Goal: Task Accomplishment & Management: Complete application form

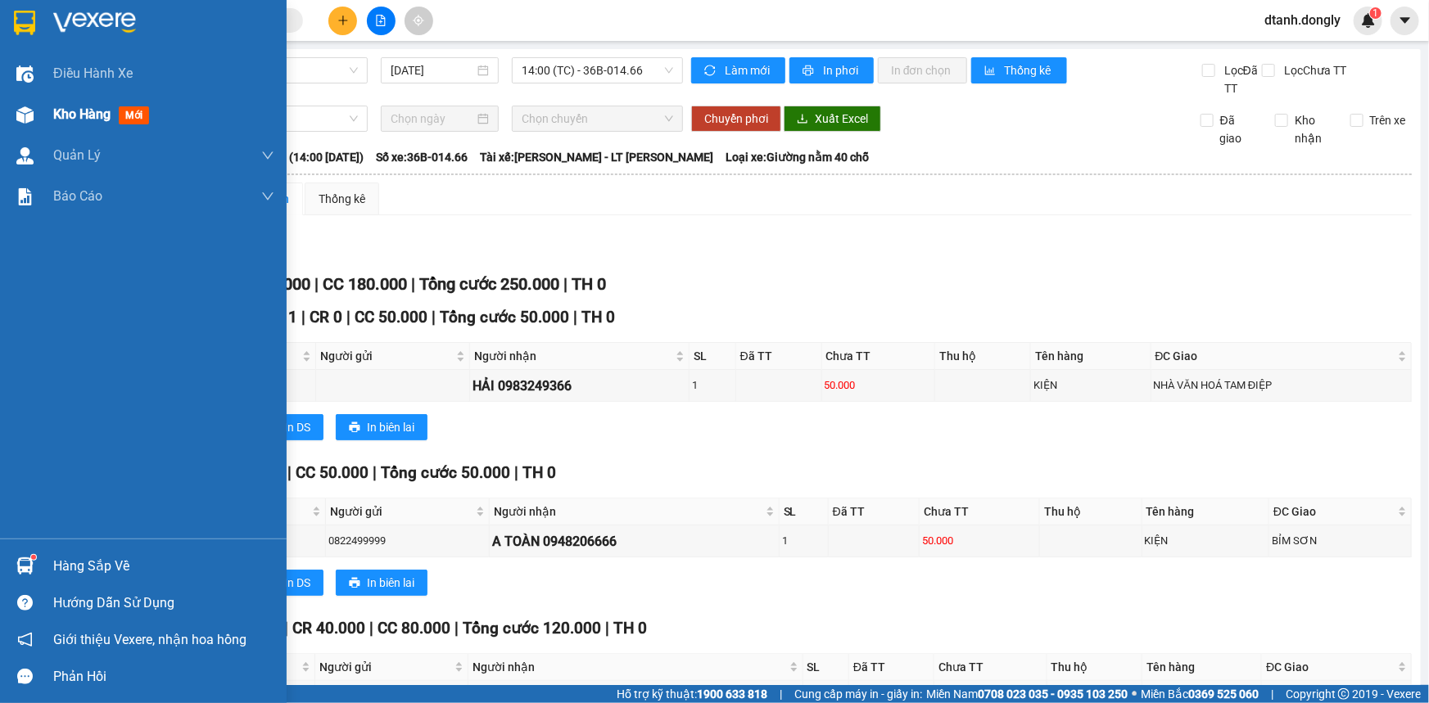
drag, startPoint x: 68, startPoint y: 113, endPoint x: 82, endPoint y: 109, distance: 14.5
click at [68, 115] on span "Kho hàng" at bounding box center [81, 114] width 57 height 16
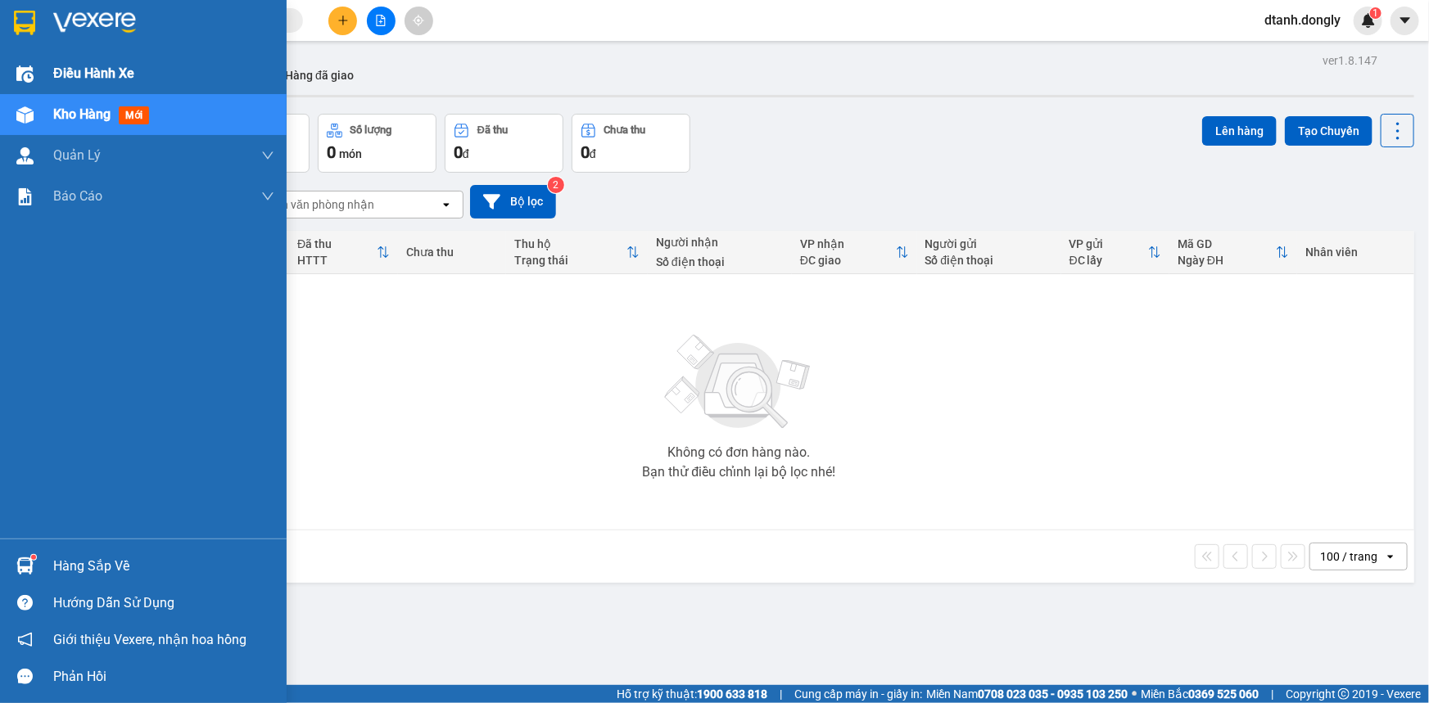
drag, startPoint x: 59, startPoint y: 66, endPoint x: 226, endPoint y: 118, distance: 175.1
click at [61, 66] on span "Điều hành xe" at bounding box center [92, 73] width 79 height 20
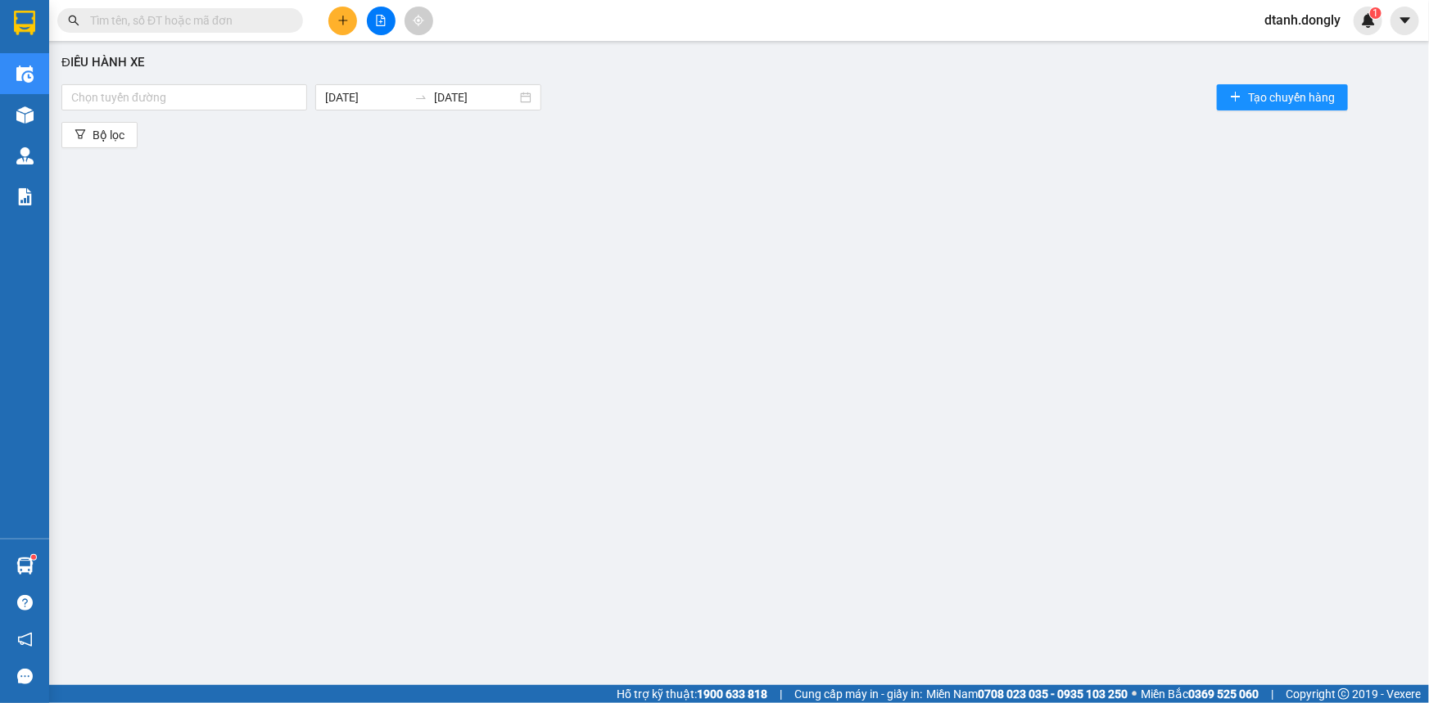
drag, startPoint x: 292, startPoint y: 97, endPoint x: 267, endPoint y: 129, distance: 40.2
click at [291, 97] on div at bounding box center [184, 98] width 237 height 20
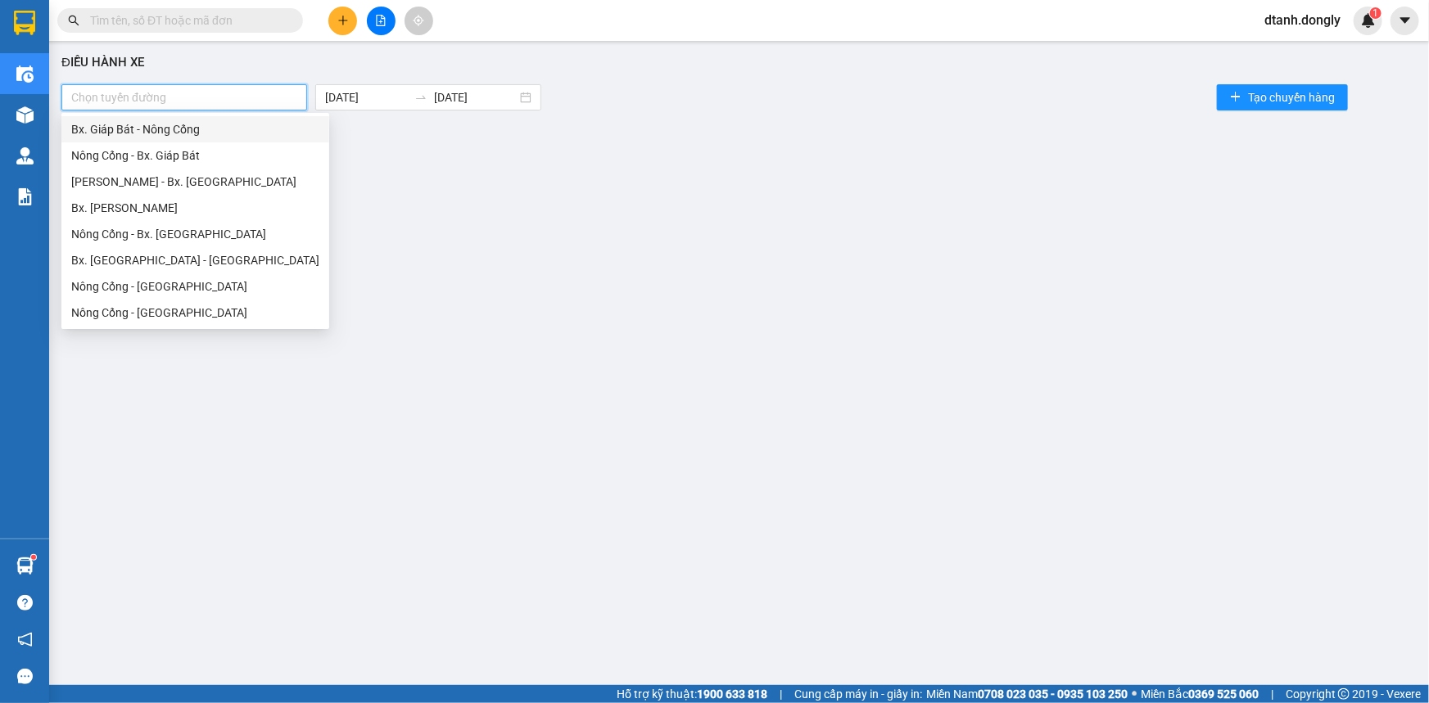
click at [267, 129] on div "Bx. Giáp Bát - Nông Cống" at bounding box center [195, 129] width 248 height 18
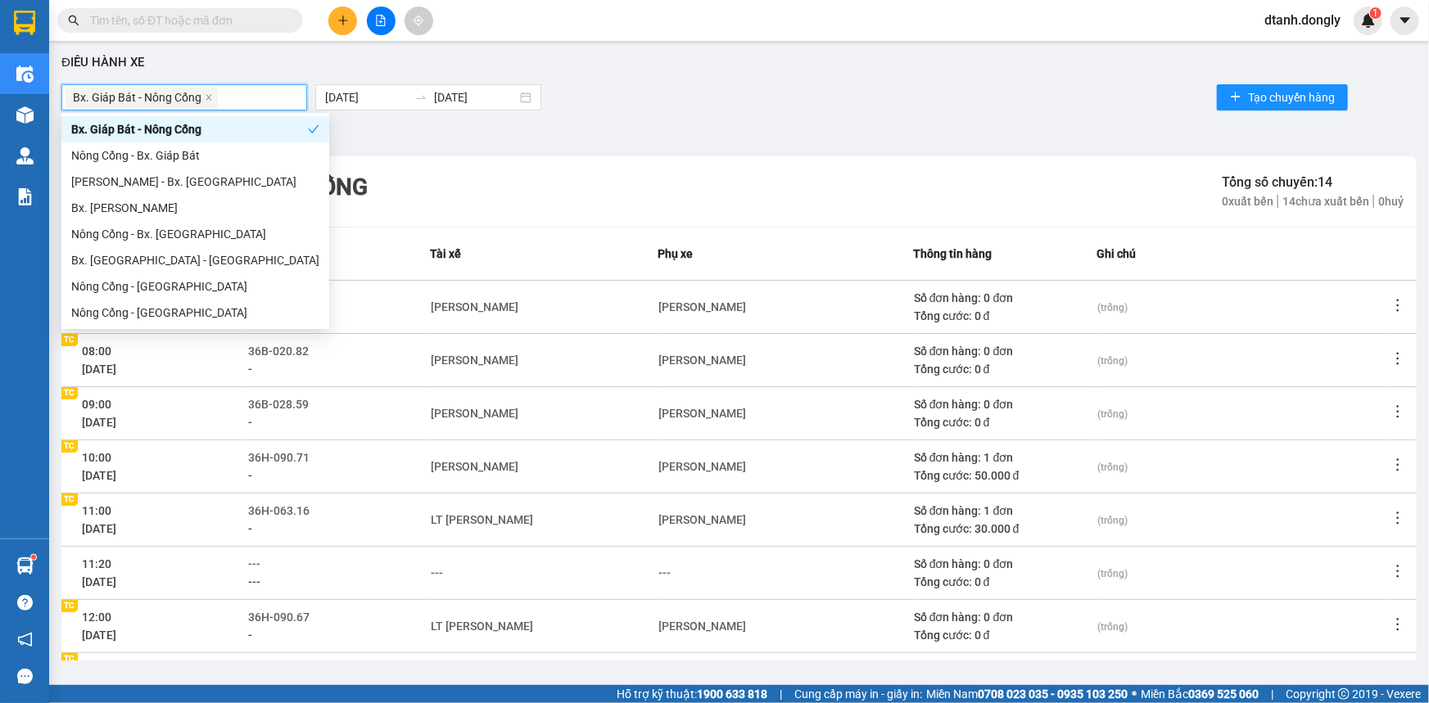
scroll to position [218, 0]
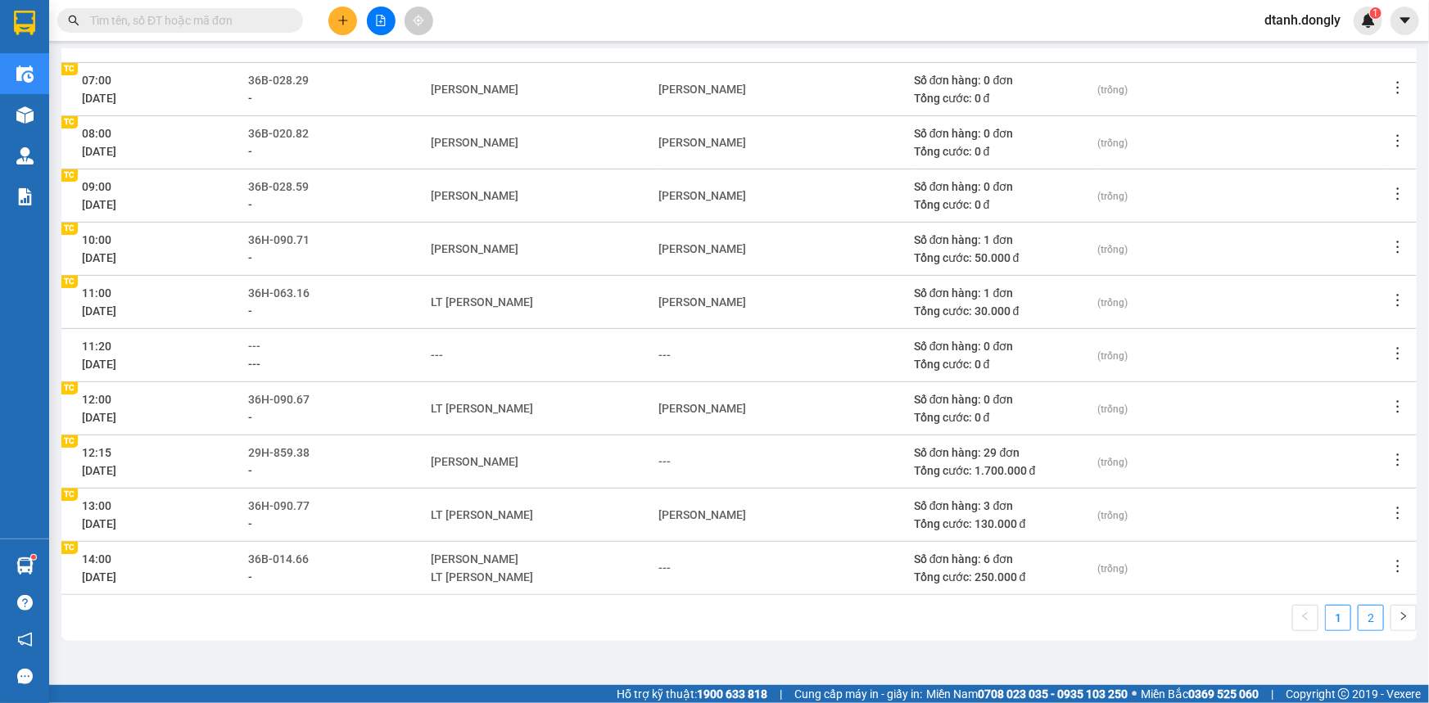
click at [1363, 617] on link "2" at bounding box center [1371, 618] width 25 height 25
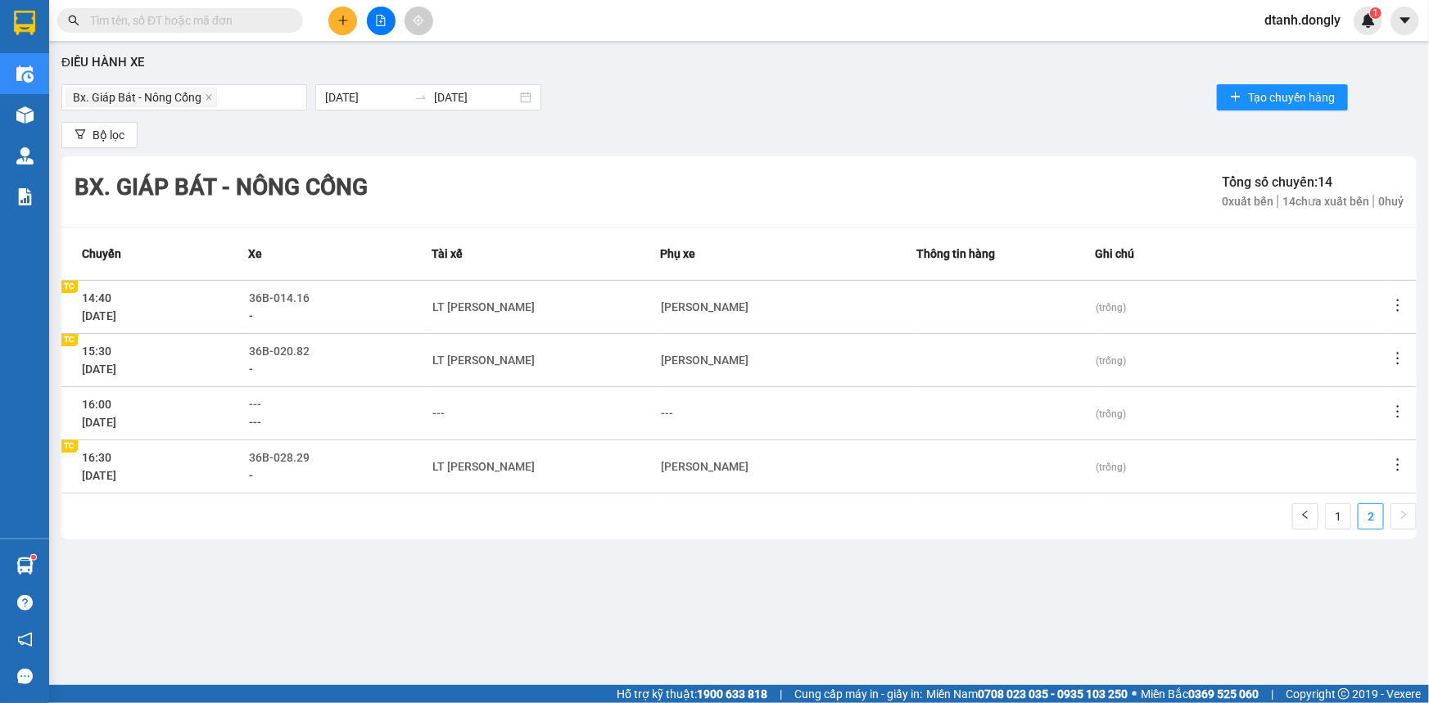
scroll to position [0, 0]
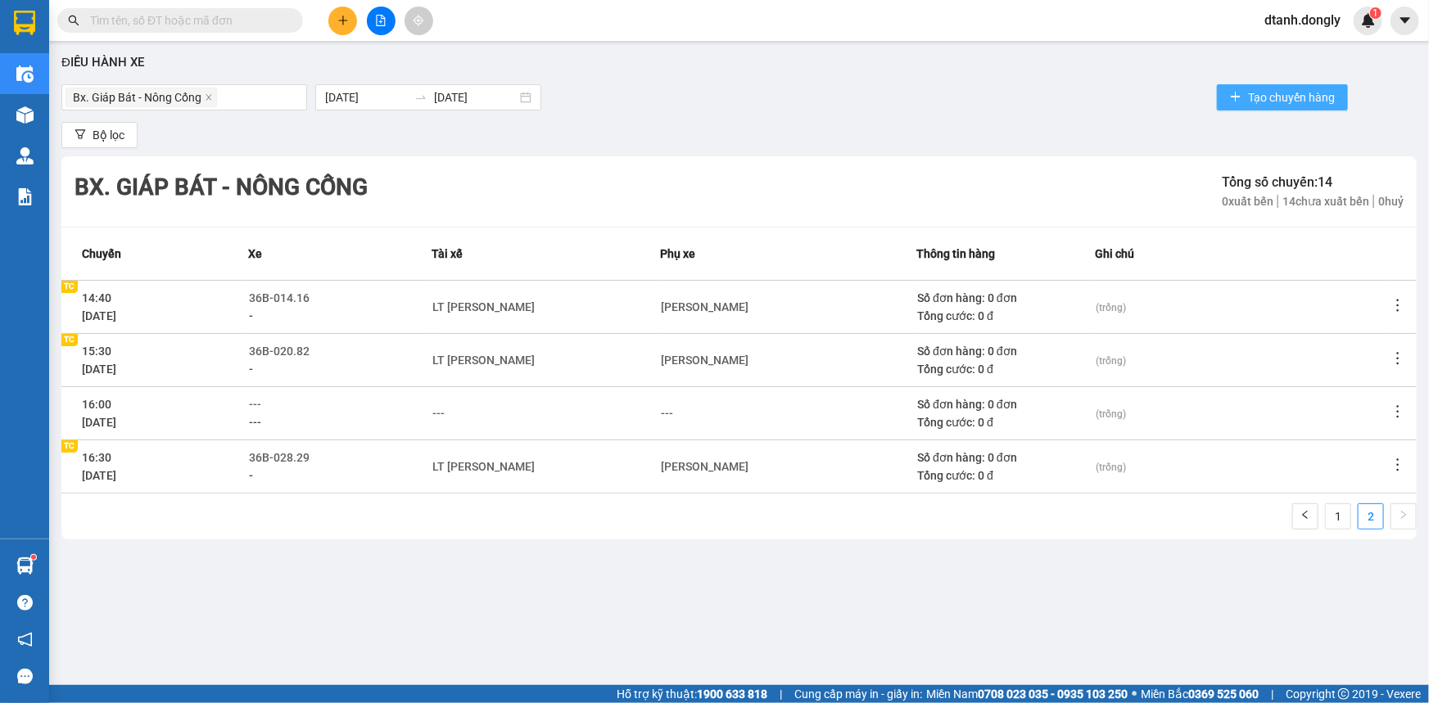
click at [1279, 91] on span "Tạo chuyến hàng" at bounding box center [1291, 97] width 87 height 18
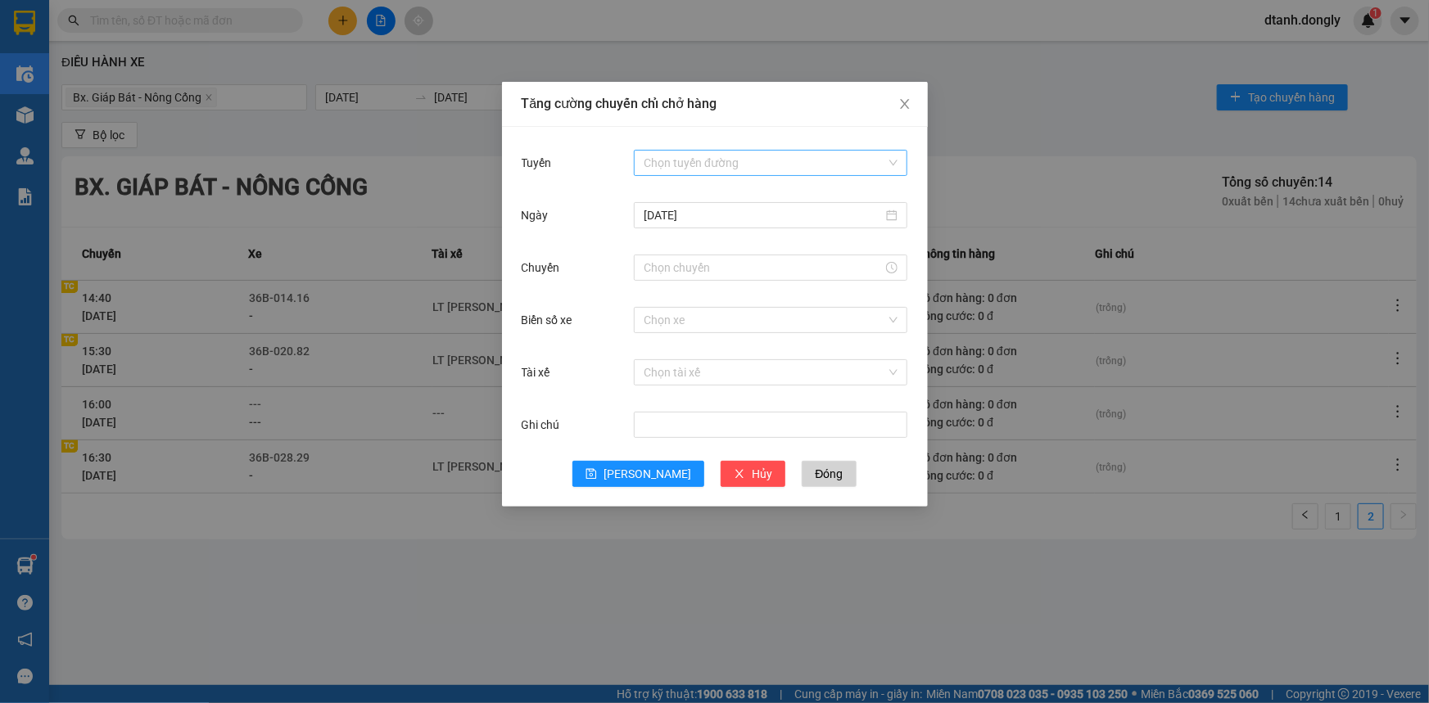
drag, startPoint x: 727, startPoint y: 149, endPoint x: 736, endPoint y: 163, distance: 16.6
click at [727, 151] on input "Tuyến" at bounding box center [765, 163] width 242 height 25
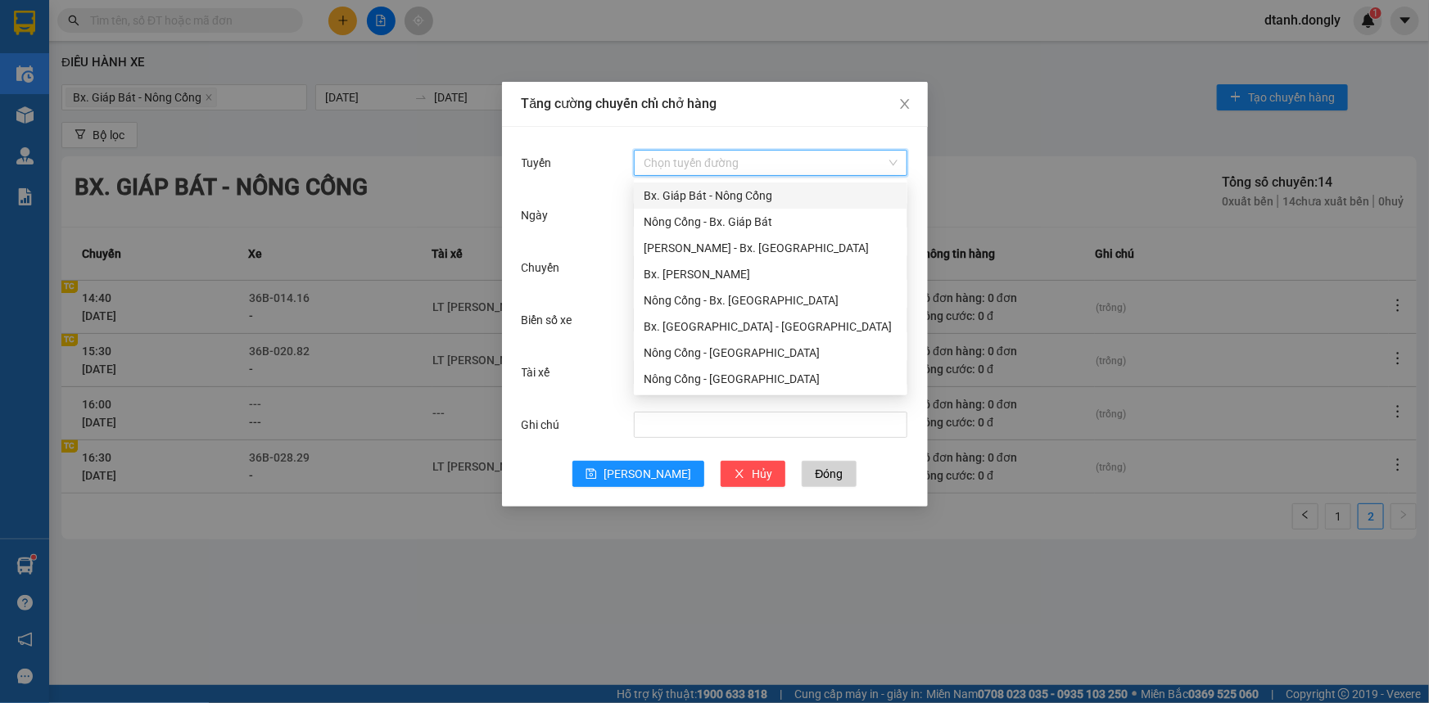
click at [798, 193] on div "Bx. Giáp Bát - Nông Cống" at bounding box center [771, 196] width 254 height 18
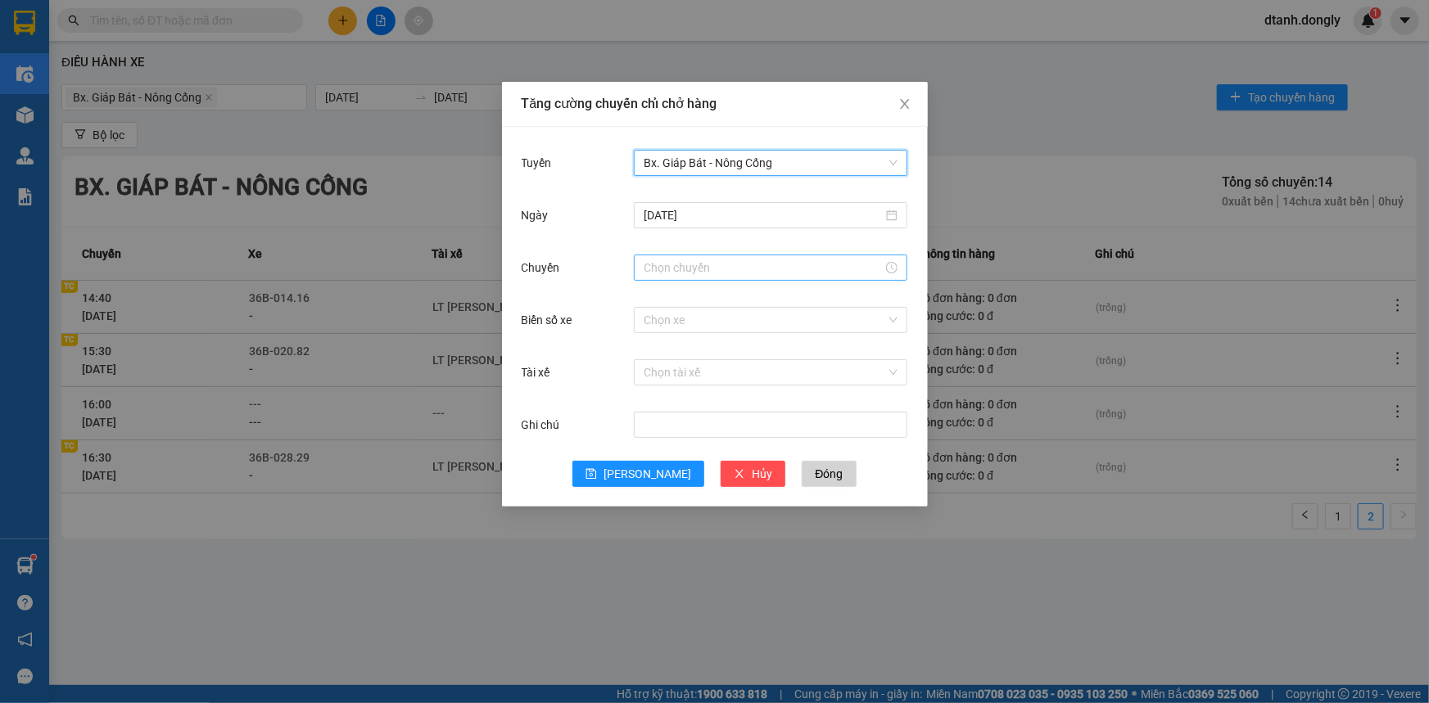
click at [742, 262] on input "Chuyến" at bounding box center [763, 268] width 239 height 18
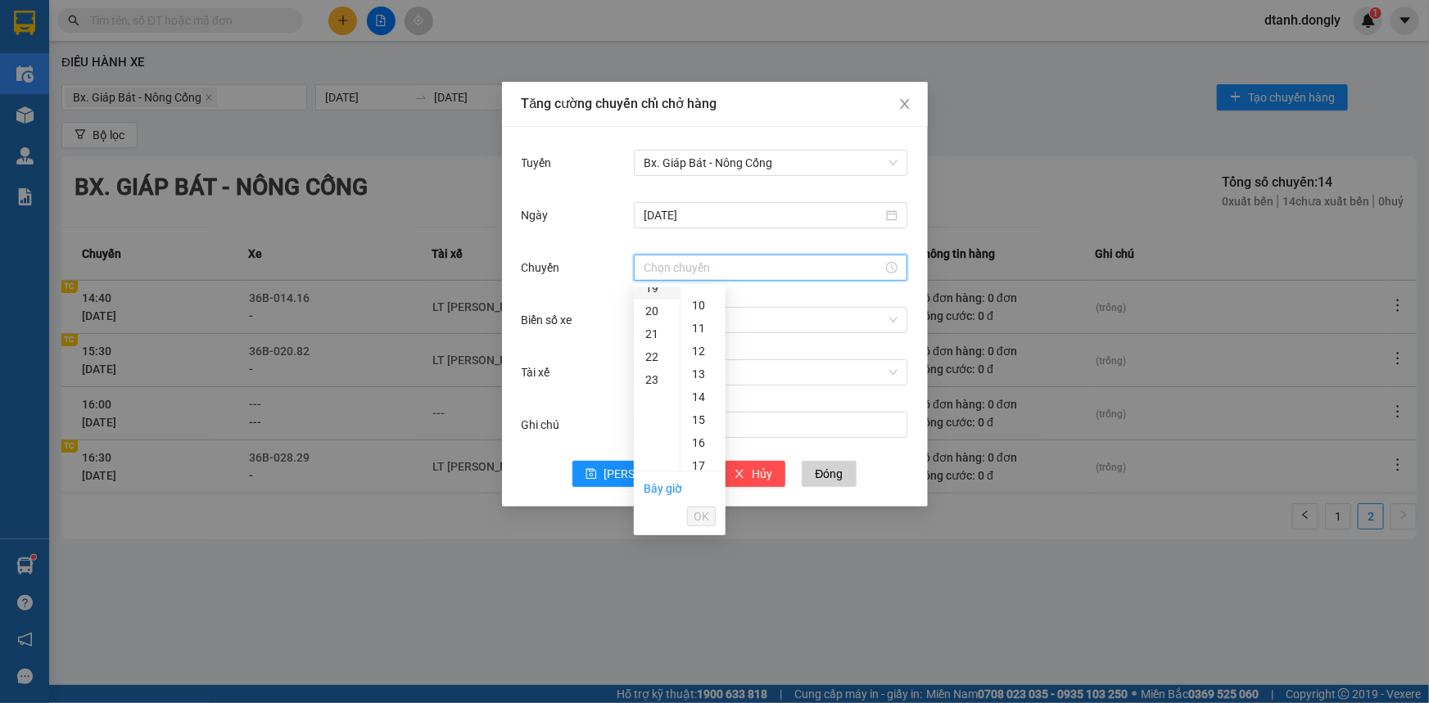
scroll to position [372, 0]
click at [647, 311] on div "17" at bounding box center [657, 316] width 46 height 23
click at [699, 315] on div "30" at bounding box center [702, 316] width 45 height 23
type input "17:30"
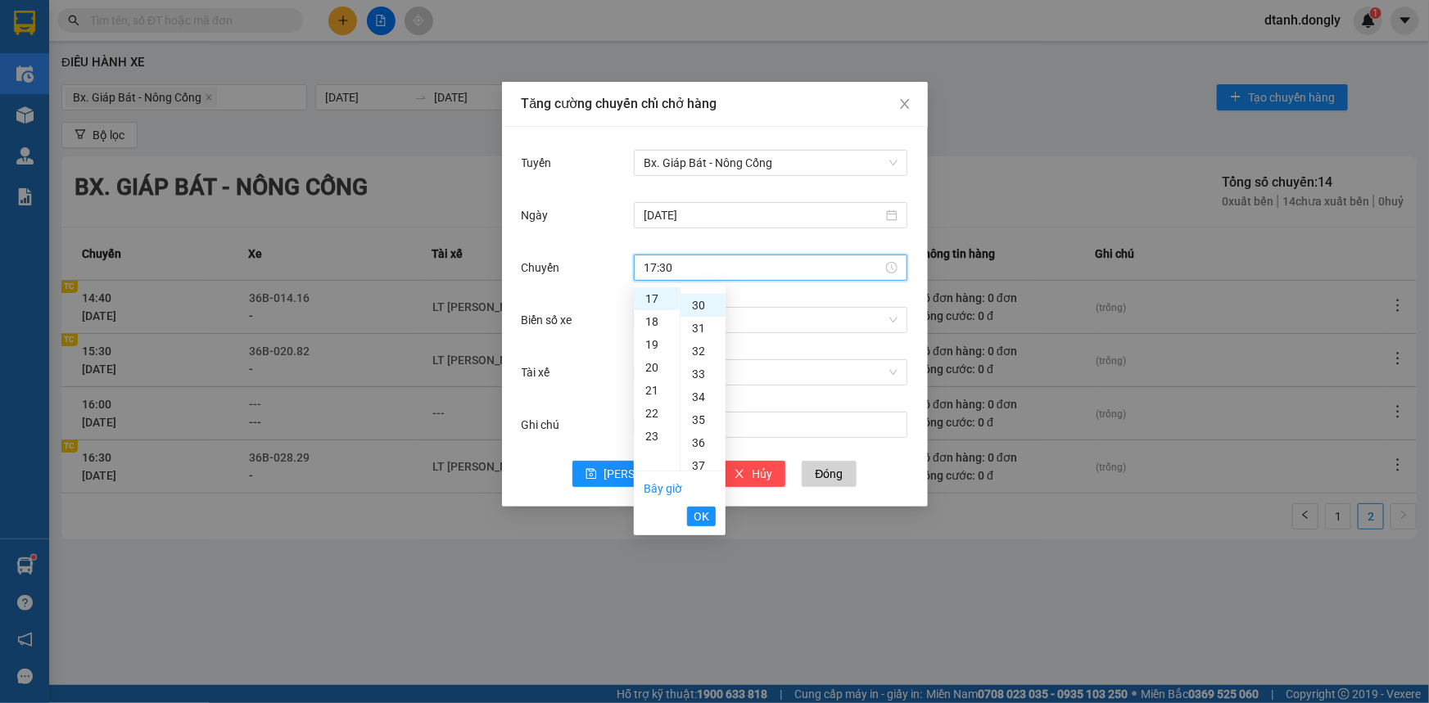
scroll to position [688, 0]
drag, startPoint x: 703, startPoint y: 519, endPoint x: 700, endPoint y: 500, distance: 19.9
click at [703, 518] on span "OK" at bounding box center [702, 517] width 16 height 18
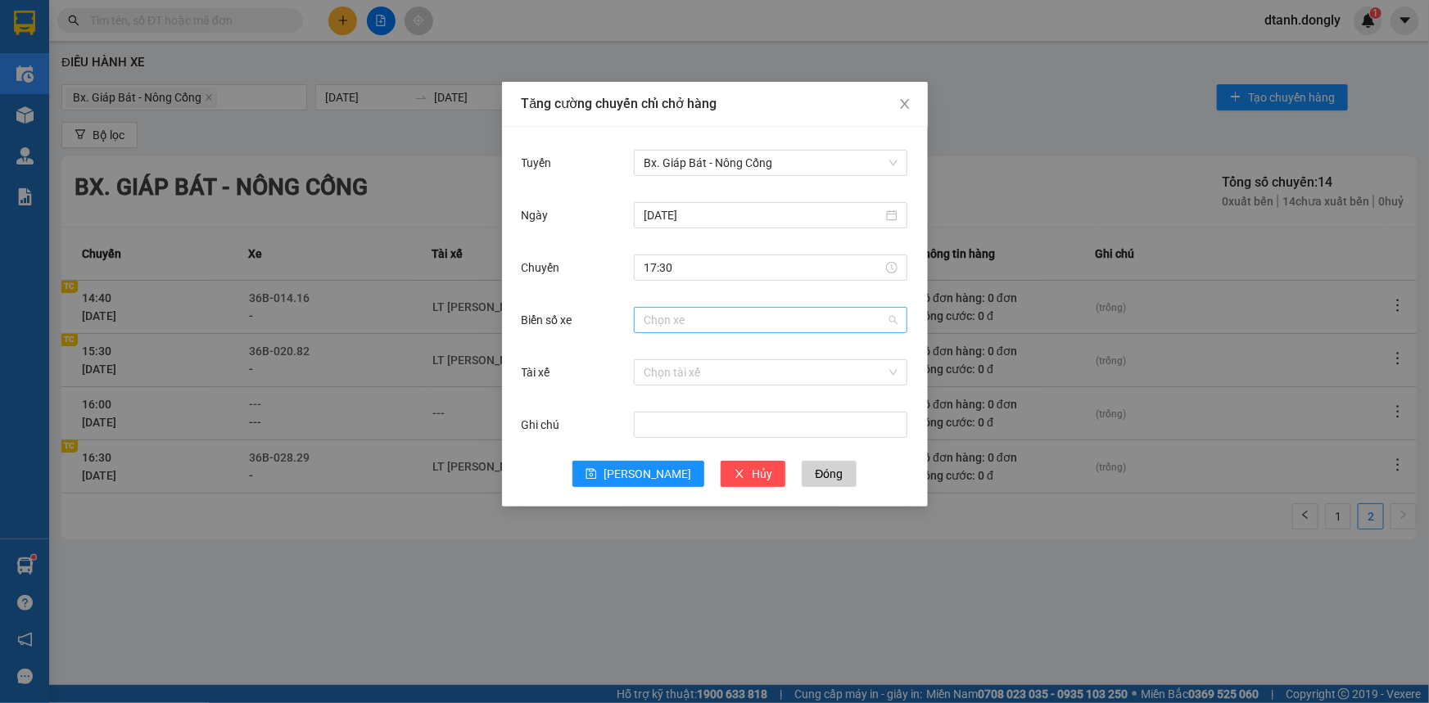
click at [675, 319] on input "Biển số xe" at bounding box center [765, 320] width 242 height 25
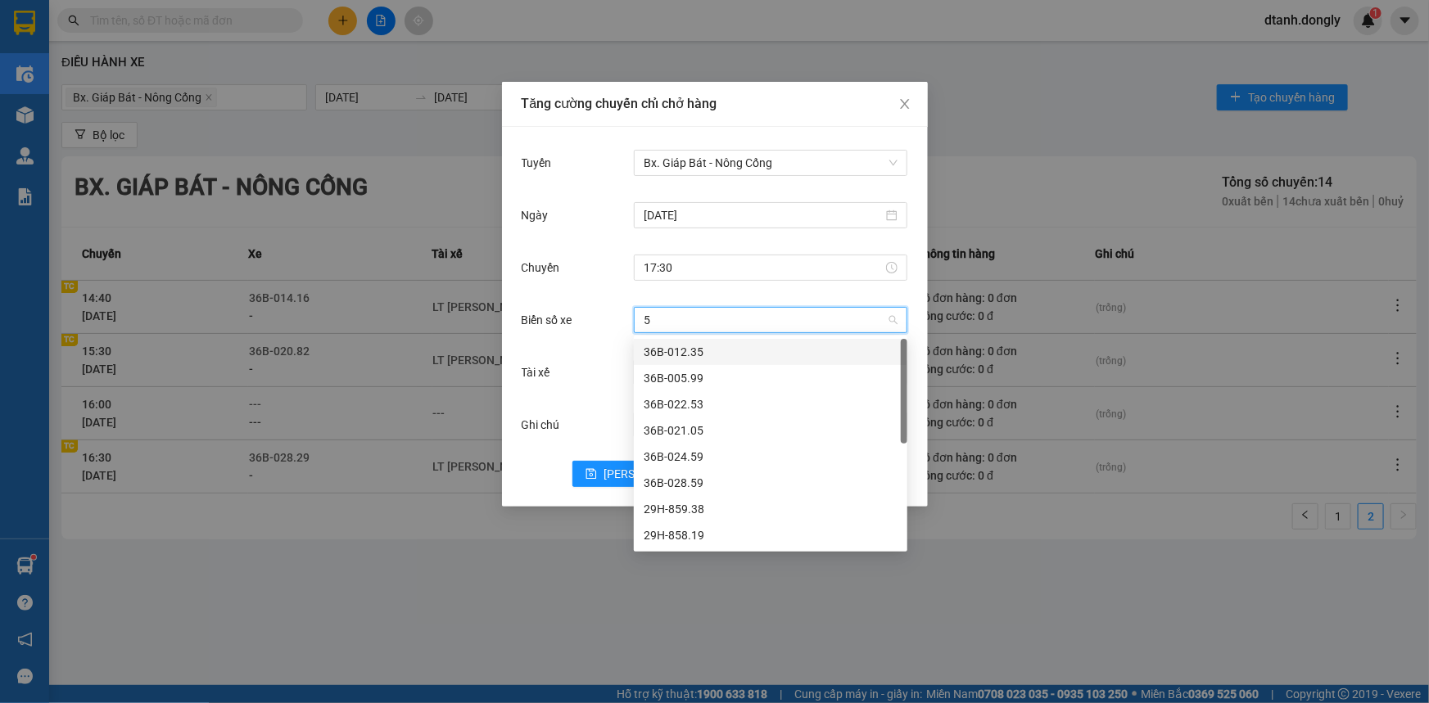
type input "59"
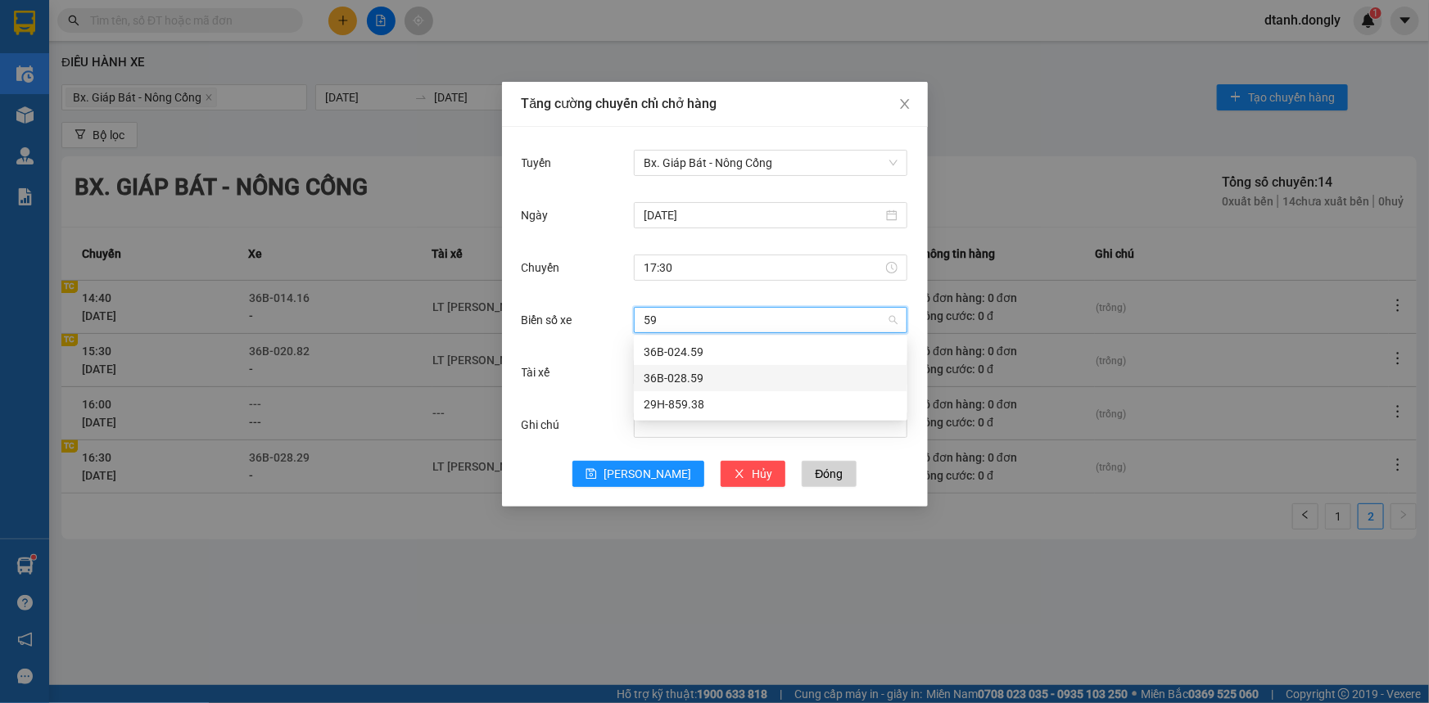
click at [704, 376] on div "36B-028.59" at bounding box center [771, 378] width 254 height 18
click at [671, 377] on input "Tài xế" at bounding box center [765, 372] width 242 height 25
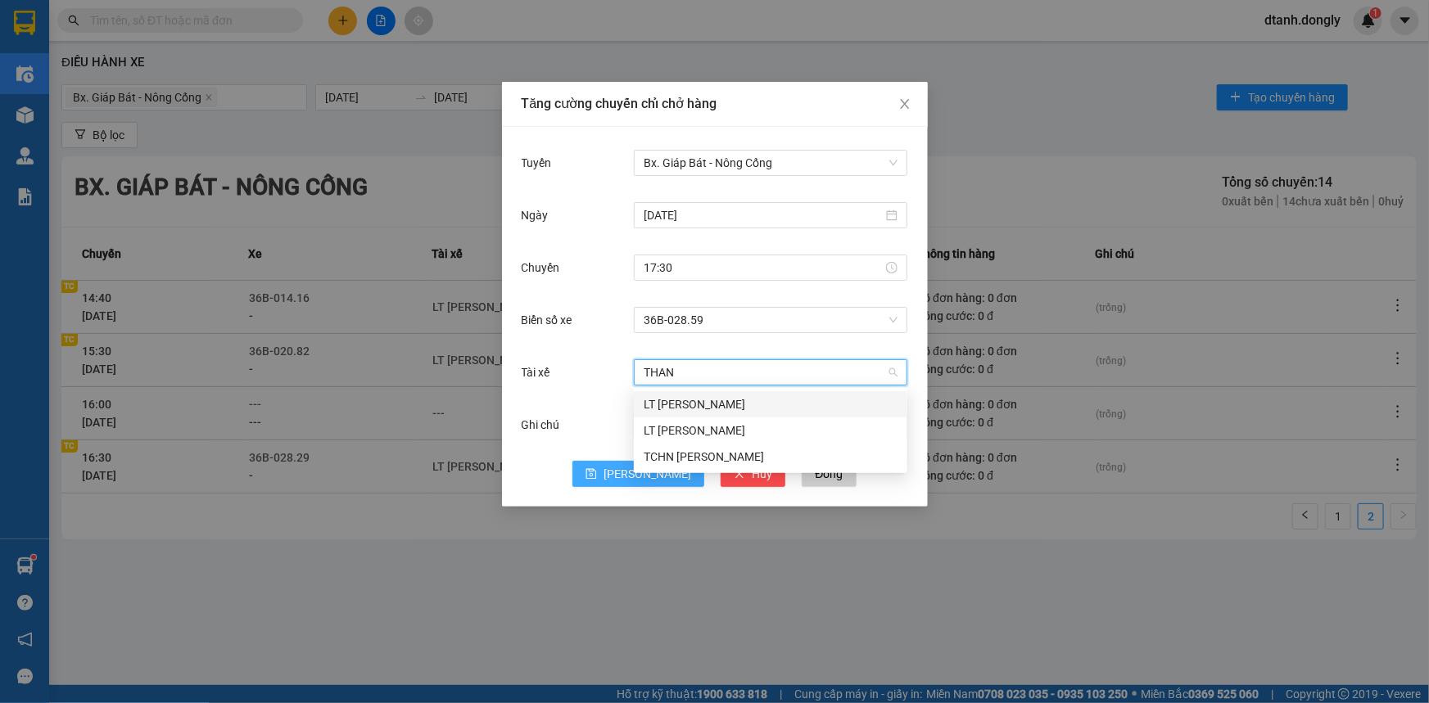
type input "THANH"
click at [708, 400] on div "LT [PERSON_NAME]" at bounding box center [771, 405] width 254 height 18
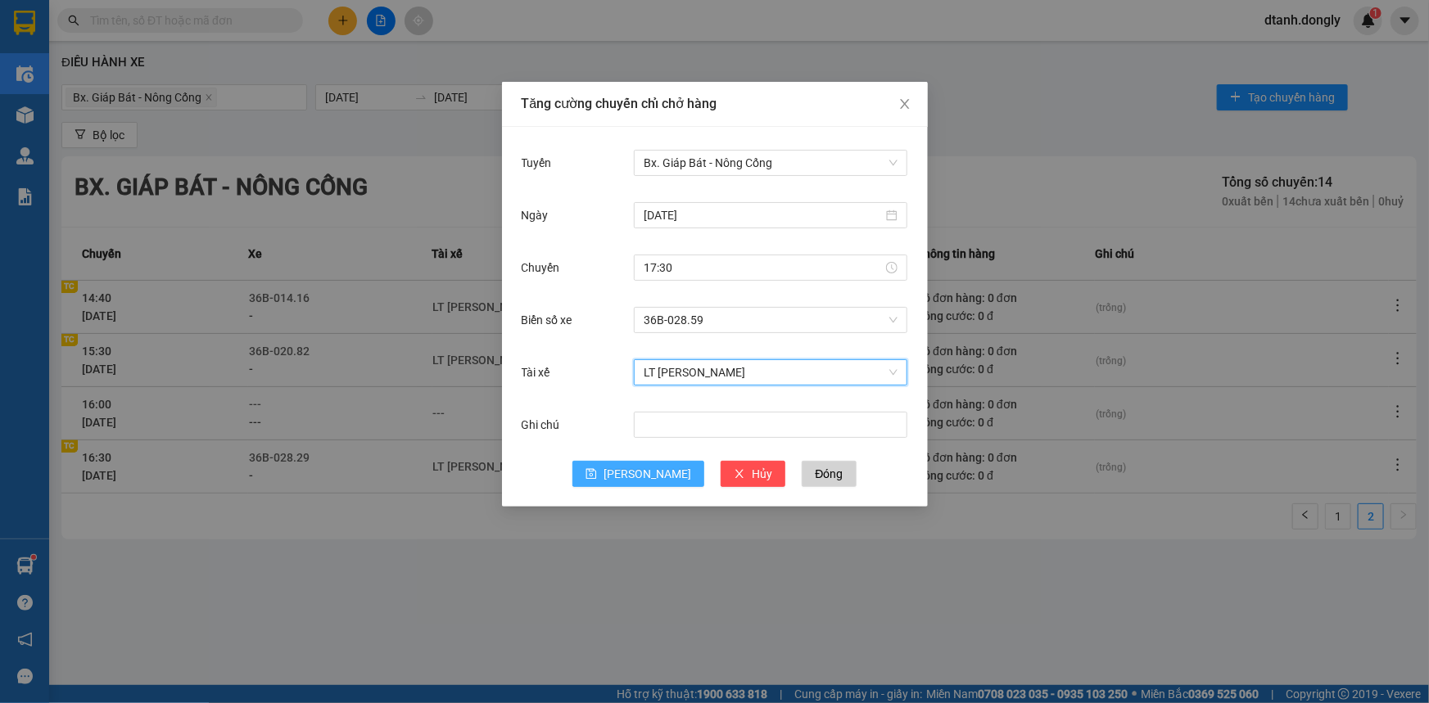
click at [639, 469] on span "[PERSON_NAME]" at bounding box center [648, 474] width 88 height 18
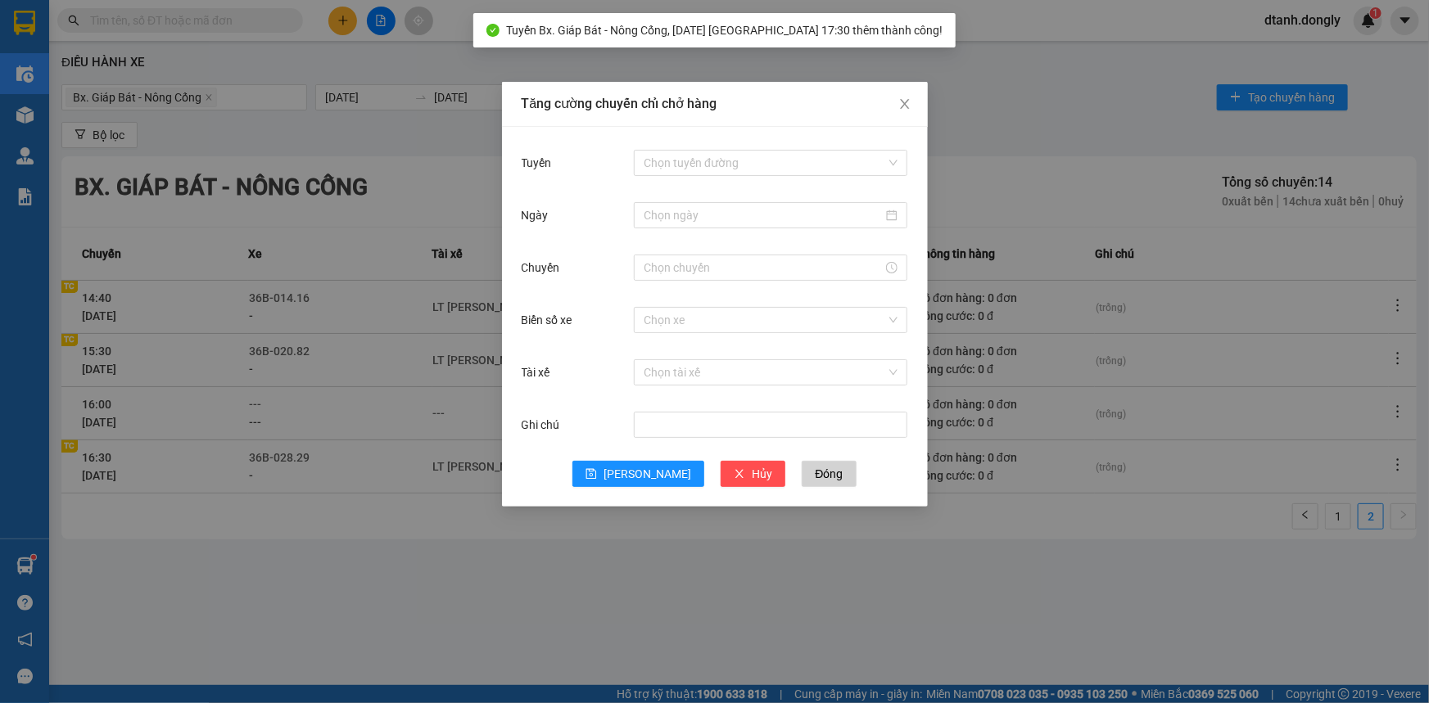
drag, startPoint x: 959, startPoint y: 608, endPoint x: 937, endPoint y: 604, distance: 22.4
click at [956, 608] on div "Tăng cường chuyến chỉ chở hàng Tuyến Chọn tuyến đường Ngày Chuyến Biển số xe Ch…" at bounding box center [714, 351] width 1429 height 703
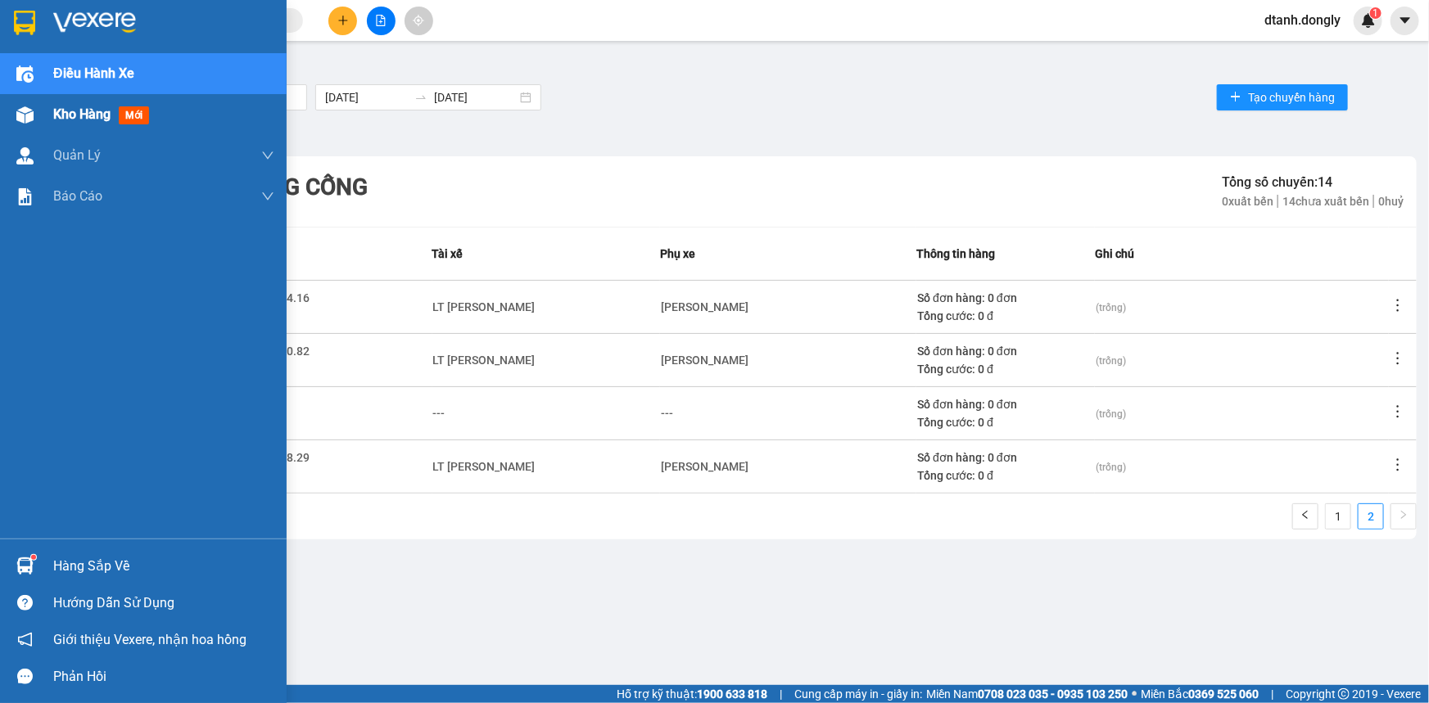
click at [73, 113] on span "Kho hàng" at bounding box center [81, 114] width 57 height 16
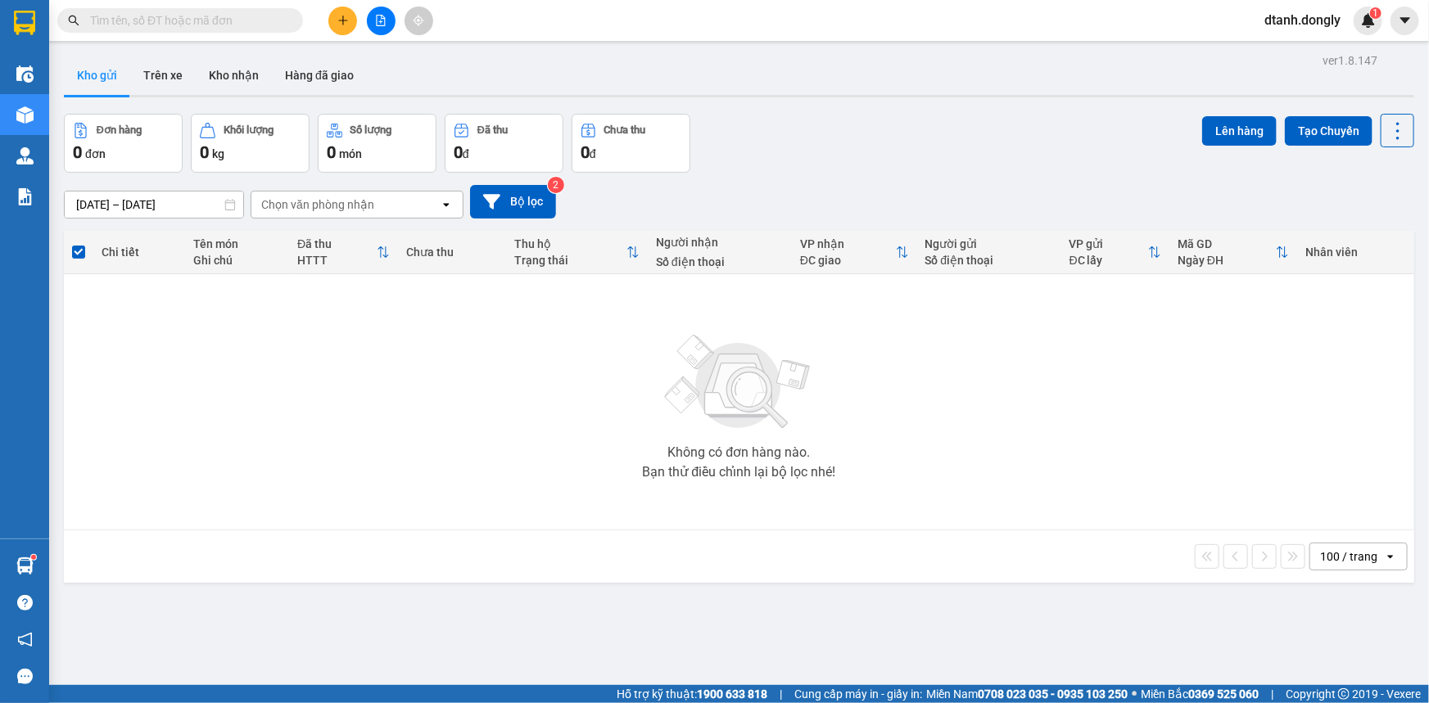
click at [254, 19] on input "text" at bounding box center [186, 20] width 193 height 18
click at [233, 22] on input "text" at bounding box center [186, 20] width 193 height 18
type input "0"
click at [259, 25] on input "0" at bounding box center [186, 20] width 193 height 18
click at [292, 17] on icon "close-circle" at bounding box center [292, 20] width 10 height 10
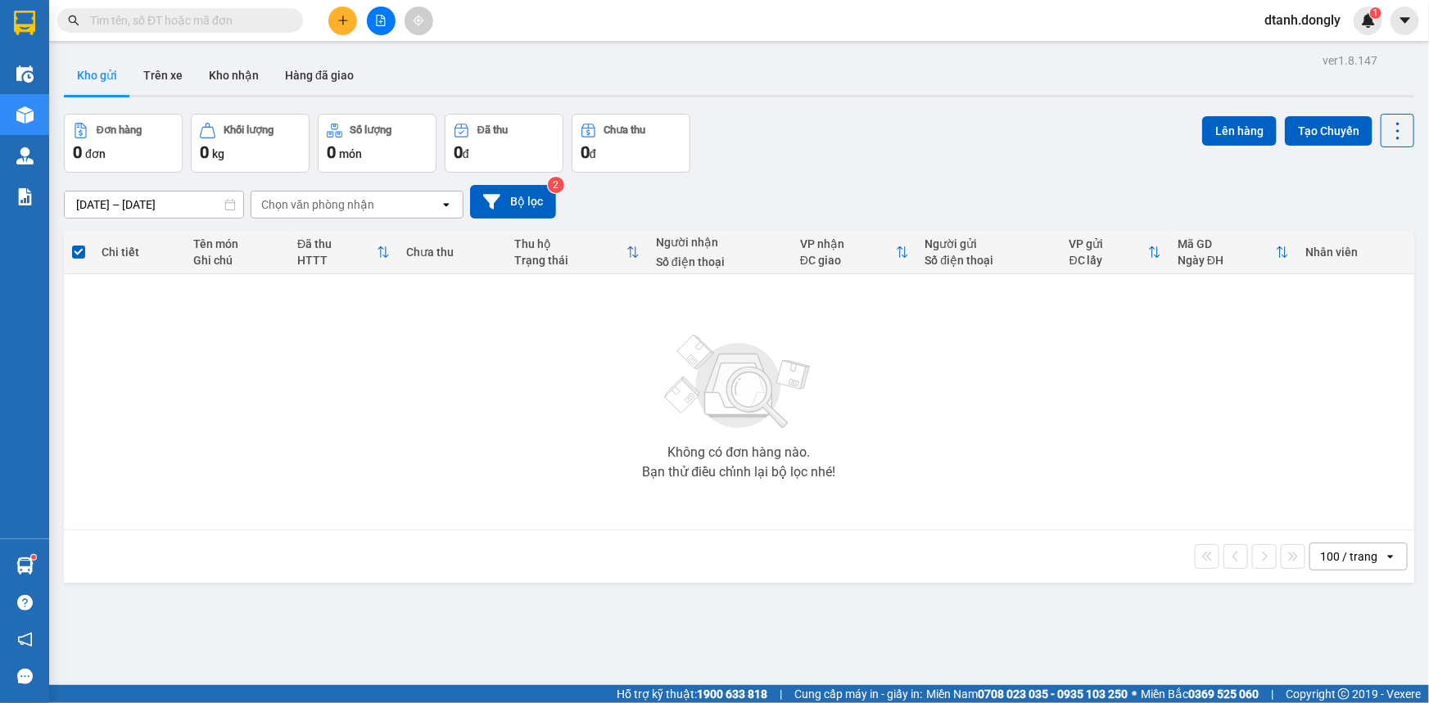
click at [236, 16] on input "text" at bounding box center [186, 20] width 193 height 18
click at [223, 19] on input "text" at bounding box center [186, 20] width 193 height 18
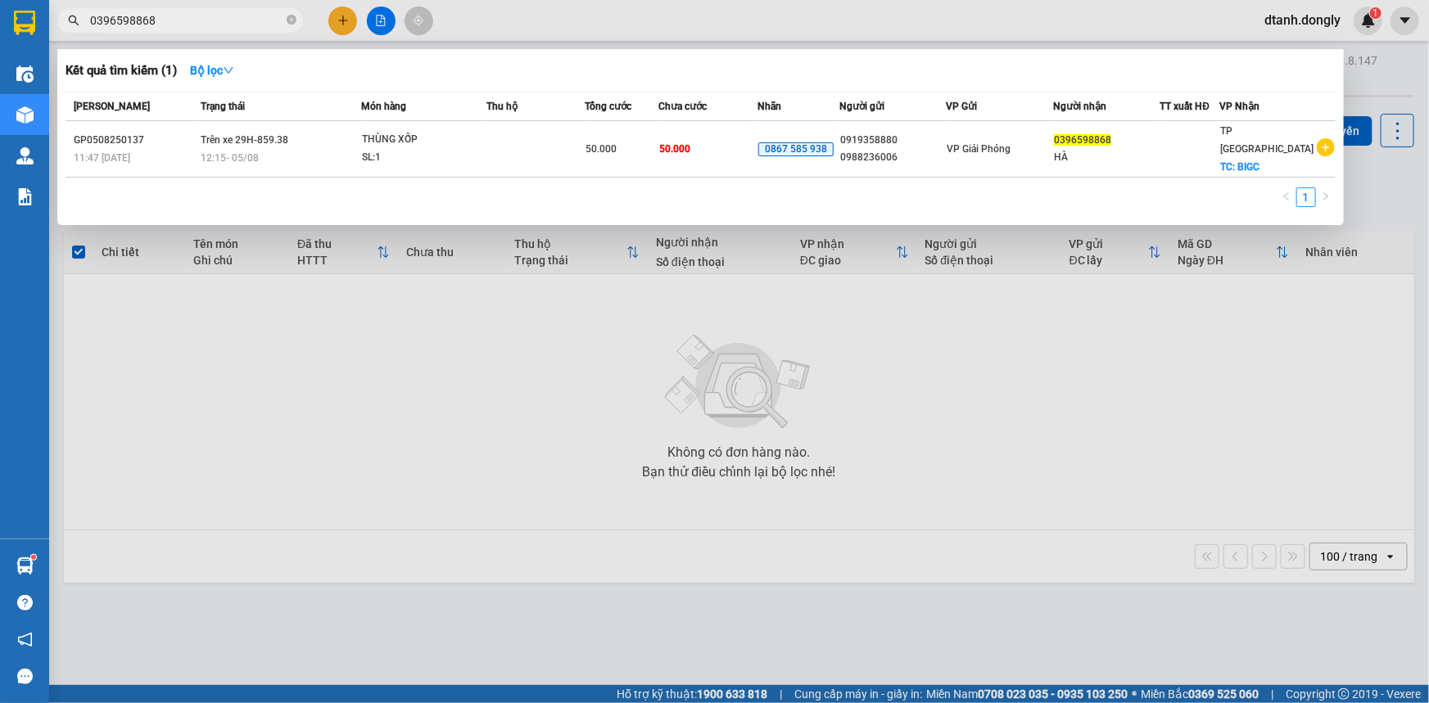
type input "0396598868"
click at [905, 432] on div at bounding box center [714, 351] width 1429 height 703
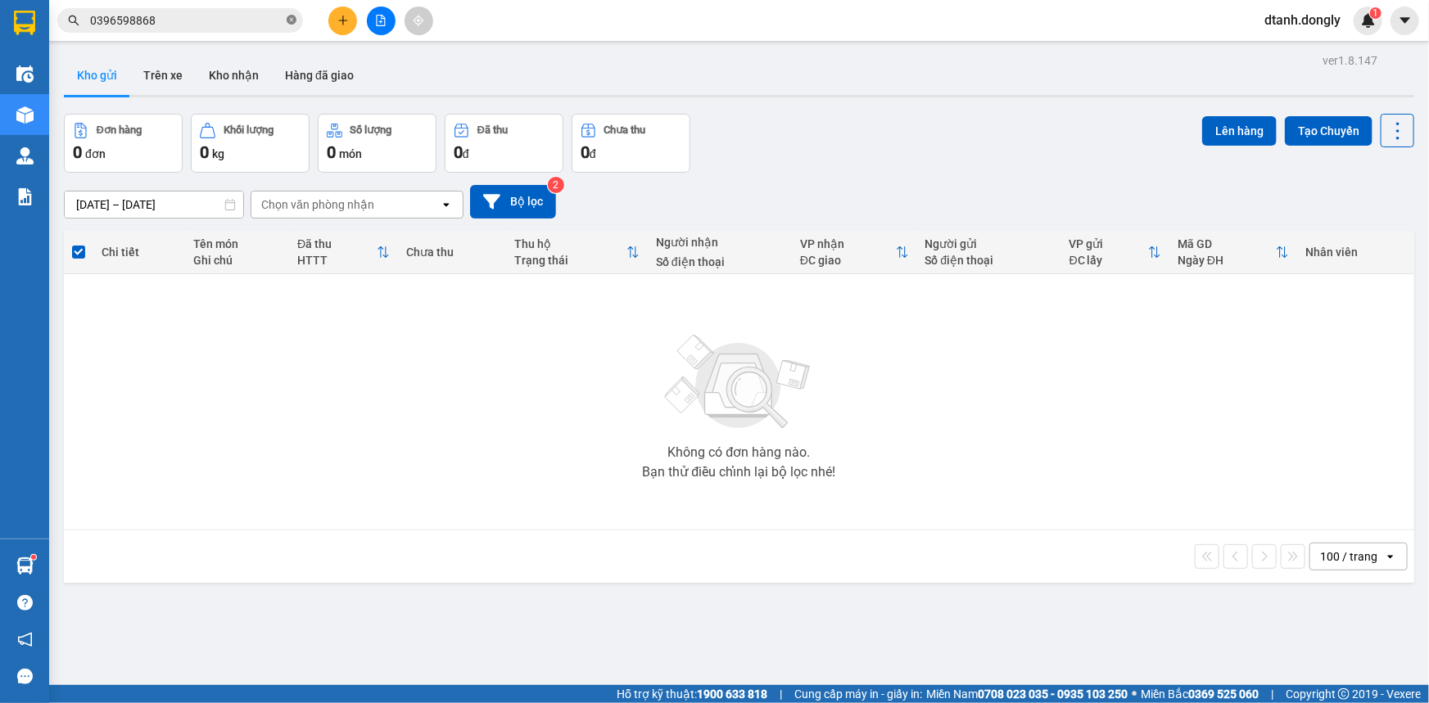
click at [294, 23] on icon "close-circle" at bounding box center [292, 20] width 10 height 10
click at [191, 13] on input "text" at bounding box center [186, 20] width 193 height 18
click at [195, 23] on input "text" at bounding box center [186, 20] width 193 height 18
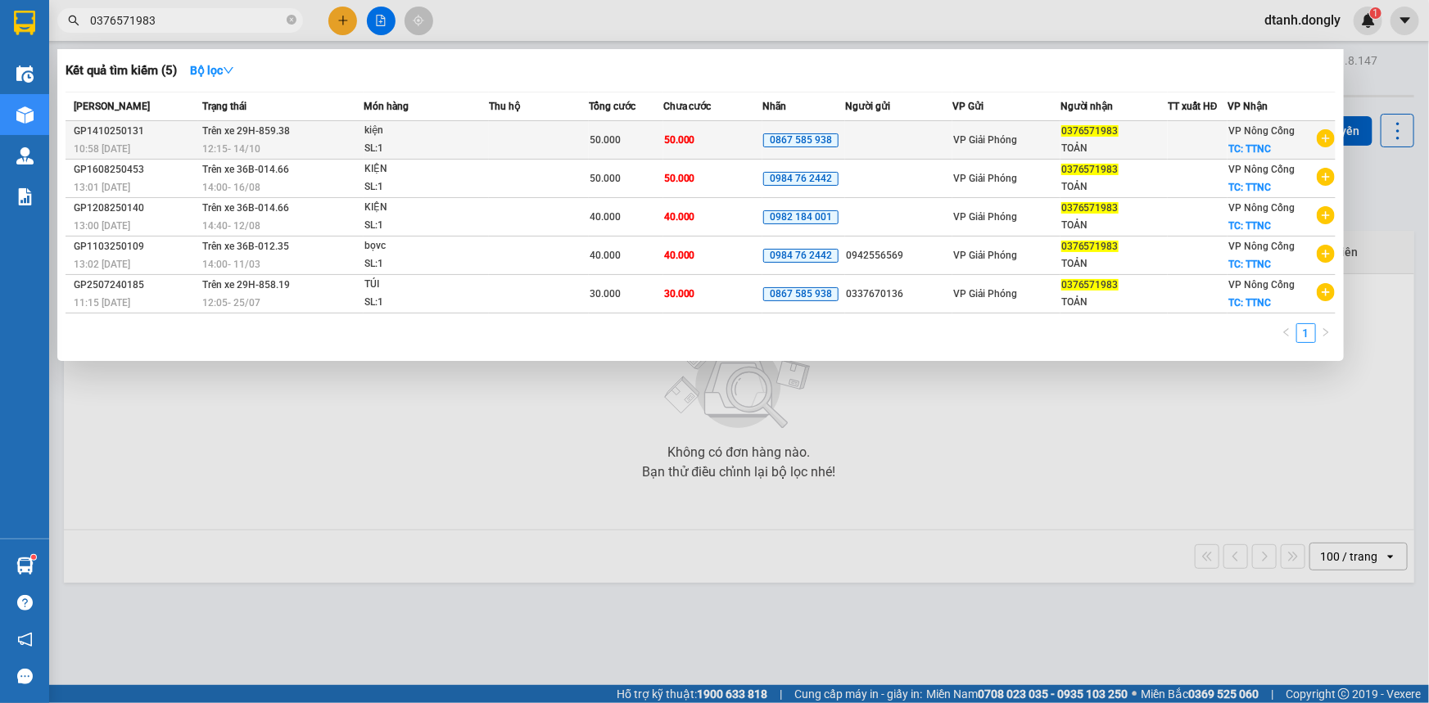
type input "0376571983"
click at [535, 140] on td at bounding box center [538, 140] width 99 height 38
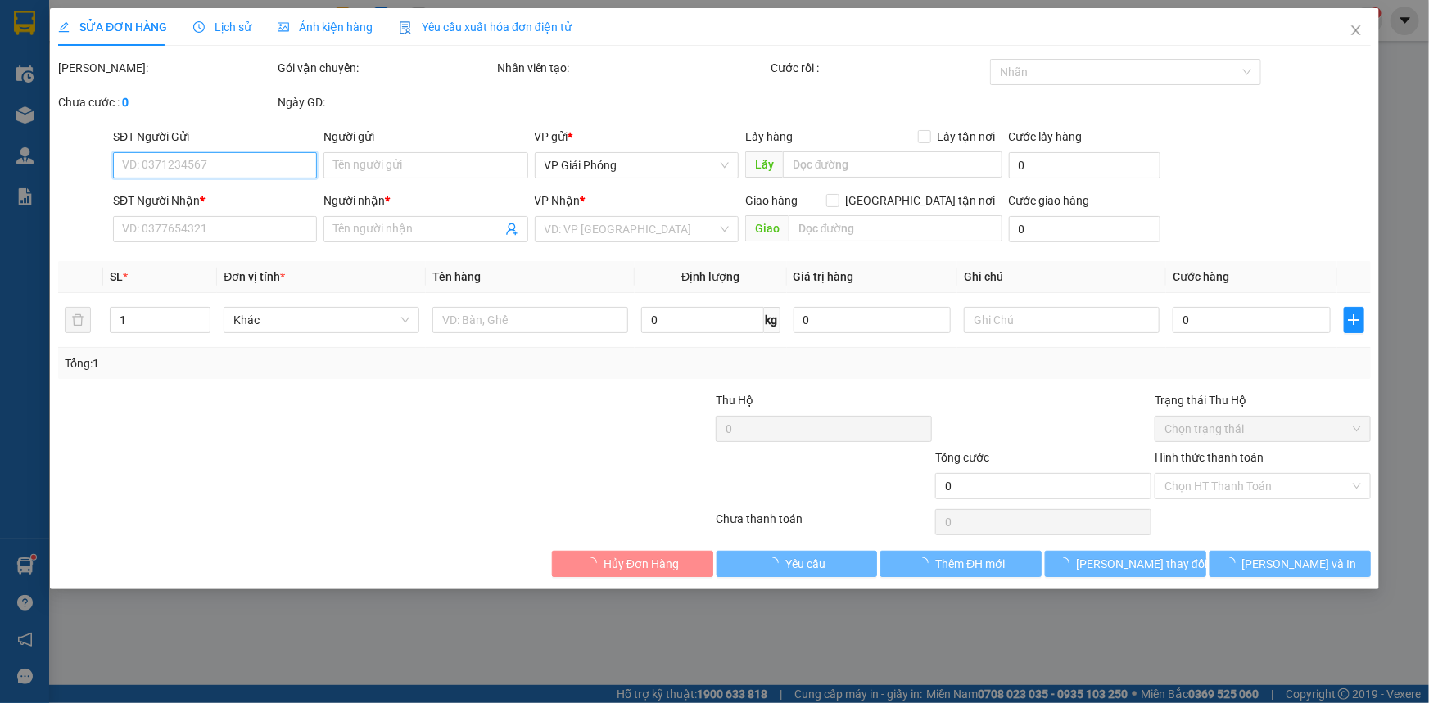
type input "0376571983"
type input "TOẢN"
checkbox input "true"
type input "TTNC"
type input "50.000"
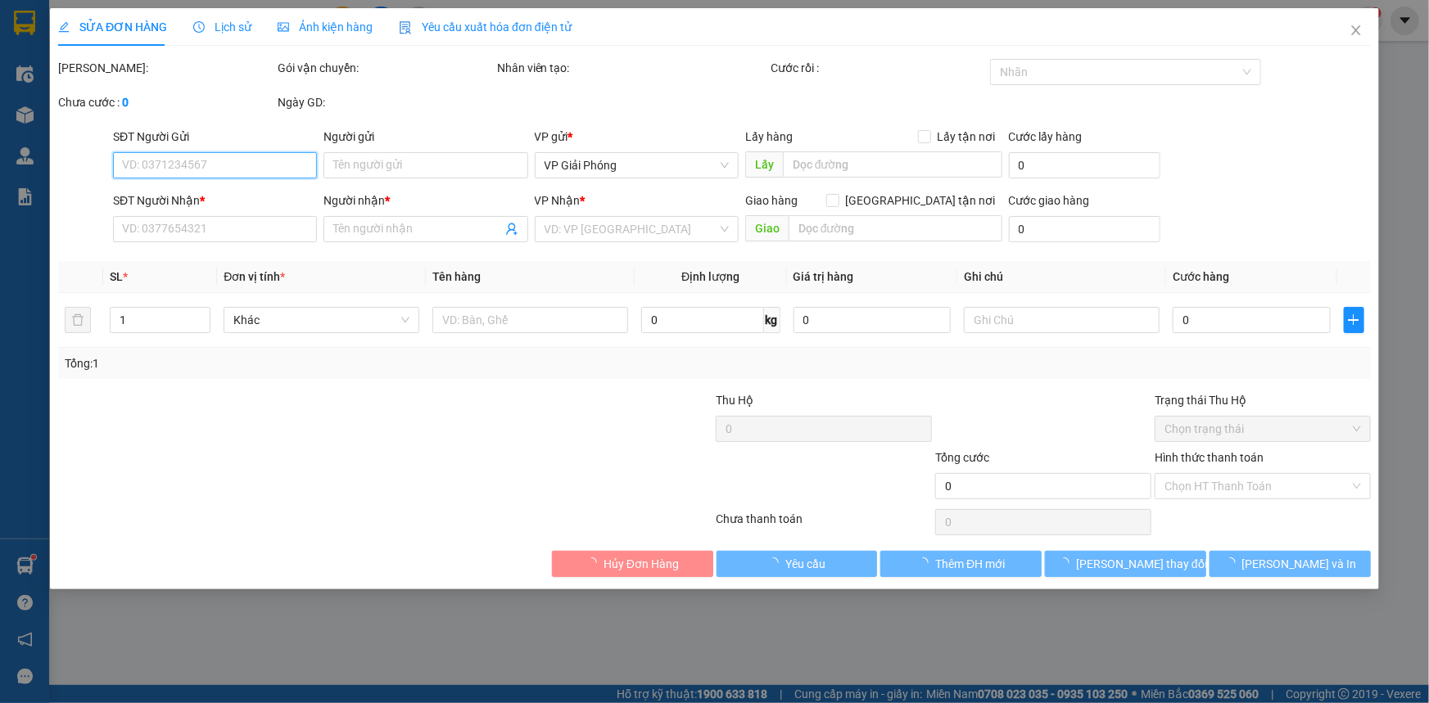
type input "50.000"
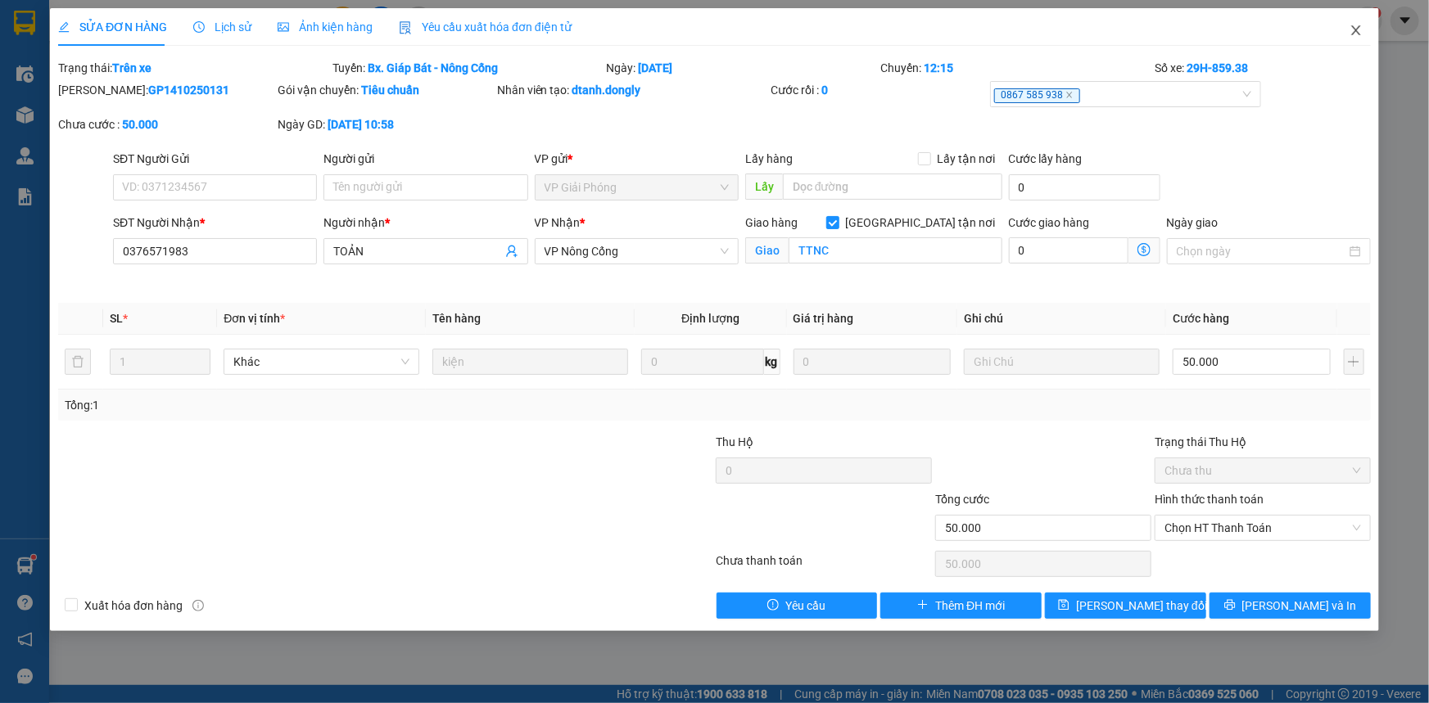
click at [1358, 32] on icon "close" at bounding box center [1356, 30] width 13 height 13
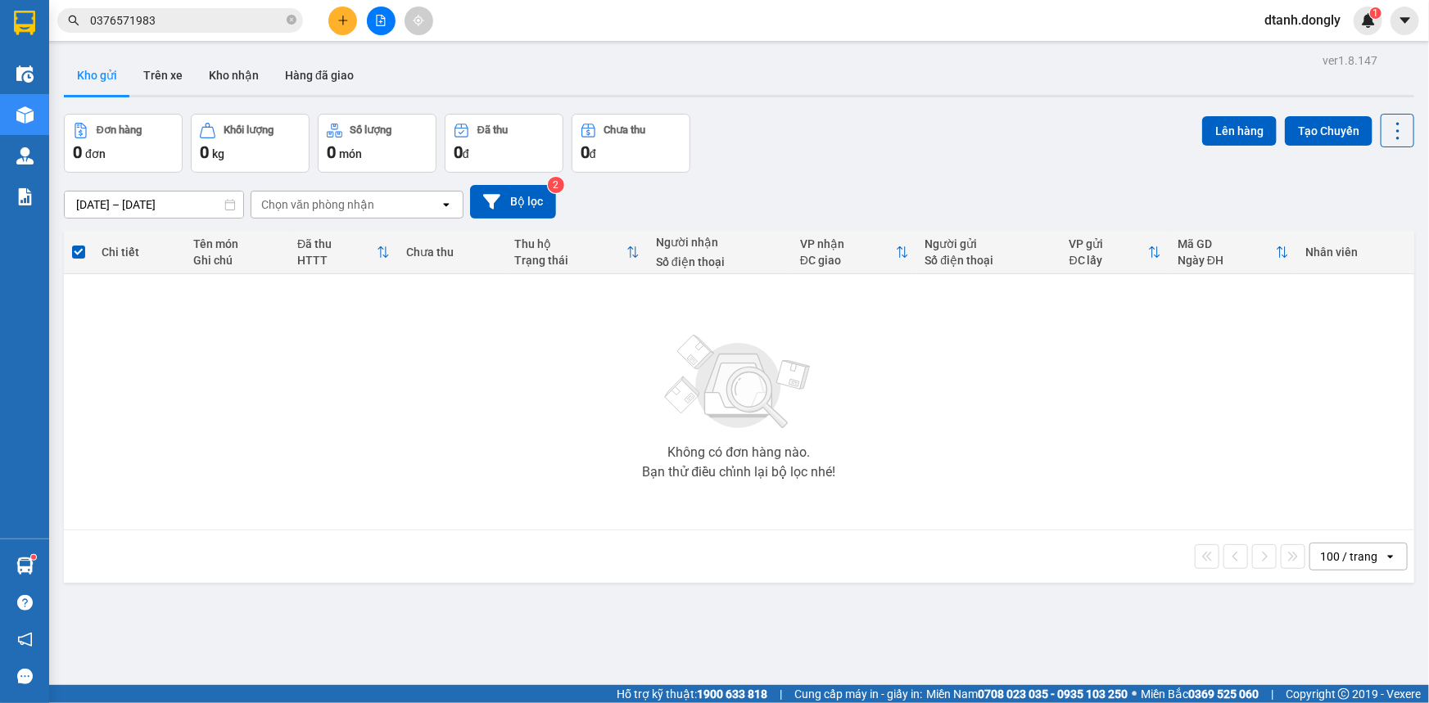
drag, startPoint x: 291, startPoint y: 18, endPoint x: 251, endPoint y: 19, distance: 40.1
click at [287, 18] on icon "close-circle" at bounding box center [292, 20] width 10 height 10
drag, startPoint x: 426, startPoint y: 351, endPoint x: 433, endPoint y: 370, distance: 20.2
click at [427, 356] on div "Không có đơn hàng nào. Bạn thử điều chỉnh lại bộ lọc nhé!" at bounding box center [739, 402] width 1334 height 246
click at [341, 15] on icon "plus" at bounding box center [342, 20] width 11 height 11
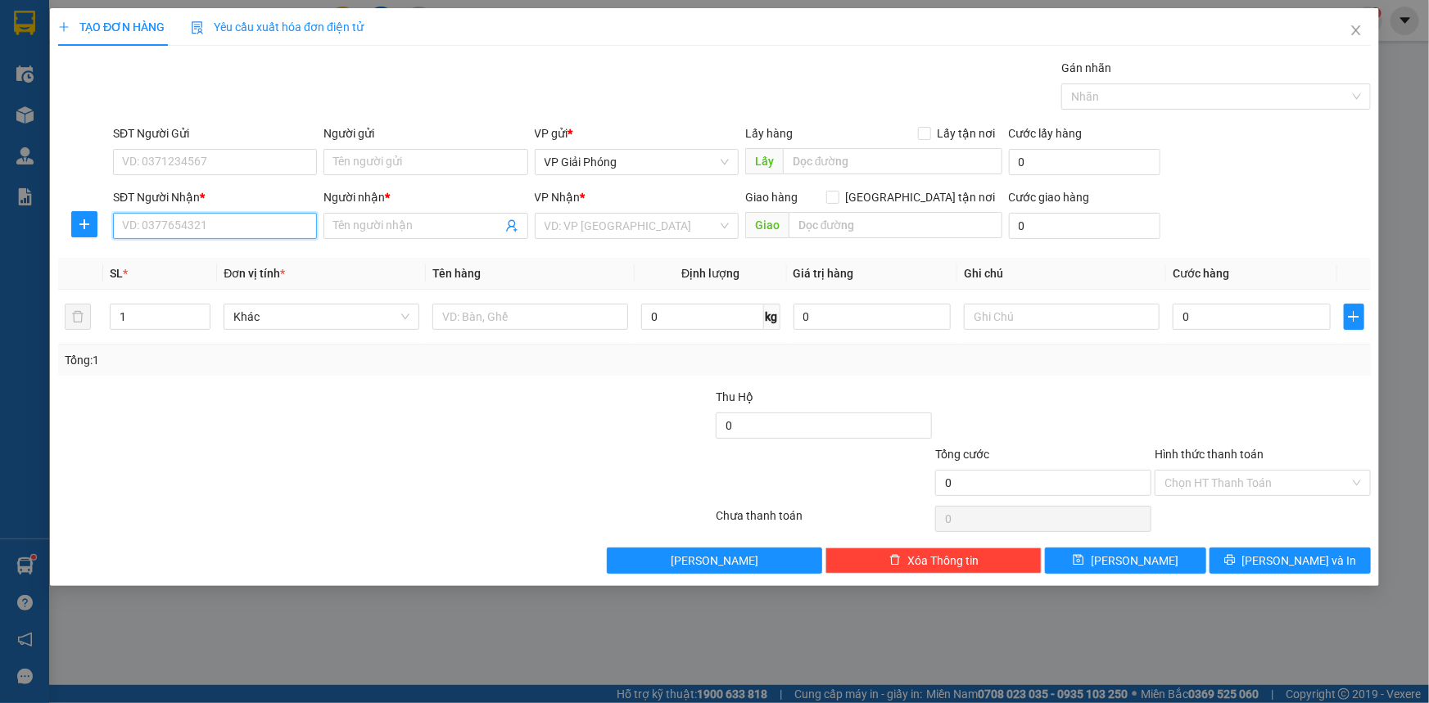
click at [181, 233] on input "SĐT Người Nhận *" at bounding box center [215, 226] width 204 height 26
type input "0984524708"
drag, startPoint x: 206, startPoint y: 255, endPoint x: 219, endPoint y: 246, distance: 15.2
click at [209, 255] on div "0984524708 - WM+ NHƯ THANH" at bounding box center [232, 259] width 219 height 18
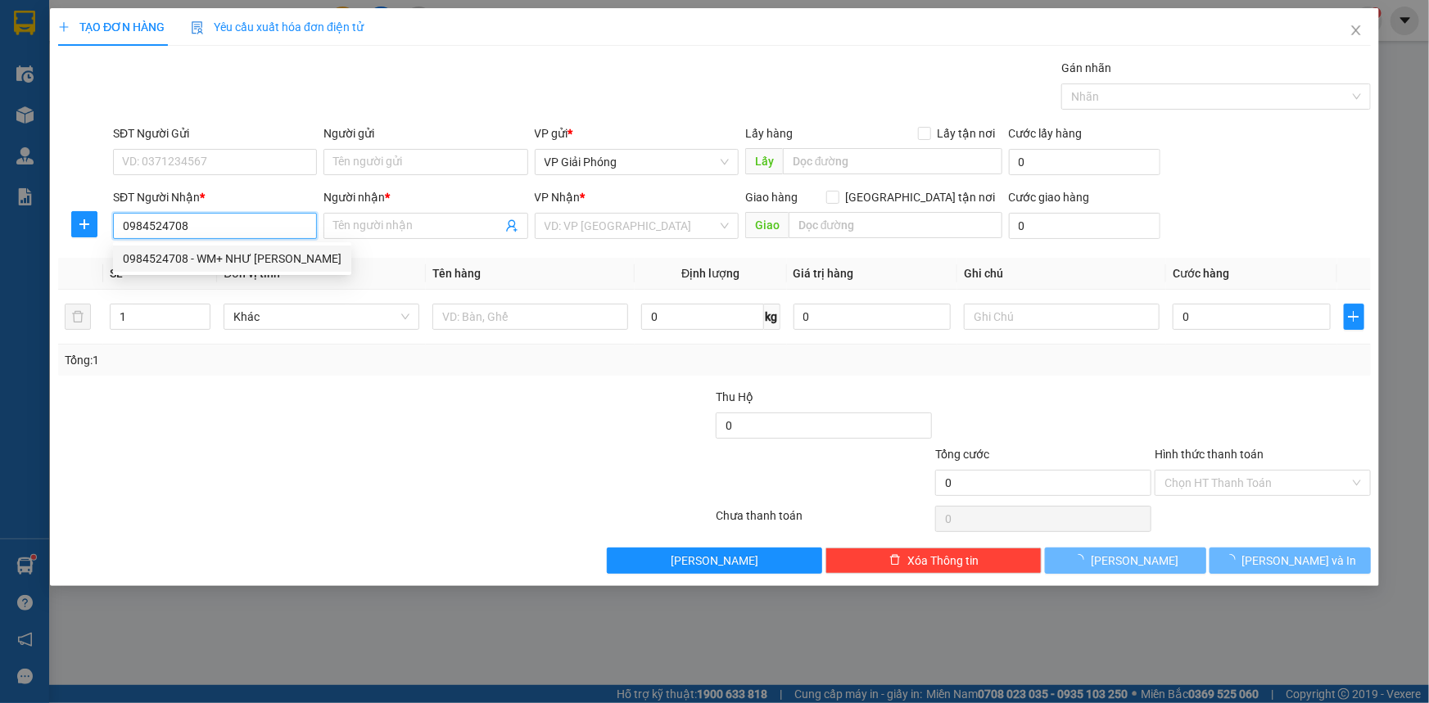
type input "WM+ NHƯ [PERSON_NAME]"
checkbox input "true"
type input "BẾN SUNG"
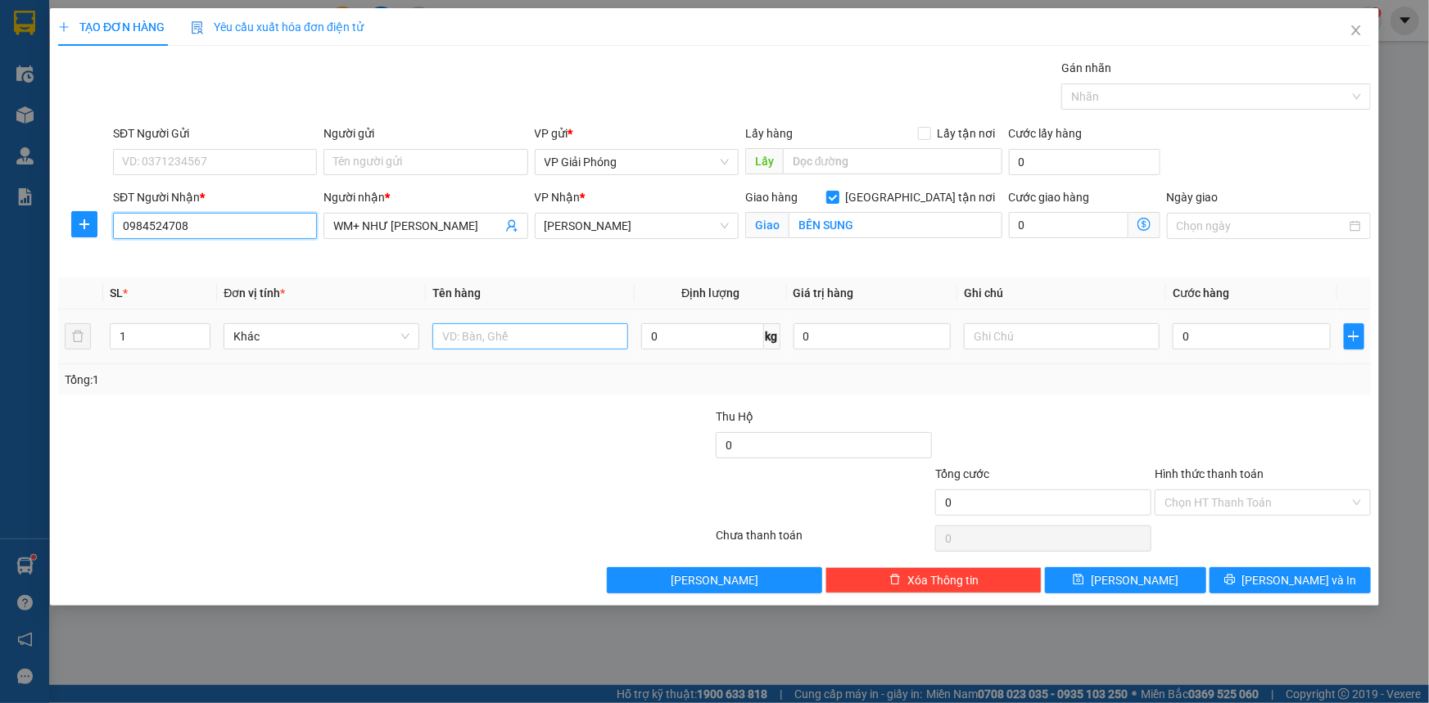
type input "0984524708"
click at [494, 328] on input "text" at bounding box center [530, 336] width 196 height 26
type input "XỐP"
click at [1190, 331] on input "0" at bounding box center [1252, 336] width 158 height 26
type input "5"
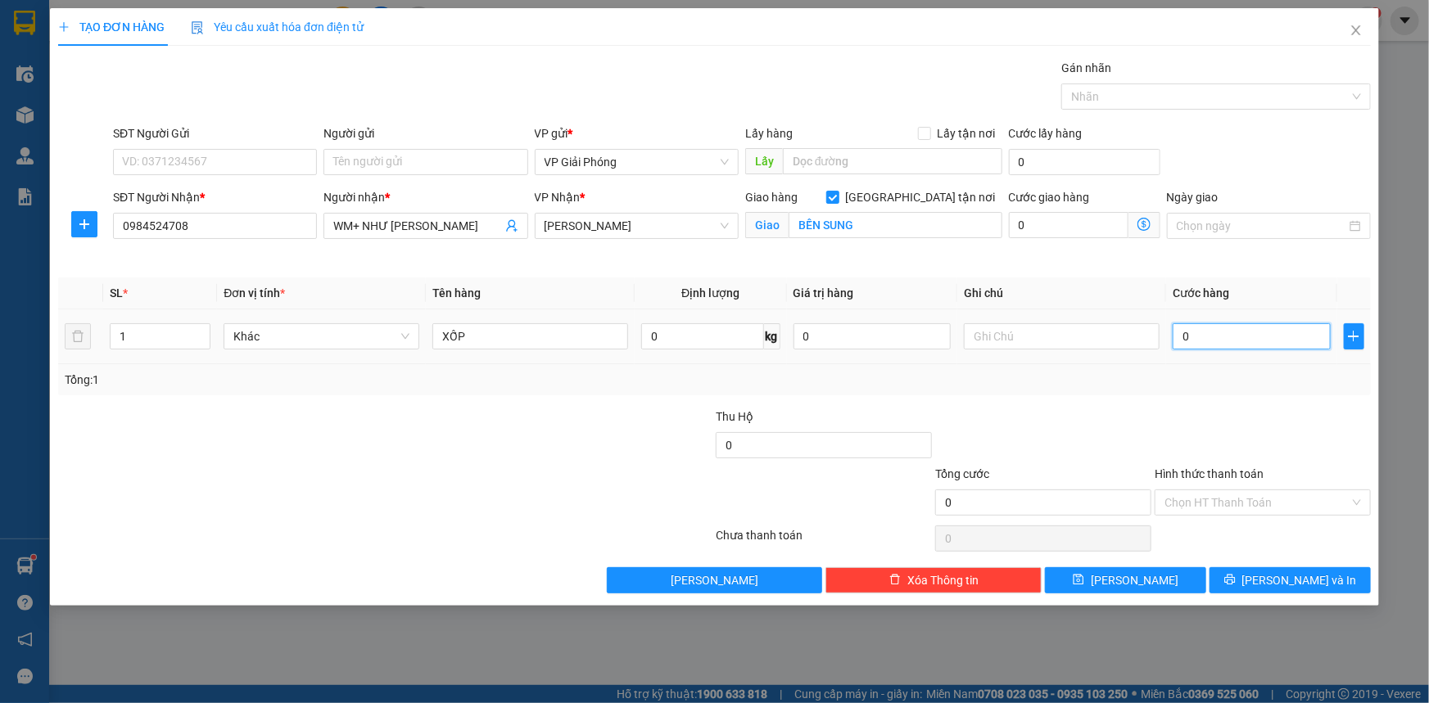
type input "5"
type input "50"
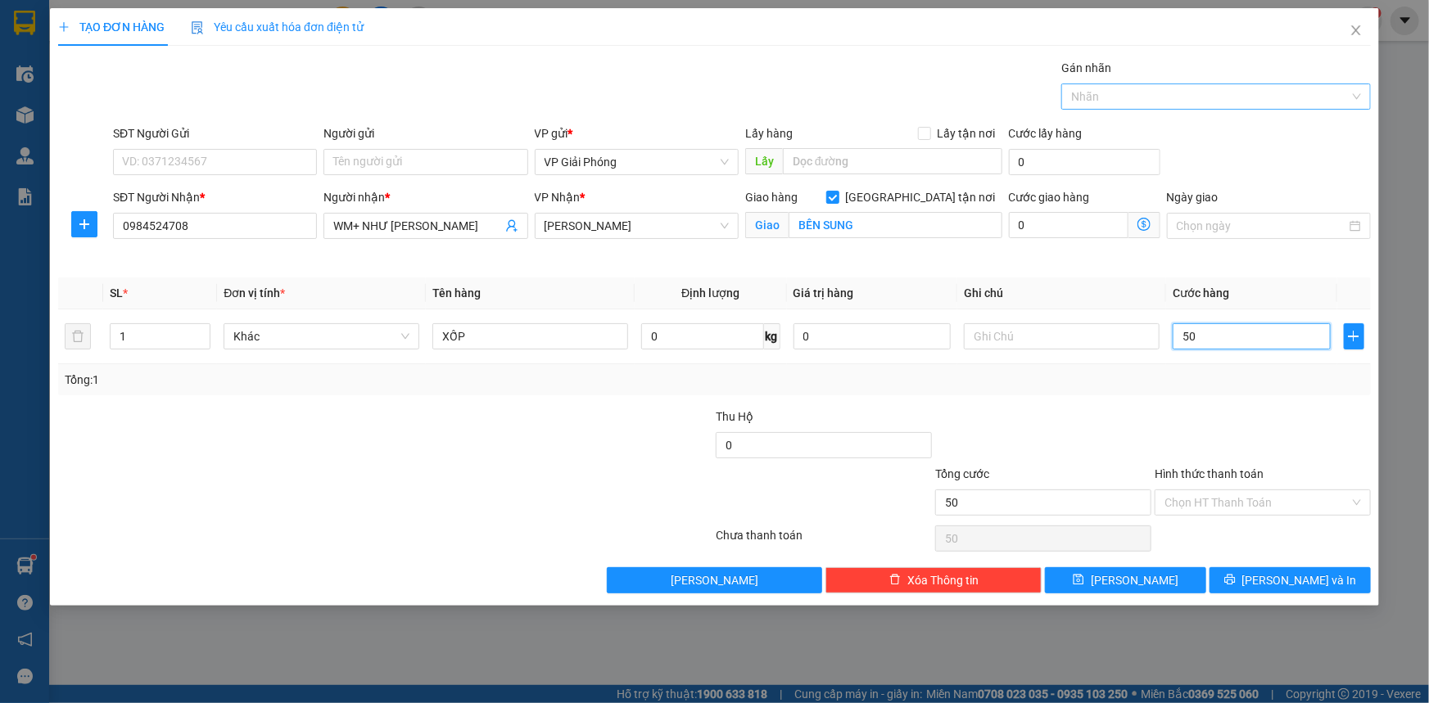
click at [1148, 93] on div at bounding box center [1207, 97] width 285 height 20
type input "50.000"
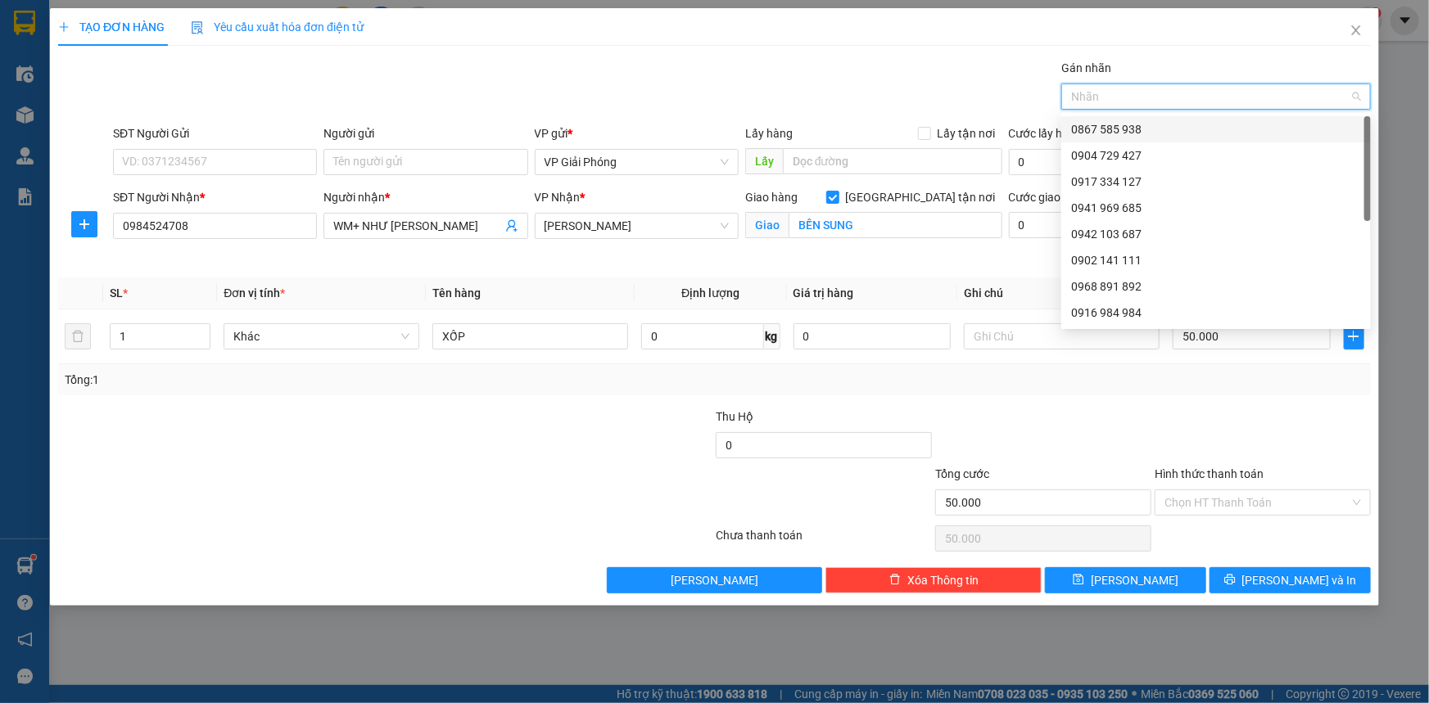
click at [1144, 96] on div at bounding box center [1207, 97] width 285 height 20
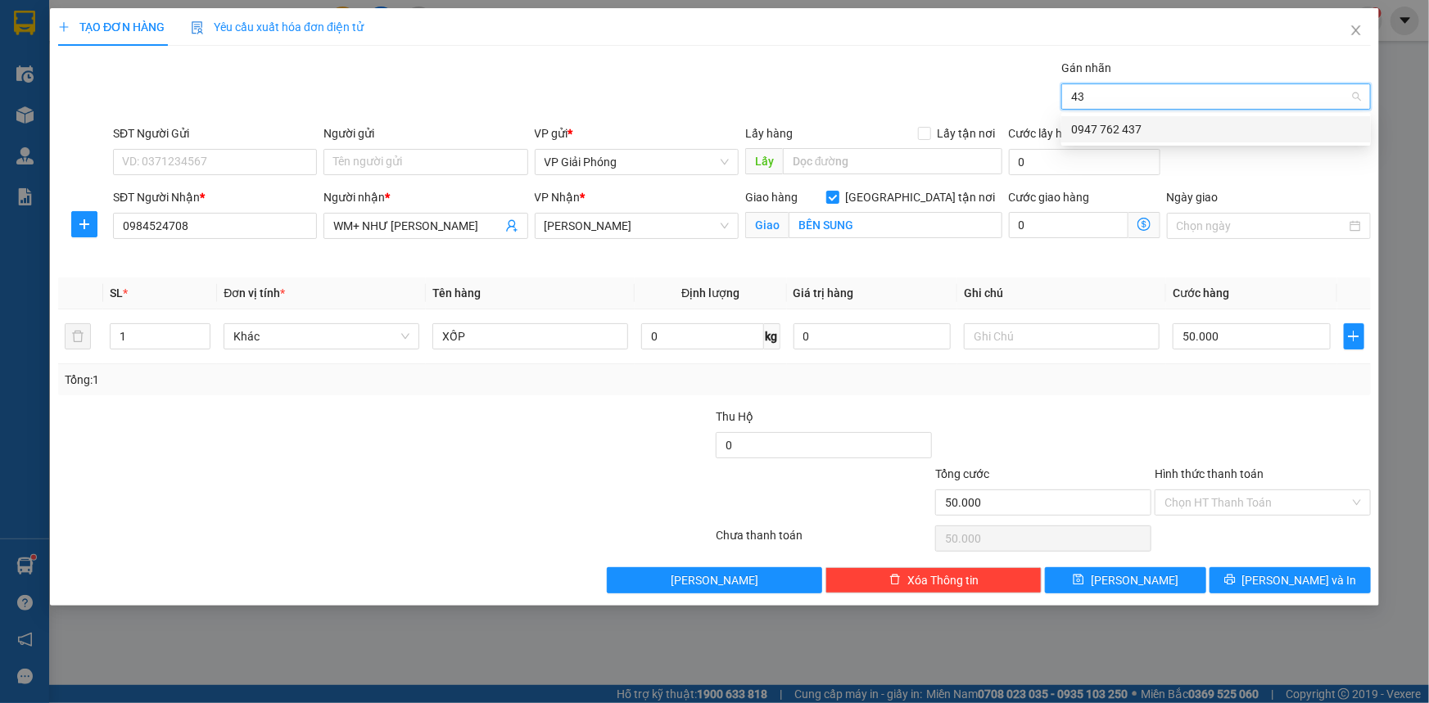
type input "437"
click at [1144, 128] on div "0947 762 437" at bounding box center [1216, 129] width 290 height 18
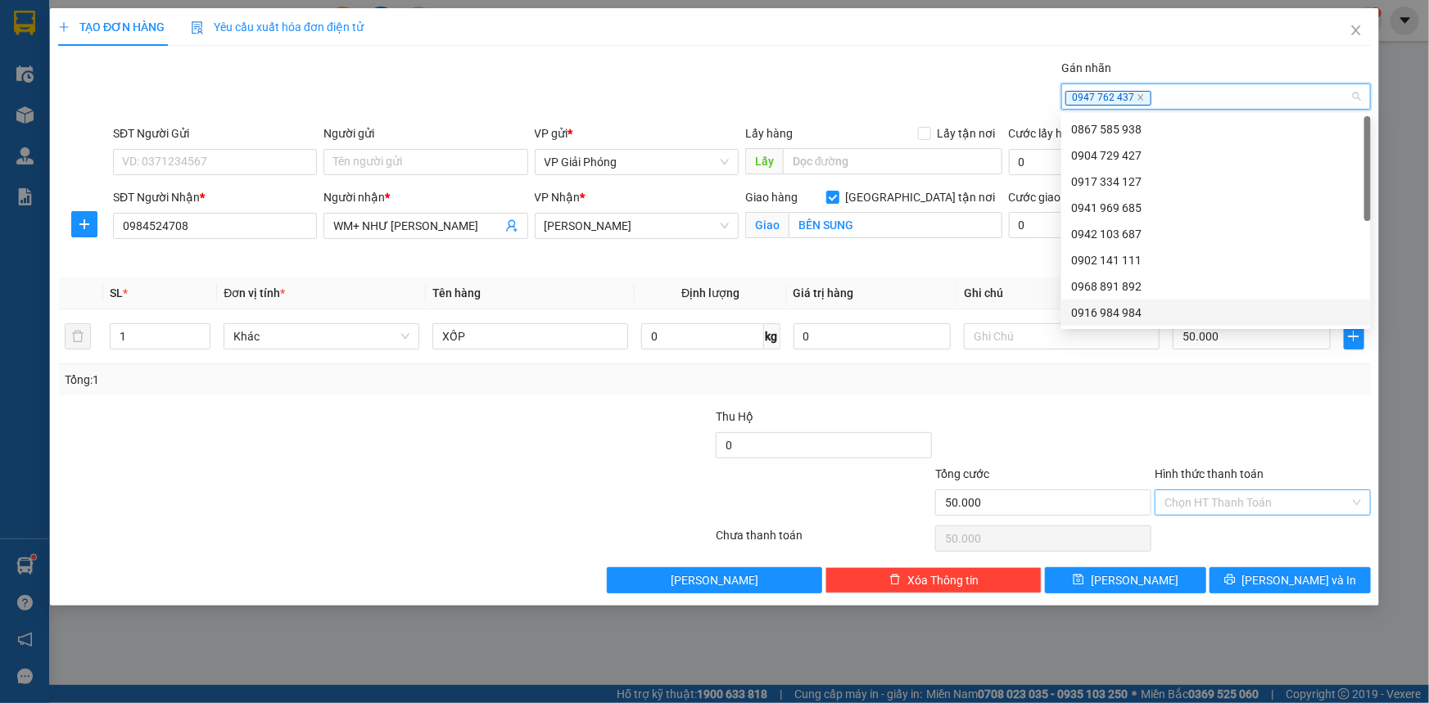
click at [1233, 496] on input "Hình thức thanh toán" at bounding box center [1256, 503] width 185 height 25
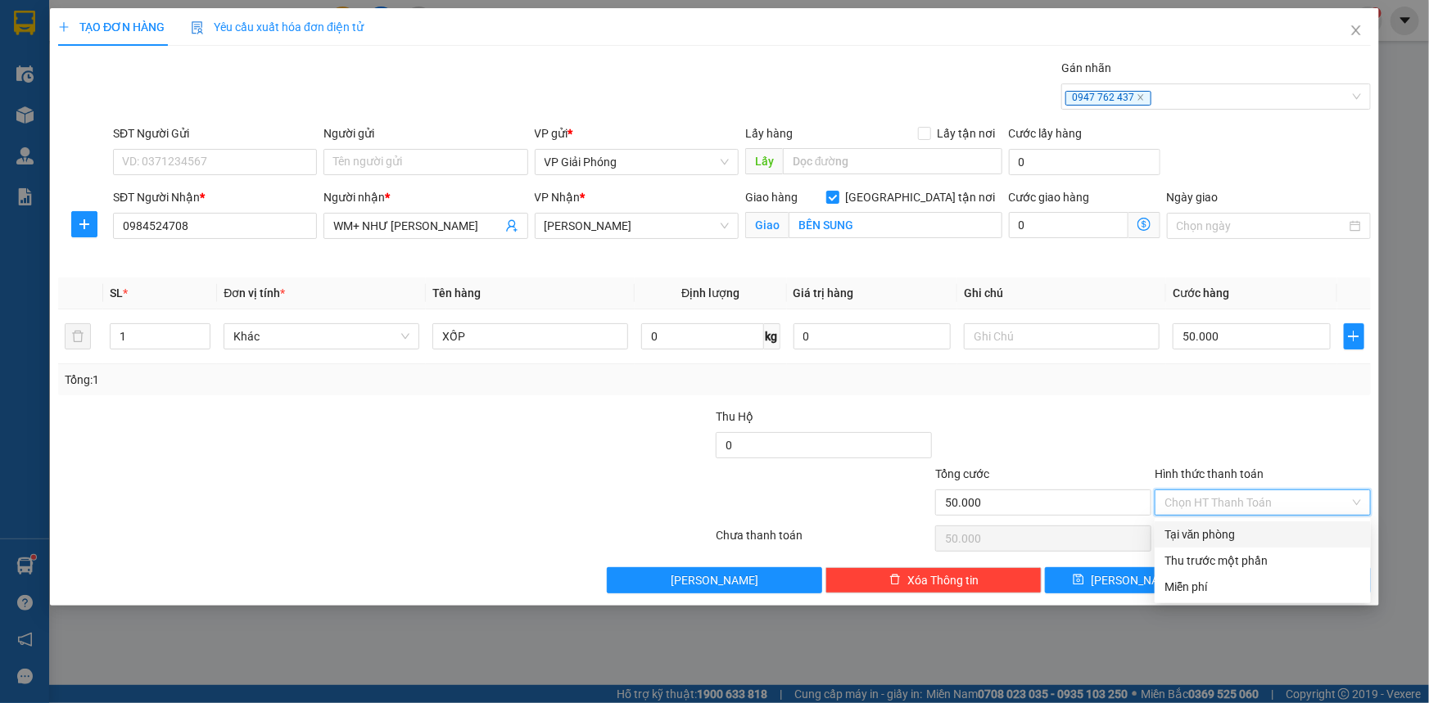
click at [1249, 532] on div "Tại văn phòng" at bounding box center [1262, 535] width 197 height 18
type input "0"
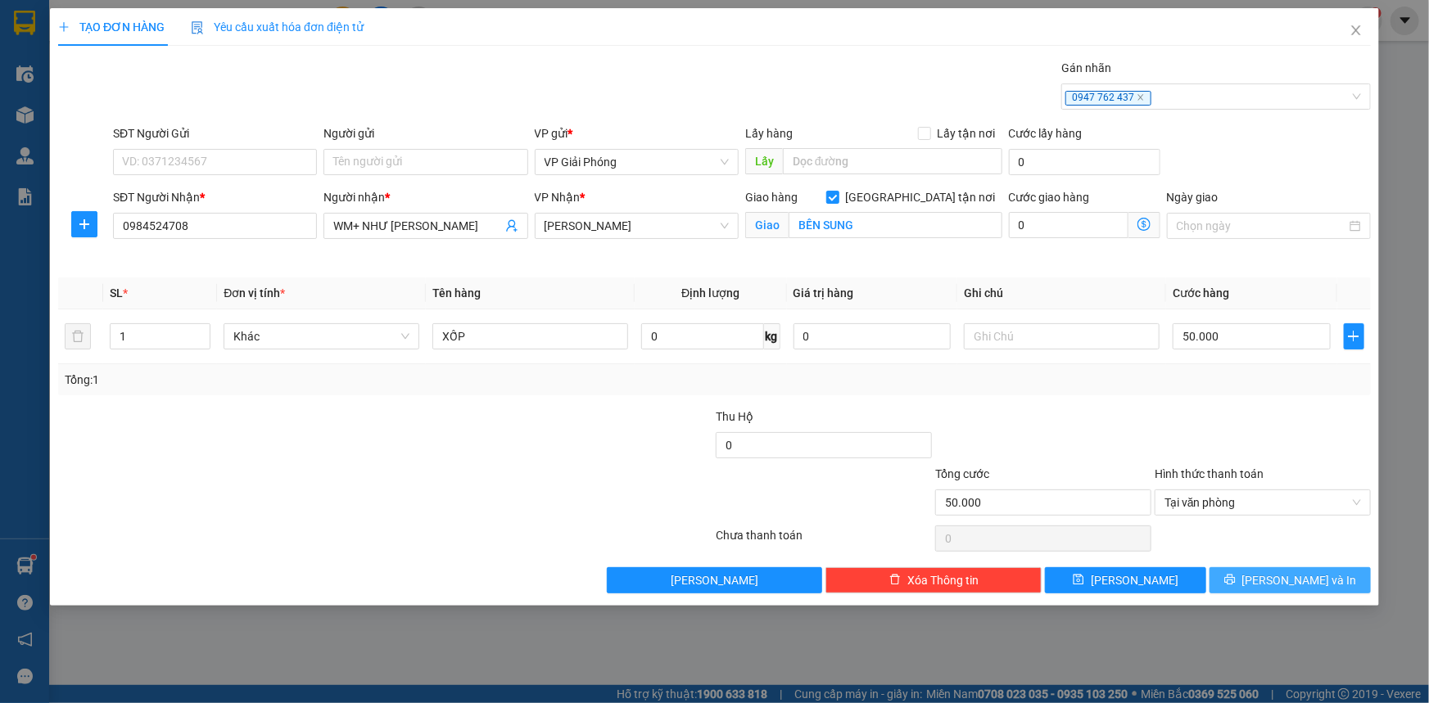
click at [1273, 580] on button "[PERSON_NAME] và In" at bounding box center [1289, 580] width 161 height 26
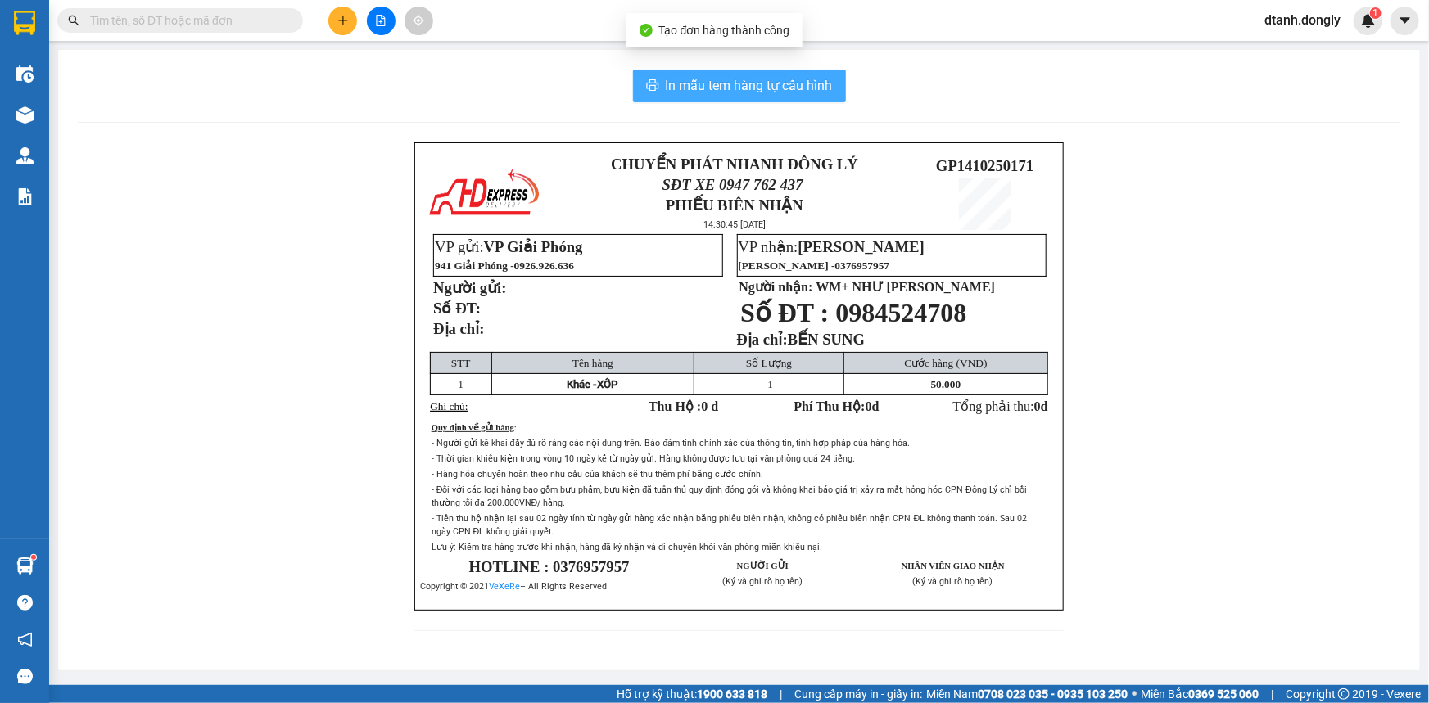
click at [762, 89] on span "In mẫu tem hàng tự cấu hình" at bounding box center [749, 85] width 167 height 20
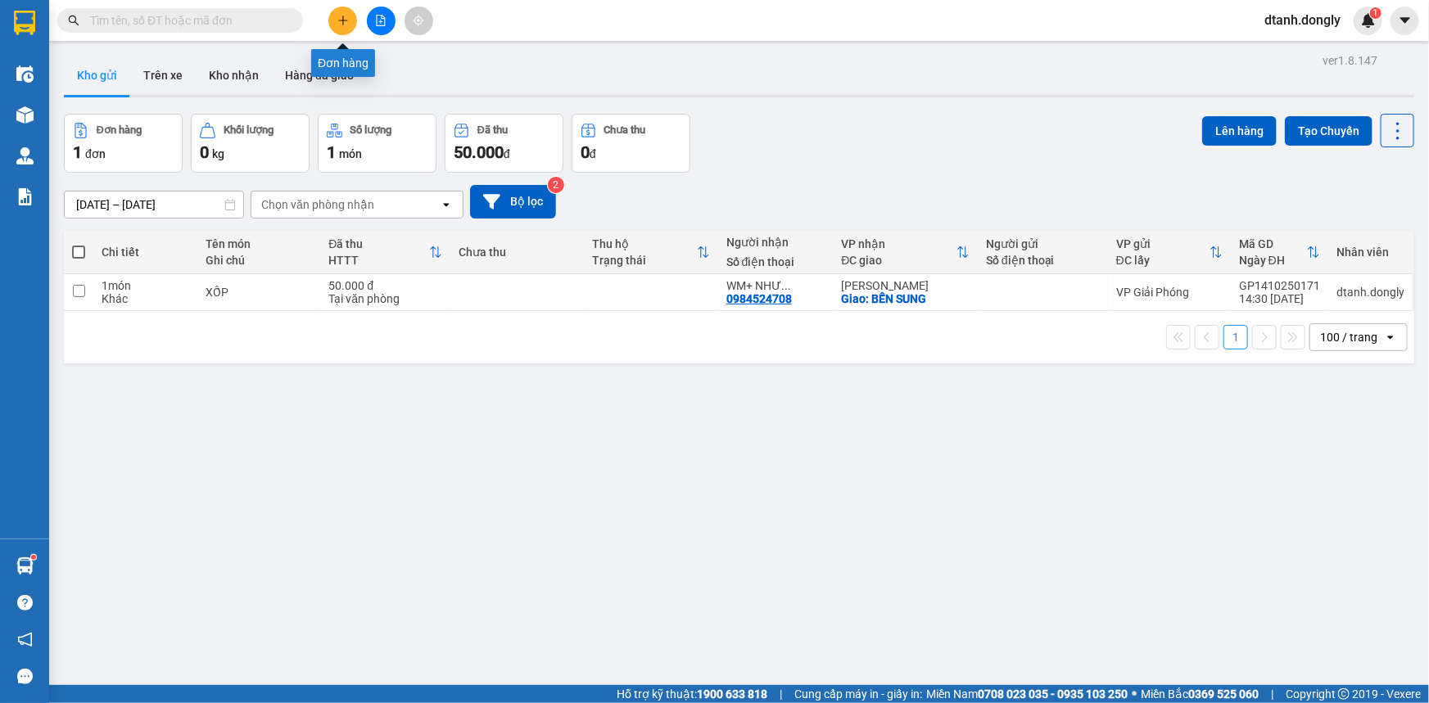
click at [346, 24] on icon "plus" at bounding box center [342, 20] width 11 height 11
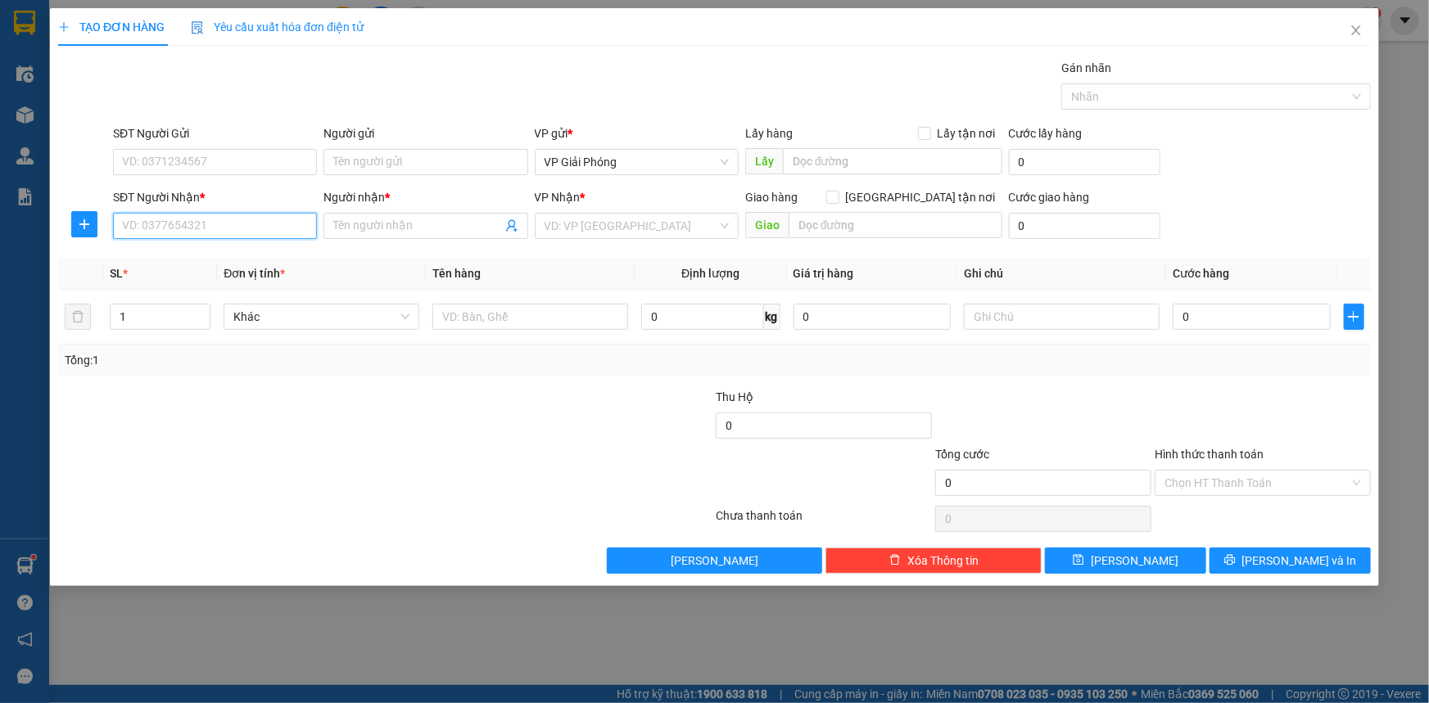
click at [220, 224] on input "SĐT Người Nhận *" at bounding box center [215, 226] width 204 height 26
type input "0345313332"
click at [213, 258] on div "0345313332 - VIN+" at bounding box center [215, 259] width 184 height 18
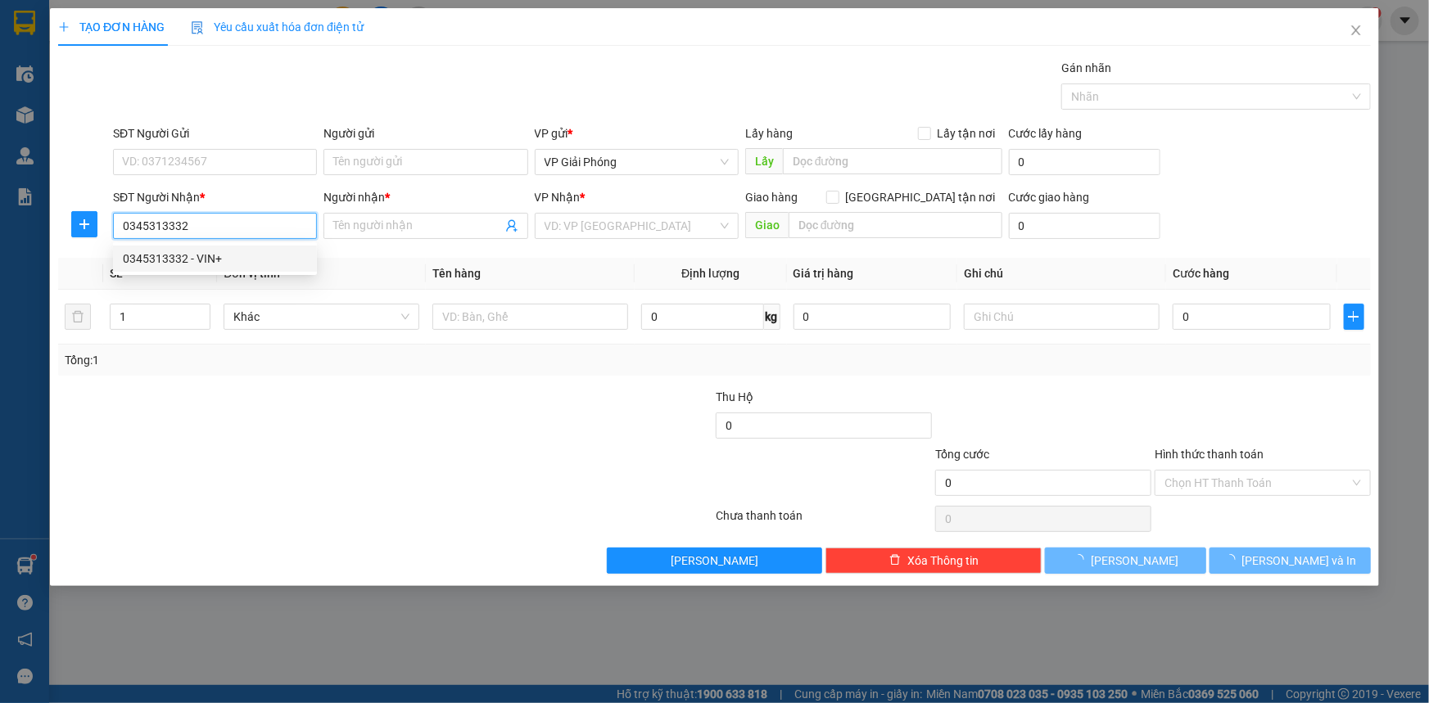
type input "VIN+"
checkbox input "true"
type input "TRƯỜNG SƠN"
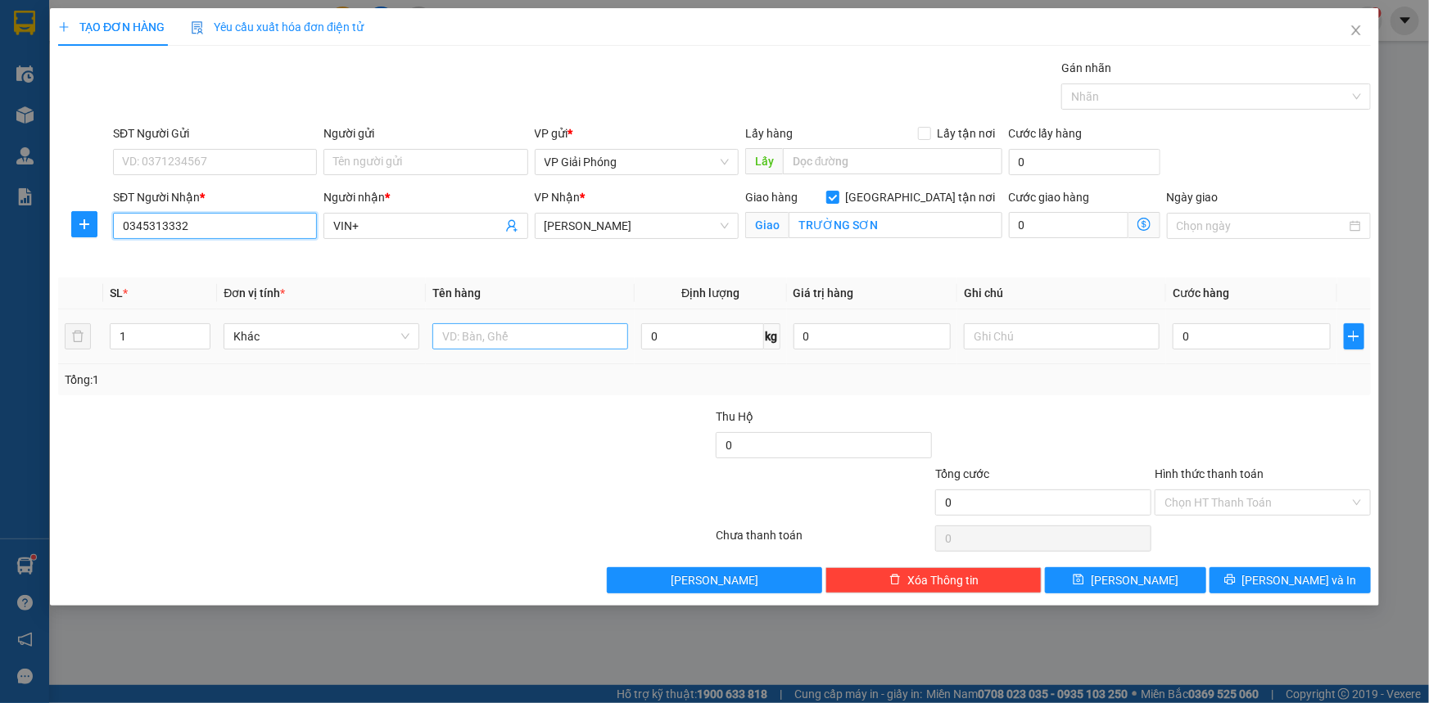
type input "0345313332"
click at [525, 341] on input "text" at bounding box center [530, 336] width 196 height 26
type input "XỐP"
click at [1236, 338] on input "0" at bounding box center [1252, 336] width 158 height 26
type input "5"
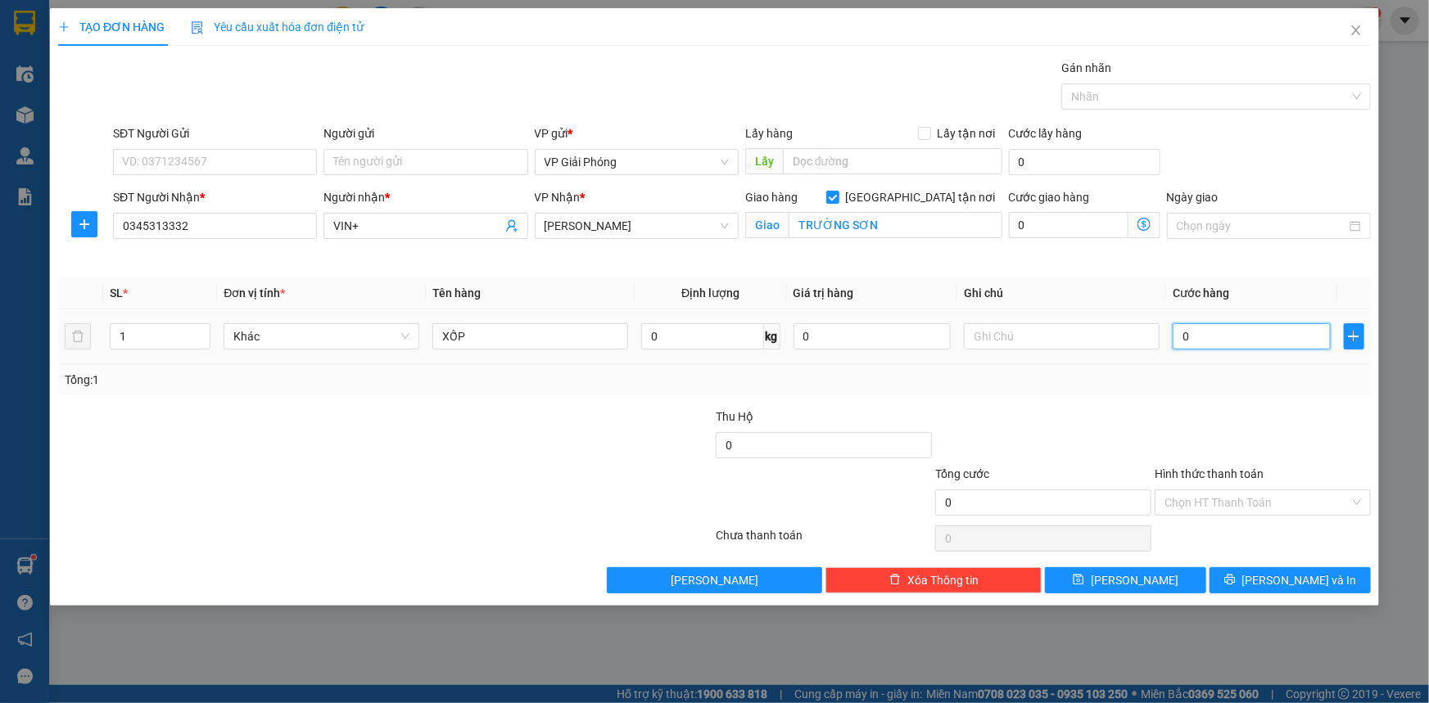
type input "5"
type input "50"
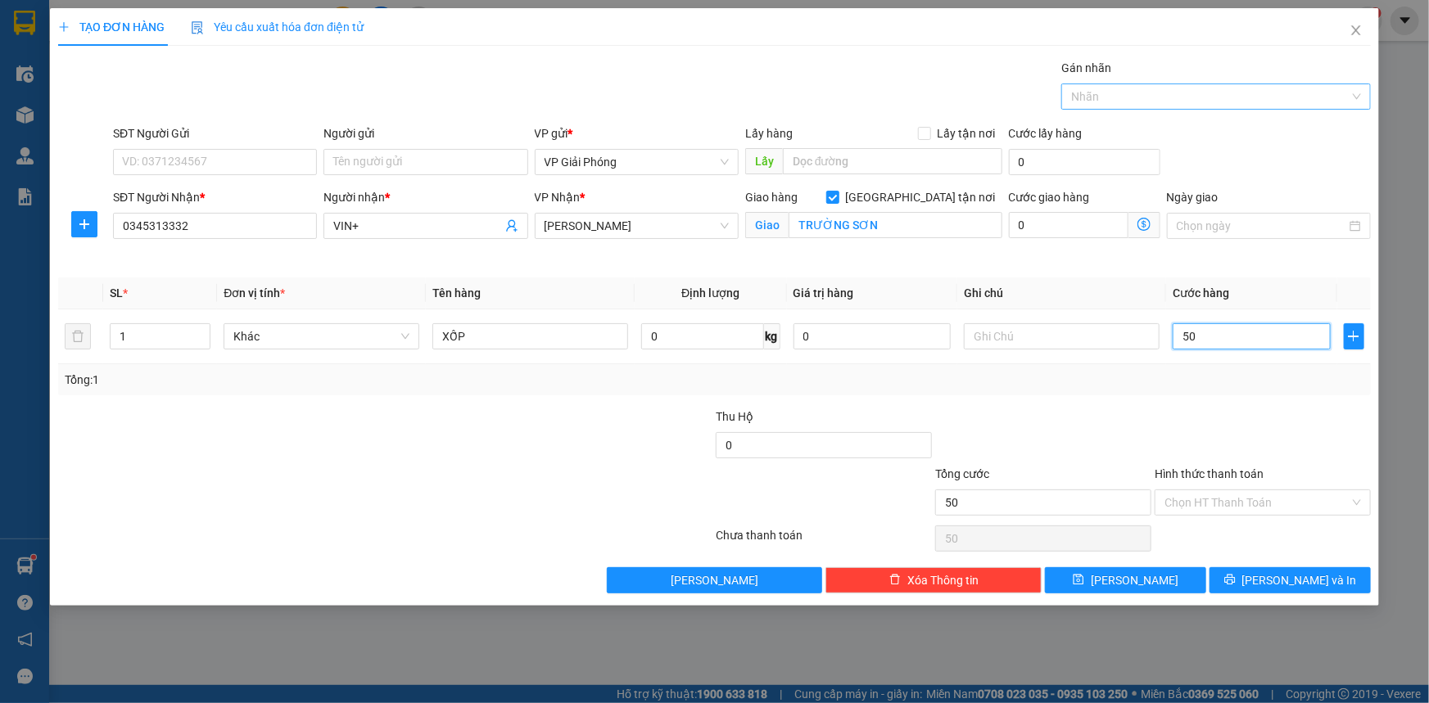
click at [1140, 97] on div at bounding box center [1207, 97] width 285 height 20
type input "50.000"
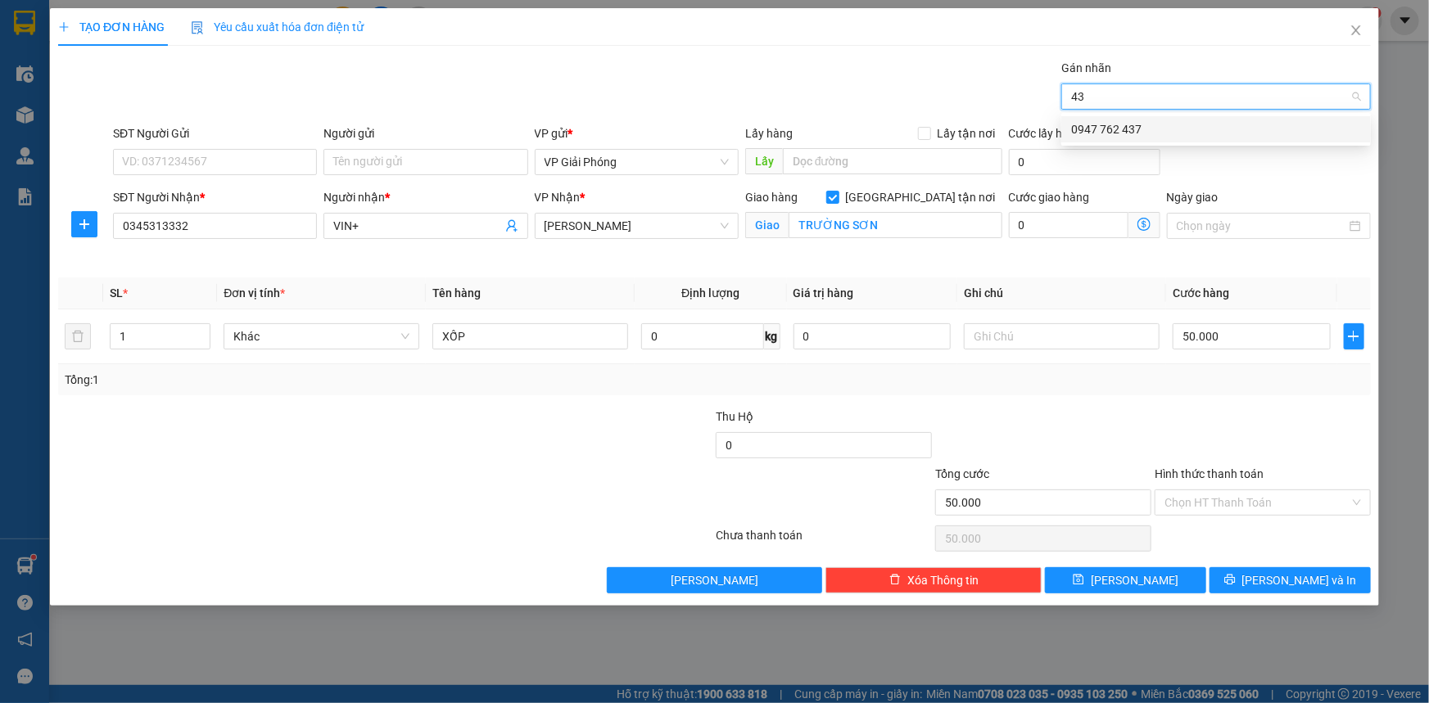
type input "437"
click at [1149, 123] on div "0947 762 437" at bounding box center [1216, 129] width 290 height 18
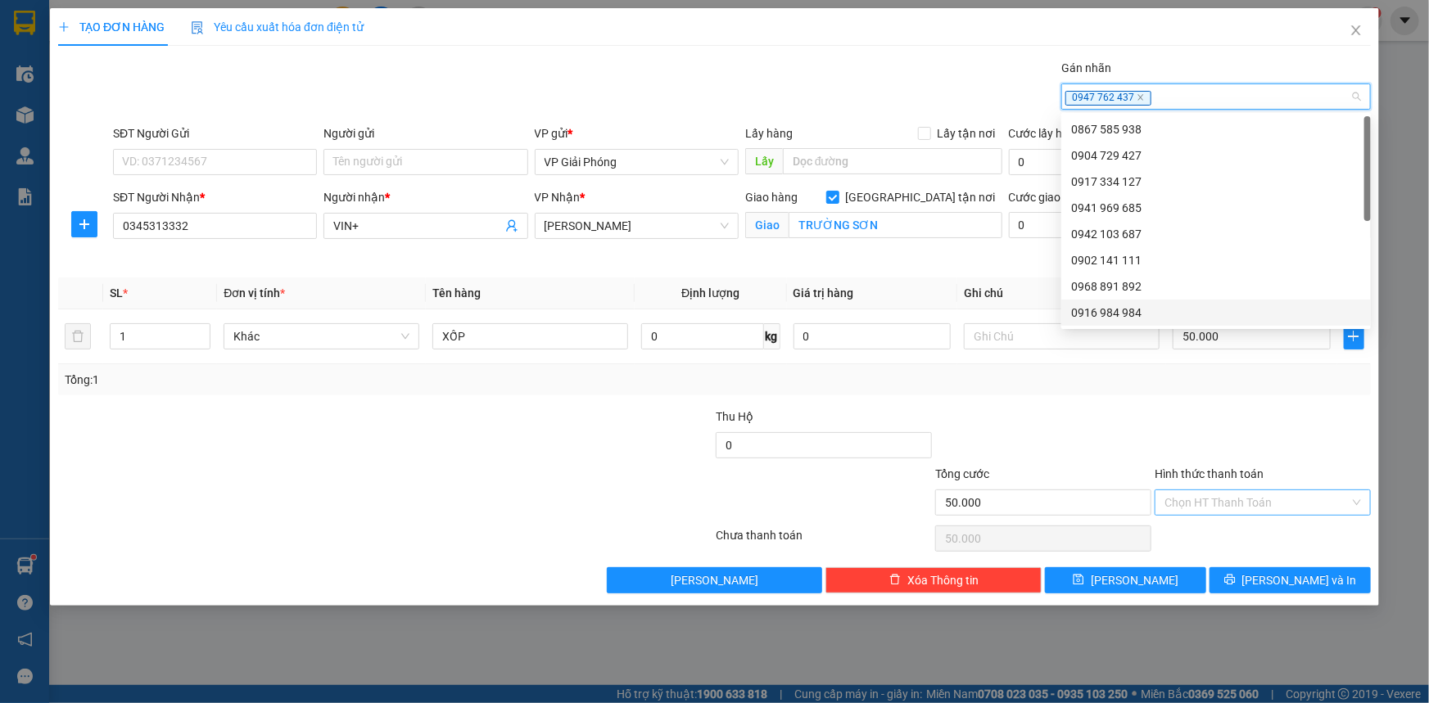
click at [1256, 499] on input "Hình thức thanh toán" at bounding box center [1256, 503] width 185 height 25
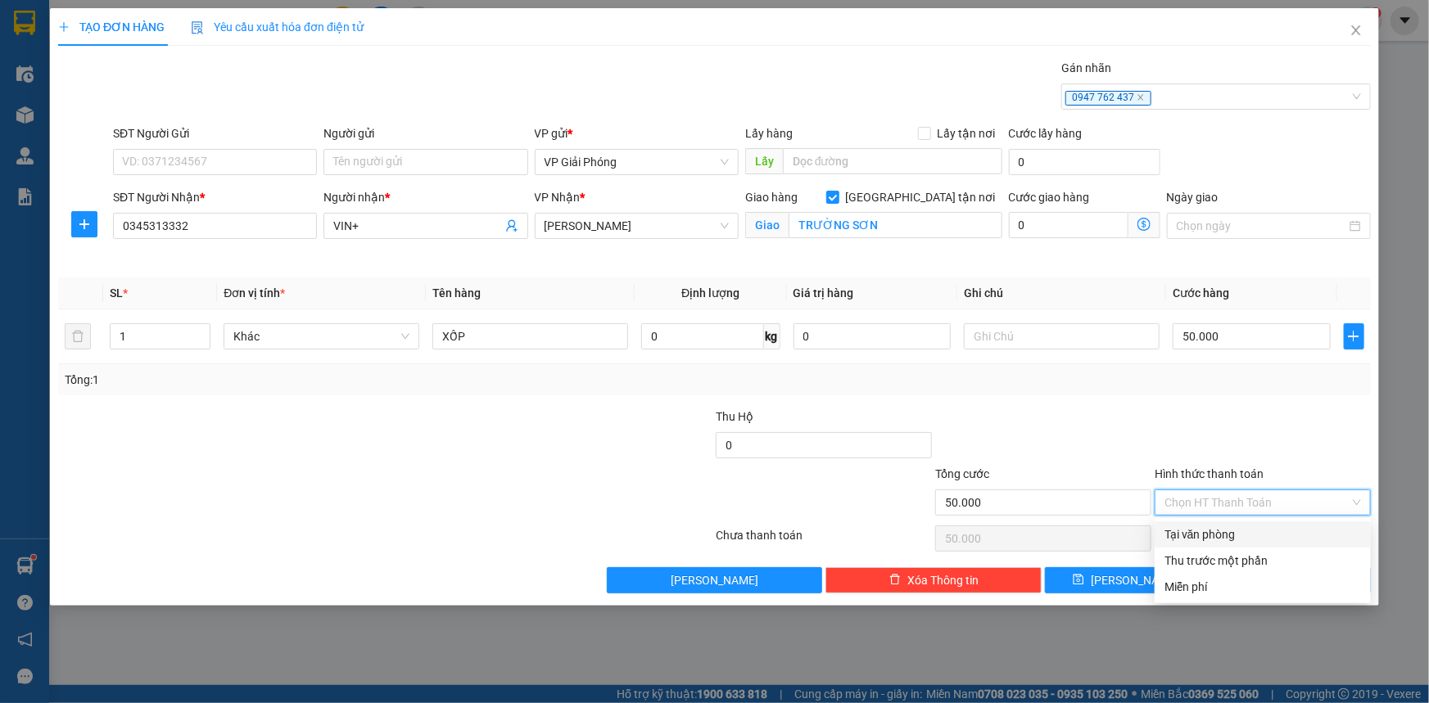
click at [1258, 534] on div "Tại văn phòng" at bounding box center [1262, 535] width 197 height 18
type input "0"
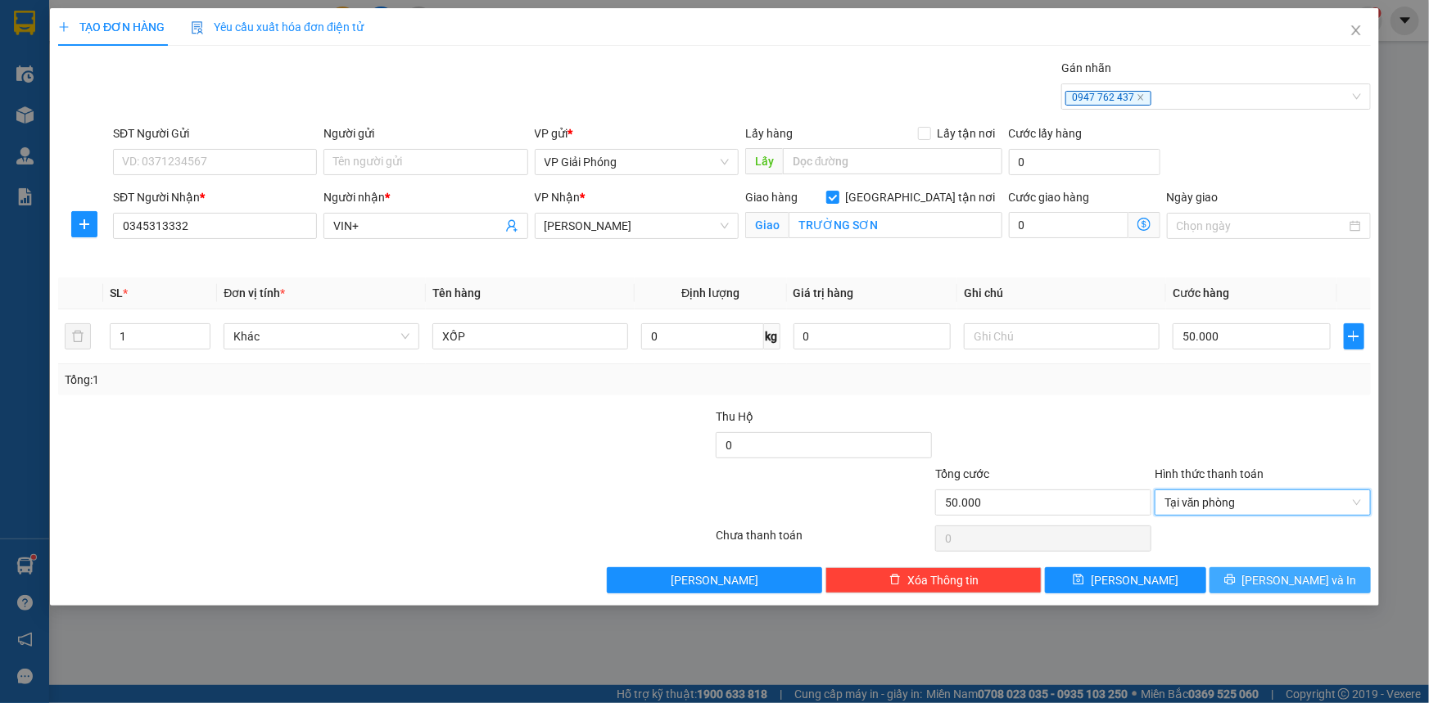
click at [1292, 581] on span "[PERSON_NAME] và In" at bounding box center [1299, 581] width 115 height 18
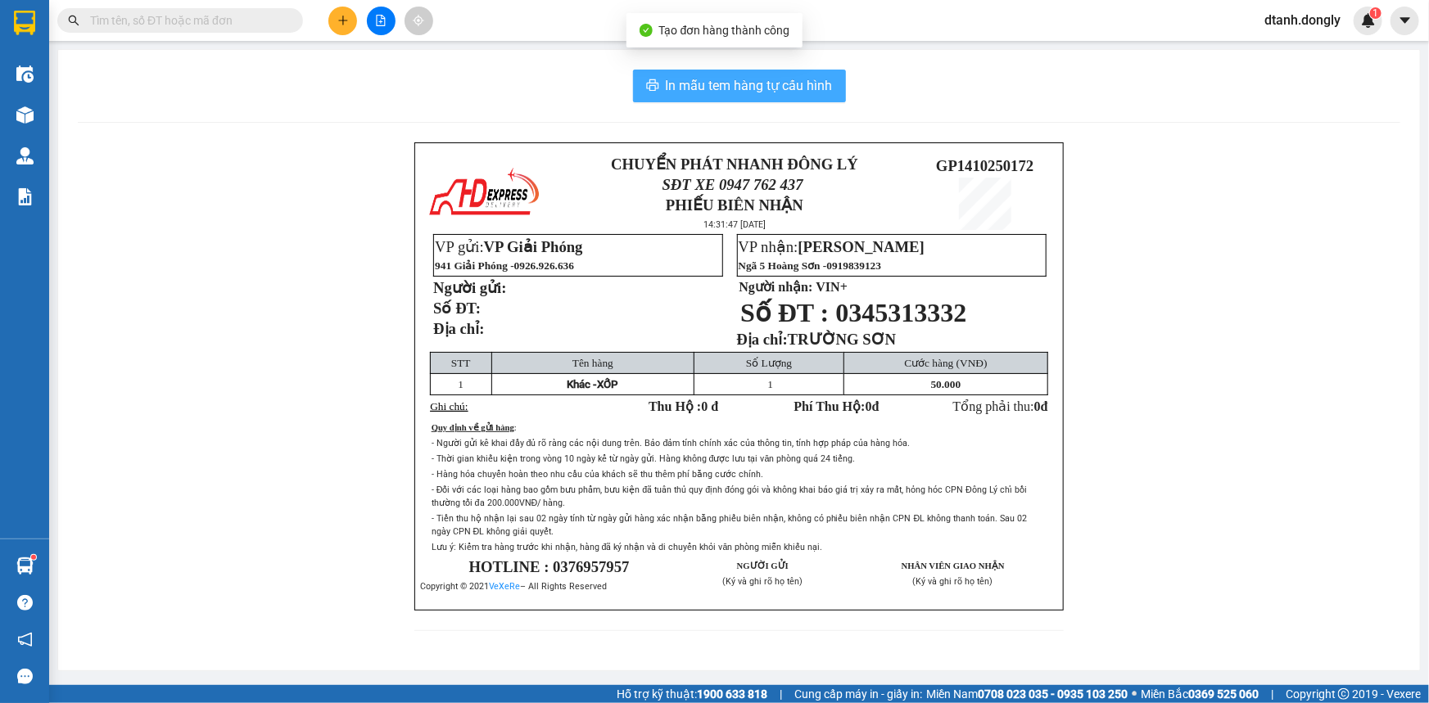
click at [769, 84] on span "In mẫu tem hàng tự cấu hình" at bounding box center [749, 85] width 167 height 20
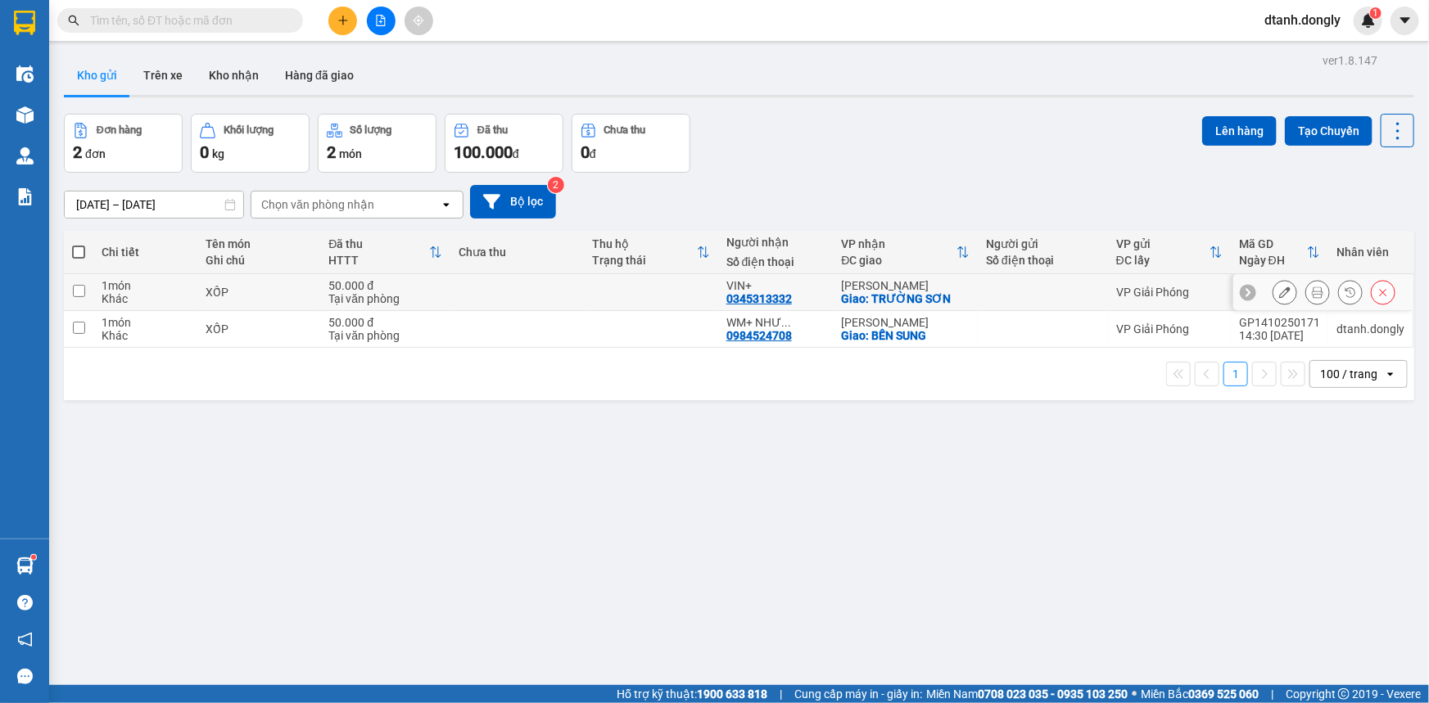
click at [1312, 289] on icon at bounding box center [1317, 292] width 11 height 11
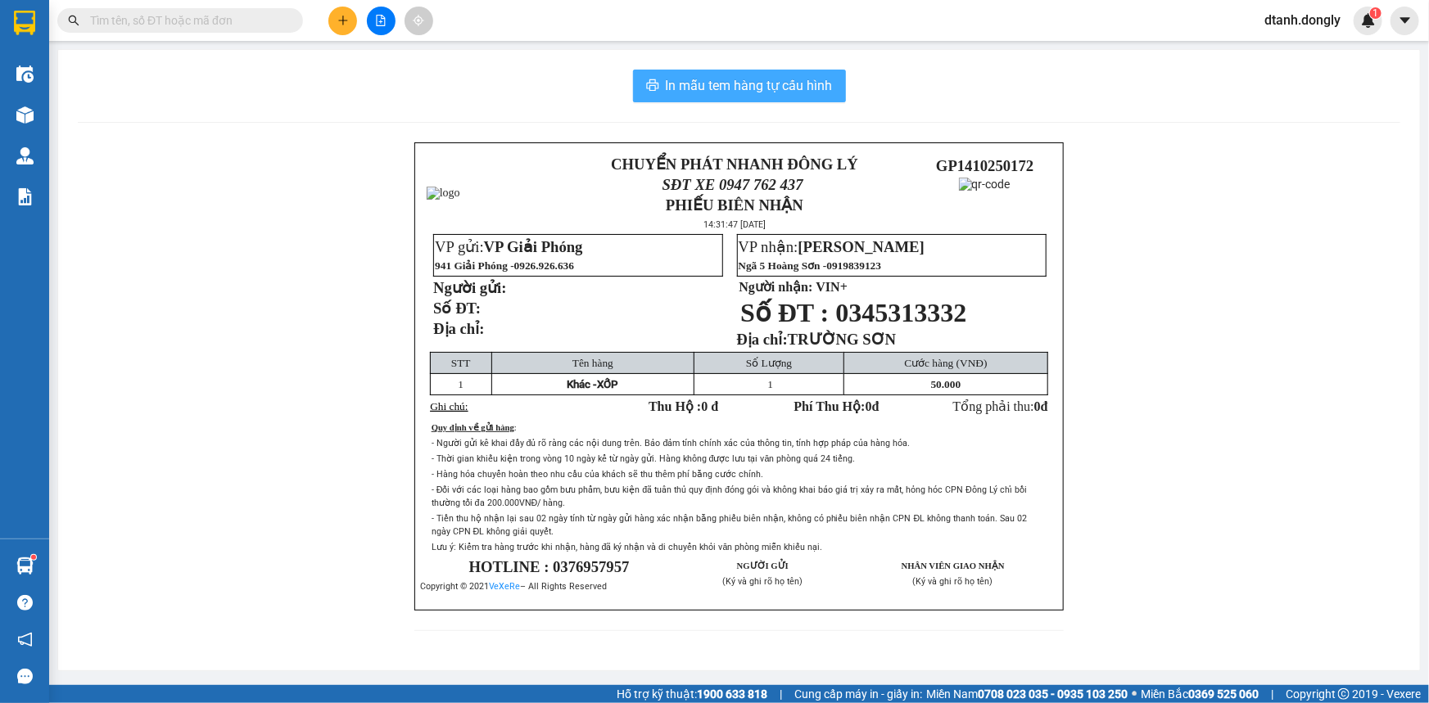
click at [774, 87] on span "In mẫu tem hàng tự cấu hình" at bounding box center [749, 85] width 167 height 20
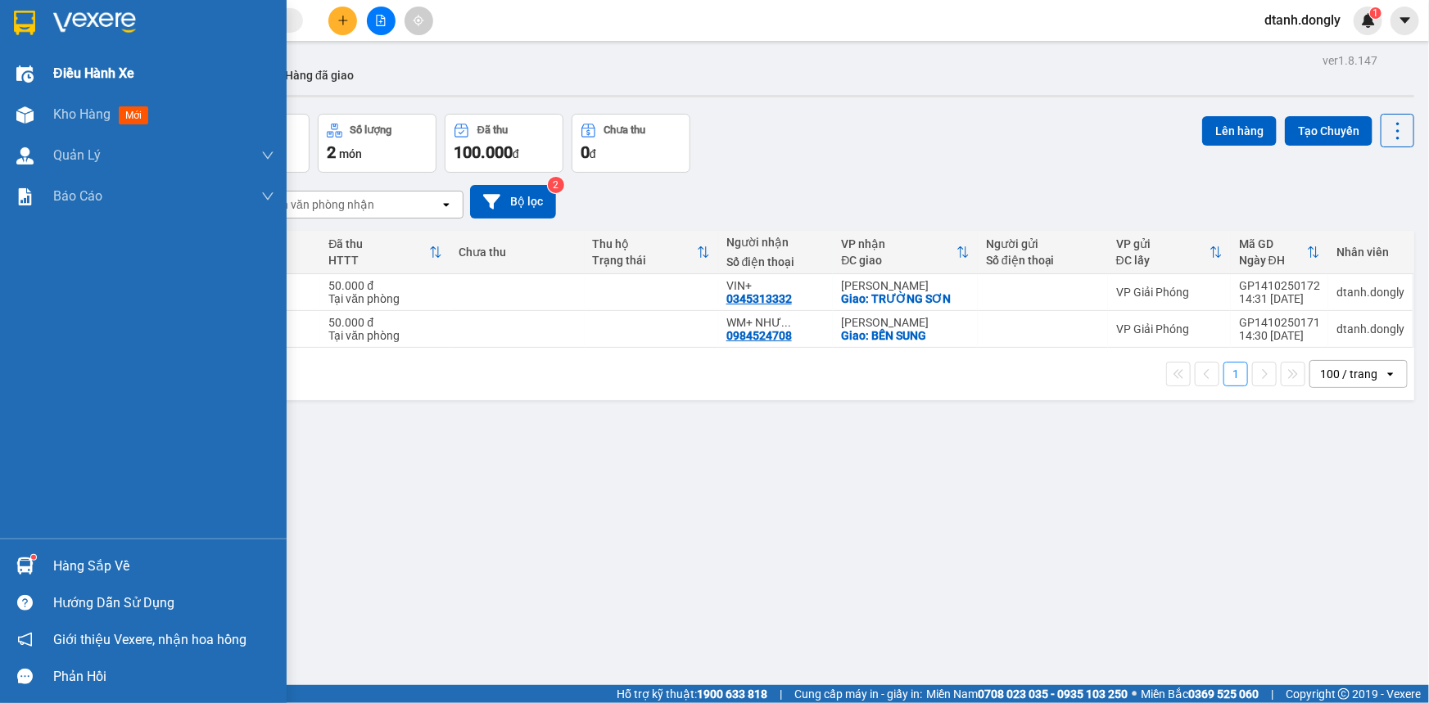
click at [82, 75] on span "Điều hành xe" at bounding box center [93, 73] width 81 height 20
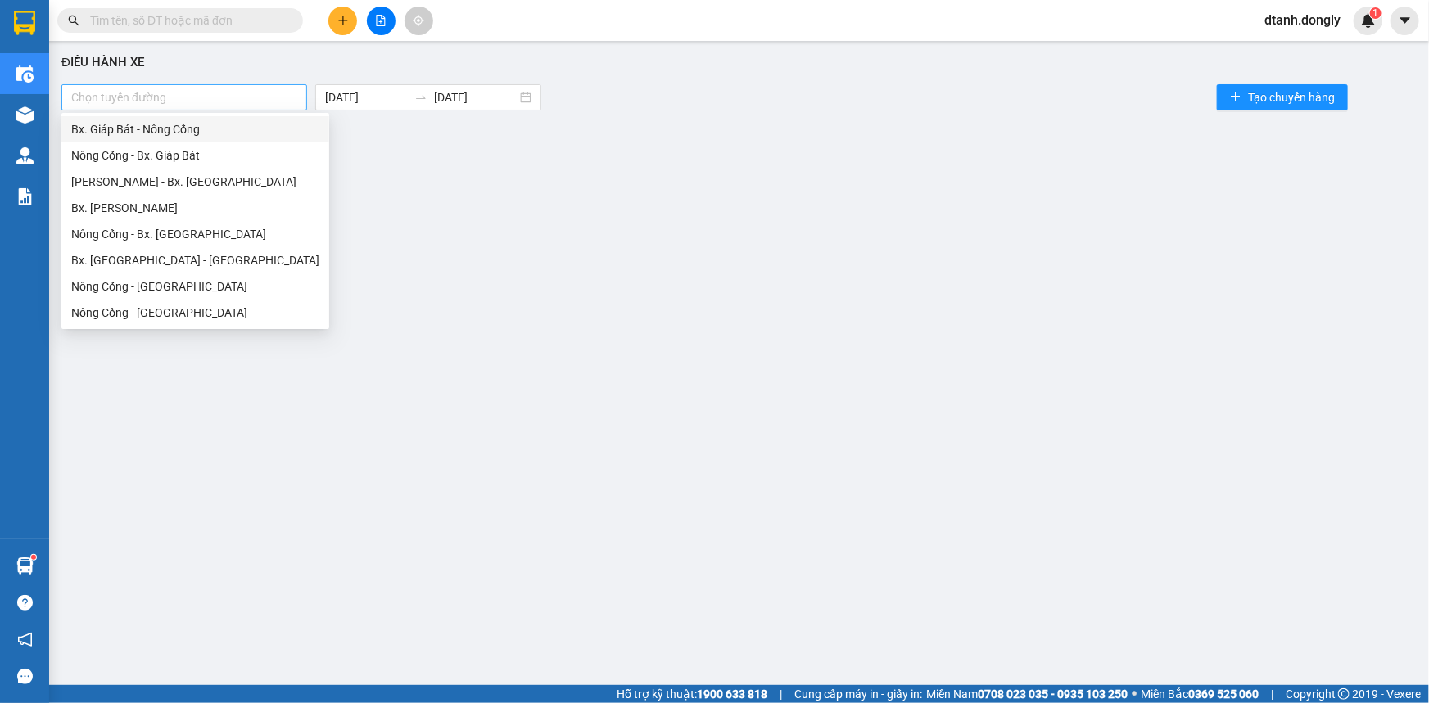
click at [221, 92] on div at bounding box center [184, 98] width 237 height 20
click at [224, 120] on div "Bx. Giáp Bát - Nông Cống" at bounding box center [195, 129] width 248 height 18
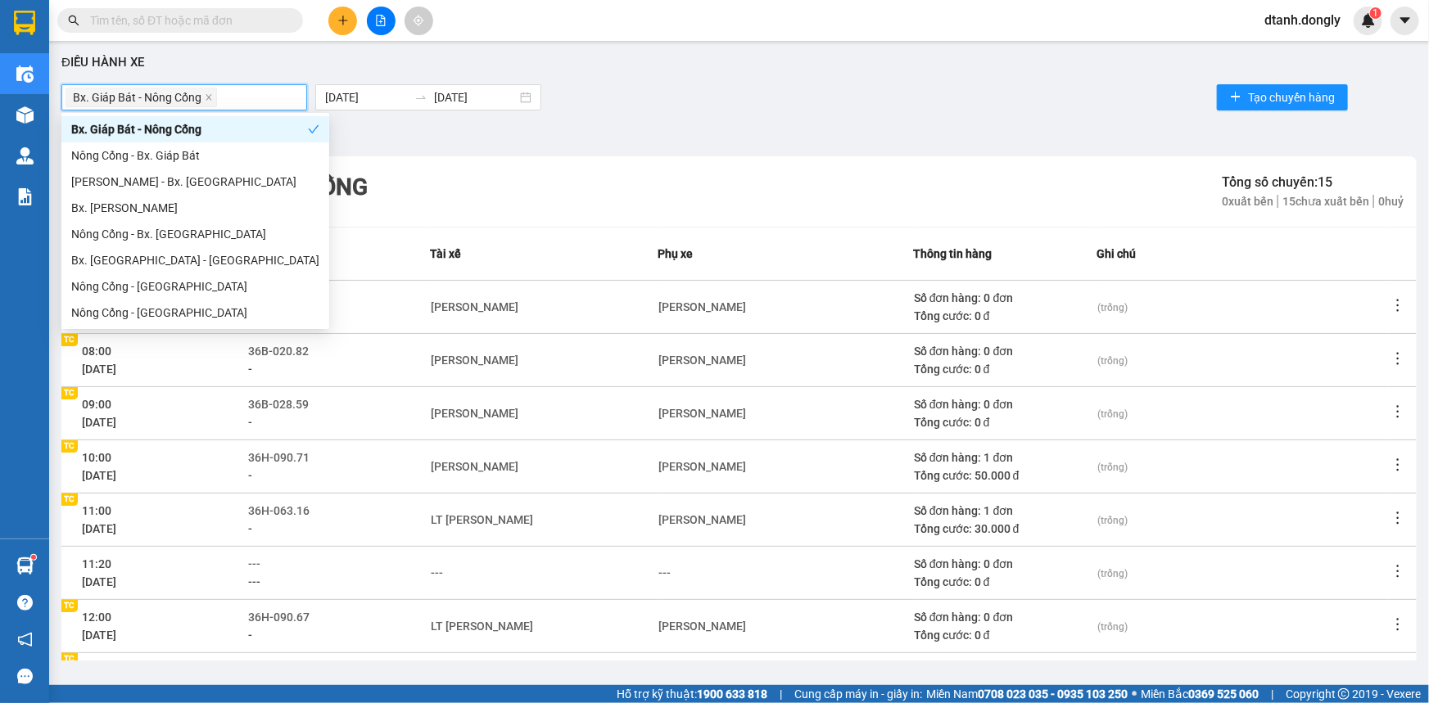
scroll to position [218, 0]
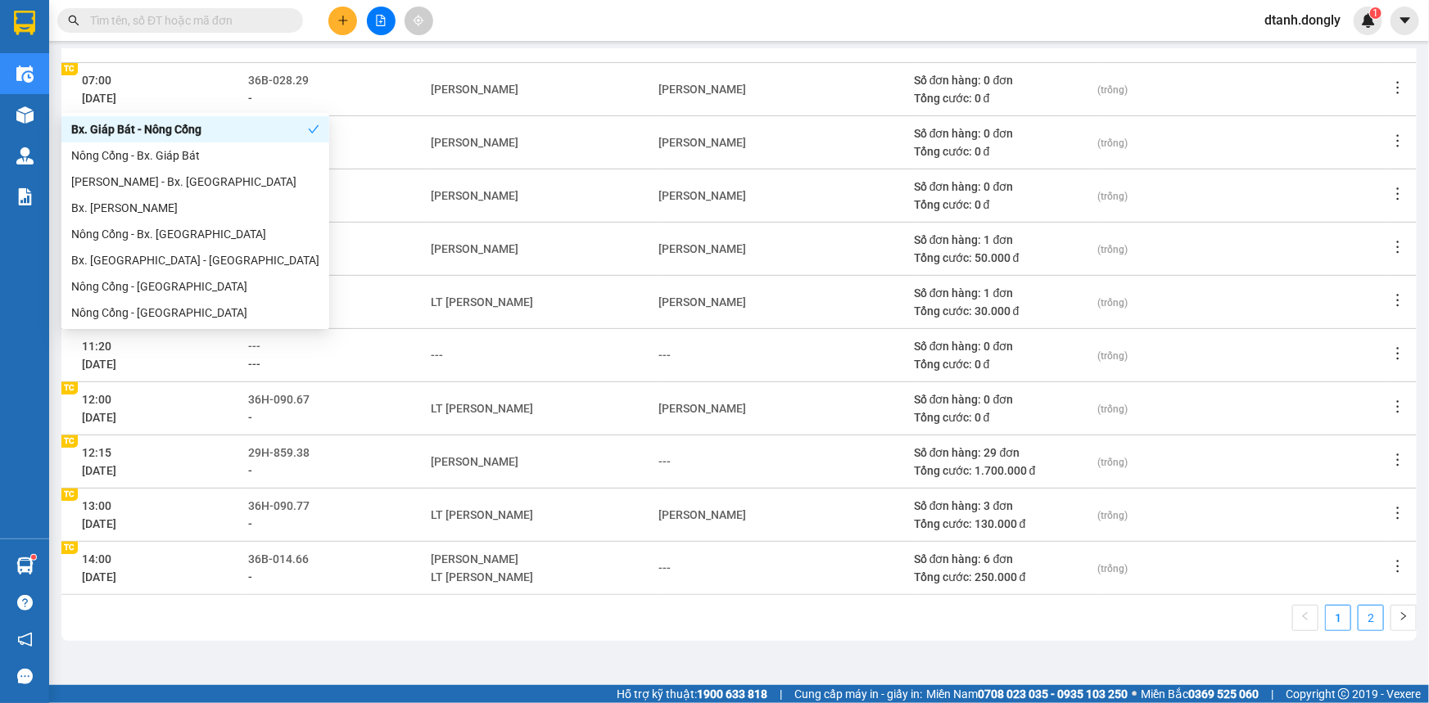
drag, startPoint x: 1356, startPoint y: 615, endPoint x: 1212, endPoint y: 595, distance: 145.5
click at [1359, 615] on link "2" at bounding box center [1371, 618] width 25 height 25
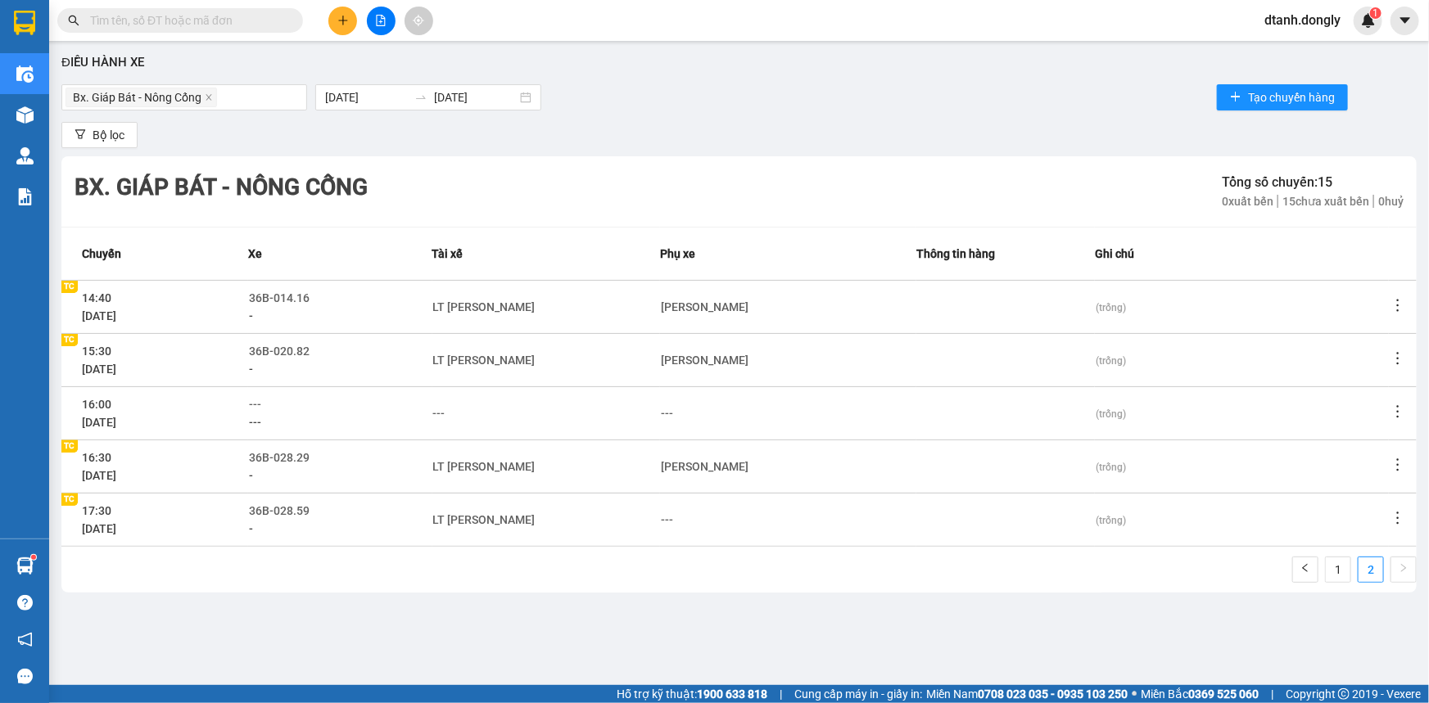
scroll to position [0, 0]
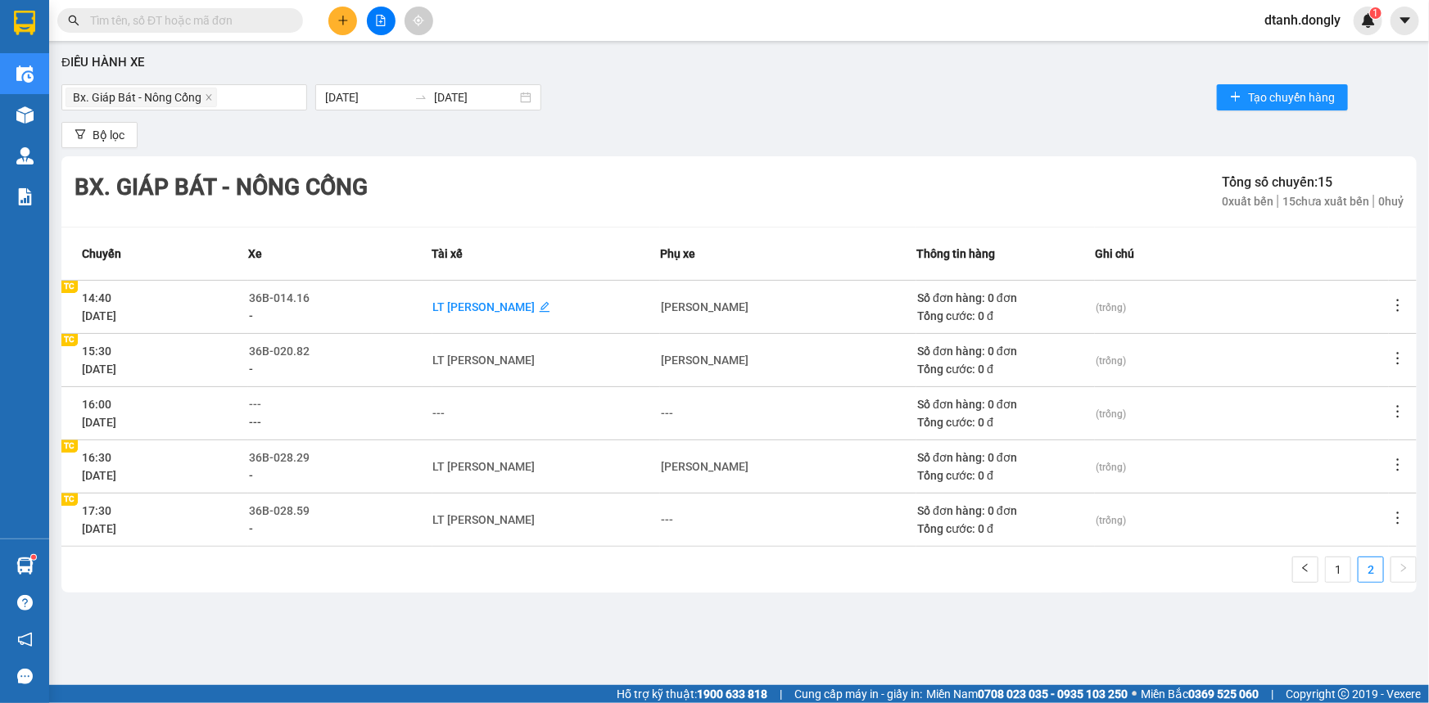
click at [536, 303] on div "LT [PERSON_NAME]" at bounding box center [484, 307] width 102 height 18
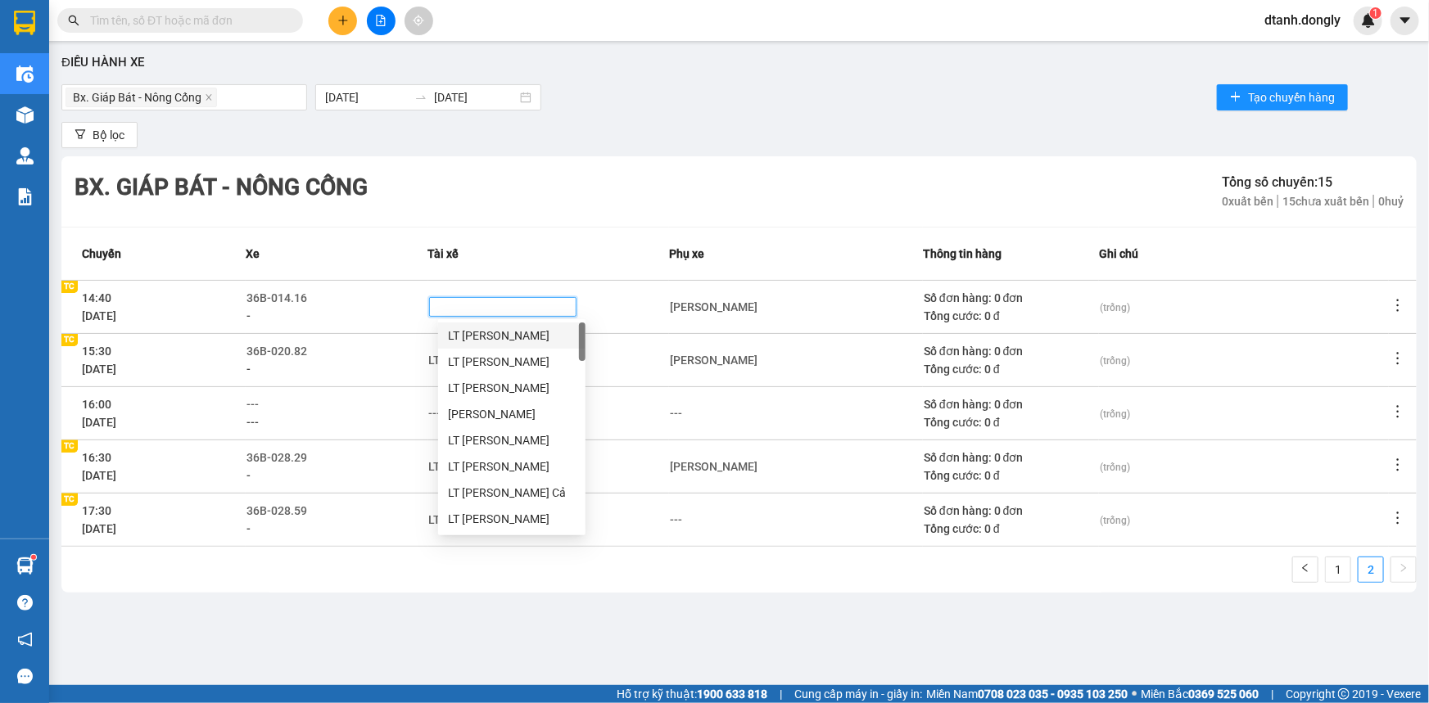
click at [496, 306] on div at bounding box center [502, 307] width 139 height 13
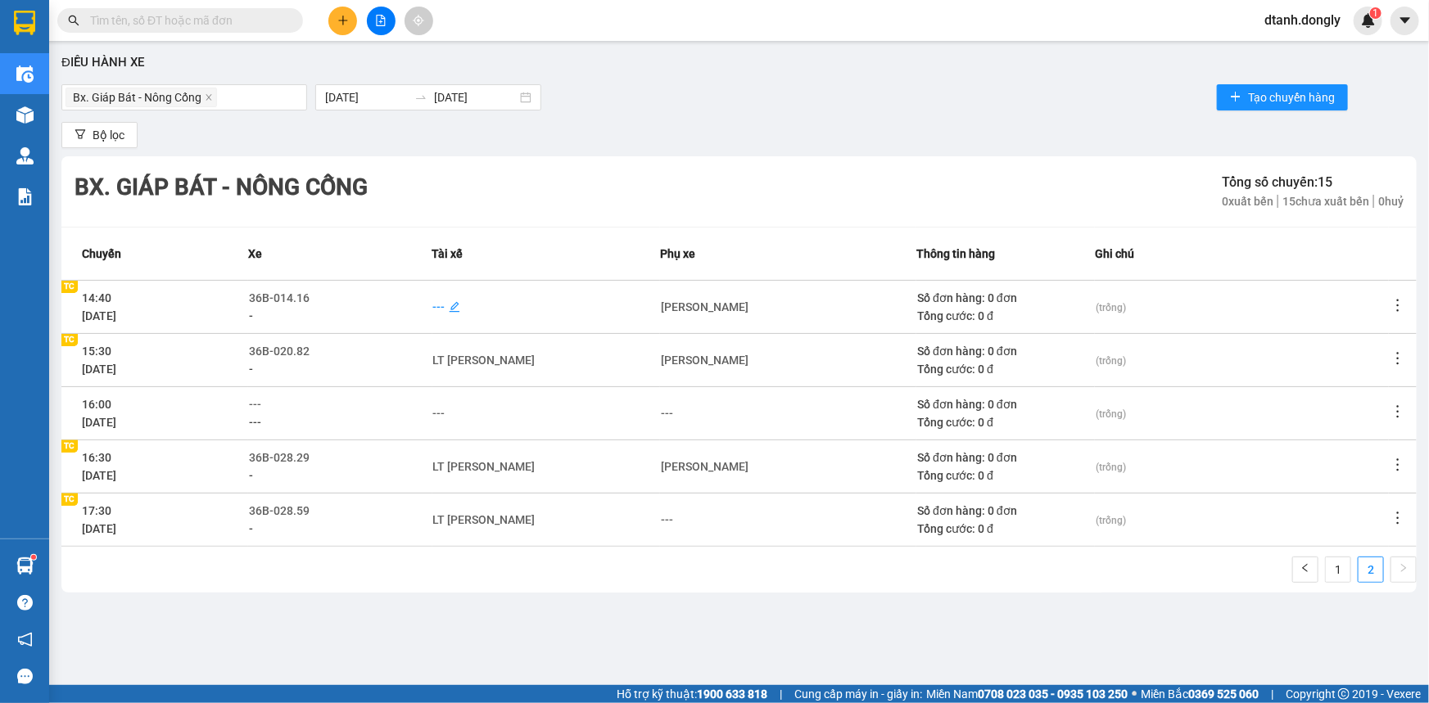
click at [445, 309] on div "---" at bounding box center [439, 307] width 12 height 18
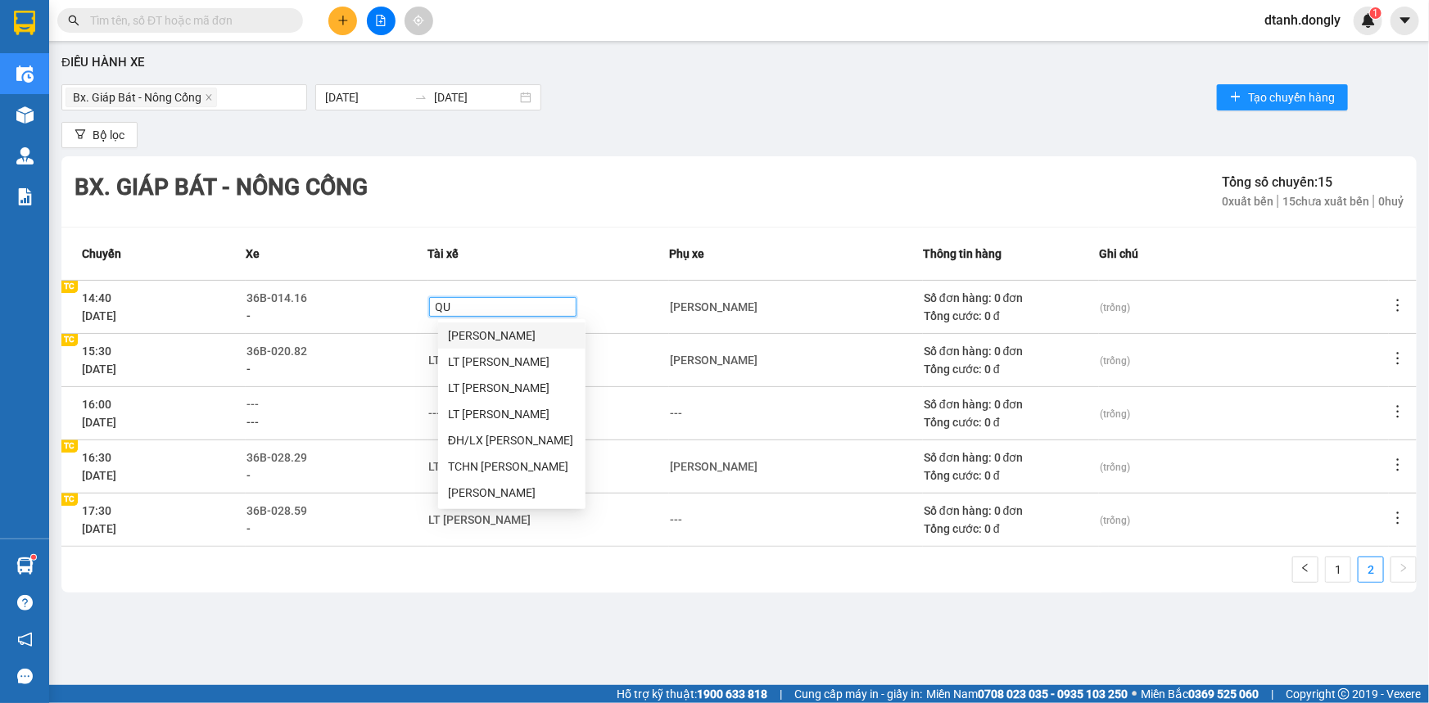
type input "QUY"
click at [500, 389] on div "[PERSON_NAME]" at bounding box center [512, 388] width 128 height 18
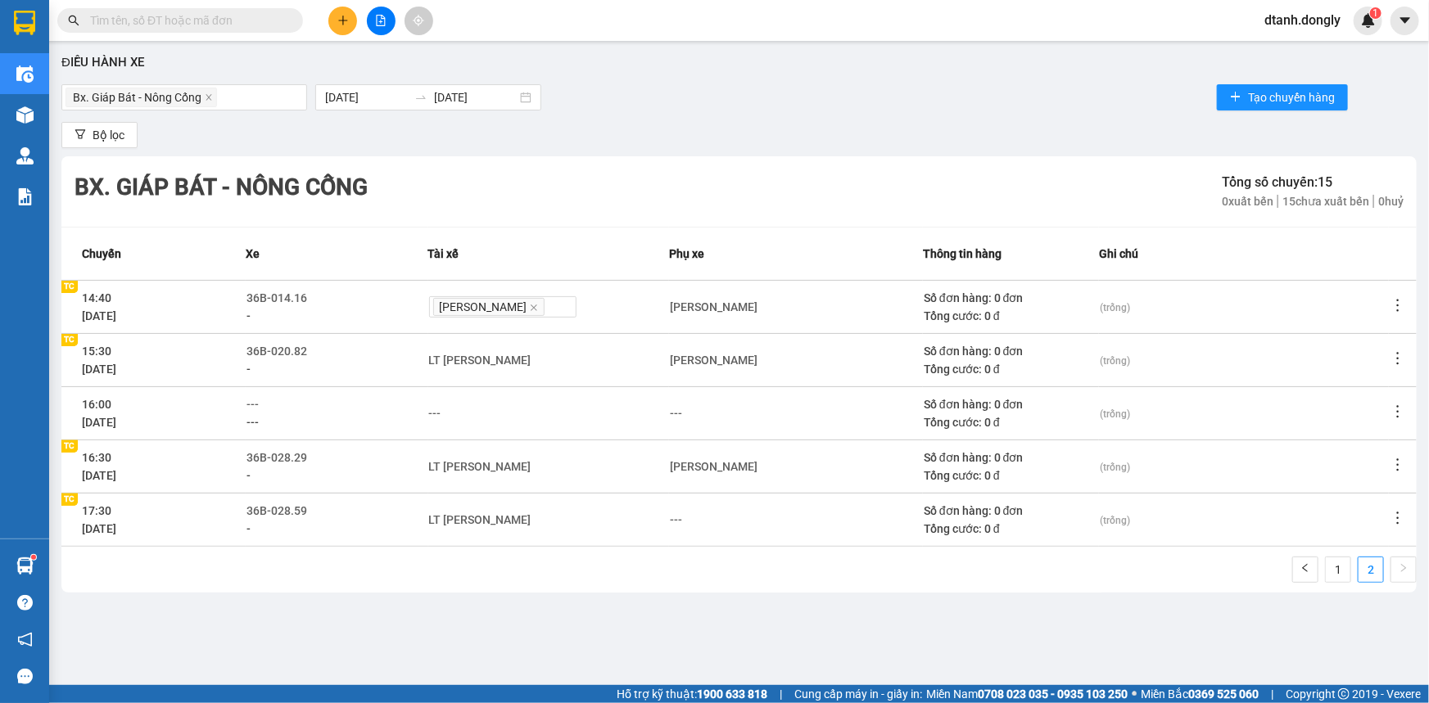
drag, startPoint x: 789, startPoint y: 618, endPoint x: 888, endPoint y: 615, distance: 98.3
click at [797, 617] on div "Điều hành xe Bx. Giáp Bát - Nông Cống 14/10/2025 14/10/2025 Tạo chuyến hàng Bộ …" at bounding box center [738, 355] width 1363 height 612
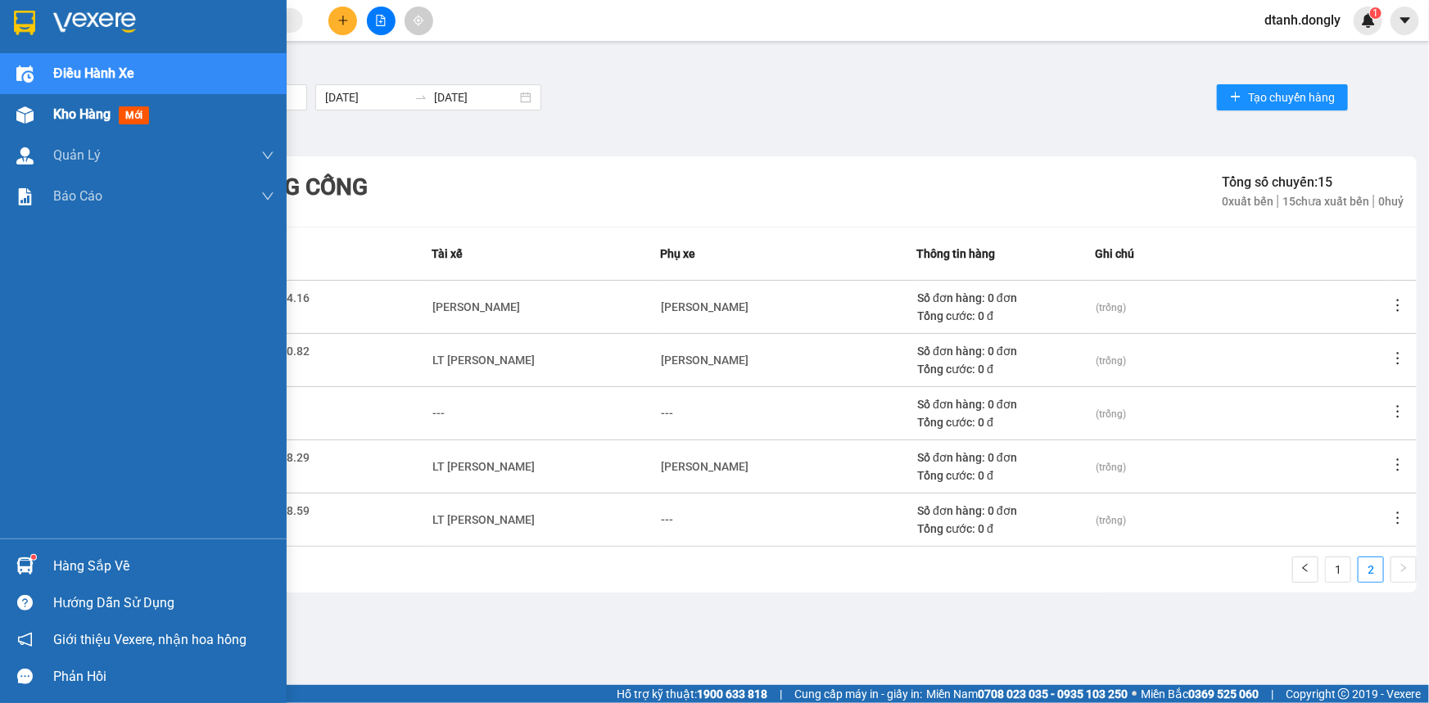
drag, startPoint x: 79, startPoint y: 118, endPoint x: 23, endPoint y: 98, distance: 59.8
click at [80, 117] on span "Kho hàng" at bounding box center [81, 114] width 57 height 16
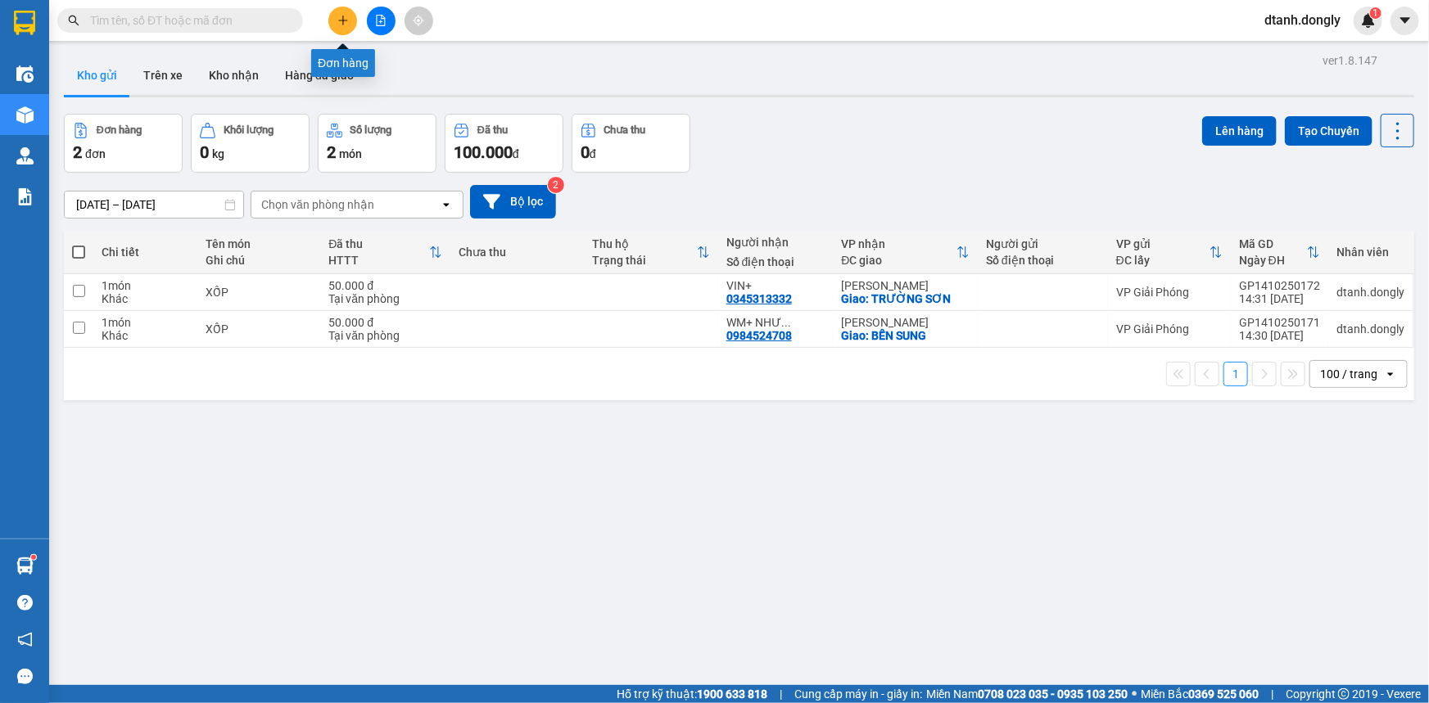
click at [345, 24] on icon "plus" at bounding box center [342, 20] width 11 height 11
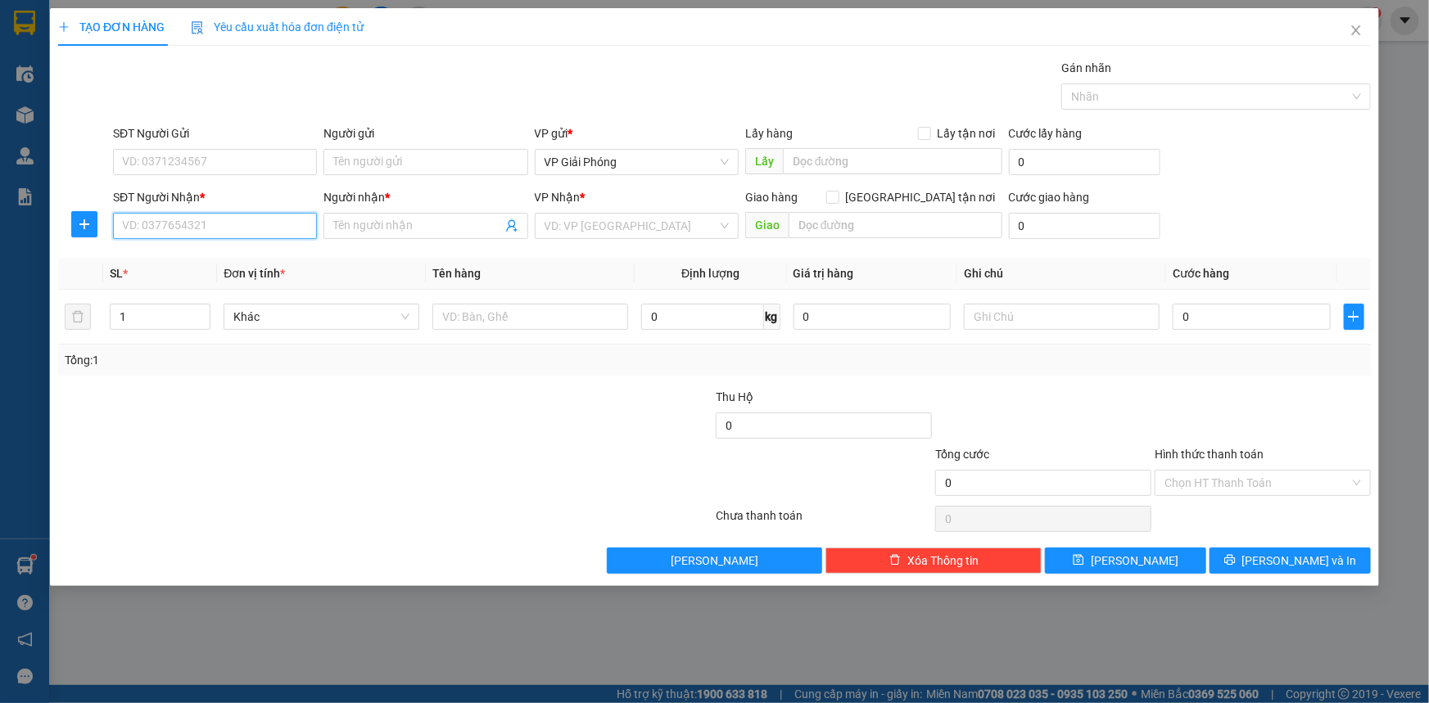
click at [174, 227] on input "SĐT Người Nhận *" at bounding box center [215, 226] width 204 height 26
type input "0984616227"
click at [235, 255] on div "0984616227 - 0982549116 C HIỀN" at bounding box center [215, 259] width 184 height 18
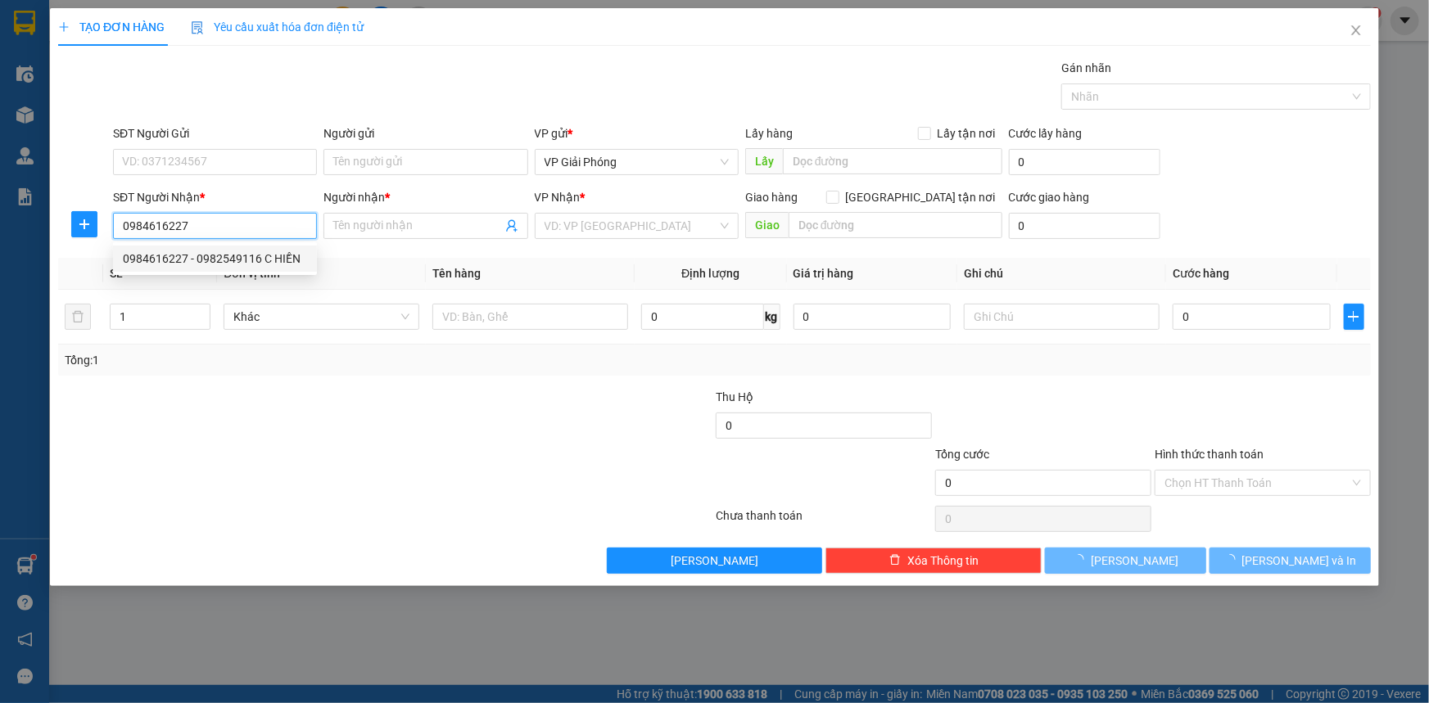
type input "0982549116 C HIỀN"
checkbox input "true"
type input "QUẢNG THÀNH"
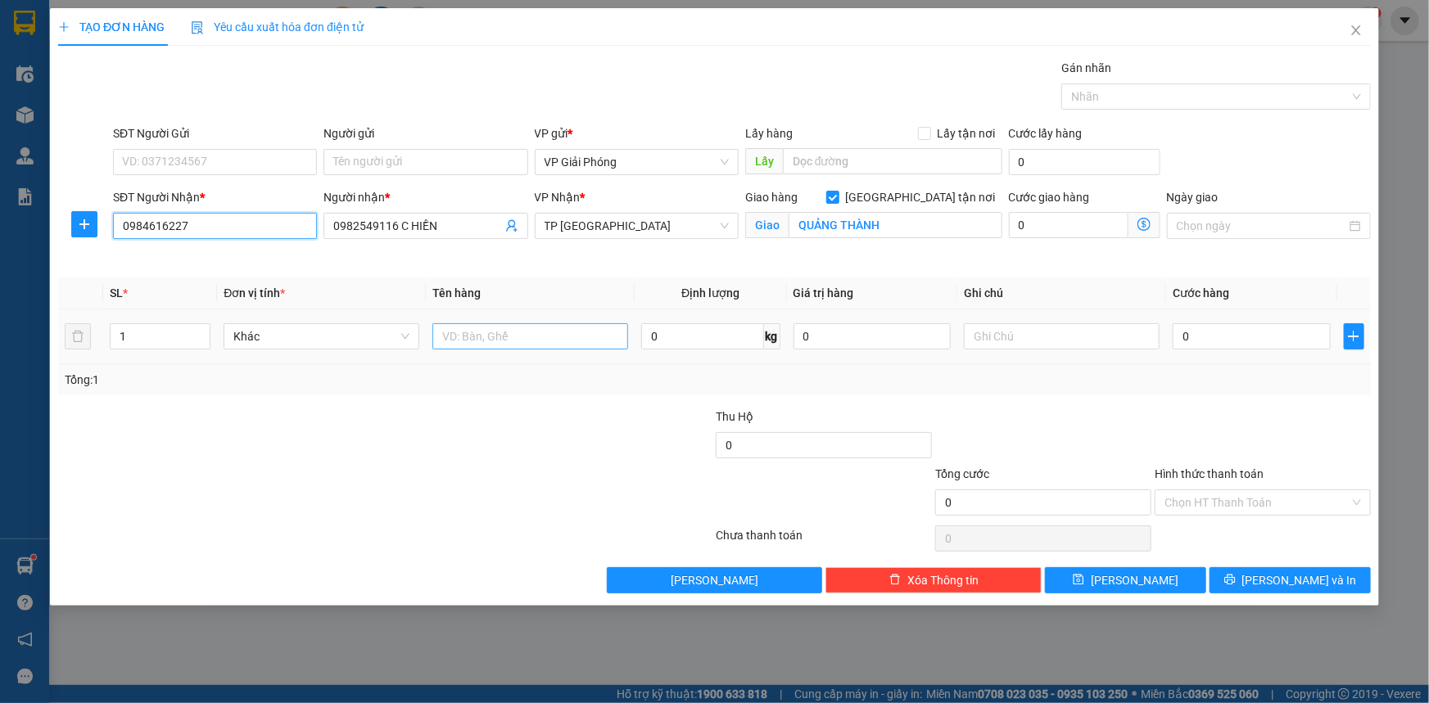
type input "0984616227"
click at [508, 343] on input "text" at bounding box center [530, 336] width 196 height 26
type input "KIỆN"
click at [1187, 325] on input "0" at bounding box center [1252, 336] width 158 height 26
type input "5"
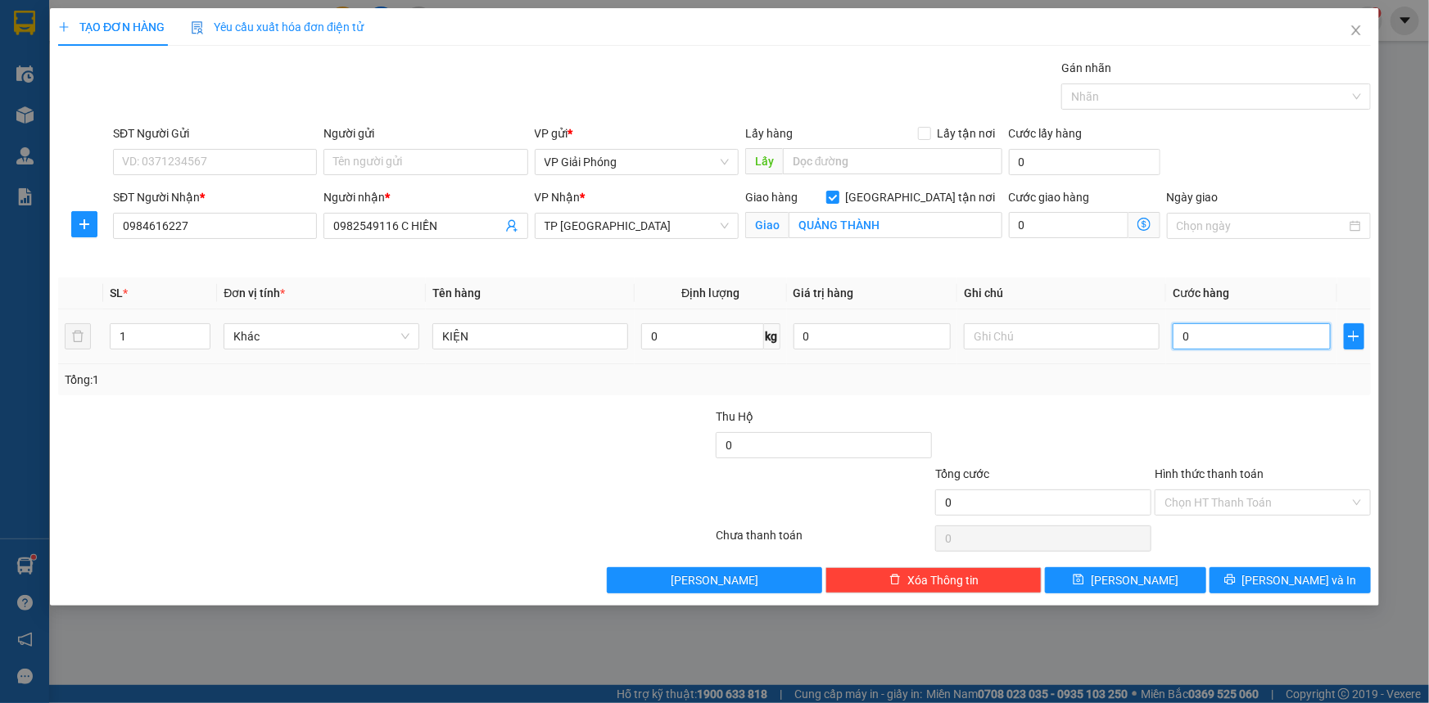
type input "5"
type input "501"
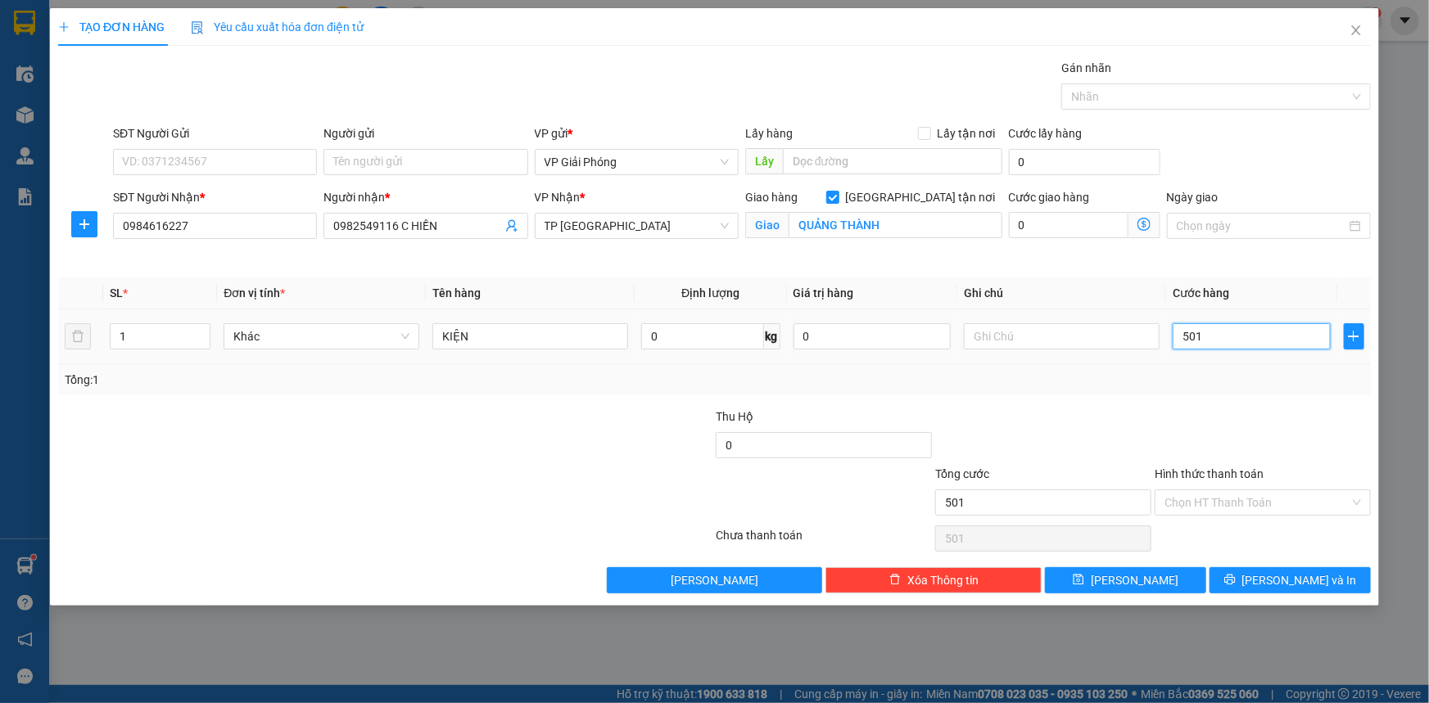
type input "50"
click at [1158, 94] on div at bounding box center [1207, 97] width 285 height 20
type input "50.000"
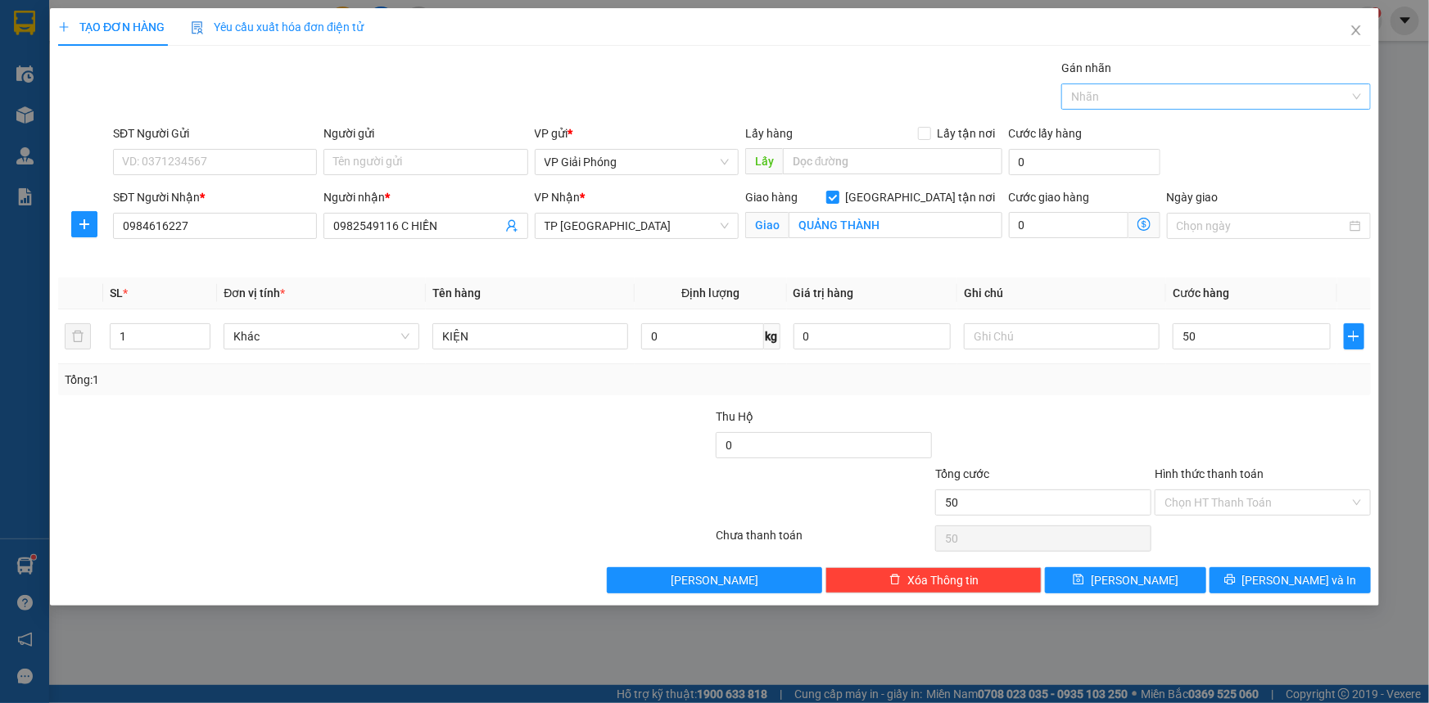
type input "50.000"
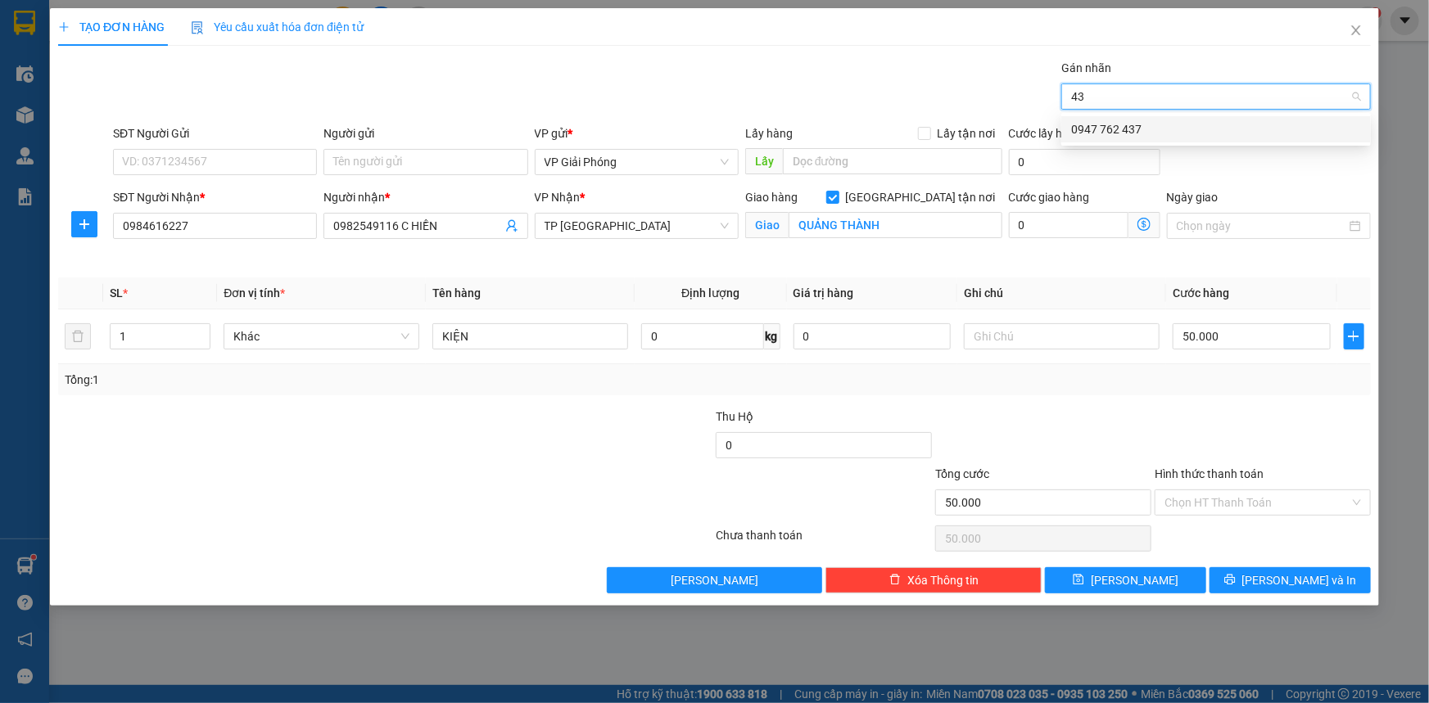
type input "437"
click at [1155, 129] on div "0947 762 437" at bounding box center [1216, 129] width 290 height 18
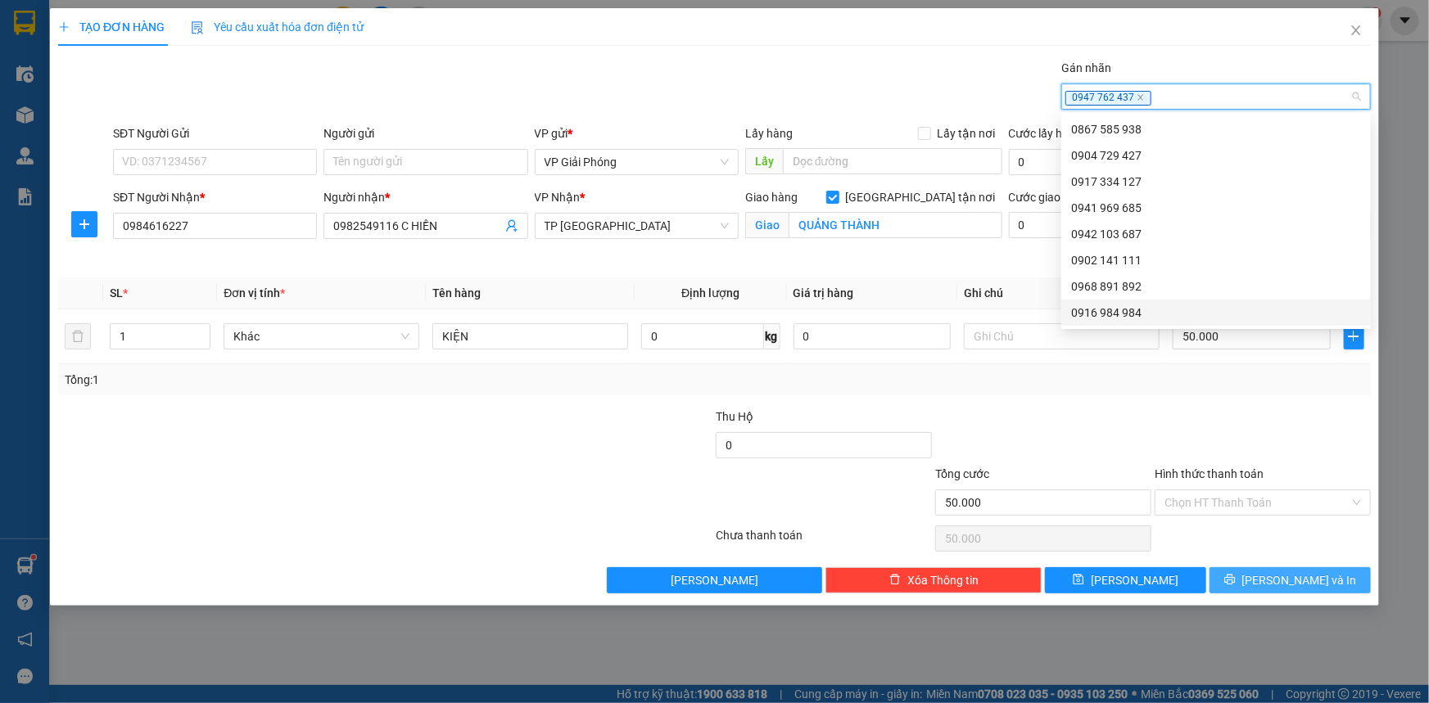
click at [1235, 575] on icon "printer" at bounding box center [1229, 580] width 11 height 11
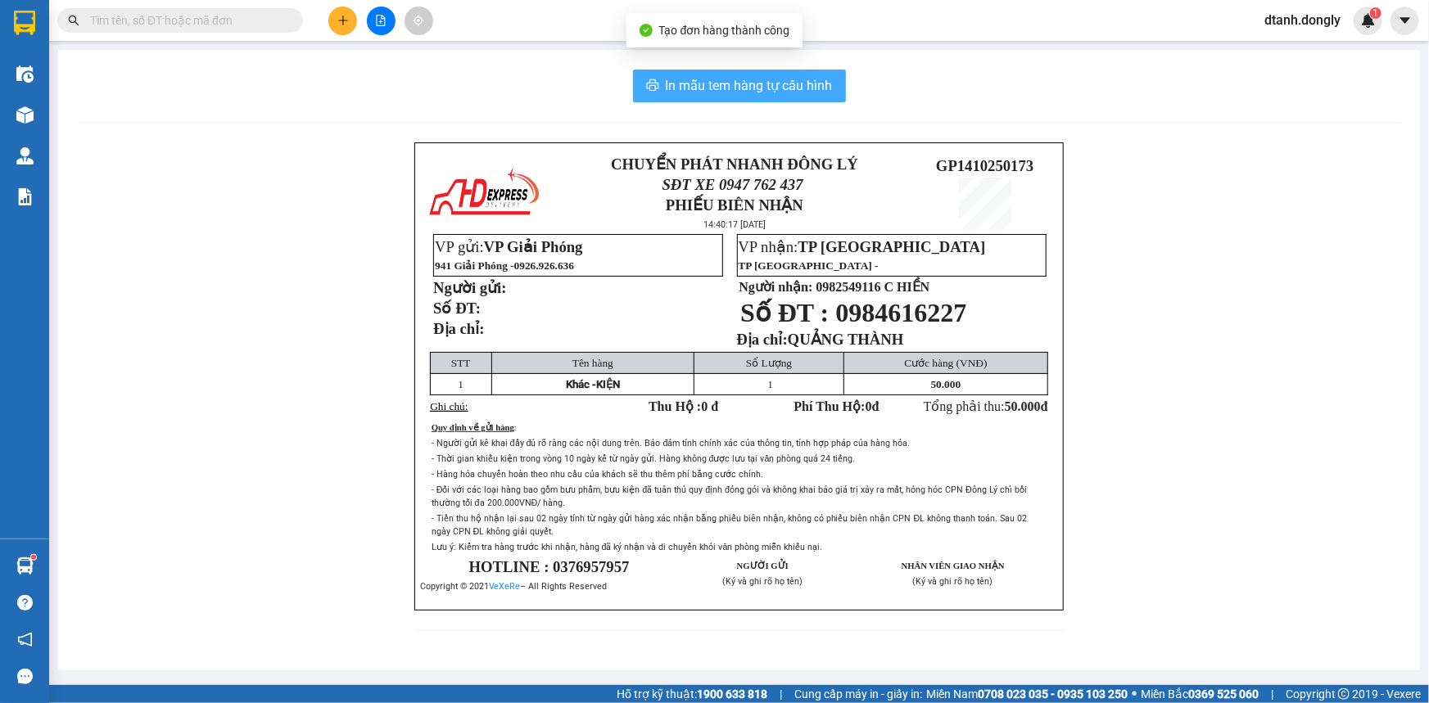
drag, startPoint x: 785, startPoint y: 84, endPoint x: 775, endPoint y: 65, distance: 22.0
click at [783, 83] on span "In mẫu tem hàng tự cấu hình" at bounding box center [749, 85] width 167 height 20
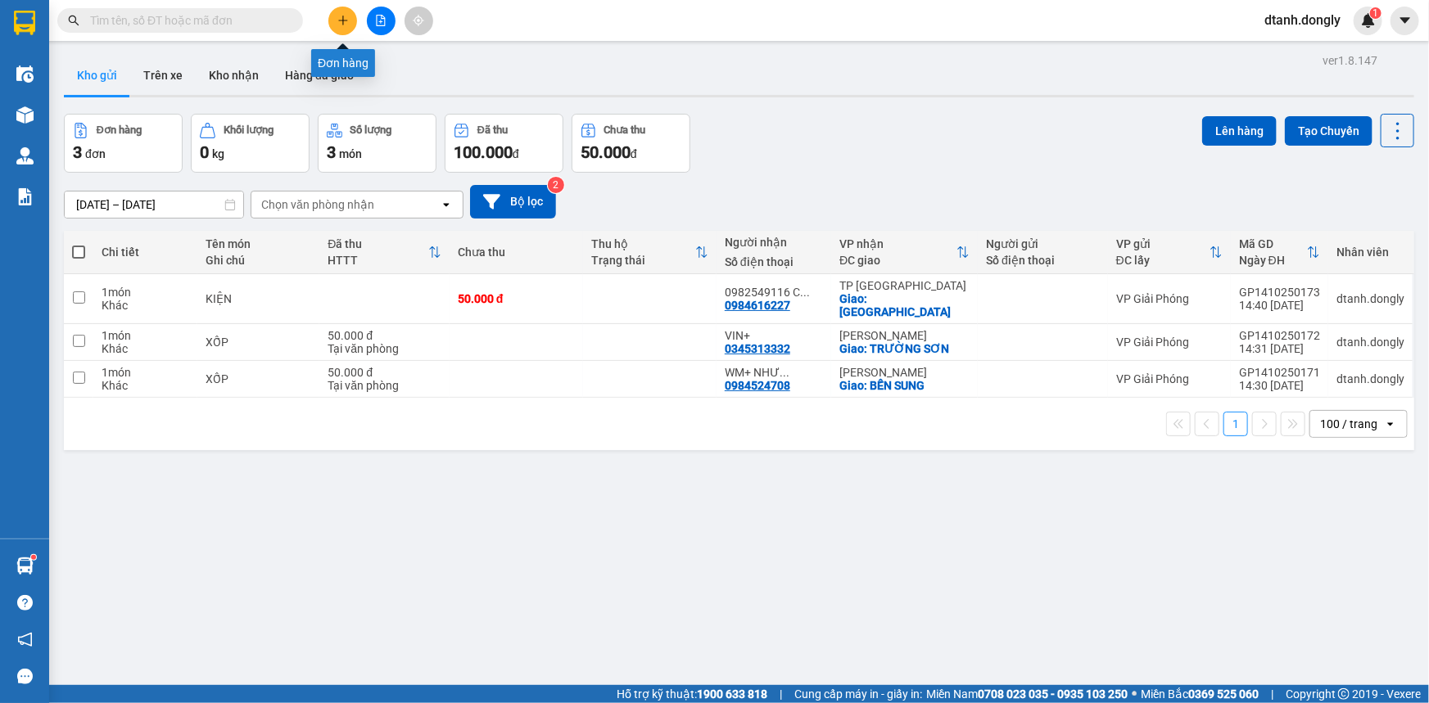
click at [337, 16] on icon "plus" at bounding box center [342, 20] width 11 height 11
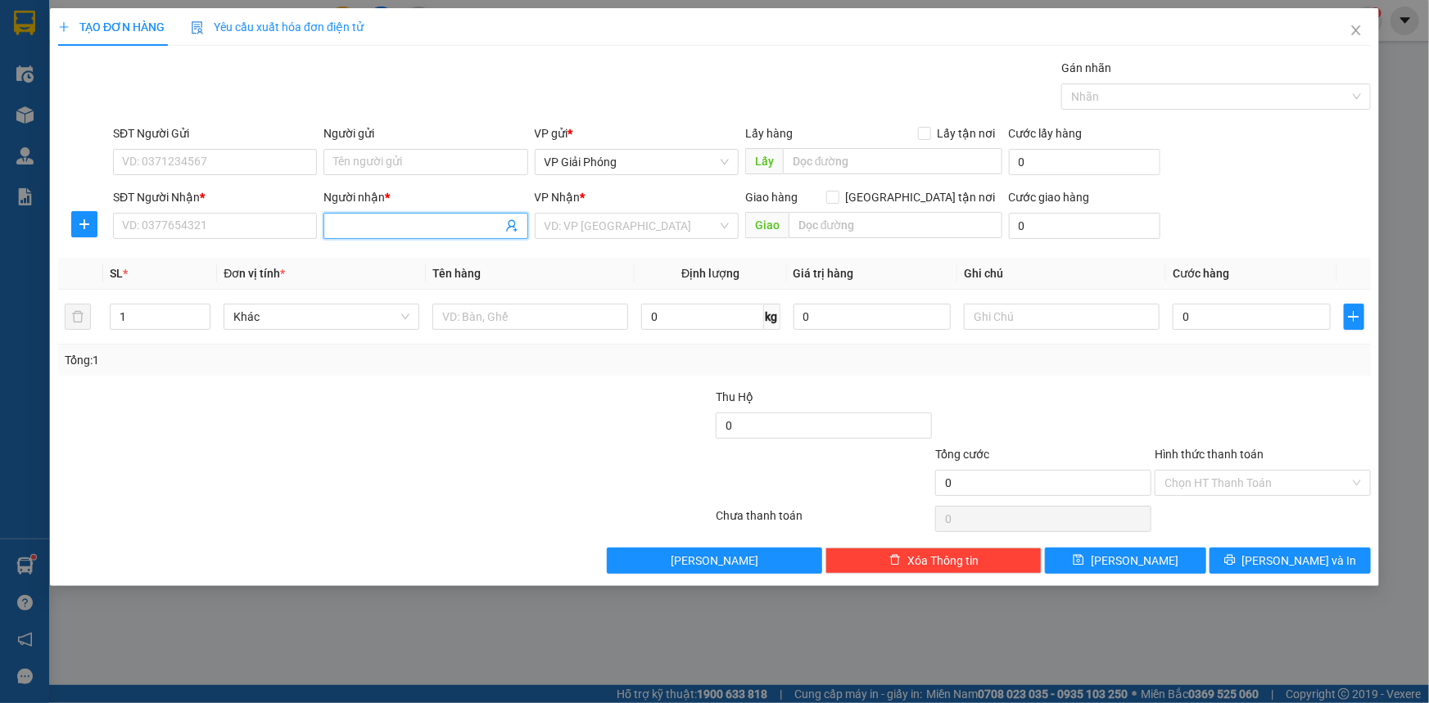
click at [364, 229] on input "Người nhận *" at bounding box center [417, 226] width 168 height 18
type input "MẠNH QUANG"
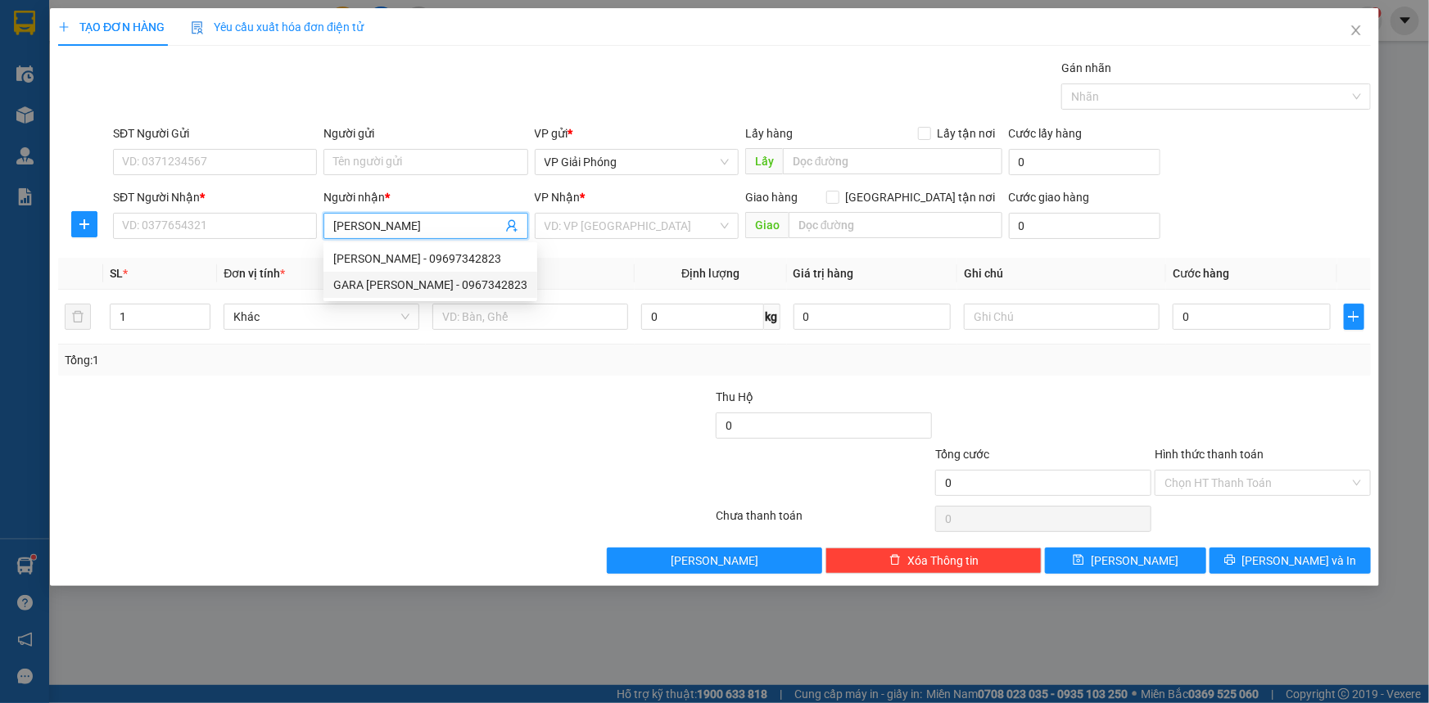
drag, startPoint x: 404, startPoint y: 285, endPoint x: 422, endPoint y: 275, distance: 20.5
click at [409, 285] on div "GARA MẠNH QUANG - 0967342823" at bounding box center [430, 285] width 194 height 18
type input "0967342823"
type input "GARA [PERSON_NAME]"
checkbox input "true"
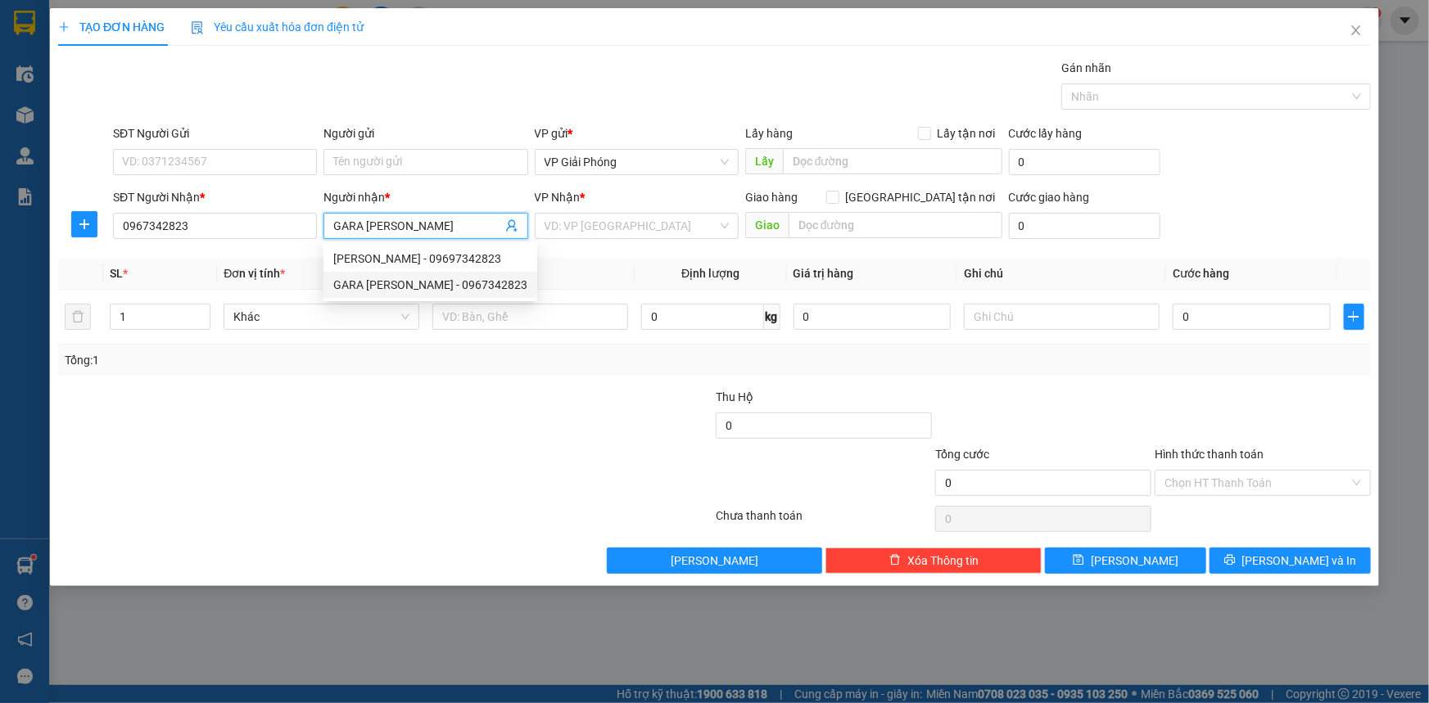
type input "VPNC"
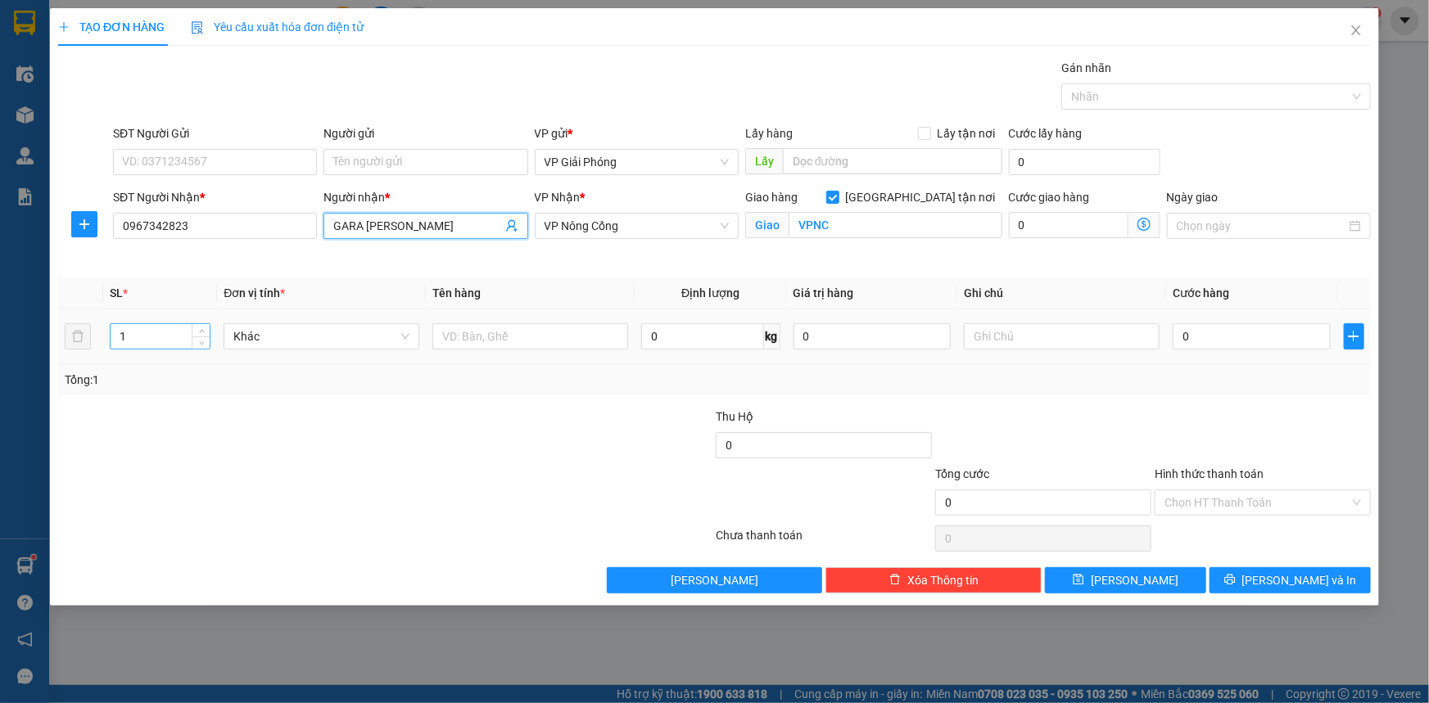
type input "GARA [PERSON_NAME]"
click at [165, 344] on input "1" at bounding box center [160, 336] width 99 height 25
type input "2"
click at [195, 332] on span "Increase Value" at bounding box center [201, 331] width 18 height 15
click at [500, 337] on input "text" at bounding box center [530, 336] width 196 height 26
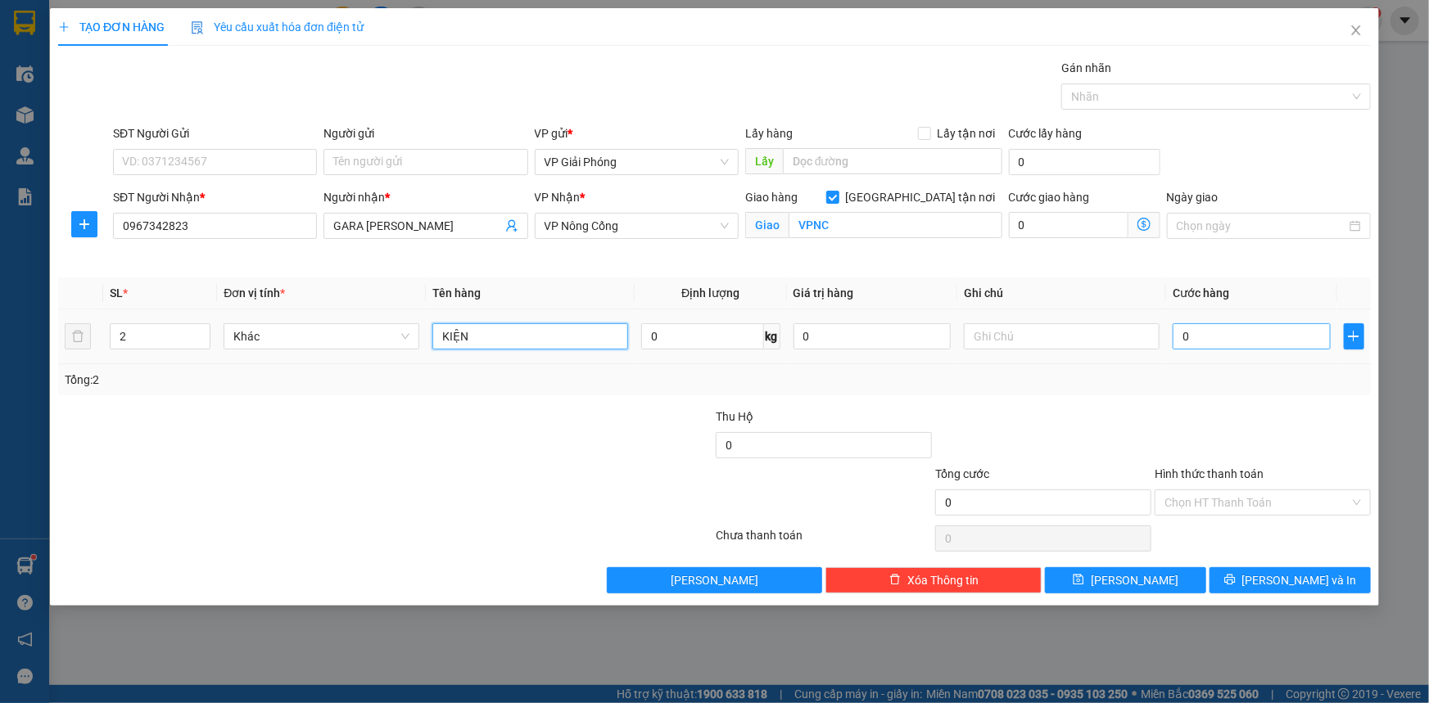
type input "KIỆN"
click at [1212, 332] on input "0" at bounding box center [1252, 336] width 158 height 26
type input "1"
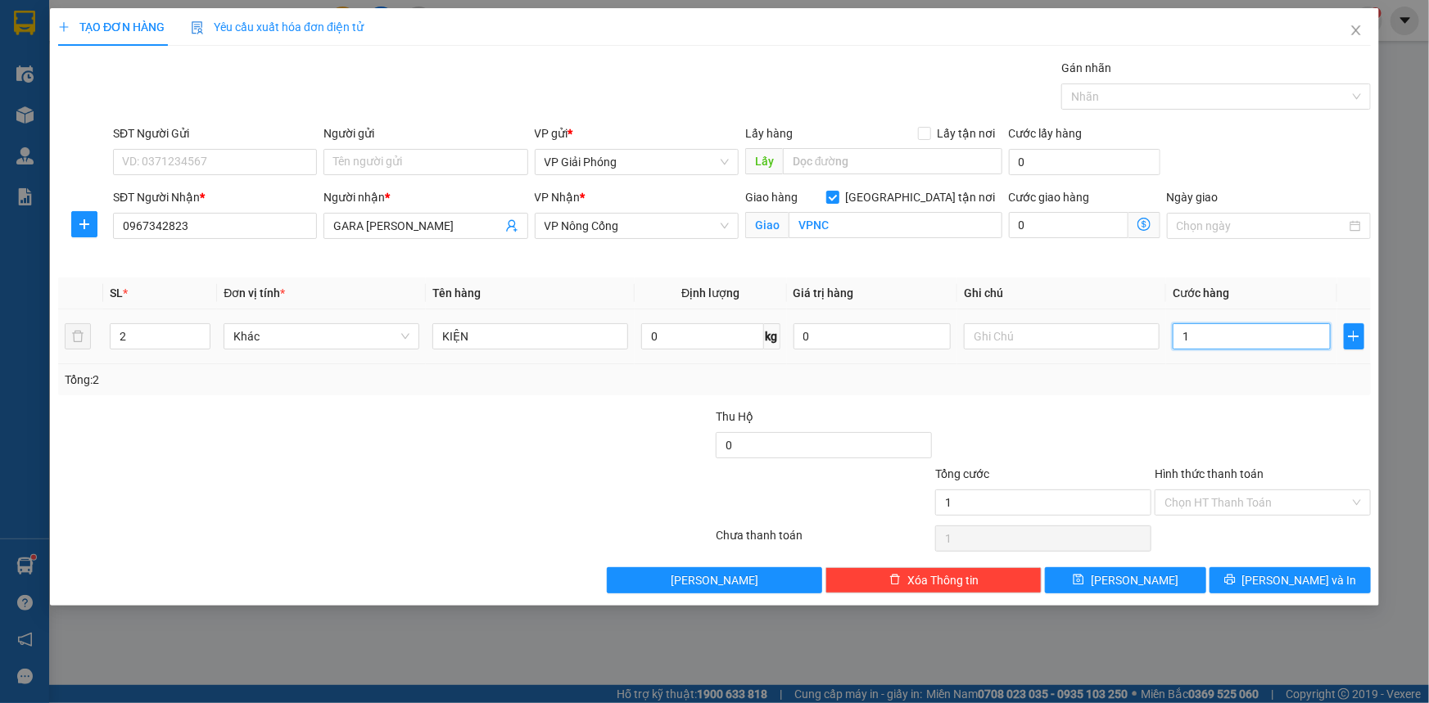
type input "10"
type input "100"
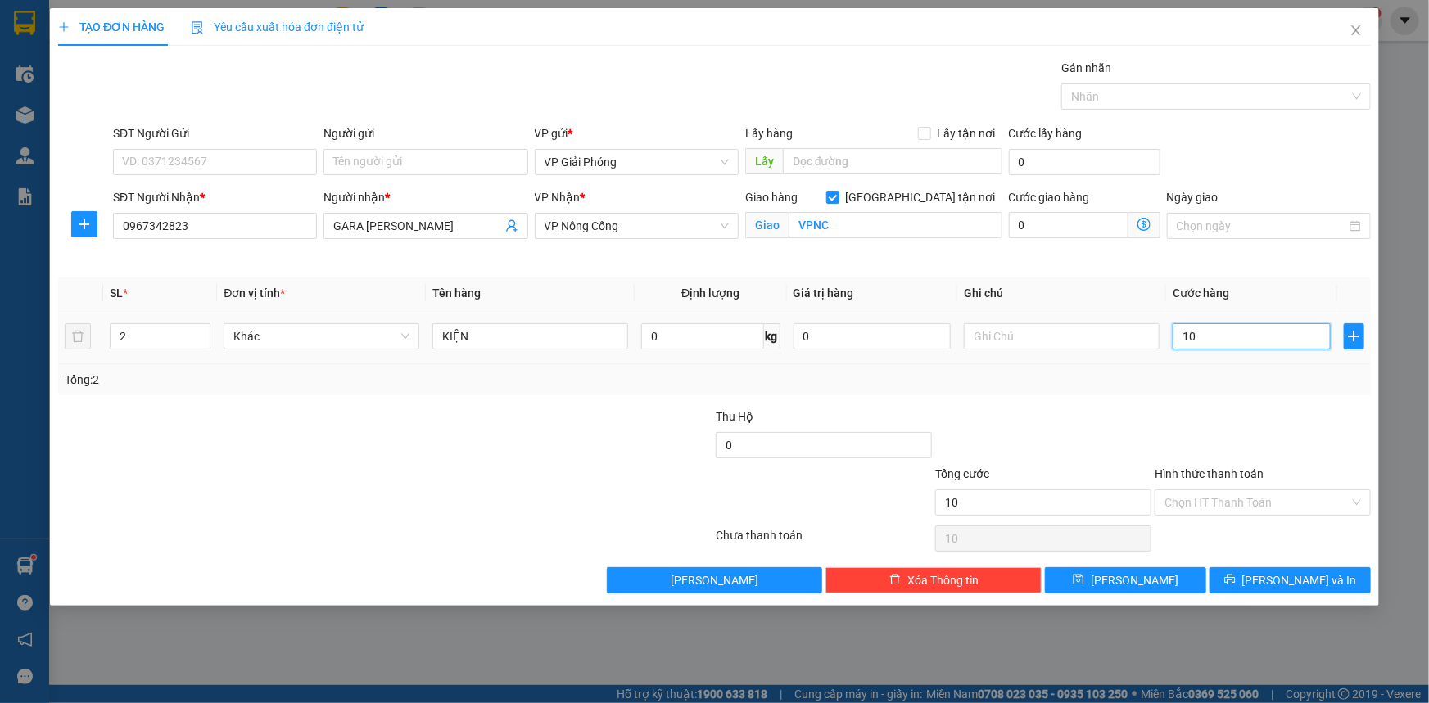
type input "100"
click at [1147, 97] on div at bounding box center [1207, 97] width 285 height 20
type input "100.000"
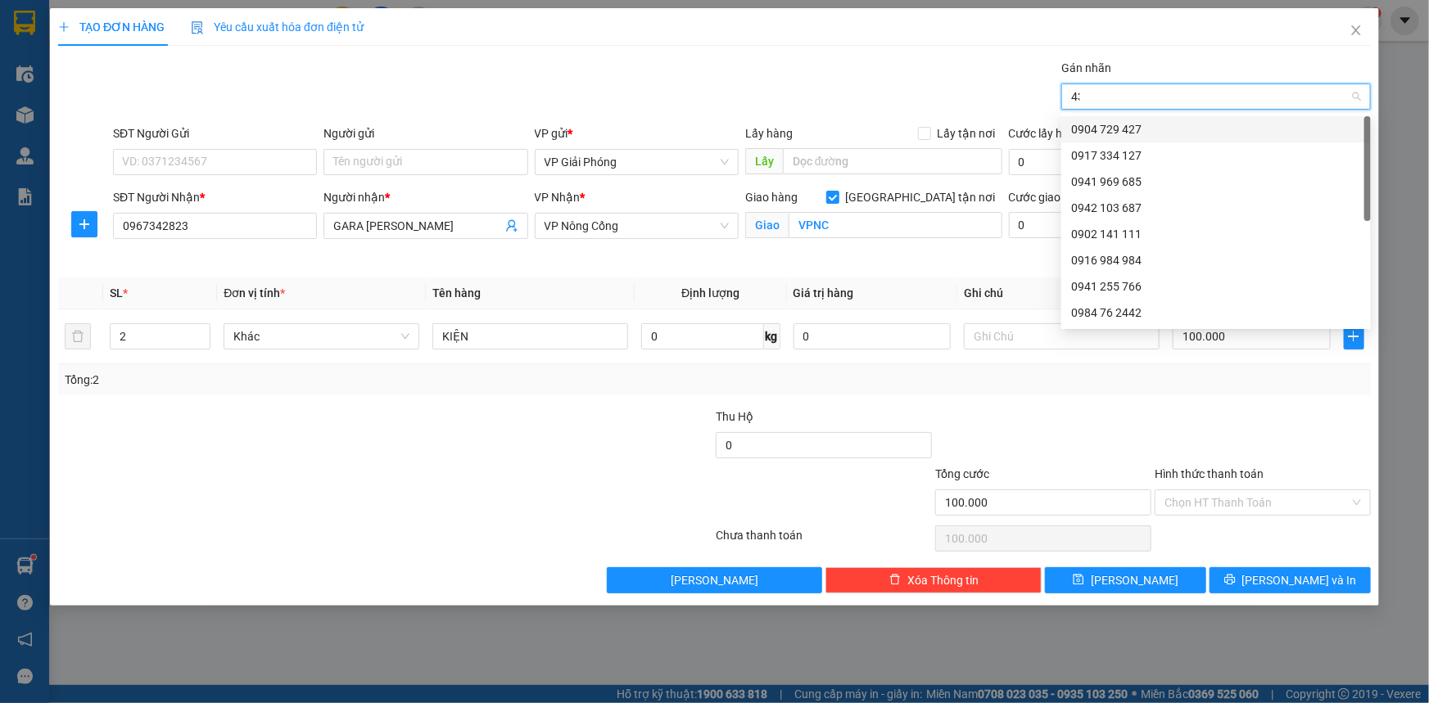
type input "437"
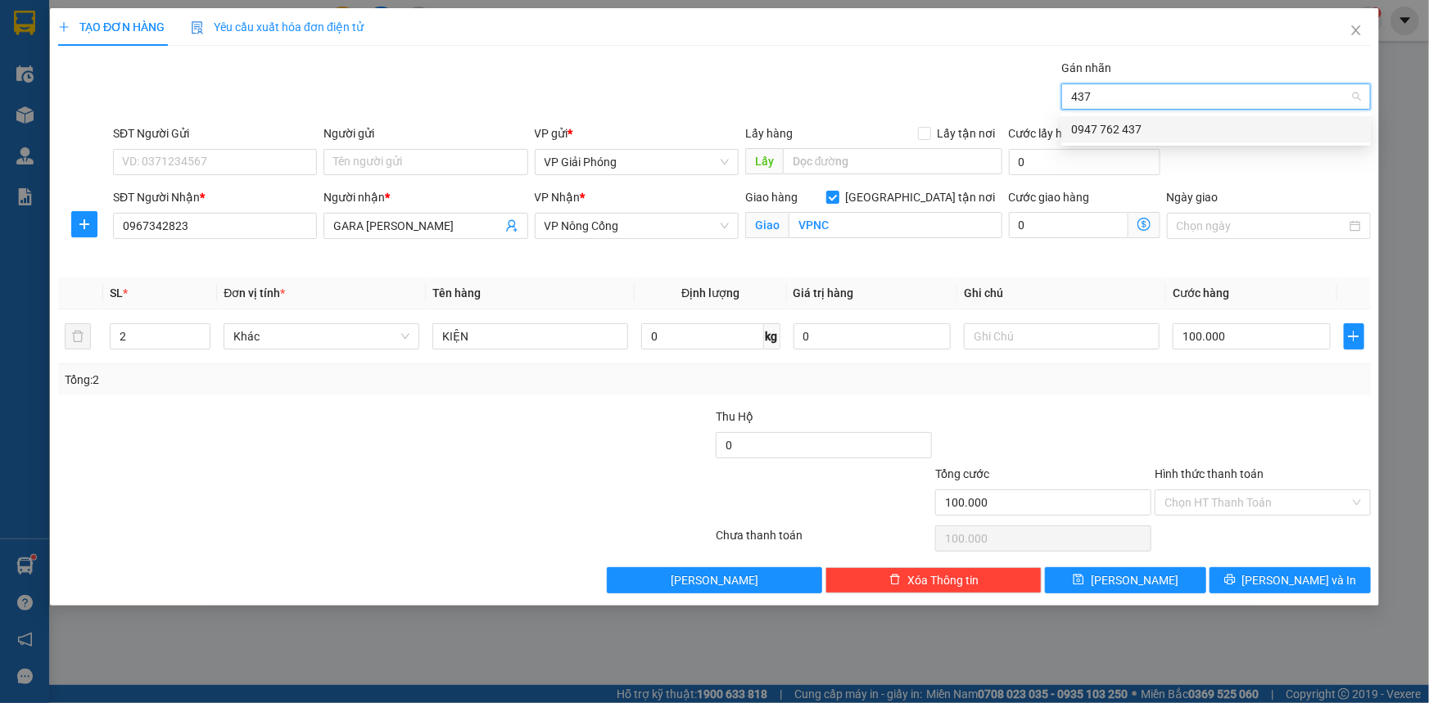
click at [1151, 124] on div "0947 762 437" at bounding box center [1216, 129] width 290 height 18
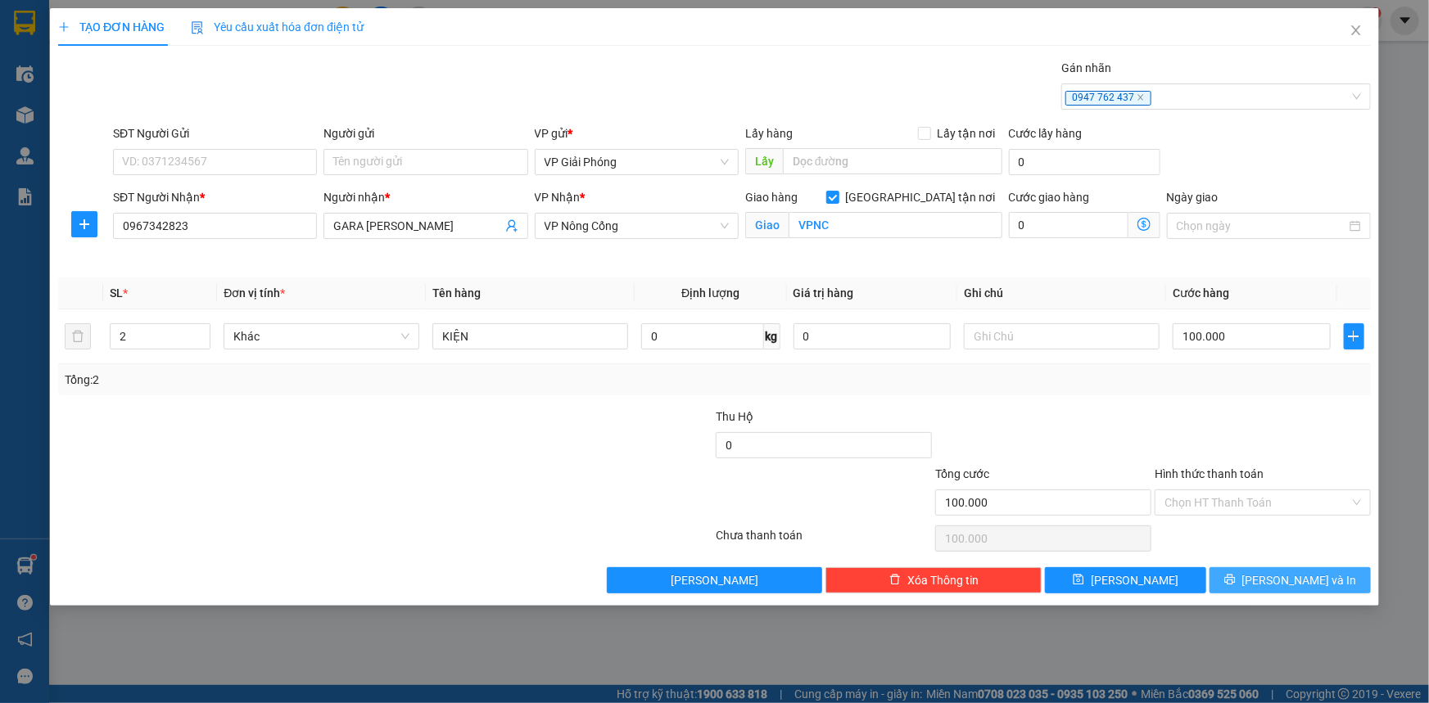
click at [1236, 576] on icon "printer" at bounding box center [1229, 579] width 11 height 11
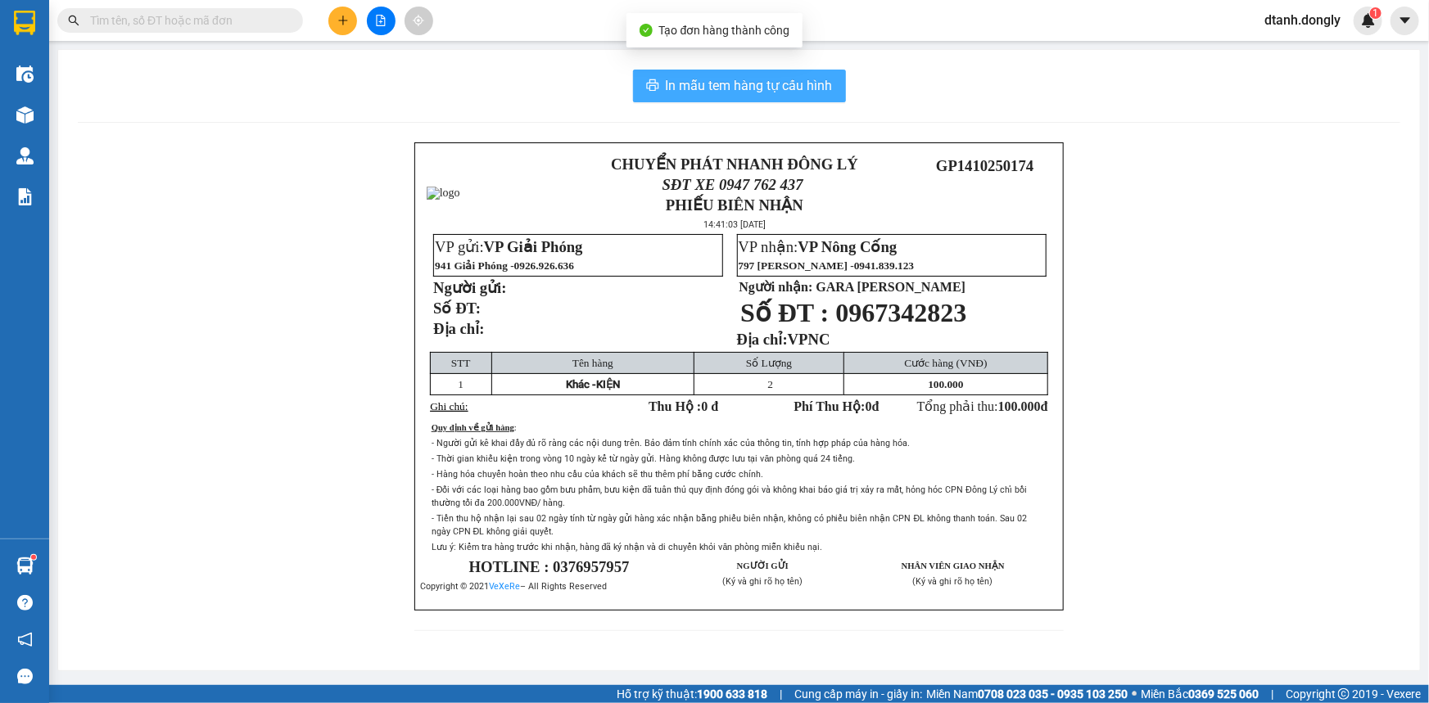
click at [788, 90] on span "In mẫu tem hàng tự cấu hình" at bounding box center [749, 85] width 167 height 20
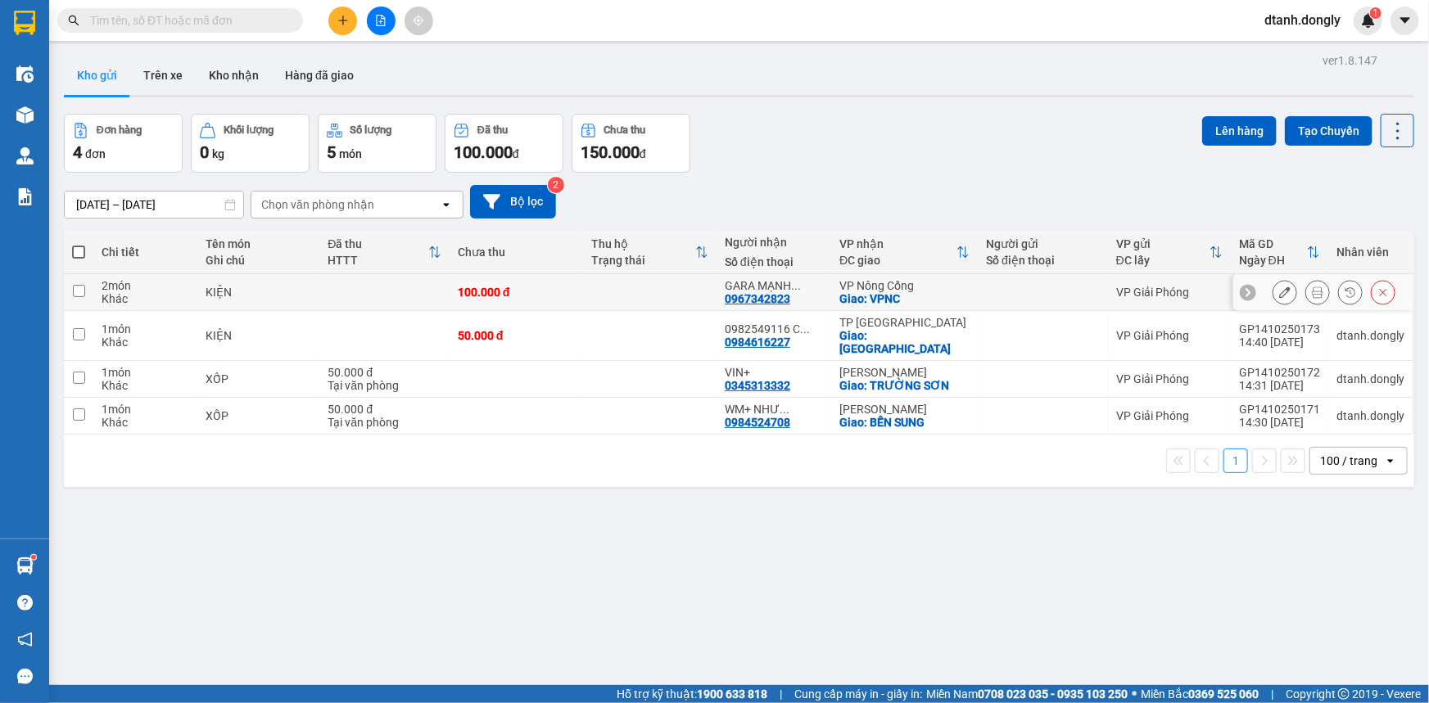
click at [1312, 288] on icon at bounding box center [1317, 292] width 11 height 11
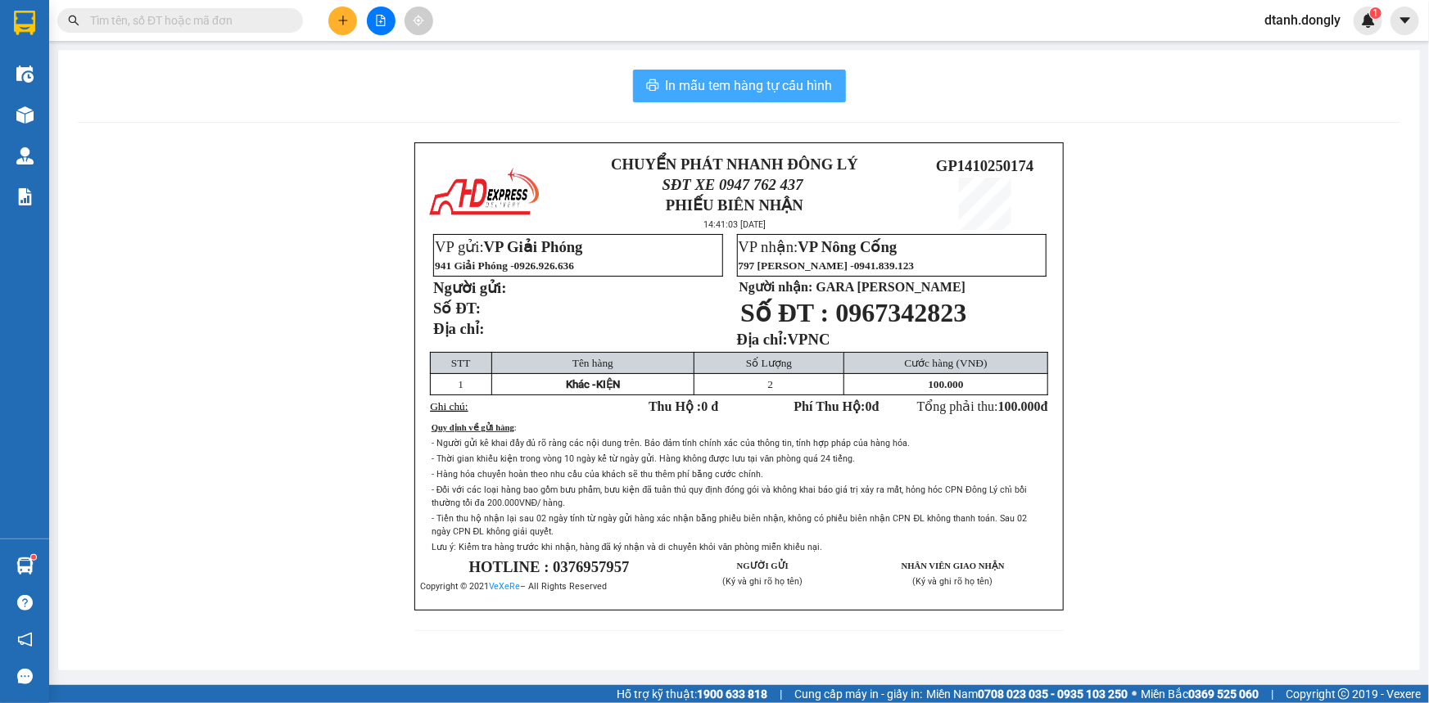
click at [756, 79] on span "In mẫu tem hàng tự cấu hình" at bounding box center [749, 85] width 167 height 20
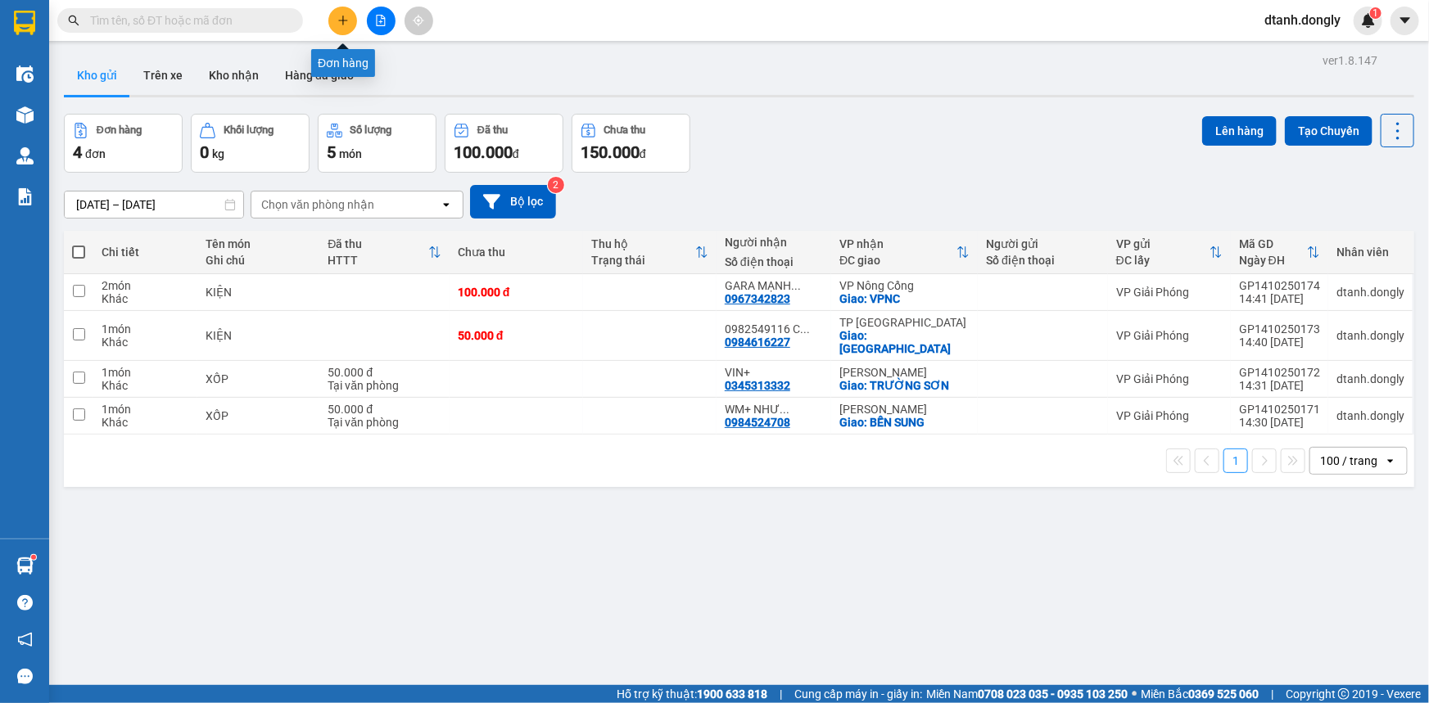
click at [338, 21] on icon "plus" at bounding box center [342, 20] width 11 height 11
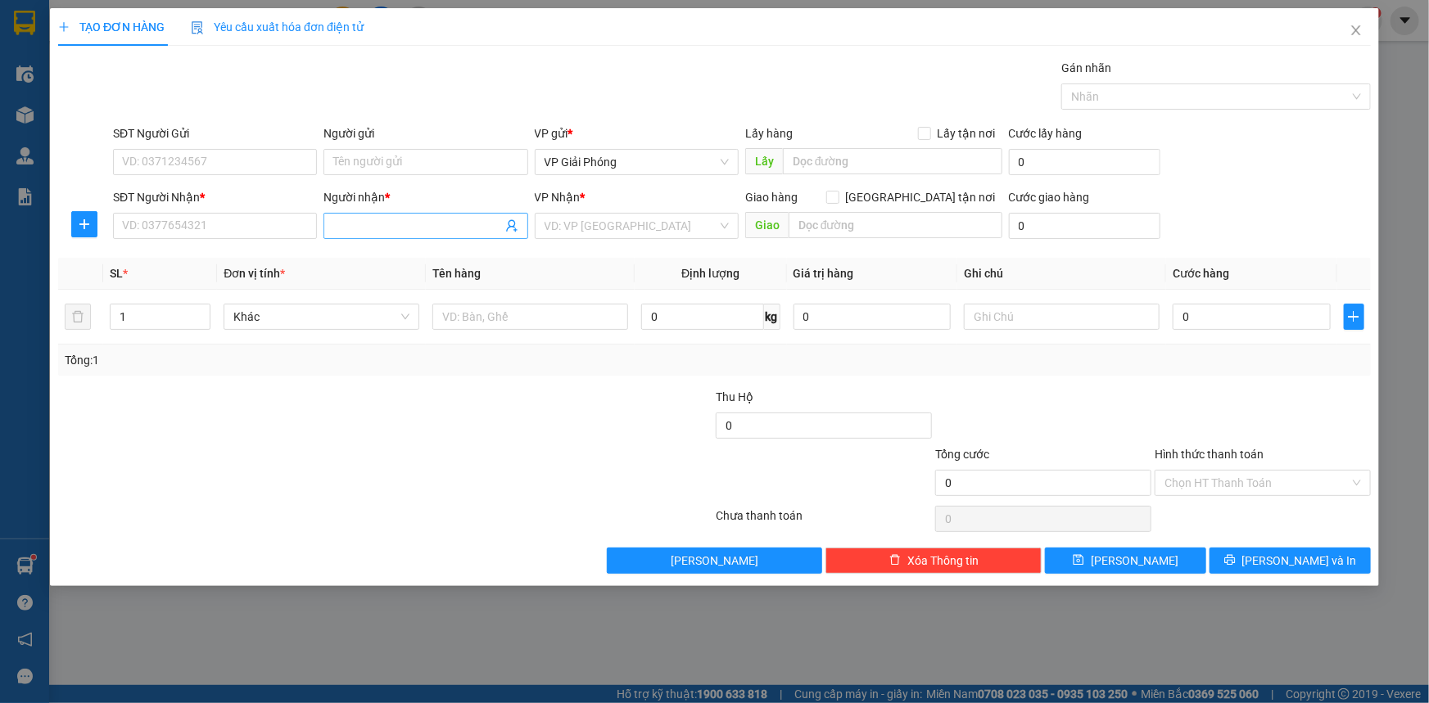
click at [351, 228] on input "Người nhận *" at bounding box center [417, 226] width 168 height 18
type input "bt"
drag, startPoint x: 386, startPoint y: 252, endPoint x: 332, endPoint y: 262, distance: 54.9
click at [387, 252] on div "BT FOOD - 0842454545" at bounding box center [425, 259] width 184 height 18
type input "0842454545"
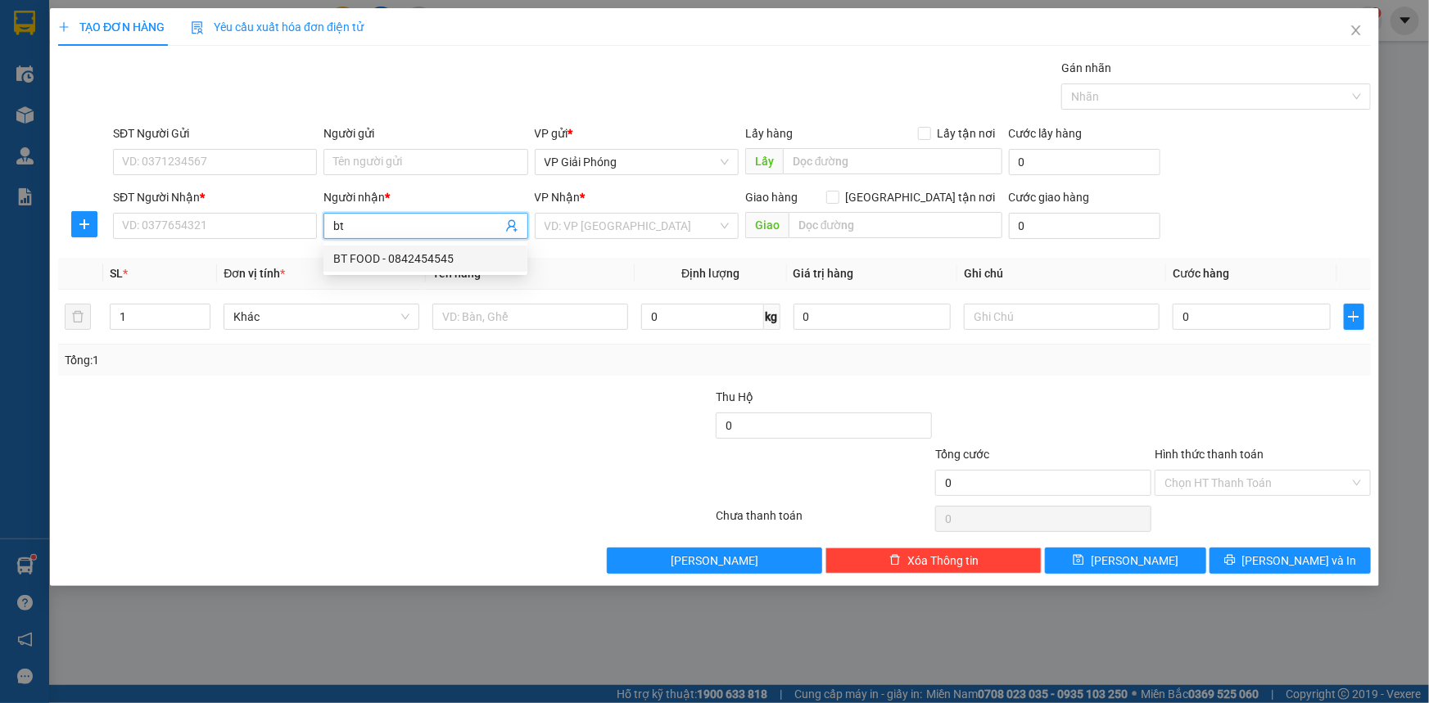
type input "BT FOOD"
checkbox input "true"
type input "BIG C"
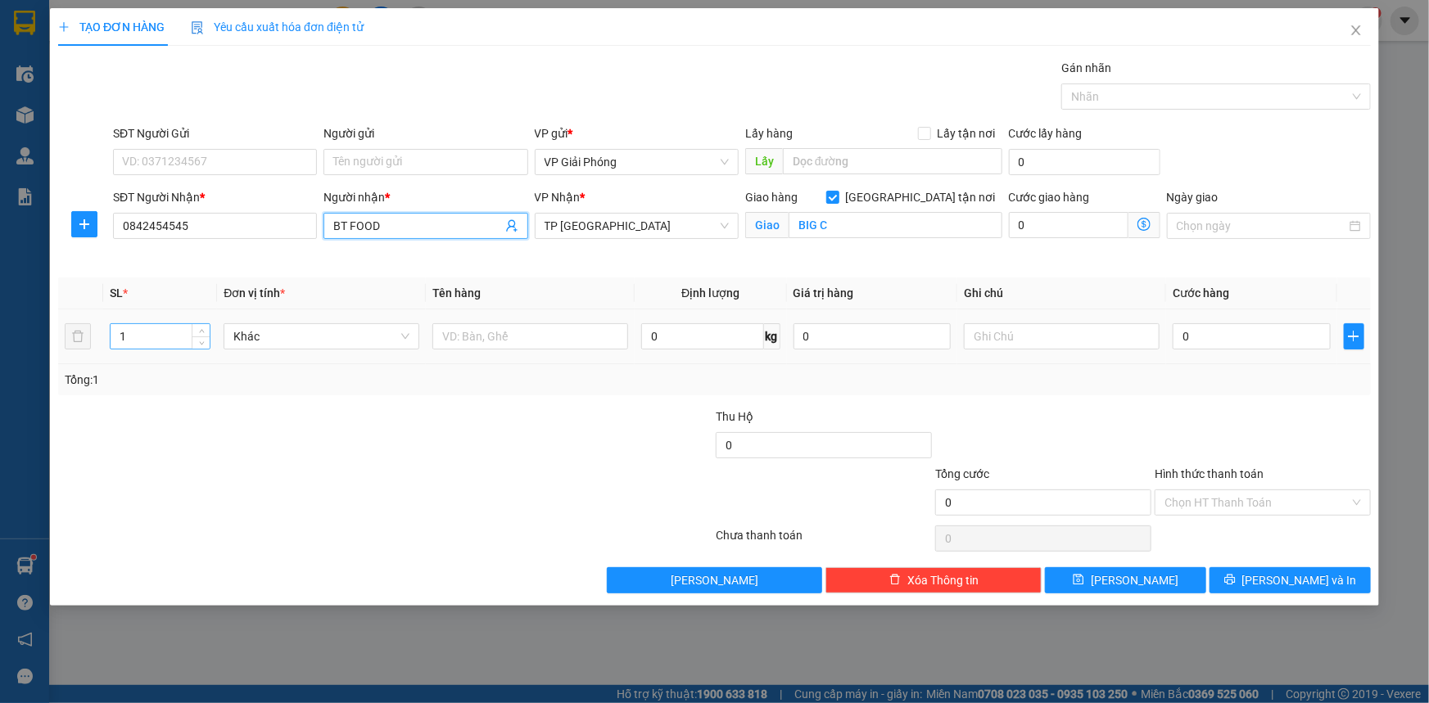
type input "BT FOOD"
click at [160, 344] on input "1" at bounding box center [160, 336] width 99 height 25
click at [523, 334] on input "text" at bounding box center [530, 336] width 196 height 26
type input "xốp"
click at [1235, 330] on input "0" at bounding box center [1252, 336] width 158 height 26
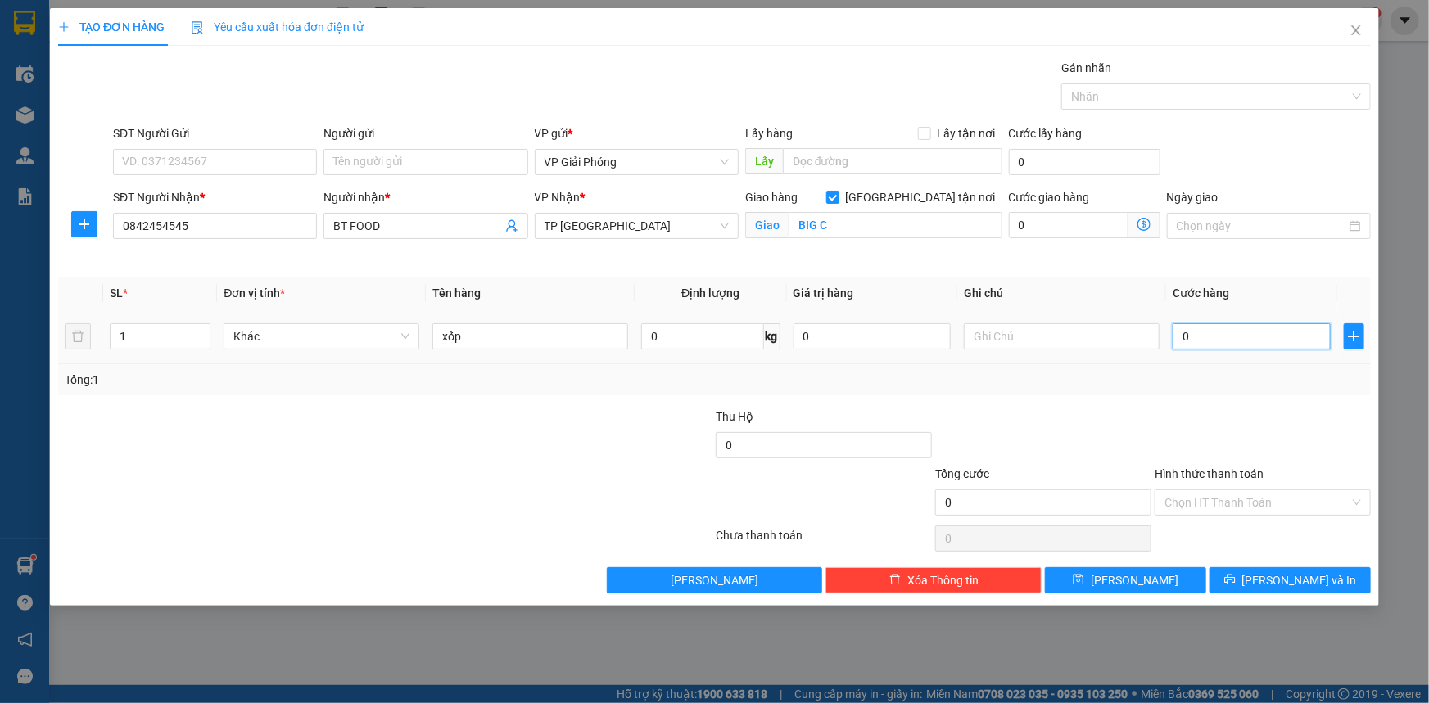
type input "5"
type input "50"
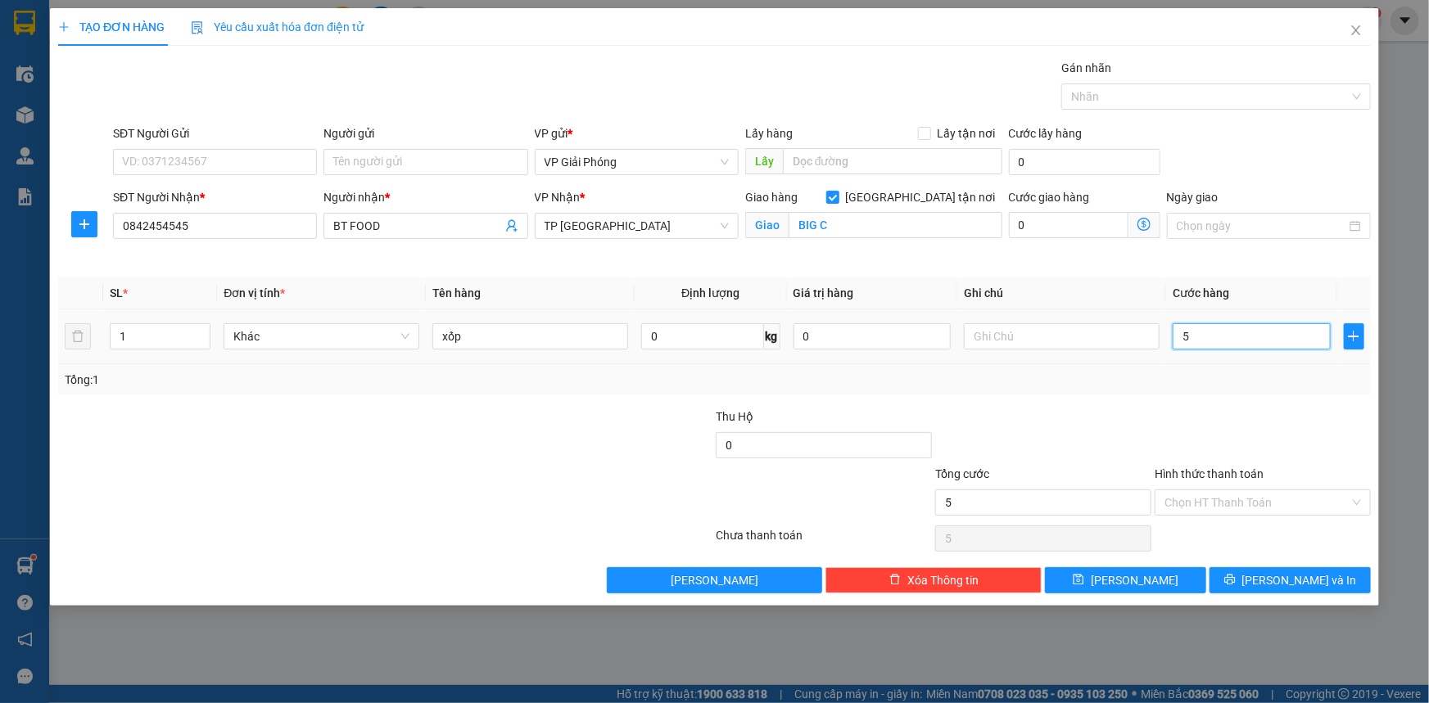
type input "50"
click at [1105, 97] on div at bounding box center [1207, 97] width 285 height 20
type input "50.000"
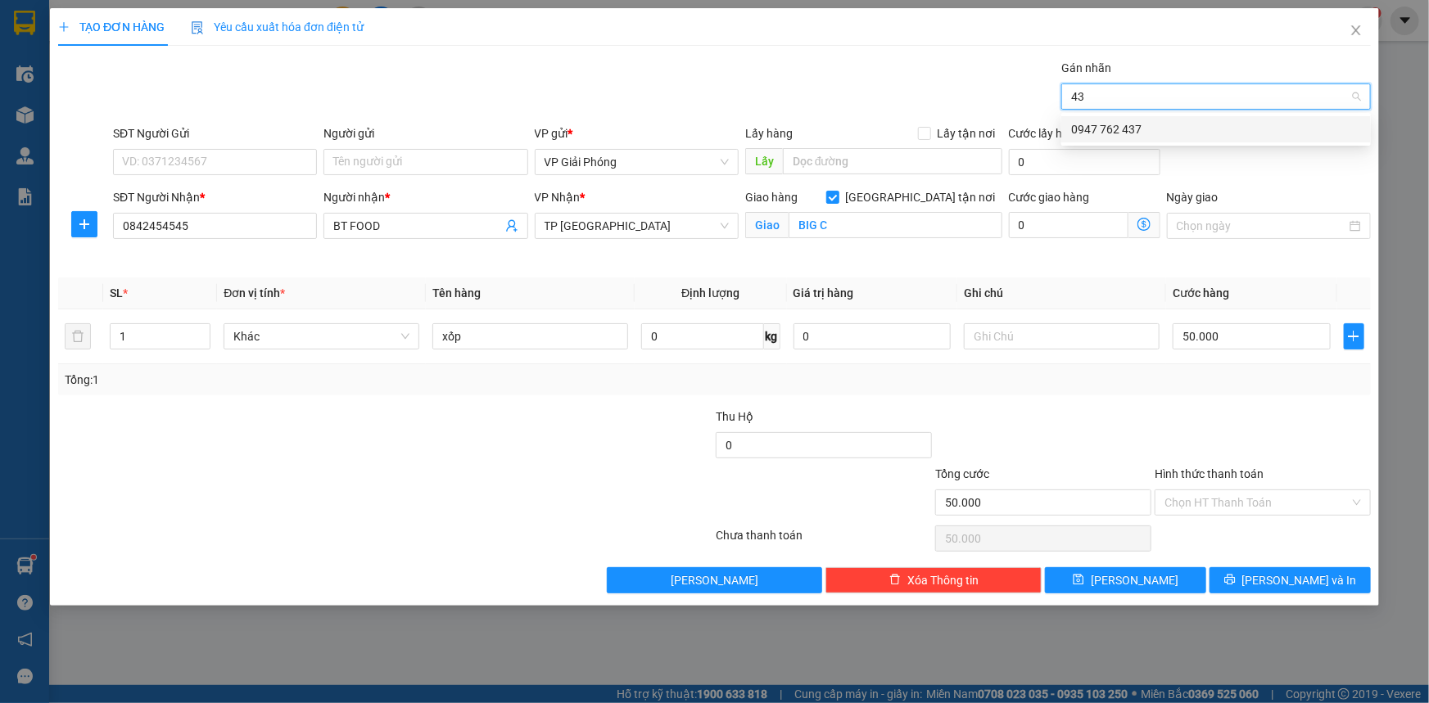
type input "437"
click at [1148, 128] on div "0947 762 437" at bounding box center [1216, 129] width 290 height 18
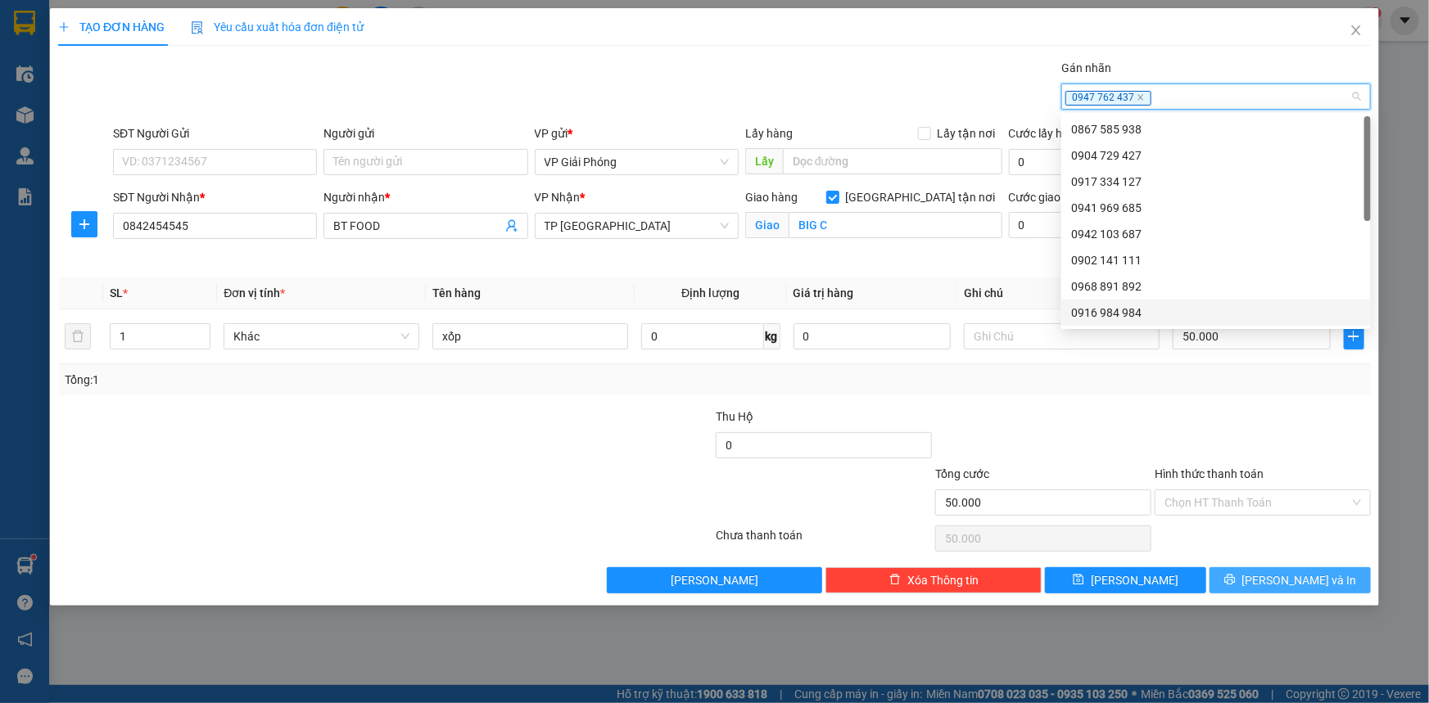
click at [1253, 577] on button "[PERSON_NAME] và In" at bounding box center [1289, 580] width 161 height 26
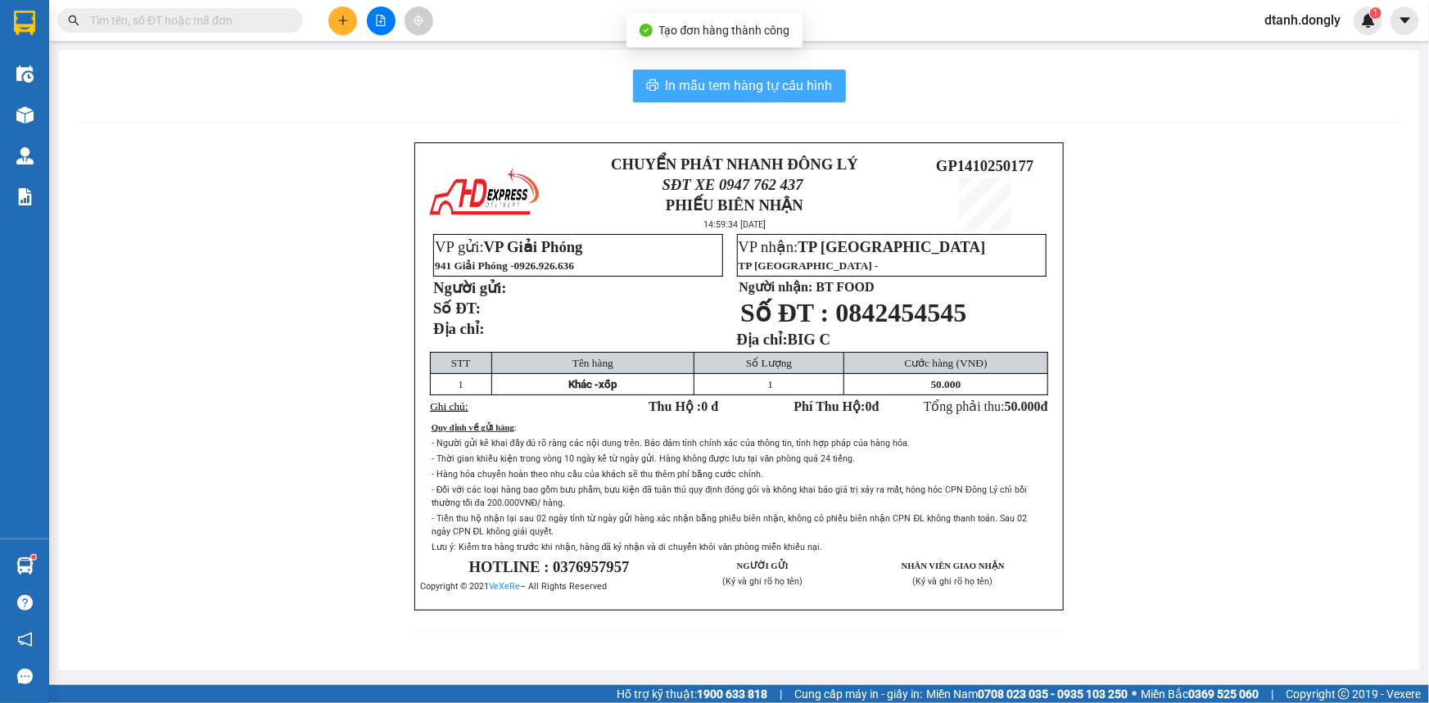
click at [793, 82] on span "In mẫu tem hàng tự cấu hình" at bounding box center [749, 85] width 167 height 20
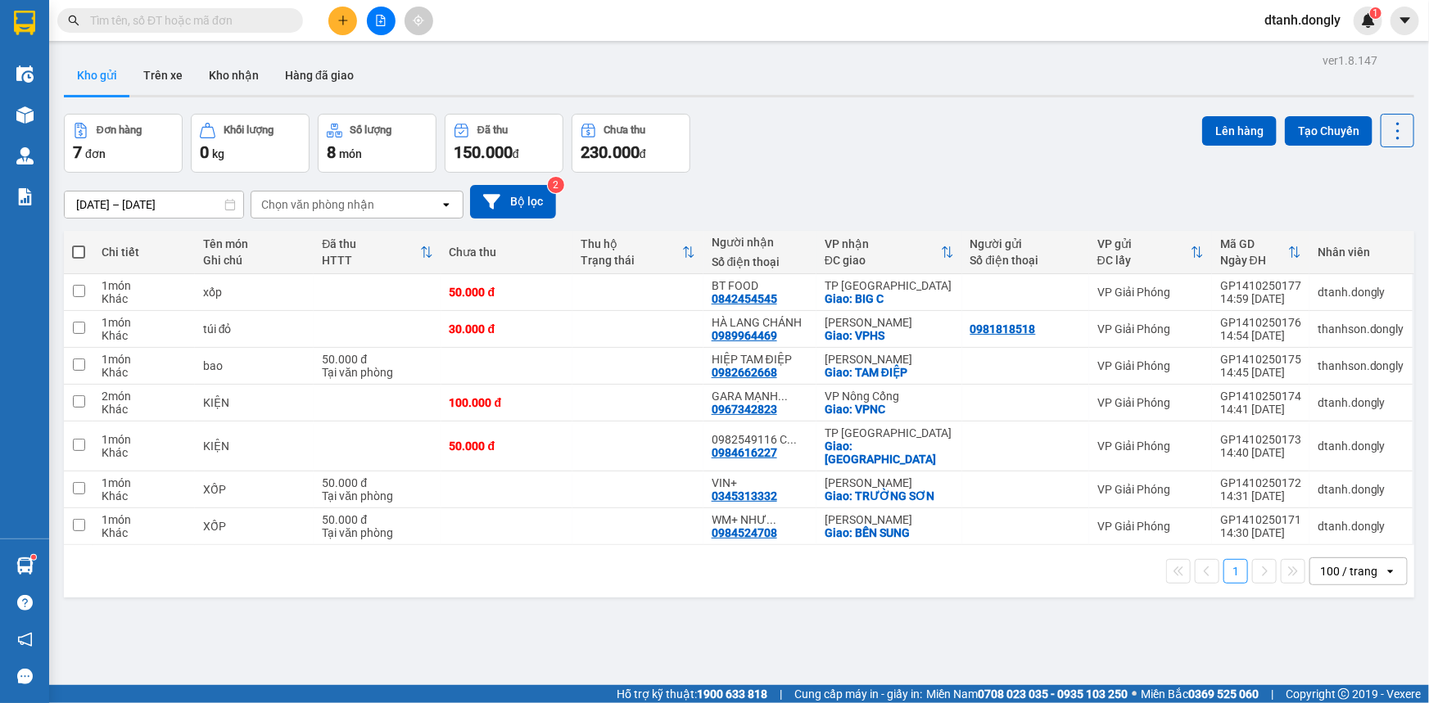
click at [342, 12] on button at bounding box center [342, 21] width 29 height 29
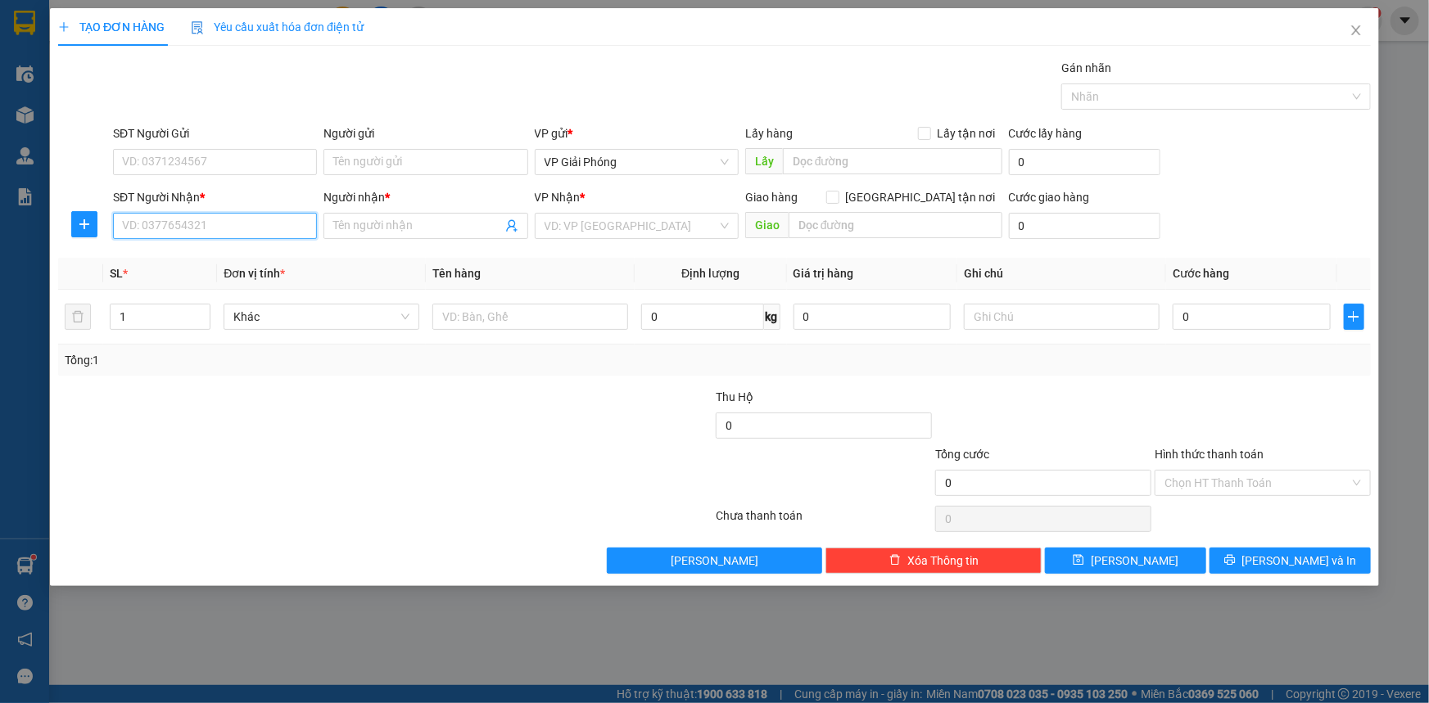
click at [190, 231] on input "SĐT Người Nhận *" at bounding box center [215, 226] width 204 height 26
type input "0914479968"
drag, startPoint x: 203, startPoint y: 251, endPoint x: 196, endPoint y: 269, distance: 18.7
click at [202, 255] on div "0914479968 - MAI" at bounding box center [215, 259] width 184 height 18
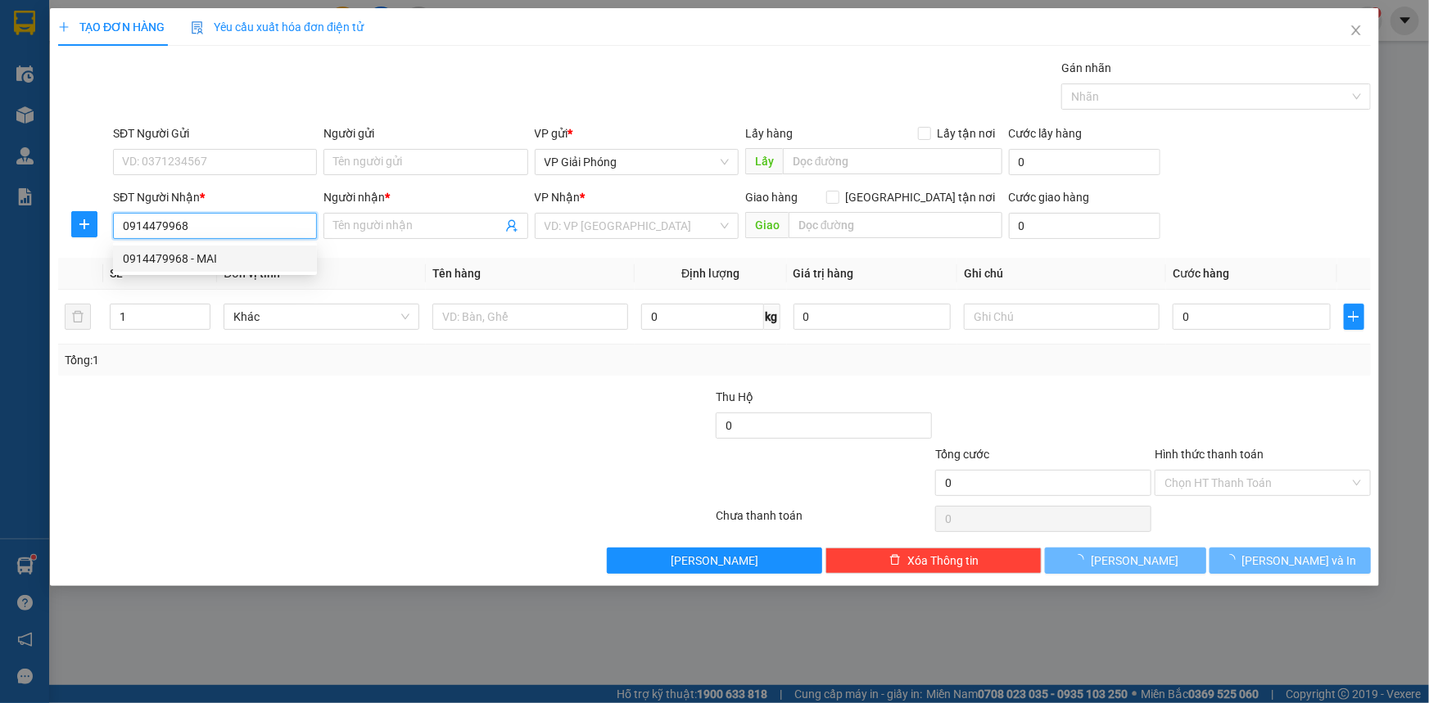
type input "MAI"
checkbox input "true"
type input "VPNC"
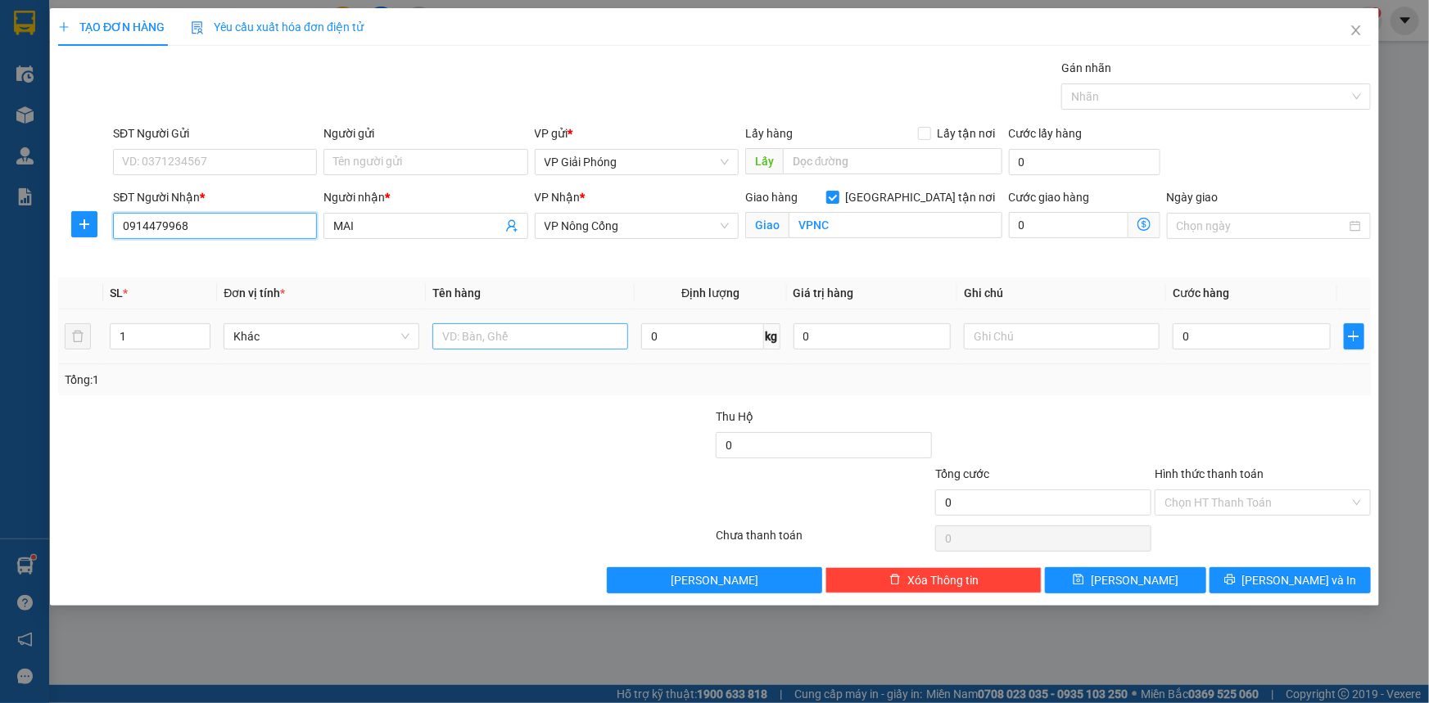
type input "0914479968"
click at [524, 337] on input "text" at bounding box center [530, 336] width 196 height 26
type input "kiện"
click at [1225, 345] on input "0" at bounding box center [1252, 336] width 158 height 26
type input "4"
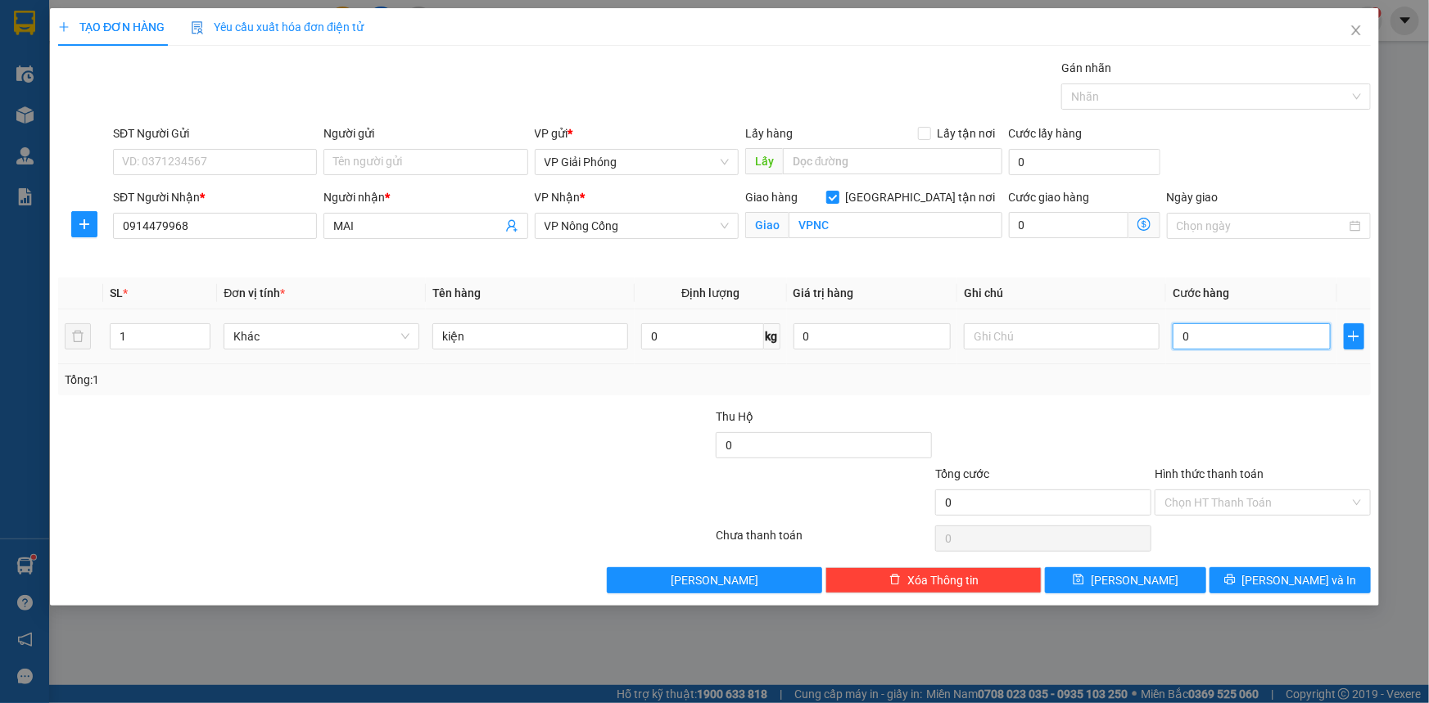
type input "4"
type input "40"
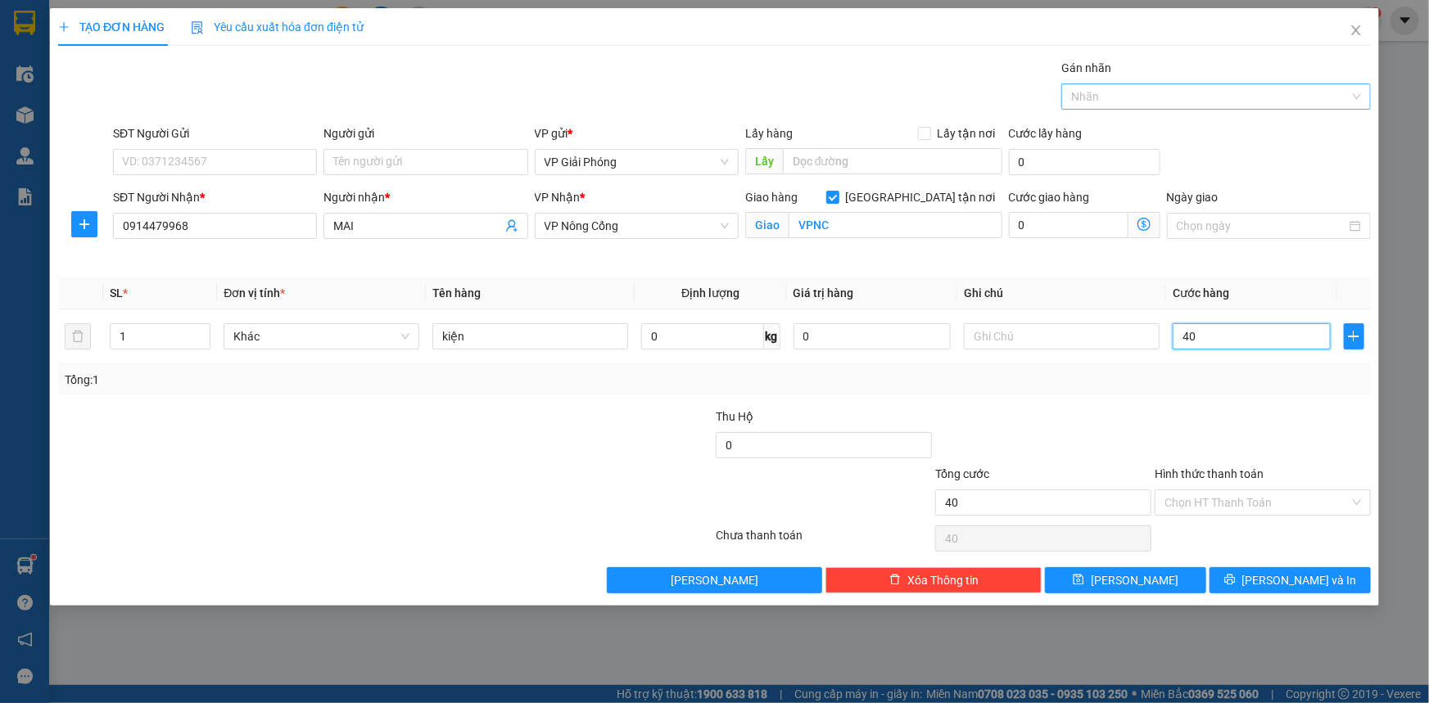
click at [1123, 93] on div at bounding box center [1207, 97] width 285 height 20
type input "40.000"
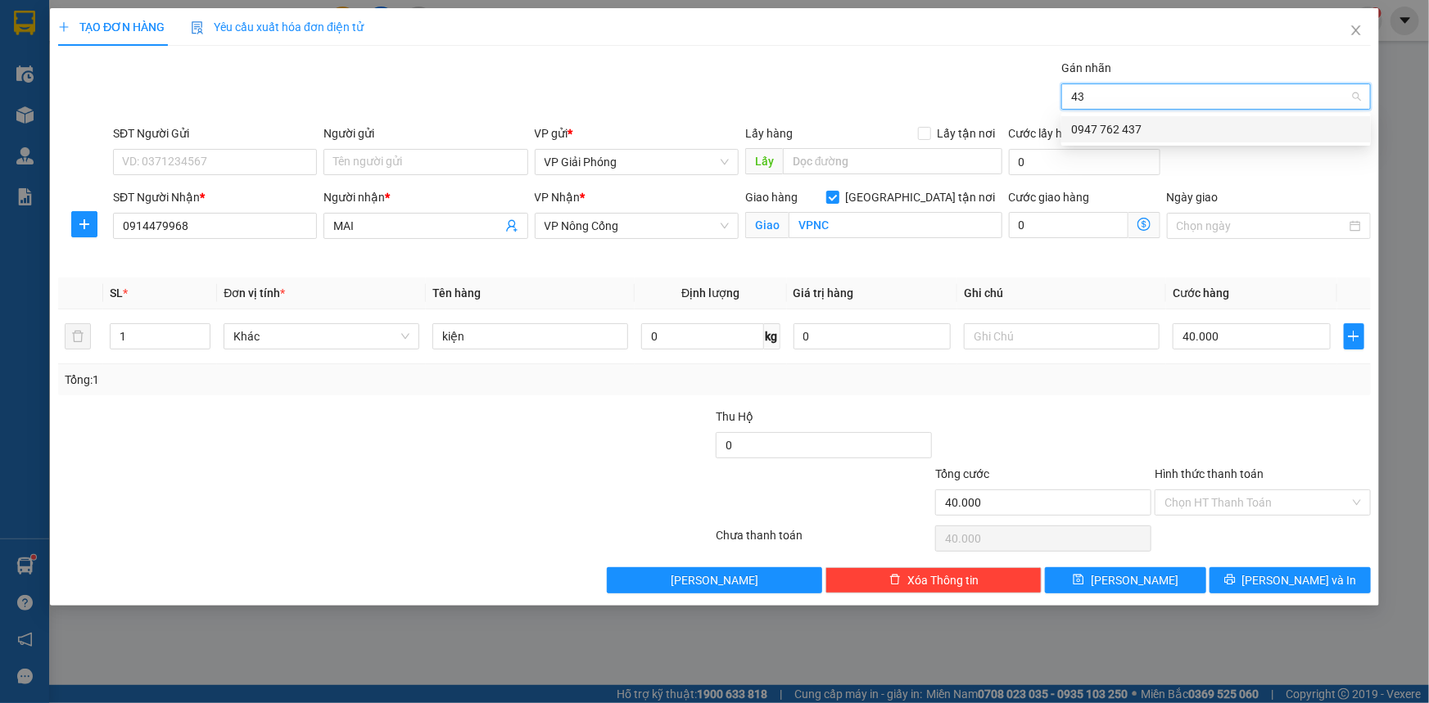
type input "437"
click at [1135, 127] on div "0947 762 437" at bounding box center [1216, 129] width 290 height 18
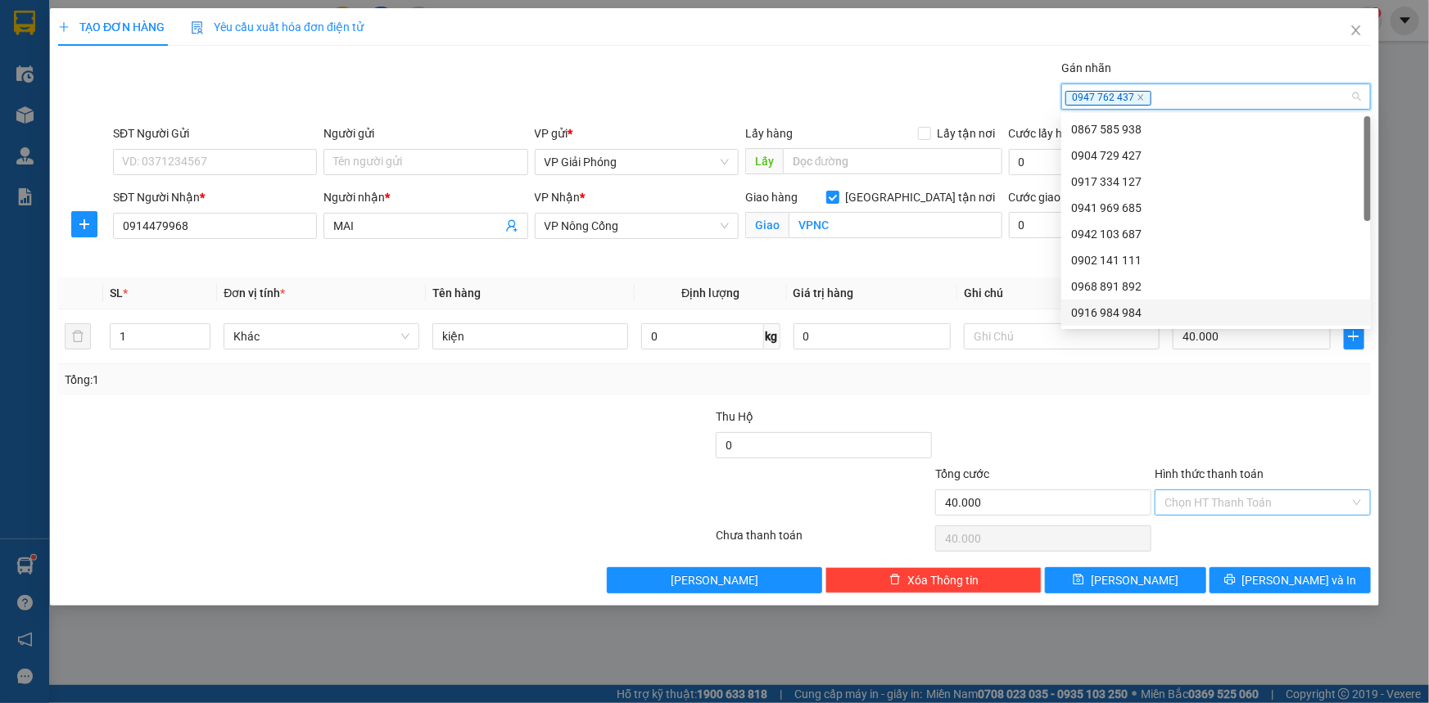
click at [1265, 508] on input "Hình thức thanh toán" at bounding box center [1256, 503] width 185 height 25
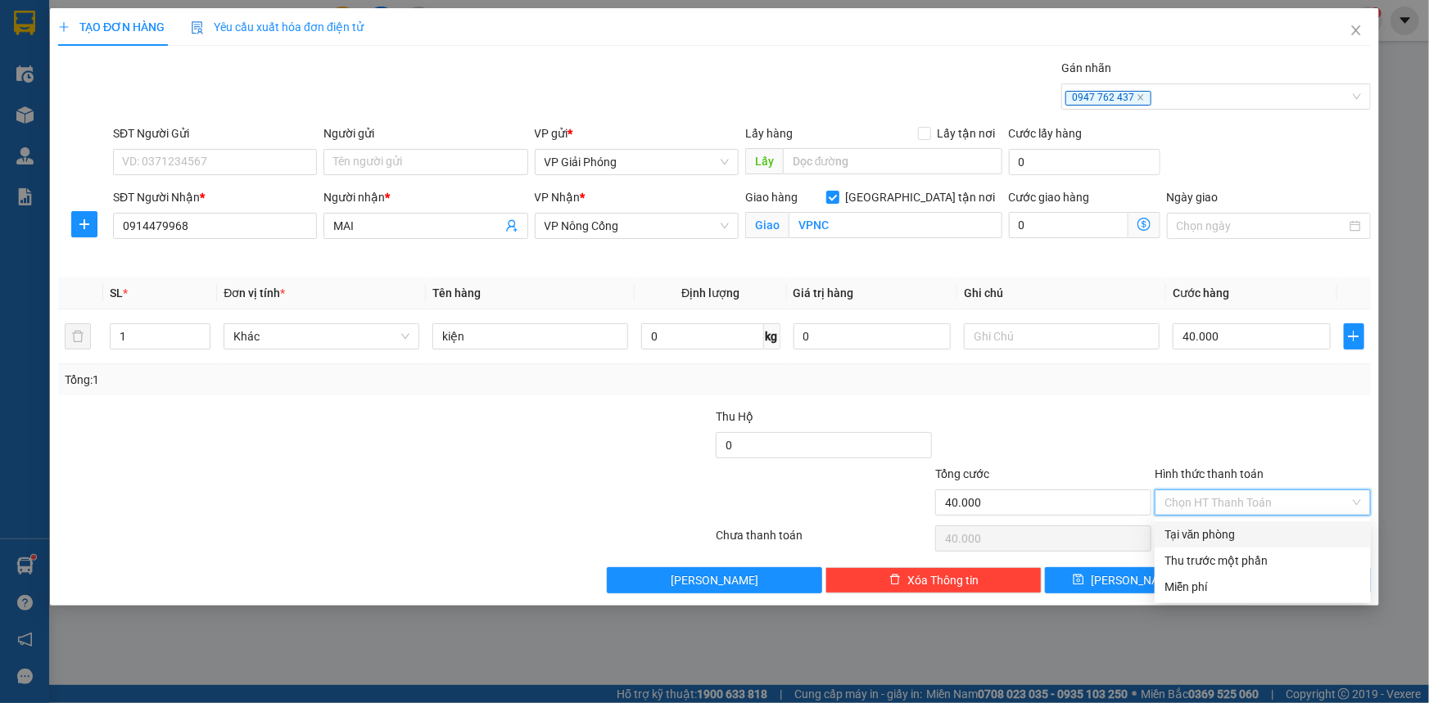
click at [1268, 533] on div "Tại văn phòng" at bounding box center [1262, 535] width 197 height 18
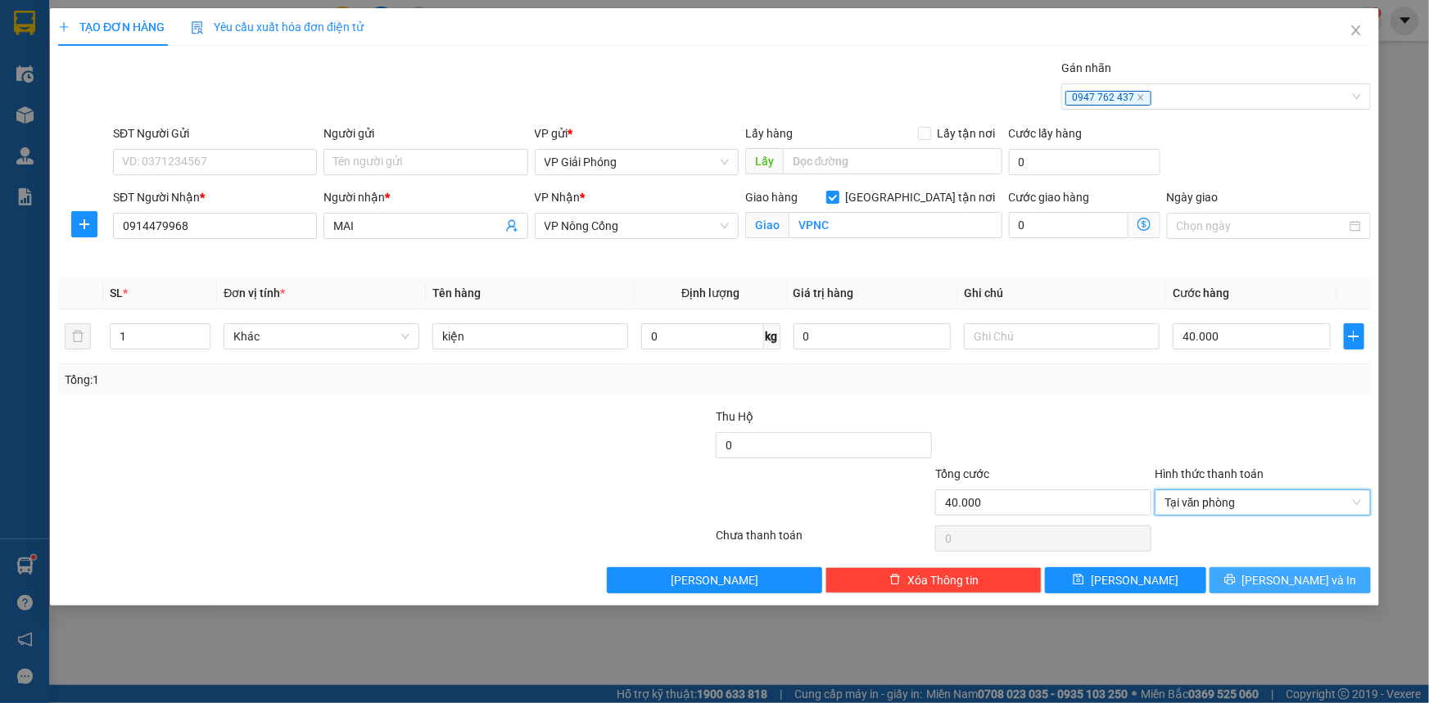
click at [1282, 576] on span "[PERSON_NAME] và In" at bounding box center [1299, 581] width 115 height 18
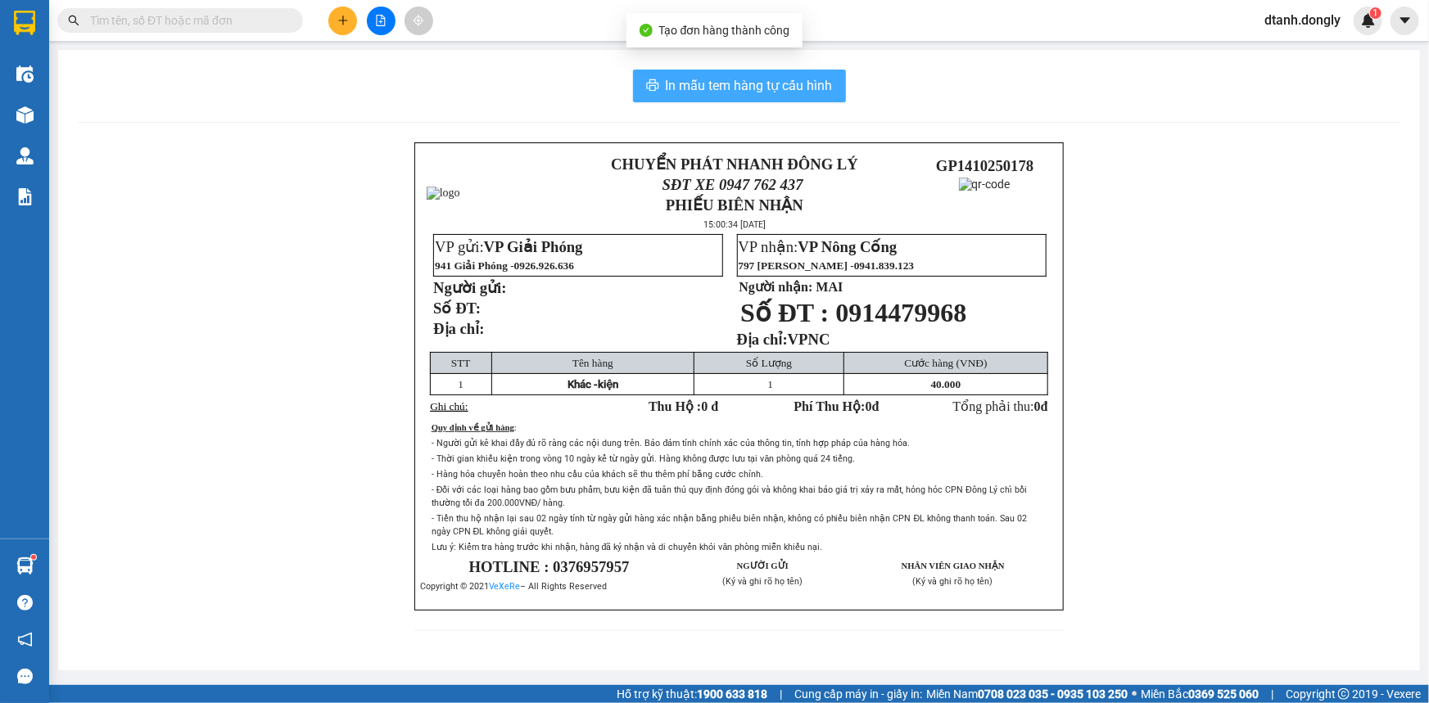
click at [778, 89] on span "In mẫu tem hàng tự cấu hình" at bounding box center [749, 85] width 167 height 20
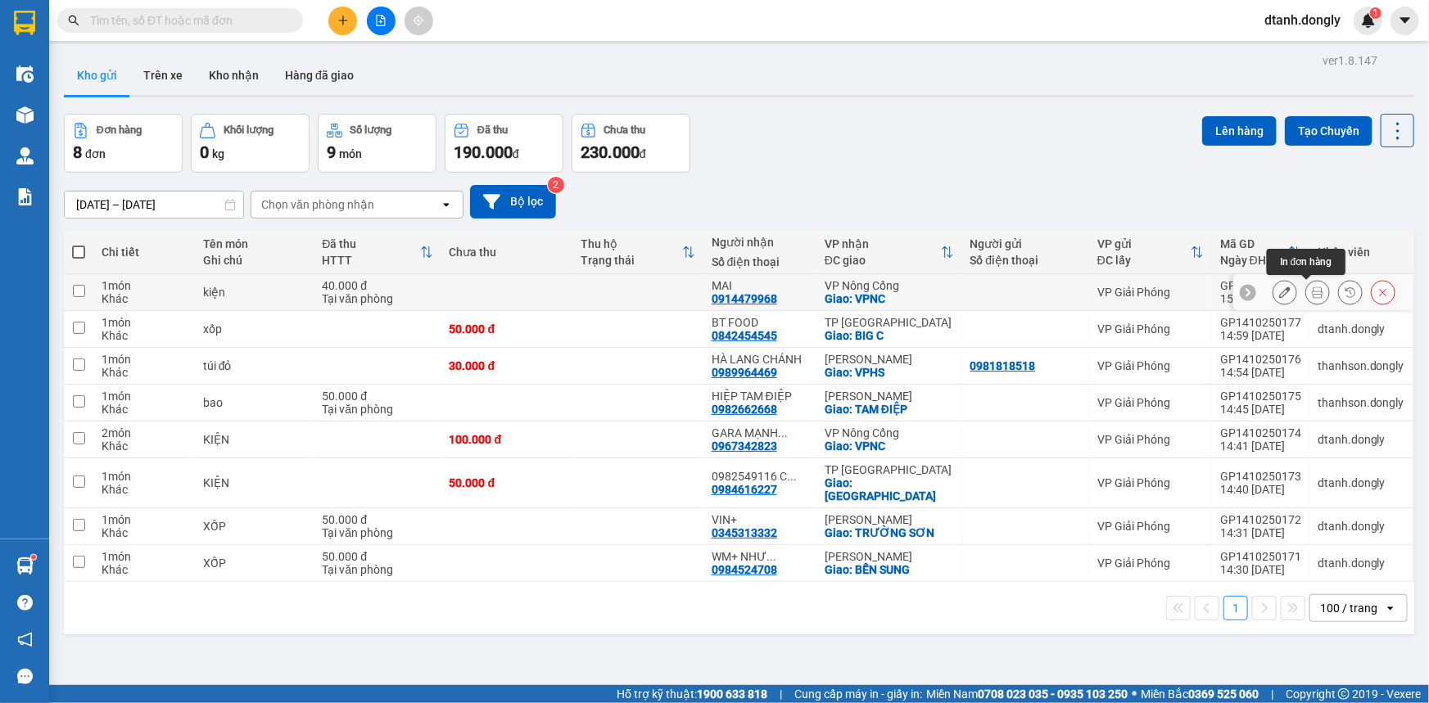
click at [1312, 292] on icon at bounding box center [1317, 292] width 11 height 11
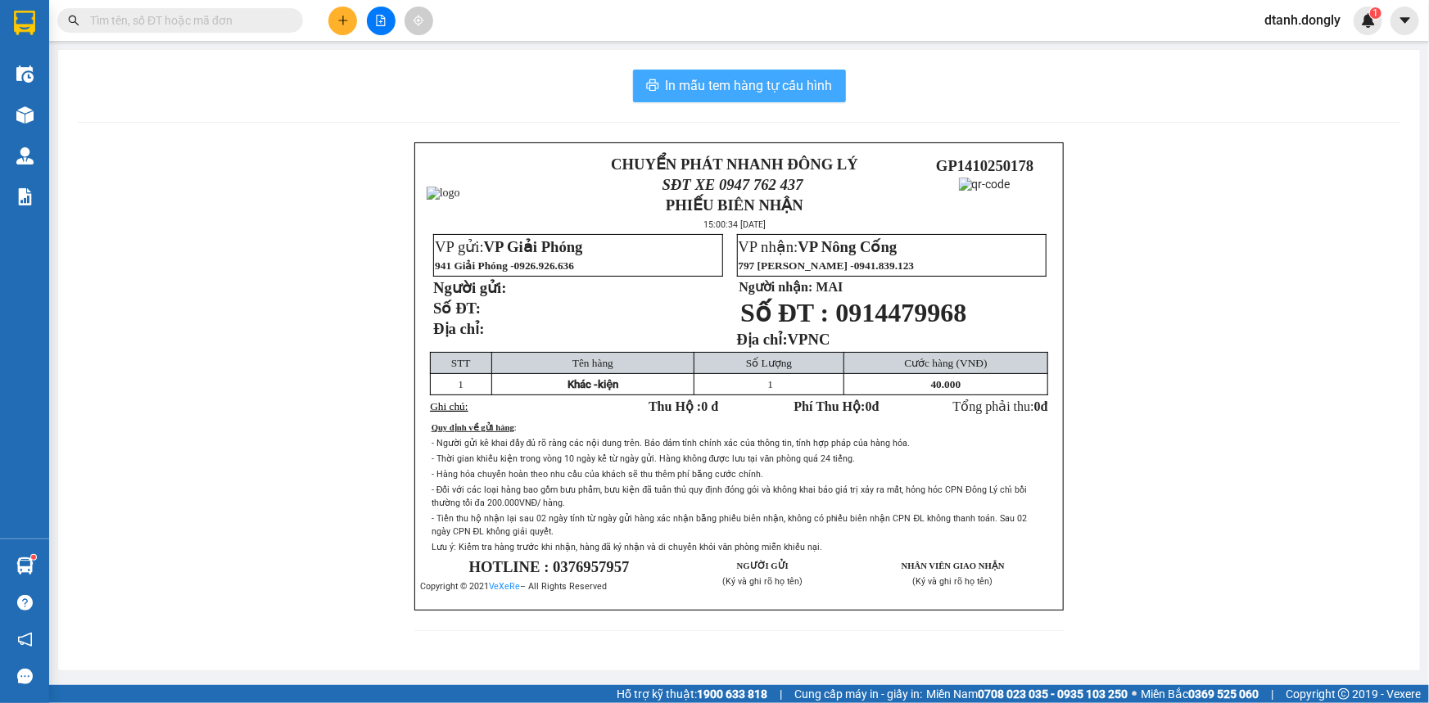
click at [798, 93] on span "In mẫu tem hàng tự cấu hình" at bounding box center [749, 85] width 167 height 20
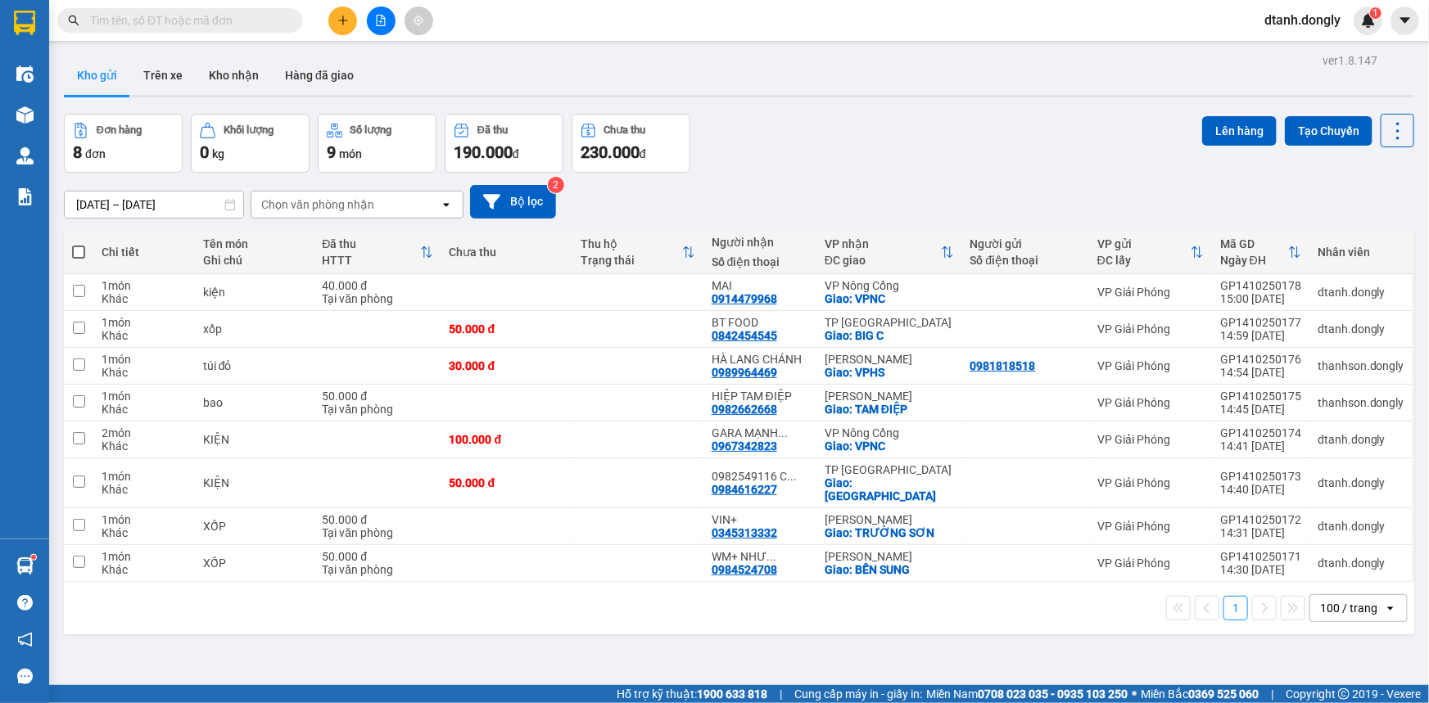
click at [81, 253] on span at bounding box center [78, 252] width 13 height 13
click at [79, 244] on input "checkbox" at bounding box center [79, 244] width 0 height 0
checkbox input "true"
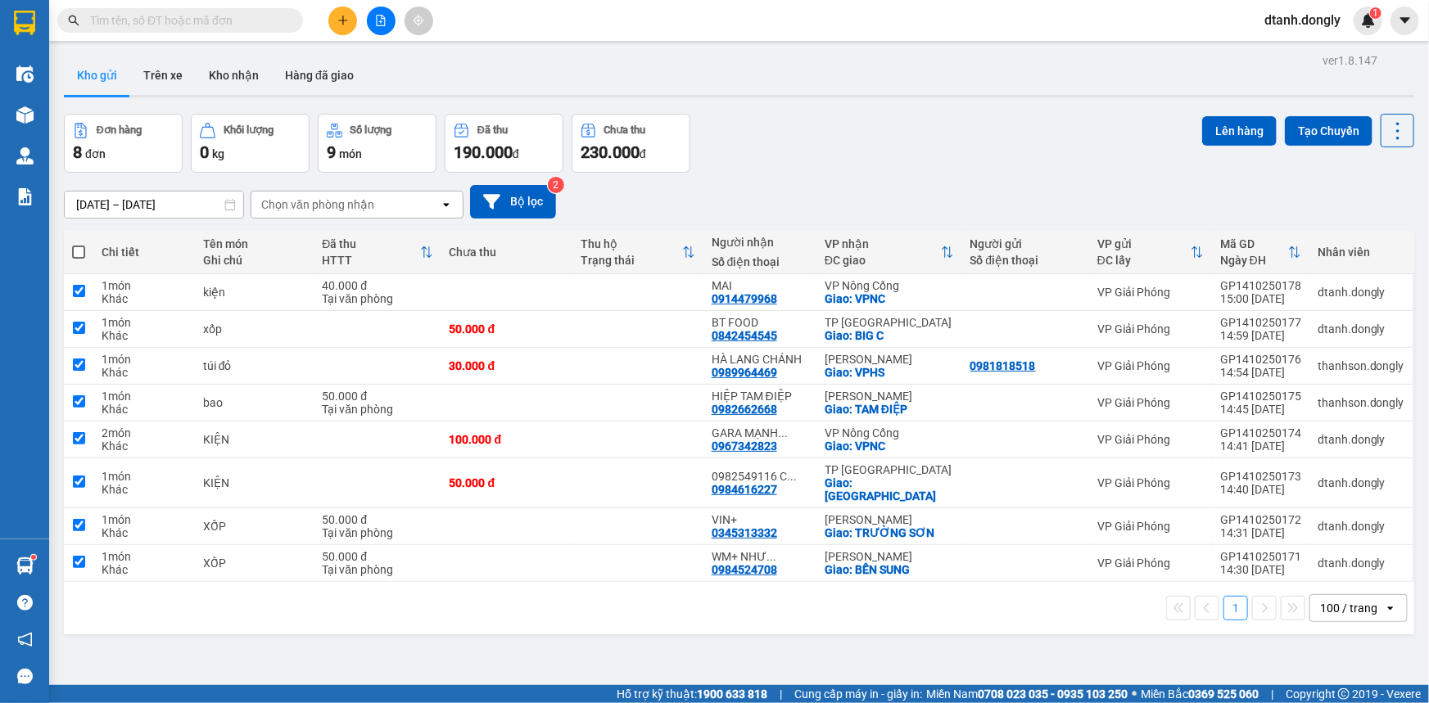
checkbox input "true"
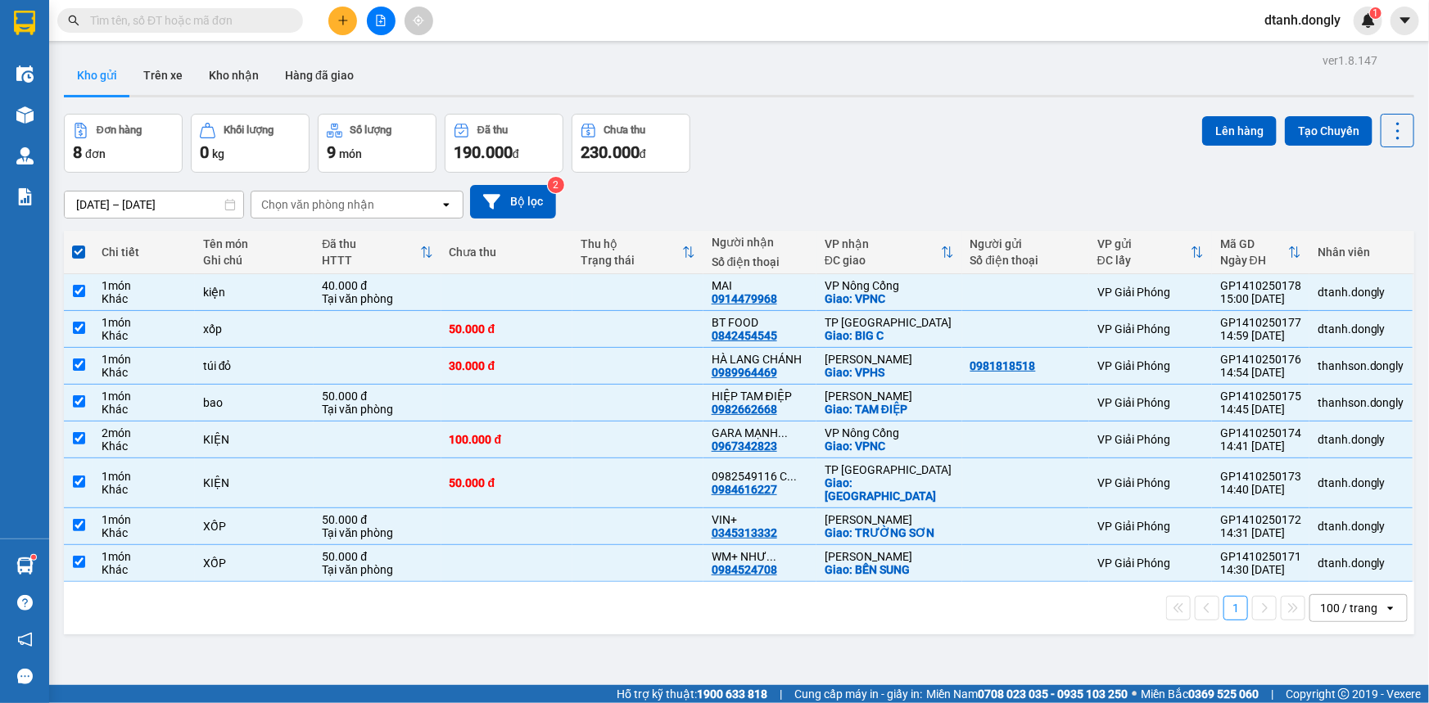
click at [83, 252] on span at bounding box center [78, 252] width 13 height 13
click at [79, 244] on input "checkbox" at bounding box center [79, 244] width 0 height 0
checkbox input "false"
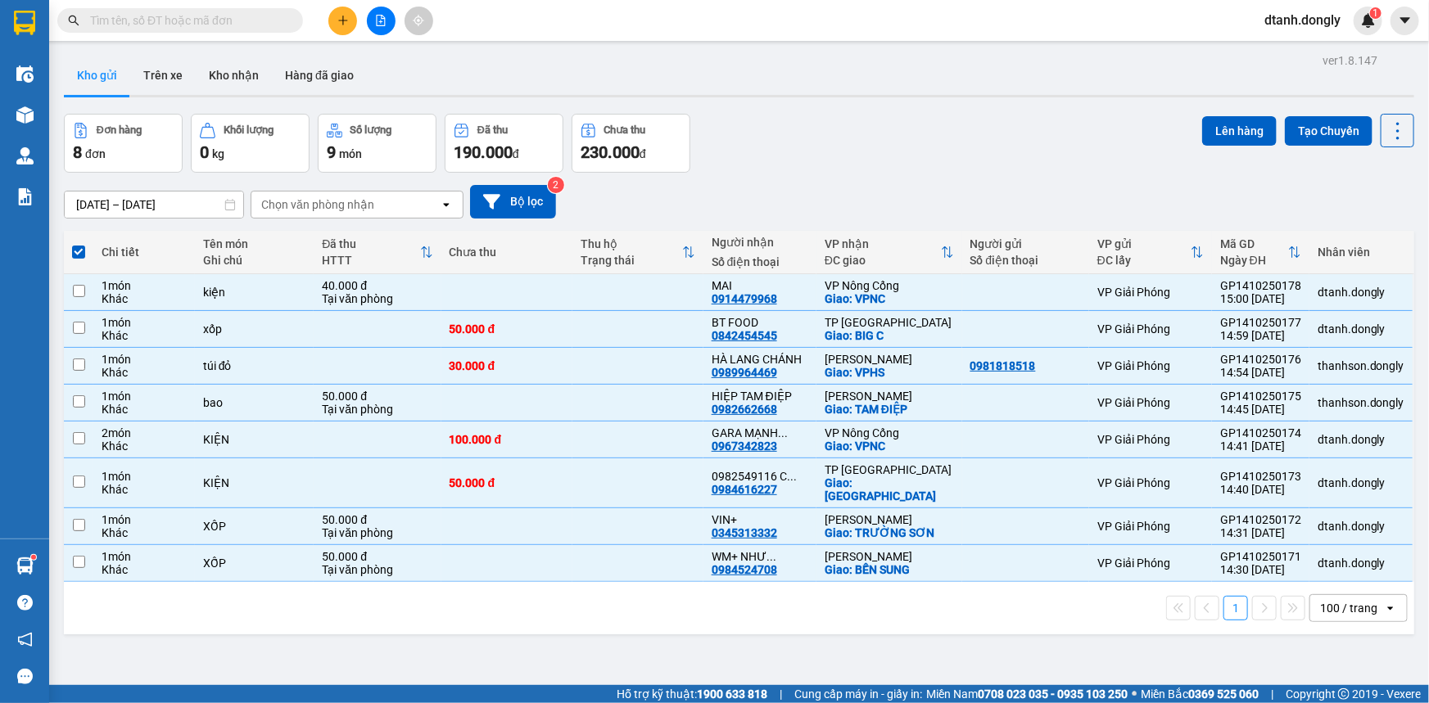
checkbox input "false"
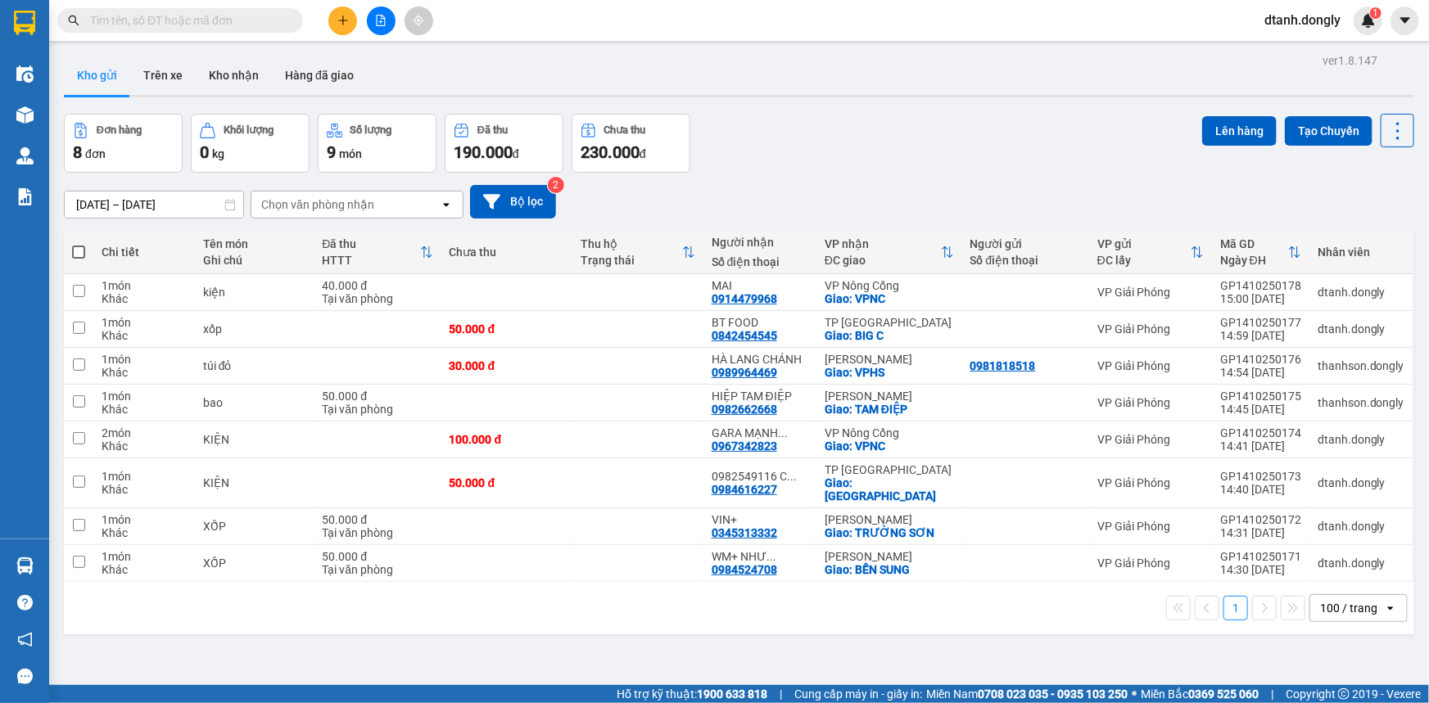
click at [75, 249] on span at bounding box center [78, 252] width 13 height 13
click at [79, 244] on input "checkbox" at bounding box center [79, 244] width 0 height 0
checkbox input "true"
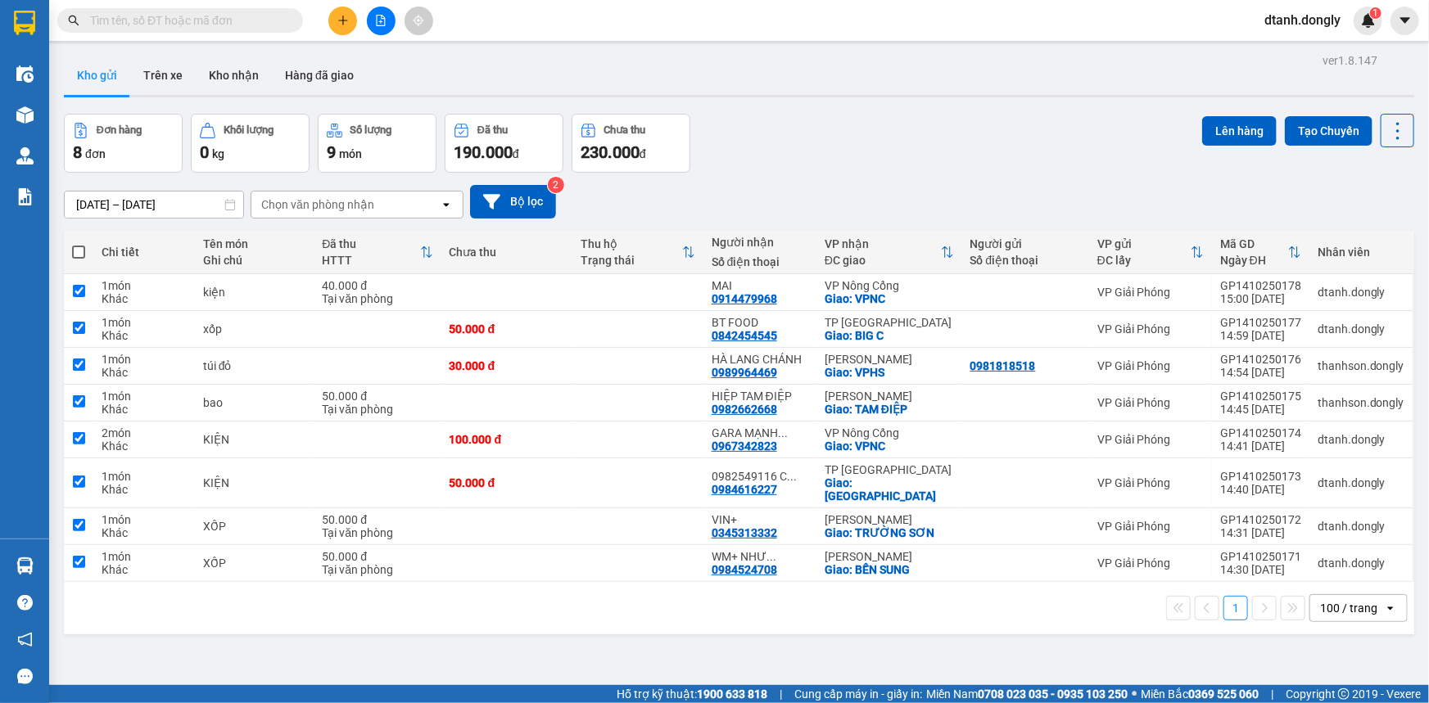
checkbox input "true"
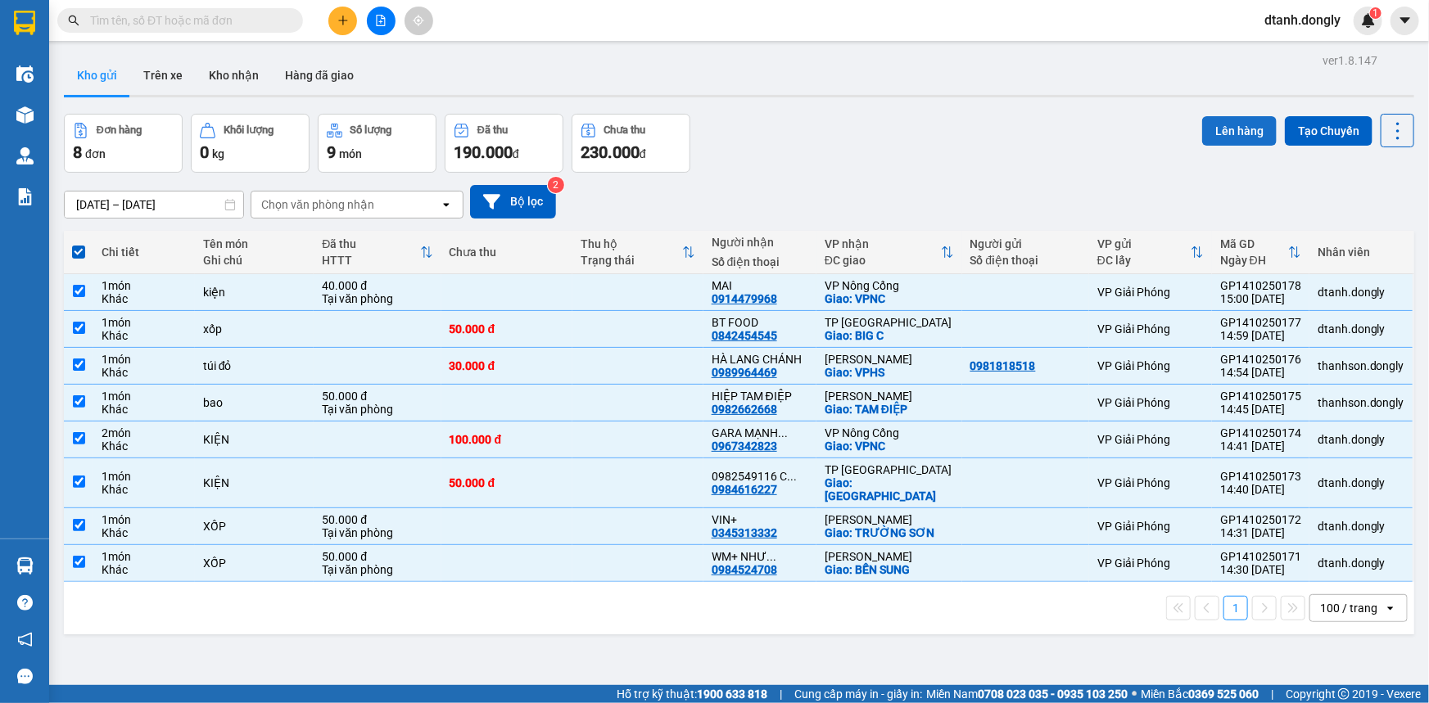
click at [1232, 129] on button "Lên hàng" at bounding box center [1239, 130] width 75 height 29
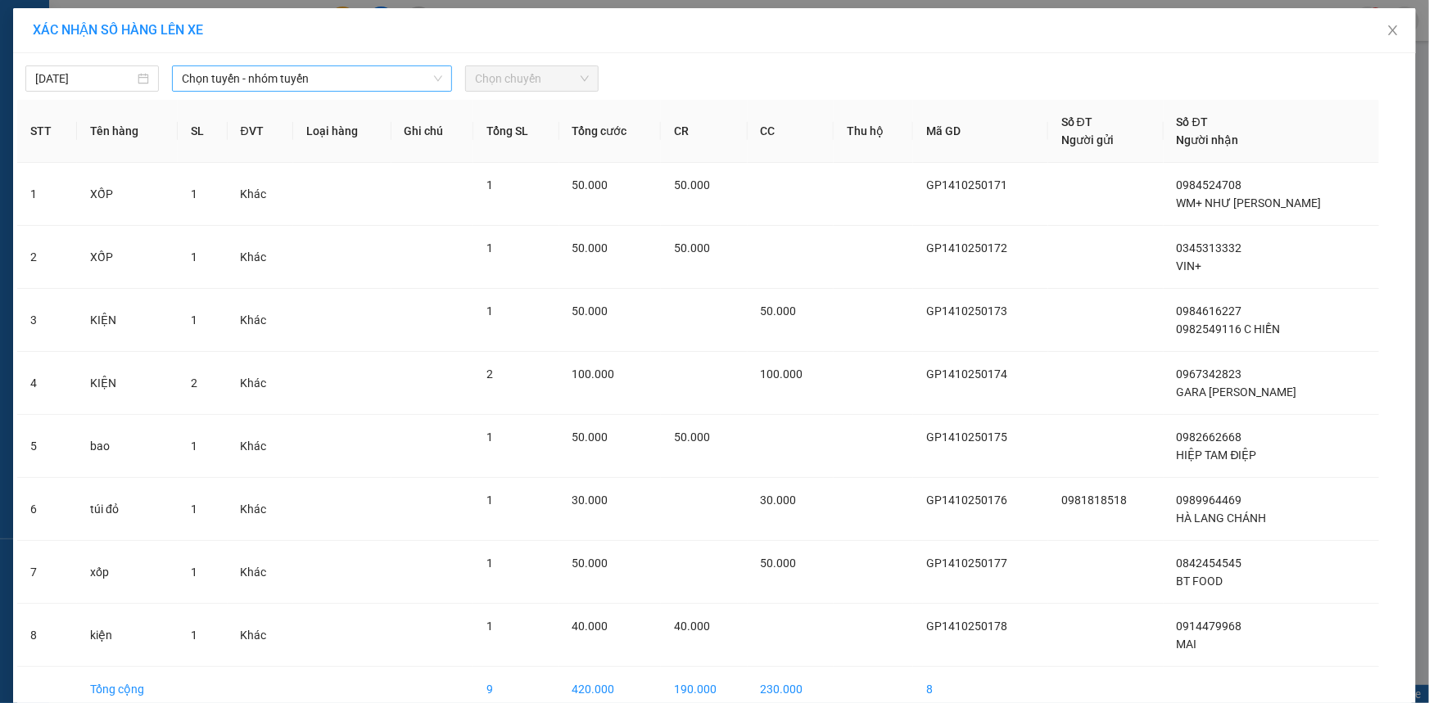
click at [420, 79] on span "Chọn tuyến - nhóm tuyến" at bounding box center [312, 78] width 260 height 25
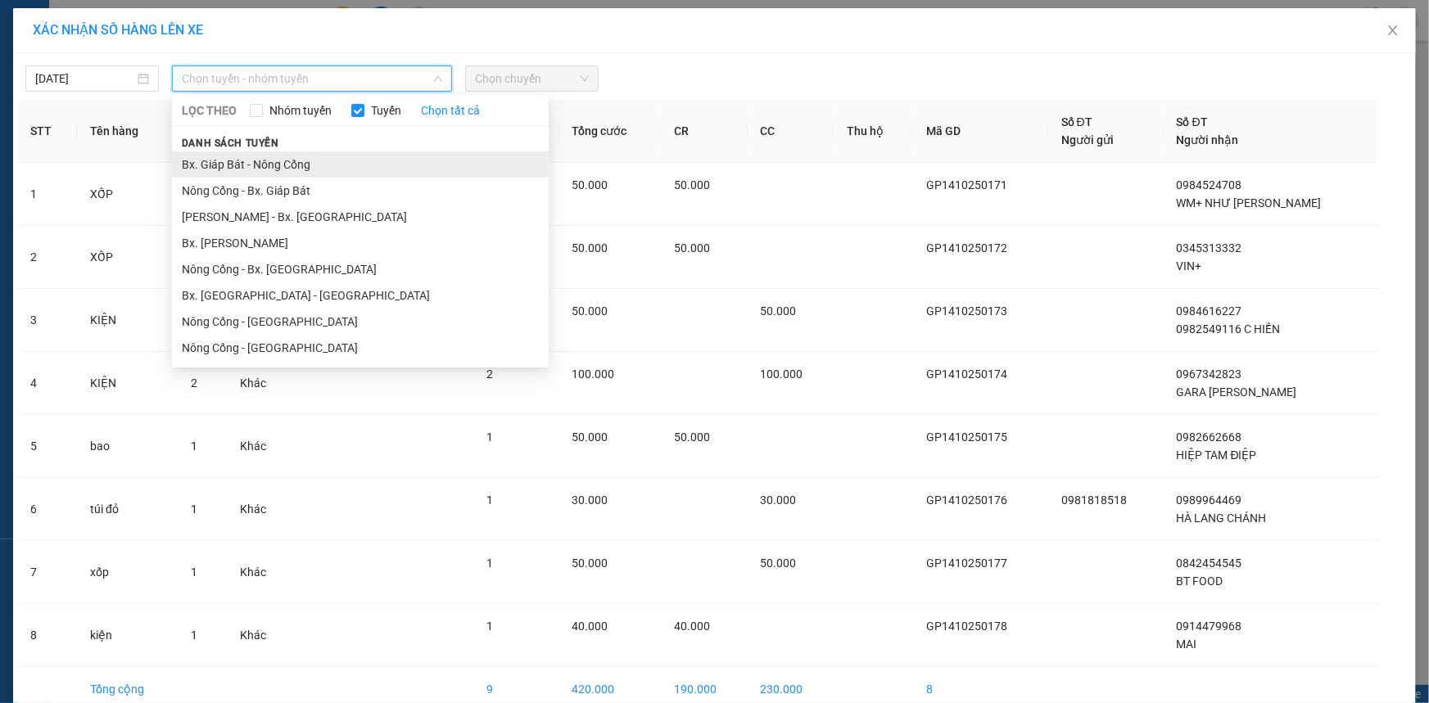
drag, startPoint x: 385, startPoint y: 157, endPoint x: 403, endPoint y: 129, distance: 33.2
click at [386, 157] on li "Bx. Giáp Bát - Nông Cống" at bounding box center [360, 164] width 377 height 26
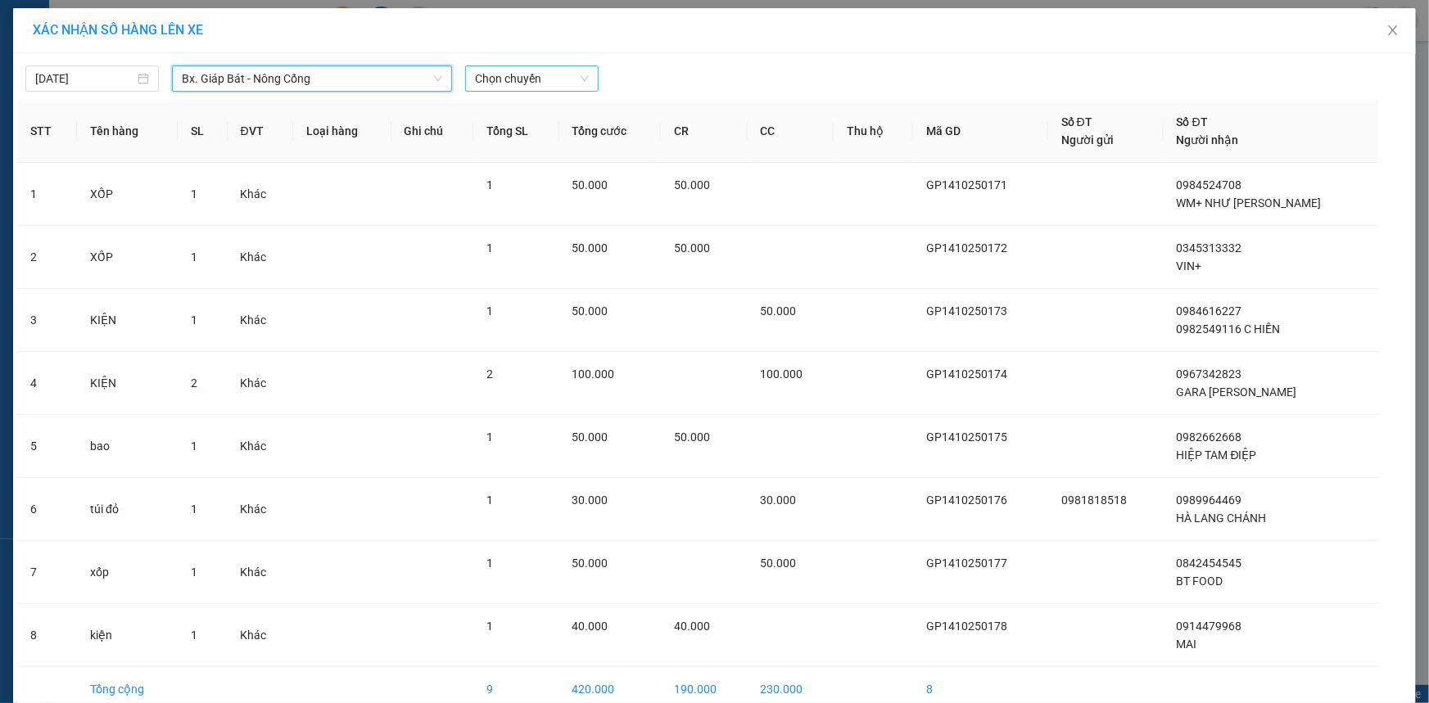
click at [557, 77] on span "Chọn chuyến" at bounding box center [532, 78] width 114 height 25
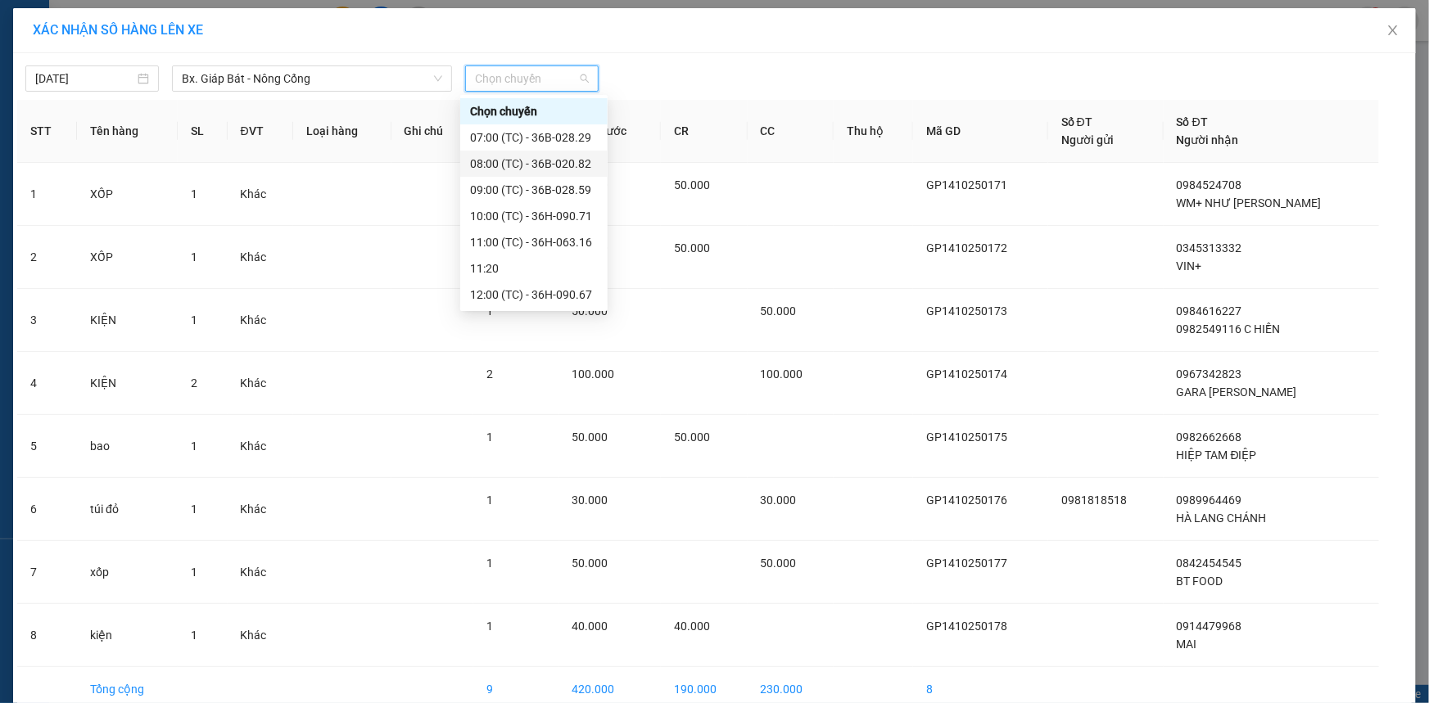
scroll to position [209, 0]
click at [558, 213] on div "15:30 (TC) - 36B-020.82" at bounding box center [534, 217] width 128 height 18
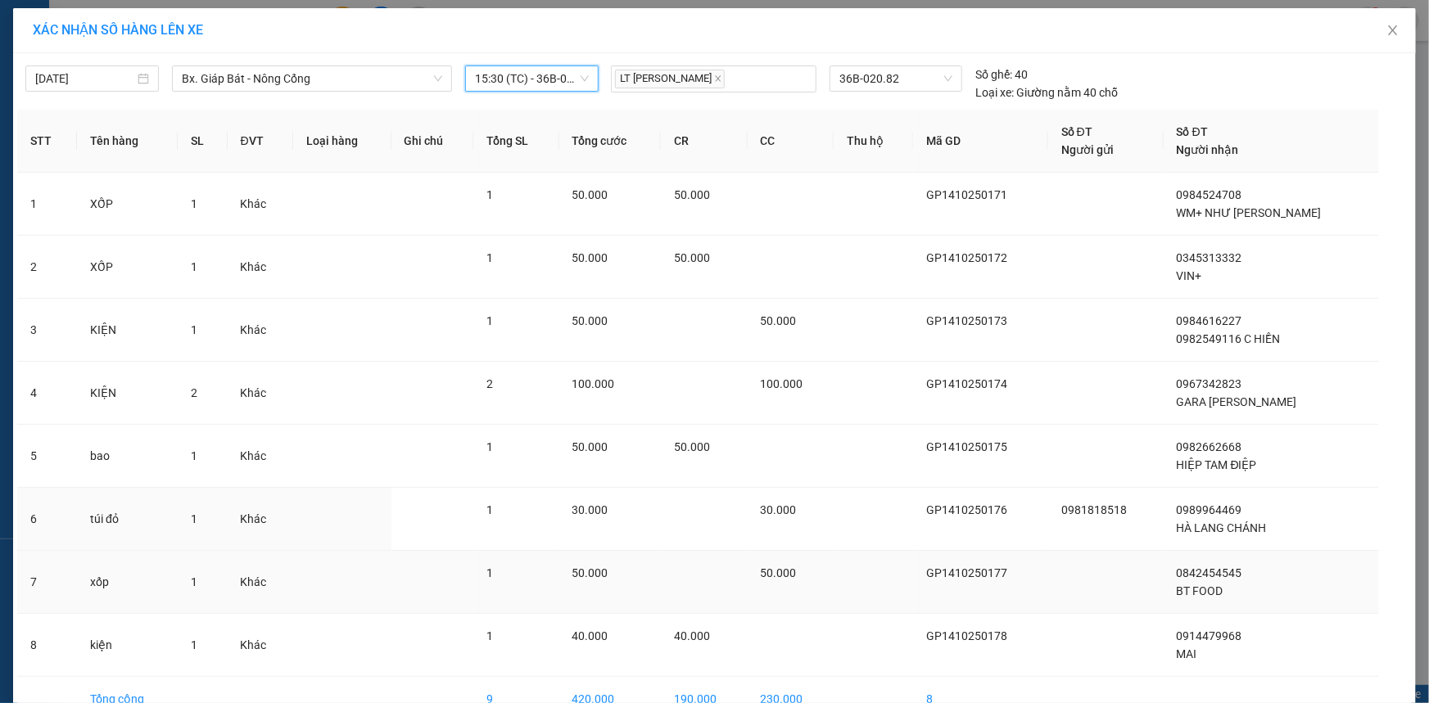
scroll to position [92, 0]
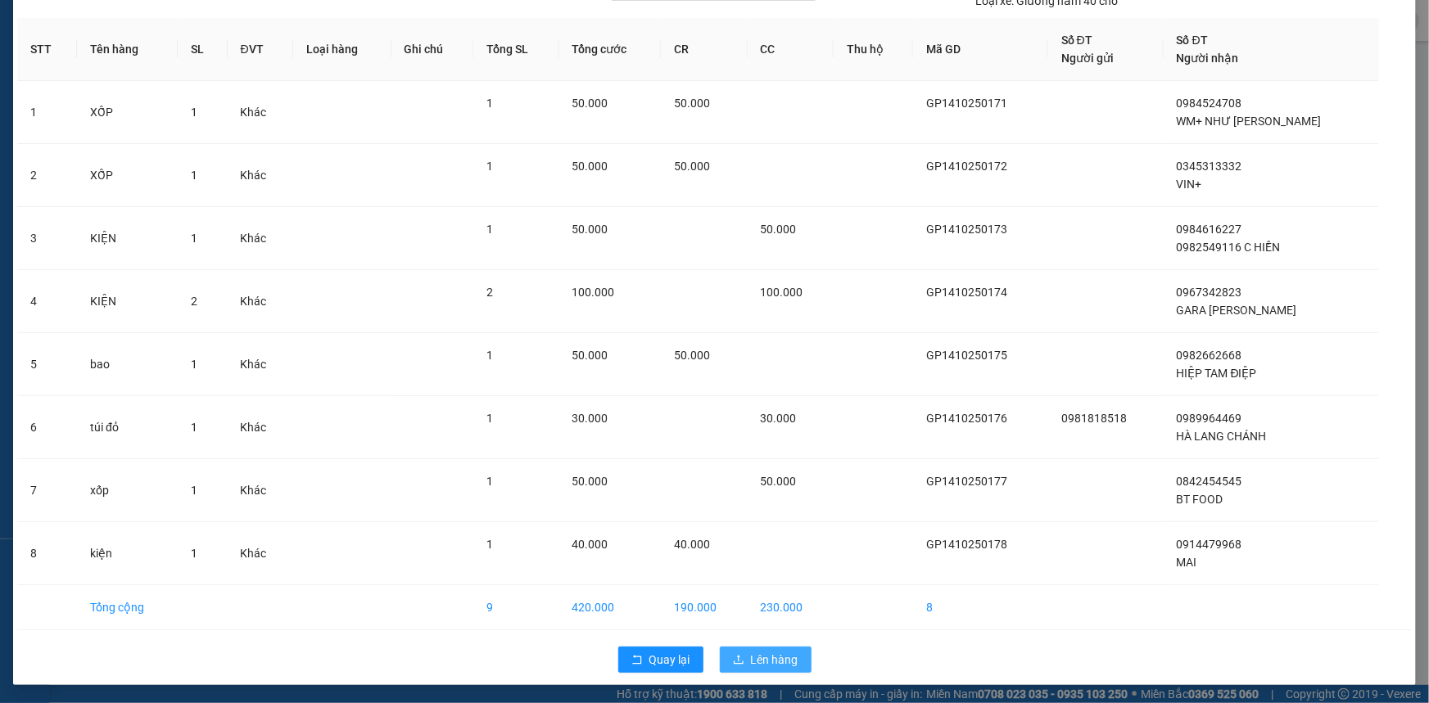
click at [766, 661] on span "Lên hàng" at bounding box center [774, 660] width 47 height 18
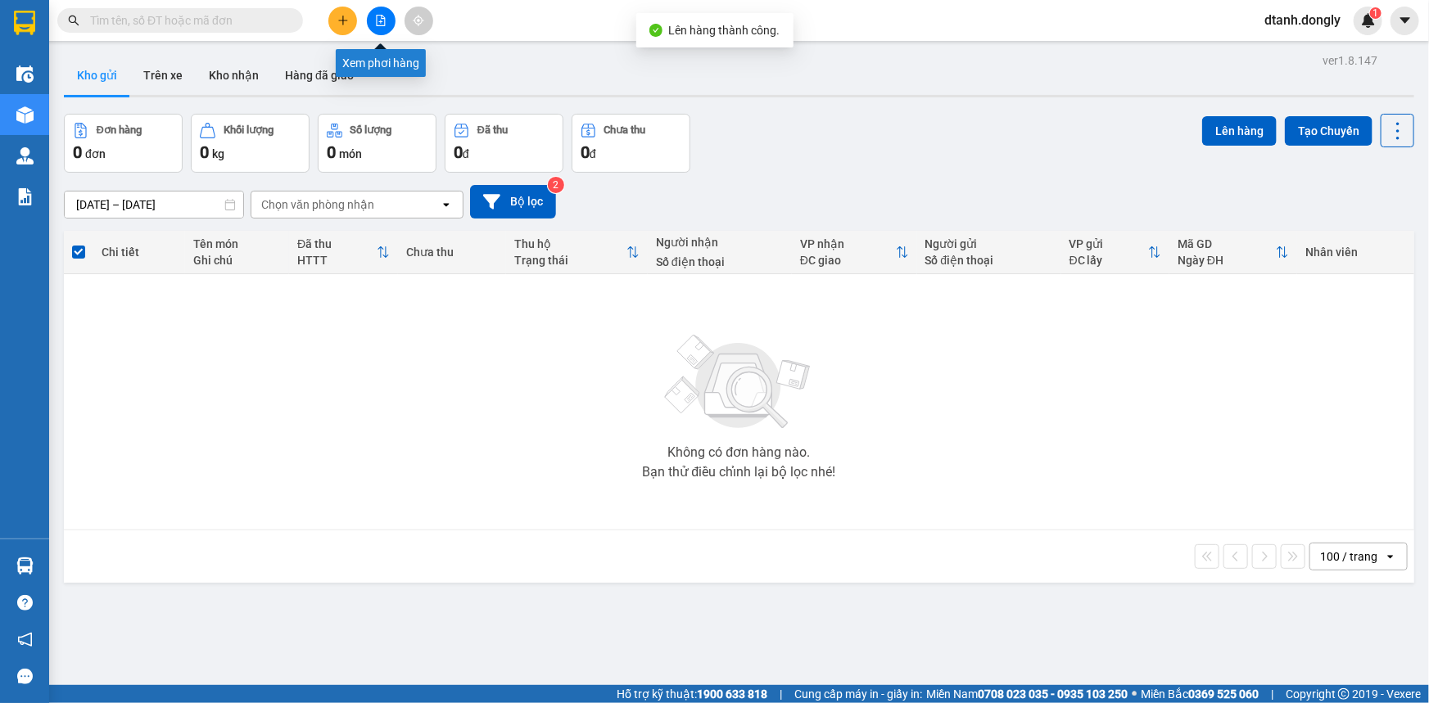
click at [383, 16] on icon "file-add" at bounding box center [381, 20] width 9 height 11
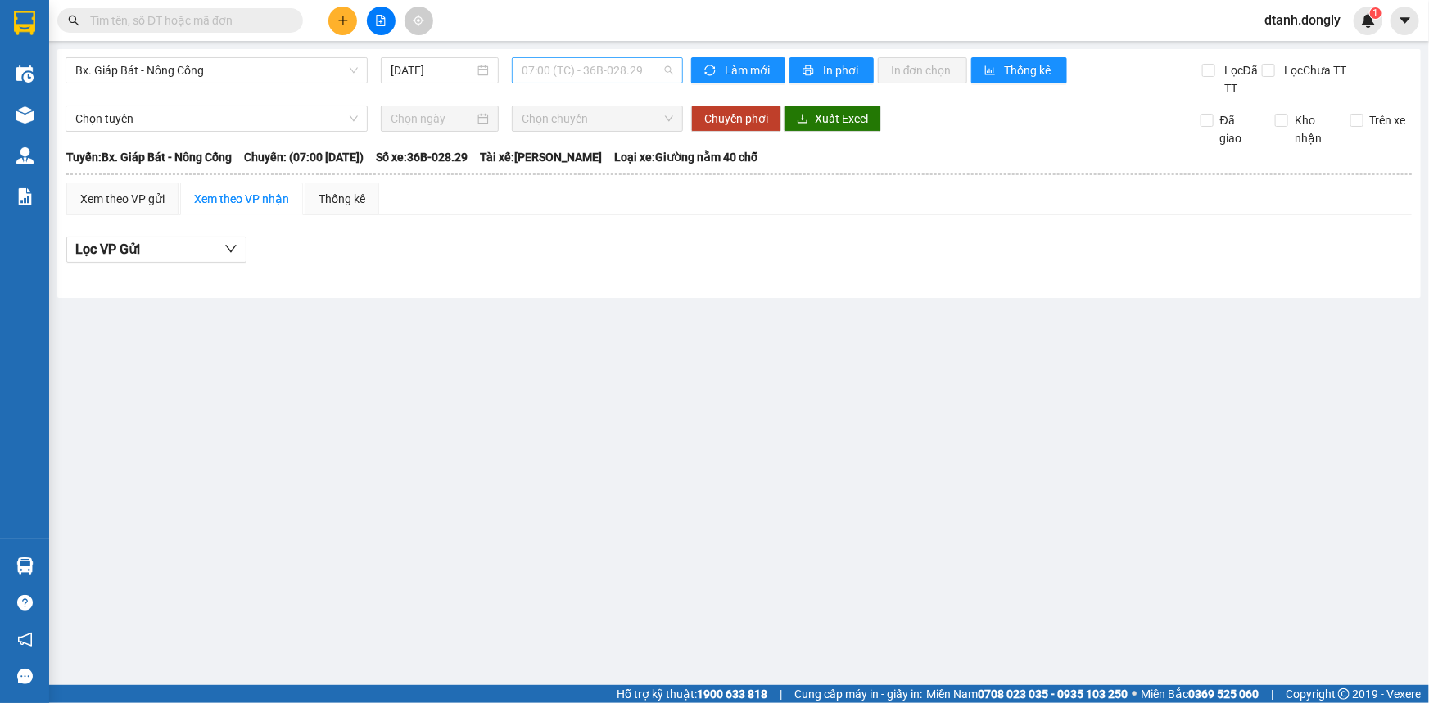
click at [661, 70] on span "07:00 (TC) - 36B-028.29" at bounding box center [597, 70] width 151 height 25
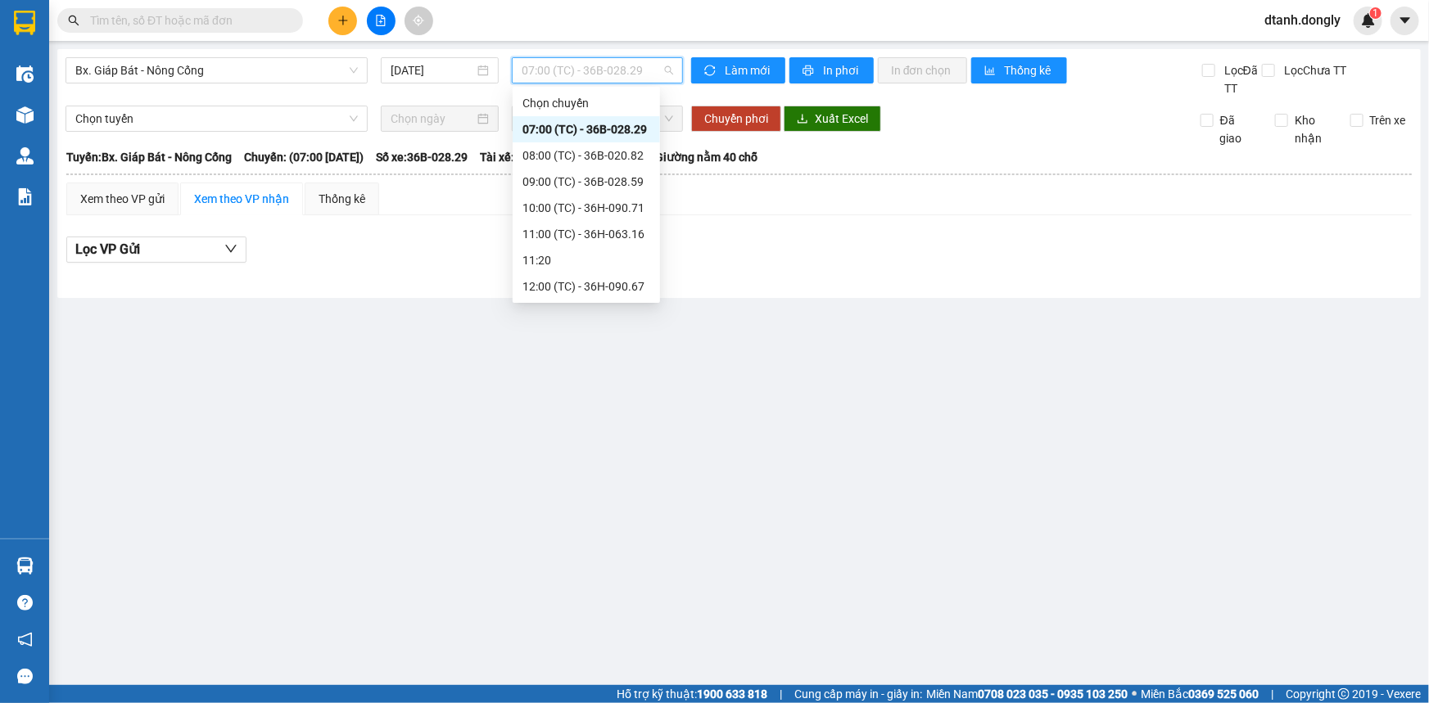
scroll to position [209, 0]
click at [601, 204] on div "15:30 (TC) - 36B-020.82" at bounding box center [586, 209] width 128 height 18
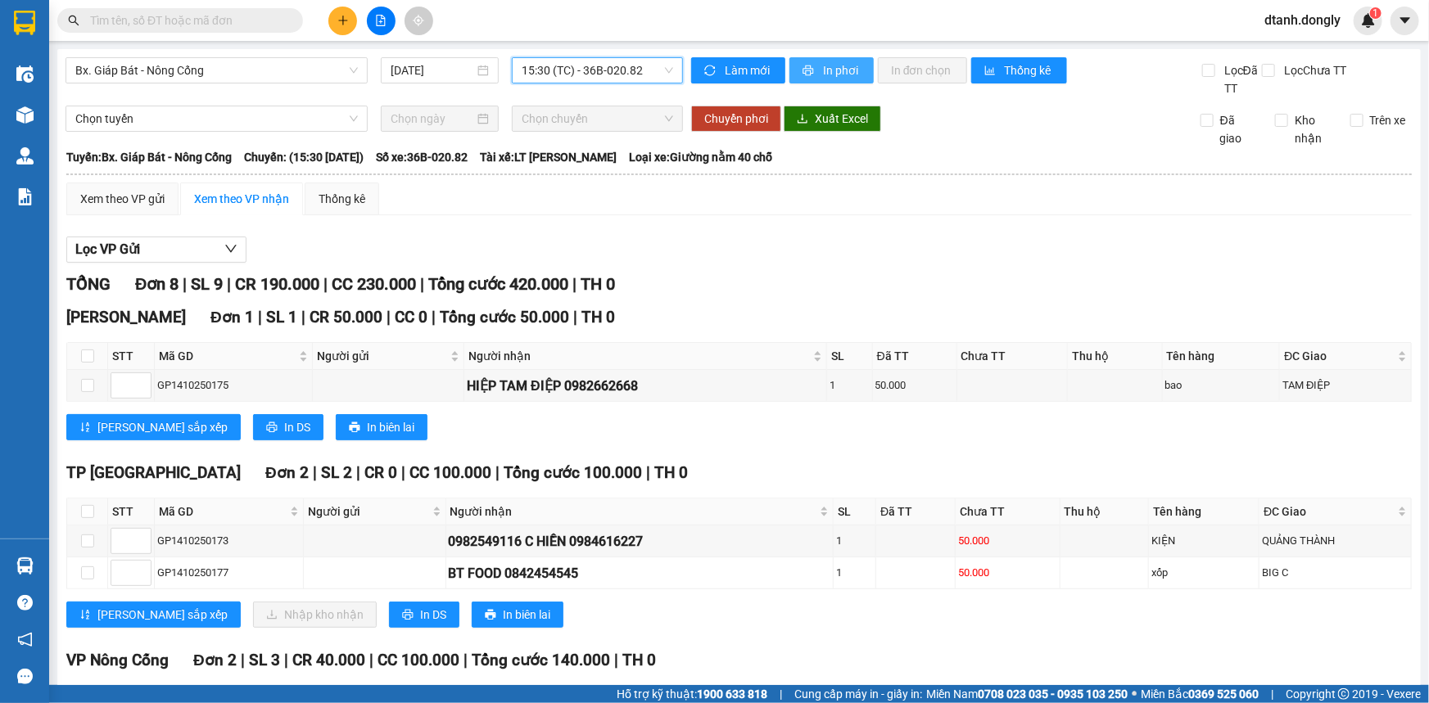
click at [833, 68] on span "In phơi" at bounding box center [842, 70] width 38 height 18
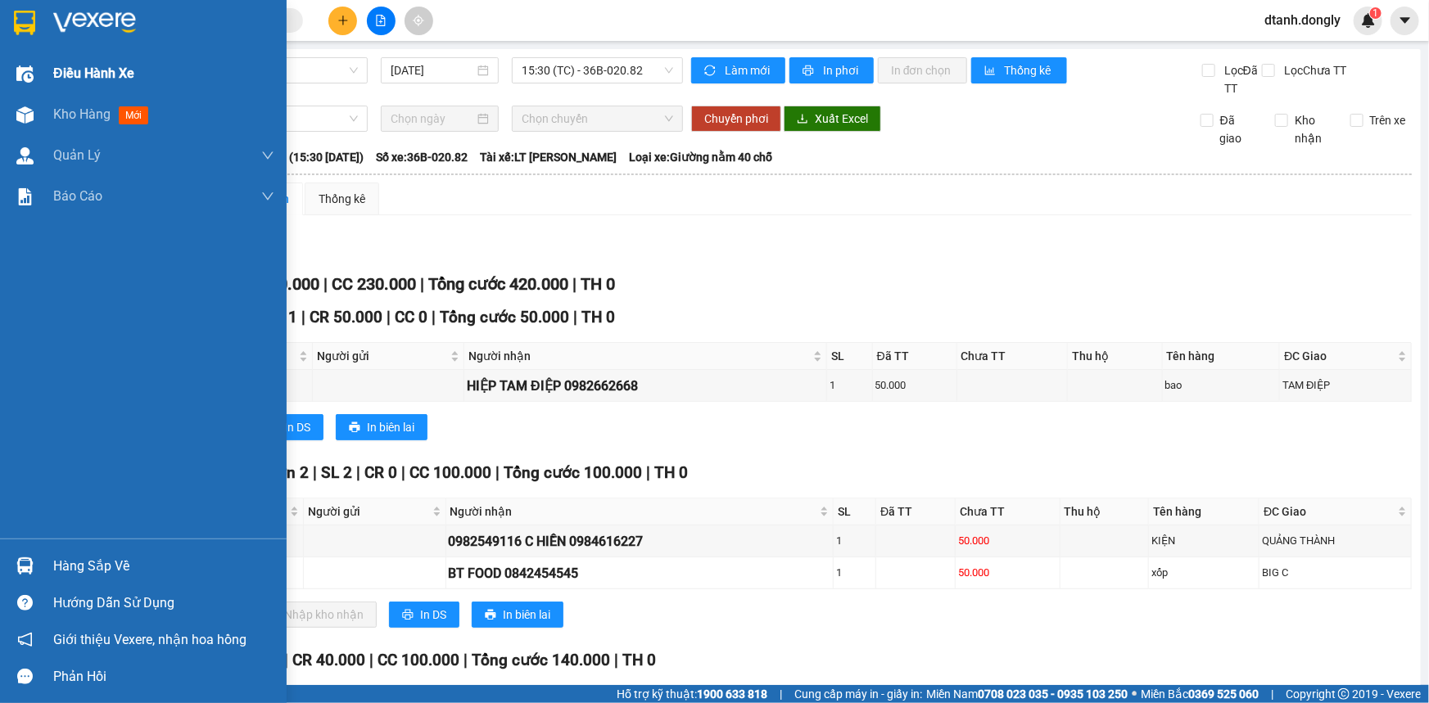
drag, startPoint x: 67, startPoint y: 68, endPoint x: 146, endPoint y: 56, distance: 79.6
click at [68, 68] on span "Điều hành xe" at bounding box center [93, 73] width 81 height 20
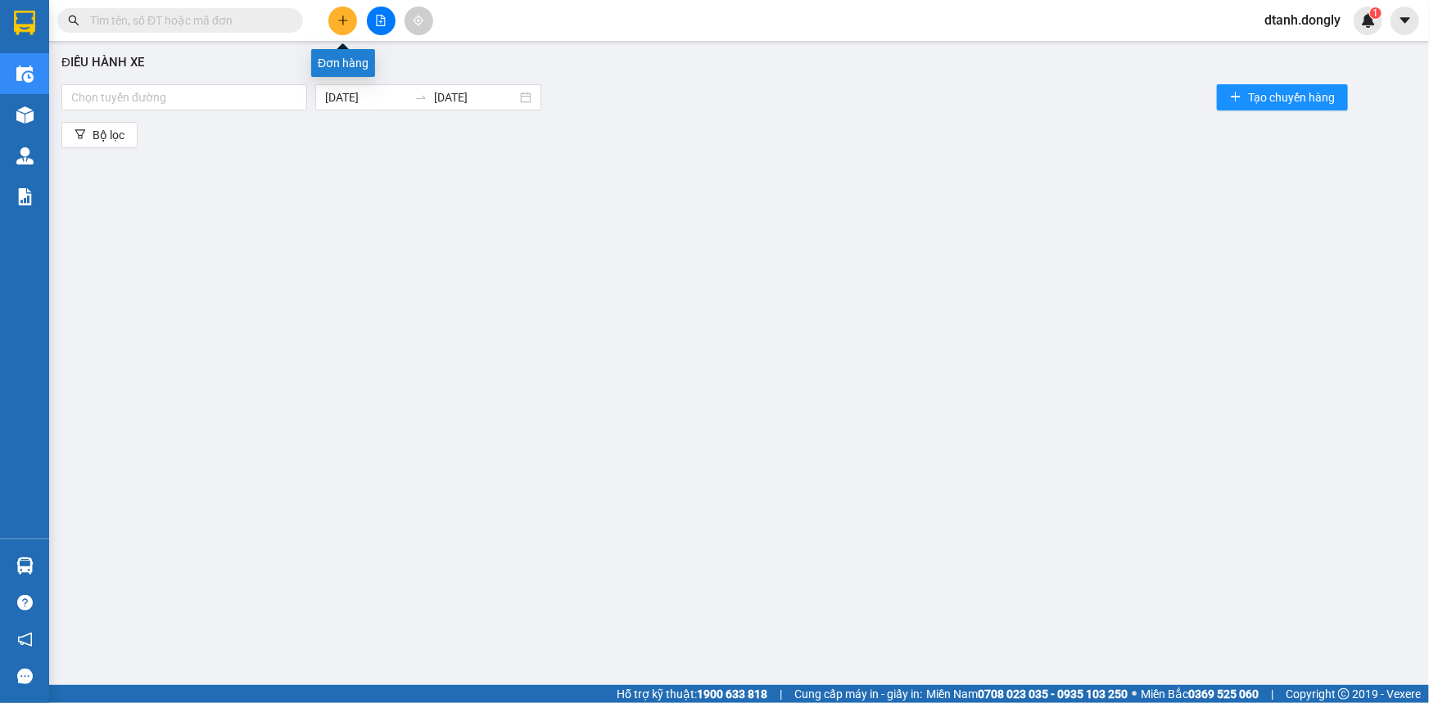
click at [341, 11] on button at bounding box center [342, 21] width 29 height 29
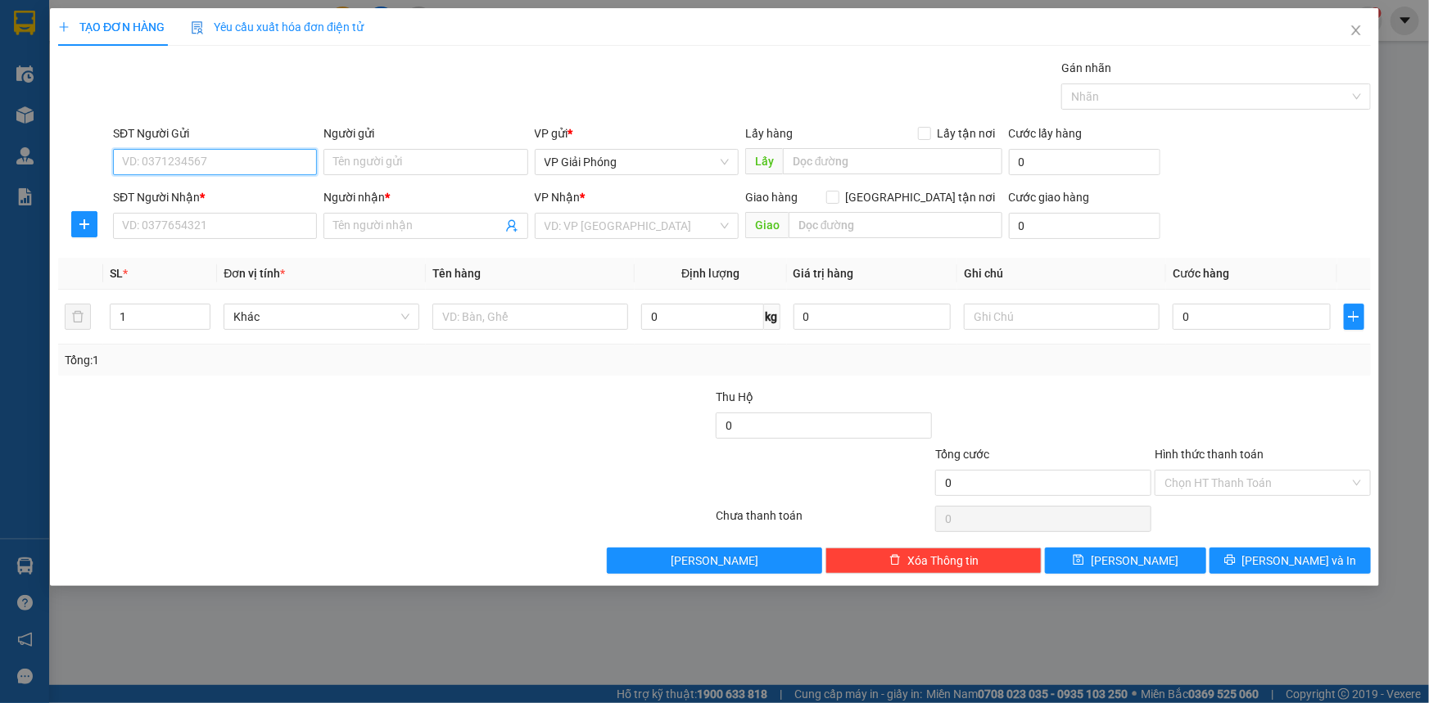
click at [200, 165] on input "SĐT Người Gửi" at bounding box center [215, 162] width 204 height 26
type input "0349042946"
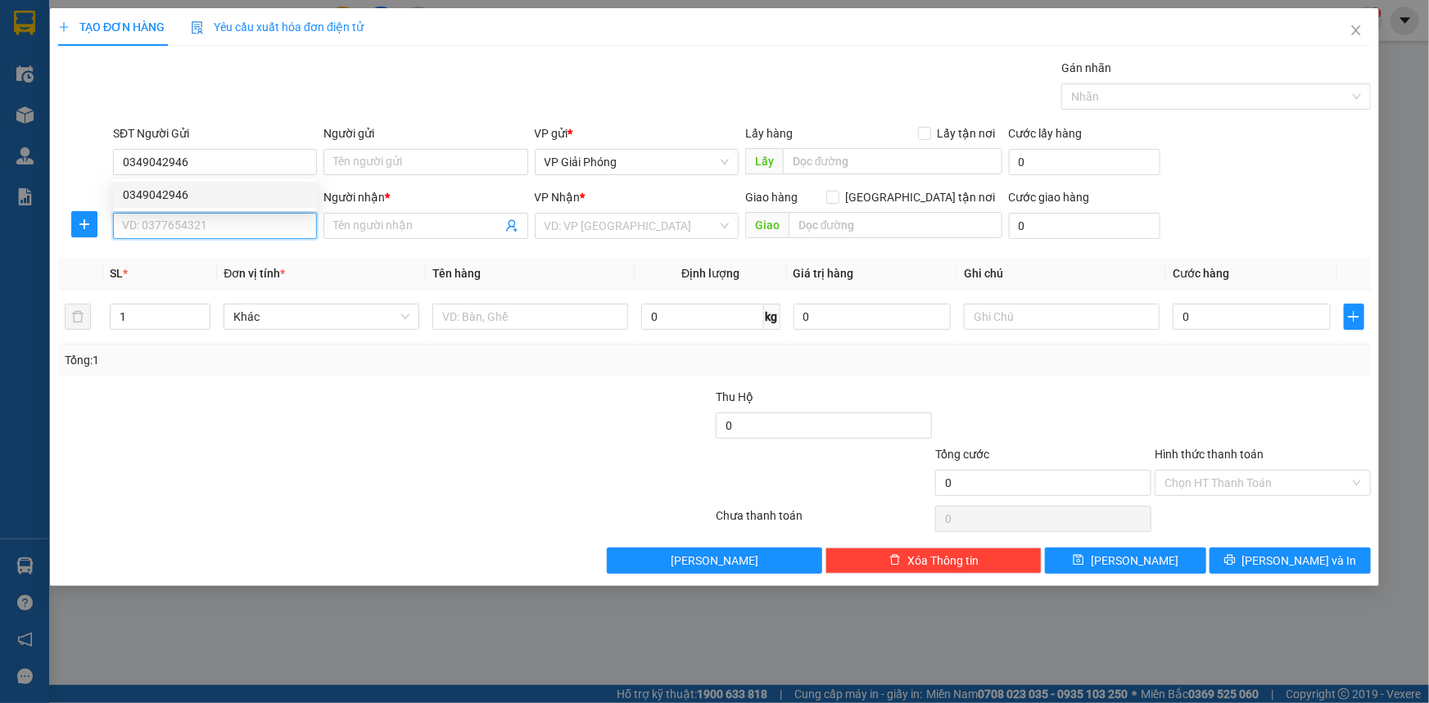
drag, startPoint x: 196, startPoint y: 224, endPoint x: 188, endPoint y: 221, distance: 8.5
click at [195, 226] on input "SĐT Người Nhận *" at bounding box center [215, 226] width 204 height 26
drag, startPoint x: 217, startPoint y: 255, endPoint x: 211, endPoint y: 244, distance: 12.1
click at [218, 255] on div "0936200626 - [GEOGRAPHIC_DATA]" at bounding box center [215, 259] width 184 height 18
type input "0936200626"
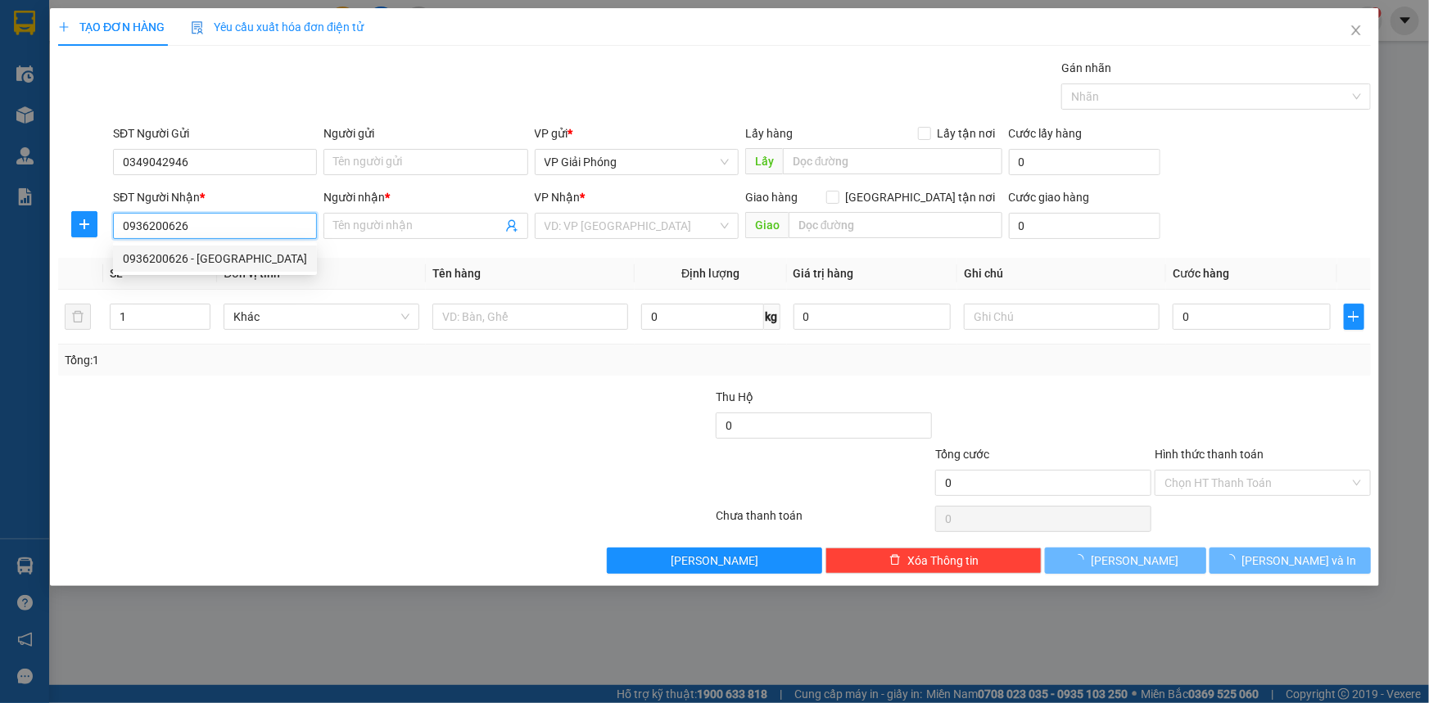
type input "đức"
checkbox input "true"
type input "TH YÊN MĨ"
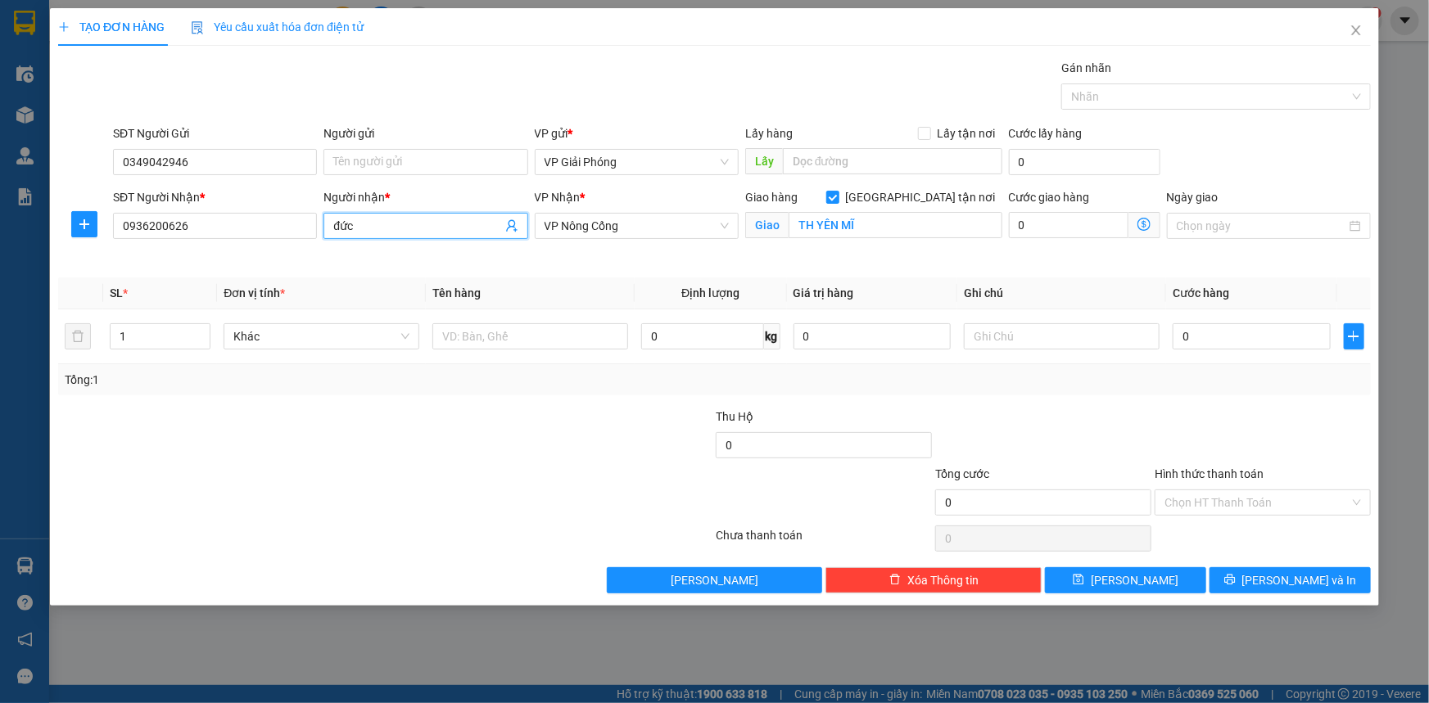
click at [340, 219] on input "đức" at bounding box center [417, 226] width 168 height 18
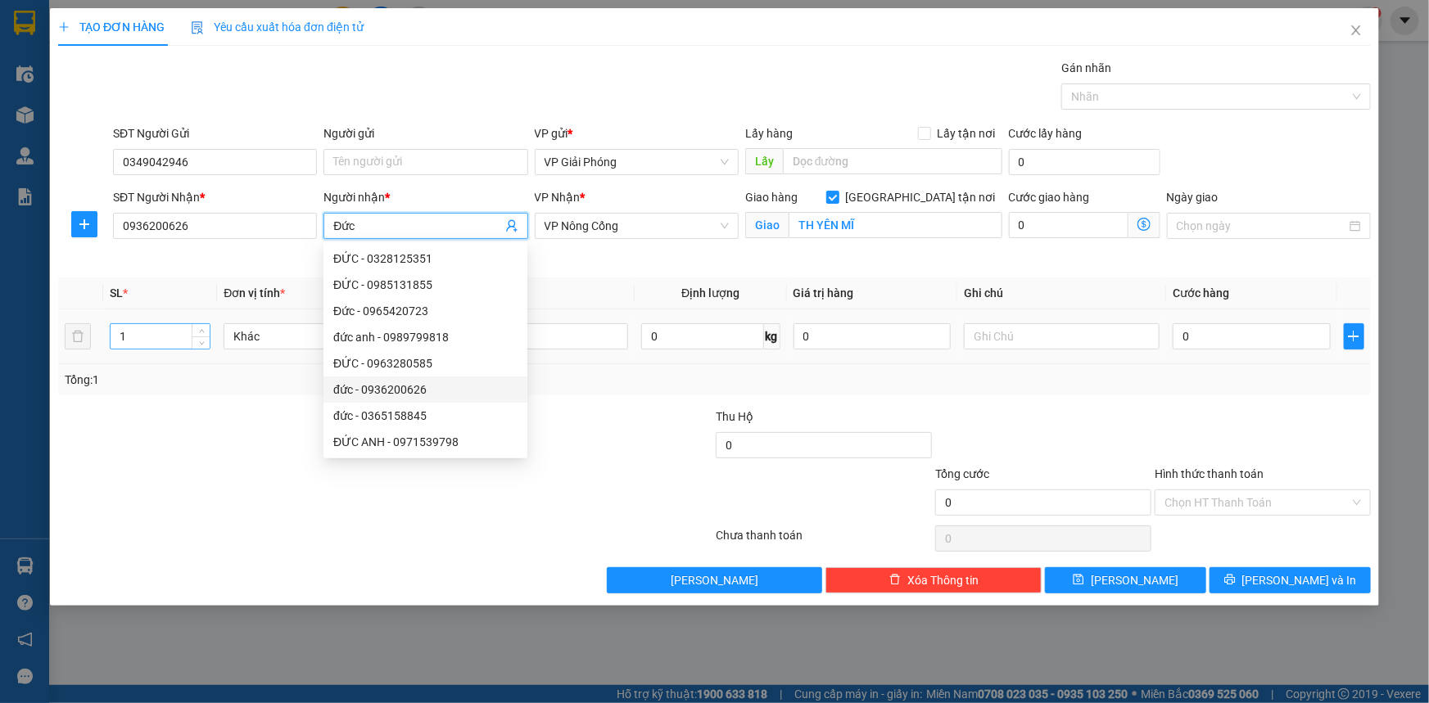
type input "Đức"
drag, startPoint x: 139, startPoint y: 341, endPoint x: 177, endPoint y: 322, distance: 42.1
click at [141, 341] on input "1" at bounding box center [160, 336] width 99 height 25
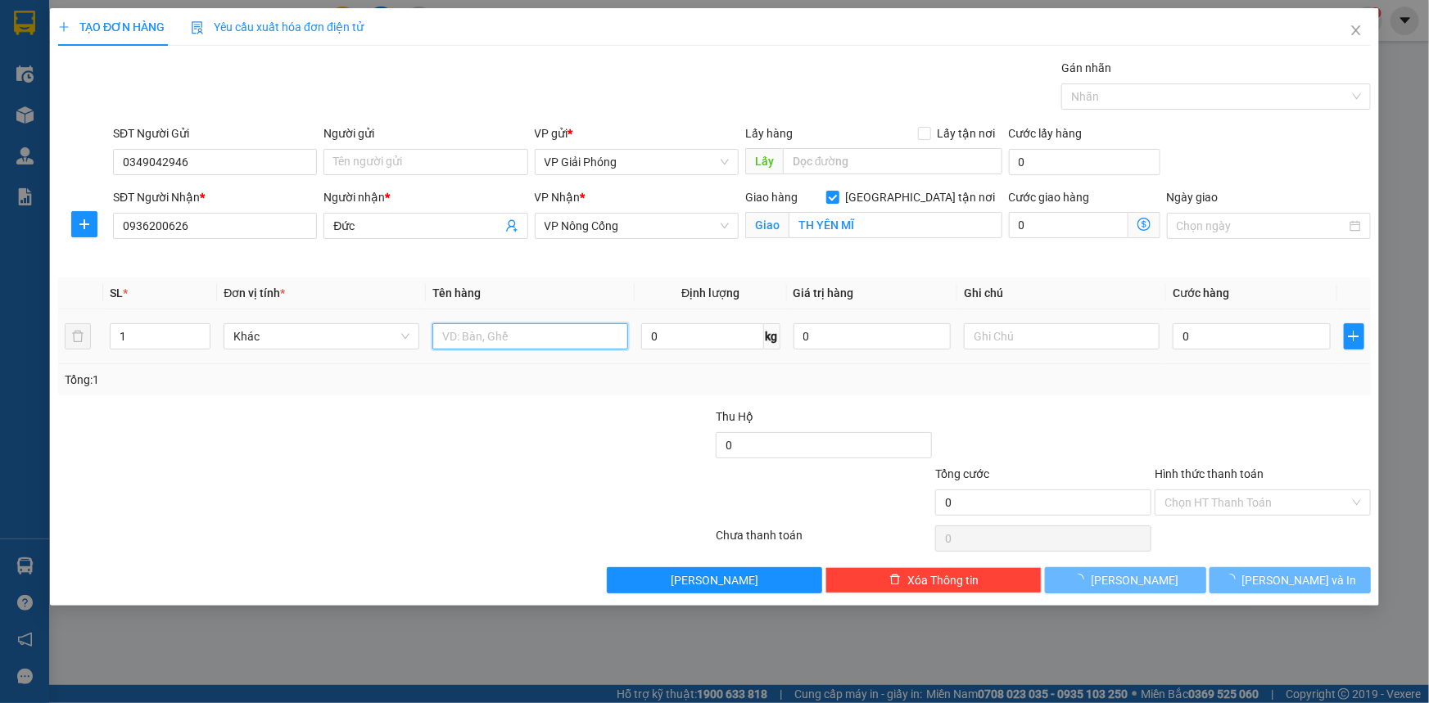
click at [539, 339] on input "text" at bounding box center [530, 336] width 196 height 26
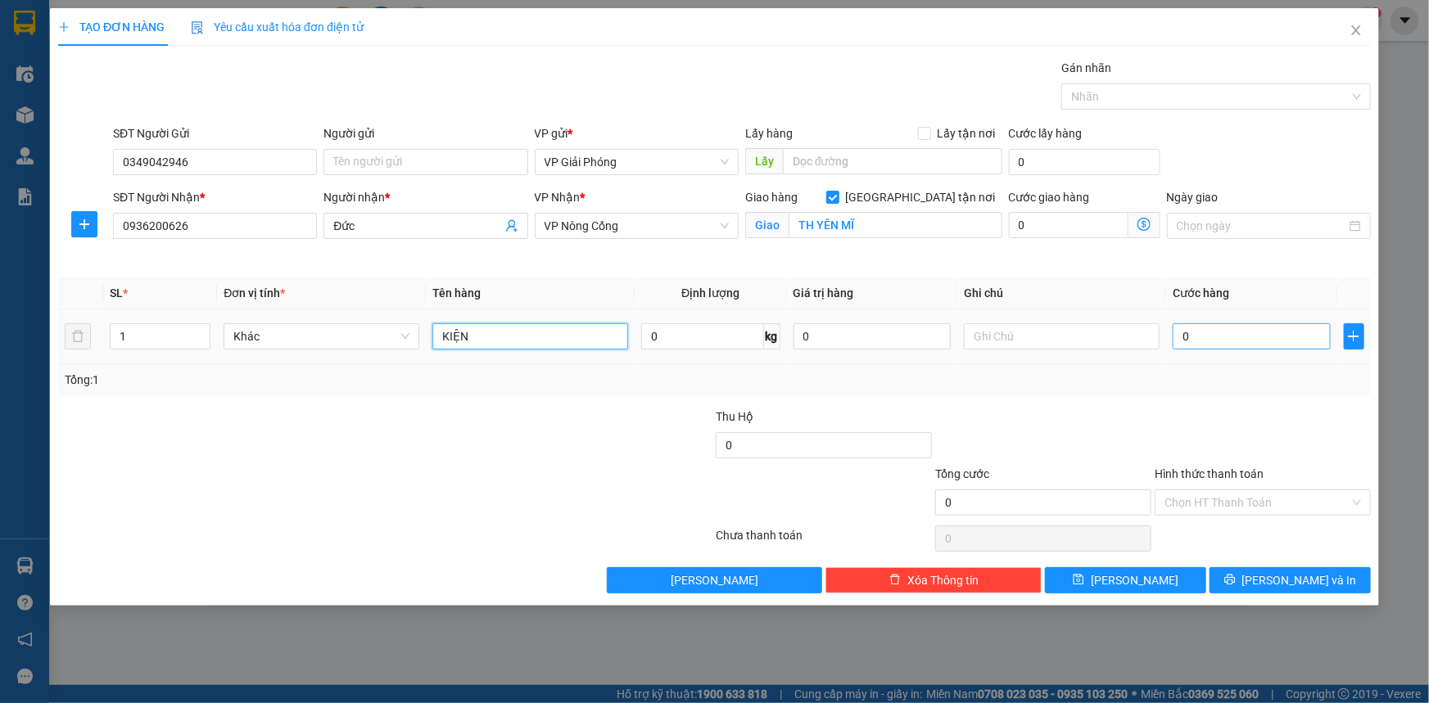
type input "KIỆN"
click at [1228, 336] on input "0" at bounding box center [1252, 336] width 158 height 26
type input "5"
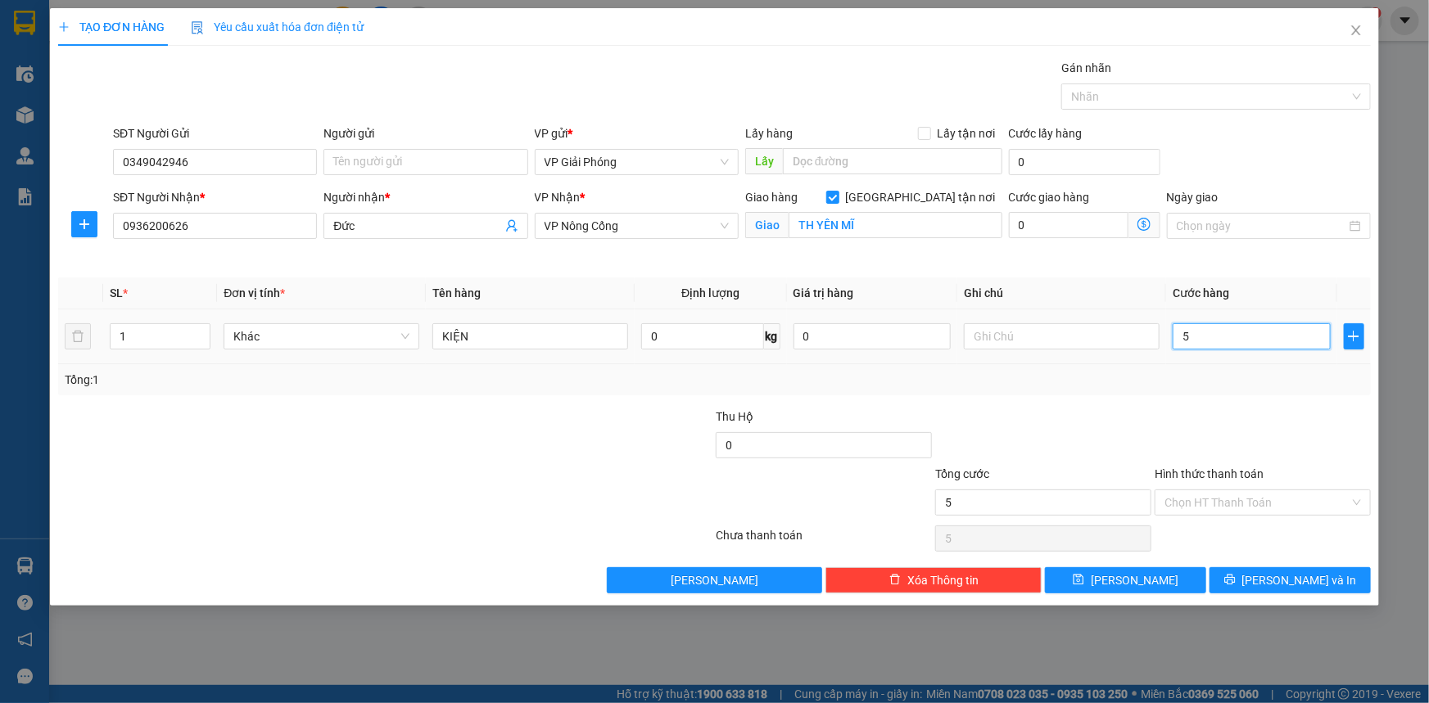
type input "50"
click at [1161, 99] on div at bounding box center [1207, 97] width 285 height 20
type input "50.000"
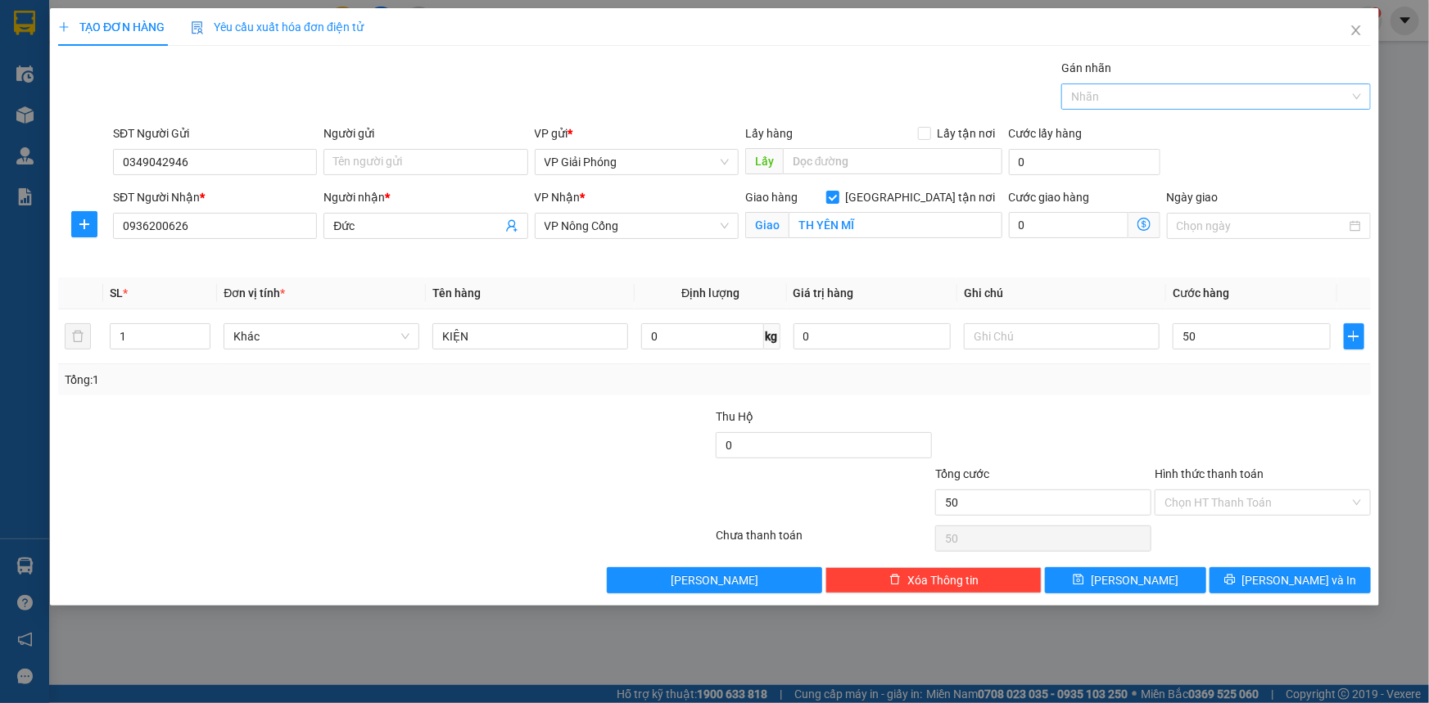
type input "50.000"
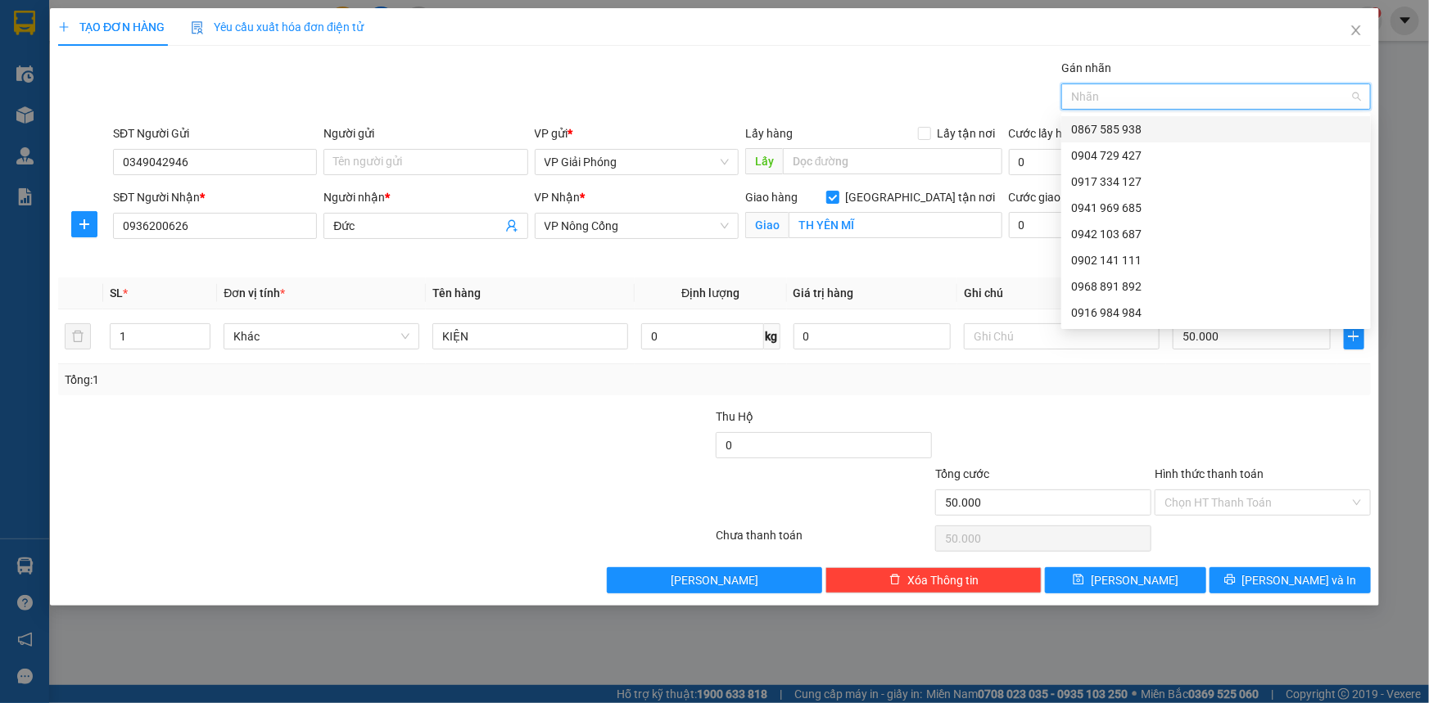
click at [1160, 97] on div at bounding box center [1207, 97] width 285 height 20
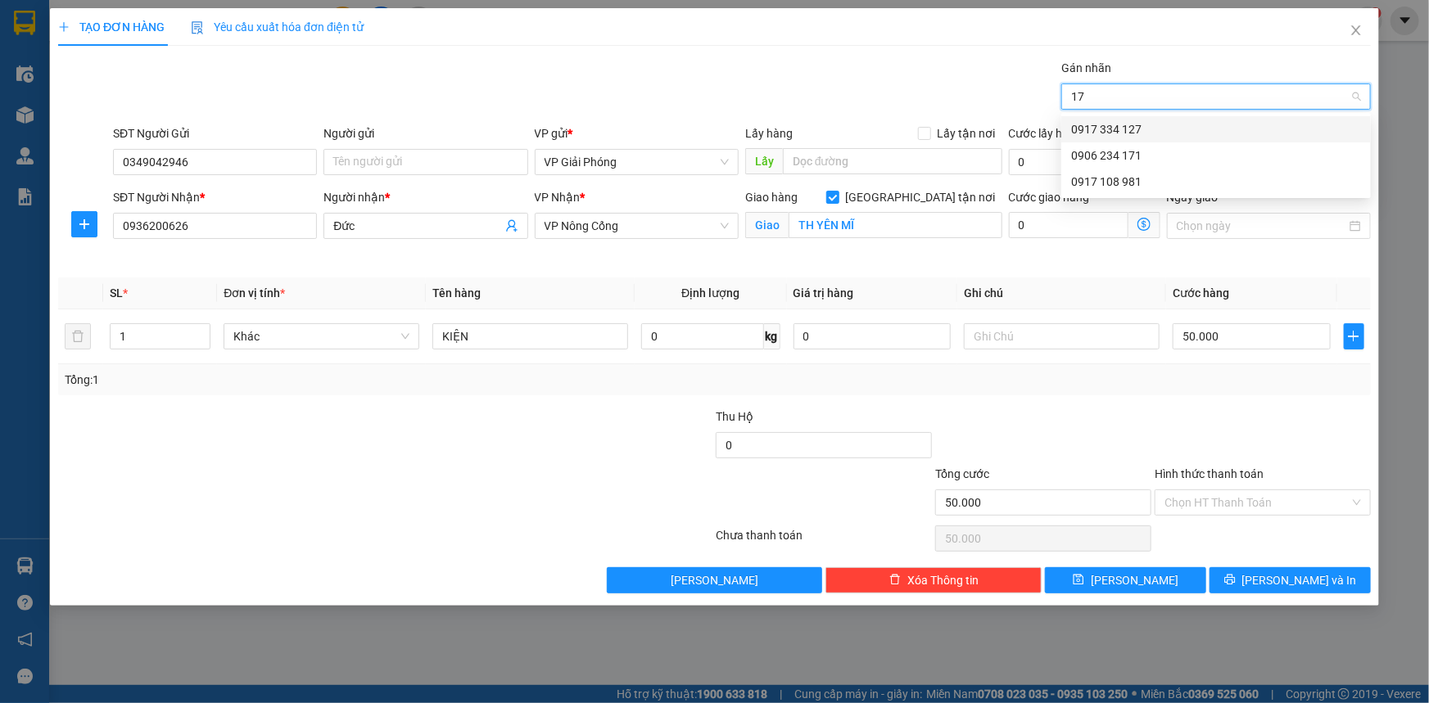
type input "171"
click at [1154, 129] on div "0906 234 171" at bounding box center [1216, 129] width 290 height 18
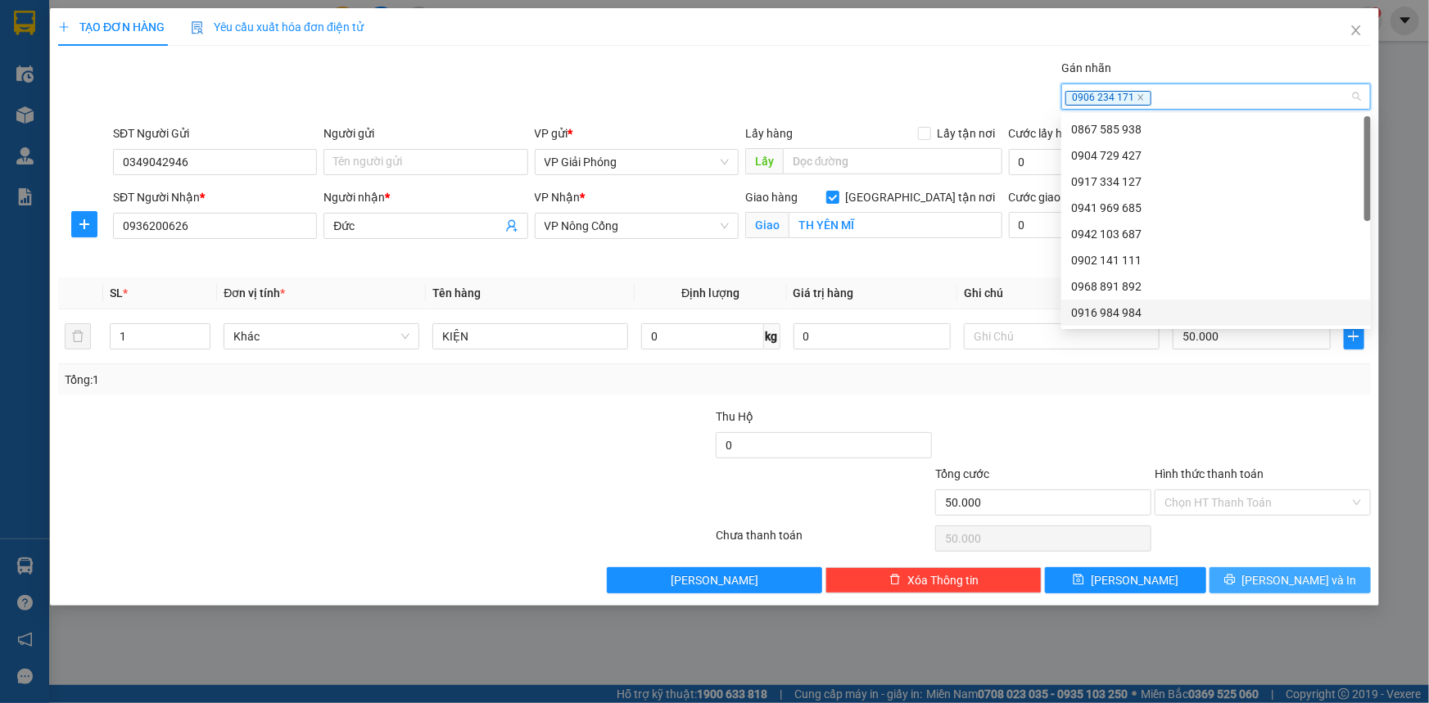
click at [1236, 574] on icon "printer" at bounding box center [1229, 579] width 11 height 11
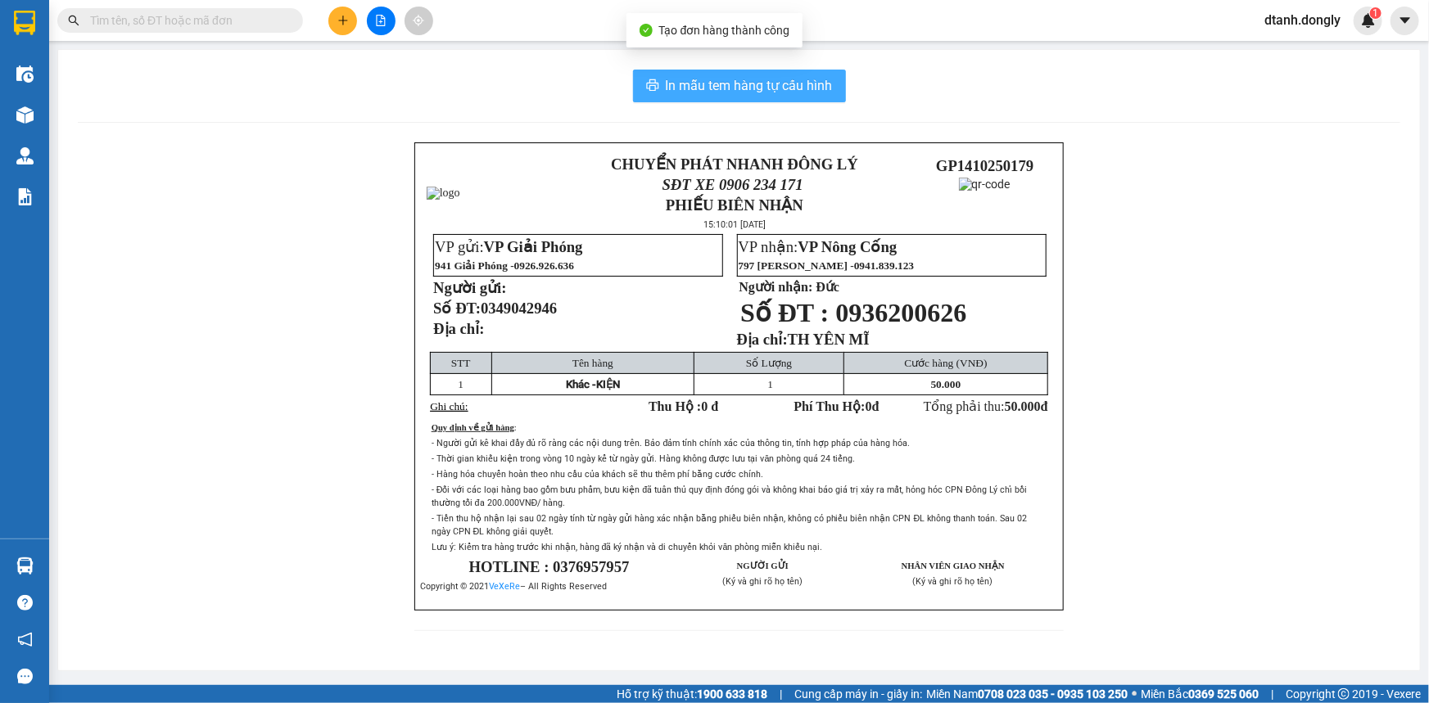
drag, startPoint x: 811, startPoint y: 93, endPoint x: 807, endPoint y: 80, distance: 12.7
click at [810, 91] on span "In mẫu tem hàng tự cấu hình" at bounding box center [749, 85] width 167 height 20
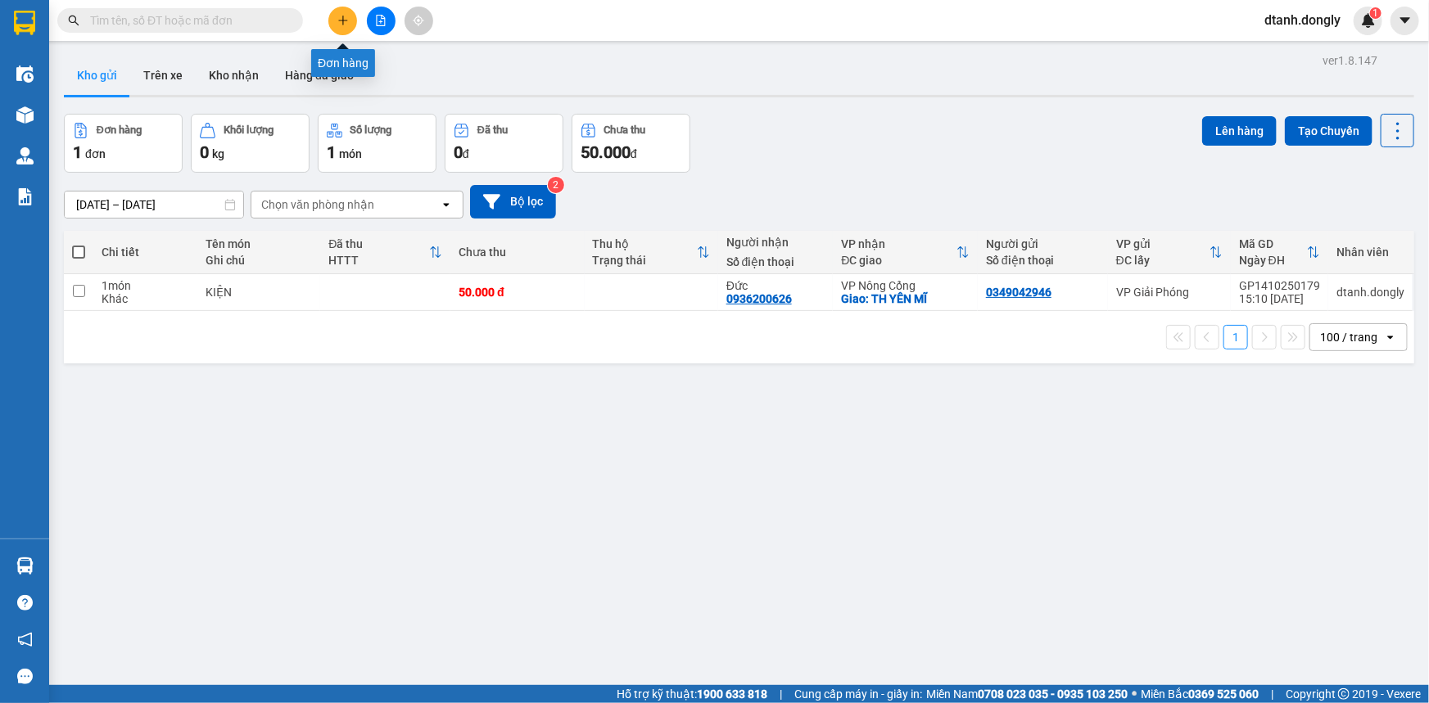
click at [344, 16] on icon "plus" at bounding box center [342, 20] width 11 height 11
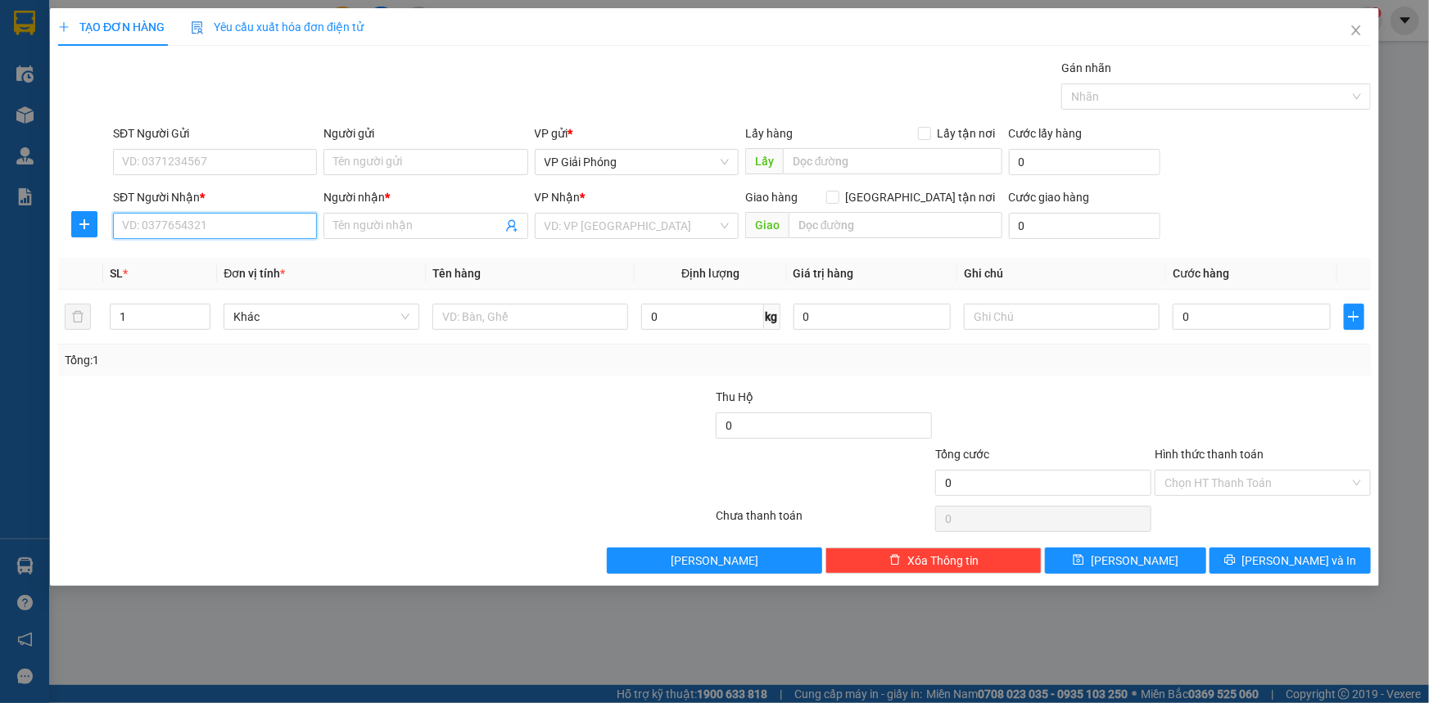
click at [226, 227] on input "SĐT Người Nhận *" at bounding box center [215, 226] width 204 height 26
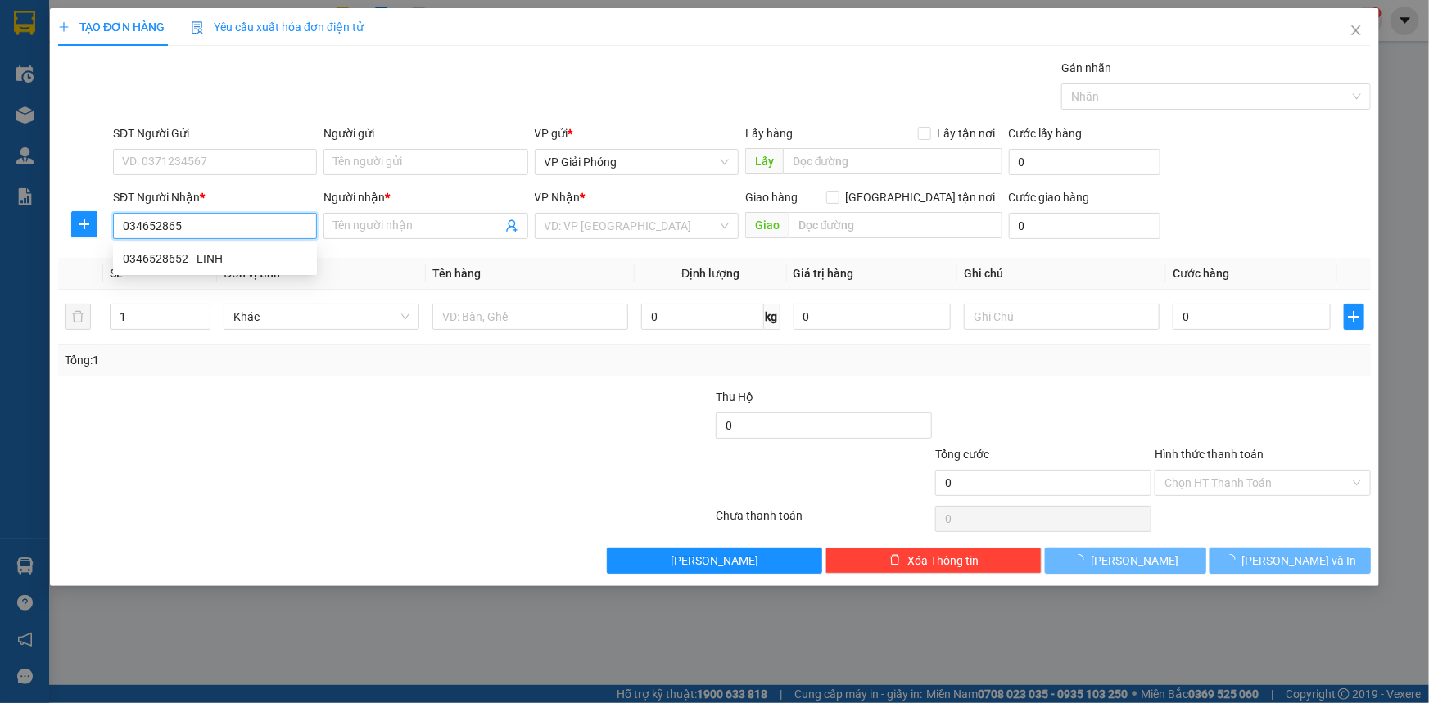
type input "0346528652"
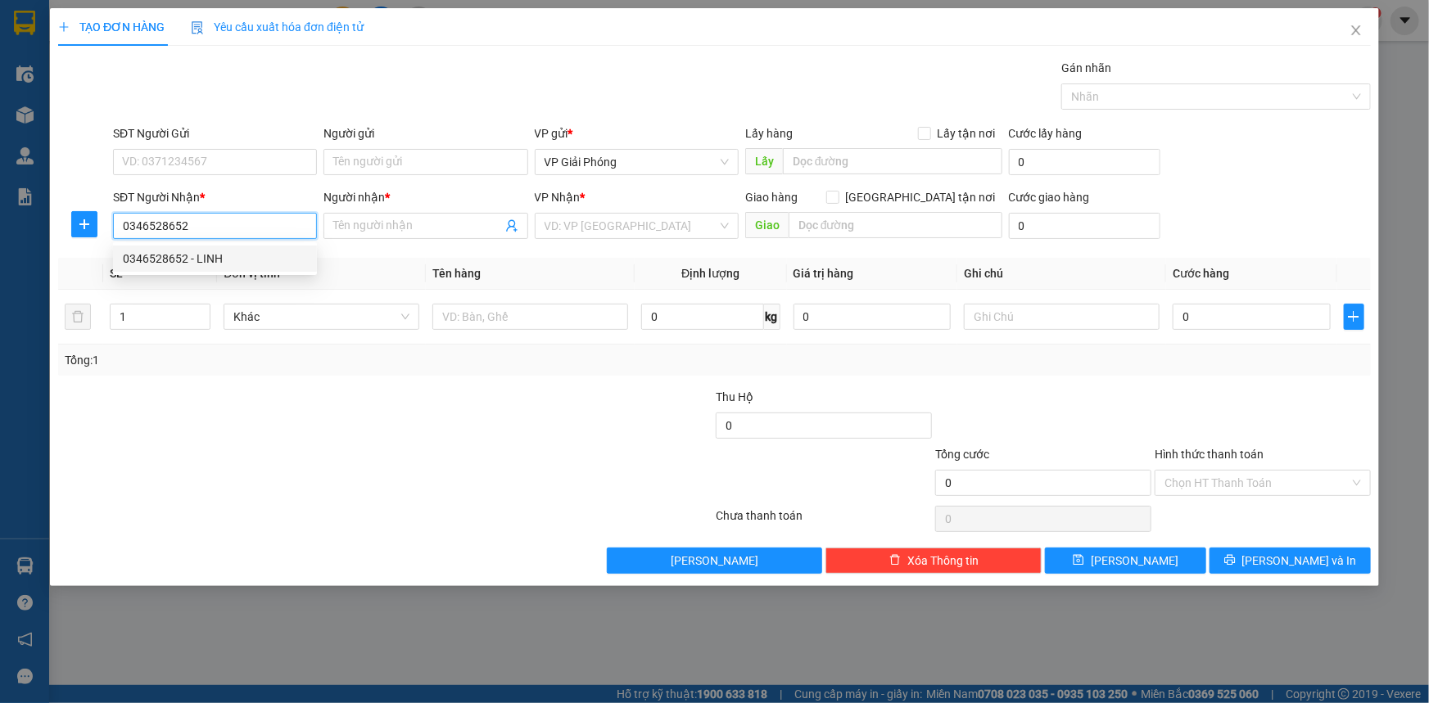
drag, startPoint x: 213, startPoint y: 251, endPoint x: 223, endPoint y: 244, distance: 12.3
click at [215, 251] on div "0346528652 - LINH" at bounding box center [215, 259] width 184 height 18
type input "LINH"
checkbox input "true"
type input "VẠN THIỆN"
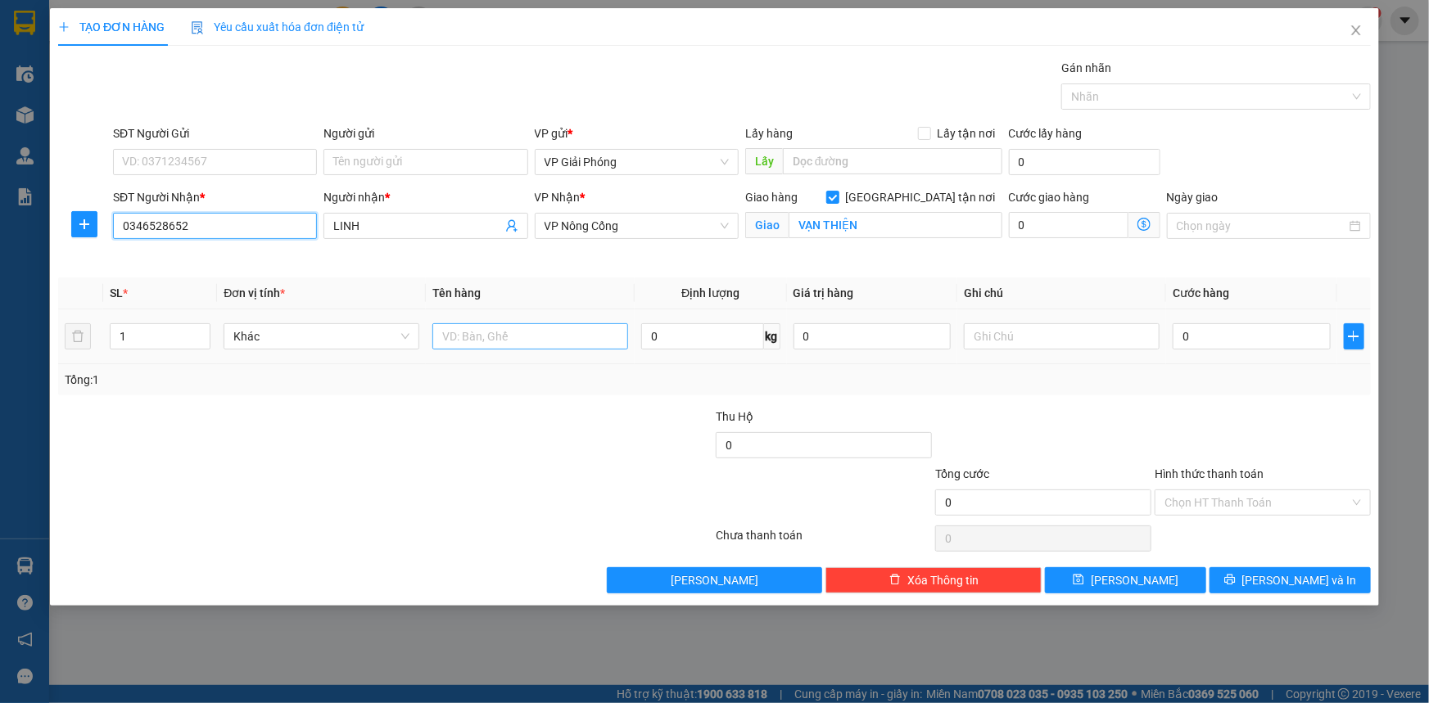
type input "0346528652"
click at [460, 331] on input "text" at bounding box center [530, 336] width 196 height 26
type input "KIỆN"
click at [1241, 336] on input "0" at bounding box center [1252, 336] width 158 height 26
type input "4"
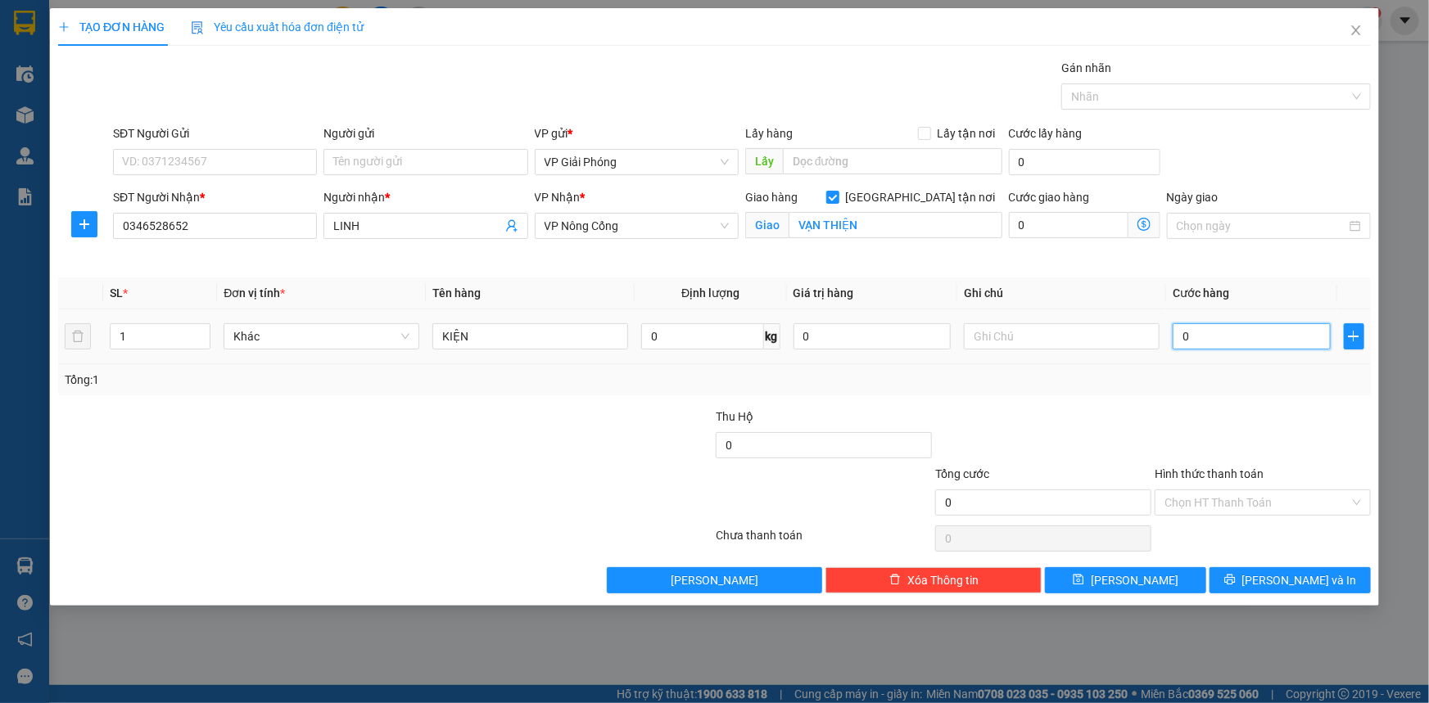
type input "4"
type input "40"
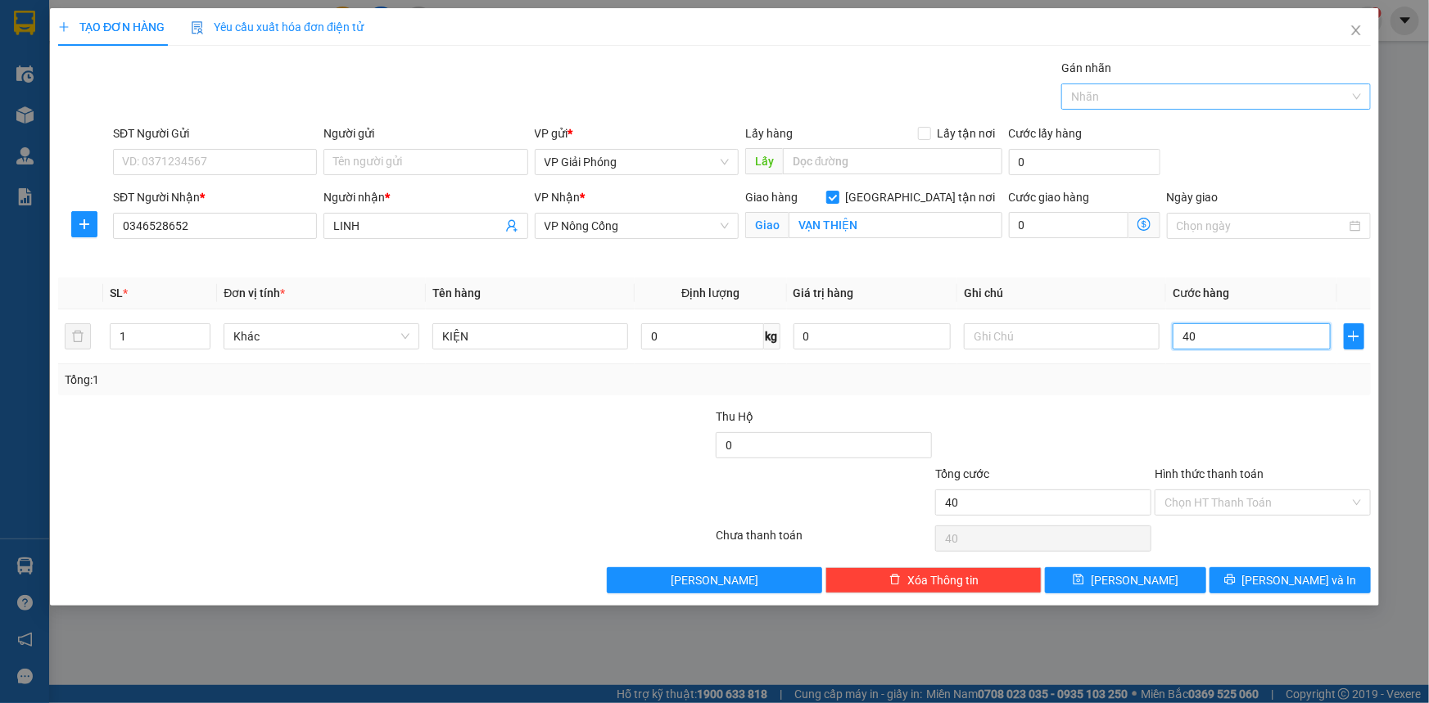
click at [1081, 93] on div at bounding box center [1207, 97] width 285 height 20
type input "40.000"
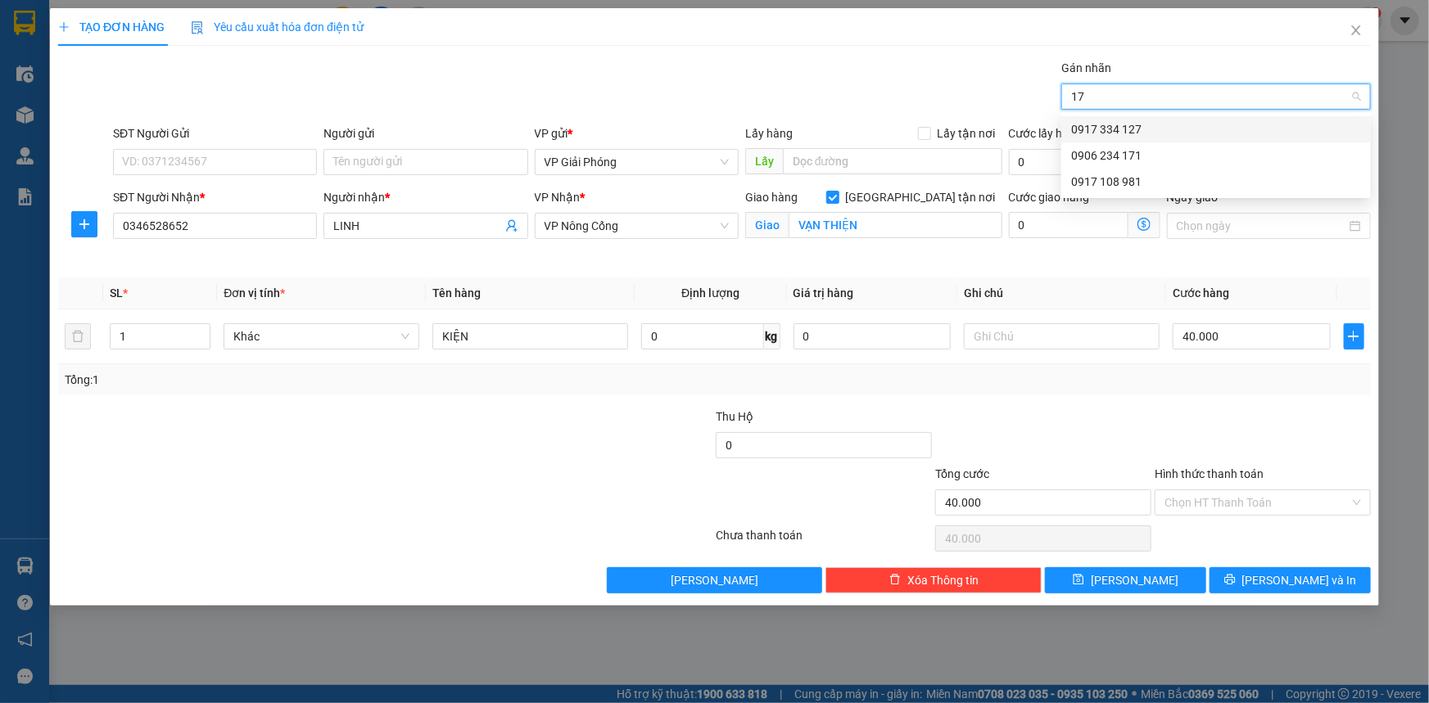
type input "171"
click at [1106, 130] on div "0906 234 171" at bounding box center [1216, 129] width 290 height 18
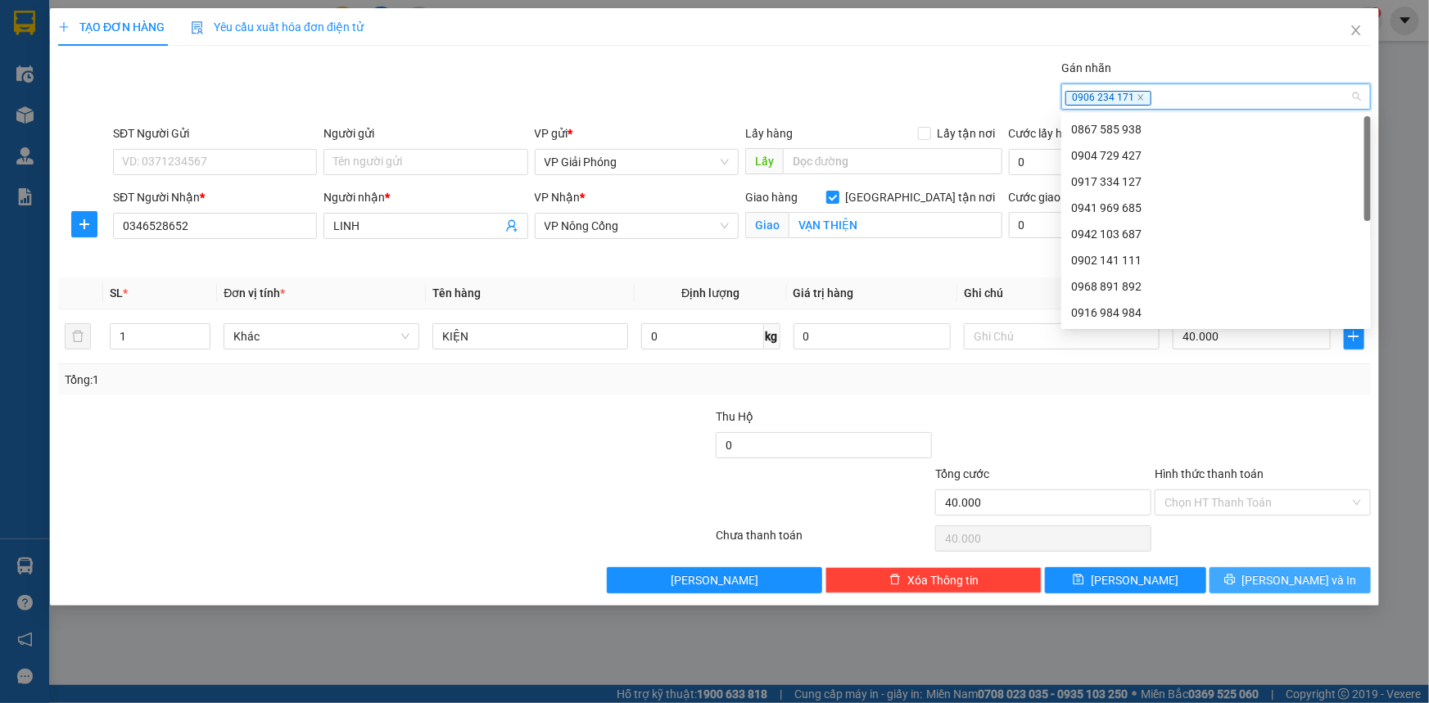
click at [1276, 576] on span "[PERSON_NAME] và In" at bounding box center [1299, 581] width 115 height 18
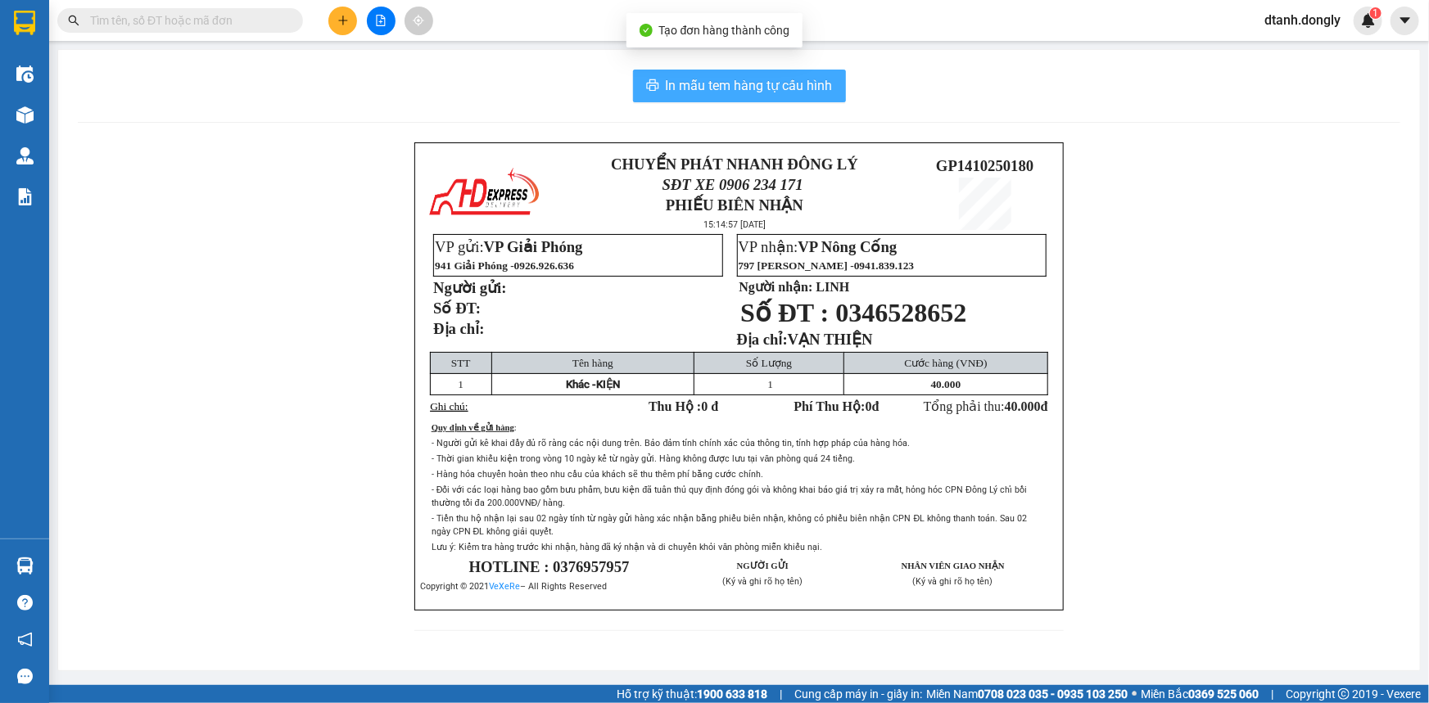
click at [706, 80] on span "In mẫu tem hàng tự cấu hình" at bounding box center [749, 85] width 167 height 20
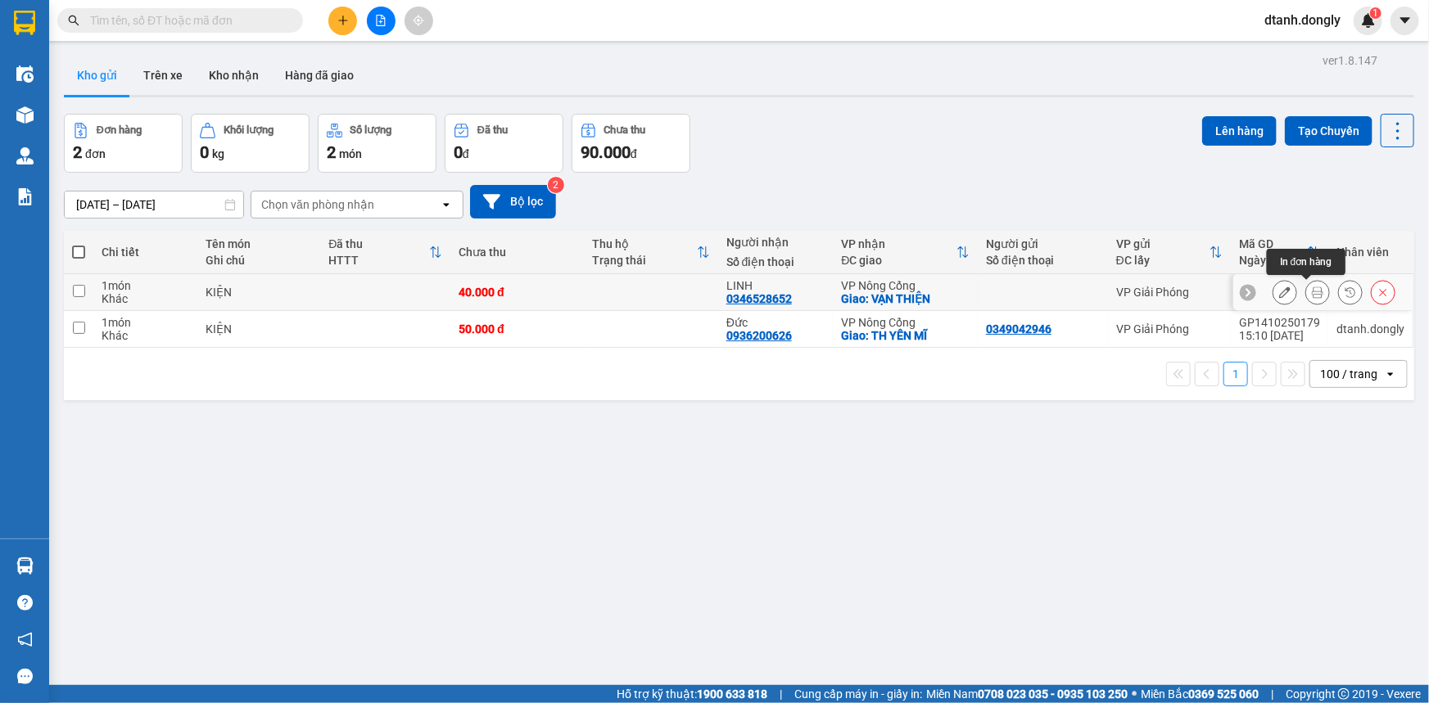
click at [1312, 287] on icon at bounding box center [1317, 292] width 11 height 11
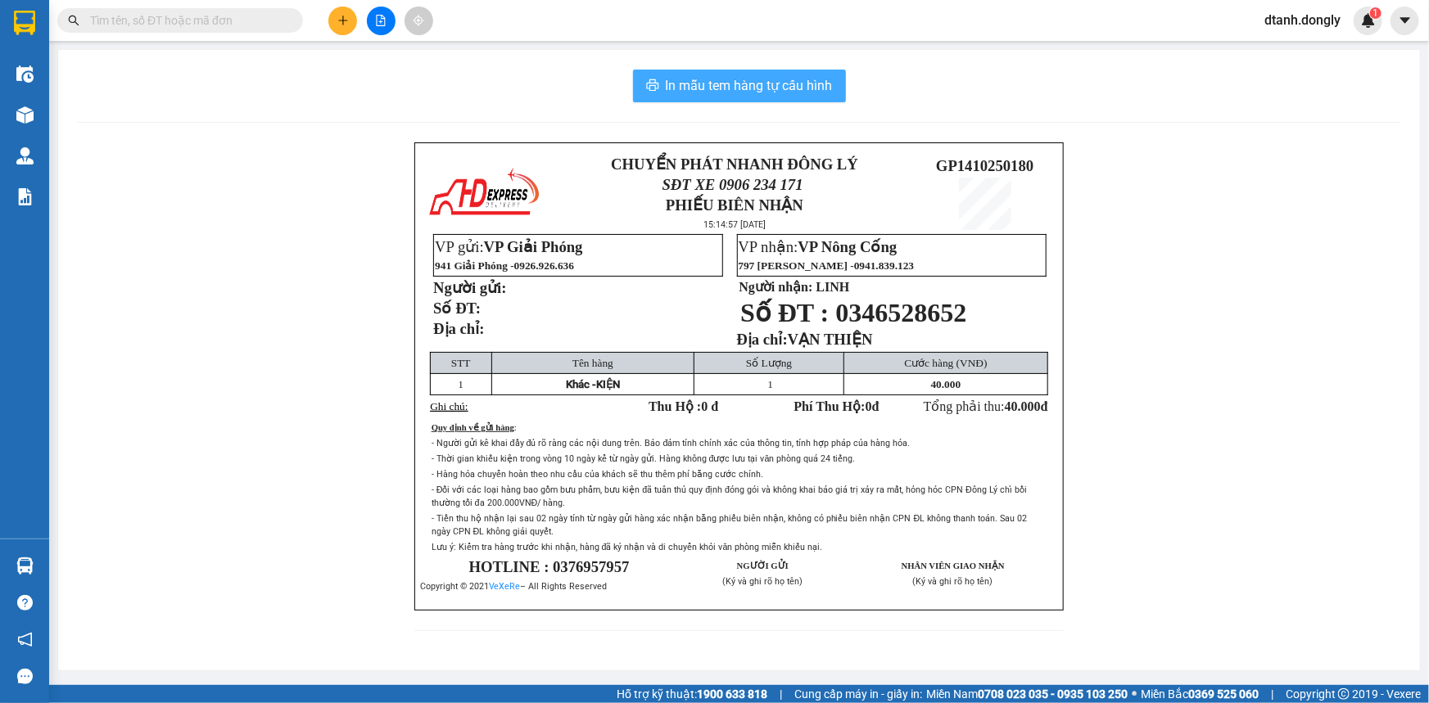
click at [793, 89] on span "In mẫu tem hàng tự cấu hình" at bounding box center [749, 85] width 167 height 20
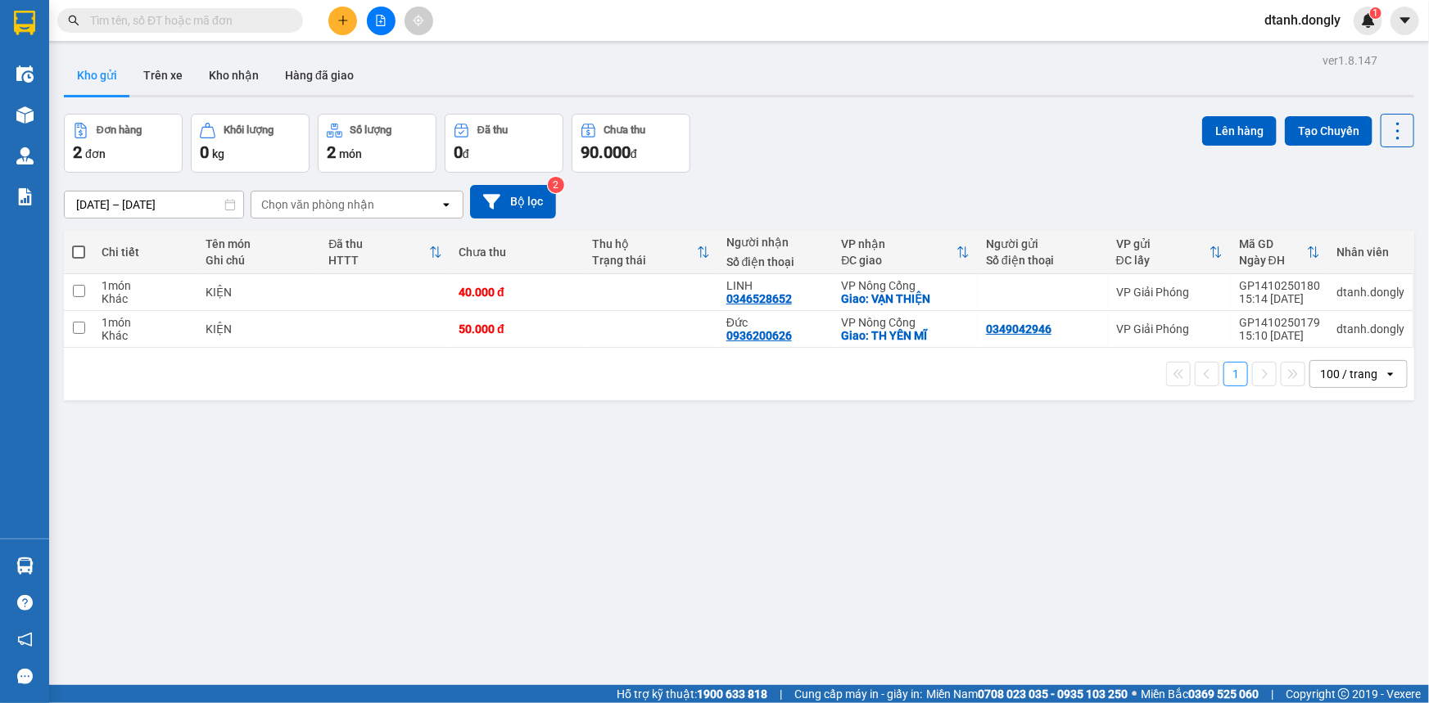
click at [243, 16] on input "text" at bounding box center [186, 20] width 193 height 18
click at [260, 29] on span at bounding box center [180, 20] width 246 height 25
click at [202, 16] on input "text" at bounding box center [186, 20] width 193 height 18
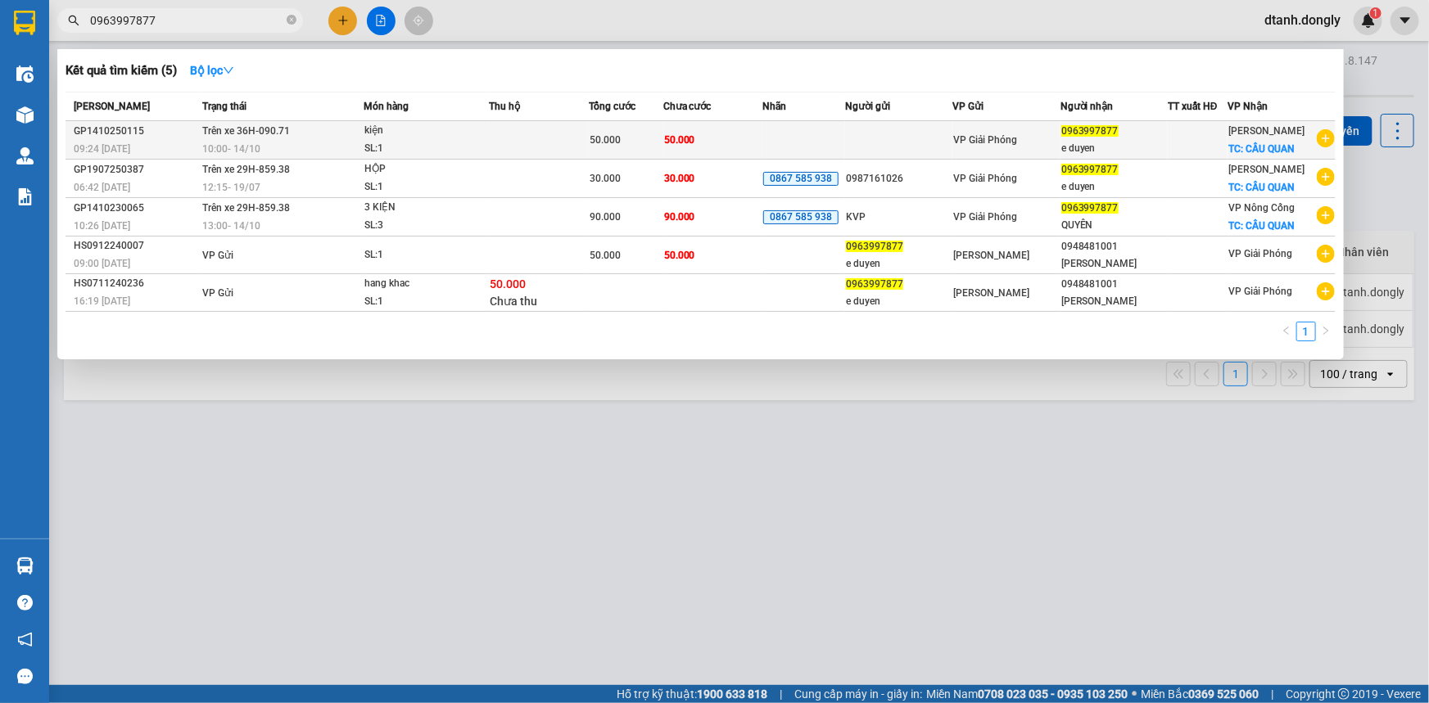
type input "0963997877"
click at [484, 140] on div "SL: 1" at bounding box center [425, 149] width 123 height 18
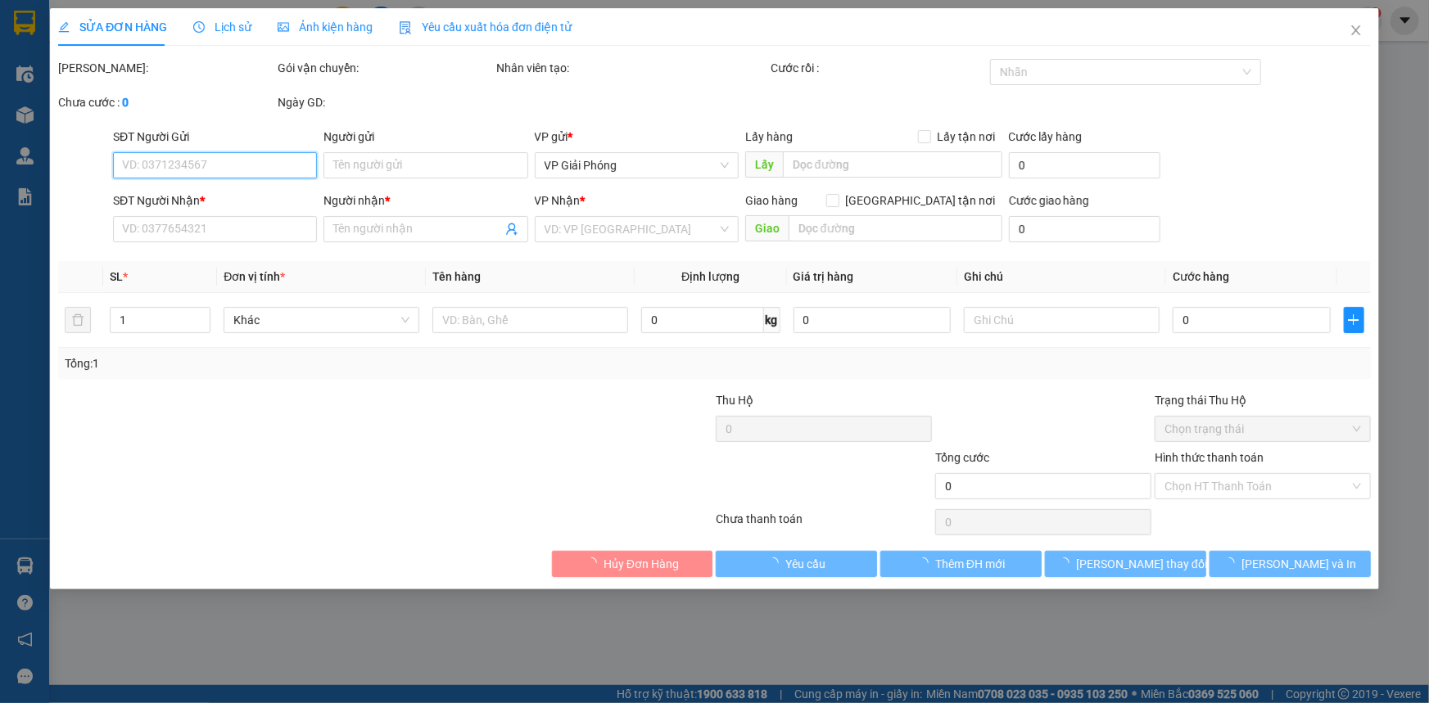
type input "0963997877"
type input "e duyen"
checkbox input "true"
type input "CẦU QUAN"
type input "50.000"
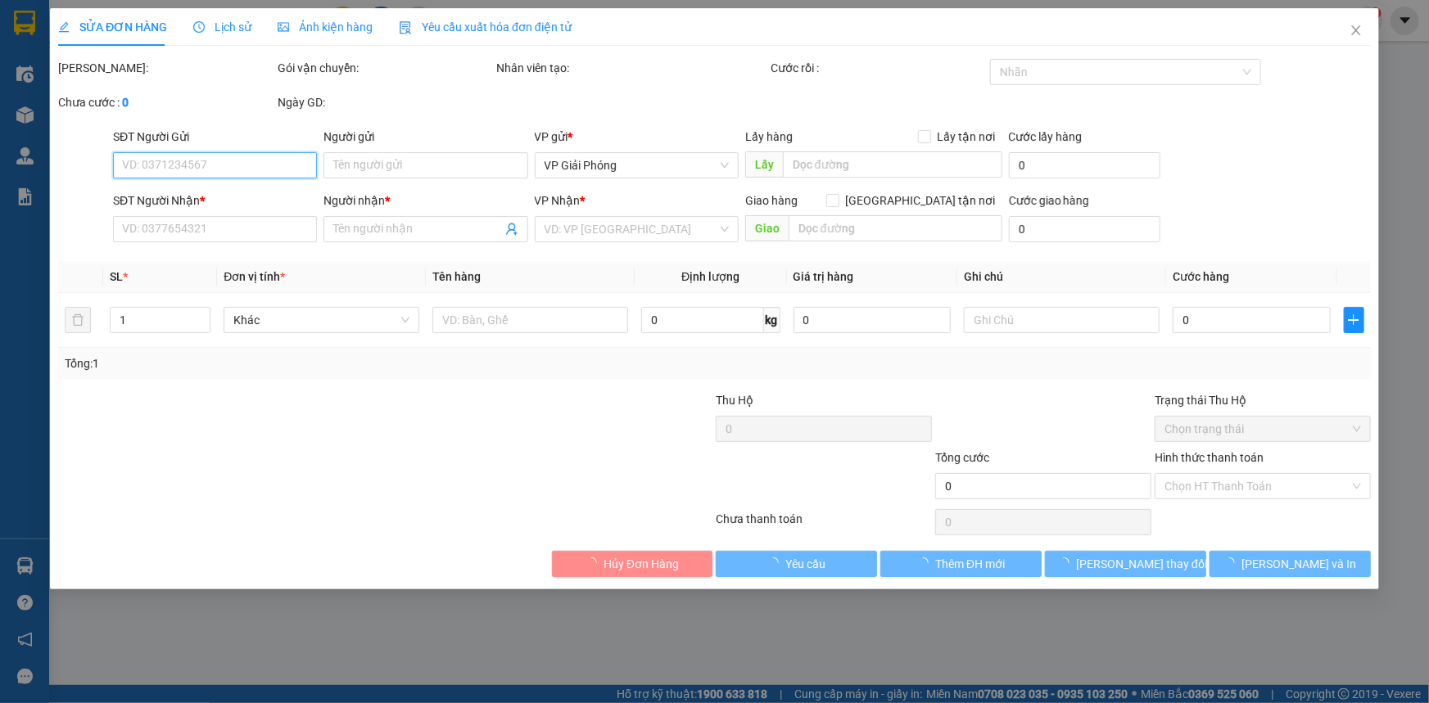
type input "50.000"
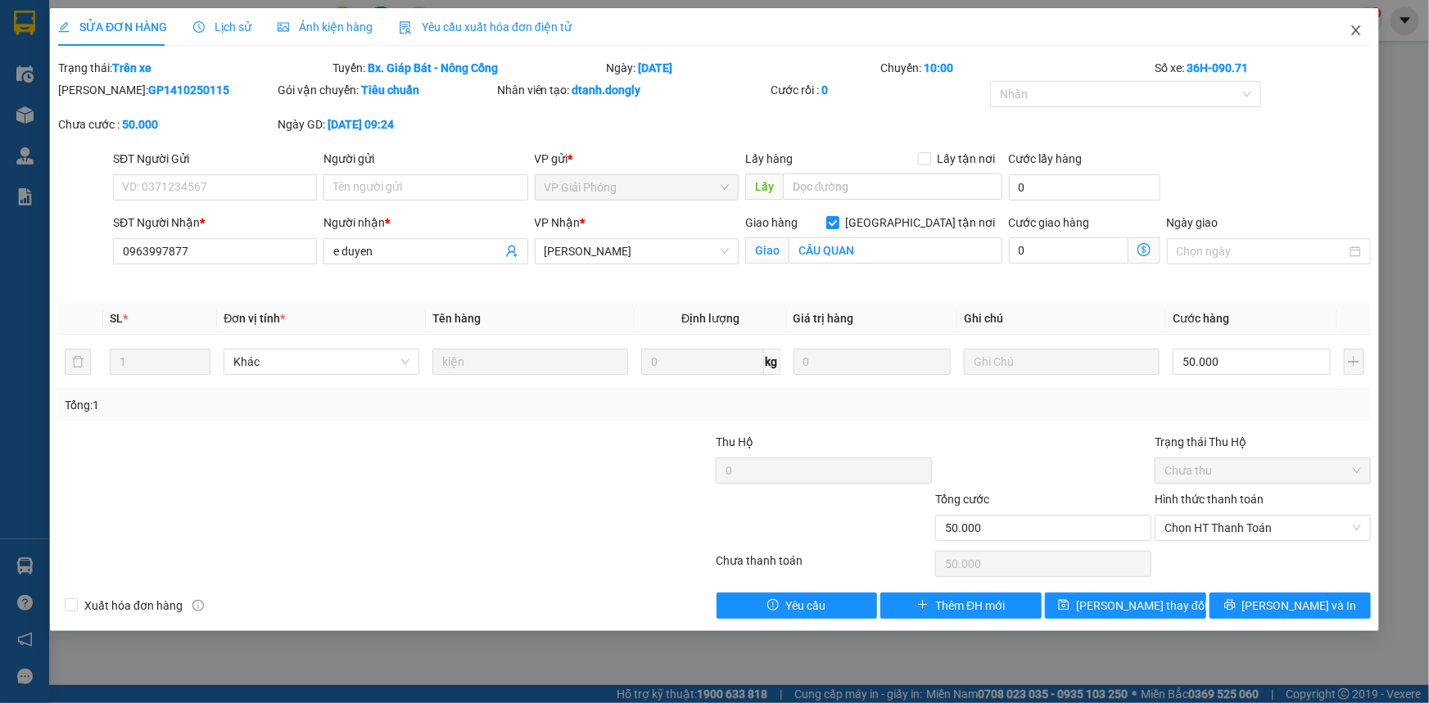
click at [1354, 31] on icon "close" at bounding box center [1356, 30] width 13 height 13
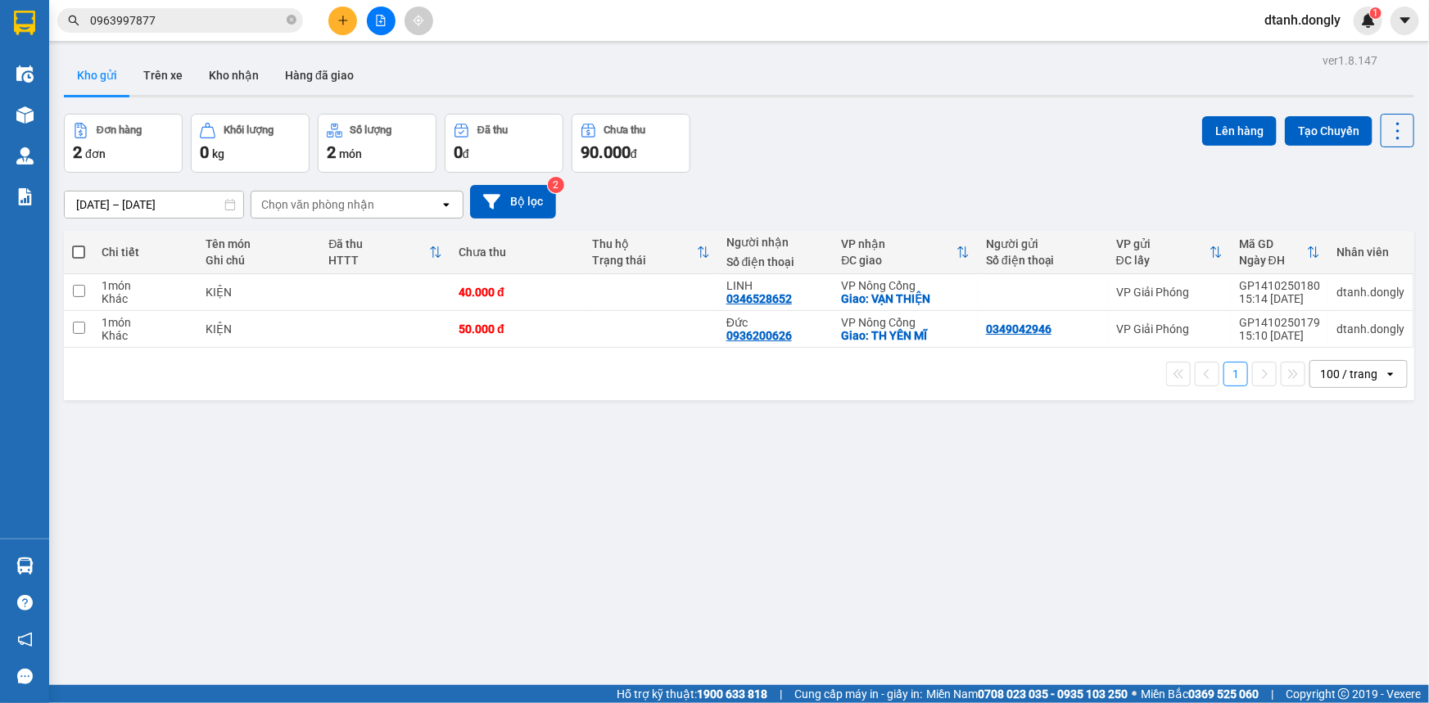
click at [1032, 540] on div "ver 1.8.147 Kho gửi Trên xe Kho nhận Hàng đã giao Đơn hàng 2 đơn Khối lượng 0 k…" at bounding box center [738, 400] width 1363 height 703
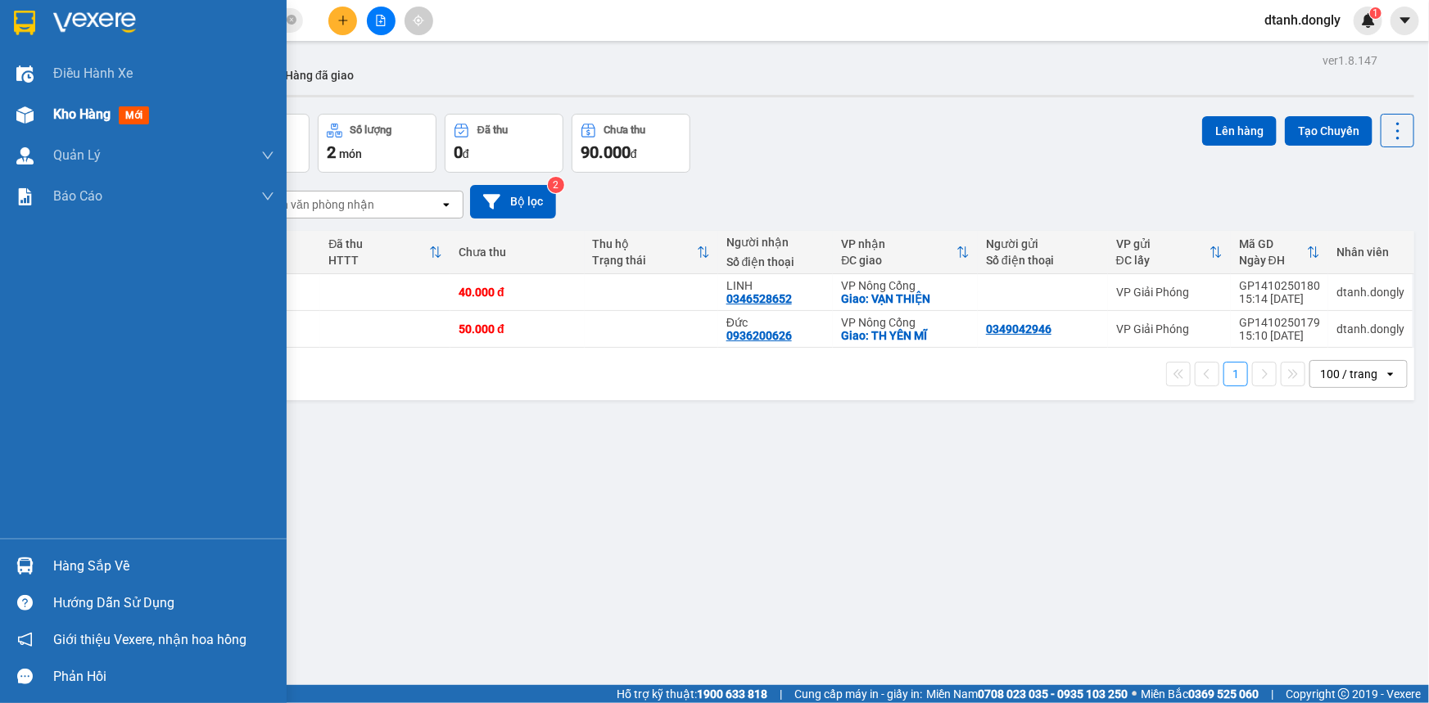
drag, startPoint x: 53, startPoint y: 111, endPoint x: 70, endPoint y: 114, distance: 16.7
click at [54, 111] on span "Kho hàng" at bounding box center [81, 114] width 57 height 16
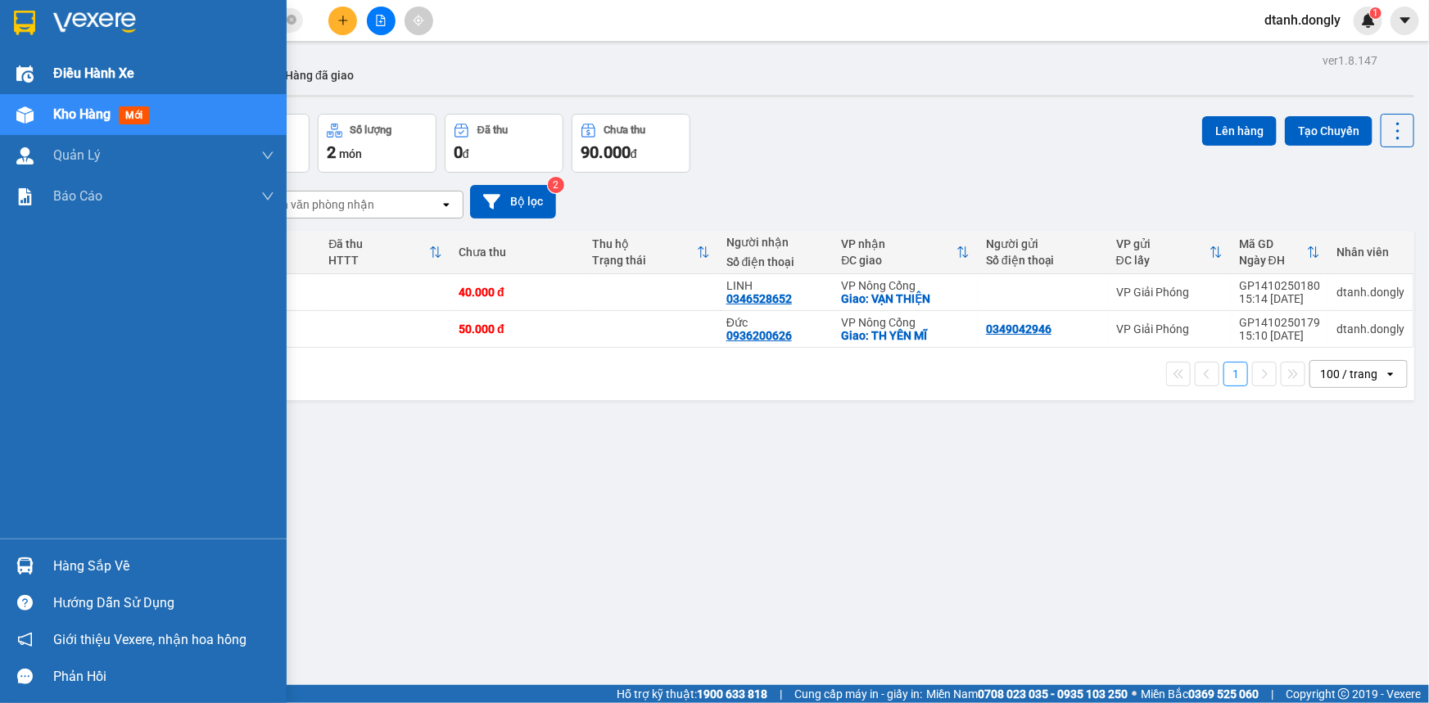
click at [84, 68] on span "Điều hành xe" at bounding box center [93, 73] width 81 height 20
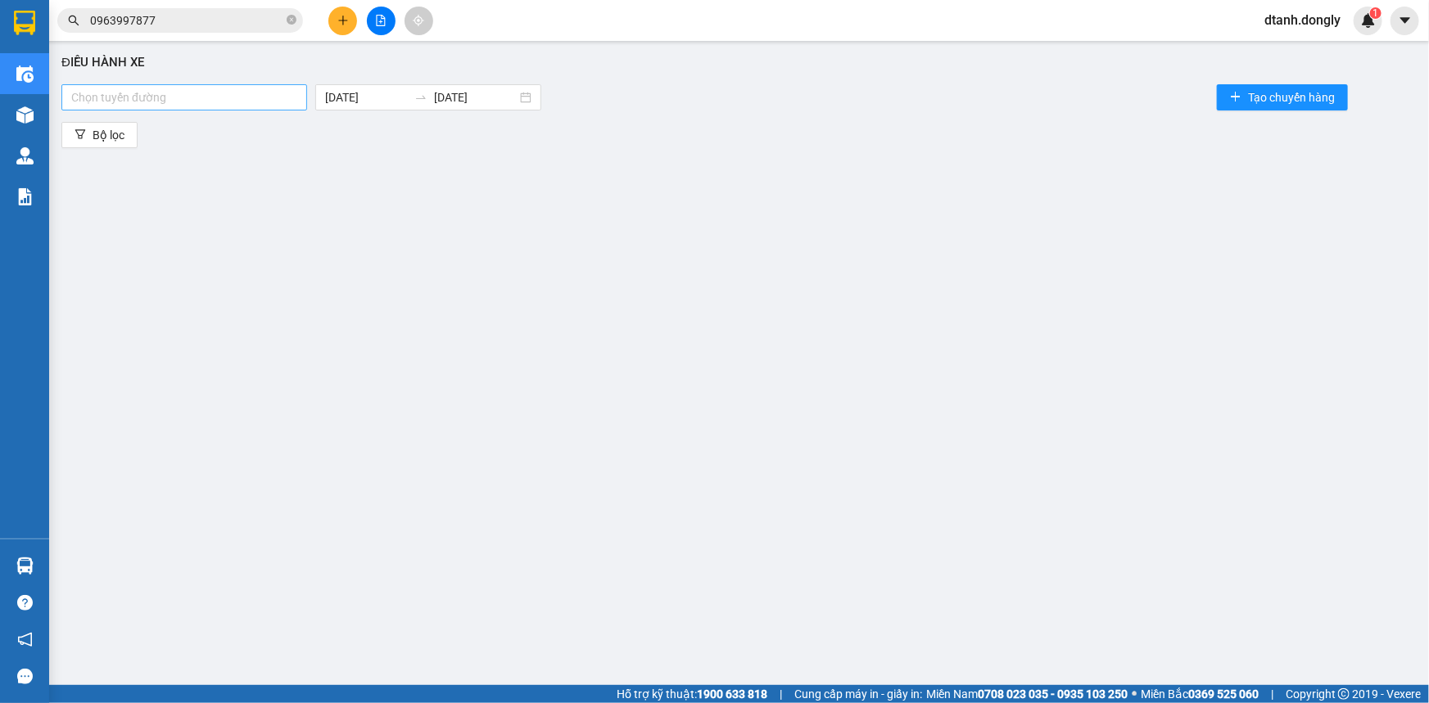
click at [272, 104] on div at bounding box center [184, 98] width 237 height 20
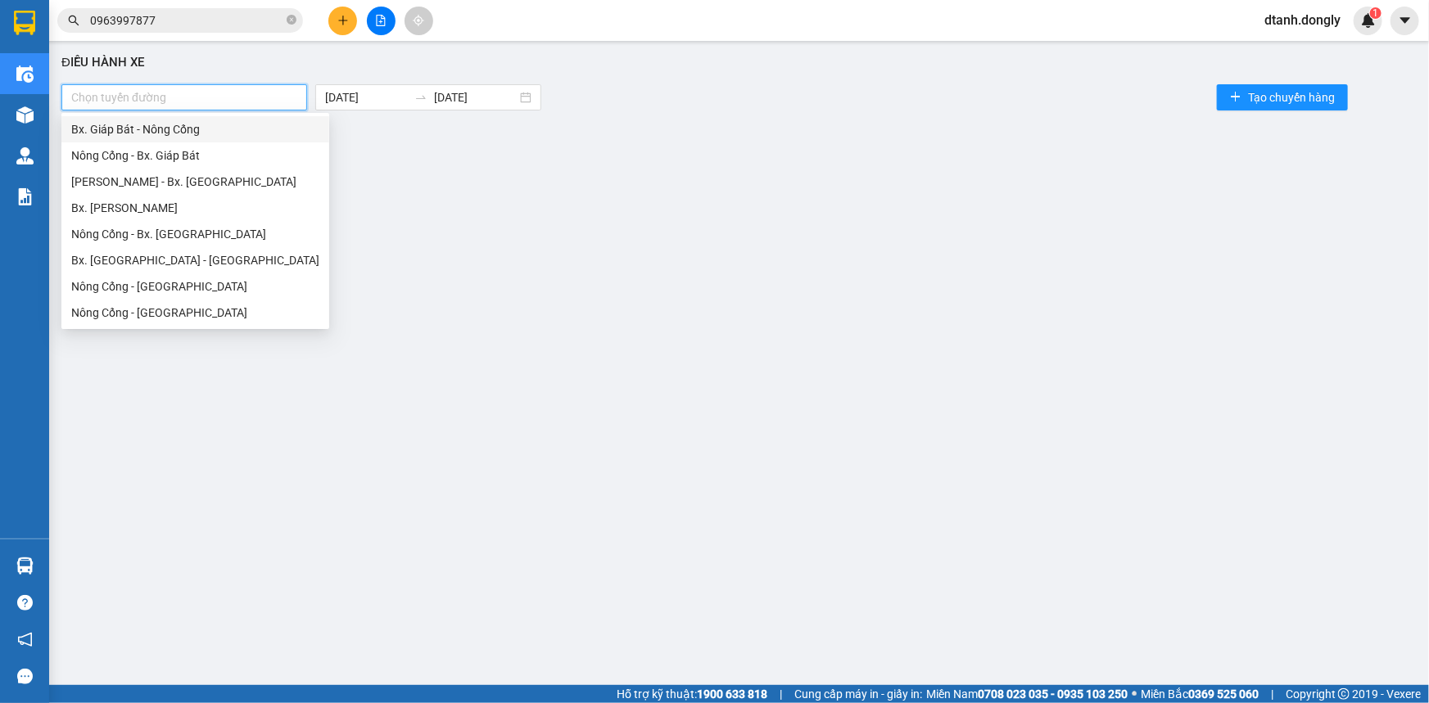
click at [269, 129] on div "Bx. Giáp Bát - Nông Cống" at bounding box center [195, 129] width 248 height 18
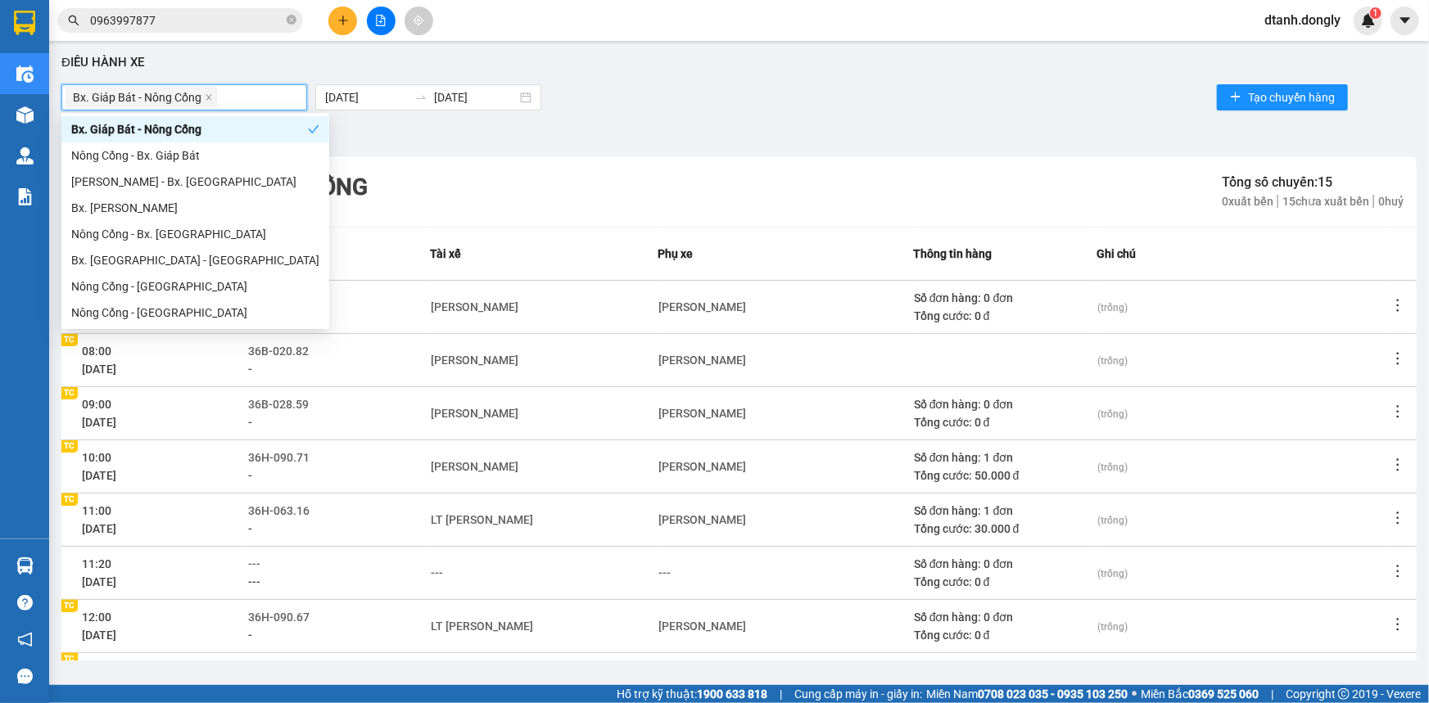
scroll to position [218, 0]
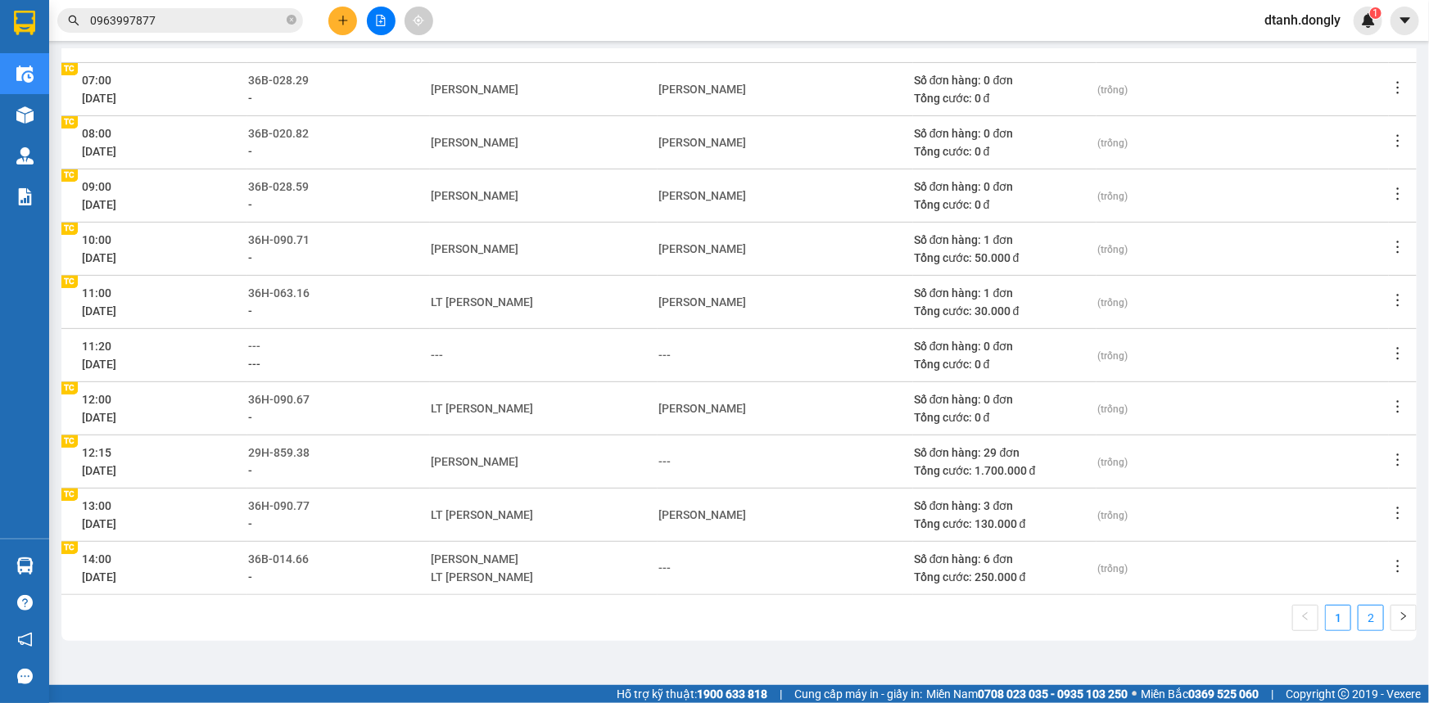
click at [1360, 617] on link "2" at bounding box center [1371, 618] width 25 height 25
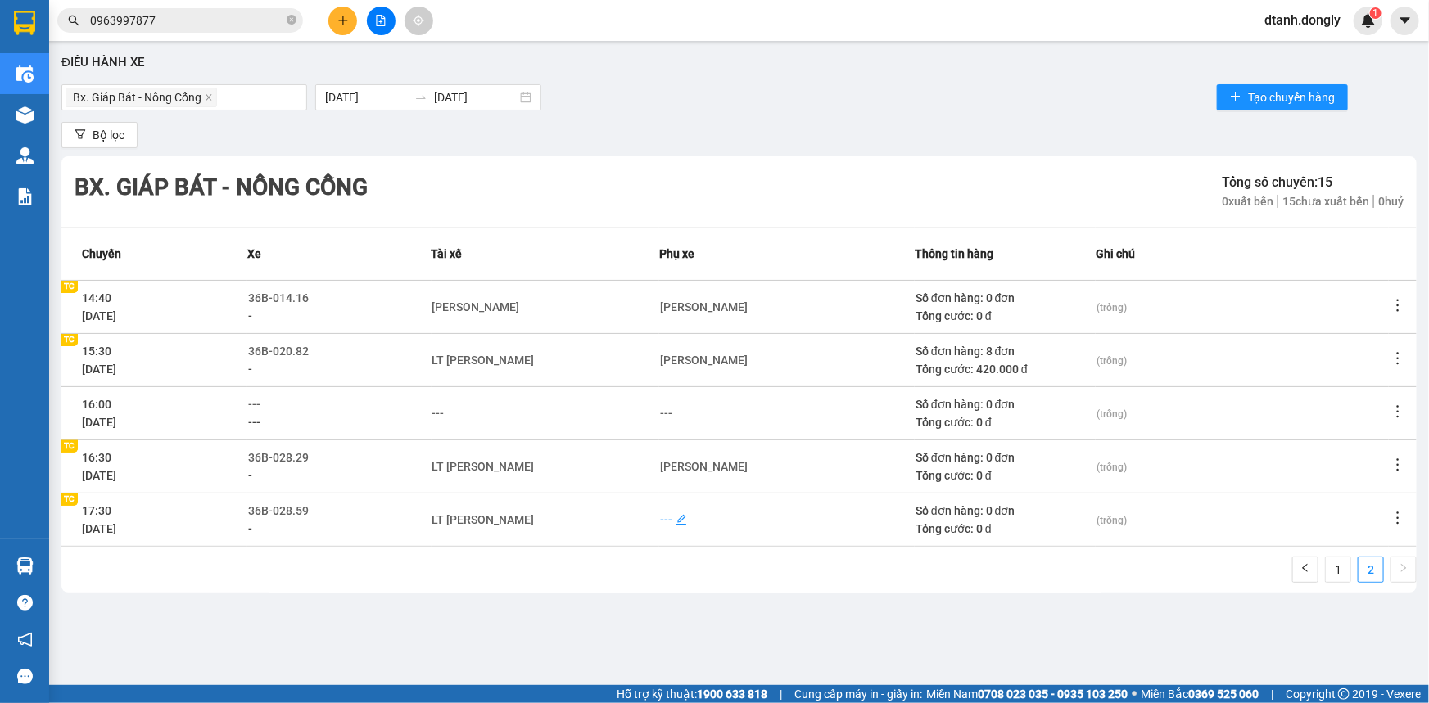
click at [668, 518] on div "---" at bounding box center [666, 520] width 12 height 18
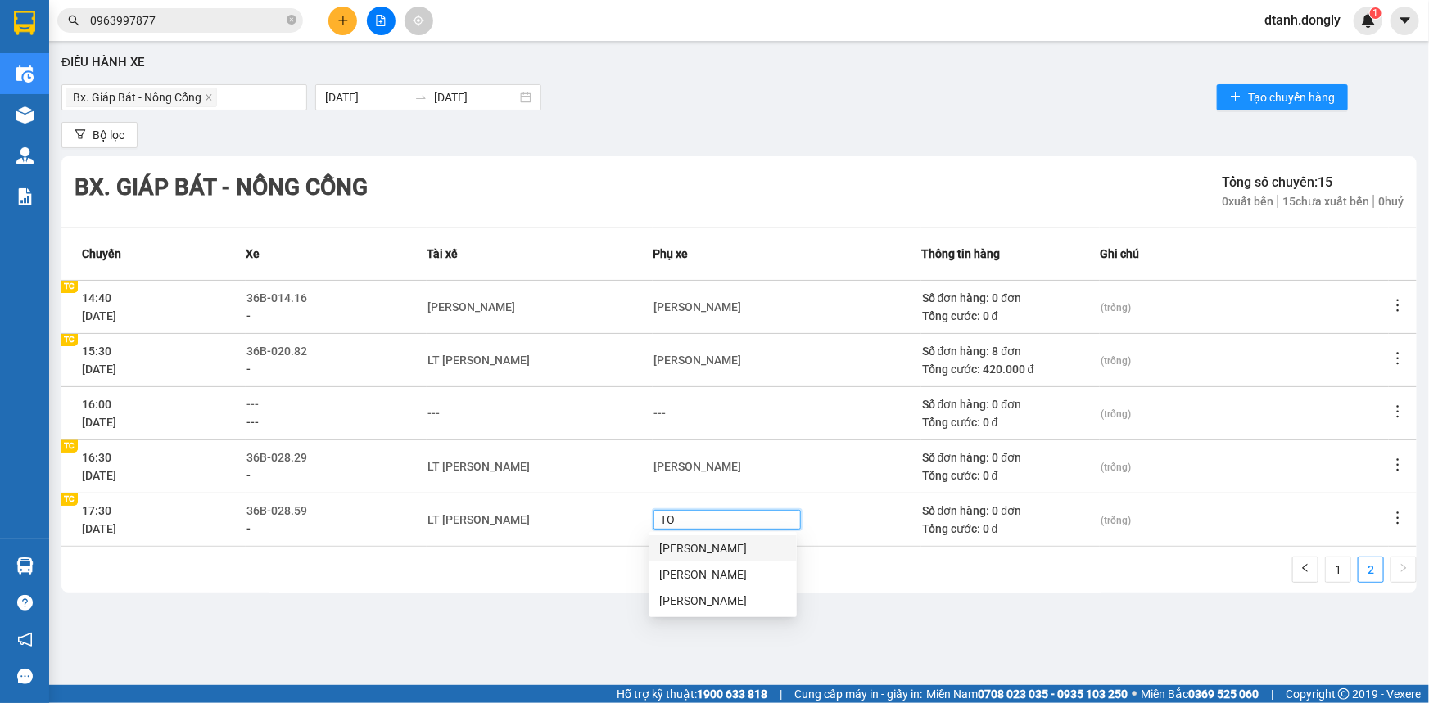
type input "TOI"
click at [688, 549] on div "Lê Văn Tới" at bounding box center [723, 549] width 128 height 18
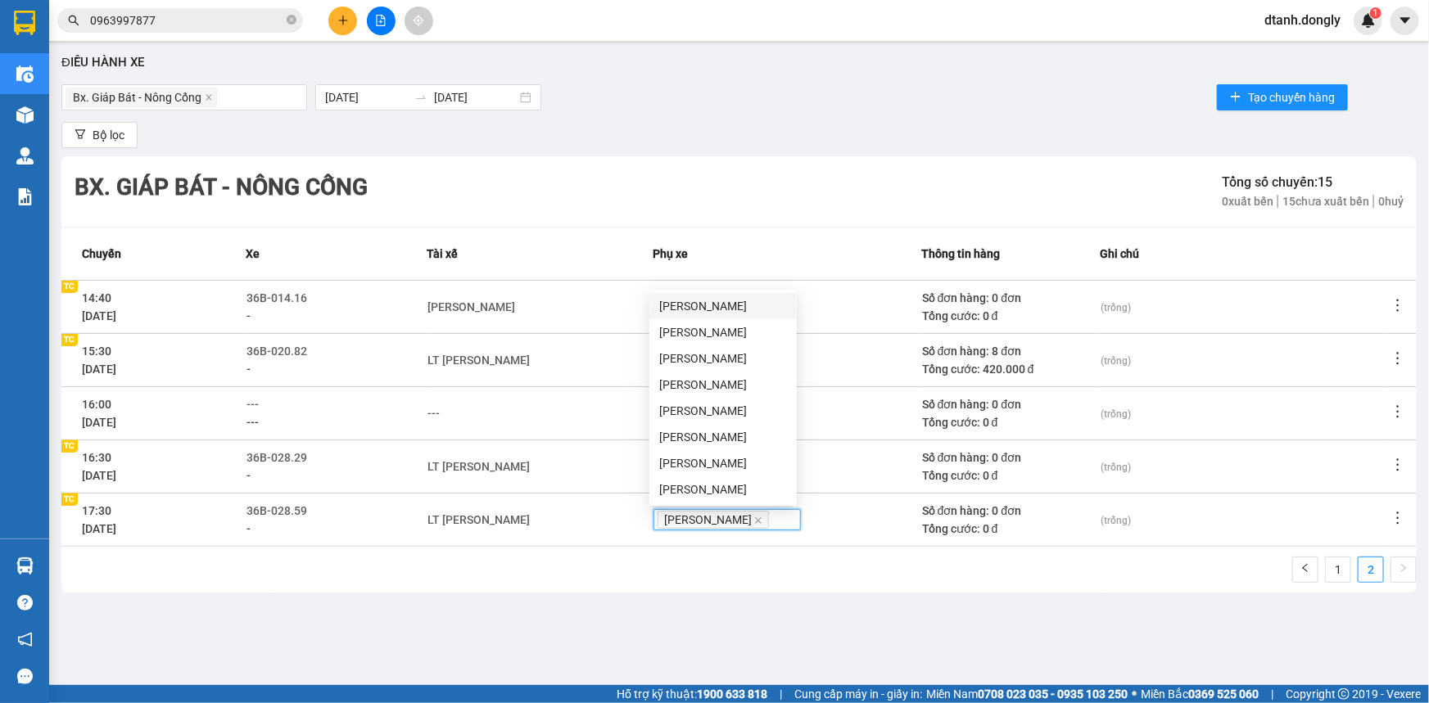
click at [581, 601] on div "Điều hành xe Bx. Giáp Bát - Nông Cống 14/10/2025 14/10/2025 Tạo chuyến hàng Bộ …" at bounding box center [738, 355] width 1363 height 612
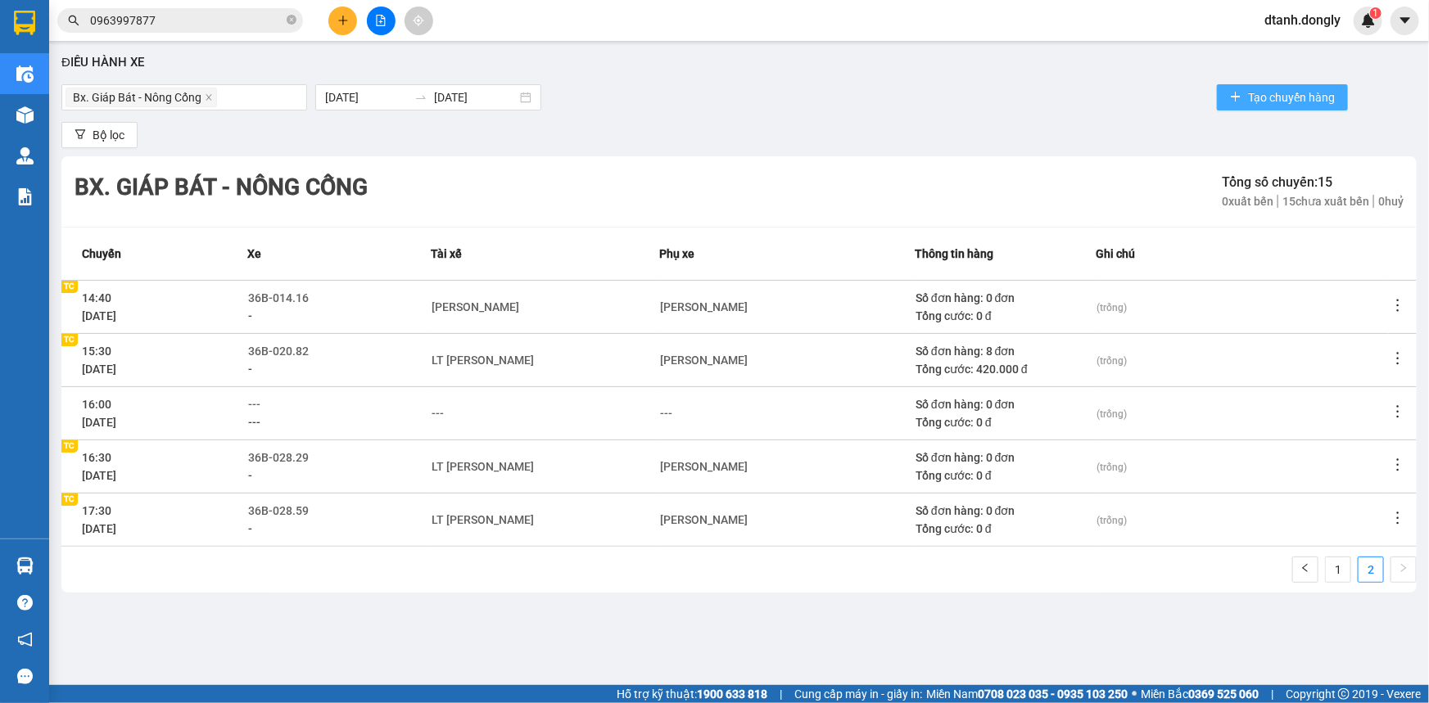
click at [1284, 91] on span "Tạo chuyến hàng" at bounding box center [1291, 97] width 87 height 18
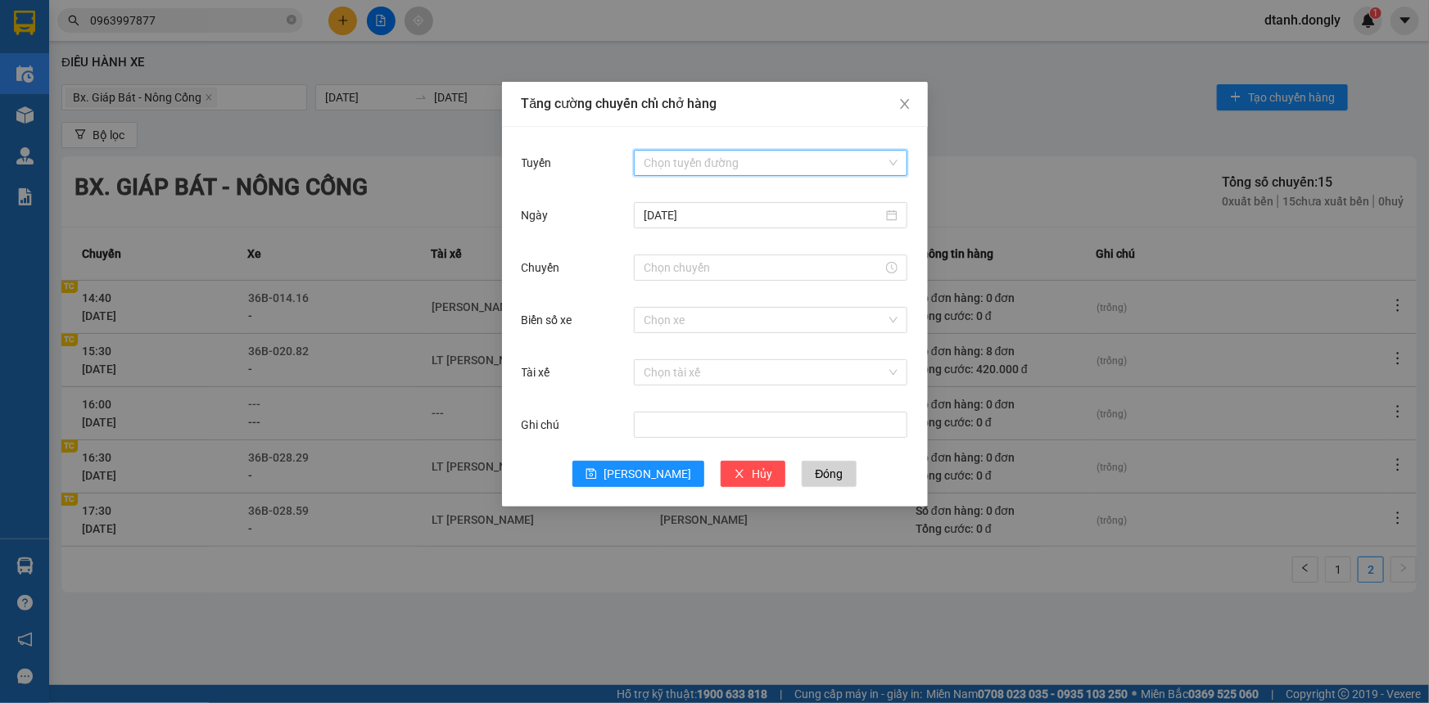
click at [771, 156] on input "Tuyến" at bounding box center [765, 163] width 242 height 25
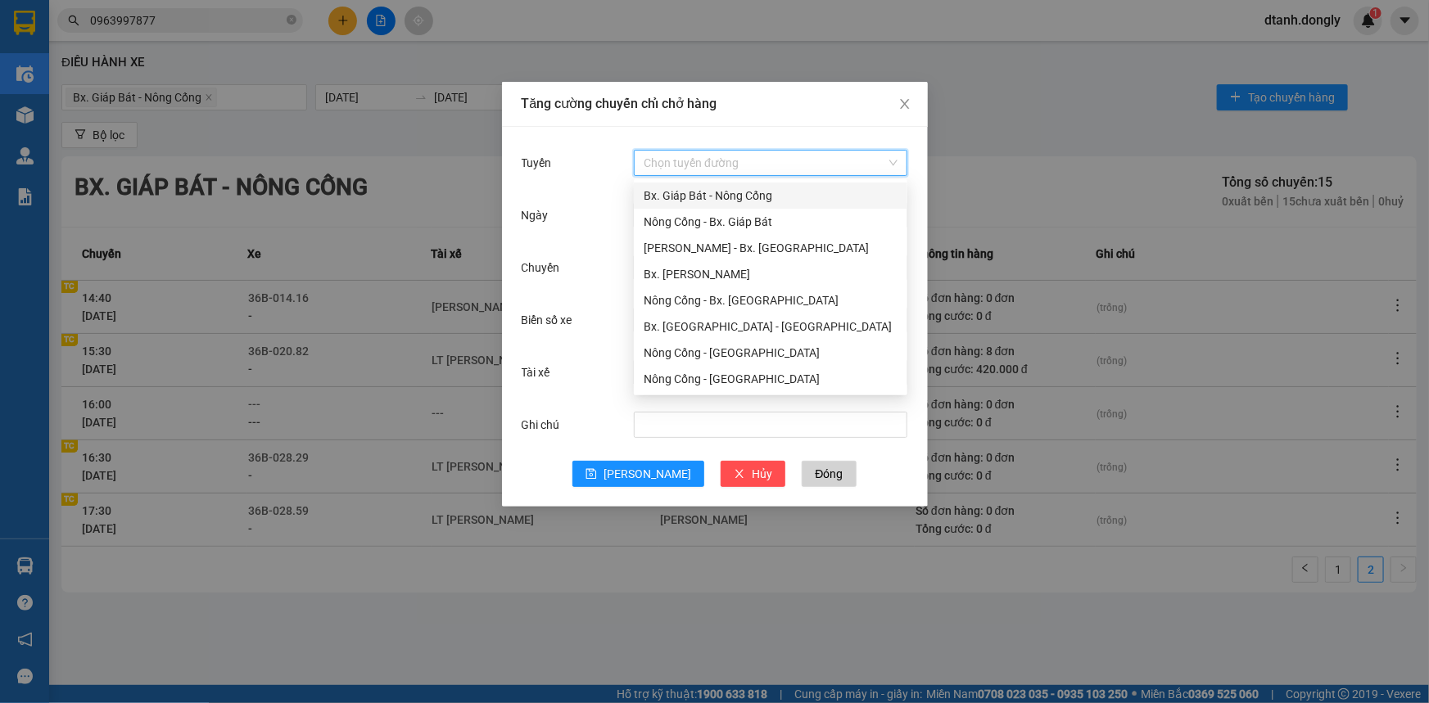
click at [761, 194] on div "Bx. Giáp Bát - Nông Cống" at bounding box center [771, 196] width 254 height 18
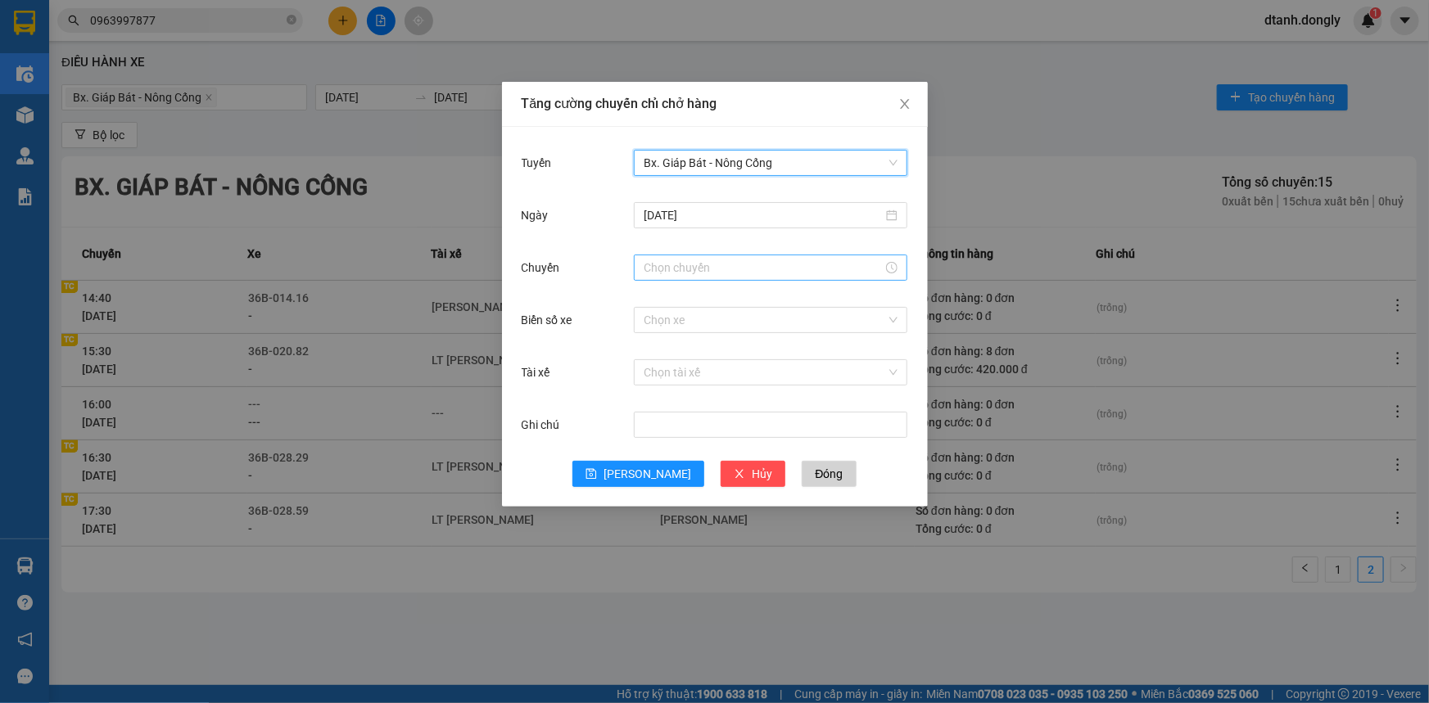
click at [717, 271] on input "Chuyến" at bounding box center [763, 268] width 239 height 18
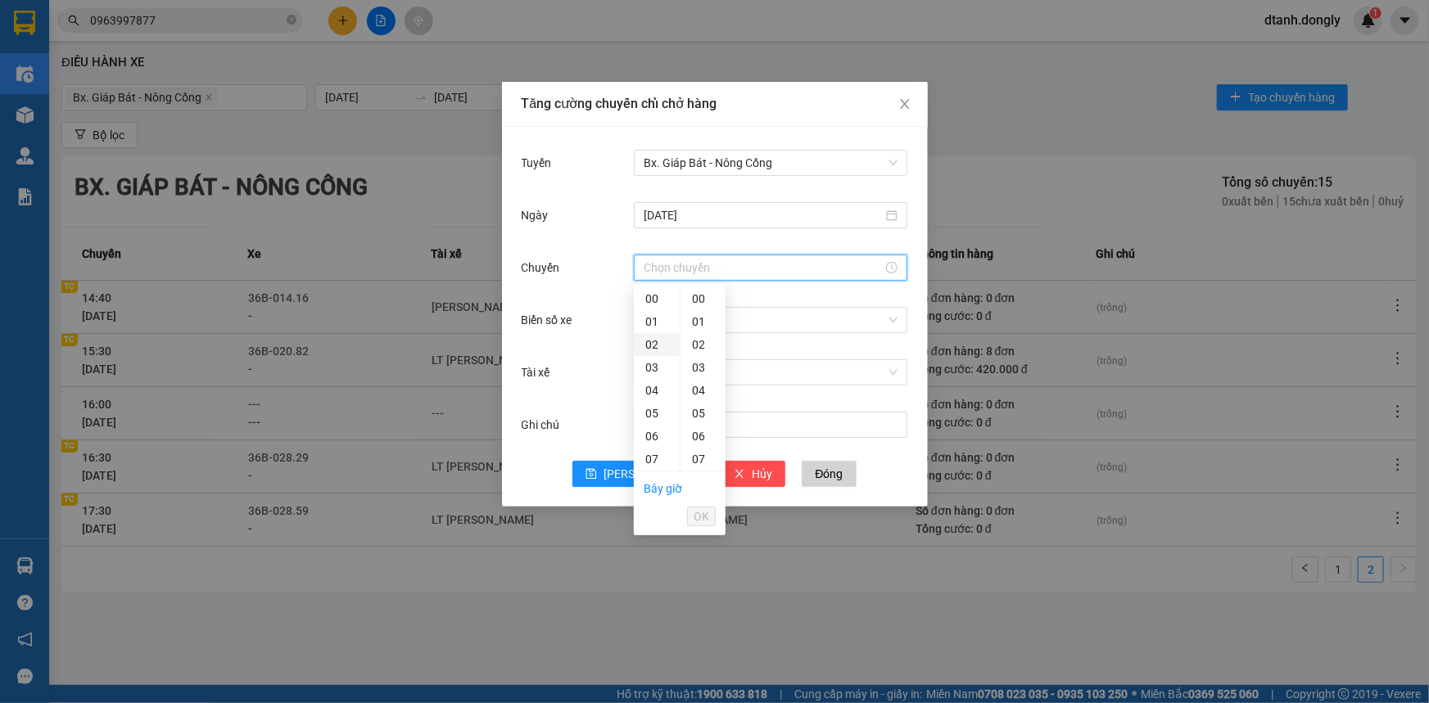
scroll to position [372, 0]
click at [645, 337] on div "18" at bounding box center [657, 339] width 46 height 23
click at [700, 390] on div "30" at bounding box center [702, 391] width 45 height 23
type input "18:30"
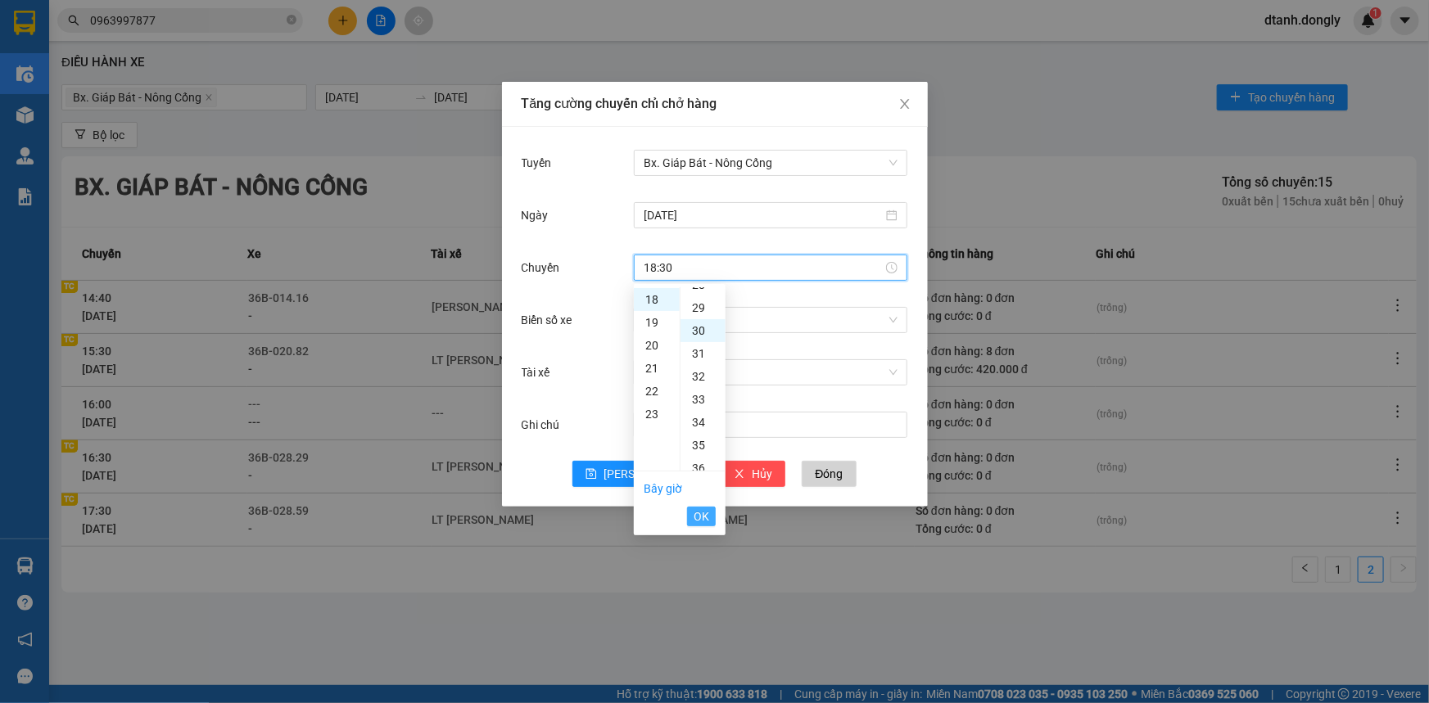
scroll to position [688, 0]
drag, startPoint x: 701, startPoint y: 517, endPoint x: 703, endPoint y: 500, distance: 16.5
click at [702, 516] on span "OK" at bounding box center [702, 517] width 16 height 18
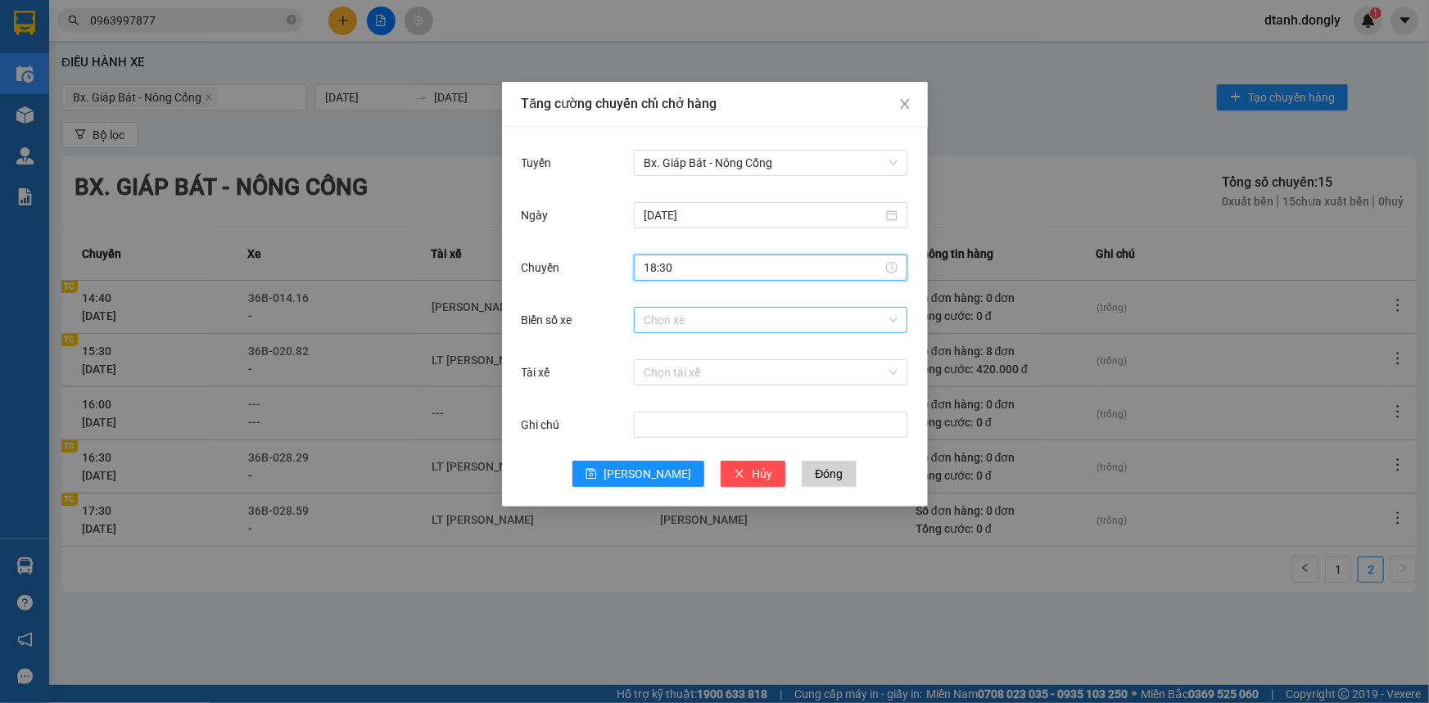
click at [658, 322] on input "Biển số xe" at bounding box center [765, 320] width 242 height 25
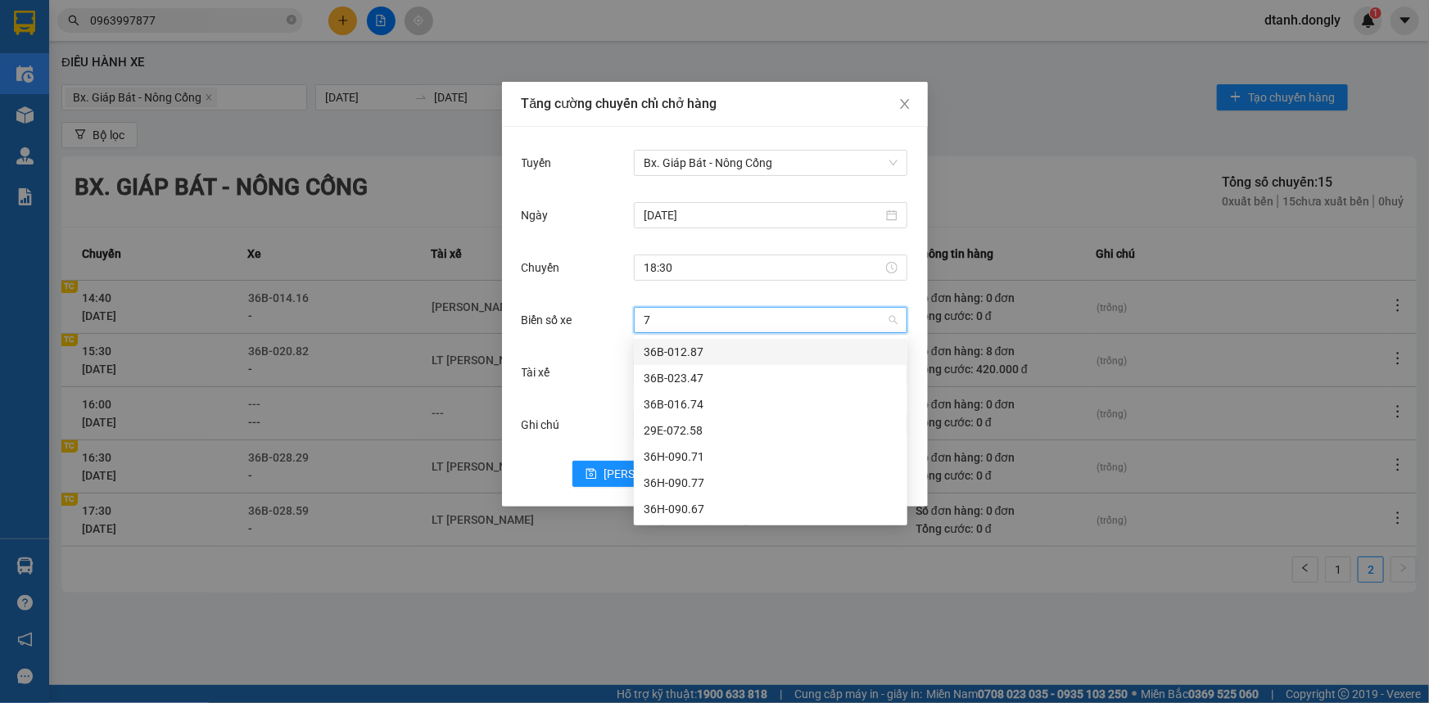
type input "71"
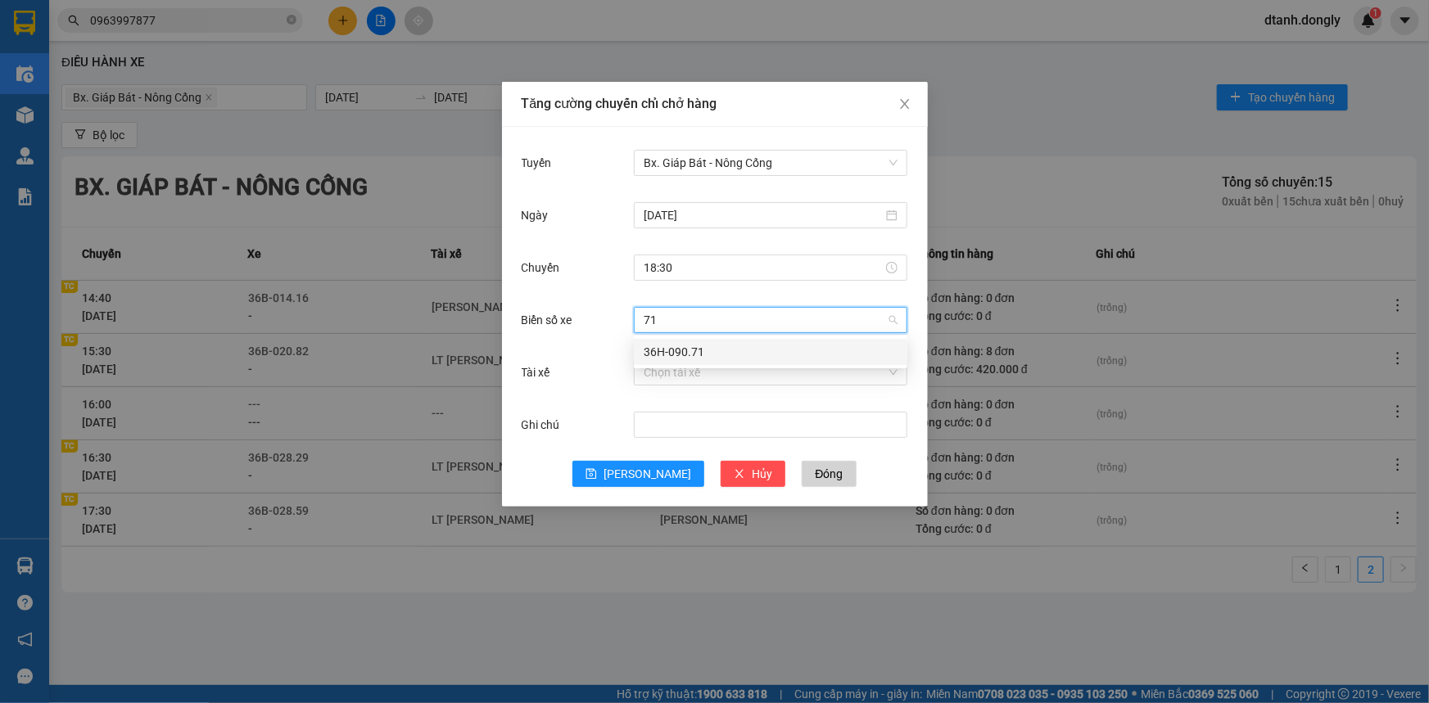
click at [682, 349] on div "36H-090.71" at bounding box center [771, 352] width 254 height 18
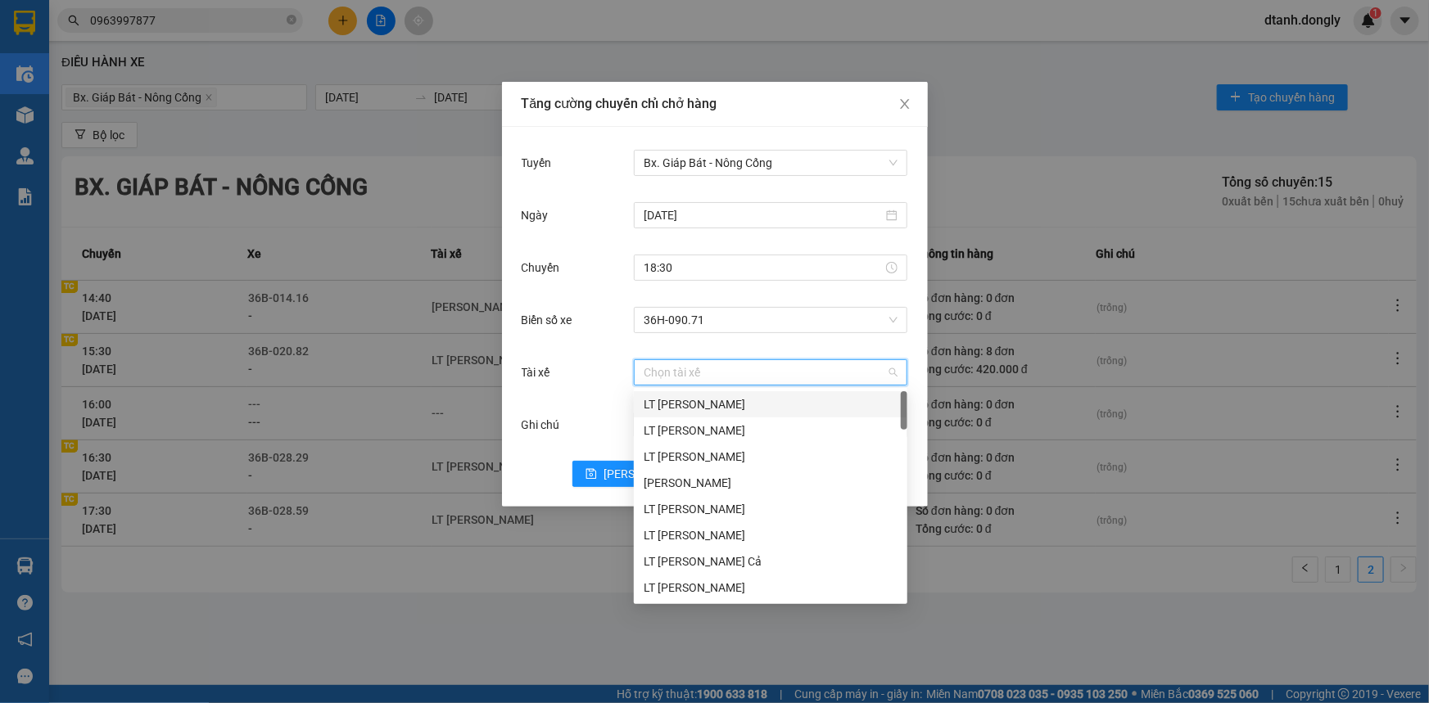
click at [676, 368] on input "Tài xế" at bounding box center [765, 372] width 242 height 25
type input "TH"
click at [724, 486] on div "[PERSON_NAME] Văn [PERSON_NAME]" at bounding box center [771, 483] width 254 height 18
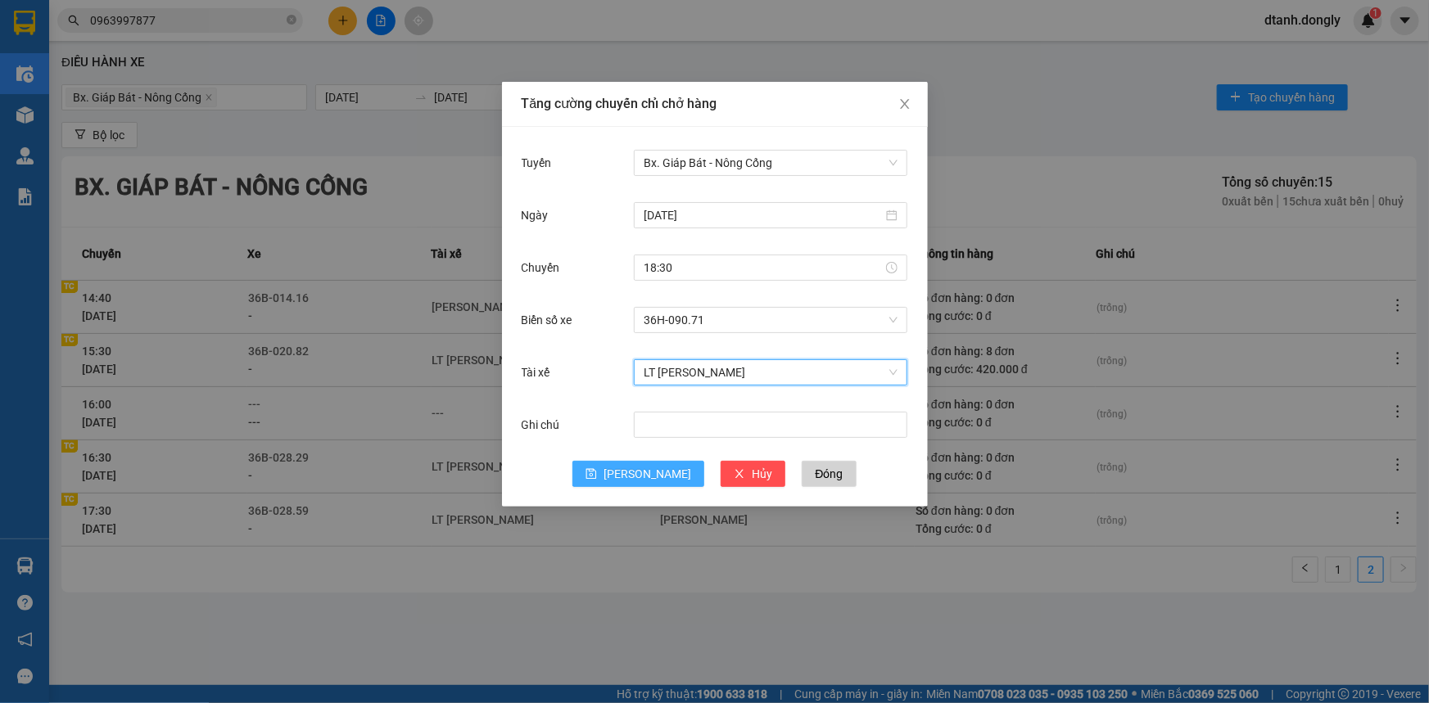
click at [641, 468] on span "[PERSON_NAME]" at bounding box center [648, 474] width 88 height 18
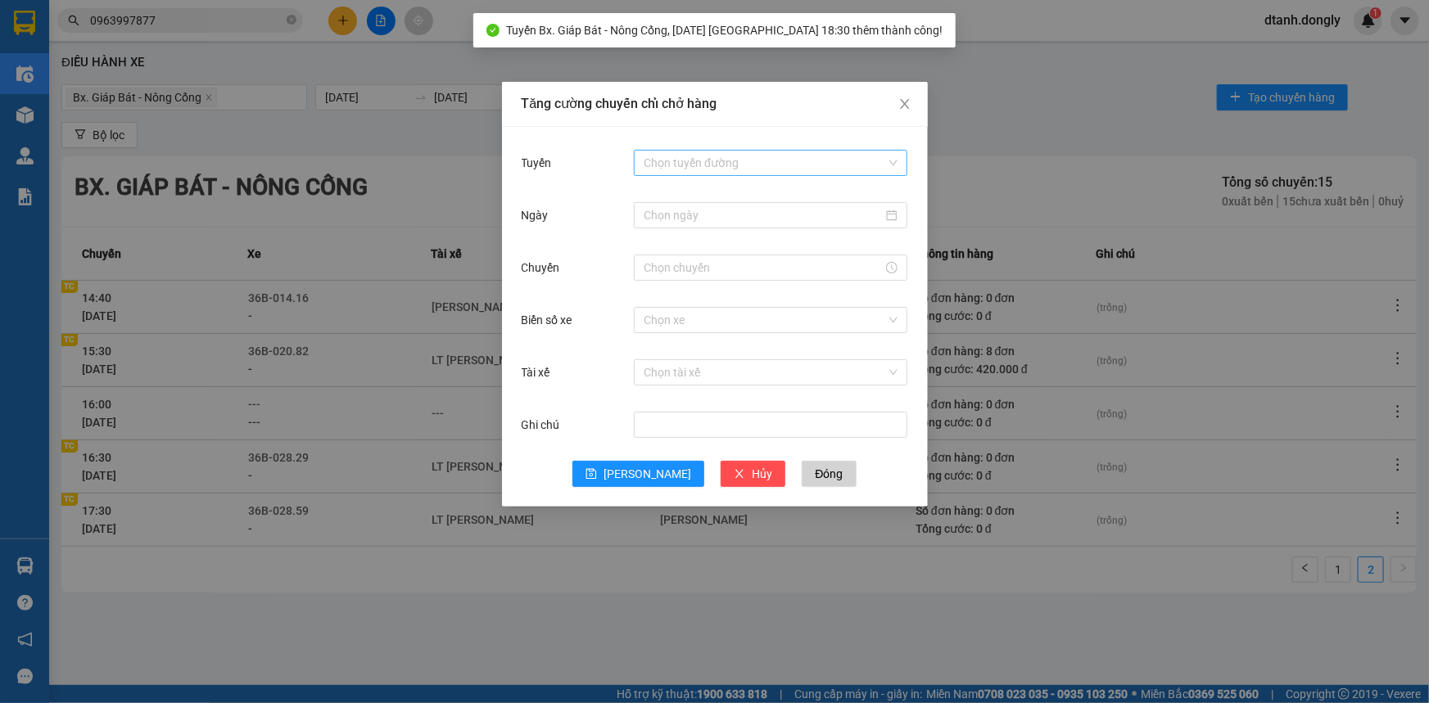
click at [706, 164] on input "Tuyến" at bounding box center [765, 163] width 242 height 25
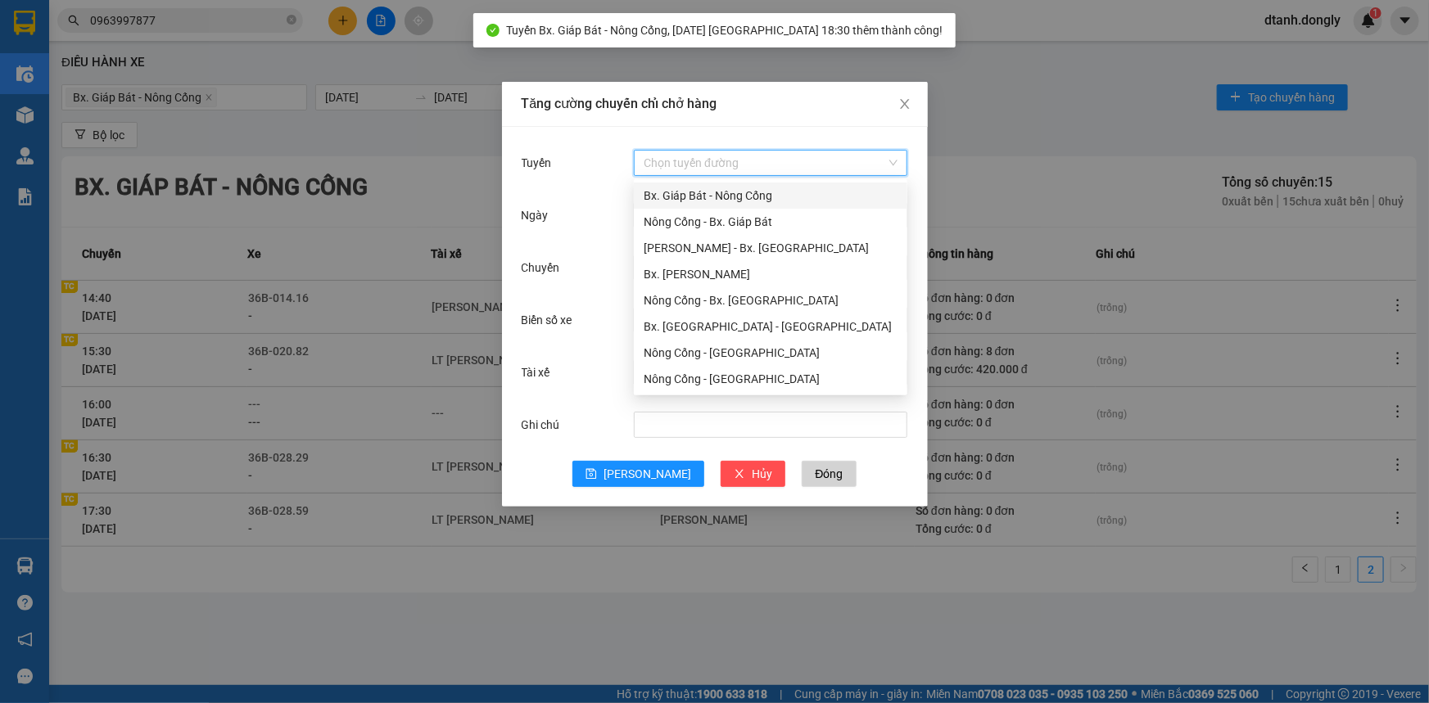
click at [724, 196] on div "Bx. Giáp Bát - Nông Cống" at bounding box center [771, 196] width 254 height 18
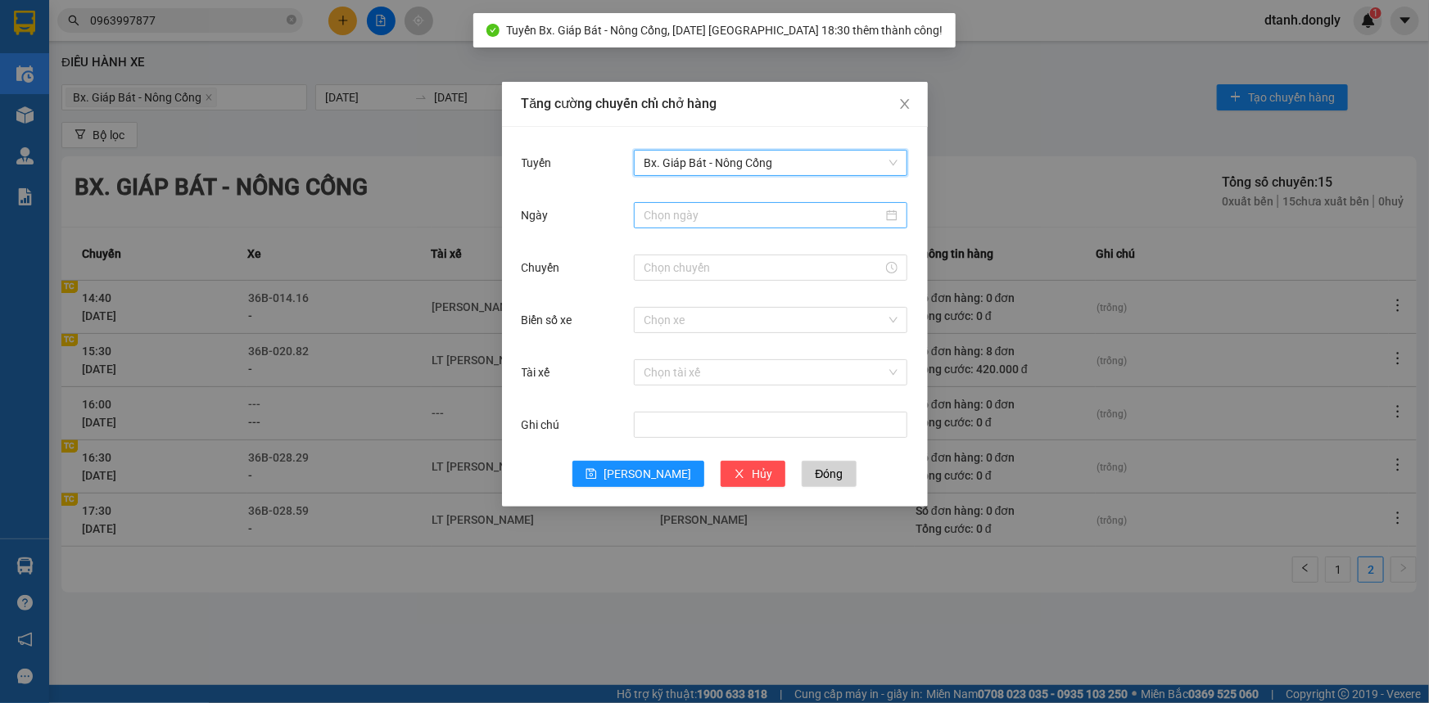
click at [717, 219] on input "Ngày" at bounding box center [763, 215] width 239 height 18
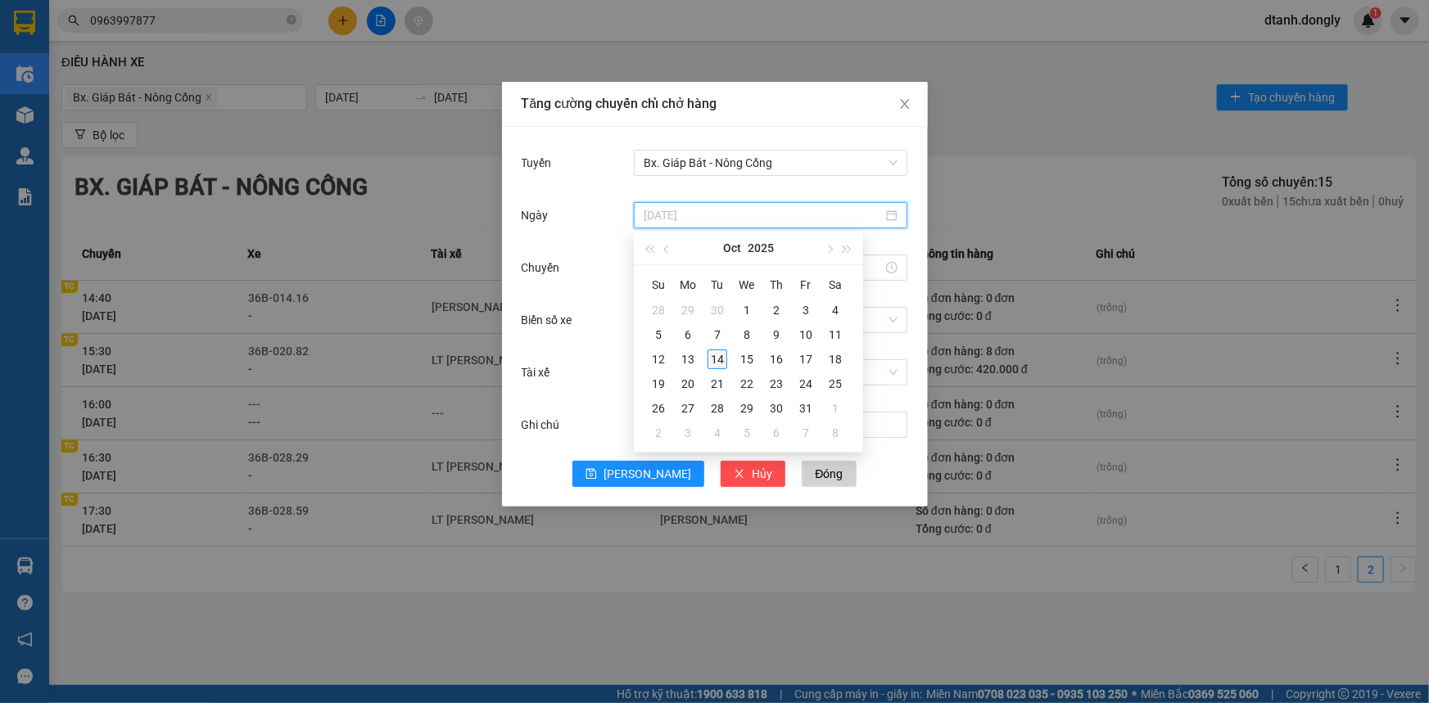
type input "[DATE]"
click at [721, 359] on div "14" at bounding box center [718, 360] width 20 height 20
click at [662, 264] on input "Chuyến" at bounding box center [763, 268] width 239 height 18
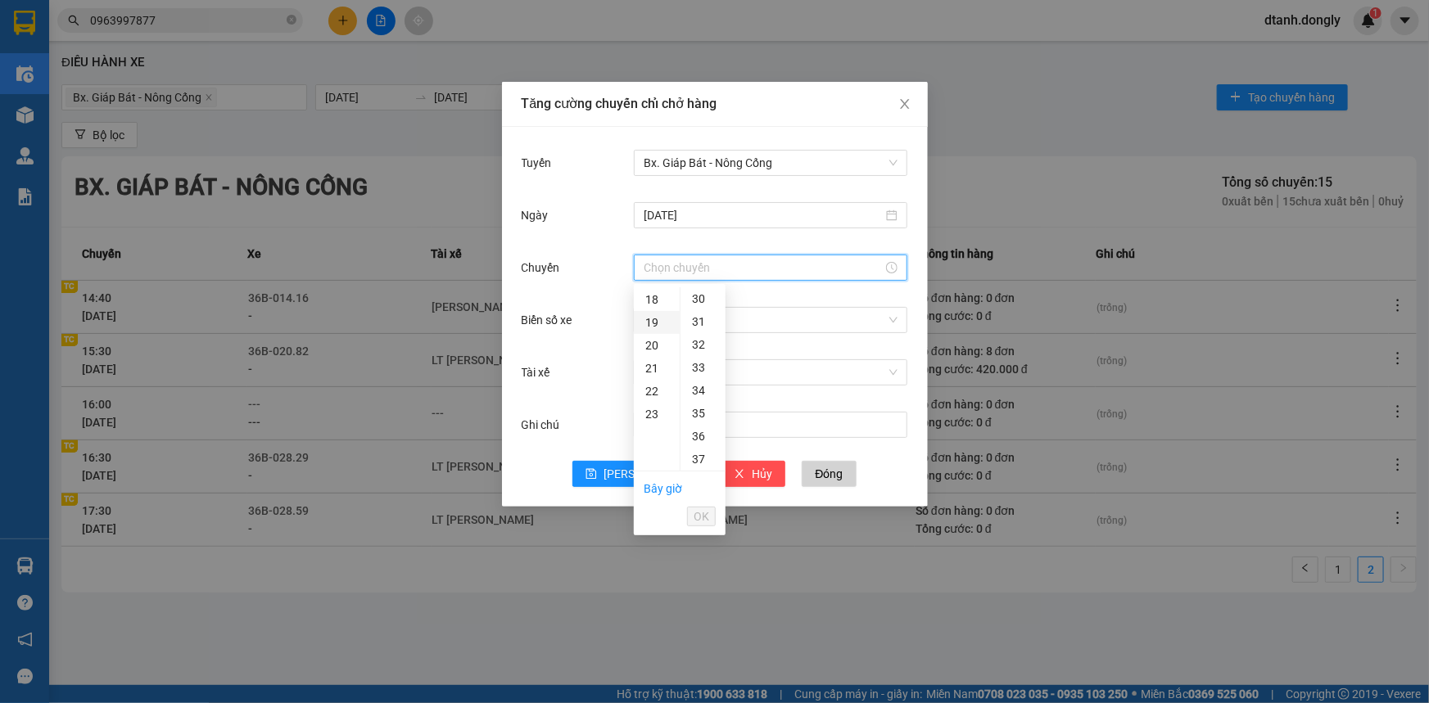
click at [650, 315] on div "19" at bounding box center [657, 322] width 46 height 23
click at [702, 319] on div "30" at bounding box center [702, 316] width 45 height 23
type input "19:30"
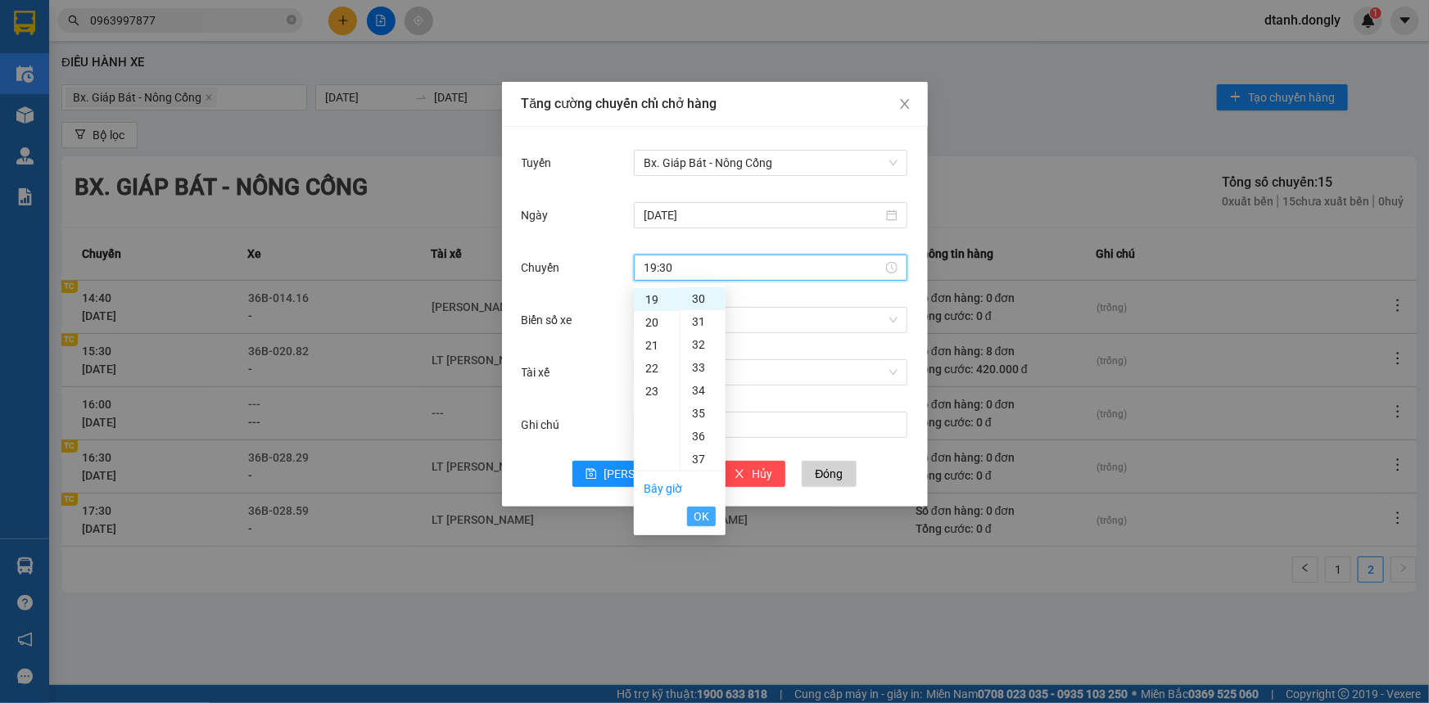
click at [701, 516] on span "OK" at bounding box center [702, 517] width 16 height 18
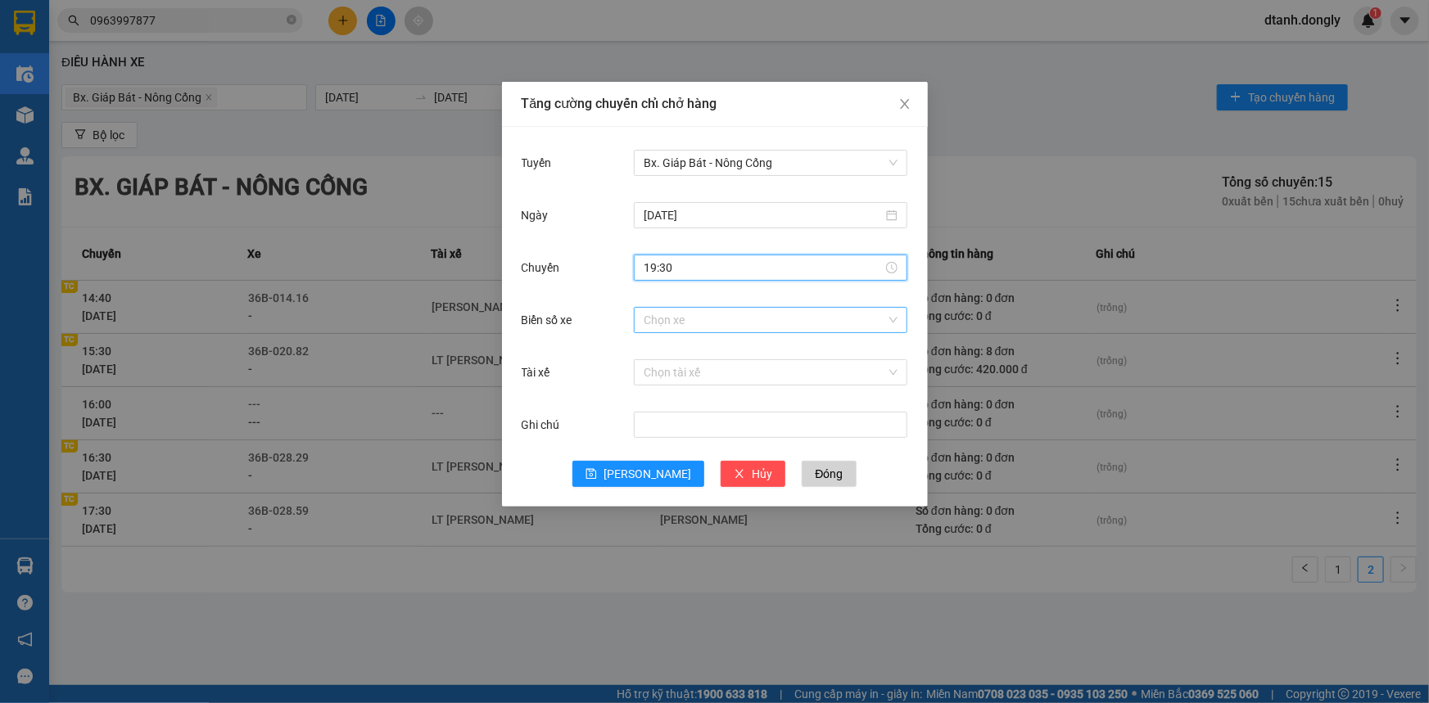
click at [676, 320] on input "Biển số xe" at bounding box center [765, 320] width 242 height 25
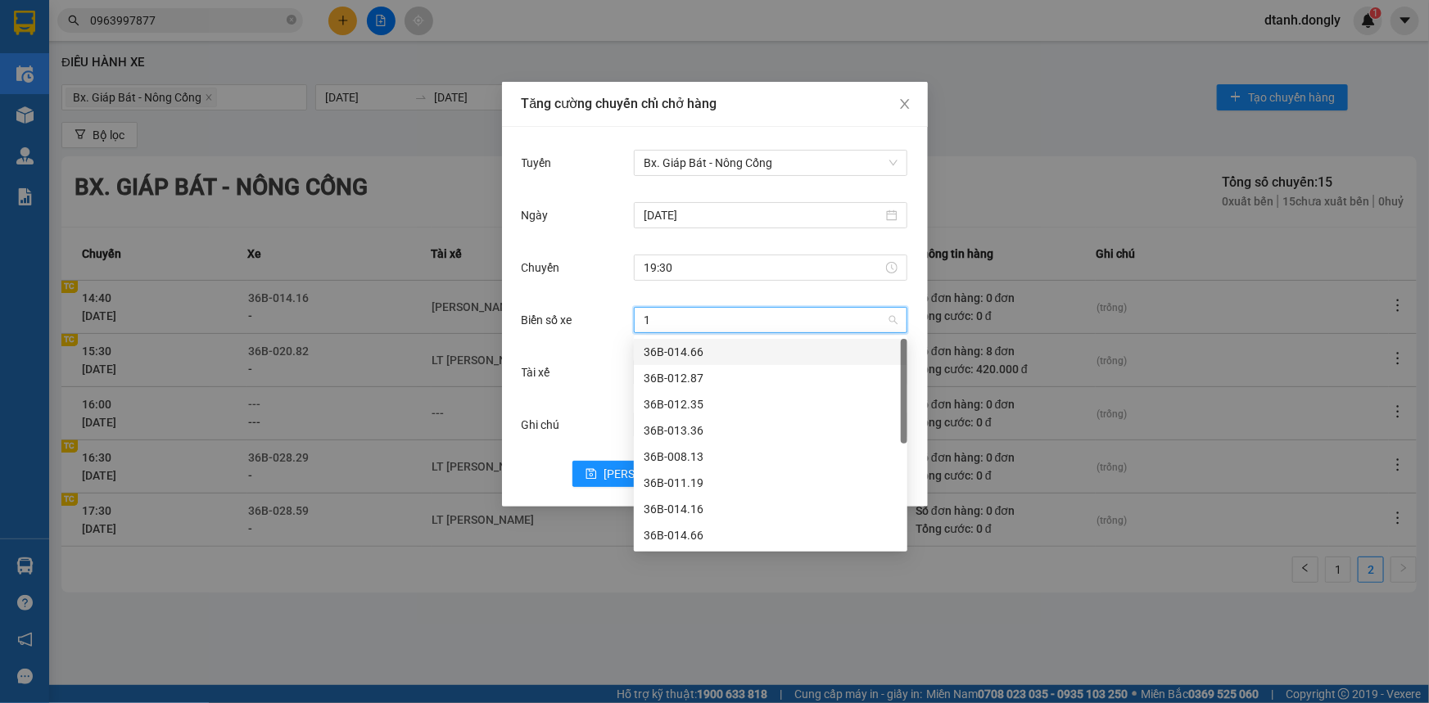
type input "16"
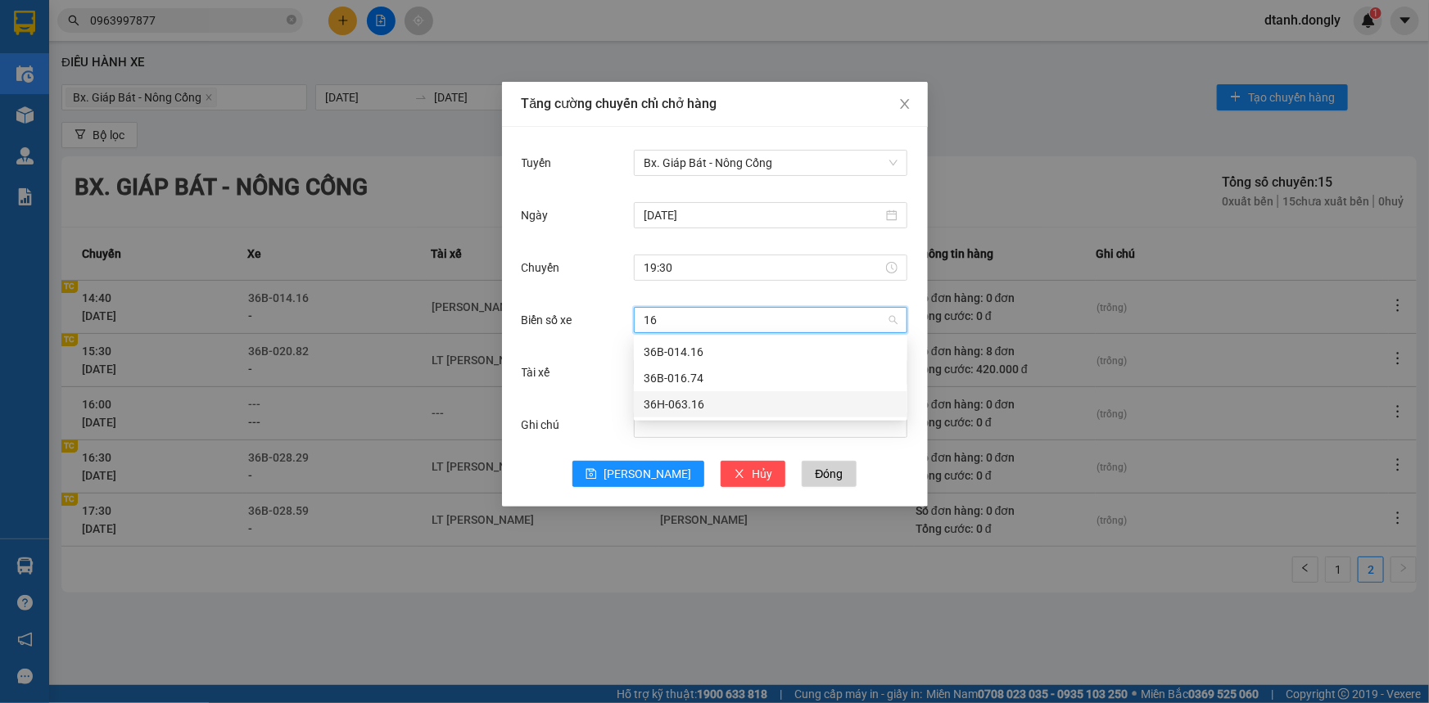
click at [681, 406] on div "36H-063.16" at bounding box center [771, 405] width 254 height 18
click at [671, 371] on input "Tài xế" at bounding box center [765, 372] width 242 height 25
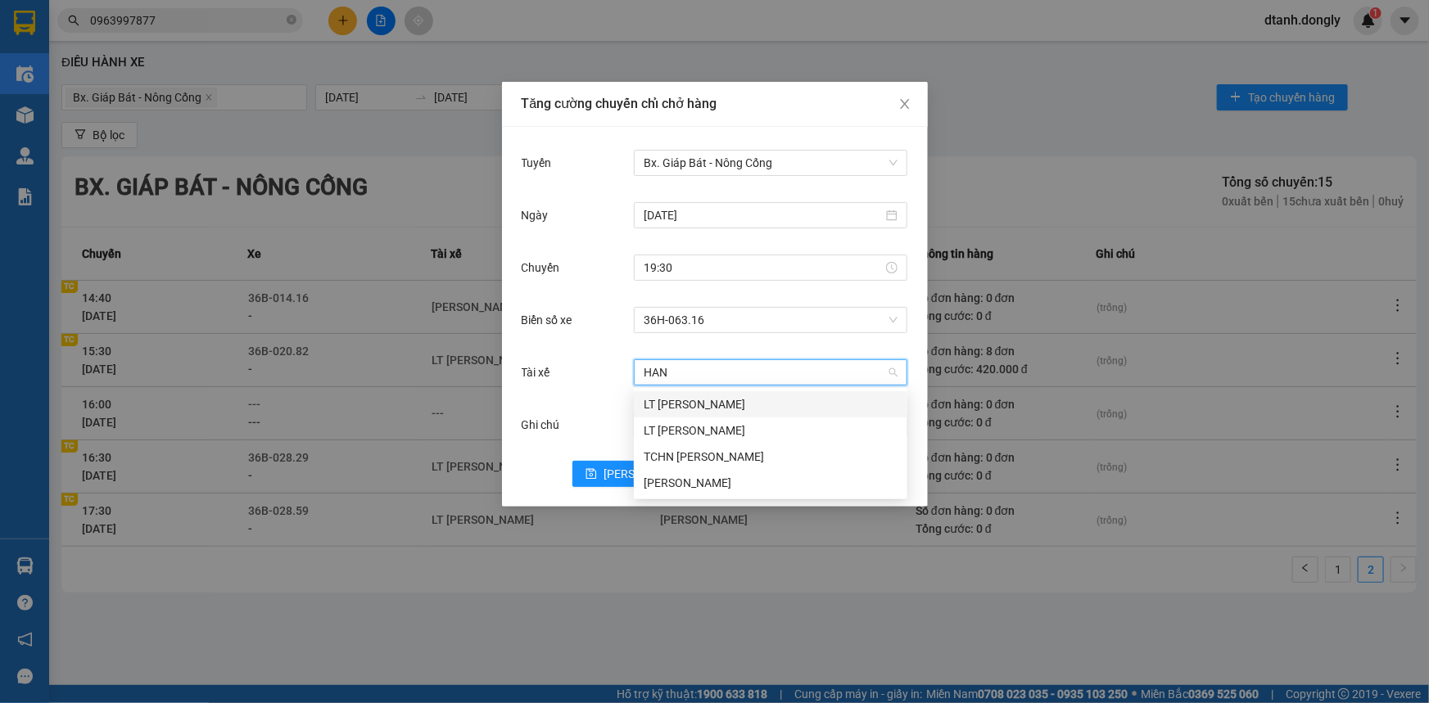
type input "HANH"
click at [721, 483] on div "[PERSON_NAME]" at bounding box center [771, 483] width 254 height 18
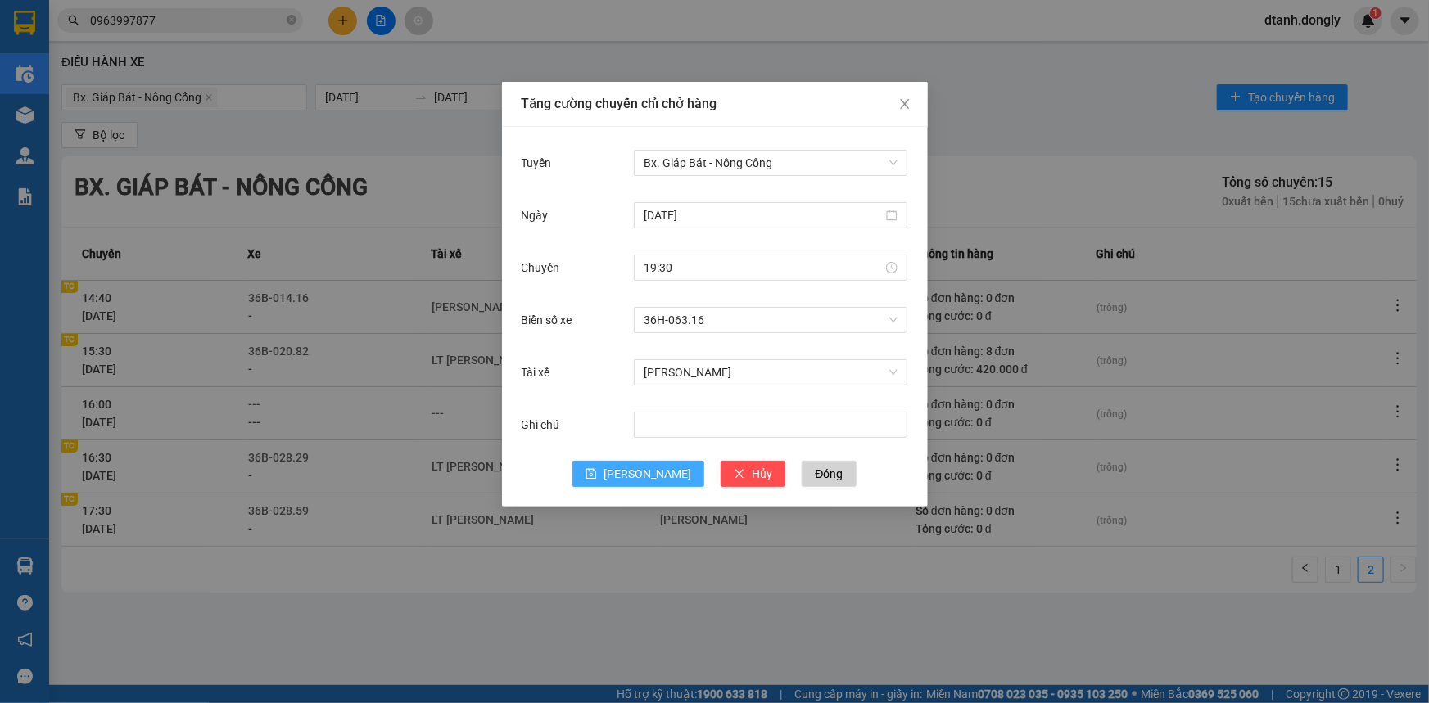
click at [635, 476] on button "[PERSON_NAME]" at bounding box center [638, 474] width 132 height 26
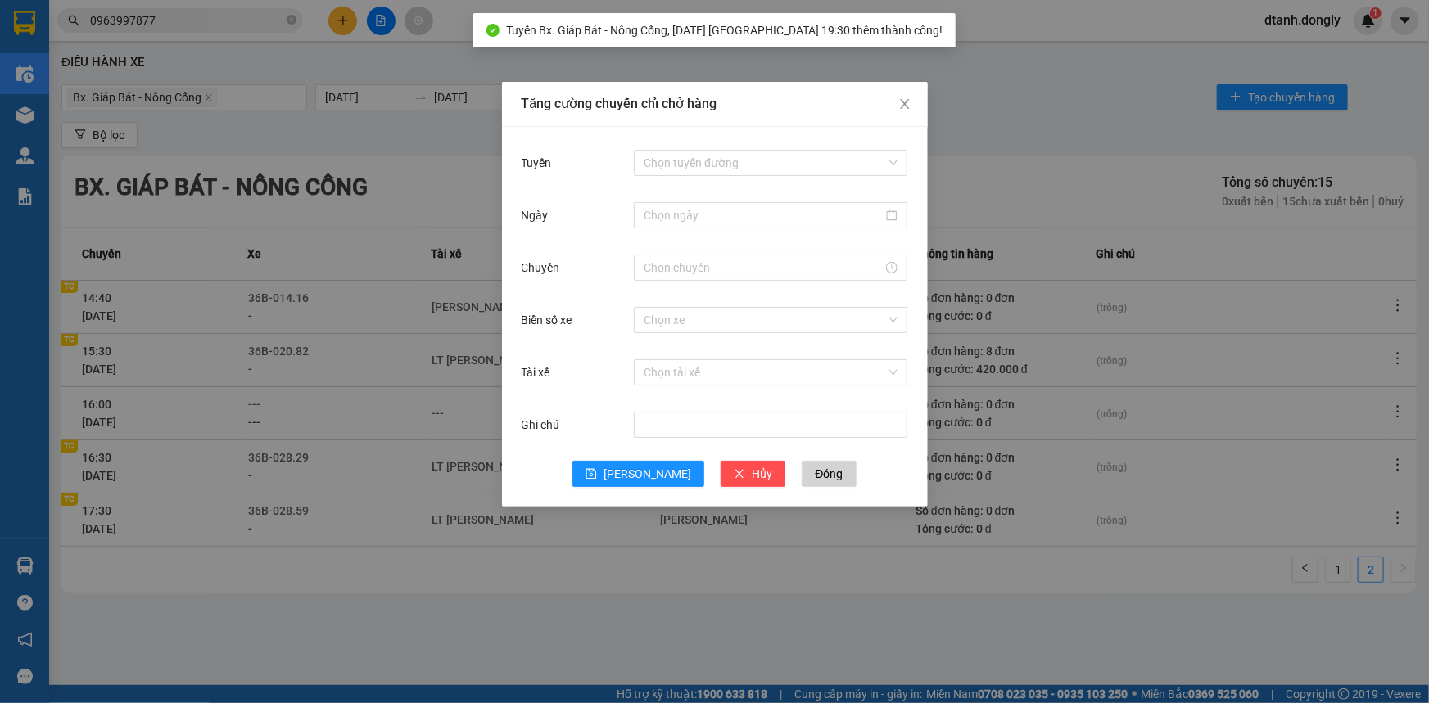
click at [1052, 173] on div "Tăng cường chuyến chỉ chở hàng Tuyến Chọn tuyến đường Ngày Chuyến Biển số xe Ch…" at bounding box center [714, 351] width 1429 height 703
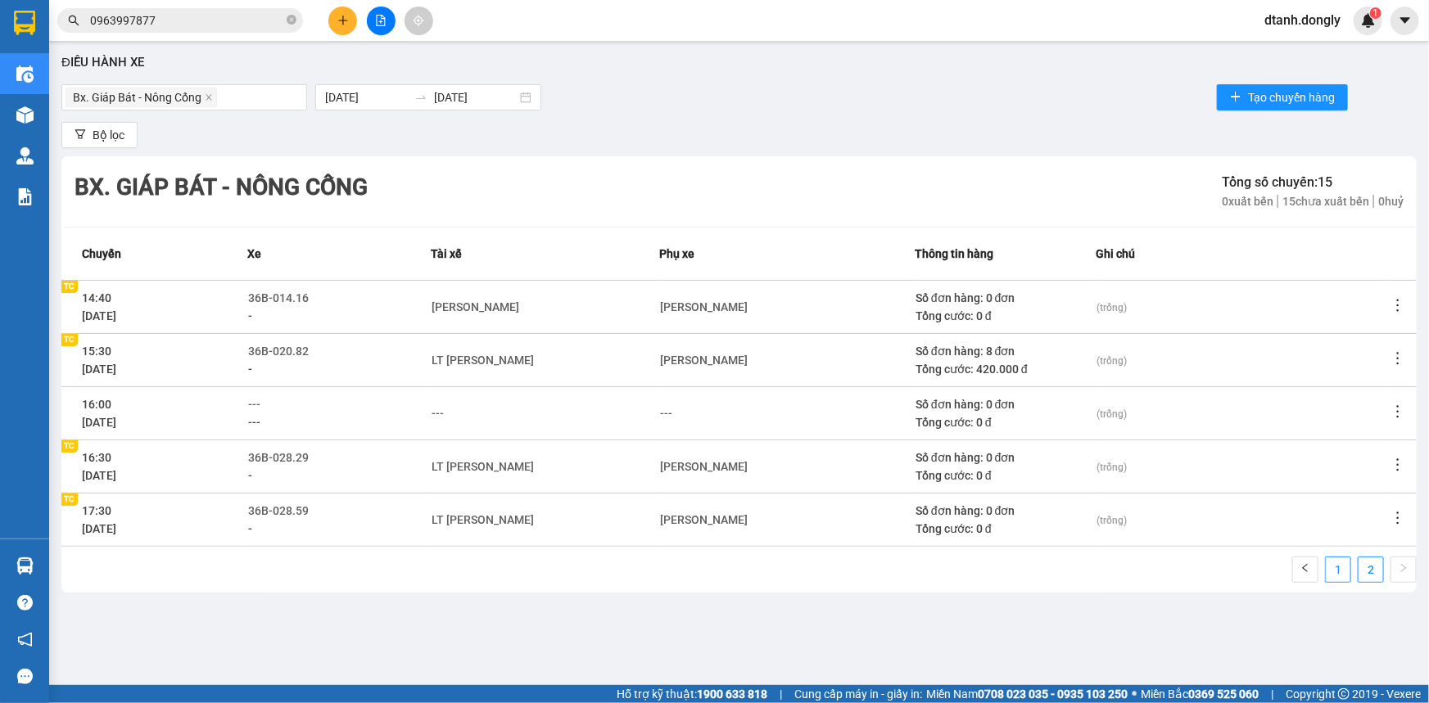
click at [1341, 573] on link "1" at bounding box center [1338, 570] width 25 height 25
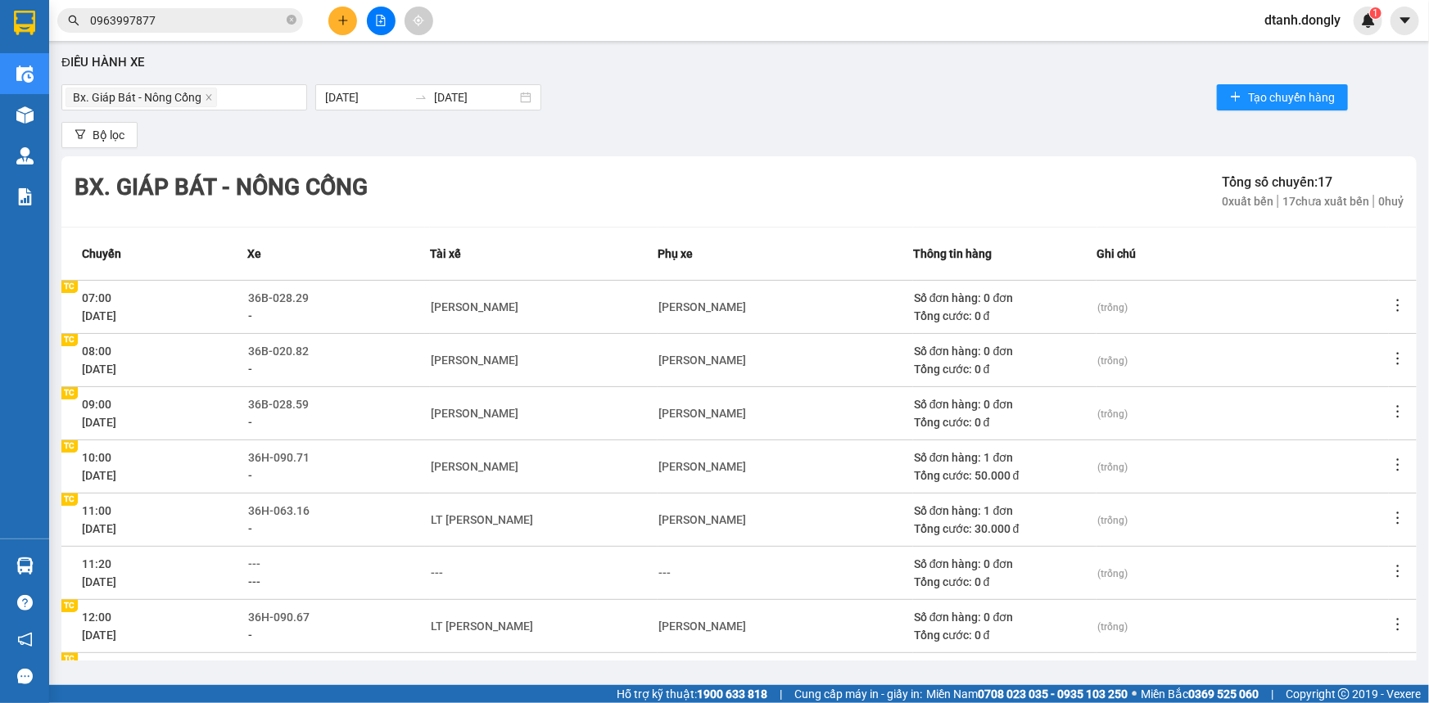
scroll to position [218, 0]
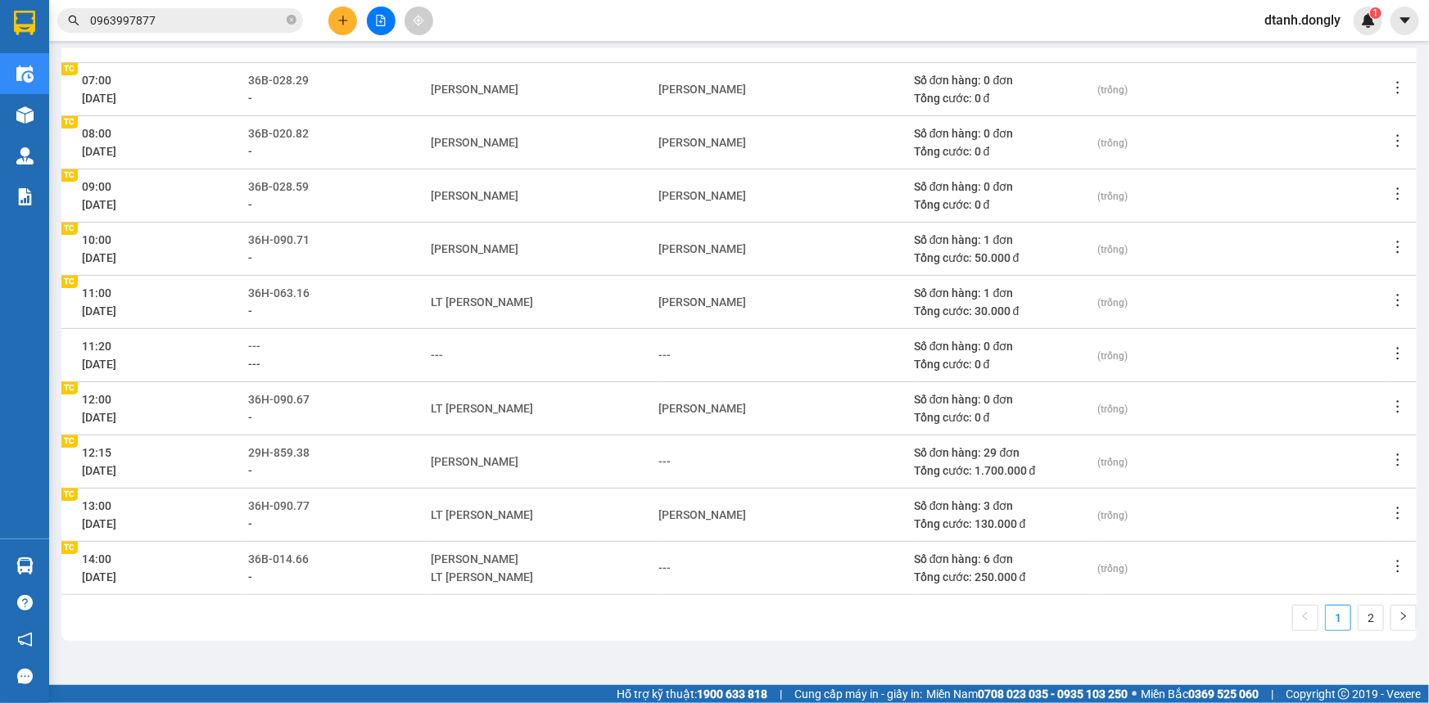
drag, startPoint x: 1360, startPoint y: 622, endPoint x: 1288, endPoint y: 594, distance: 77.3
click at [1359, 621] on link "2" at bounding box center [1371, 618] width 25 height 25
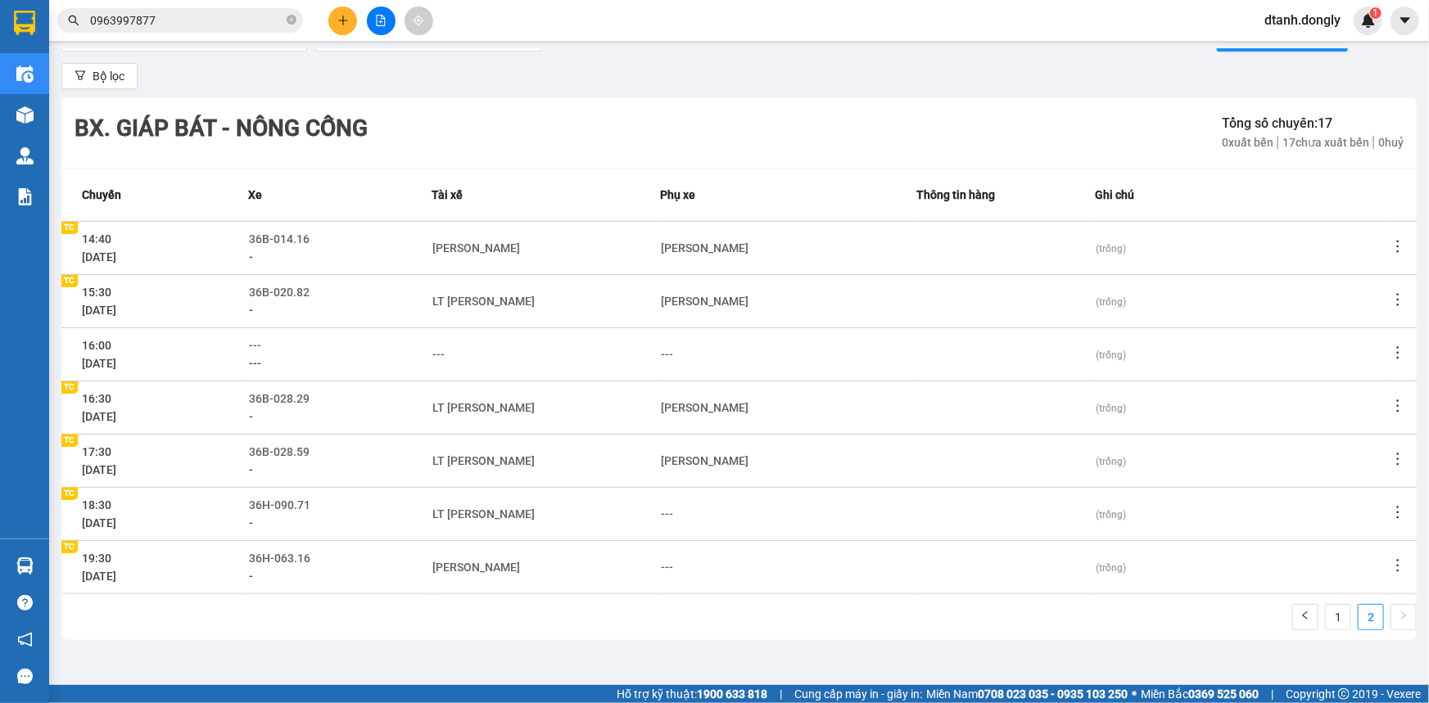
scroll to position [57, 0]
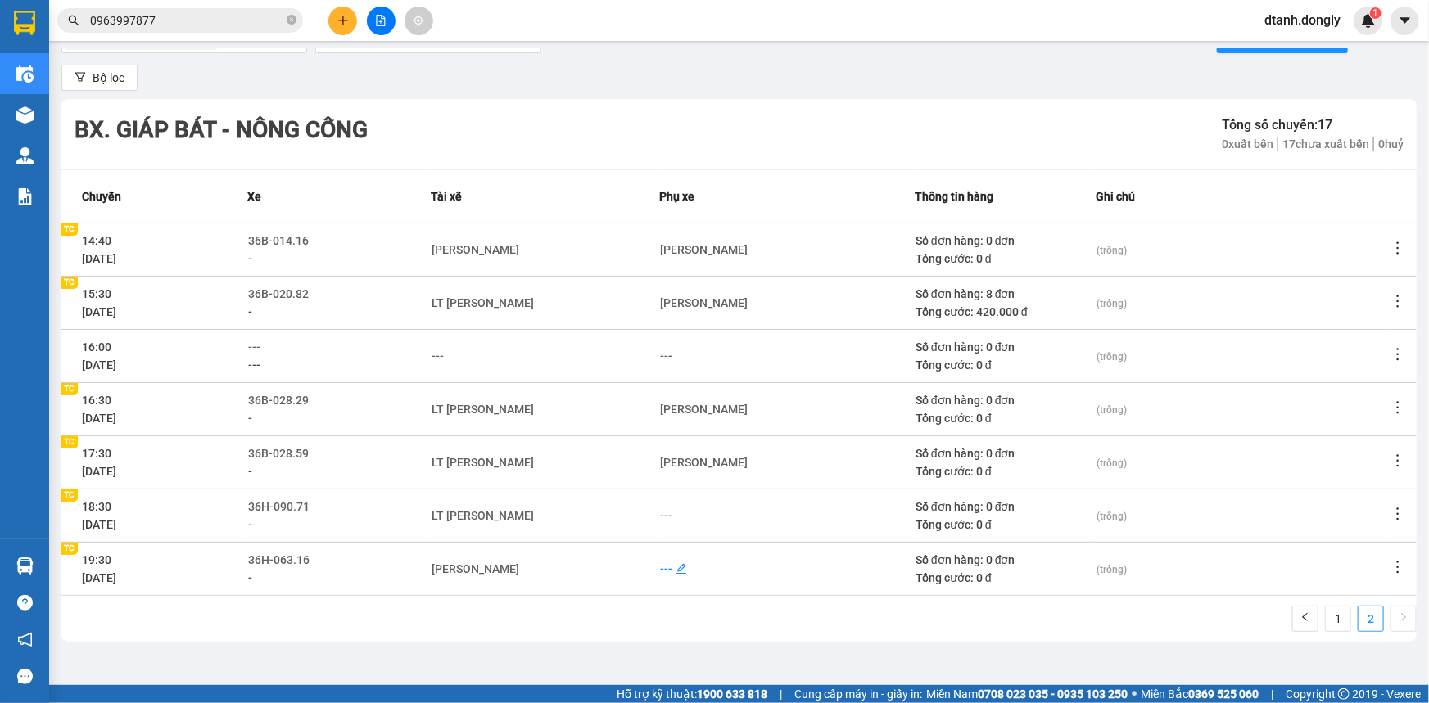
click at [664, 570] on div "---" at bounding box center [666, 569] width 12 height 18
click at [633, 534] on td "[PERSON_NAME] Văn [PERSON_NAME]" at bounding box center [540, 515] width 226 height 53
click at [660, 512] on div "---" at bounding box center [666, 516] width 12 height 18
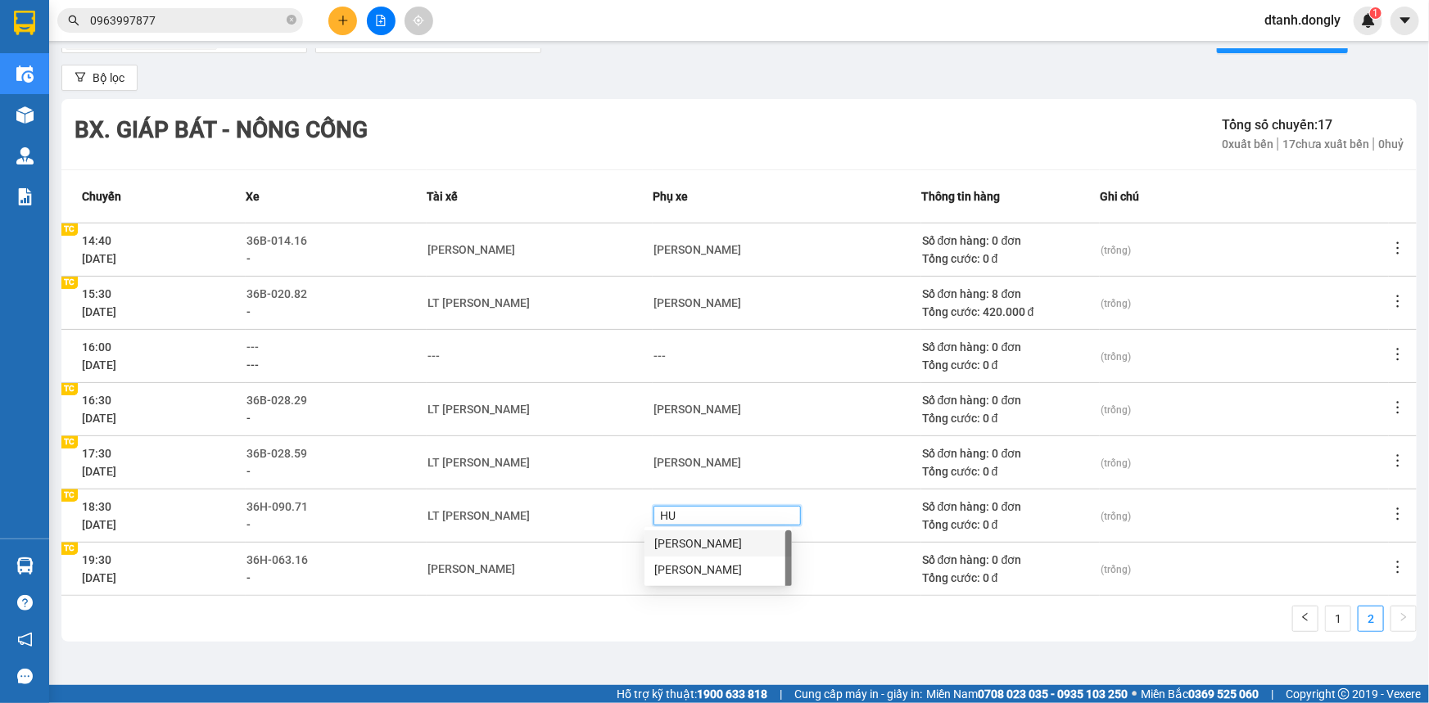
type input "HUE"
click at [719, 540] on div "[PERSON_NAME]" at bounding box center [718, 544] width 128 height 18
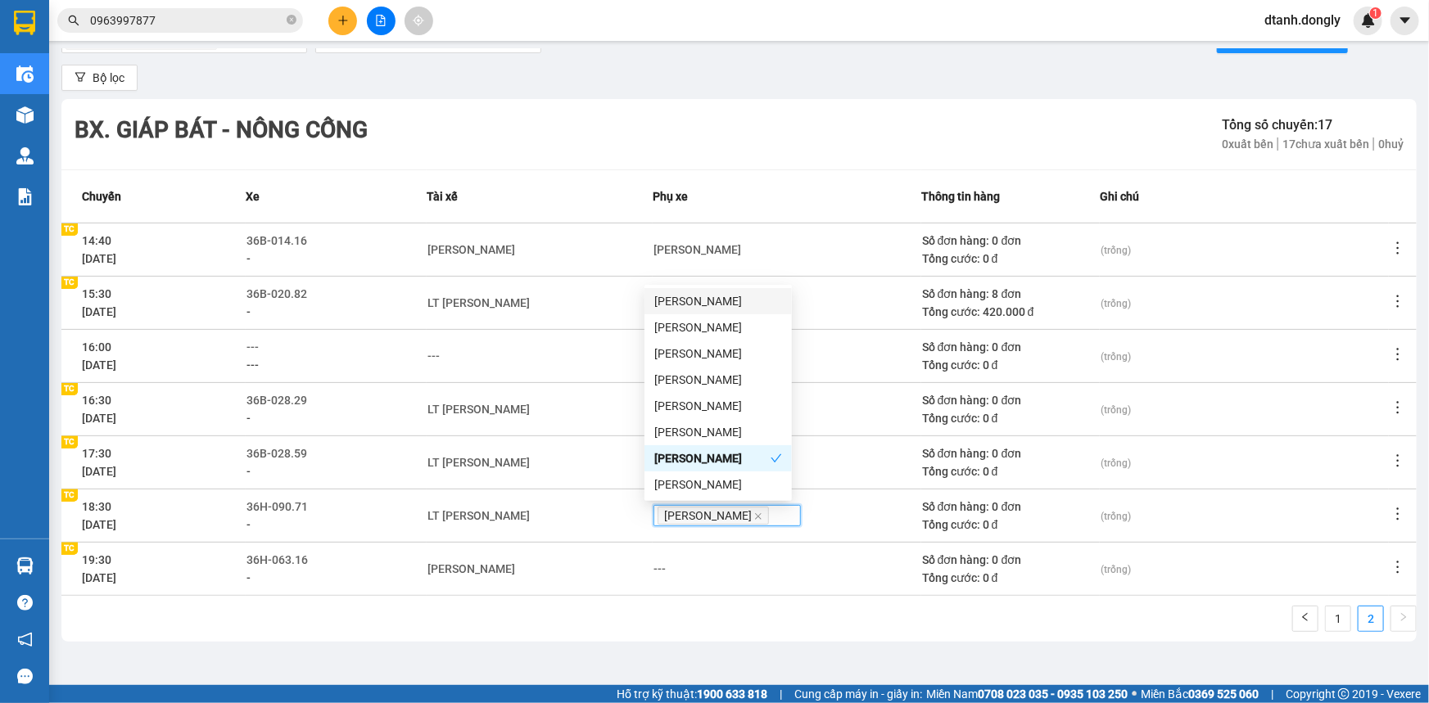
click at [829, 595] on div "Bx. Giáp Bát - Nông Cống Tổng số chuyến: 17 0 xuất bến 17 chưa xuất bến 0 huỷ C…" at bounding box center [738, 370] width 1355 height 543
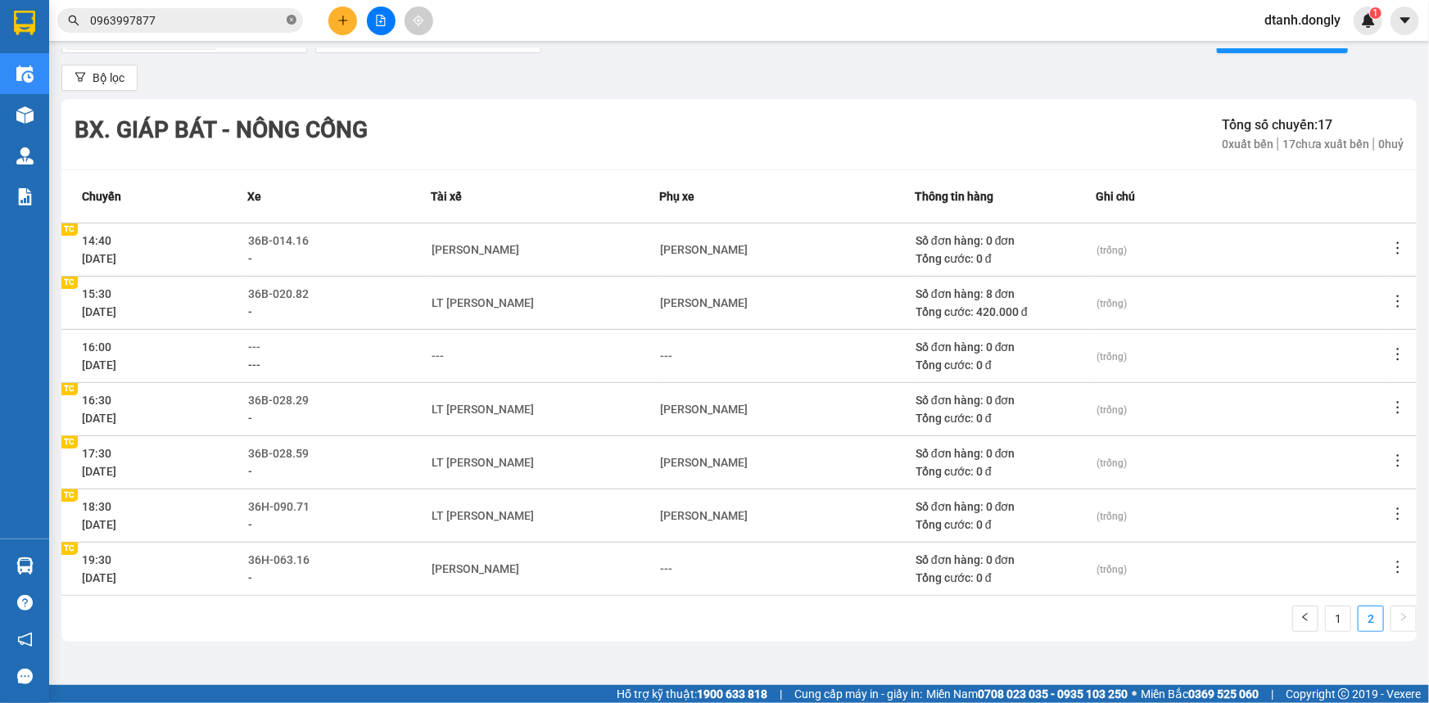
click at [292, 16] on icon "close-circle" at bounding box center [292, 20] width 10 height 10
click at [384, 16] on icon "file-add" at bounding box center [380, 20] width 11 height 11
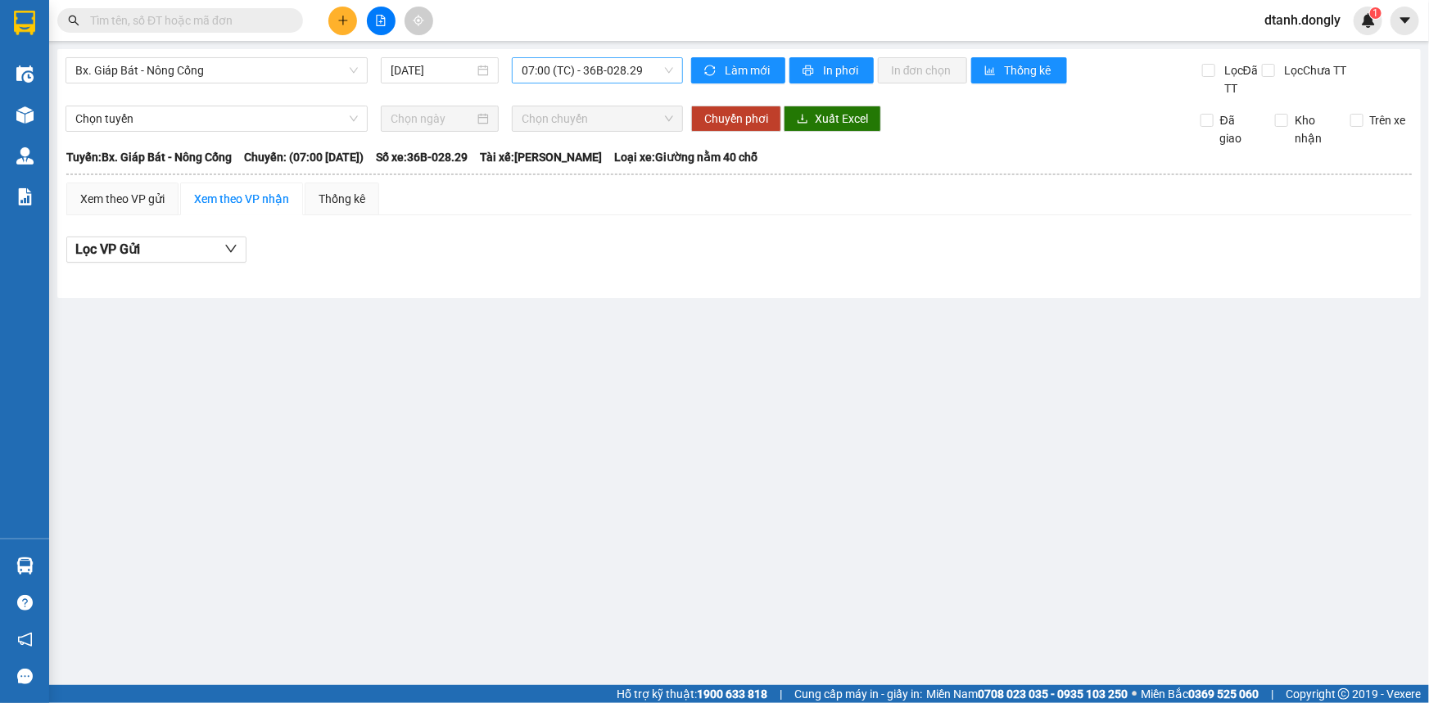
click at [671, 69] on span "07:00 (TC) - 36B-028.29" at bounding box center [597, 70] width 151 height 25
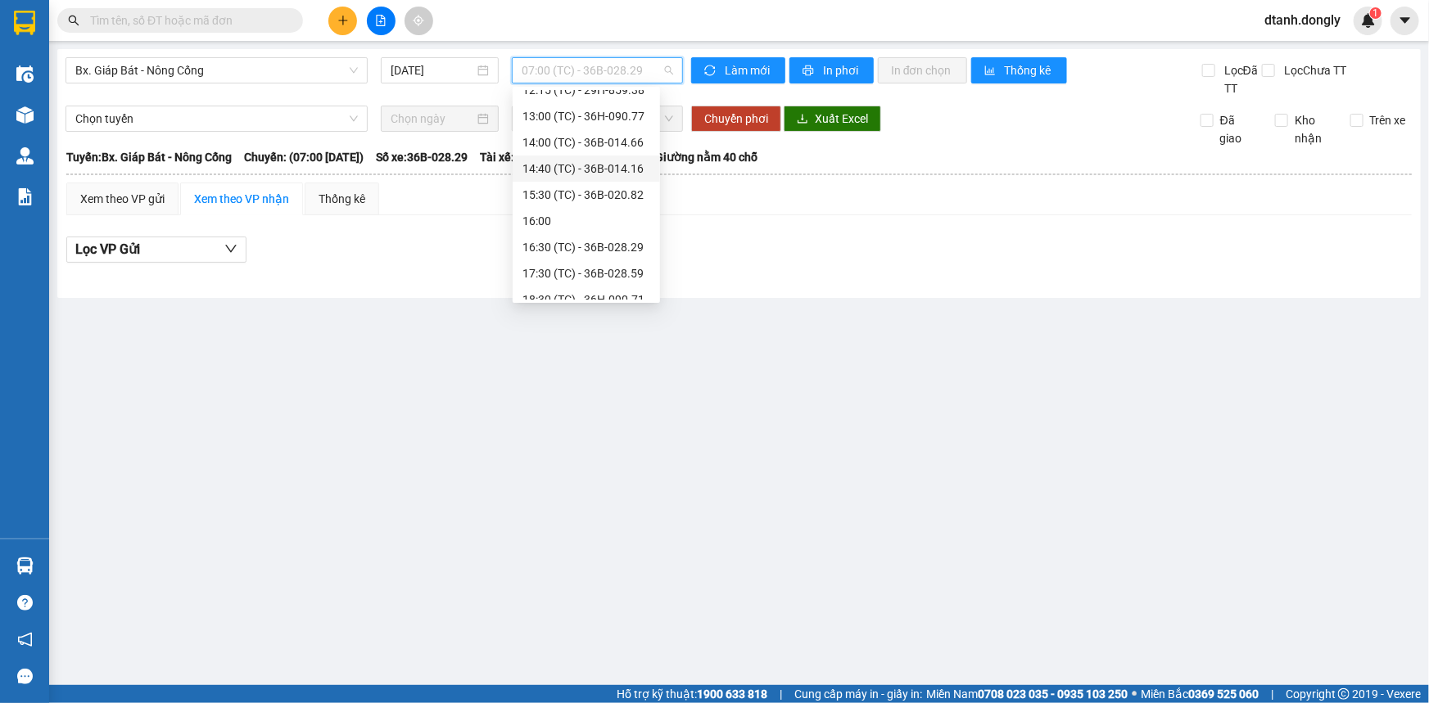
scroll to position [74, 0]
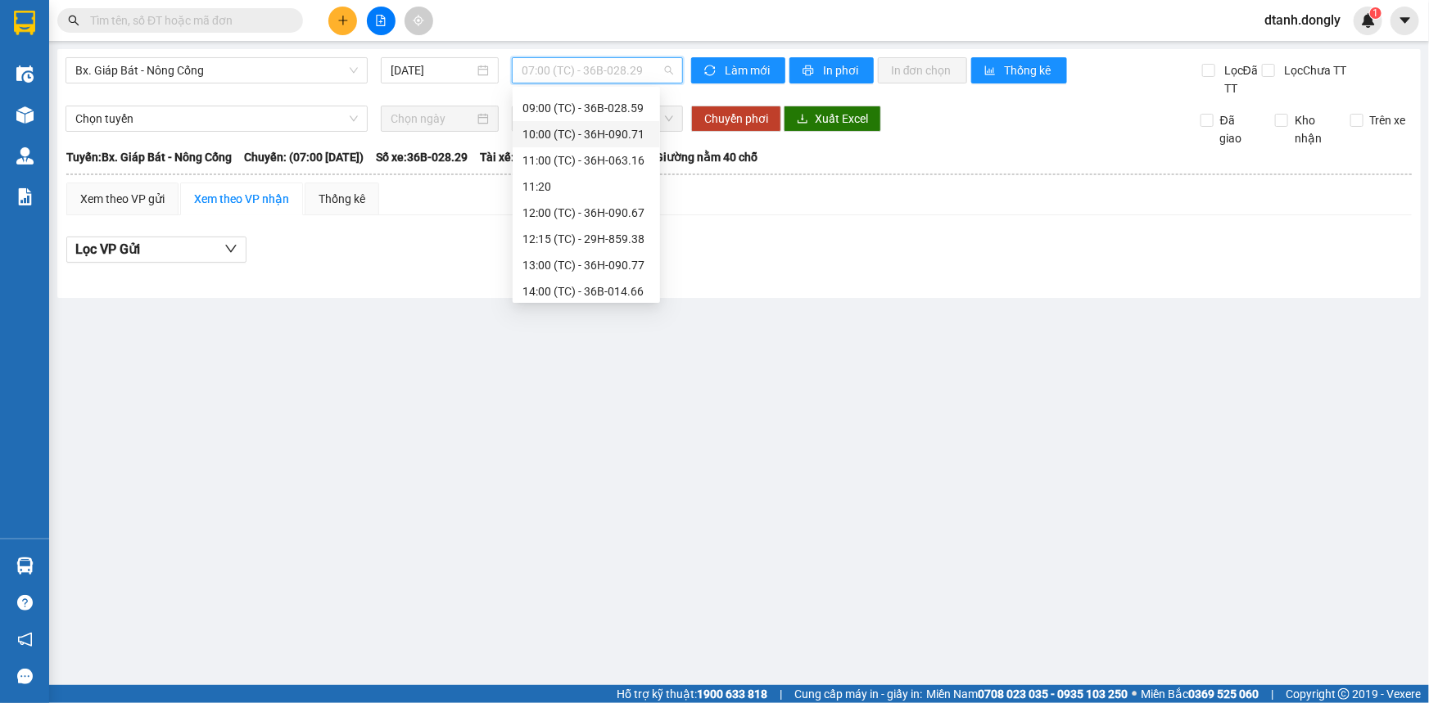
click at [605, 129] on div "10:00 (TC) - 36H-090.71" at bounding box center [586, 134] width 128 height 18
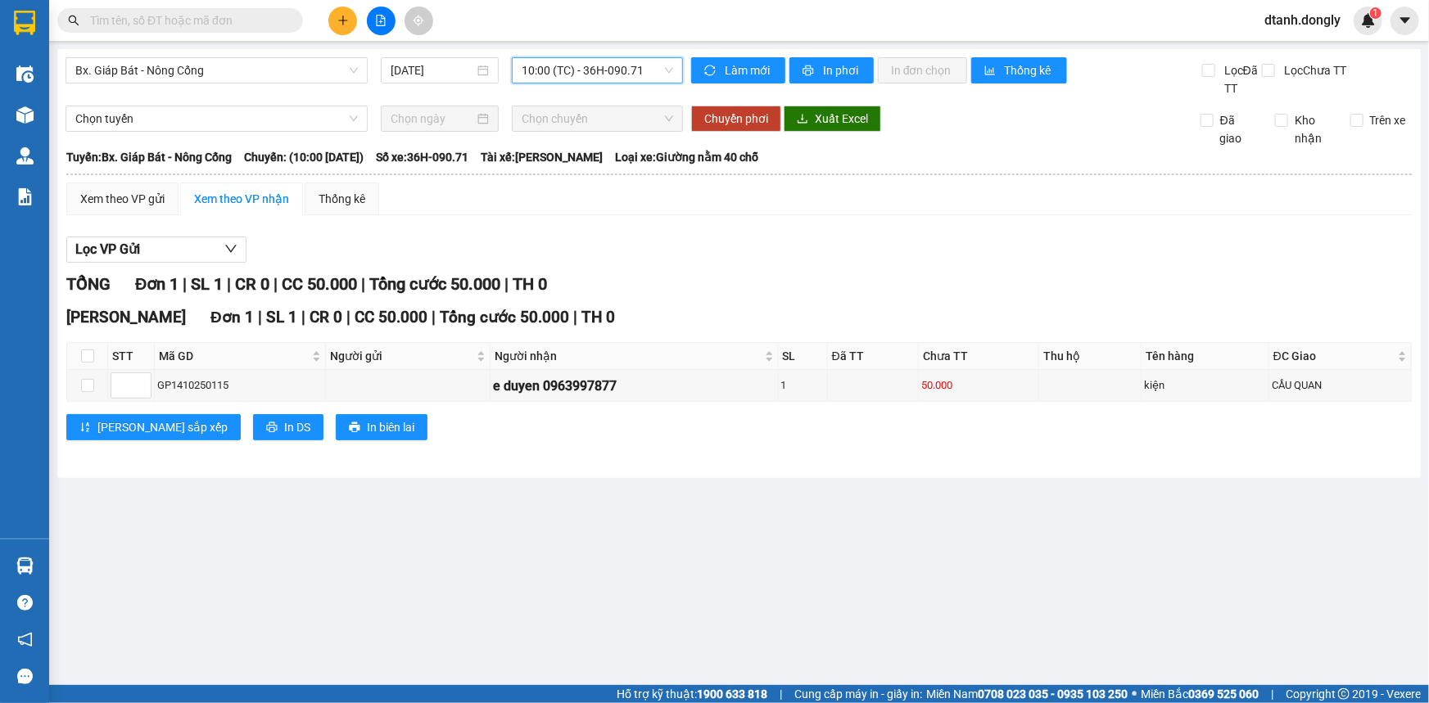
click at [671, 66] on span "10:00 (TC) - 36H-090.71" at bounding box center [597, 70] width 151 height 25
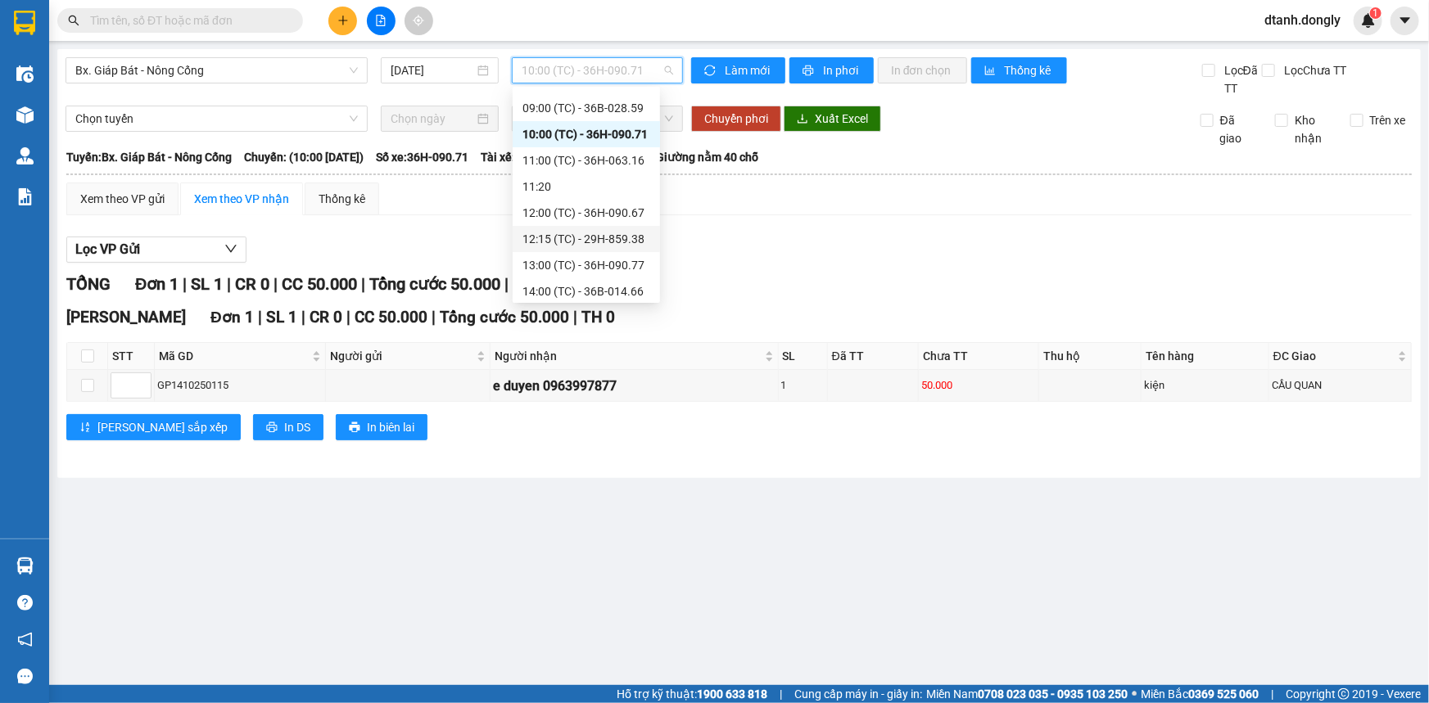
click at [612, 233] on div "12:15 (TC) - 29H-859.38" at bounding box center [586, 239] width 128 height 18
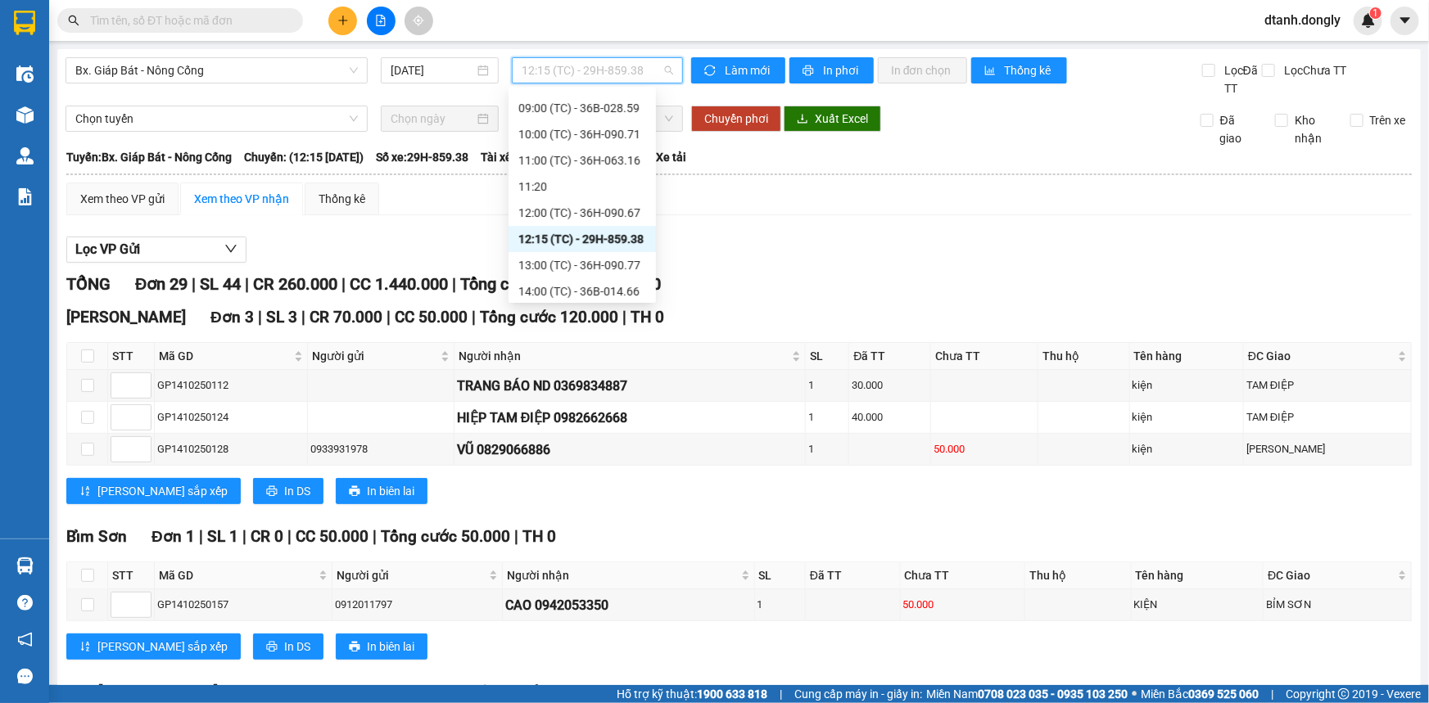
click at [660, 70] on span "12:15 (TC) - 29H-859.38" at bounding box center [597, 70] width 151 height 25
click at [596, 262] on div "13:00 (TC) - 36H-090.77" at bounding box center [582, 265] width 128 height 18
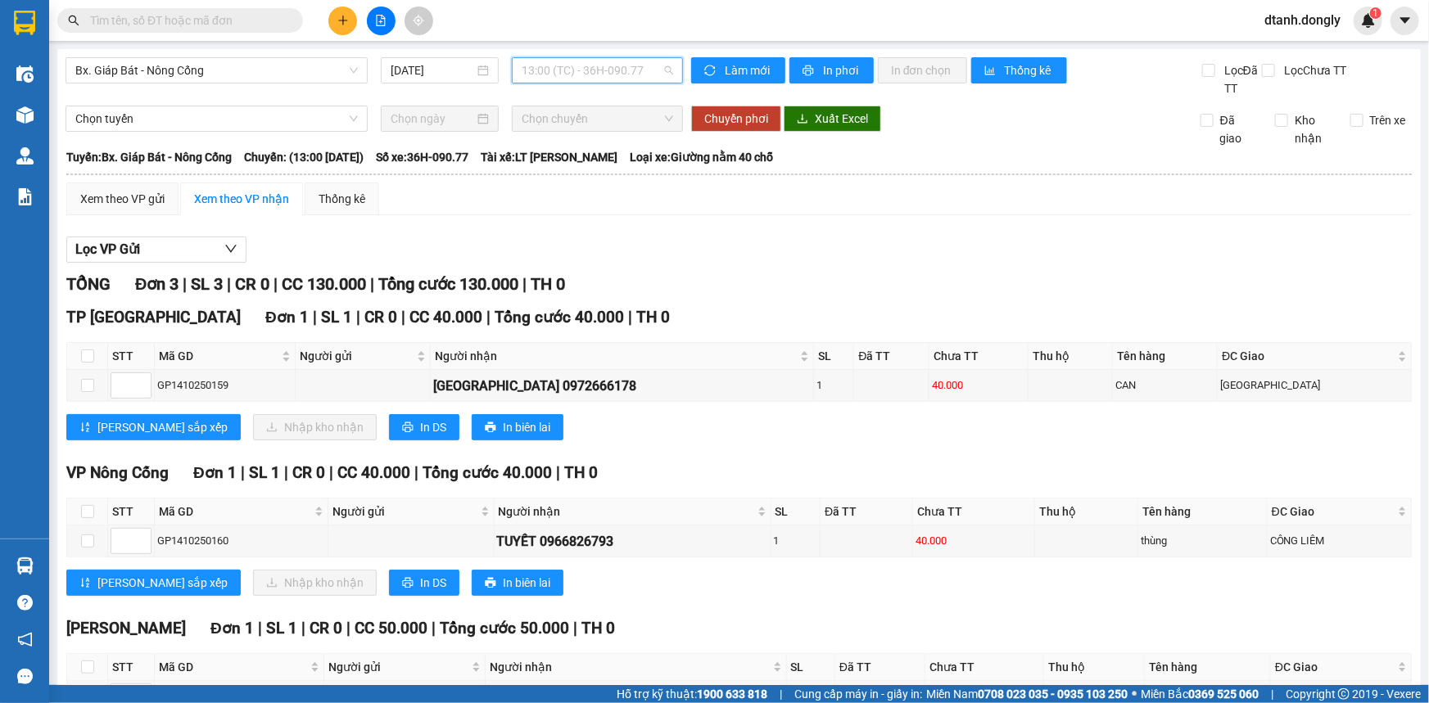
click at [665, 70] on span "13:00 (TC) - 36H-090.77" at bounding box center [597, 70] width 151 height 25
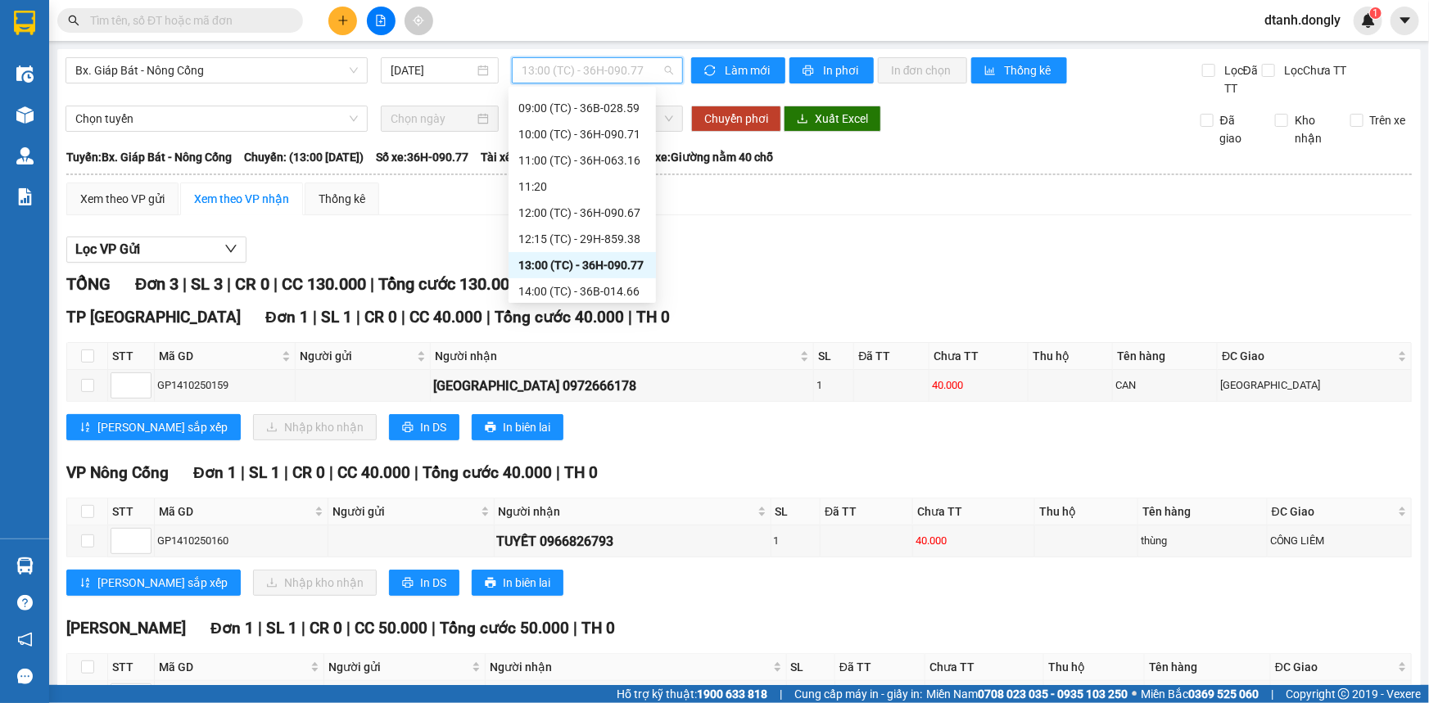
scroll to position [223, 0]
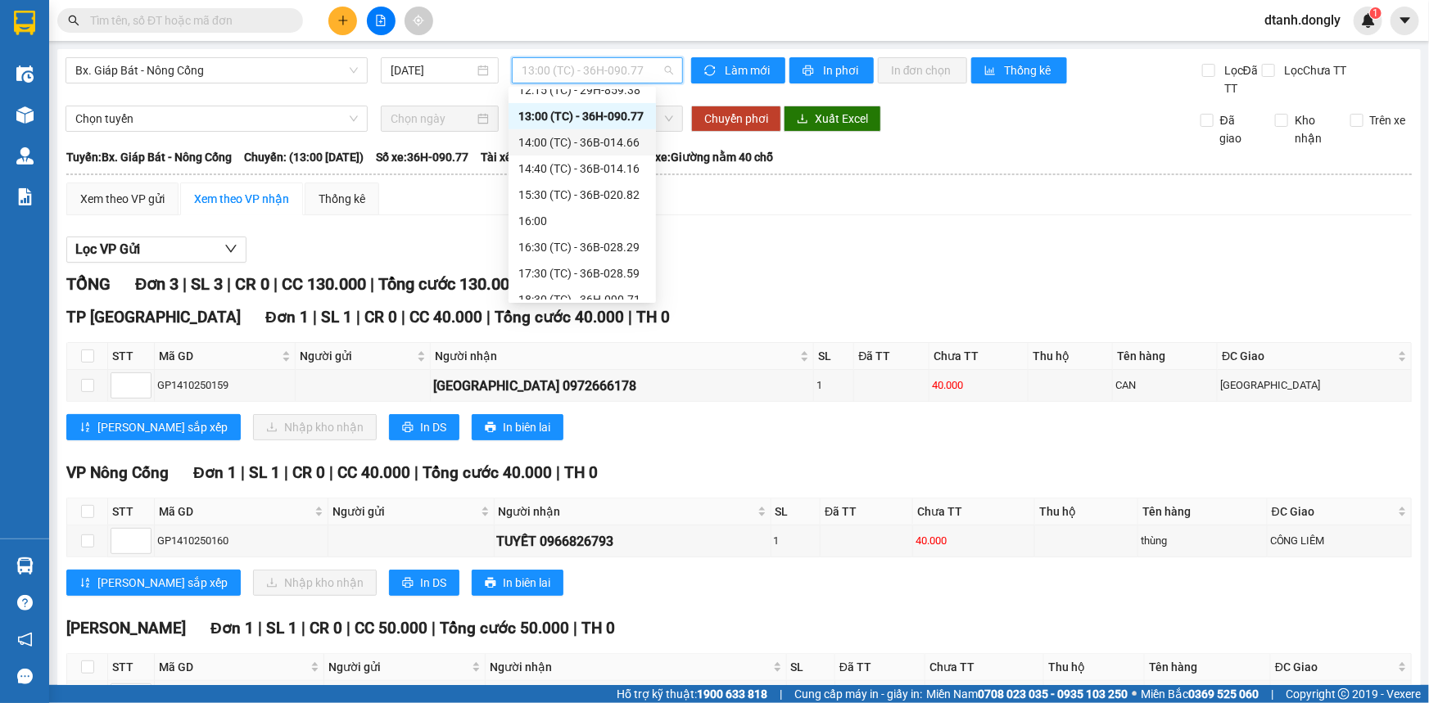
click at [604, 135] on div "14:00 (TC) - 36B-014.66" at bounding box center [582, 142] width 128 height 18
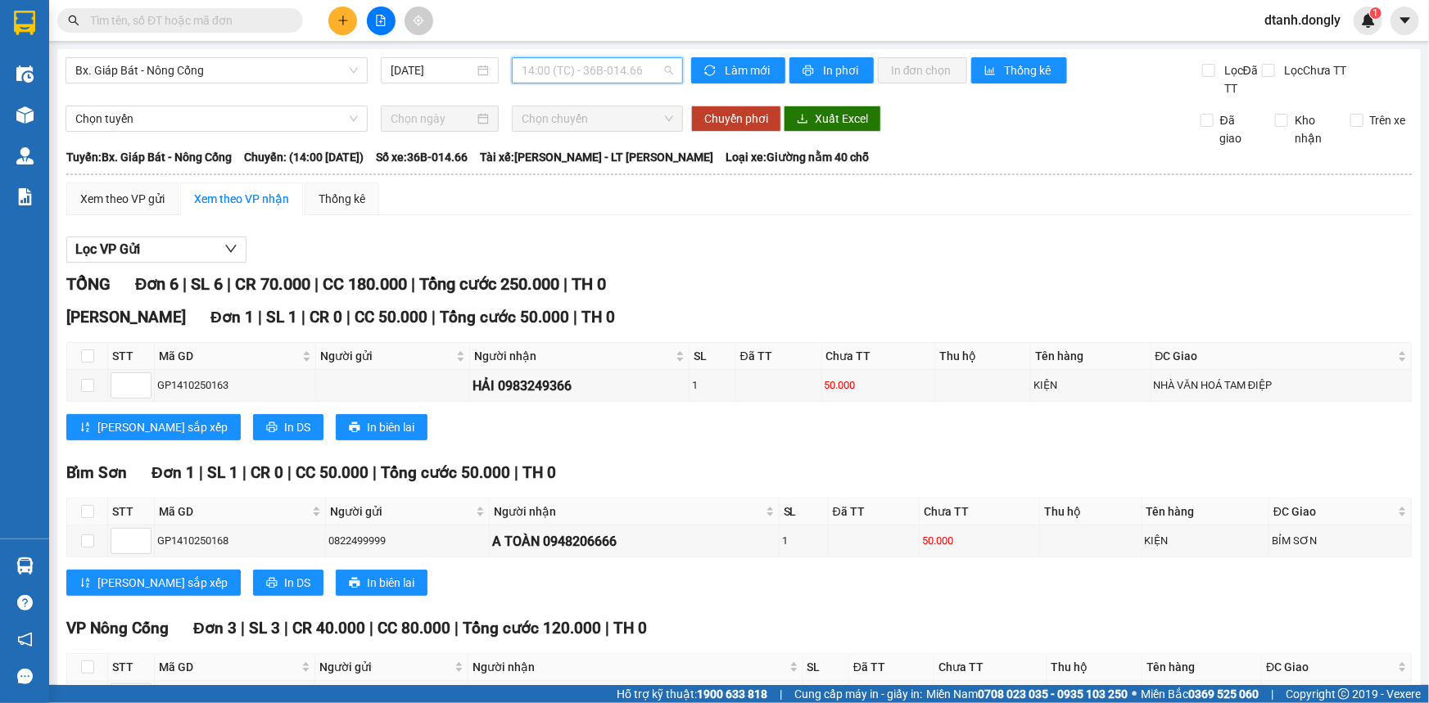
click at [660, 66] on span "14:00 (TC) - 36B-014.66" at bounding box center [597, 70] width 151 height 25
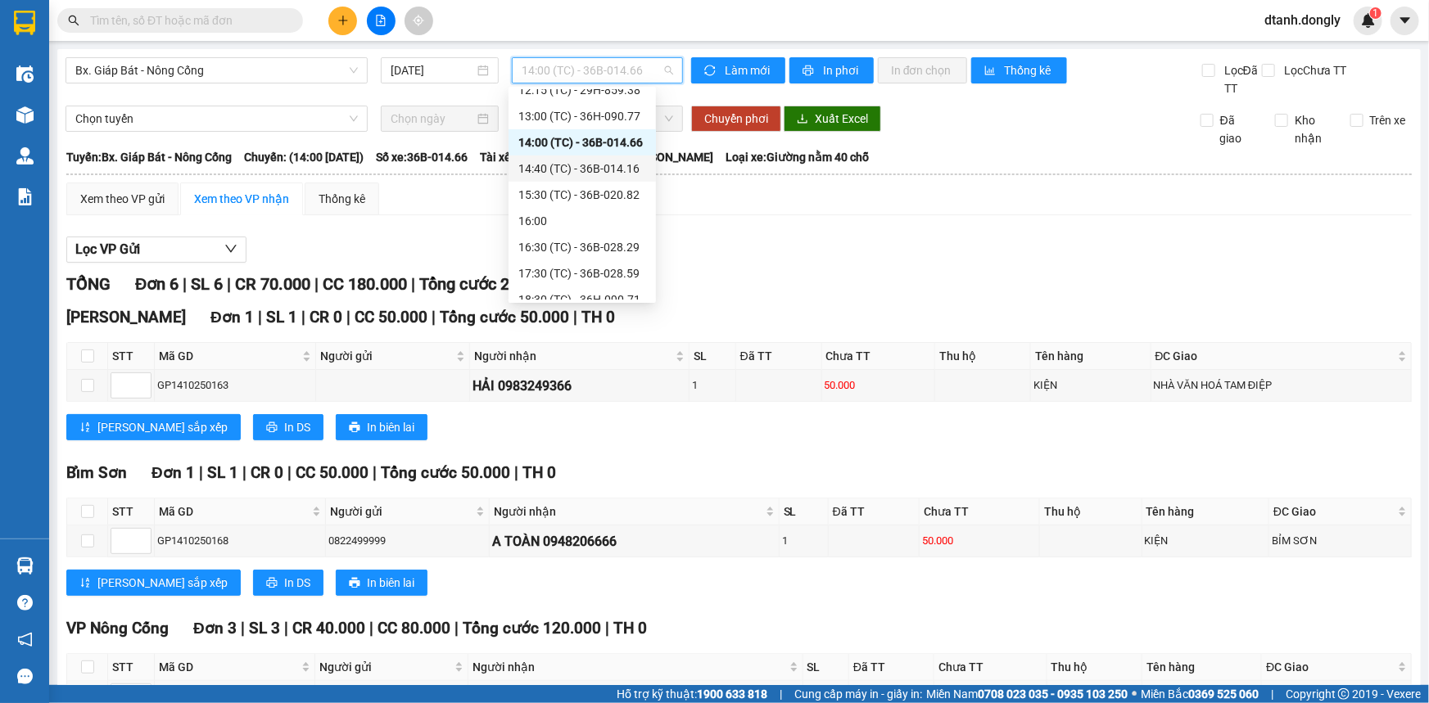
click at [592, 164] on div "14:40 (TC) - 36B-014.16" at bounding box center [582, 169] width 128 height 18
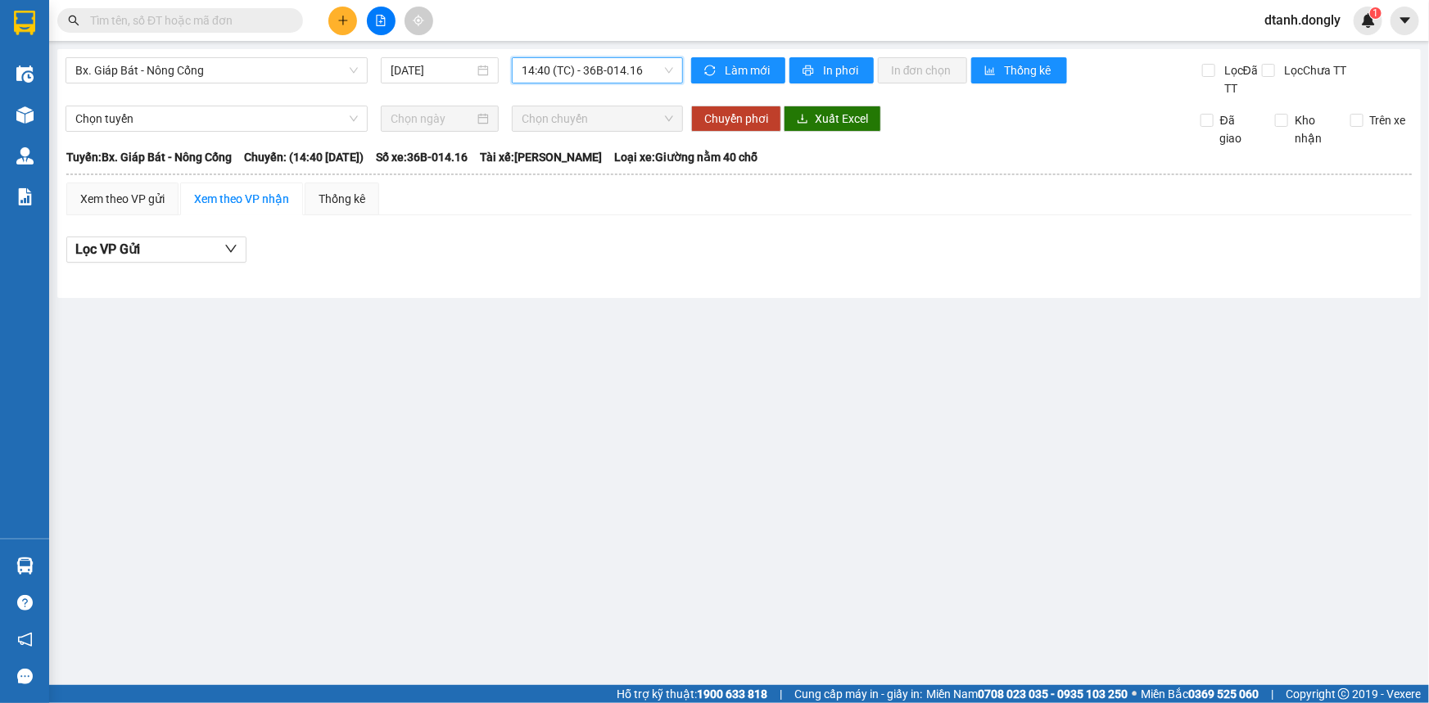
click at [667, 70] on span "14:40 (TC) - 36B-014.16" at bounding box center [597, 70] width 151 height 25
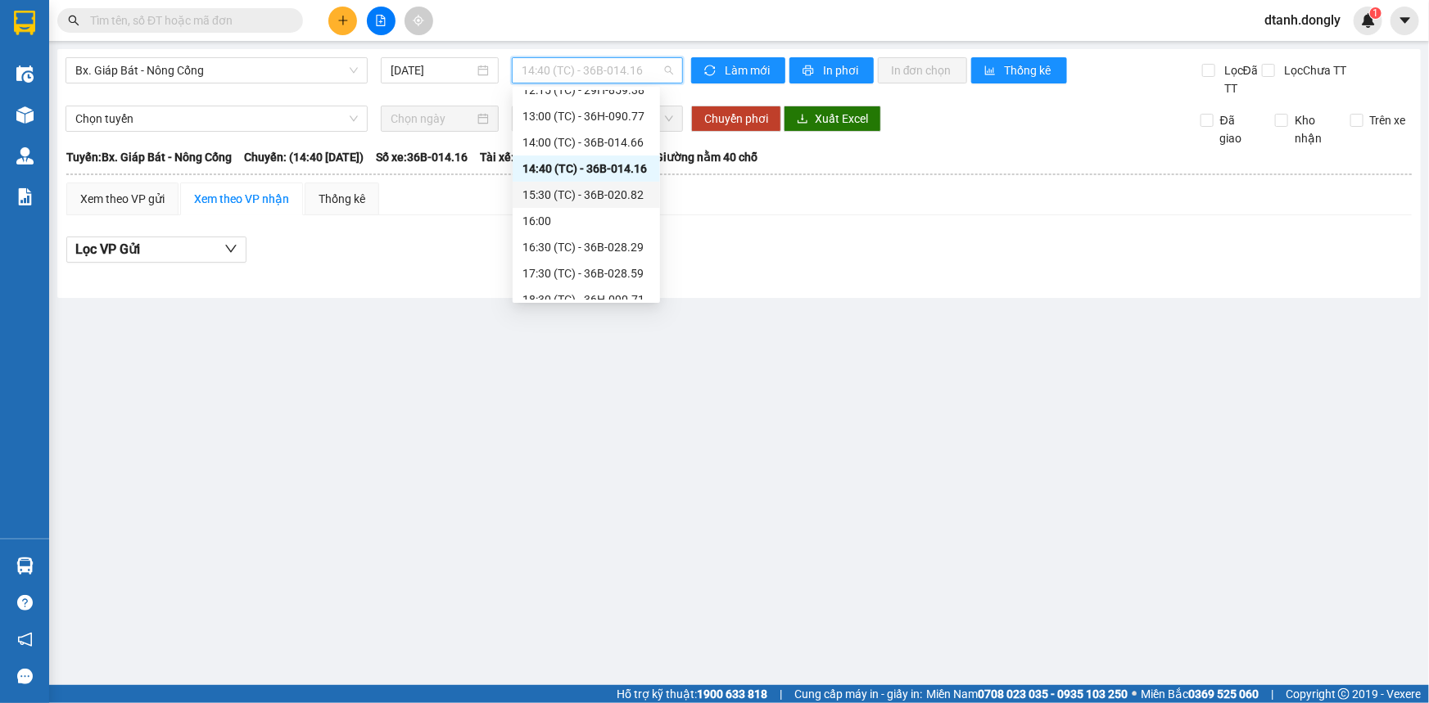
click at [615, 187] on div "15:30 (TC) - 36B-020.82" at bounding box center [586, 195] width 128 height 18
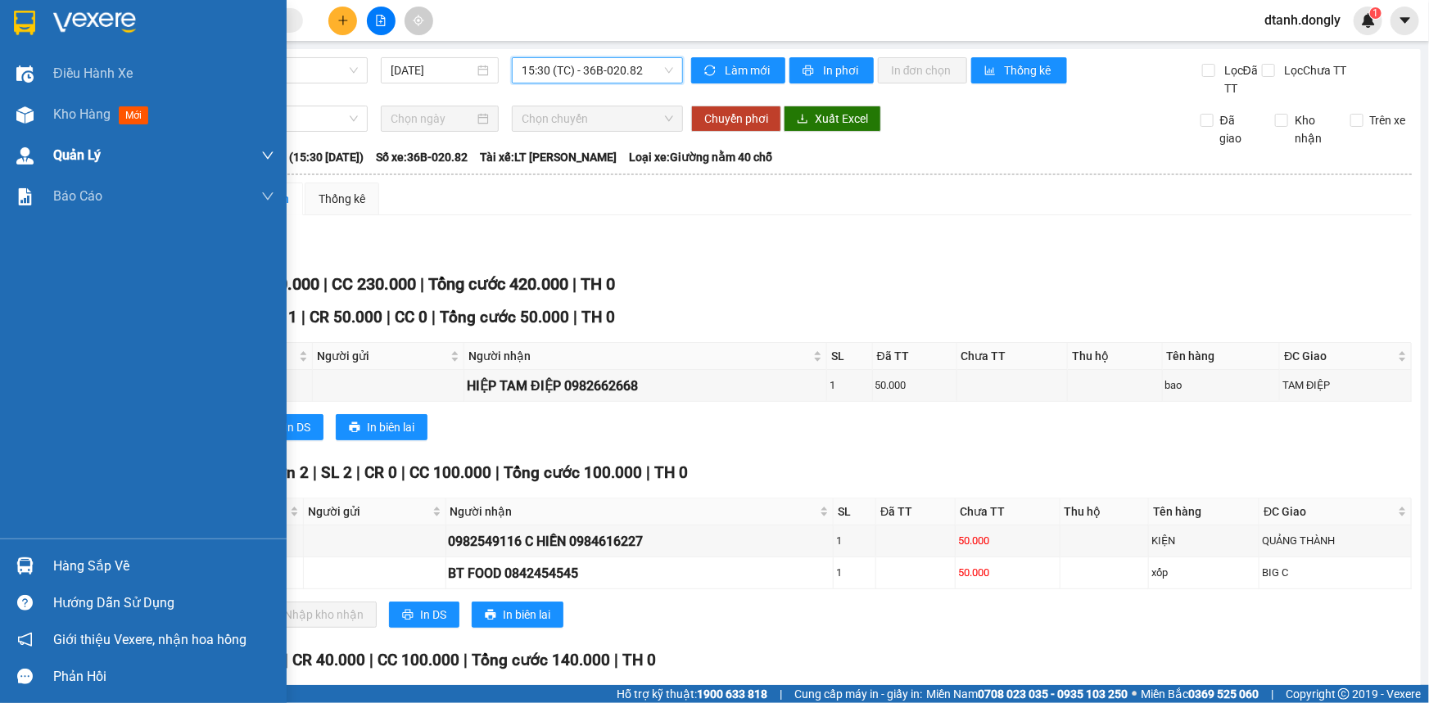
drag, startPoint x: 55, startPoint y: 109, endPoint x: 132, endPoint y: 139, distance: 82.7
click at [56, 109] on span "Kho hàng" at bounding box center [81, 114] width 57 height 16
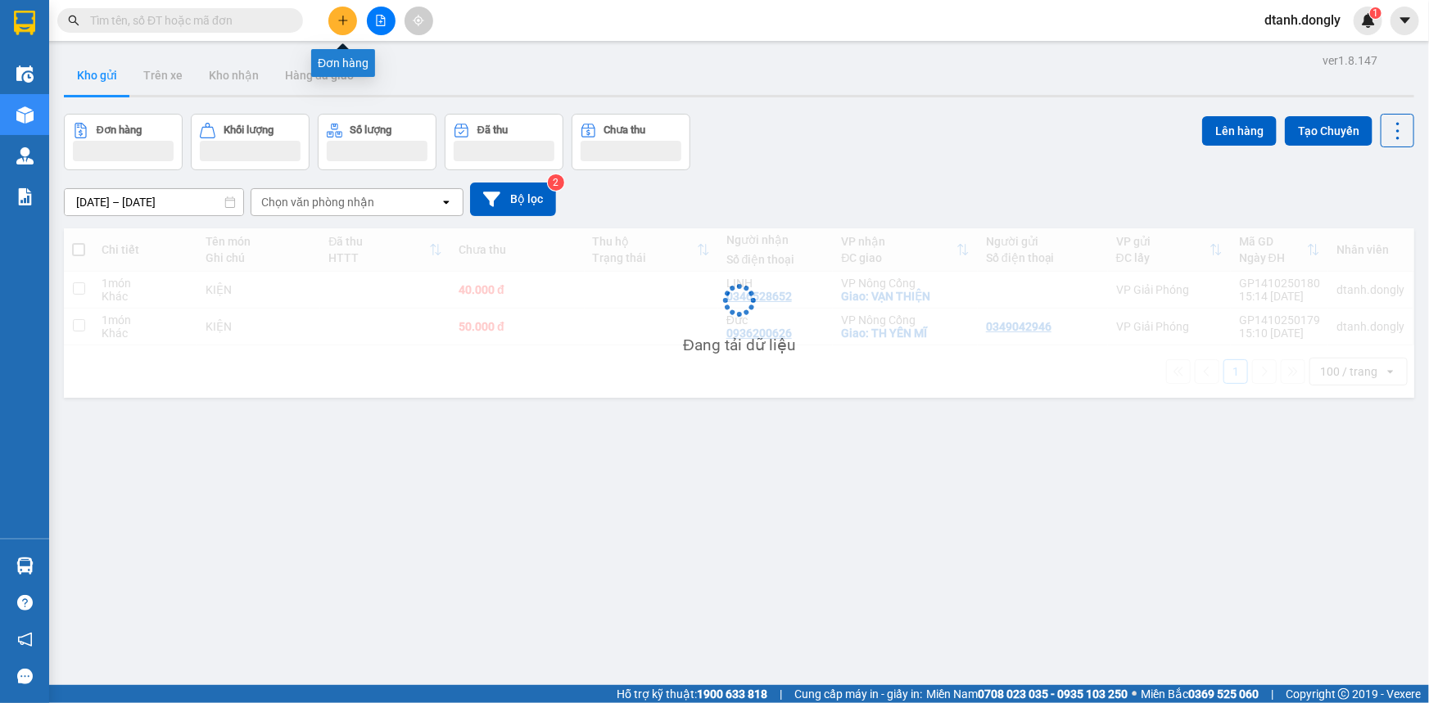
click at [343, 24] on icon "plus" at bounding box center [342, 20] width 11 height 11
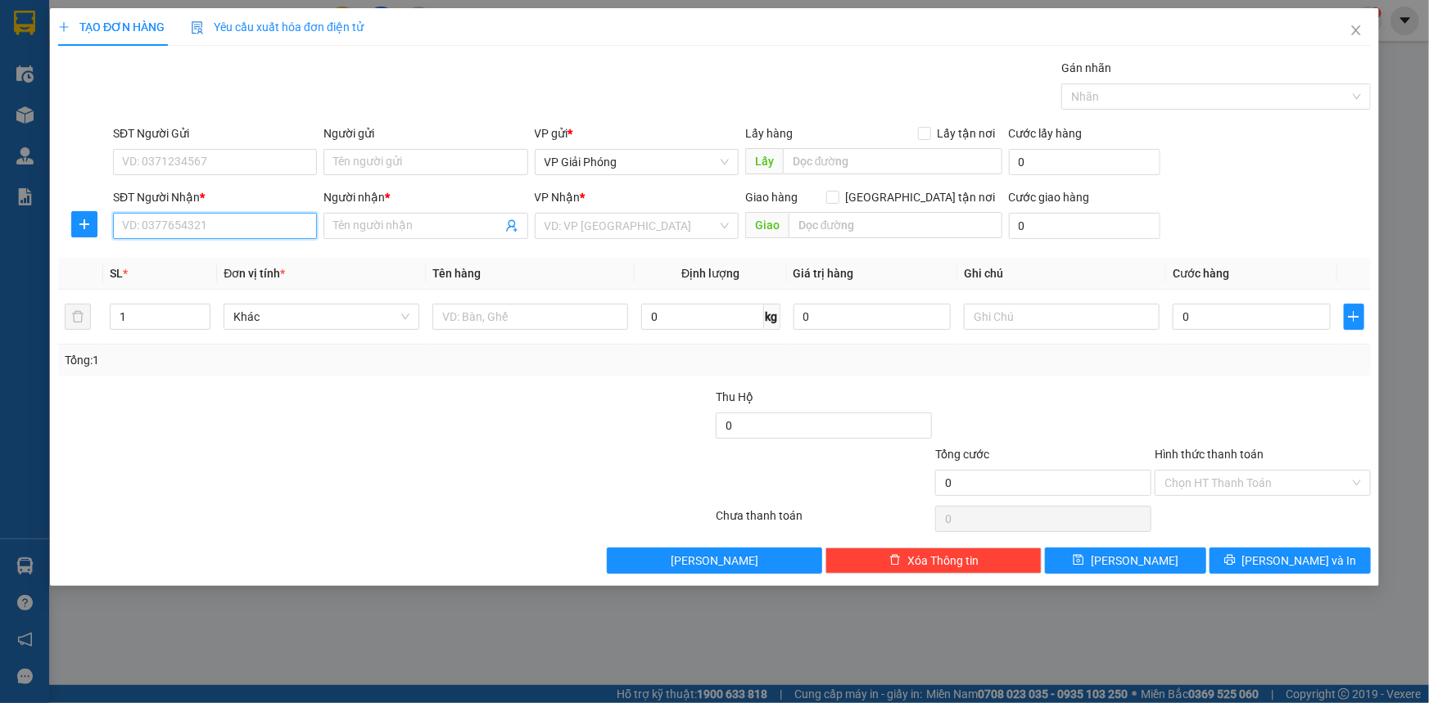
click at [242, 232] on input "SĐT Người Nhận *" at bounding box center [215, 226] width 204 height 26
click at [368, 222] on input "Người nhận *" at bounding box center [417, 226] width 168 height 18
type input "HỢP YẾN"
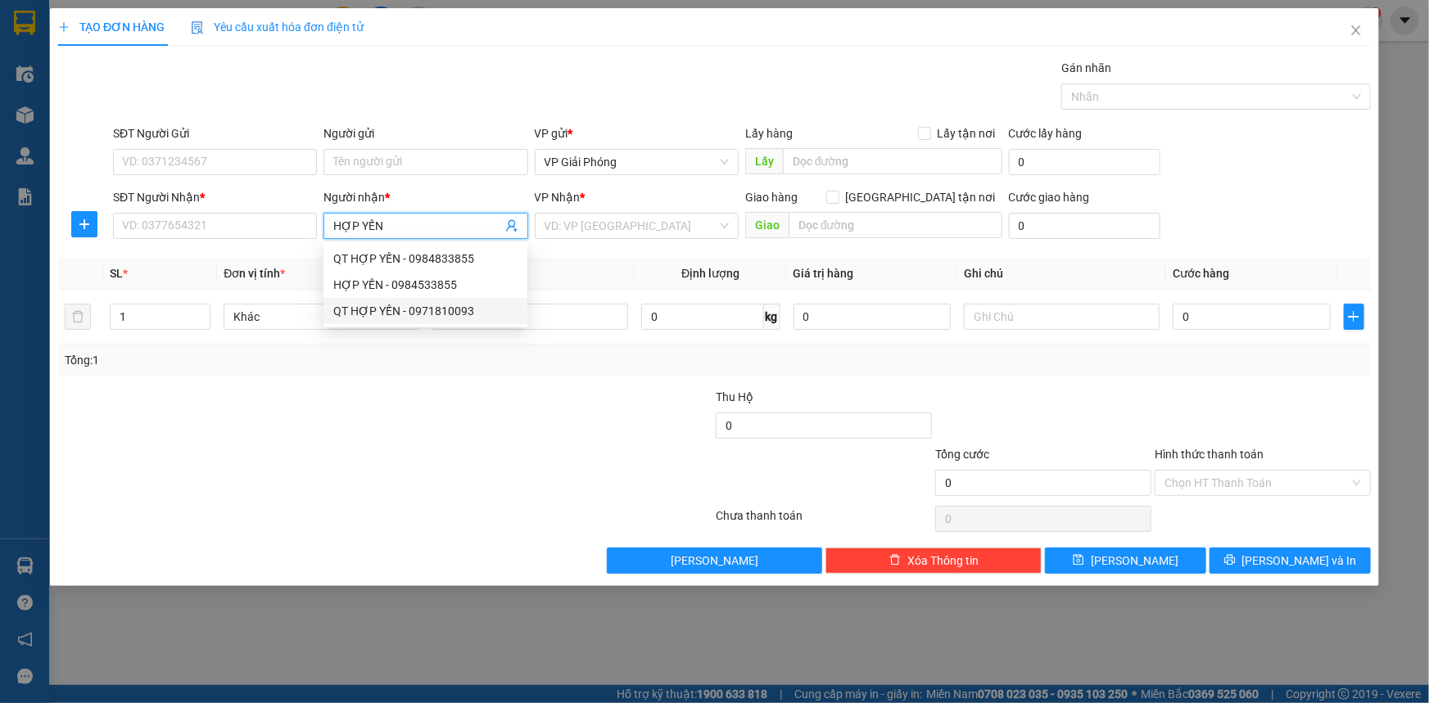
click at [441, 312] on div "QT HỢP YẾN - 0971810093" at bounding box center [425, 311] width 184 height 18
type input "0971810093"
type input "QT HỢP YẾN"
checkbox input "true"
type input "THĂNG LONG"
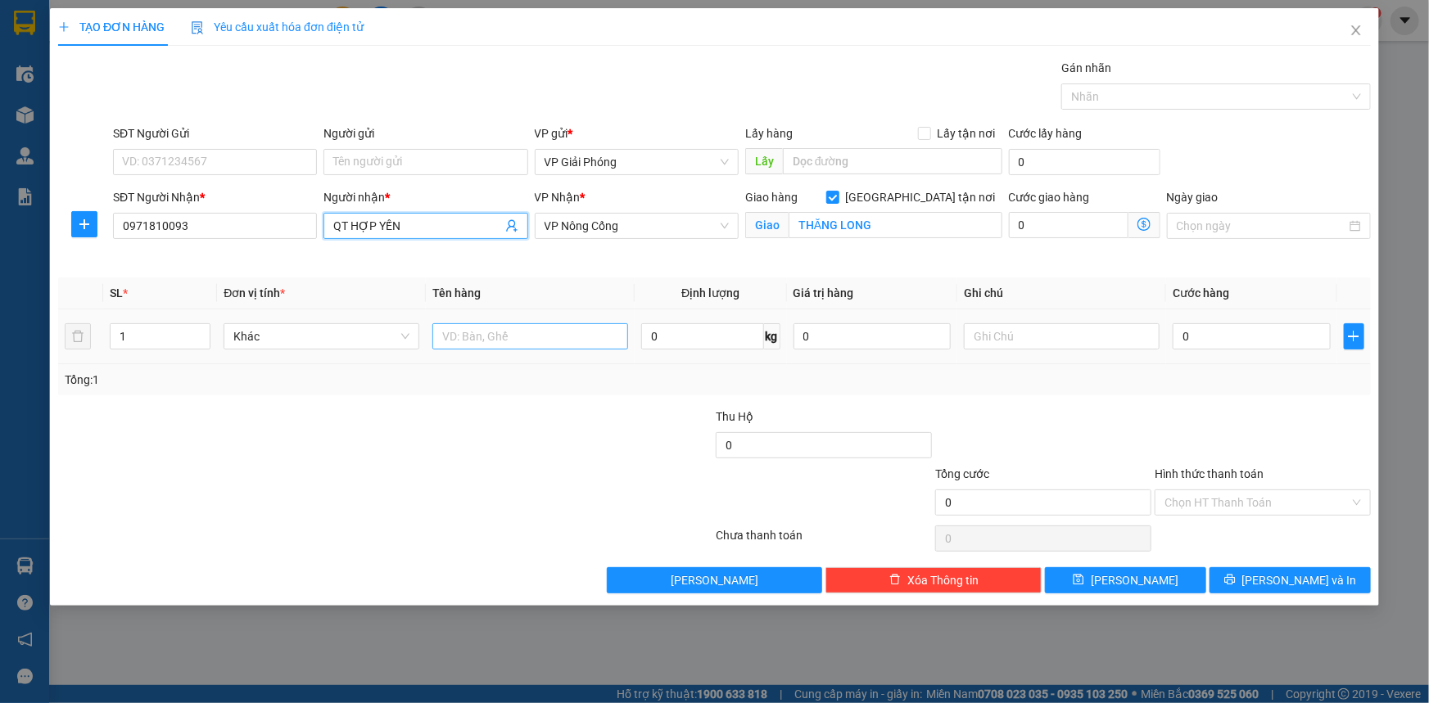
type input "QT HỢP YẾN"
click at [494, 339] on input "text" at bounding box center [530, 336] width 196 height 26
click at [162, 329] on input "1" at bounding box center [160, 336] width 99 height 25
type input "2"
click at [486, 336] on input "text" at bounding box center [530, 336] width 196 height 26
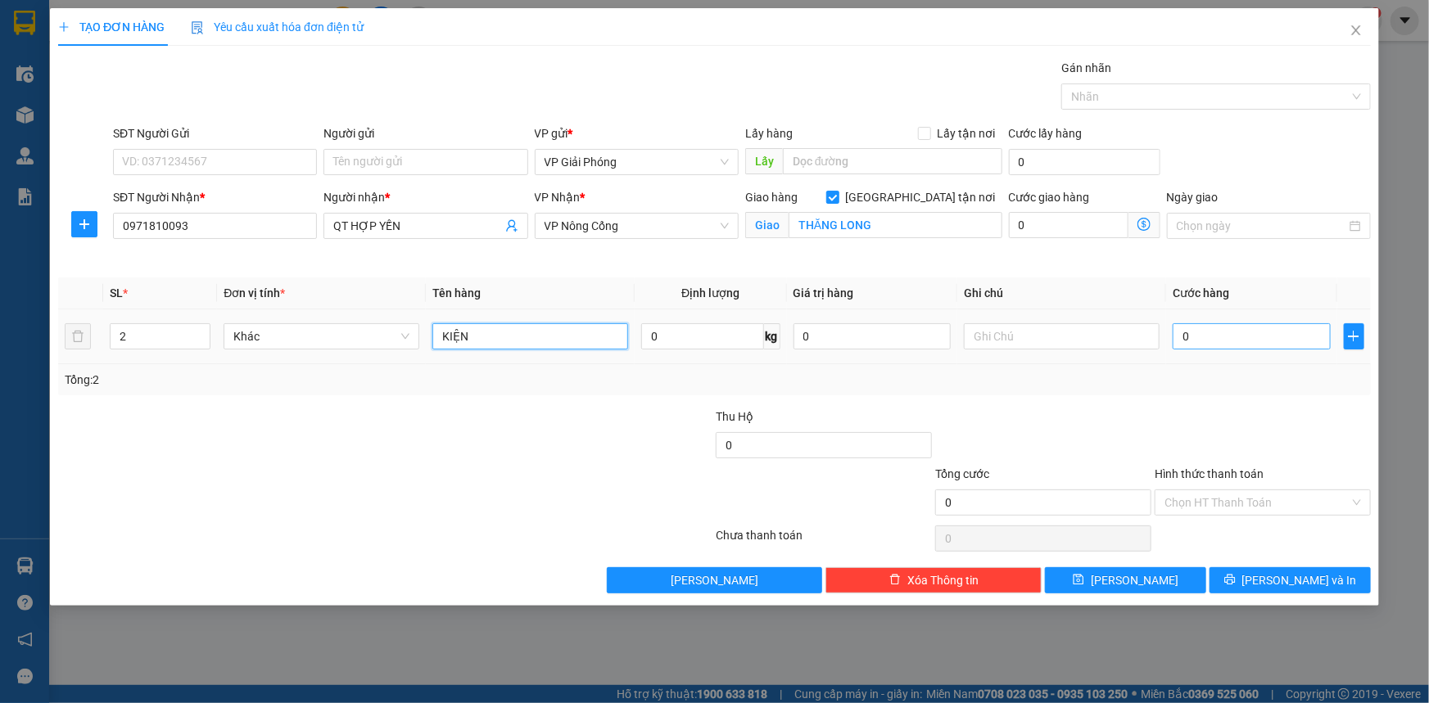
type input "KIỆN"
click at [1201, 334] on input "0" at bounding box center [1252, 336] width 158 height 26
type input "1"
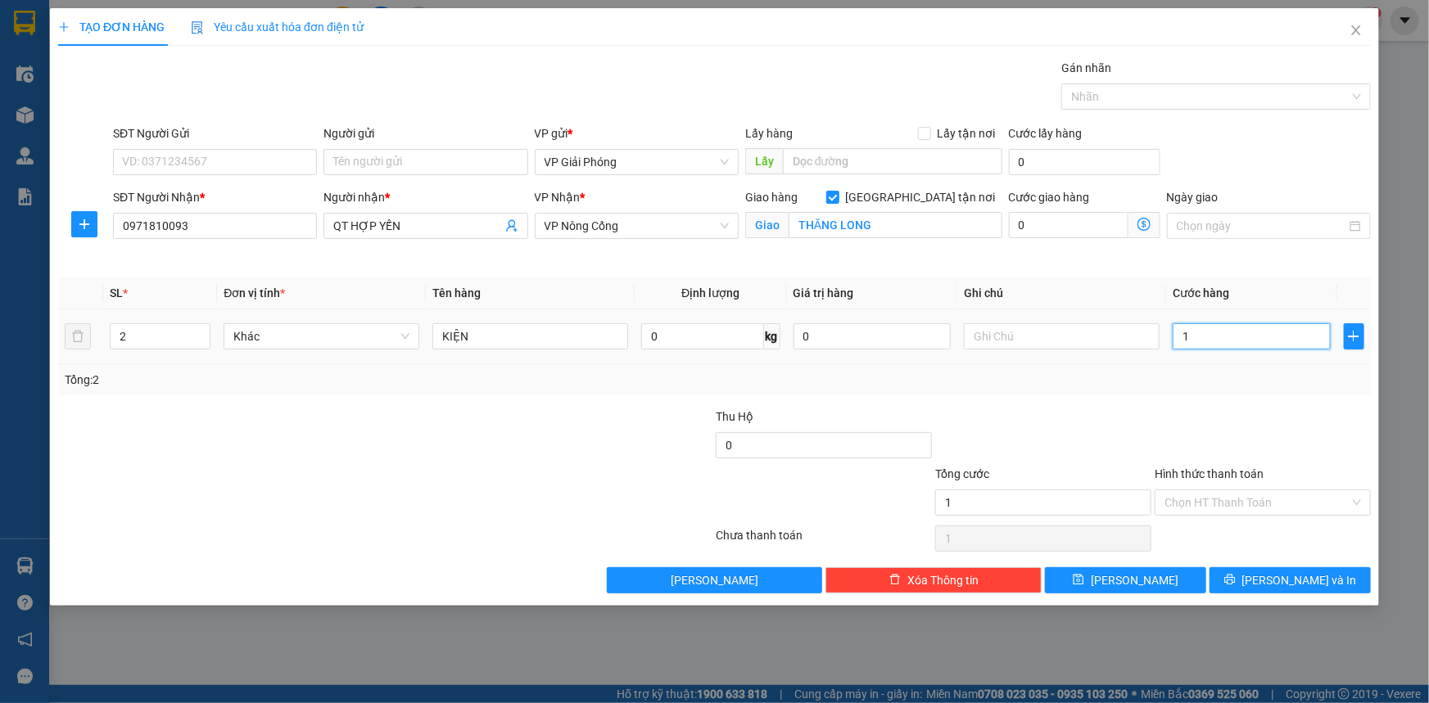
type input "10"
type input "100"
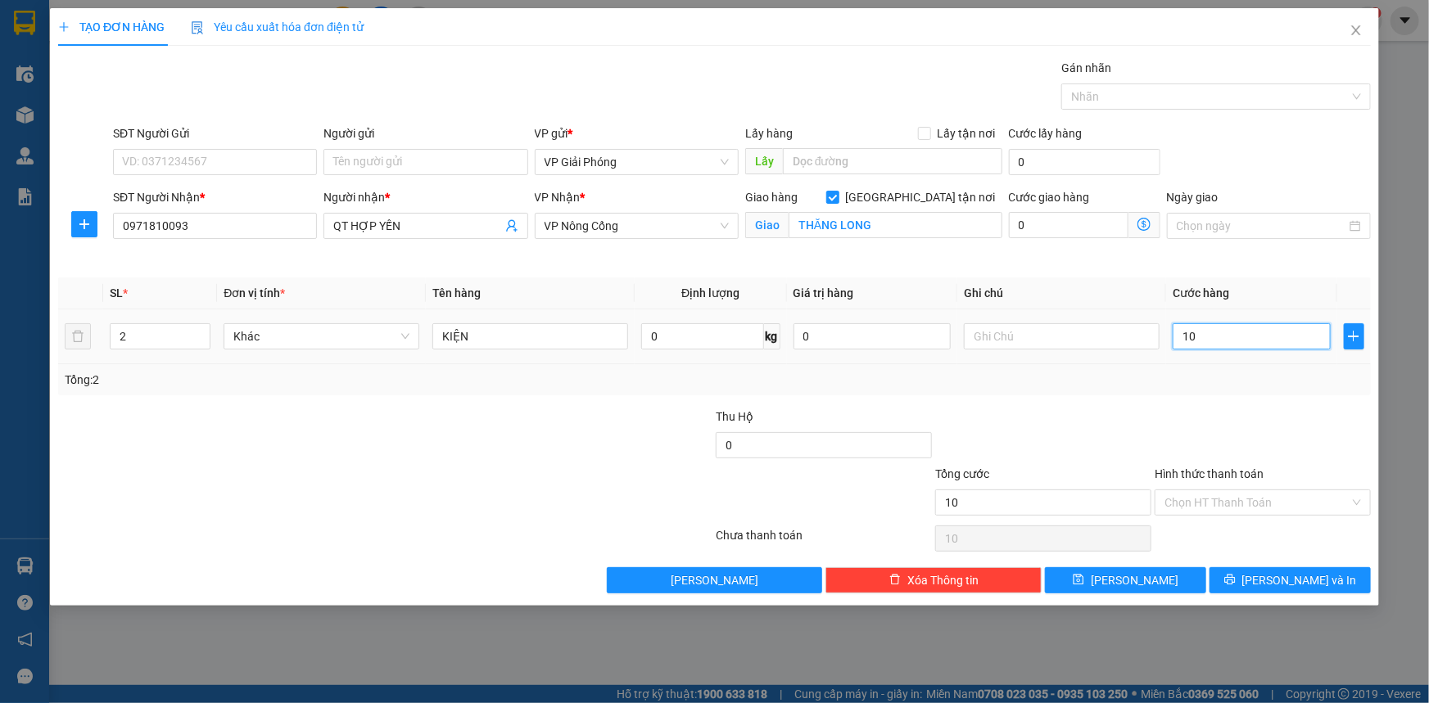
type input "100"
click at [1093, 97] on div at bounding box center [1207, 97] width 285 height 20
type input "100.000"
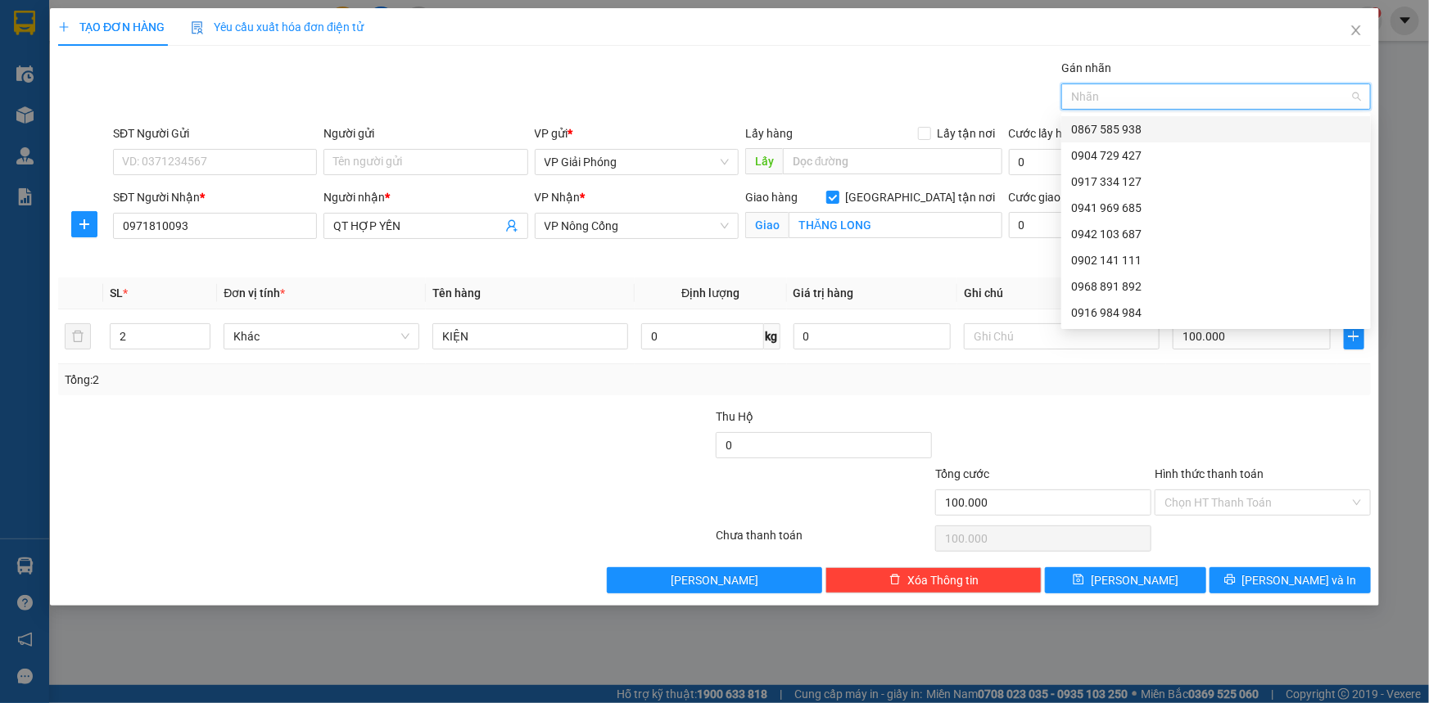
click at [1149, 97] on div at bounding box center [1207, 97] width 285 height 20
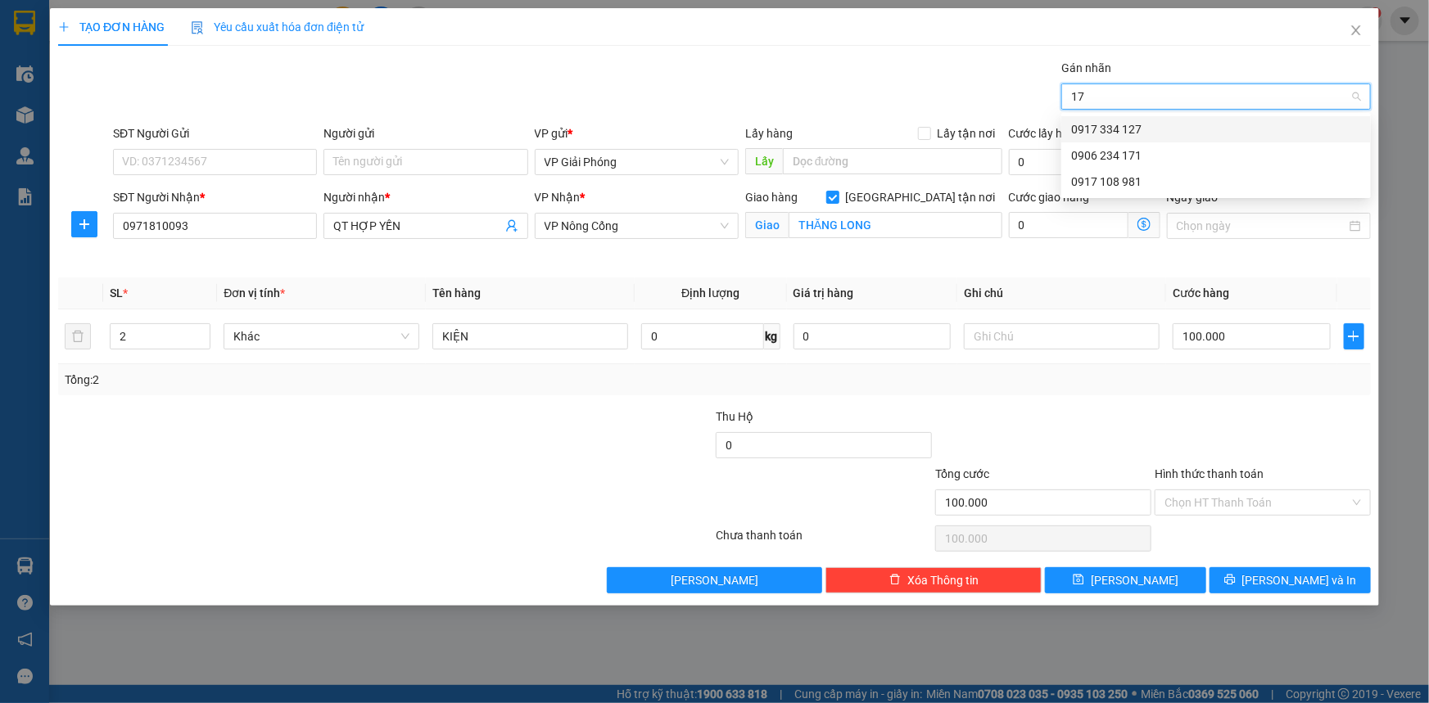
type input "171"
click at [1140, 125] on div "0906 234 171" at bounding box center [1216, 129] width 290 height 18
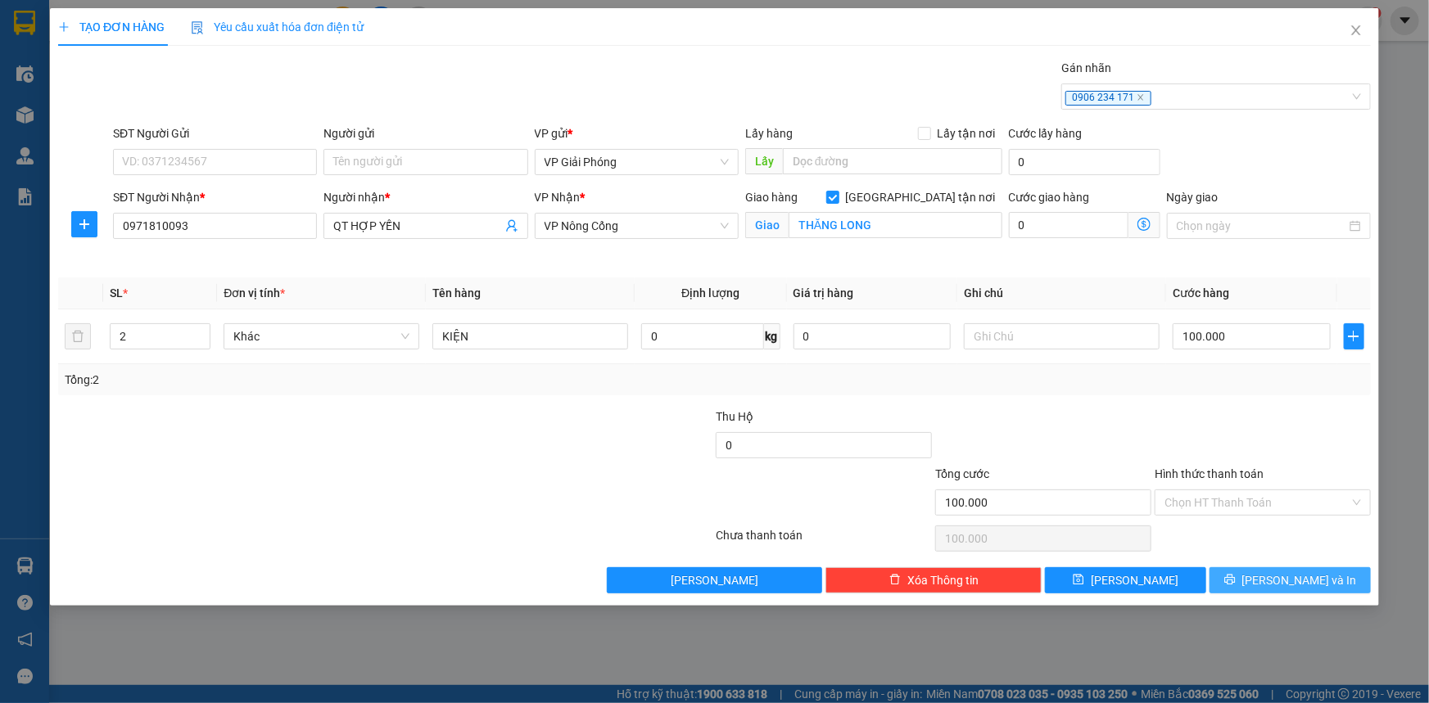
click at [1291, 576] on span "[PERSON_NAME] và In" at bounding box center [1299, 581] width 115 height 18
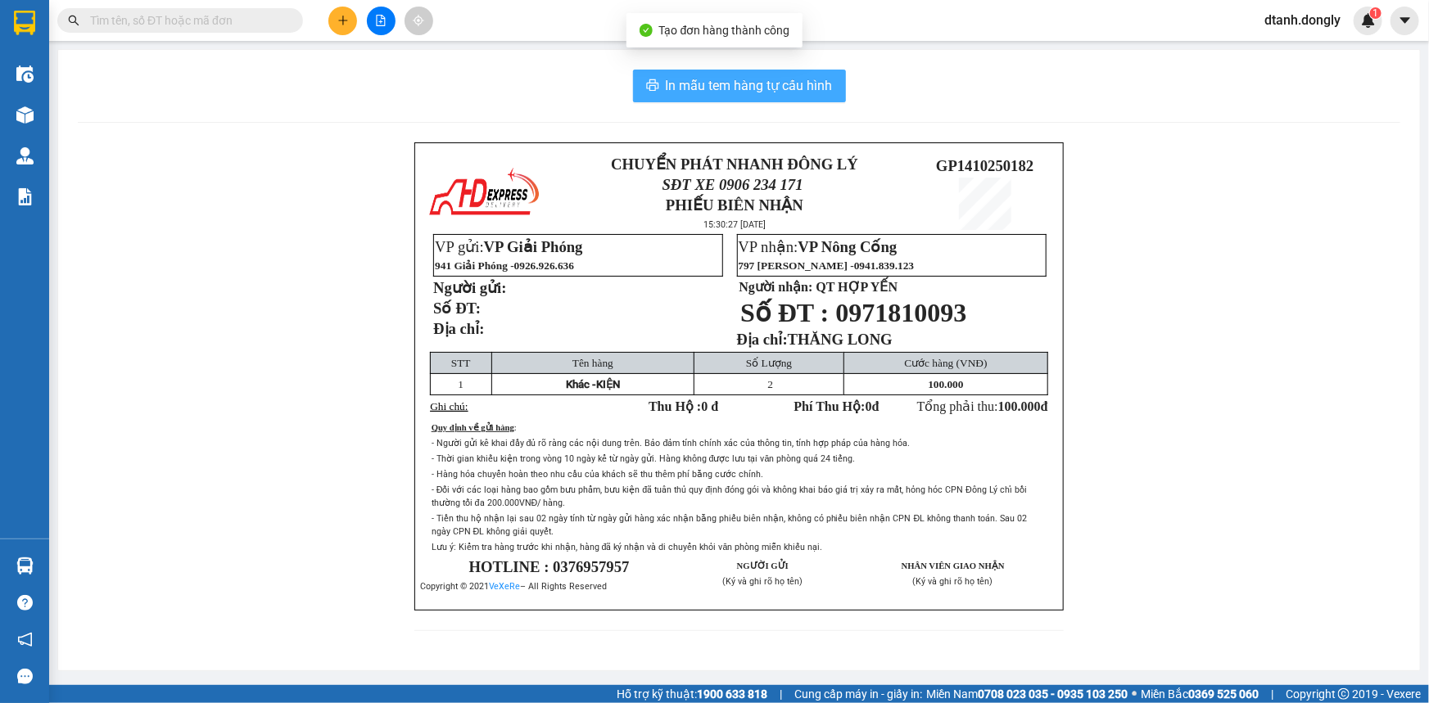
drag, startPoint x: 763, startPoint y: 84, endPoint x: 775, endPoint y: 66, distance: 21.8
click at [765, 84] on span "In mẫu tem hàng tự cấu hình" at bounding box center [749, 85] width 167 height 20
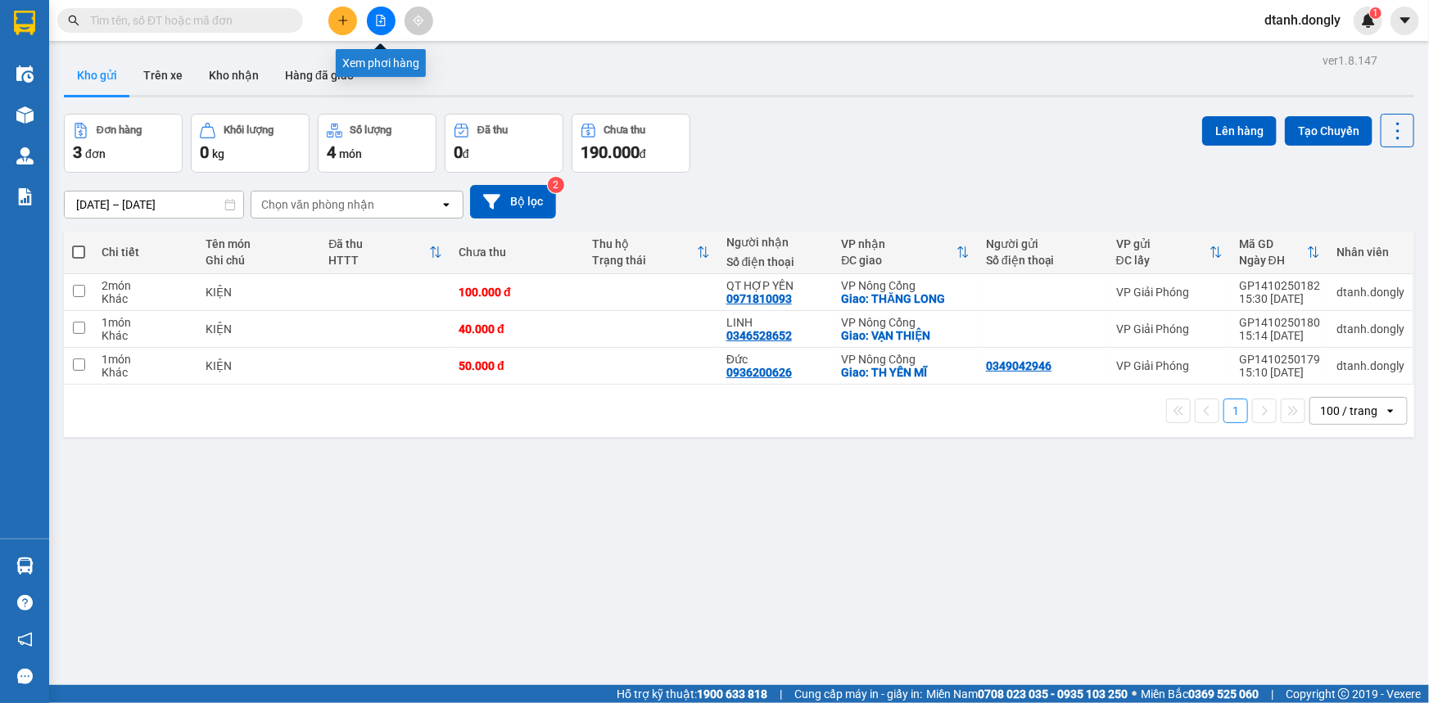
click at [375, 17] on icon "file-add" at bounding box center [380, 20] width 11 height 11
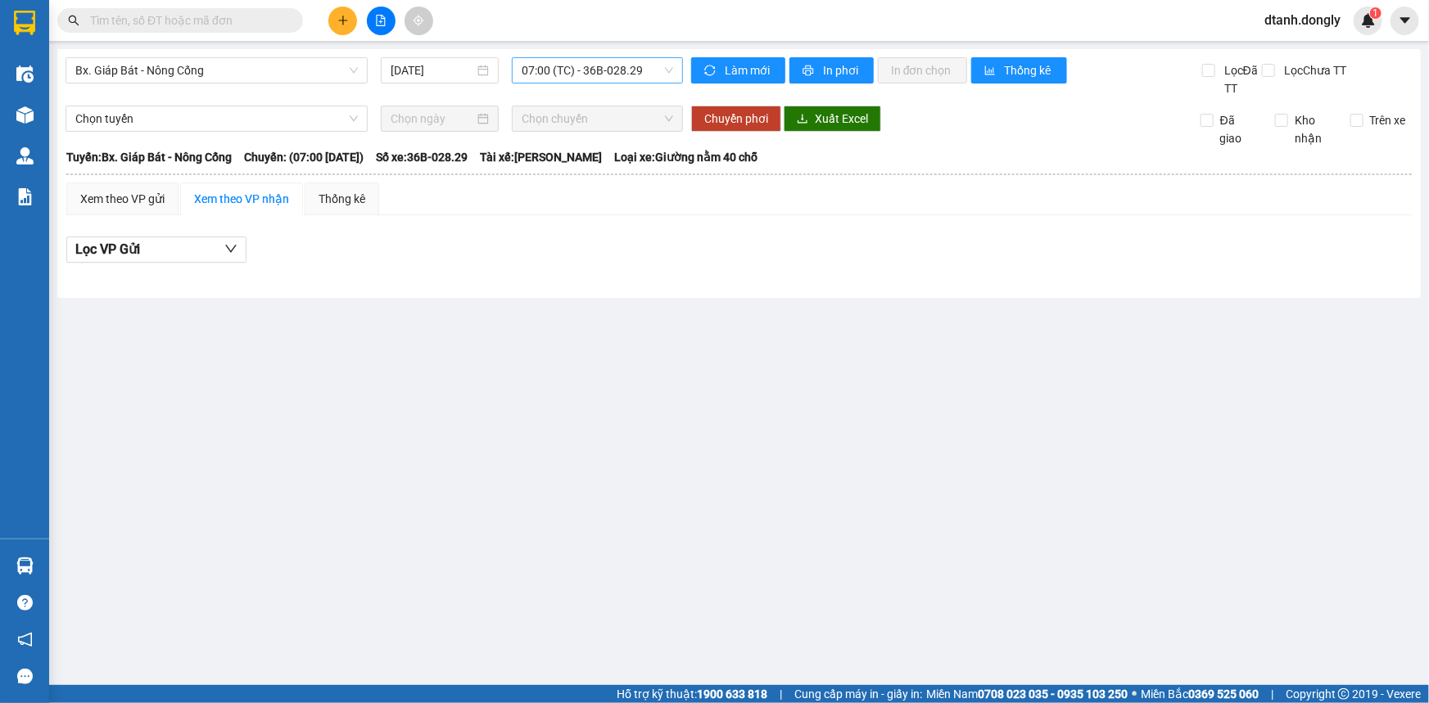
click at [650, 68] on span "07:00 (TC) - 36B-028.29" at bounding box center [597, 70] width 151 height 25
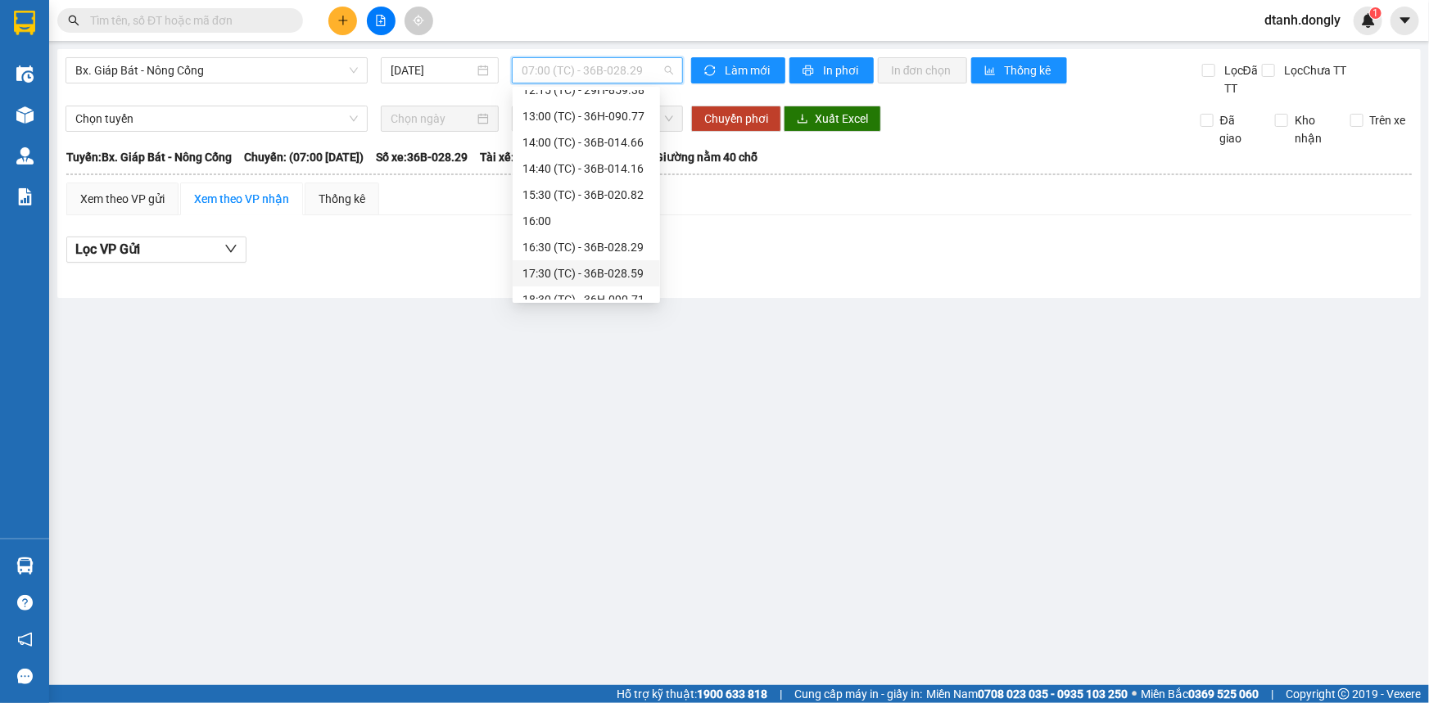
scroll to position [262, 0]
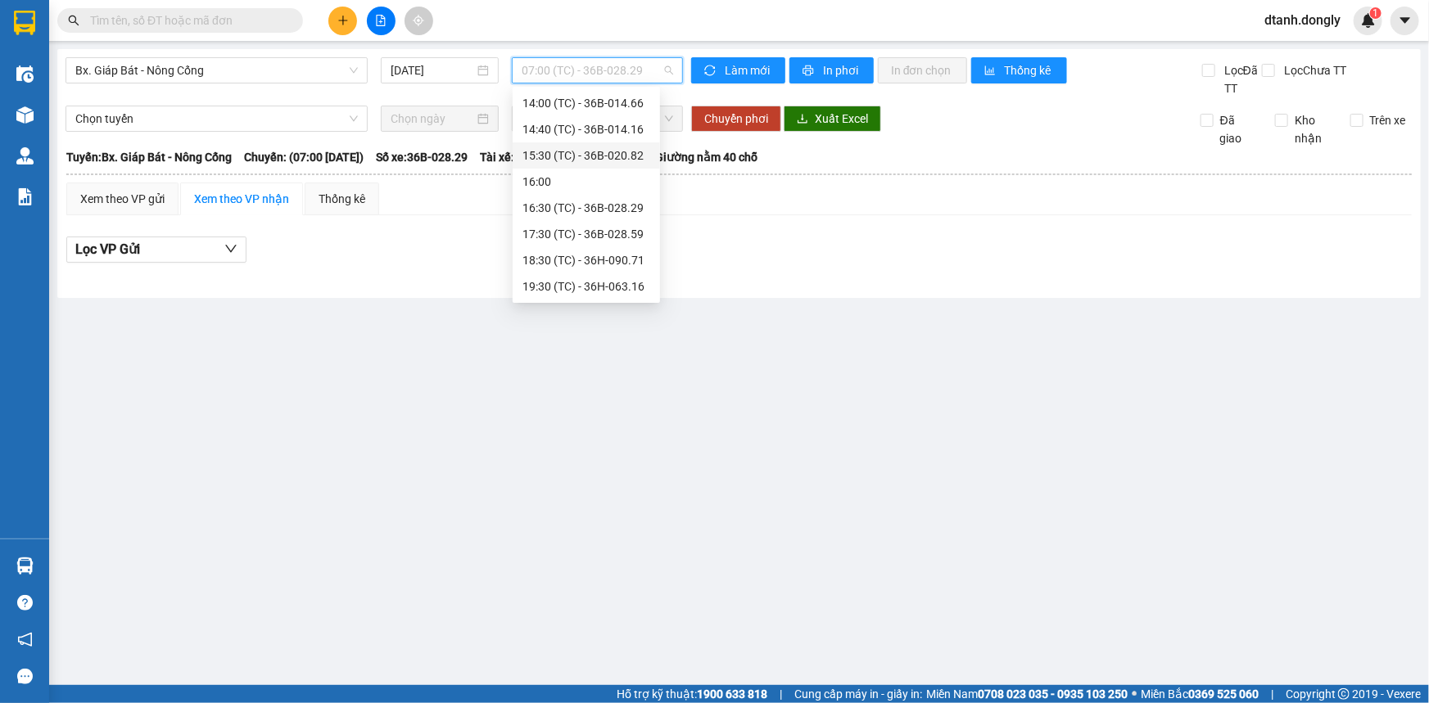
click at [617, 148] on div "15:30 (TC) - 36B-020.82" at bounding box center [586, 156] width 128 height 18
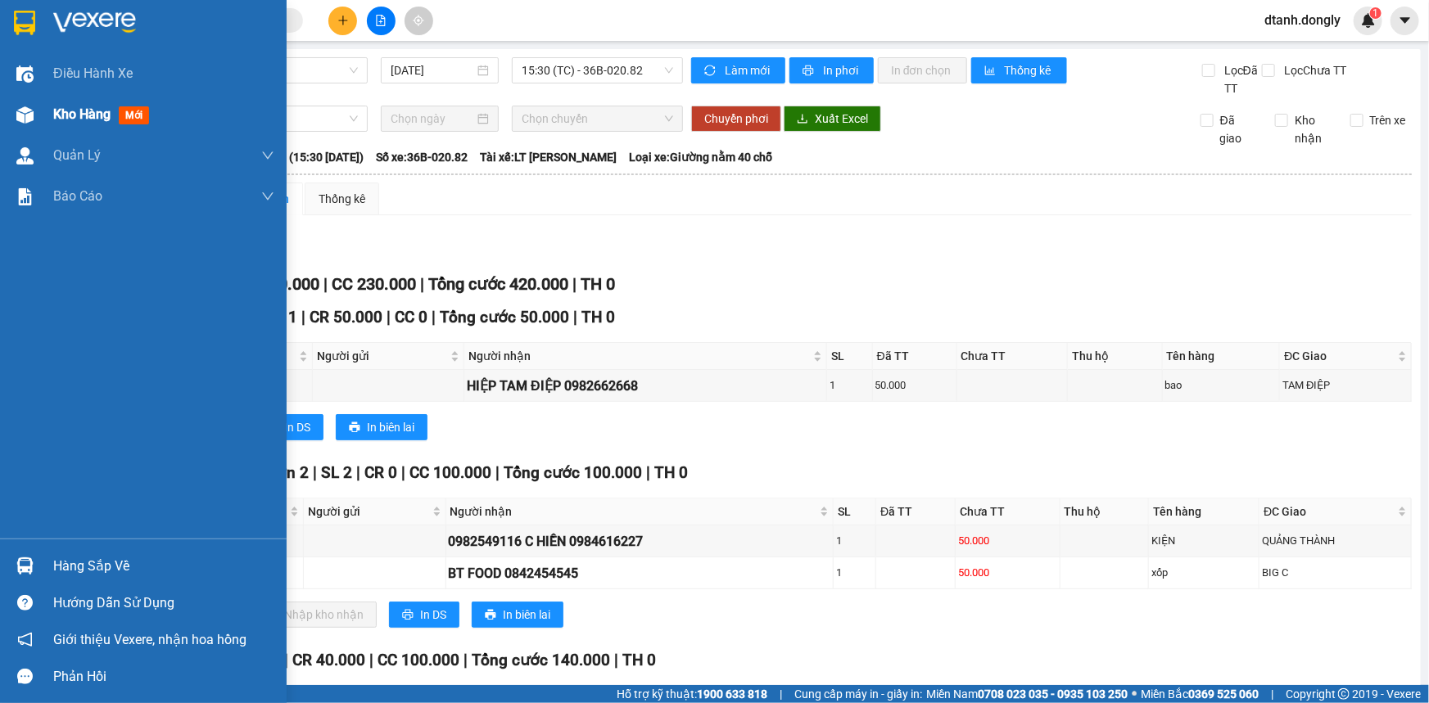
drag, startPoint x: 89, startPoint y: 111, endPoint x: 113, endPoint y: 103, distance: 25.1
click at [89, 112] on span "Kho hàng" at bounding box center [81, 114] width 57 height 16
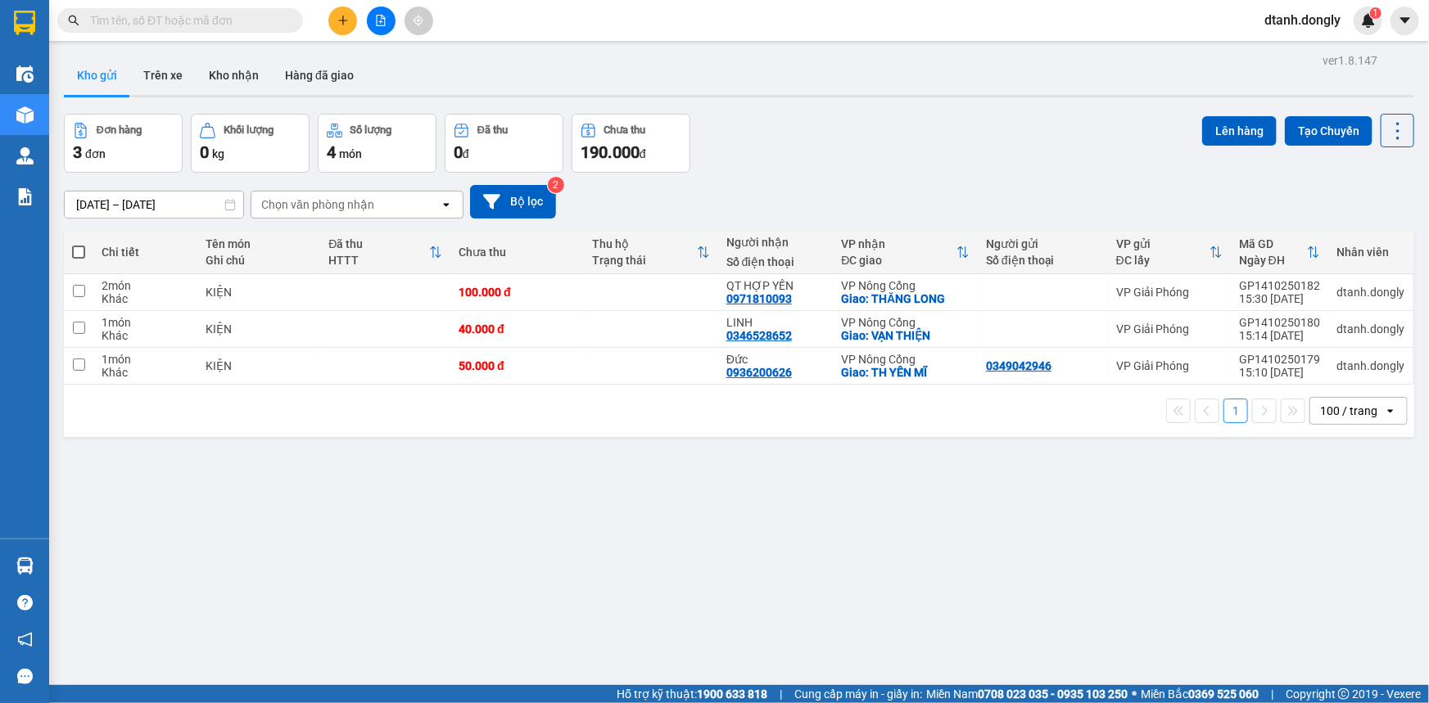
click at [341, 11] on button at bounding box center [342, 21] width 29 height 29
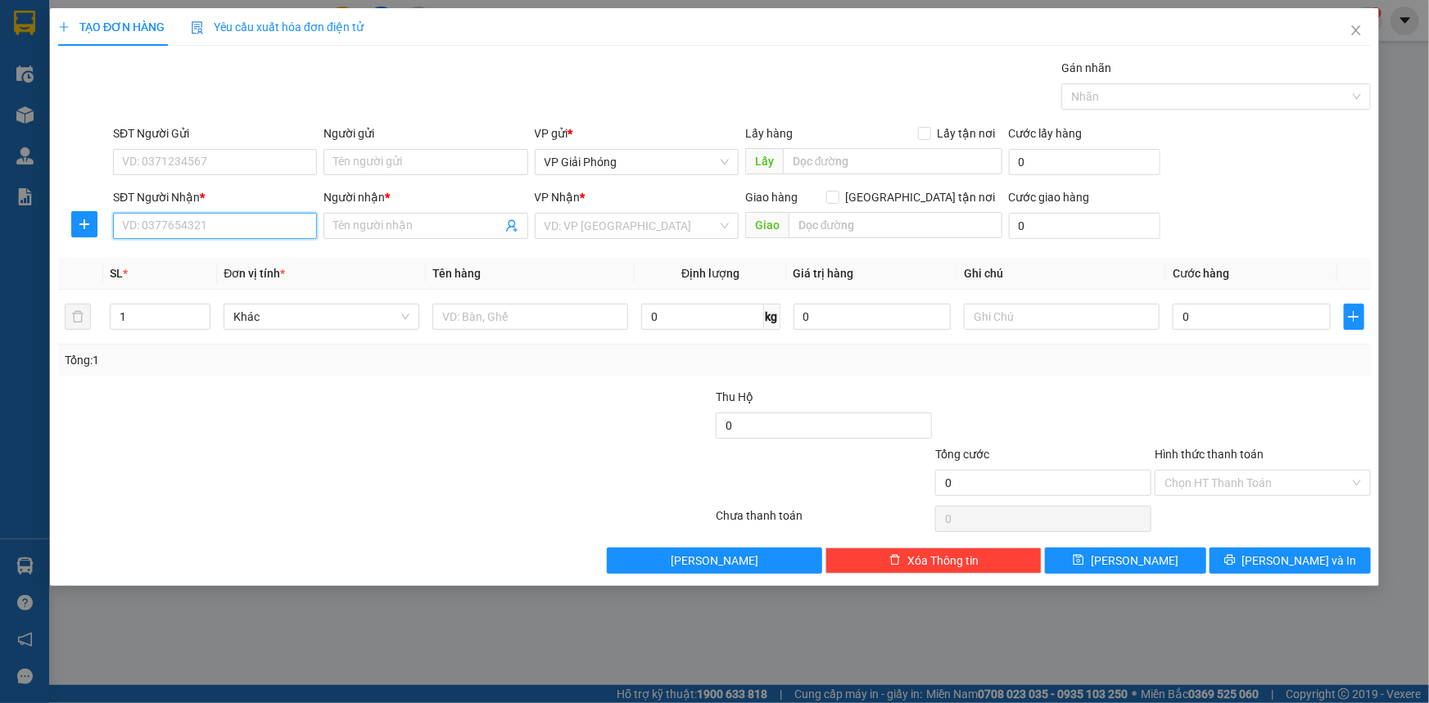
click at [170, 226] on input "SĐT Người Nhận *" at bounding box center [215, 226] width 204 height 26
type input "0985498668"
drag, startPoint x: 207, startPoint y: 251, endPoint x: 214, endPoint y: 241, distance: 12.5
click at [209, 251] on div "0985498668 - C THUỶ" at bounding box center [215, 259] width 184 height 18
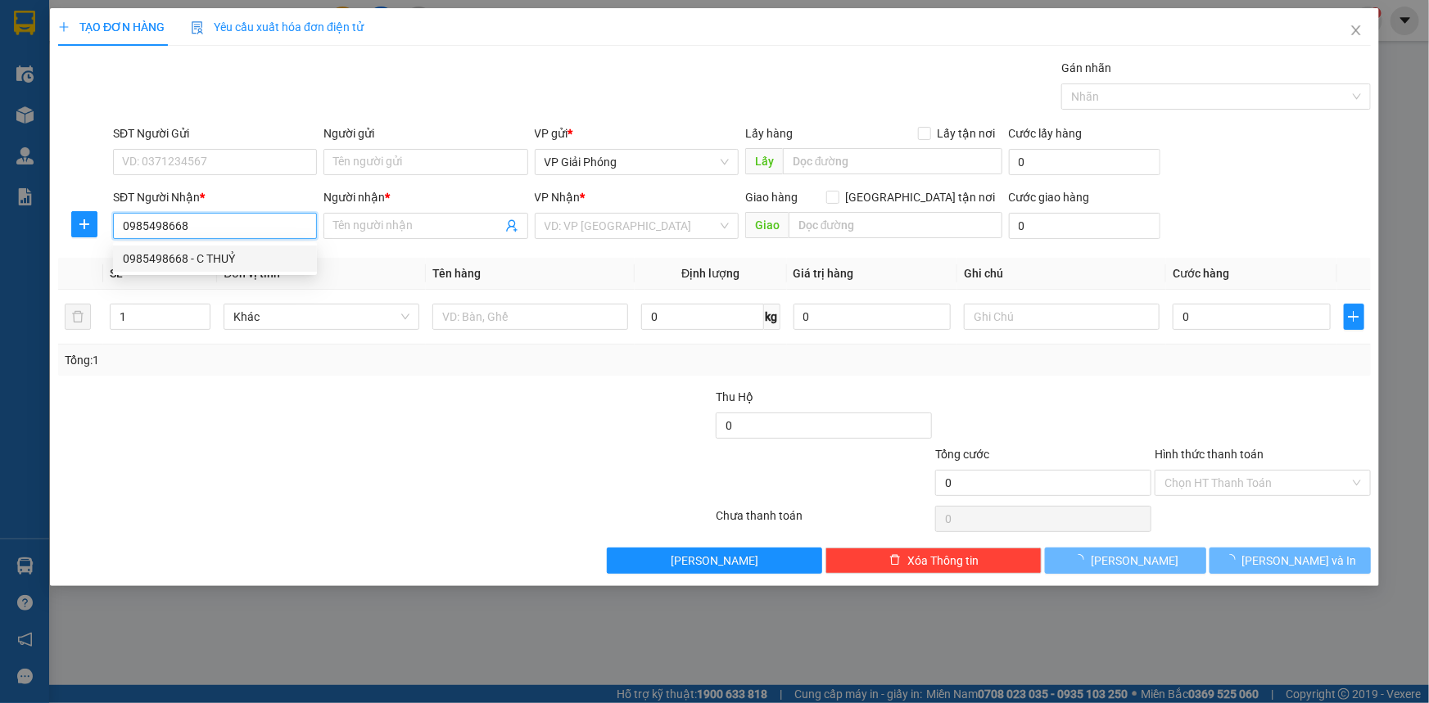
type input "C THUỶ"
checkbox input "true"
type input "TPTH"
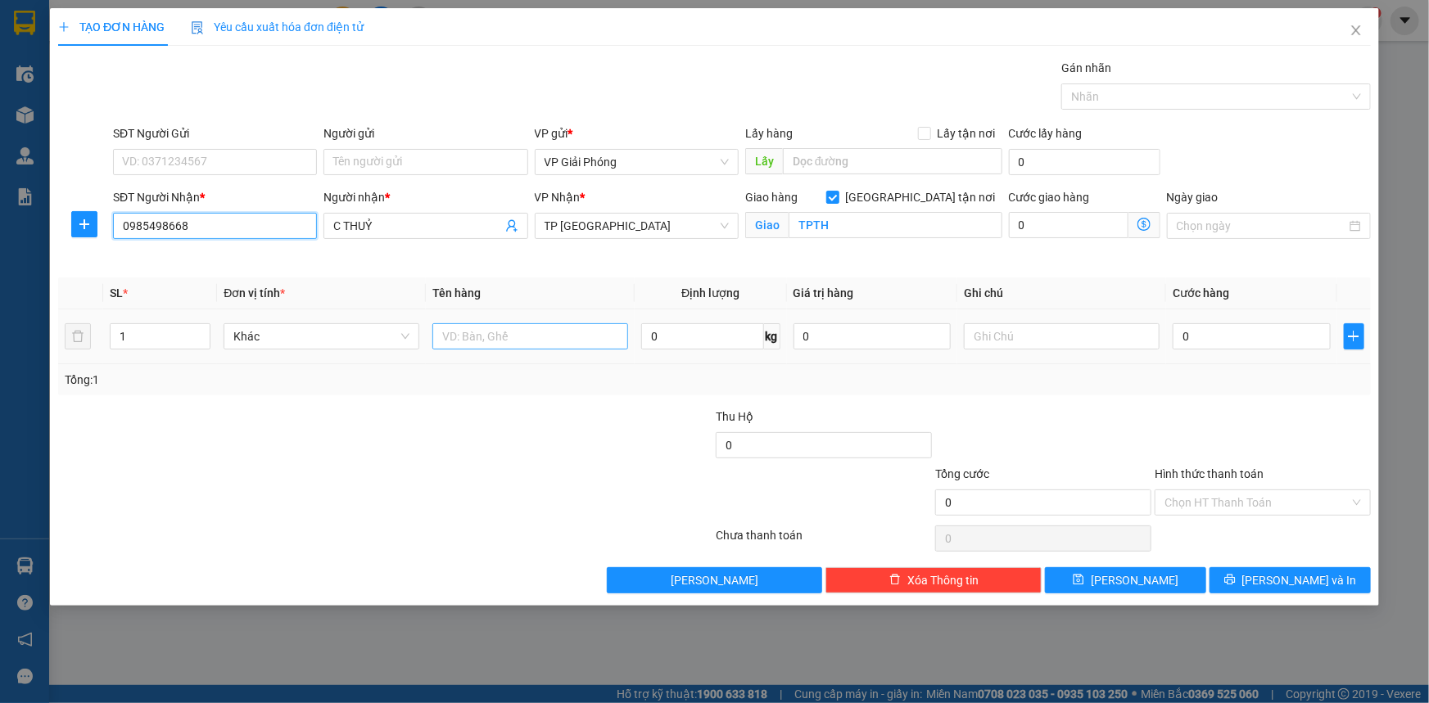
type input "0985498668"
click at [532, 343] on input "text" at bounding box center [530, 336] width 196 height 26
type input "KIỆN"
click at [1202, 336] on input "0" at bounding box center [1252, 336] width 158 height 26
type input "3"
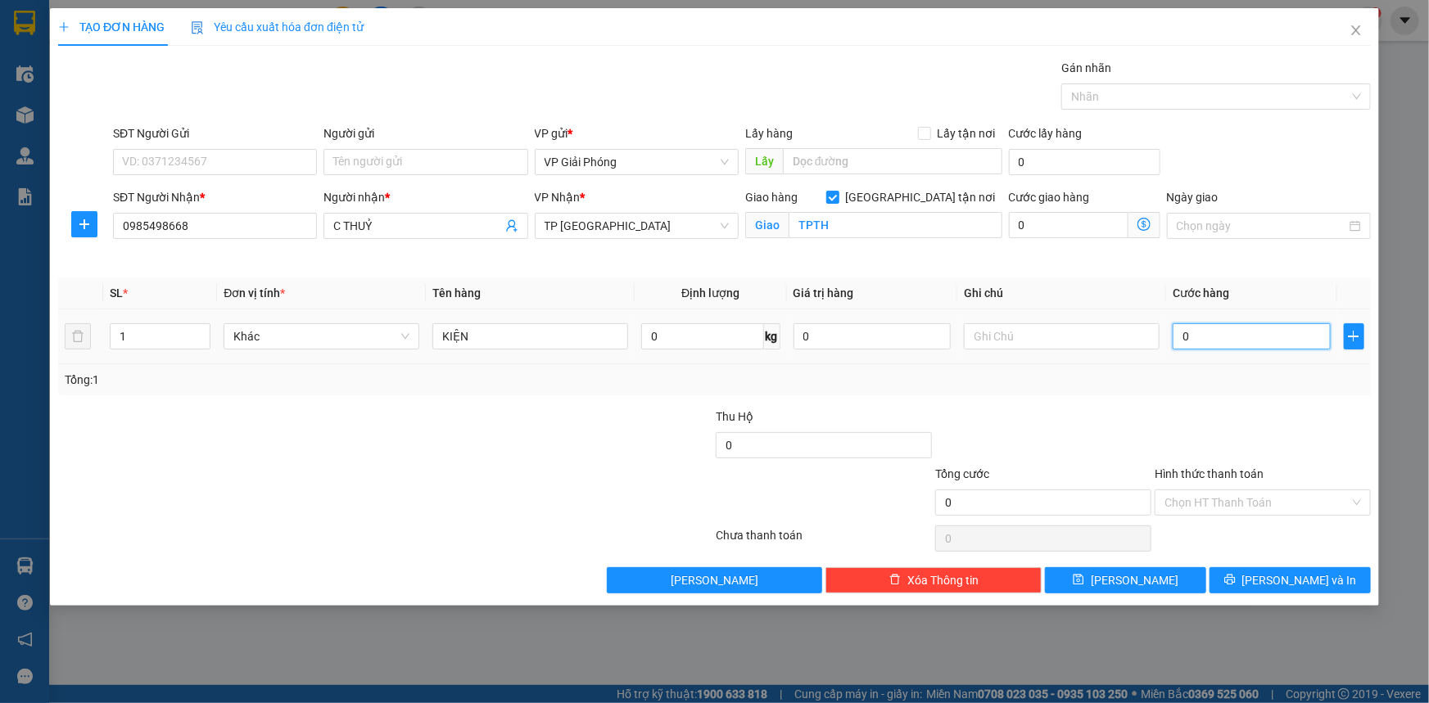
type input "3"
type input "30"
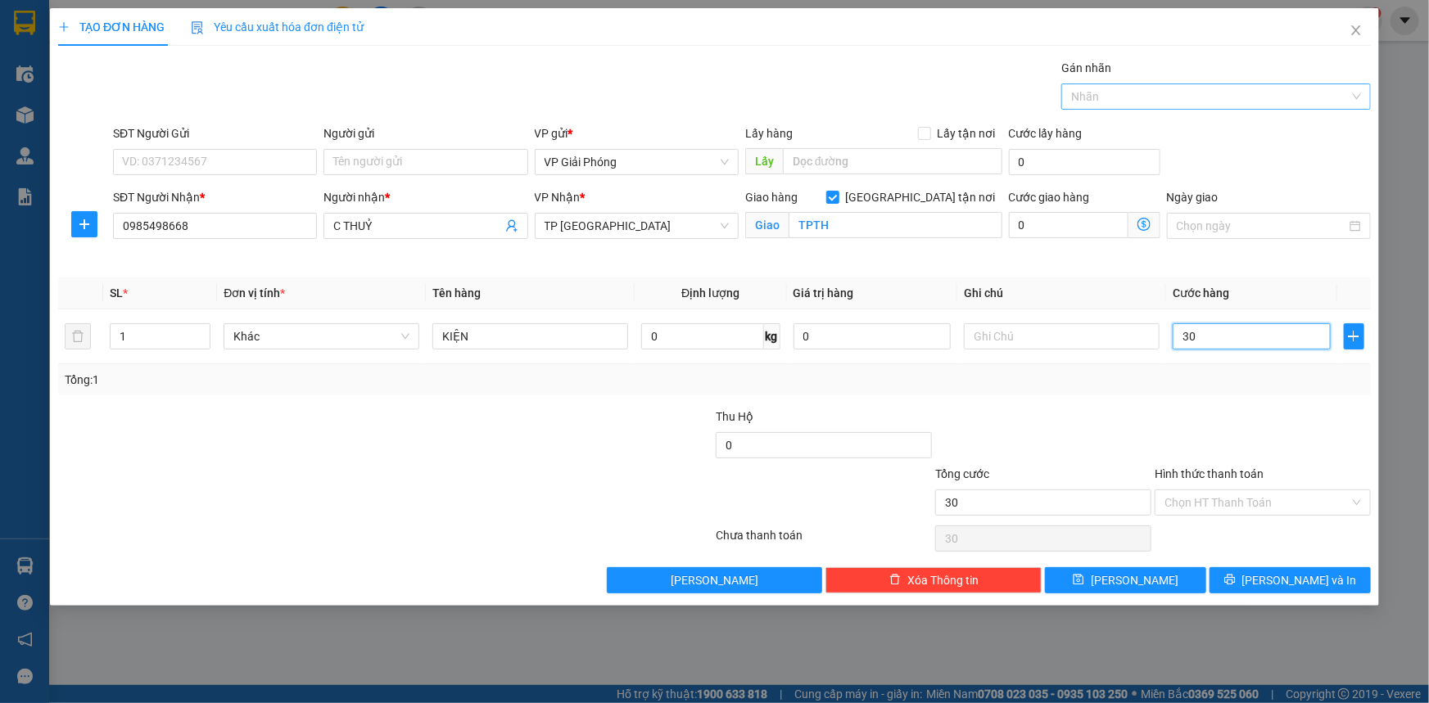
click at [1142, 90] on div at bounding box center [1207, 97] width 285 height 20
type input "30.000"
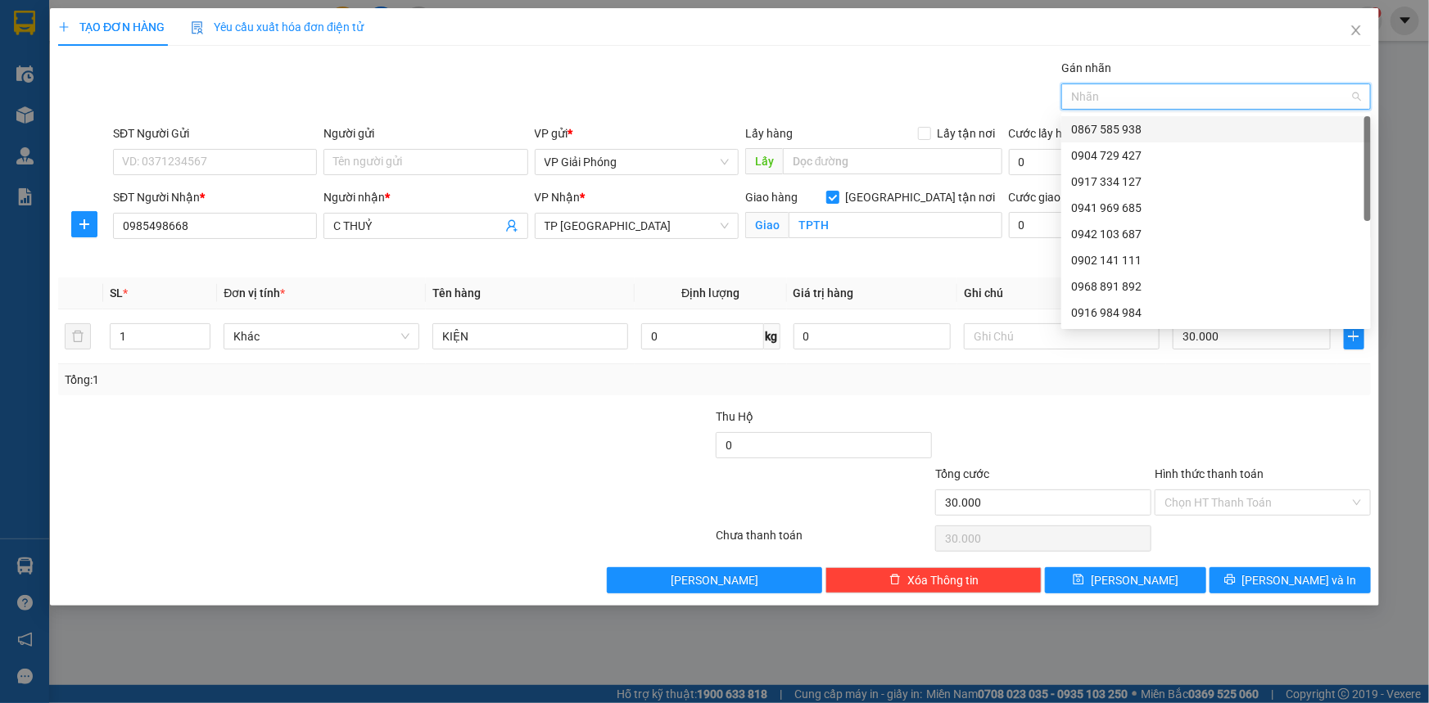
click at [1155, 89] on div at bounding box center [1207, 97] width 285 height 20
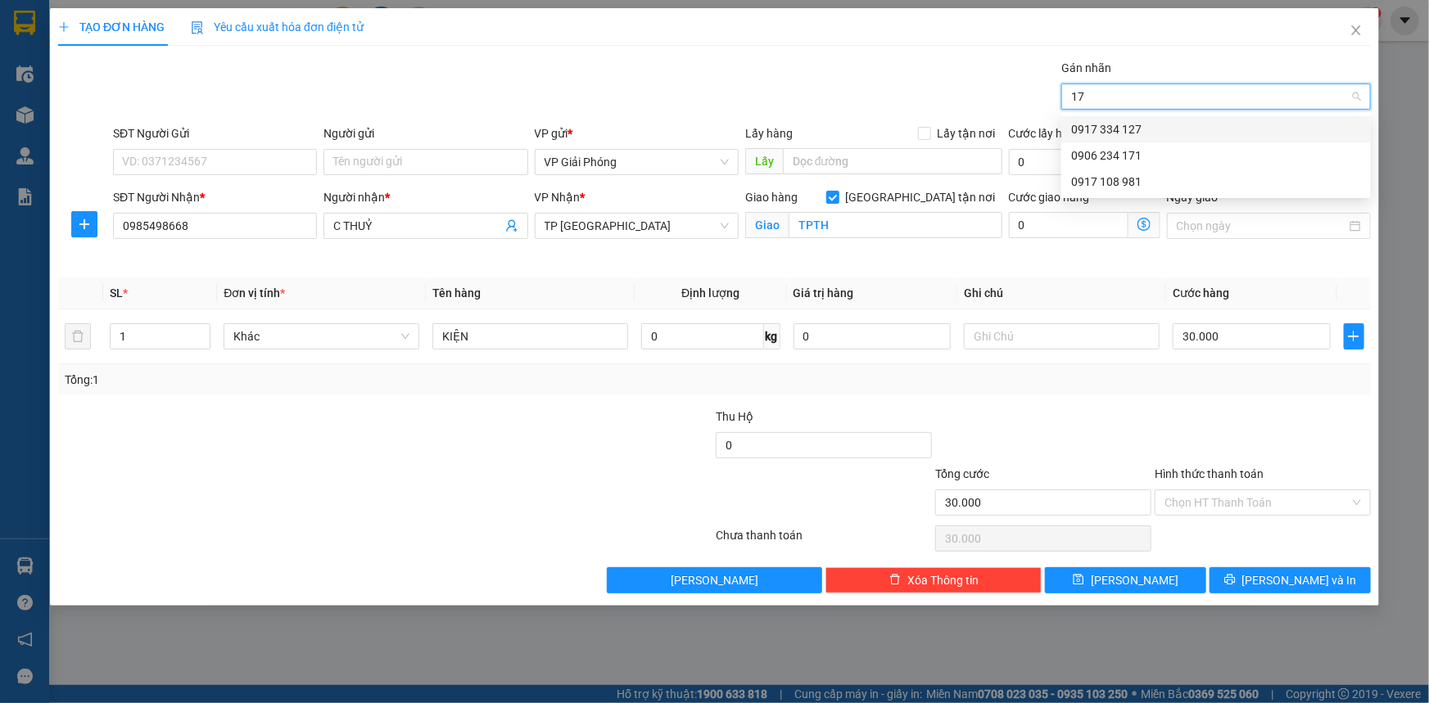
type input "171"
click at [1142, 124] on div "0906 234 171" at bounding box center [1216, 129] width 290 height 18
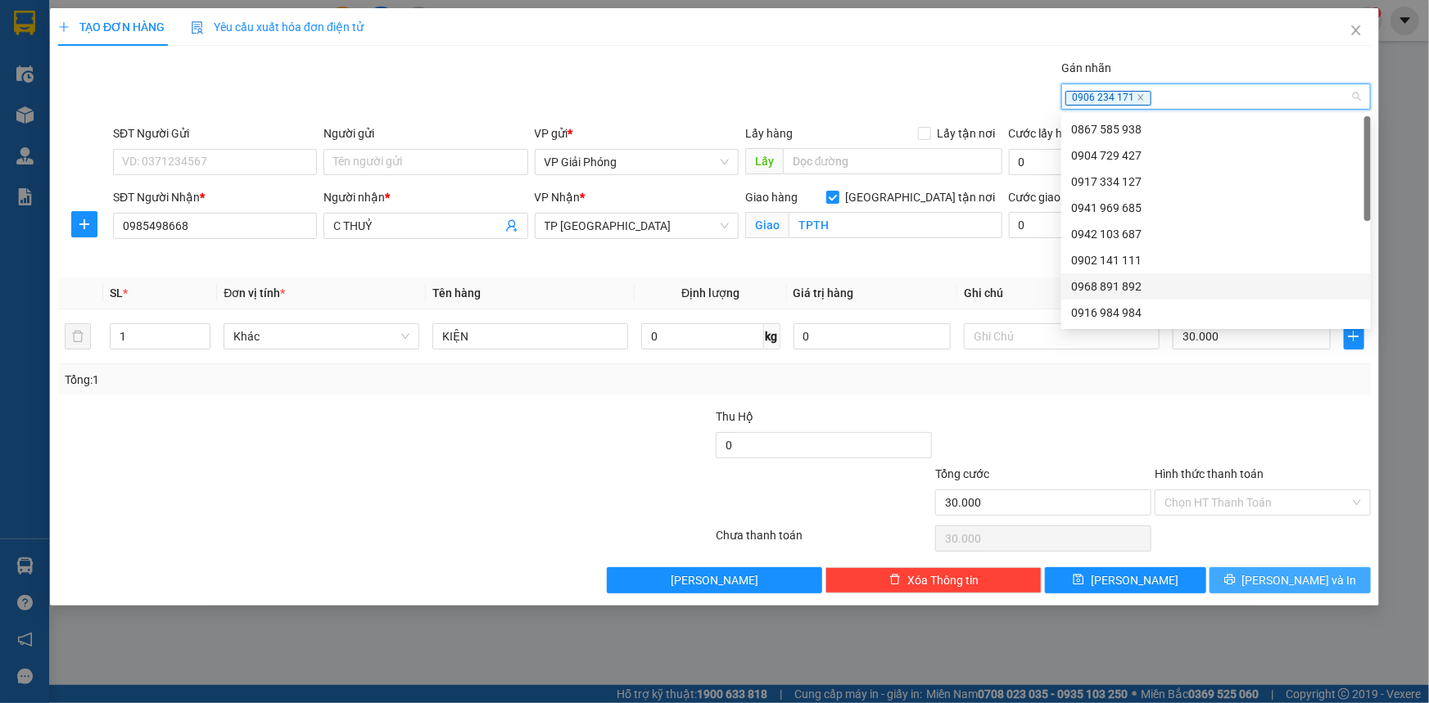
click at [1277, 581] on span "[PERSON_NAME] và In" at bounding box center [1299, 581] width 115 height 18
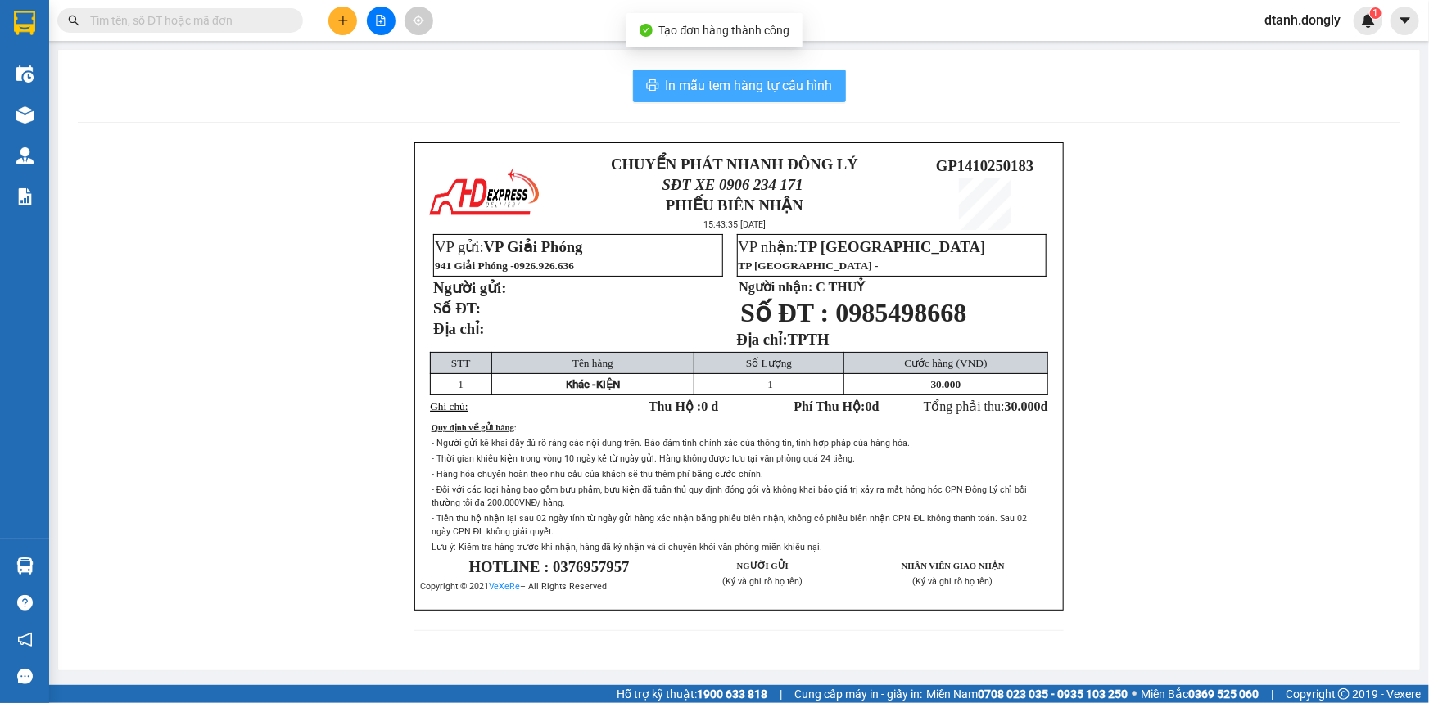
drag, startPoint x: 802, startPoint y: 74, endPoint x: 799, endPoint y: 52, distance: 22.2
click at [802, 74] on button "In mẫu tem hàng tự cấu hình" at bounding box center [739, 86] width 213 height 33
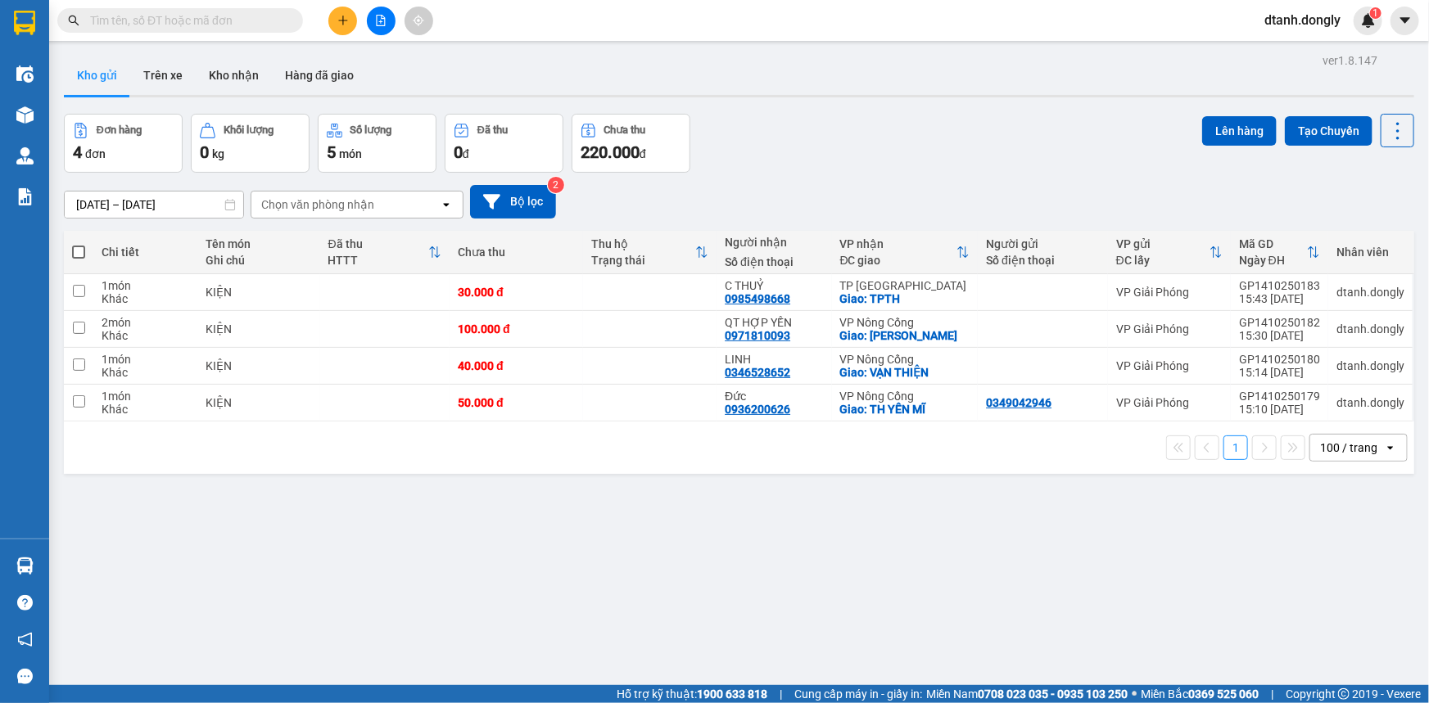
click at [76, 253] on span at bounding box center [78, 252] width 13 height 13
click at [79, 244] on input "checkbox" at bounding box center [79, 244] width 0 height 0
checkbox input "true"
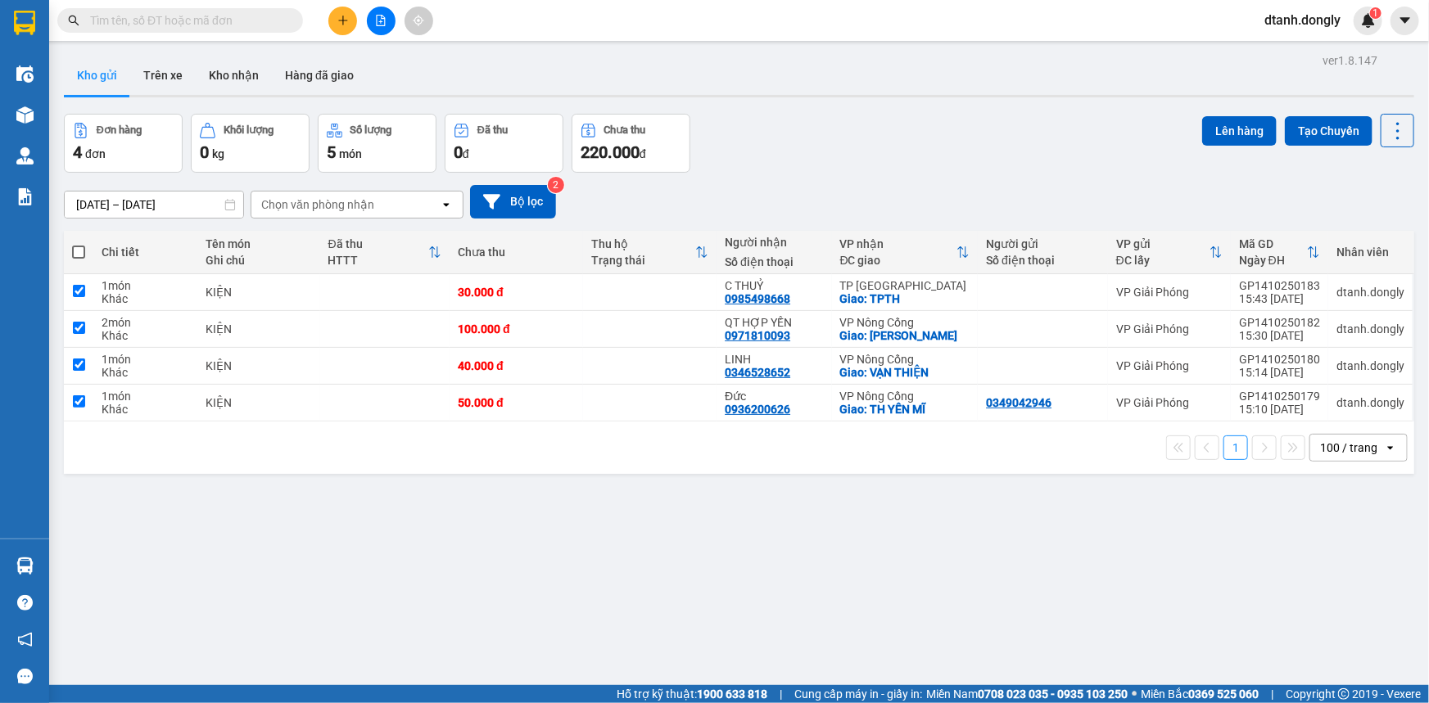
checkbox input "true"
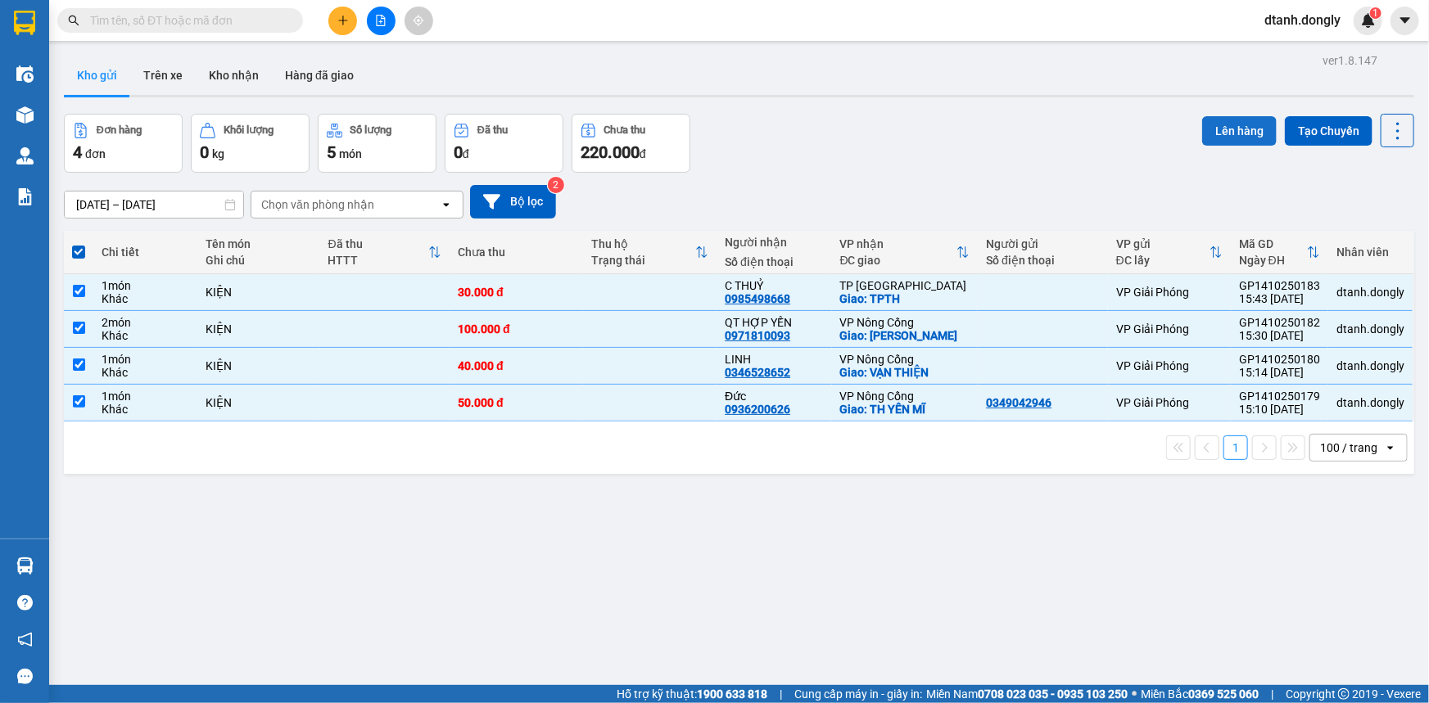
click at [1227, 133] on button "Lên hàng" at bounding box center [1239, 130] width 75 height 29
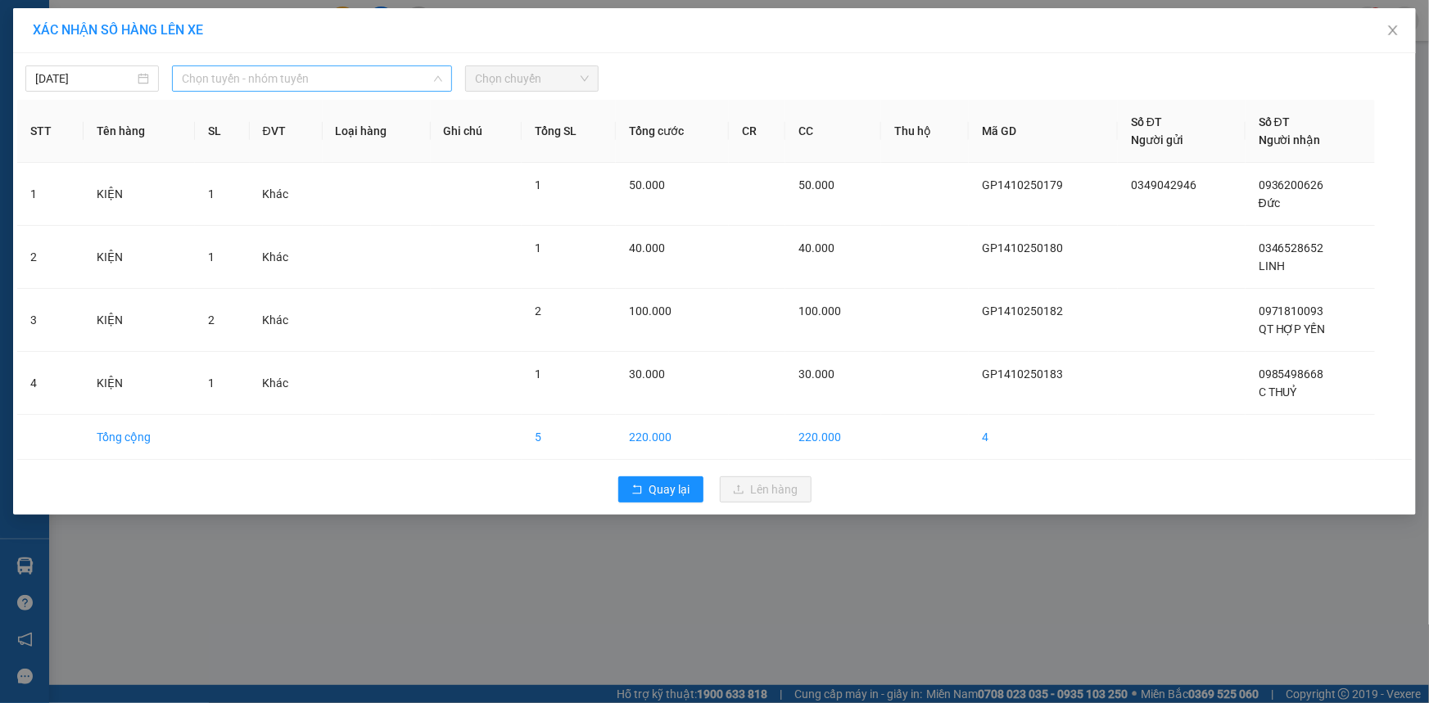
click at [444, 79] on div "Chọn tuyến - nhóm tuyến" at bounding box center [312, 79] width 280 height 26
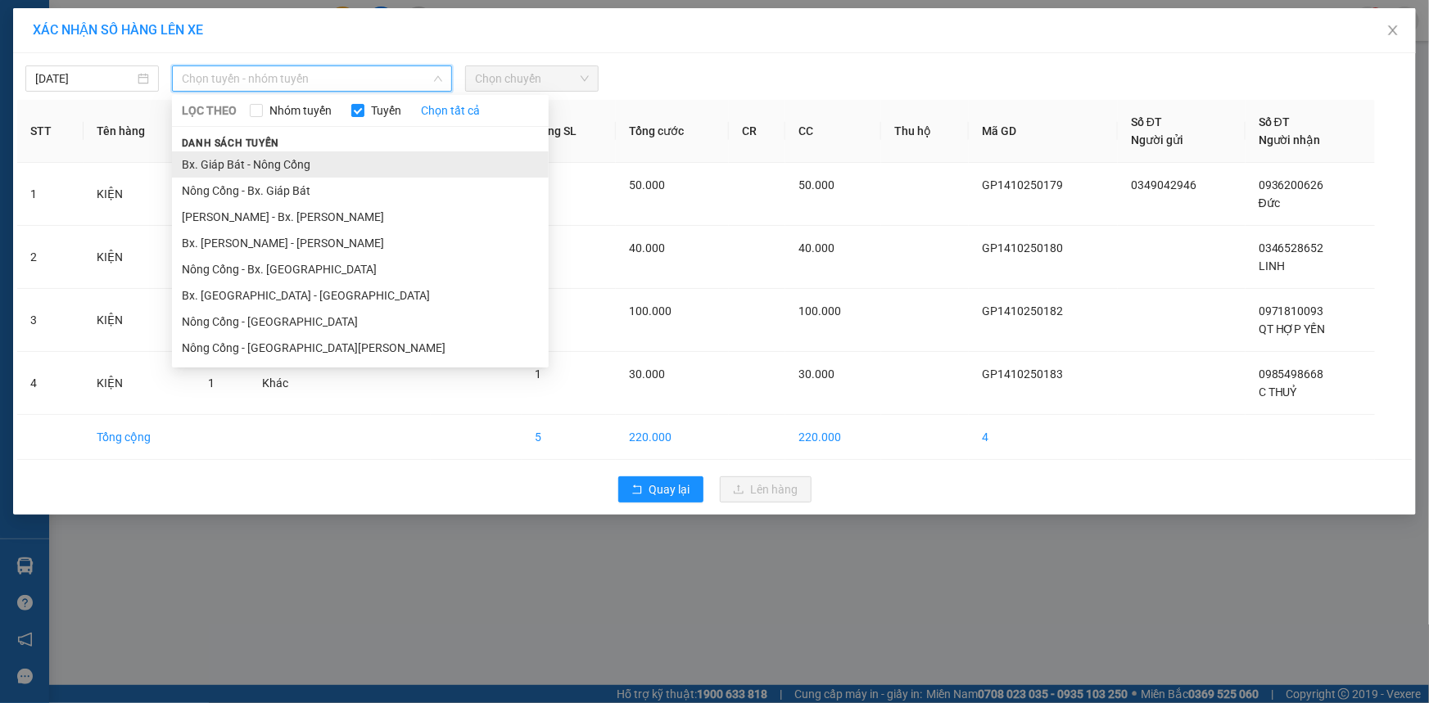
click at [398, 151] on li "Bx. Giáp Bát - Nông Cống" at bounding box center [360, 164] width 377 height 26
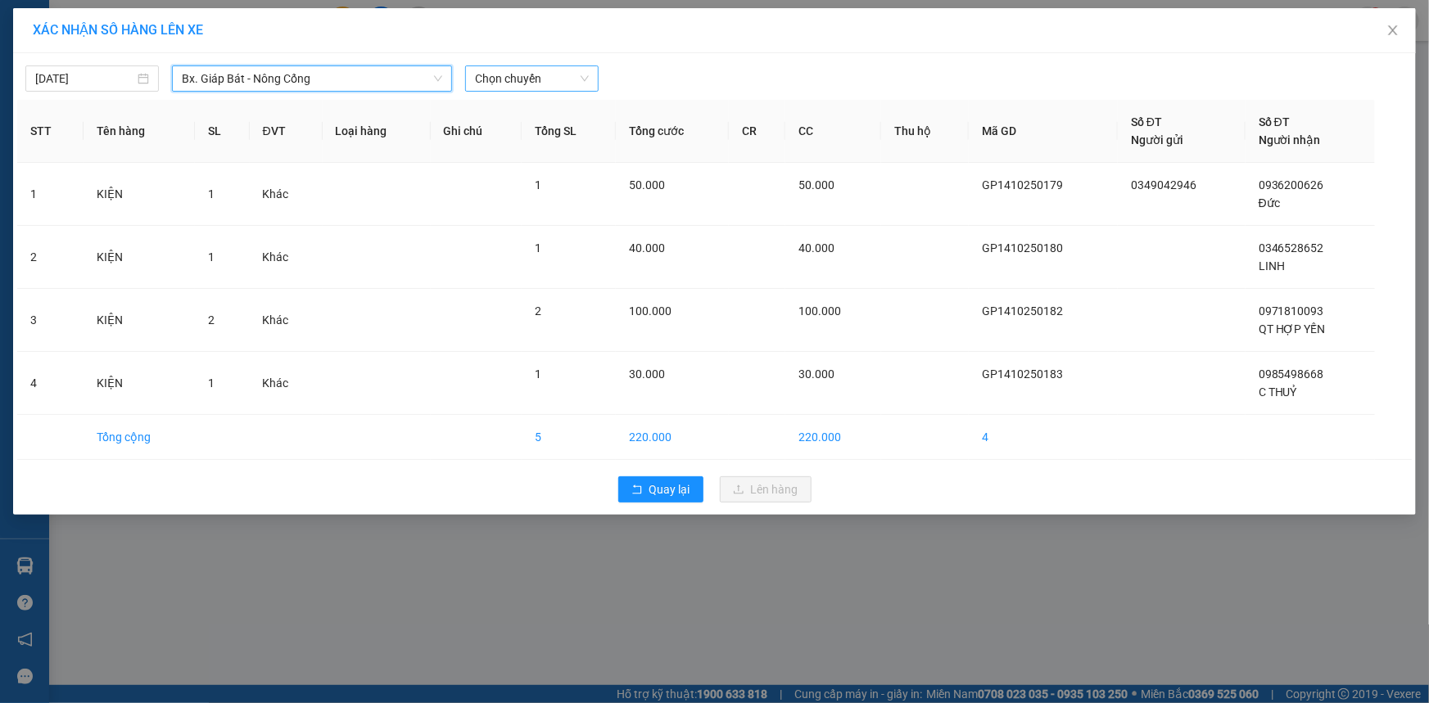
drag, startPoint x: 554, startPoint y: 76, endPoint x: 567, endPoint y: 87, distance: 17.5
click at [558, 80] on span "Chọn chuyến" at bounding box center [532, 78] width 114 height 25
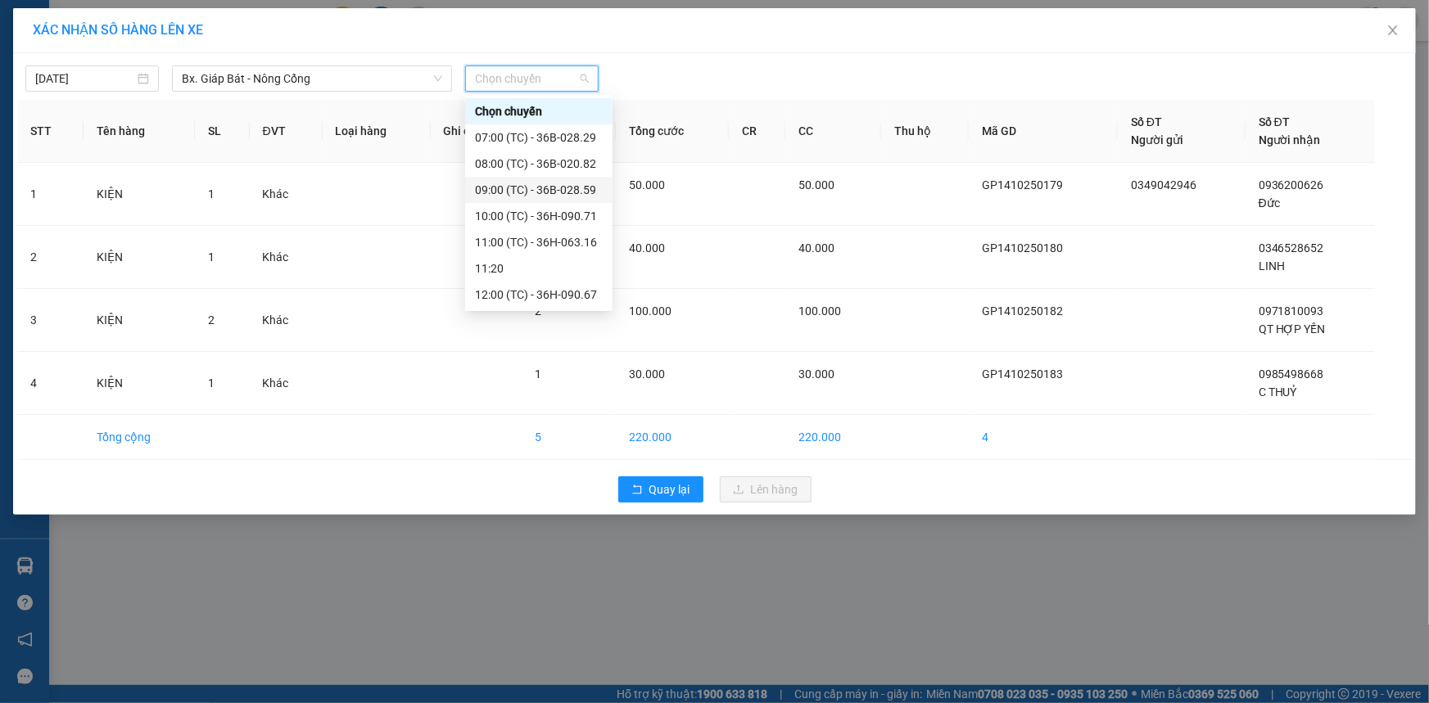
scroll to position [262, 0]
click at [534, 212] on div "16:30 (TC) - 36B-028.29" at bounding box center [539, 216] width 128 height 18
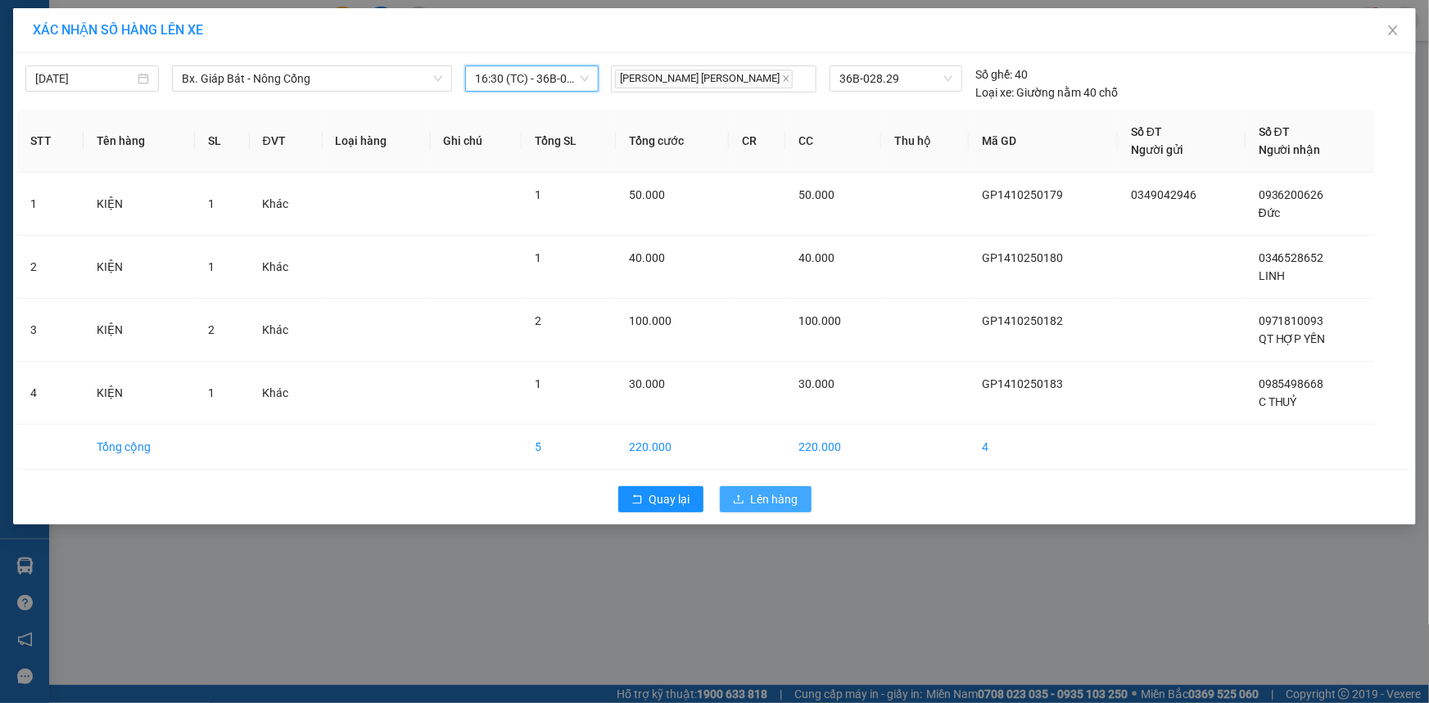
click at [784, 504] on span "Lên hàng" at bounding box center [774, 500] width 47 height 18
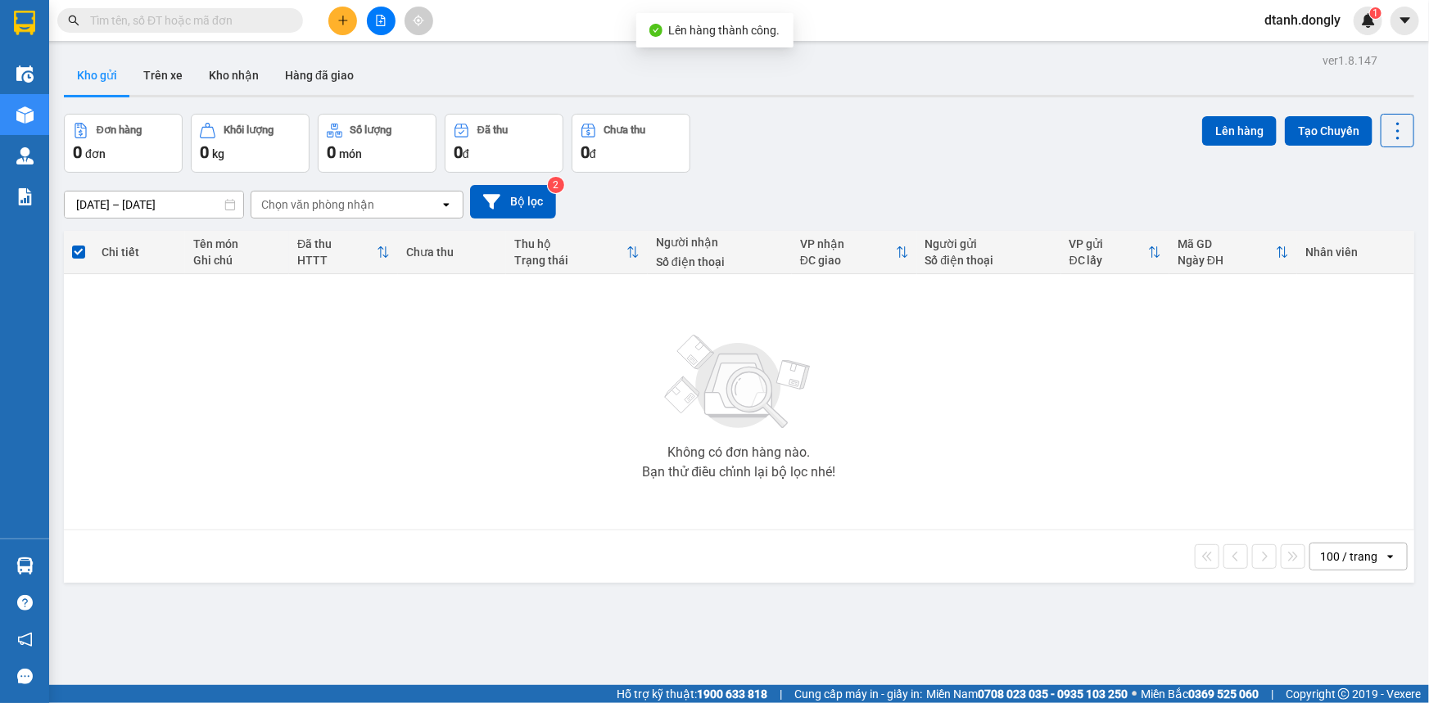
click at [375, 16] on icon "file-add" at bounding box center [380, 20] width 11 height 11
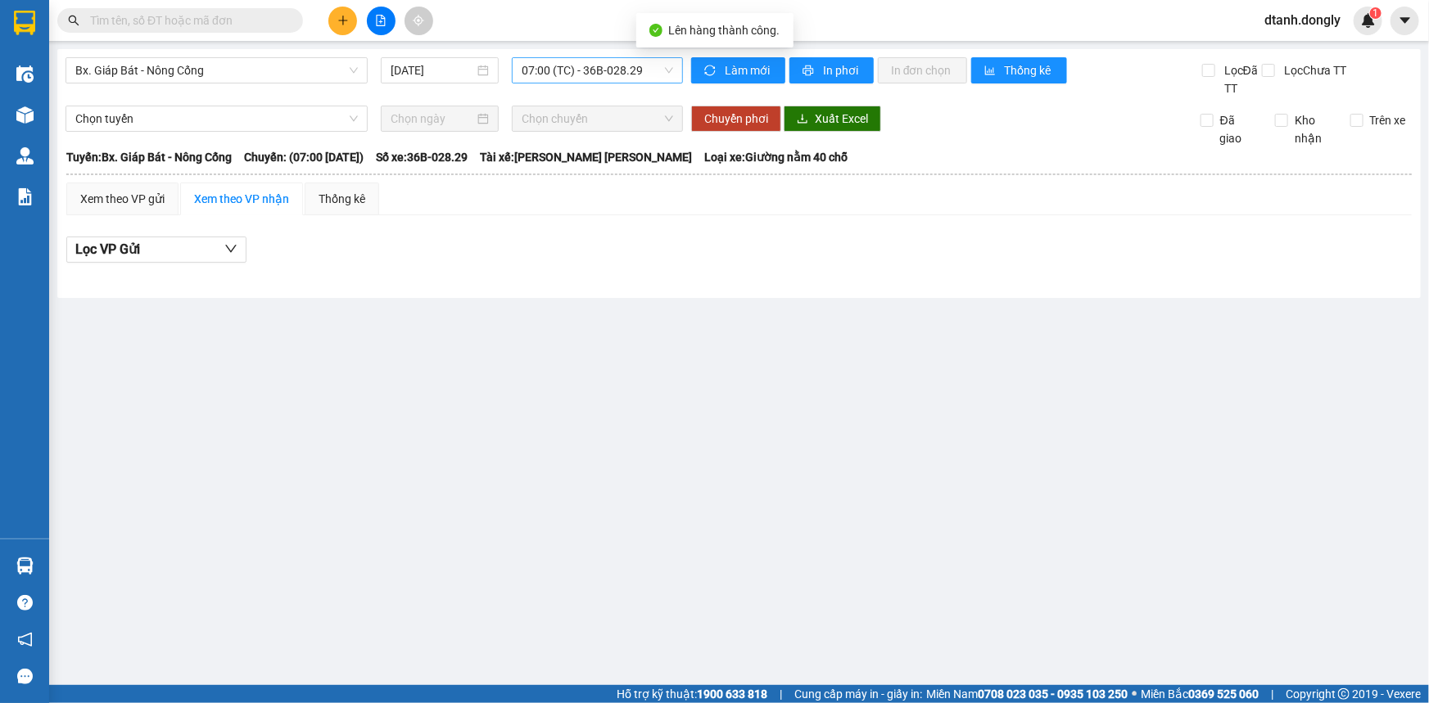
click at [653, 64] on span "07:00 (TC) - 36B-028.29" at bounding box center [597, 70] width 151 height 25
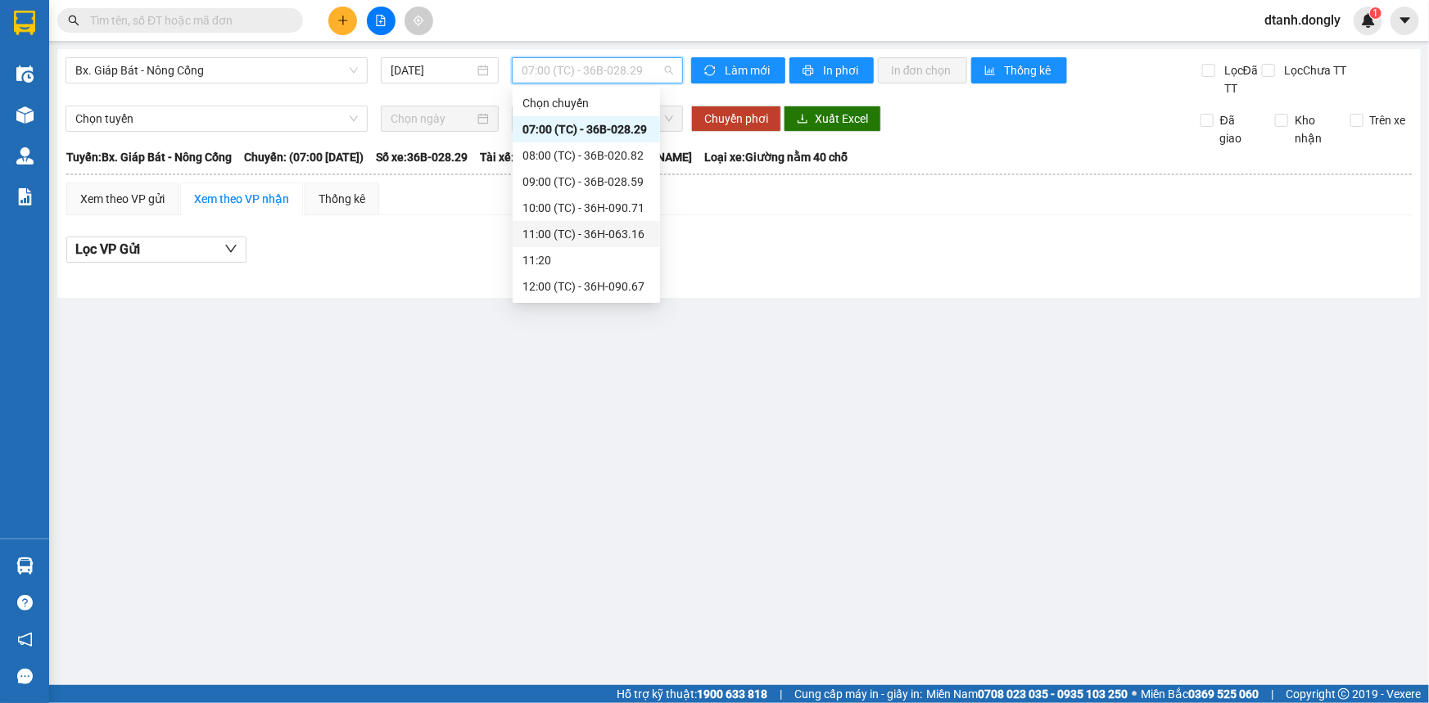
scroll to position [262, 0]
click at [623, 199] on div "16:30 (TC) - 36B-028.29" at bounding box center [586, 208] width 128 height 18
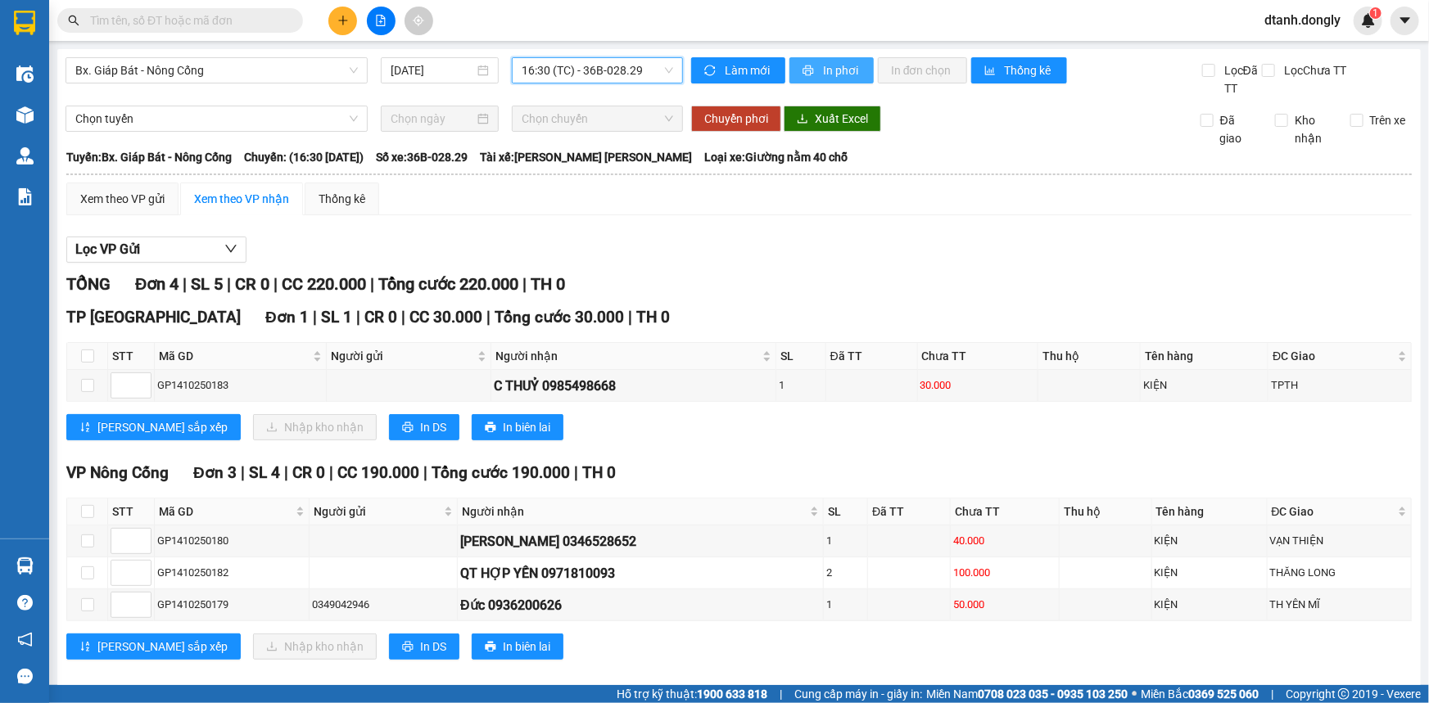
drag, startPoint x: 828, startPoint y: 59, endPoint x: 828, endPoint y: 75, distance: 16.4
click at [828, 61] on button "In phơi" at bounding box center [831, 70] width 84 height 26
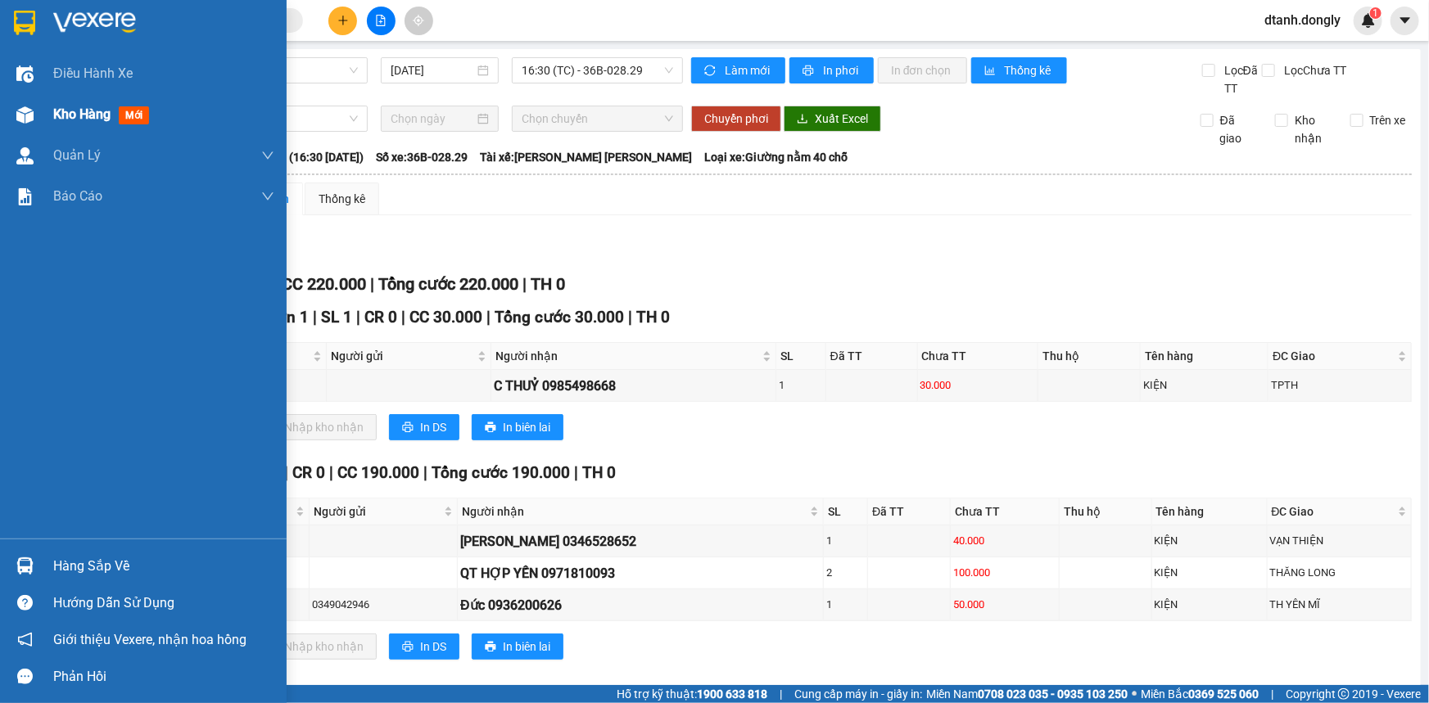
click at [59, 111] on span "Kho hàng" at bounding box center [81, 114] width 57 height 16
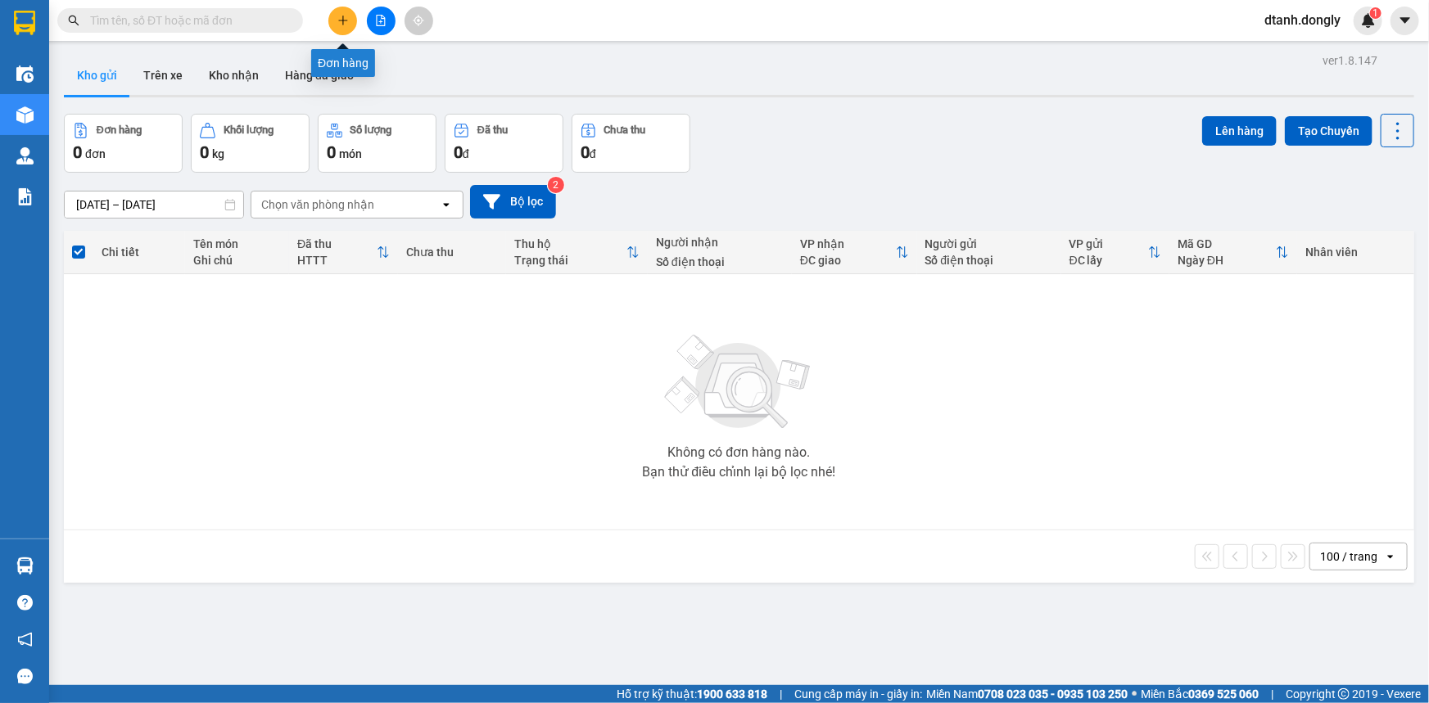
click at [341, 15] on button at bounding box center [342, 21] width 29 height 29
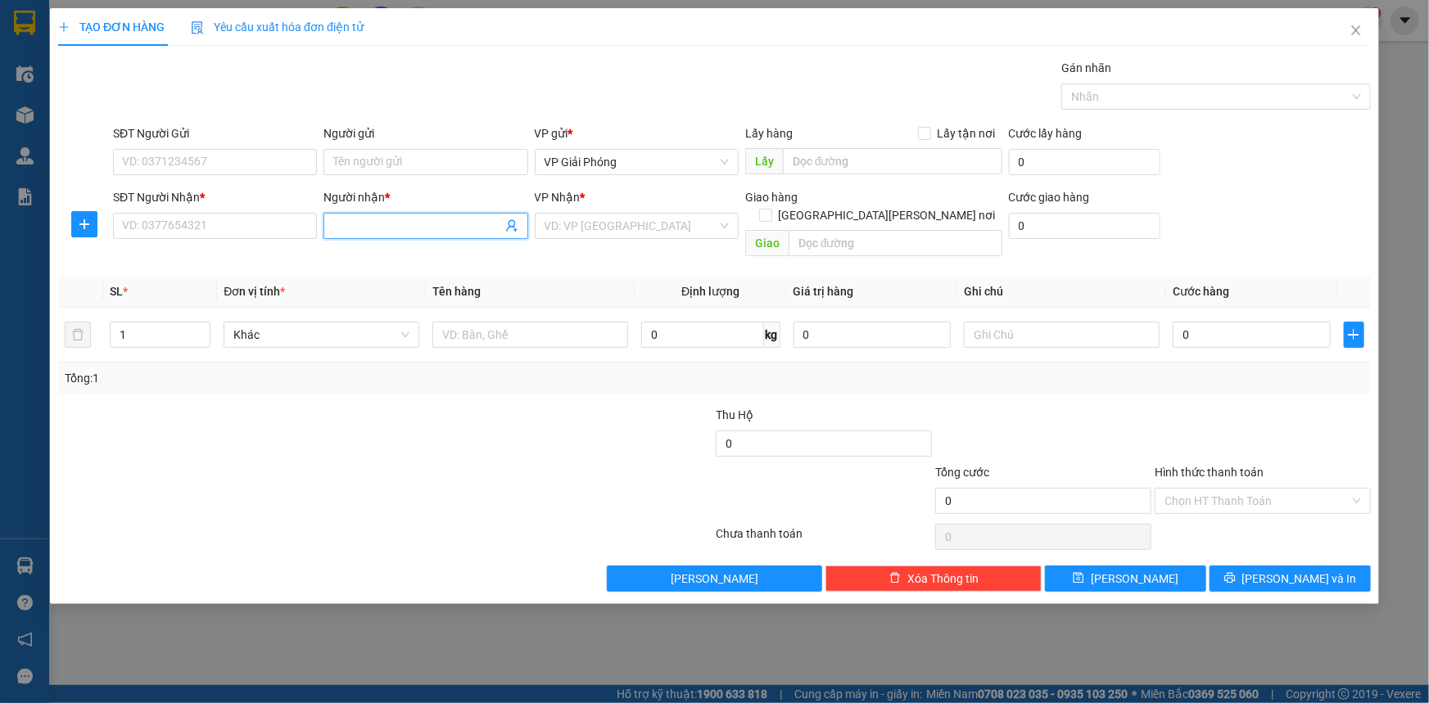
click at [347, 228] on input "Người nhận *" at bounding box center [417, 226] width 168 height 18
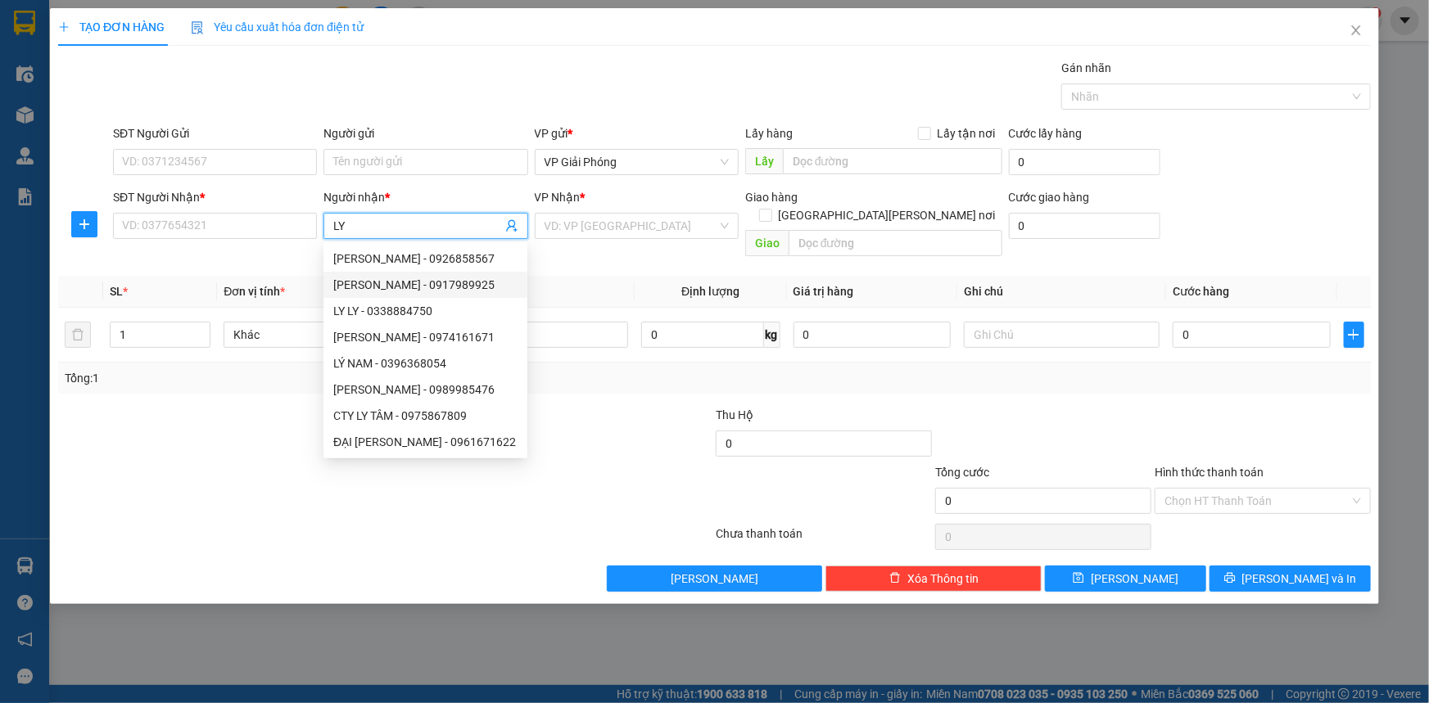
type input "LY"
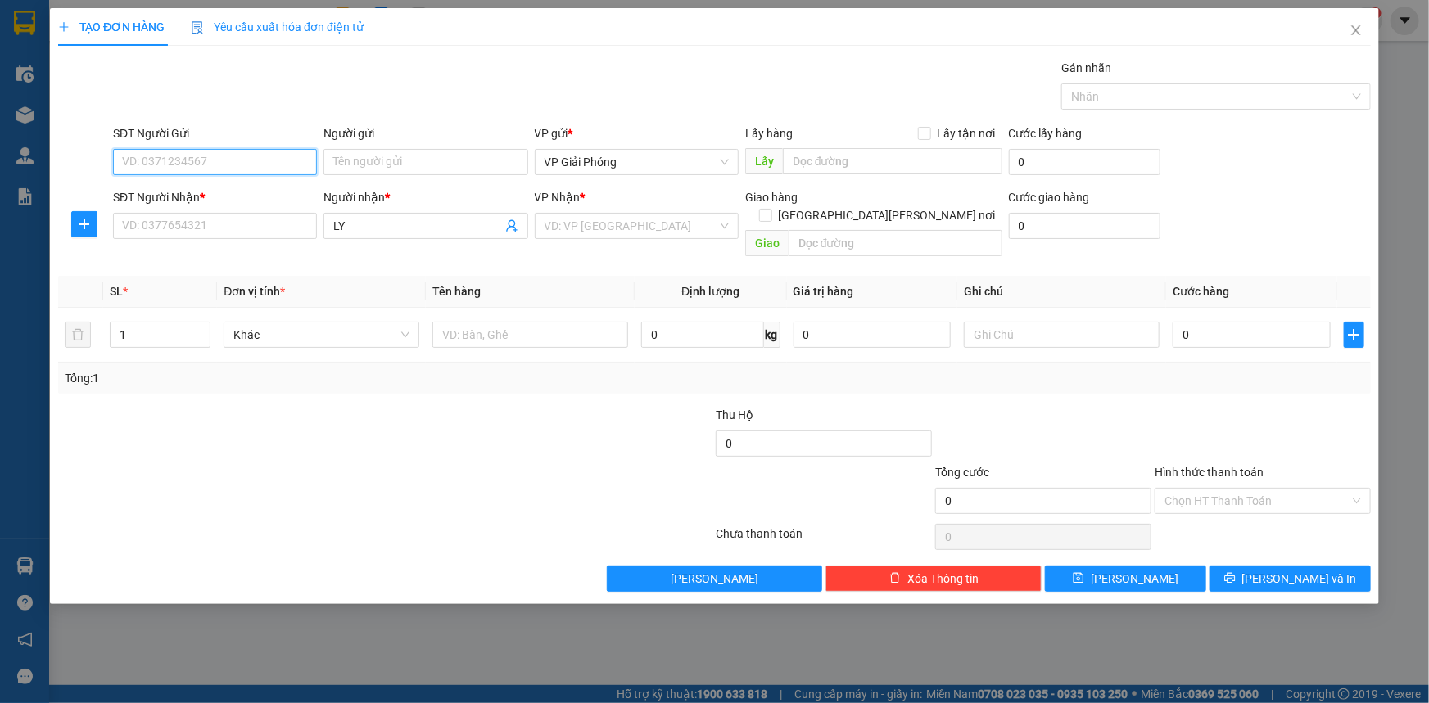
click at [265, 152] on input "SĐT Người Gửi" at bounding box center [215, 162] width 204 height 26
type input "0362685498"
click at [246, 229] on input "SĐT Người Nhận *" at bounding box center [215, 226] width 204 height 26
type input "0914308135"
click at [396, 228] on input "LY" at bounding box center [417, 226] width 168 height 18
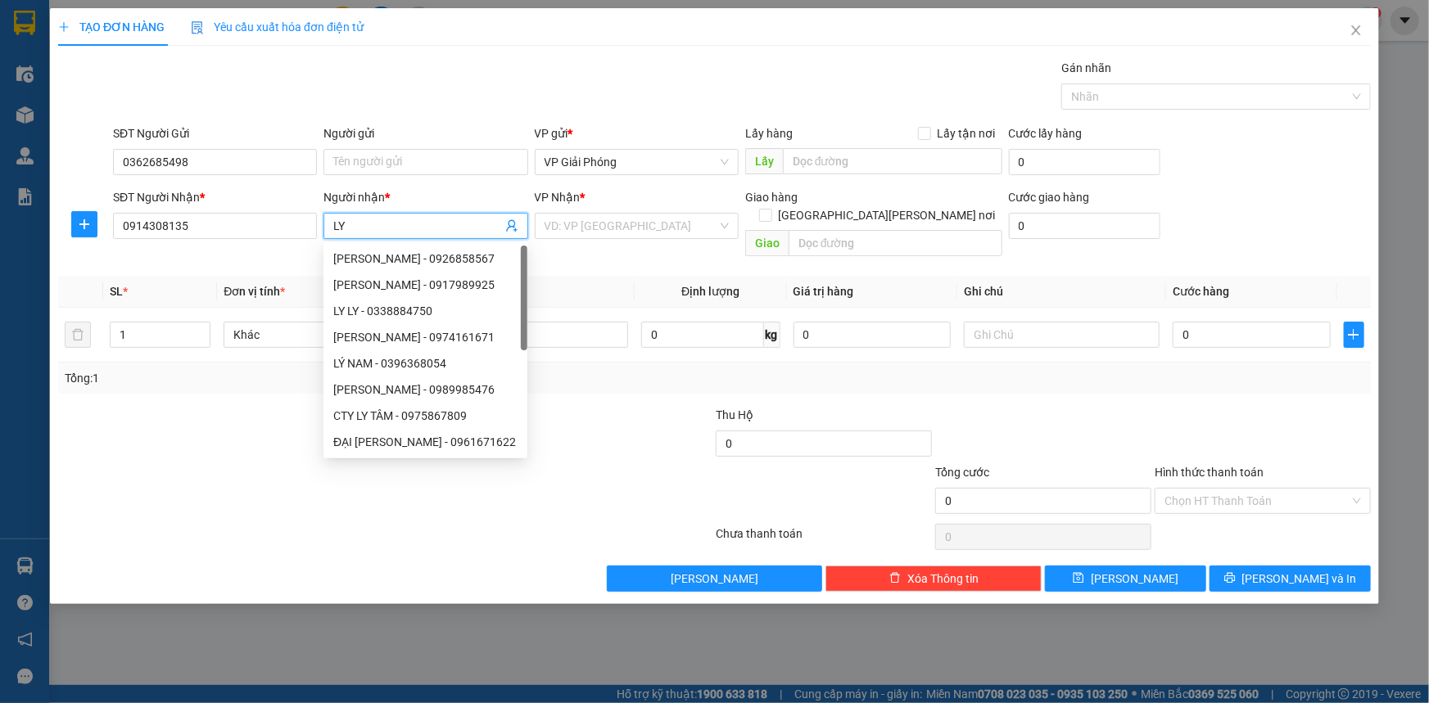
type input "L"
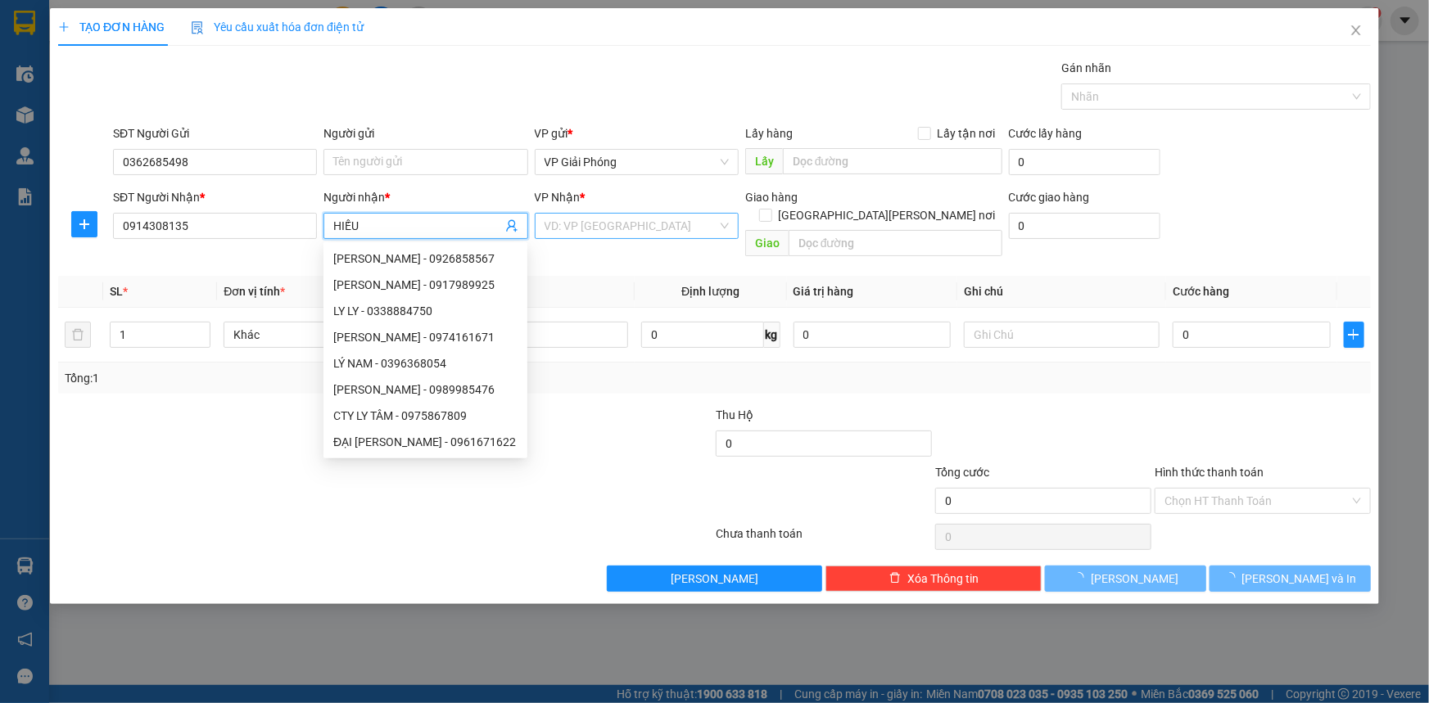
type input "HIẾU"
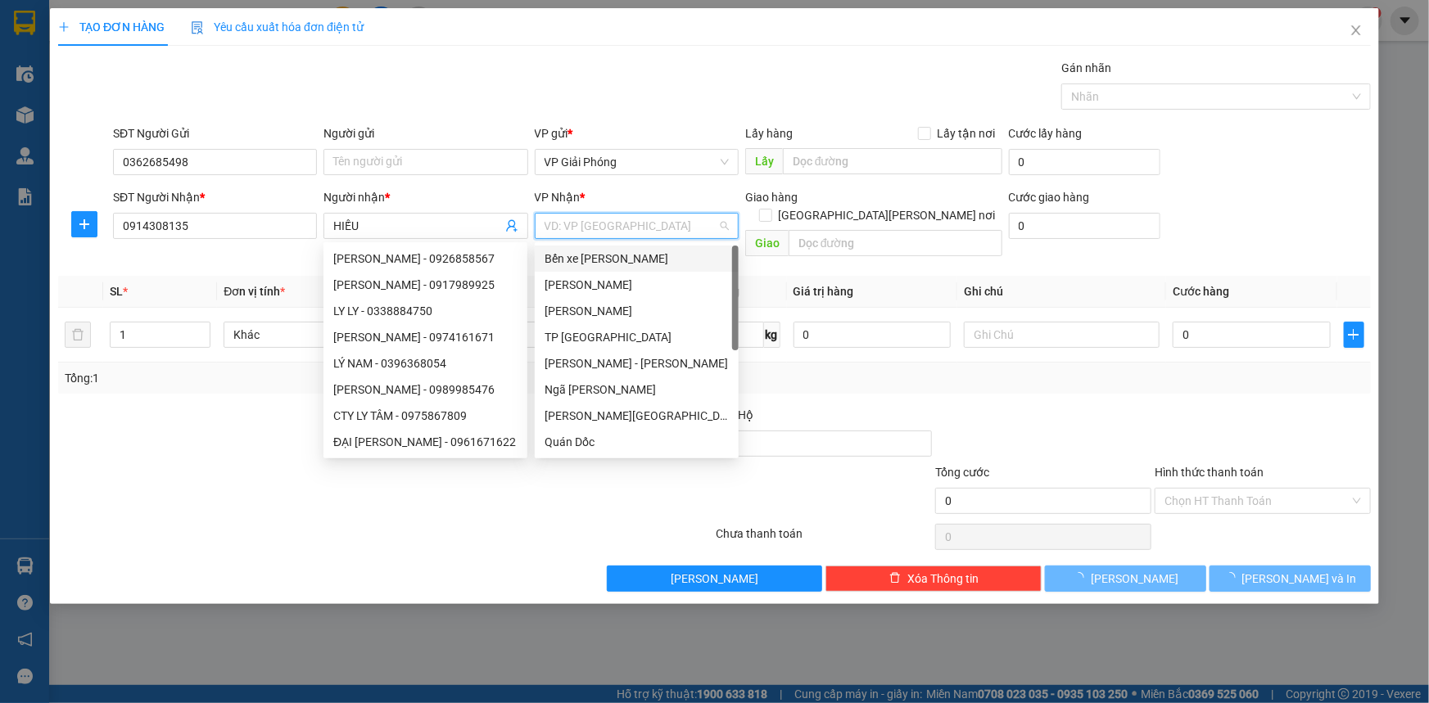
click at [655, 229] on input "search" at bounding box center [631, 226] width 173 height 25
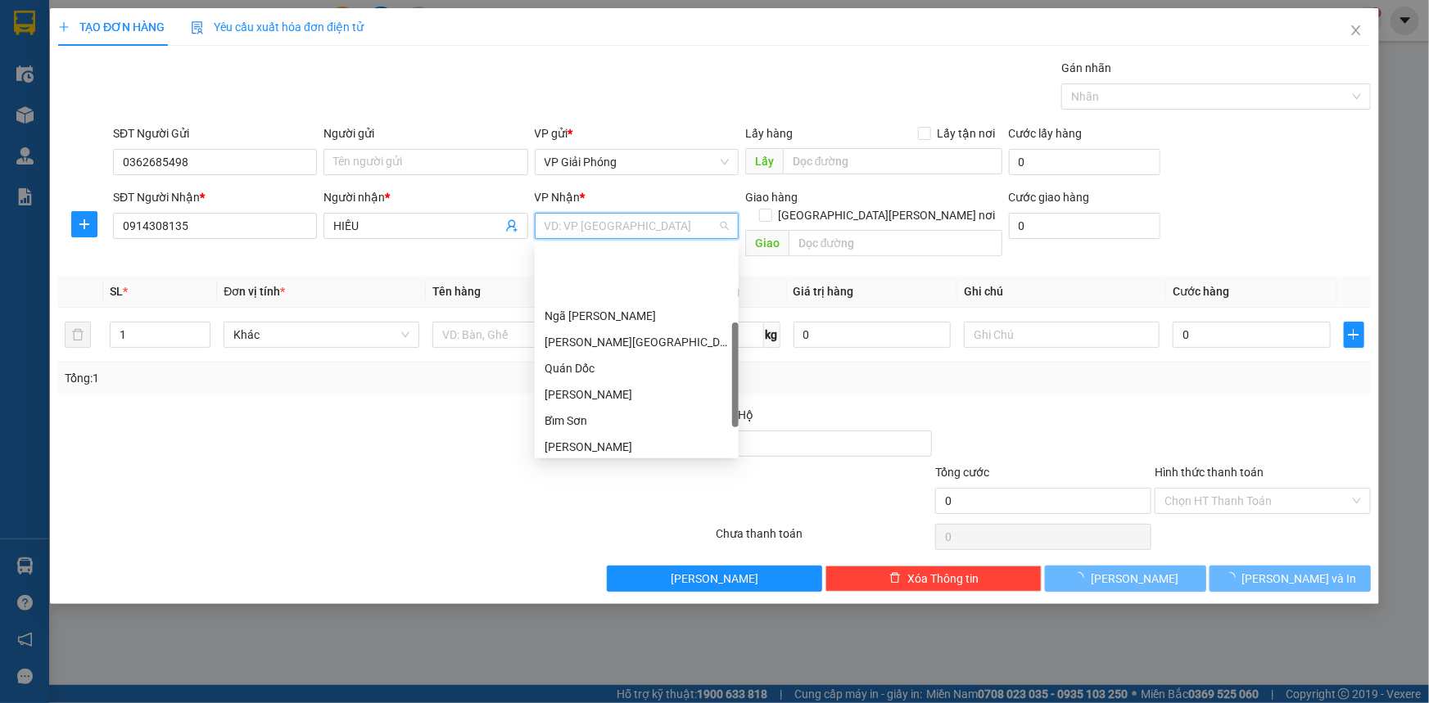
scroll to position [235, 0]
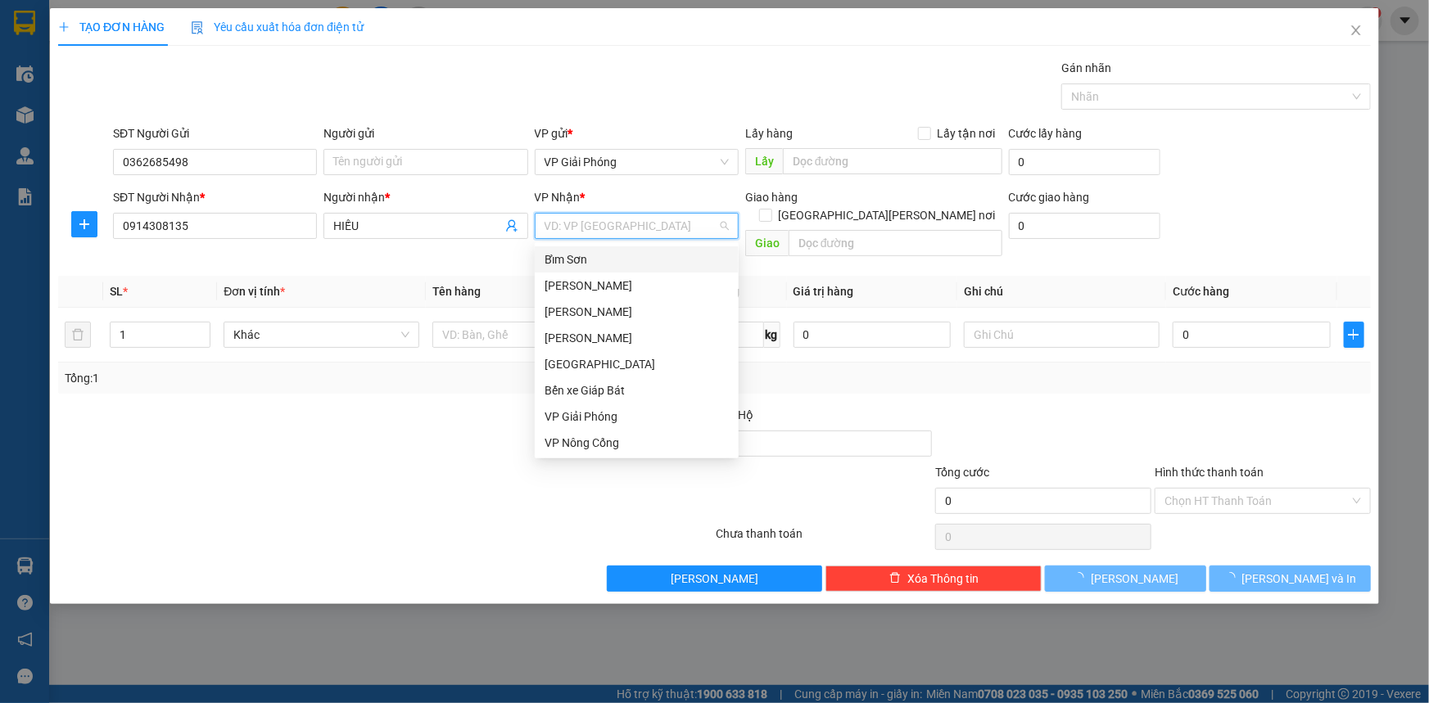
click at [617, 266] on div "Bỉm Sơn" at bounding box center [637, 260] width 184 height 18
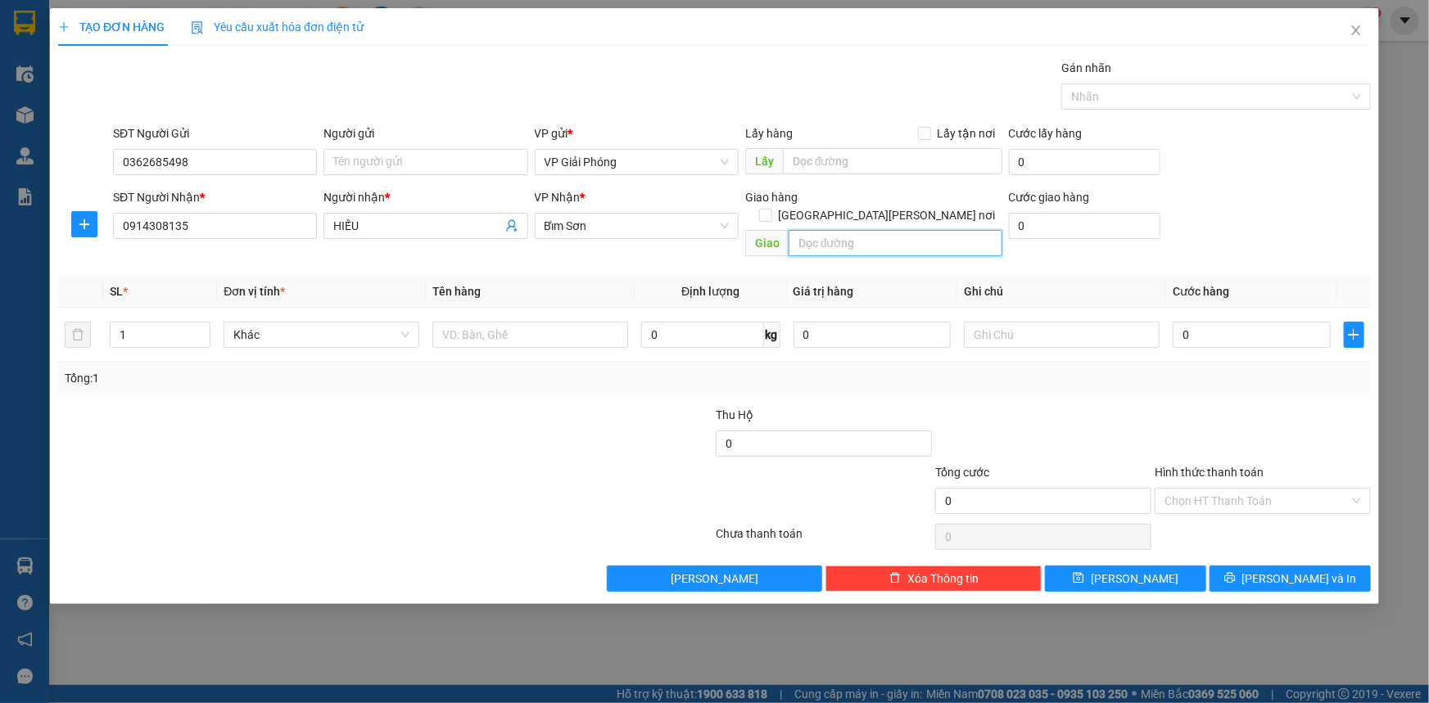
click at [853, 230] on input "text" at bounding box center [896, 243] width 214 height 26
type input "N"
type input "BỈM SƠN"
click at [771, 209] on input "[GEOGRAPHIC_DATA] tận nơi" at bounding box center [764, 214] width 11 height 11
checkbox input "true"
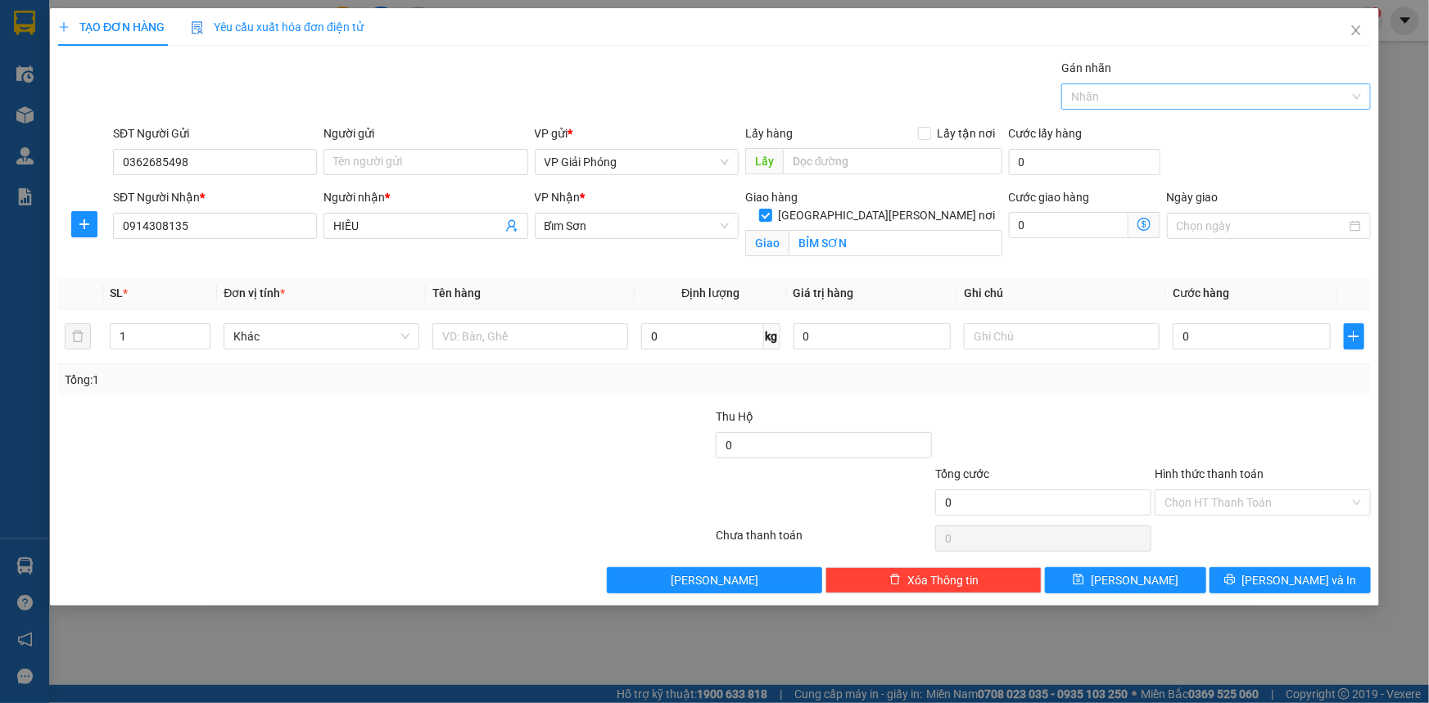
click at [1169, 93] on div at bounding box center [1207, 97] width 285 height 20
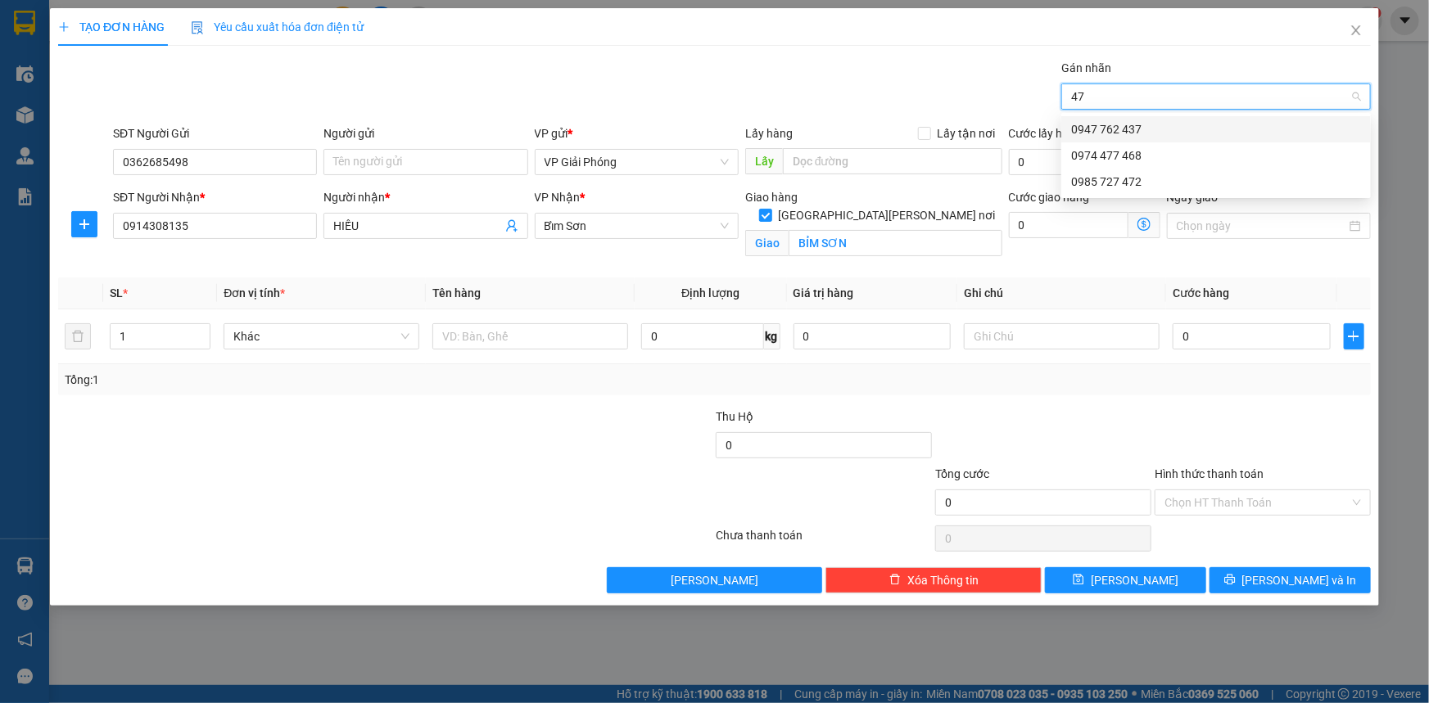
type input "472"
click at [1164, 127] on div "0985 727 472" at bounding box center [1216, 129] width 290 height 18
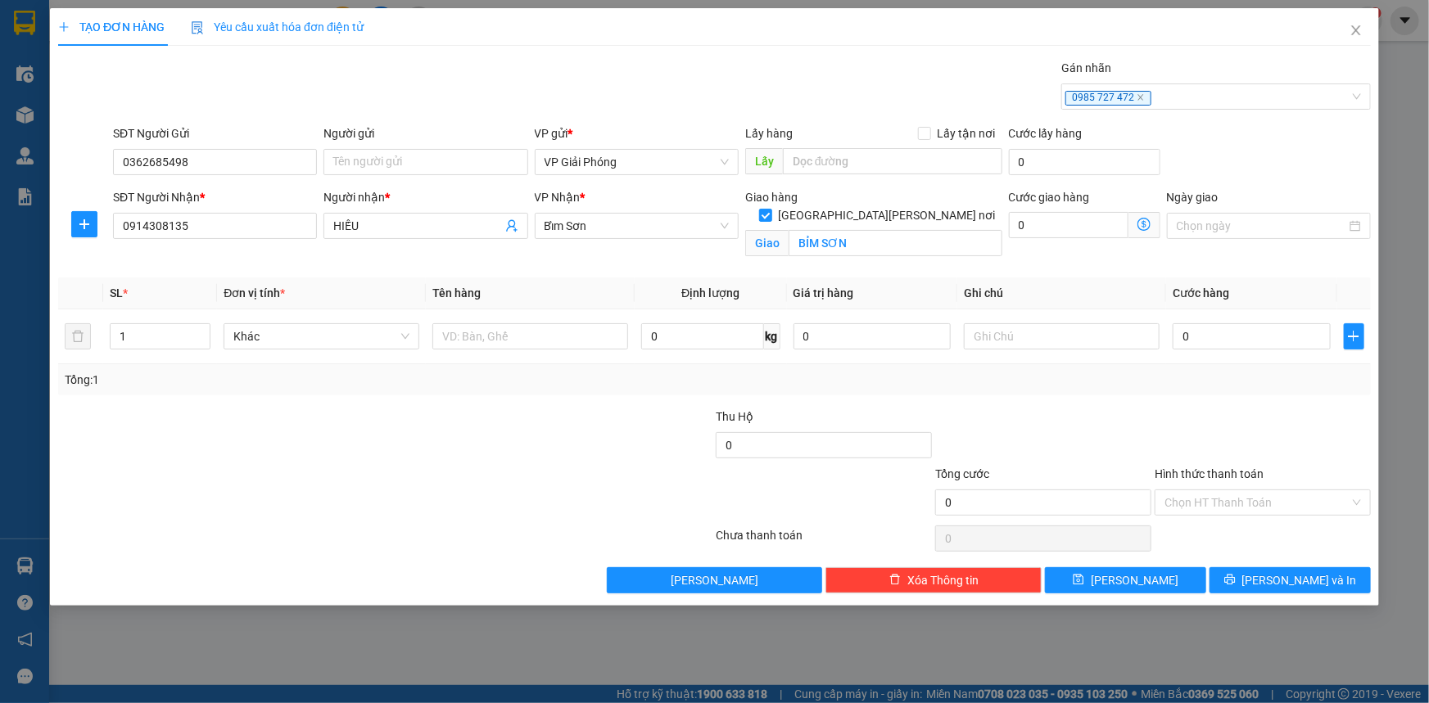
click at [200, 495] on div at bounding box center [276, 493] width 439 height 57
click at [569, 341] on input "text" at bounding box center [530, 336] width 196 height 26
type input "THÙNG"
click at [1257, 342] on input "0" at bounding box center [1252, 336] width 158 height 26
type input "4"
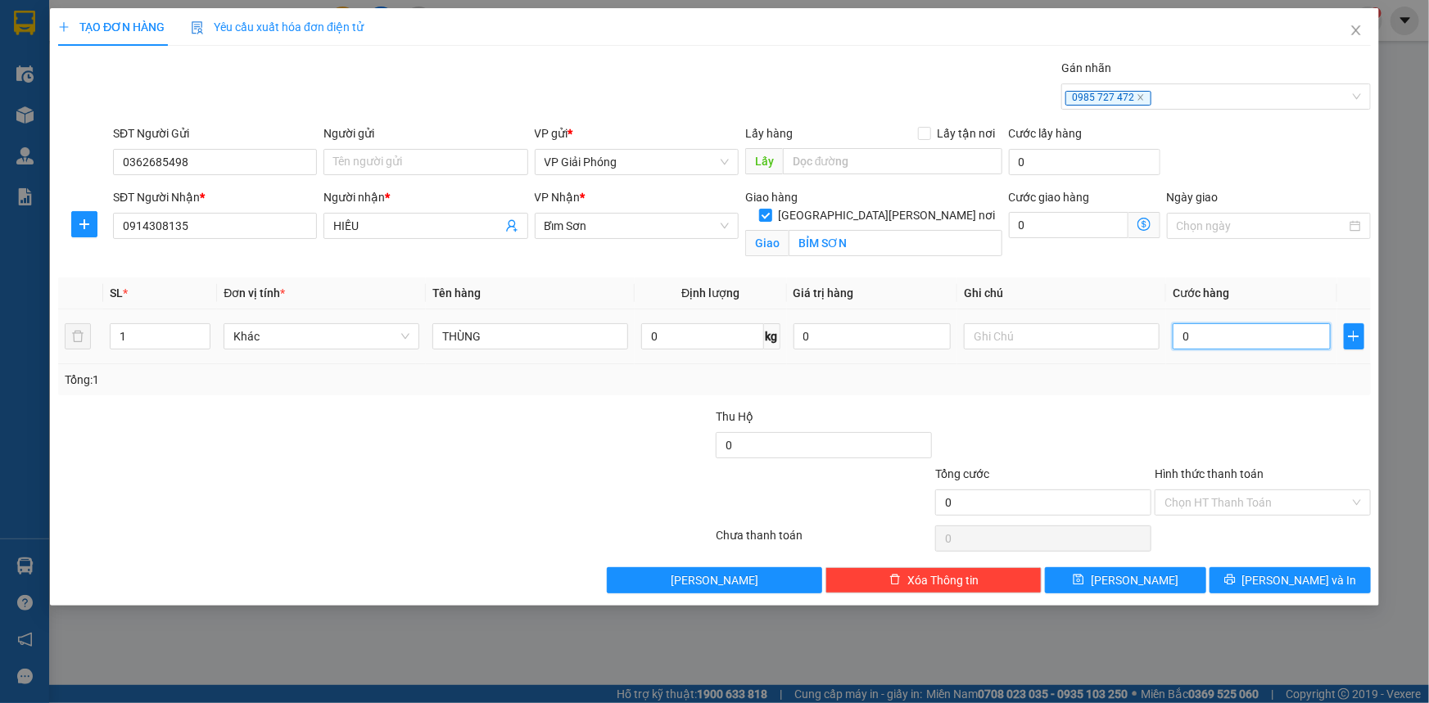
type input "4"
type input "40"
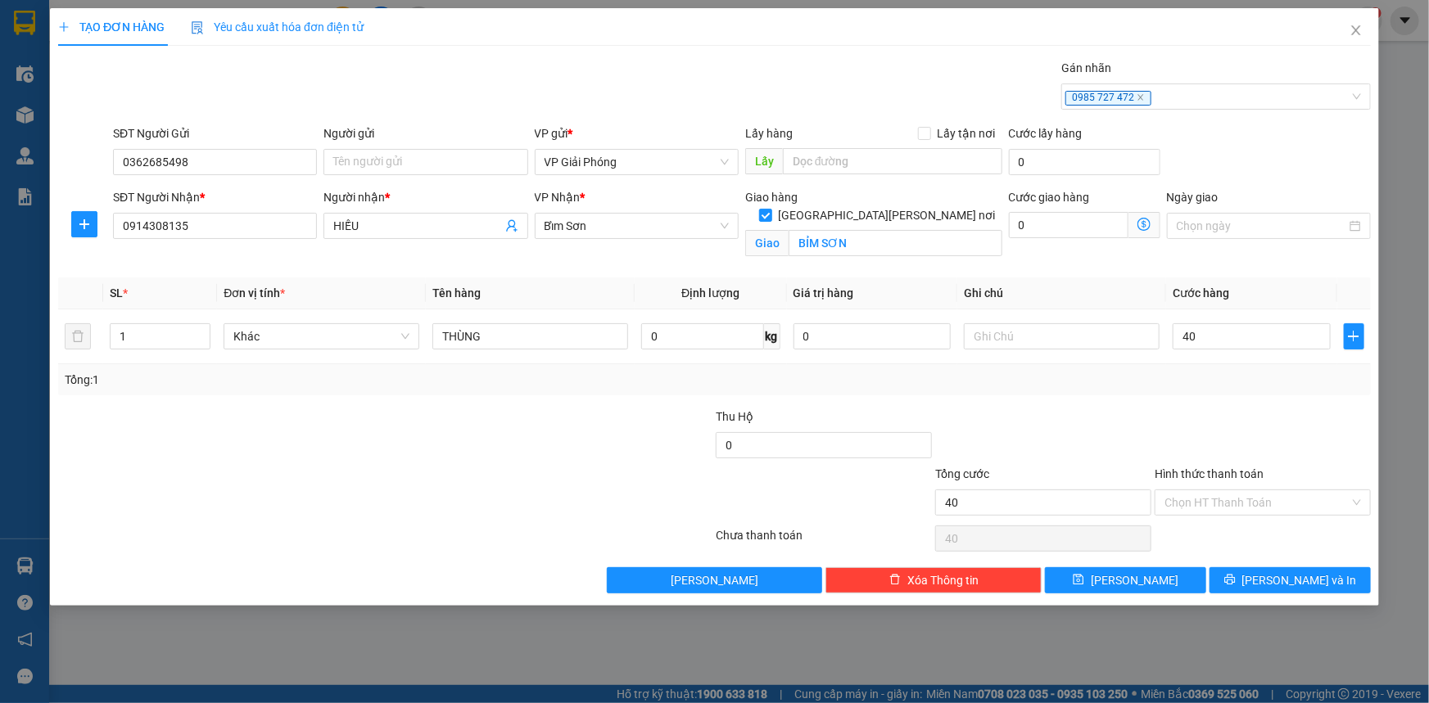
type input "40.000"
click at [1212, 386] on div "Tổng: 1" at bounding box center [715, 380] width 1300 height 18
drag, startPoint x: 1292, startPoint y: 580, endPoint x: 1294, endPoint y: 563, distance: 17.3
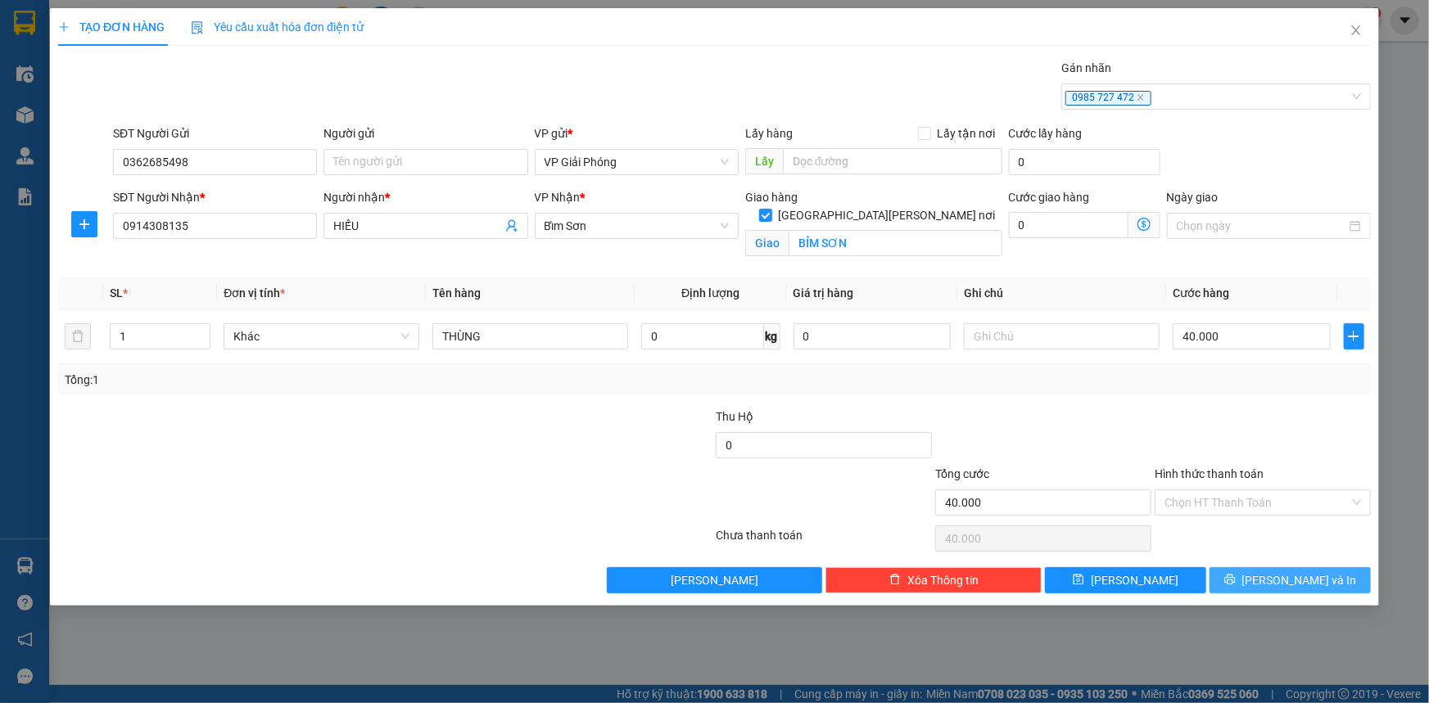
click at [1292, 579] on span "[PERSON_NAME] và In" at bounding box center [1299, 581] width 115 height 18
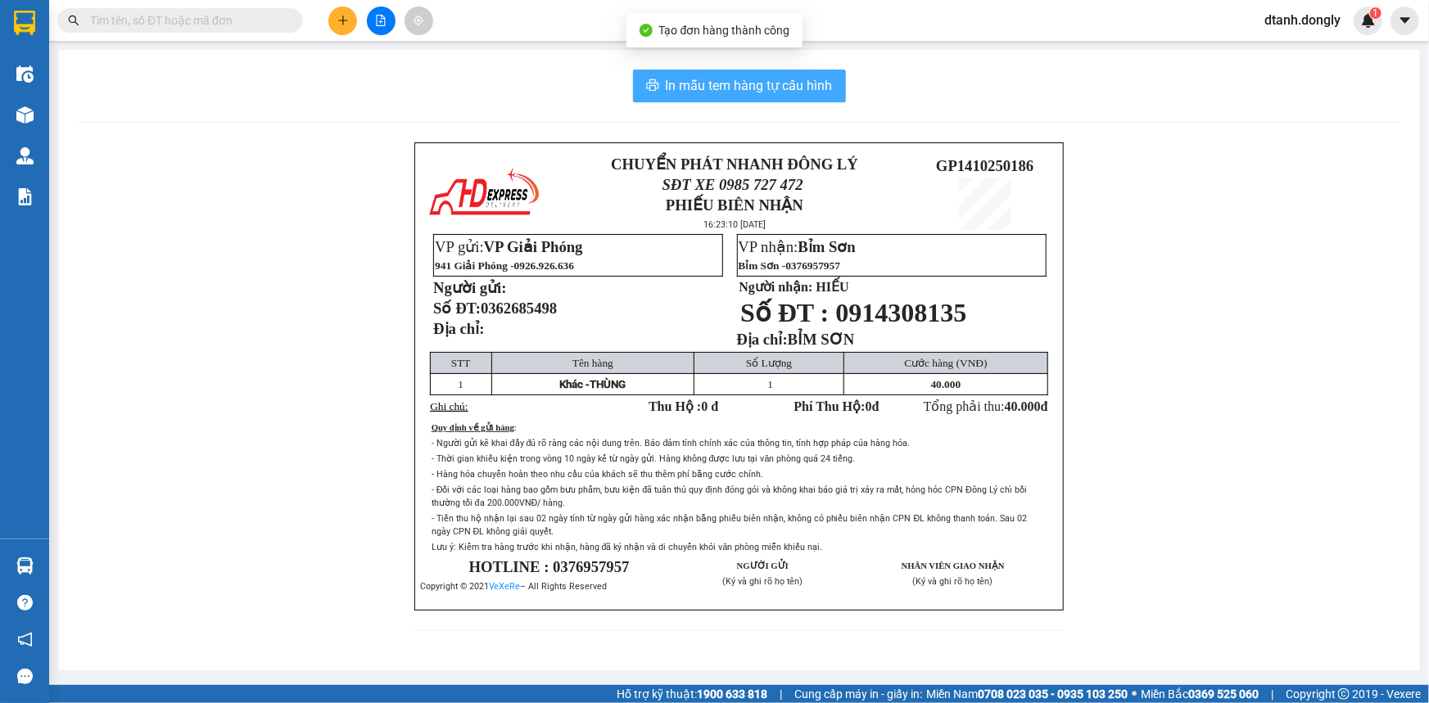
click at [776, 87] on span "In mẫu tem hàng tự cấu hình" at bounding box center [749, 85] width 167 height 20
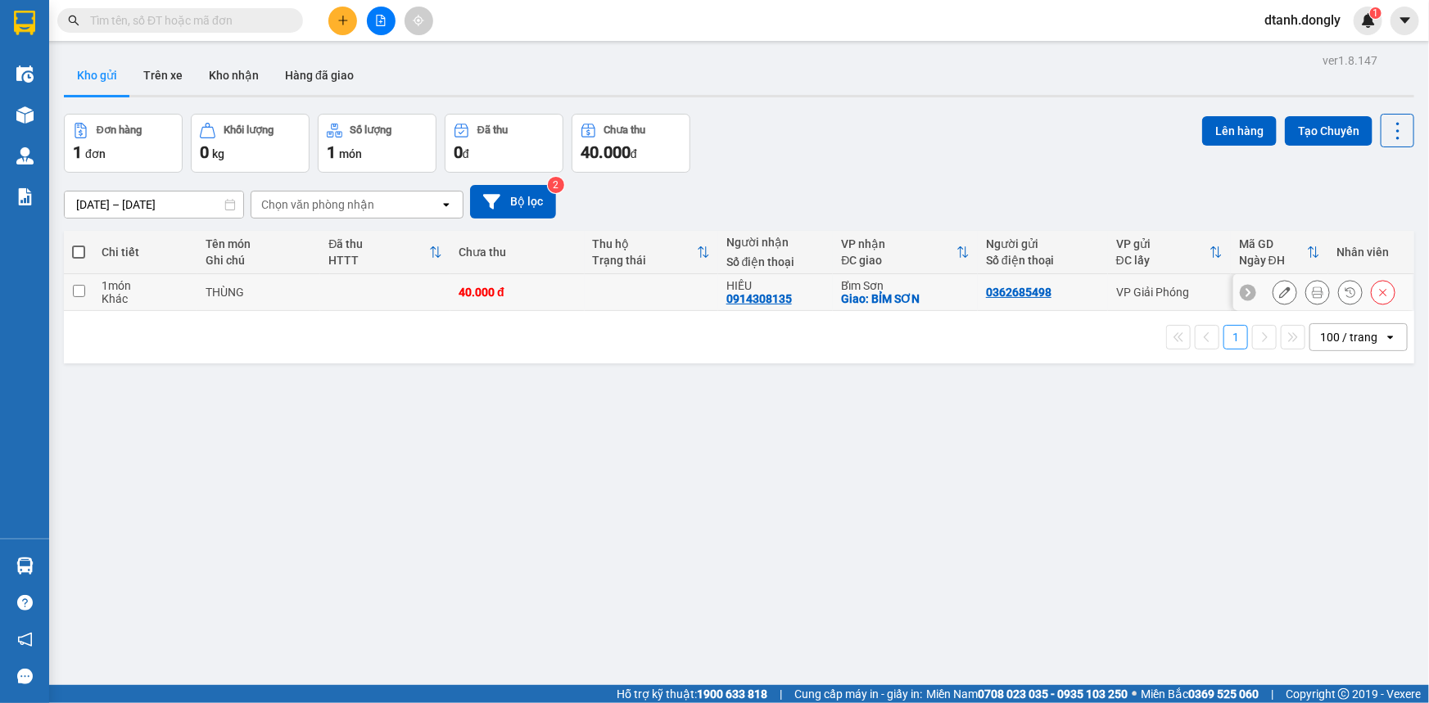
click at [1279, 287] on icon at bounding box center [1284, 292] width 11 height 11
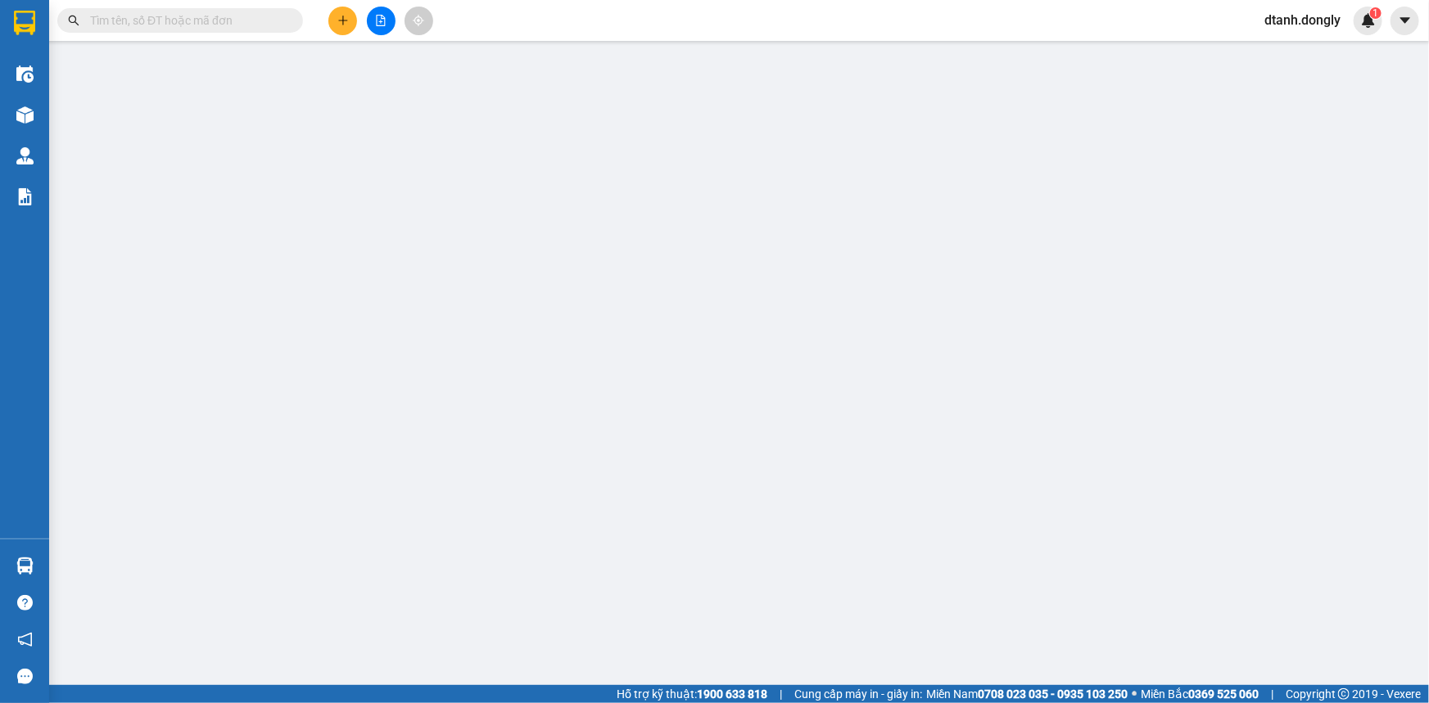
type input "0362685498"
type input "0914308135"
type input "HIẾU"
checkbox input "true"
type input "BỈM SƠN"
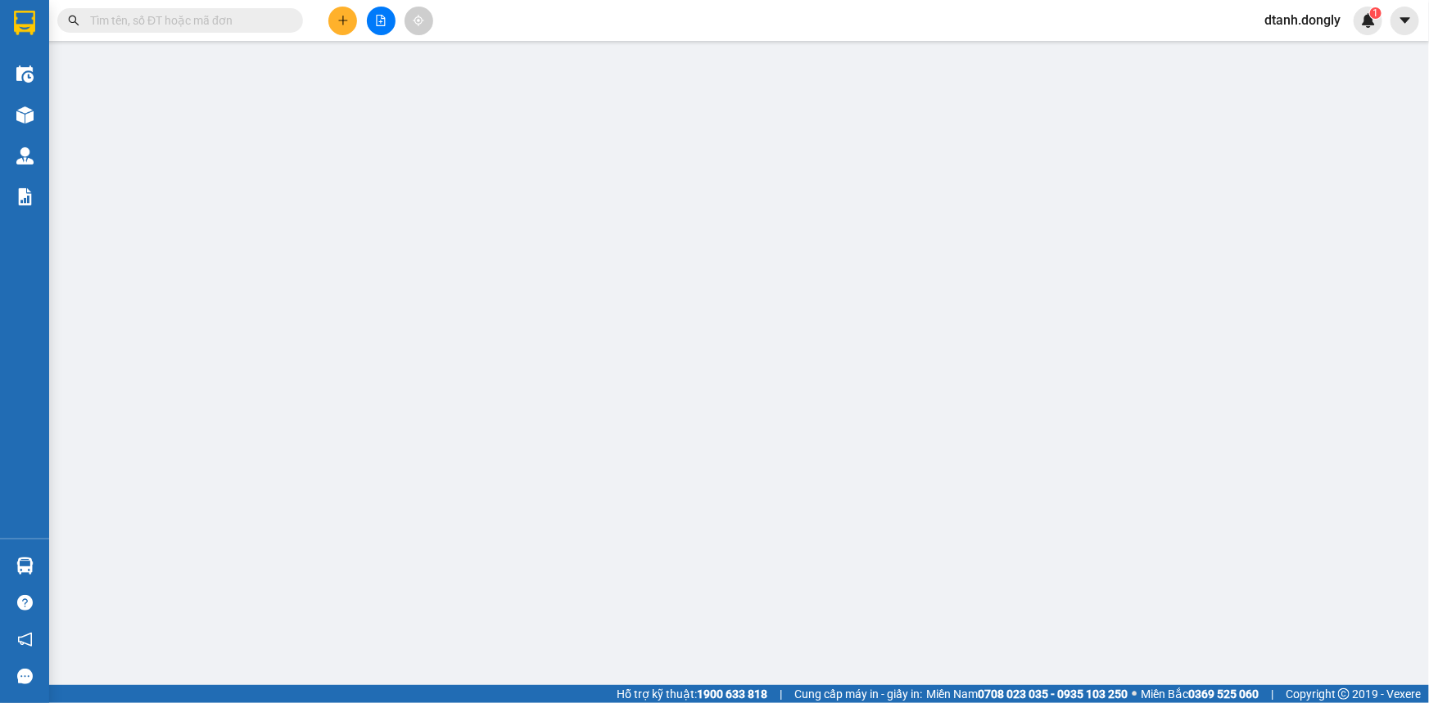
type input "40.000"
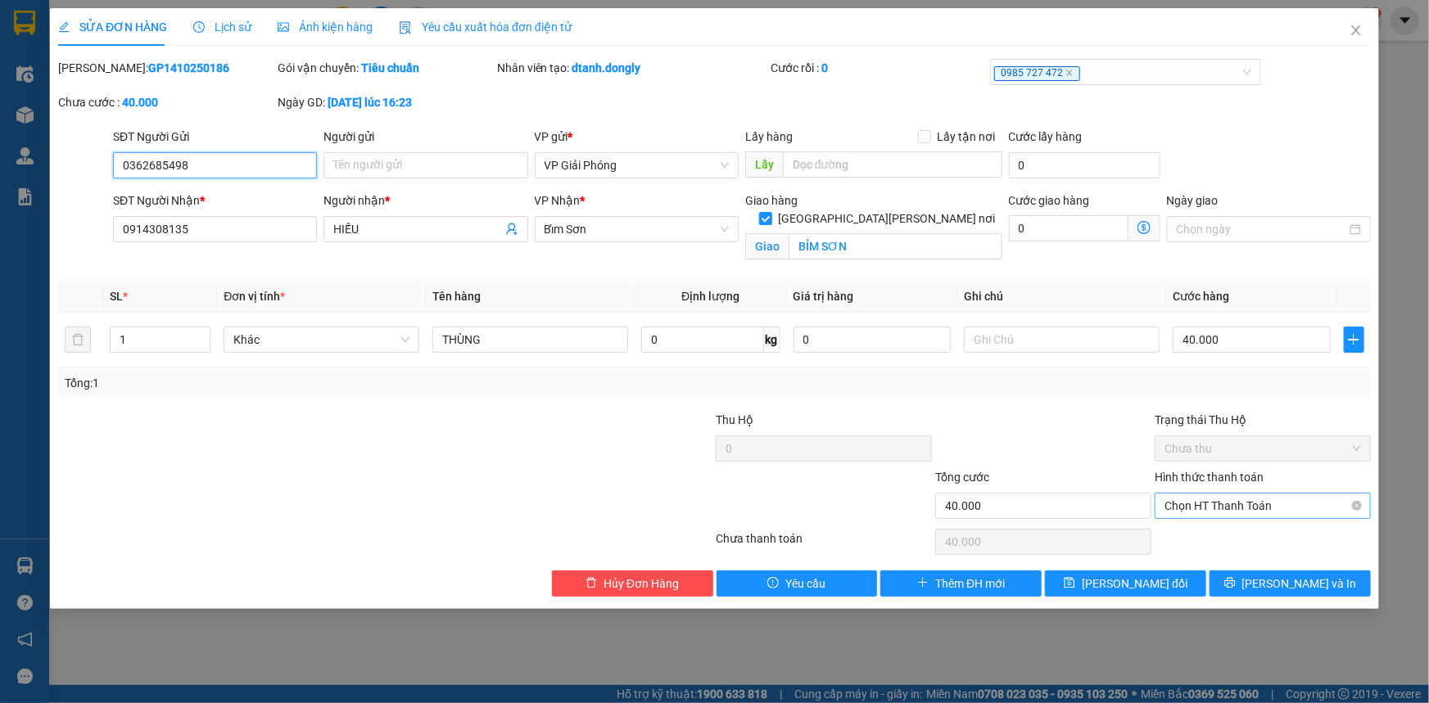
click at [1282, 500] on span "Chọn HT Thanh Toán" at bounding box center [1262, 506] width 197 height 25
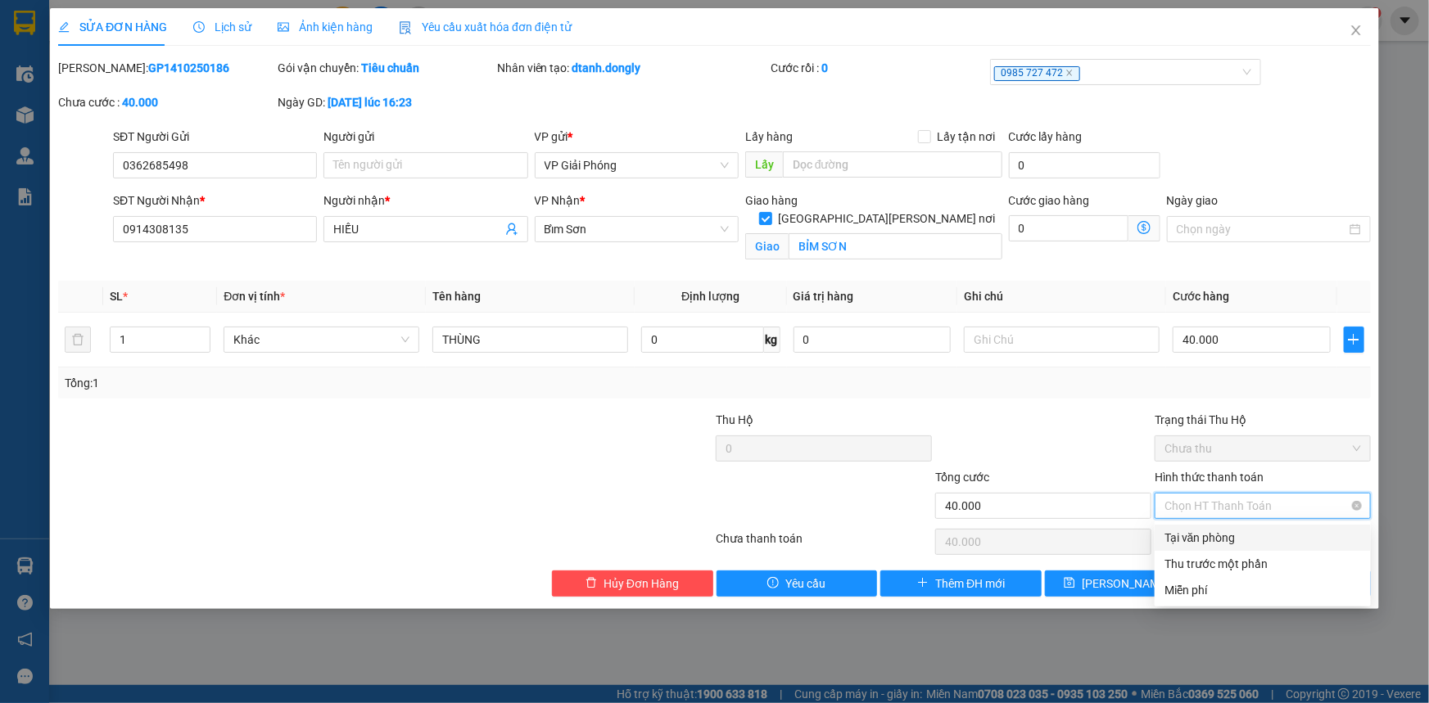
drag, startPoint x: 1279, startPoint y: 536, endPoint x: 1278, endPoint y: 515, distance: 20.5
click at [1277, 536] on div "Tại văn phòng" at bounding box center [1262, 538] width 197 height 18
type input "0"
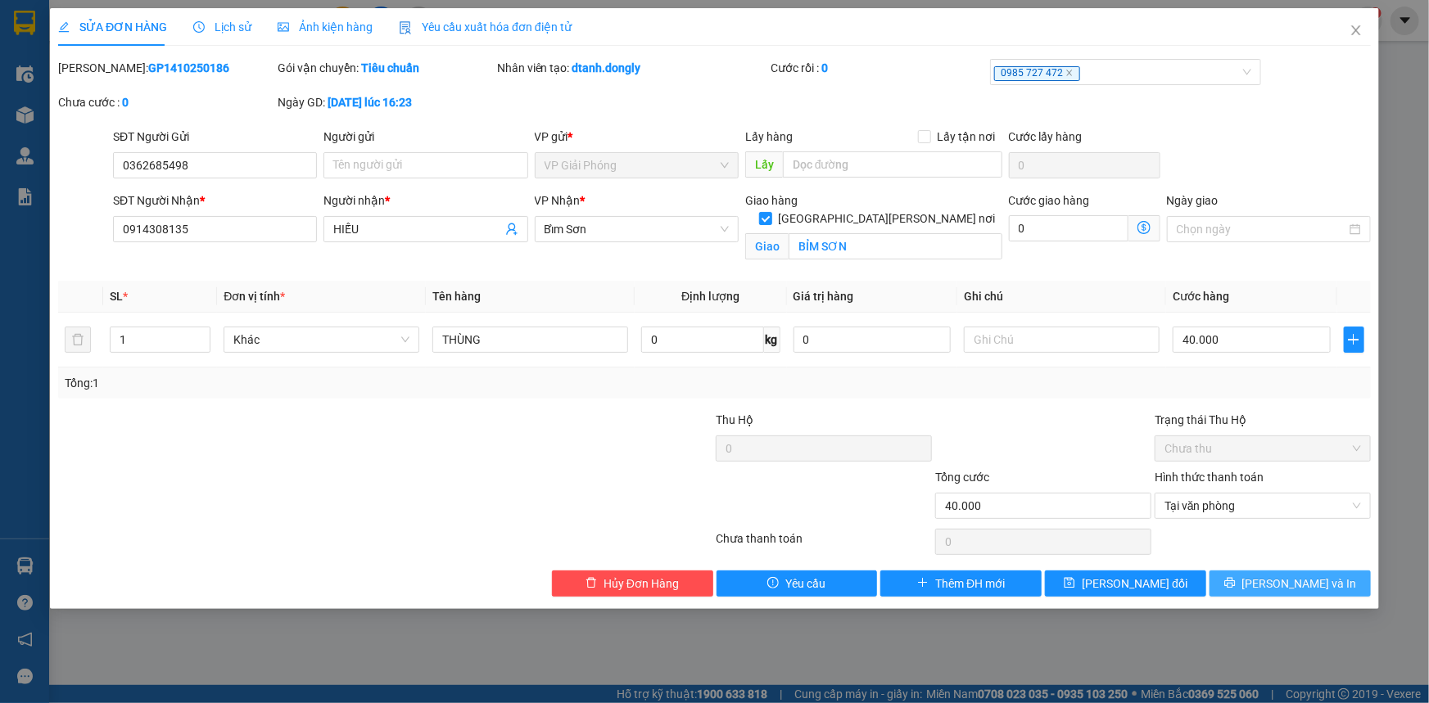
click at [1277, 575] on span "[PERSON_NAME] và In" at bounding box center [1299, 584] width 115 height 18
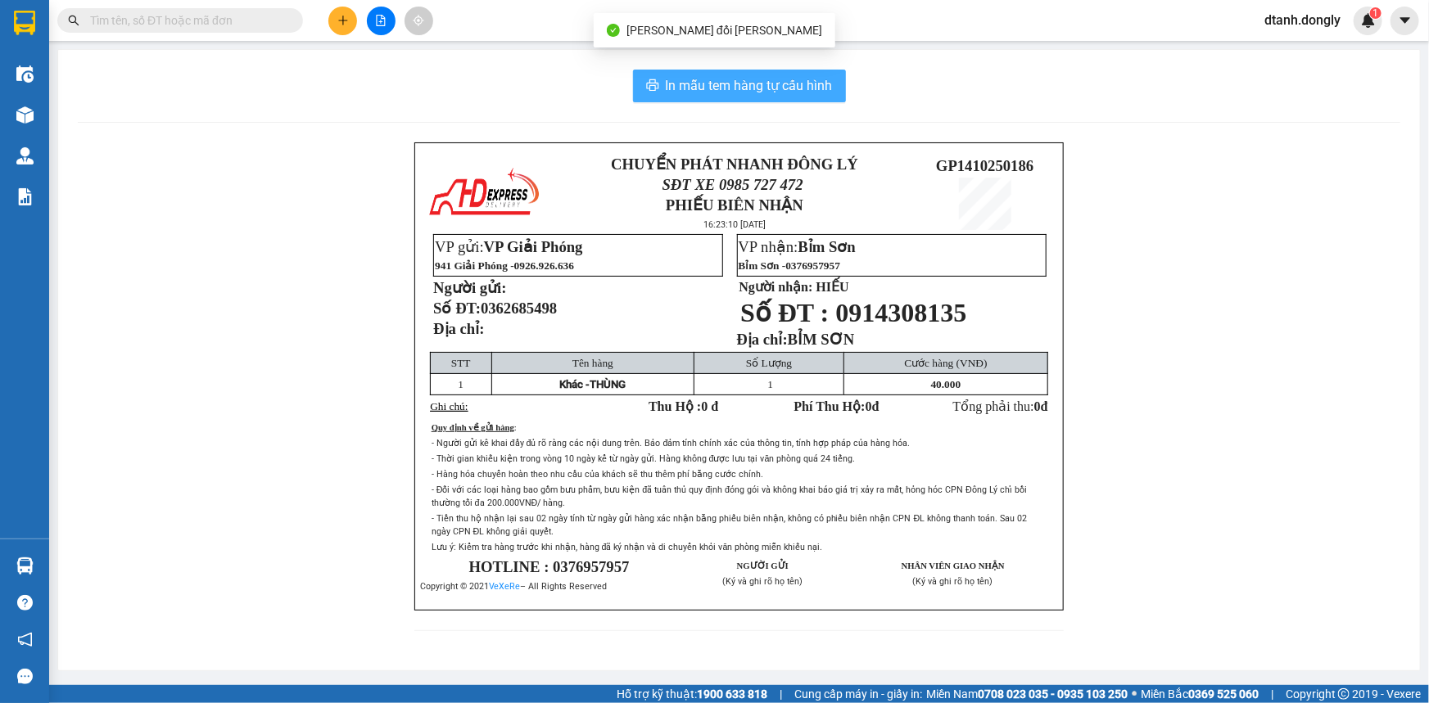
click at [726, 79] on span "In mẫu tem hàng tự cấu hình" at bounding box center [749, 85] width 167 height 20
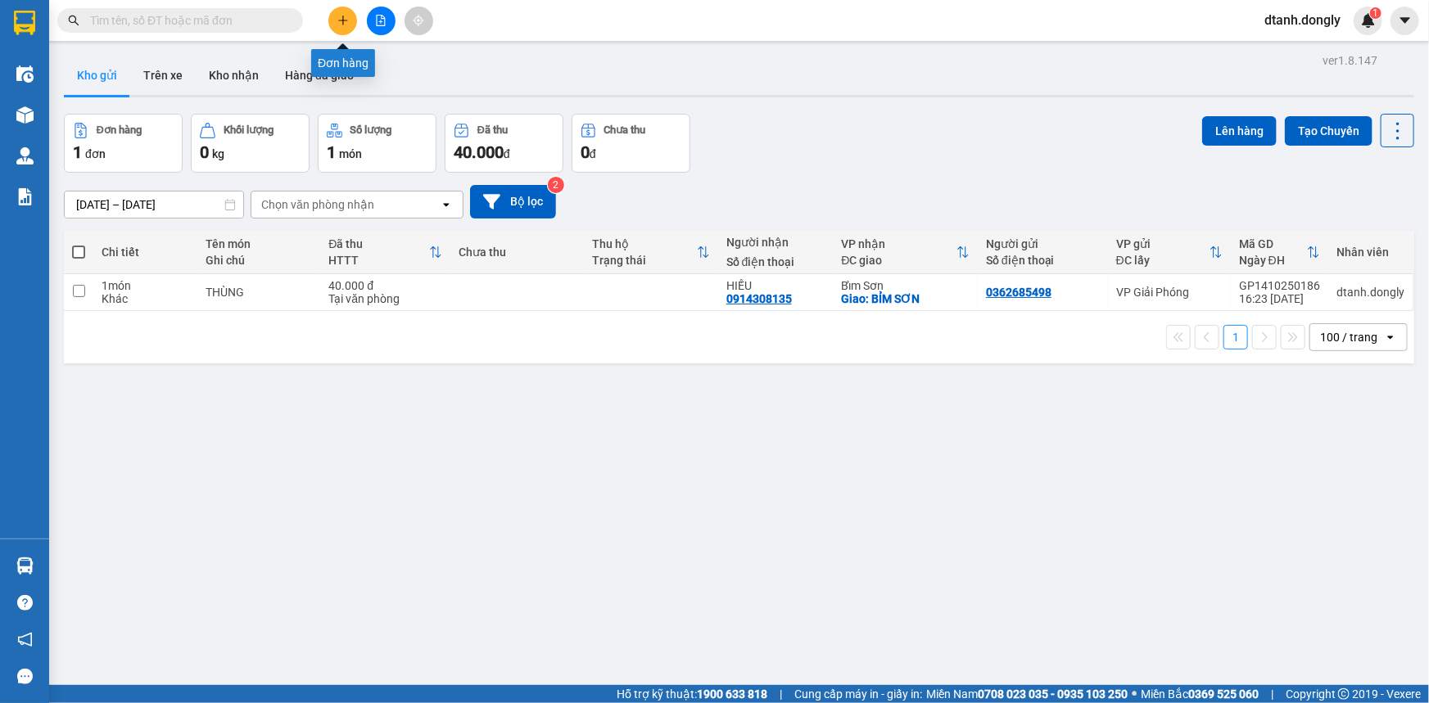
click at [341, 19] on icon "plus" at bounding box center [342, 20] width 11 height 11
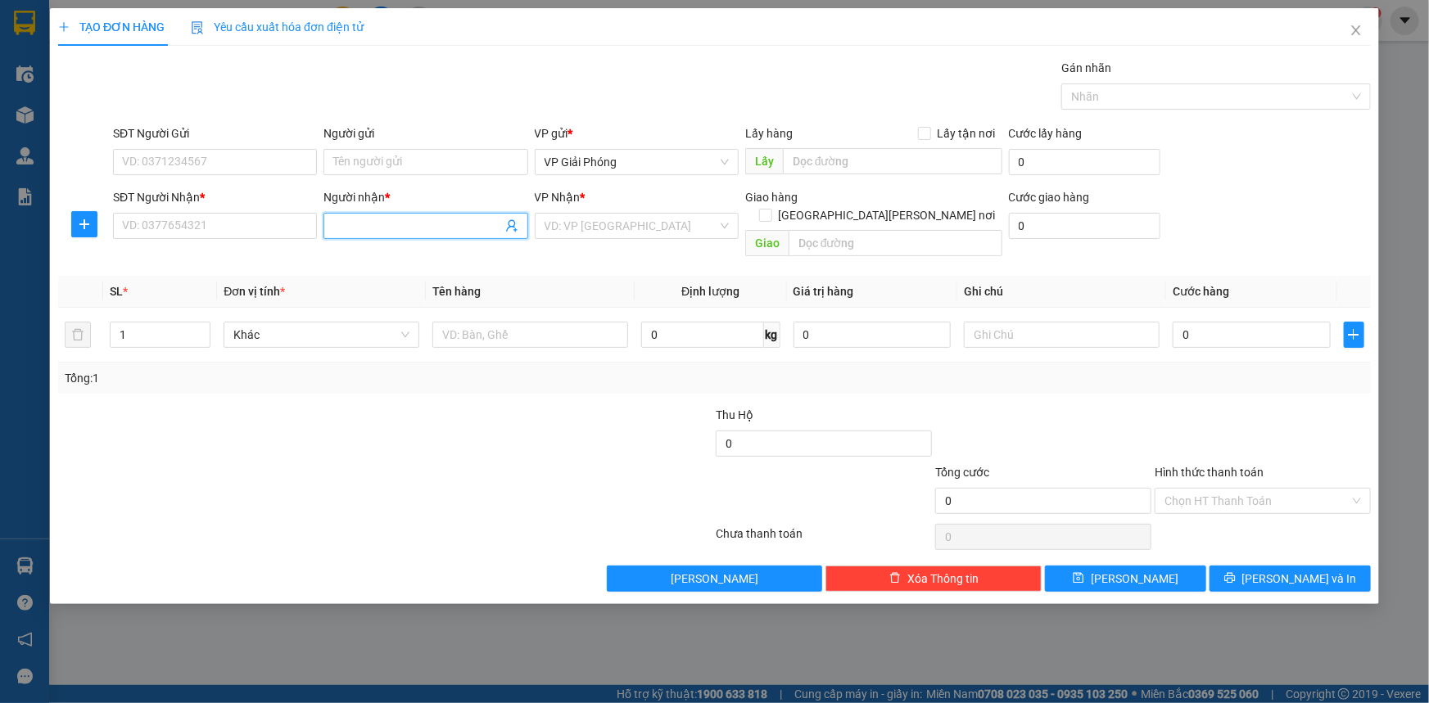
click at [379, 230] on input "Người nhận *" at bounding box center [417, 226] width 168 height 18
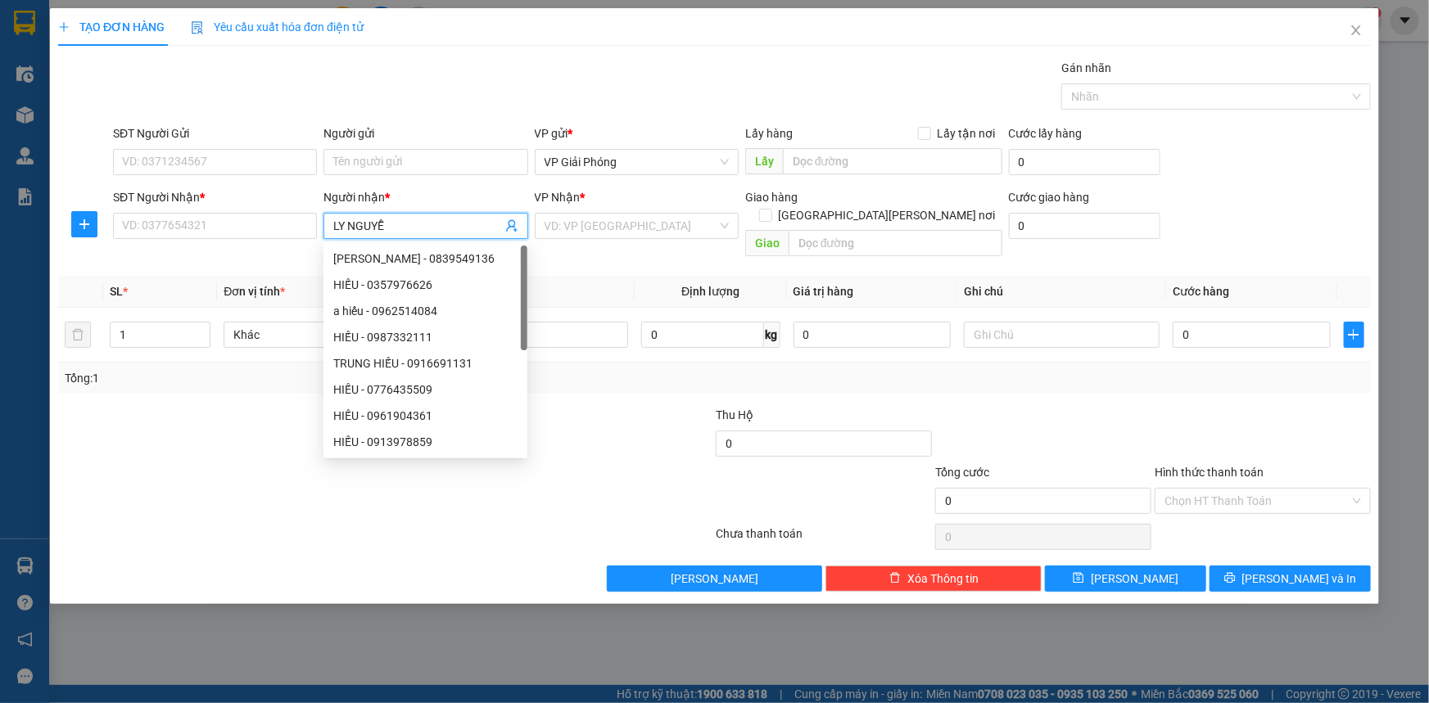
type input "LY NGUYỄN"
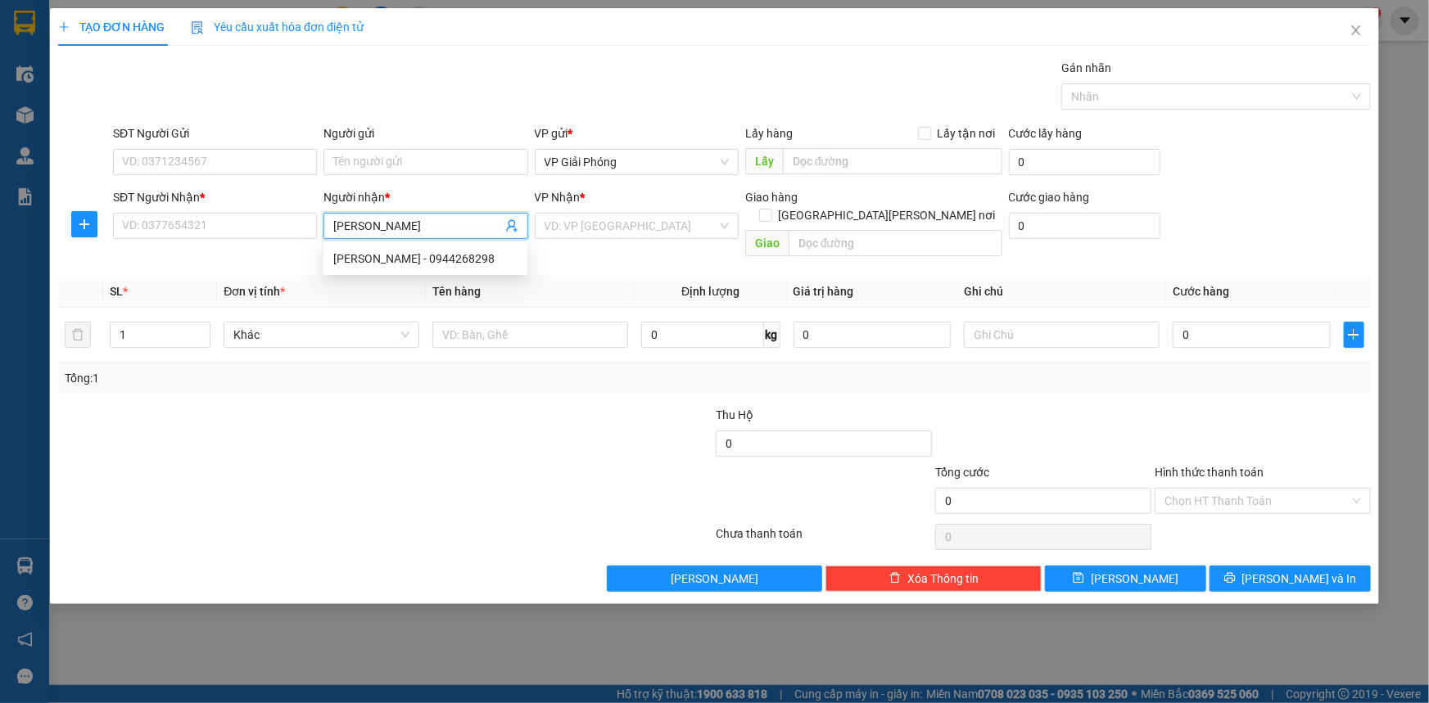
click at [395, 251] on div "LY NGUYỄN - 0944268298" at bounding box center [425, 259] width 184 height 18
type input "0944268298"
type input "LY NGUYỄN"
checkbox input "true"
type input "MƯỜNG THANH"
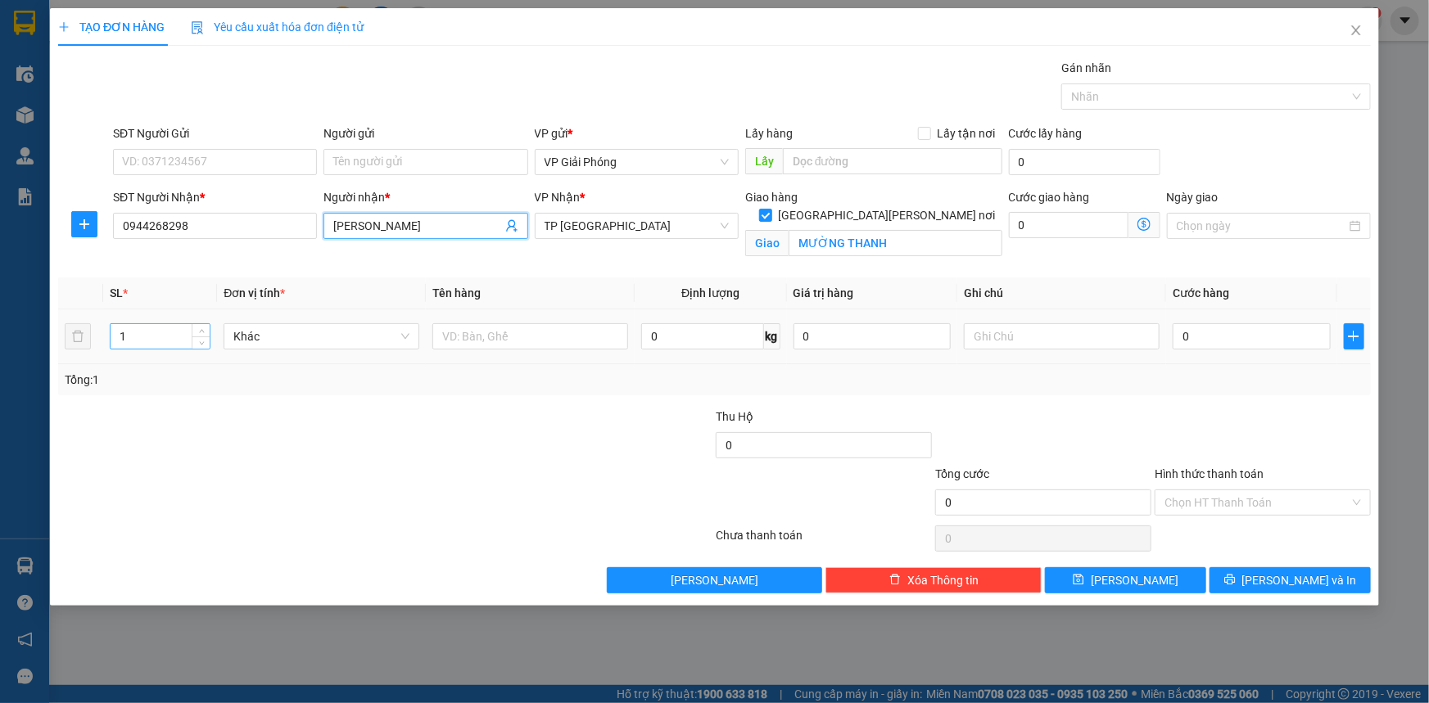
type input "LY NGUYỄN"
click at [145, 335] on input "1" at bounding box center [160, 336] width 99 height 25
type input "2"
drag, startPoint x: 197, startPoint y: 329, endPoint x: 227, endPoint y: 329, distance: 30.3
click at [198, 329] on span "up" at bounding box center [202, 332] width 10 height 10
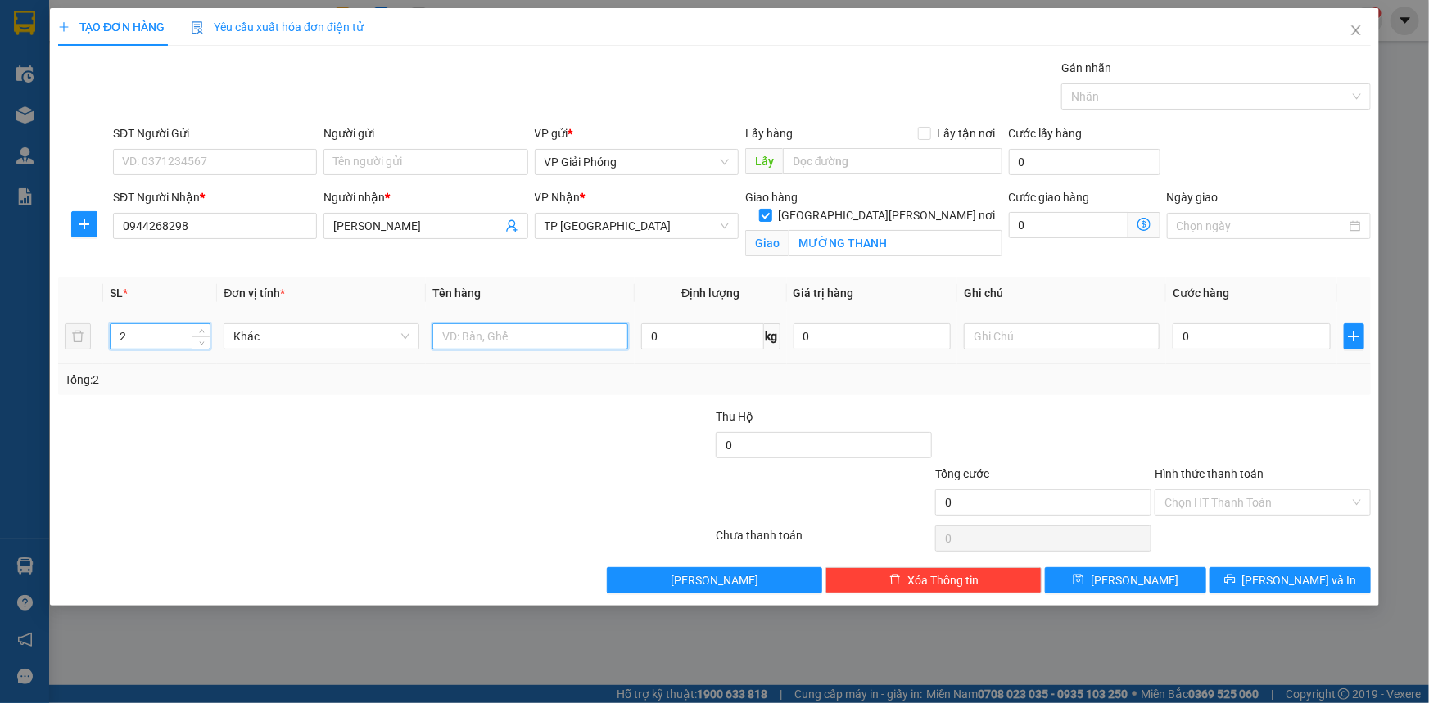
click at [467, 337] on input "text" at bounding box center [530, 336] width 196 height 26
type input "KIỆN"
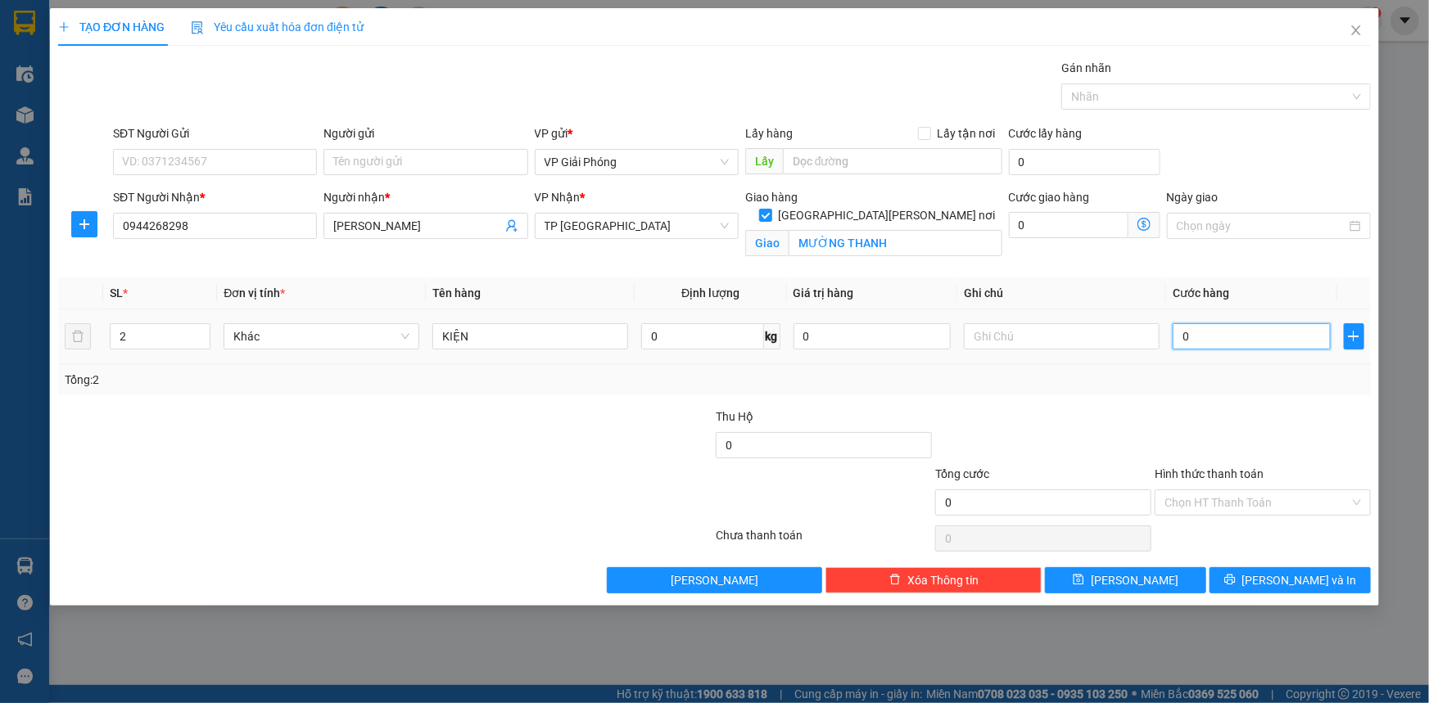
click at [1196, 337] on input "0" at bounding box center [1252, 336] width 158 height 26
type input "6"
type input "60"
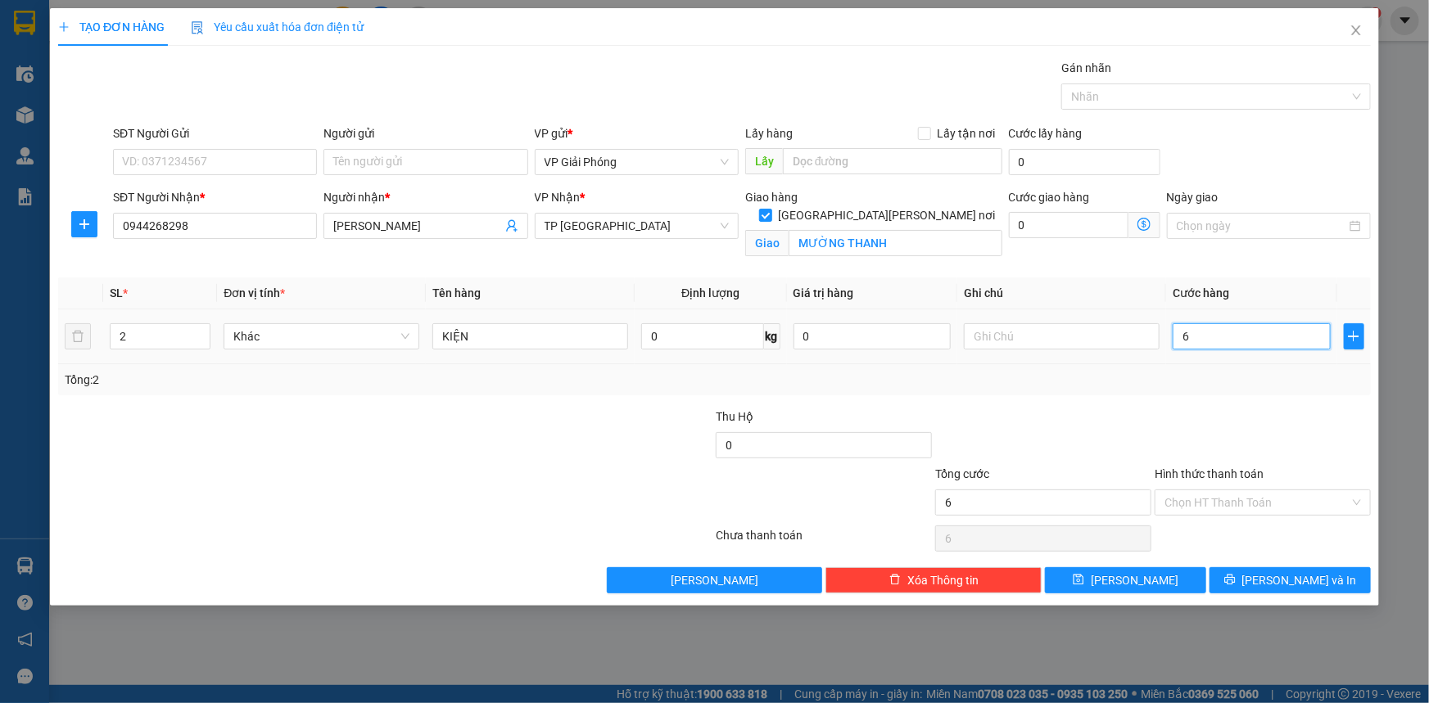
type input "60"
click at [1096, 98] on div at bounding box center [1207, 97] width 285 height 20
type input "60.000"
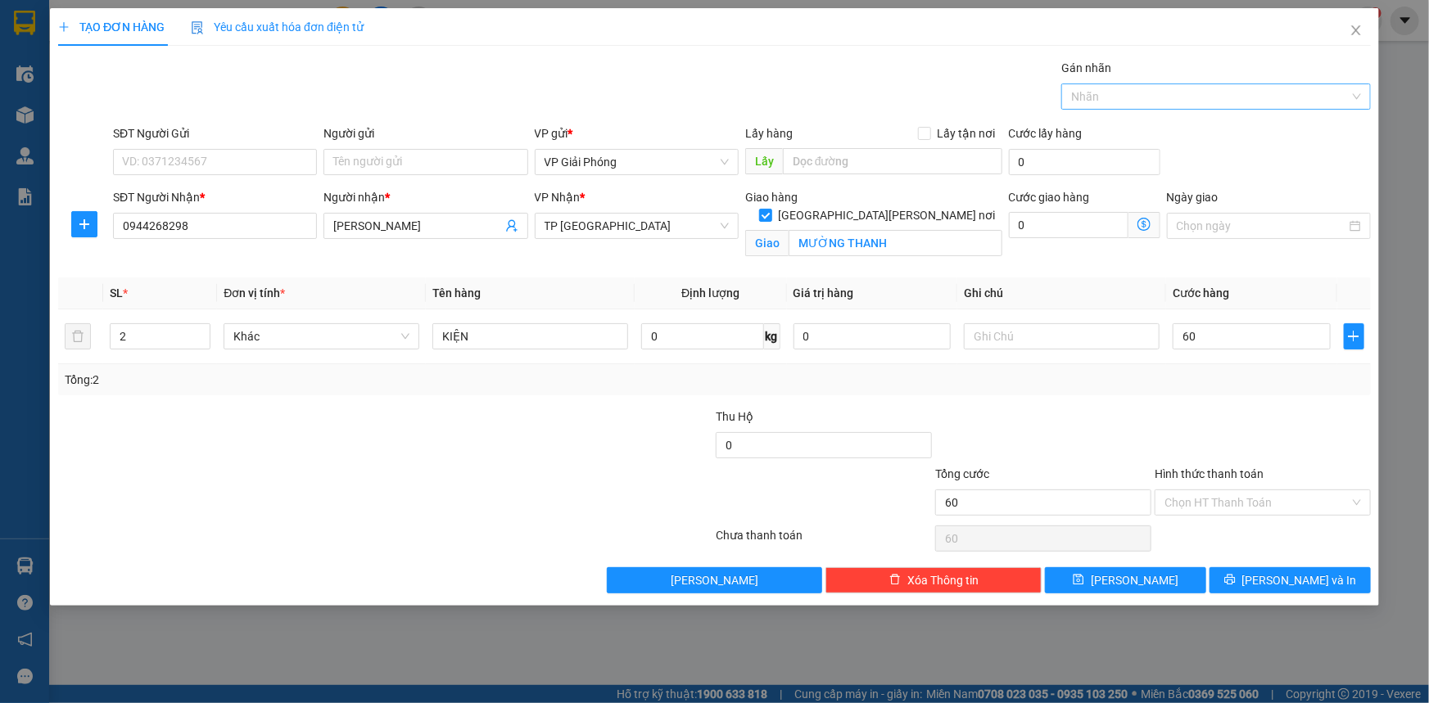
type input "60.000"
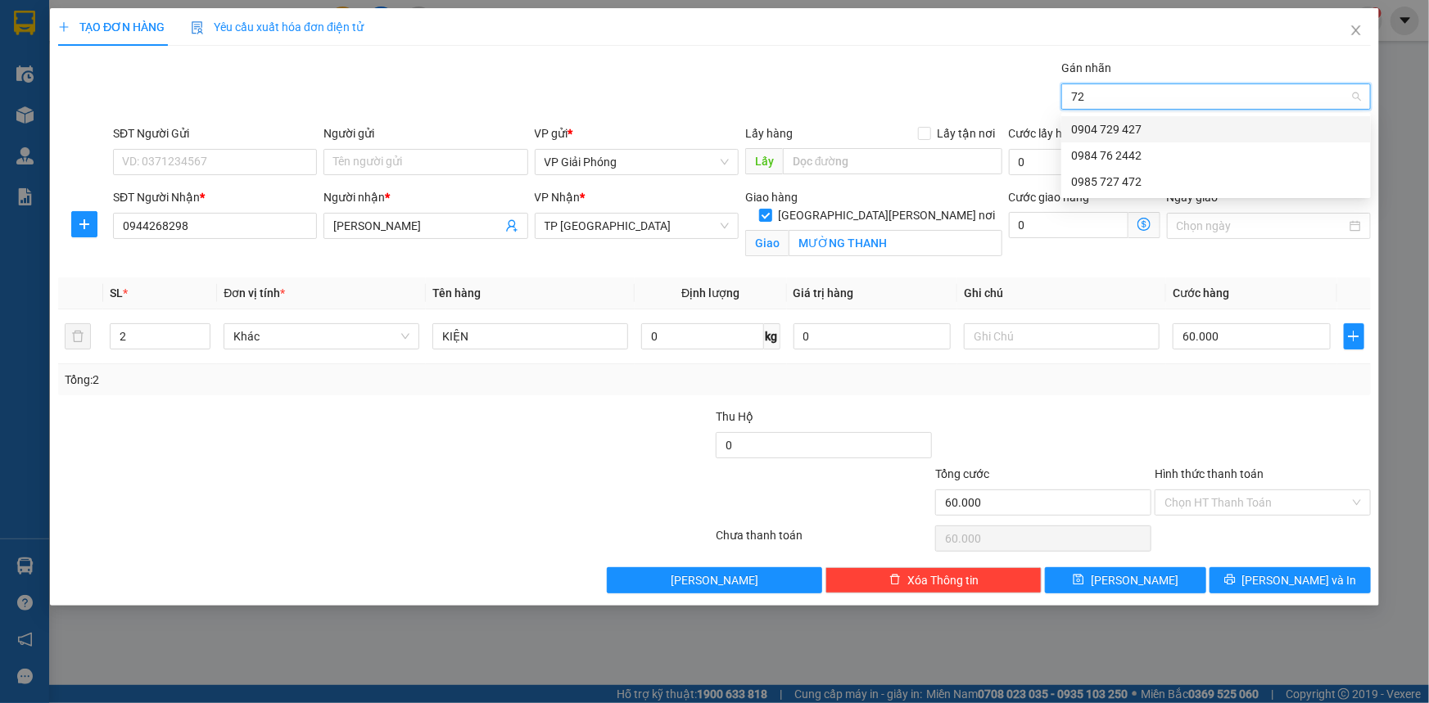
type input "727"
click at [1121, 122] on div "0985 727 472" at bounding box center [1216, 129] width 290 height 18
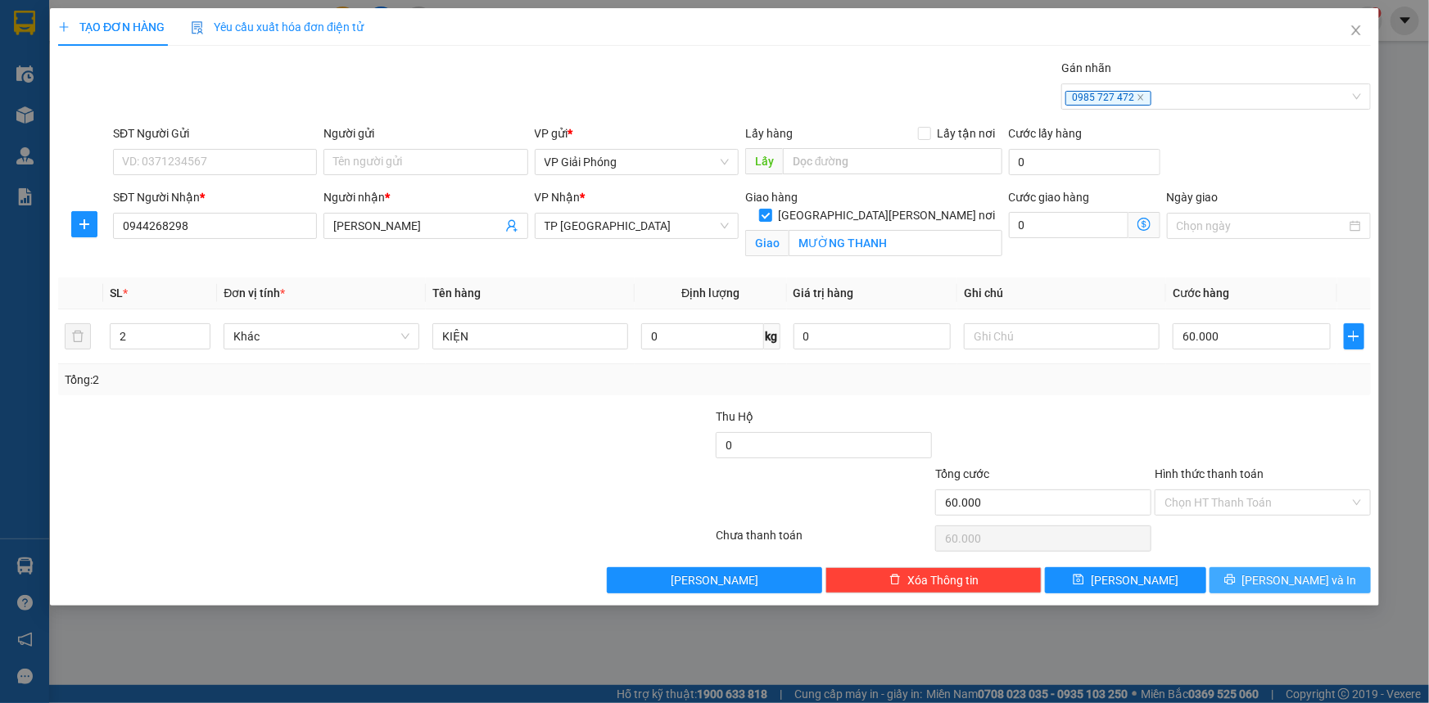
click at [1274, 573] on button "[PERSON_NAME] và In" at bounding box center [1289, 580] width 161 height 26
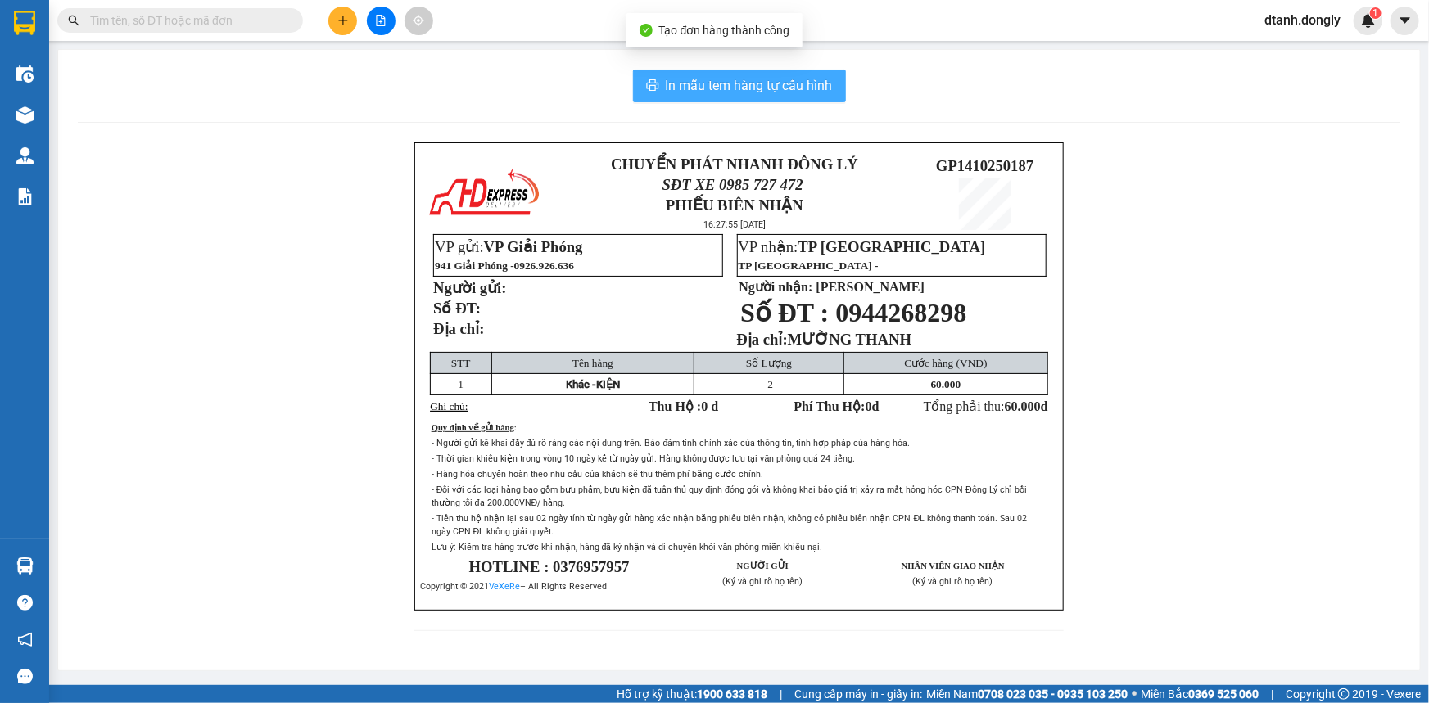
click at [760, 79] on span "In mẫu tem hàng tự cấu hình" at bounding box center [749, 85] width 167 height 20
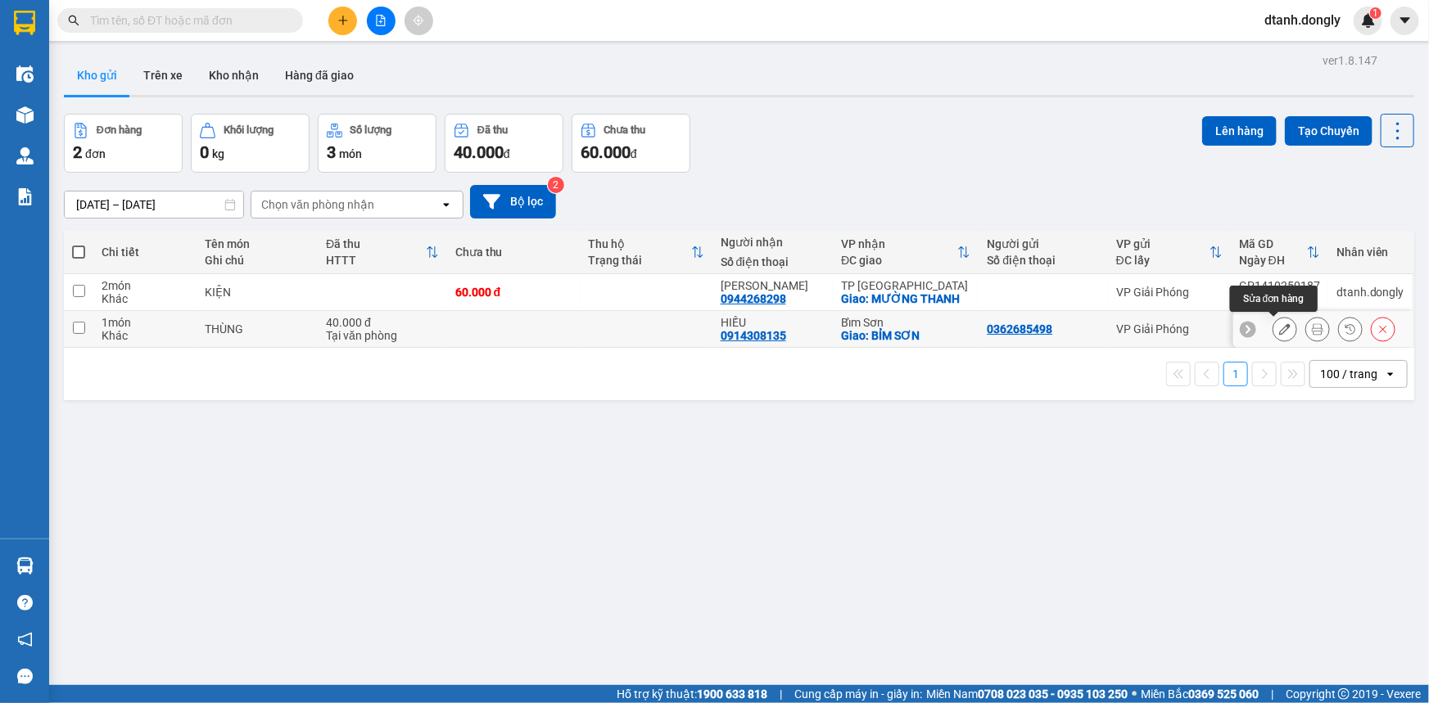
click at [1279, 325] on icon at bounding box center [1284, 328] width 11 height 11
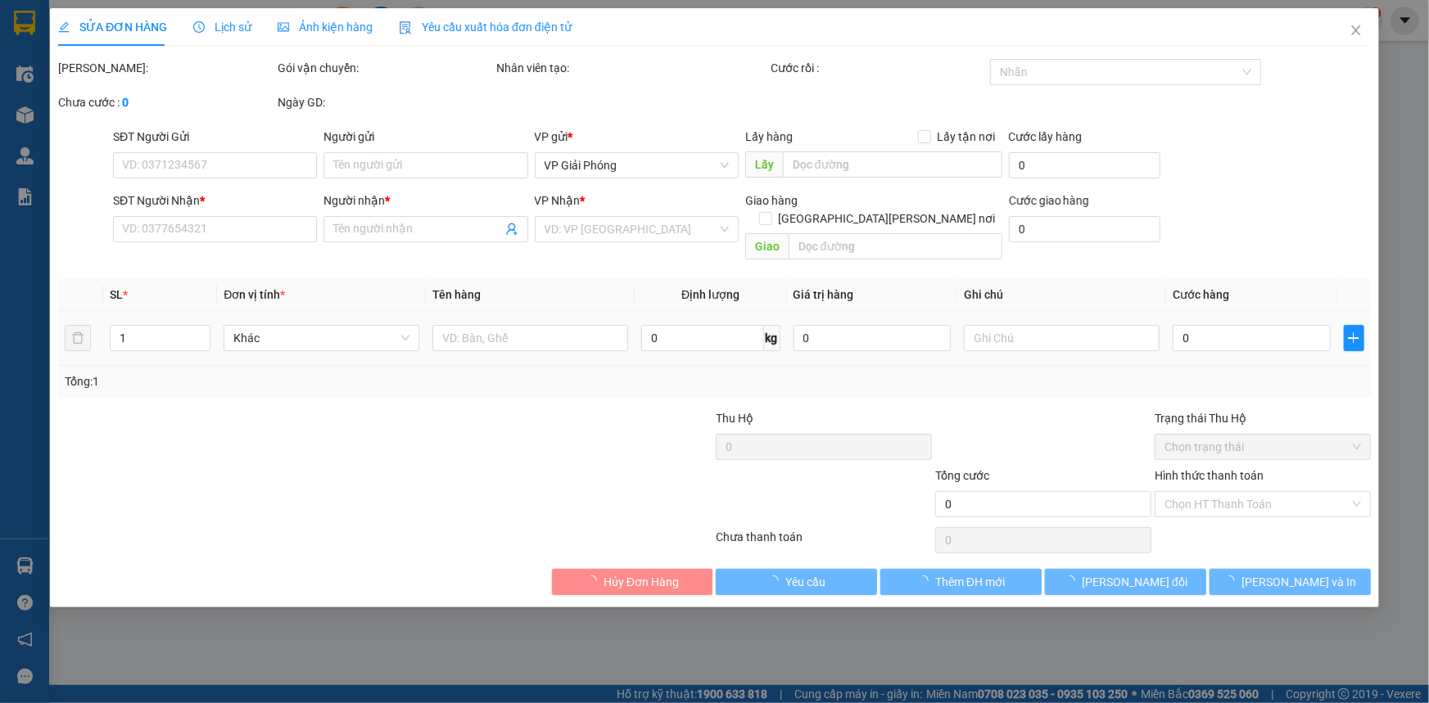
type input "0362685498"
type input "0914308135"
type input "HIẾU"
checkbox input "true"
type input "BỈM SƠN"
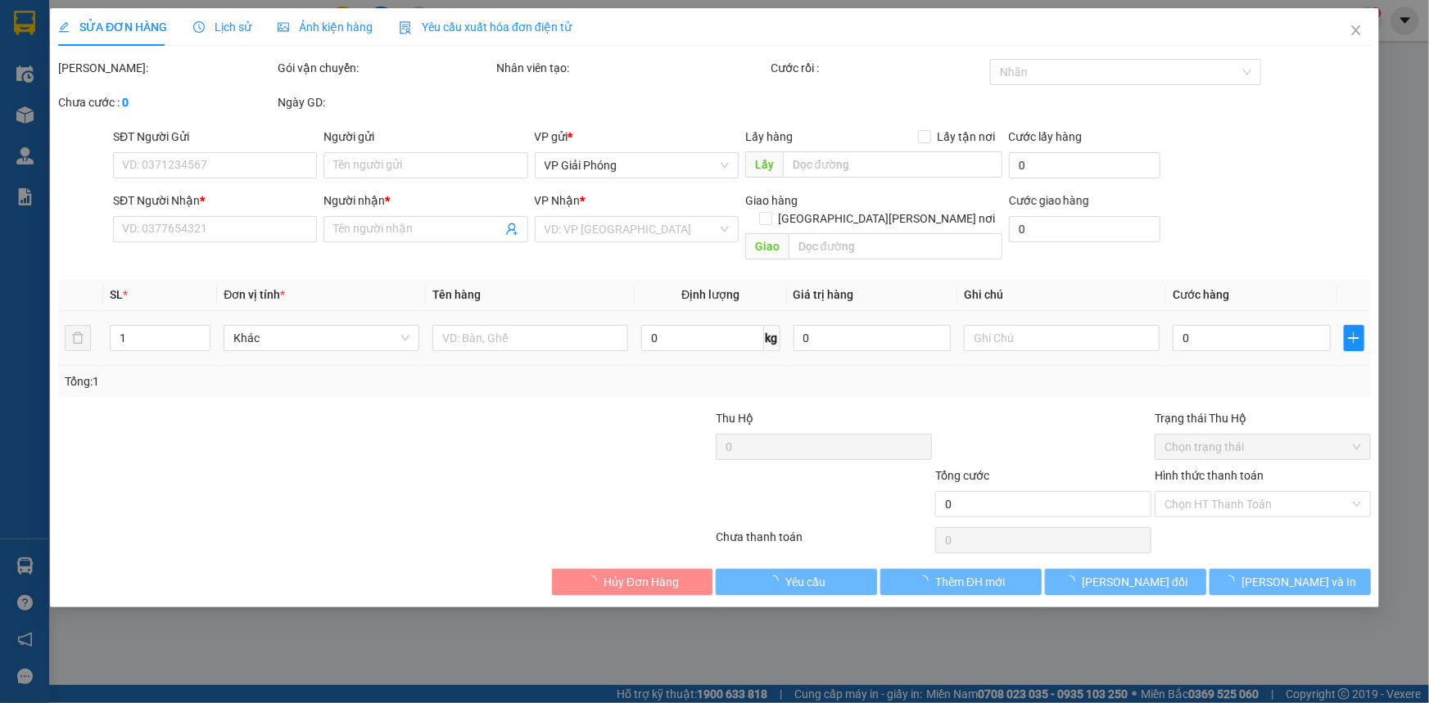
type input "40.000"
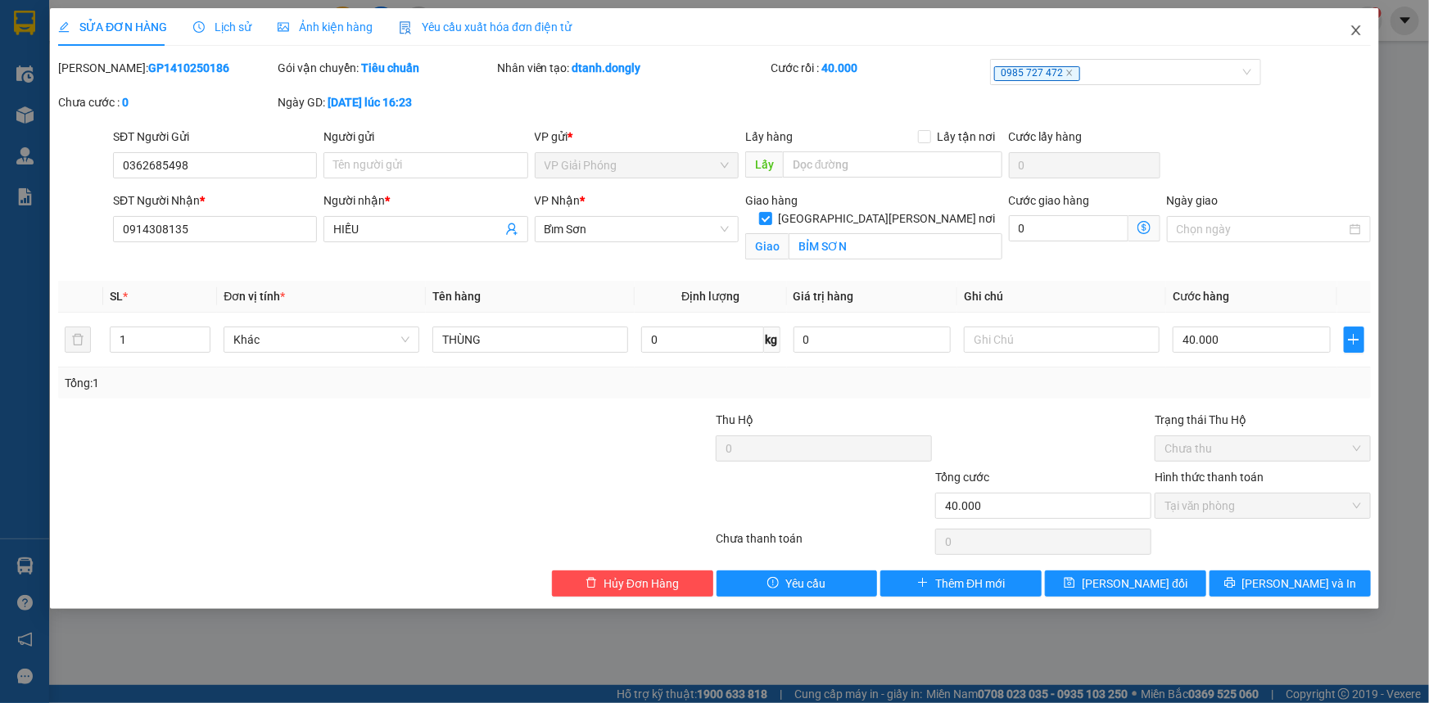
click at [1354, 29] on icon "close" at bounding box center [1355, 30] width 9 height 10
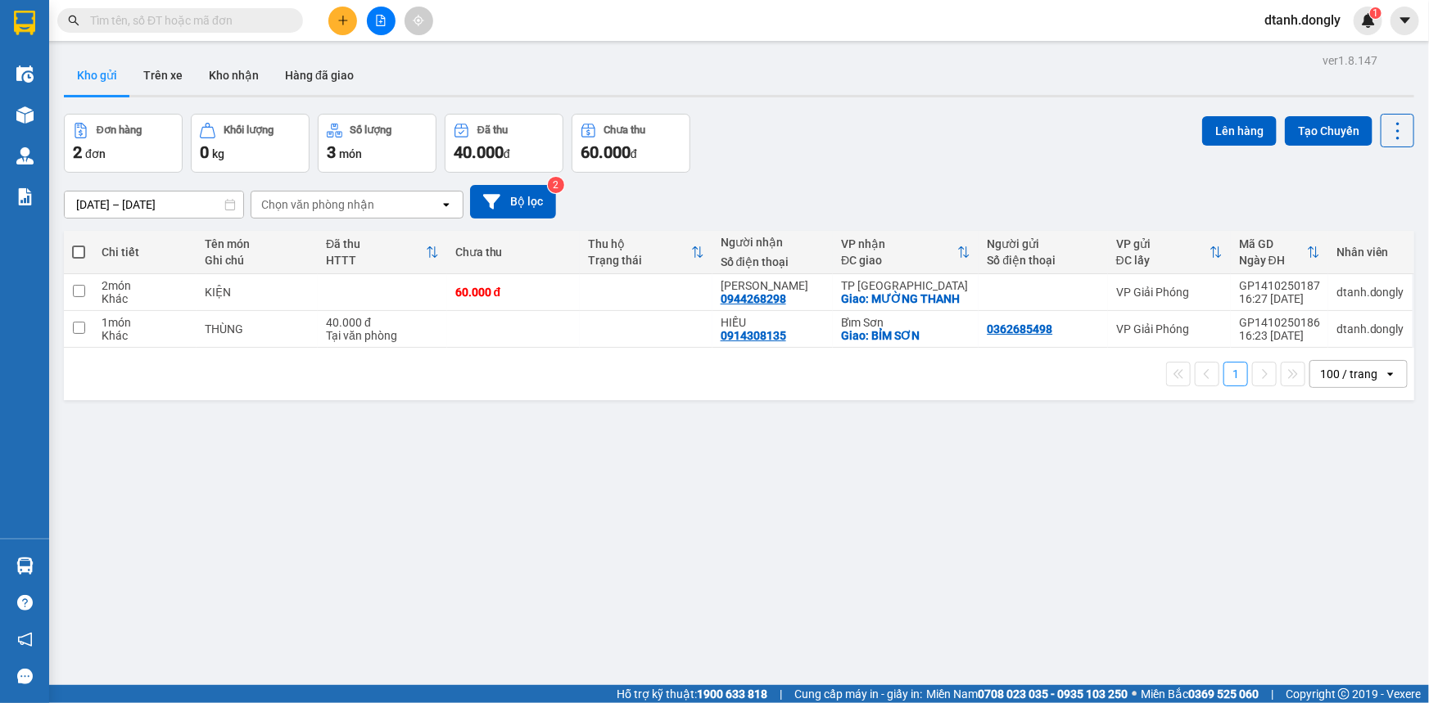
click at [1084, 626] on div "ver 1.8.147 Kho gửi Trên xe Kho nhận Hàng đã giao Đơn hàng 2 đơn Khối lượng 0 k…" at bounding box center [738, 400] width 1363 height 703
click at [339, 20] on icon "plus" at bounding box center [342, 20] width 9 height 1
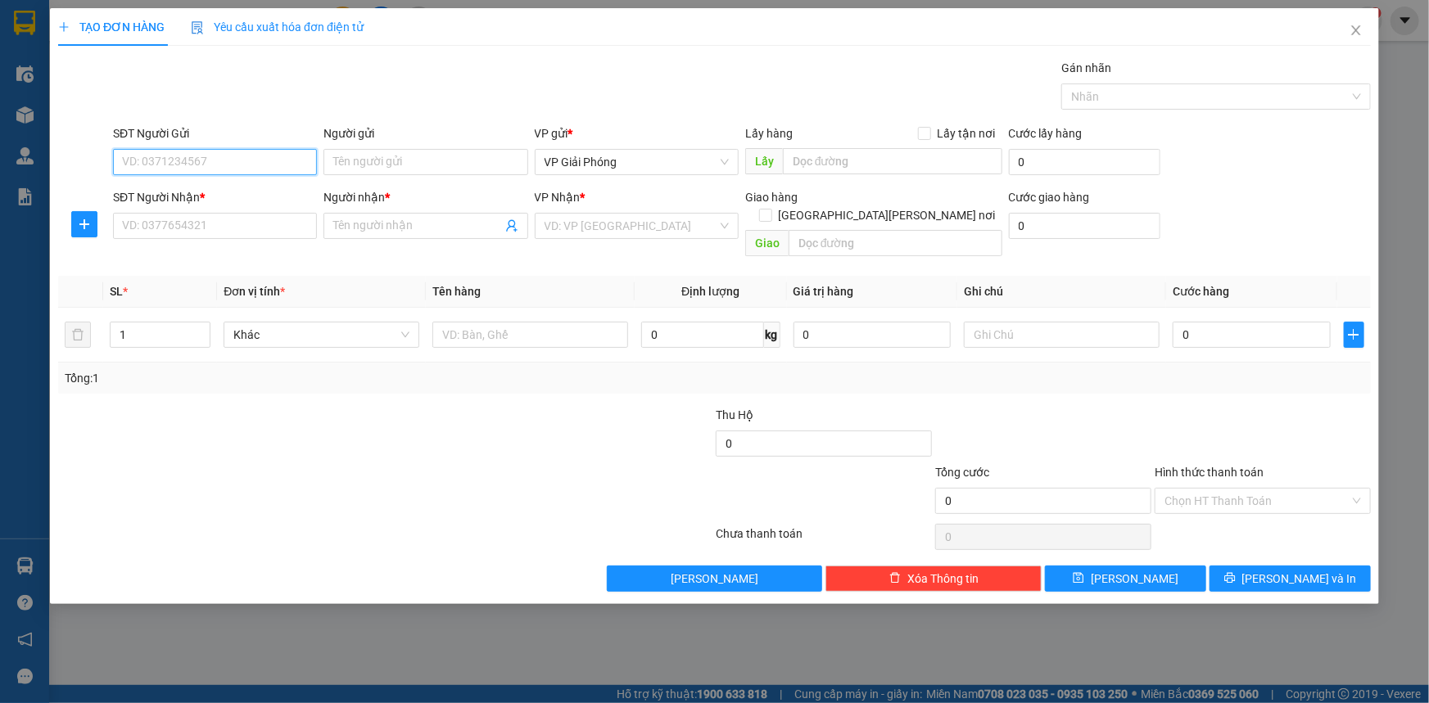
click at [268, 170] on input "SĐT Người Gửi" at bounding box center [215, 162] width 204 height 26
type input "0967937138"
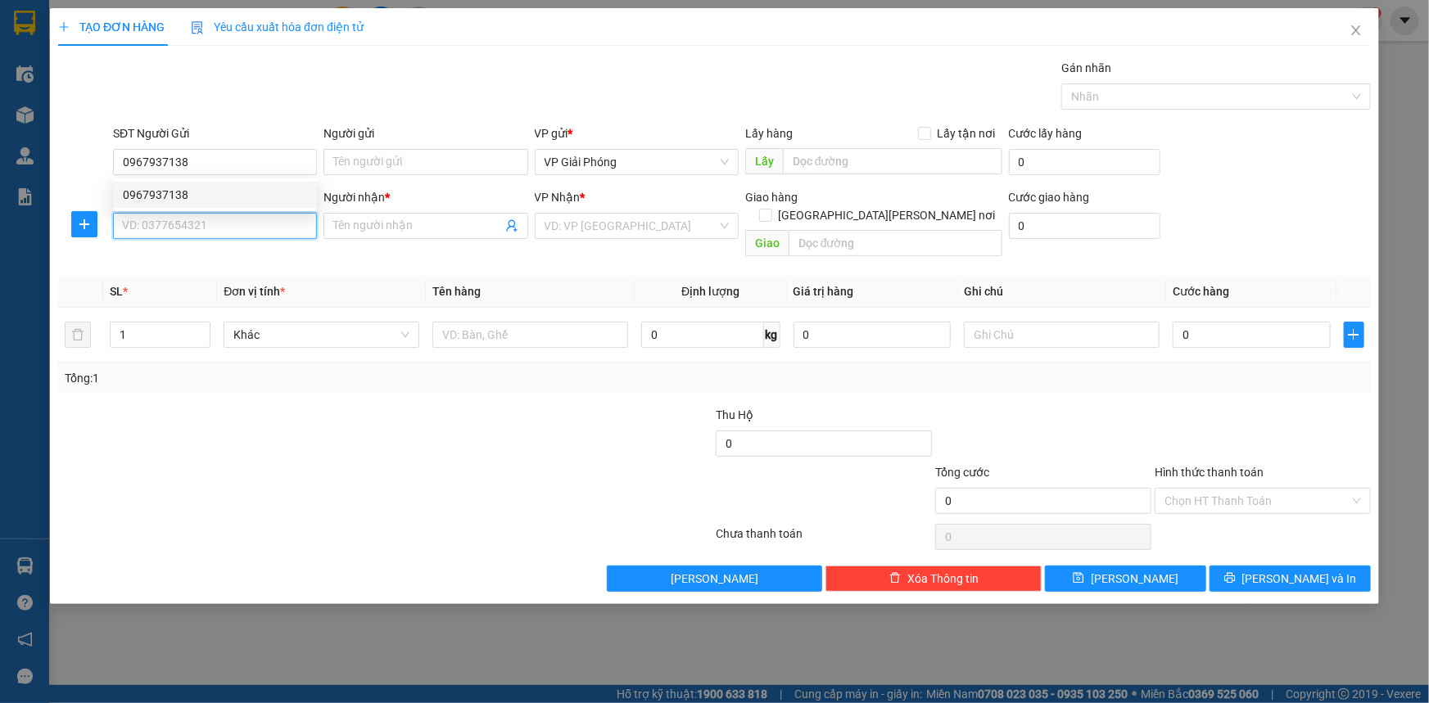
click at [232, 229] on input "SĐT Người Nhận *" at bounding box center [215, 226] width 204 height 26
type input "0983253461"
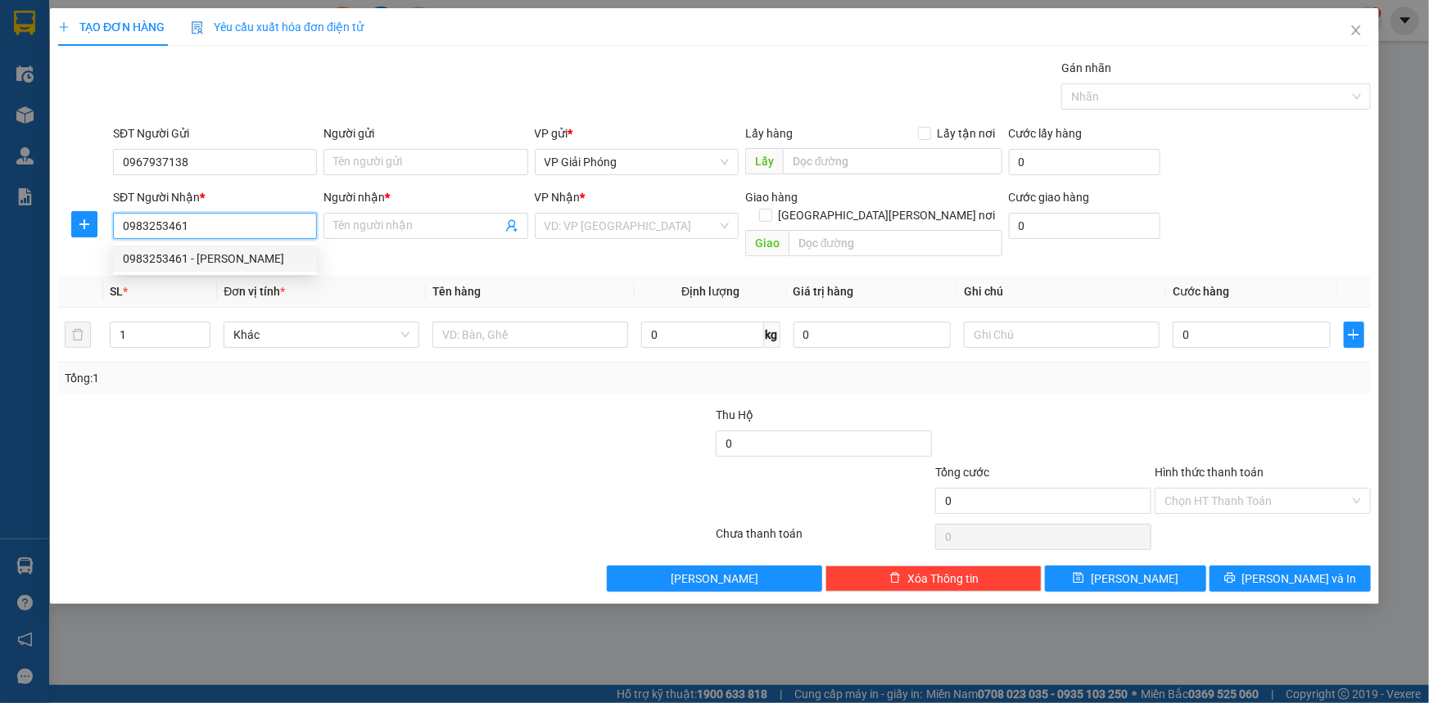
drag, startPoint x: 221, startPoint y: 259, endPoint x: 231, endPoint y: 258, distance: 9.9
click at [225, 260] on div "0983253461 - DUYÊN" at bounding box center [215, 259] width 184 height 18
type input "DUYÊN"
checkbox input "true"
type input "TƯỢNG LĨNH"
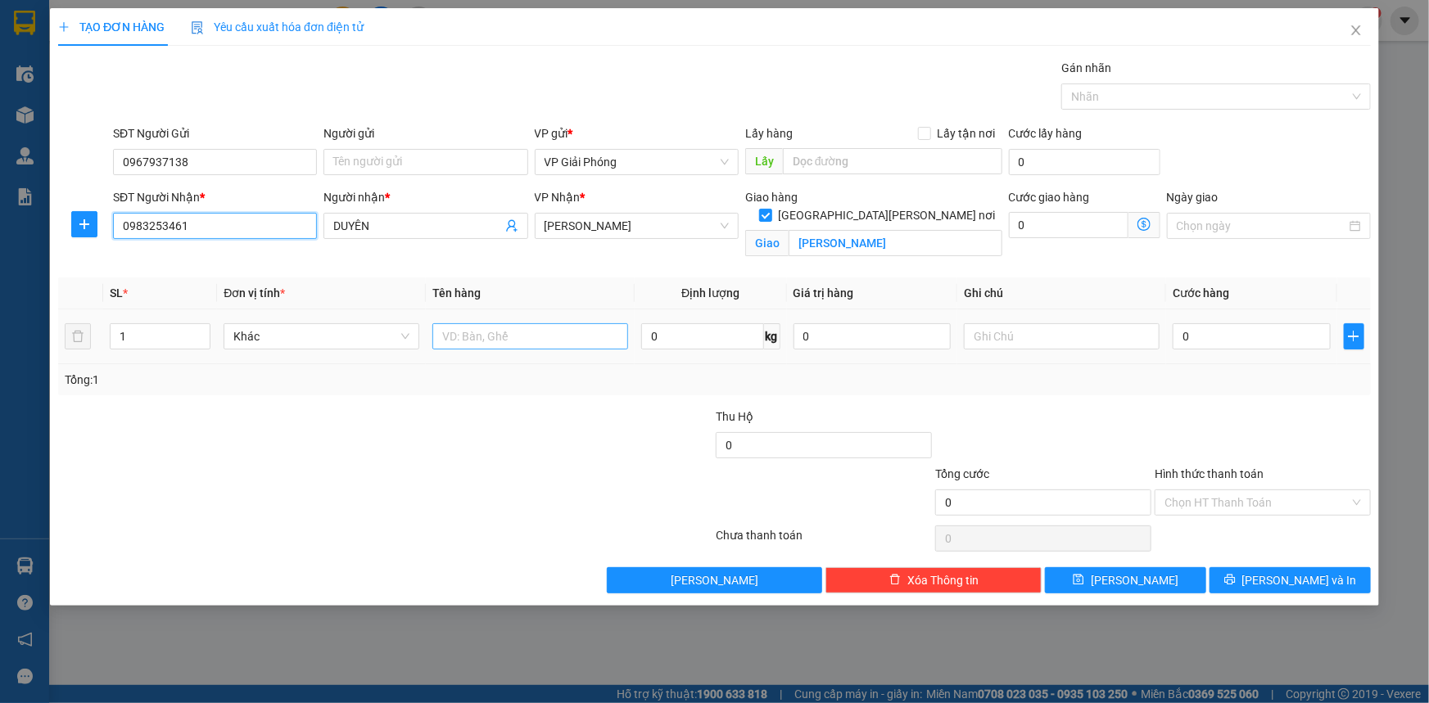
type input "0983253461"
click at [581, 337] on input "text" at bounding box center [530, 336] width 196 height 26
type input "H SƠ"
click at [1232, 329] on input "0" at bounding box center [1252, 336] width 158 height 26
type input "3"
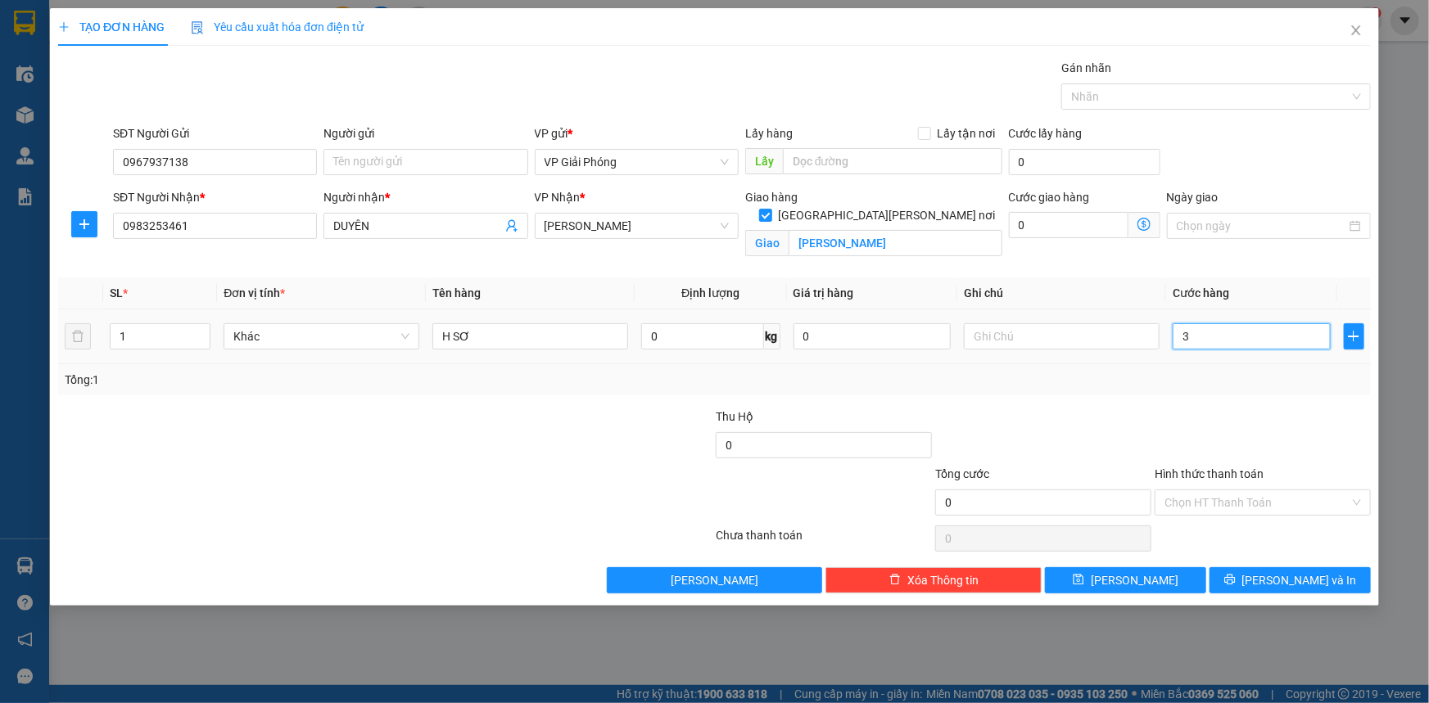
type input "3"
type input "30"
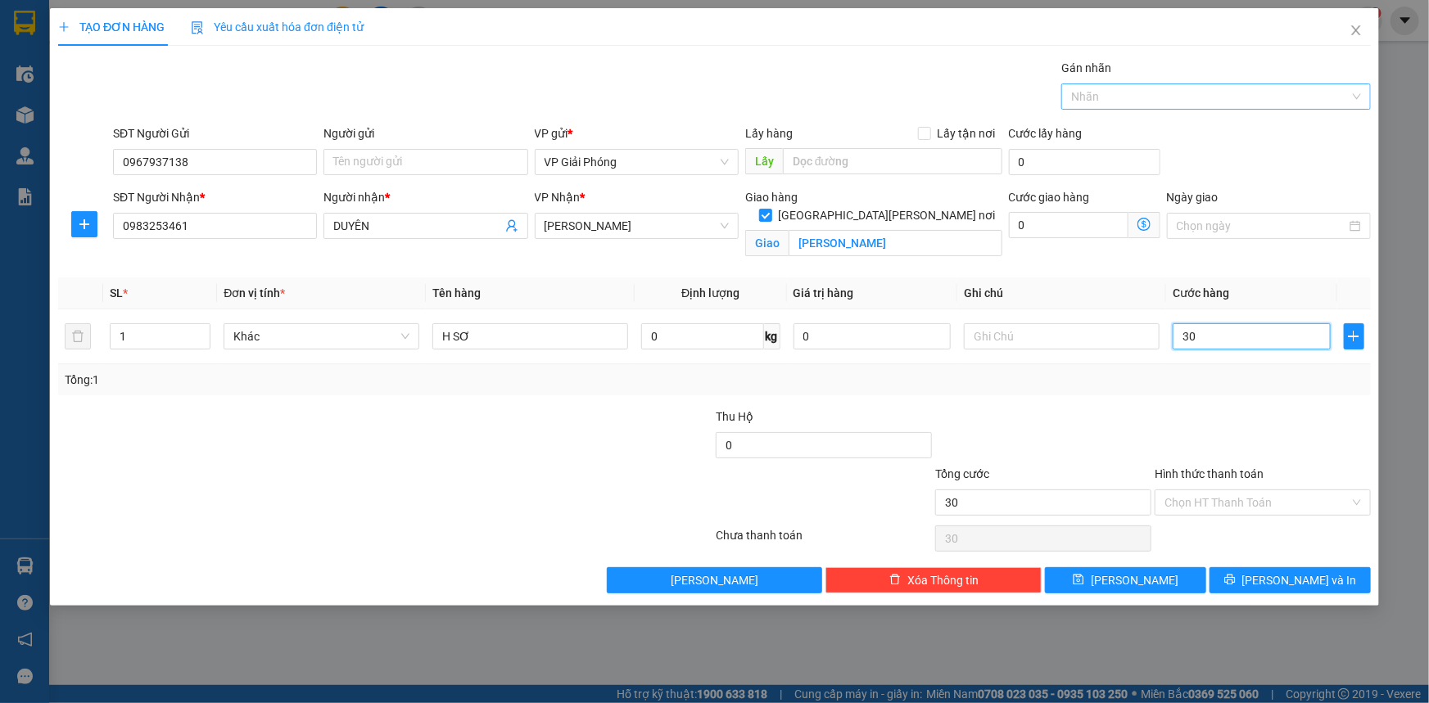
click at [1155, 93] on div at bounding box center [1207, 97] width 285 height 20
type input "30.000"
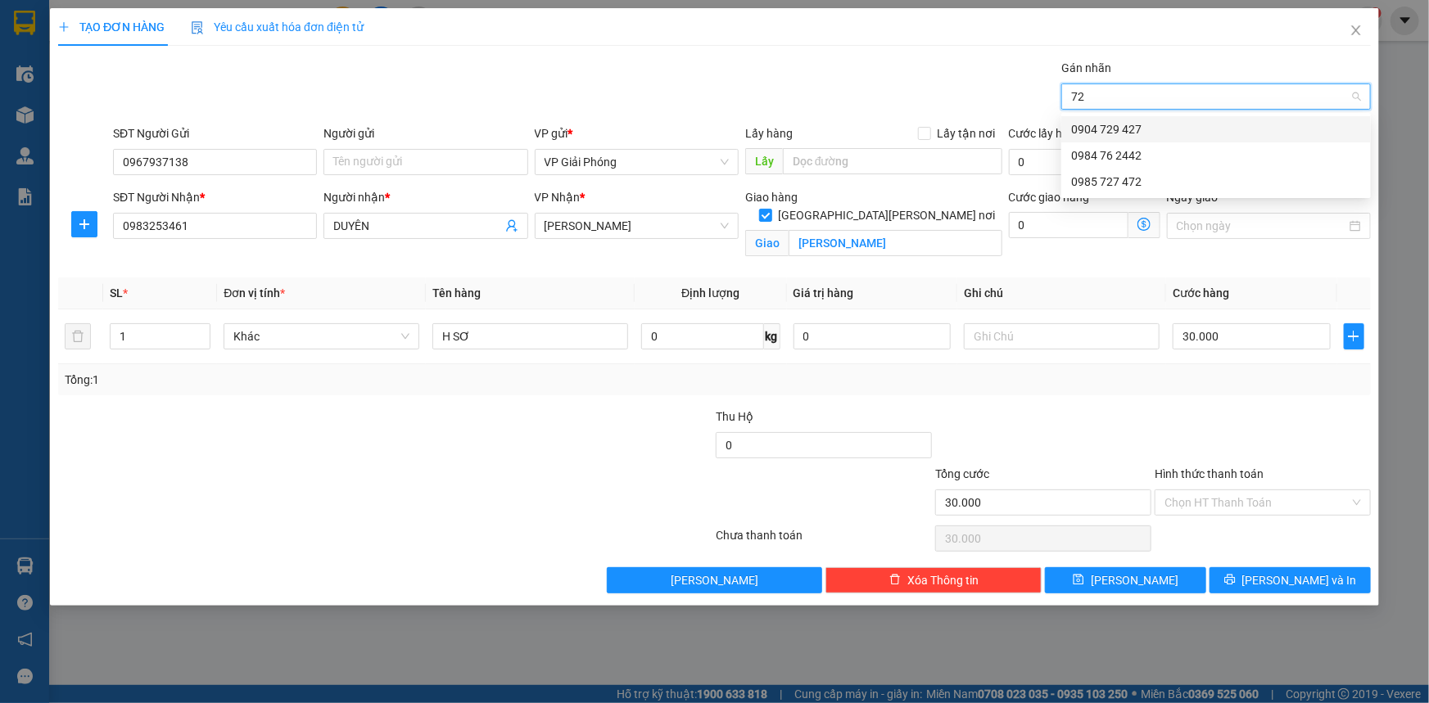
type input "727"
click at [1172, 120] on div "0985 727 472" at bounding box center [1216, 129] width 310 height 26
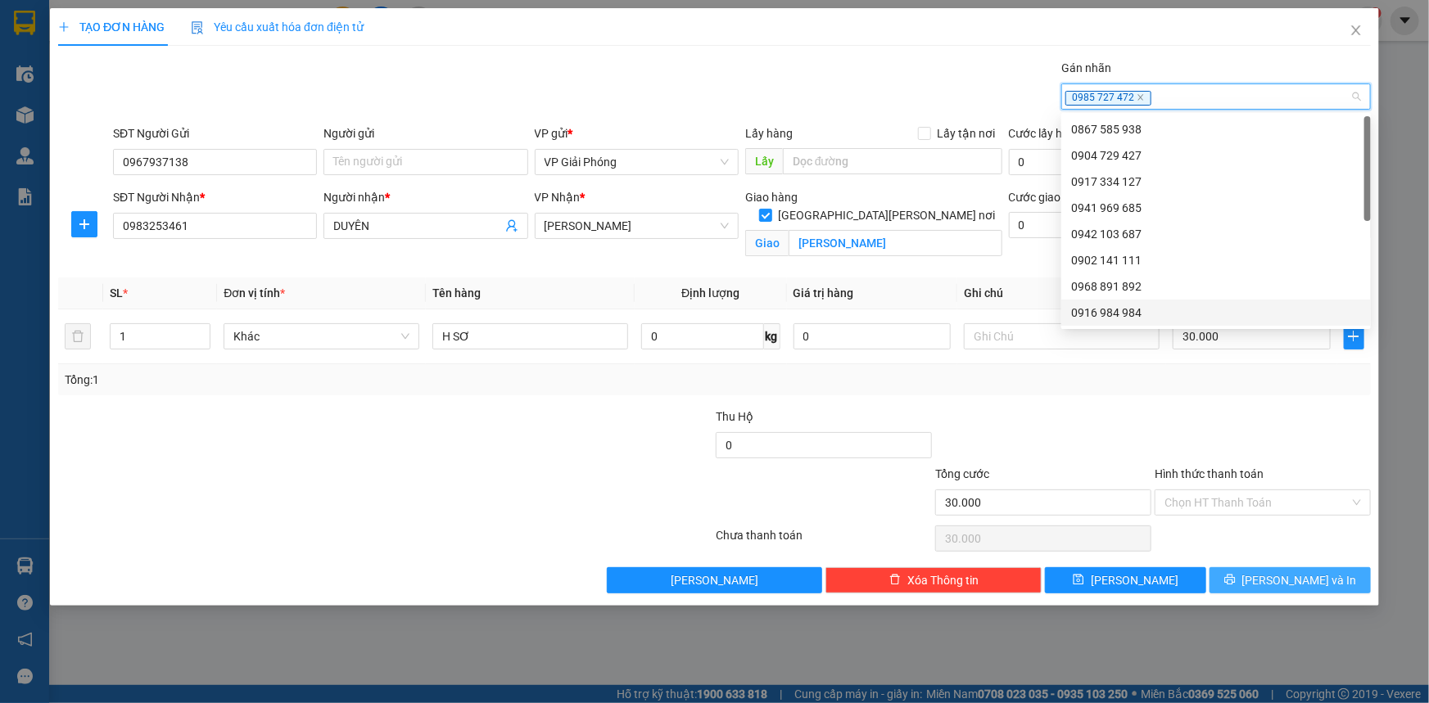
click at [1253, 576] on button "[PERSON_NAME] và In" at bounding box center [1289, 580] width 161 height 26
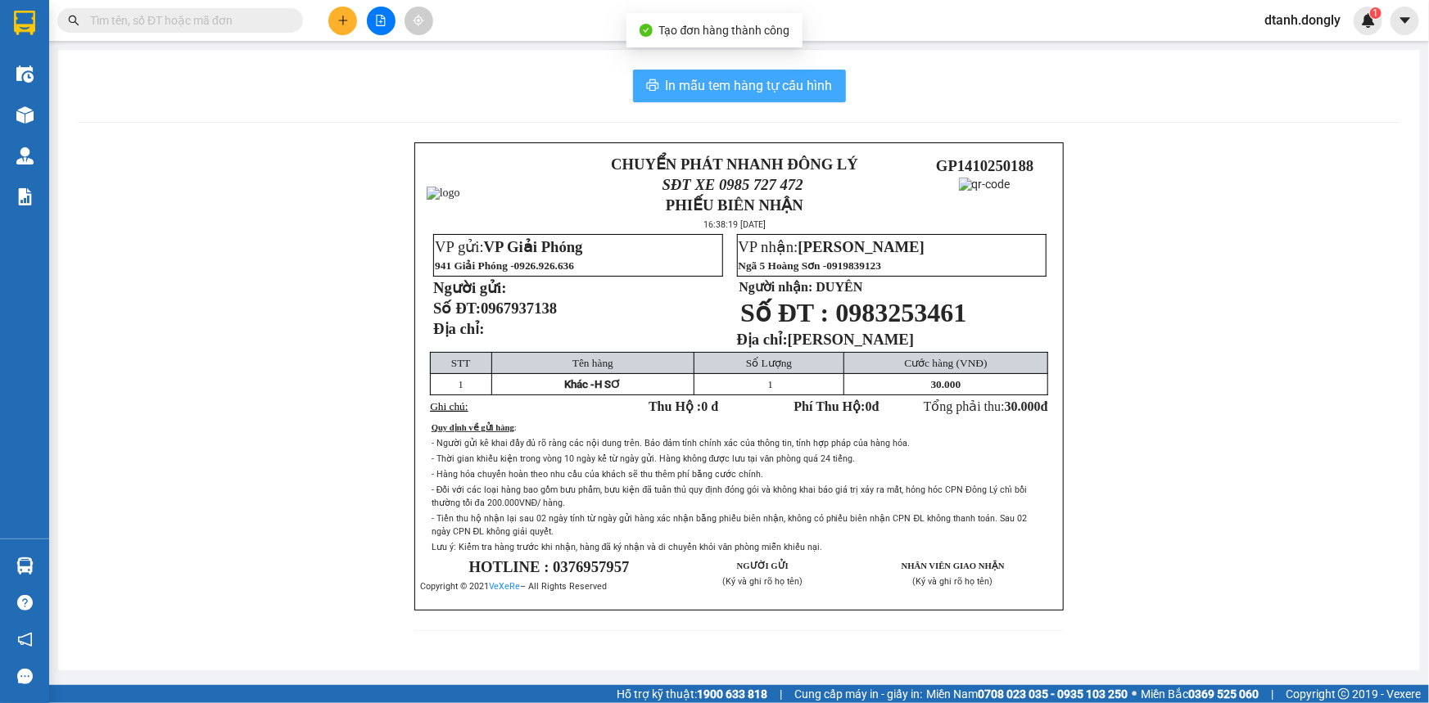
click at [697, 75] on span "In mẫu tem hàng tự cấu hình" at bounding box center [749, 85] width 167 height 20
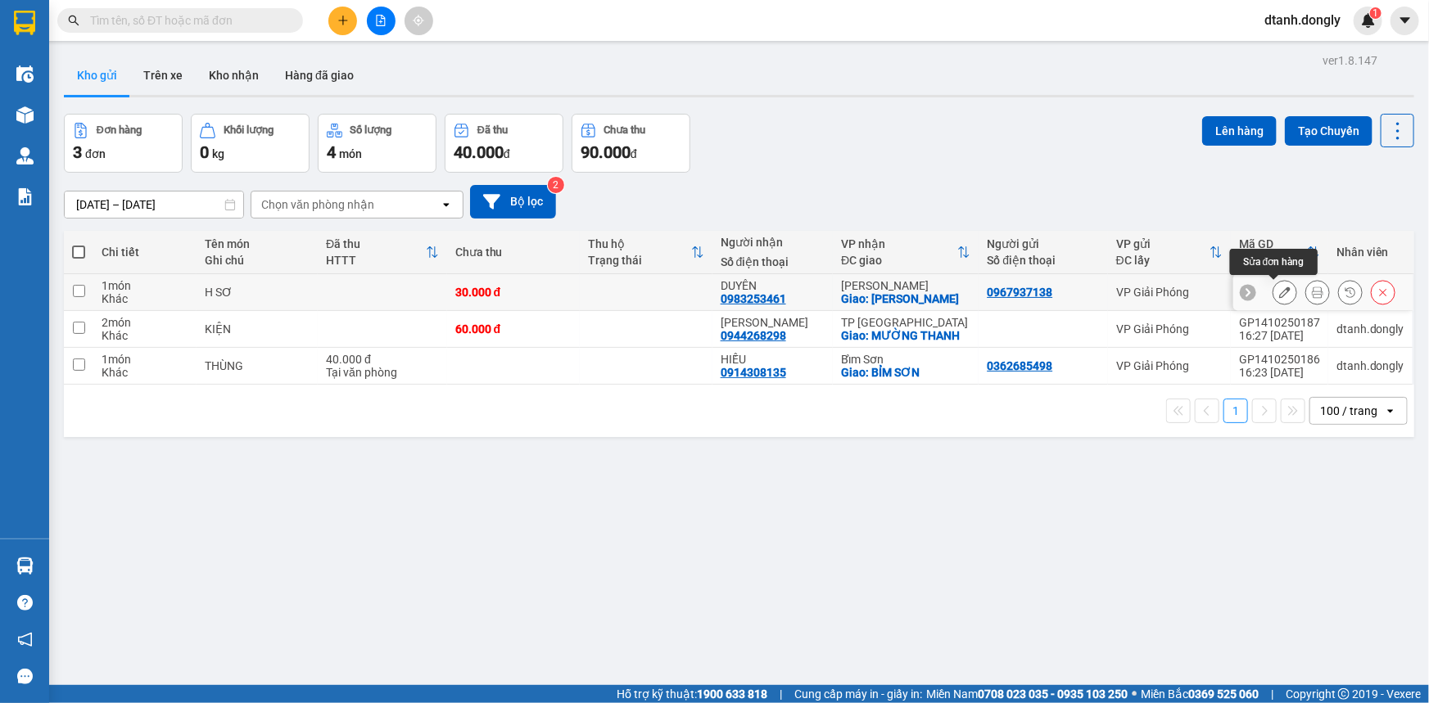
click at [1279, 288] on icon at bounding box center [1284, 292] width 11 height 11
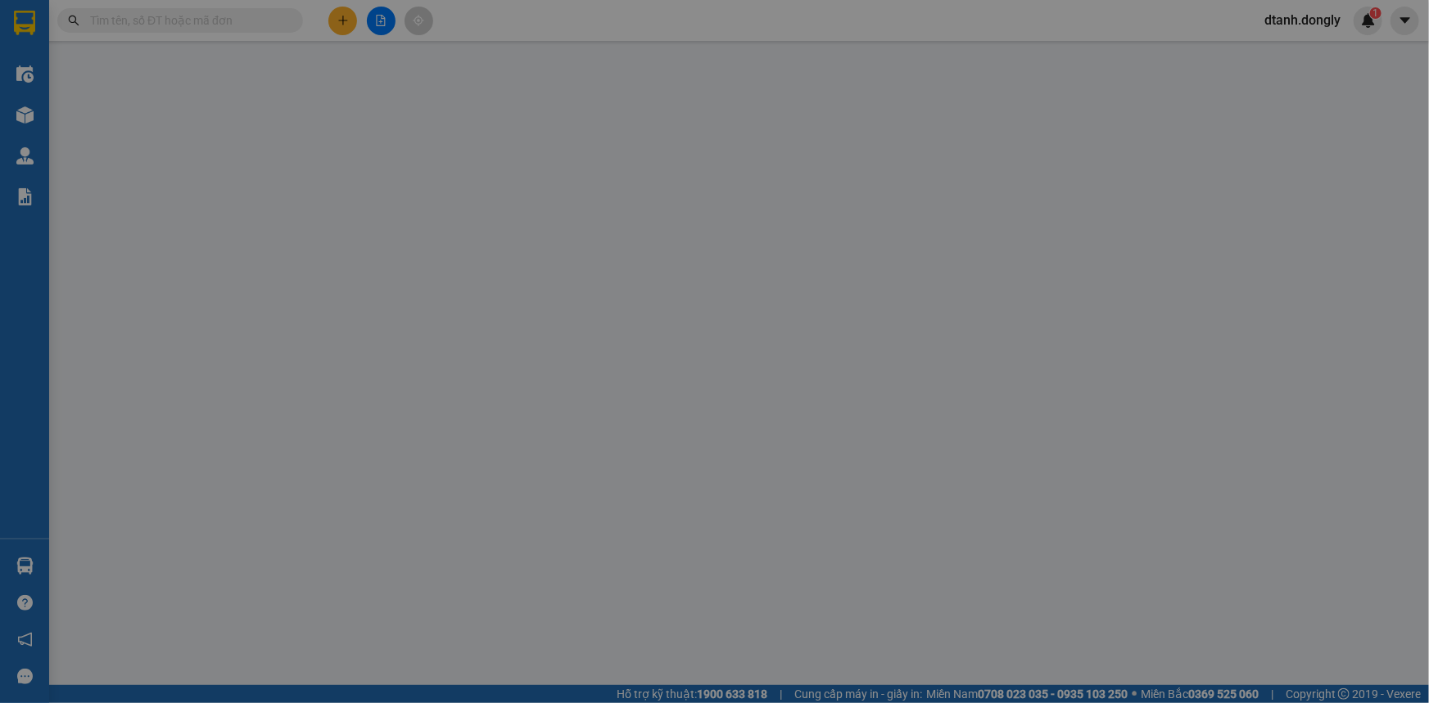
type input "0967937138"
type input "0983253461"
type input "DUYÊN"
checkbox input "true"
type input "TƯỢNG LĨNH"
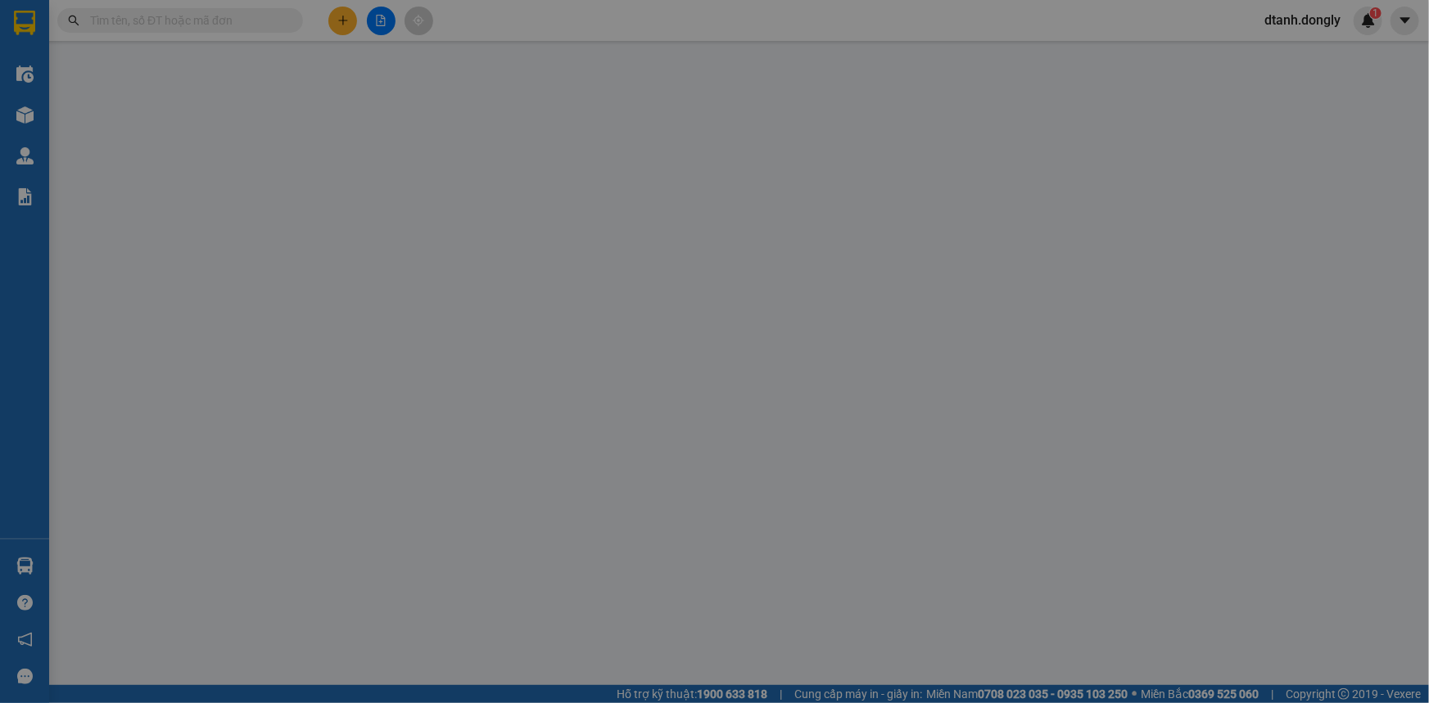
type input "30.000"
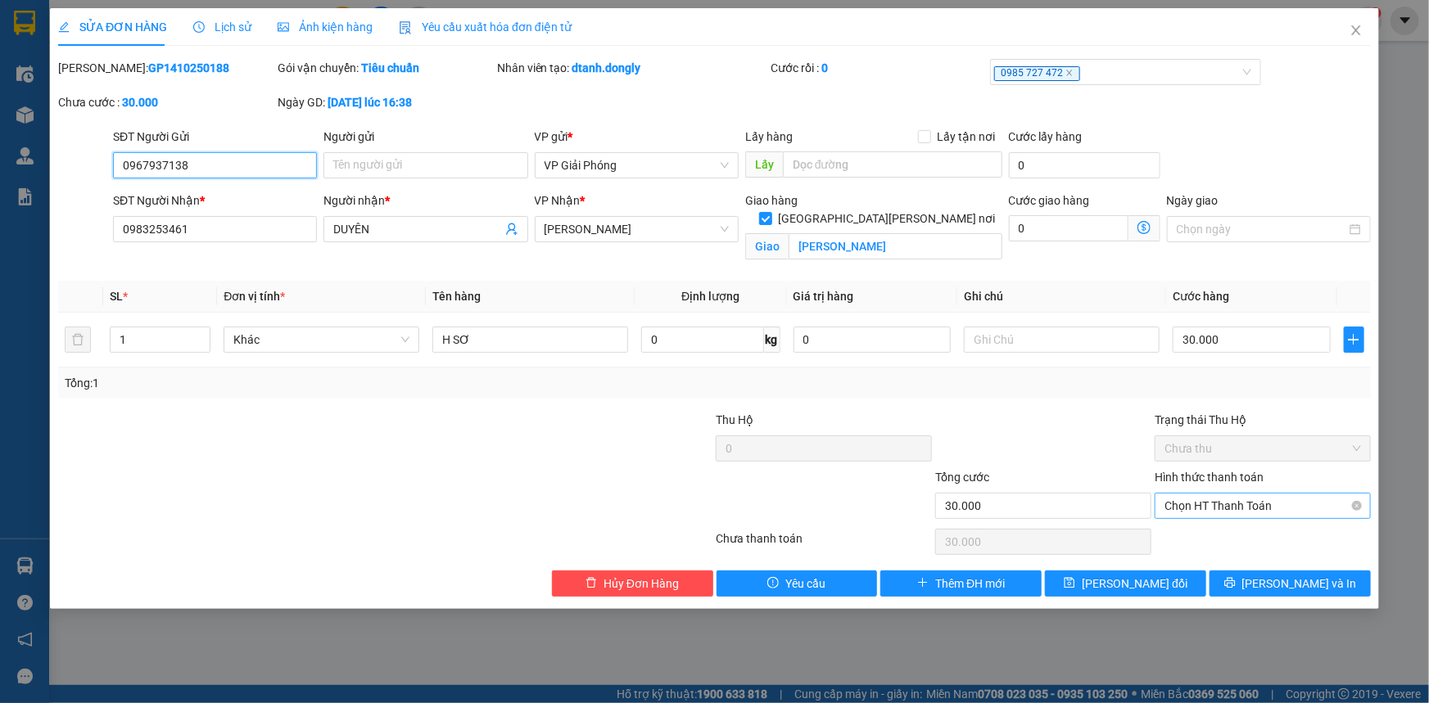
click at [1250, 504] on span "Chọn HT Thanh Toán" at bounding box center [1262, 506] width 197 height 25
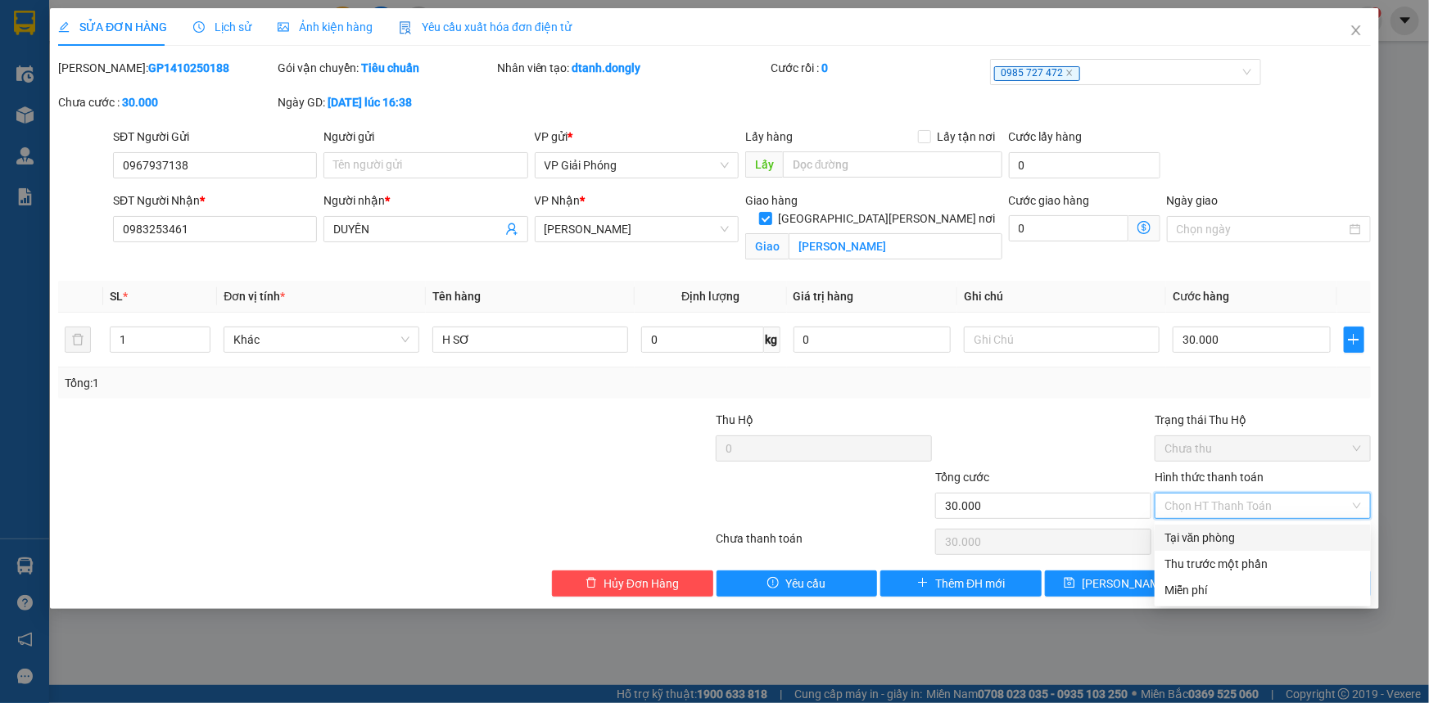
click at [1241, 535] on div "Tại văn phòng" at bounding box center [1262, 538] width 197 height 18
type input "0"
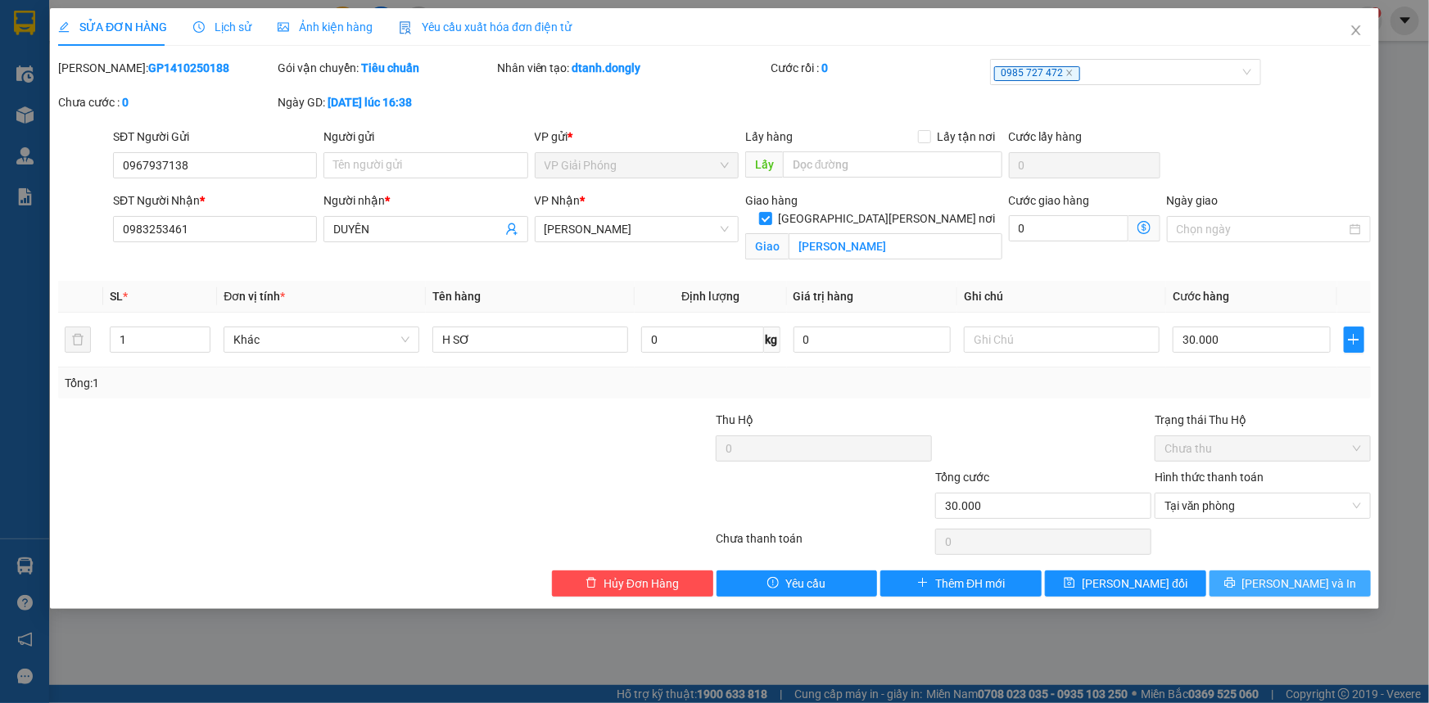
click at [1275, 581] on button "[PERSON_NAME] và In" at bounding box center [1289, 584] width 161 height 26
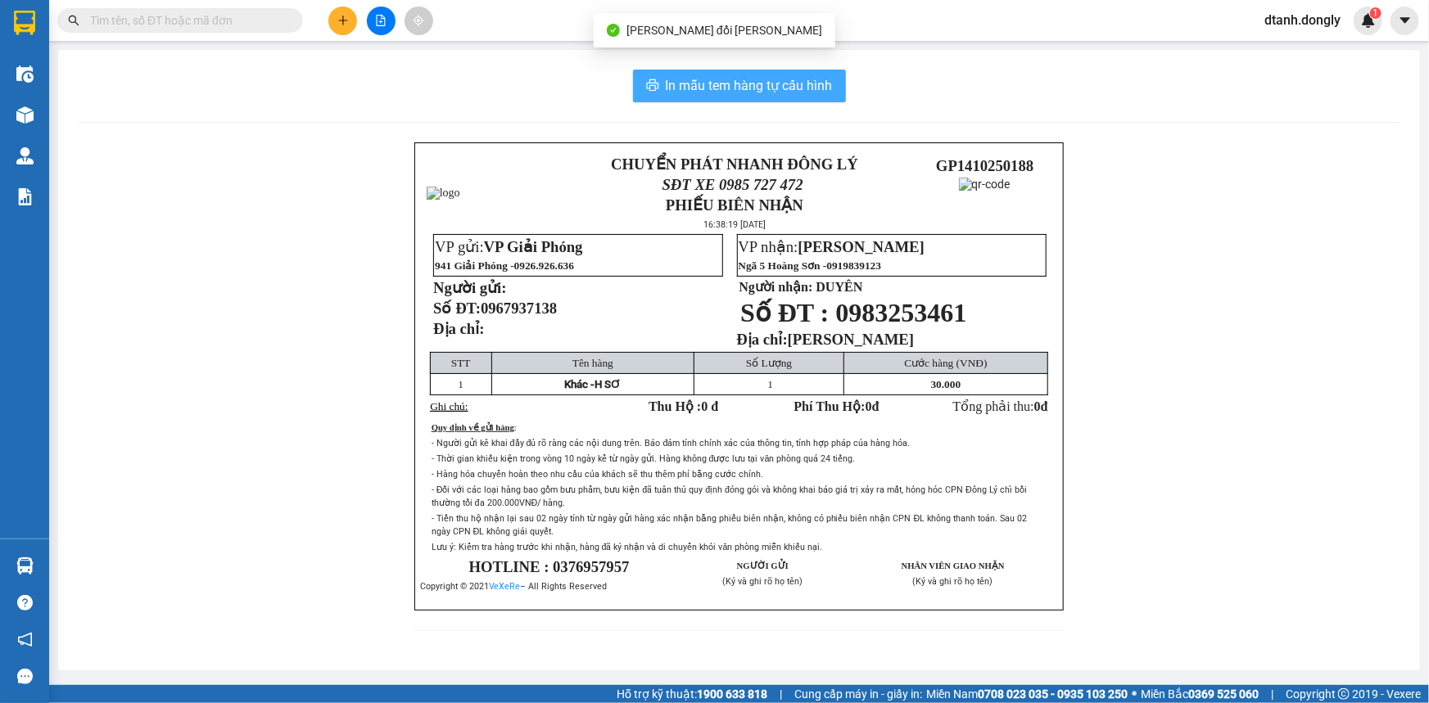
click at [801, 88] on span "In mẫu tem hàng tự cấu hình" at bounding box center [749, 85] width 167 height 20
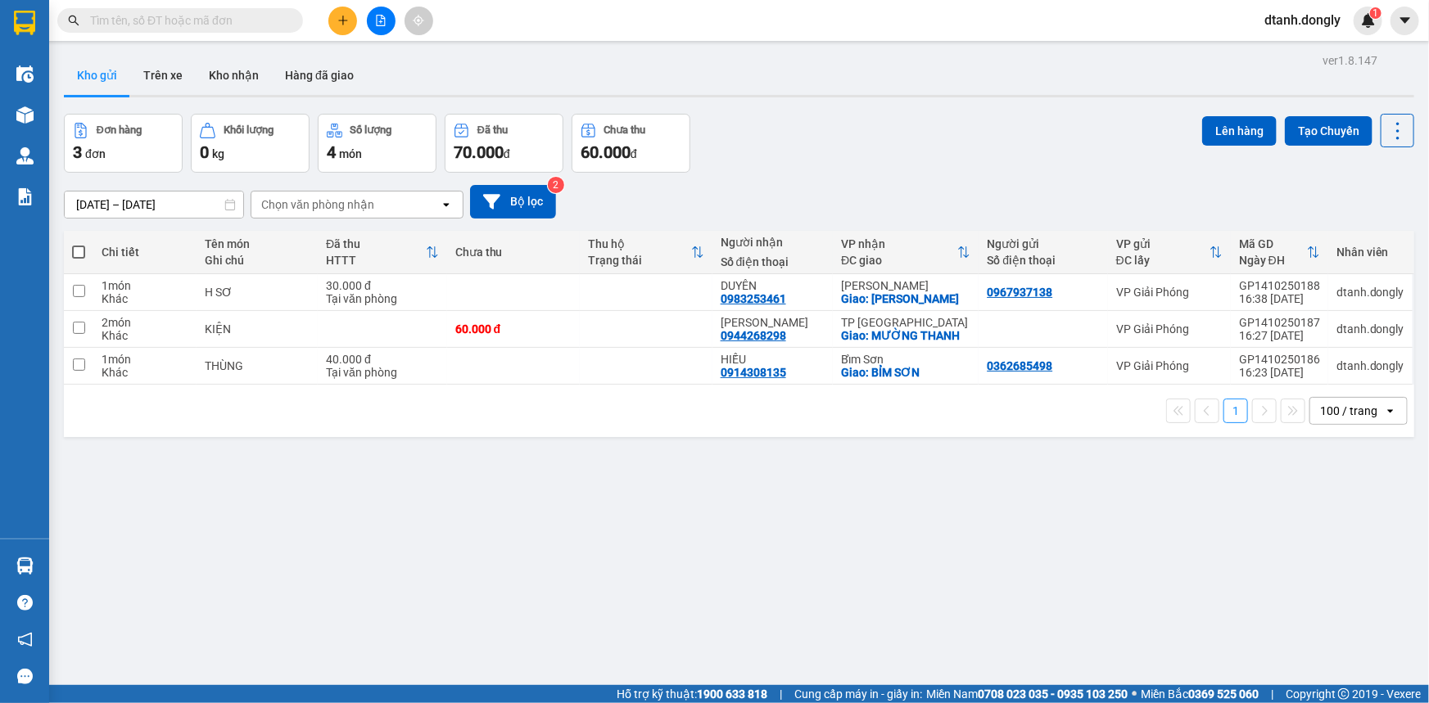
click at [336, 19] on button at bounding box center [342, 21] width 29 height 29
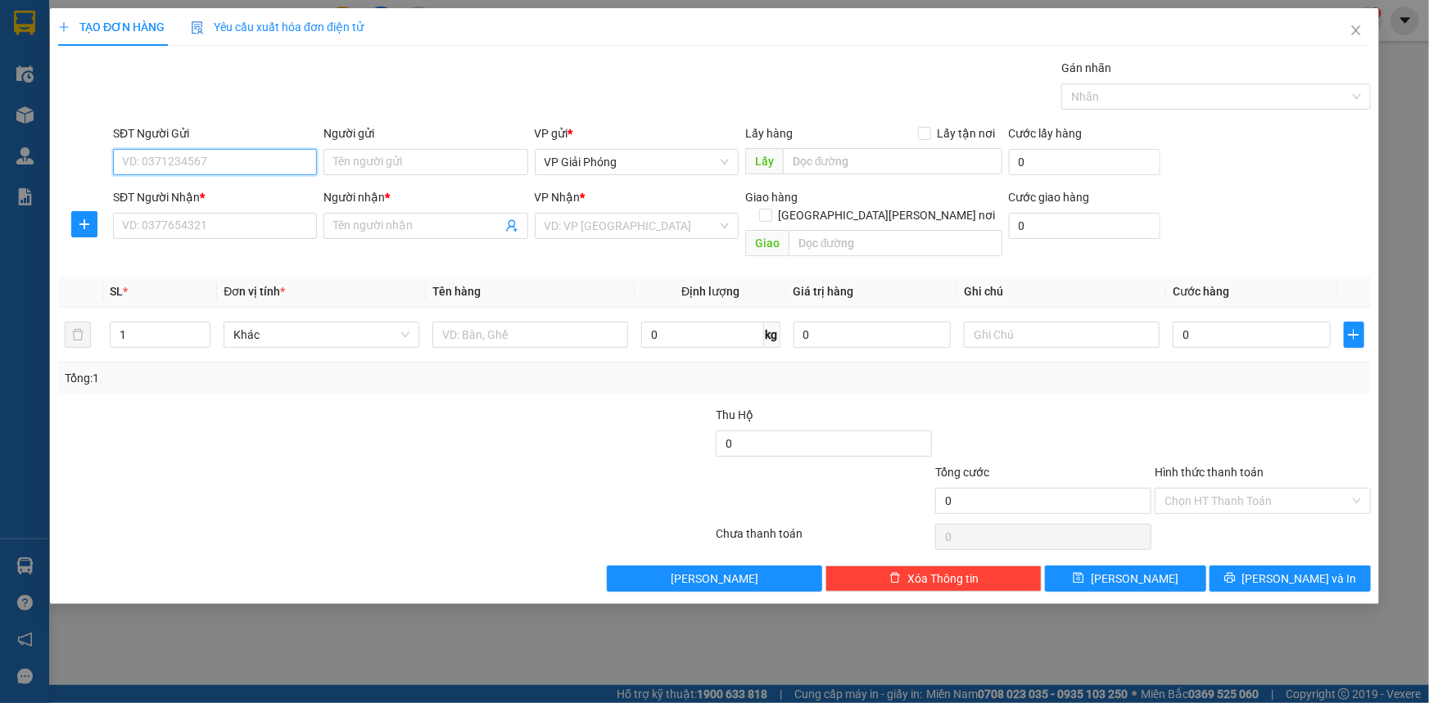
click at [221, 164] on input "SĐT Người Gửi" at bounding box center [215, 162] width 204 height 26
type input "0"
click at [197, 229] on input "SĐT Người Nhận *" at bounding box center [215, 226] width 204 height 26
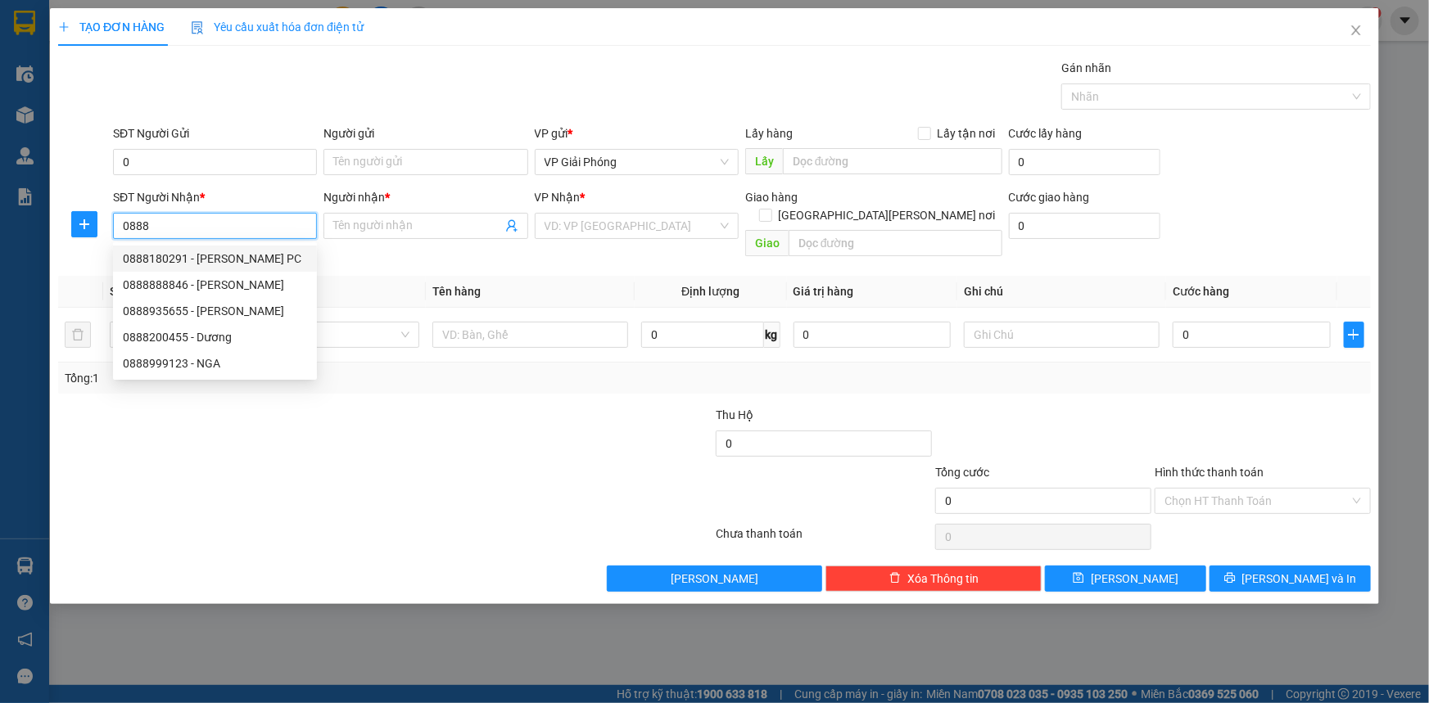
drag, startPoint x: 201, startPoint y: 254, endPoint x: 192, endPoint y: 234, distance: 21.3
click at [202, 254] on div "0888180291 - LINH PC" at bounding box center [215, 259] width 184 height 18
type input "0888180291"
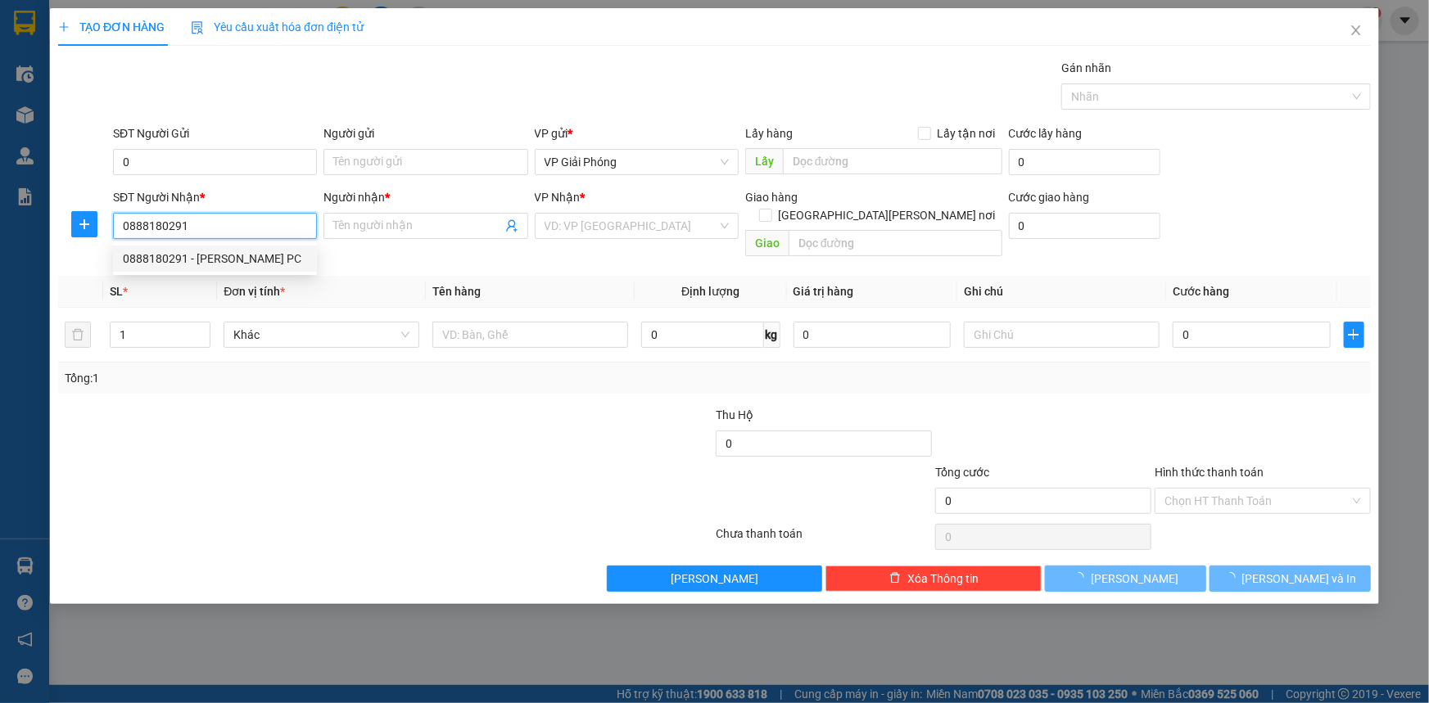
type input "LINH"
checkbox input "true"
type input "TOYOTA DOANH THU"
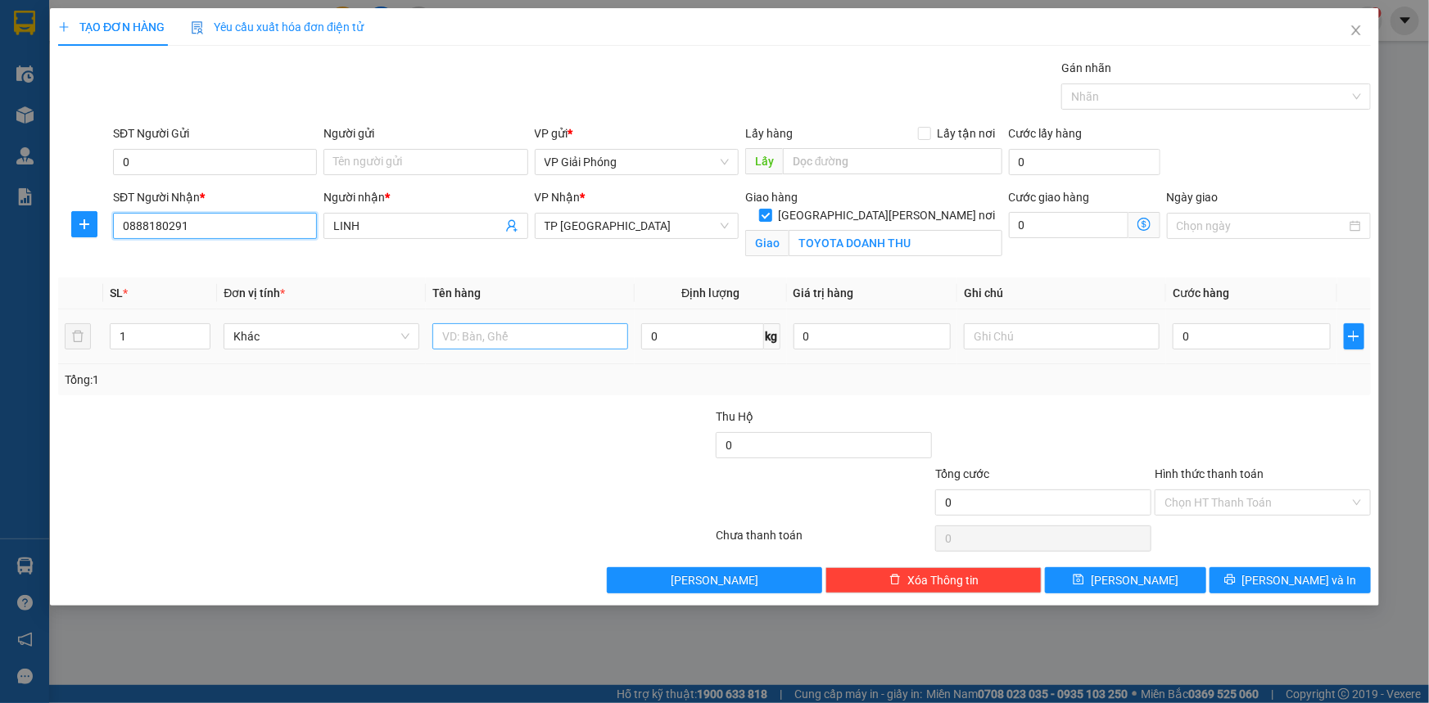
type input "0888180291"
click at [480, 341] on input "text" at bounding box center [530, 336] width 196 height 26
type input "KIỆN"
click at [1239, 340] on input "0" at bounding box center [1252, 336] width 158 height 26
type input "5"
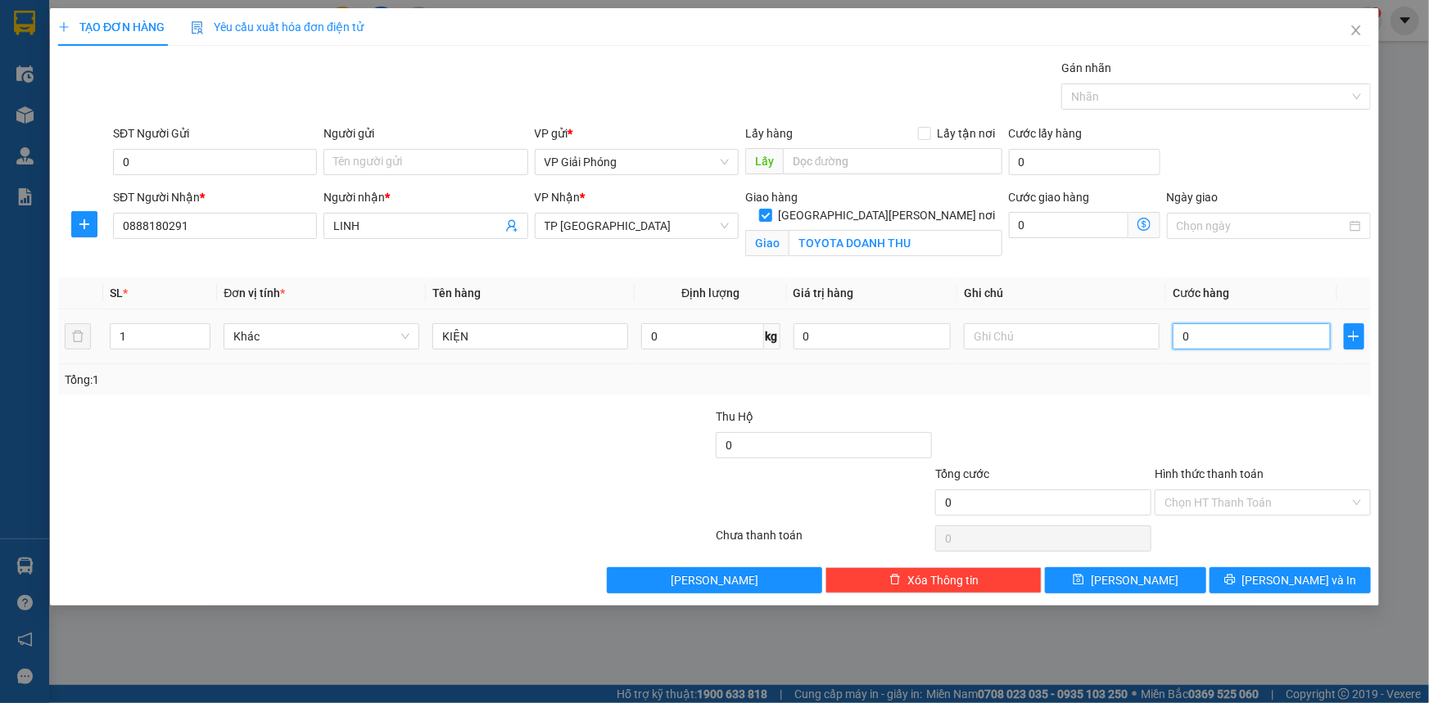
type input "5"
type input "50"
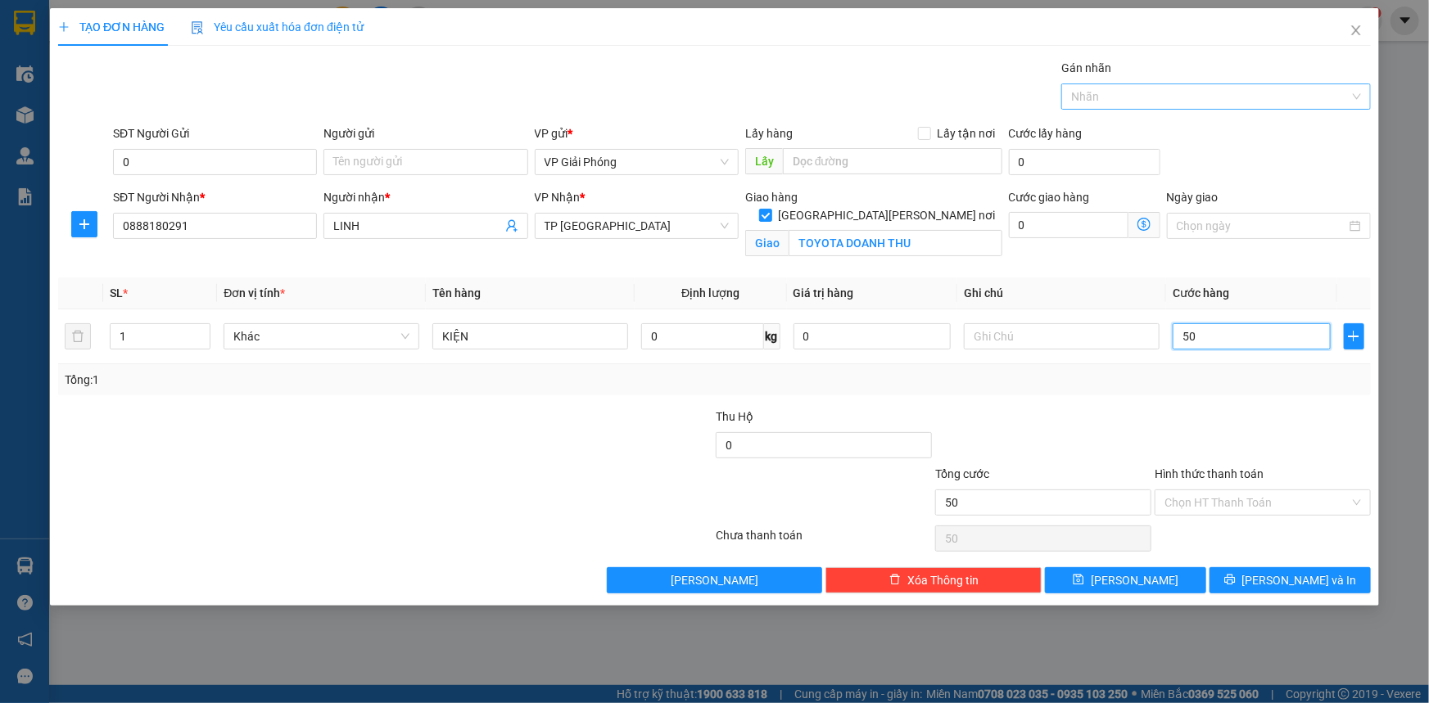
drag, startPoint x: 1165, startPoint y: 84, endPoint x: 1167, endPoint y: 97, distance: 14.0
click at [1165, 84] on div "Nhãn" at bounding box center [1216, 97] width 310 height 26
type input "50.000"
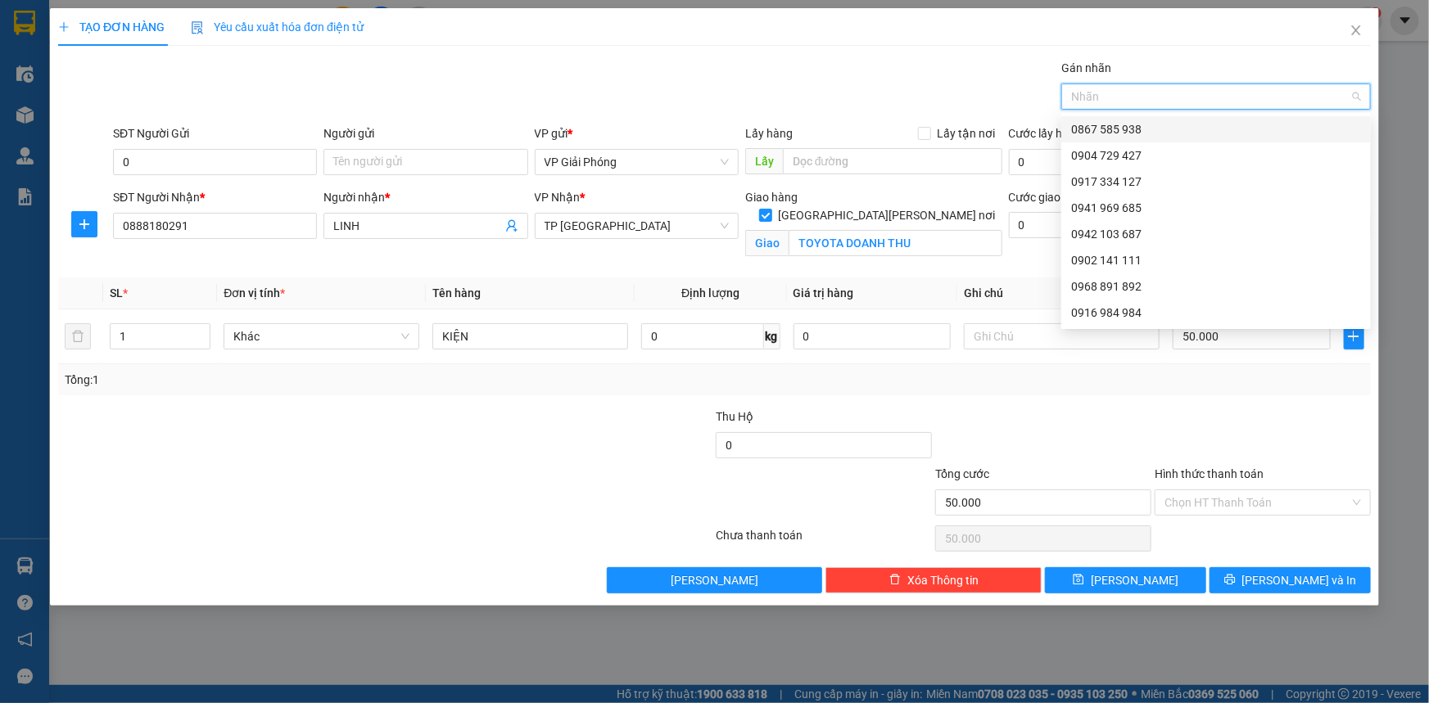
click at [1163, 95] on div at bounding box center [1207, 97] width 285 height 20
type input "727"
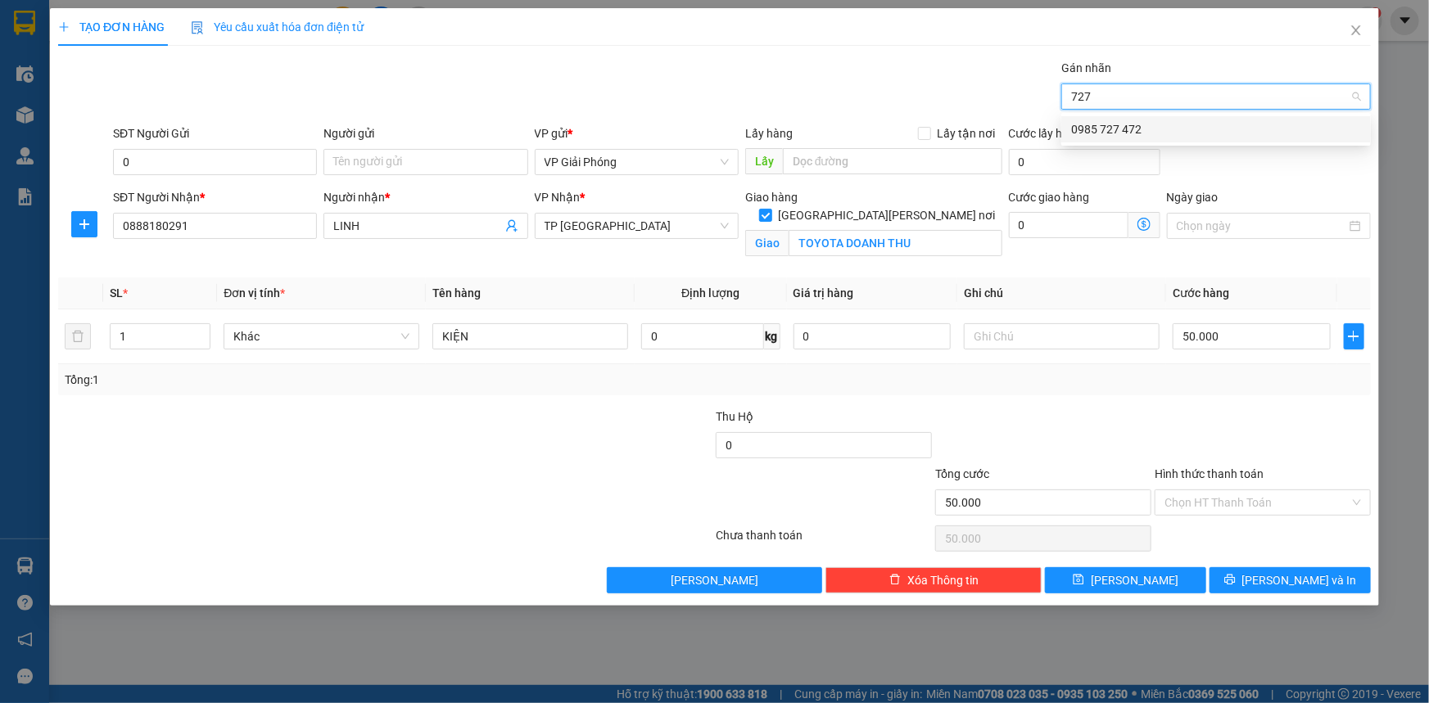
click at [1179, 125] on div "0985 727 472" at bounding box center [1216, 129] width 290 height 18
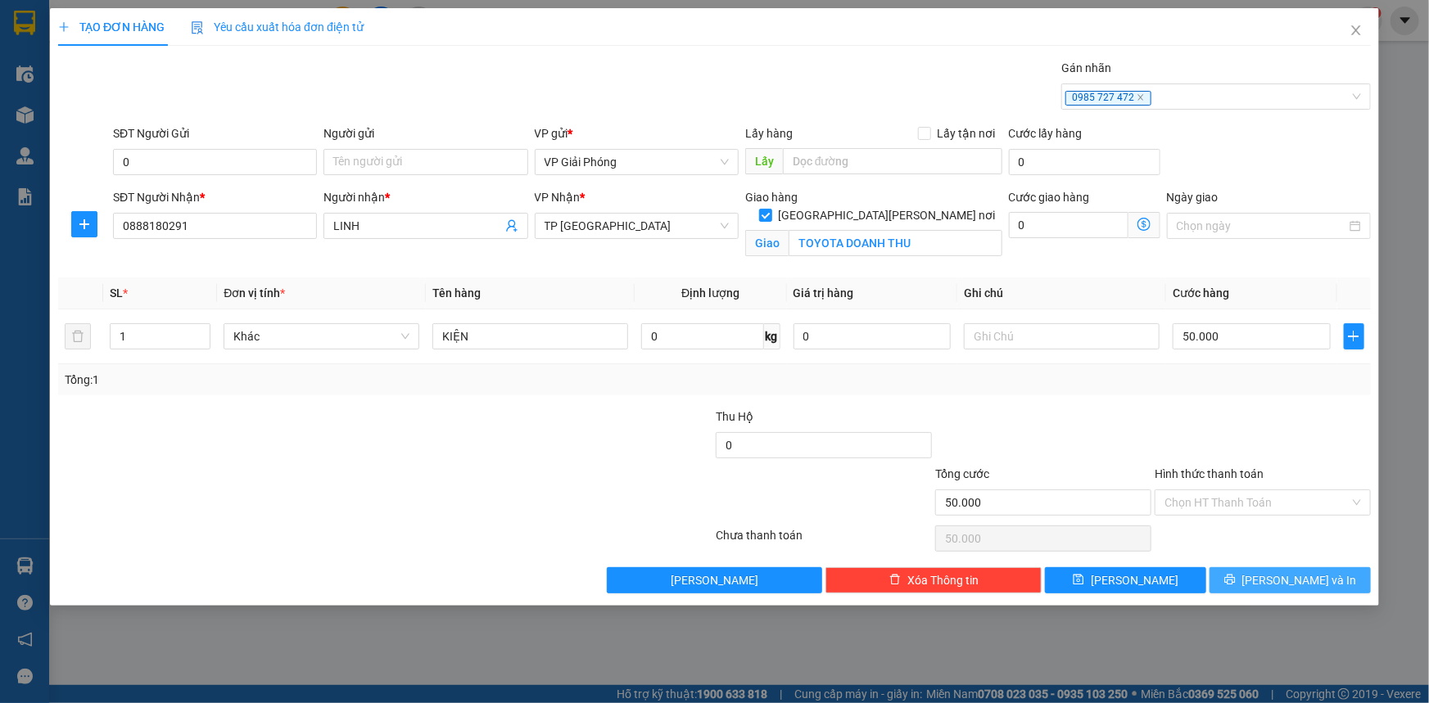
click at [1252, 572] on button "[PERSON_NAME] và In" at bounding box center [1289, 580] width 161 height 26
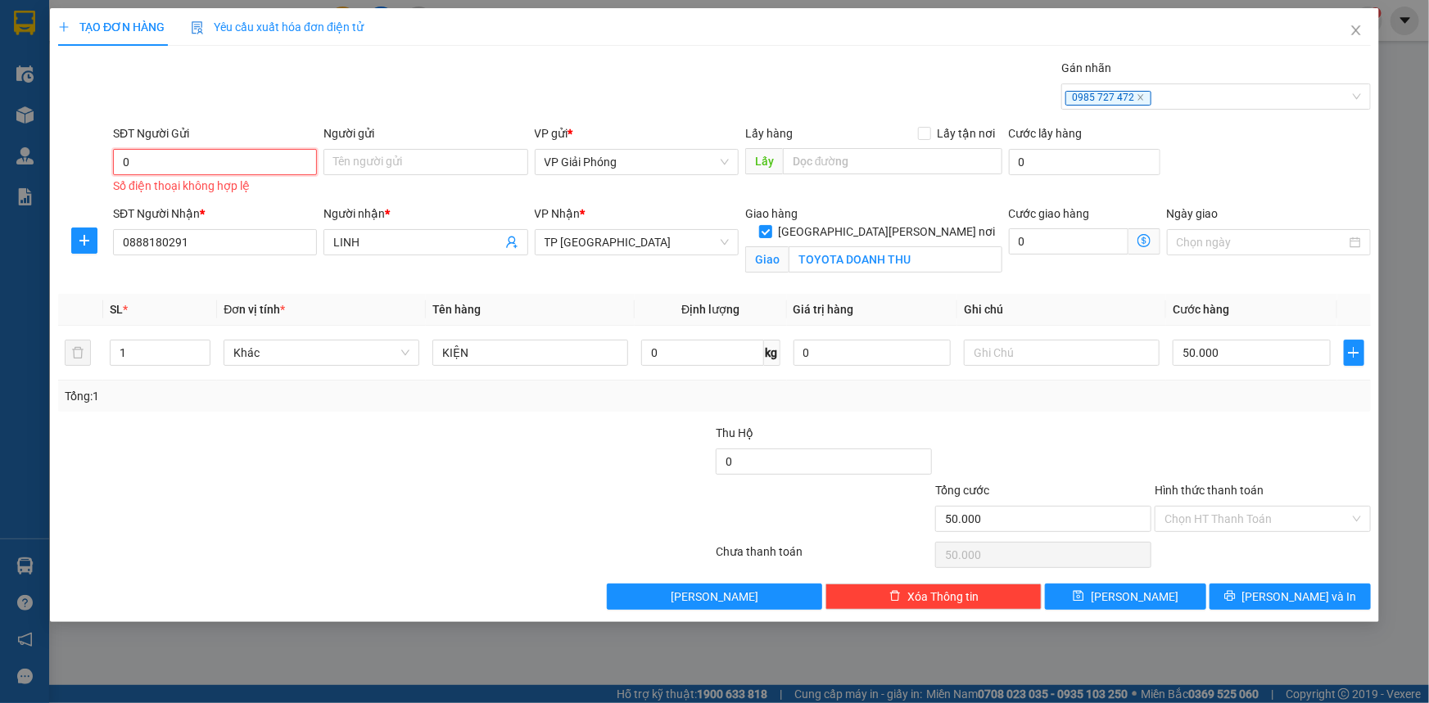
click at [227, 168] on input "0" at bounding box center [215, 162] width 204 height 26
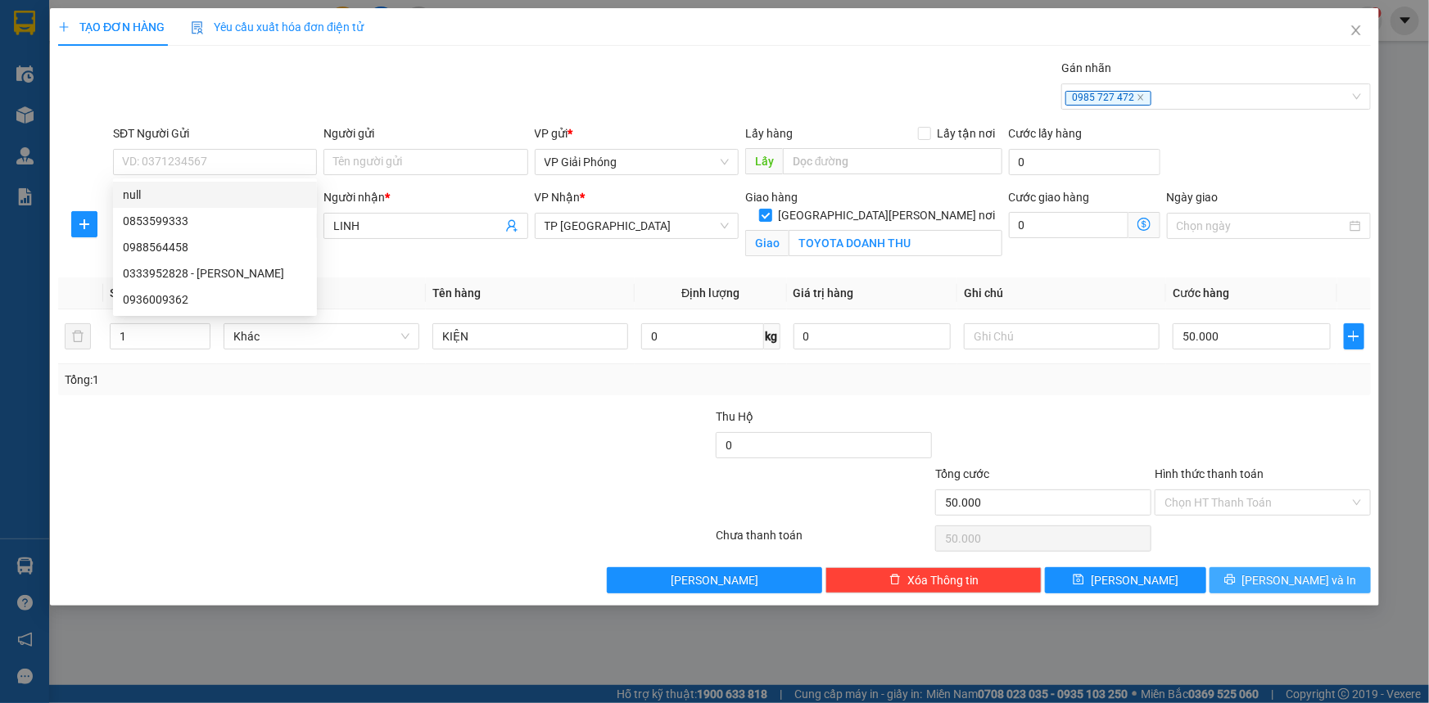
click at [1276, 581] on span "[PERSON_NAME] và In" at bounding box center [1299, 581] width 115 height 18
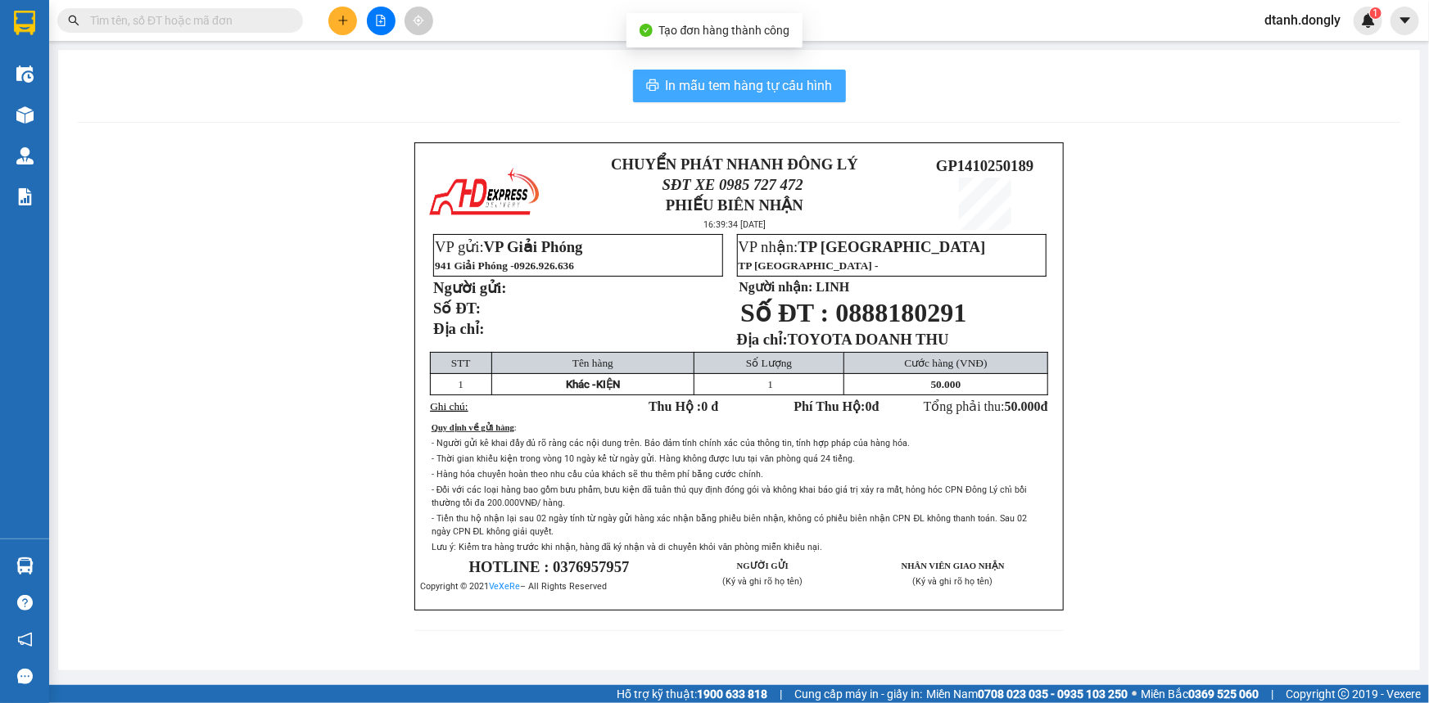
drag, startPoint x: 771, startPoint y: 75, endPoint x: 775, endPoint y: 58, distance: 16.7
click at [772, 74] on button "In mẫu tem hàng tự cấu hình" at bounding box center [739, 86] width 213 height 33
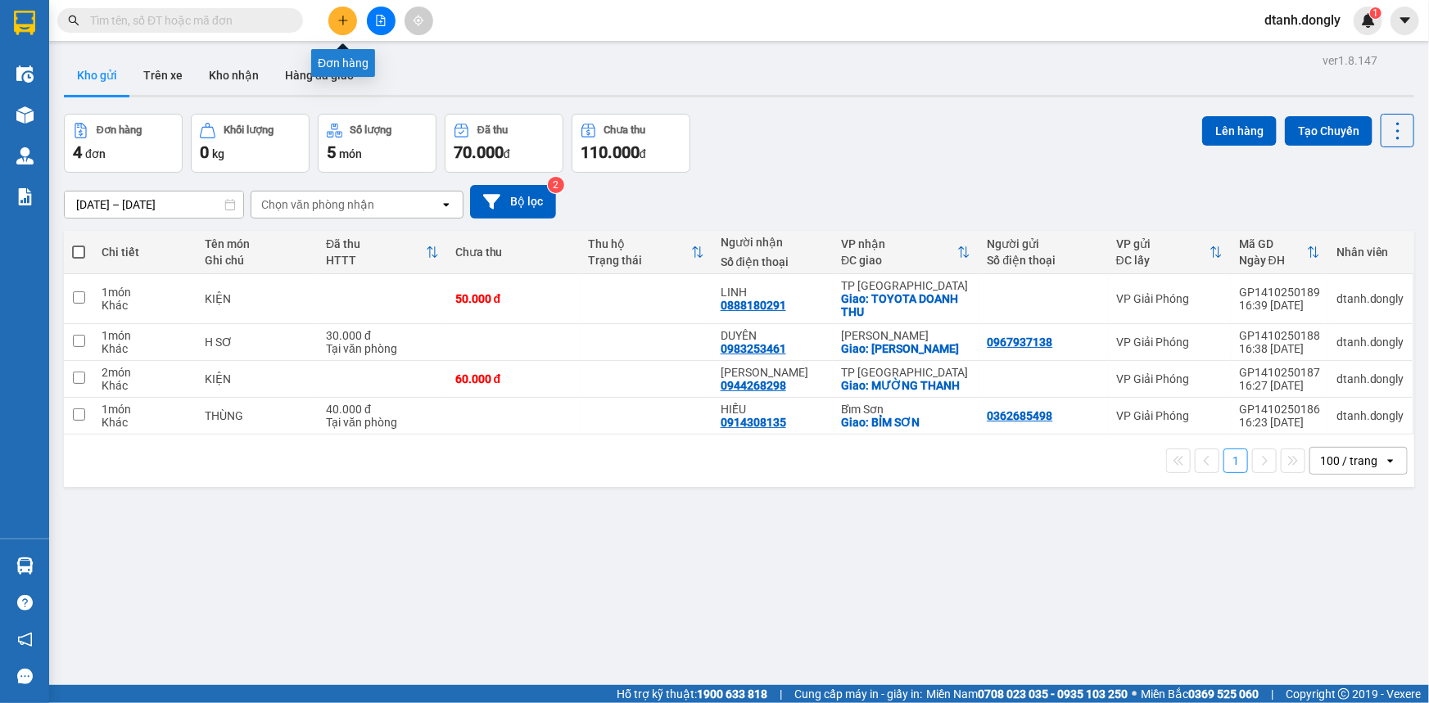
click at [337, 15] on icon "plus" at bounding box center [342, 20] width 11 height 11
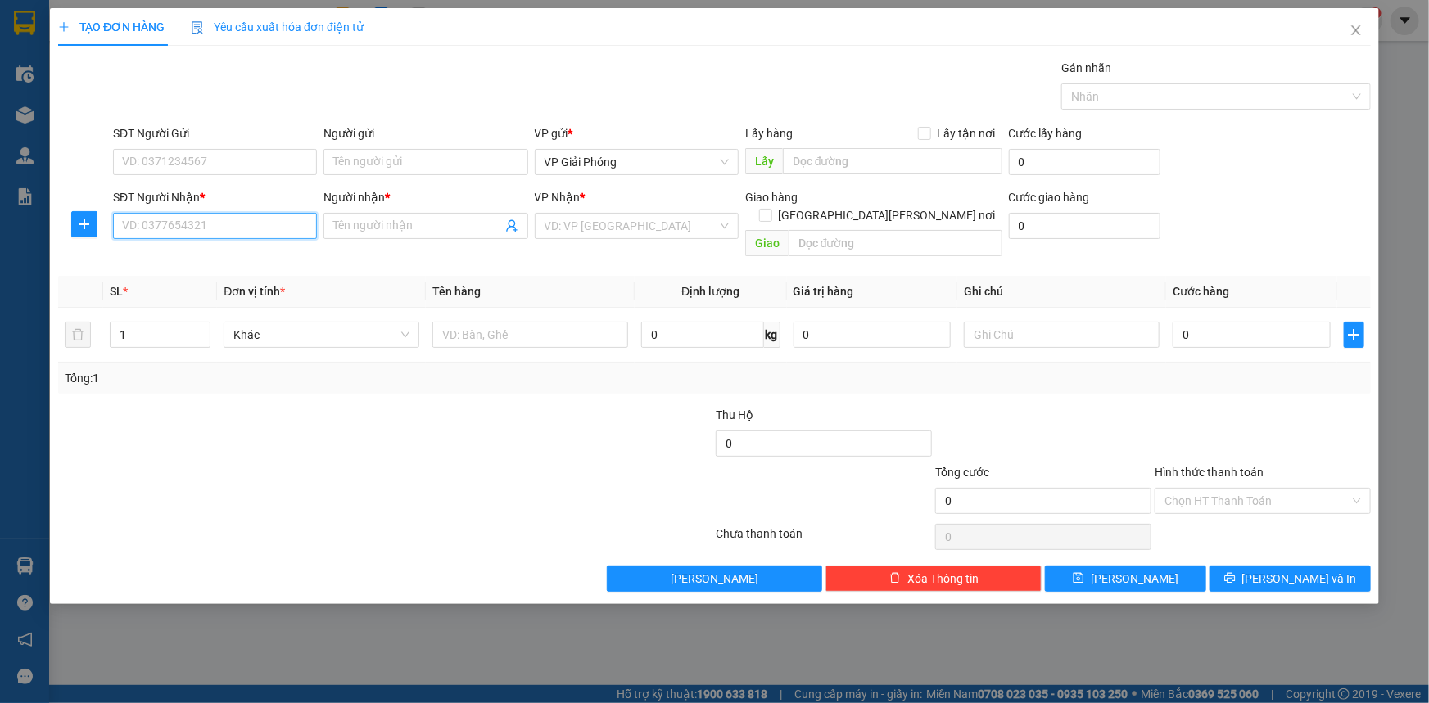
click at [212, 229] on input "SĐT Người Nhận *" at bounding box center [215, 226] width 204 height 26
type input "0973973441"
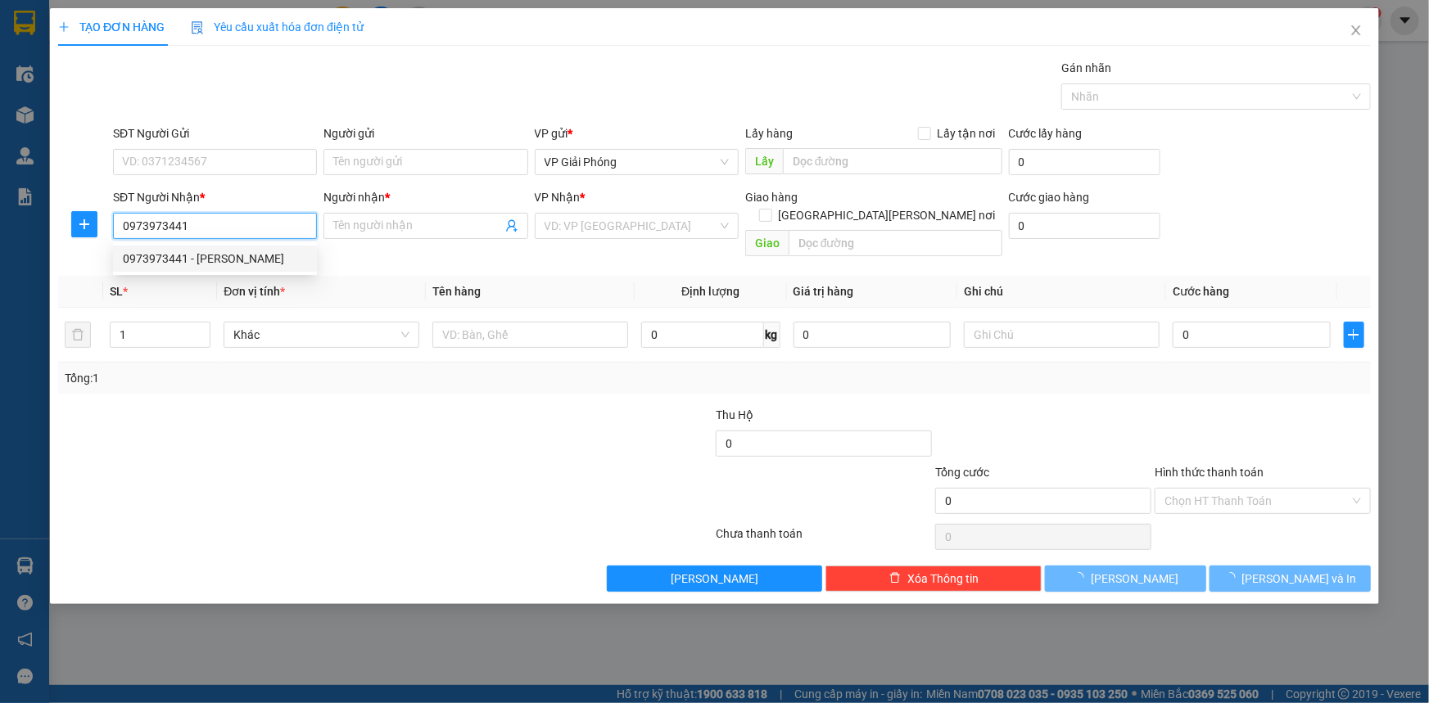
click at [228, 257] on div "0973973441 - HUY" at bounding box center [215, 259] width 184 height 18
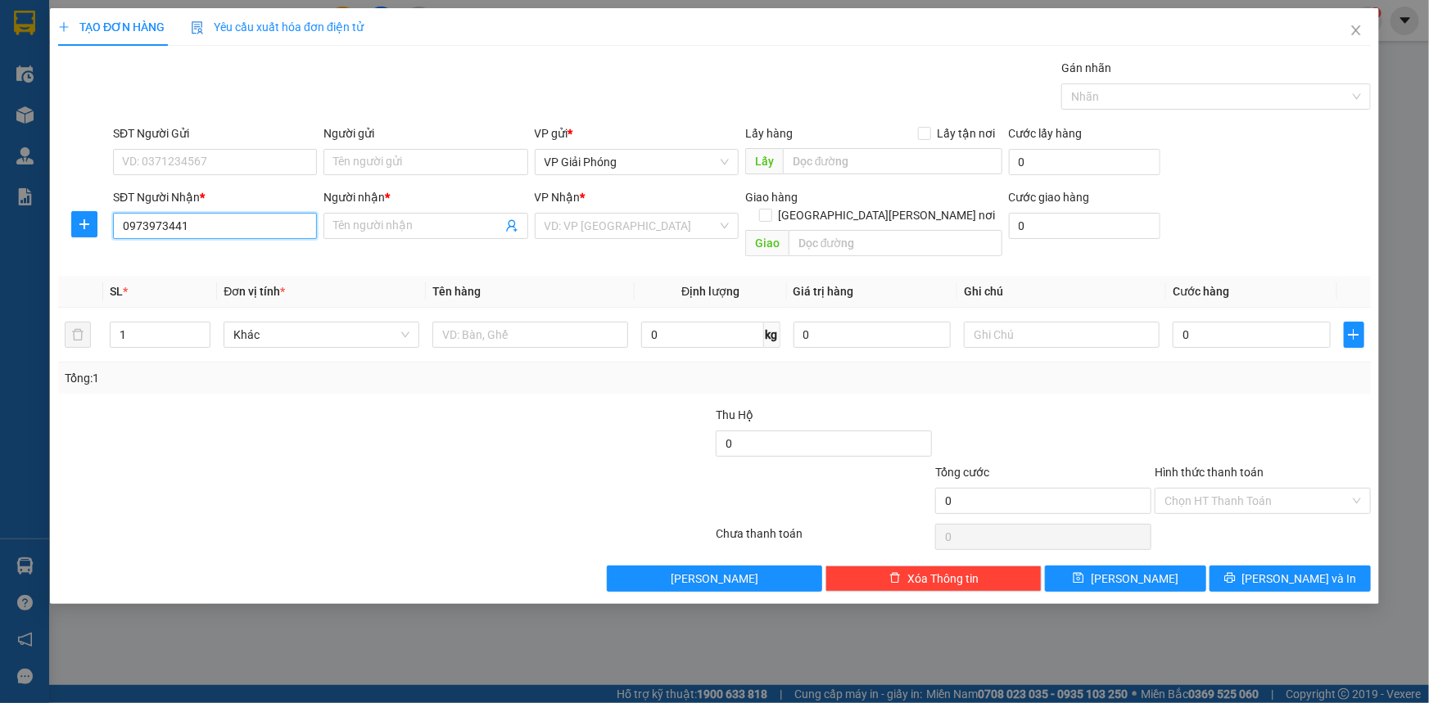
type input "HUY"
checkbox input "true"
type input "VPNC"
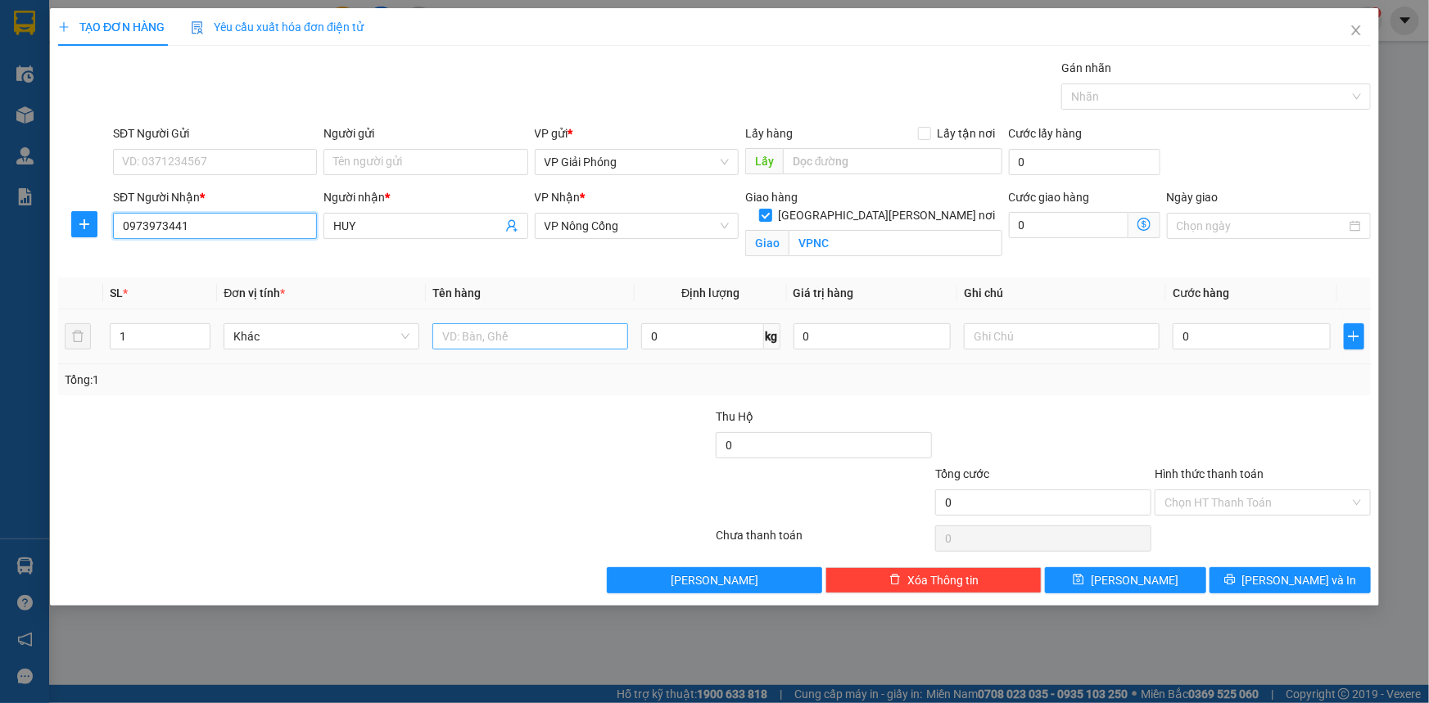
type input "0973973441"
click at [491, 344] on input "text" at bounding box center [530, 336] width 196 height 26
type input "KIỆN"
click at [1216, 330] on input "0" at bounding box center [1252, 336] width 158 height 26
type input "4"
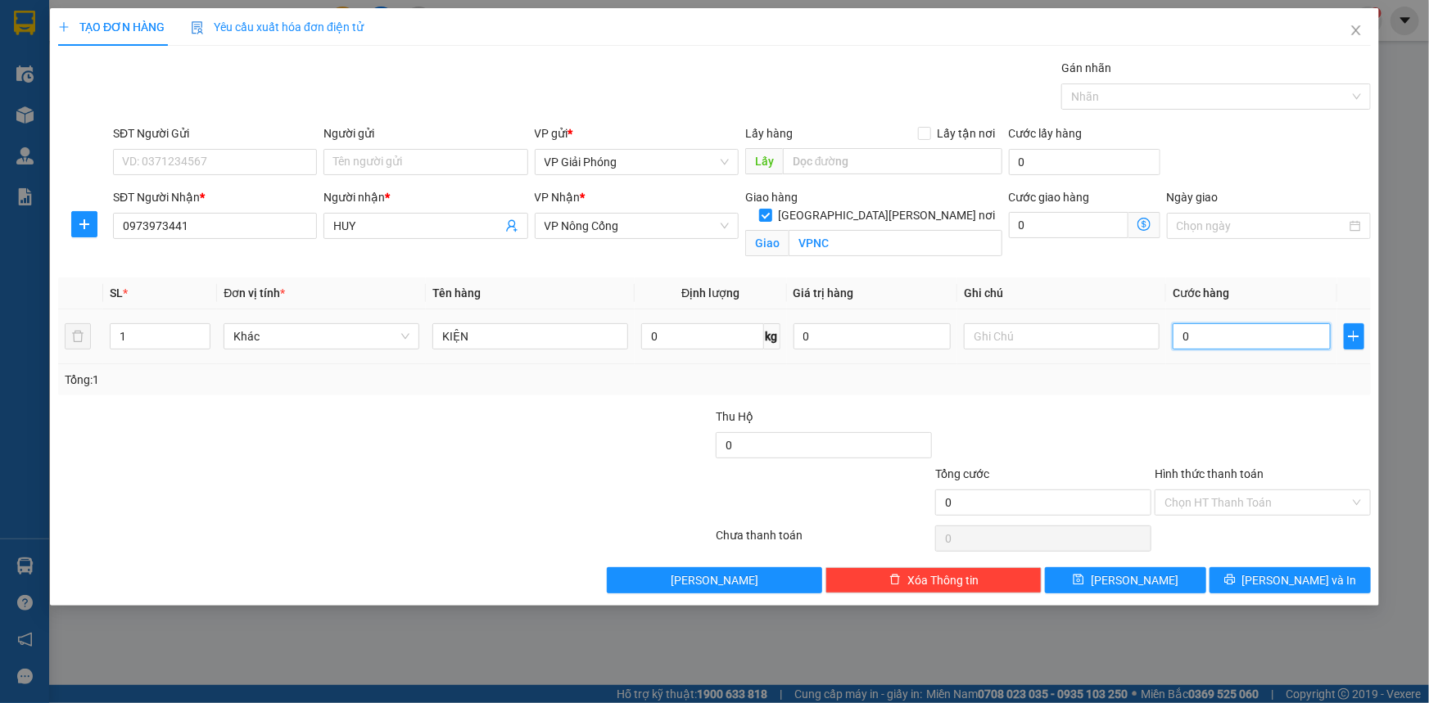
type input "4"
type input "40"
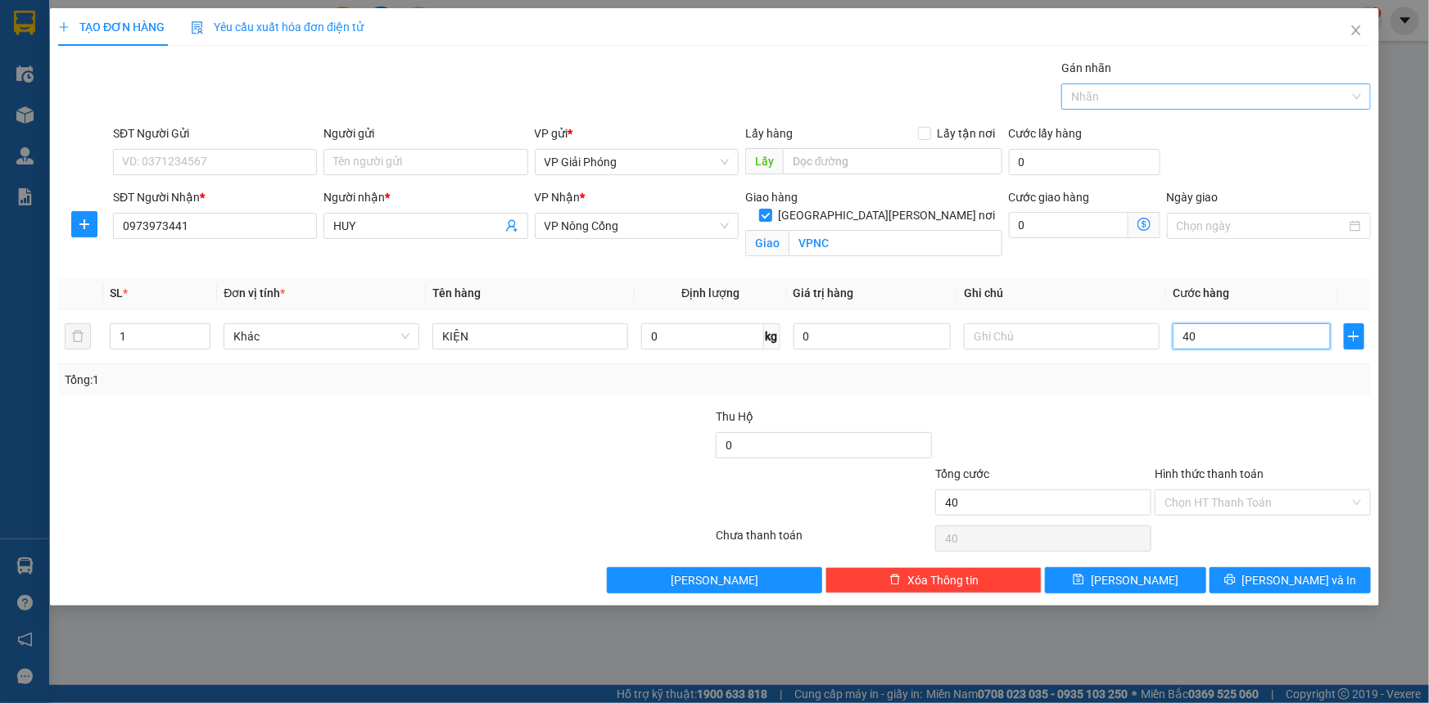
click at [1111, 97] on div at bounding box center [1207, 97] width 285 height 20
type input "40.000"
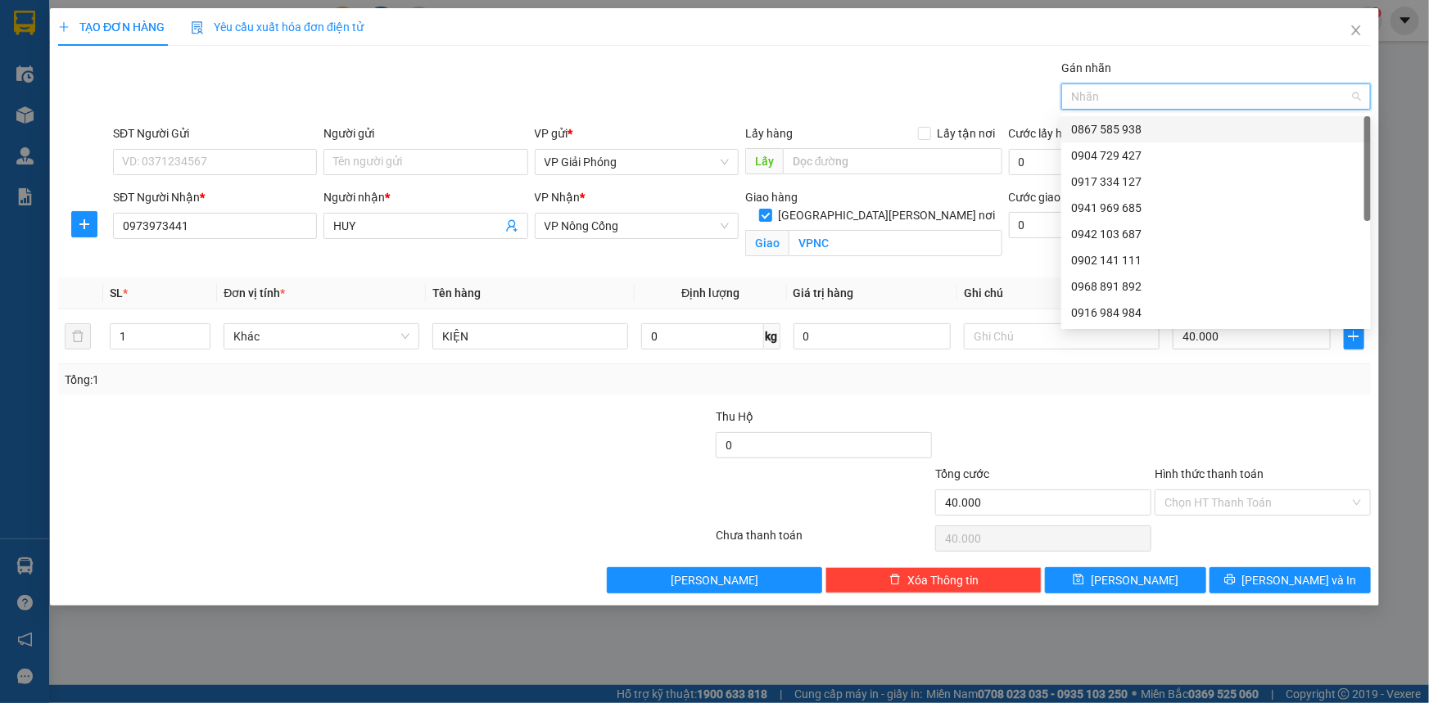
click at [1160, 93] on div at bounding box center [1207, 97] width 285 height 20
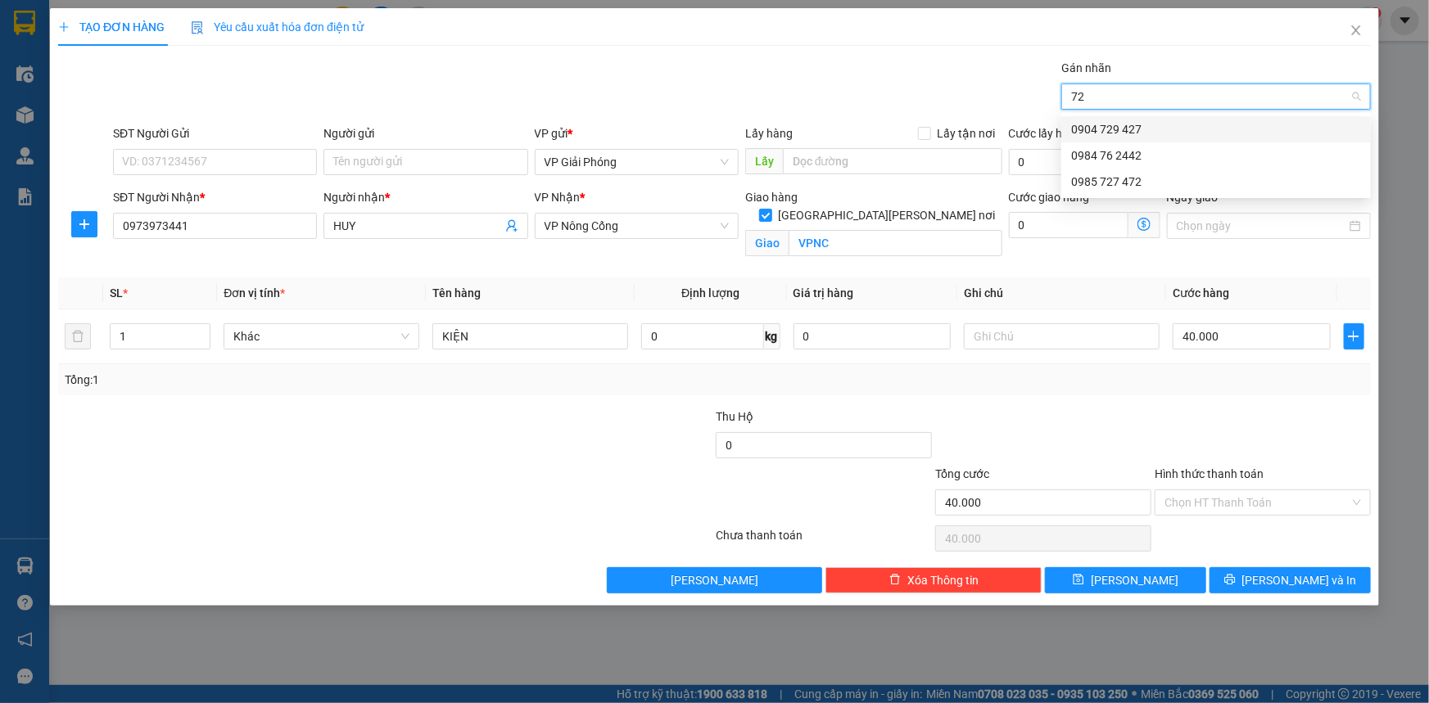
type input "727"
click at [1161, 127] on div "0985 727 472" at bounding box center [1216, 129] width 290 height 18
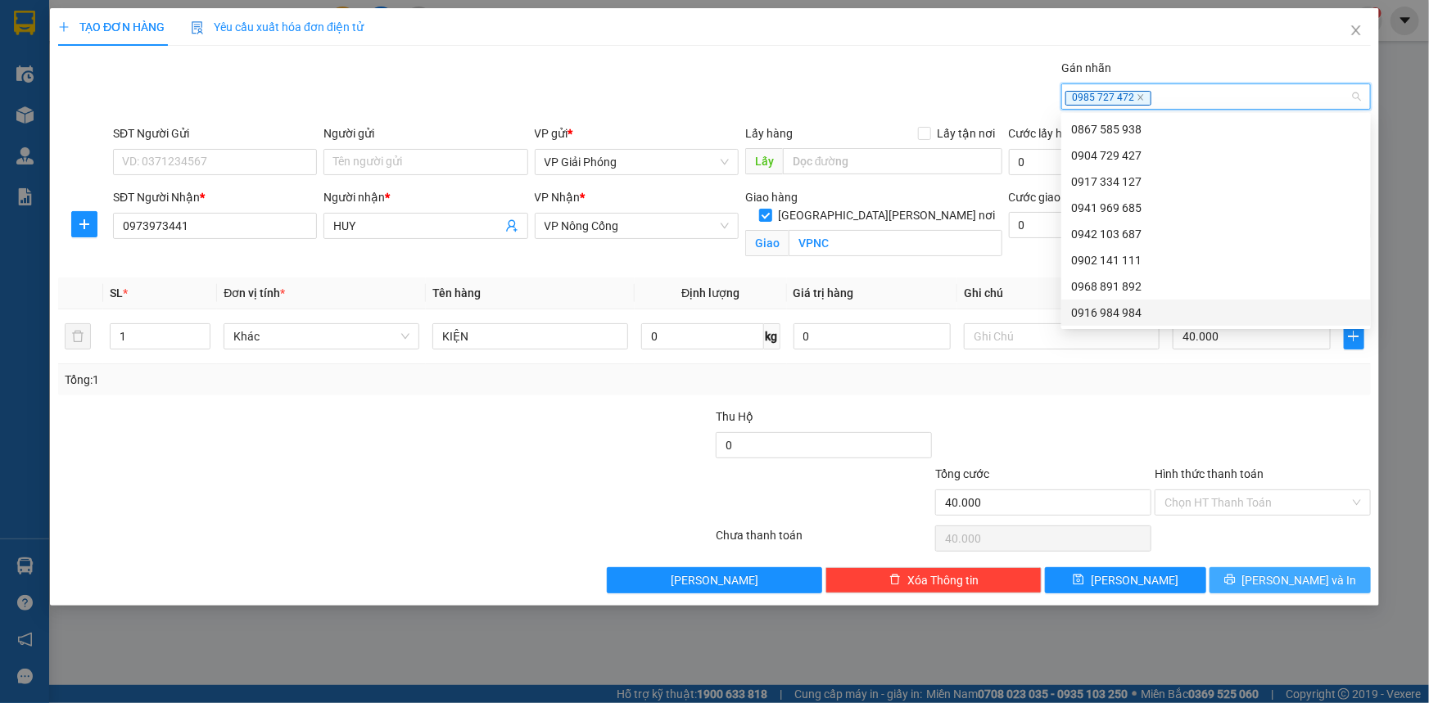
click at [1283, 581] on span "[PERSON_NAME] và In" at bounding box center [1299, 581] width 115 height 18
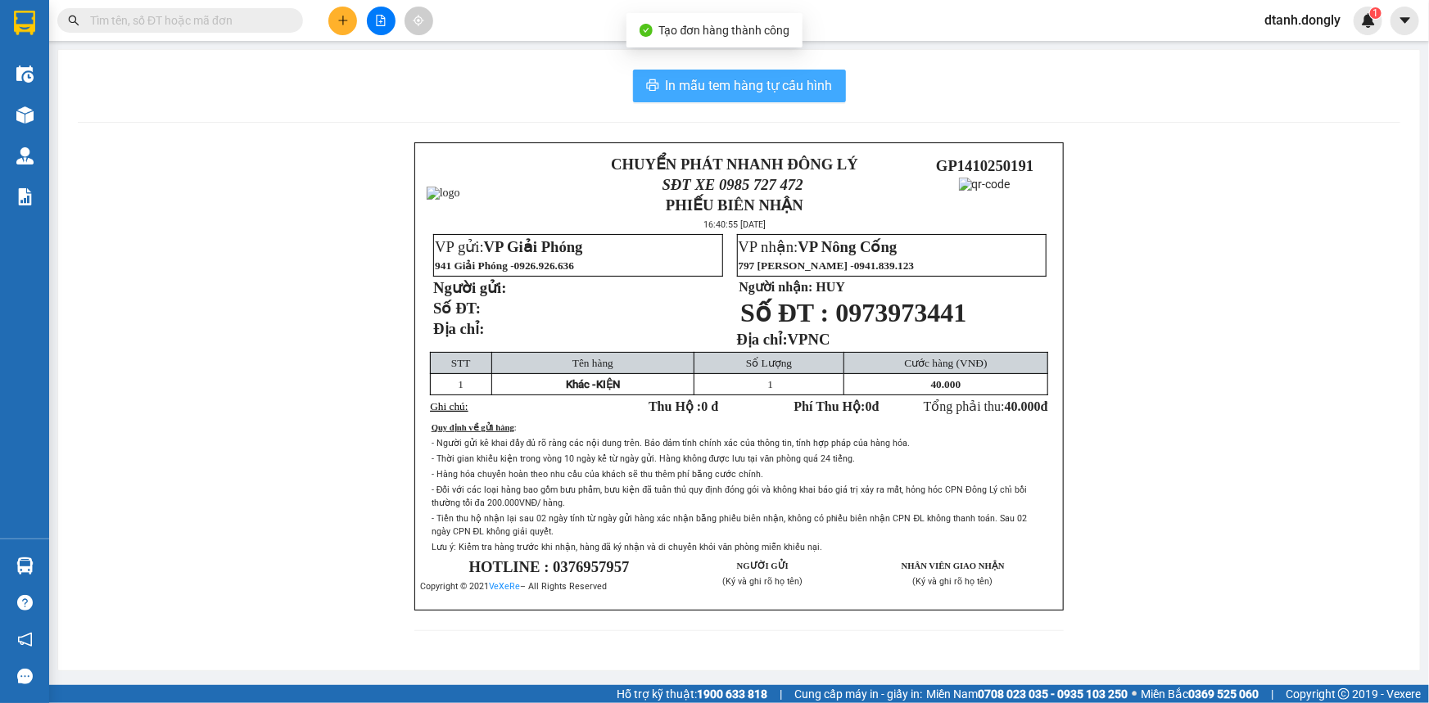
click at [773, 91] on span "In mẫu tem hàng tự cấu hình" at bounding box center [749, 85] width 167 height 20
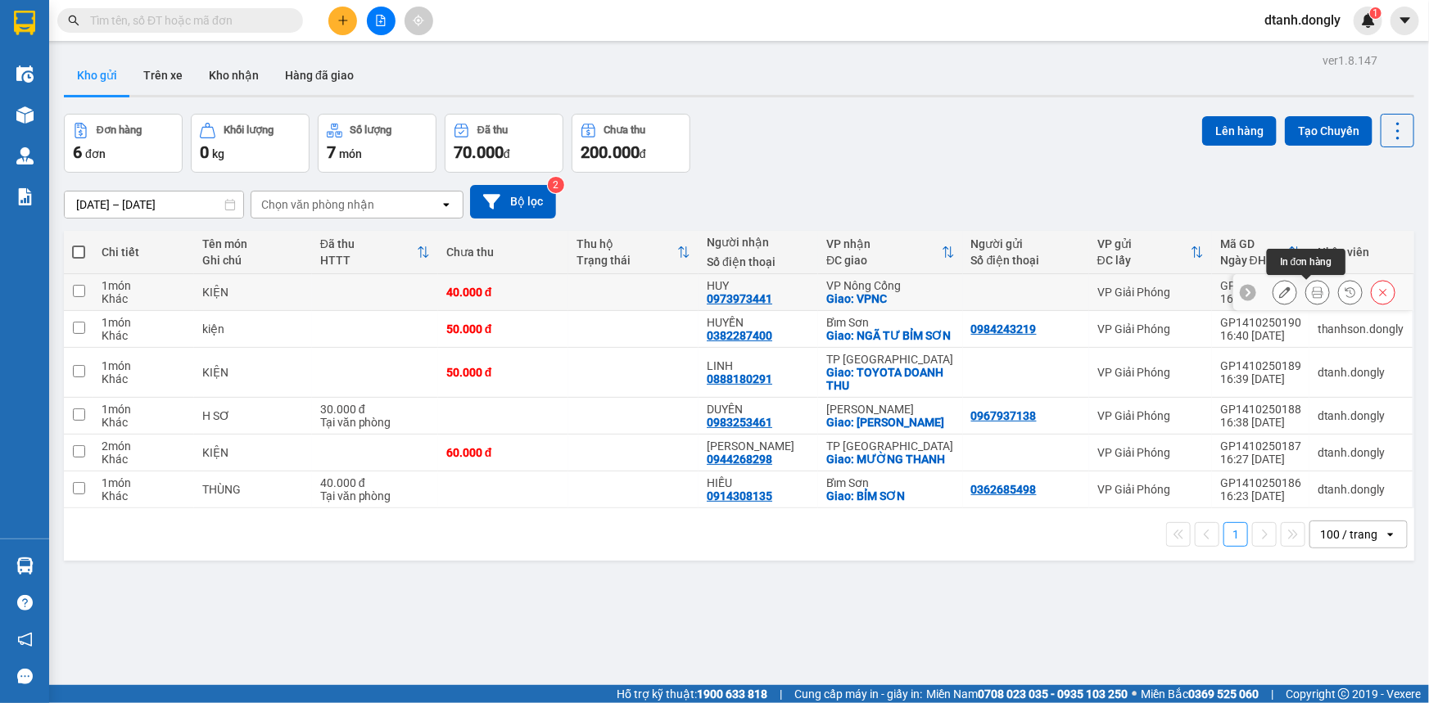
click at [1312, 290] on icon at bounding box center [1317, 292] width 11 height 11
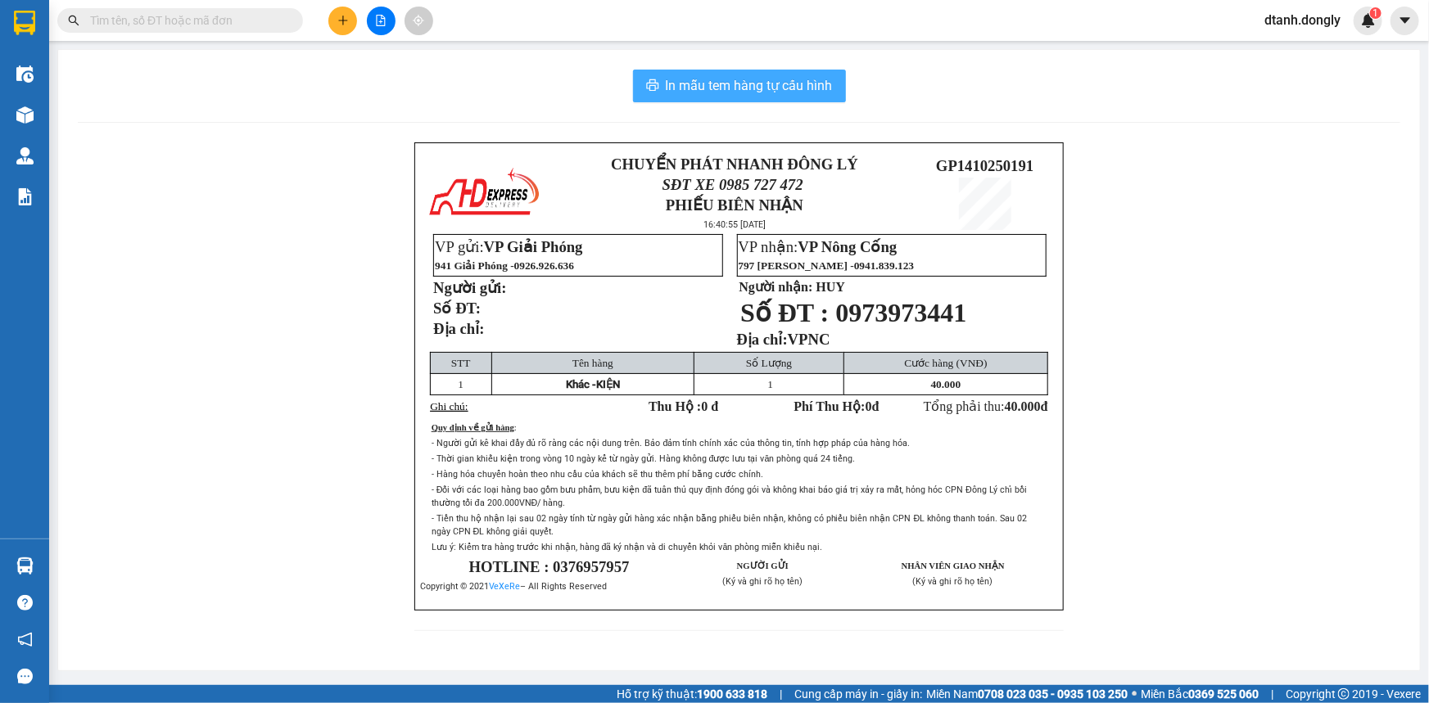
click at [819, 84] on span "In mẫu tem hàng tự cấu hình" at bounding box center [749, 85] width 167 height 20
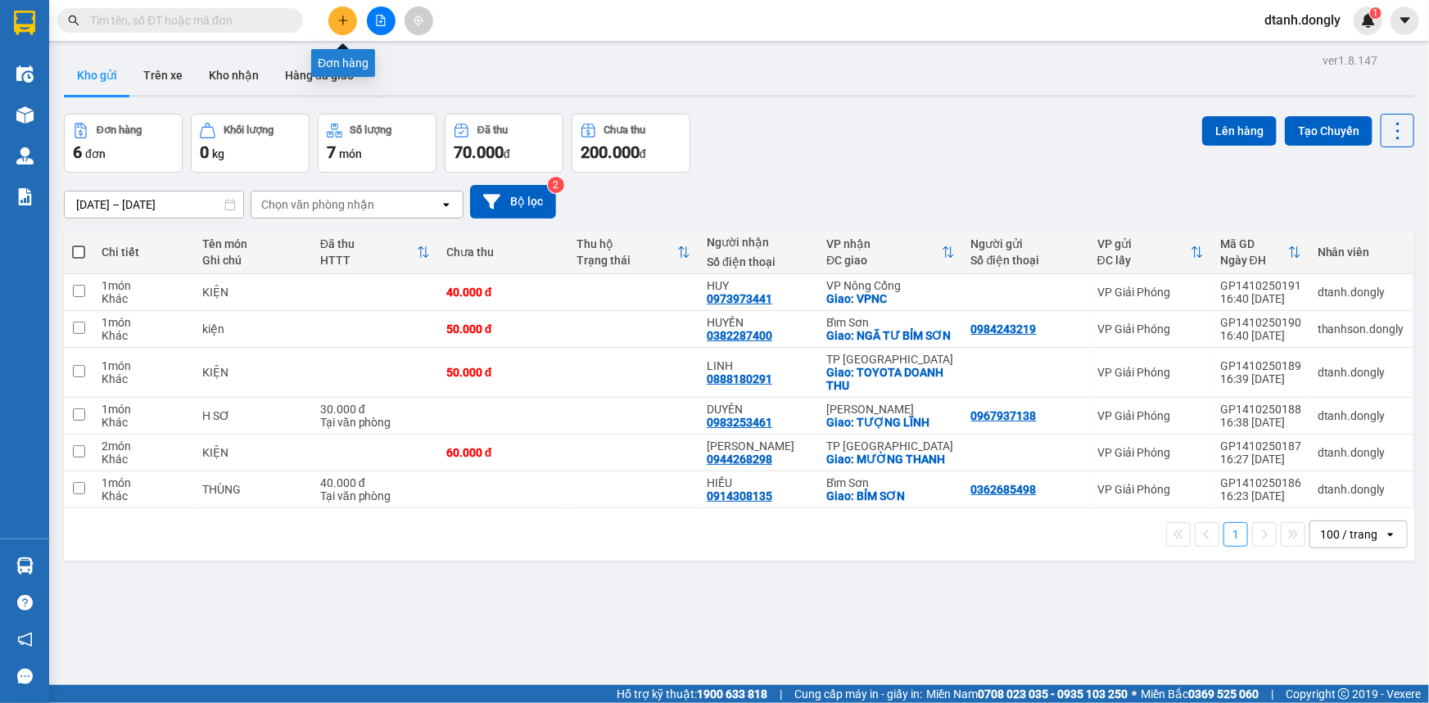
click at [346, 16] on icon "plus" at bounding box center [342, 20] width 11 height 11
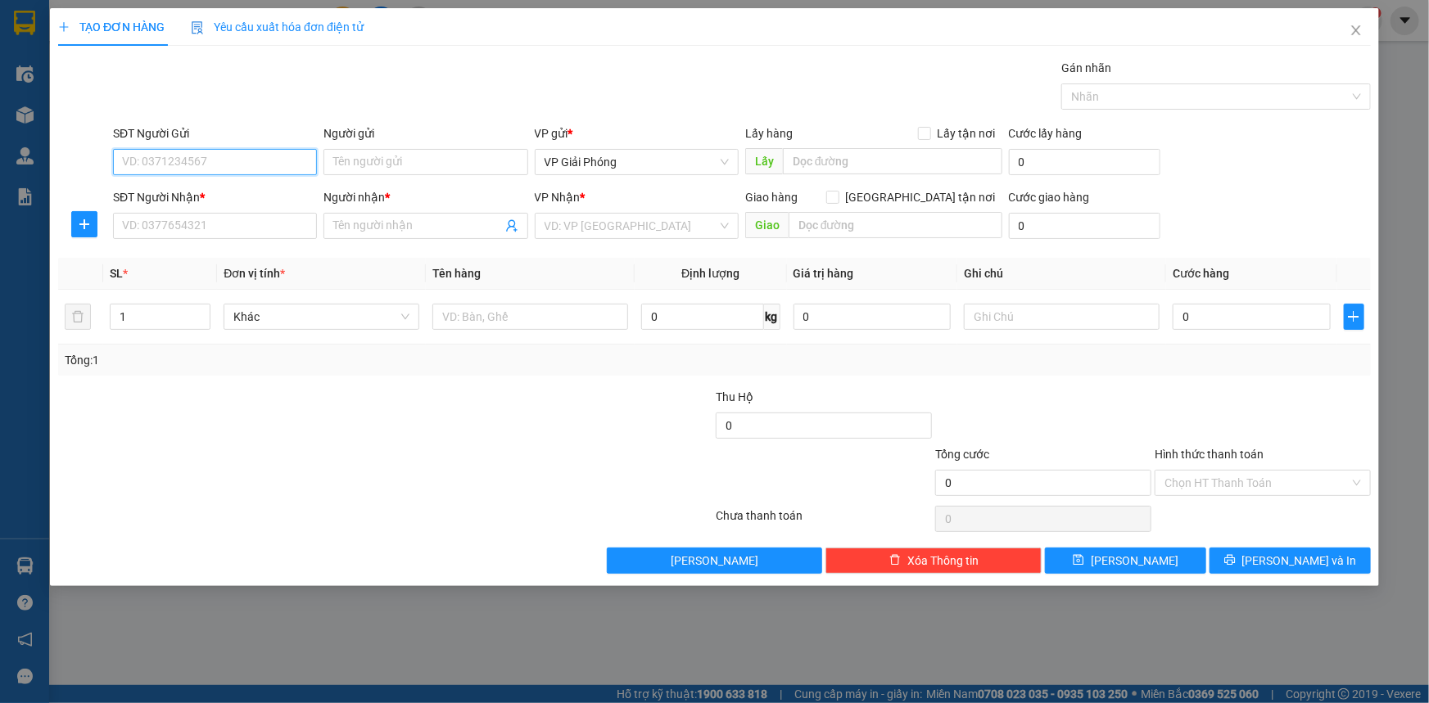
click at [255, 166] on input "SĐT Người Gửi" at bounding box center [215, 162] width 204 height 26
type input "0912119933"
click at [229, 231] on input "SĐT Người Nhận *" at bounding box center [215, 226] width 204 height 26
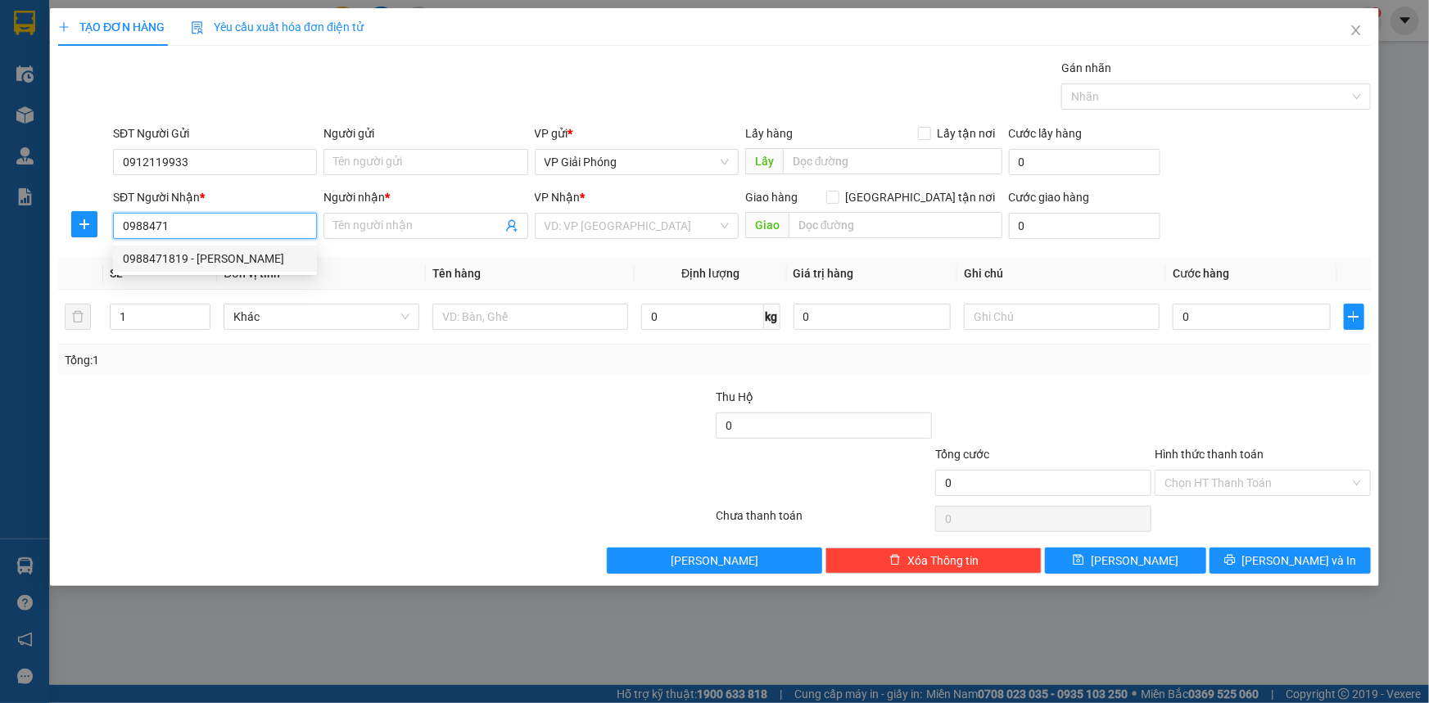
drag, startPoint x: 221, startPoint y: 255, endPoint x: 215, endPoint y: 249, distance: 8.7
click at [220, 257] on div "0988471819 - Phương" at bounding box center [215, 259] width 184 height 18
type input "0988471819"
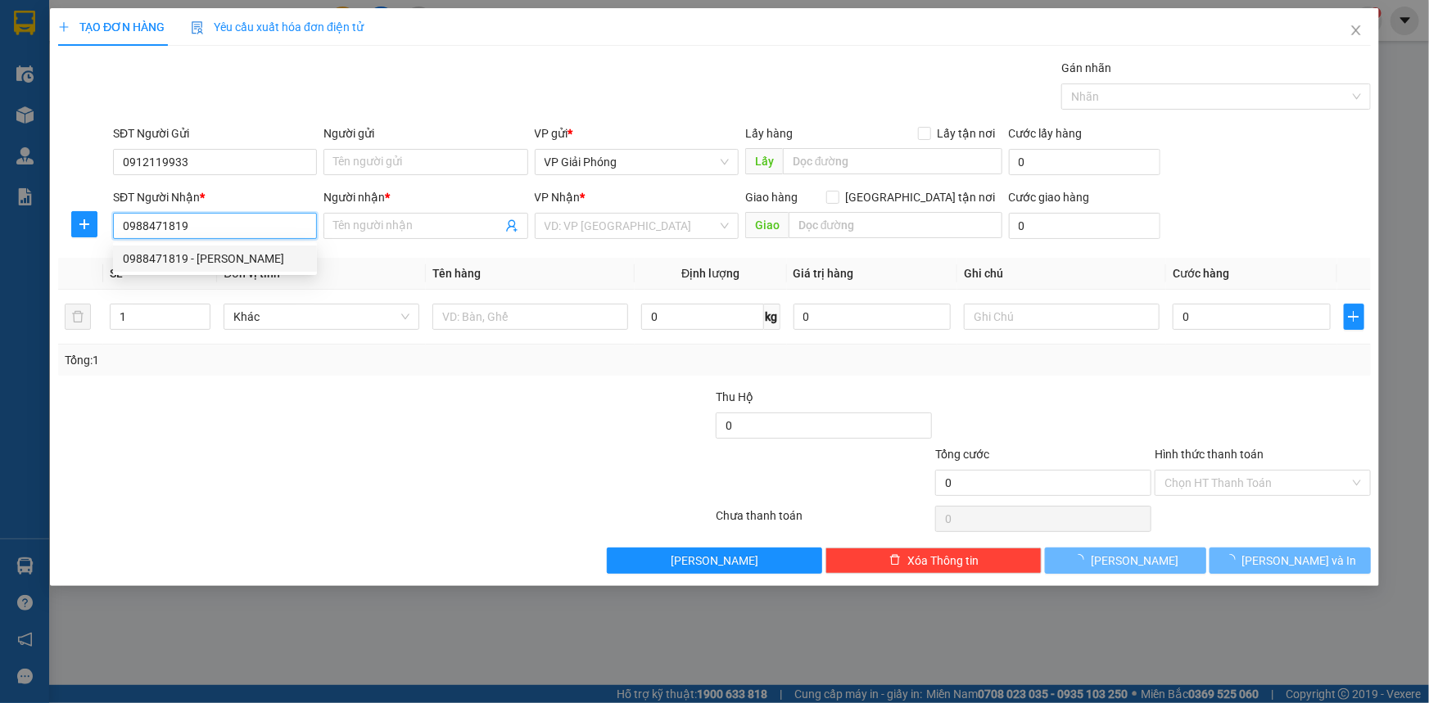
type input "Phương"
checkbox input "true"
type input "TTNC"
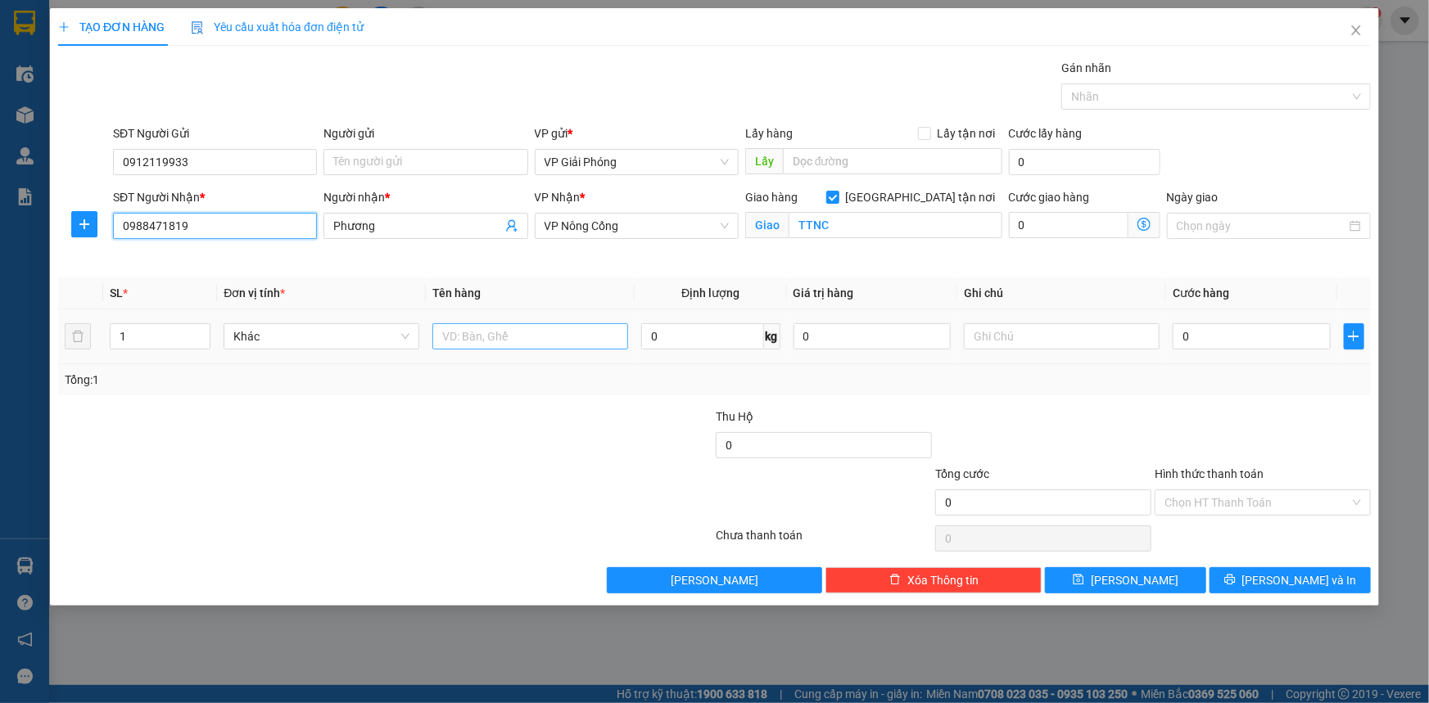
type input "0988471819"
click at [494, 331] on input "text" at bounding box center [530, 336] width 196 height 26
type input "BỌC ĐỎ"
click at [1218, 340] on input "0" at bounding box center [1252, 336] width 158 height 26
type input "3"
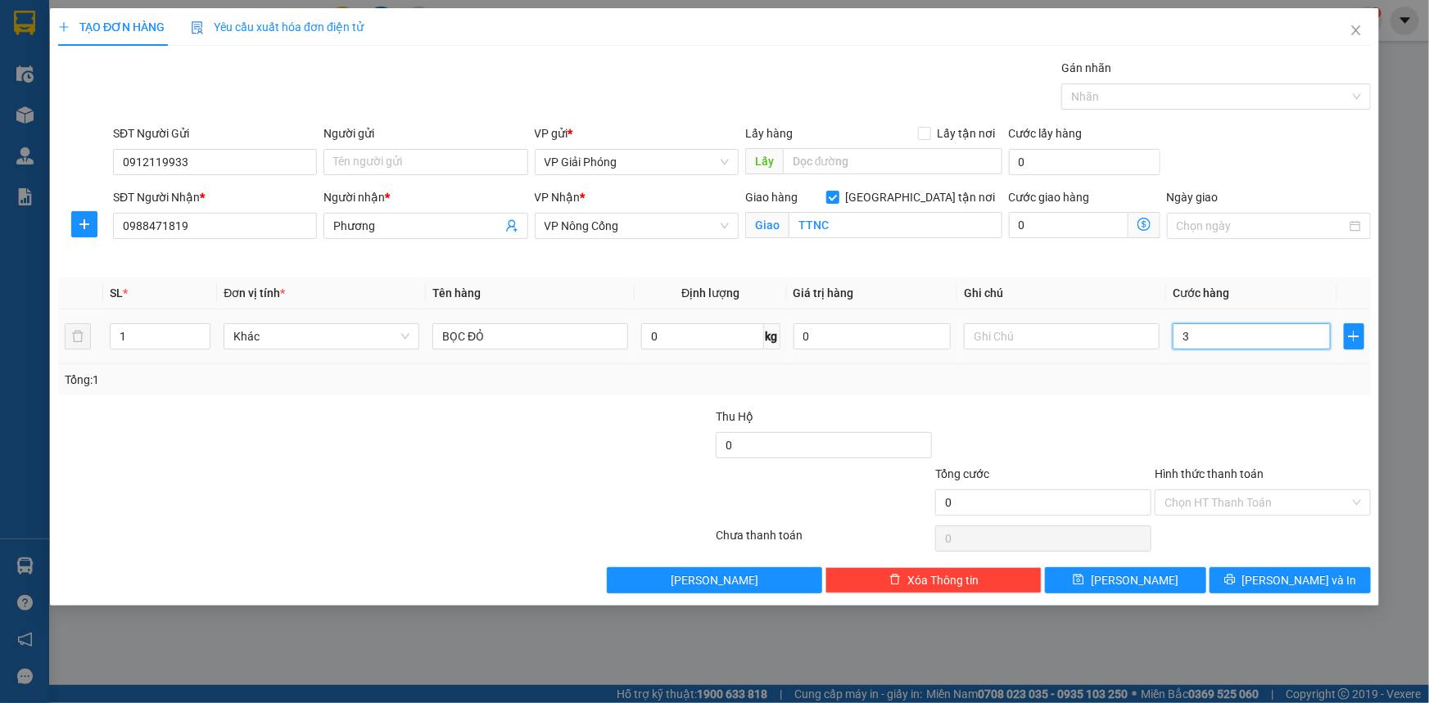
type input "3"
type input "30"
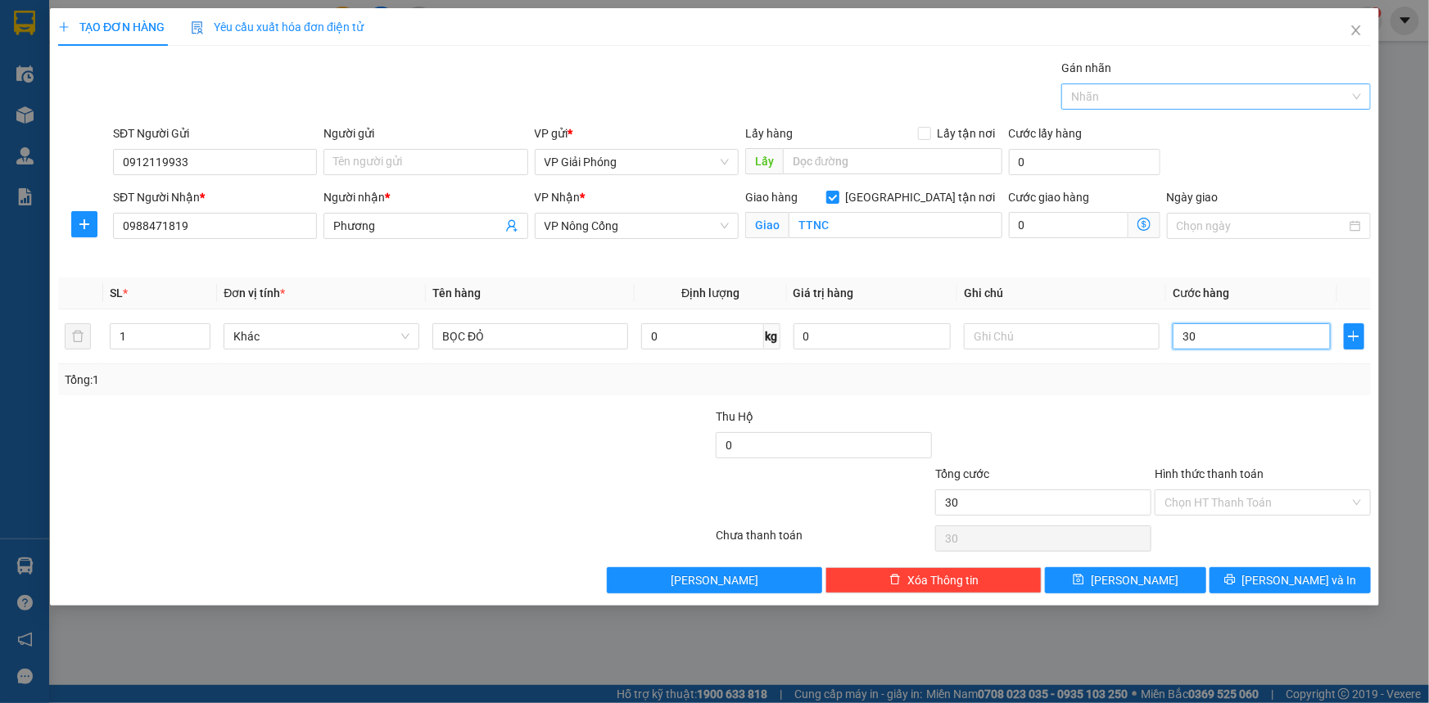
click at [1125, 97] on div at bounding box center [1207, 97] width 285 height 20
type input "30.000"
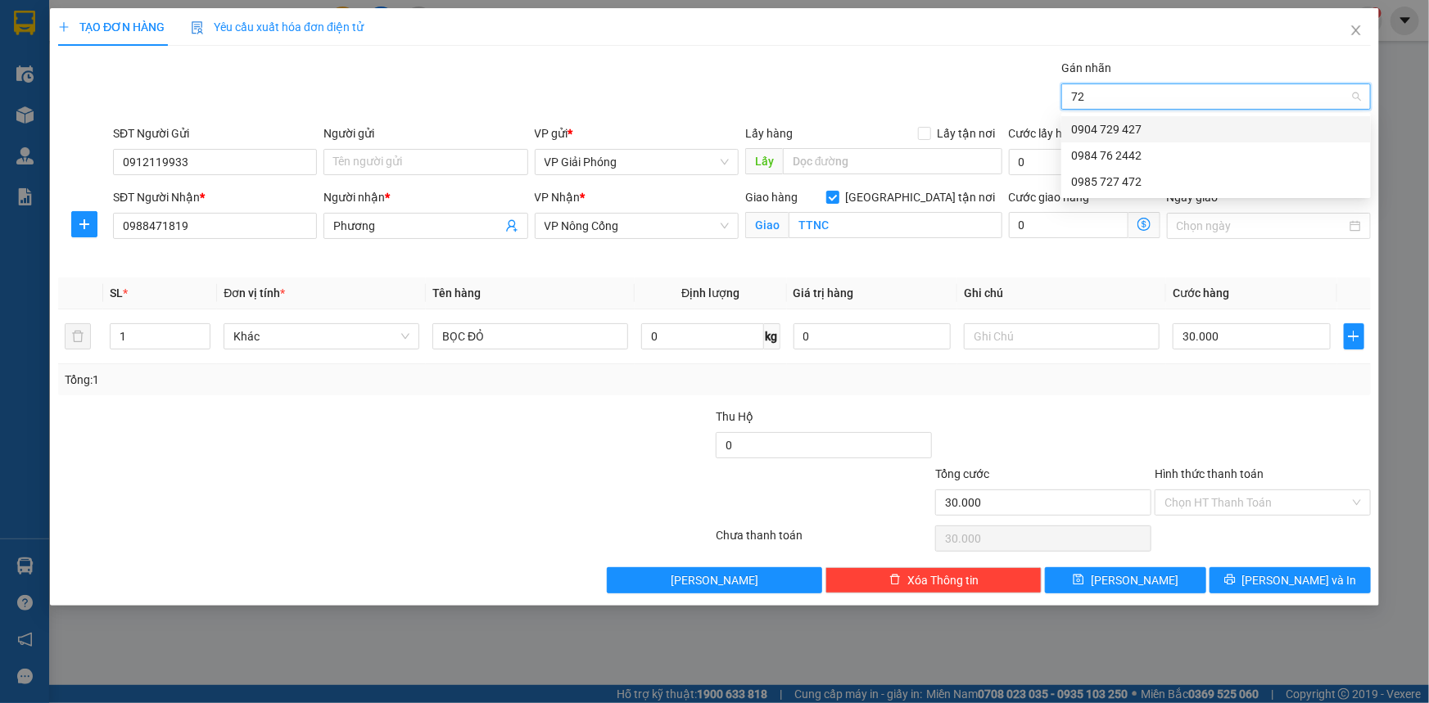
type input "727"
click at [1137, 131] on div "0985 727 472" at bounding box center [1216, 129] width 290 height 18
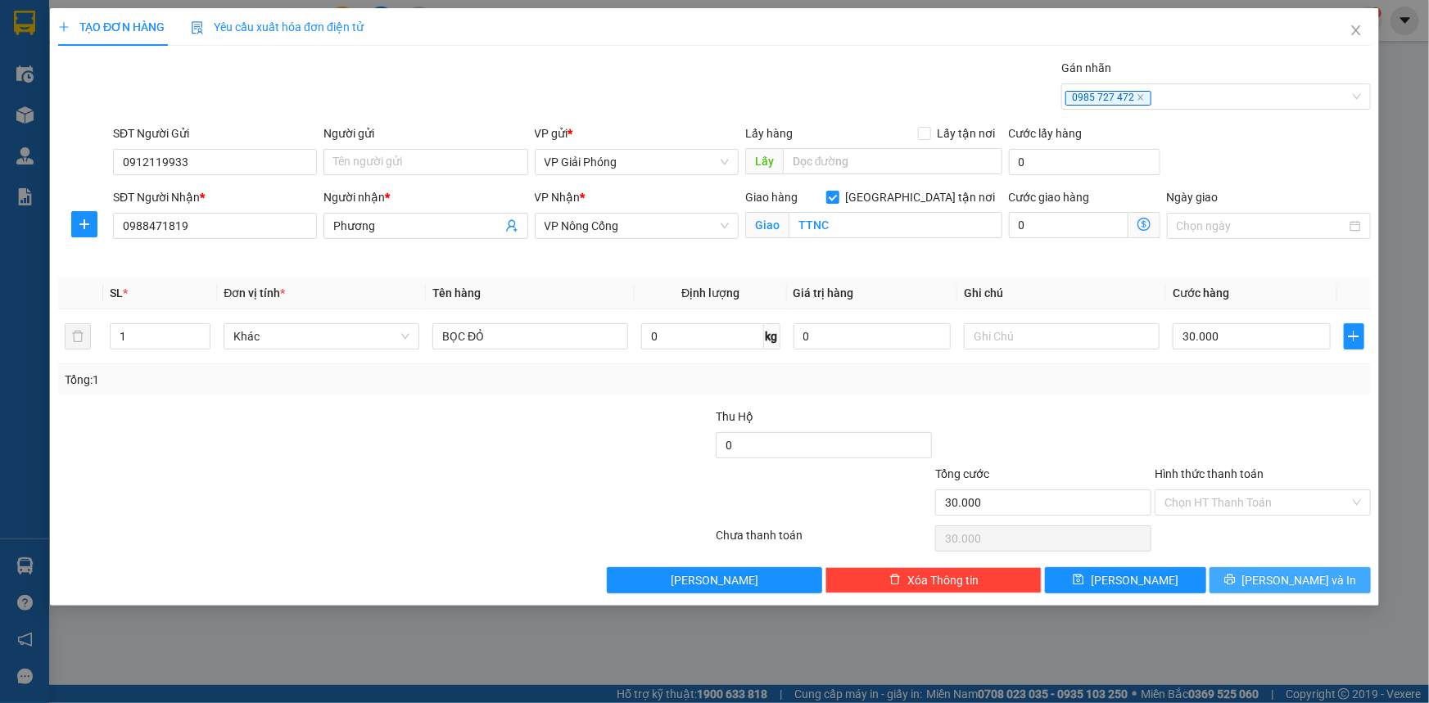
drag, startPoint x: 1239, startPoint y: 583, endPoint x: 1239, endPoint y: 563, distance: 19.7
click at [1241, 582] on button "[PERSON_NAME] và In" at bounding box center [1289, 580] width 161 height 26
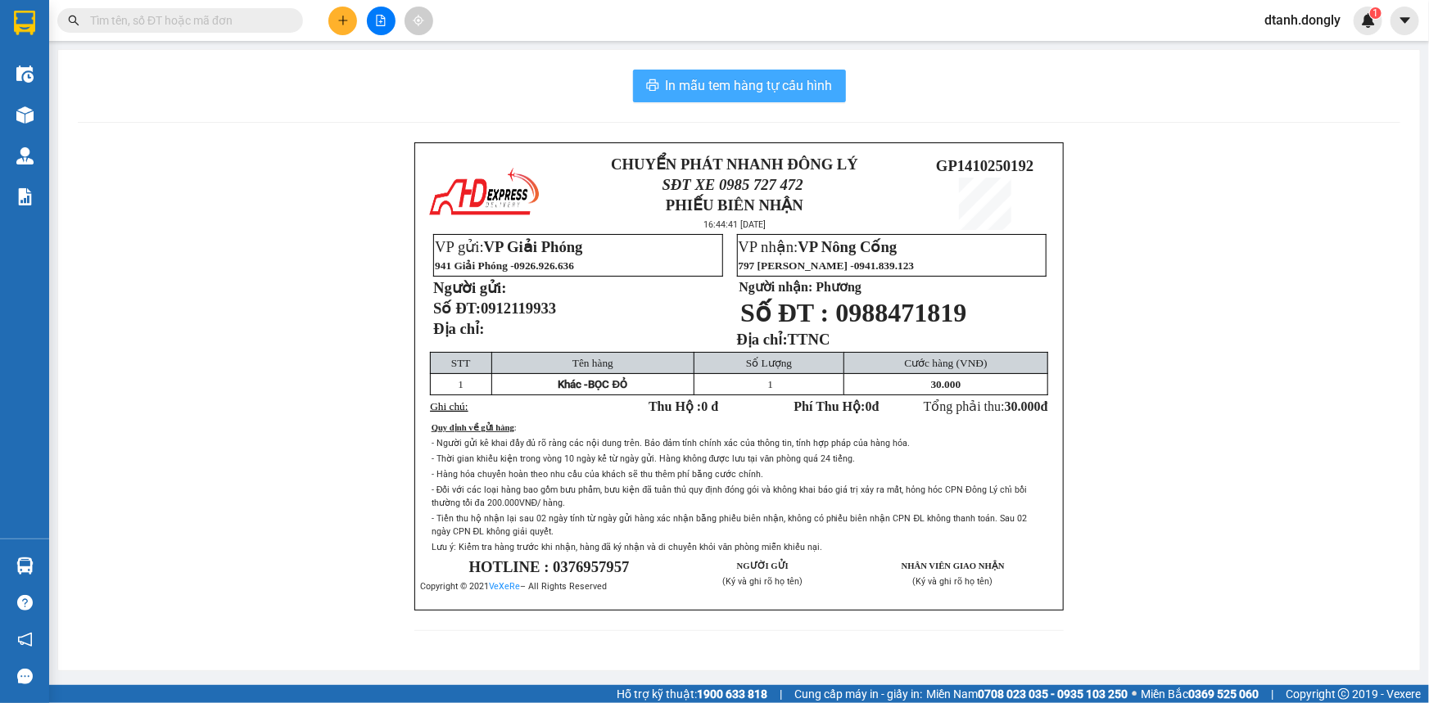
click at [766, 79] on span "In mẫu tem hàng tự cấu hình" at bounding box center [749, 85] width 167 height 20
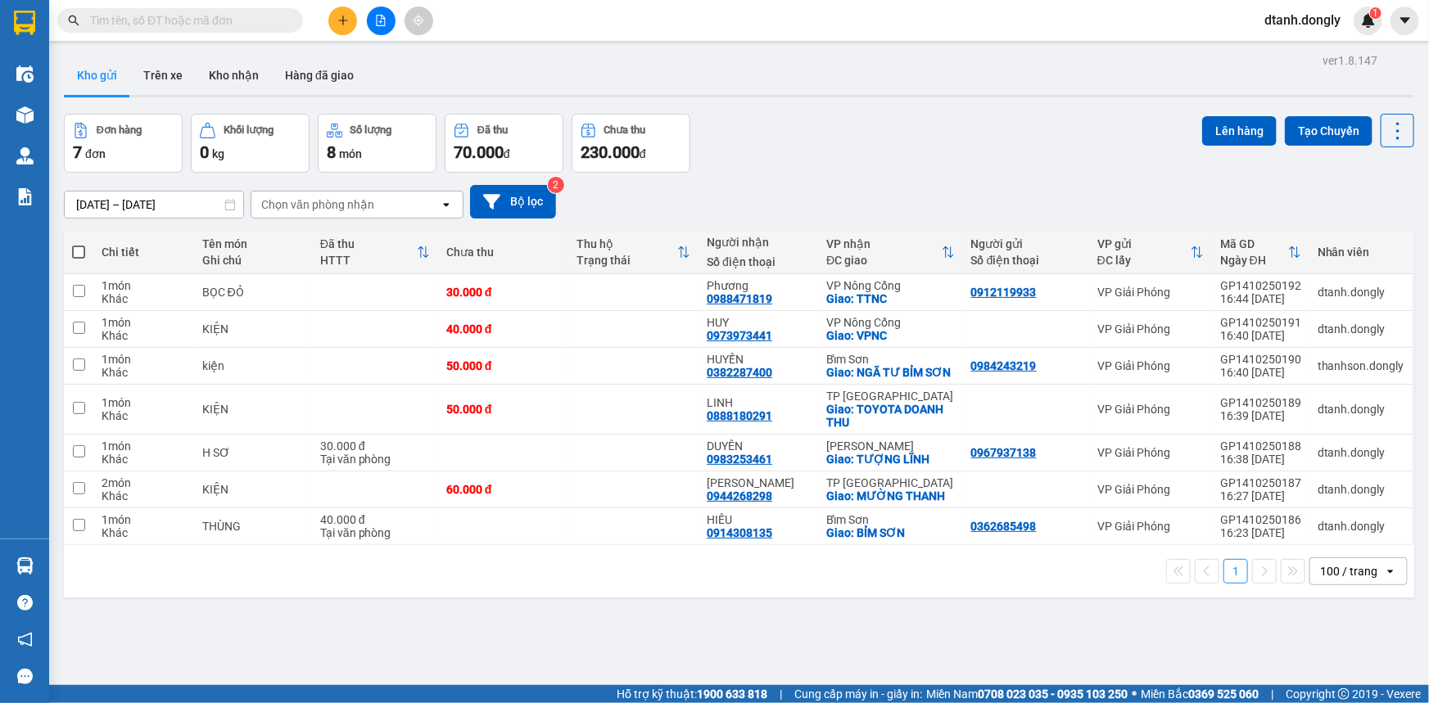
click at [335, 12] on button at bounding box center [342, 21] width 29 height 29
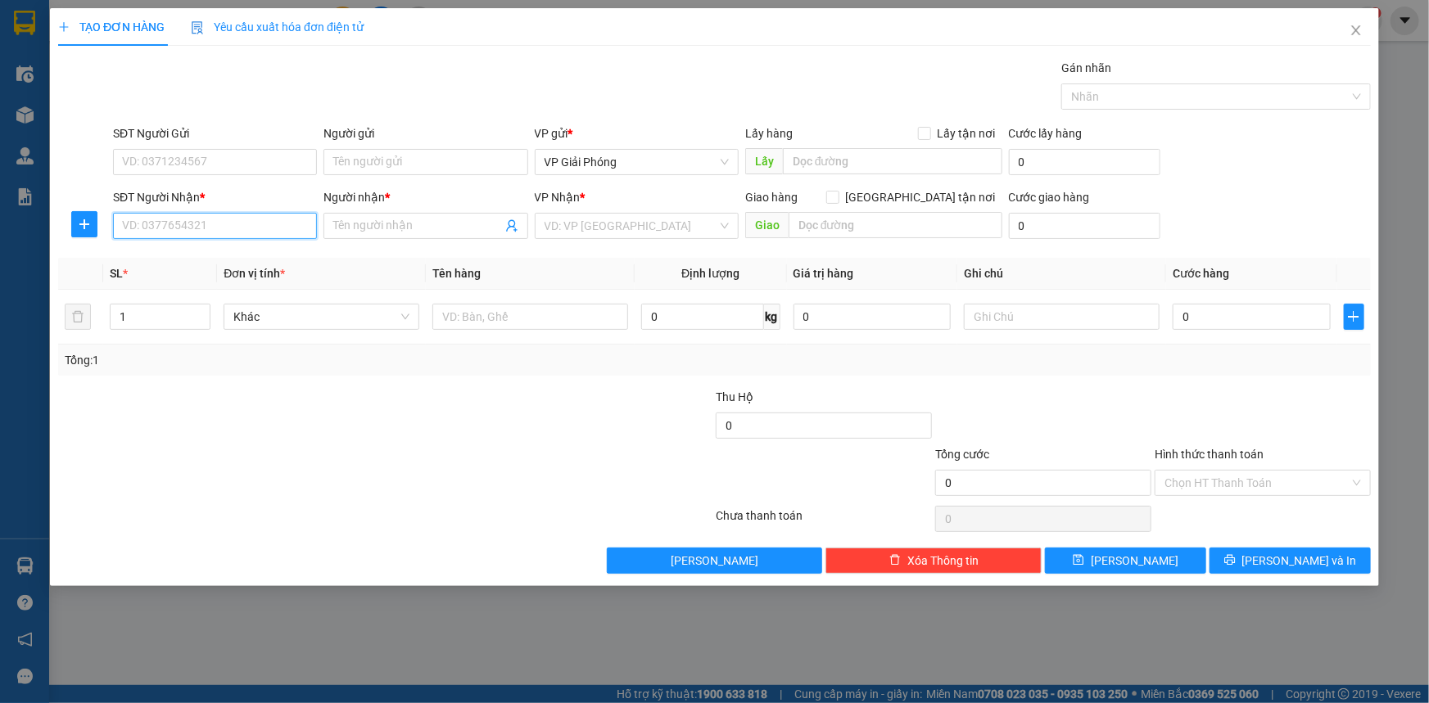
click at [239, 225] on input "SĐT Người Nhận *" at bounding box center [215, 226] width 204 height 26
type input "0944141102"
drag, startPoint x: 237, startPoint y: 253, endPoint x: 238, endPoint y: 244, distance: 9.2
click at [237, 254] on div "0944141102 - TUẤN" at bounding box center [215, 259] width 184 height 18
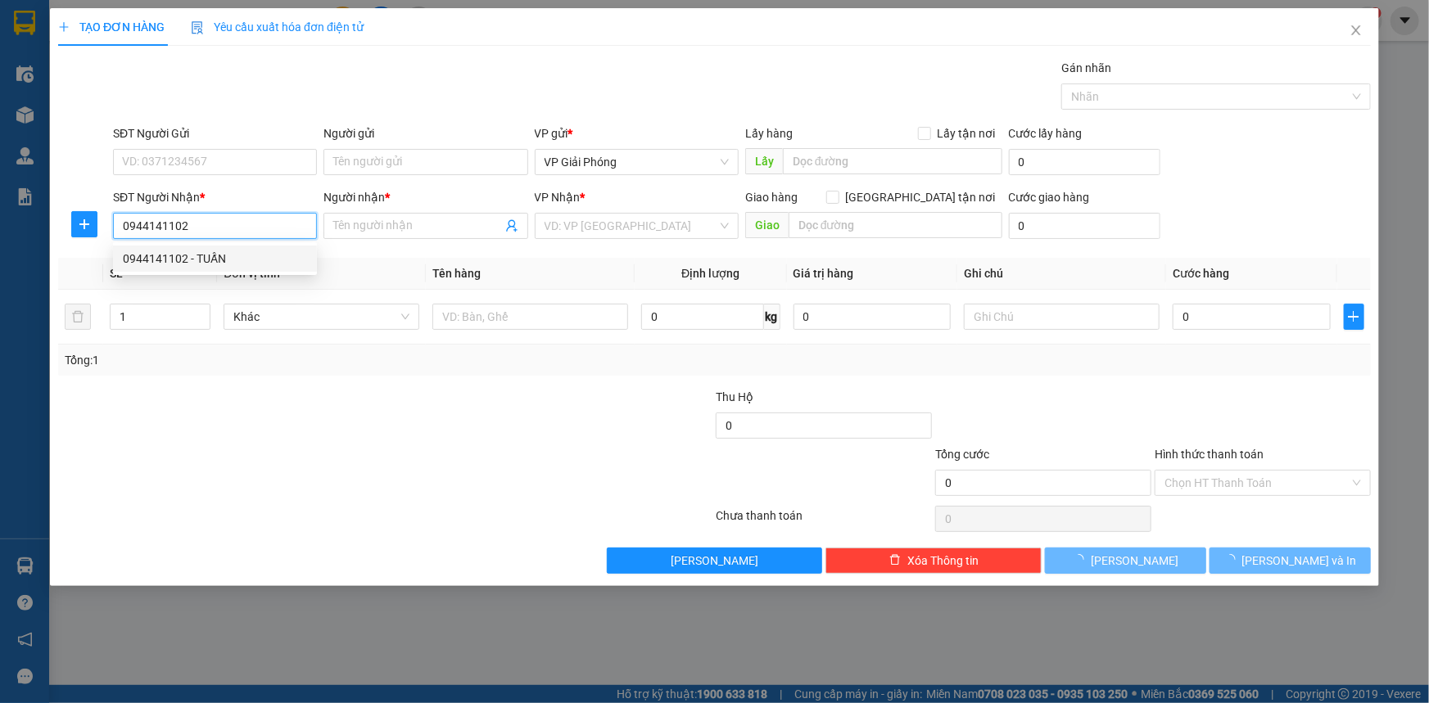
type input "TUẤN"
checkbox input "true"
type input "TT NC CTY HÀ DUY"
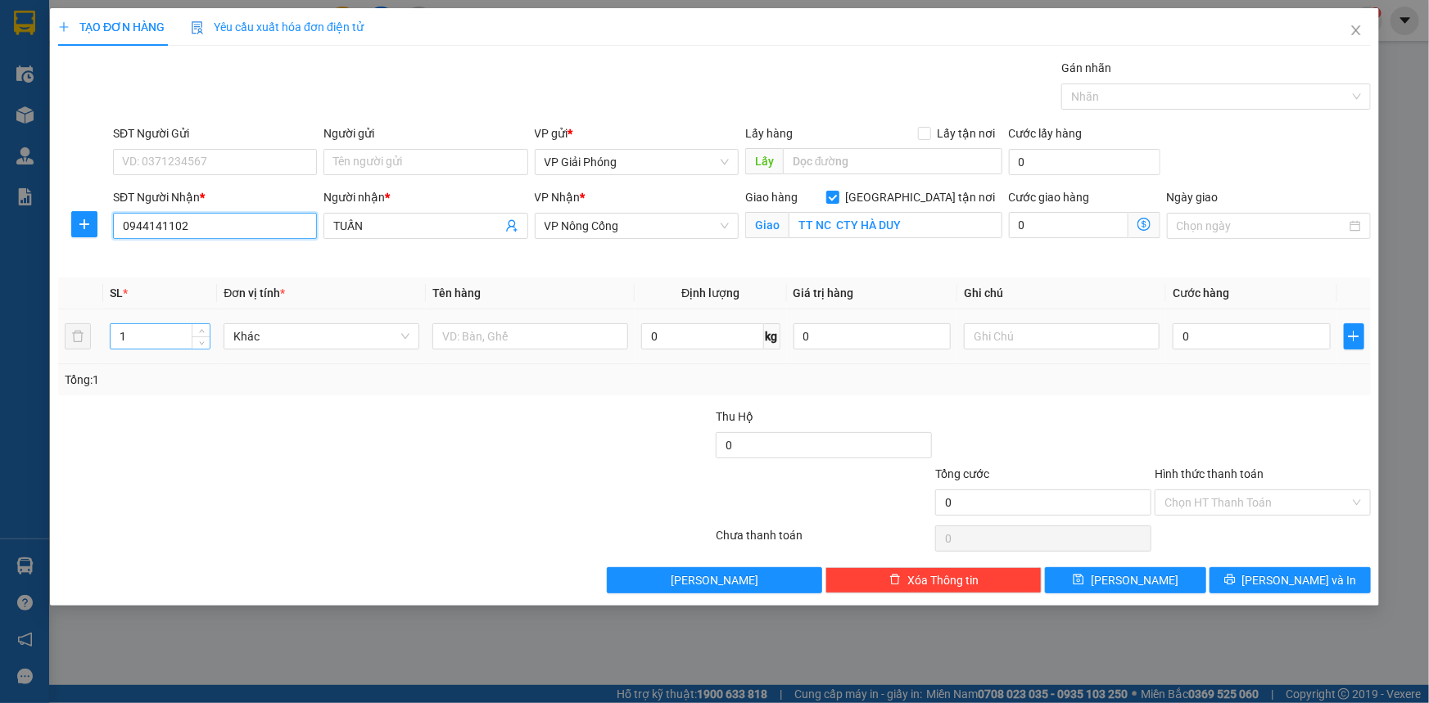
type input "0944141102"
click at [183, 337] on input "1" at bounding box center [160, 336] width 99 height 25
type input "7"
click at [565, 341] on input "text" at bounding box center [530, 336] width 196 height 26
type input "KIỆN"
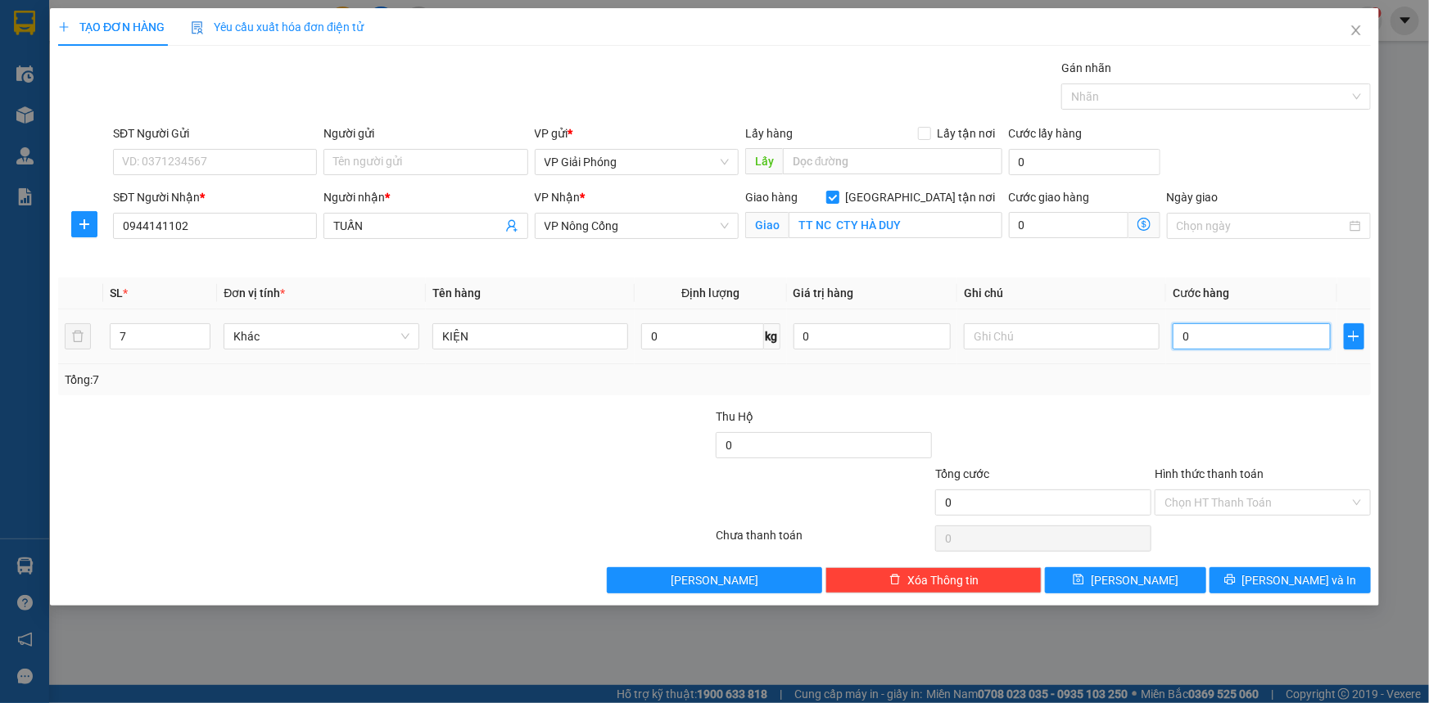
click at [1226, 332] on input "0" at bounding box center [1252, 336] width 158 height 26
type input "2"
type input "21"
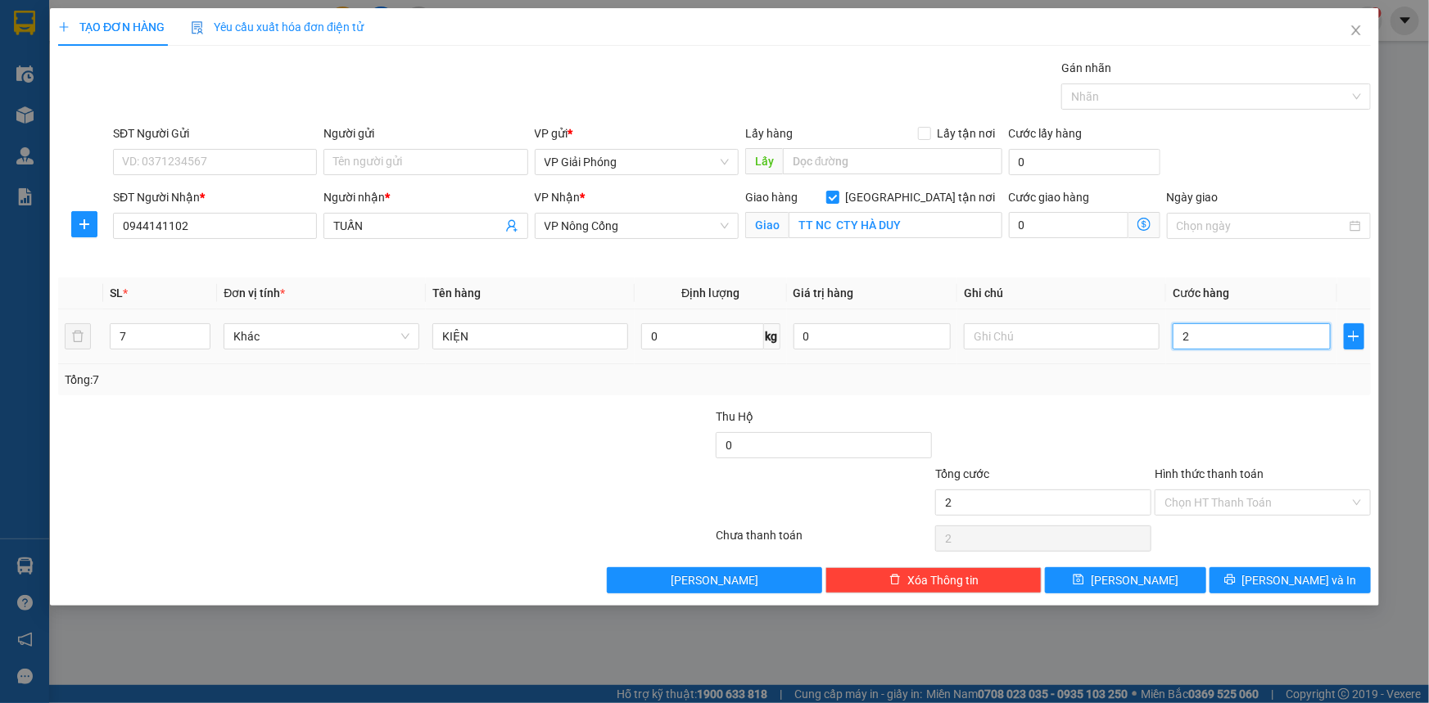
type input "21"
type input "210"
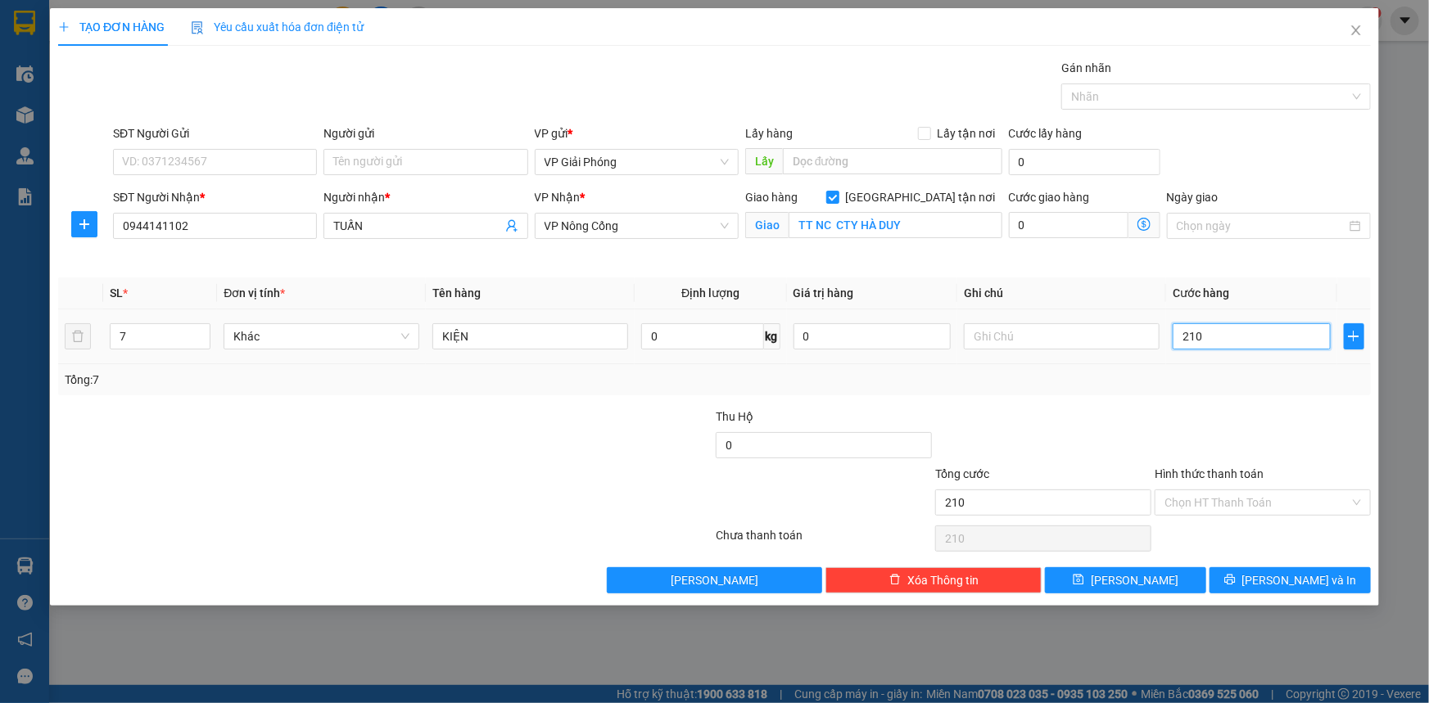
type input "21"
type input "2"
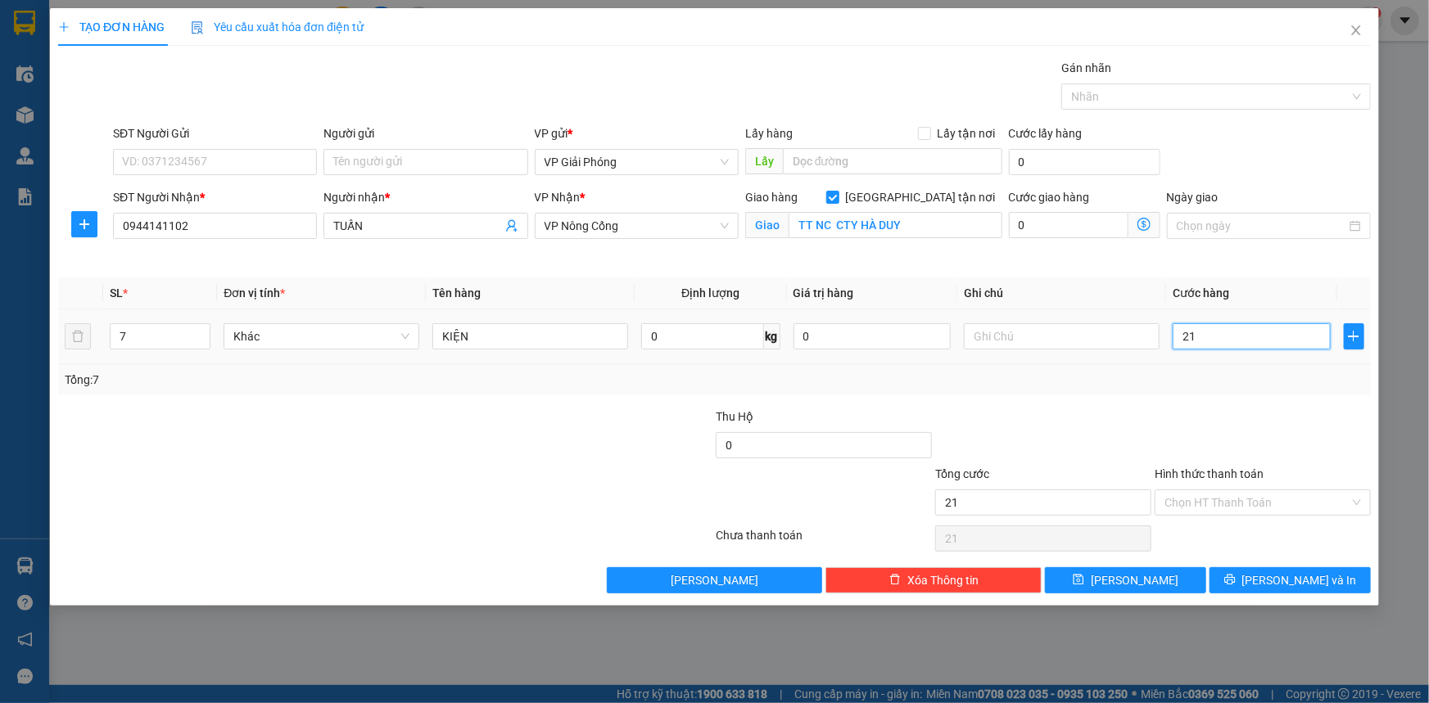
type input "2"
type input "20"
type input "200"
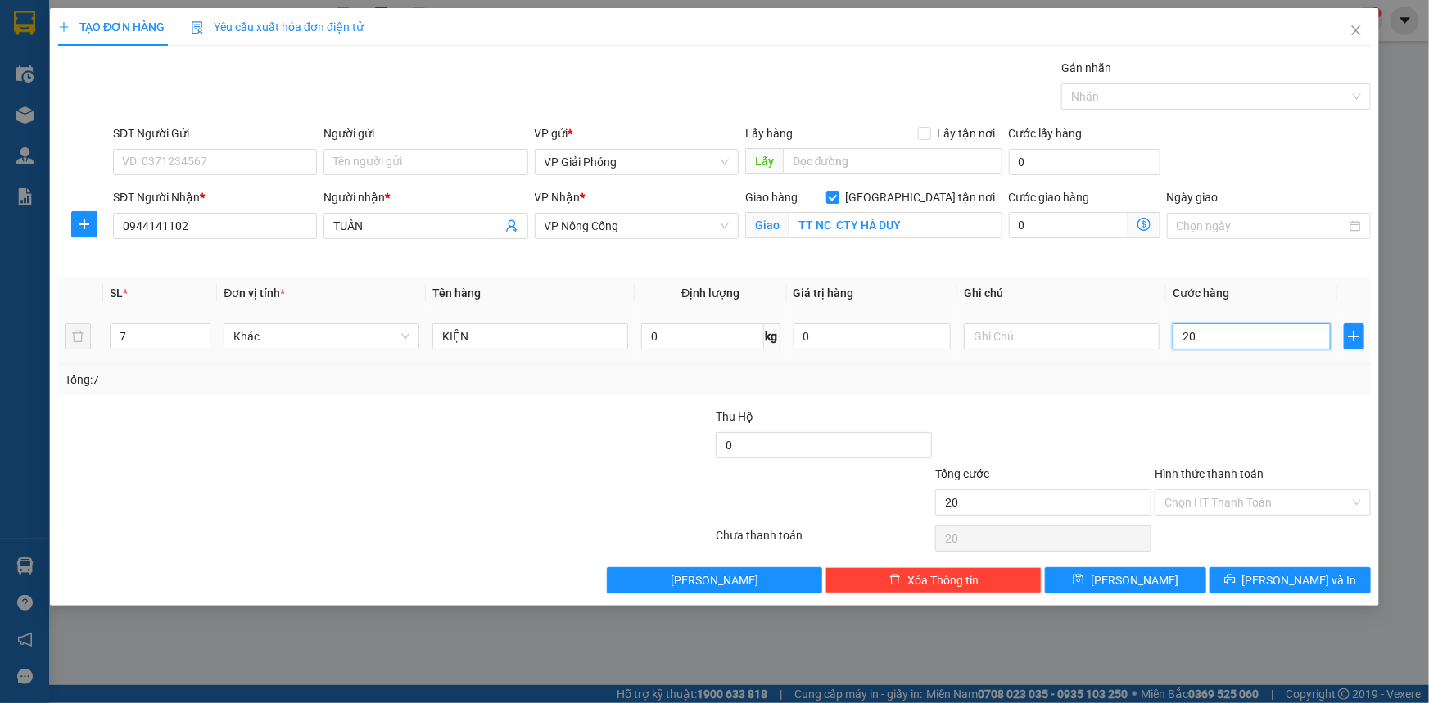
type input "200"
click at [1146, 102] on div at bounding box center [1207, 97] width 285 height 20
type input "200.000"
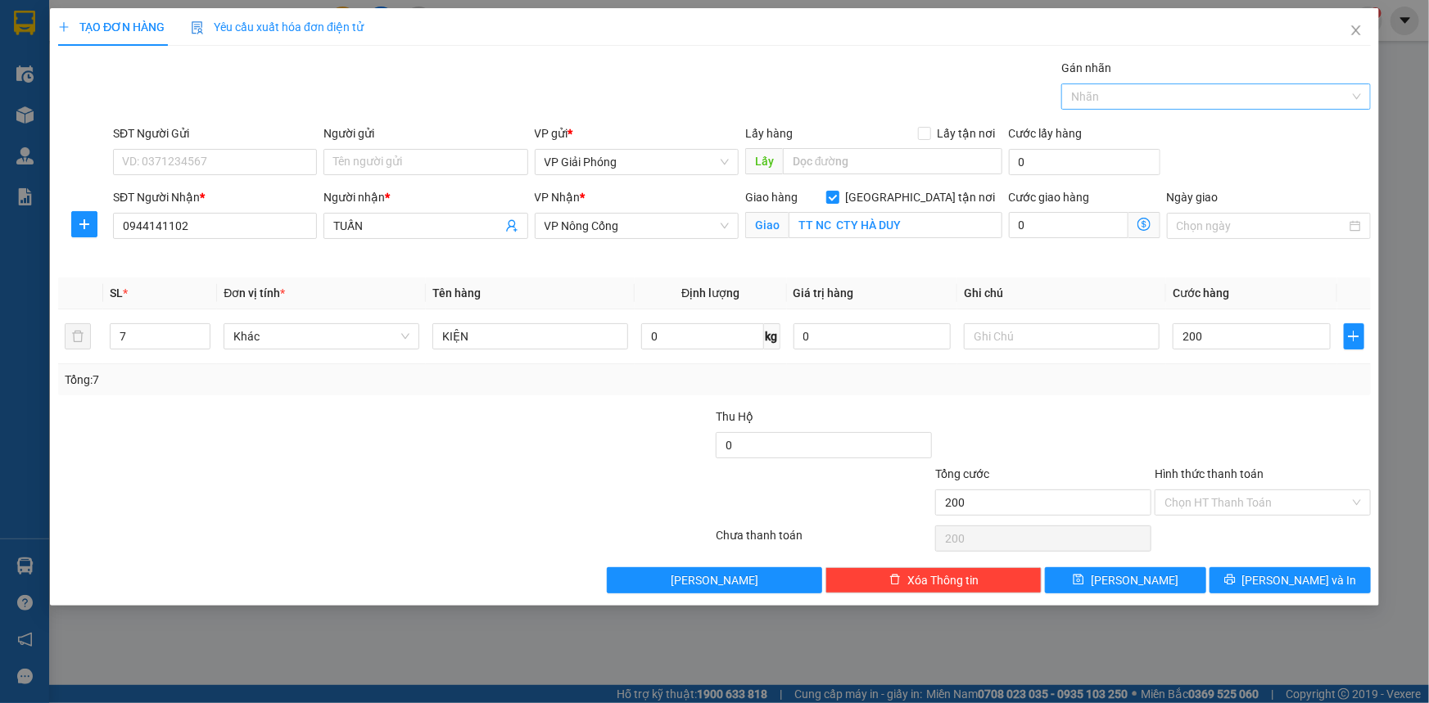
type input "200.000"
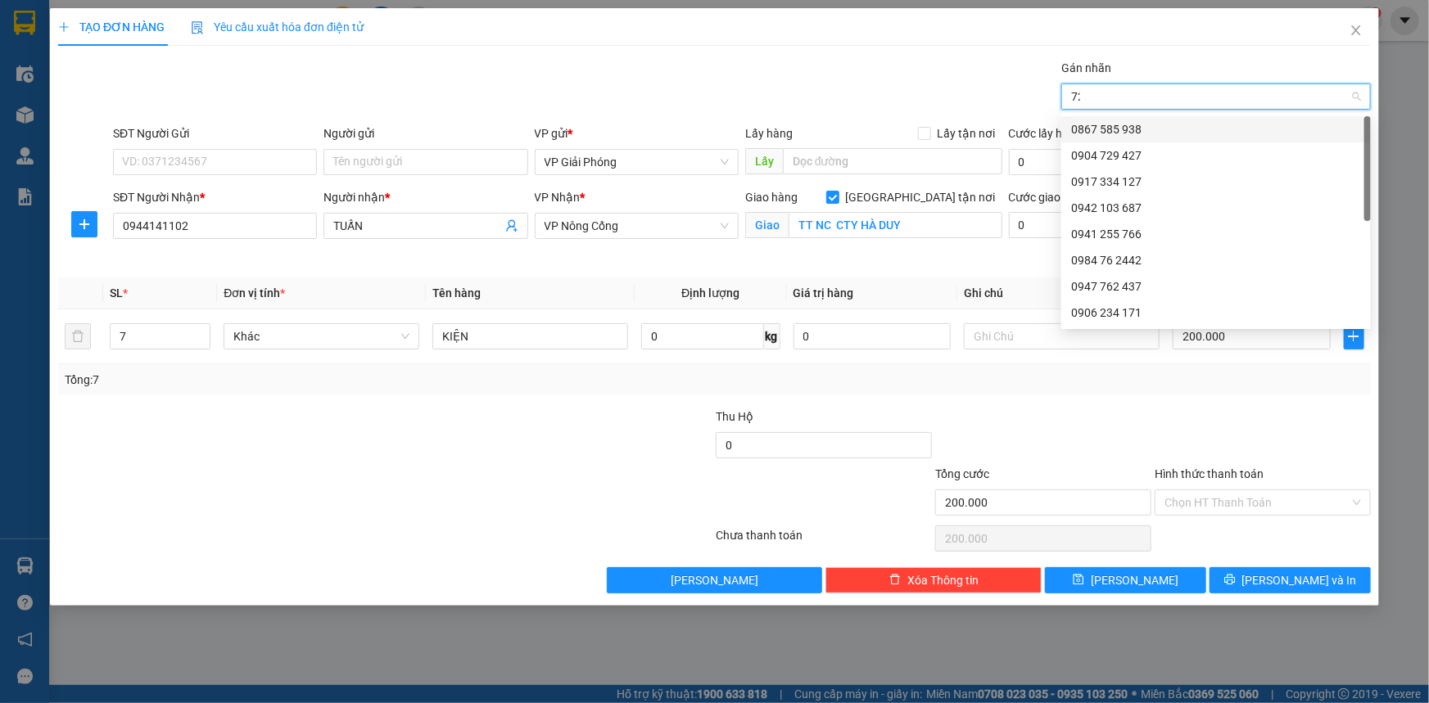
type input "727"
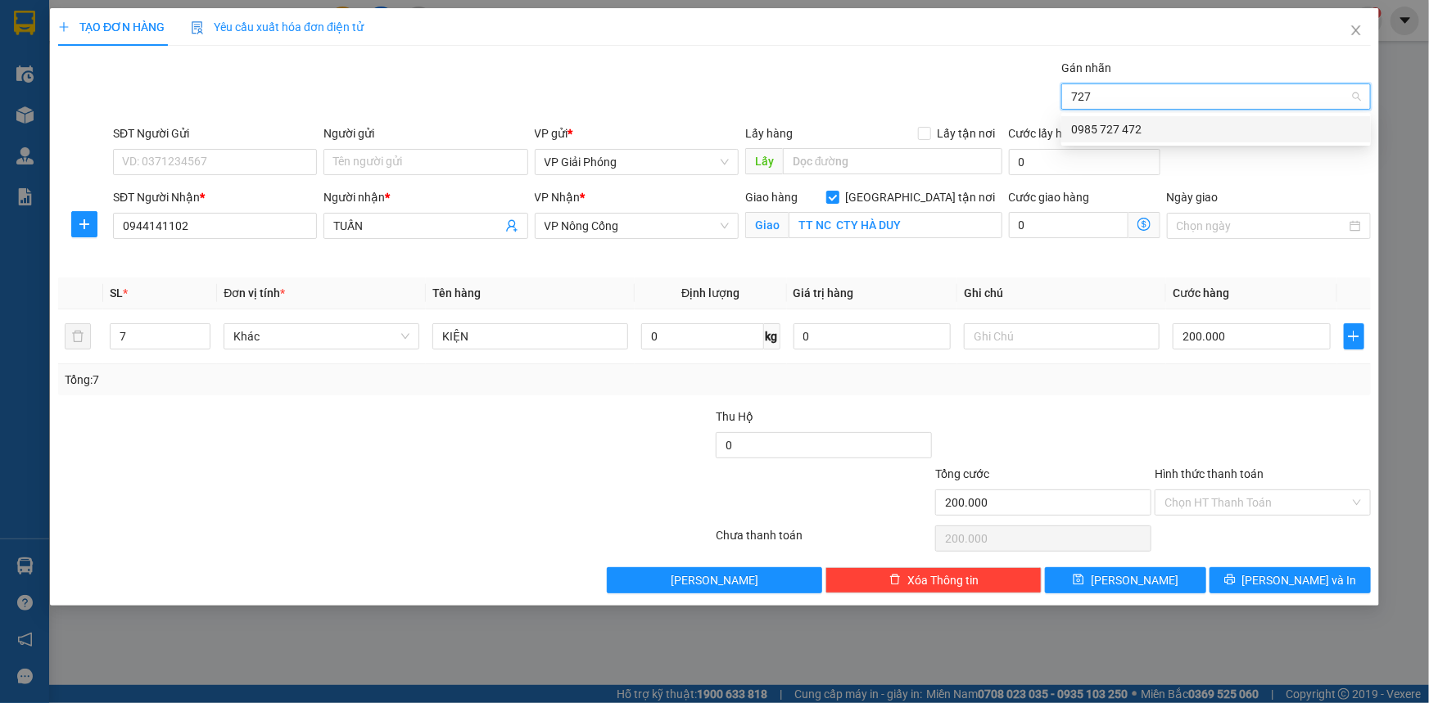
click at [1152, 123] on div "0985 727 472" at bounding box center [1216, 129] width 290 height 18
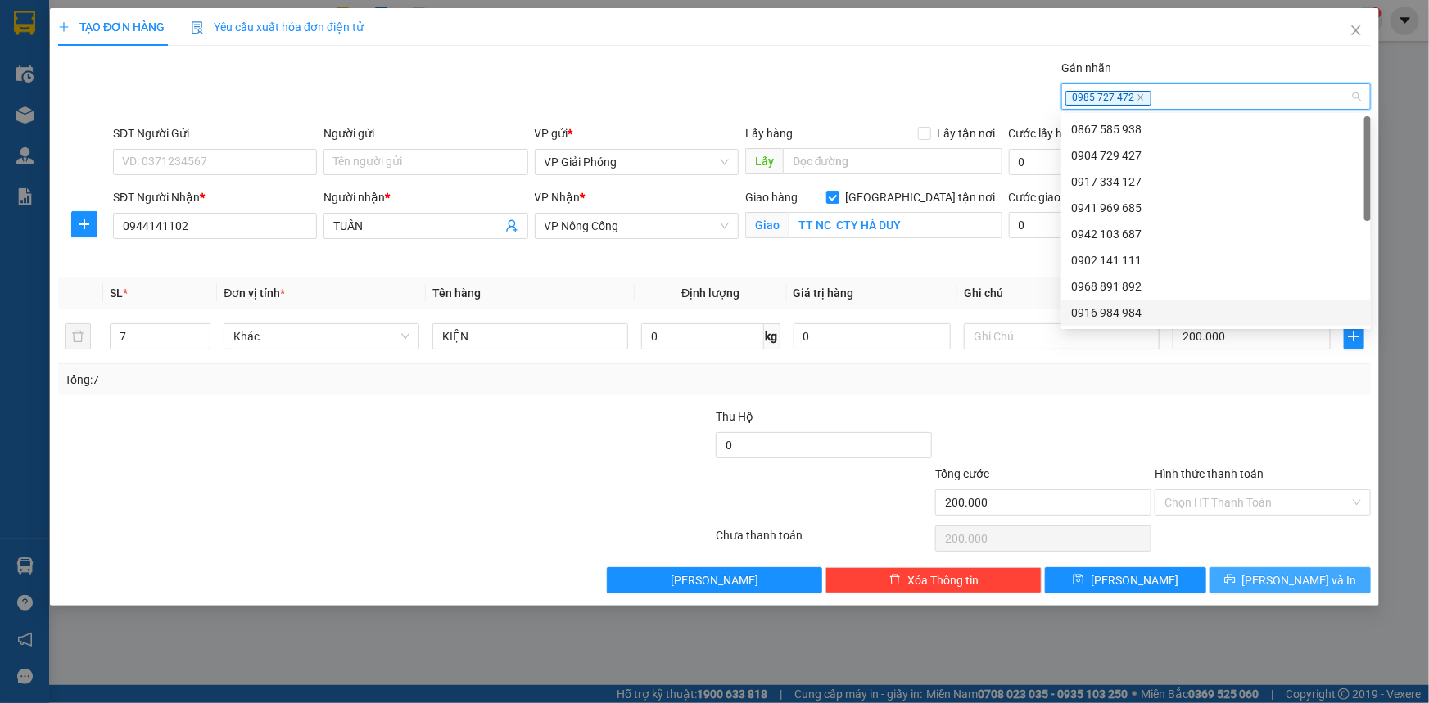
click at [1257, 578] on button "[PERSON_NAME] và In" at bounding box center [1289, 580] width 161 height 26
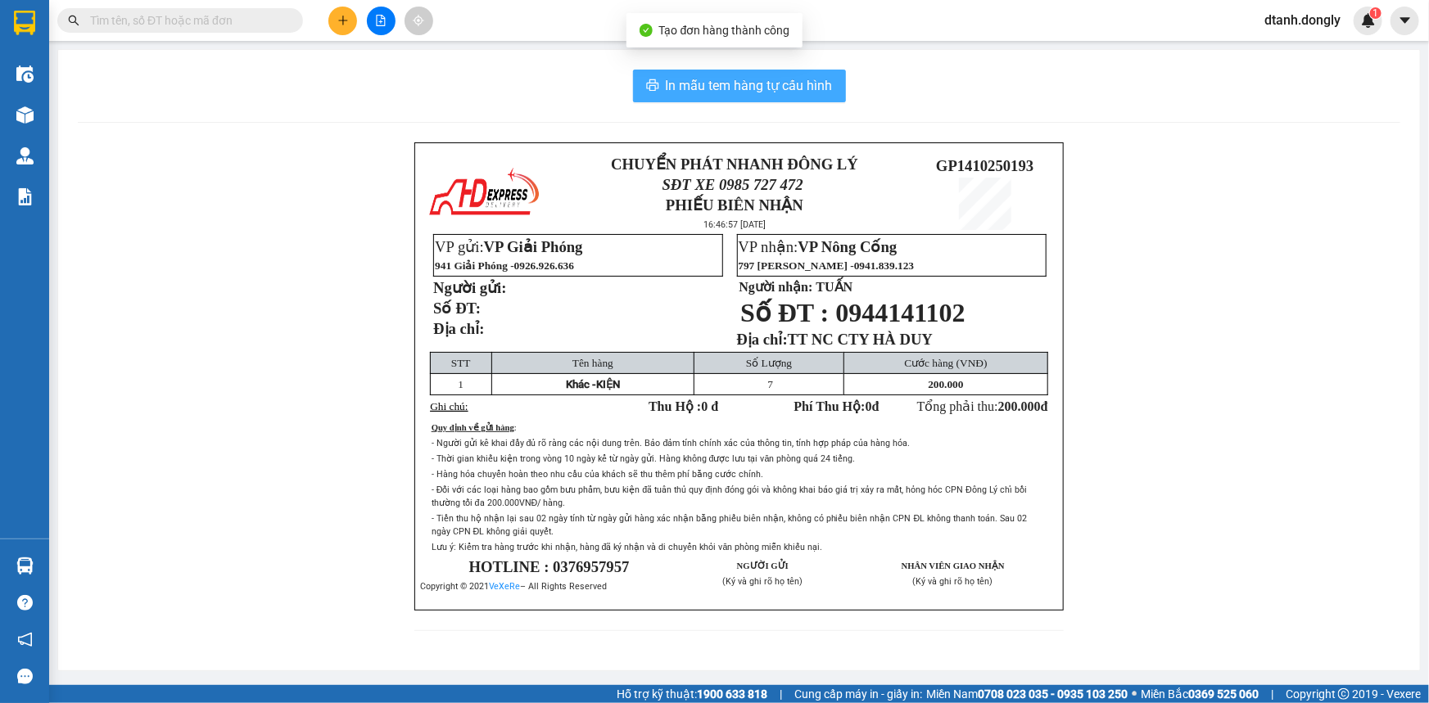
click at [770, 93] on span "In mẫu tem hàng tự cấu hình" at bounding box center [749, 85] width 167 height 20
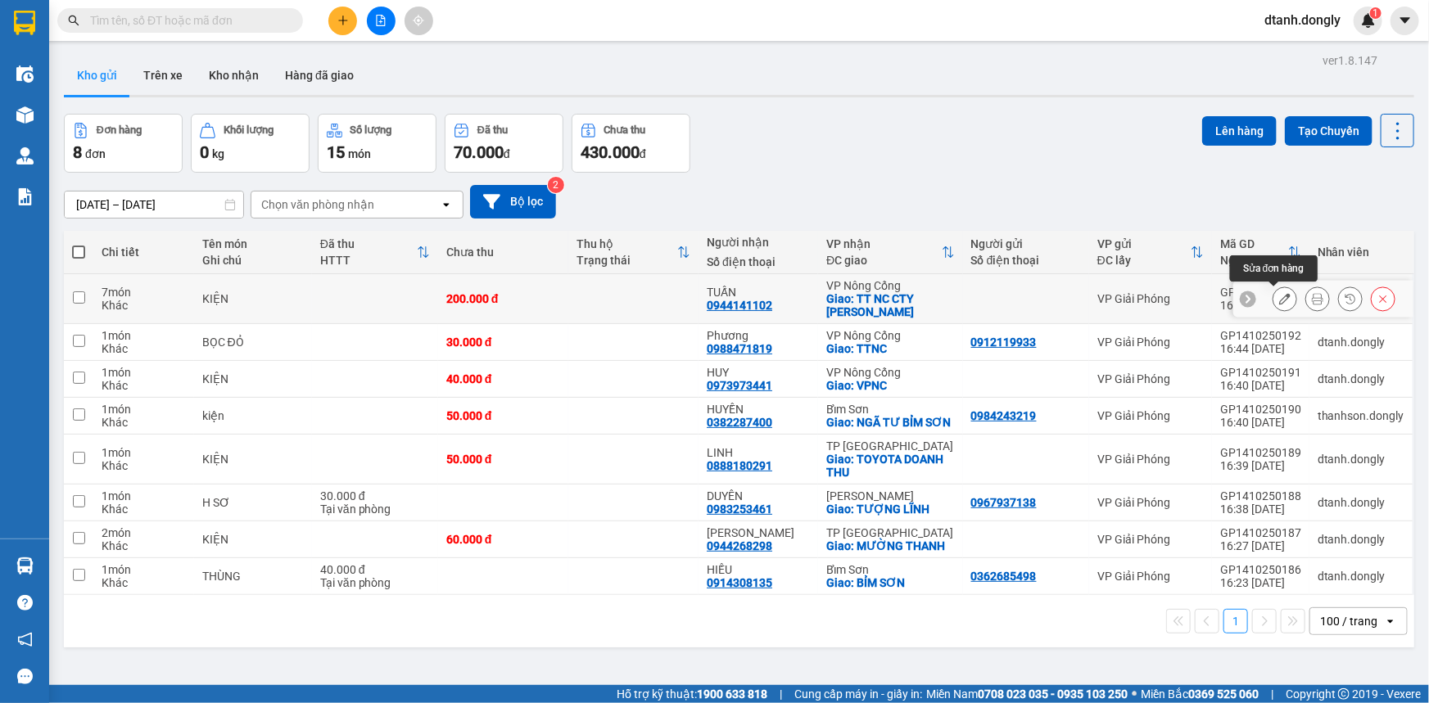
click at [1279, 297] on icon at bounding box center [1284, 298] width 11 height 11
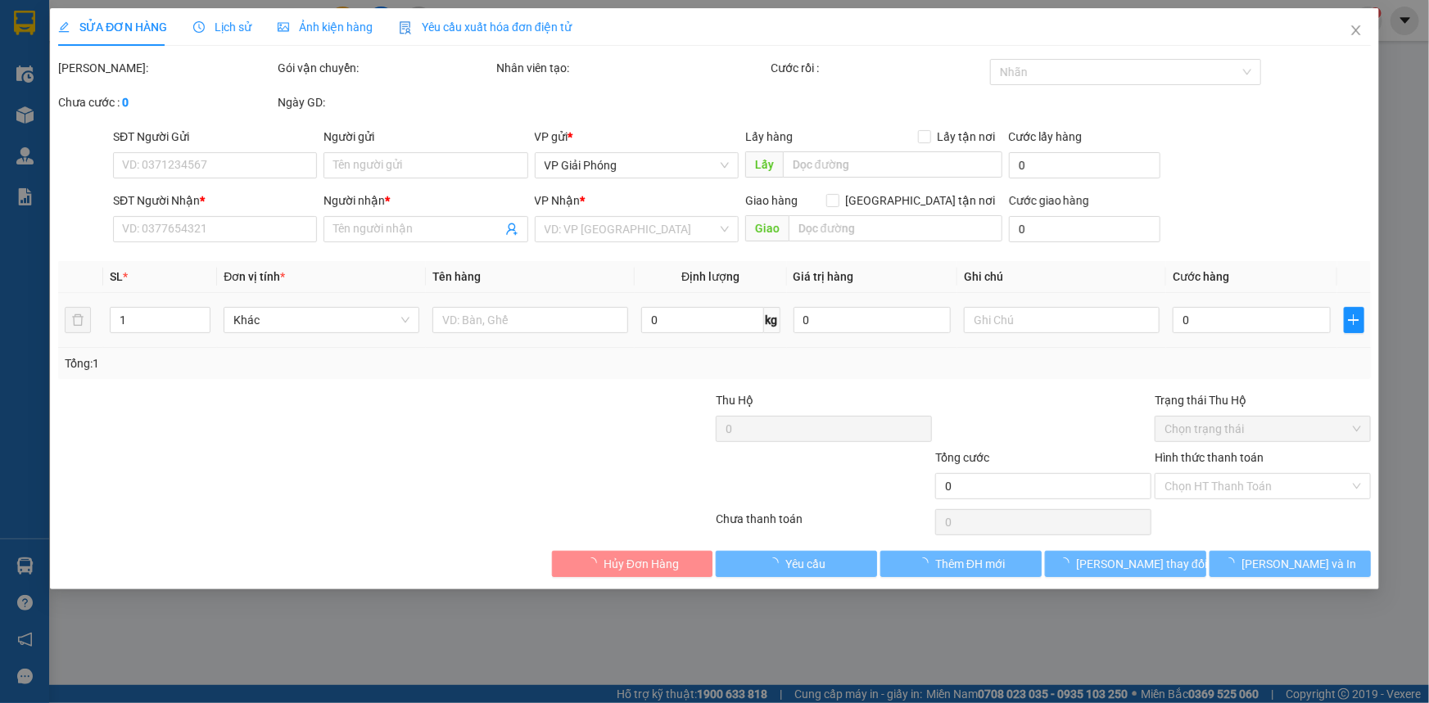
type input "0944141102"
type input "TUẤN"
checkbox input "true"
type input "TT NC CTY HÀ DUY"
type input "200.000"
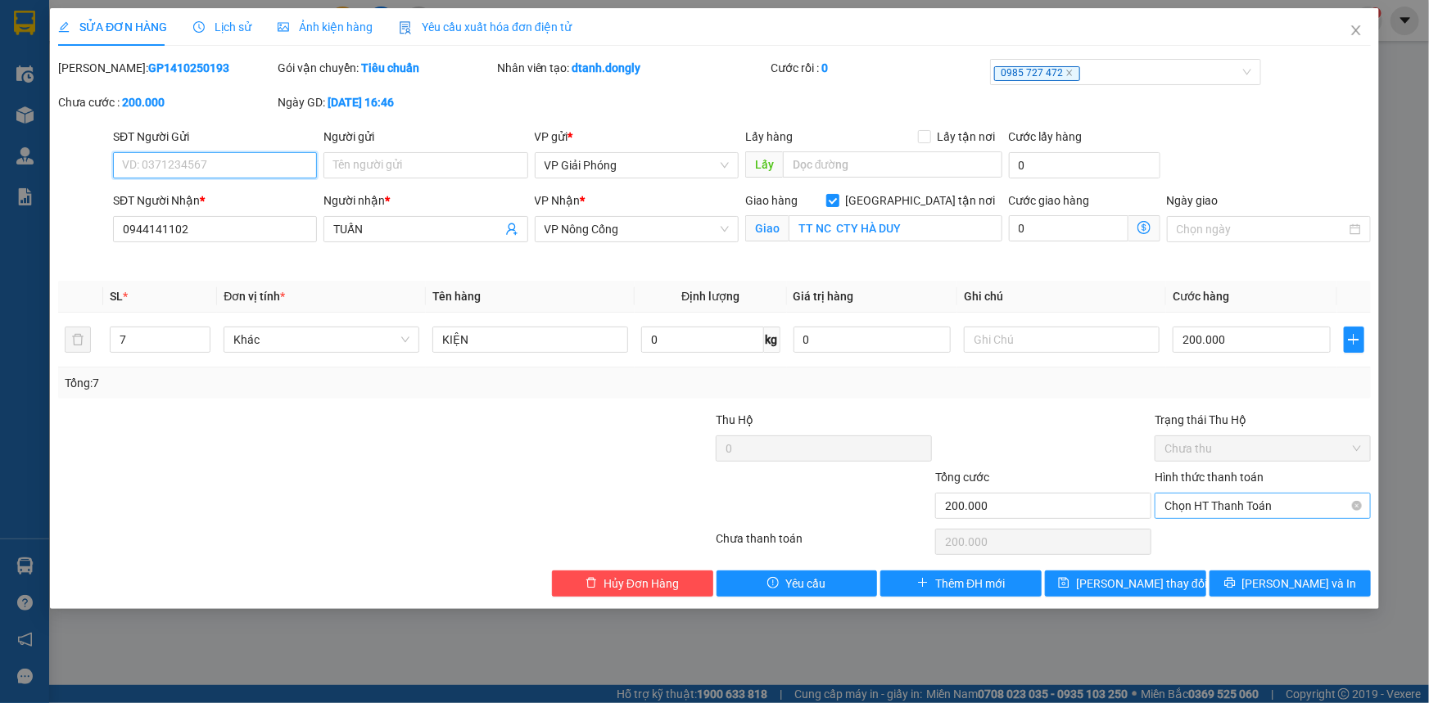
click at [1217, 506] on span "Chọn HT Thanh Toán" at bounding box center [1262, 506] width 197 height 25
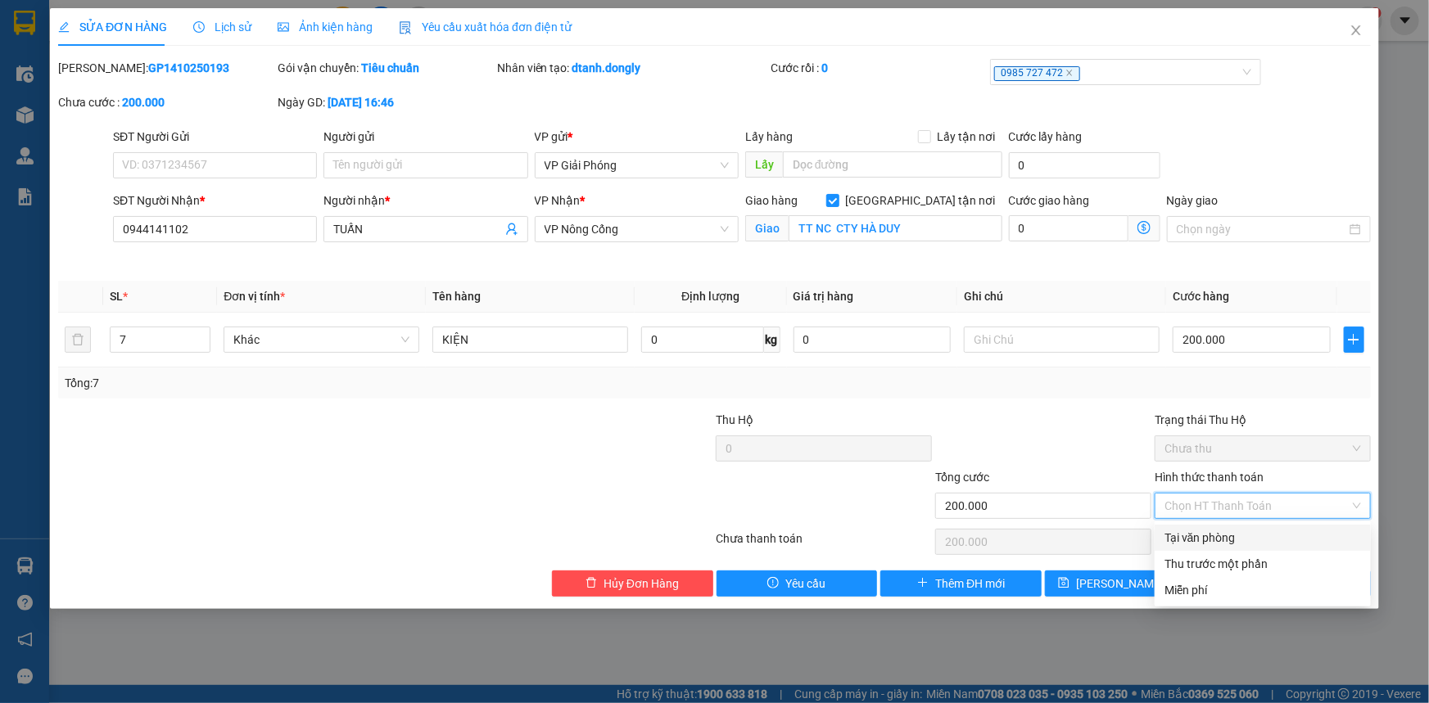
click at [1243, 535] on div "Tại văn phòng" at bounding box center [1262, 538] width 197 height 18
type input "0"
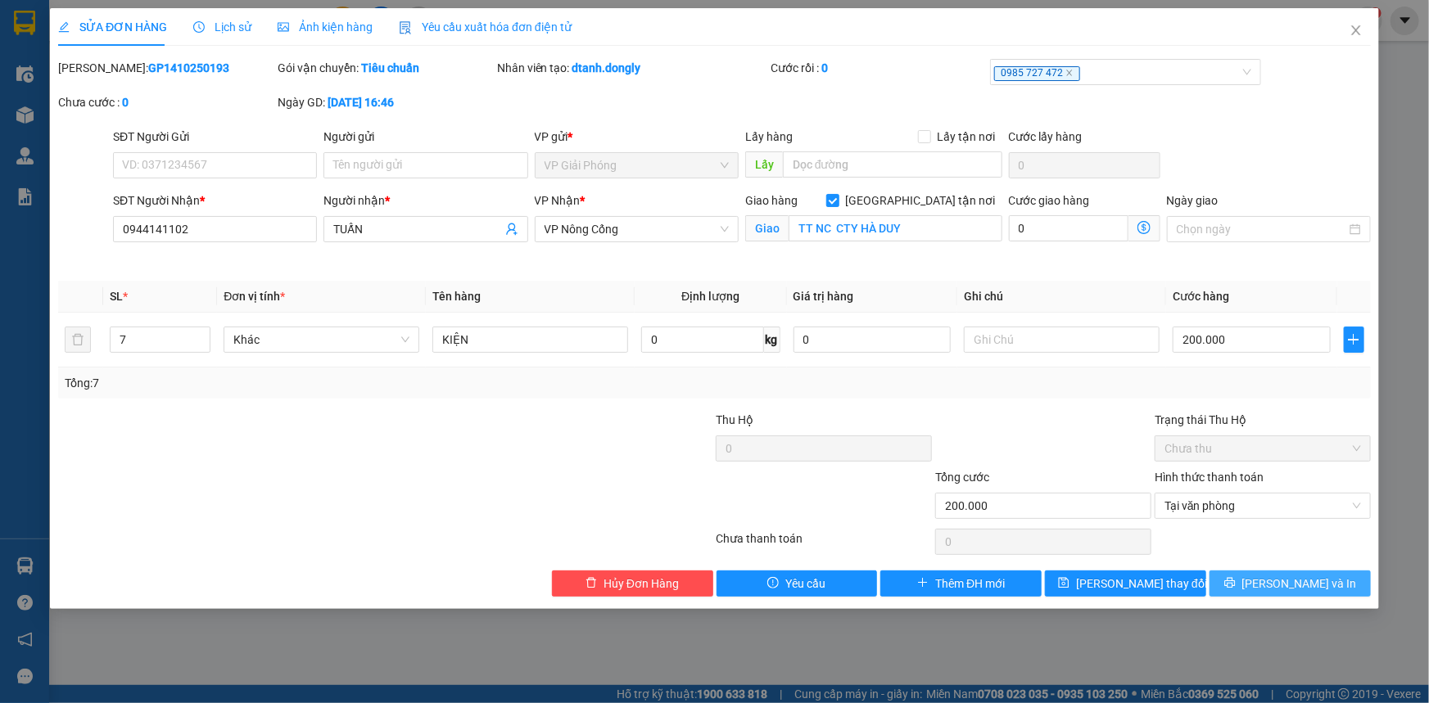
click at [1269, 573] on button "[PERSON_NAME] và In" at bounding box center [1289, 584] width 161 height 26
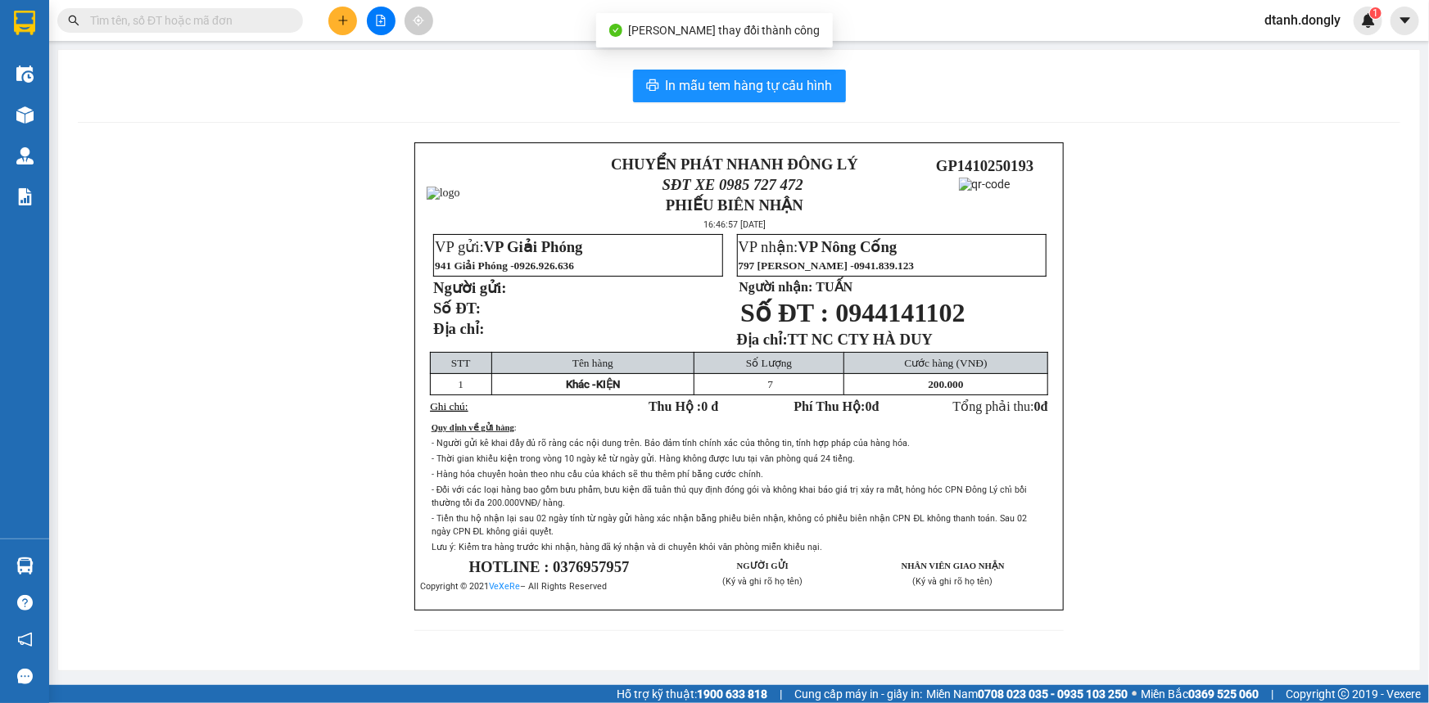
click at [816, 102] on div "In mẫu tem hàng tự cấu hình CHUYỂN PHÁT NHANH ĐÔNG LÝ SĐT XE 0985 727 472 PHIẾU…" at bounding box center [739, 360] width 1362 height 621
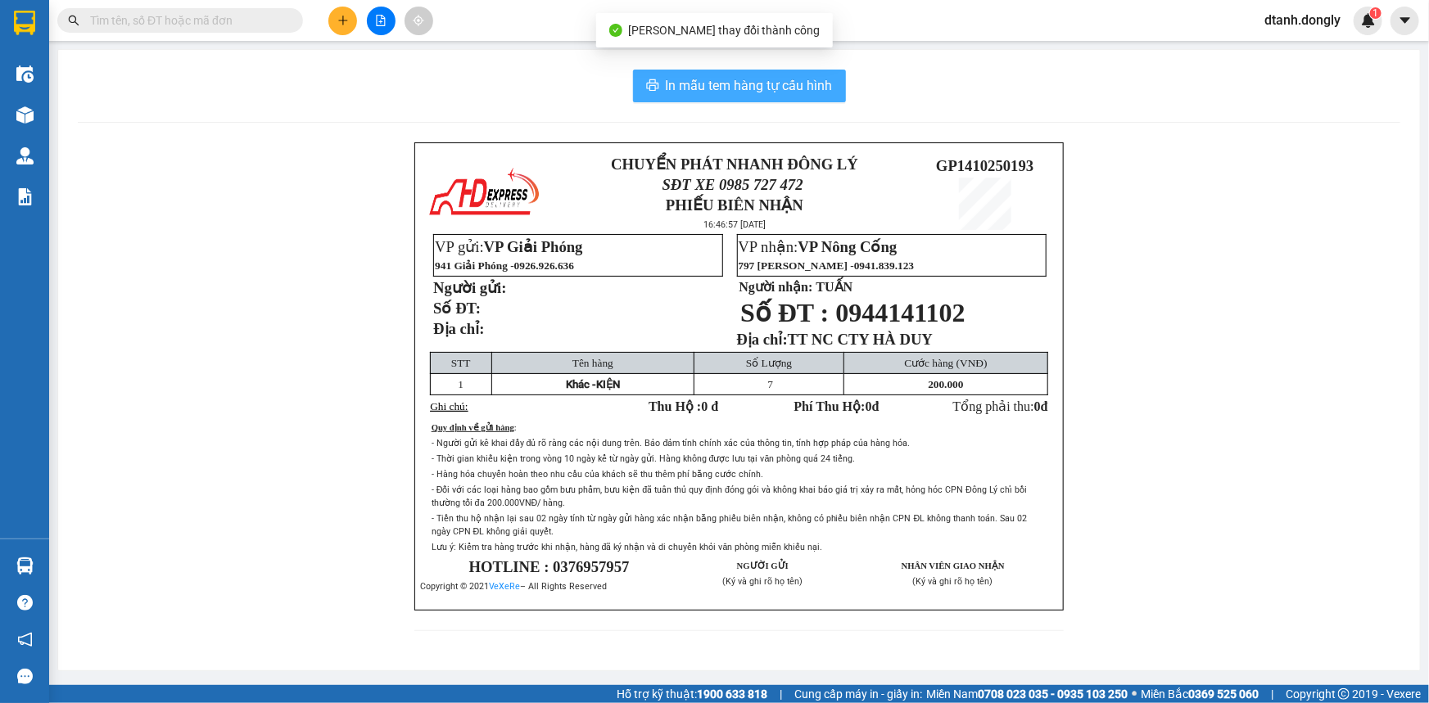
click at [813, 98] on button "In mẫu tem hàng tự cấu hình" at bounding box center [739, 86] width 213 height 33
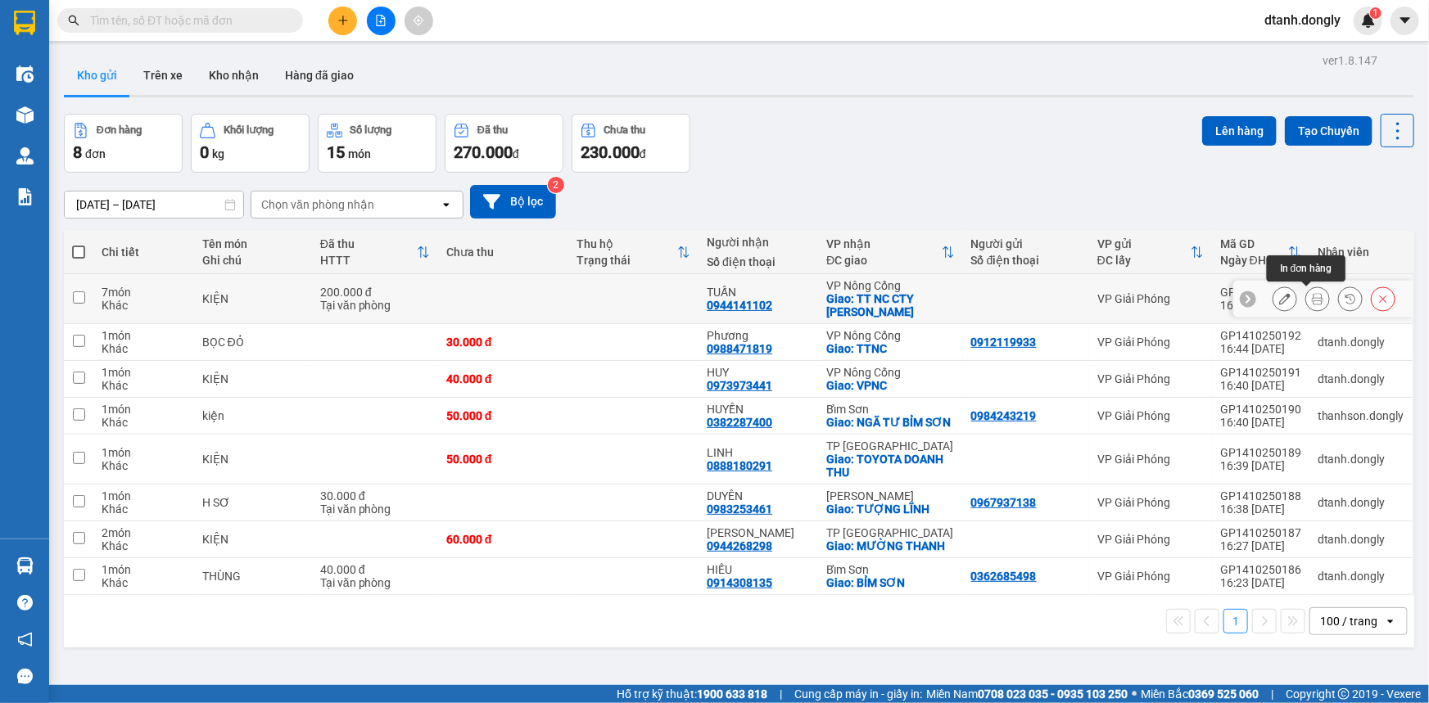
click at [1310, 296] on button at bounding box center [1317, 299] width 23 height 29
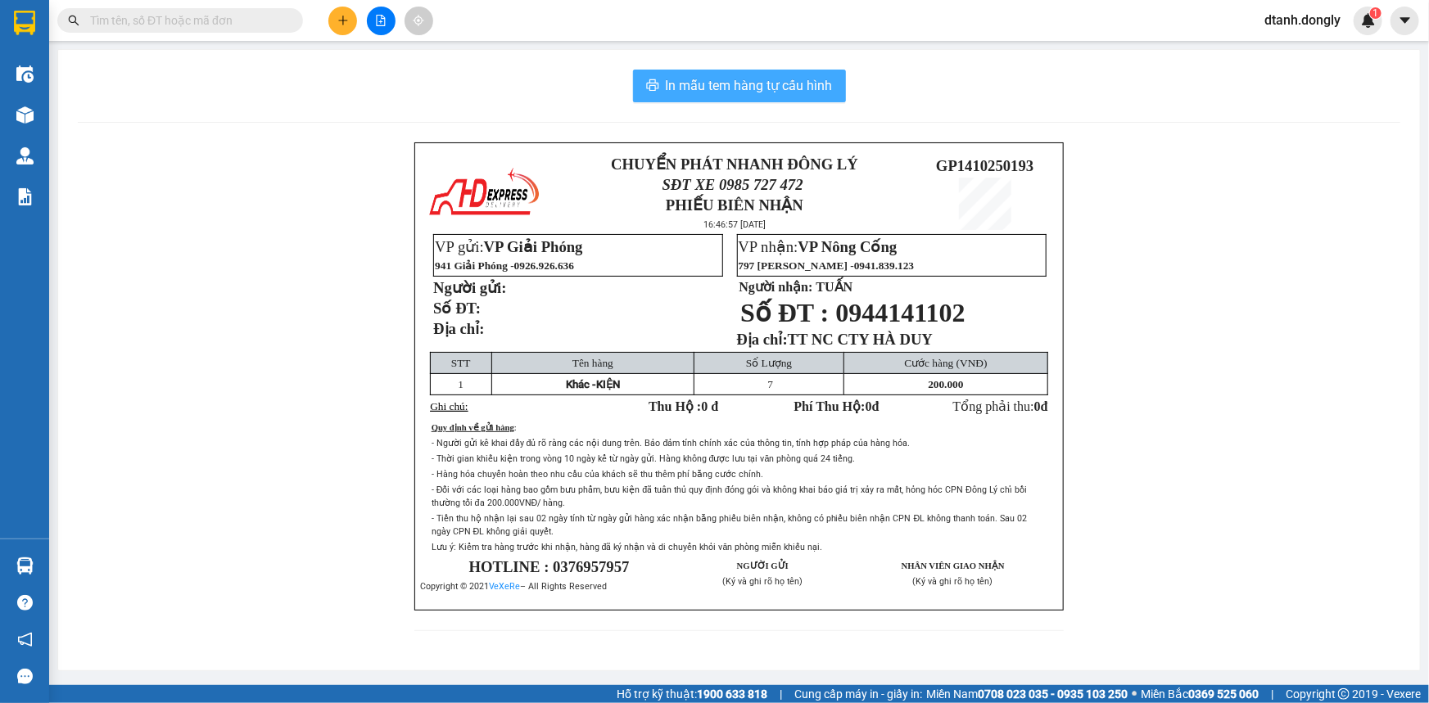
drag, startPoint x: 793, startPoint y: 84, endPoint x: 812, endPoint y: 71, distance: 22.3
click at [796, 84] on span "In mẫu tem hàng tự cấu hình" at bounding box center [749, 85] width 167 height 20
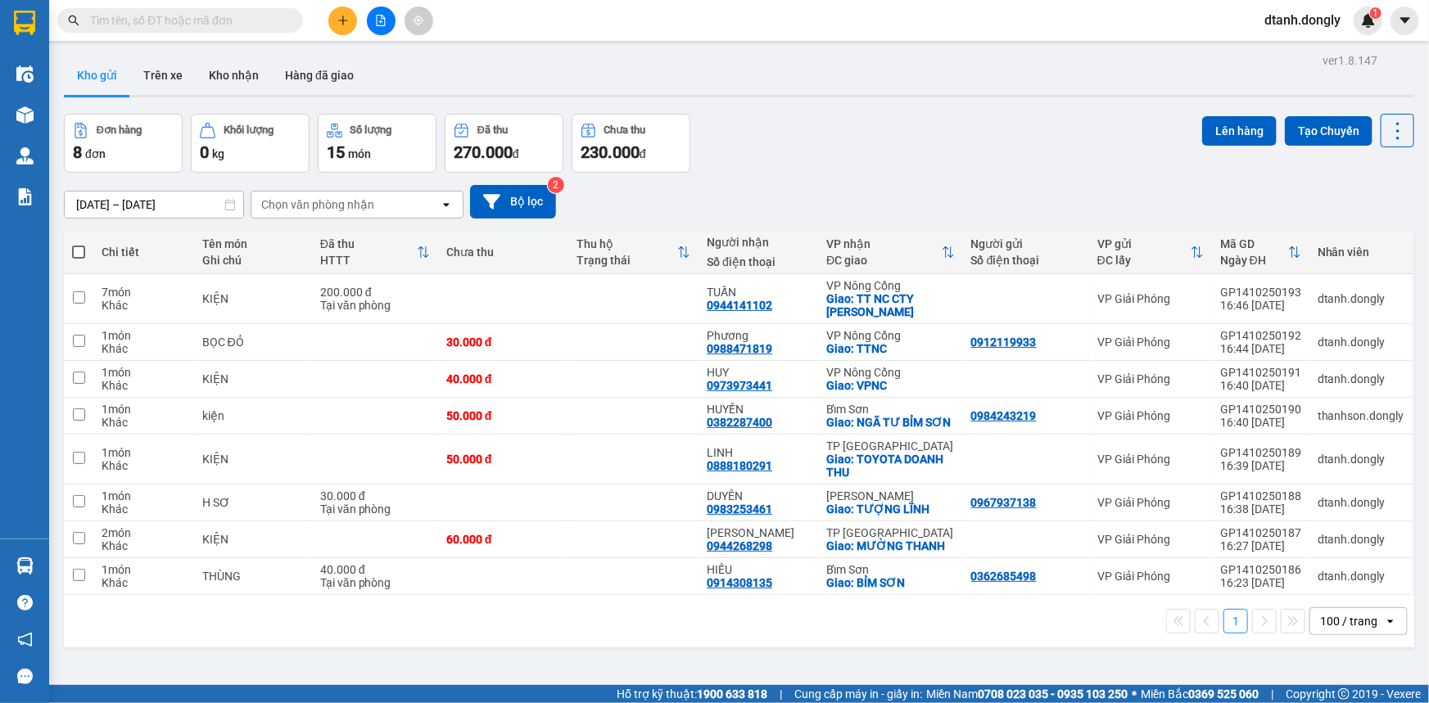
click at [74, 239] on th at bounding box center [78, 252] width 29 height 43
click at [75, 251] on span at bounding box center [78, 252] width 13 height 13
click at [79, 244] on input "checkbox" at bounding box center [79, 244] width 0 height 0
checkbox input "true"
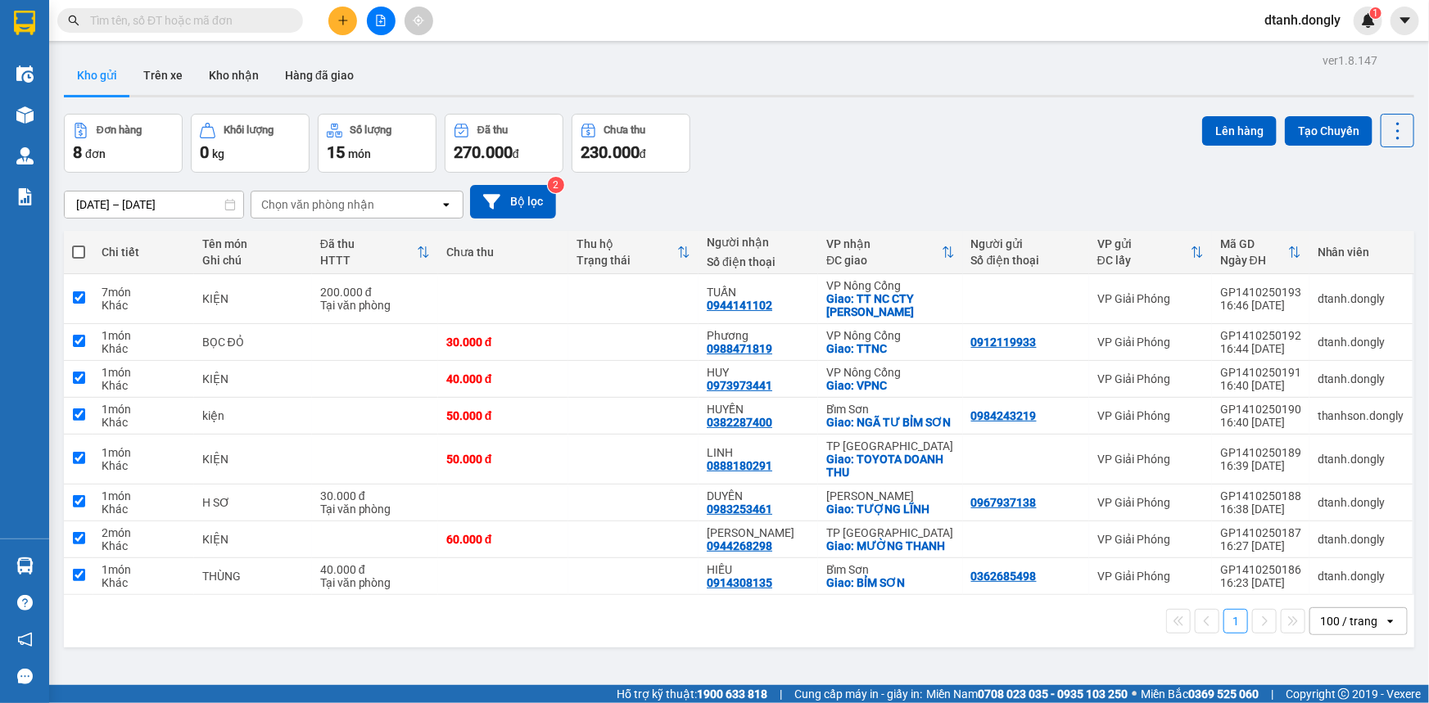
checkbox input "true"
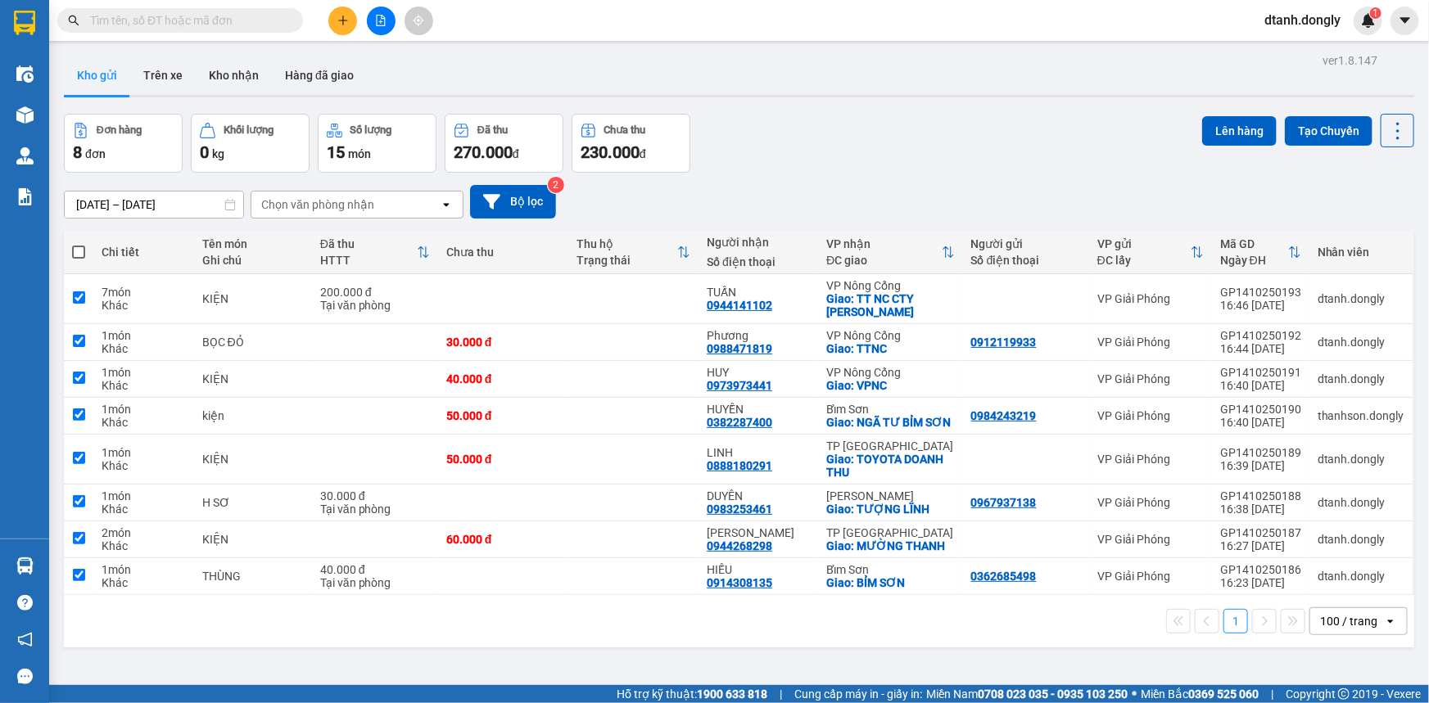
checkbox input "true"
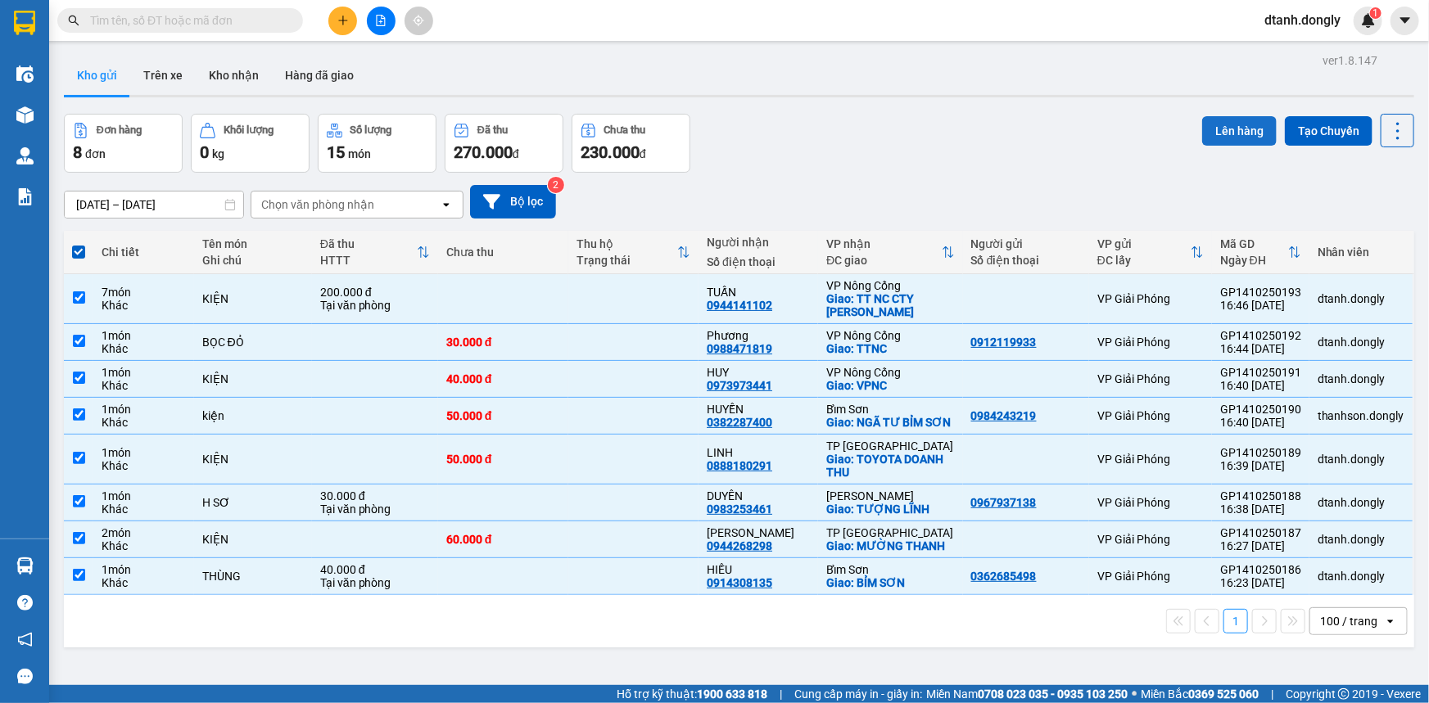
click at [1237, 139] on button "Lên hàng" at bounding box center [1239, 130] width 75 height 29
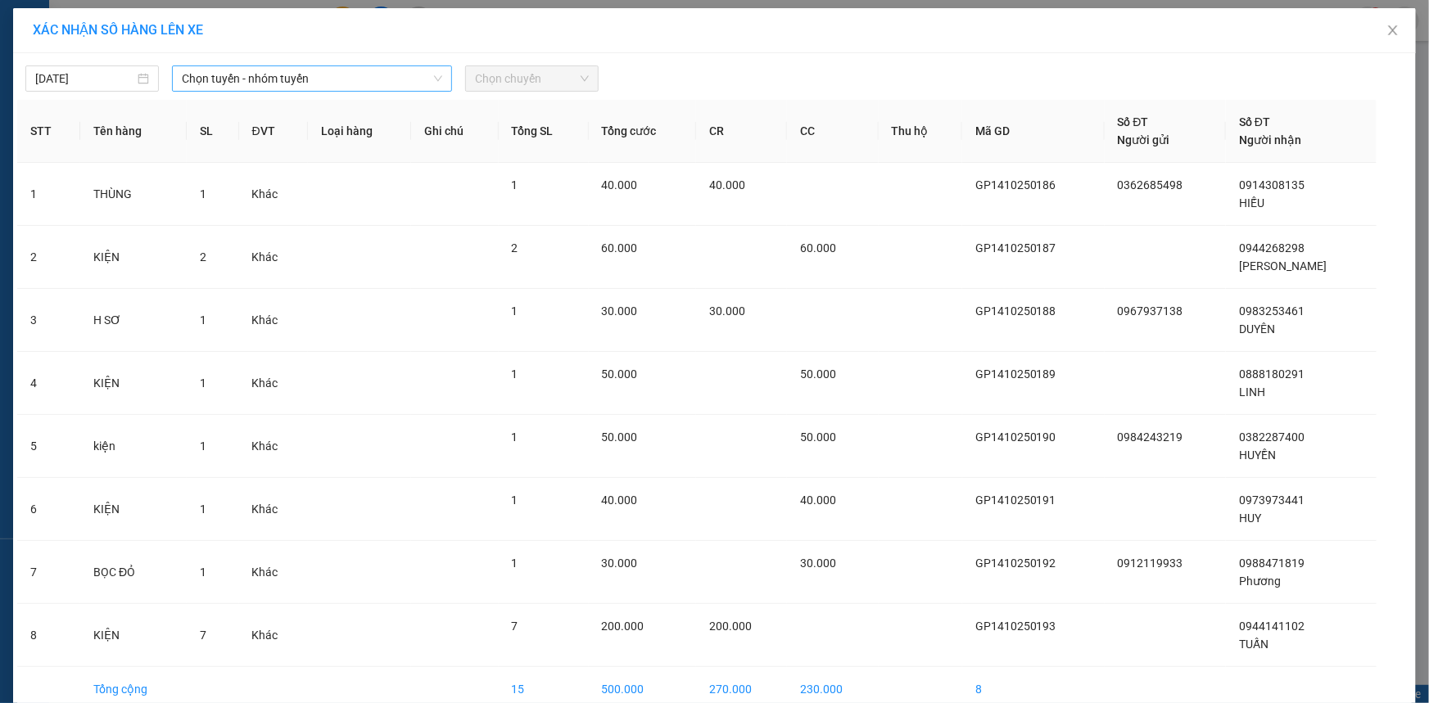
click at [403, 79] on span "Chọn tuyến - nhóm tuyến" at bounding box center [312, 78] width 260 height 25
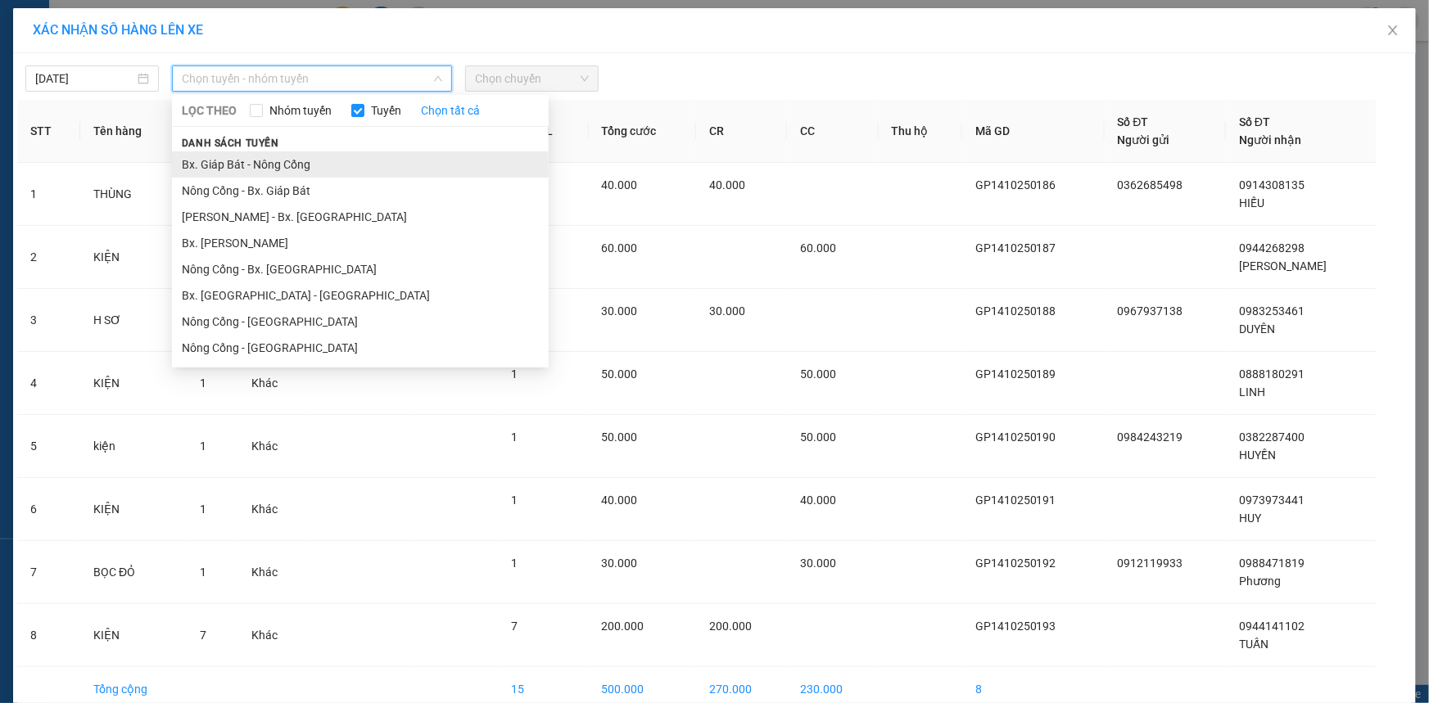
click at [364, 163] on li "Bx. Giáp Bát - Nông Cống" at bounding box center [360, 164] width 377 height 26
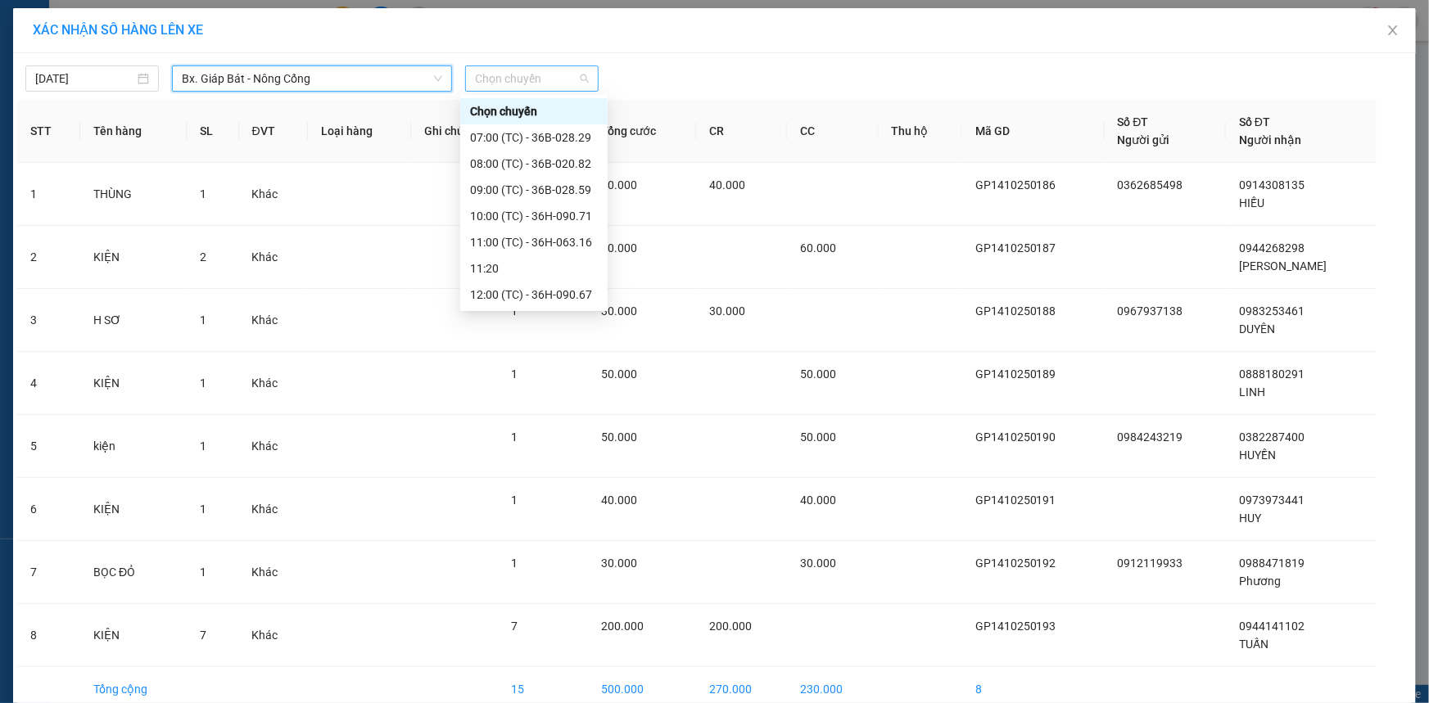
click at [585, 77] on div "Chọn chuyến" at bounding box center [531, 79] width 133 height 26
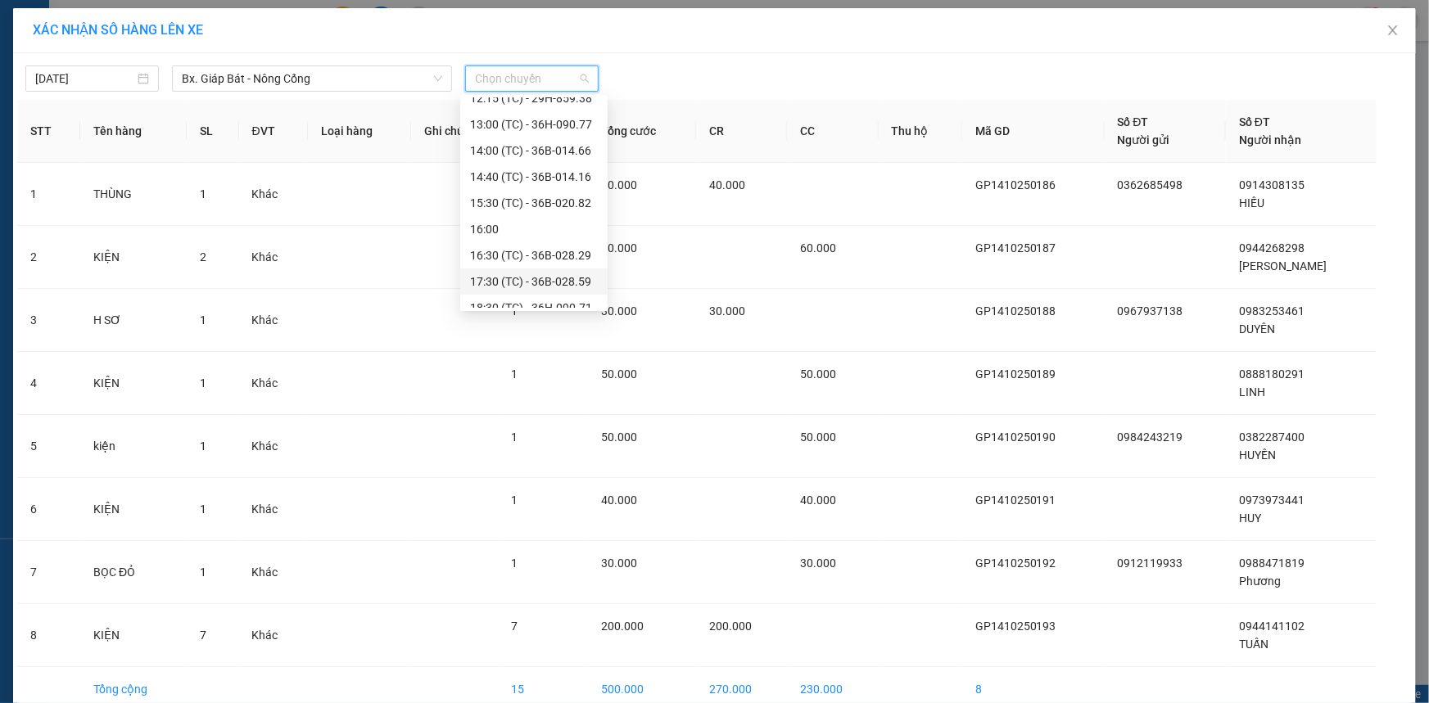
click at [558, 280] on div "17:30 (TC) - 36B-028.59" at bounding box center [534, 282] width 128 height 18
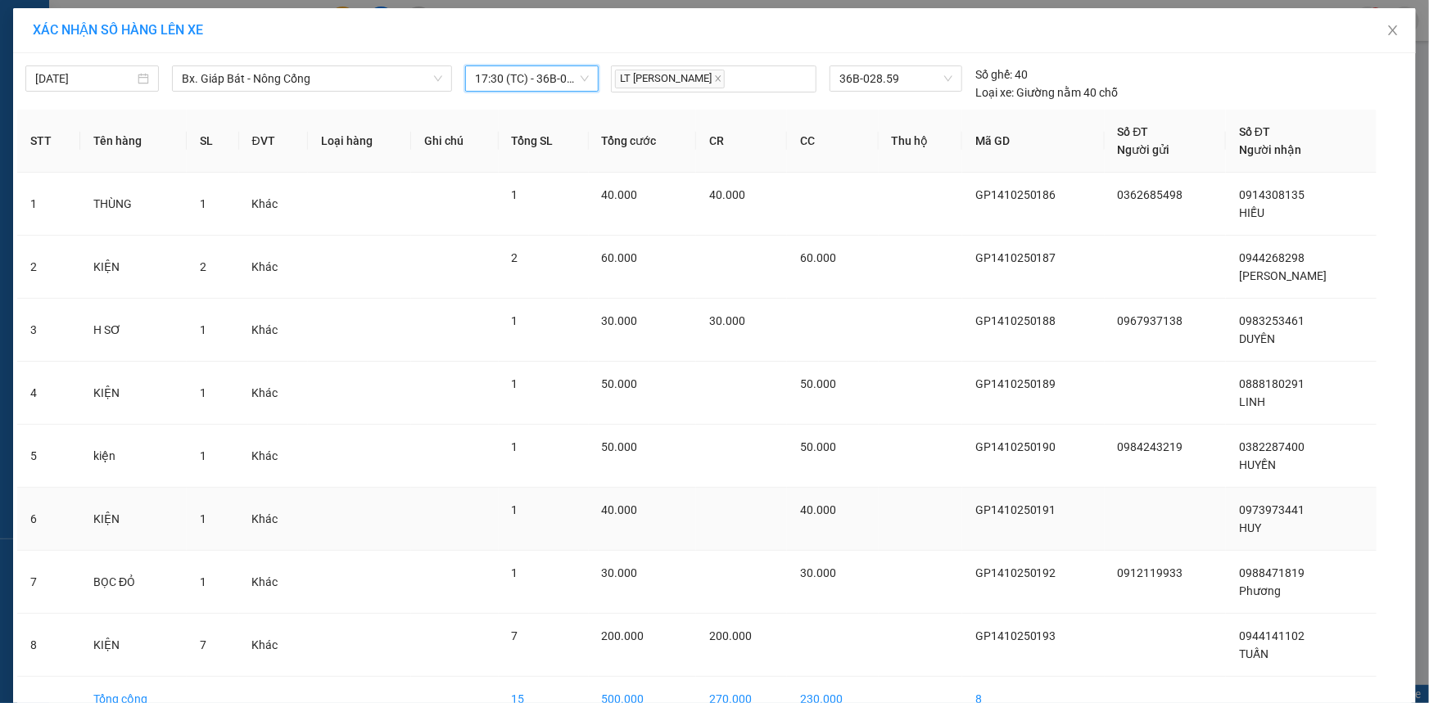
scroll to position [92, 0]
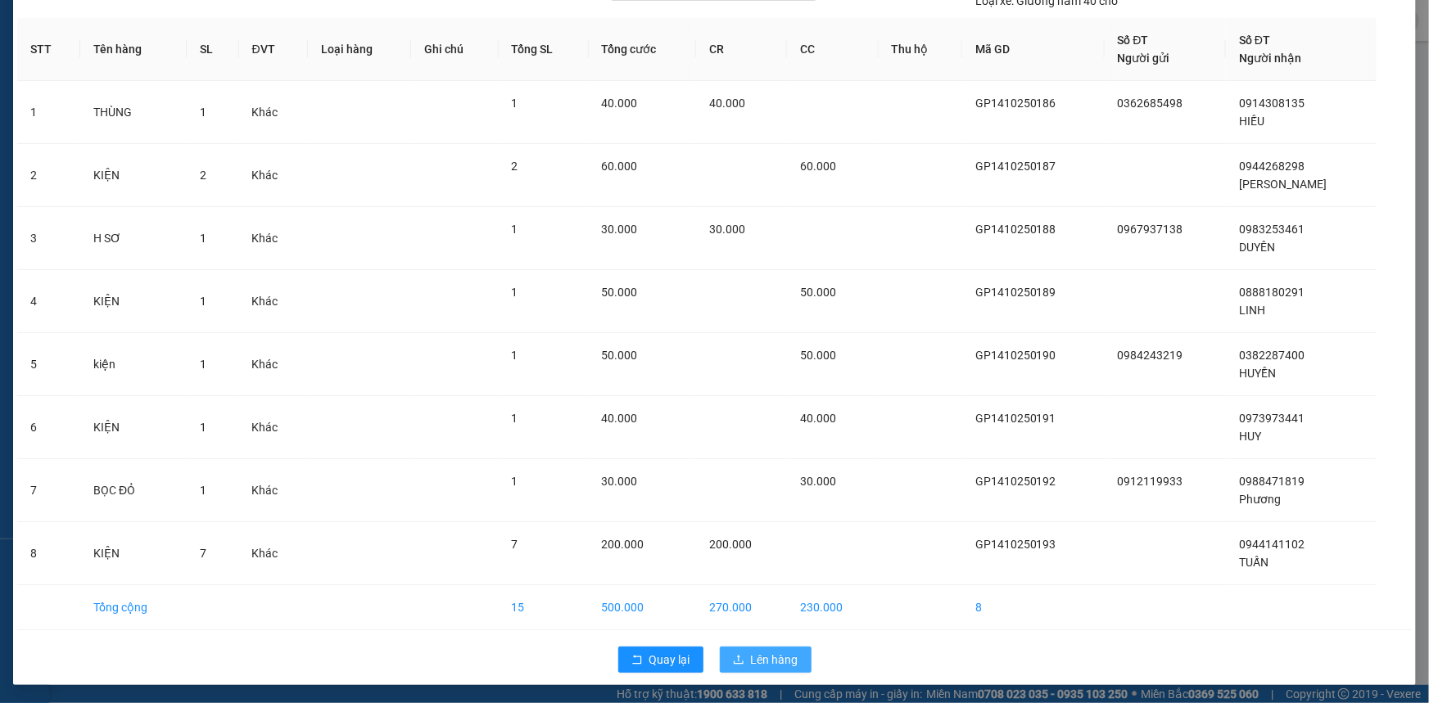
click at [775, 653] on span "Lên hàng" at bounding box center [774, 660] width 47 height 18
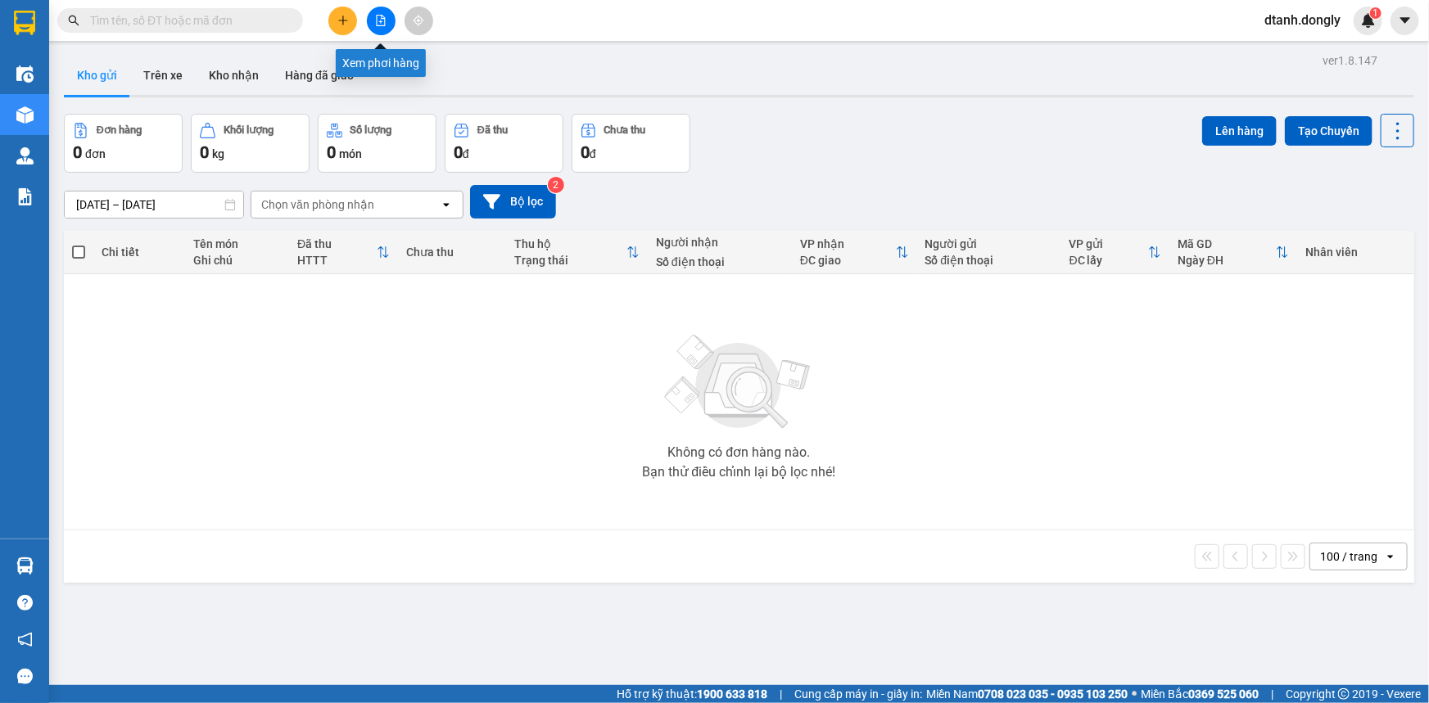
click at [378, 20] on icon "file-add" at bounding box center [380, 20] width 11 height 11
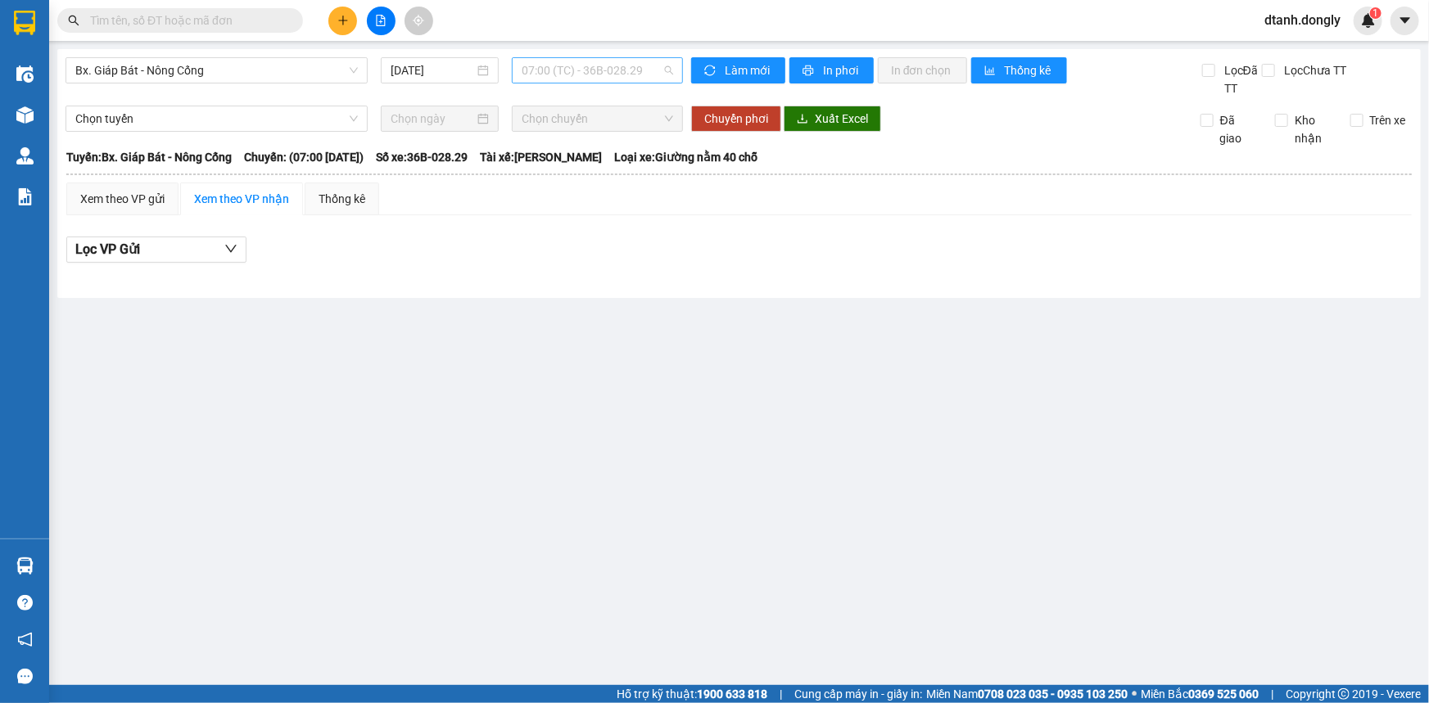
click at [658, 63] on span "07:00 (TC) - 36B-028.29" at bounding box center [597, 70] width 151 height 25
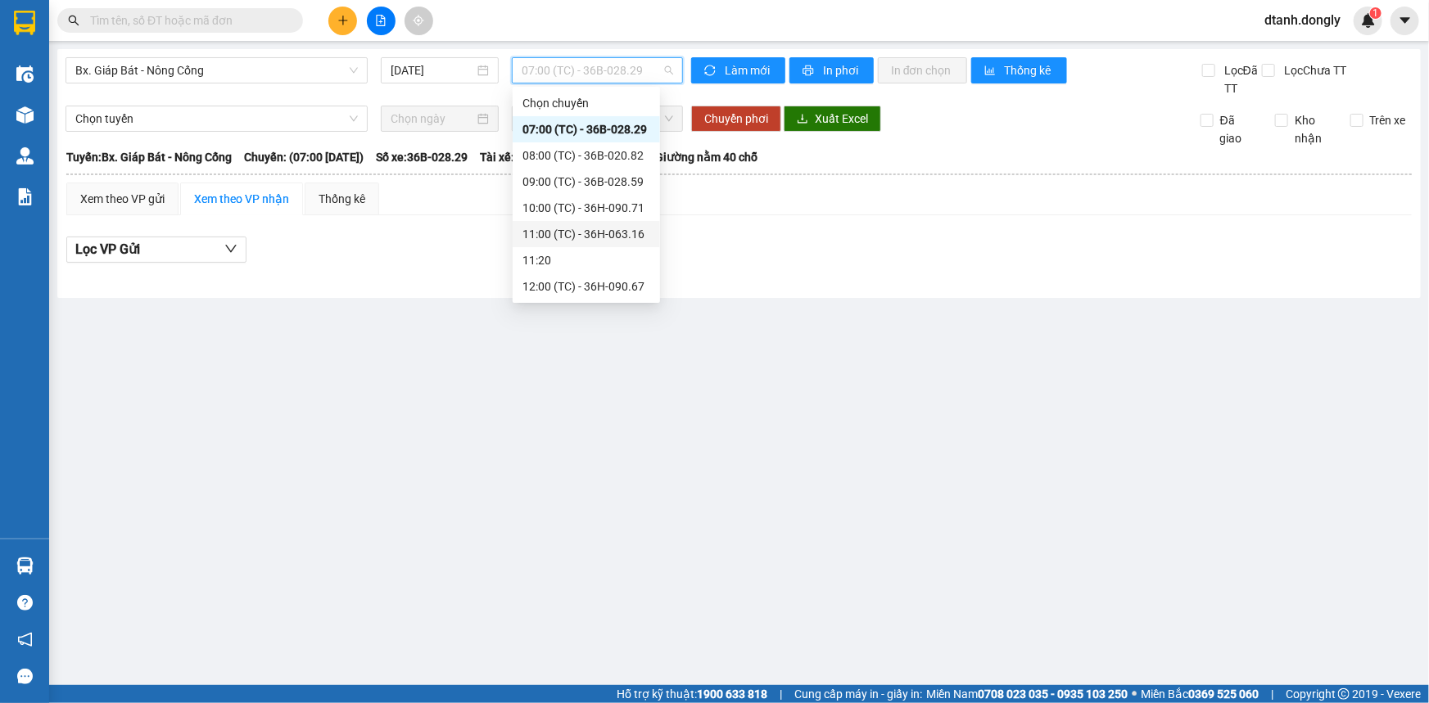
scroll to position [262, 0]
click at [599, 229] on div "17:30 (TC) - 36B-028.59" at bounding box center [586, 234] width 128 height 18
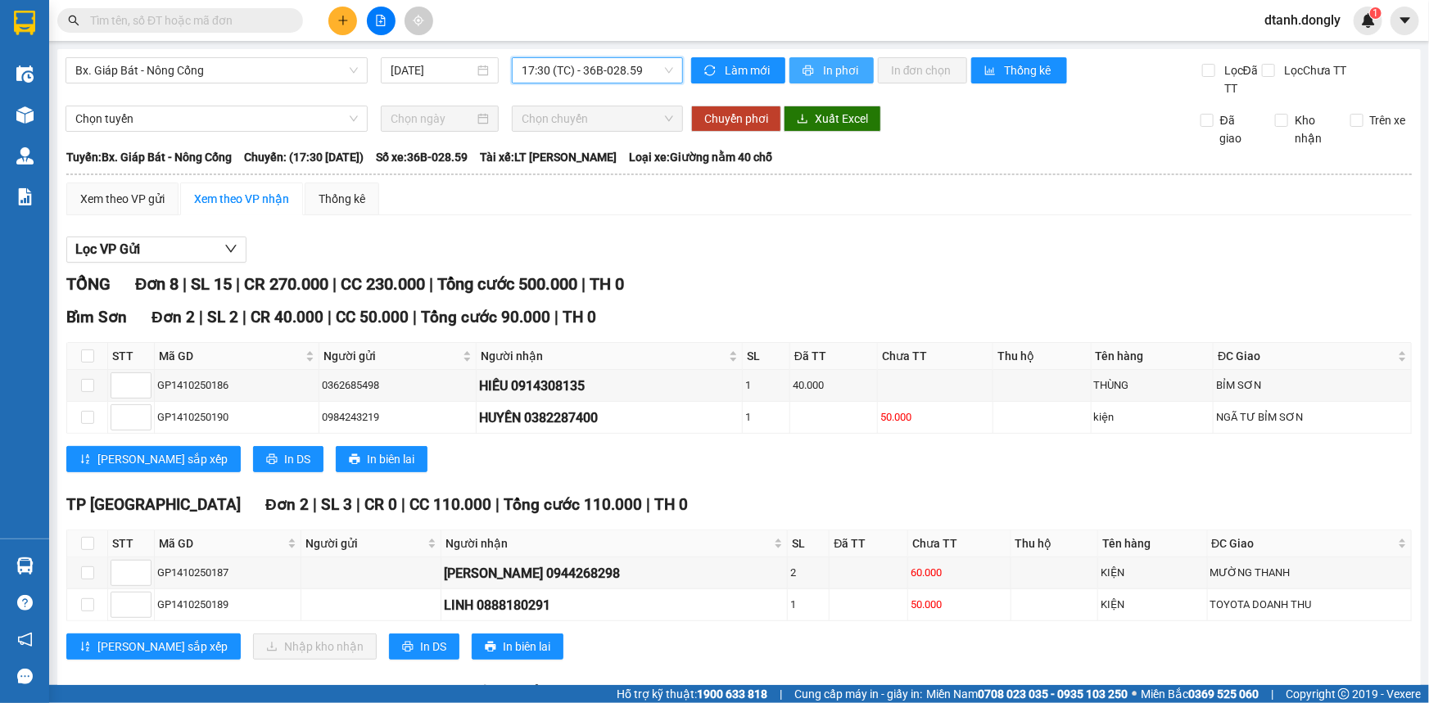
click at [847, 69] on span "In phơi" at bounding box center [842, 70] width 38 height 18
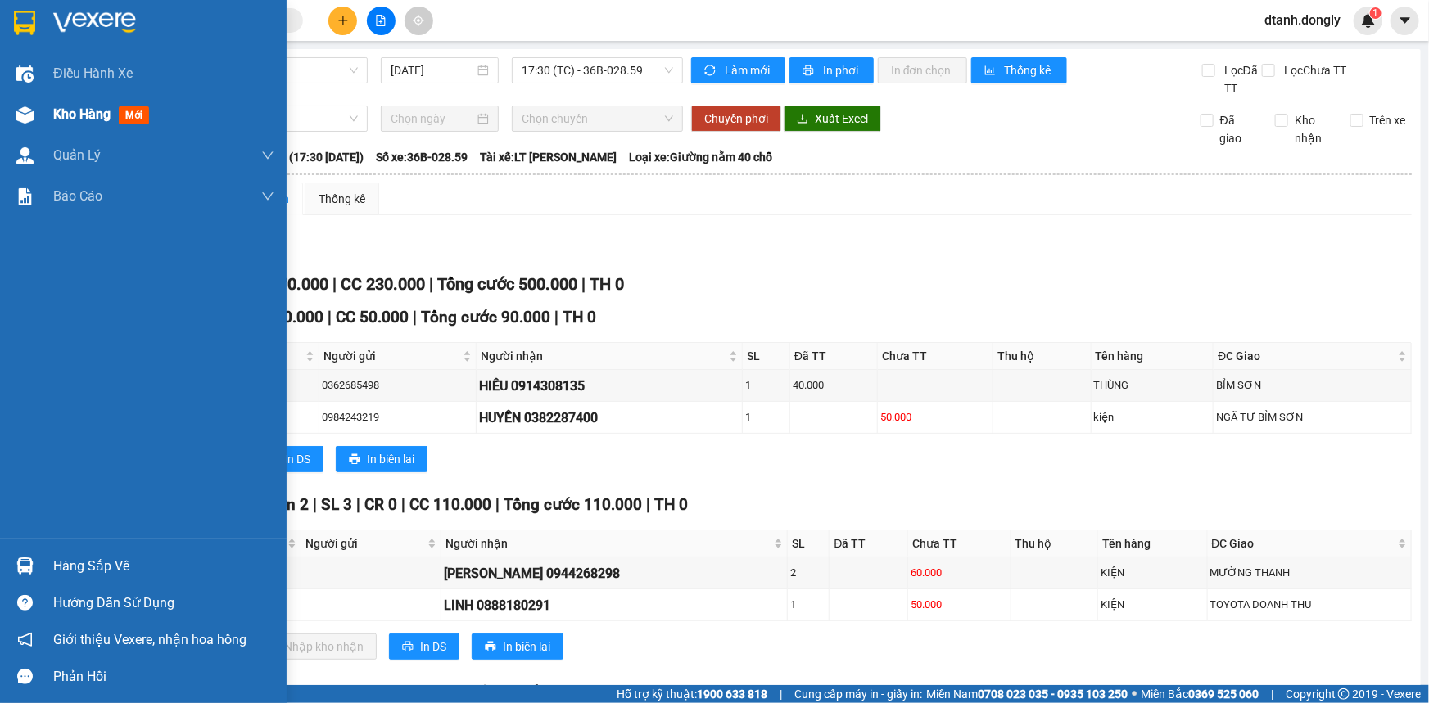
click at [74, 120] on span "Kho hàng" at bounding box center [81, 114] width 57 height 16
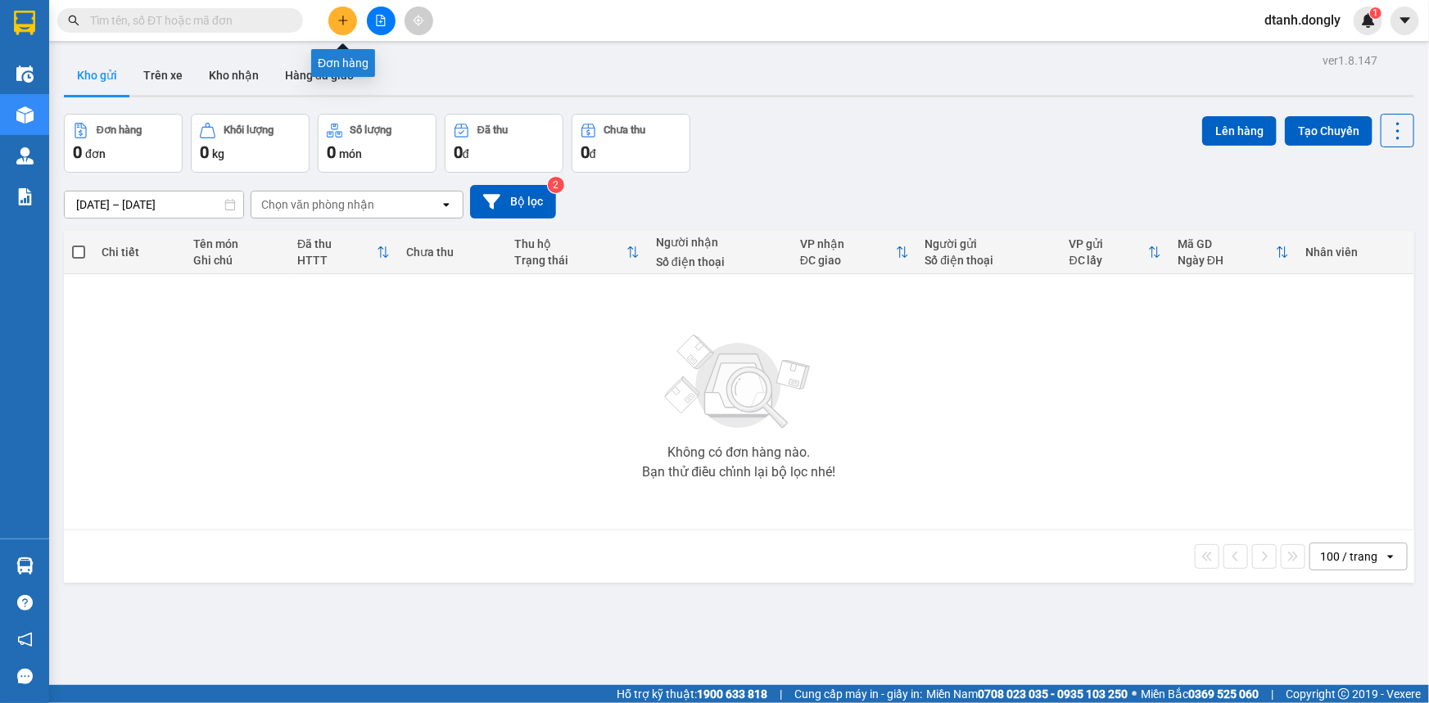
click at [344, 24] on icon "plus" at bounding box center [342, 20] width 11 height 11
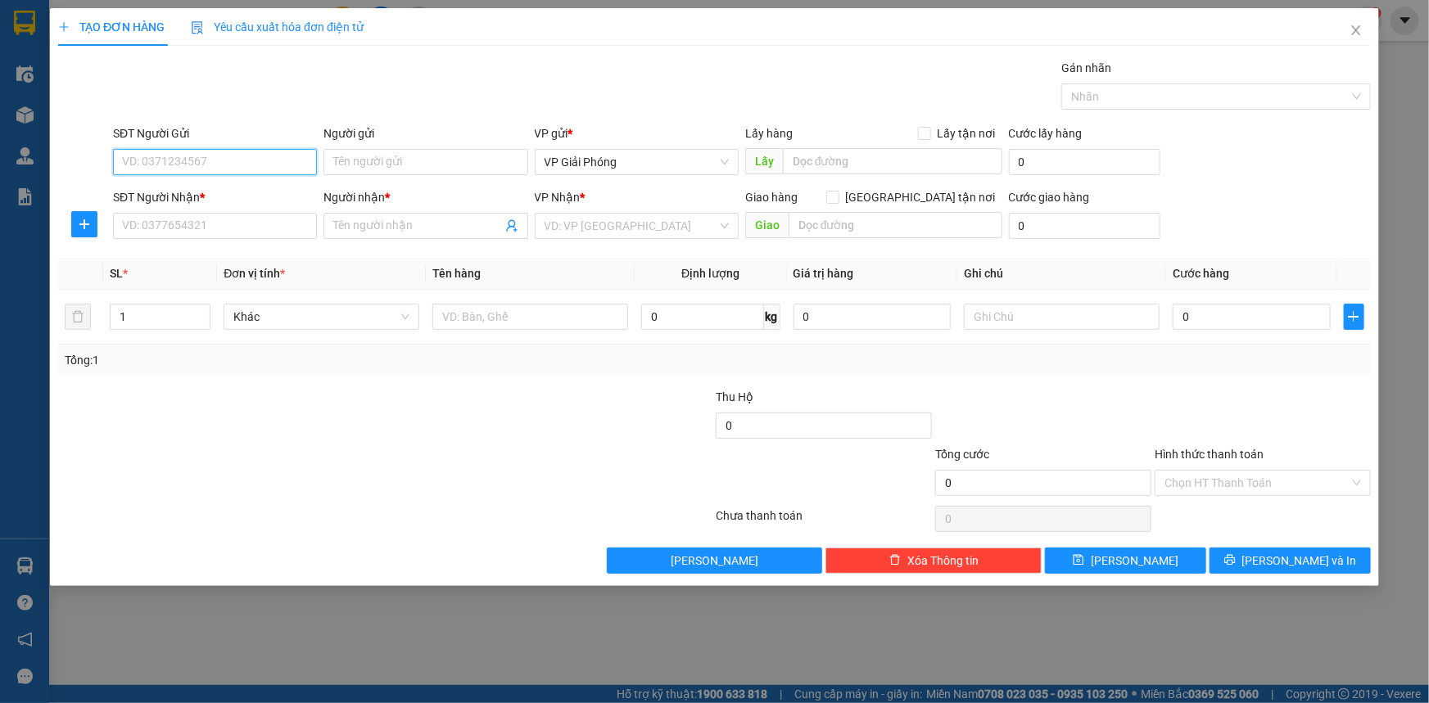
click at [228, 159] on input "SĐT Người Gửi" at bounding box center [215, 162] width 204 height 26
click at [172, 221] on input "SĐT Người Nhận *" at bounding box center [215, 226] width 204 height 26
type input "0988343518"
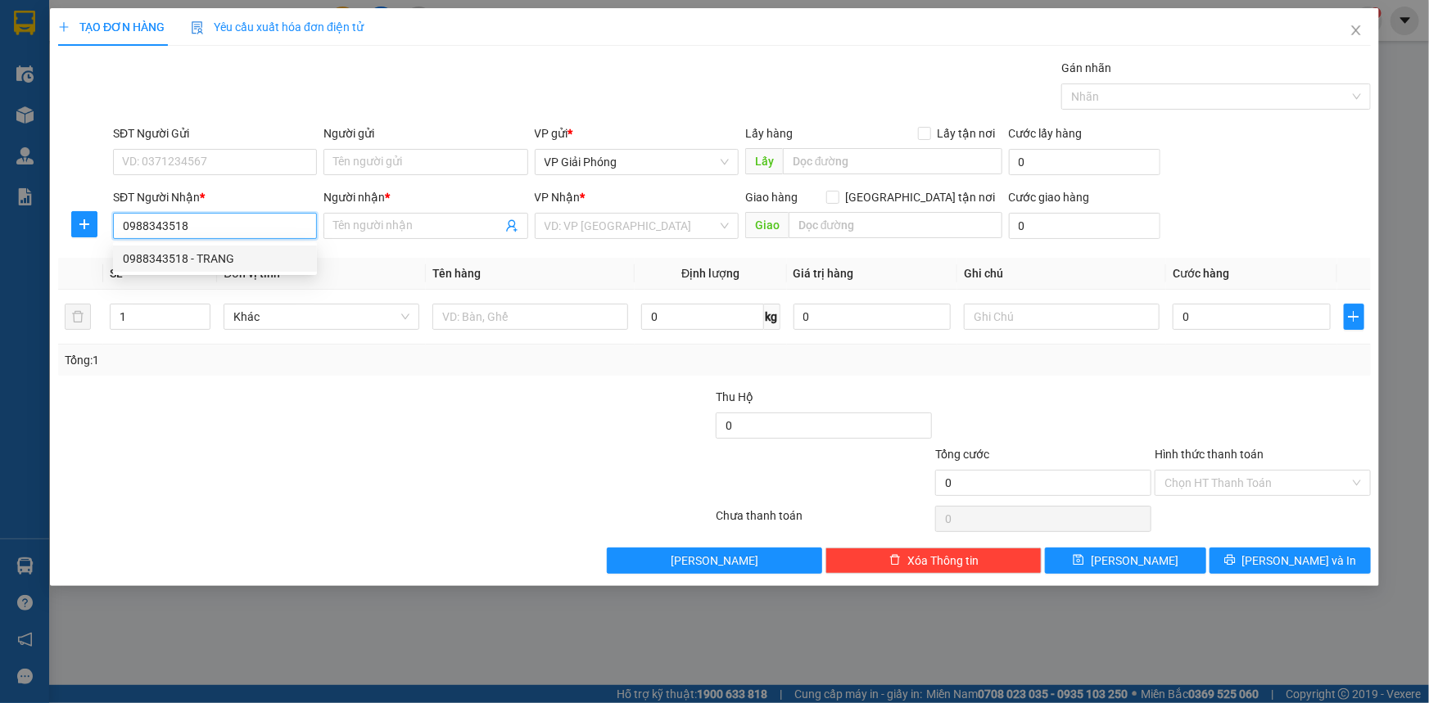
click at [214, 253] on div "0988343518 - TRANG" at bounding box center [215, 259] width 184 height 18
type input "TRANG"
checkbox input "true"
type input "CẦU QUAN"
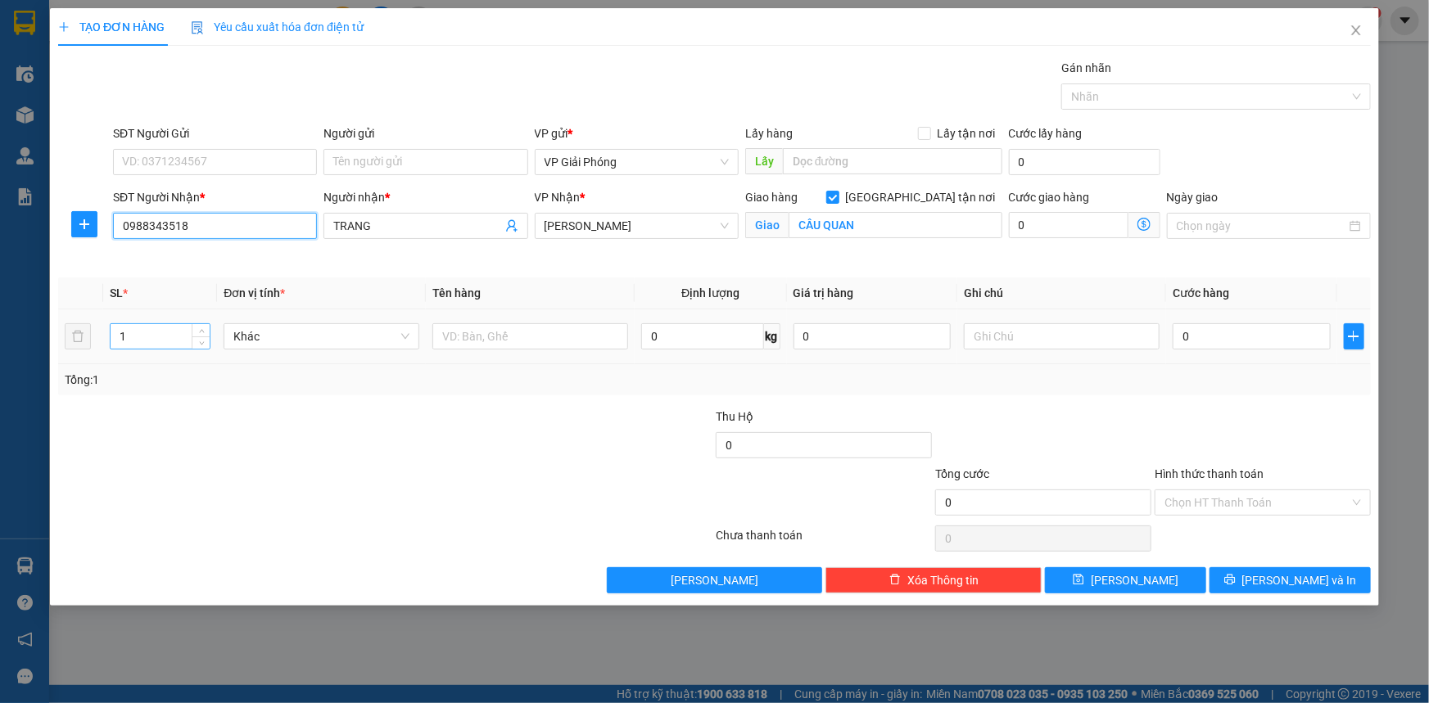
type input "0988343518"
drag, startPoint x: 142, startPoint y: 335, endPoint x: 150, endPoint y: 332, distance: 8.5
click at [144, 334] on input "1" at bounding box center [160, 336] width 99 height 25
type input "2"
click at [195, 328] on span "Increase Value" at bounding box center [201, 331] width 18 height 15
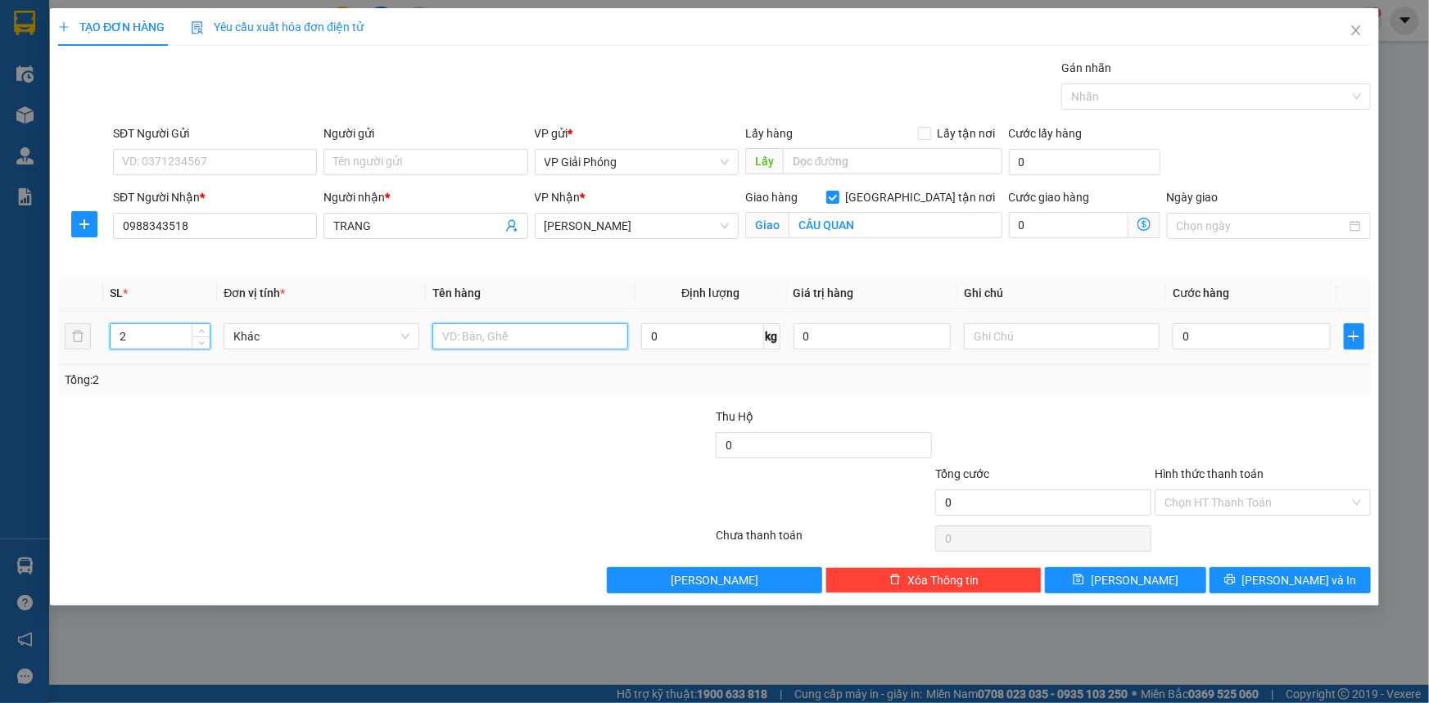
click at [473, 337] on input "text" at bounding box center [530, 336] width 196 height 26
click at [509, 336] on input "text" at bounding box center [530, 336] width 196 height 26
type input "K"
type input "BAO - BỌC ĐEN"
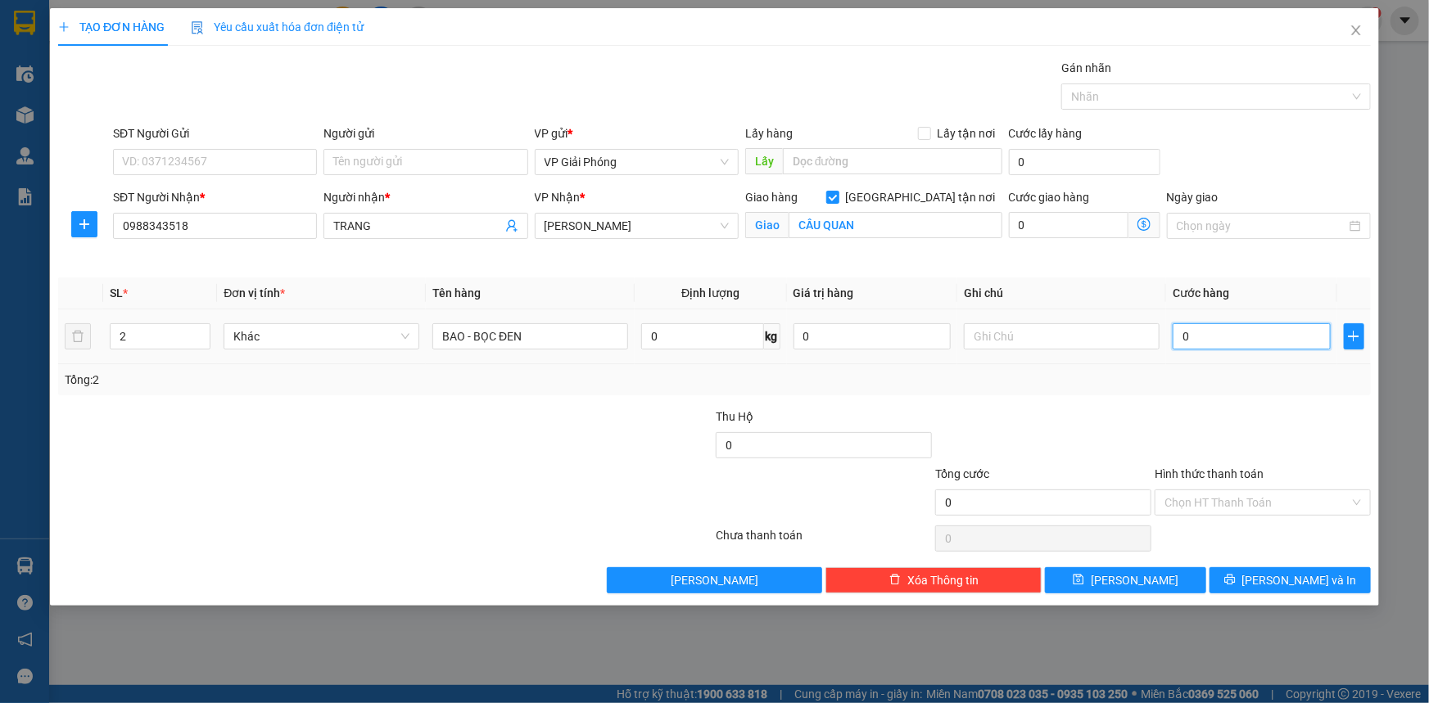
click at [1232, 342] on input "0" at bounding box center [1252, 336] width 158 height 26
type input "8"
type input "80"
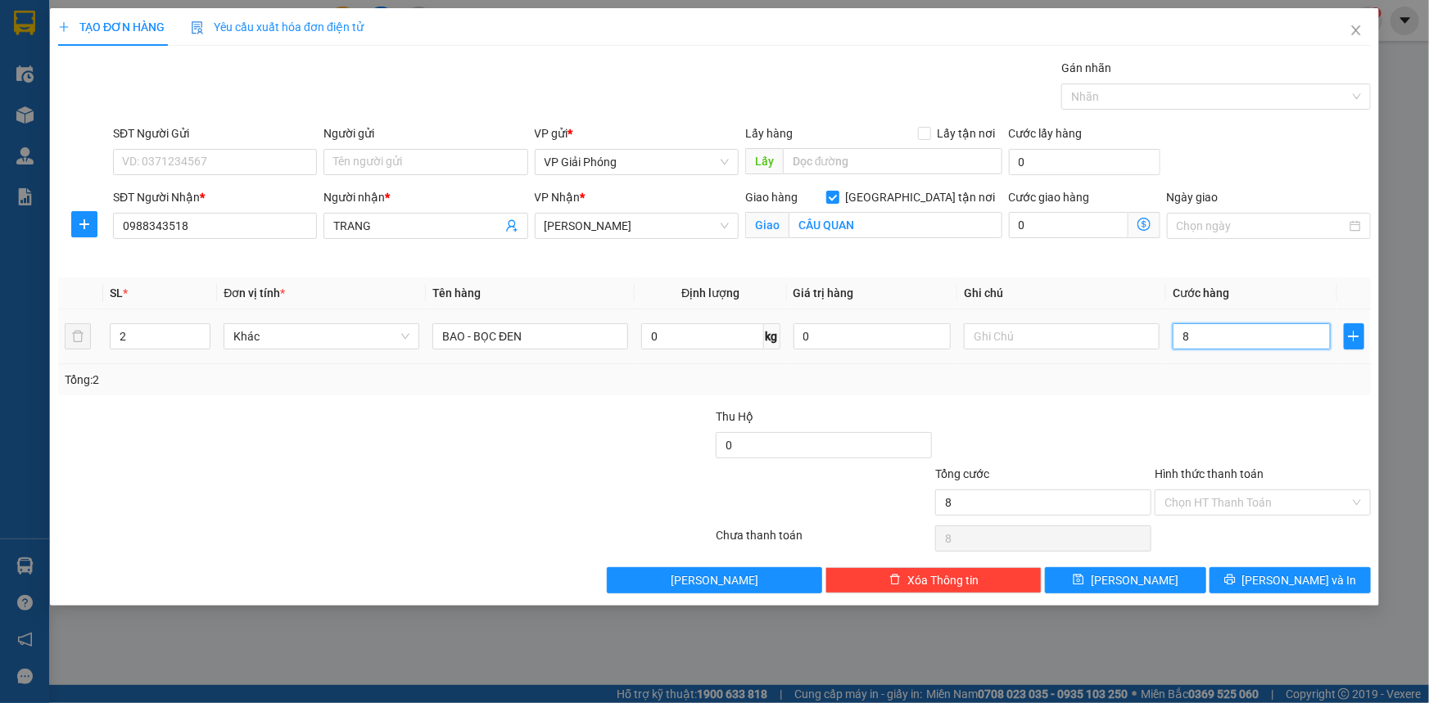
type input "80"
click at [1133, 93] on div at bounding box center [1207, 97] width 285 height 20
type input "80.000"
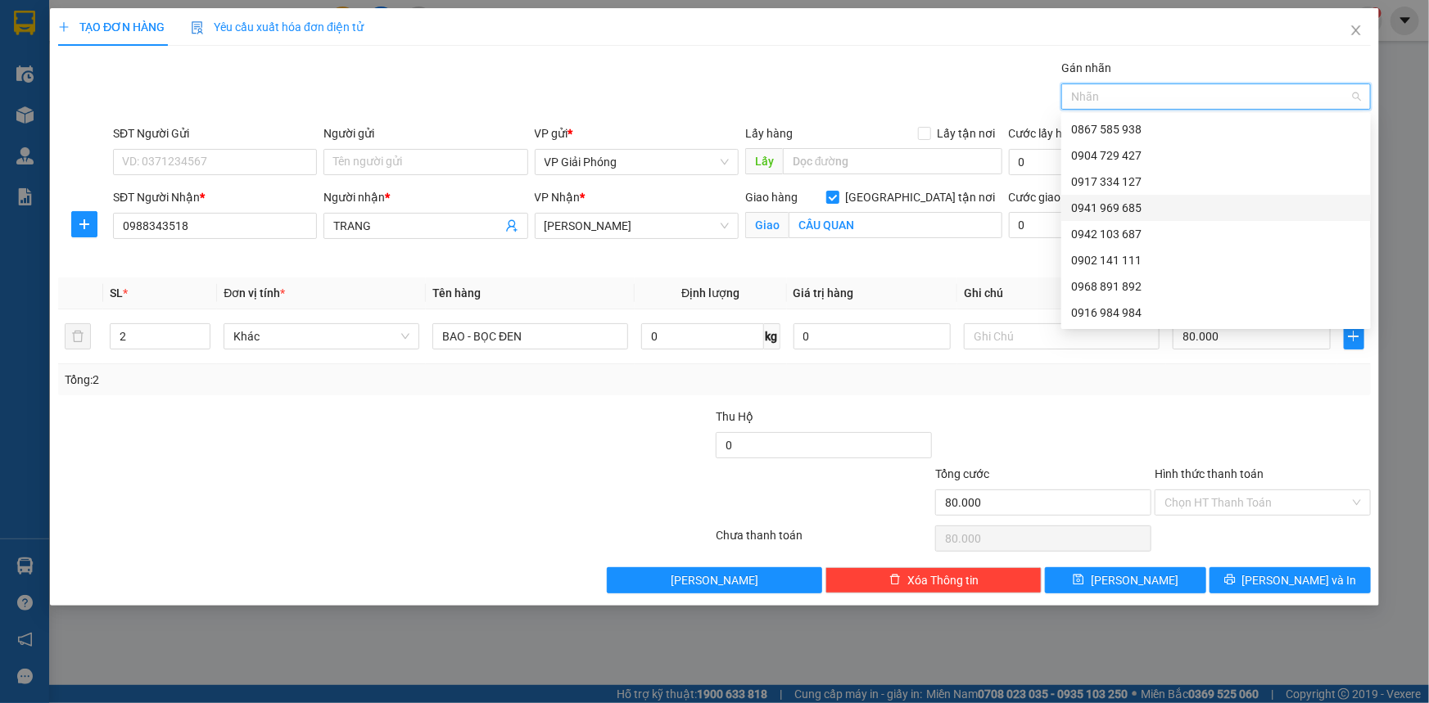
click at [1155, 205] on div "0941 969 685" at bounding box center [1216, 208] width 290 height 18
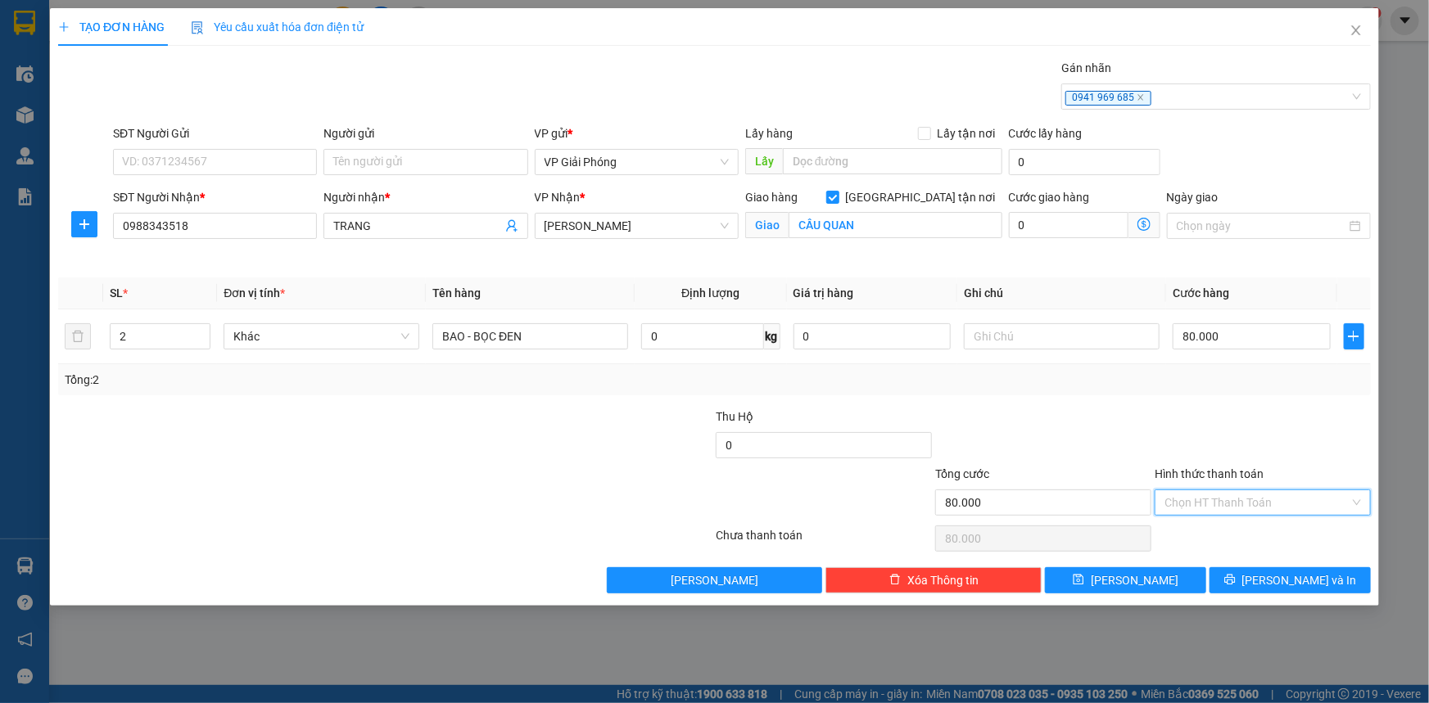
click at [1269, 499] on input "Hình thức thanh toán" at bounding box center [1256, 503] width 185 height 25
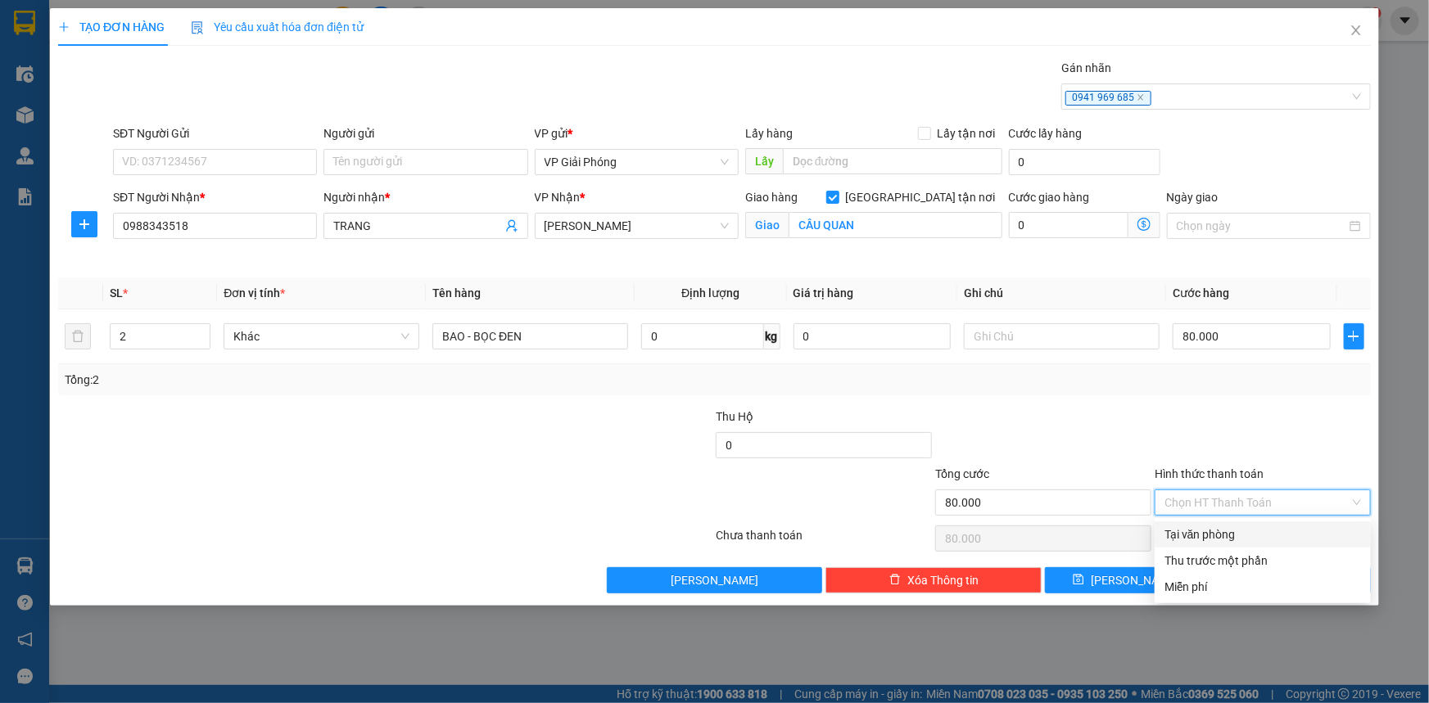
click at [1277, 529] on div "Tại văn phòng" at bounding box center [1262, 535] width 197 height 18
type input "0"
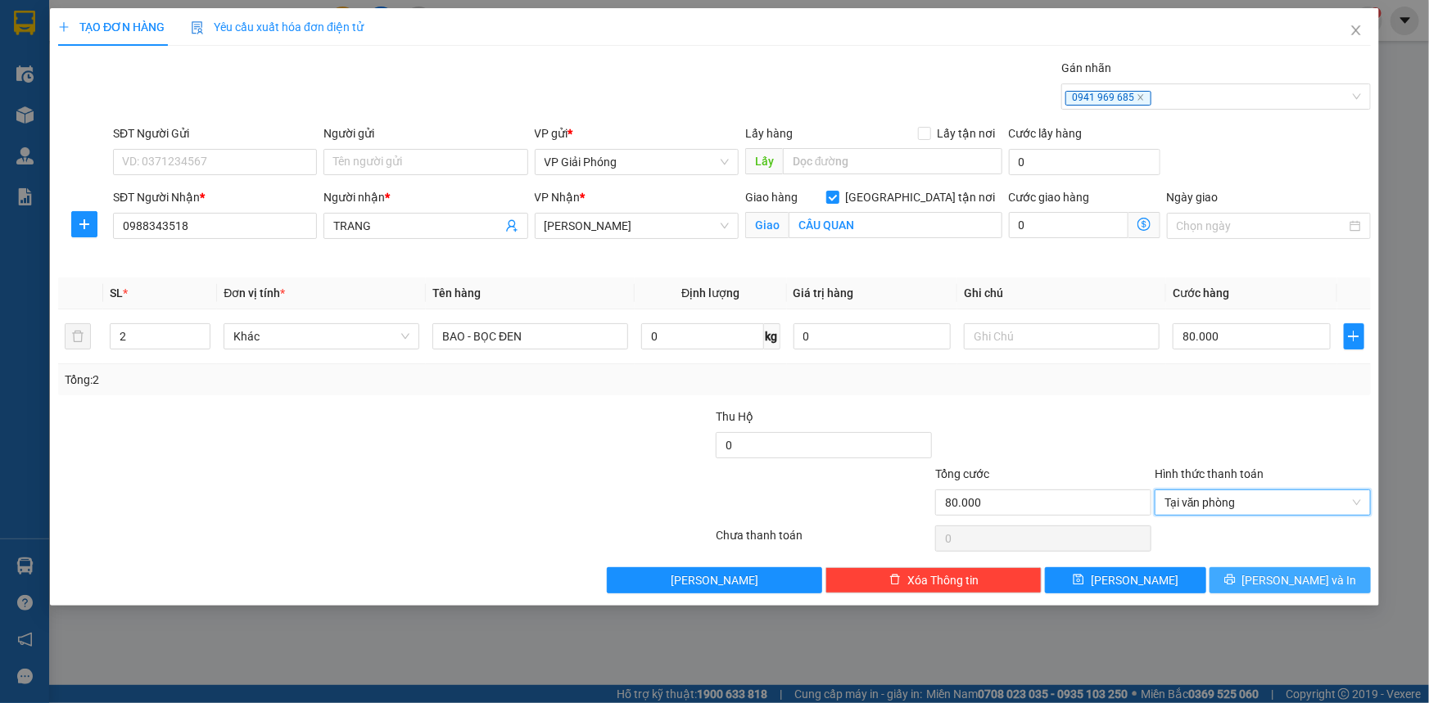
click at [1281, 584] on span "[PERSON_NAME] và In" at bounding box center [1299, 581] width 115 height 18
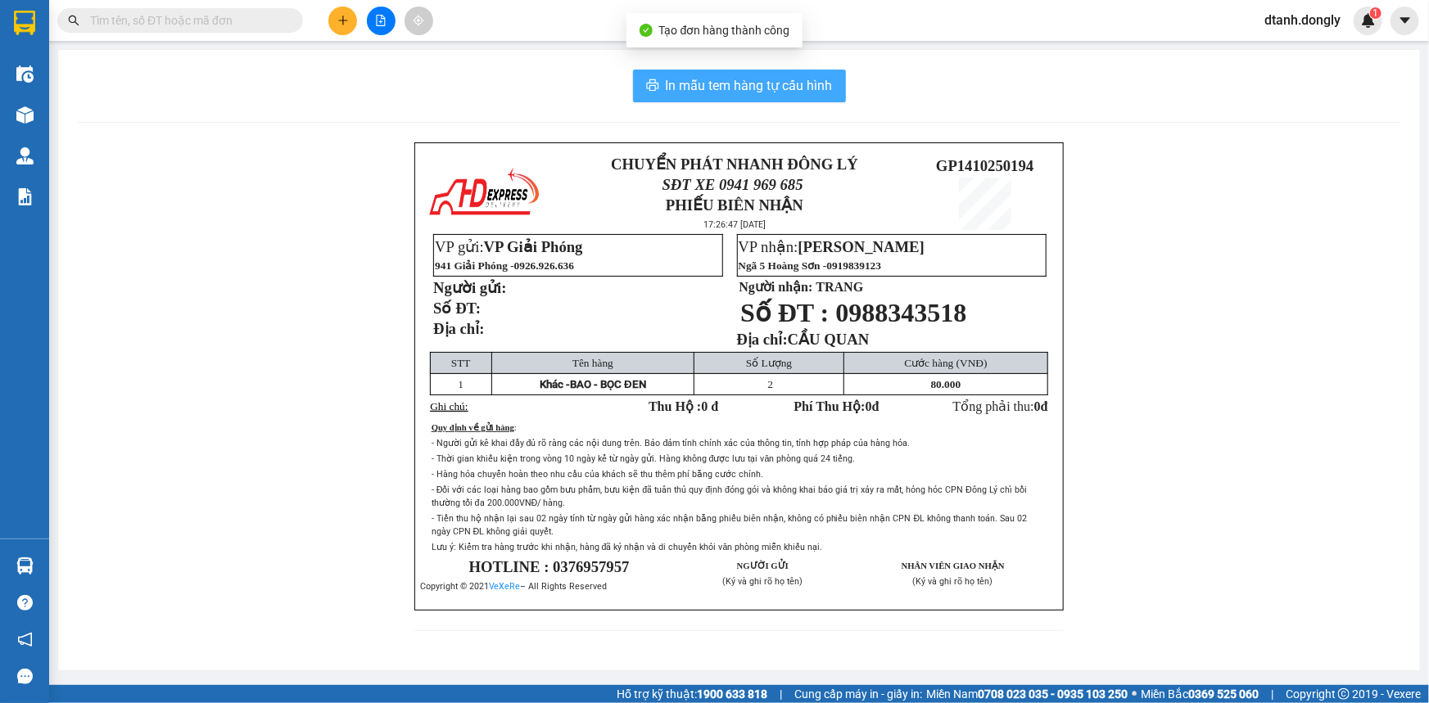
click at [764, 84] on span "In mẫu tem hàng tự cấu hình" at bounding box center [749, 85] width 167 height 20
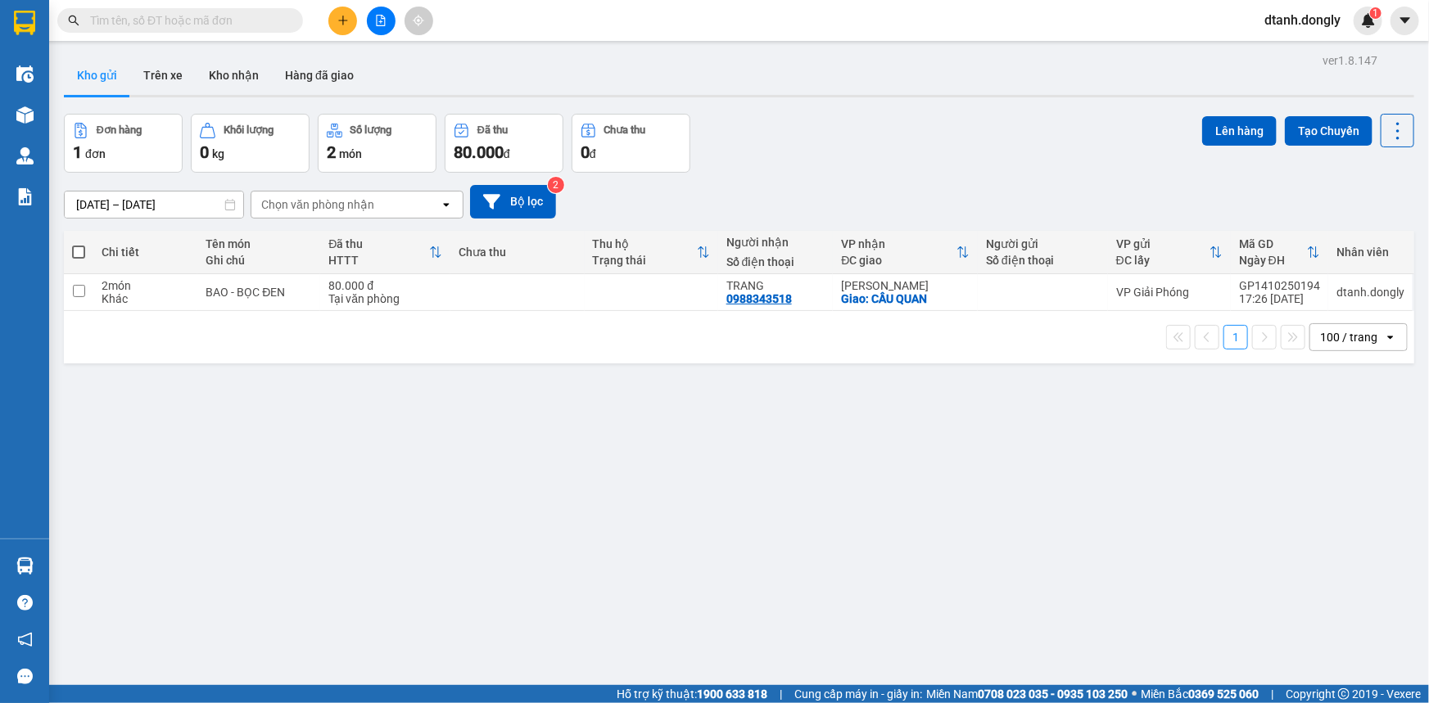
click at [342, 15] on icon "plus" at bounding box center [342, 20] width 11 height 11
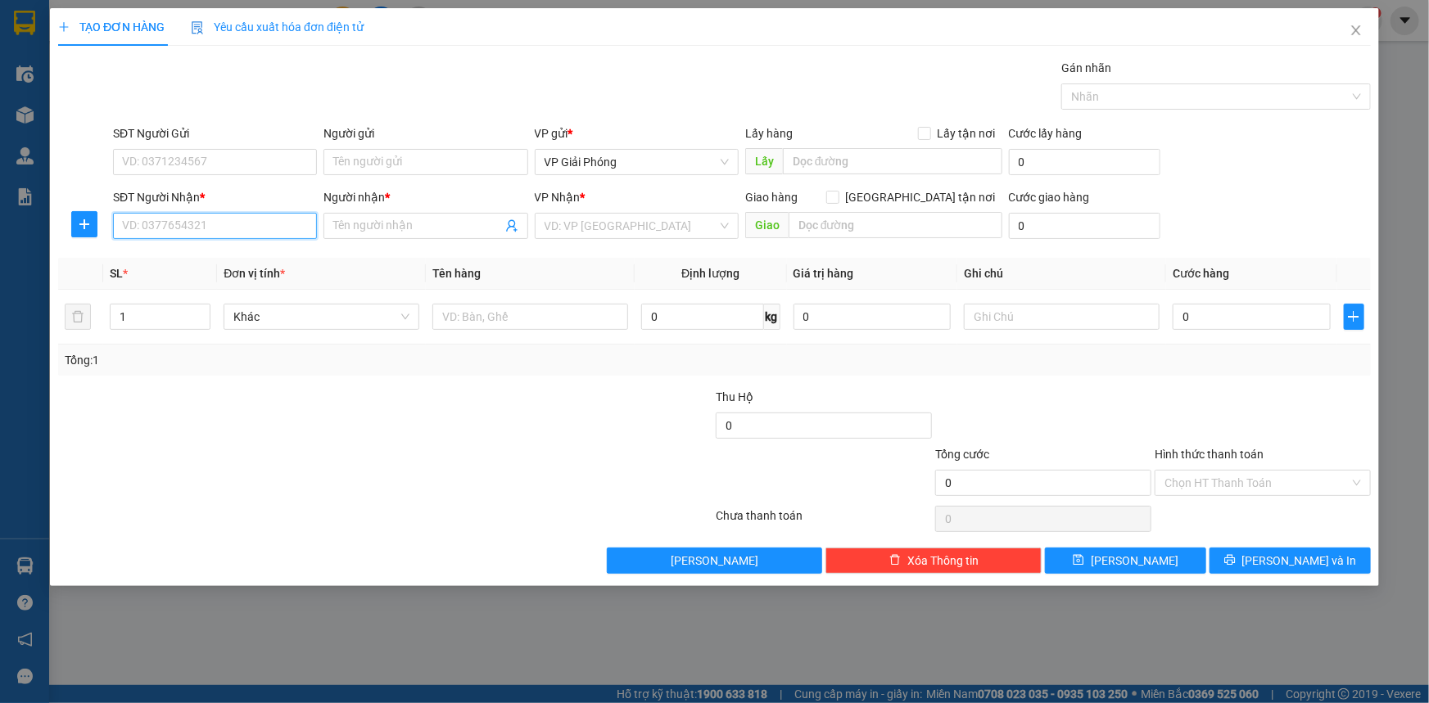
click at [250, 227] on input "SĐT Người Nhận *" at bounding box center [215, 226] width 204 height 26
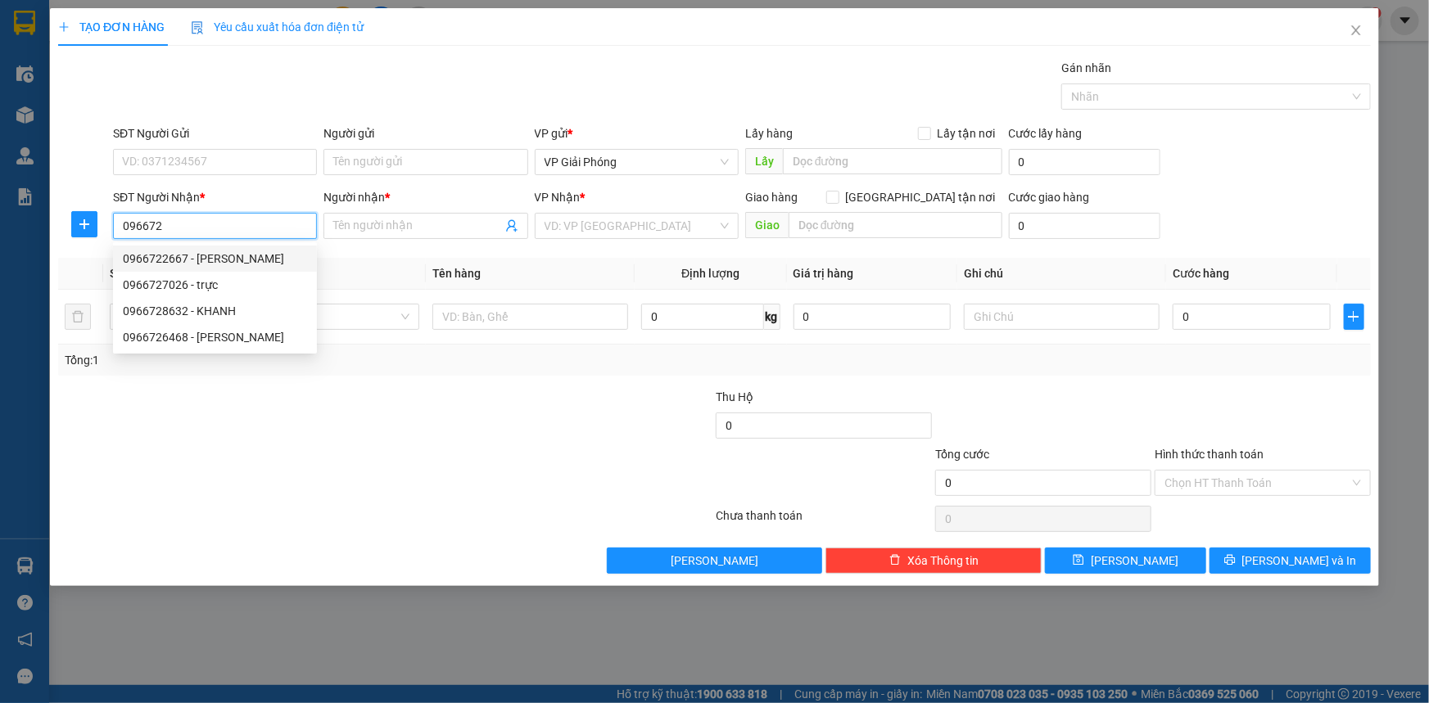
click at [212, 251] on div "0966722667 - ngọc" at bounding box center [215, 259] width 184 height 18
type input "0966722667"
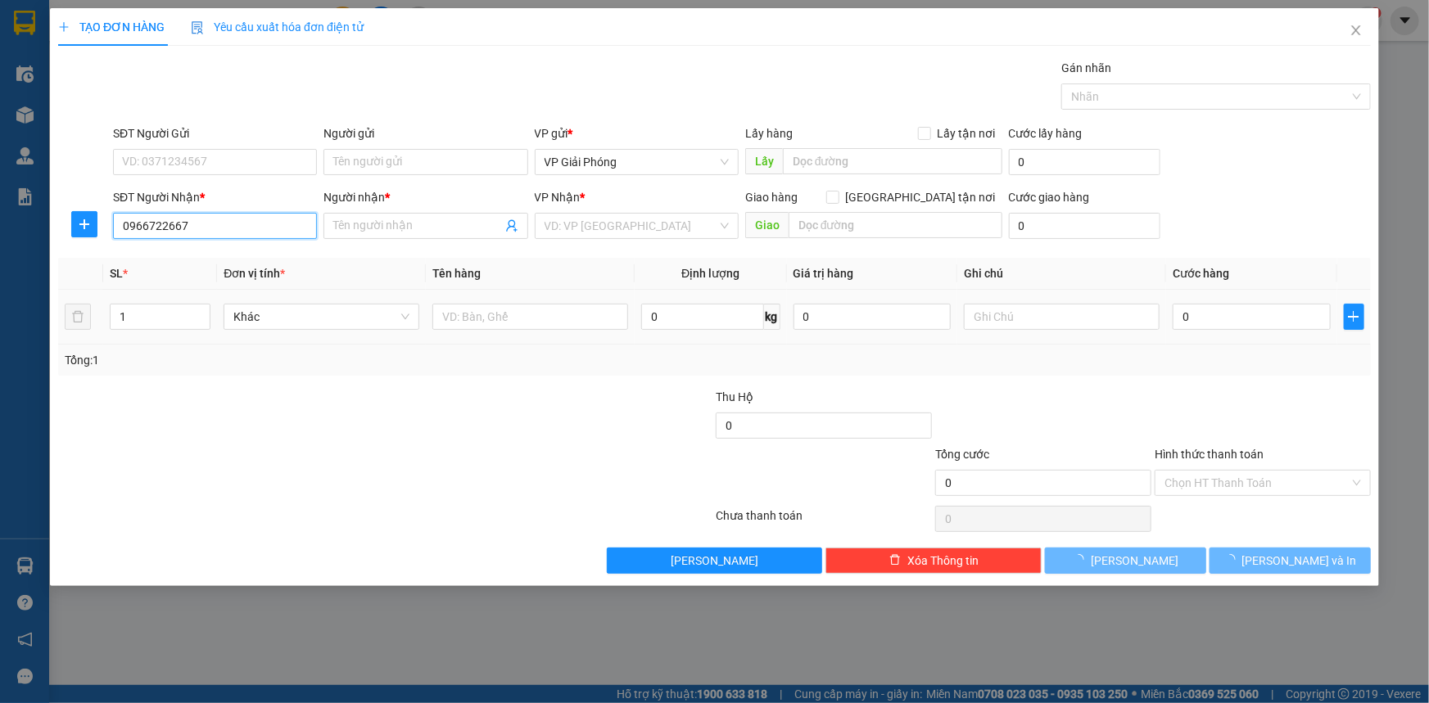
type input "ngọc"
checkbox input "true"
type input "TOYOTA"
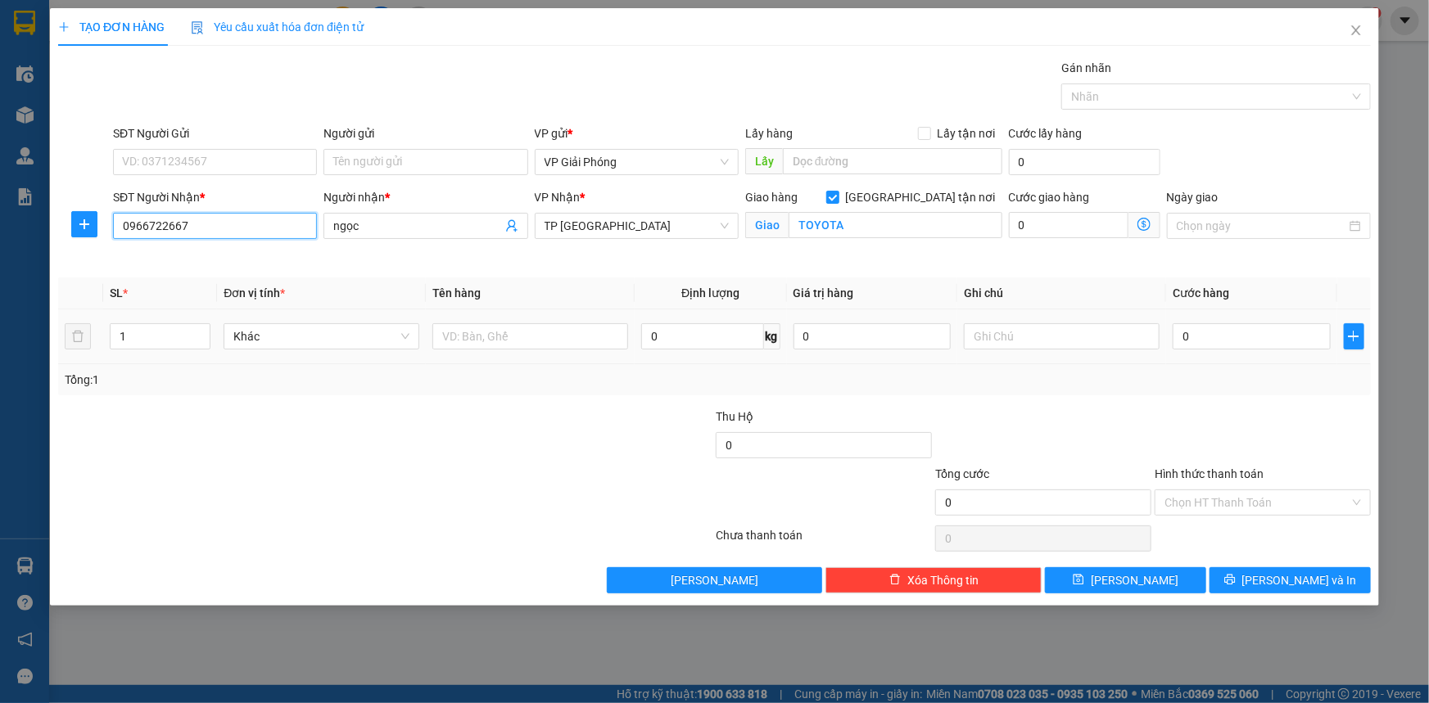
type input "0966722667"
click at [463, 320] on div at bounding box center [530, 336] width 196 height 33
click at [511, 341] on input "text" at bounding box center [530, 336] width 196 height 26
type input "KIỆN"
click at [1198, 335] on input "0" at bounding box center [1252, 336] width 158 height 26
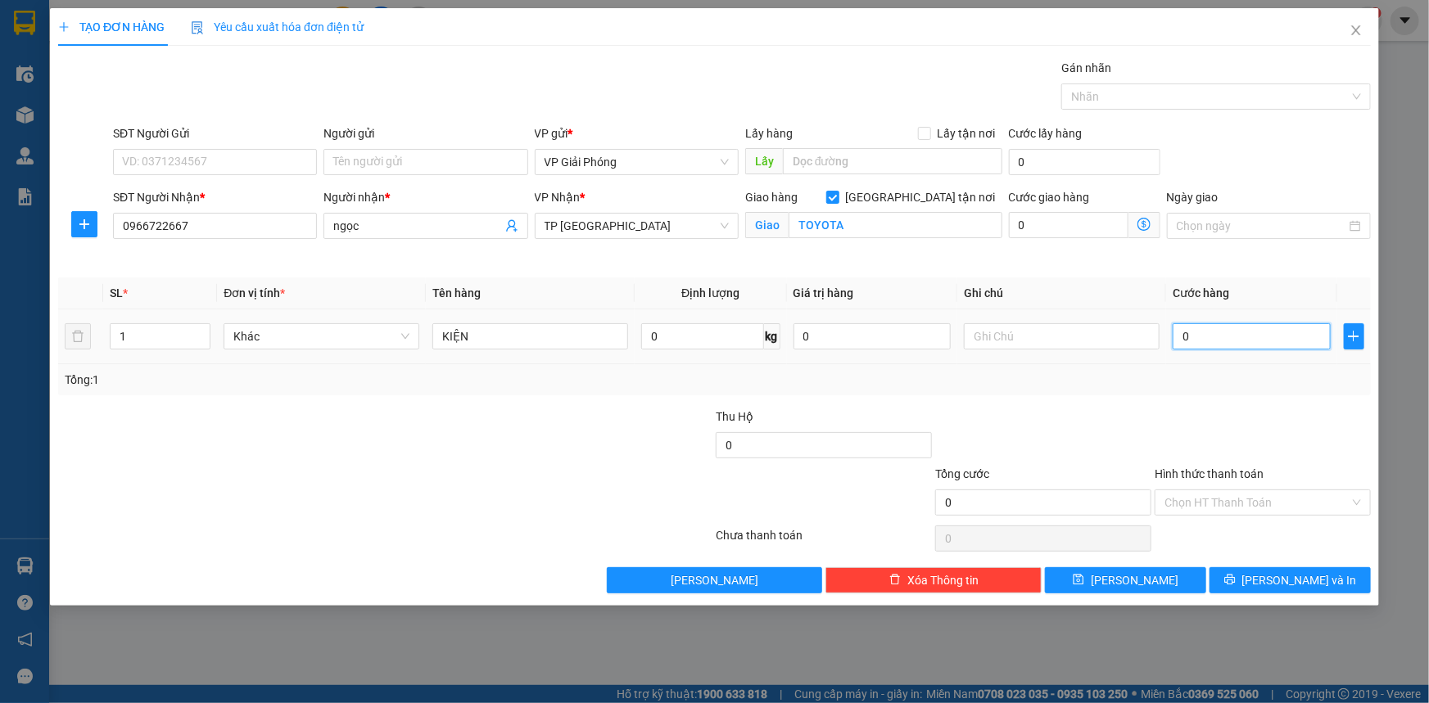
type input "4"
type input "40"
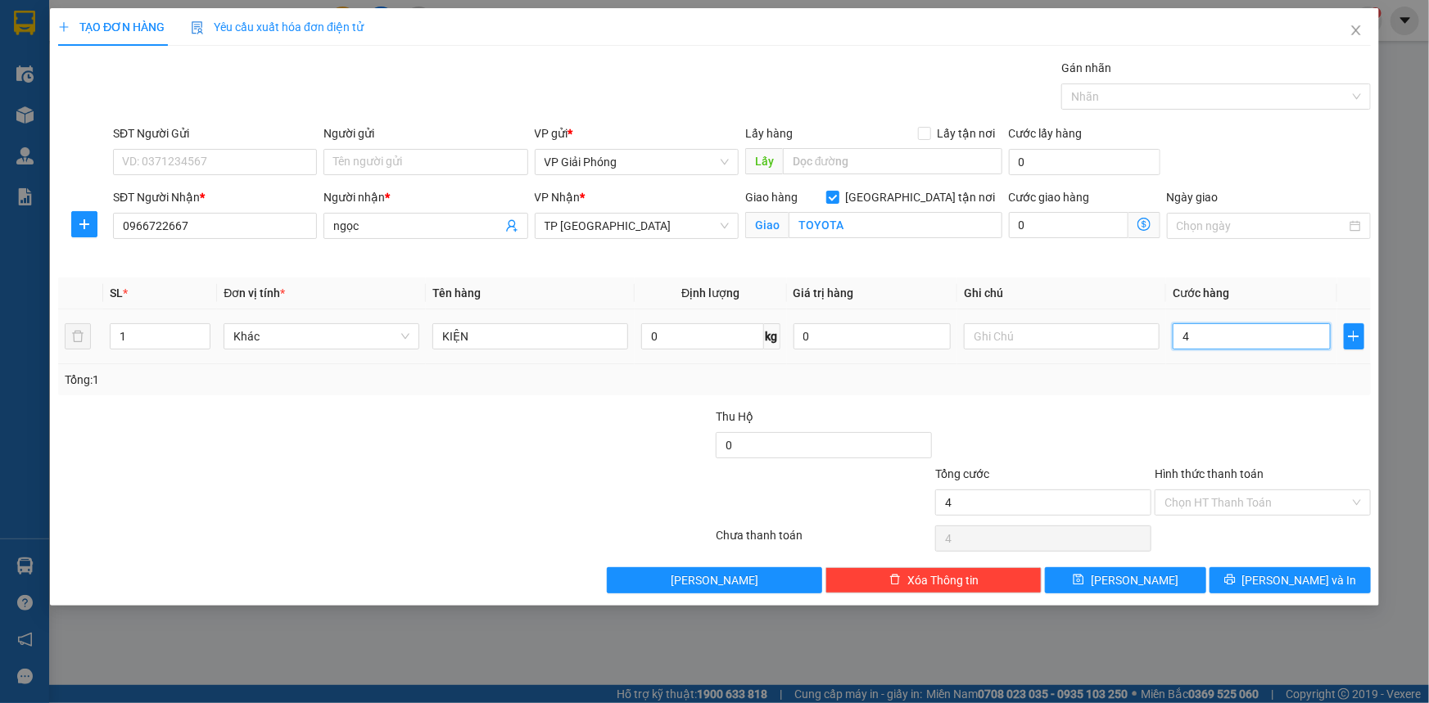
type input "40"
click at [1159, 97] on div at bounding box center [1207, 97] width 285 height 20
type input "40.000"
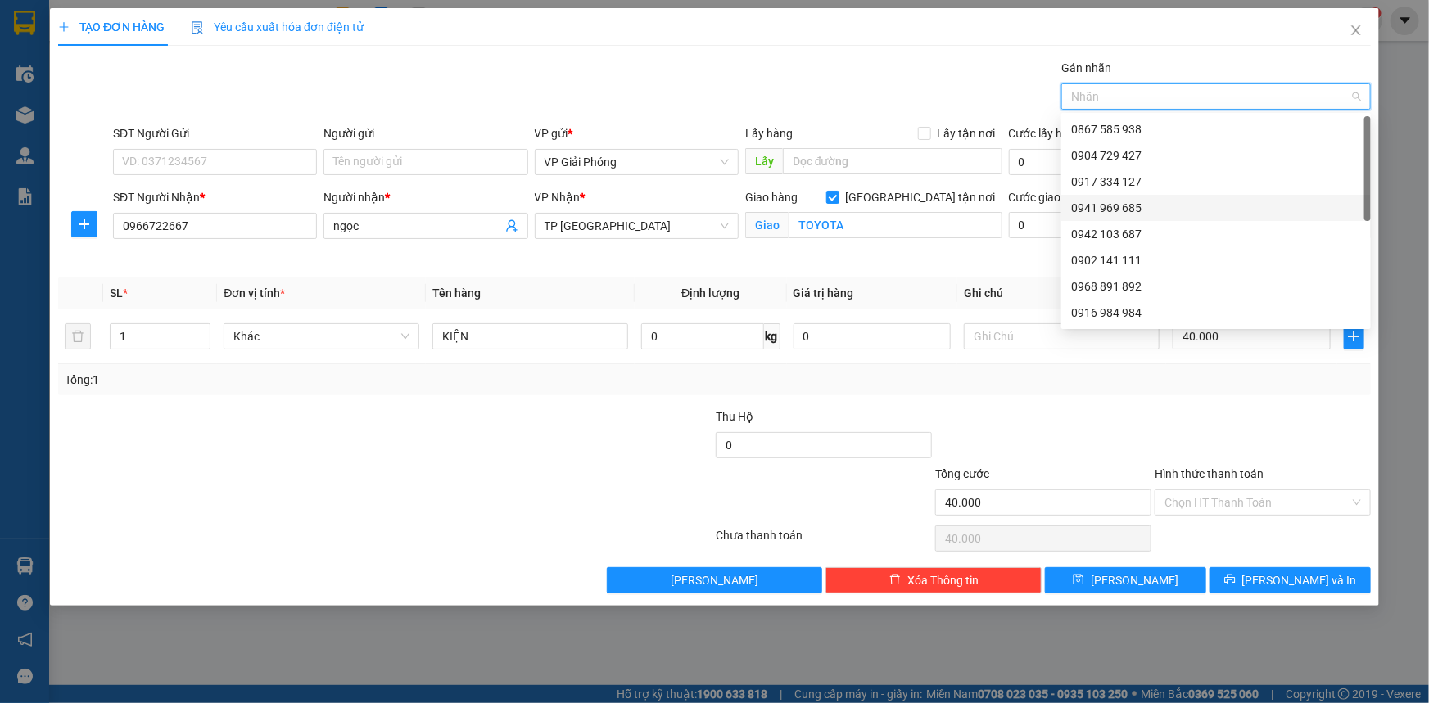
drag, startPoint x: 1142, startPoint y: 200, endPoint x: 1157, endPoint y: 219, distance: 24.6
click at [1142, 201] on div "0941 969 685" at bounding box center [1216, 208] width 290 height 18
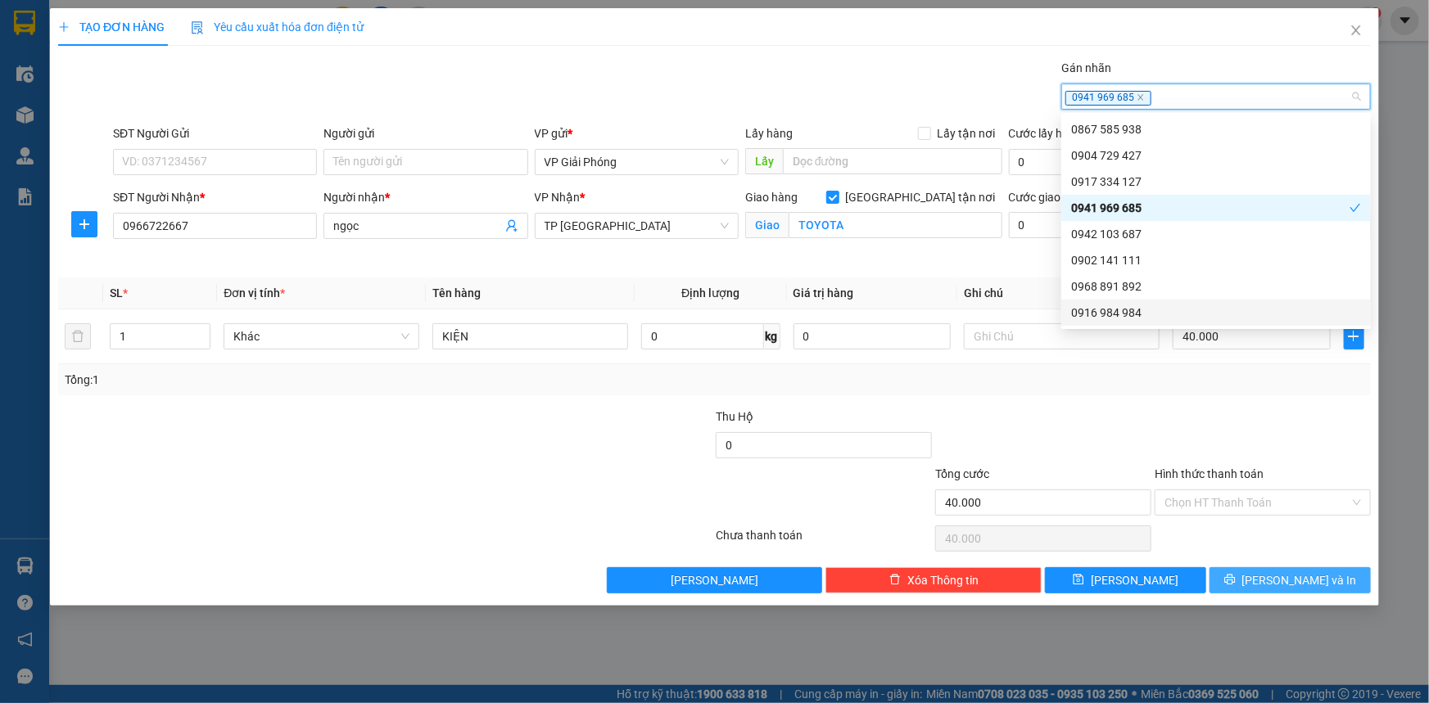
click at [1271, 585] on button "[PERSON_NAME] và In" at bounding box center [1289, 580] width 161 height 26
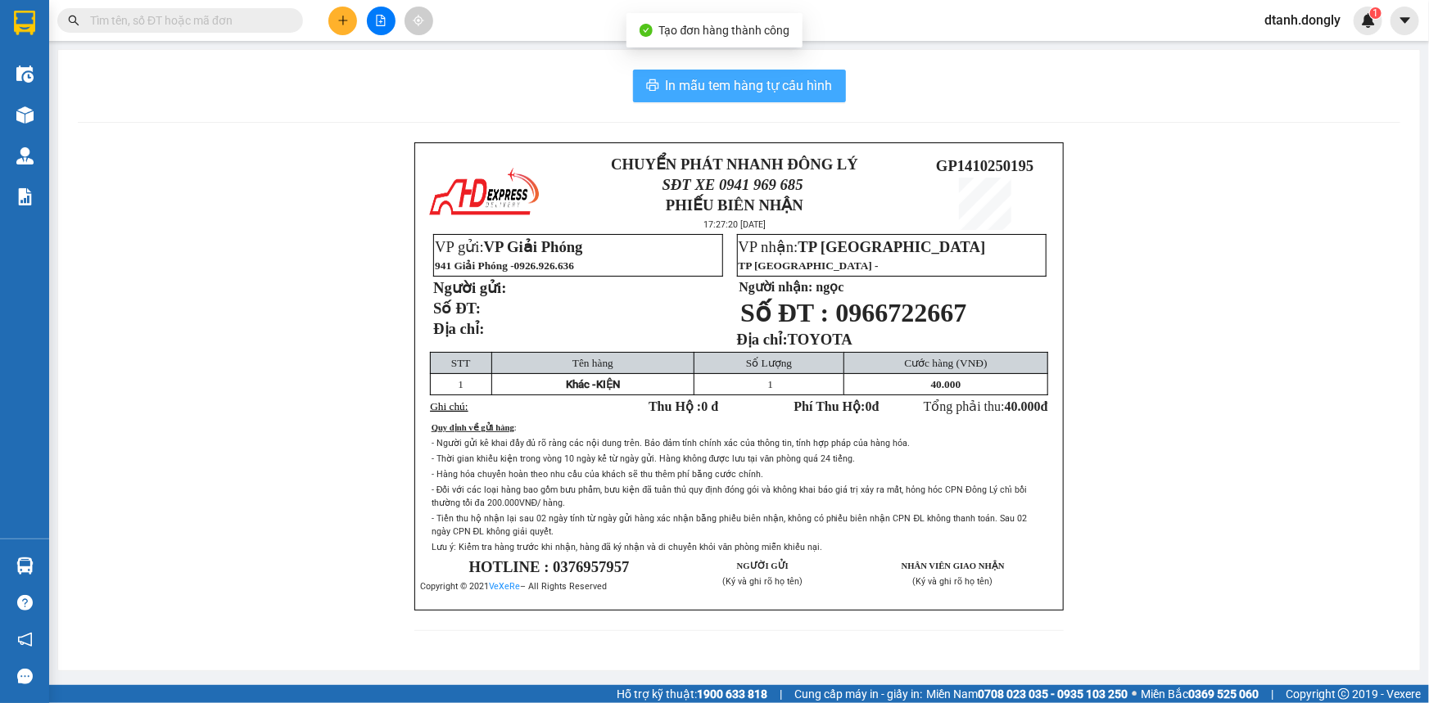
click at [710, 83] on span "In mẫu tem hàng tự cấu hình" at bounding box center [749, 85] width 167 height 20
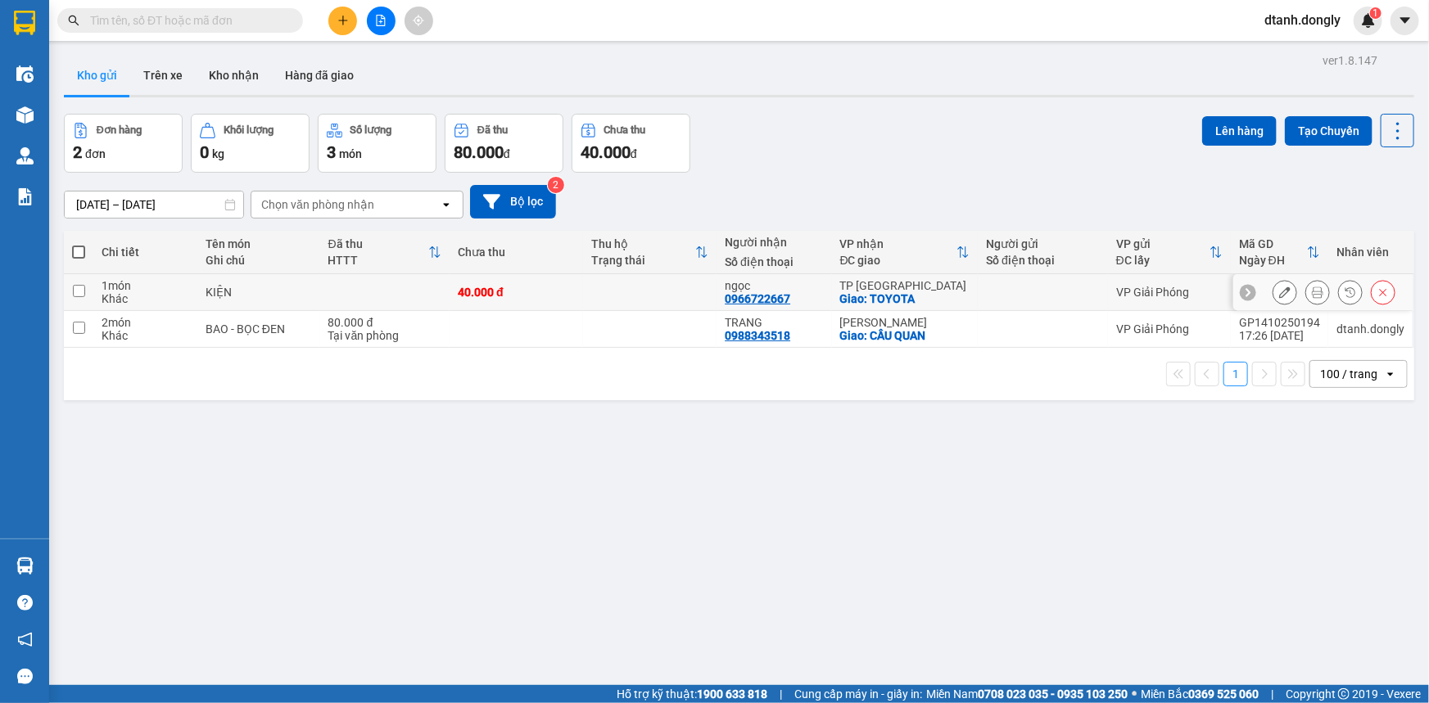
click at [1279, 287] on icon at bounding box center [1284, 292] width 11 height 11
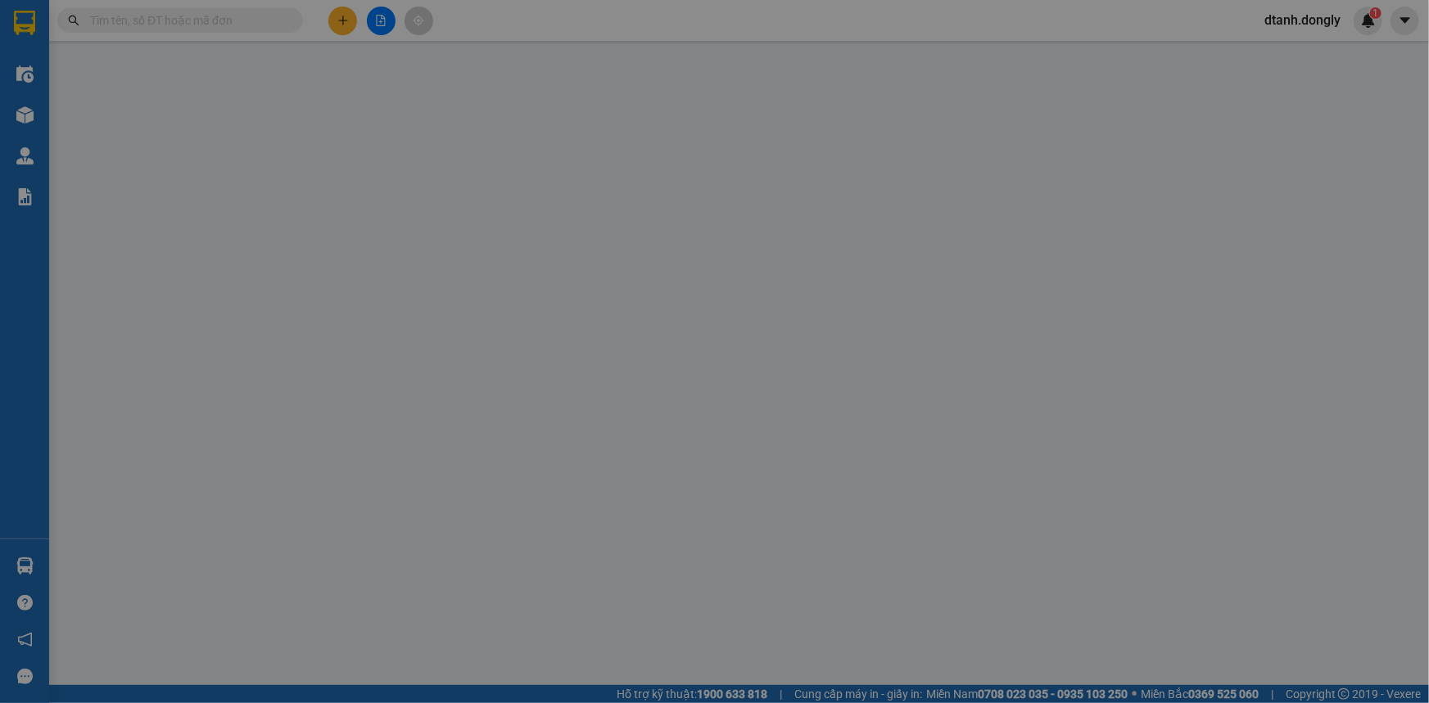
type input "0966722667"
type input "ngọc"
checkbox input "true"
type input "TOYOTA"
type input "40.000"
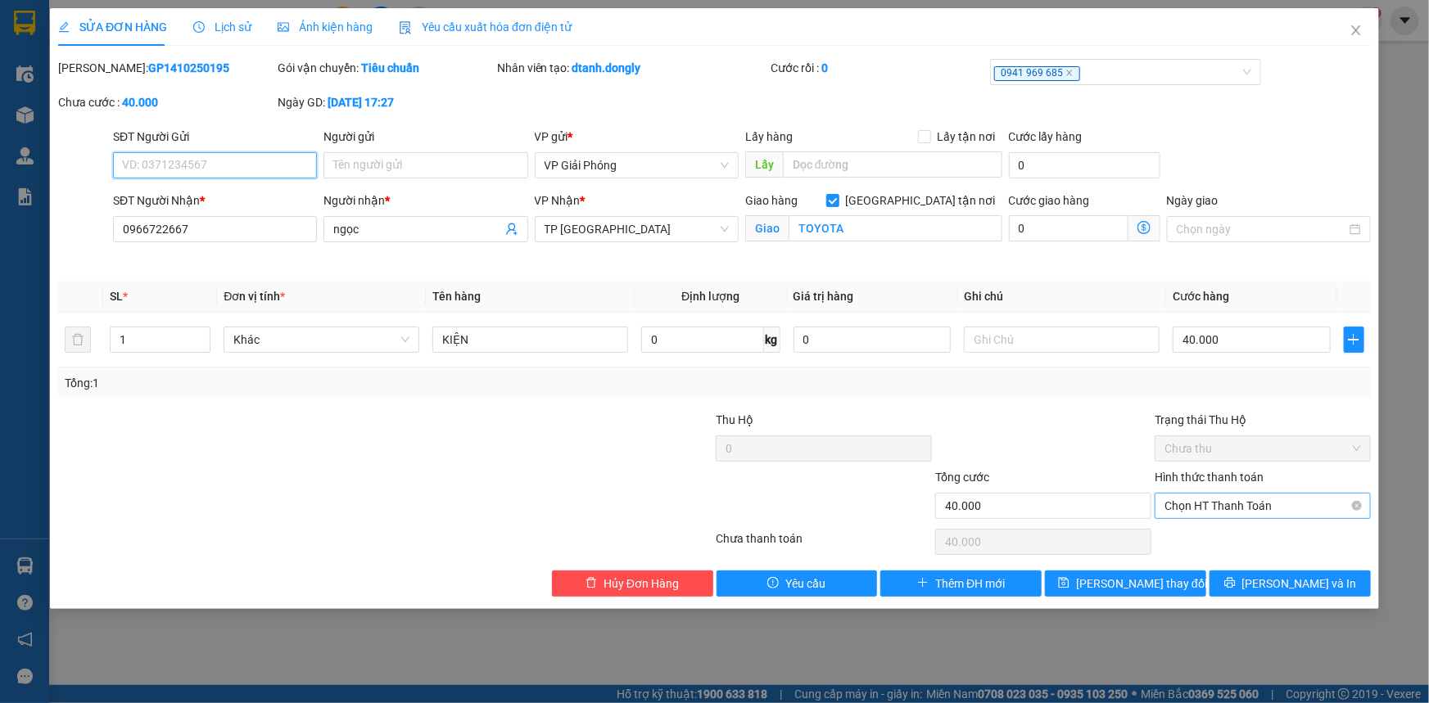
click at [1235, 504] on span "Chọn HT Thanh Toán" at bounding box center [1262, 506] width 197 height 25
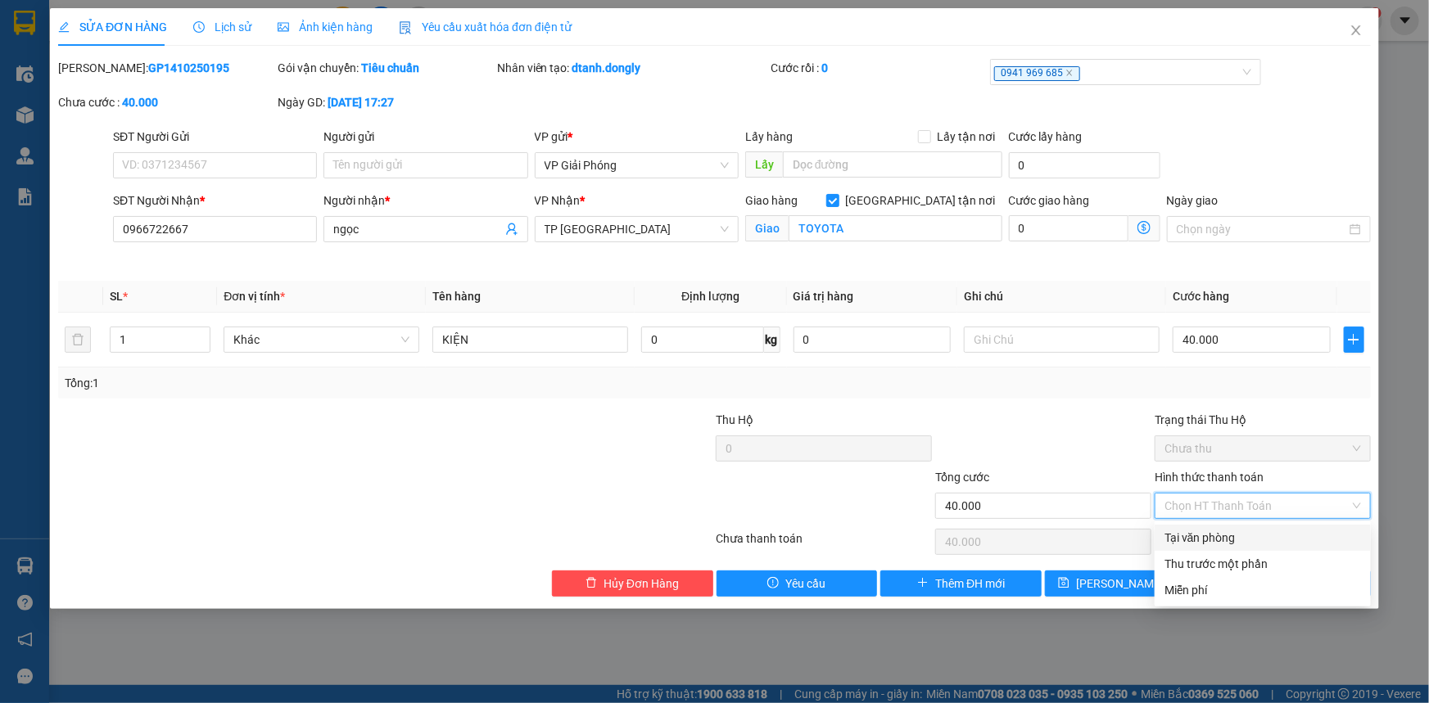
click at [1201, 531] on div "Tại văn phòng" at bounding box center [1262, 538] width 197 height 18
type input "0"
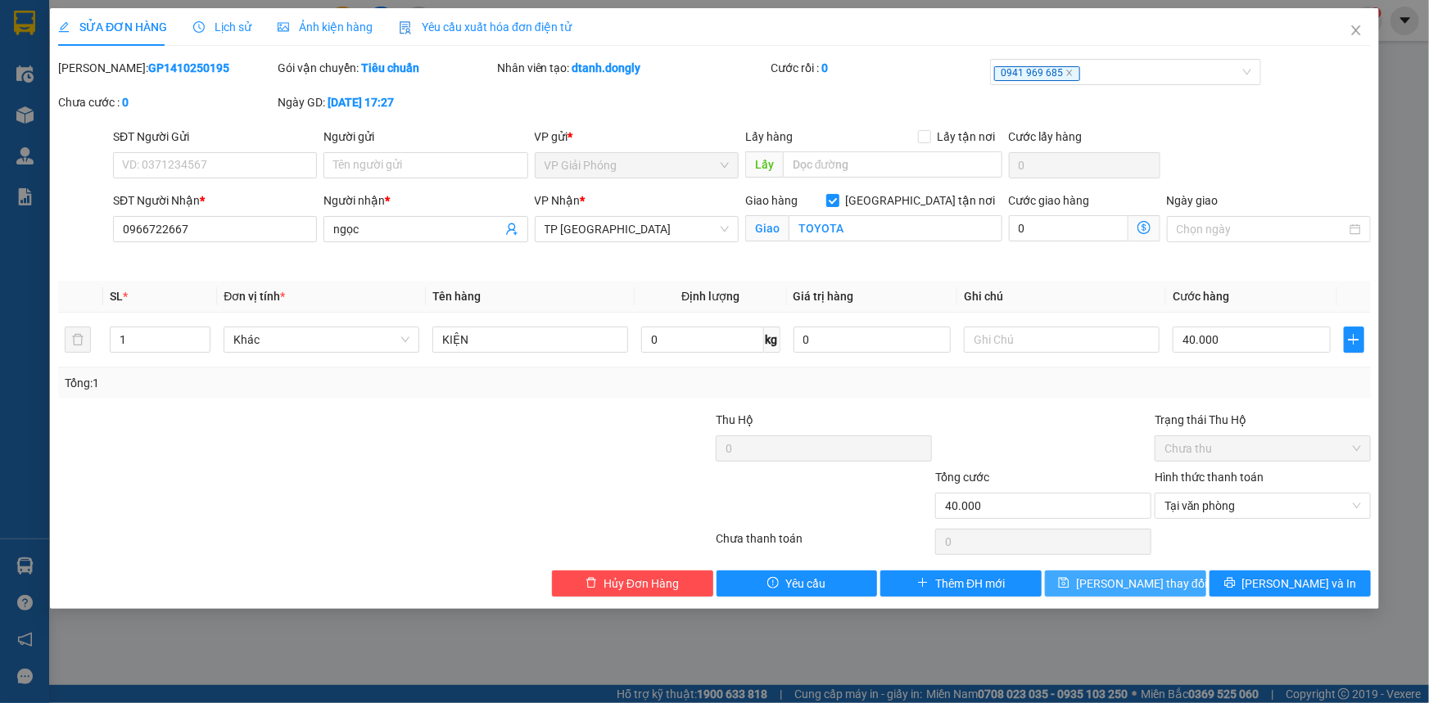
click at [1155, 581] on span "[PERSON_NAME] thay đổi" at bounding box center [1141, 584] width 131 height 18
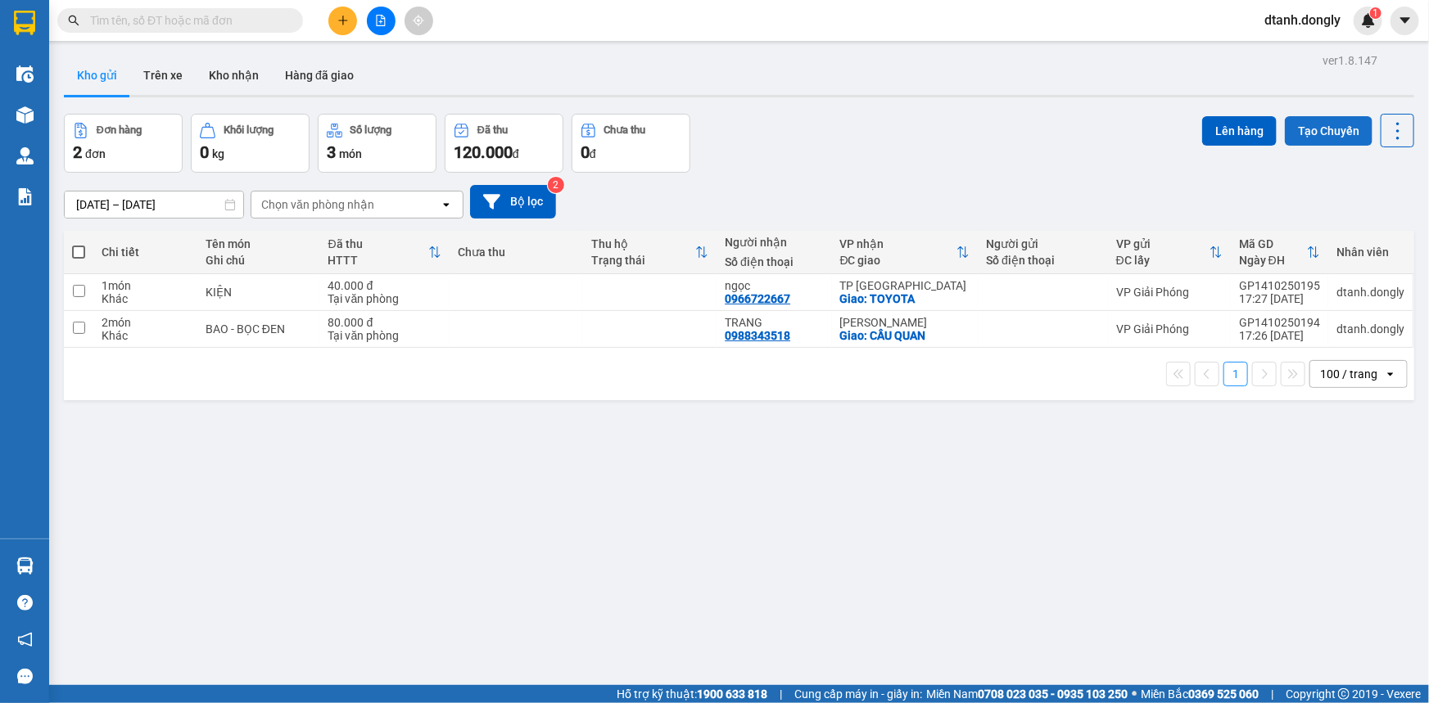
click at [1318, 124] on button "Tạo Chuyến" at bounding box center [1329, 130] width 88 height 29
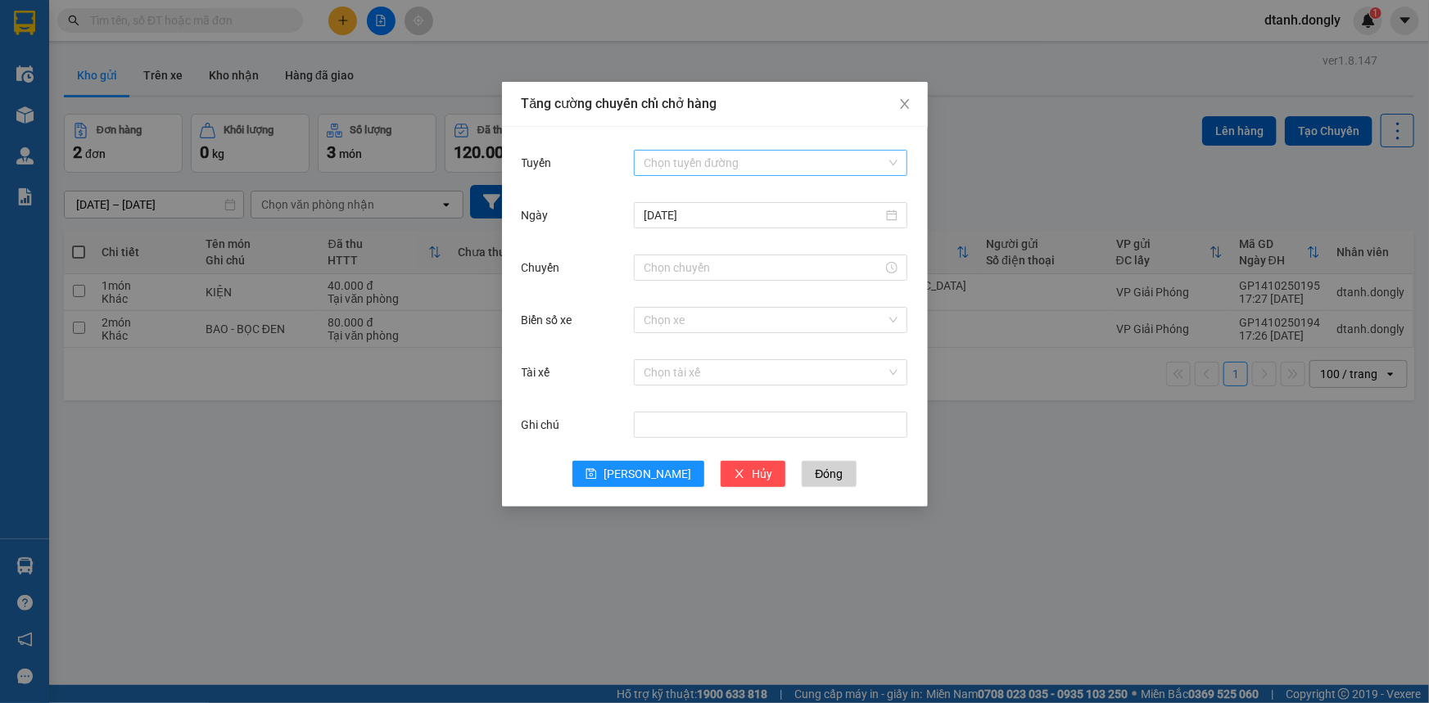
click at [685, 164] on input "Tuyến" at bounding box center [765, 163] width 242 height 25
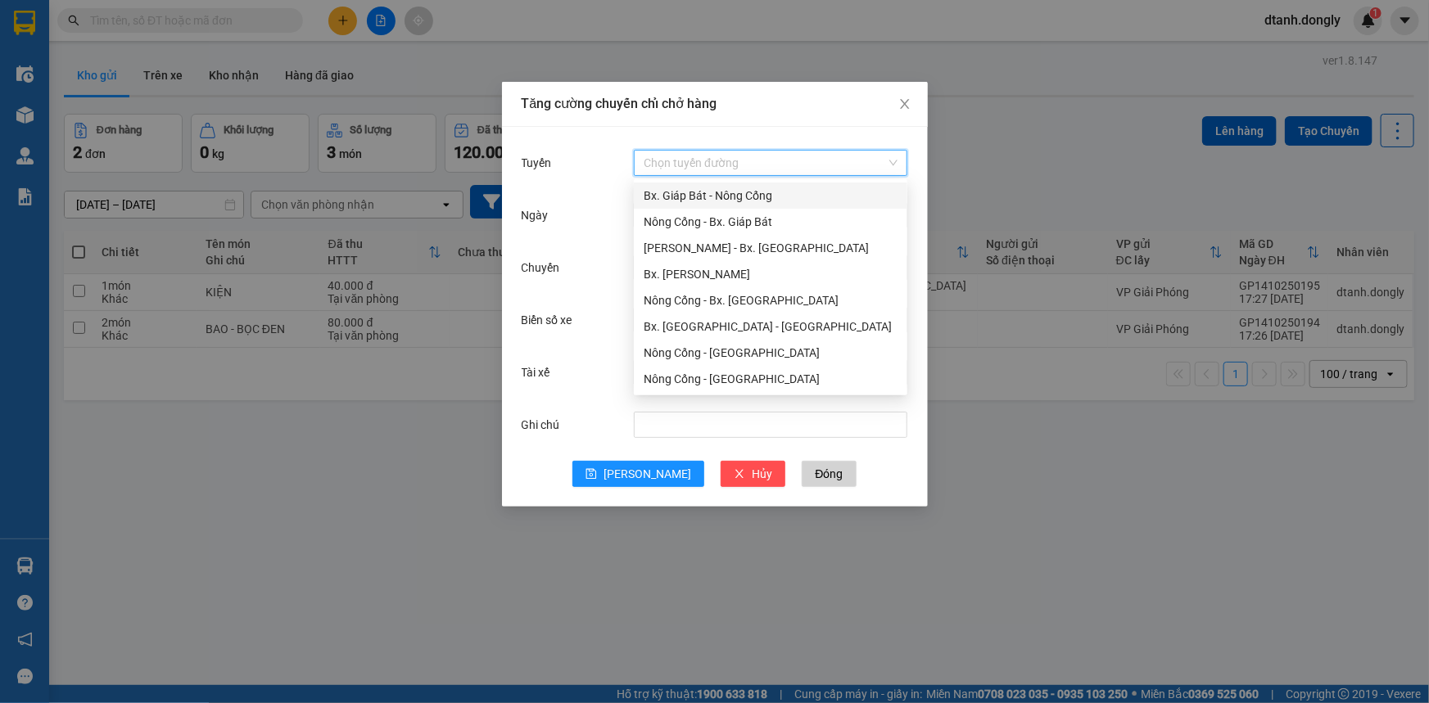
click at [734, 199] on div "Bx. Giáp Bát - Nông Cống" at bounding box center [771, 196] width 254 height 18
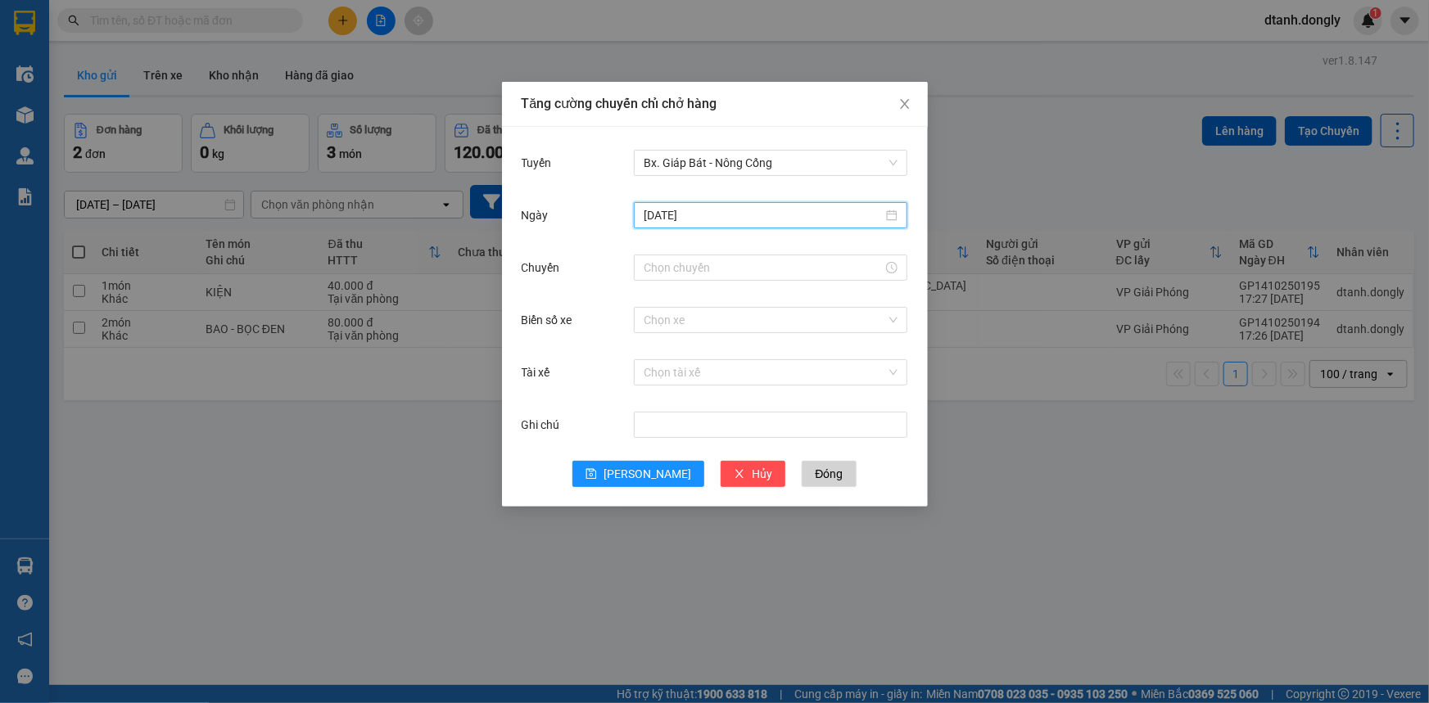
click at [704, 216] on input "[DATE]" at bounding box center [763, 215] width 239 height 18
type input "[DATE]"
click at [751, 363] on div "15" at bounding box center [747, 360] width 20 height 20
click at [689, 266] on input "Chuyến" at bounding box center [763, 268] width 239 height 18
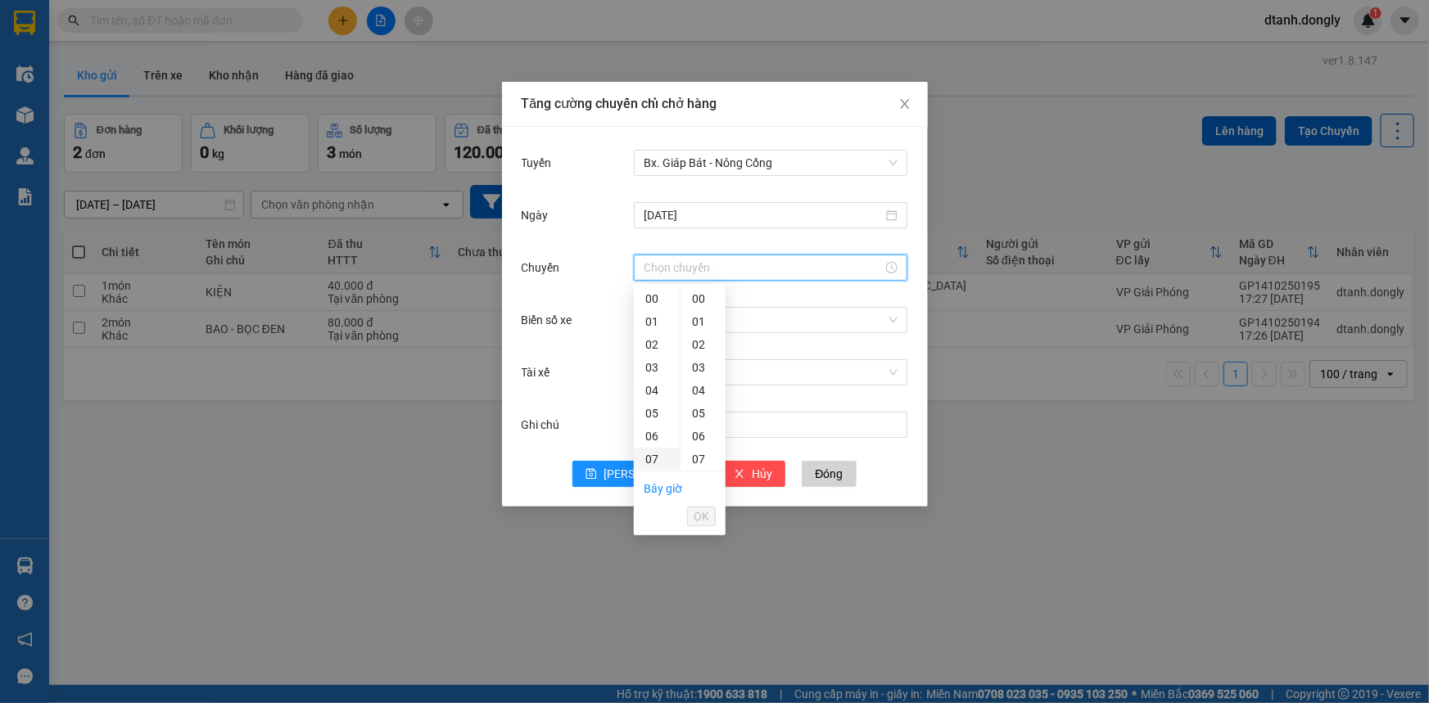
click at [649, 454] on div "07" at bounding box center [657, 459] width 46 height 23
type input "07:00"
drag, startPoint x: 699, startPoint y: 519, endPoint x: 709, endPoint y: 514, distance: 11.0
click at [700, 519] on span "OK" at bounding box center [702, 517] width 16 height 18
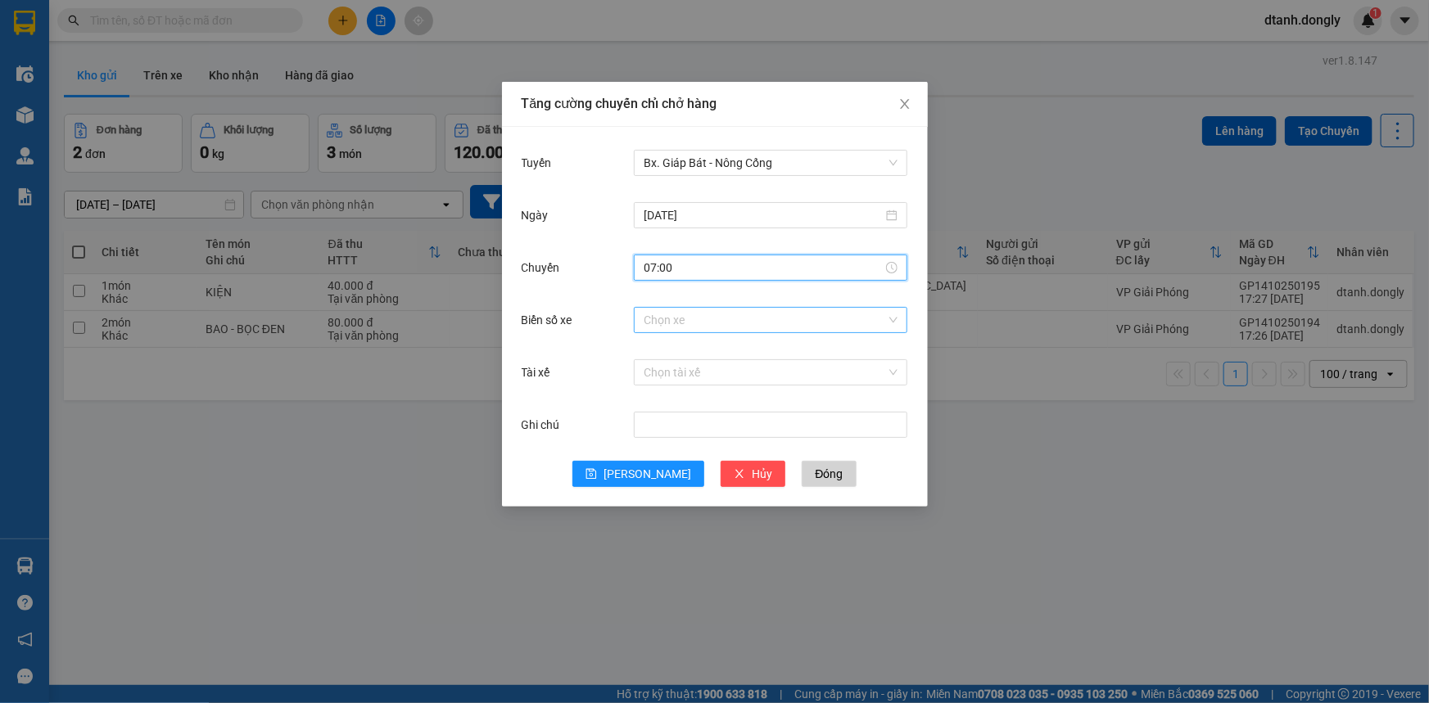
click at [713, 323] on input "Biển số xe" at bounding box center [765, 320] width 242 height 25
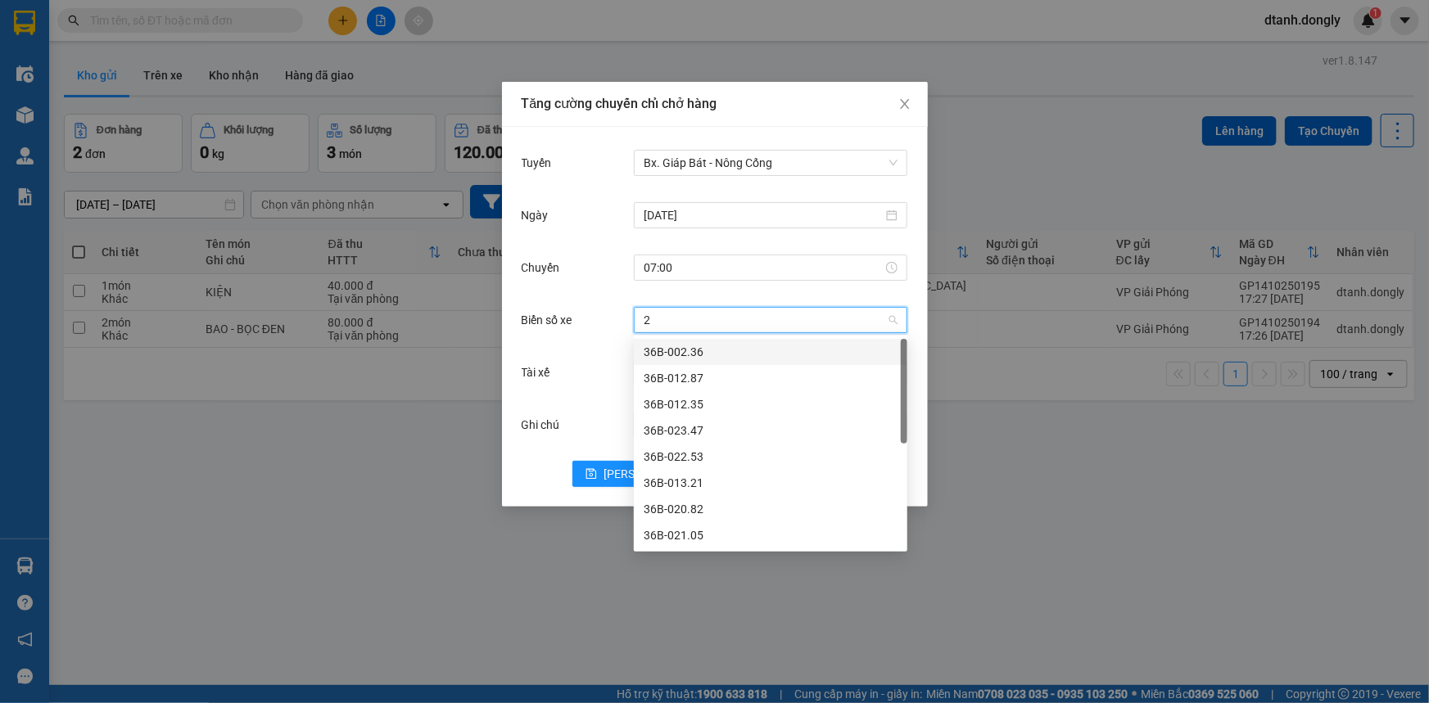
type input "29"
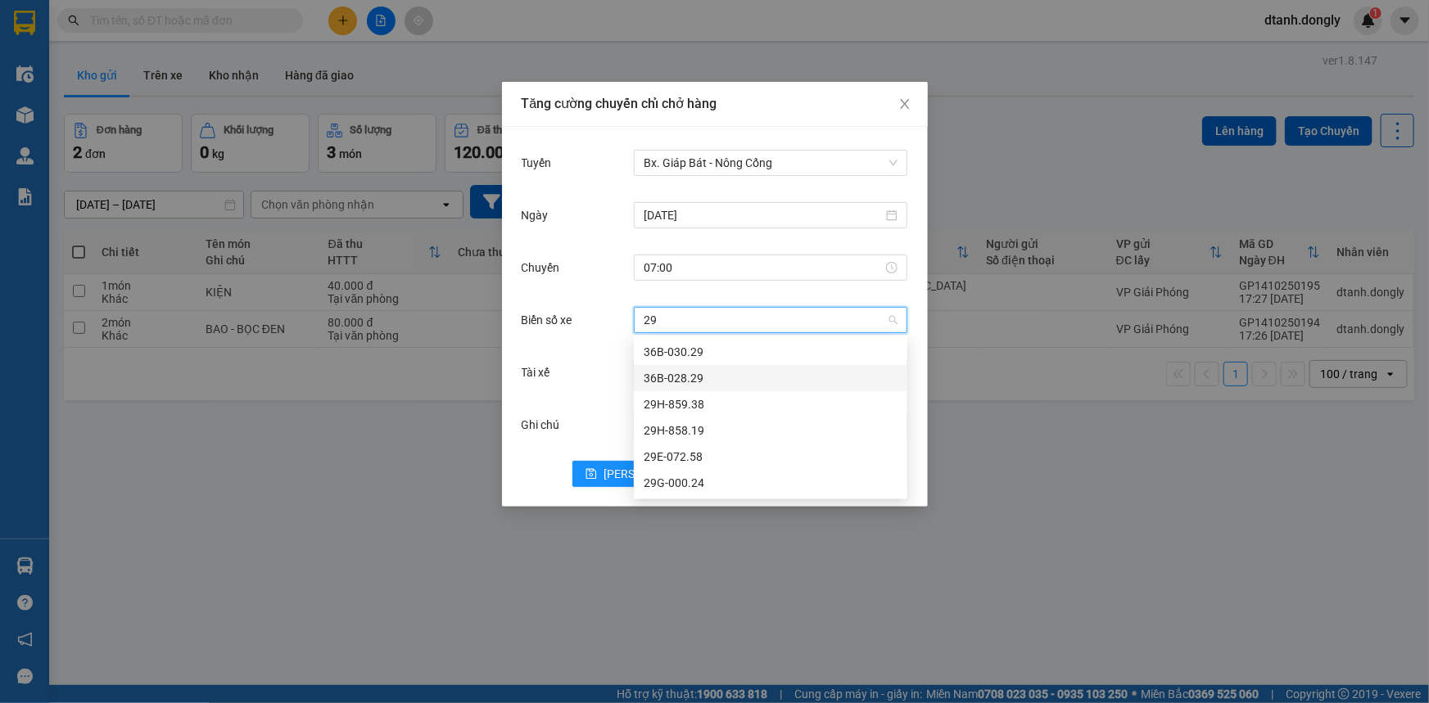
click at [707, 374] on div "36B-028.29" at bounding box center [771, 378] width 254 height 18
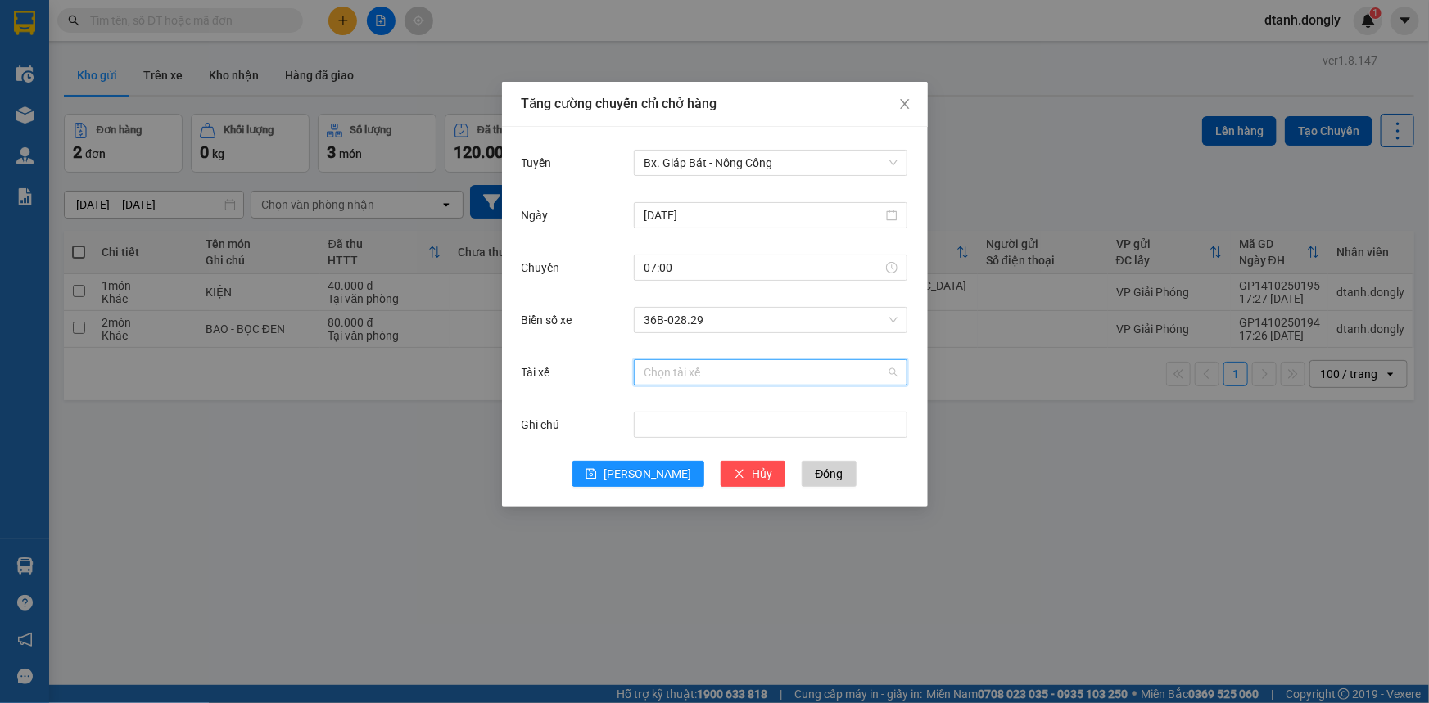
click at [694, 376] on input "Tài xế" at bounding box center [765, 372] width 242 height 25
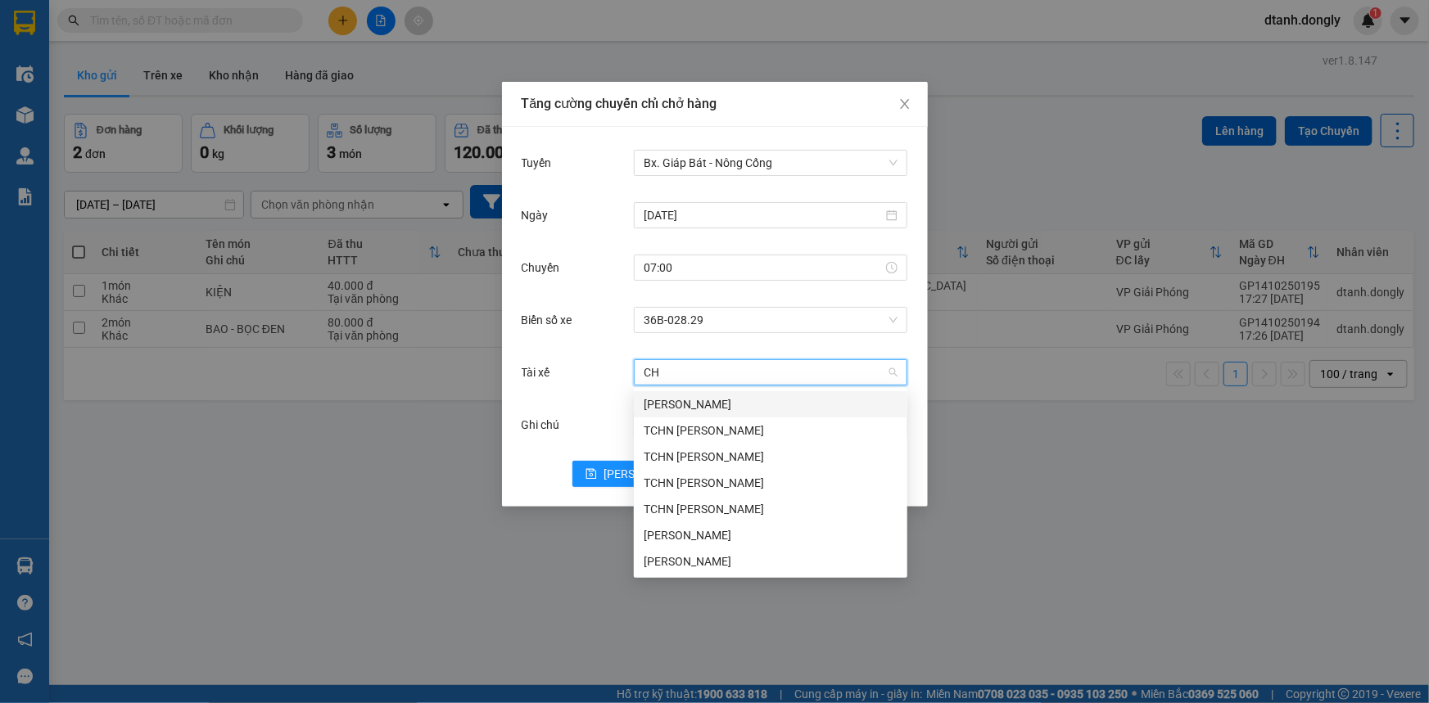
type input "CHU"
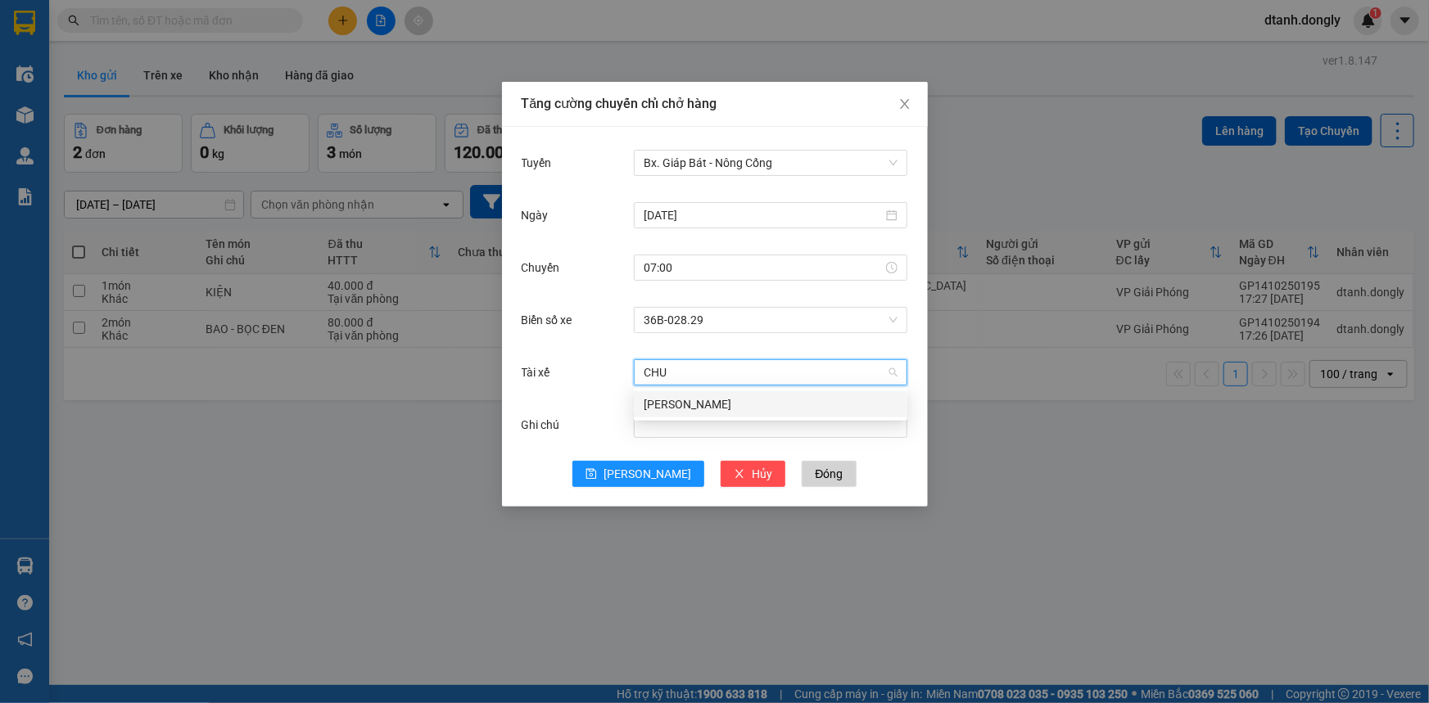
click at [709, 402] on div "[PERSON_NAME]" at bounding box center [771, 405] width 254 height 18
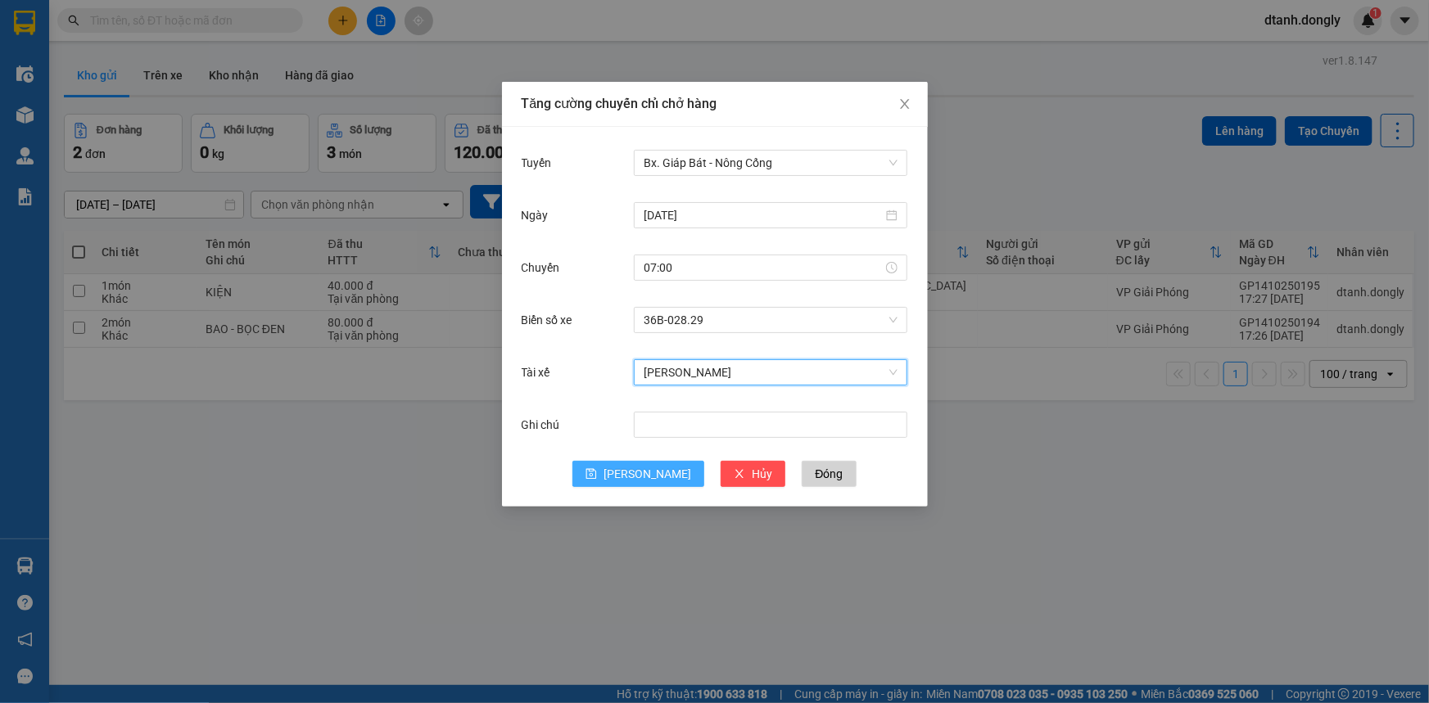
click at [640, 473] on span "[PERSON_NAME]" at bounding box center [648, 474] width 88 height 18
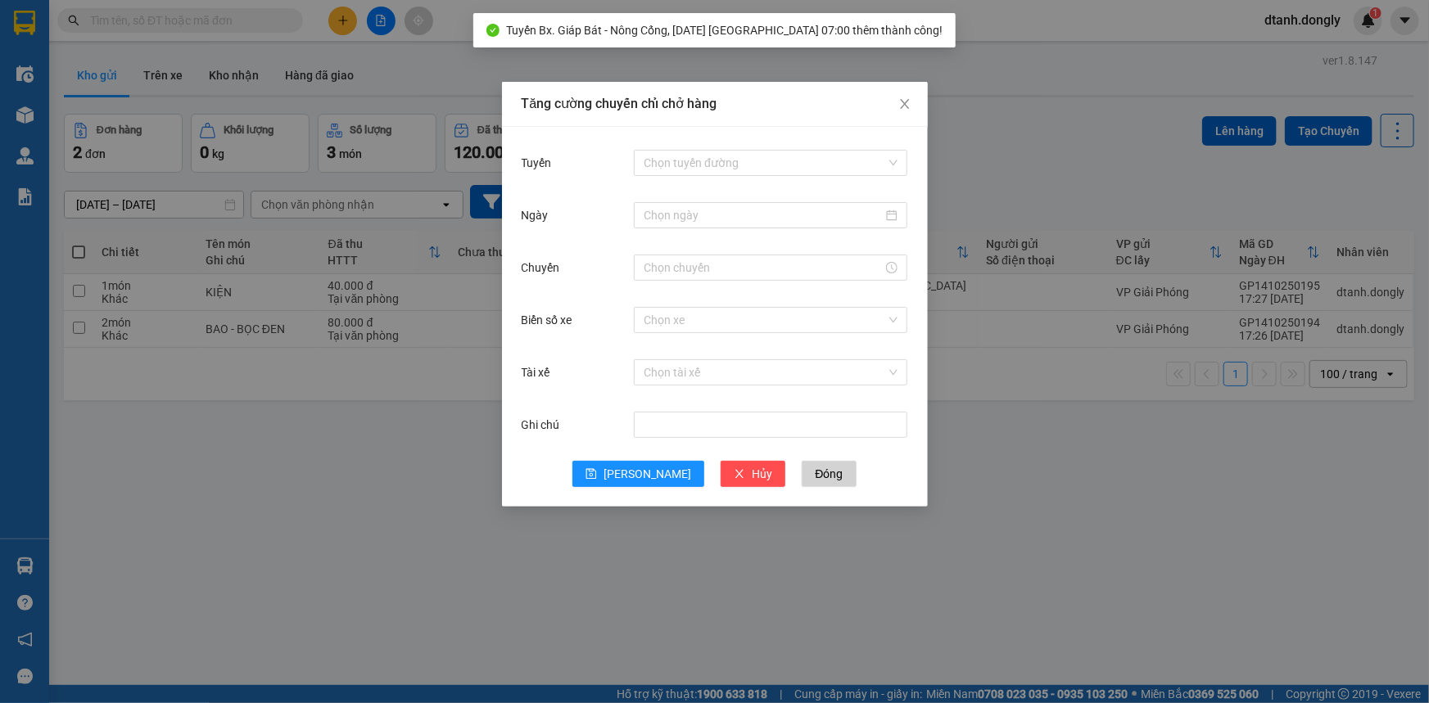
click at [1133, 414] on div "Tăng cường chuyến chỉ chở hàng Tuyến Chọn tuyến đường Ngày Chuyến Biển số xe Ch…" at bounding box center [714, 351] width 1429 height 703
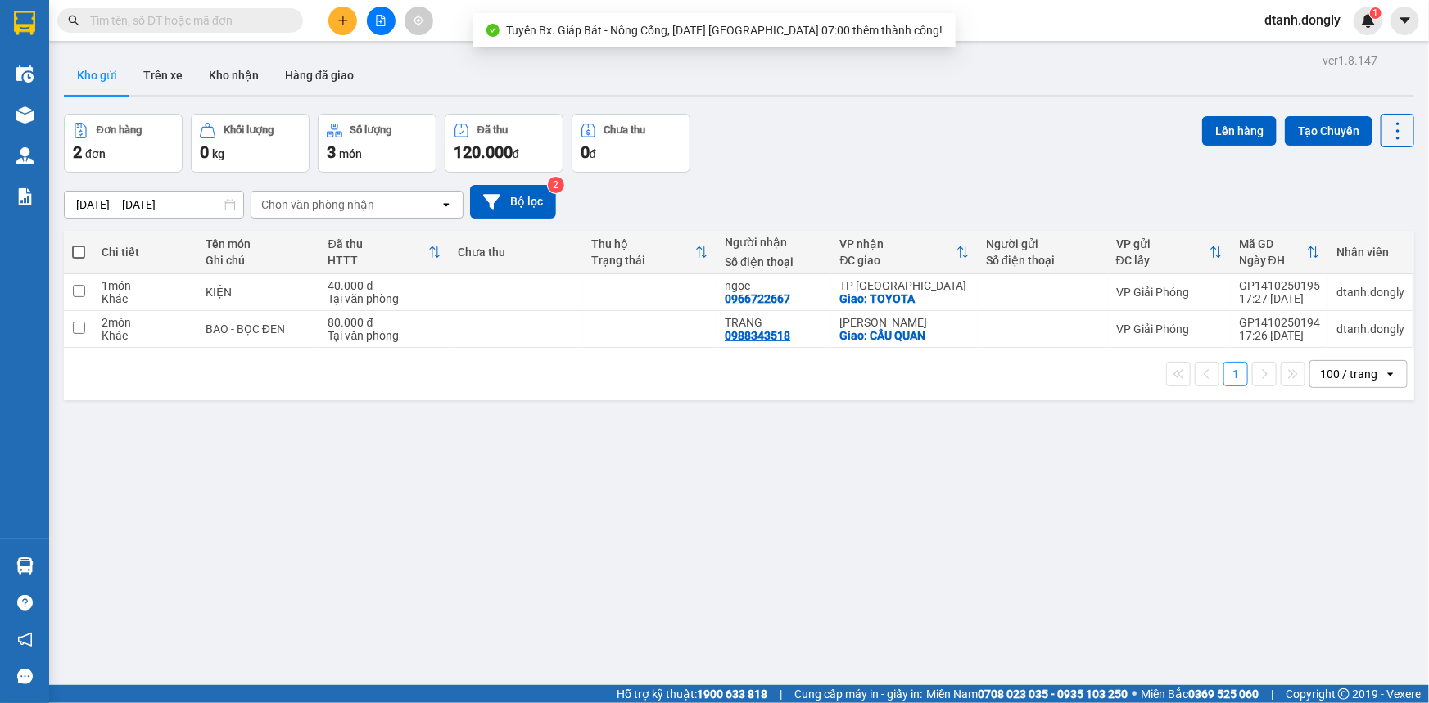
click at [75, 246] on span at bounding box center [78, 252] width 13 height 13
click at [79, 244] on input "checkbox" at bounding box center [79, 244] width 0 height 0
checkbox input "true"
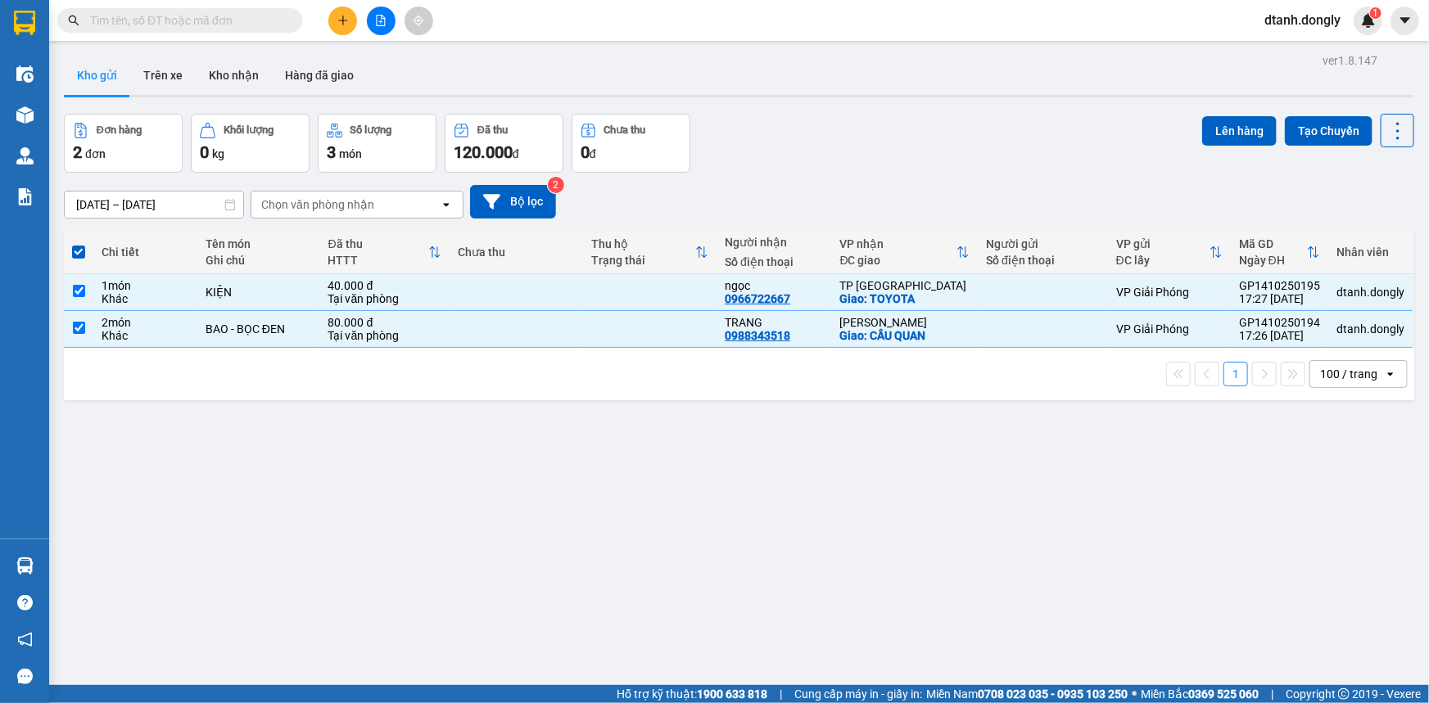
click at [79, 244] on label at bounding box center [78, 252] width 13 height 16
click at [79, 244] on input "checkbox" at bounding box center [79, 244] width 0 height 0
checkbox input "false"
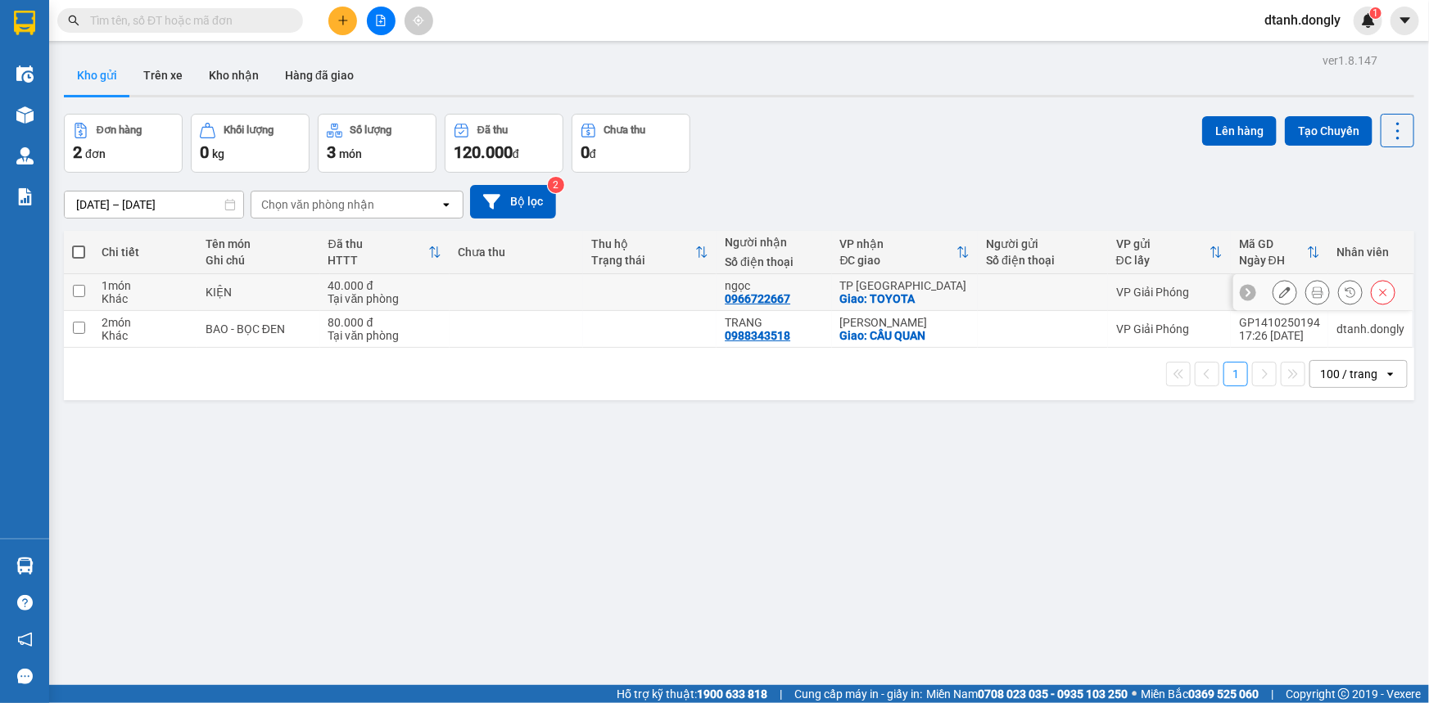
click at [1312, 290] on icon at bounding box center [1317, 292] width 11 height 11
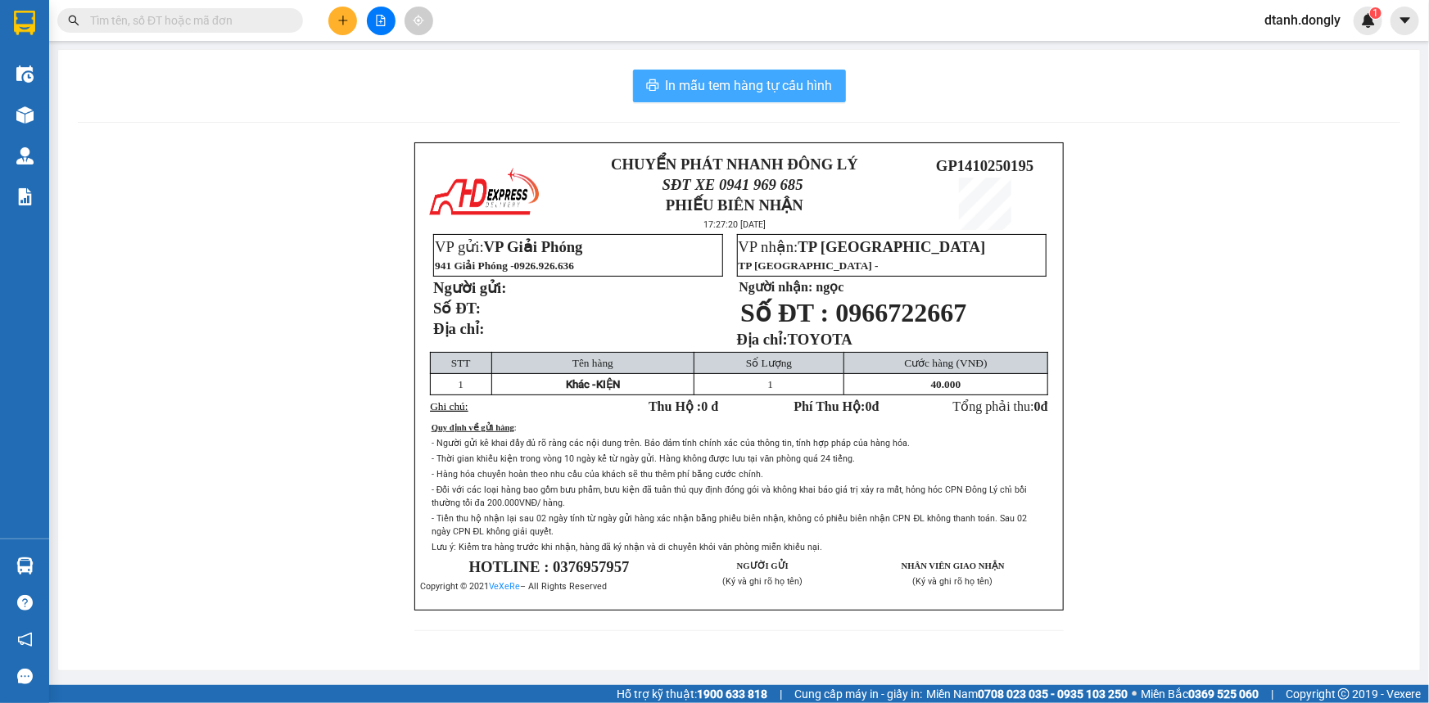
click at [753, 86] on span "In mẫu tem hàng tự cấu hình" at bounding box center [749, 85] width 167 height 20
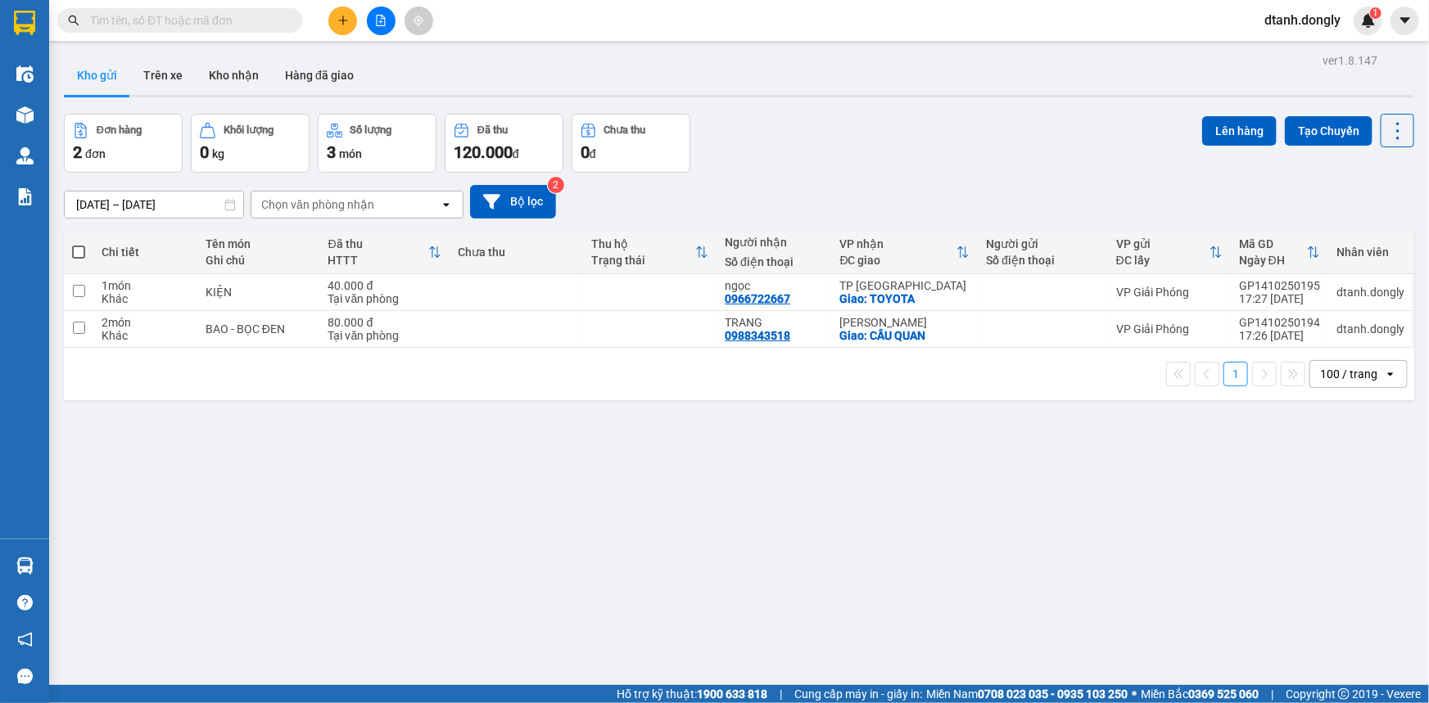
click at [75, 251] on span at bounding box center [78, 252] width 13 height 13
click at [79, 244] on input "checkbox" at bounding box center [79, 244] width 0 height 0
checkbox input "true"
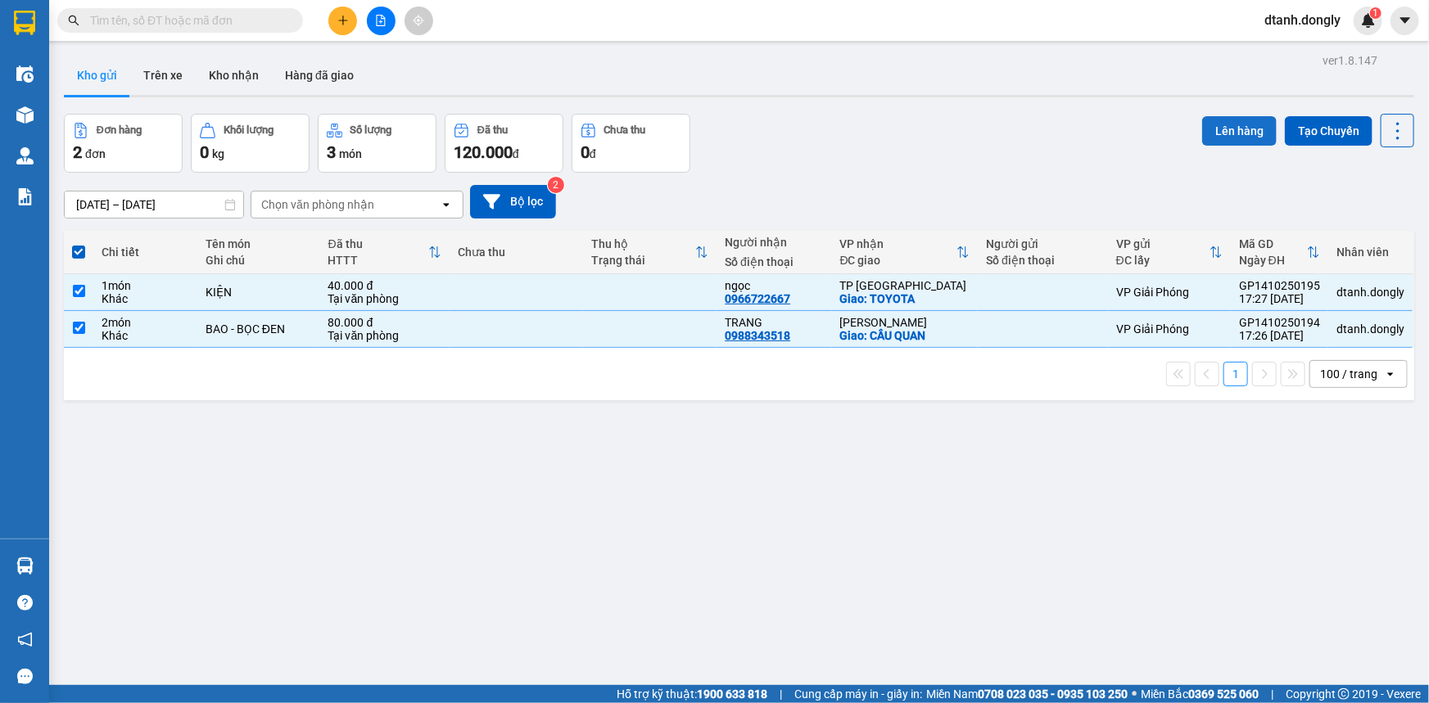
click at [1219, 124] on button "Lên hàng" at bounding box center [1239, 130] width 75 height 29
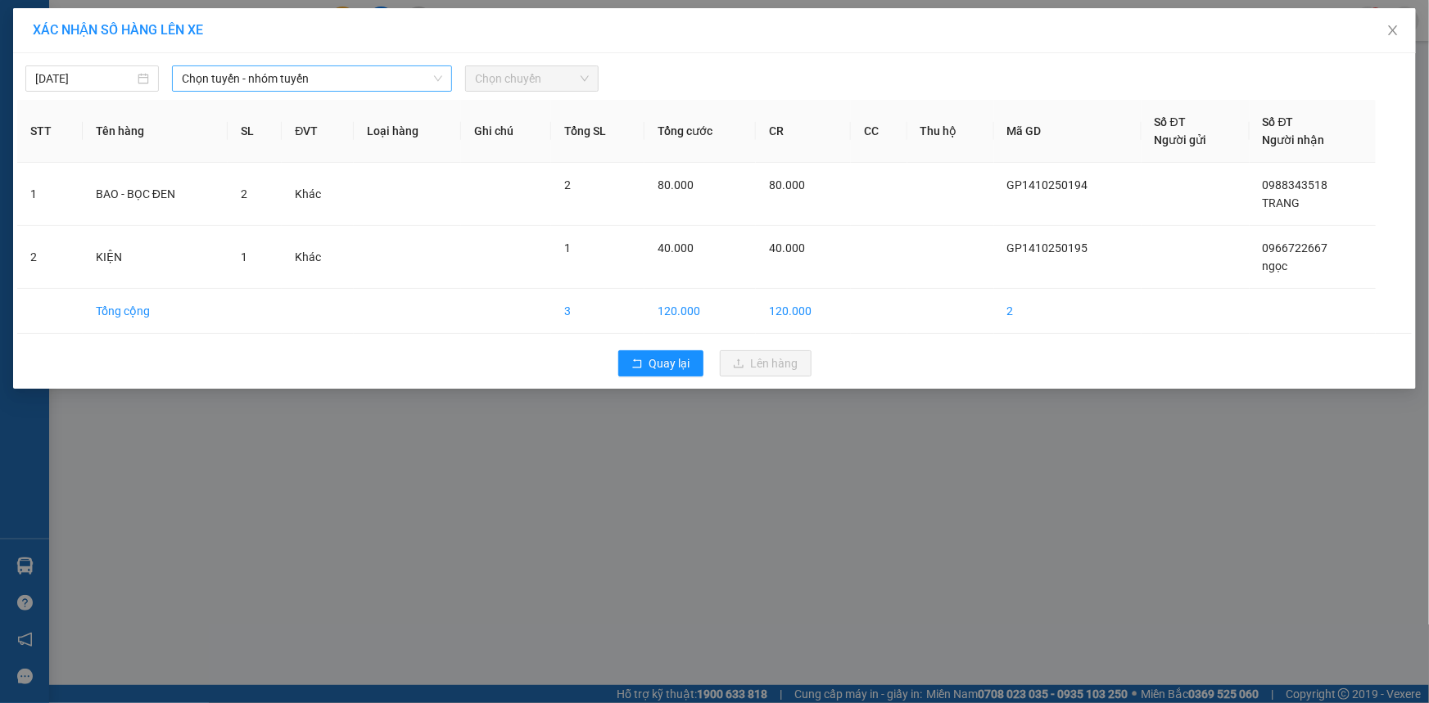
click at [412, 74] on span "Chọn tuyến - nhóm tuyến" at bounding box center [312, 78] width 260 height 25
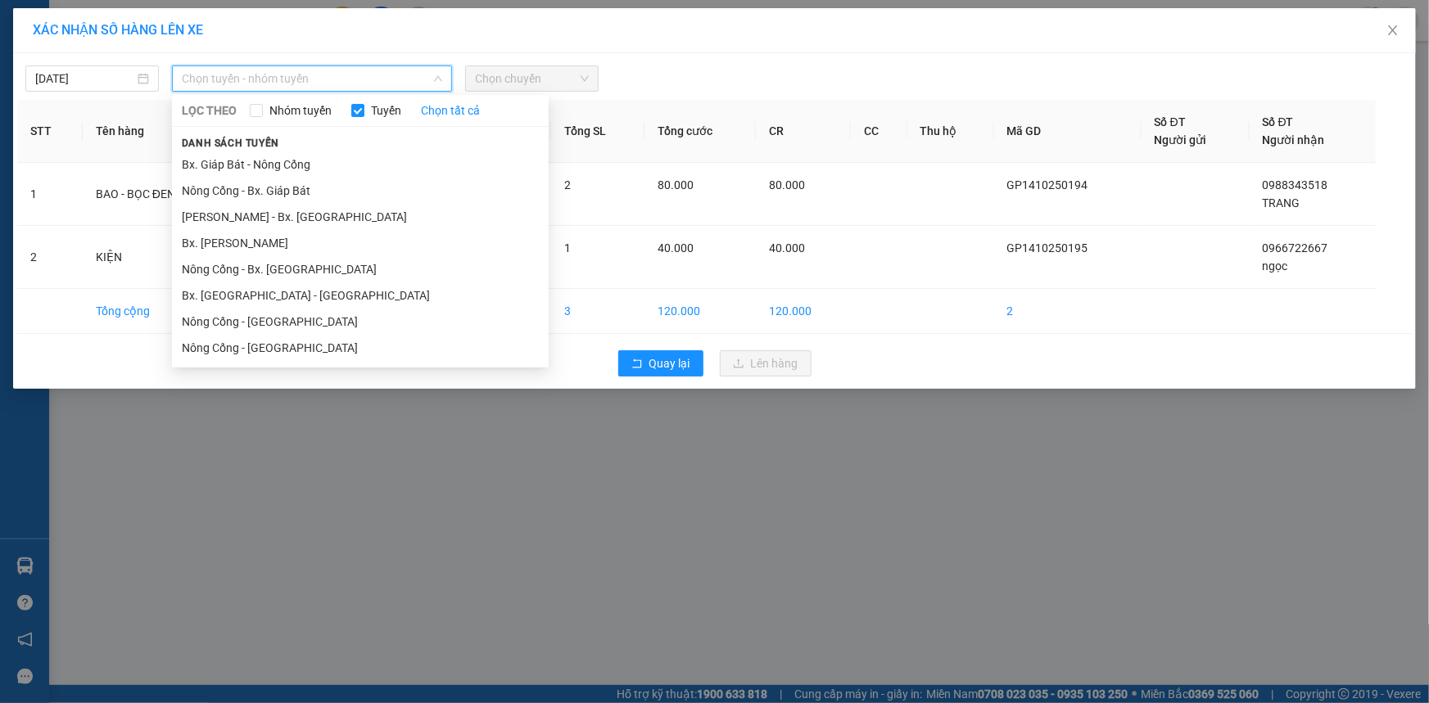
drag, startPoint x: 371, startPoint y: 160, endPoint x: 424, endPoint y: 133, distance: 59.7
click at [375, 160] on li "Bx. Giáp Bát - Nông Cống" at bounding box center [360, 164] width 377 height 26
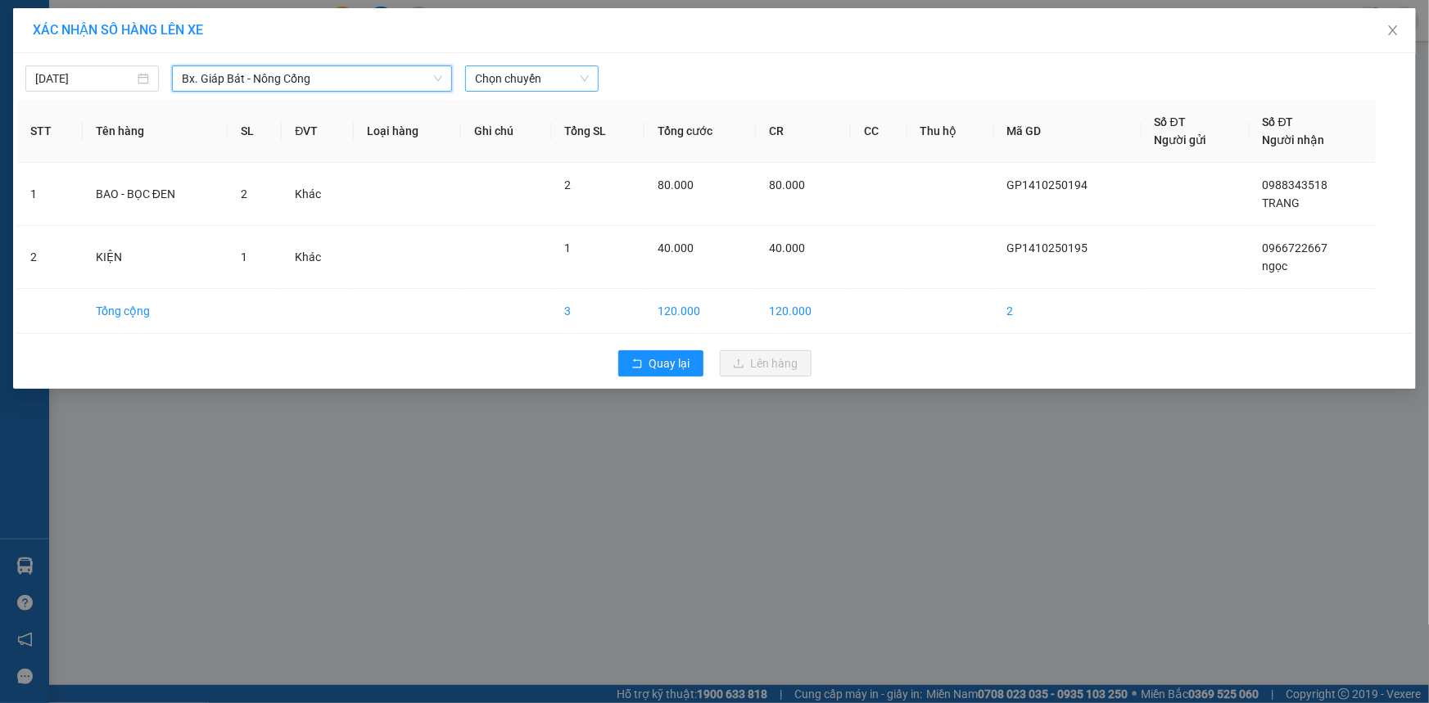
click at [586, 79] on span "Chọn chuyến" at bounding box center [532, 78] width 114 height 25
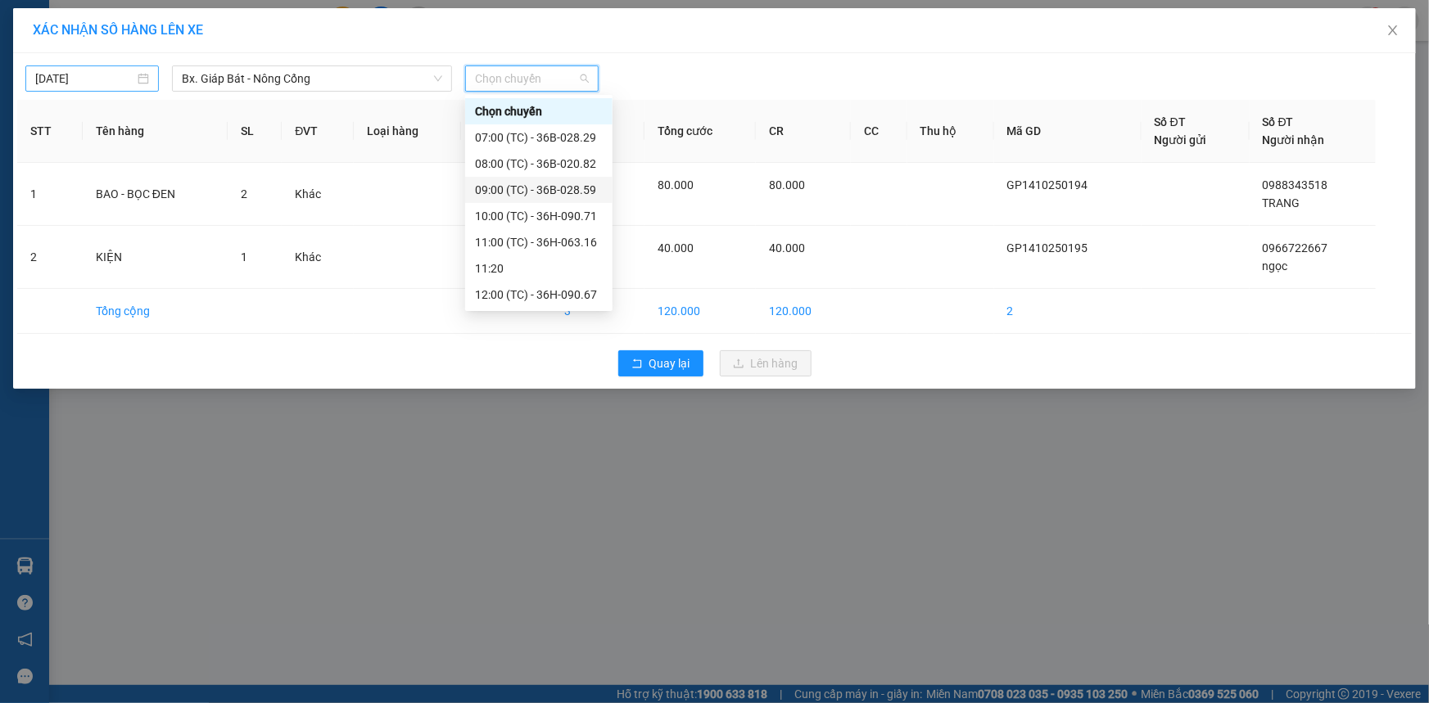
click at [139, 70] on div "[DATE]" at bounding box center [92, 79] width 114 height 18
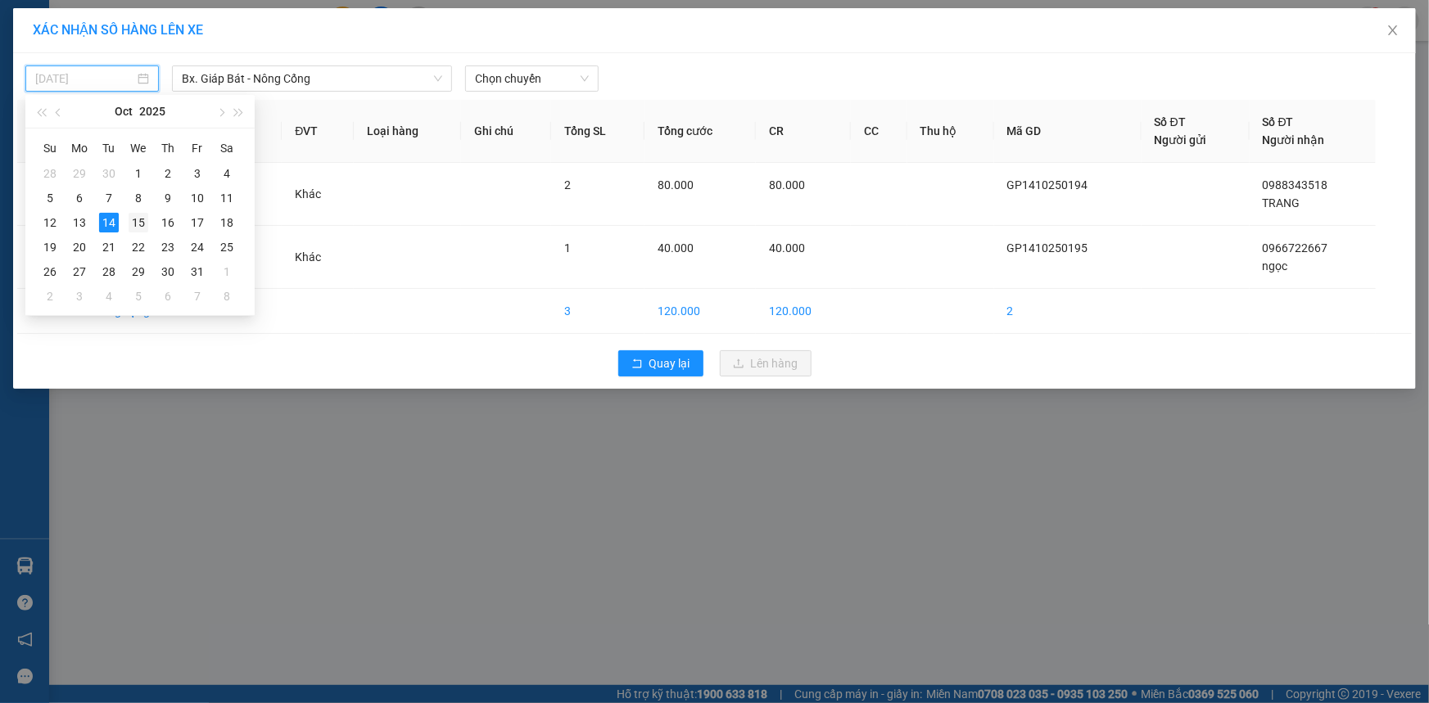
click at [138, 216] on div "15" at bounding box center [139, 223] width 20 height 20
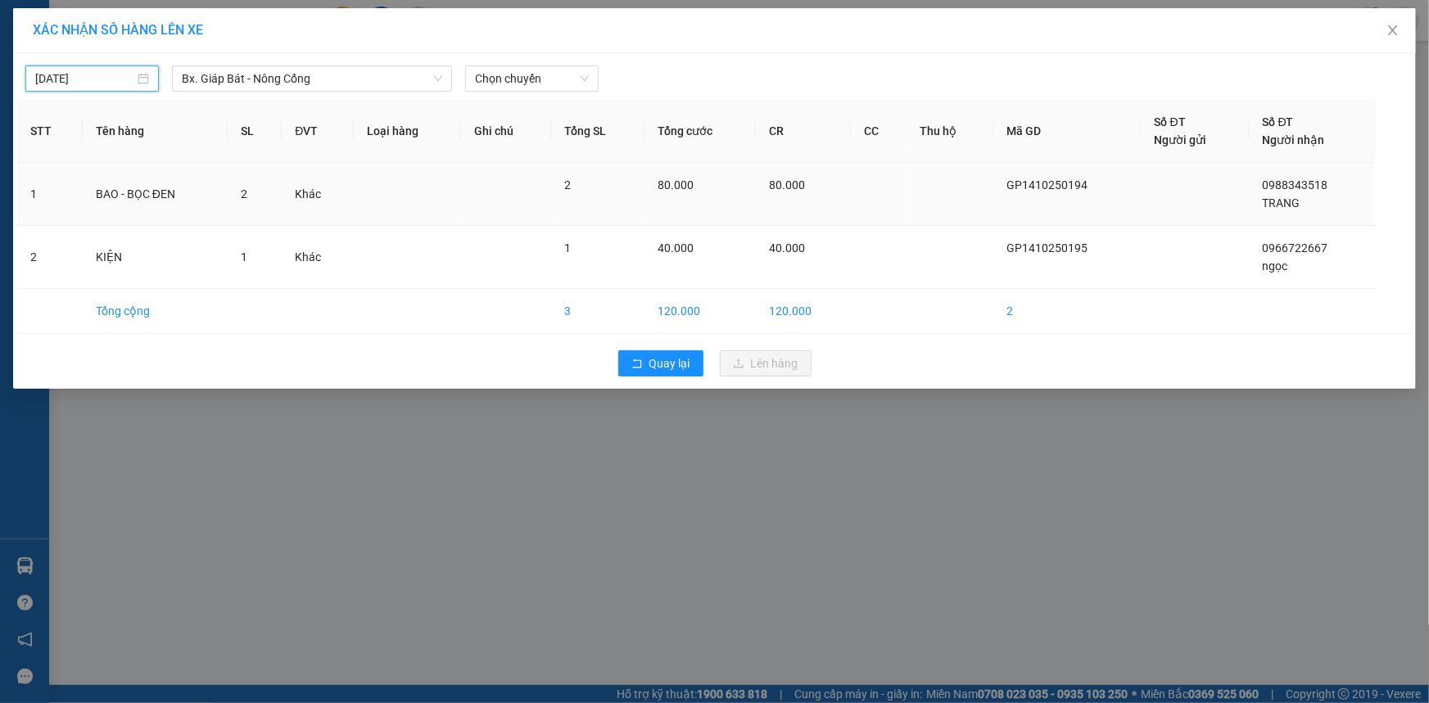
type input "[DATE]"
click at [578, 77] on span "Chọn chuyến" at bounding box center [532, 78] width 114 height 25
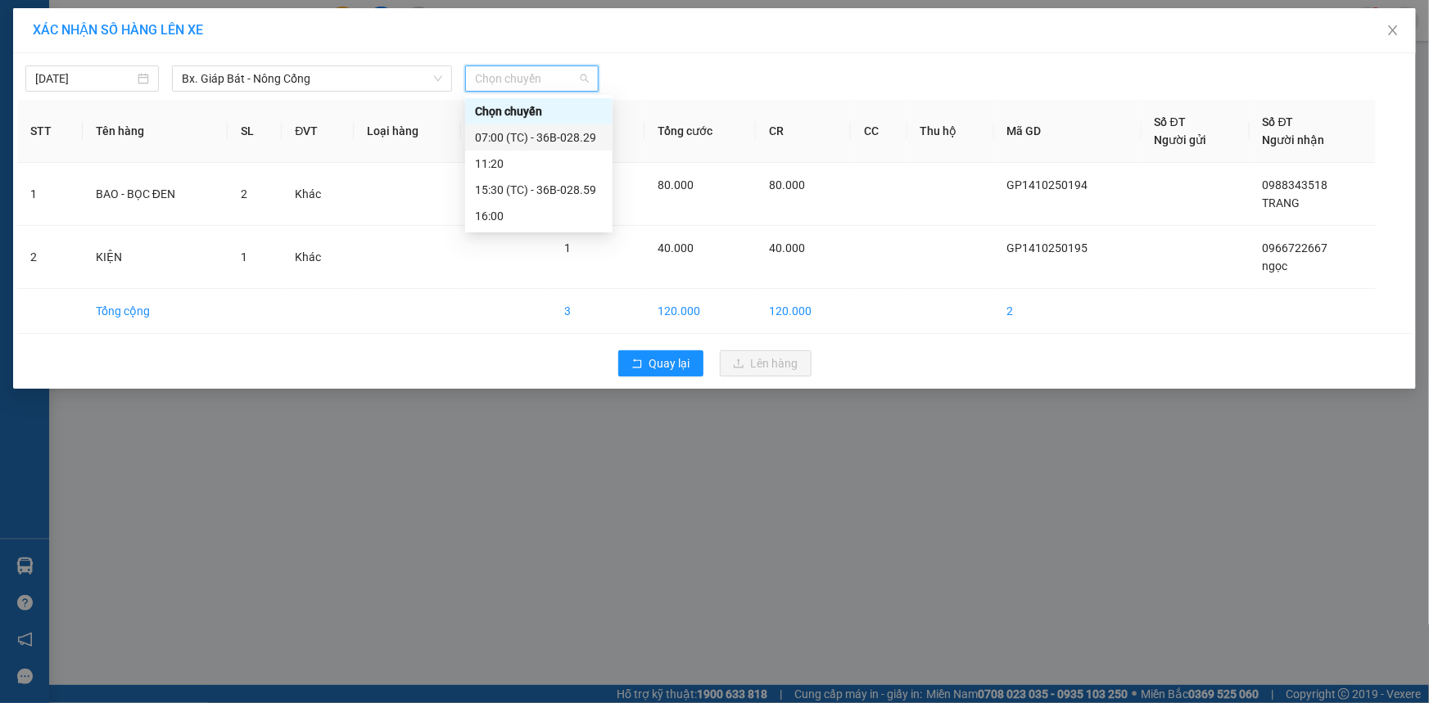
click at [576, 133] on div "07:00 (TC) - 36B-028.29" at bounding box center [539, 138] width 128 height 18
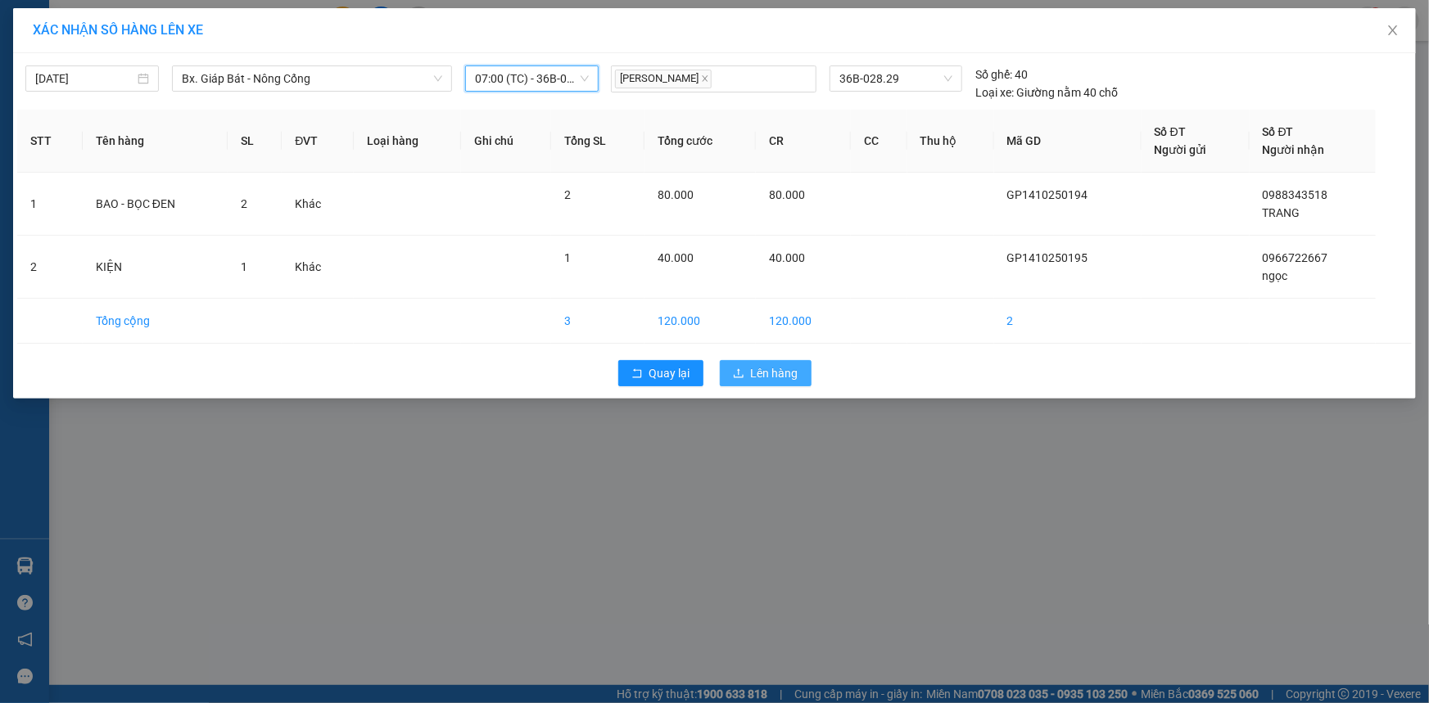
click at [769, 369] on span "Lên hàng" at bounding box center [774, 373] width 47 height 18
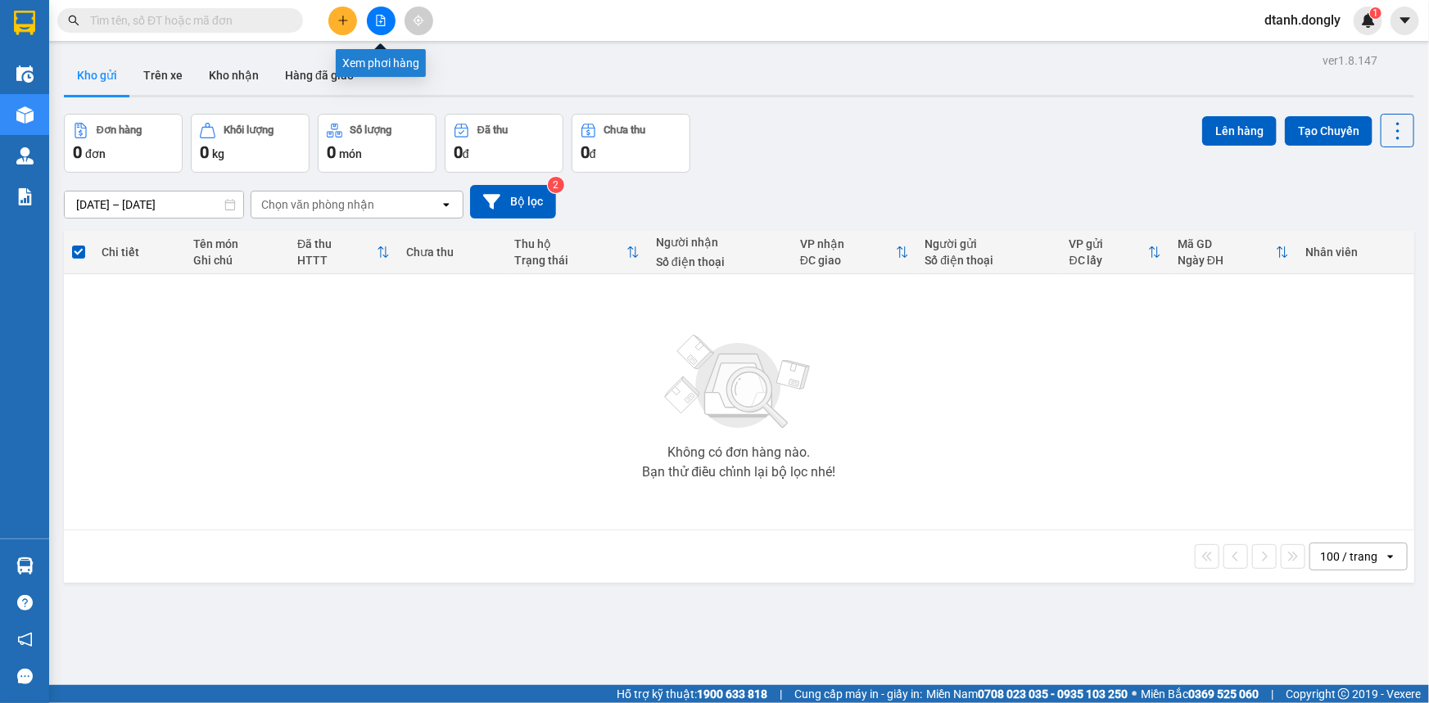
drag, startPoint x: 379, startPoint y: 29, endPoint x: 401, endPoint y: 32, distance: 22.2
click at [379, 28] on button at bounding box center [381, 21] width 29 height 29
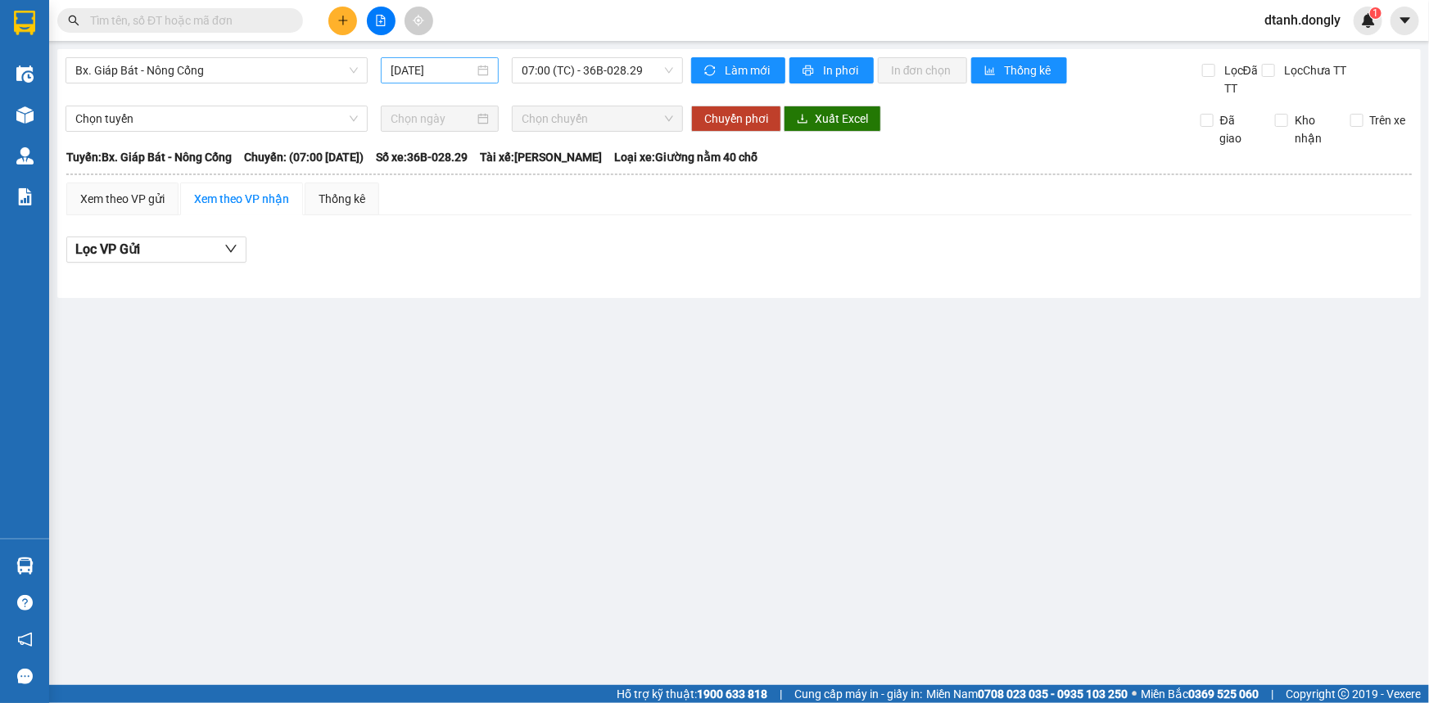
click at [483, 73] on div "[DATE]" at bounding box center [440, 70] width 98 height 18
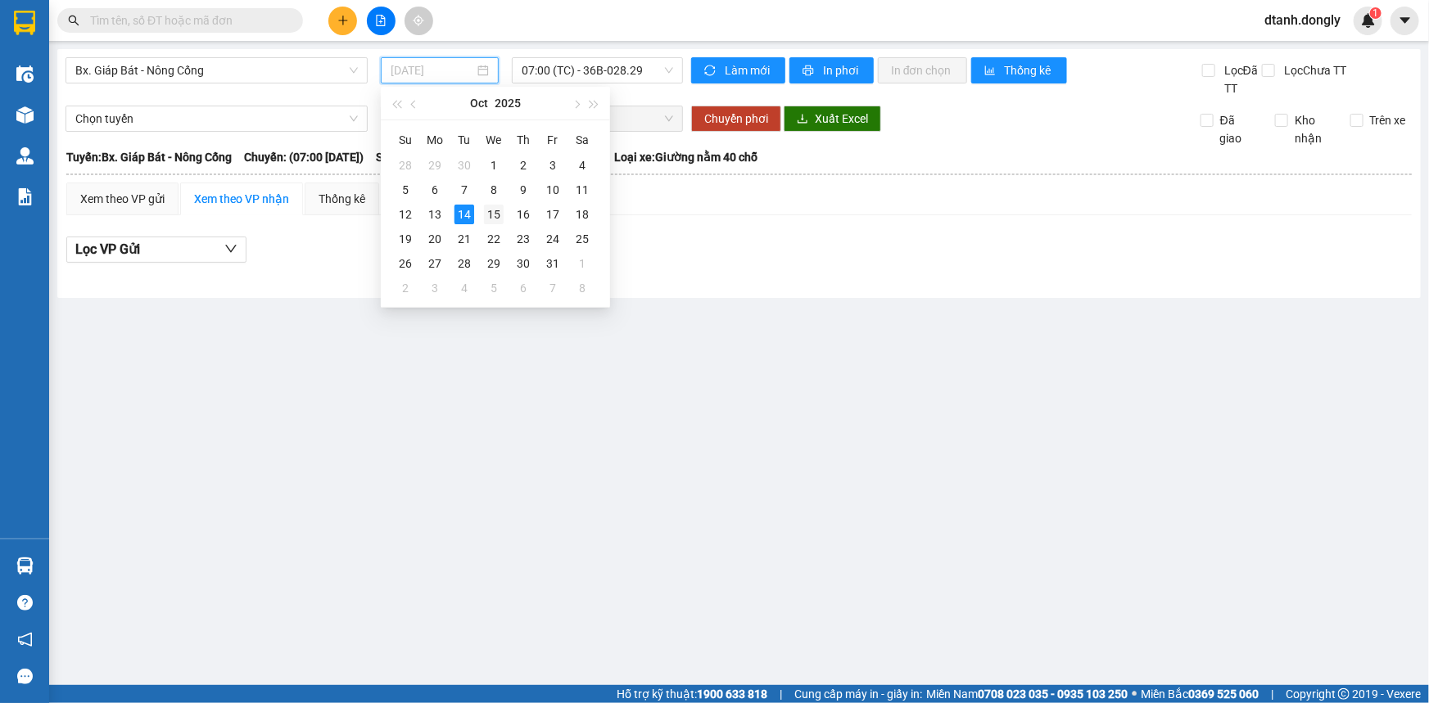
click at [497, 215] on div "15" at bounding box center [494, 215] width 20 height 20
type input "[DATE]"
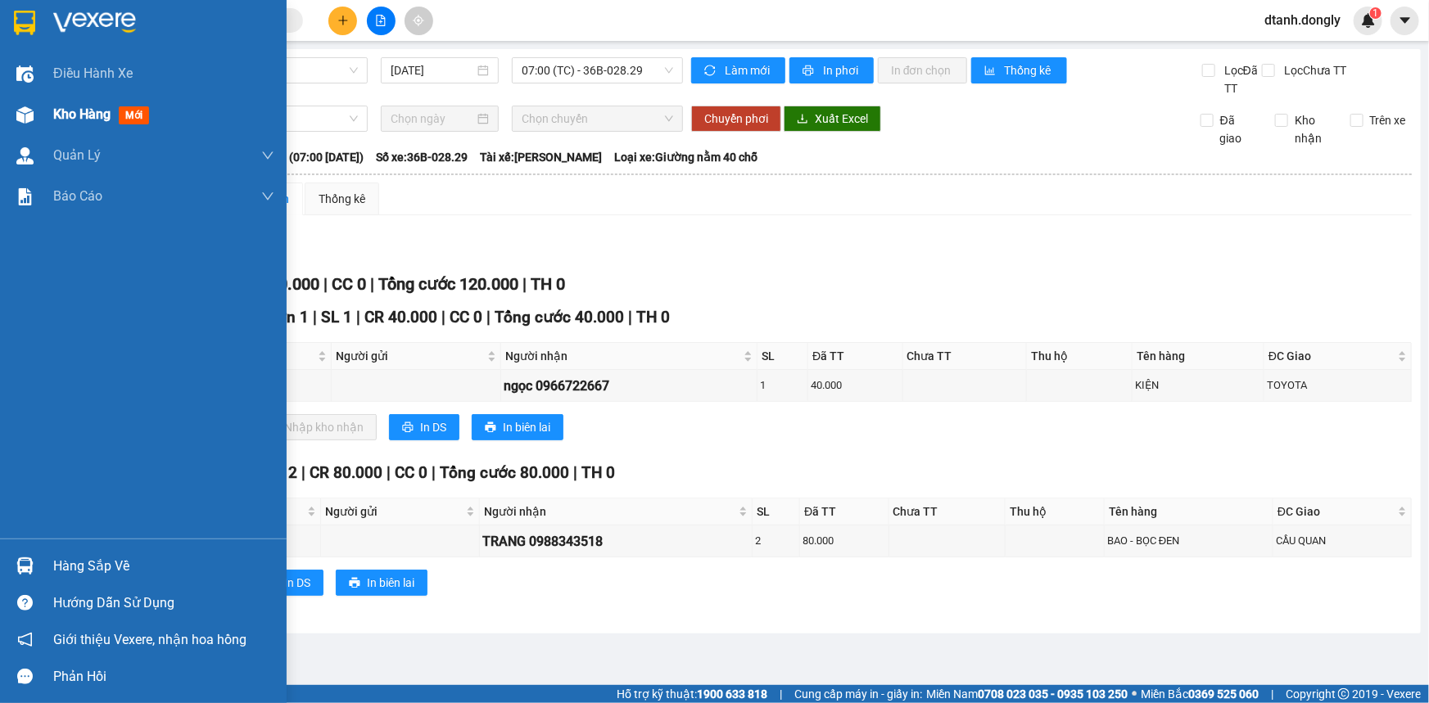
click at [82, 115] on span "Kho hàng" at bounding box center [81, 114] width 57 height 16
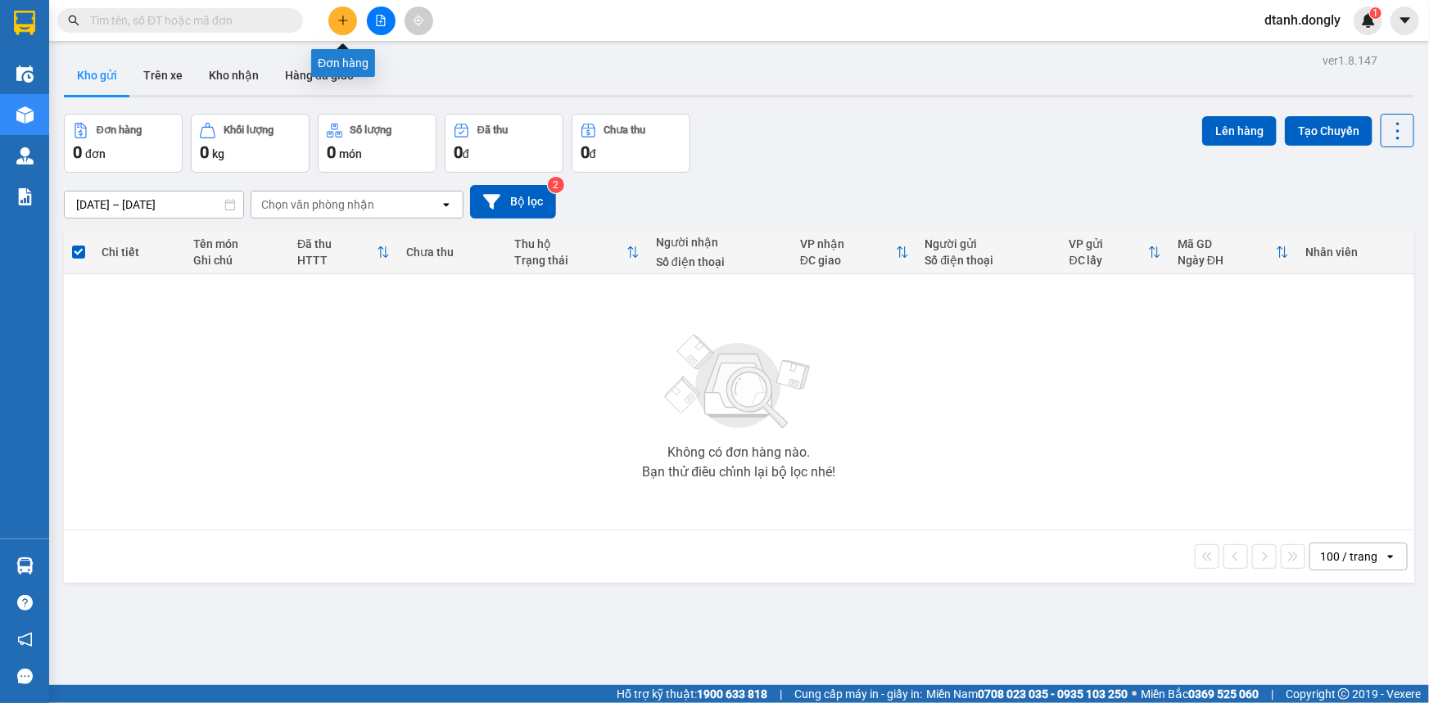
click at [344, 24] on icon "plus" at bounding box center [342, 20] width 11 height 11
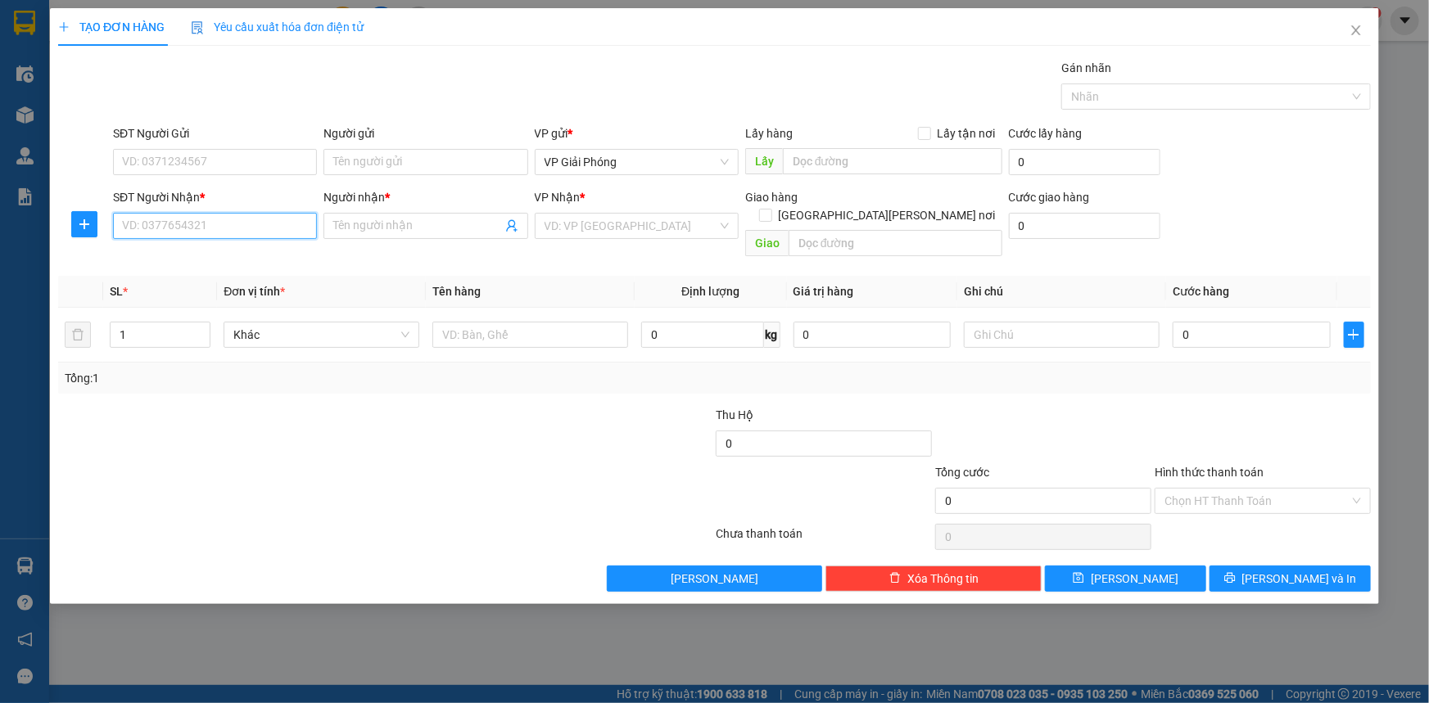
click at [241, 224] on input "SĐT Người Nhận *" at bounding box center [215, 226] width 204 height 26
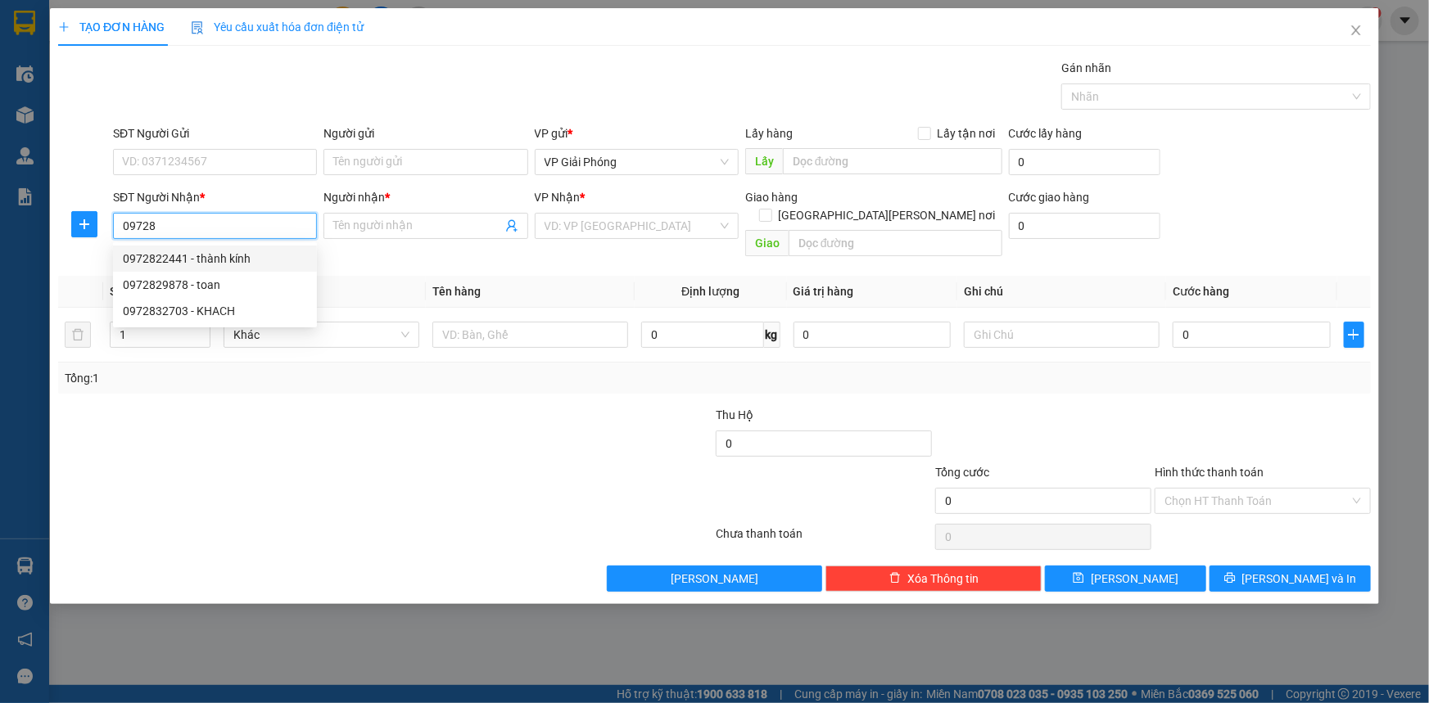
drag, startPoint x: 204, startPoint y: 256, endPoint x: 250, endPoint y: 238, distance: 49.3
click at [204, 255] on div "0972822441 - thành kính" at bounding box center [215, 259] width 184 height 18
type input "0972822441"
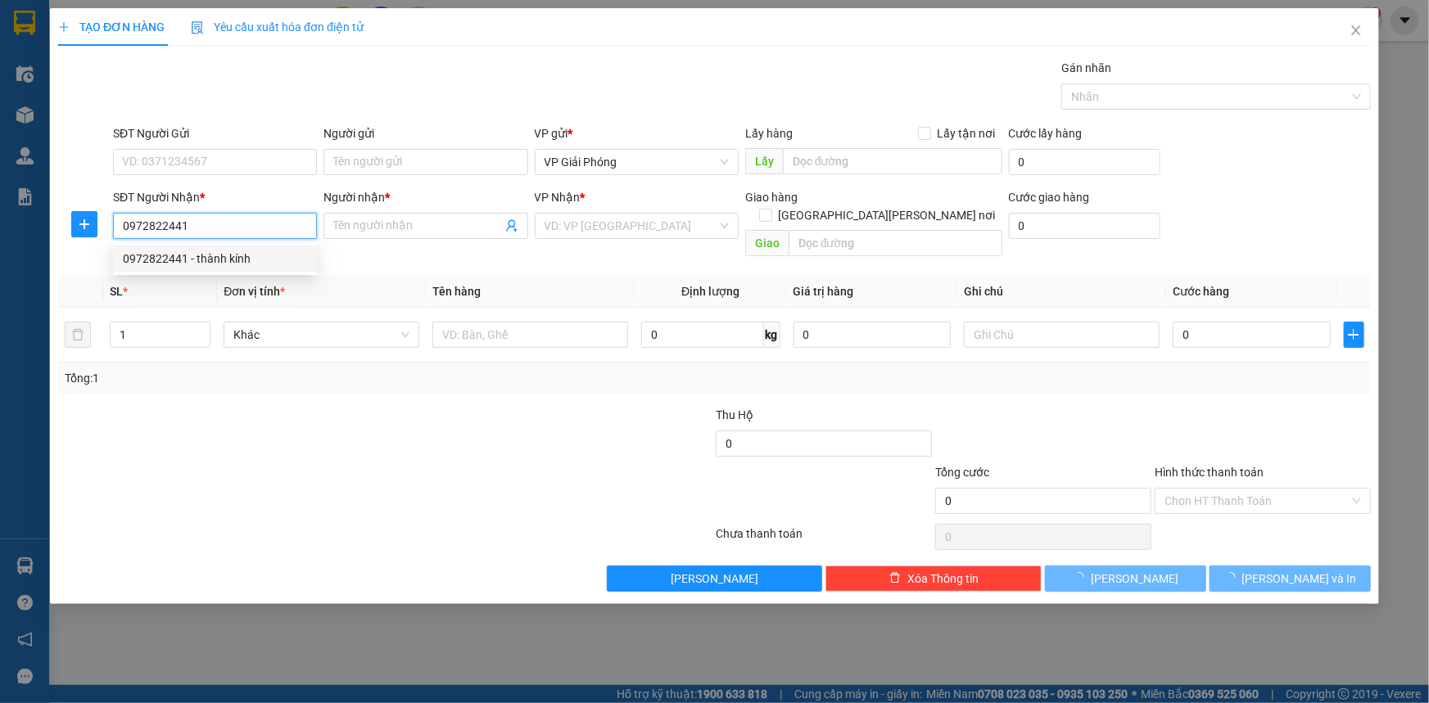
type input "thành kính"
checkbox input "true"
type input "tt nc"
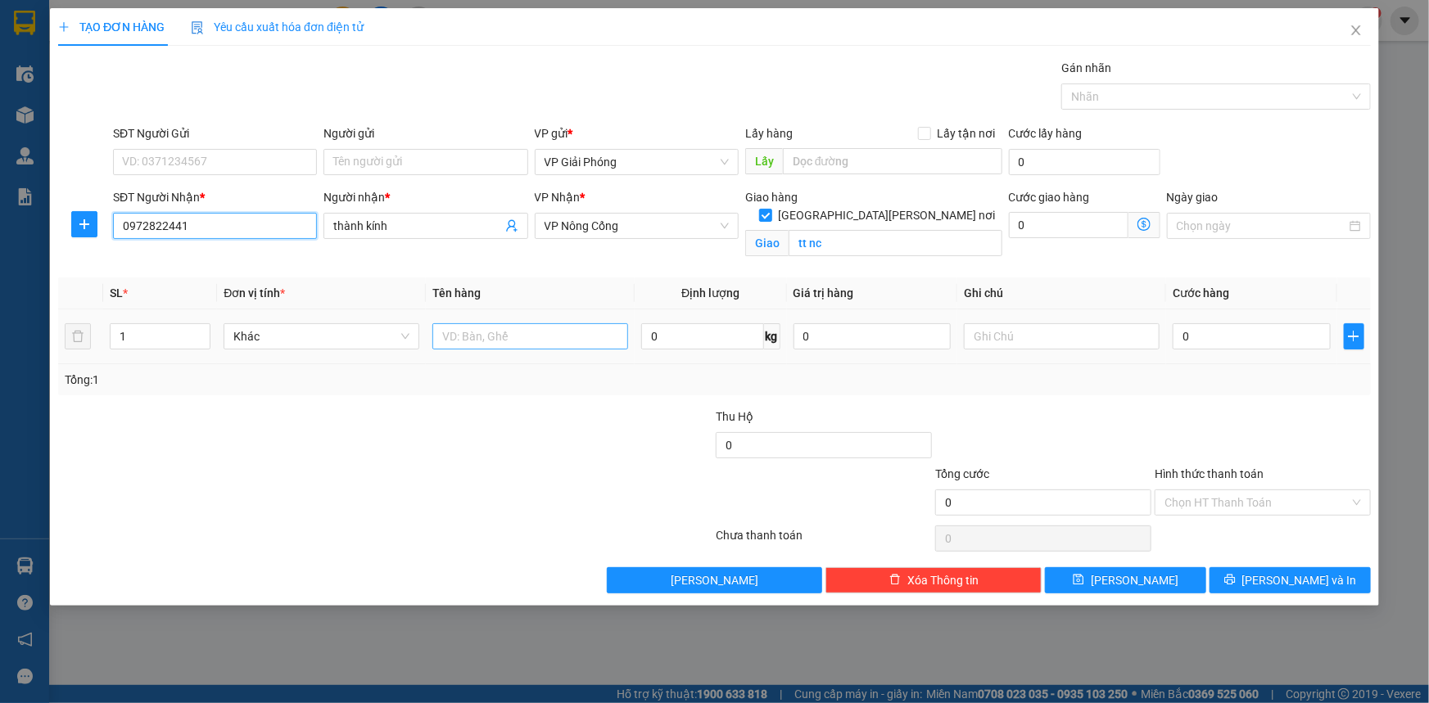
type input "0972822441"
click at [491, 337] on input "text" at bounding box center [530, 336] width 196 height 26
click at [521, 336] on input "text" at bounding box center [530, 336] width 196 height 26
type input "HỘP"
click at [1215, 332] on input "0" at bounding box center [1252, 336] width 158 height 26
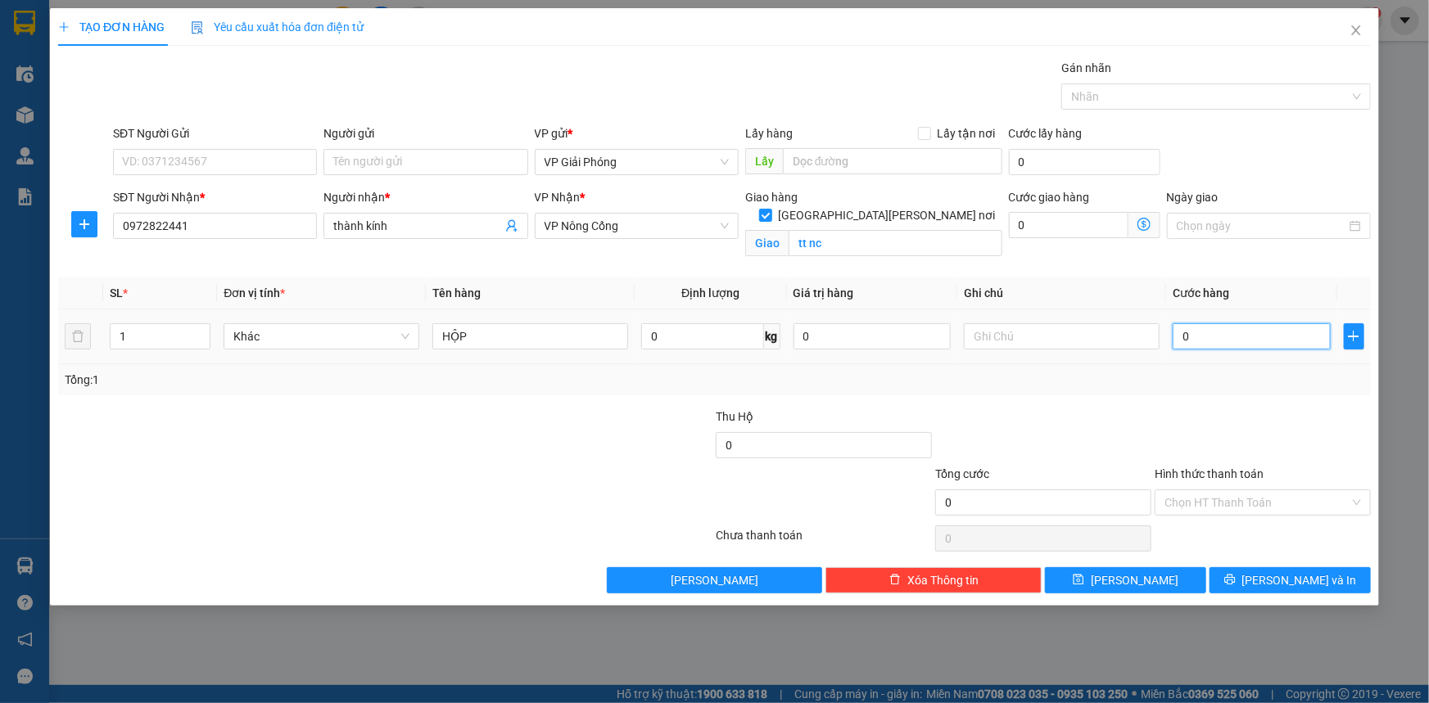
type input "3"
type input "30"
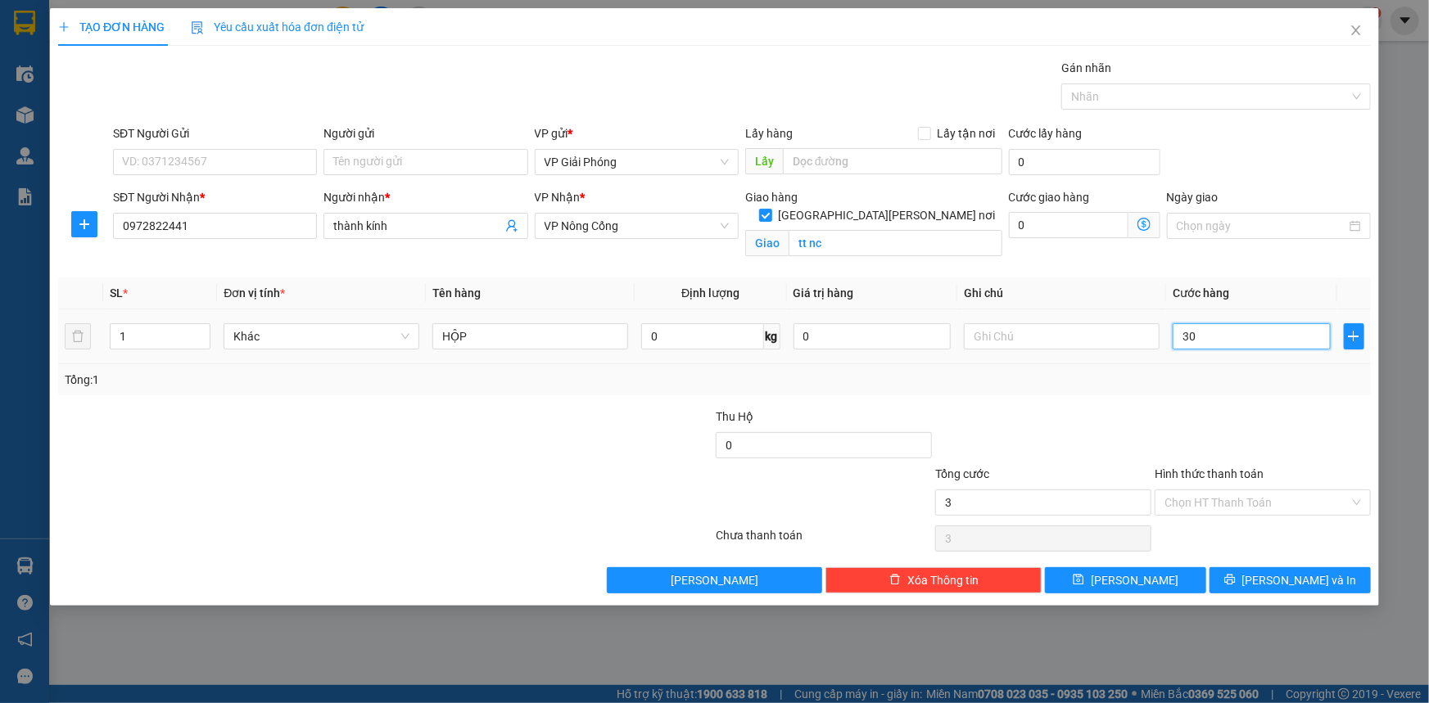
type input "30"
type input "30.000"
click at [862, 230] on input "tt nc" at bounding box center [896, 243] width 214 height 26
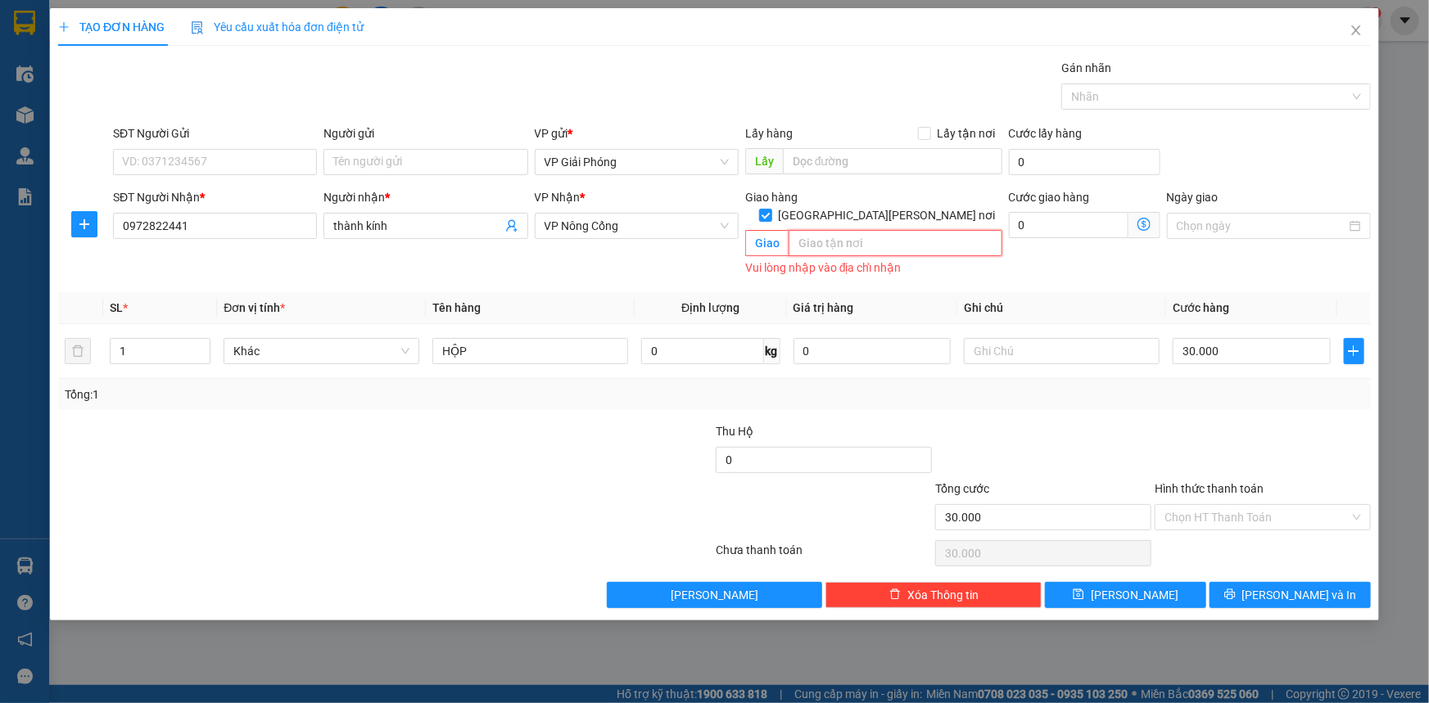
click at [862, 230] on input "text" at bounding box center [896, 243] width 214 height 26
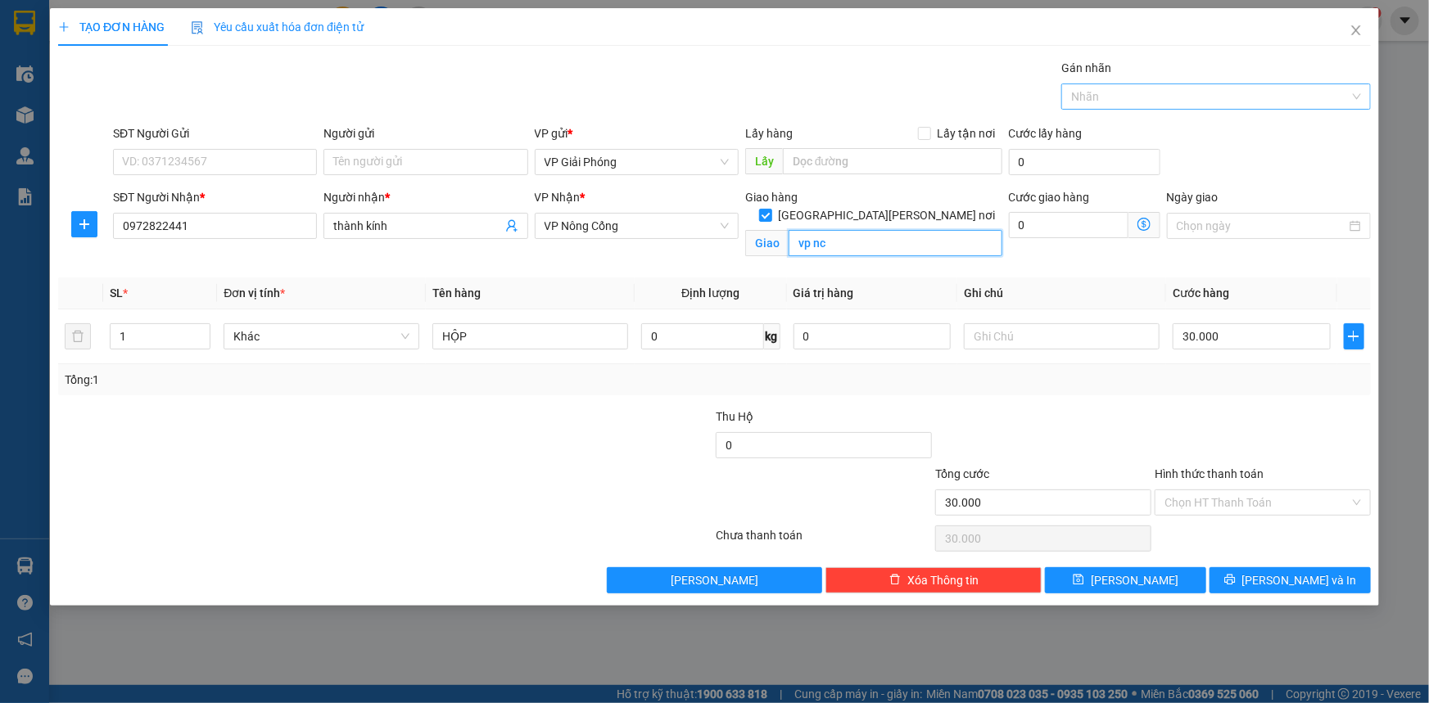
click at [1142, 101] on div at bounding box center [1207, 97] width 285 height 20
type input "vp nc"
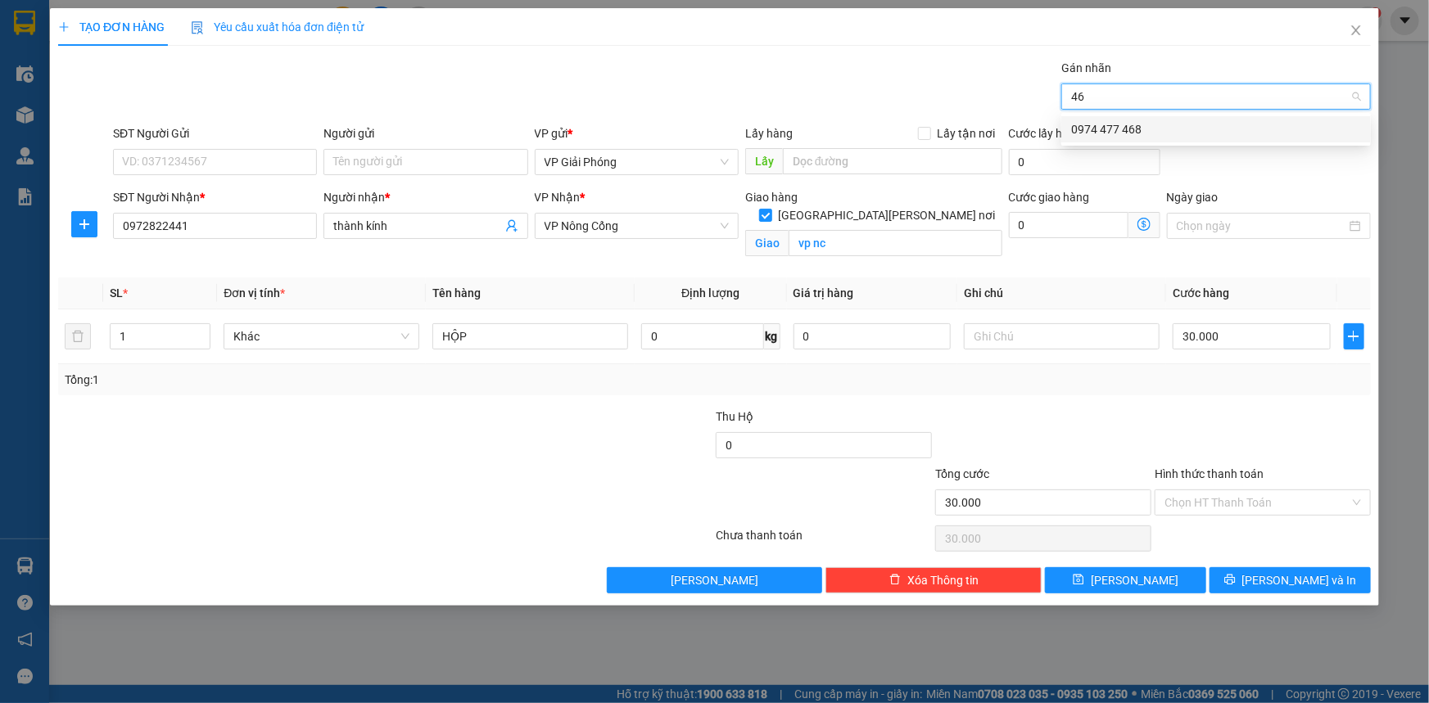
type input "468"
click at [1159, 131] on div "0974 477 468" at bounding box center [1216, 129] width 290 height 18
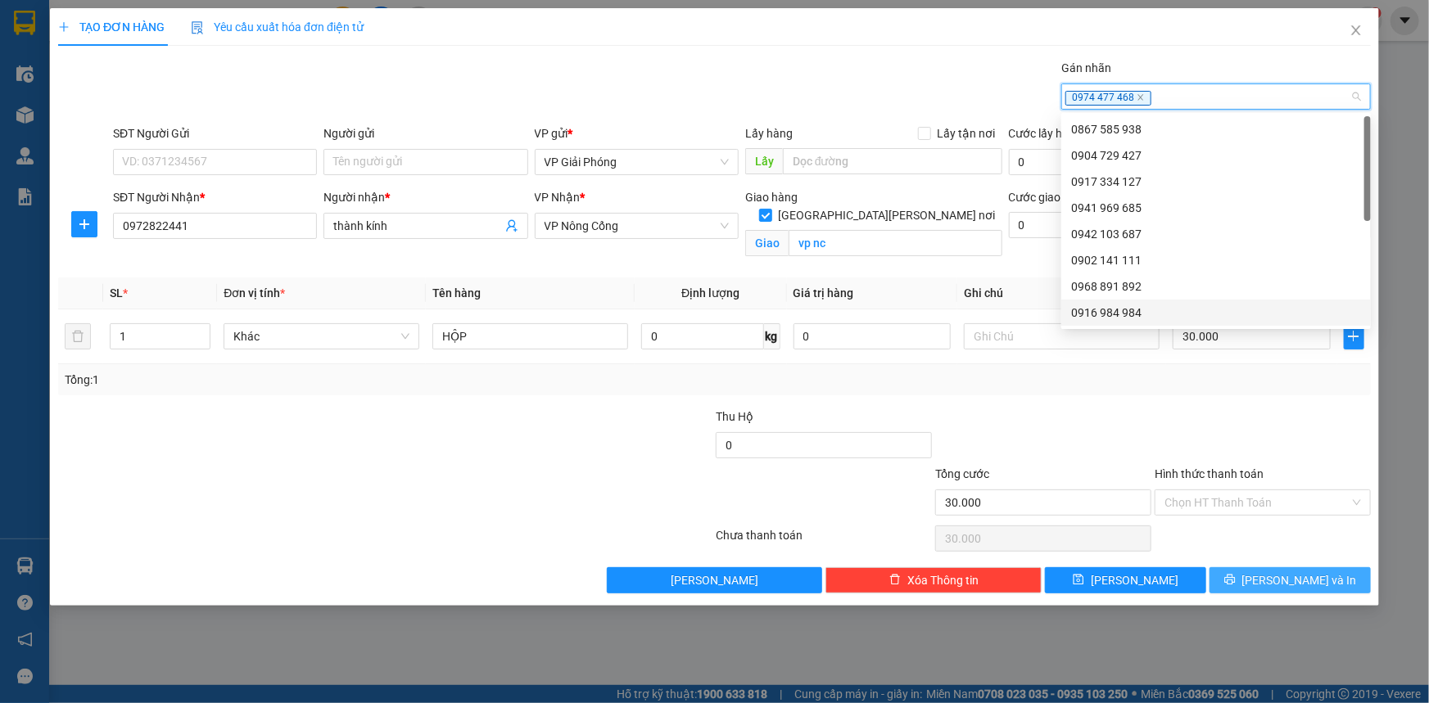
click at [1250, 575] on button "[PERSON_NAME] và In" at bounding box center [1289, 580] width 161 height 26
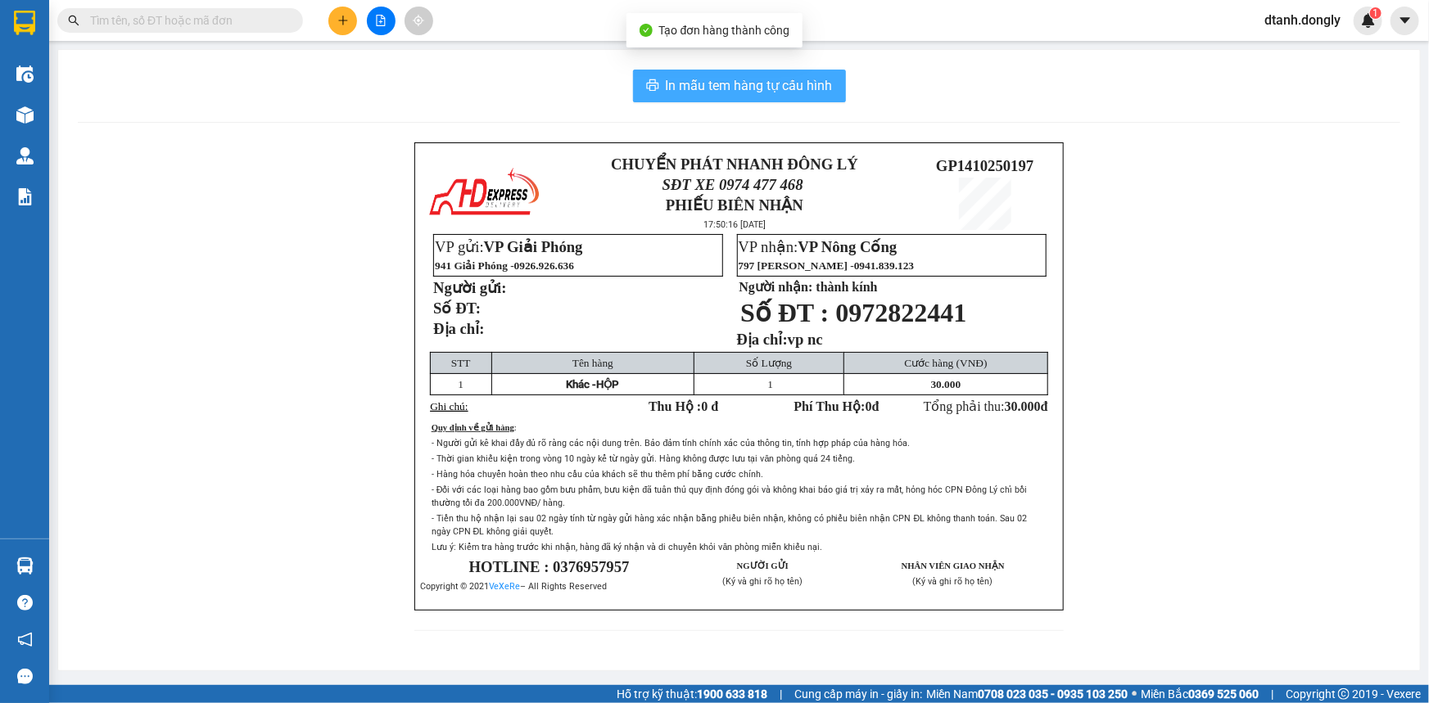
click at [747, 86] on span "In mẫu tem hàng tự cấu hình" at bounding box center [749, 85] width 167 height 20
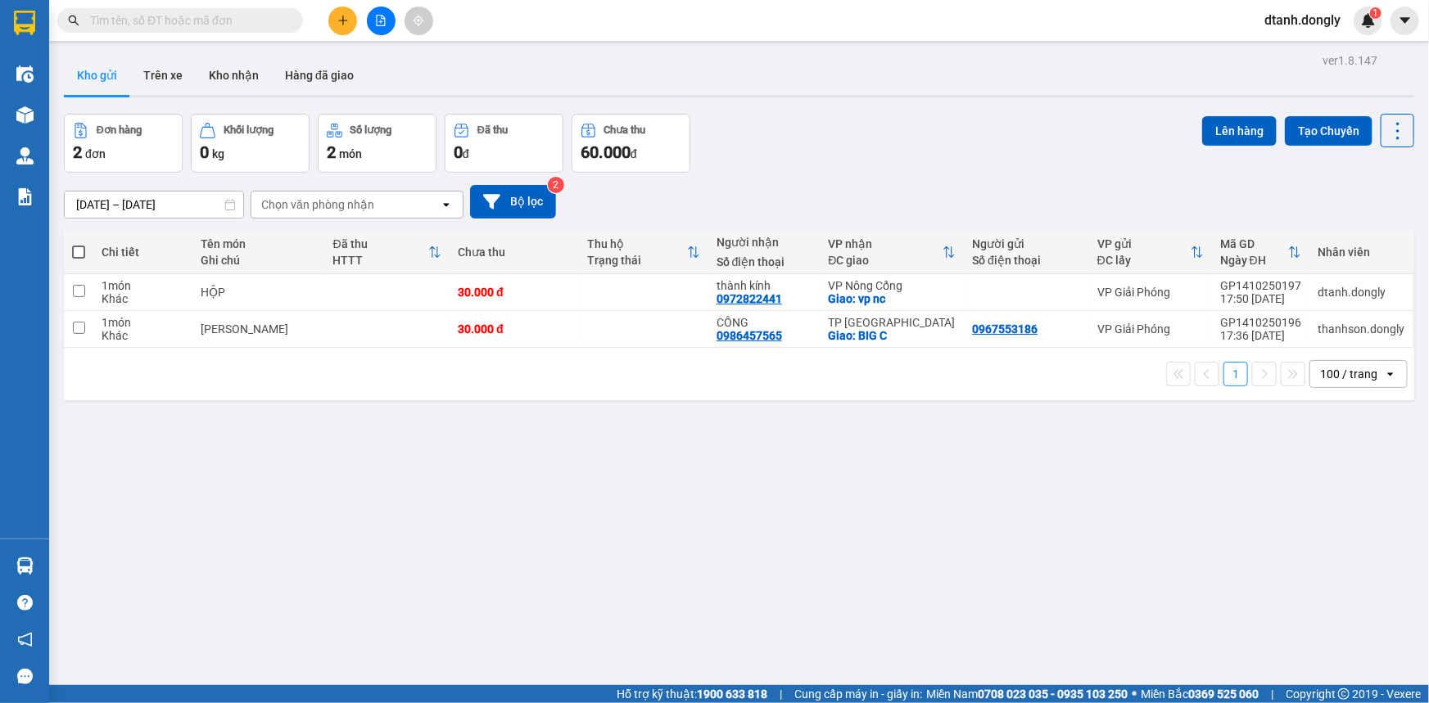
click at [346, 19] on icon "plus" at bounding box center [342, 20] width 11 height 11
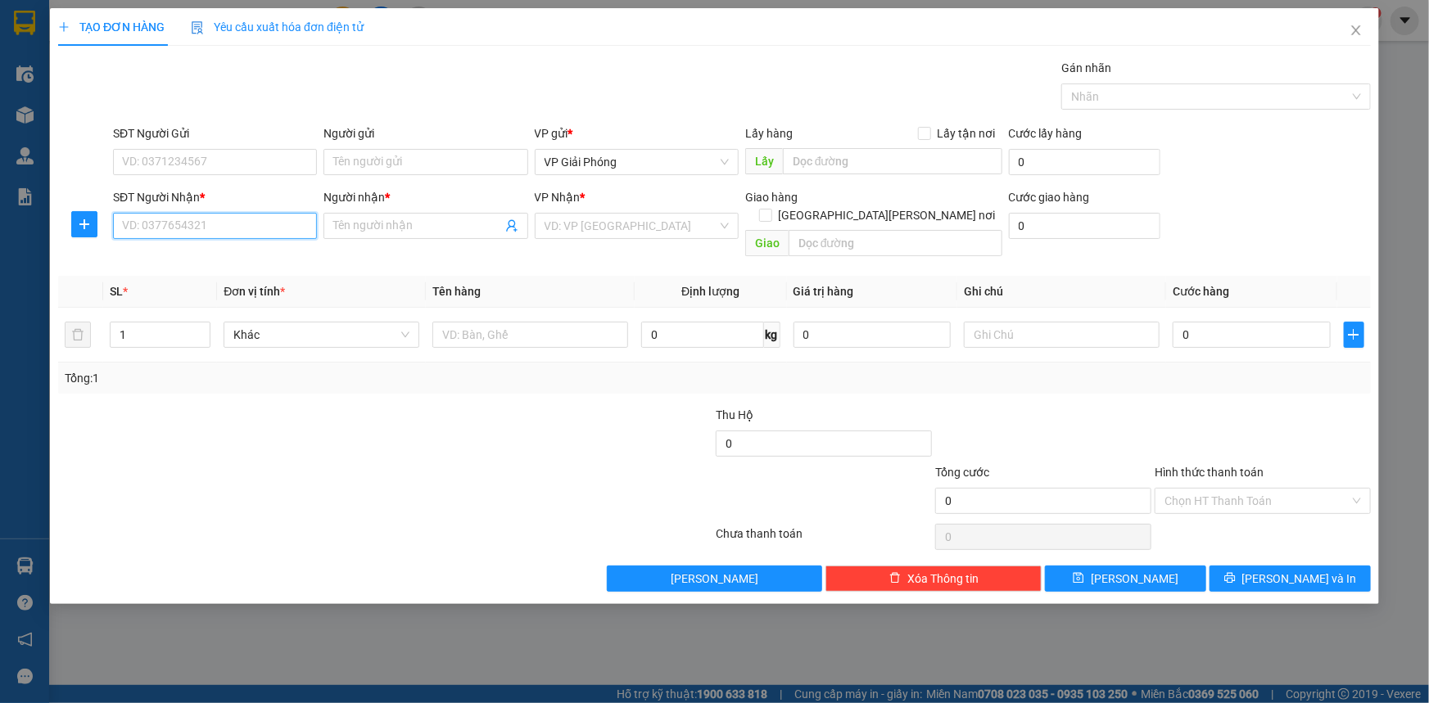
click at [173, 229] on input "SĐT Người Nhận *" at bounding box center [215, 226] width 204 height 26
click at [187, 256] on div "0948263789 - DŨNG AUTO" at bounding box center [215, 259] width 184 height 18
type input "0948263789"
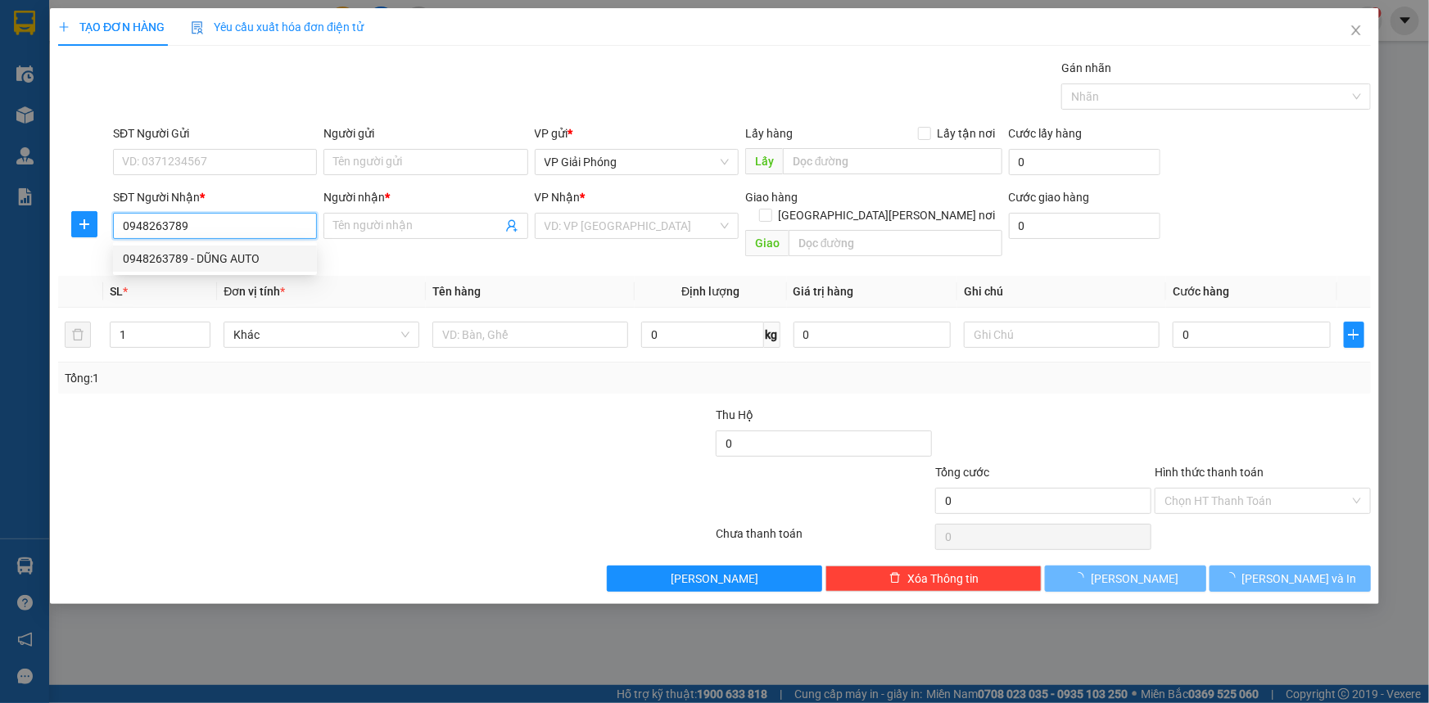
type input "DŨNG AUTO"
checkbox input "true"
type input "TOYTOTA DOANH THU"
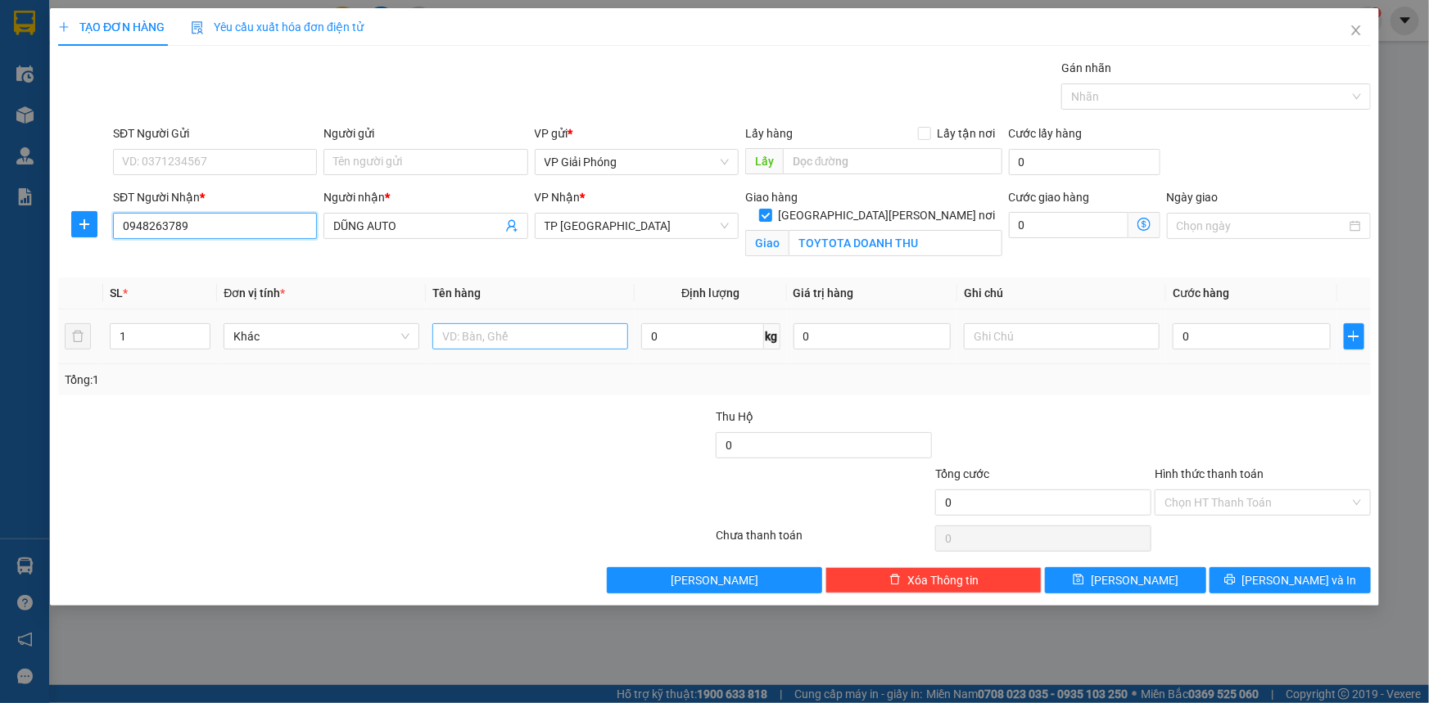
type input "0948263789"
click at [479, 323] on input "text" at bounding box center [530, 336] width 196 height 26
type input "kiện"
click at [1260, 347] on input "0" at bounding box center [1252, 336] width 158 height 26
type input "4"
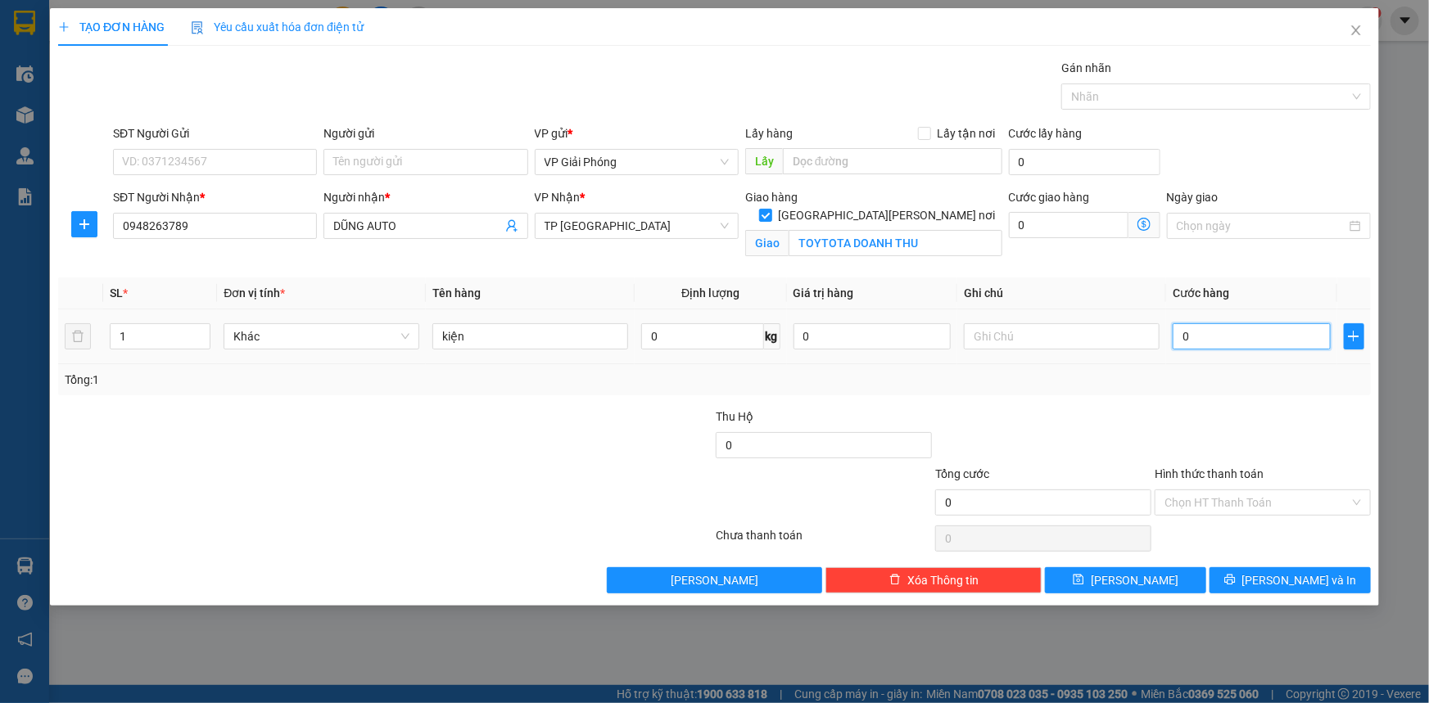
type input "4"
type input "46"
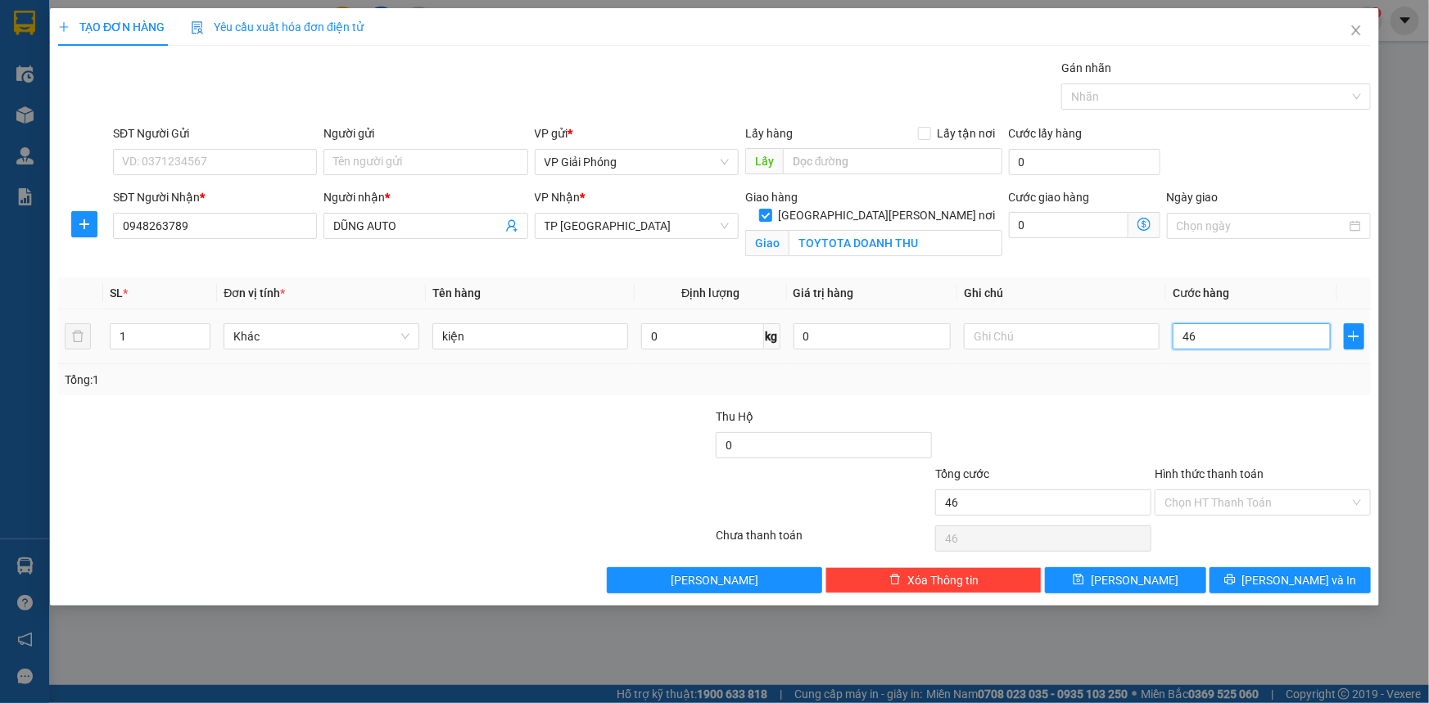
type input "468"
click at [1171, 100] on div at bounding box center [1207, 97] width 285 height 20
type input "468.000"
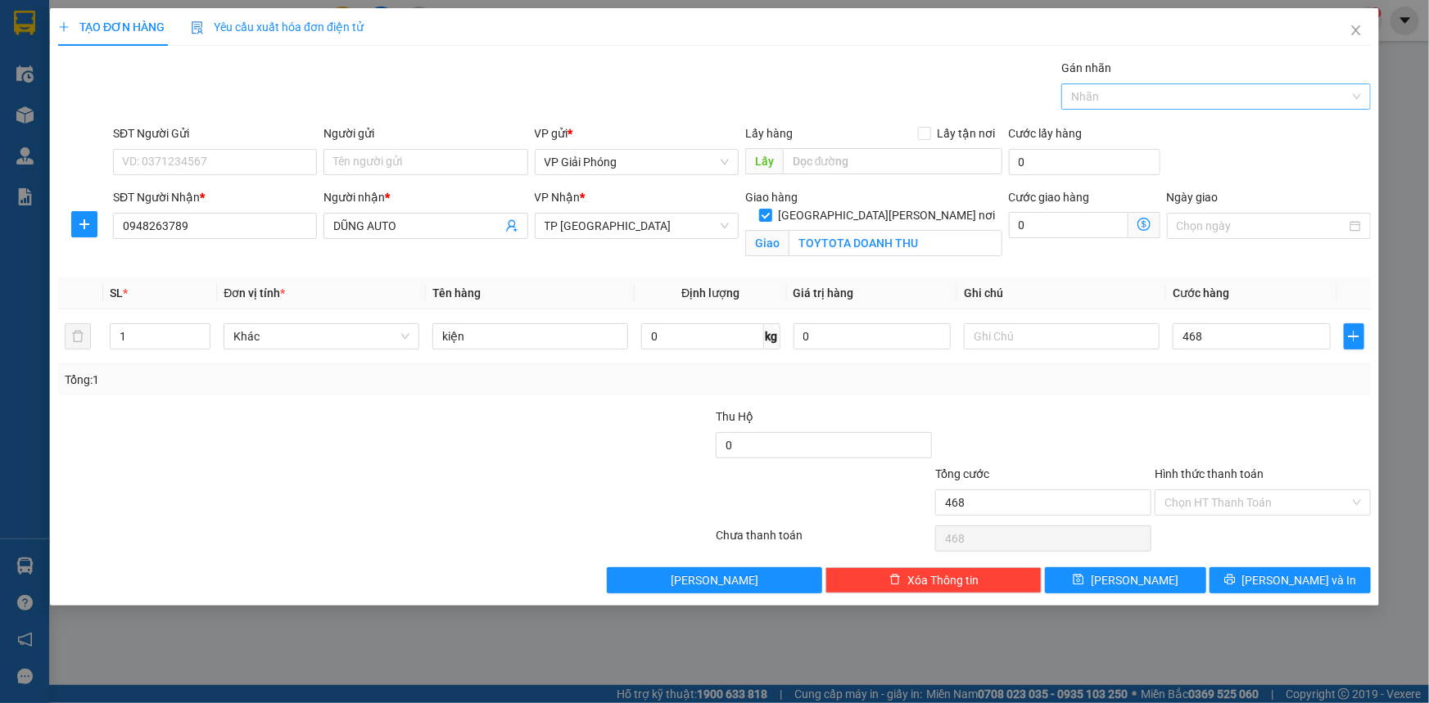
type input "468.000"
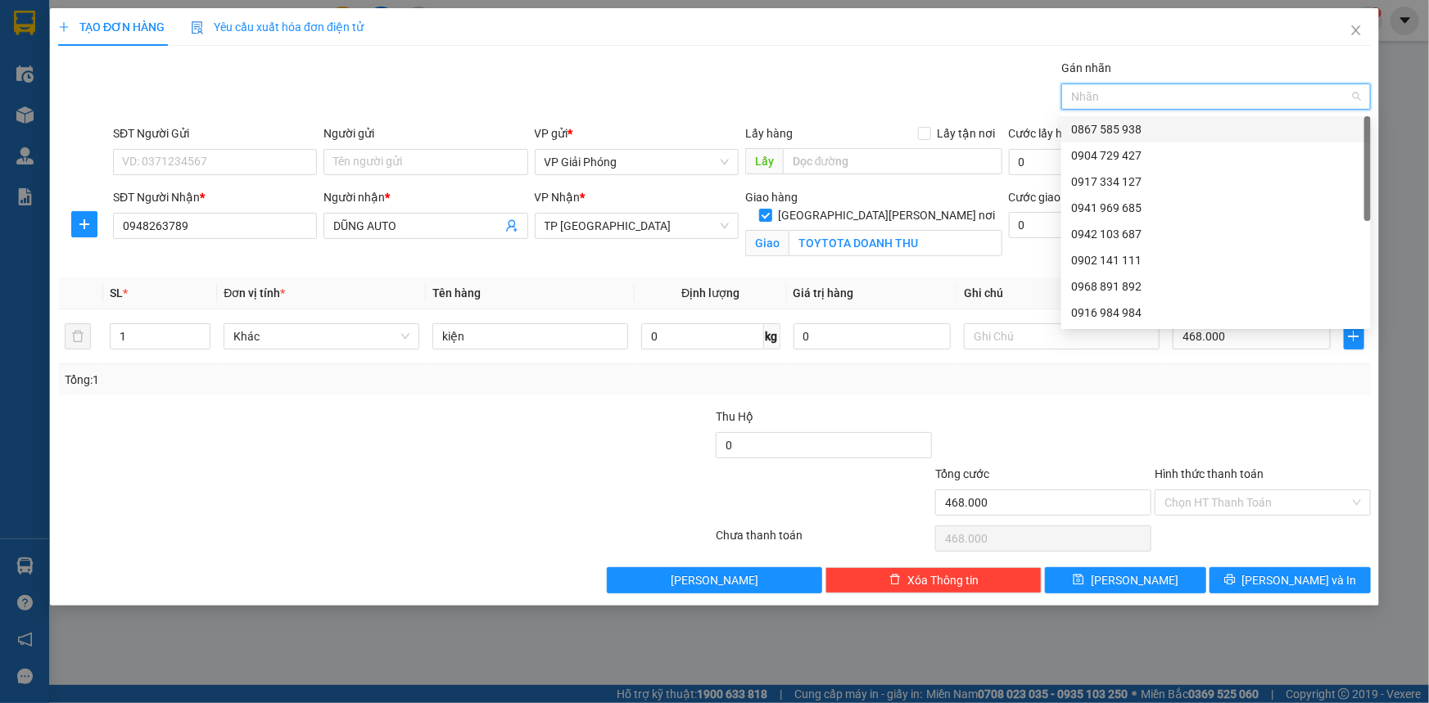
click at [1110, 97] on div at bounding box center [1207, 97] width 285 height 20
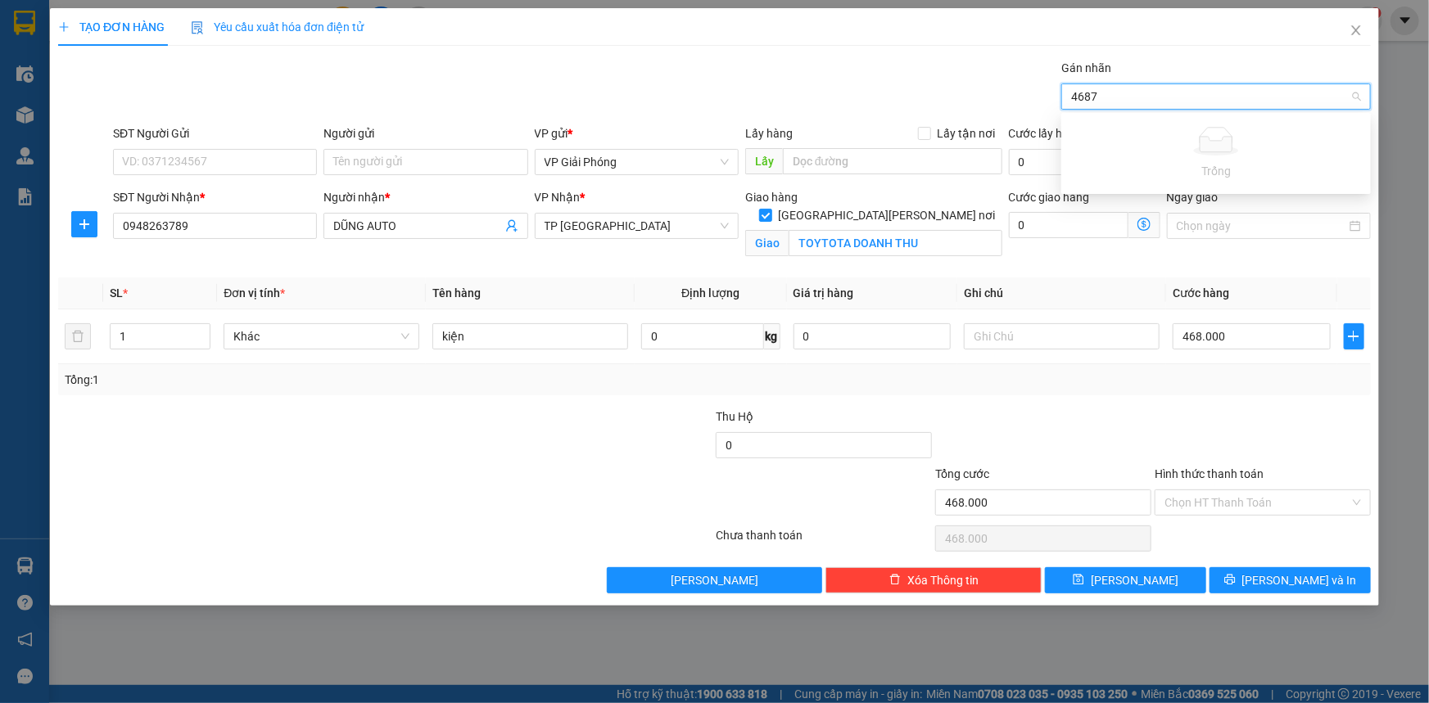
type input "468"
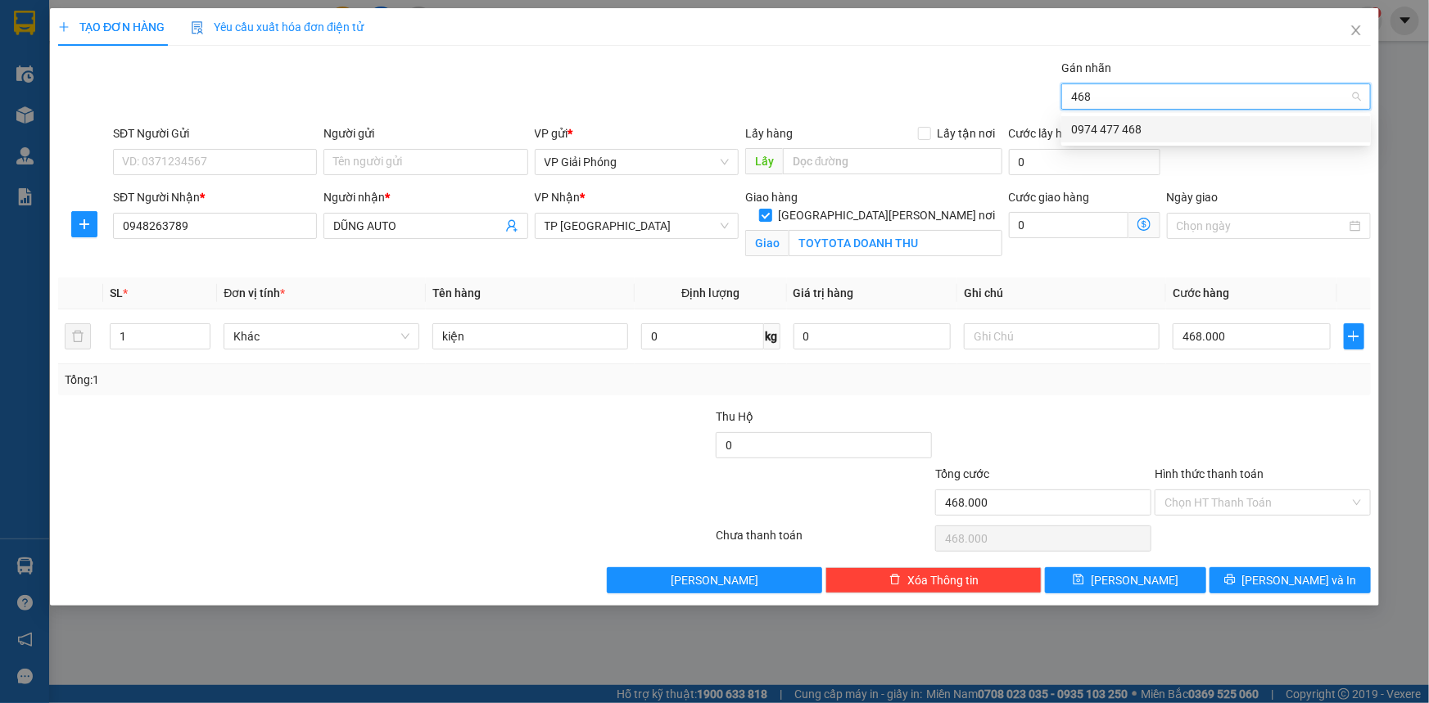
click at [1106, 124] on div "0974 477 468" at bounding box center [1216, 129] width 290 height 18
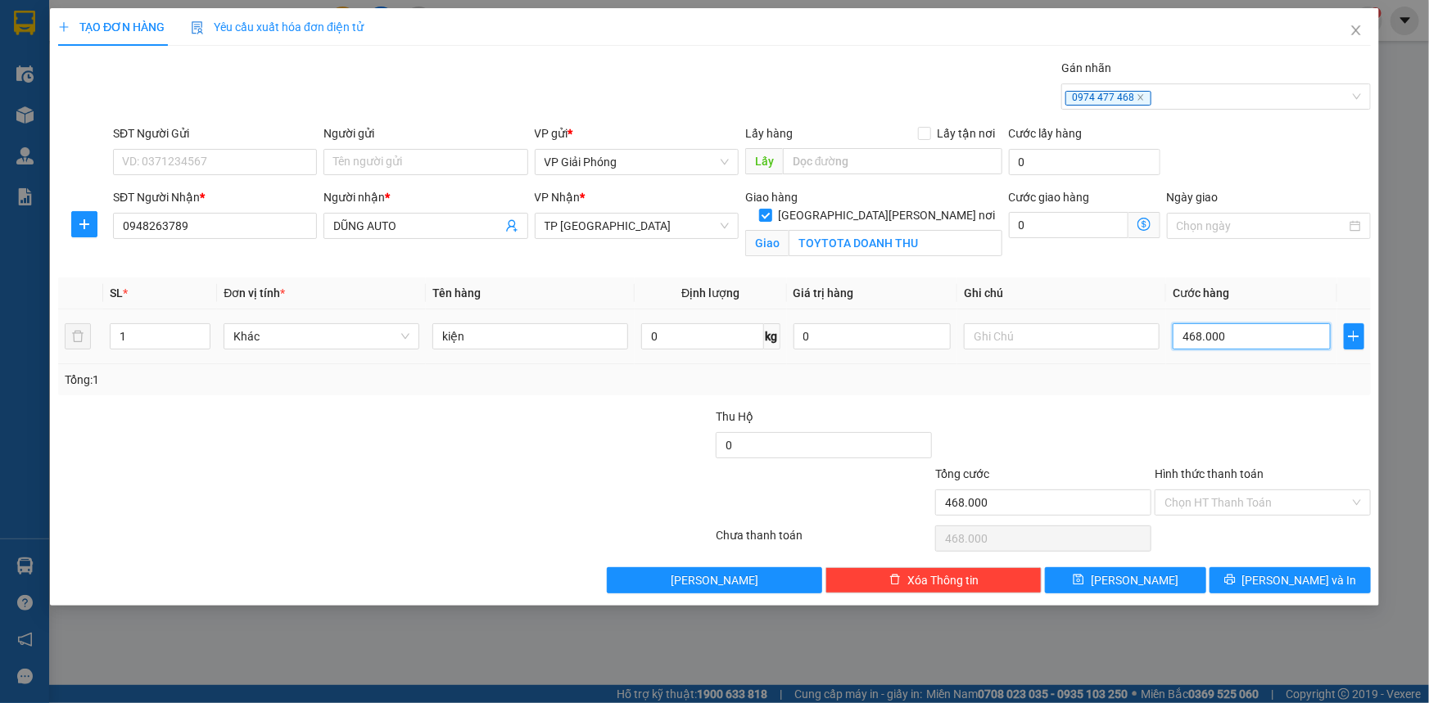
click at [1240, 333] on input "468.000" at bounding box center [1252, 336] width 158 height 26
type input "0"
type input "05"
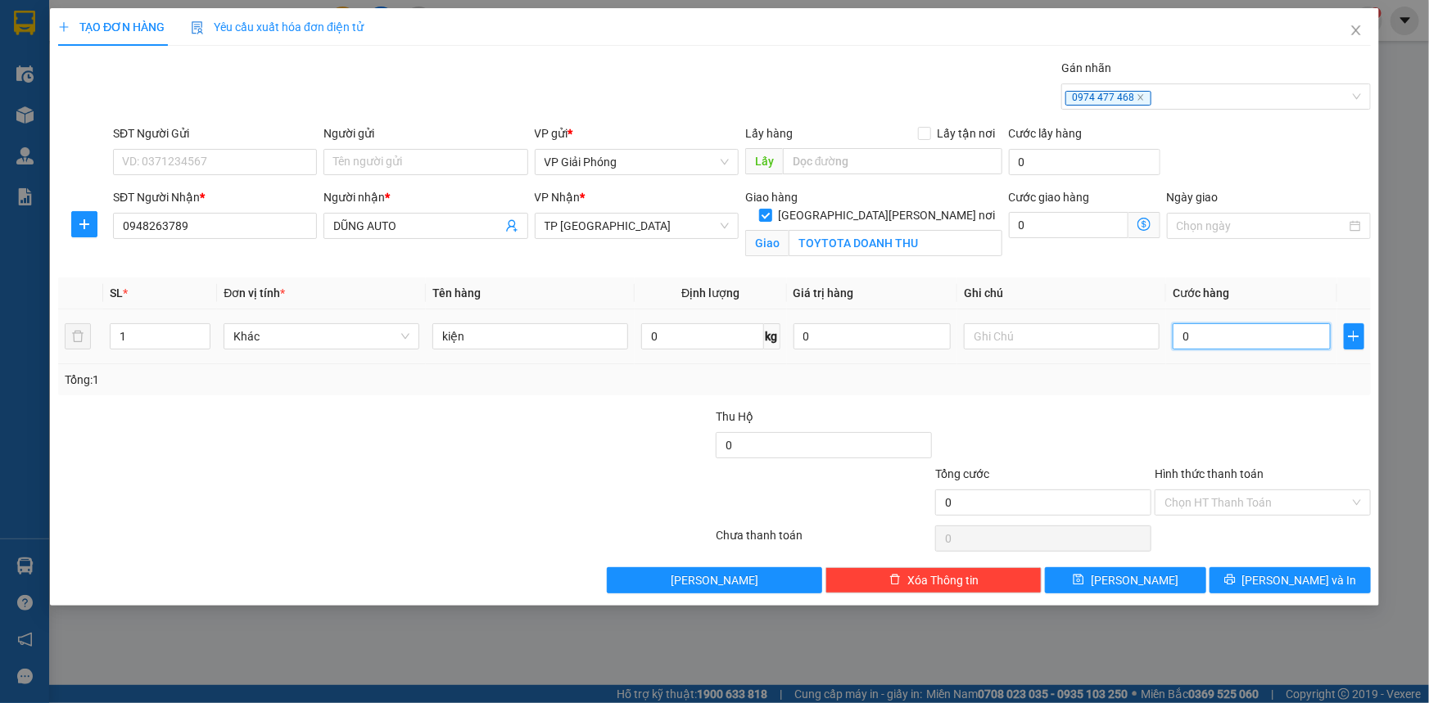
type input "5"
type input "050"
type input "50"
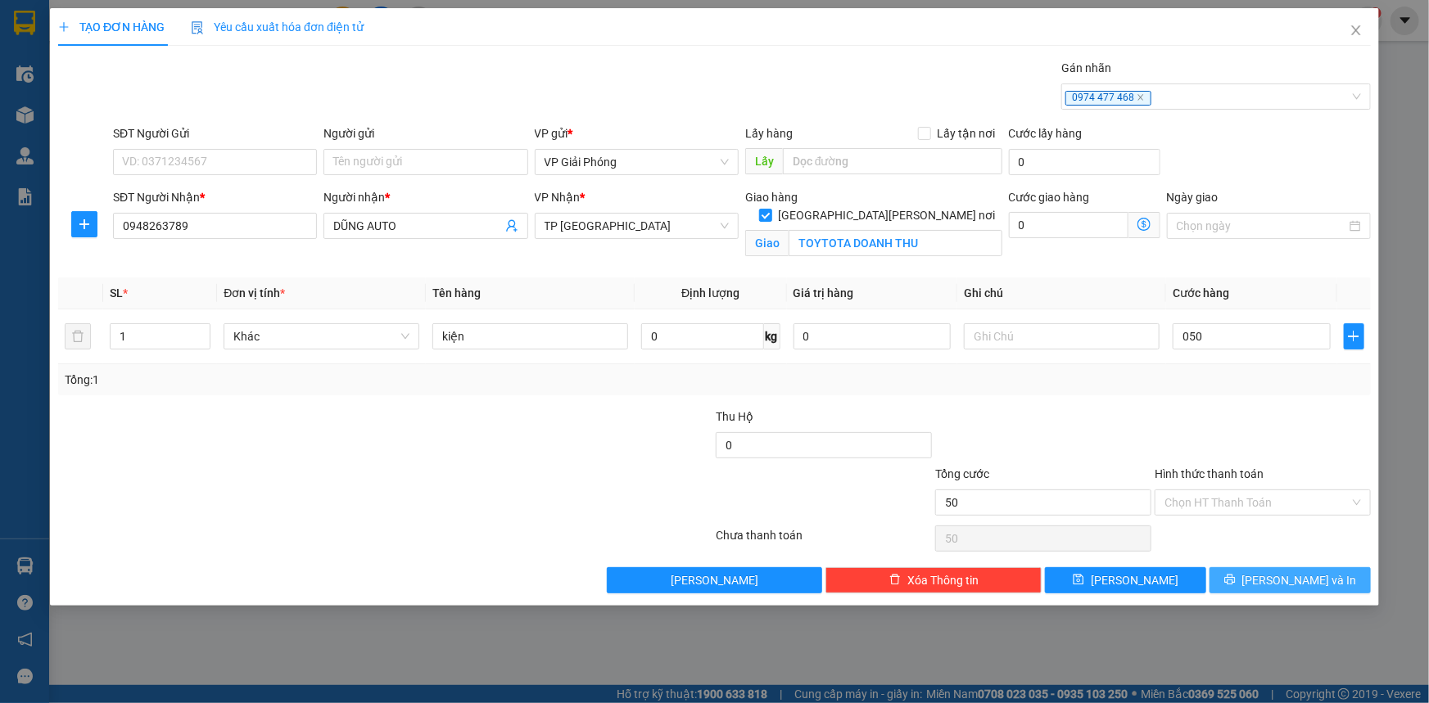
type input "50.000"
click at [1279, 584] on span "[PERSON_NAME] và In" at bounding box center [1299, 581] width 115 height 18
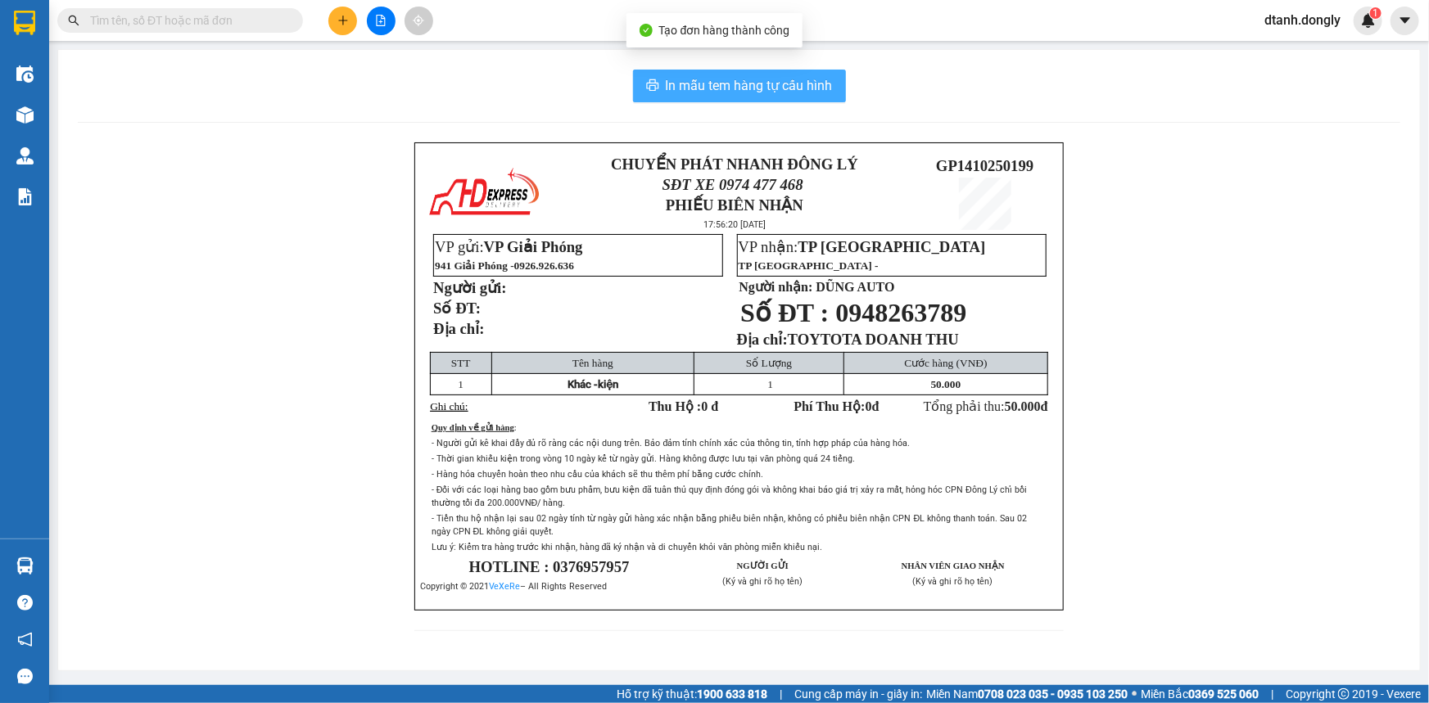
click at [712, 85] on span "In mẫu tem hàng tự cấu hình" at bounding box center [749, 85] width 167 height 20
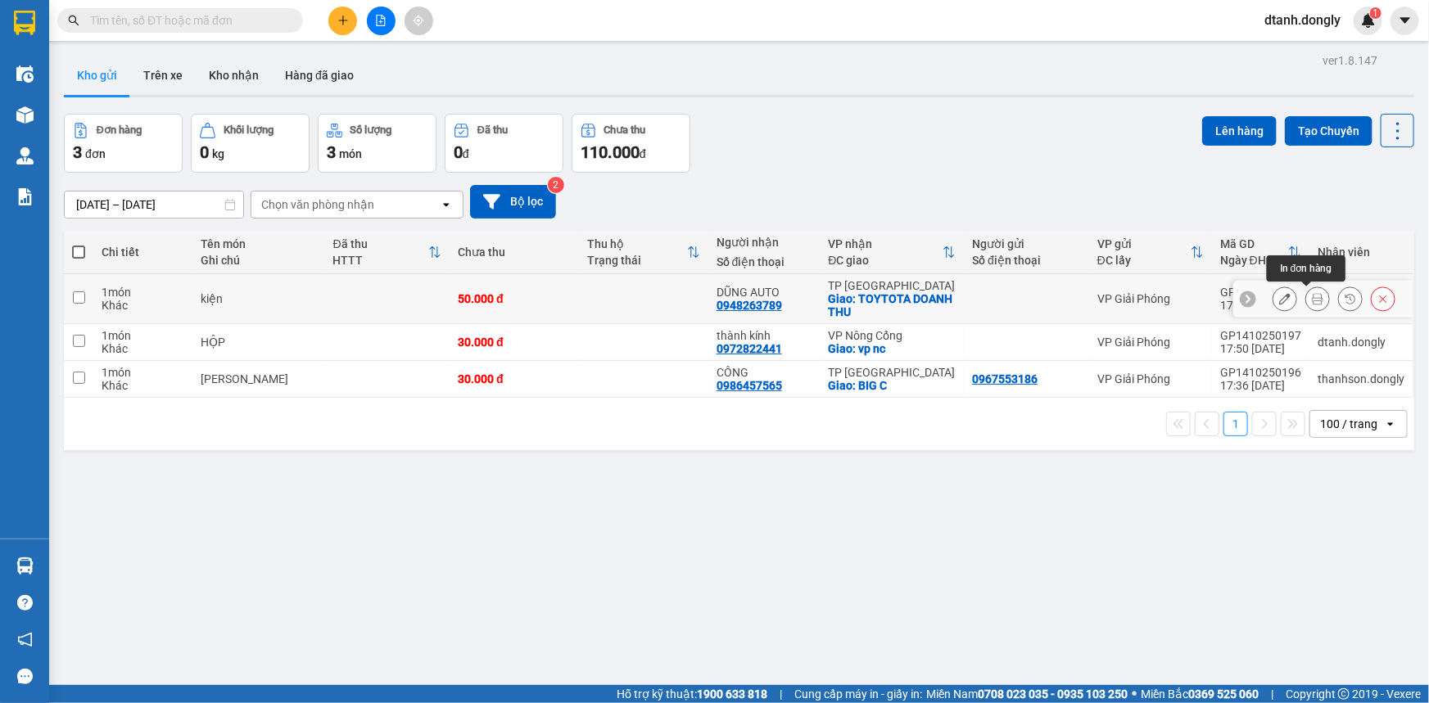
click at [1306, 292] on button at bounding box center [1317, 299] width 23 height 29
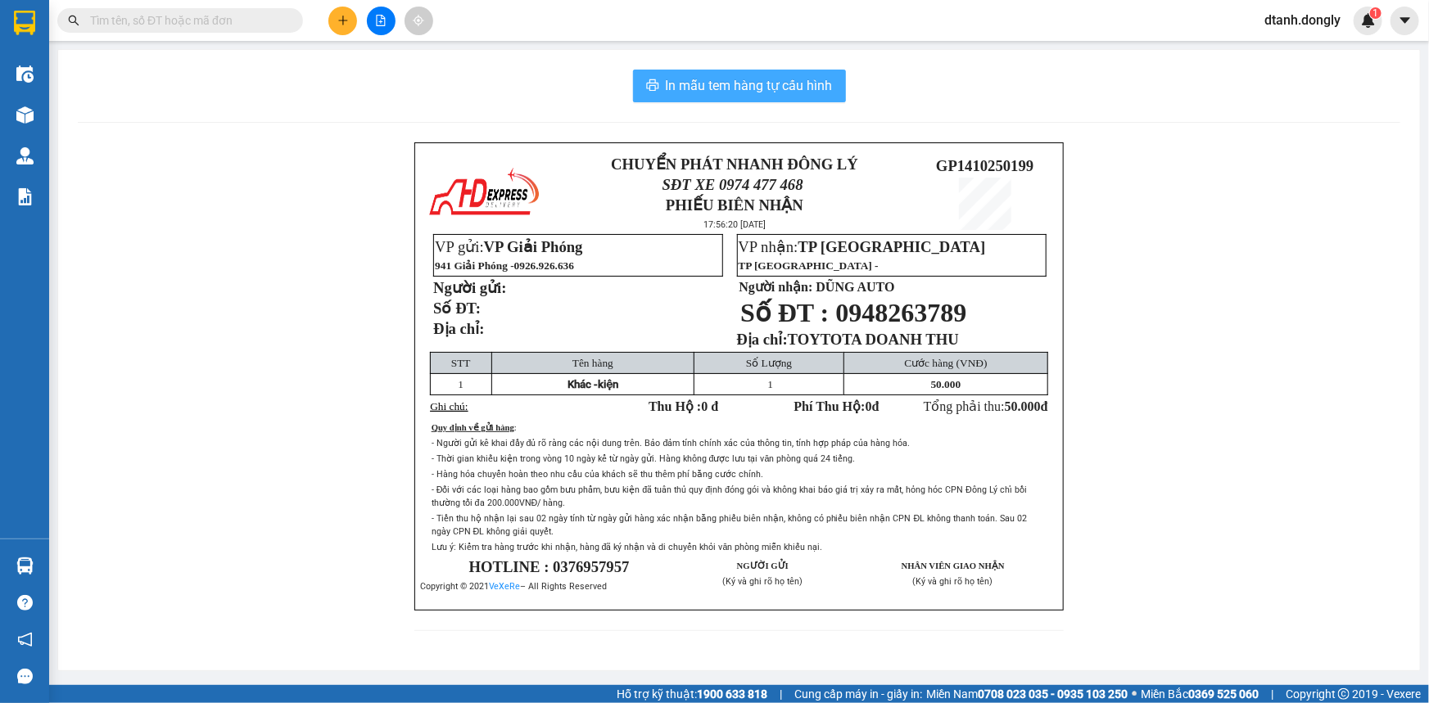
click at [784, 81] on span "In mẫu tem hàng tự cấu hình" at bounding box center [749, 85] width 167 height 20
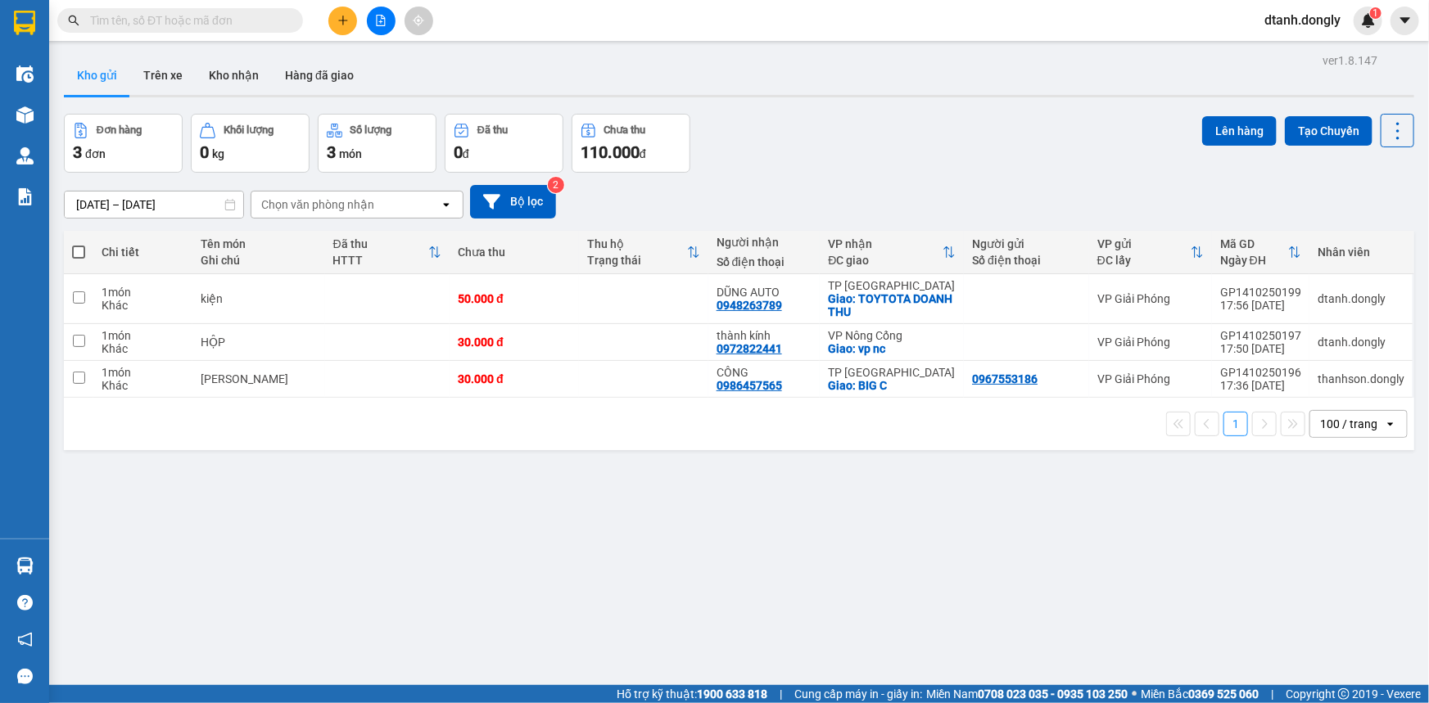
click at [329, 21] on button at bounding box center [342, 21] width 29 height 29
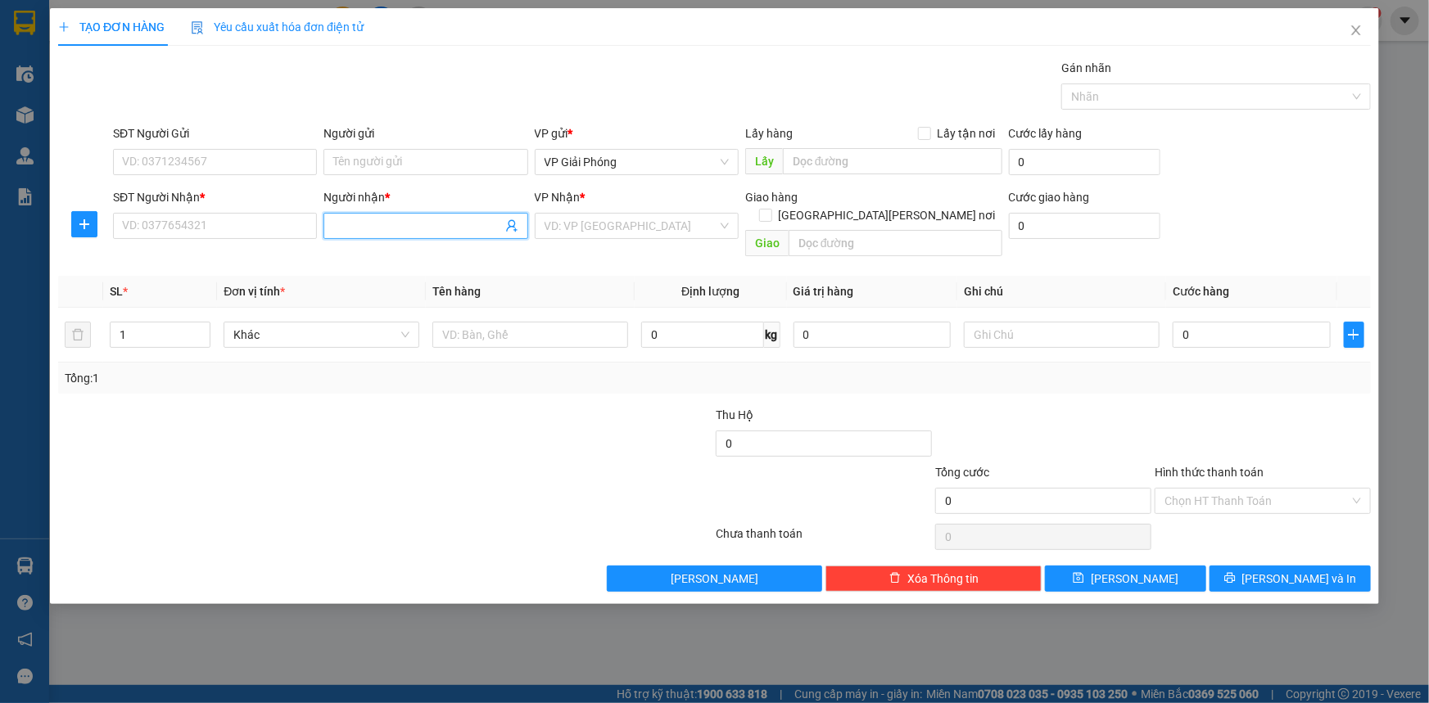
click at [346, 221] on input "Người nhận *" at bounding box center [417, 226] width 168 height 18
click at [197, 228] on input "SĐT Người Nhận *" at bounding box center [215, 226] width 204 height 26
type input "0942883456"
drag, startPoint x: 206, startPoint y: 254, endPoint x: 215, endPoint y: 252, distance: 8.4
click at [209, 257] on div "0942883456 - LONG" at bounding box center [215, 259] width 184 height 18
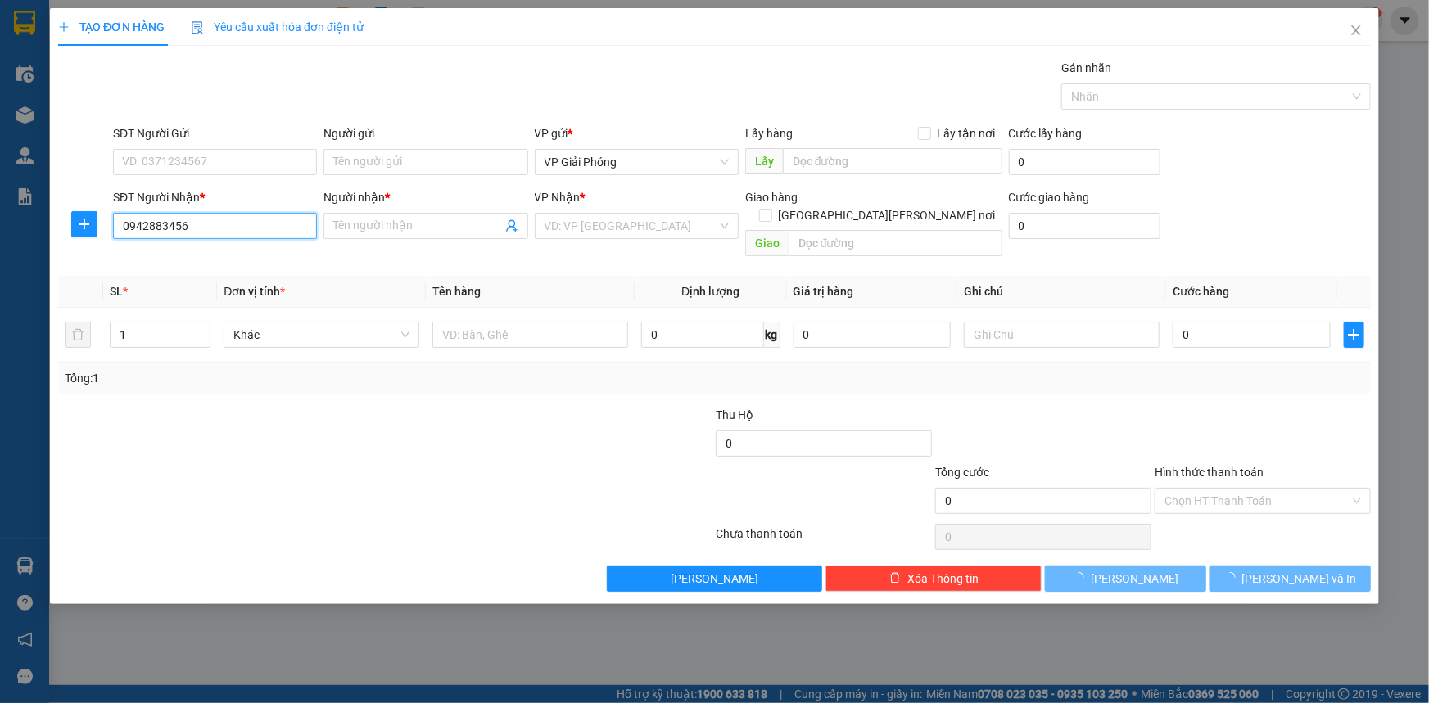
type input "LONG"
checkbox input "true"
type input "TT [GEOGRAPHIC_DATA]"
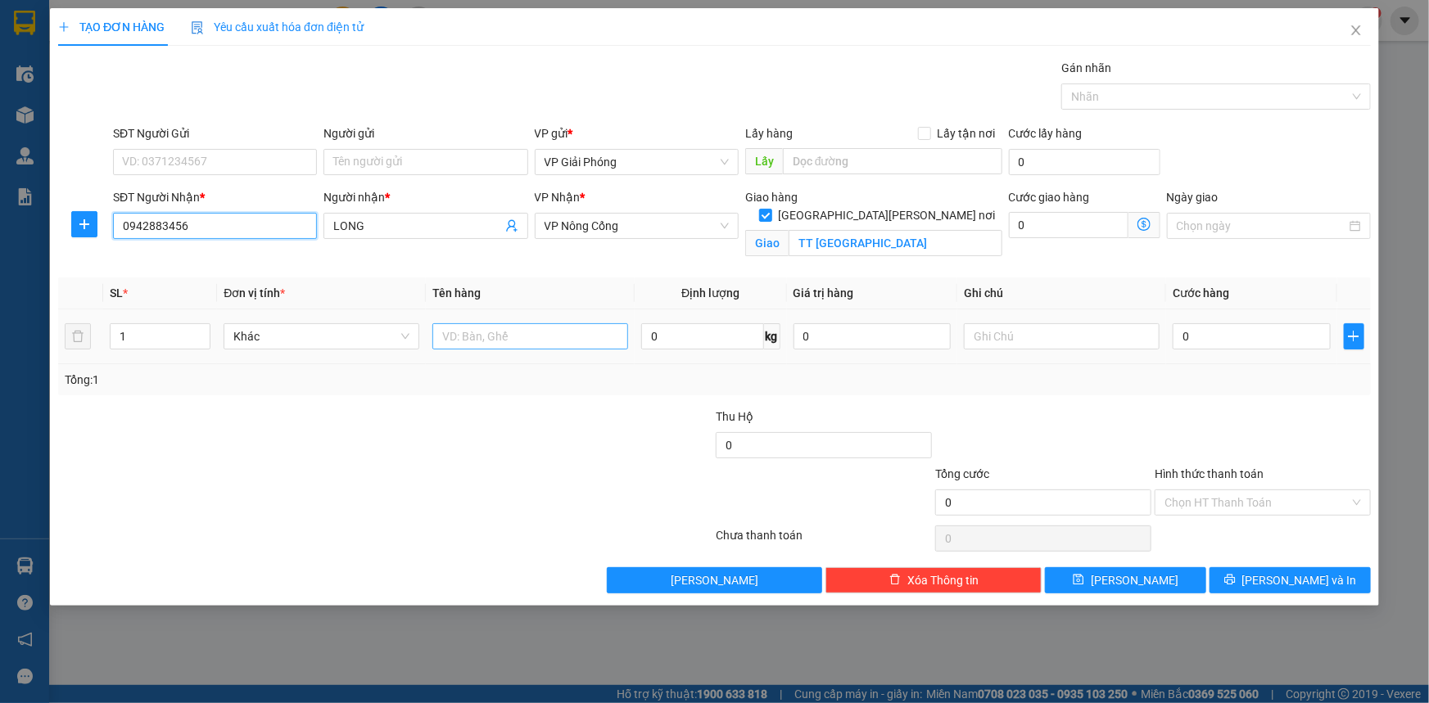
type input "0942883456"
click at [459, 333] on input "text" at bounding box center [530, 336] width 196 height 26
type input "hộp"
click at [1230, 335] on input "0" at bounding box center [1252, 336] width 158 height 26
type input "3"
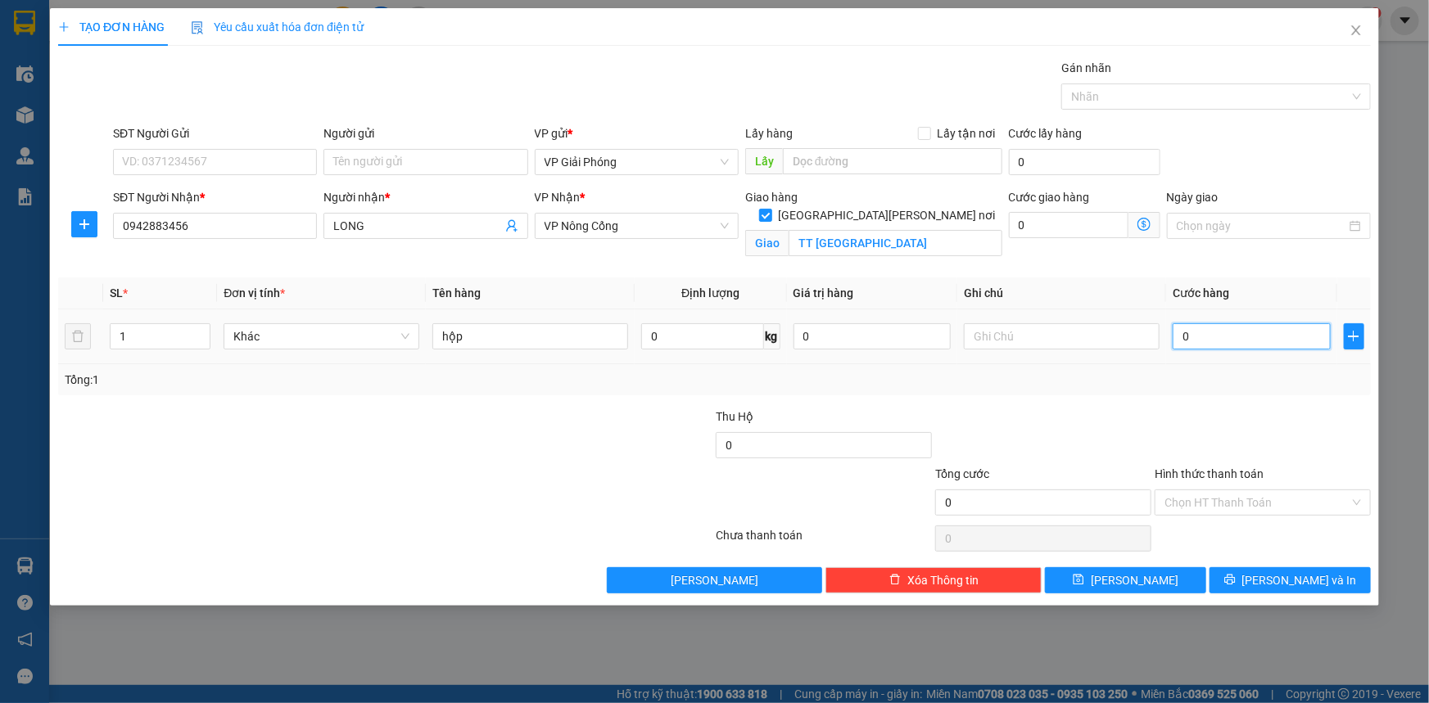
type input "3"
type input "30"
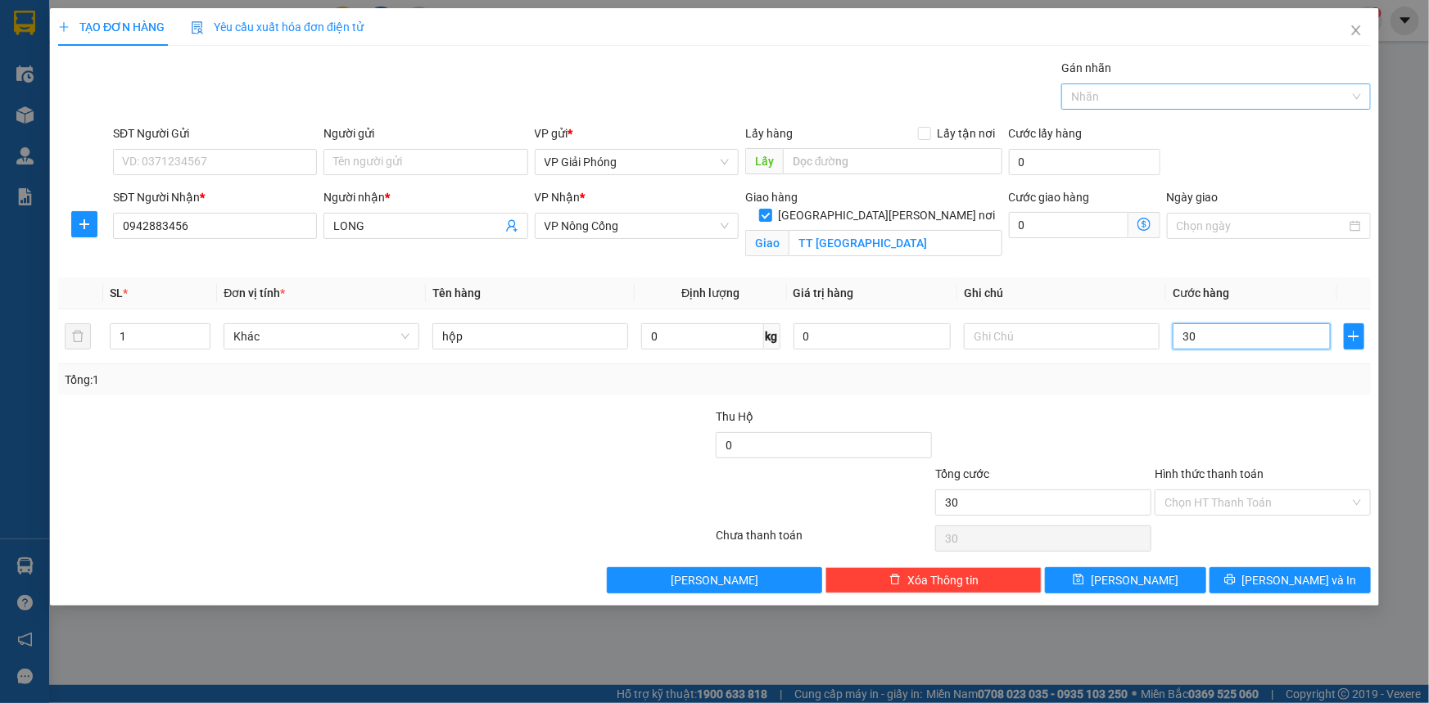
click at [1148, 103] on div at bounding box center [1207, 97] width 285 height 20
type input "30.000"
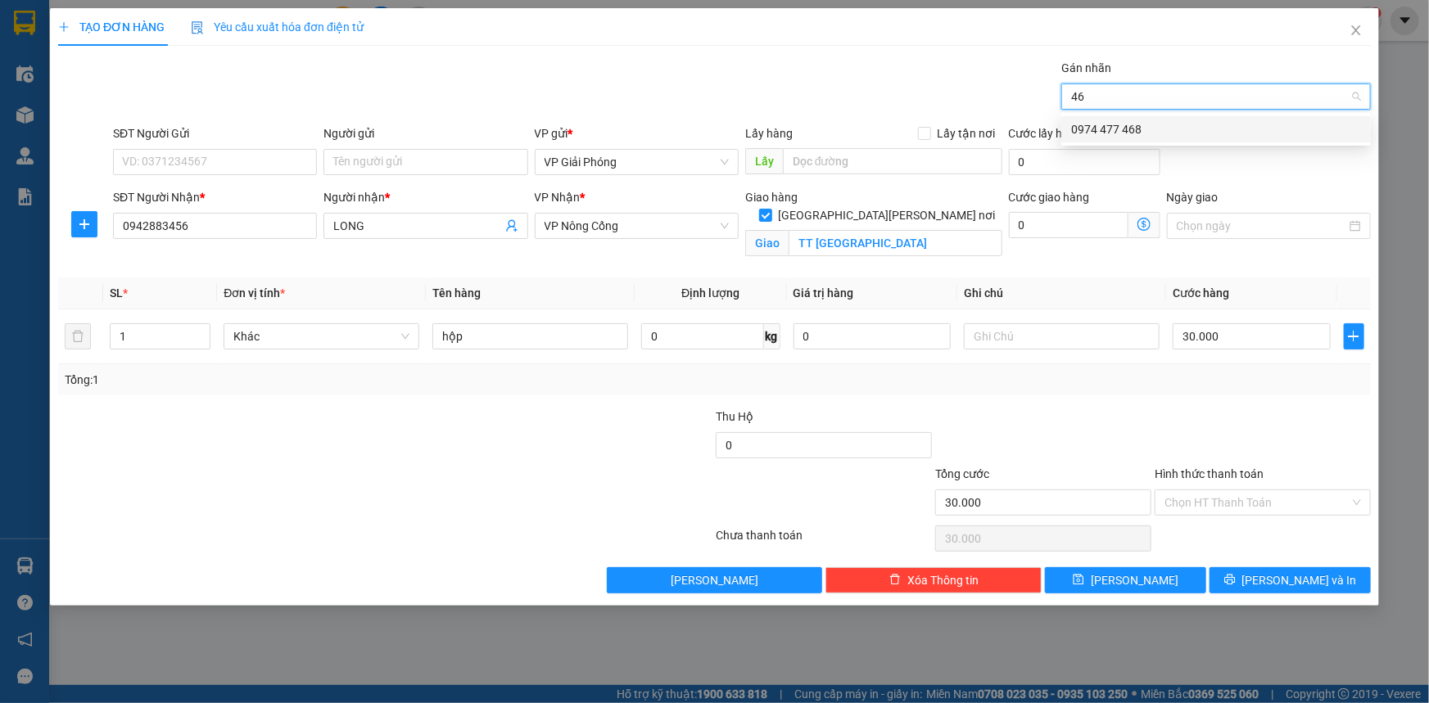
type input "468"
click at [1158, 124] on div "0974 477 468" at bounding box center [1216, 129] width 290 height 18
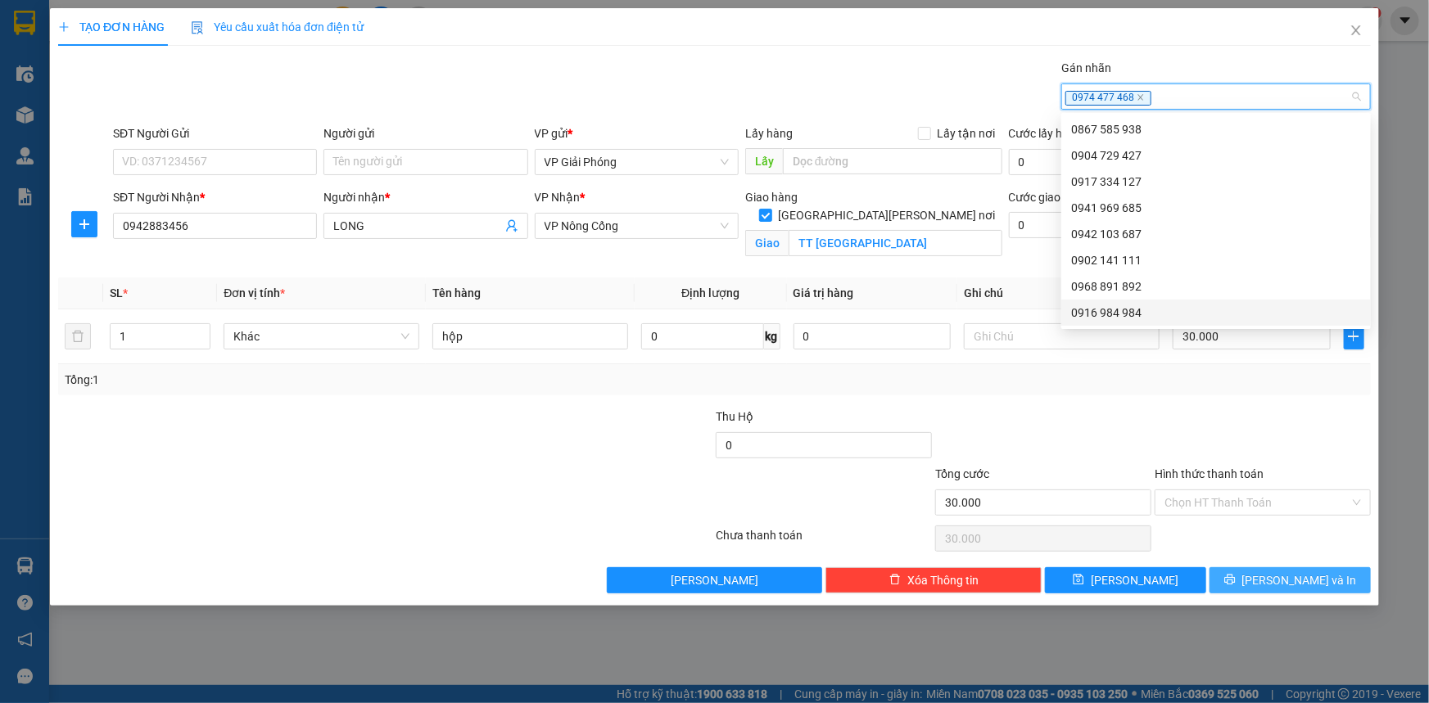
click at [1272, 582] on button "[PERSON_NAME] và In" at bounding box center [1289, 580] width 161 height 26
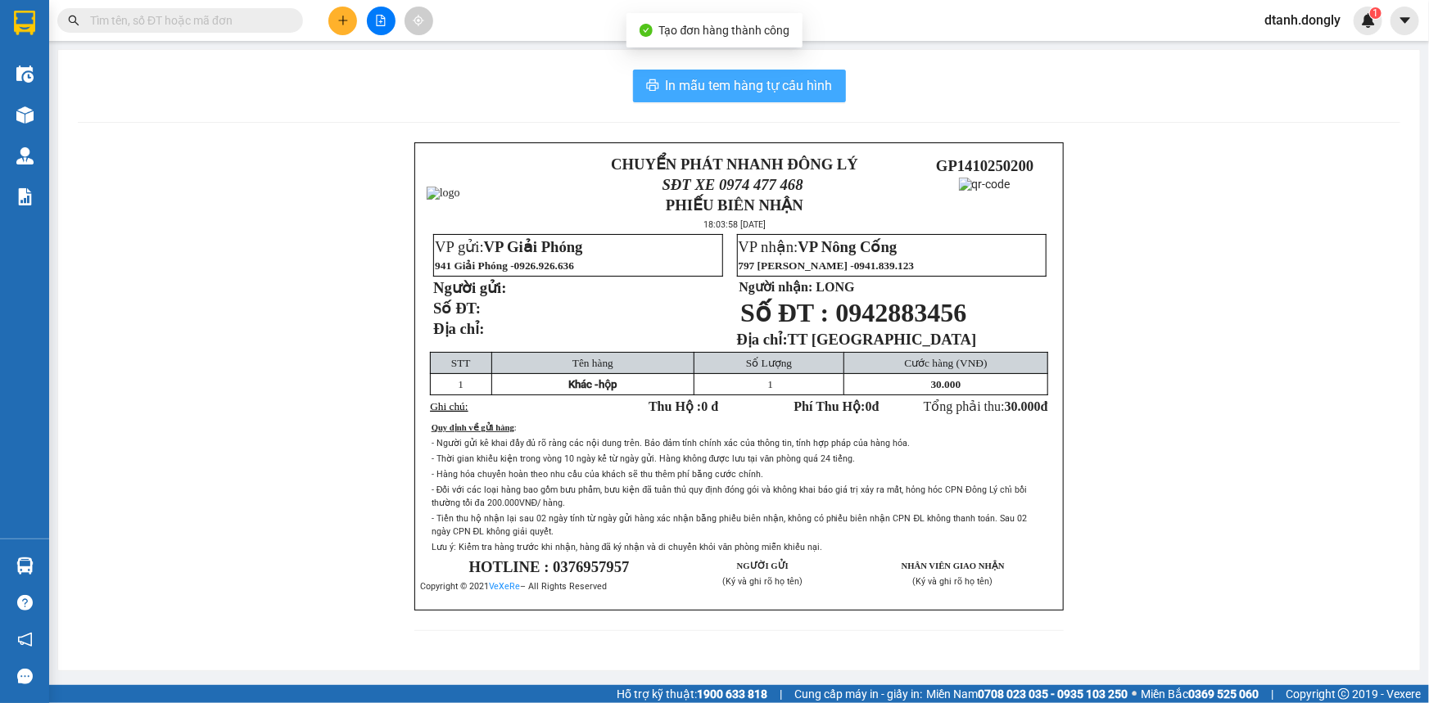
click at [769, 84] on span "In mẫu tem hàng tự cấu hình" at bounding box center [749, 85] width 167 height 20
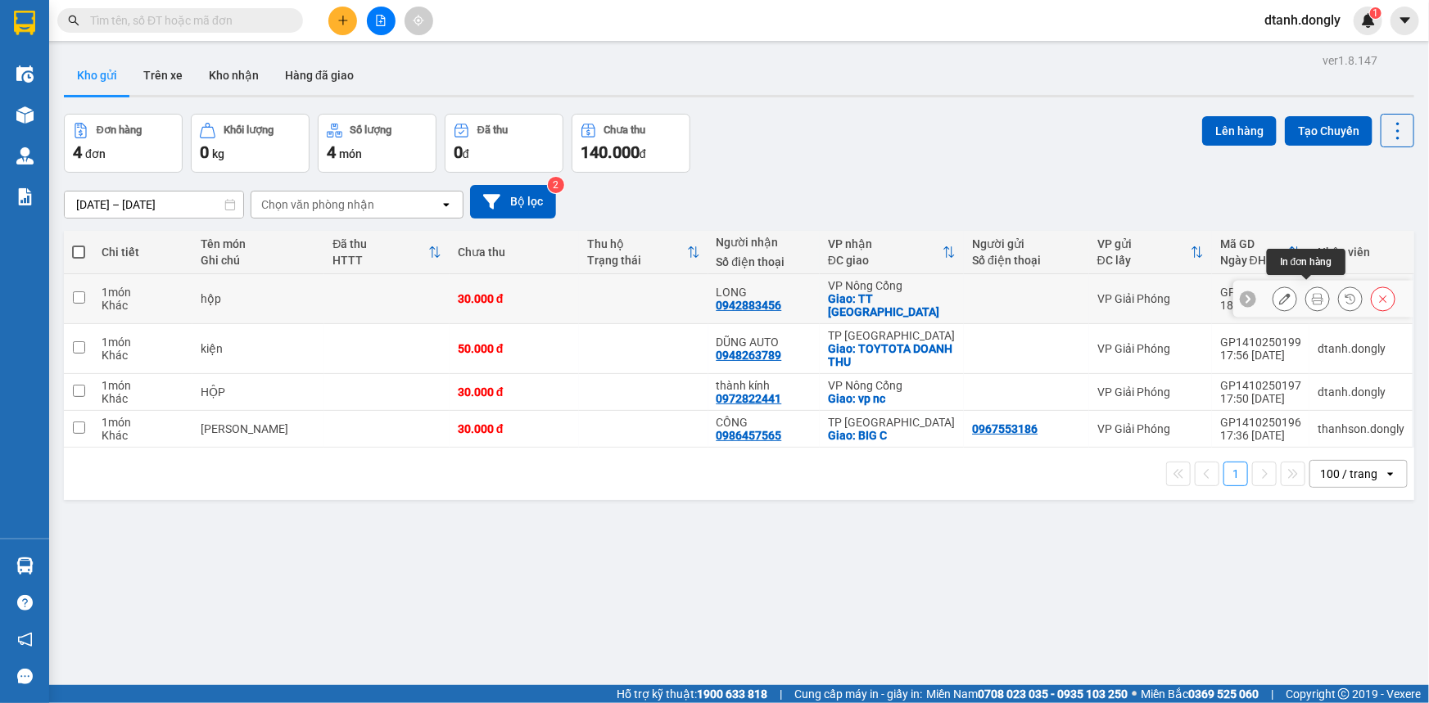
click at [1312, 293] on icon at bounding box center [1317, 298] width 11 height 11
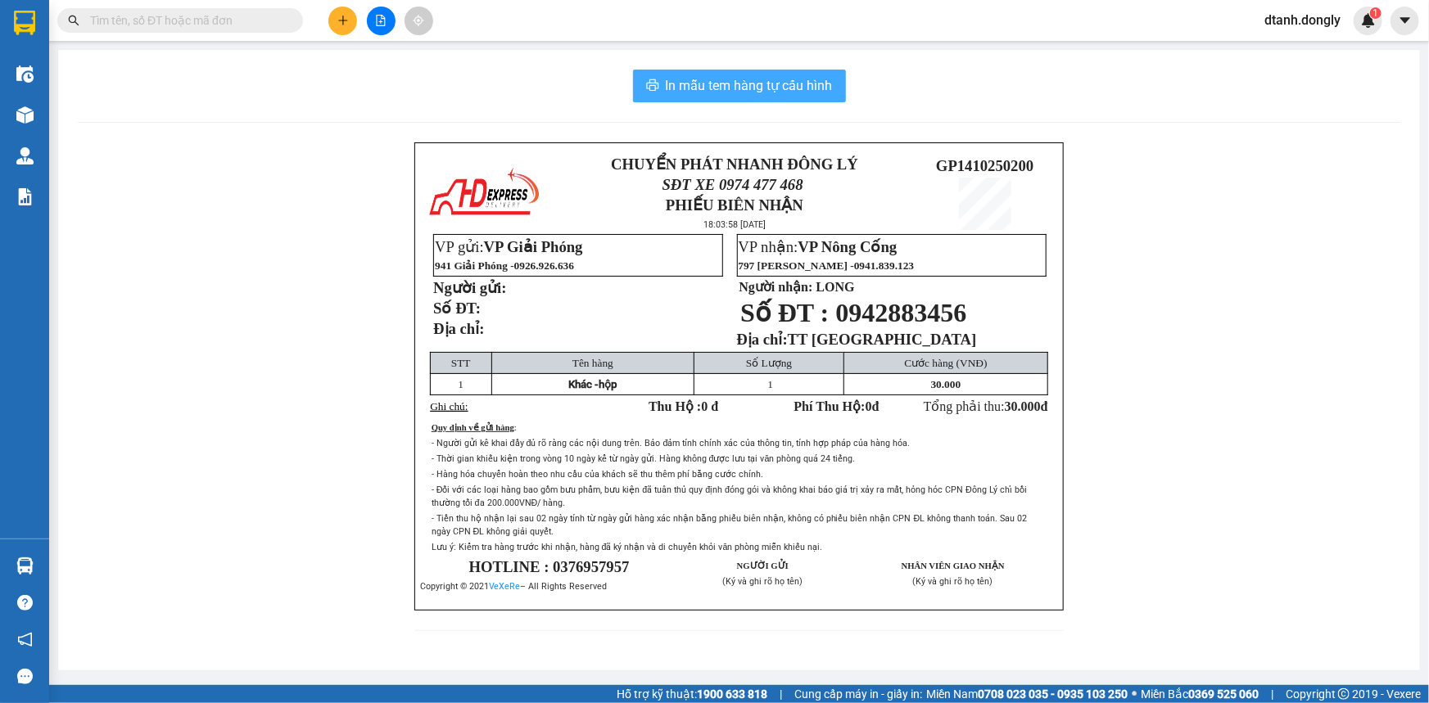
click at [741, 75] on span "In mẫu tem hàng tự cấu hình" at bounding box center [749, 85] width 167 height 20
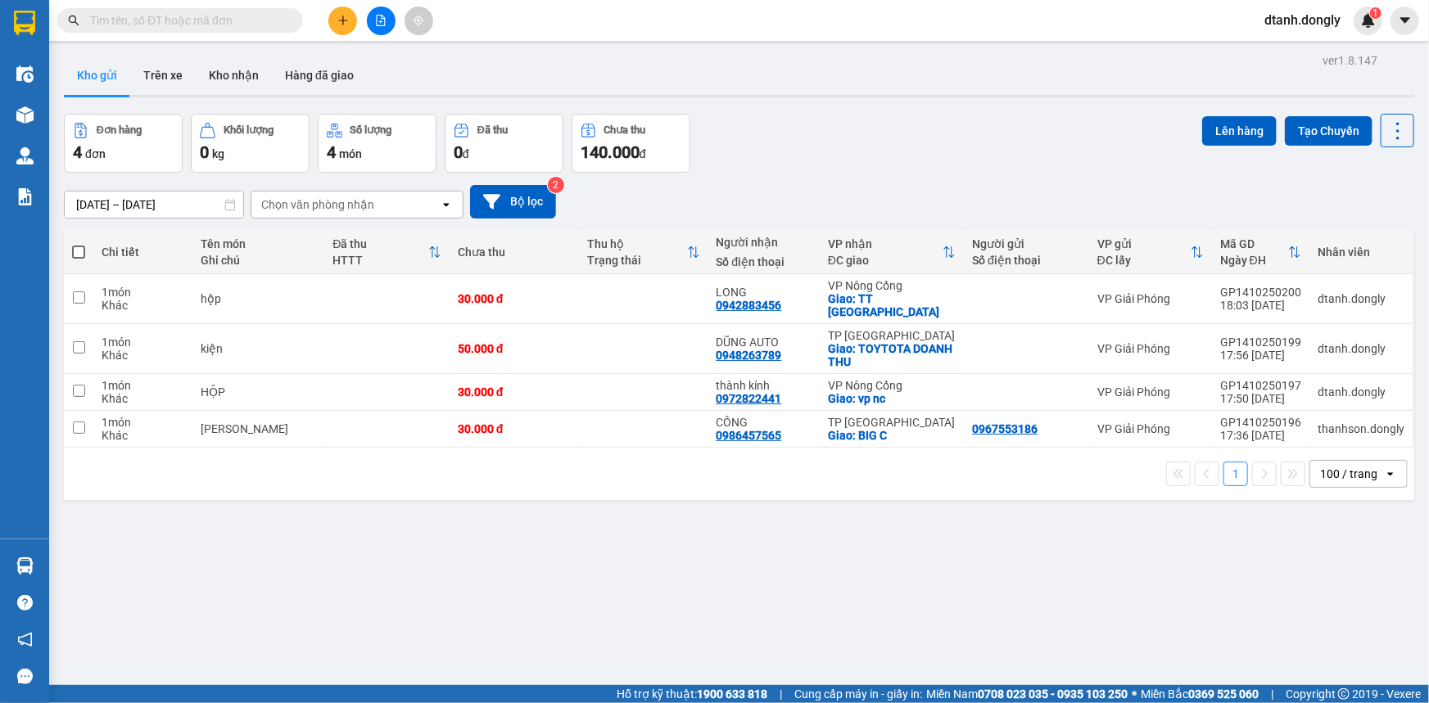
drag, startPoint x: 209, startPoint y: 25, endPoint x: 249, endPoint y: 11, distance: 42.5
click at [216, 24] on input "text" at bounding box center [186, 20] width 193 height 18
click at [215, 22] on input "text" at bounding box center [186, 20] width 193 height 18
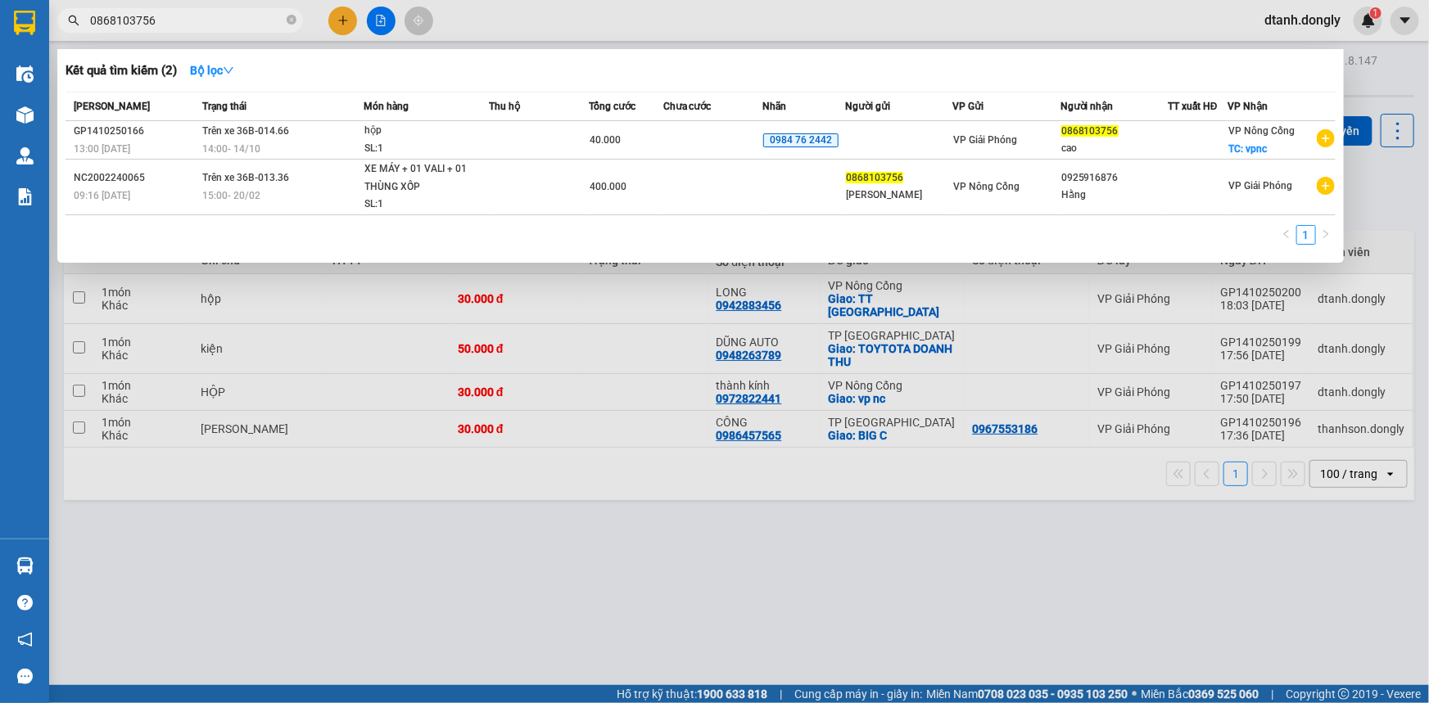
type input "0868103756"
click at [290, 20] on icon "close-circle" at bounding box center [292, 20] width 10 height 10
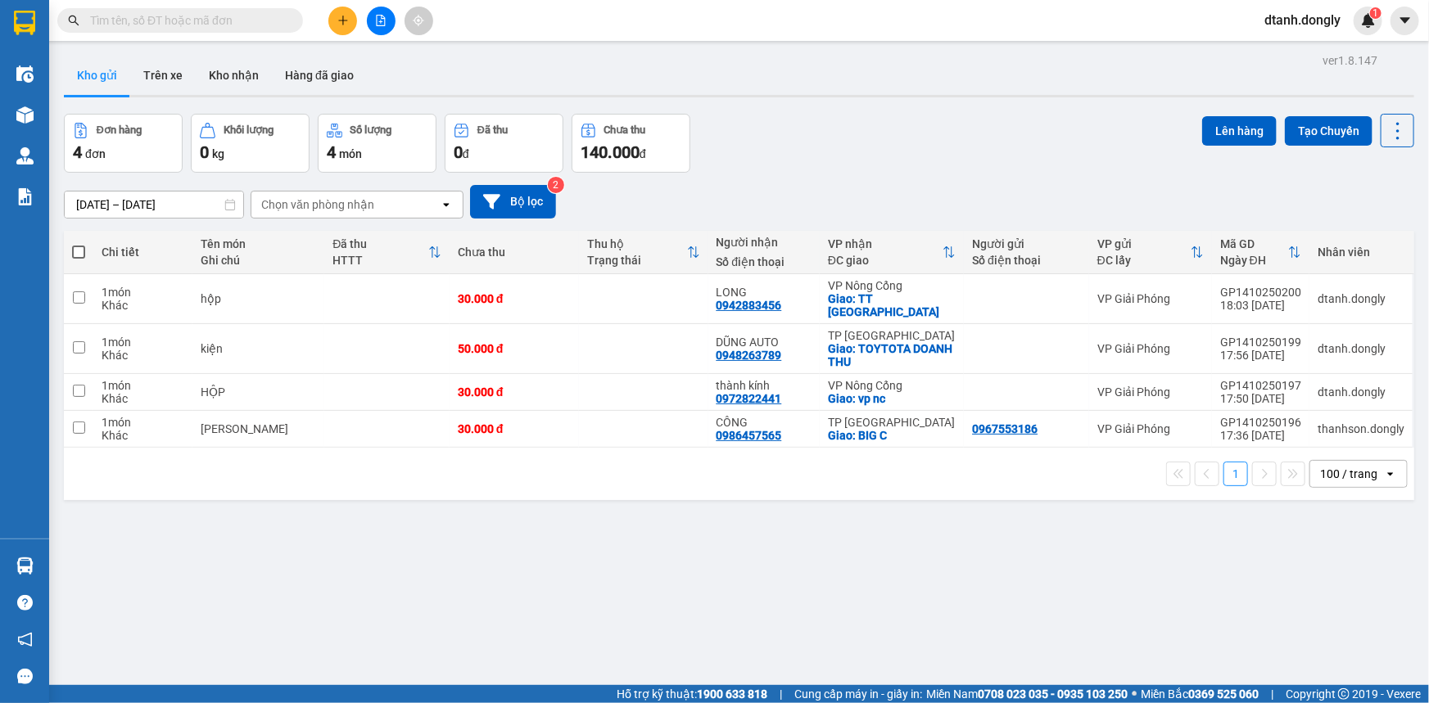
drag, startPoint x: 75, startPoint y: 247, endPoint x: 266, endPoint y: 239, distance: 191.8
click at [79, 248] on span at bounding box center [78, 252] width 13 height 13
click at [79, 244] on input "checkbox" at bounding box center [79, 244] width 0 height 0
checkbox input "true"
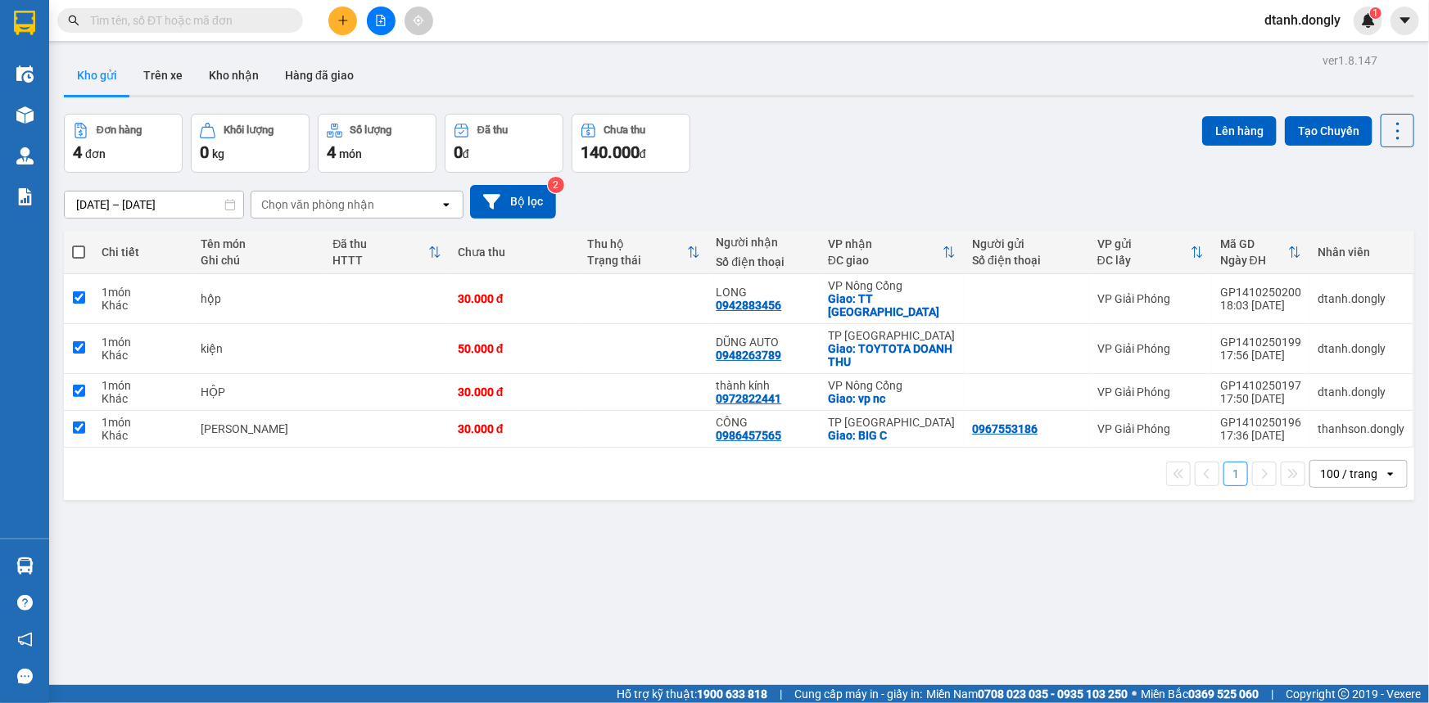
checkbox input "true"
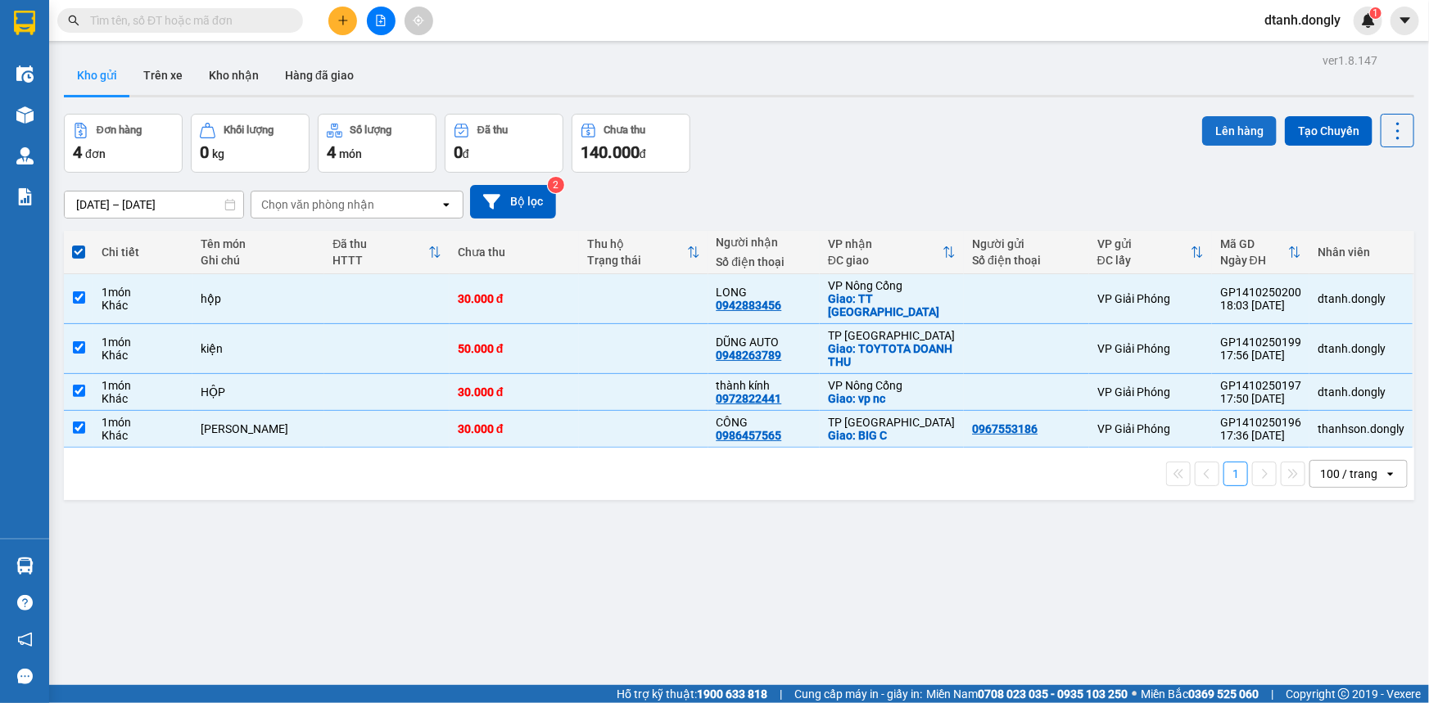
drag, startPoint x: 1237, startPoint y: 125, endPoint x: 1223, endPoint y: 125, distance: 13.9
click at [1228, 125] on button "Lên hàng" at bounding box center [1239, 130] width 75 height 29
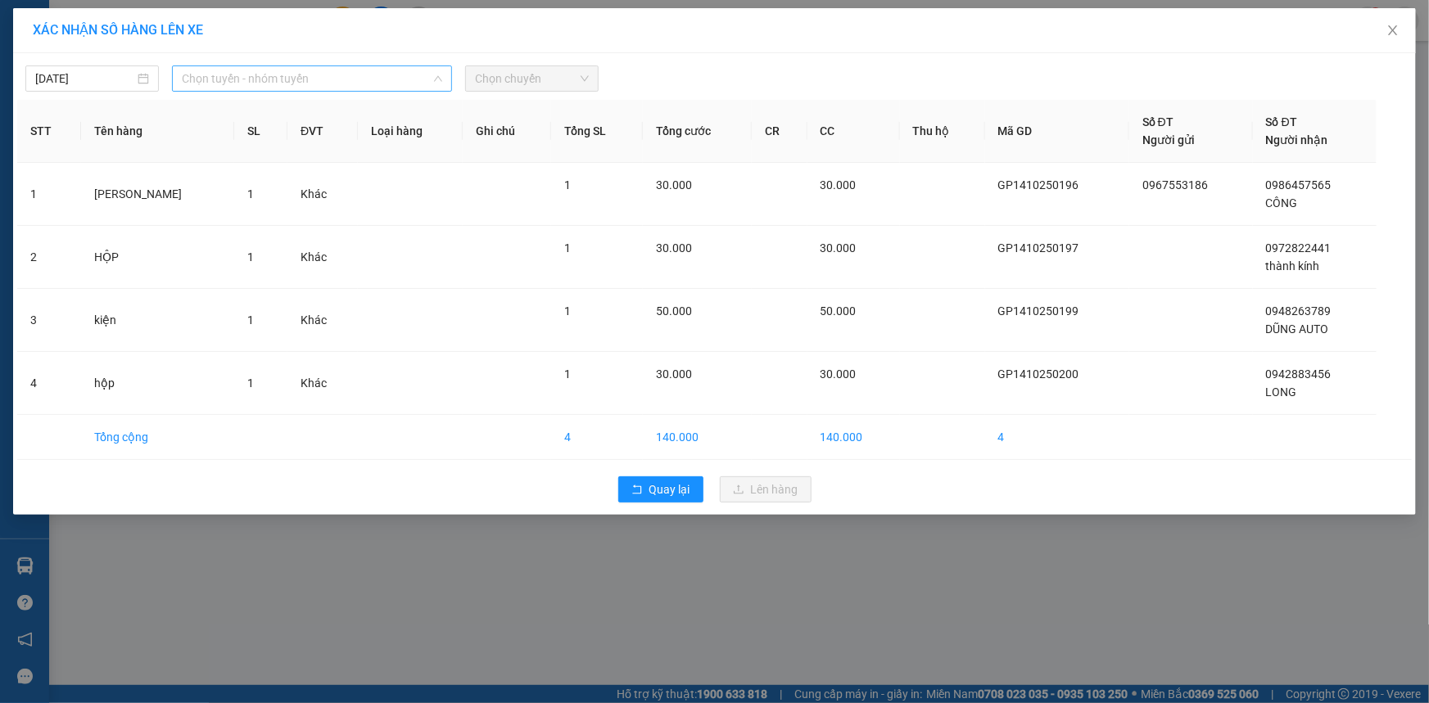
click at [391, 75] on span "Chọn tuyến - nhóm tuyến" at bounding box center [312, 78] width 260 height 25
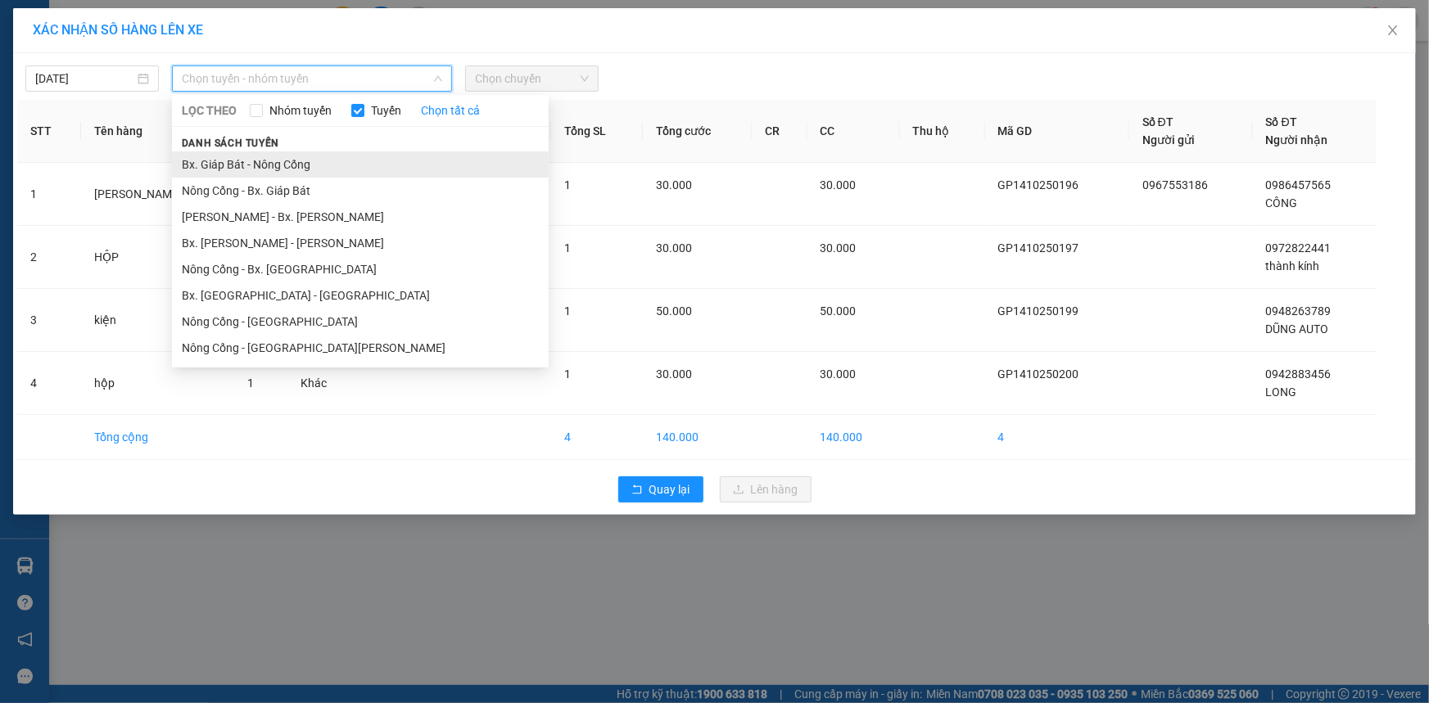
click at [363, 156] on li "Bx. Giáp Bát - Nông Cống" at bounding box center [360, 164] width 377 height 26
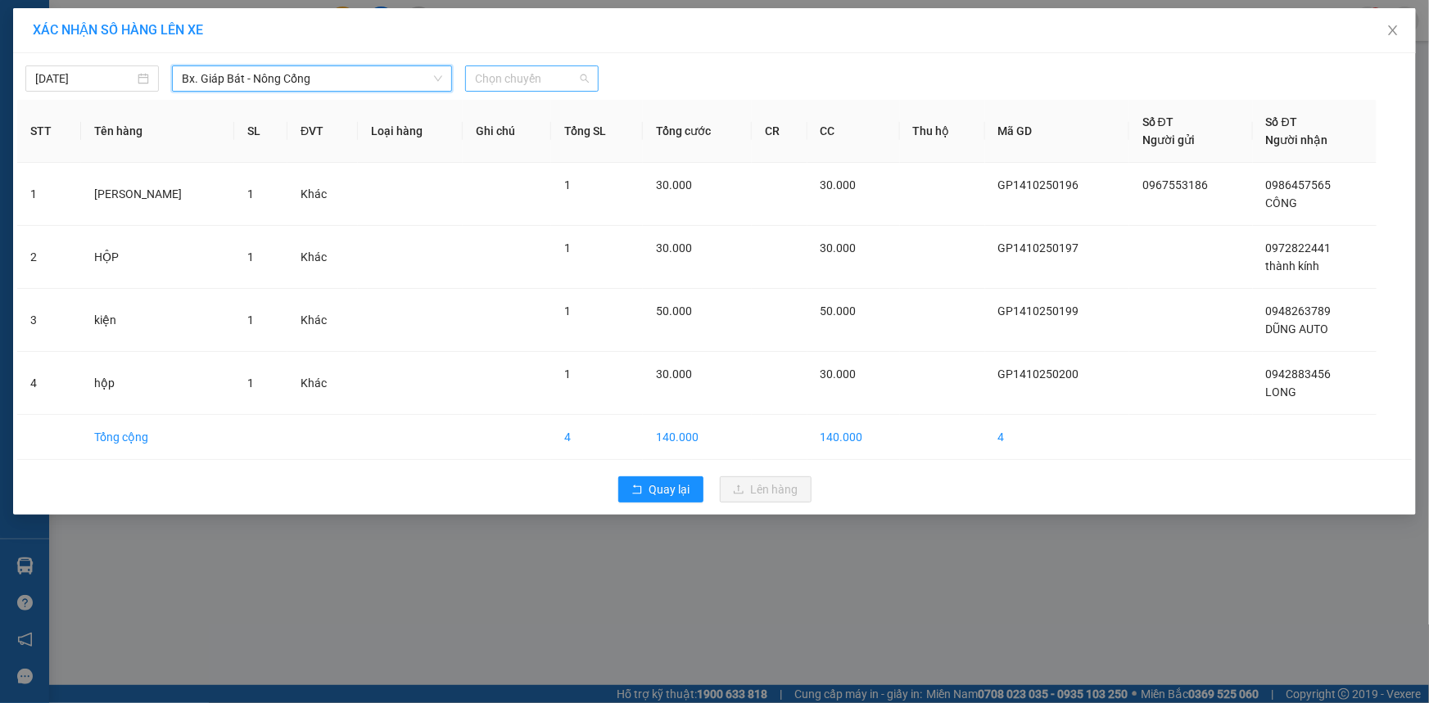
click at [573, 79] on span "Chọn chuyến" at bounding box center [532, 78] width 114 height 25
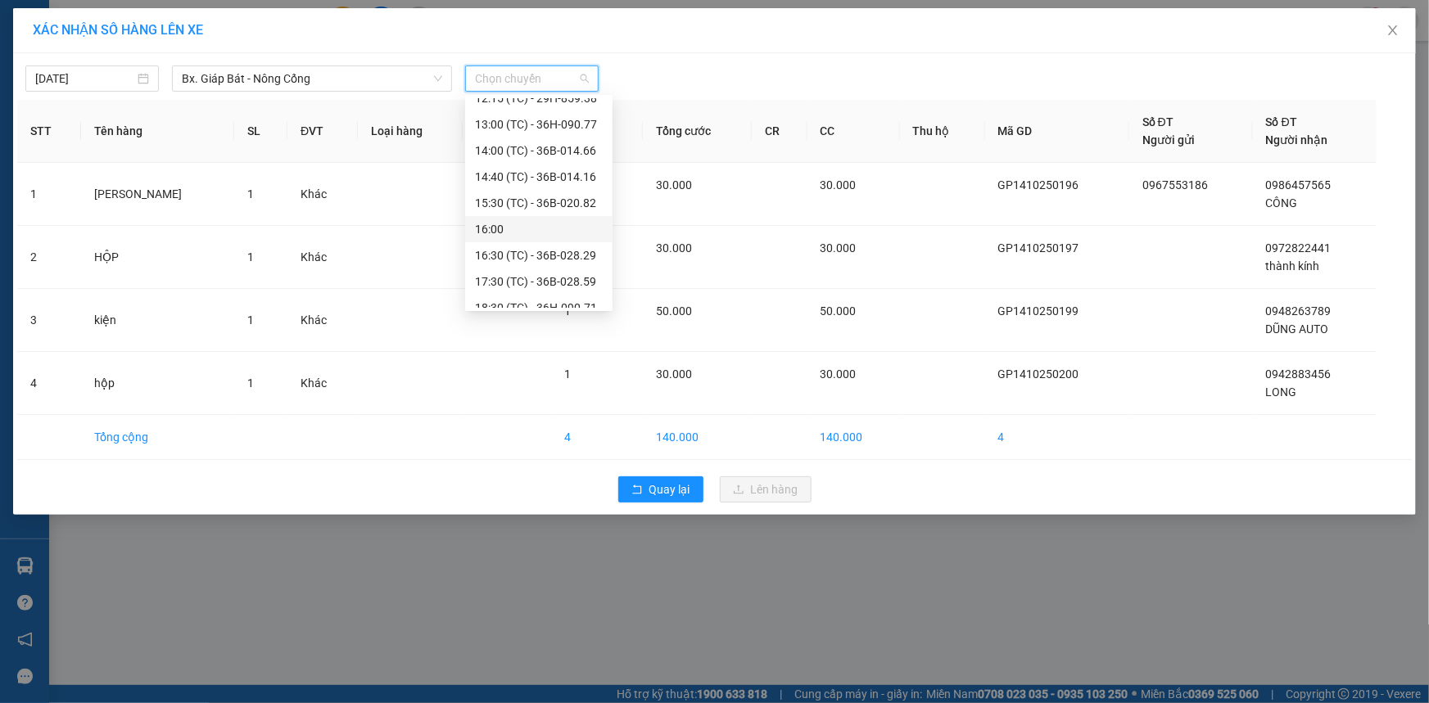
scroll to position [262, 0]
click at [502, 269] on div "18:30 (TC) - 36H-090.71" at bounding box center [539, 269] width 128 height 18
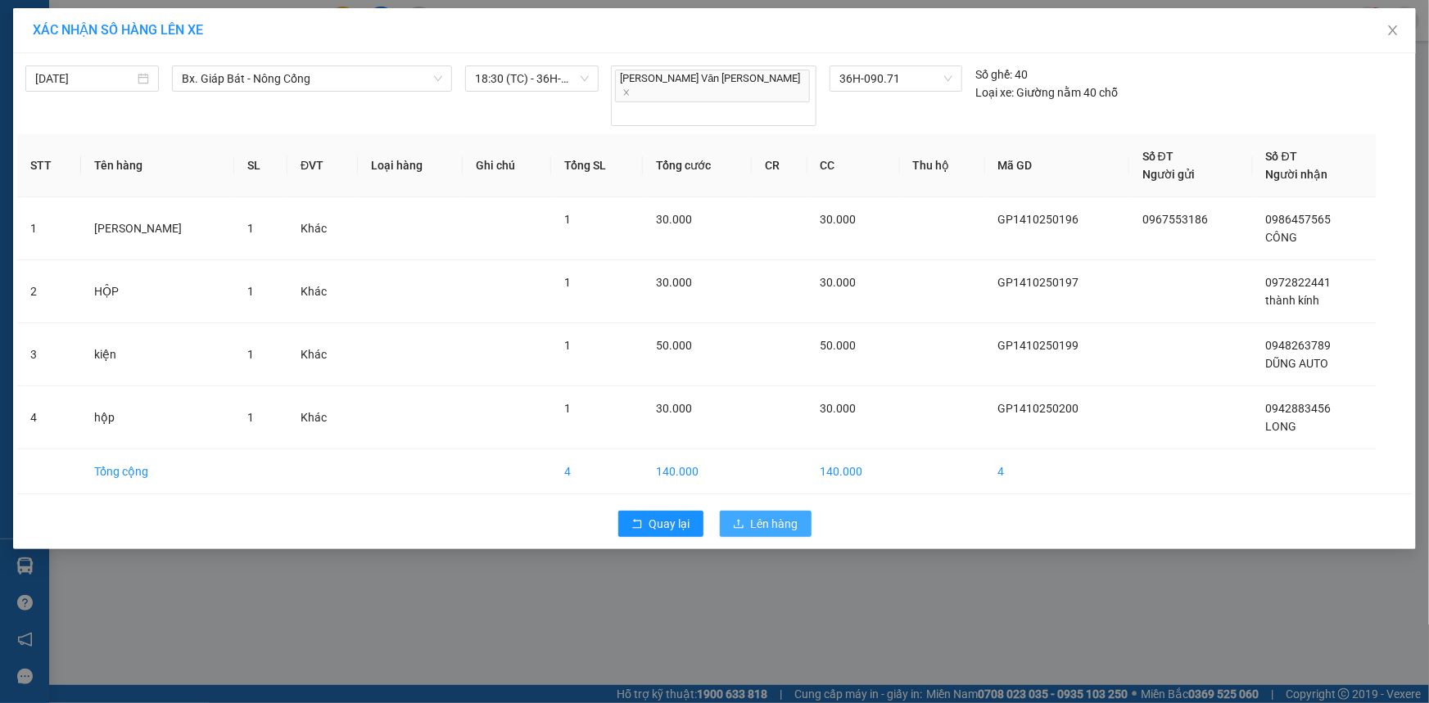
click at [739, 511] on button "Lên hàng" at bounding box center [766, 524] width 92 height 26
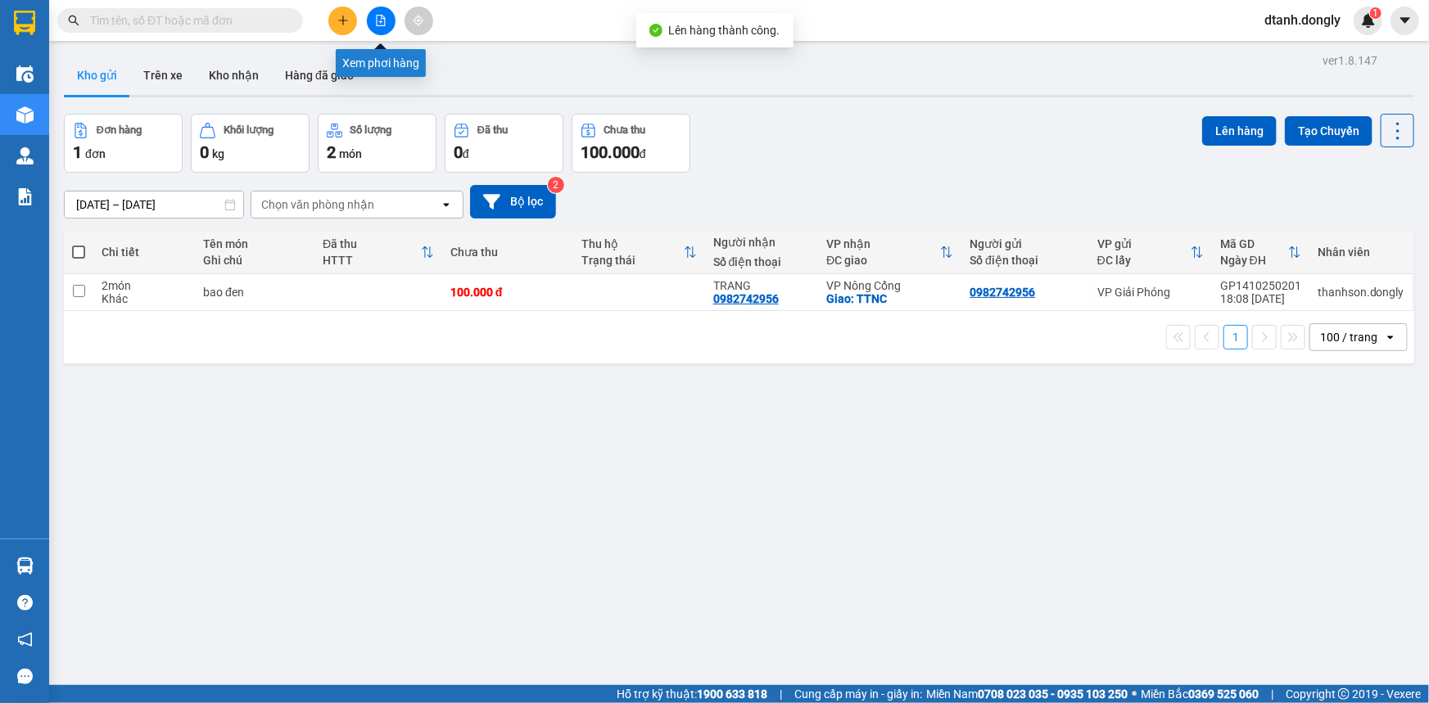
click at [376, 25] on icon "file-add" at bounding box center [380, 20] width 11 height 11
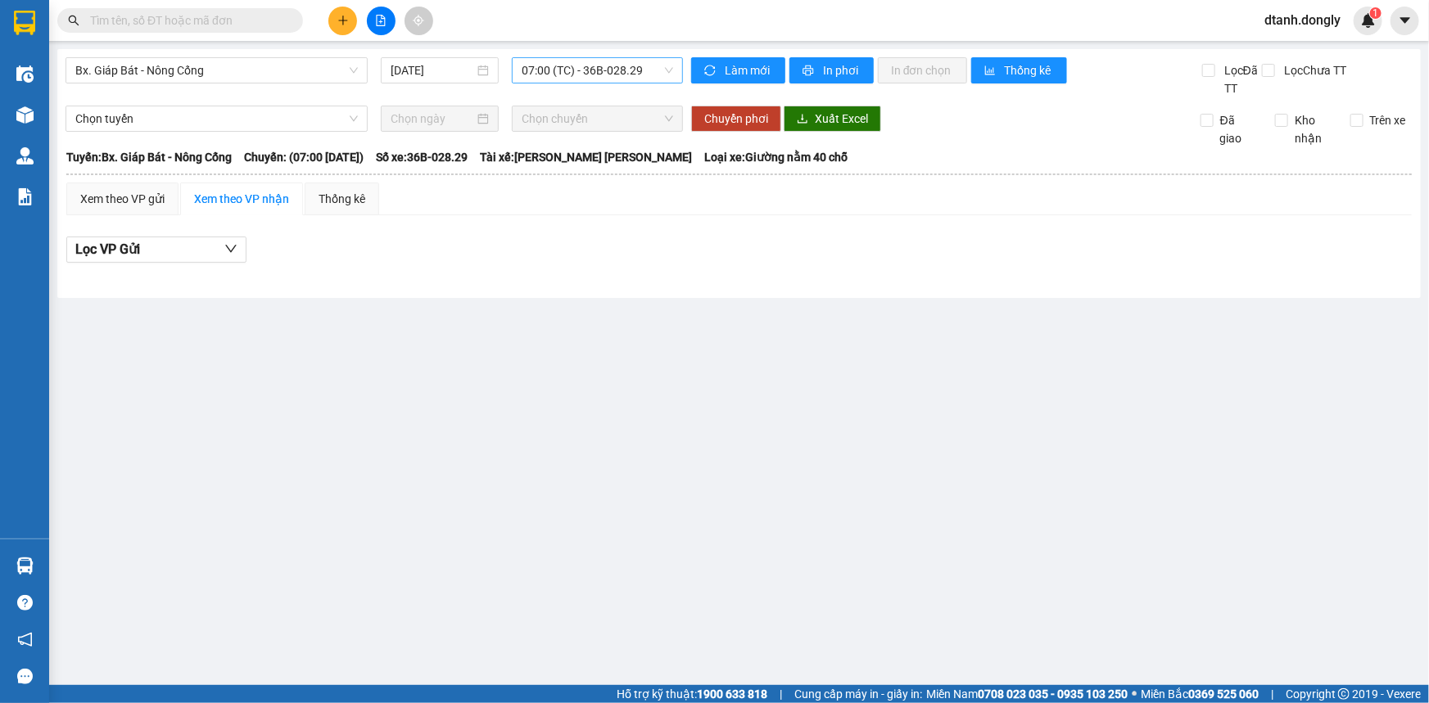
click at [658, 76] on span "07:00 (TC) - 36B-028.29" at bounding box center [597, 70] width 151 height 25
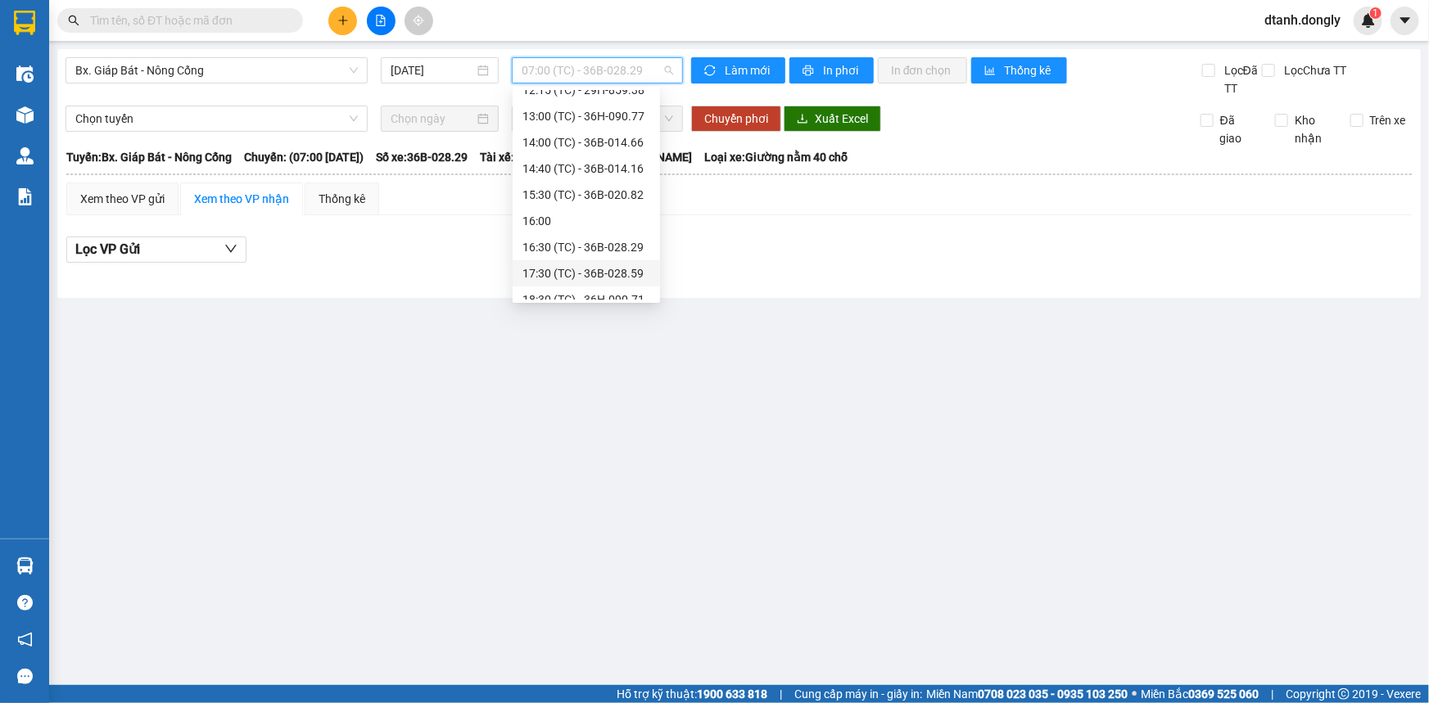
scroll to position [262, 0]
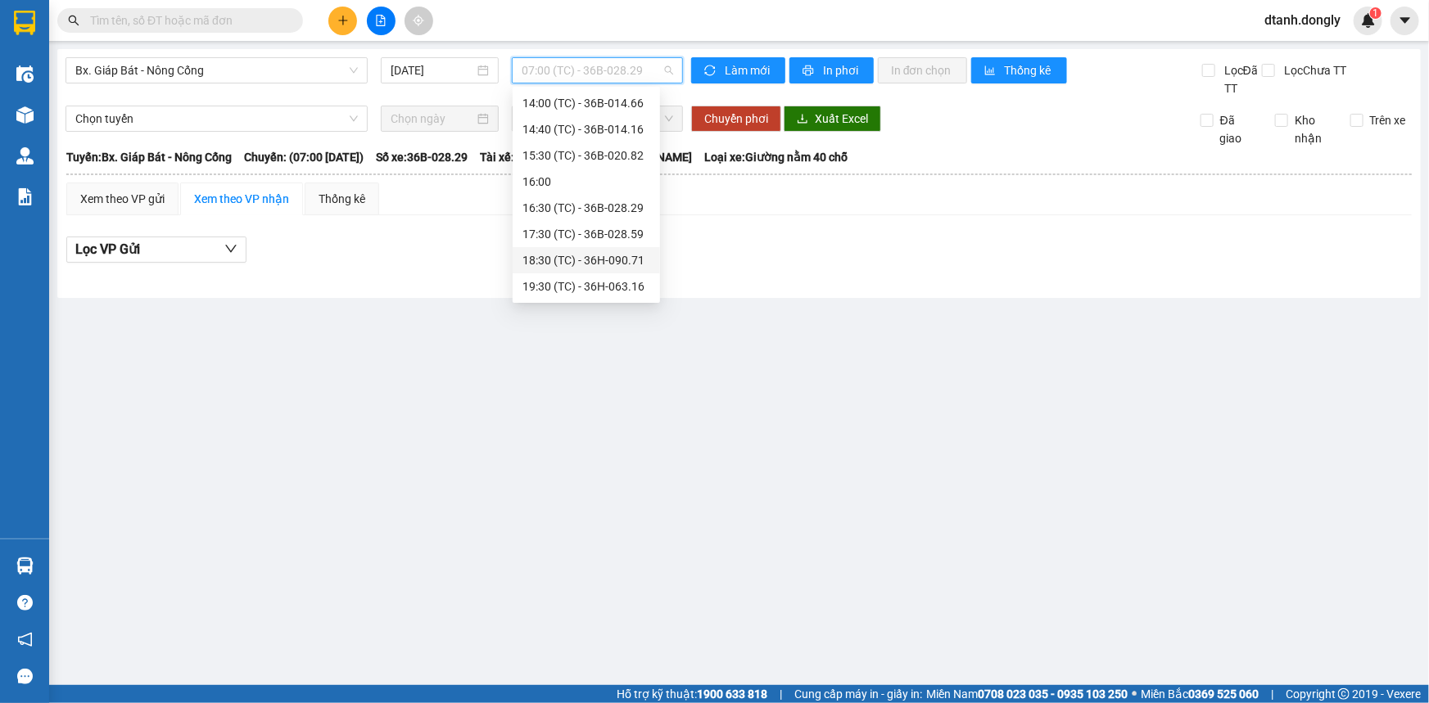
click at [556, 259] on div "18:30 (TC) - 36H-090.71" at bounding box center [586, 260] width 128 height 18
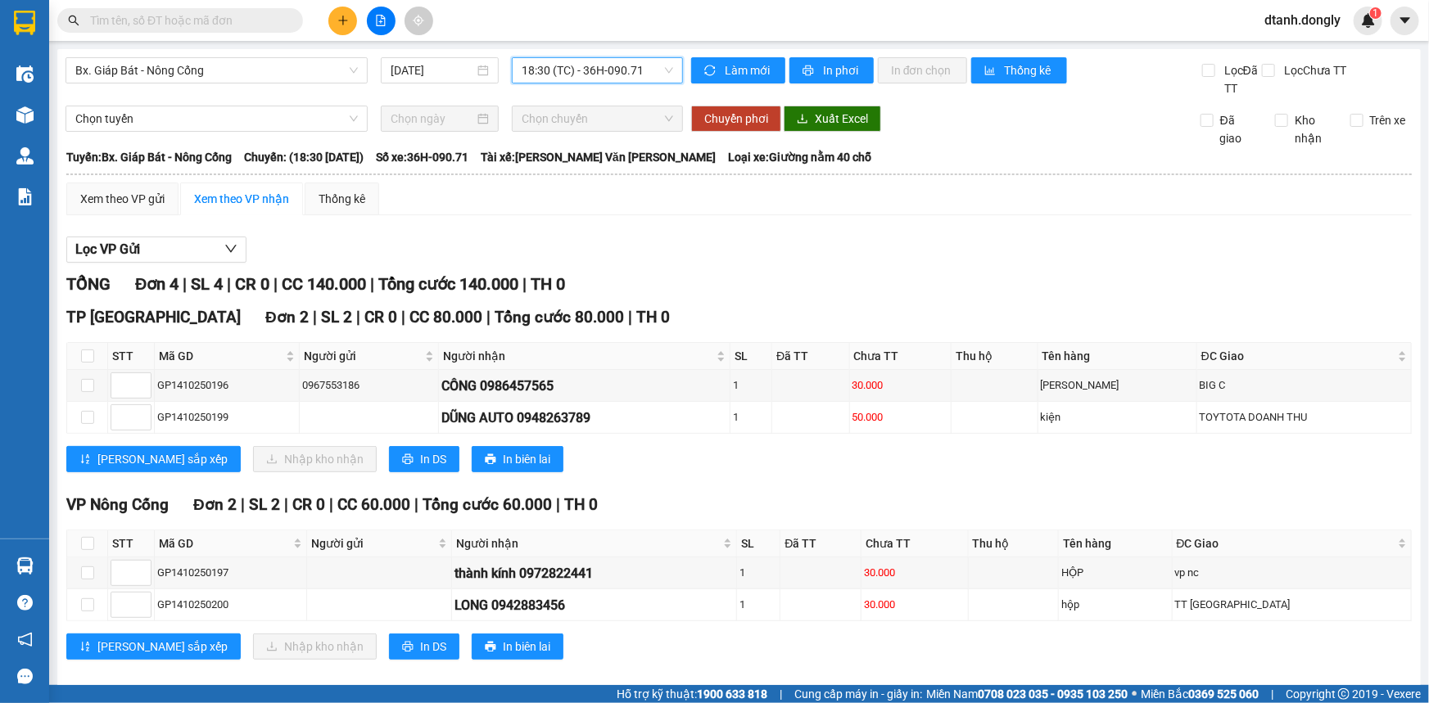
scroll to position [18, 0]
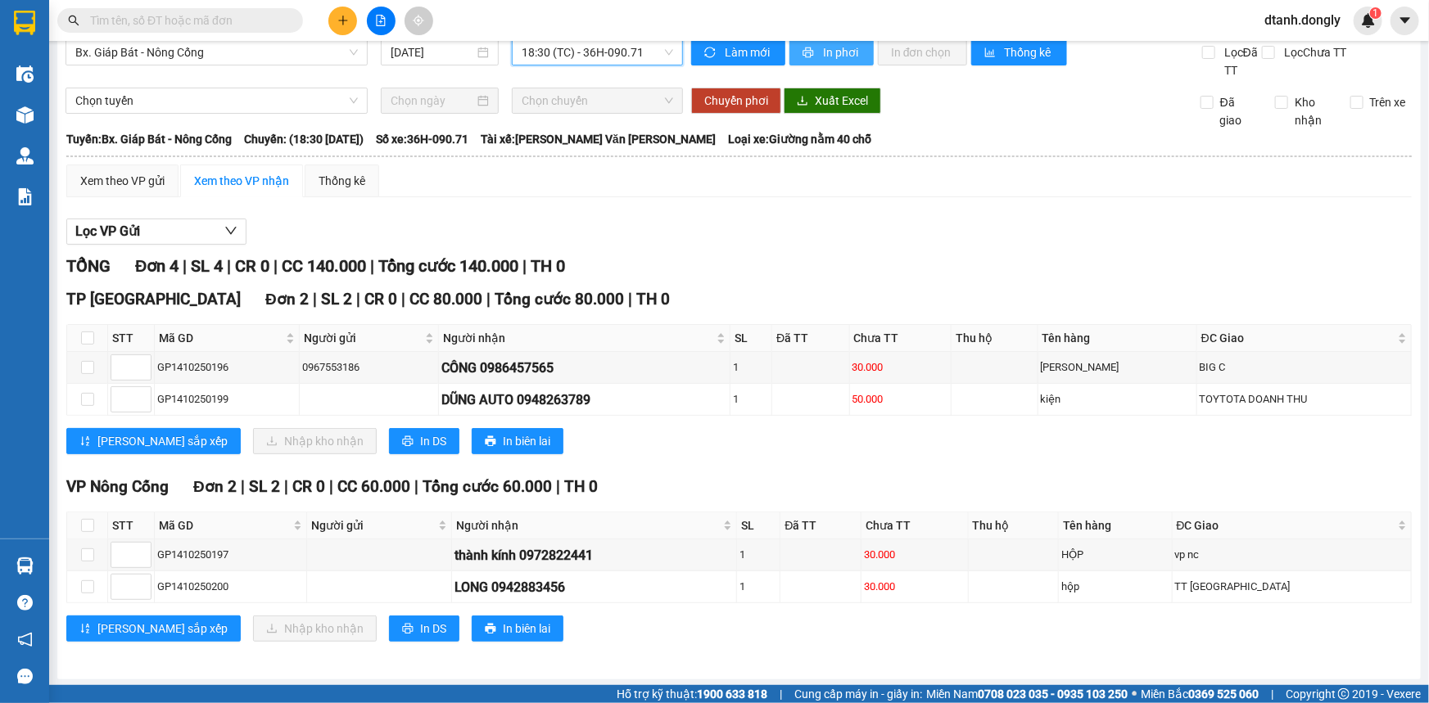
click at [847, 48] on span "In phơi" at bounding box center [842, 52] width 38 height 18
click at [348, 15] on icon "plus" at bounding box center [342, 20] width 11 height 11
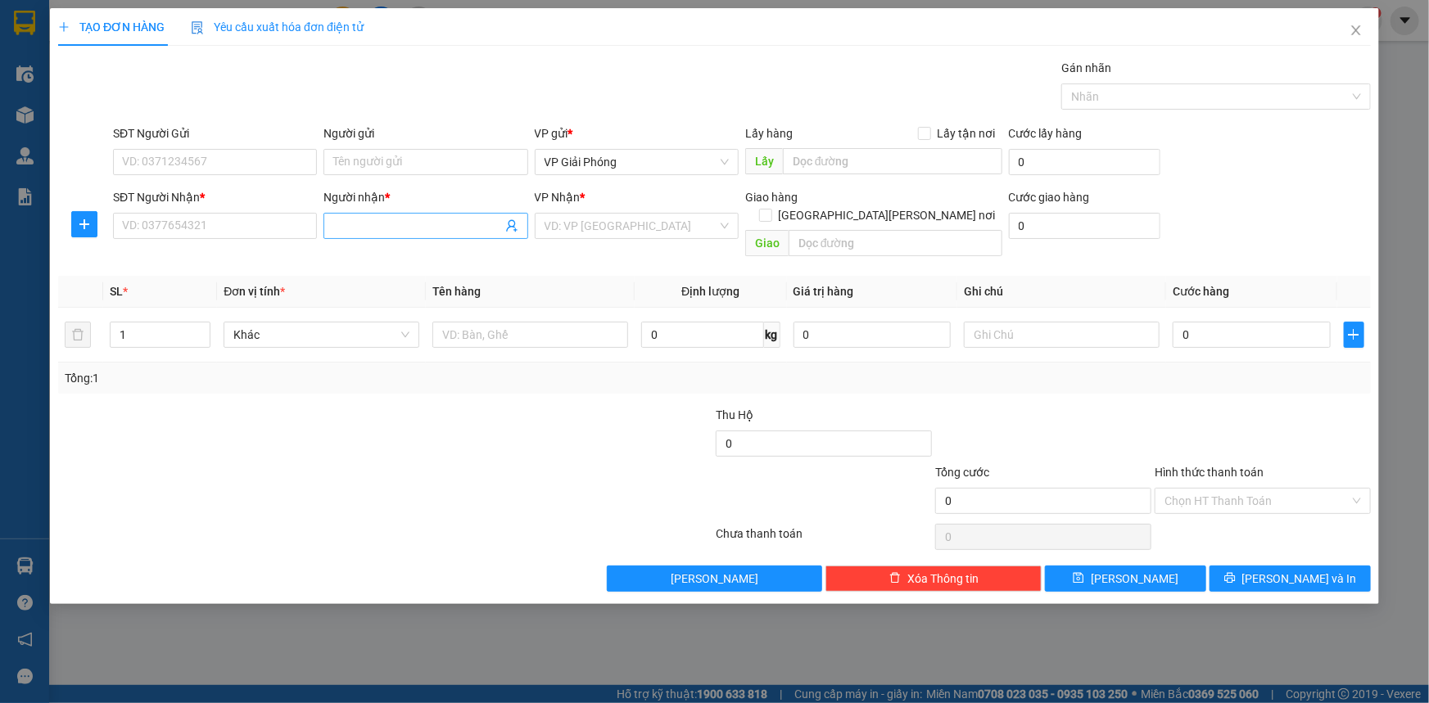
click at [368, 225] on input "Người nhận *" at bounding box center [417, 226] width 168 height 18
click at [246, 225] on input "SĐT Người Nhận *" at bounding box center [215, 226] width 204 height 26
type input "0949267456"
click at [236, 259] on div "0949267456 - [PERSON_NAME]" at bounding box center [215, 259] width 184 height 18
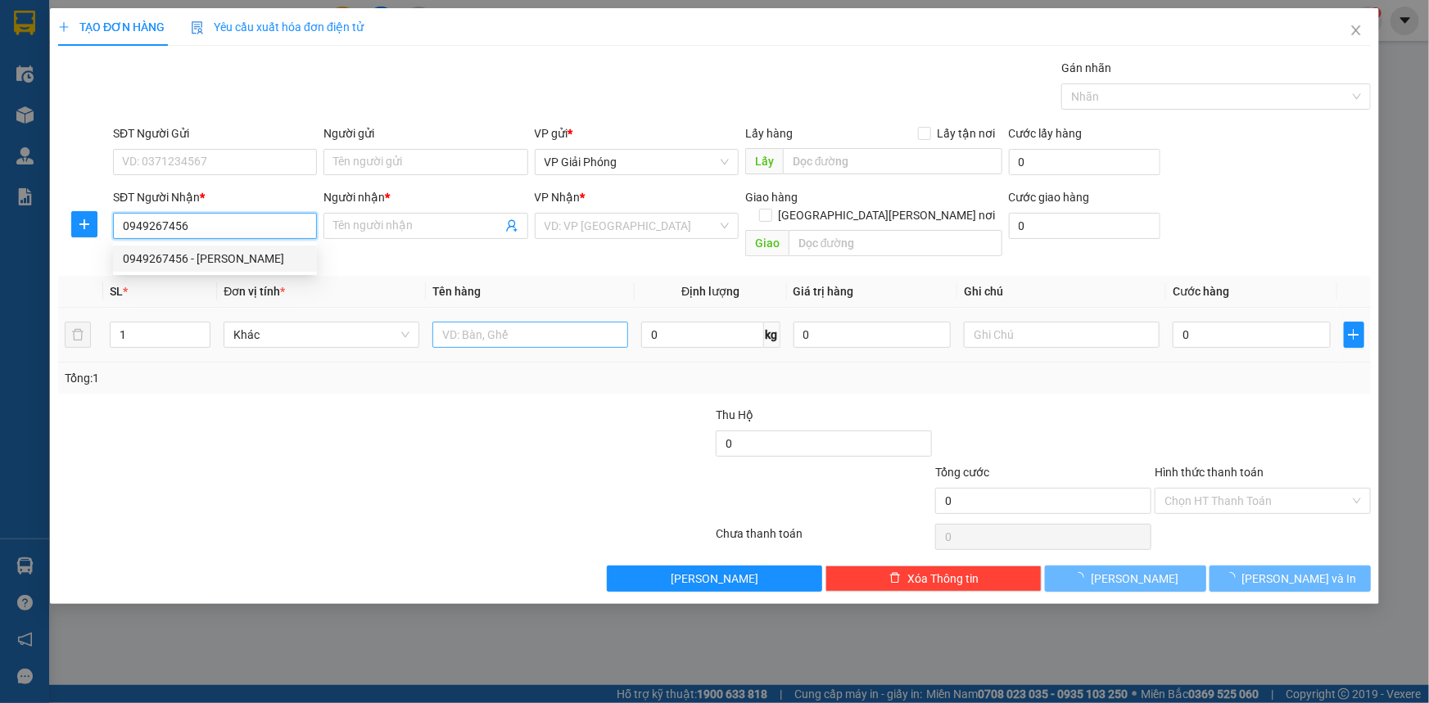
type input "HƯƠNG"
checkbox input "true"
type input "VPNC"
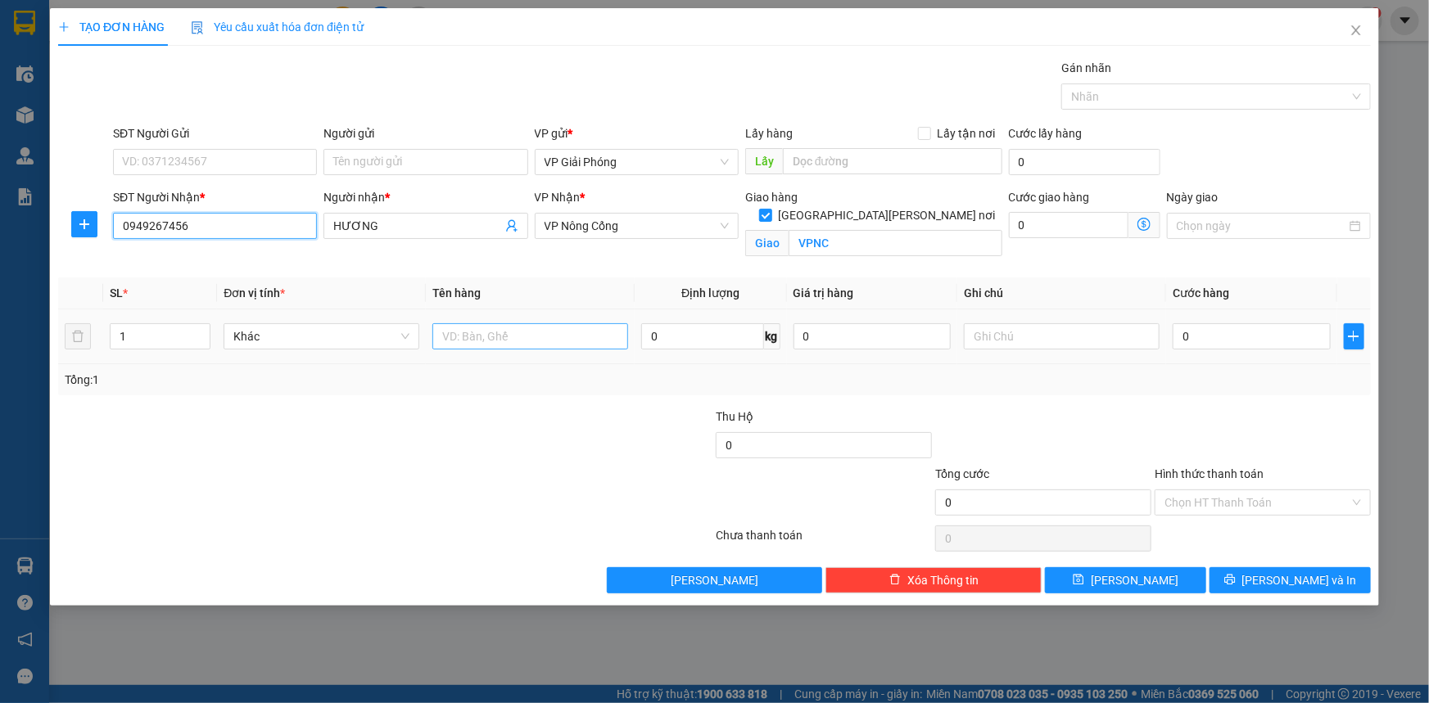
type input "0949267456"
click at [462, 333] on input "text" at bounding box center [530, 336] width 196 height 26
type input "bọc đen"
click at [1220, 338] on input "0" at bounding box center [1252, 336] width 158 height 26
type input "4"
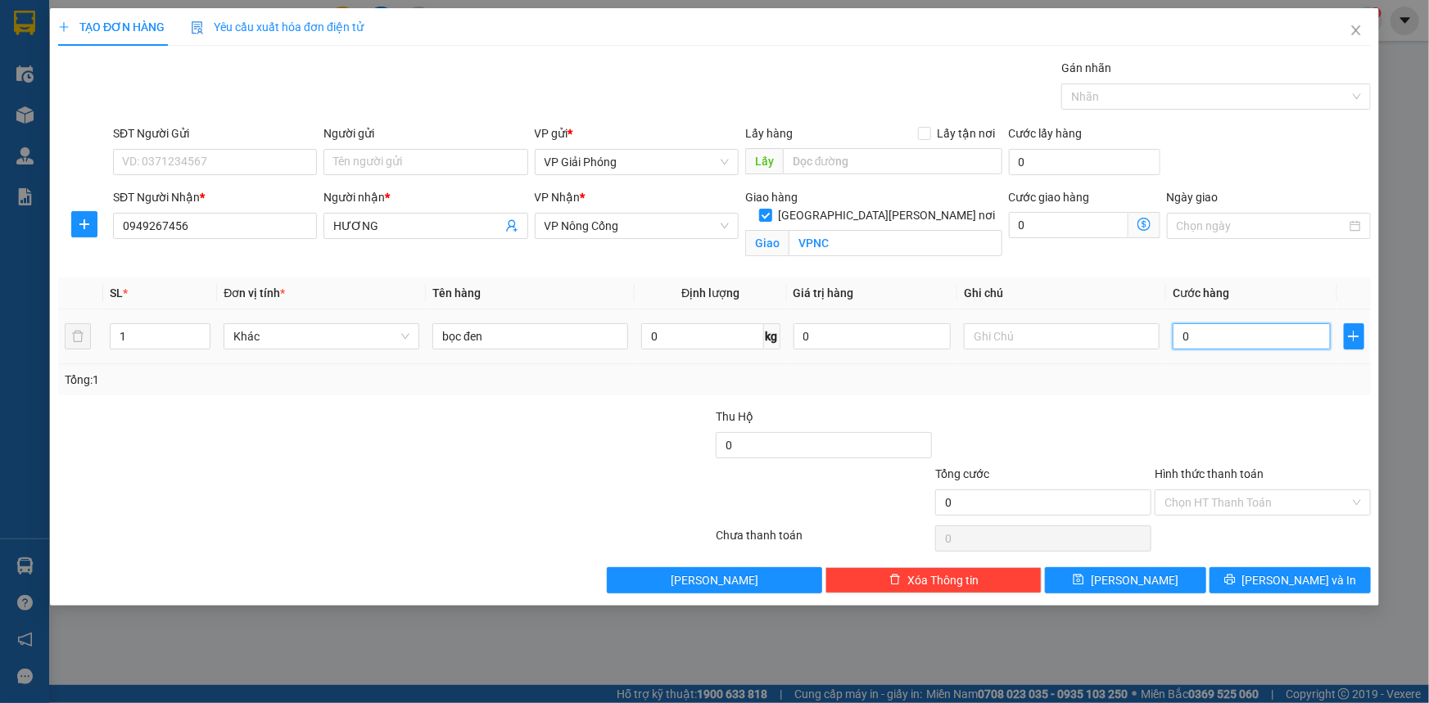
type input "4"
type input "40"
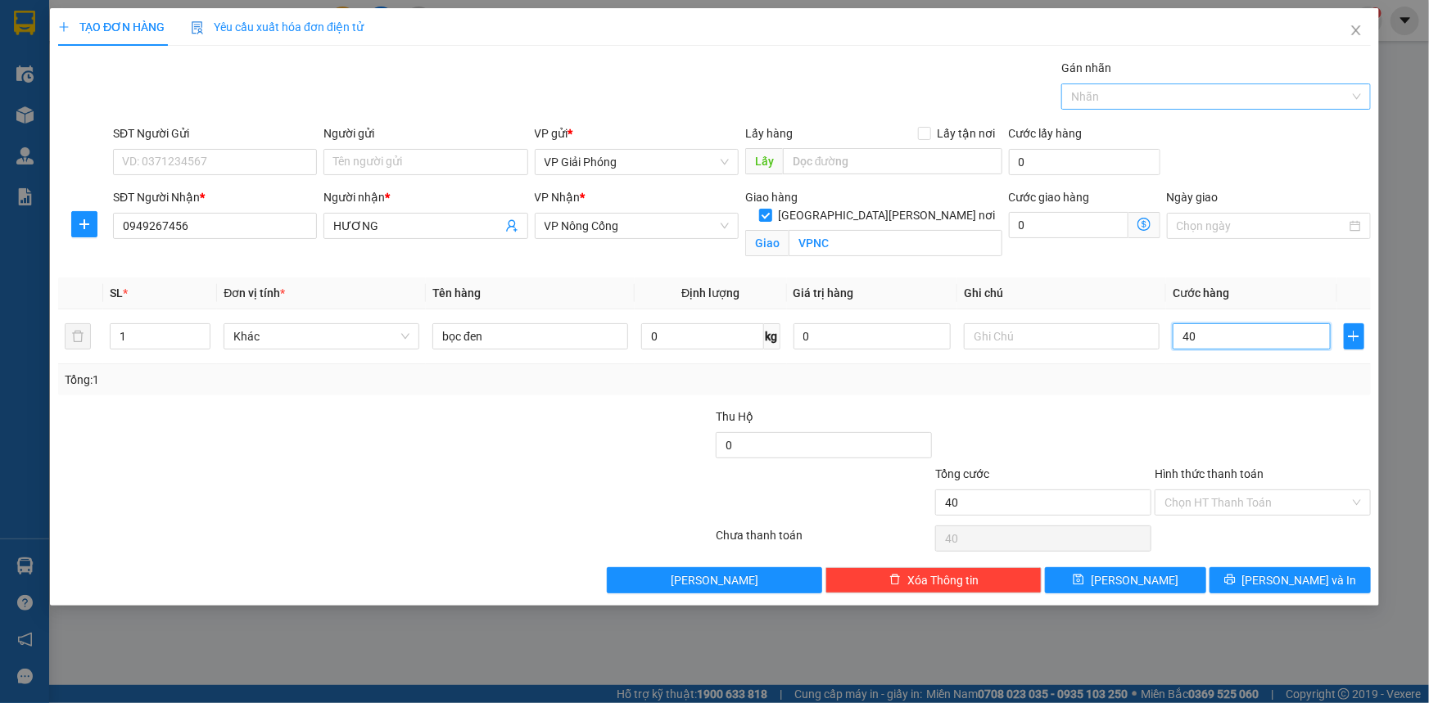
click at [1158, 93] on div at bounding box center [1207, 97] width 285 height 20
type input "40.000"
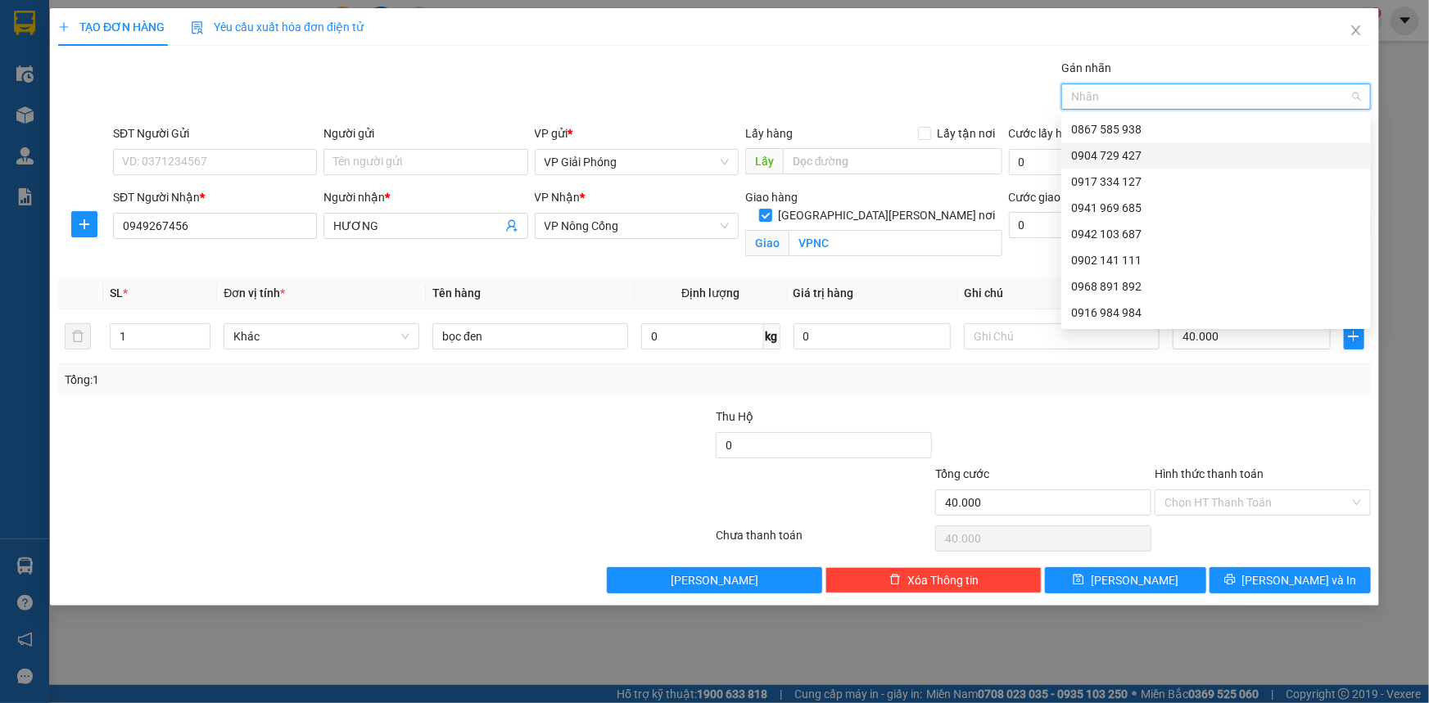
click at [1114, 153] on div "0904 729 427" at bounding box center [1216, 156] width 290 height 18
click at [1245, 572] on button "[PERSON_NAME] và In" at bounding box center [1289, 580] width 161 height 26
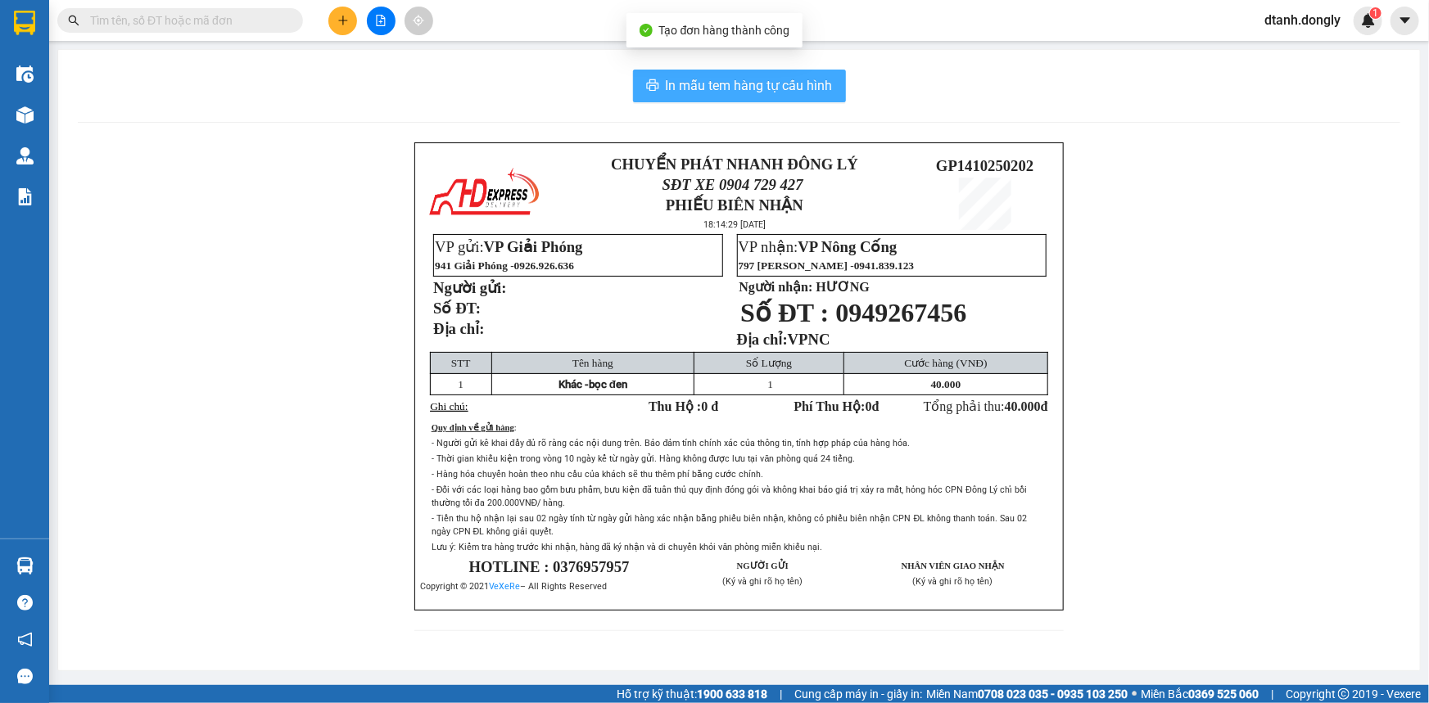
click at [775, 89] on span "In mẫu tem hàng tự cấu hình" at bounding box center [749, 85] width 167 height 20
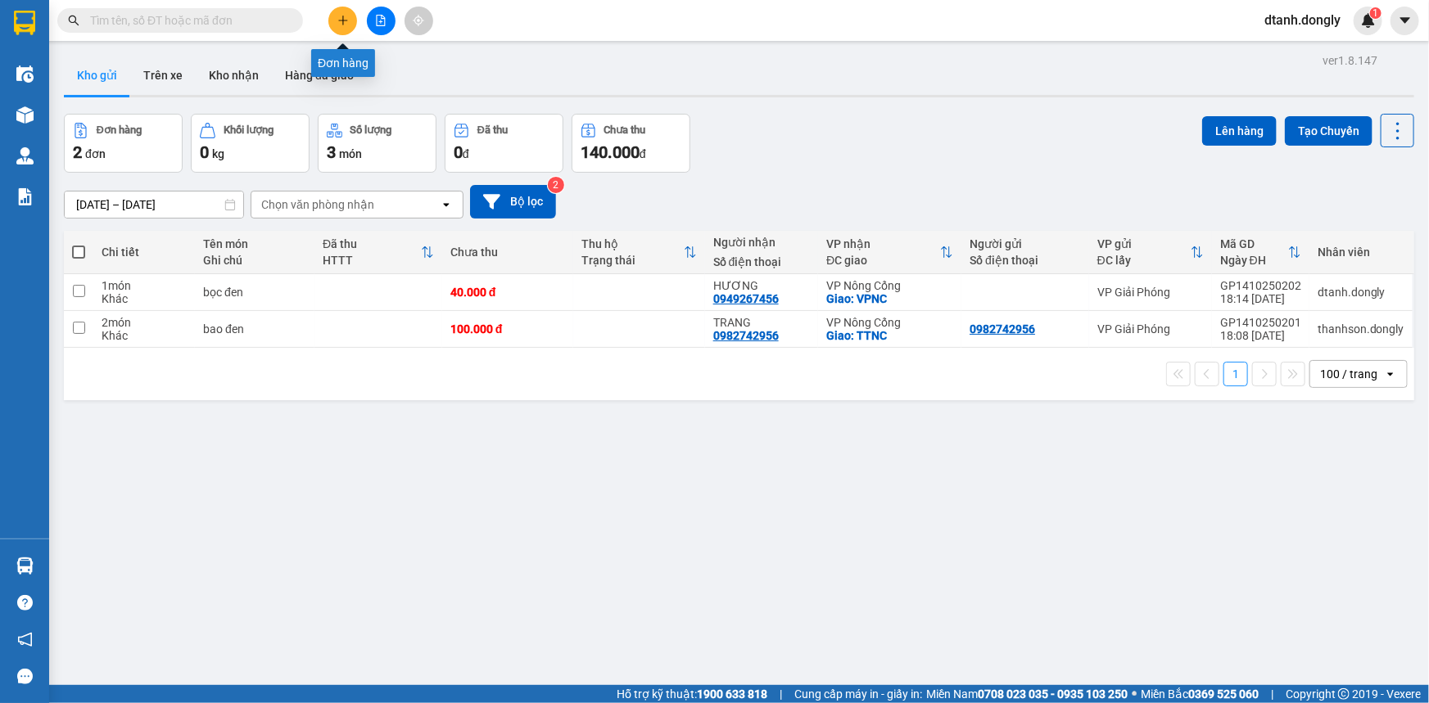
click at [344, 11] on button at bounding box center [342, 21] width 29 height 29
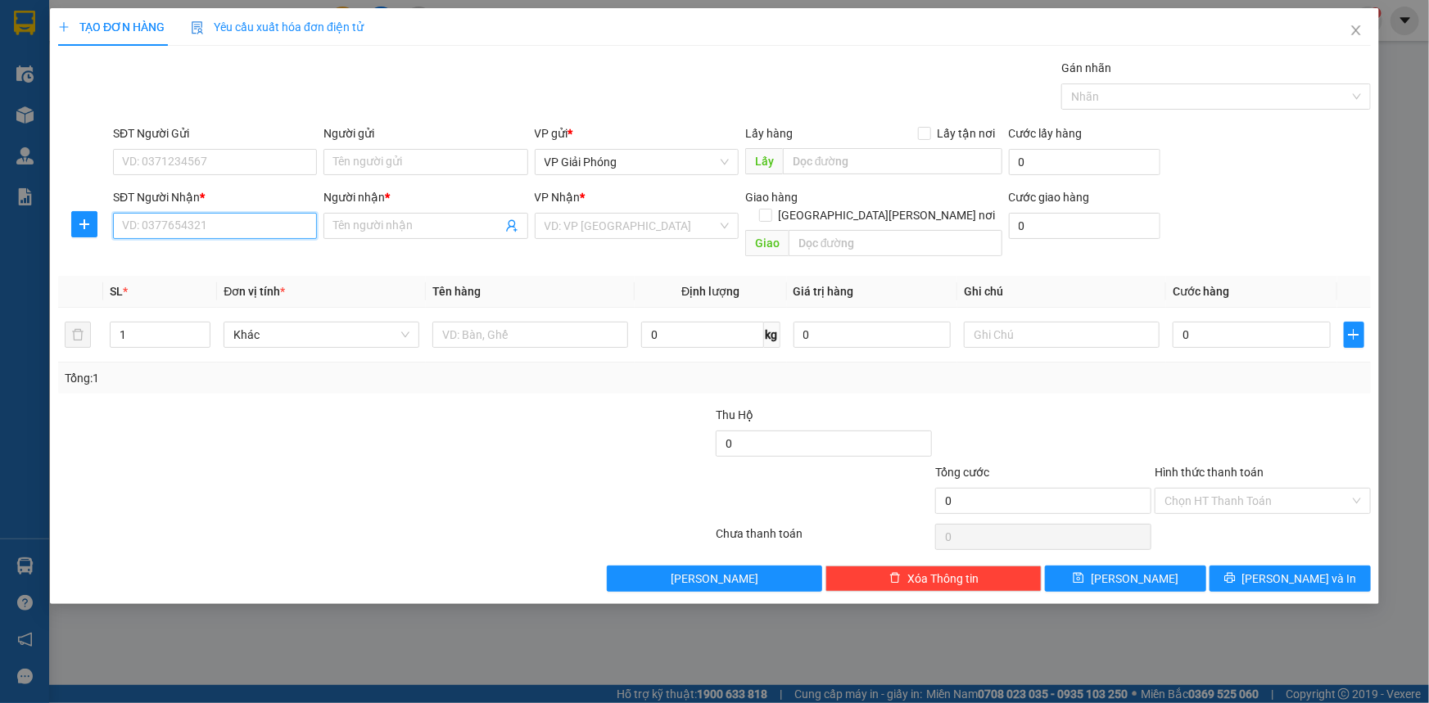
click at [188, 224] on input "SĐT Người Nhận *" at bounding box center [215, 226] width 204 height 26
drag, startPoint x: 208, startPoint y: 263, endPoint x: 351, endPoint y: 285, distance: 145.0
click at [210, 264] on div "0972822441 - thành kính" at bounding box center [215, 259] width 184 height 18
type input "0972822441"
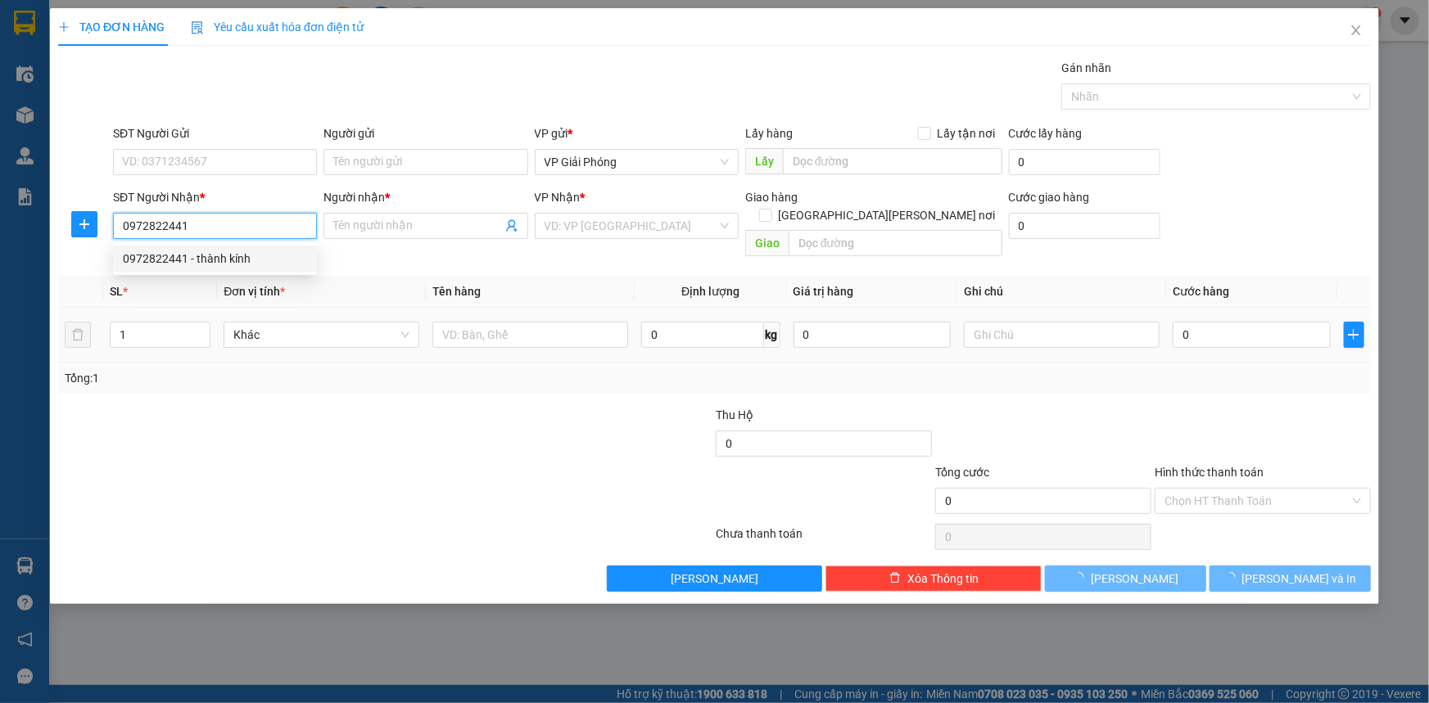
type input "thành kính"
checkbox input "true"
type input "vp nc"
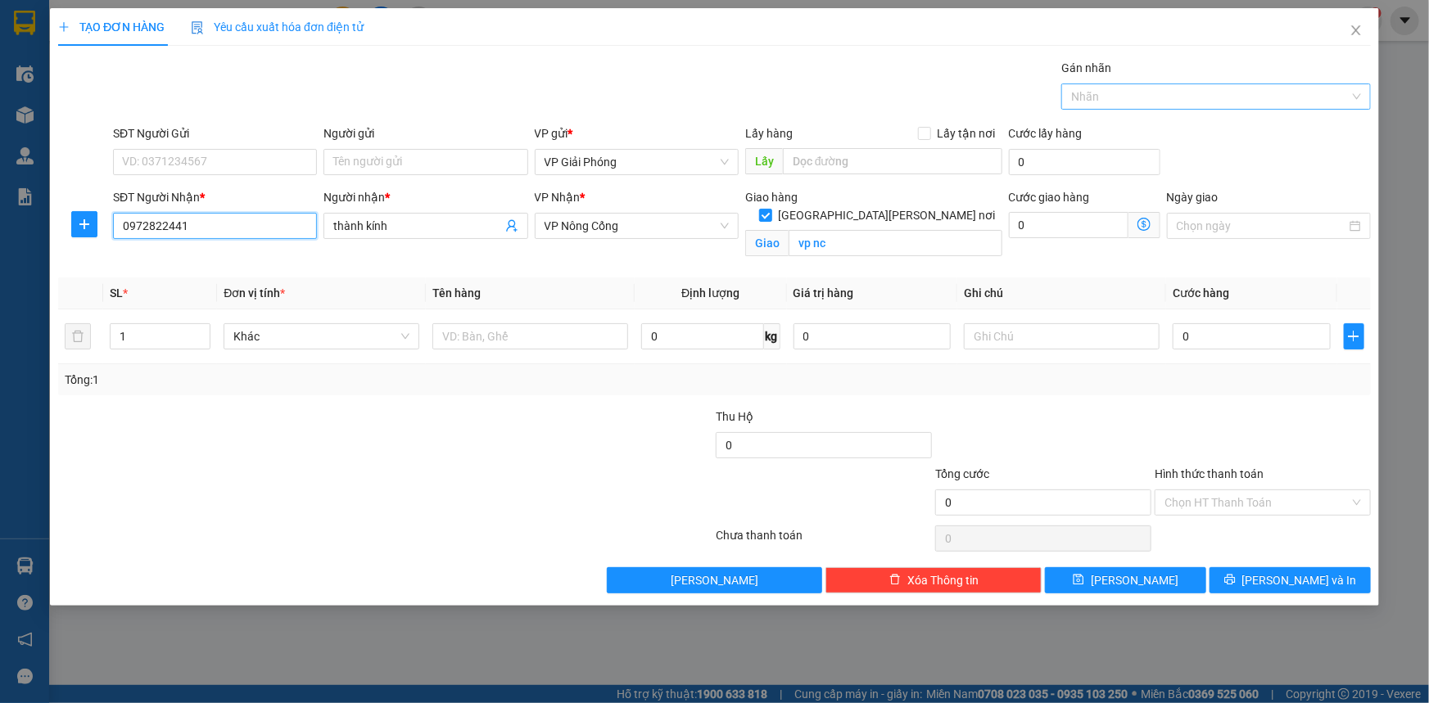
click at [1091, 93] on div at bounding box center [1207, 97] width 285 height 20
type input "0972822441"
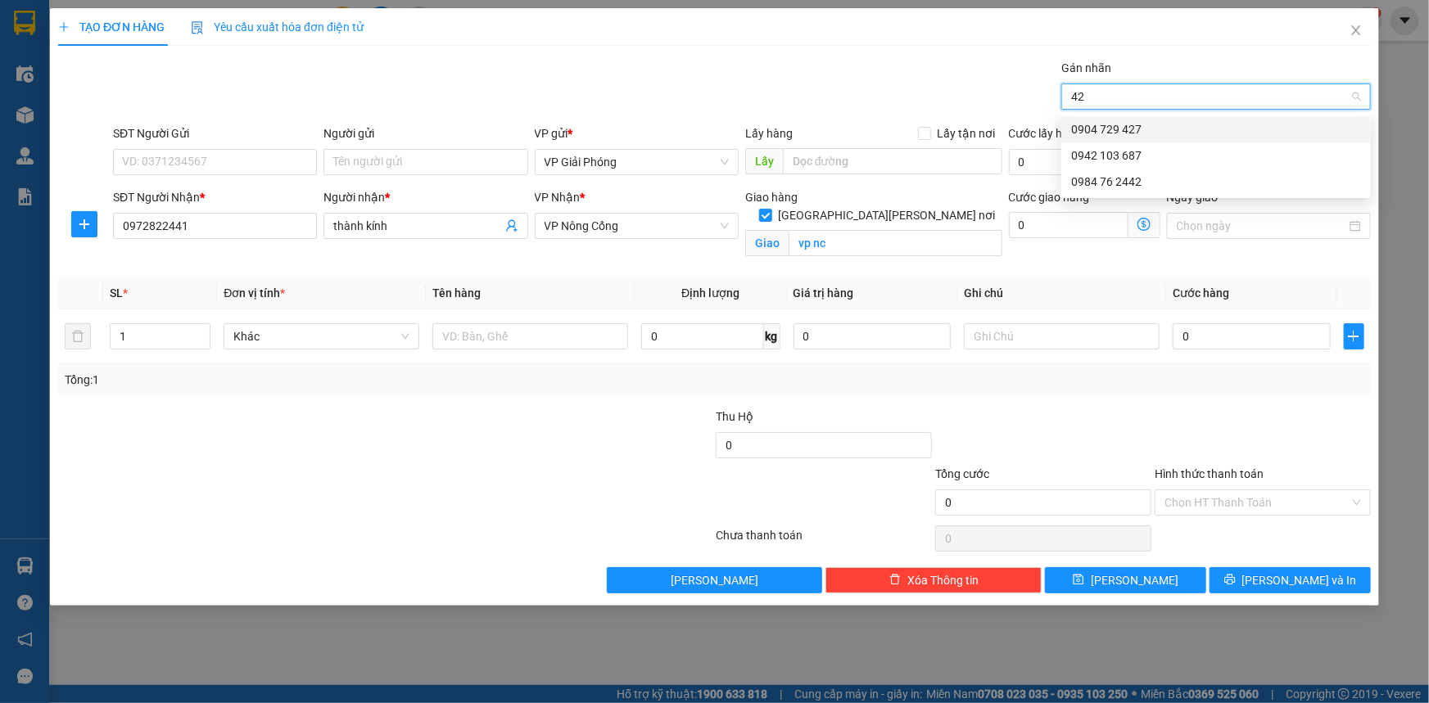
type input "427"
click at [1091, 116] on div "0904 729 427" at bounding box center [1216, 129] width 310 height 26
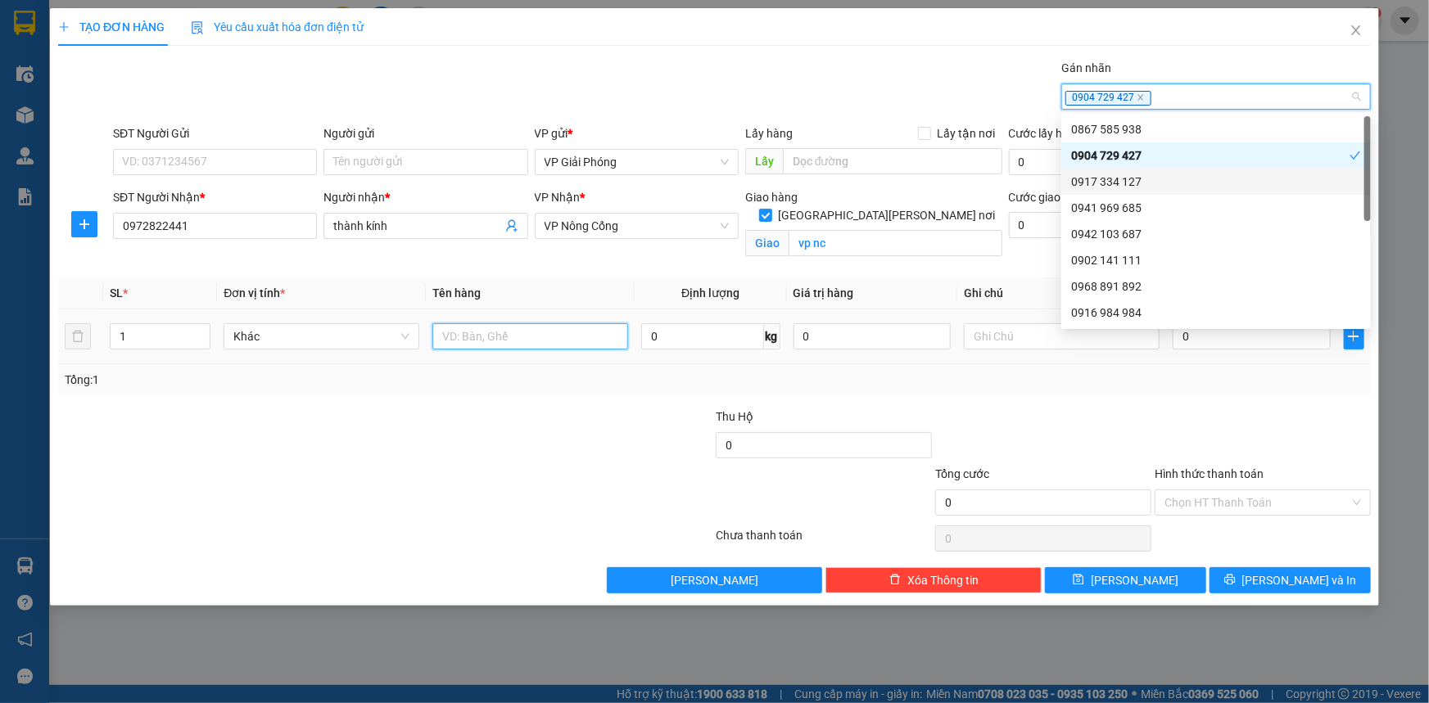
click at [477, 338] on input "text" at bounding box center [530, 336] width 196 height 26
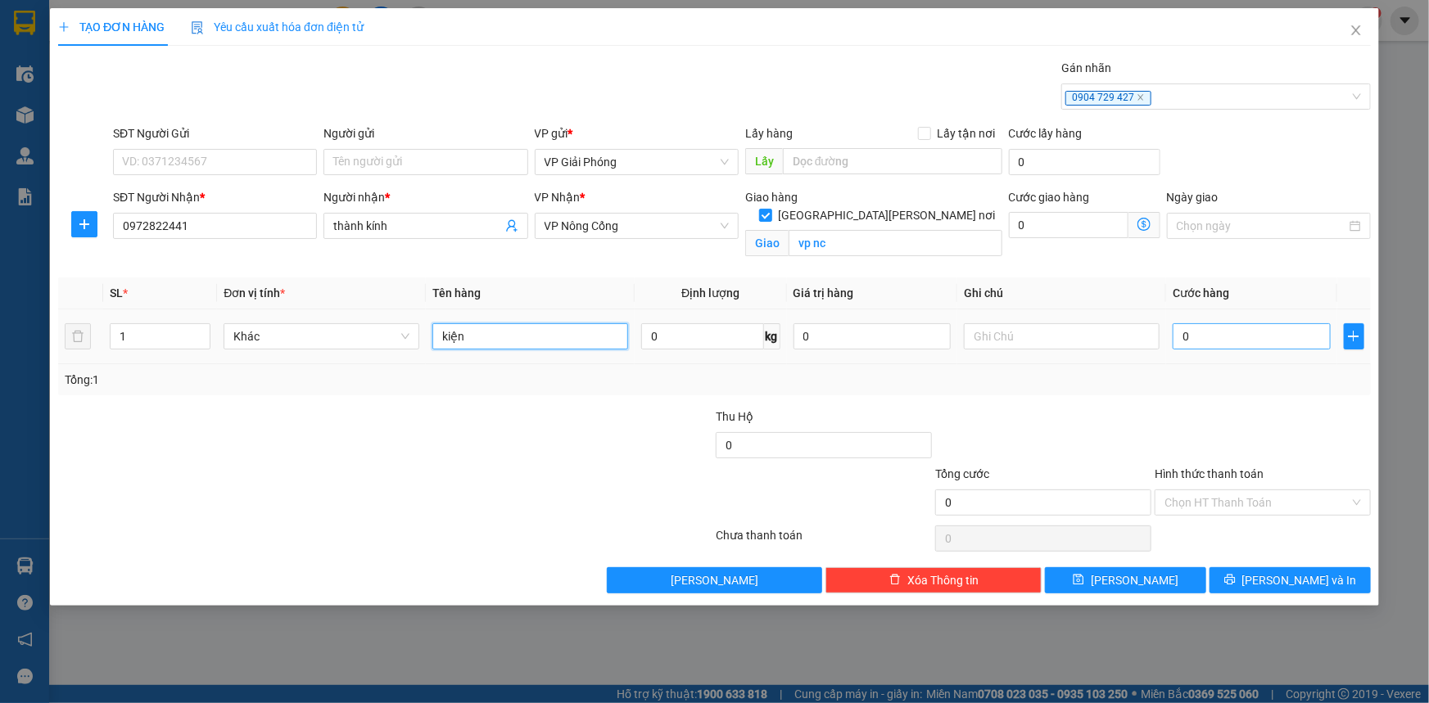
type input "kiện"
click at [1244, 336] on input "0" at bounding box center [1252, 336] width 158 height 26
type input "4"
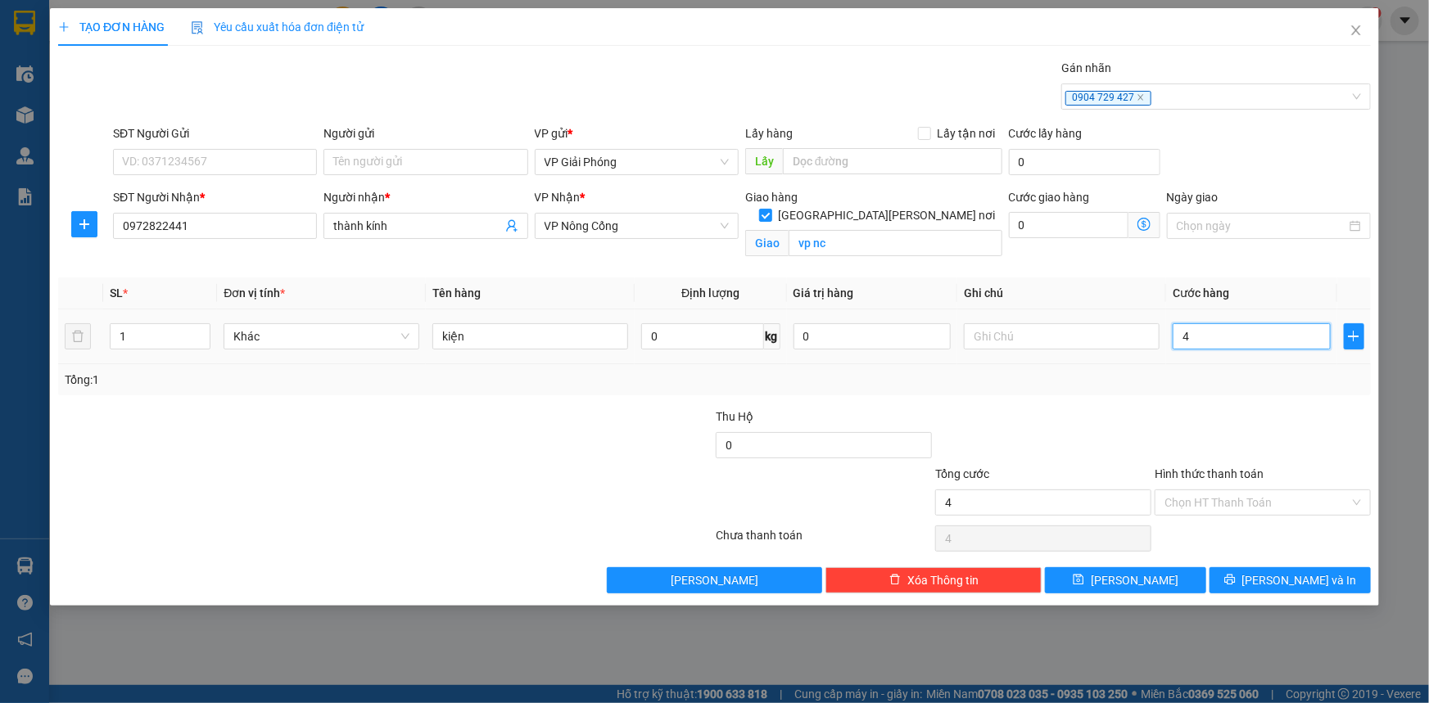
type input "40"
type input "40.000"
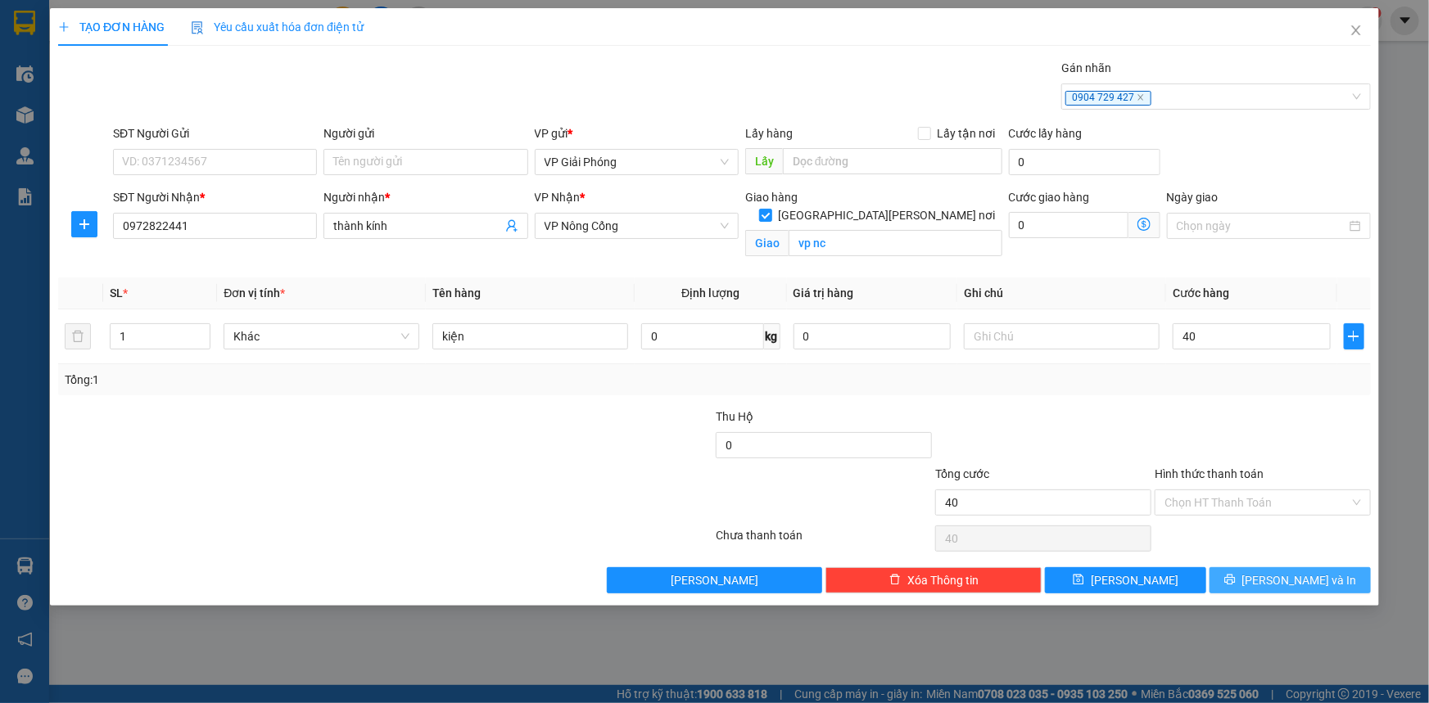
type input "40.000"
drag, startPoint x: 1246, startPoint y: 577, endPoint x: 1220, endPoint y: 544, distance: 42.1
click at [1246, 575] on button "[PERSON_NAME] và In" at bounding box center [1289, 580] width 161 height 26
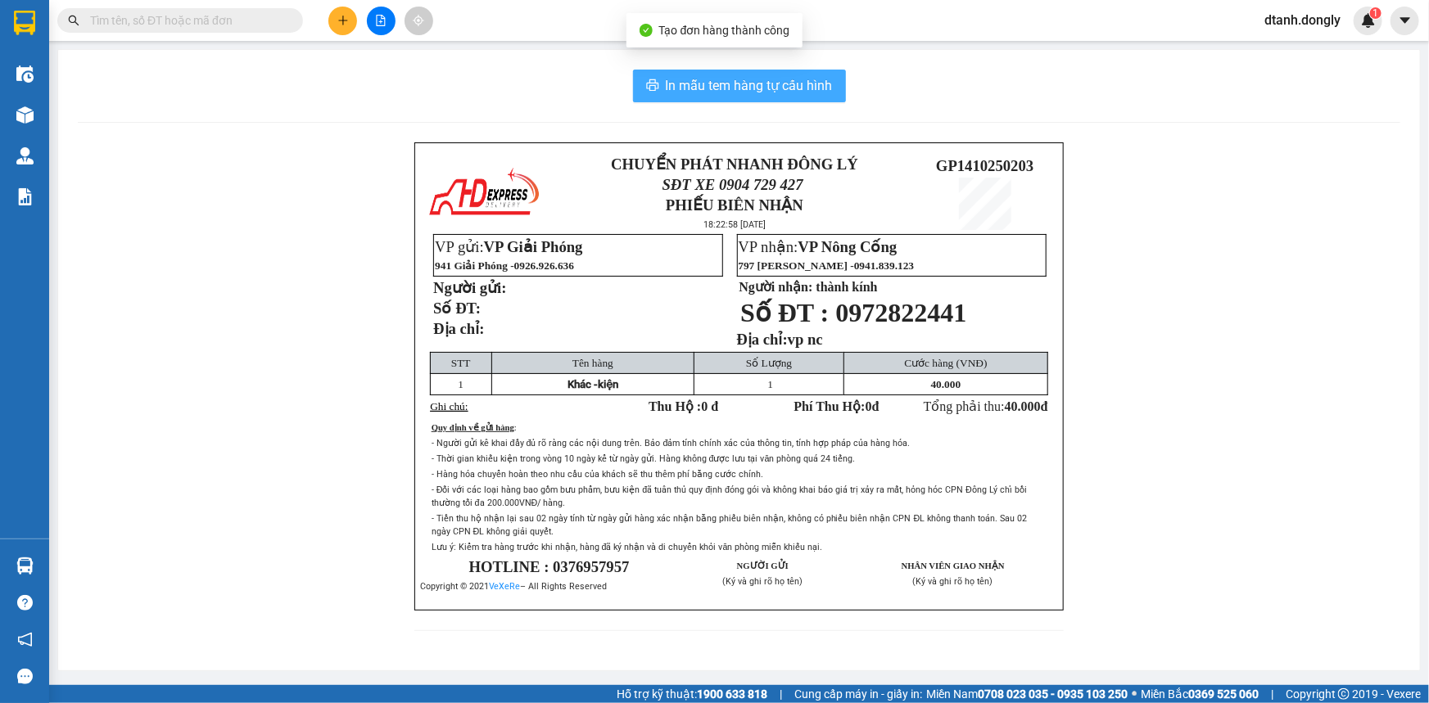
click at [793, 70] on button "In mẫu tem hàng tự cấu hình" at bounding box center [739, 86] width 213 height 33
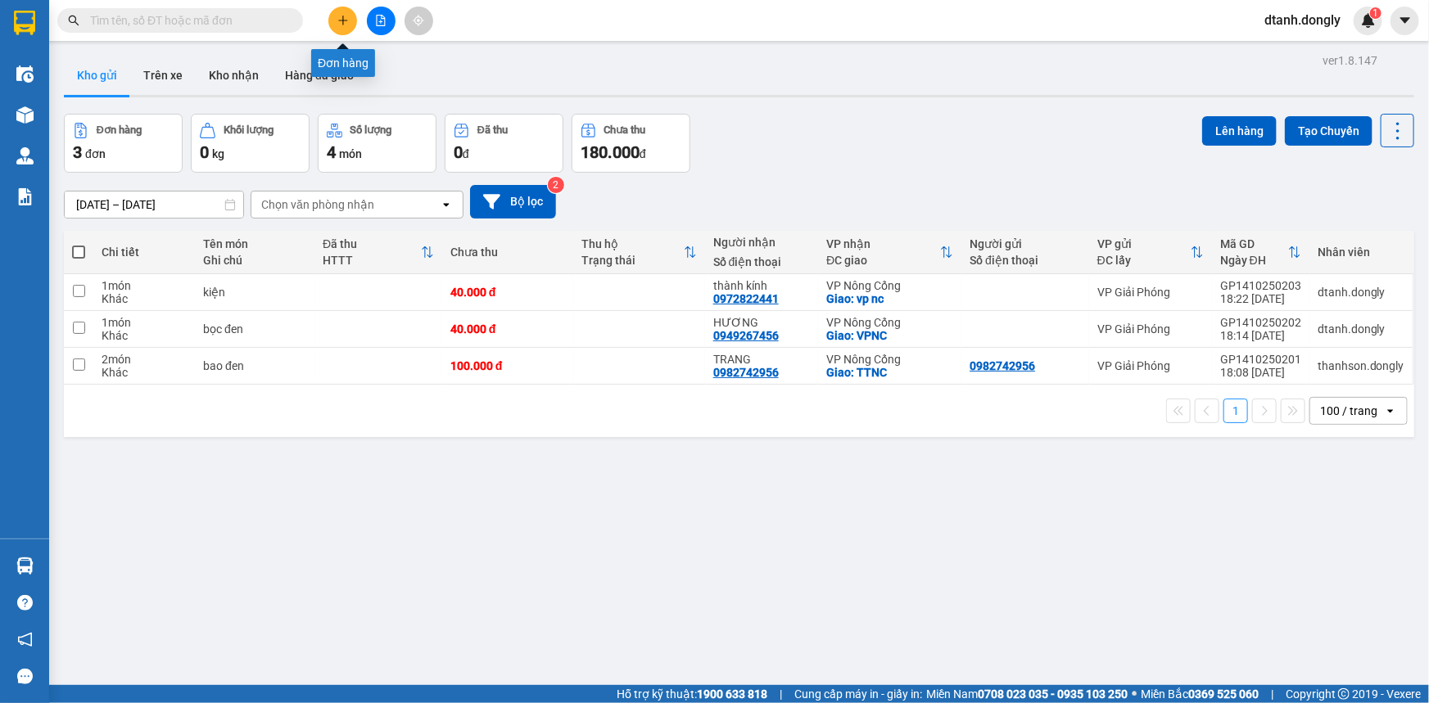
click at [344, 25] on button at bounding box center [342, 21] width 29 height 29
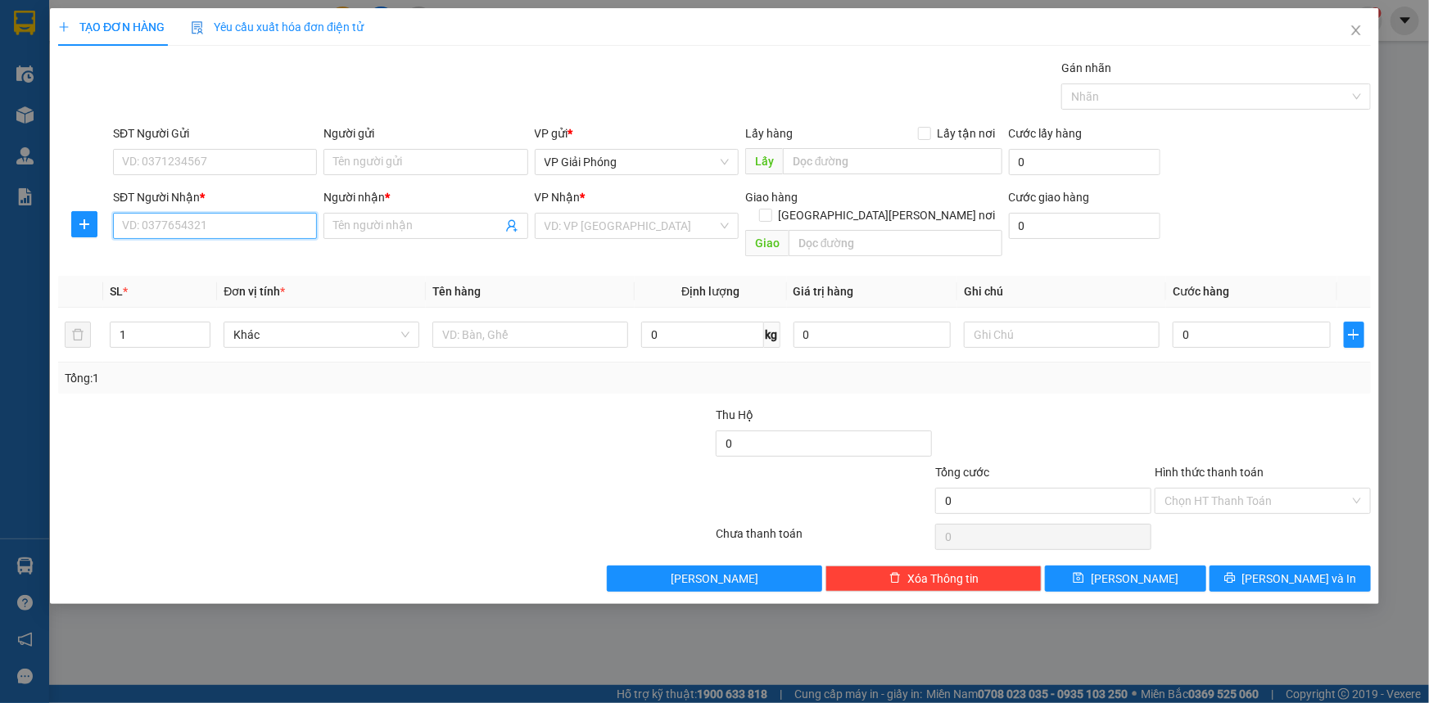
click at [183, 228] on input "SĐT Người Nhận *" at bounding box center [215, 226] width 204 height 26
type input "0986887301"
drag, startPoint x: 172, startPoint y: 250, endPoint x: 180, endPoint y: 247, distance: 8.5
click at [174, 250] on div "0986887301 - HẰNG" at bounding box center [215, 259] width 184 height 18
type input "HẰNG"
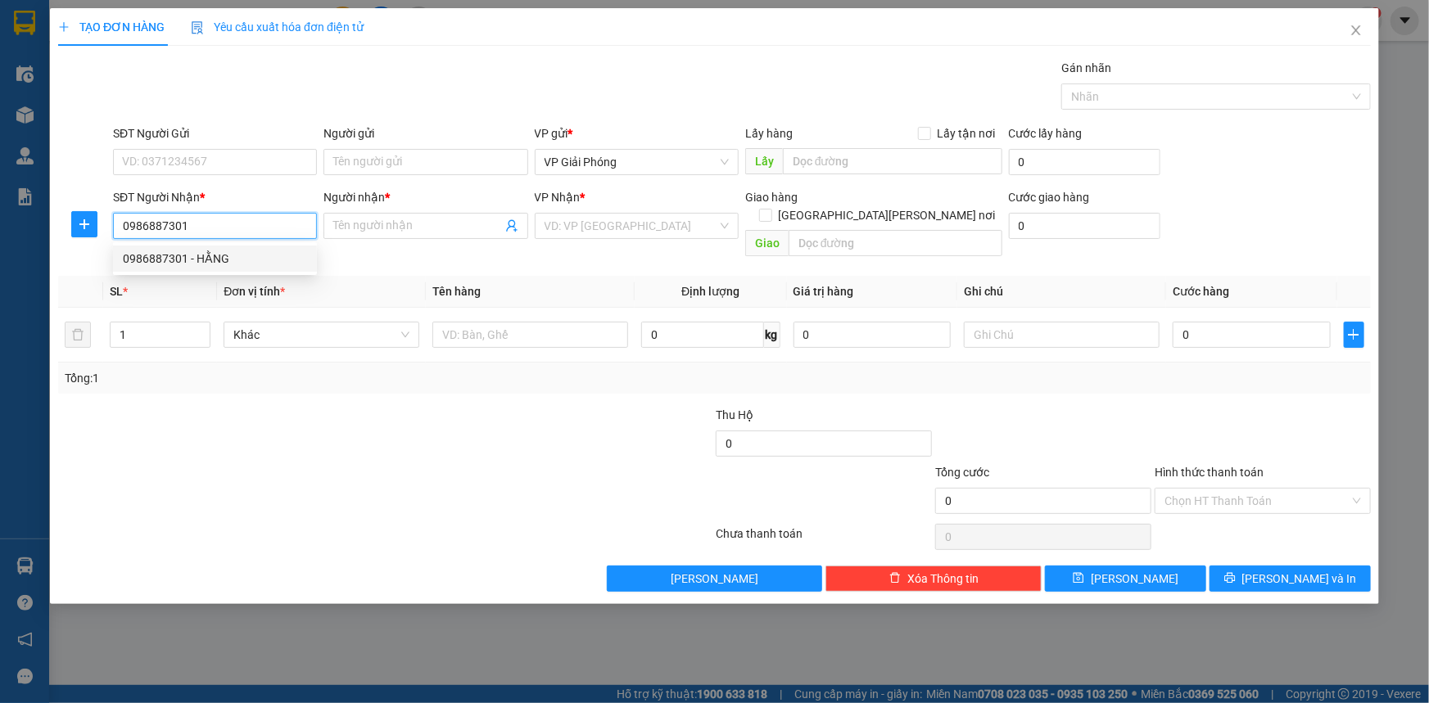
checkbox input "true"
type input "TPTH"
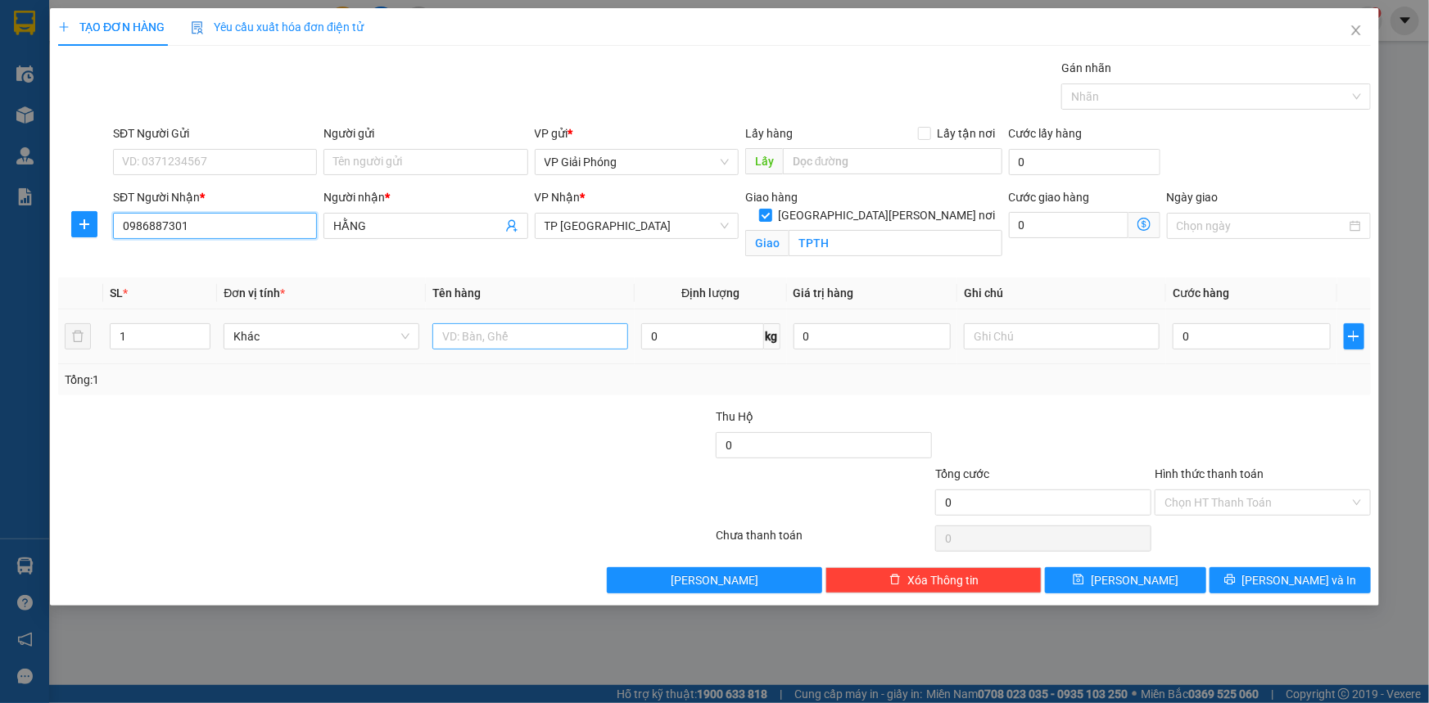
type input "0986887301"
click at [493, 337] on input "text" at bounding box center [530, 336] width 196 height 26
type input "kiện"
click at [1203, 336] on input "0" at bounding box center [1252, 336] width 158 height 26
type input "3"
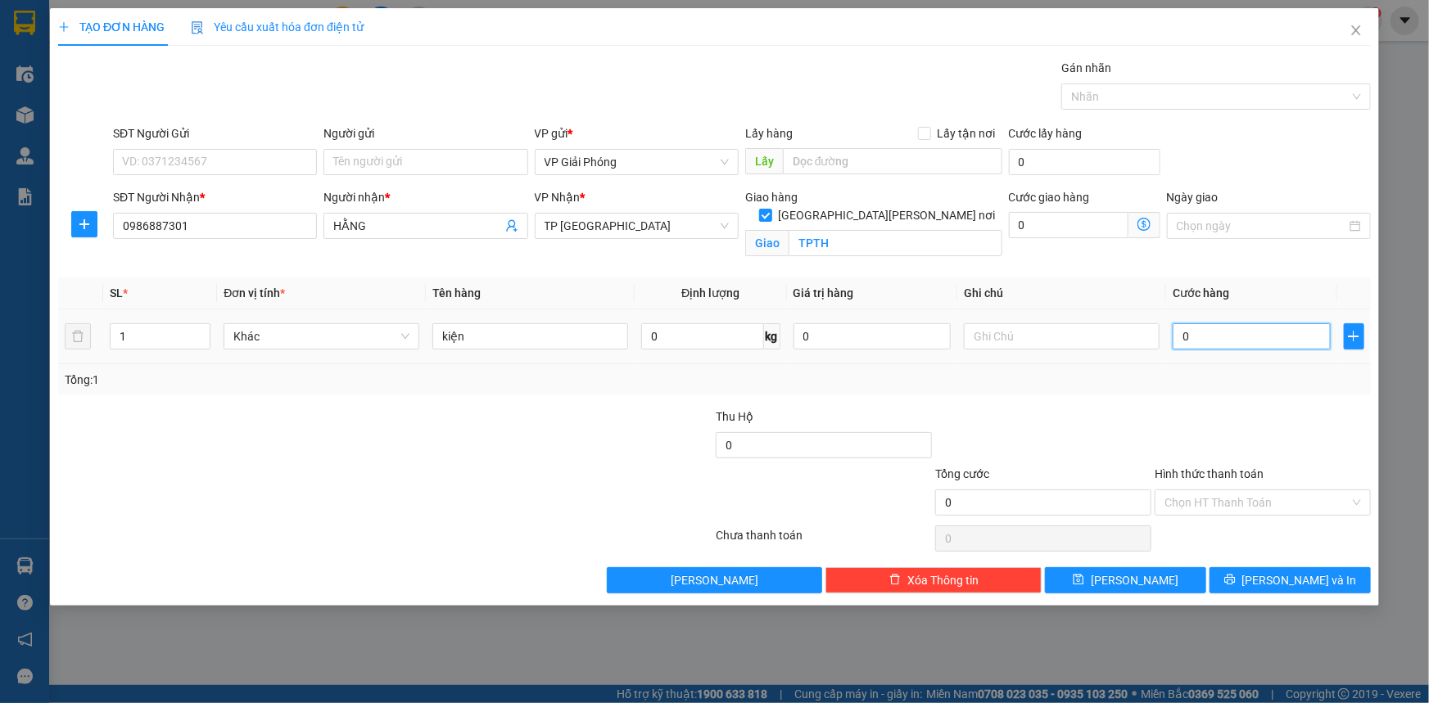
type input "3"
type input "30"
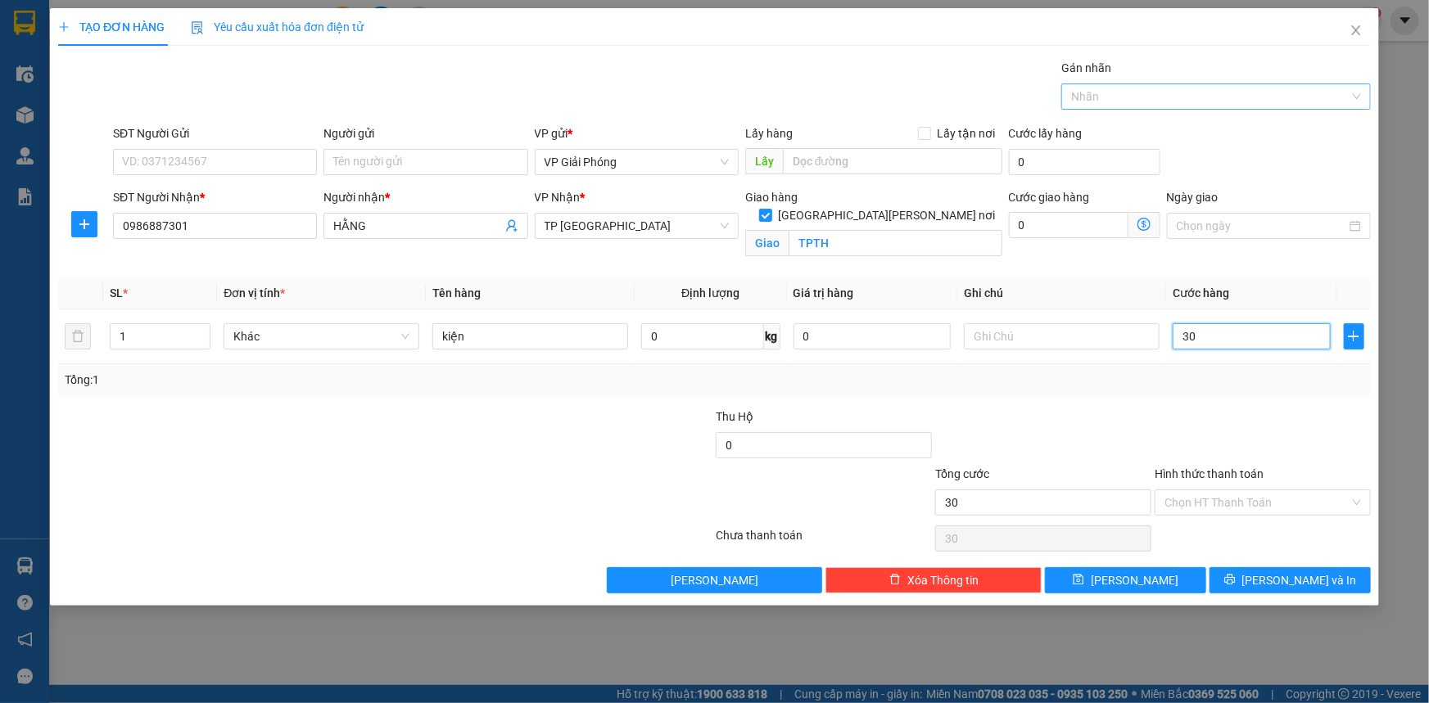
click at [1096, 97] on div at bounding box center [1207, 97] width 285 height 20
type input "30.000"
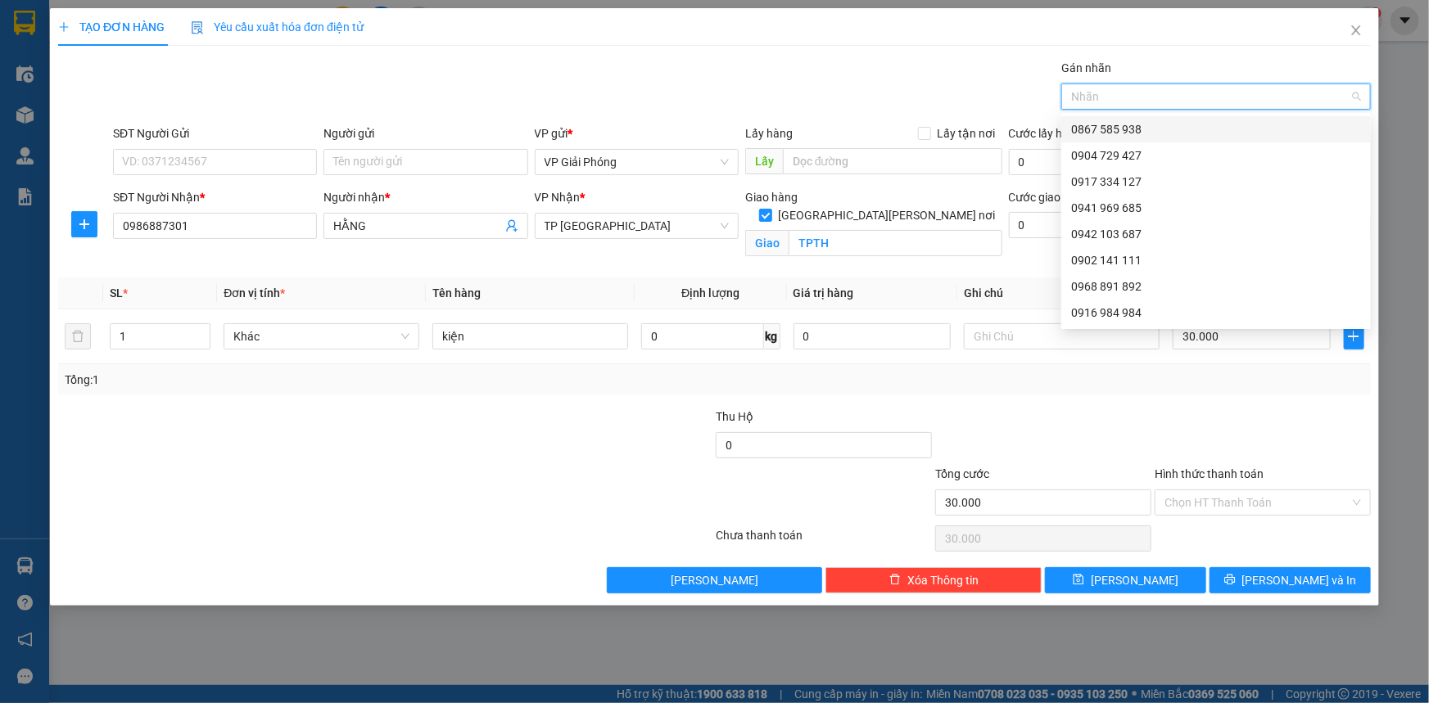
click at [1117, 97] on div at bounding box center [1207, 97] width 285 height 20
type input "4"
drag, startPoint x: 1118, startPoint y: 149, endPoint x: 1137, endPoint y: 180, distance: 36.8
click at [1119, 149] on div "0904 729 427" at bounding box center [1216, 156] width 290 height 18
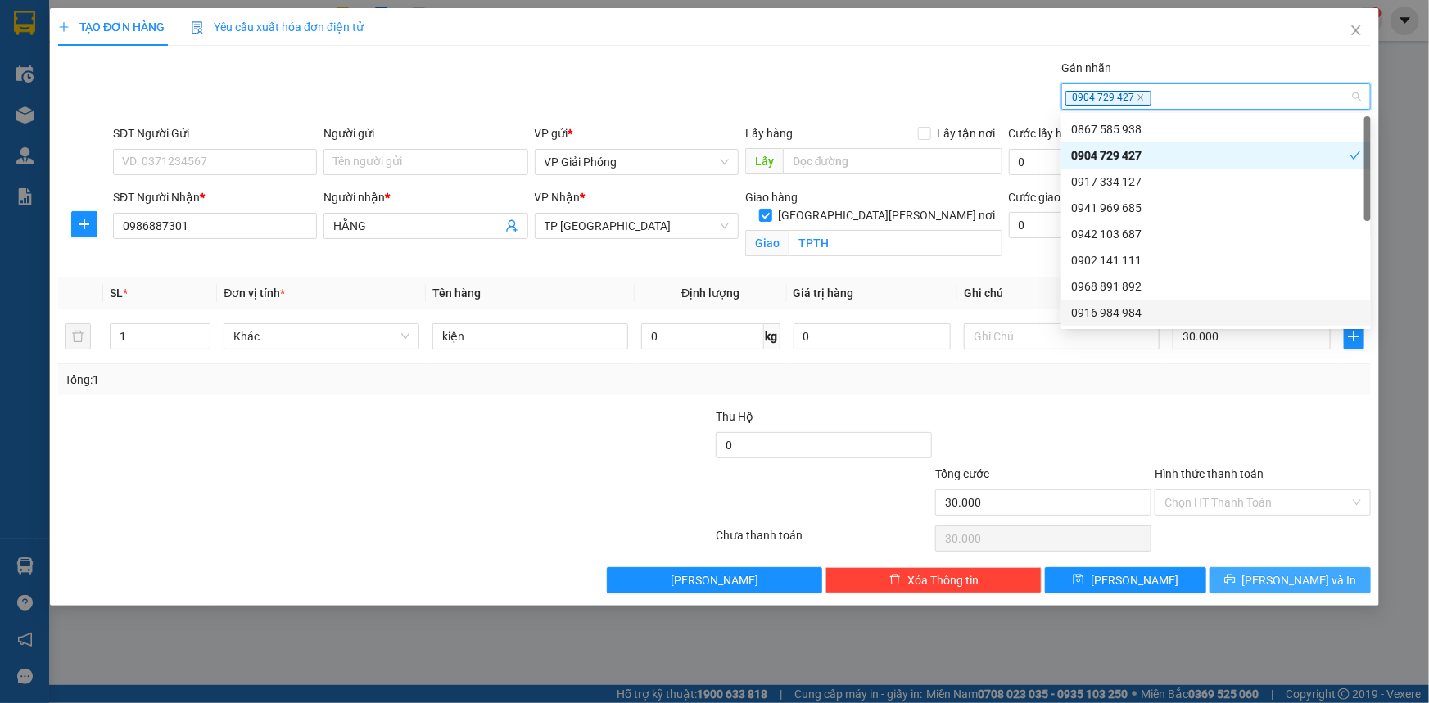
click at [1295, 573] on span "[PERSON_NAME] và In" at bounding box center [1299, 581] width 115 height 18
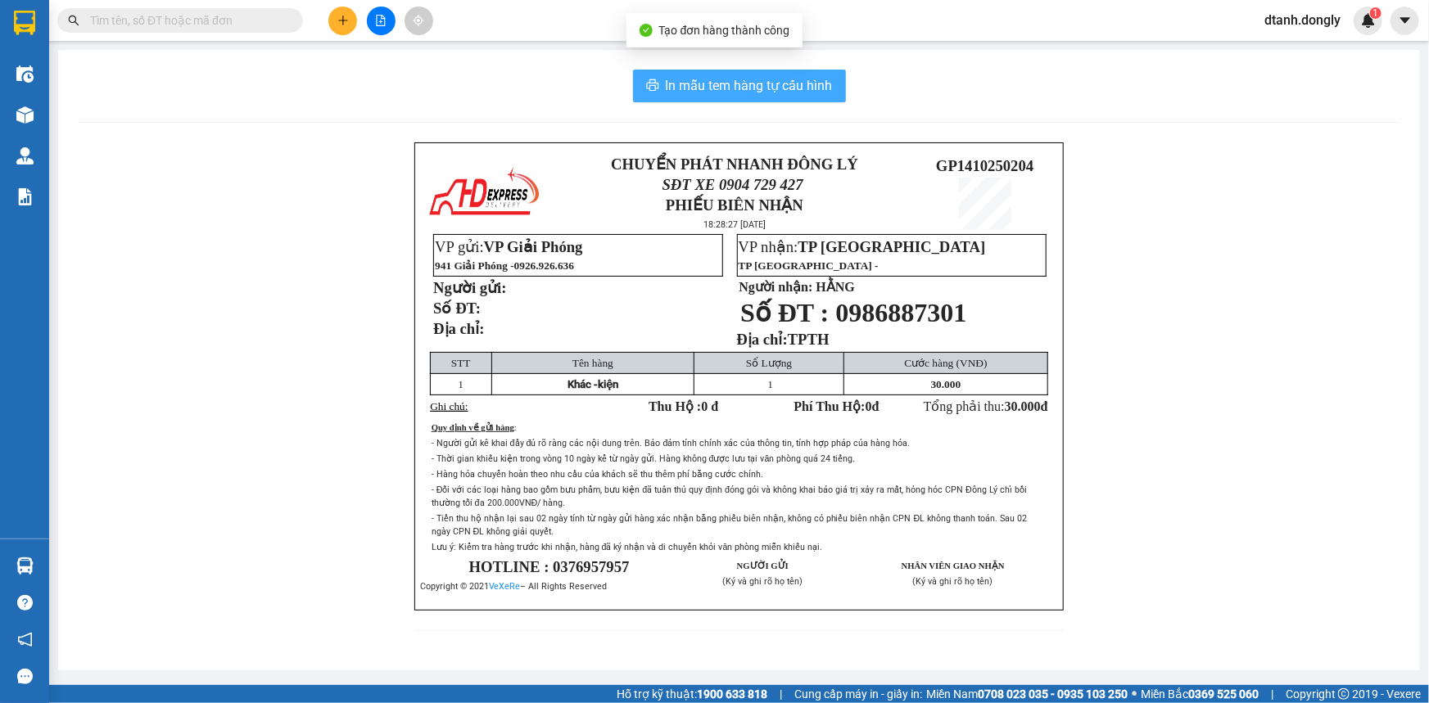
click at [769, 83] on span "In mẫu tem hàng tự cấu hình" at bounding box center [749, 85] width 167 height 20
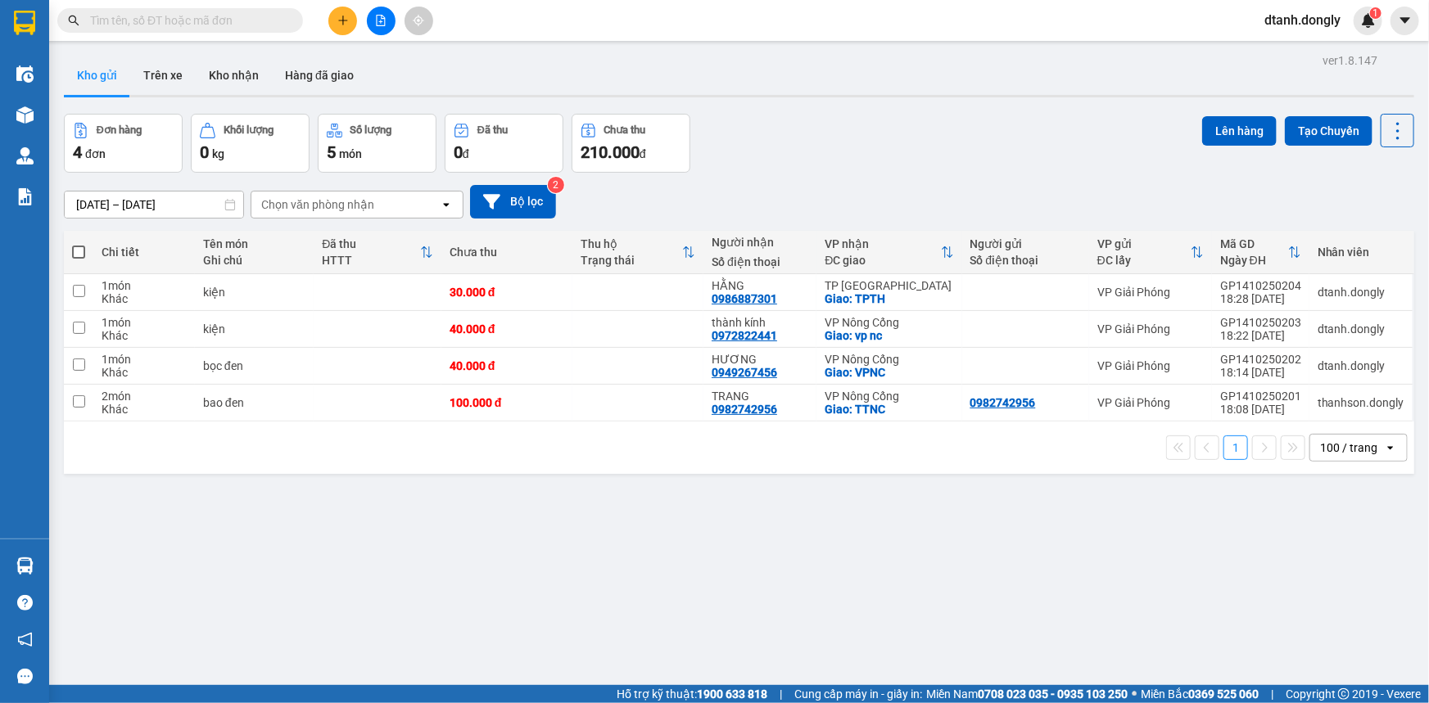
click at [252, 15] on input "text" at bounding box center [186, 20] width 193 height 18
click at [341, 17] on icon "plus" at bounding box center [342, 20] width 11 height 11
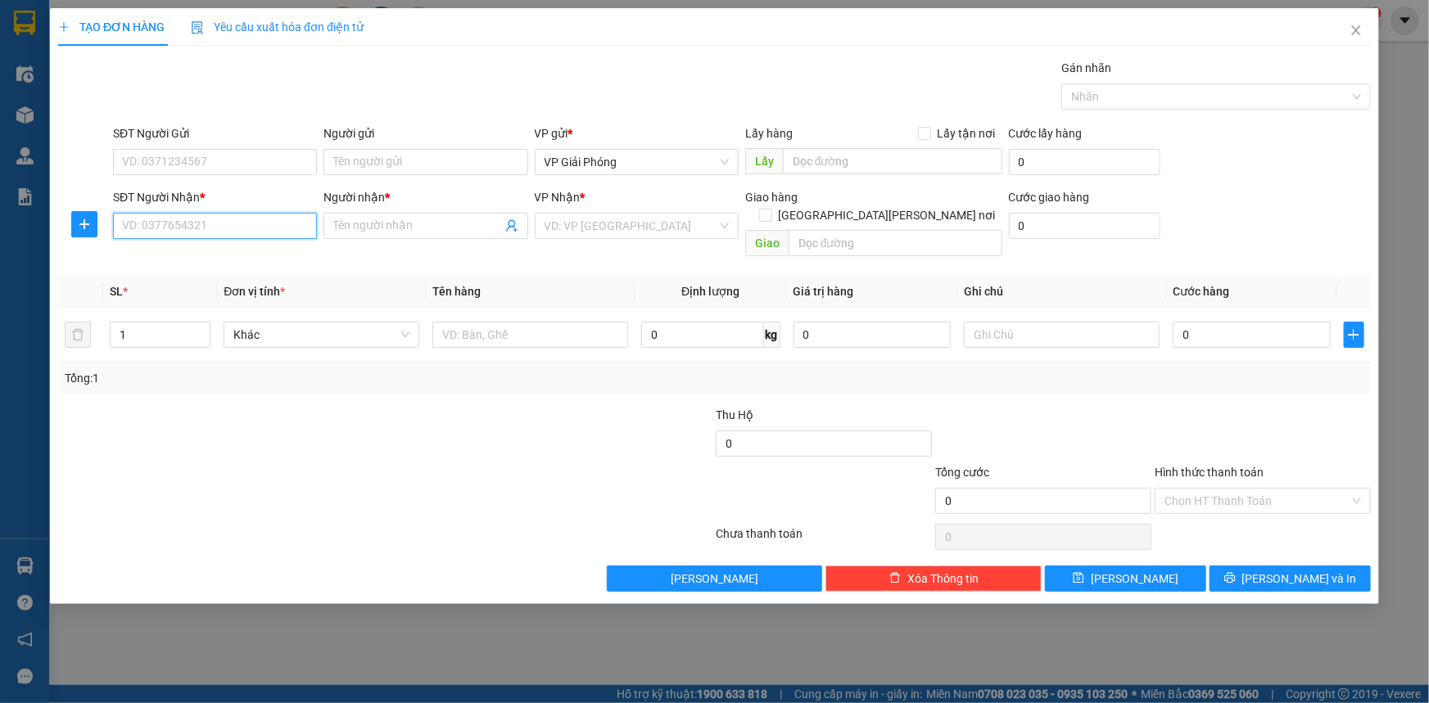
click at [232, 225] on input "SĐT Người Nhận *" at bounding box center [215, 226] width 204 height 26
type input "9"
click at [390, 223] on input "Người nhận *" at bounding box center [417, 226] width 168 height 18
click at [403, 276] on th "Đơn vị tính *" at bounding box center [321, 292] width 209 height 32
click at [409, 227] on input "[PERSON_NAME]" at bounding box center [417, 226] width 168 height 18
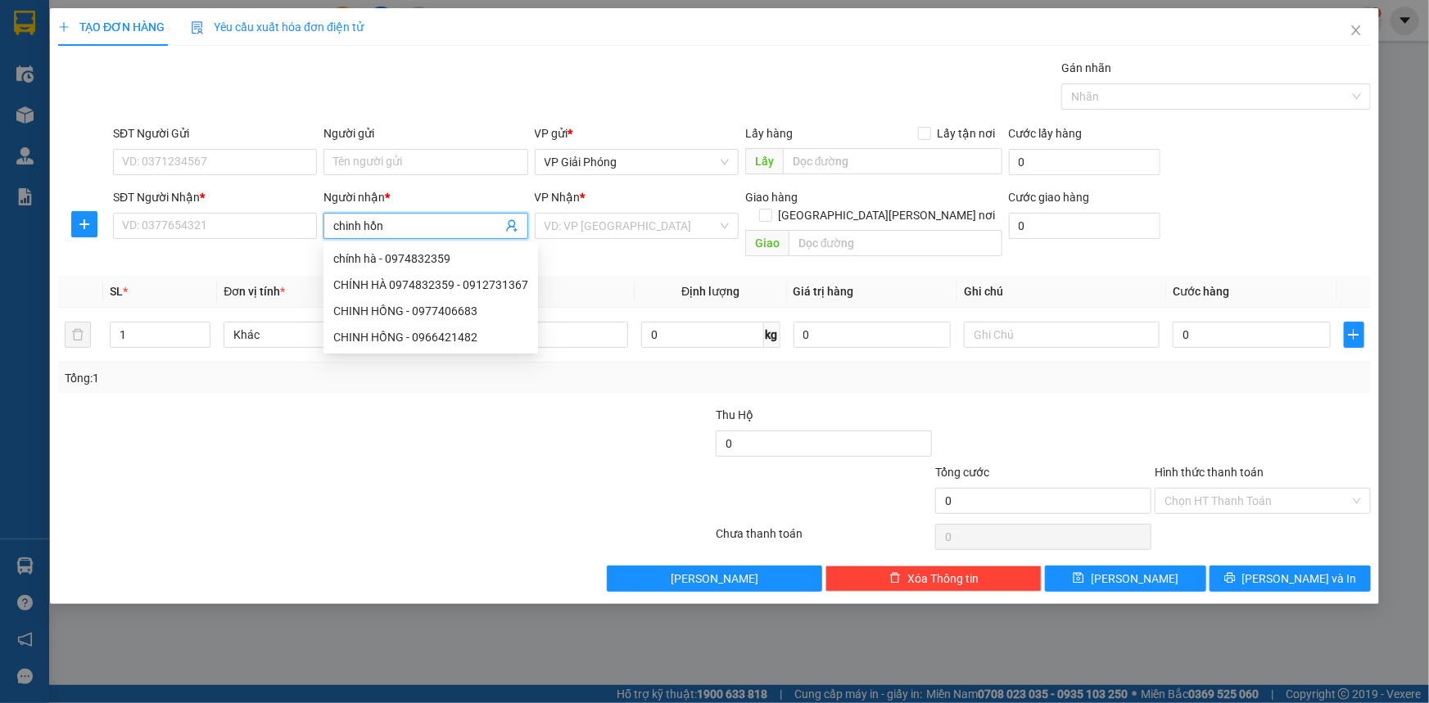
type input "chinh hồng"
click at [400, 277] on div "CHINH HỒNG - 0966421482" at bounding box center [425, 285] width 184 height 18
type input "0966421482"
type input "CHINH HỒNG"
checkbox input "true"
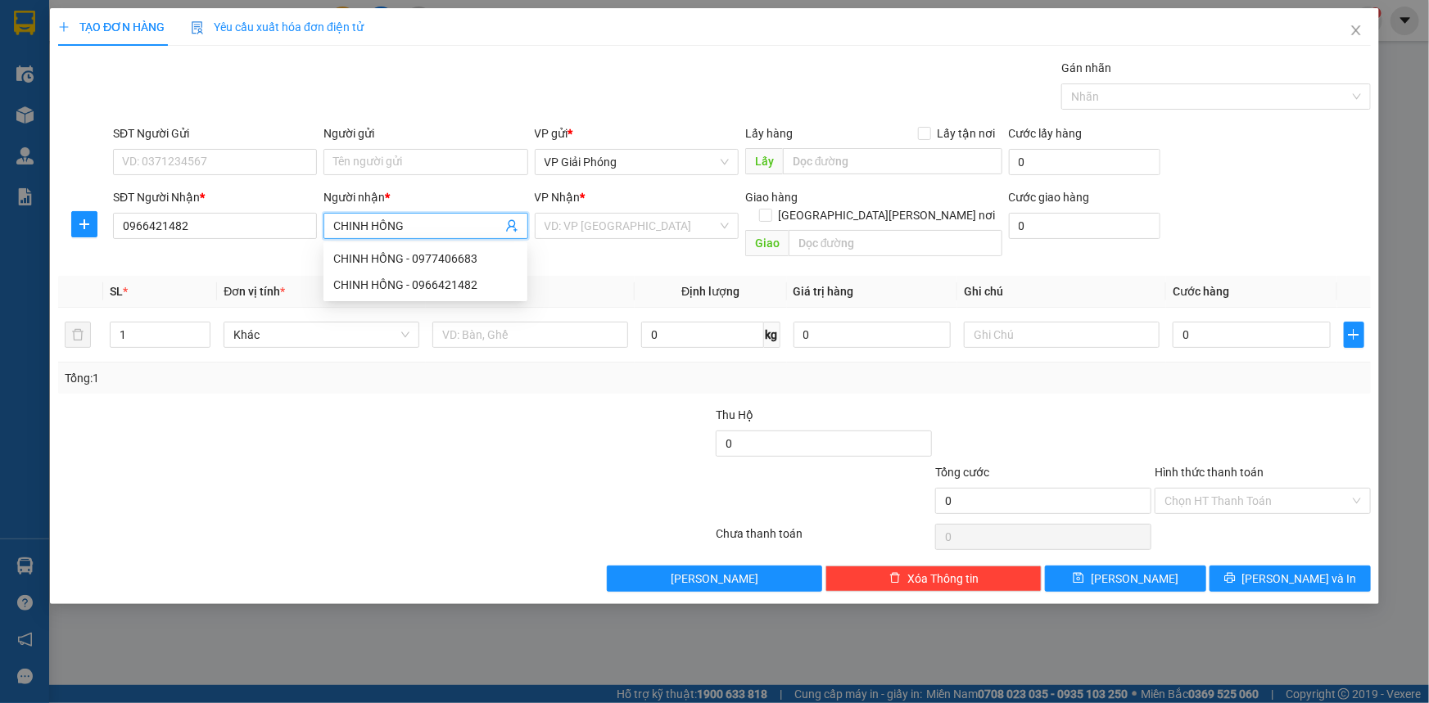
type input "[PERSON_NAME]"
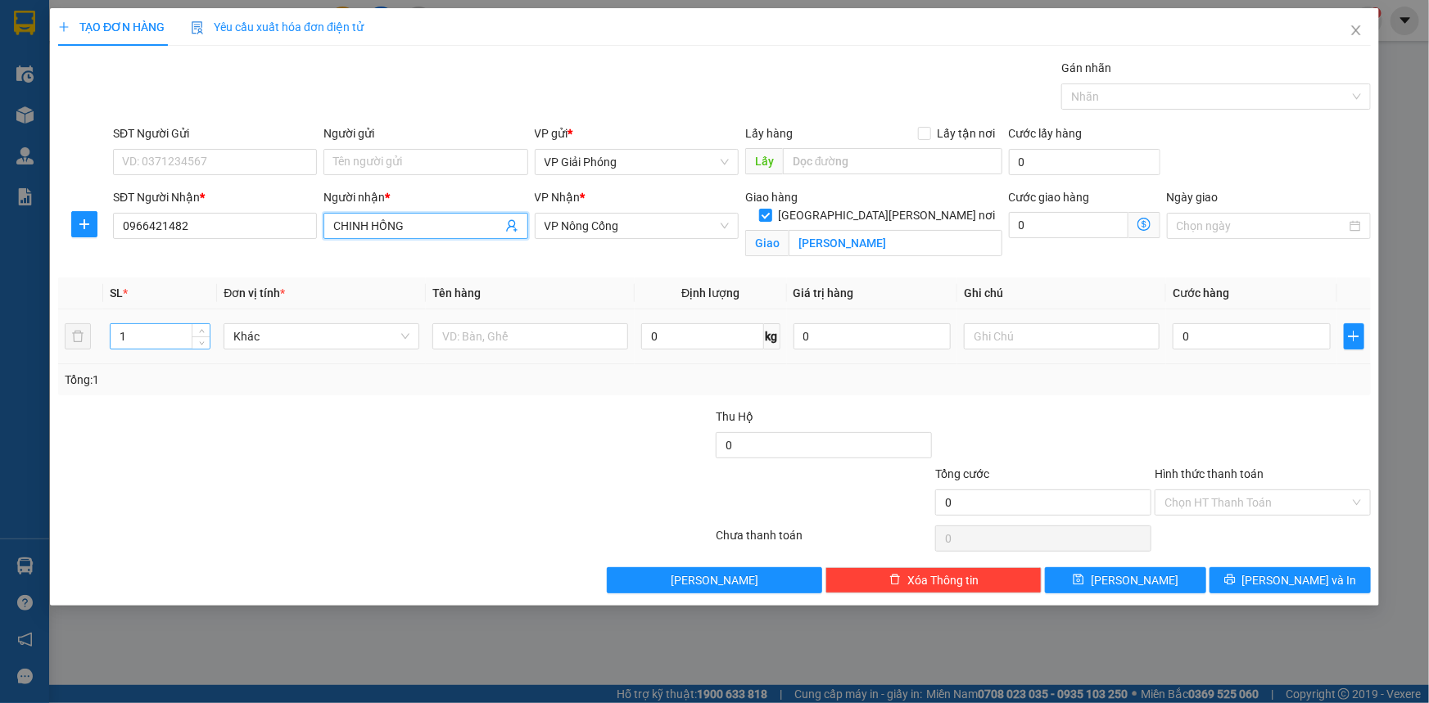
type input "CHINH HỒNG"
click at [151, 329] on input "1" at bounding box center [160, 336] width 99 height 25
type input "2"
click at [206, 331] on span "up" at bounding box center [202, 333] width 10 height 10
click at [508, 336] on input "text" at bounding box center [530, 336] width 196 height 26
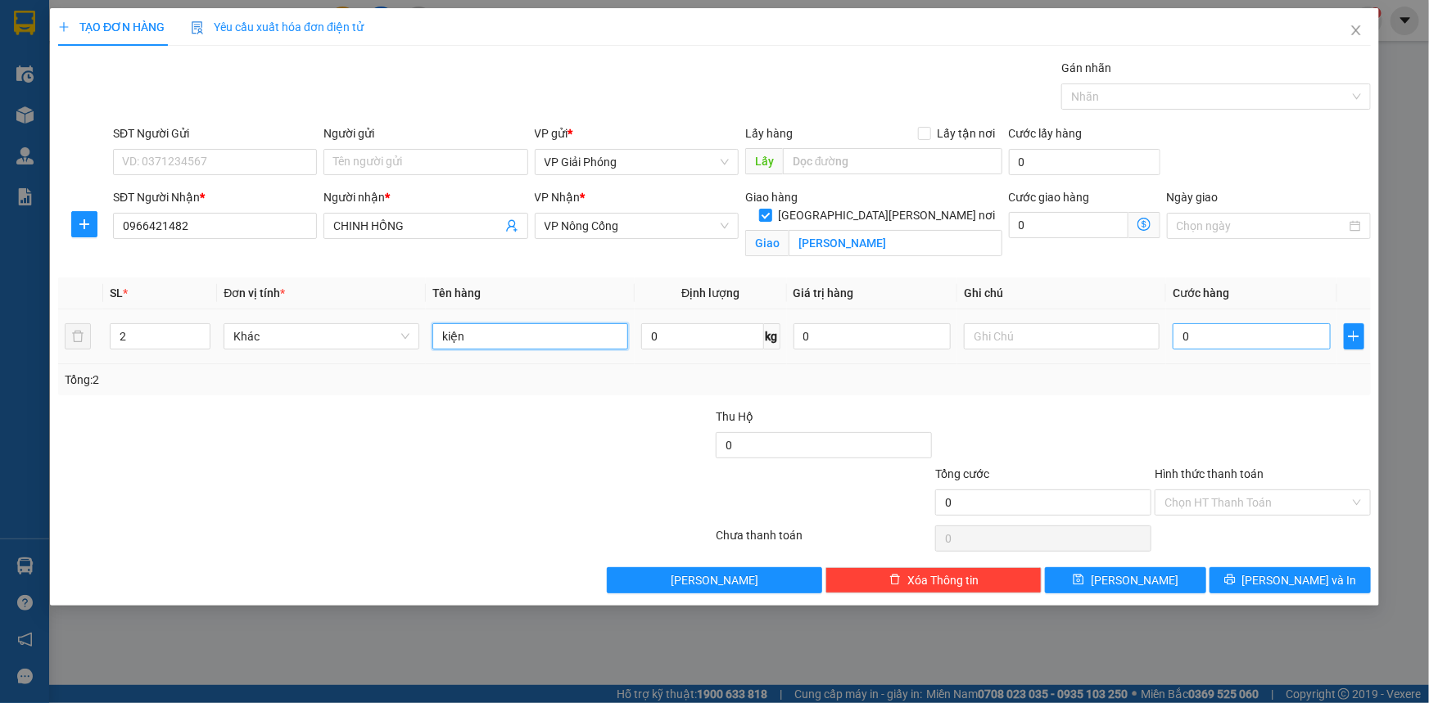
type input "kiện"
click at [1237, 335] on input "0" at bounding box center [1252, 336] width 158 height 26
type input "6"
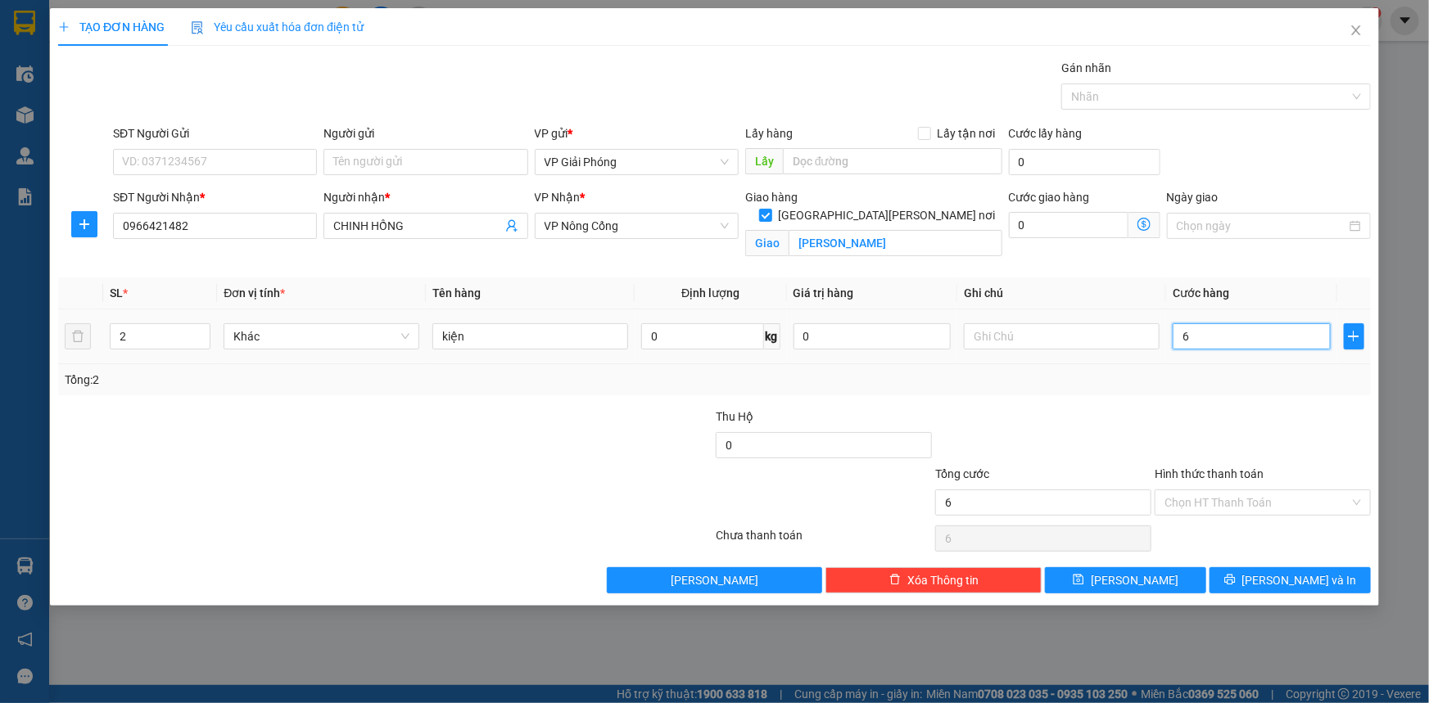
type input "60"
click at [1096, 106] on div "Nhãn" at bounding box center [1216, 97] width 310 height 26
type input "60.000"
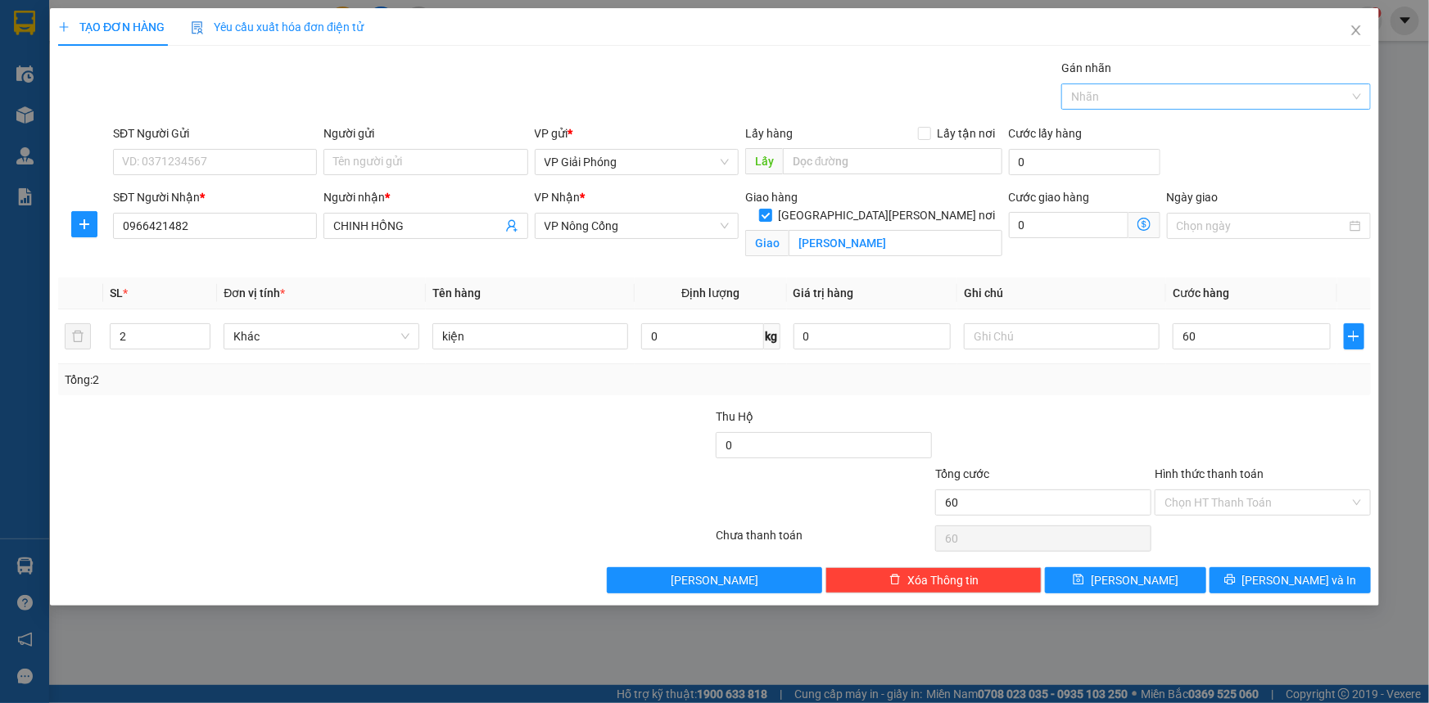
type input "60.000"
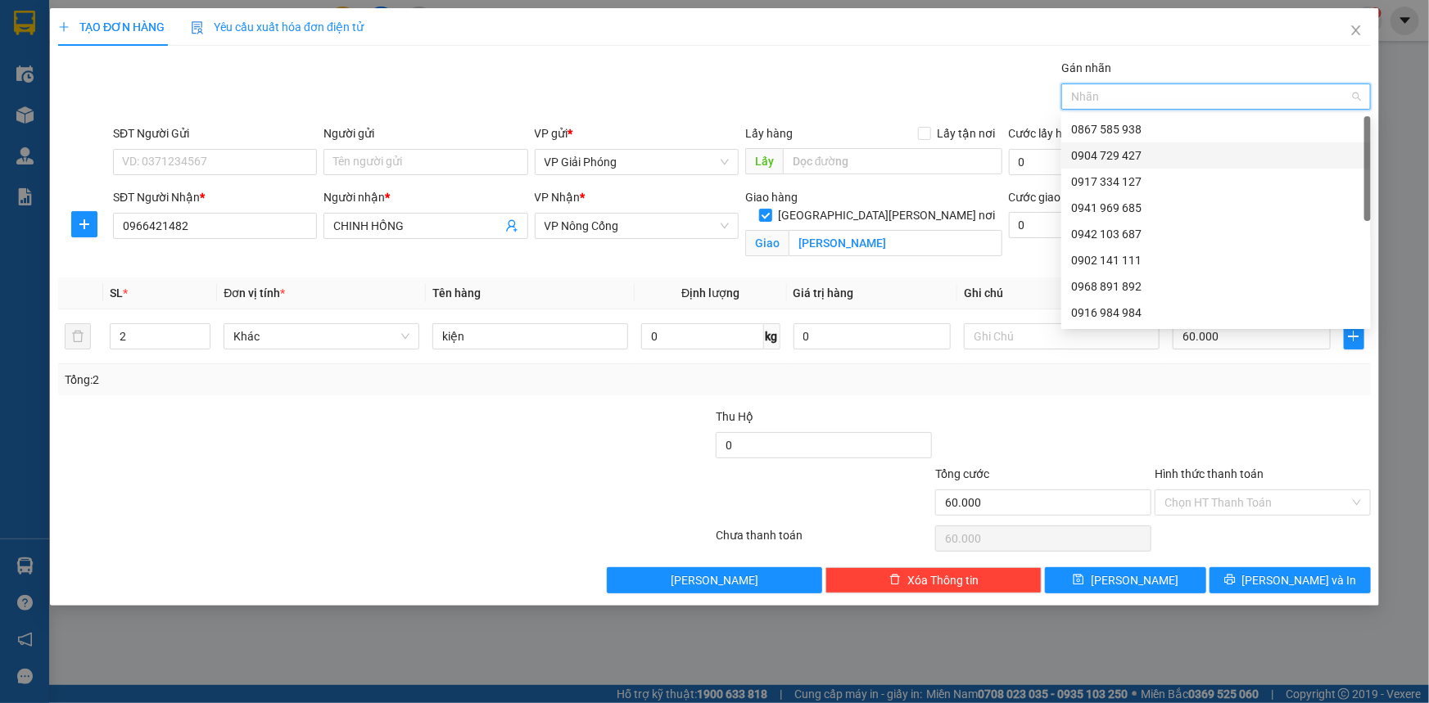
click at [1128, 156] on div "0904 729 427" at bounding box center [1216, 156] width 290 height 18
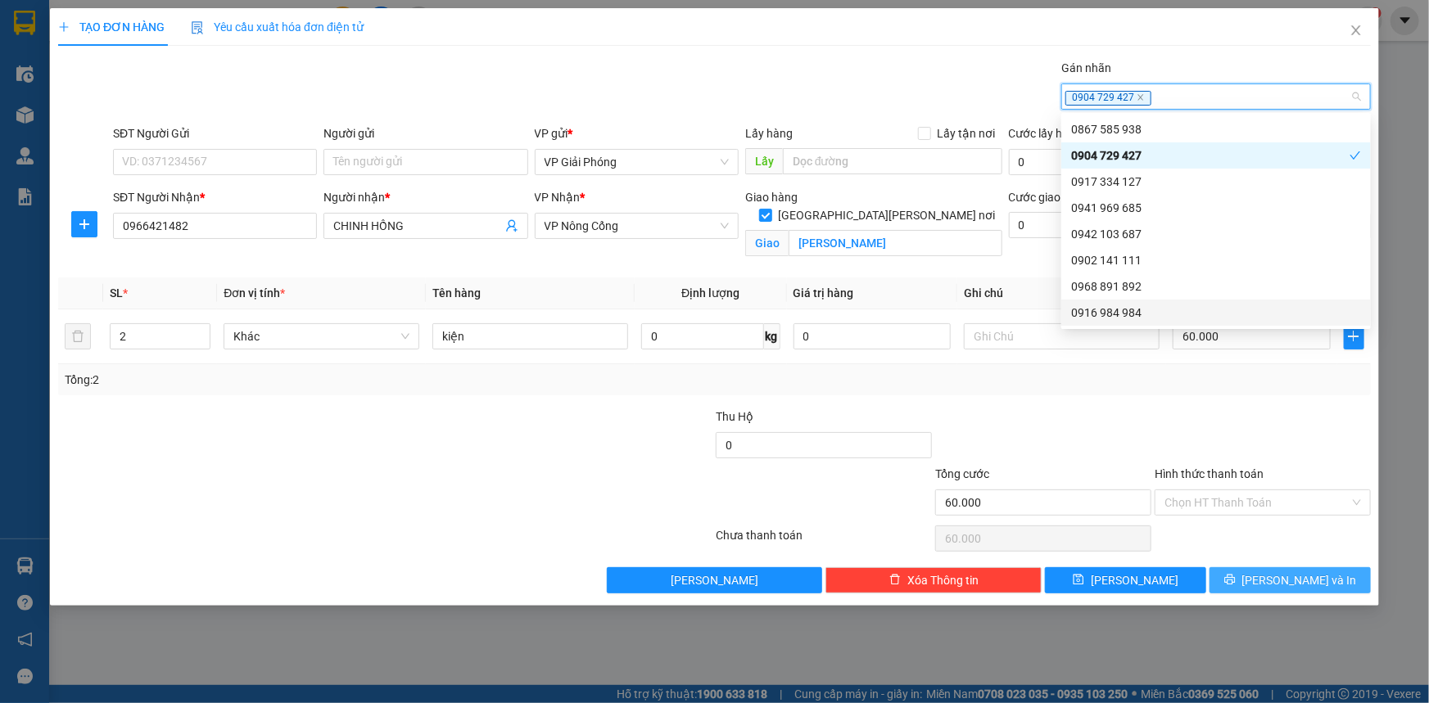
click at [1252, 578] on button "[PERSON_NAME] và In" at bounding box center [1289, 580] width 161 height 26
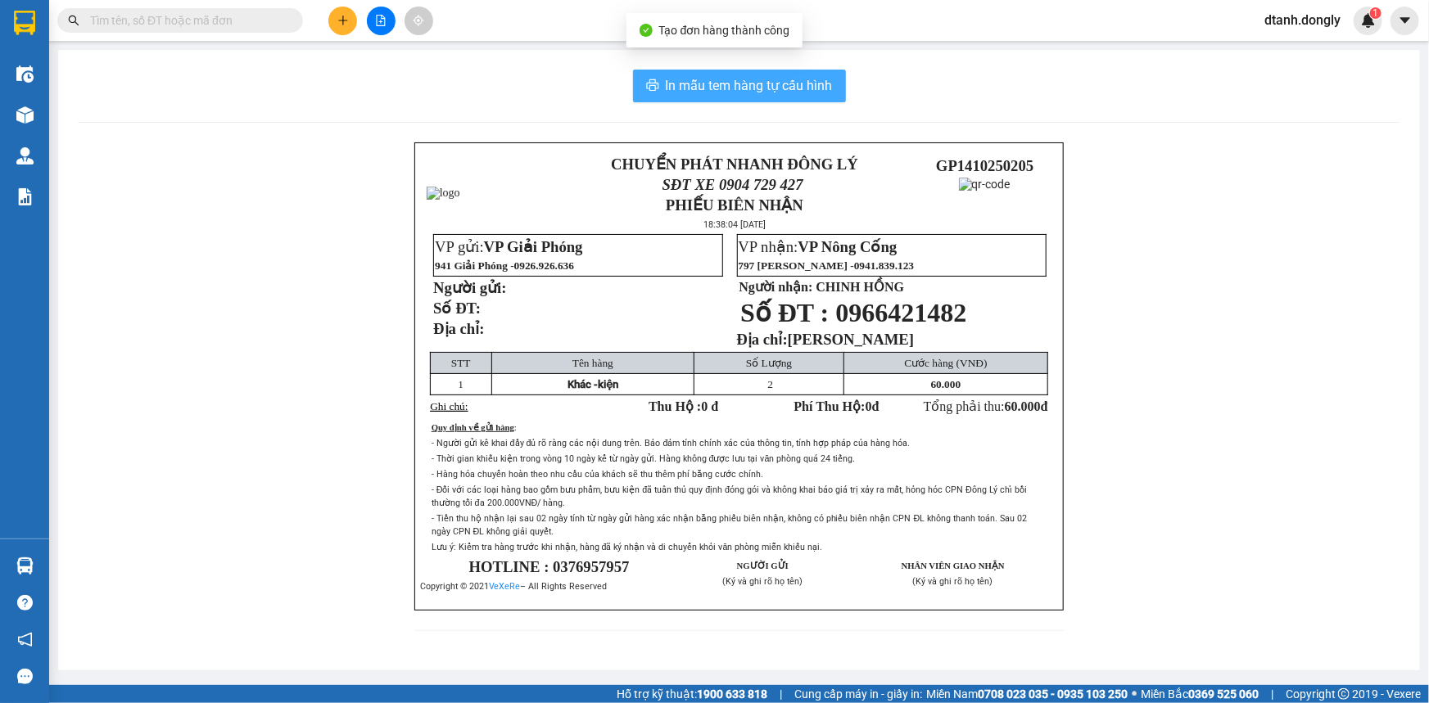
drag, startPoint x: 768, startPoint y: 84, endPoint x: 794, endPoint y: 82, distance: 26.3
click at [768, 84] on span "In mẫu tem hàng tự cấu hình" at bounding box center [749, 85] width 167 height 20
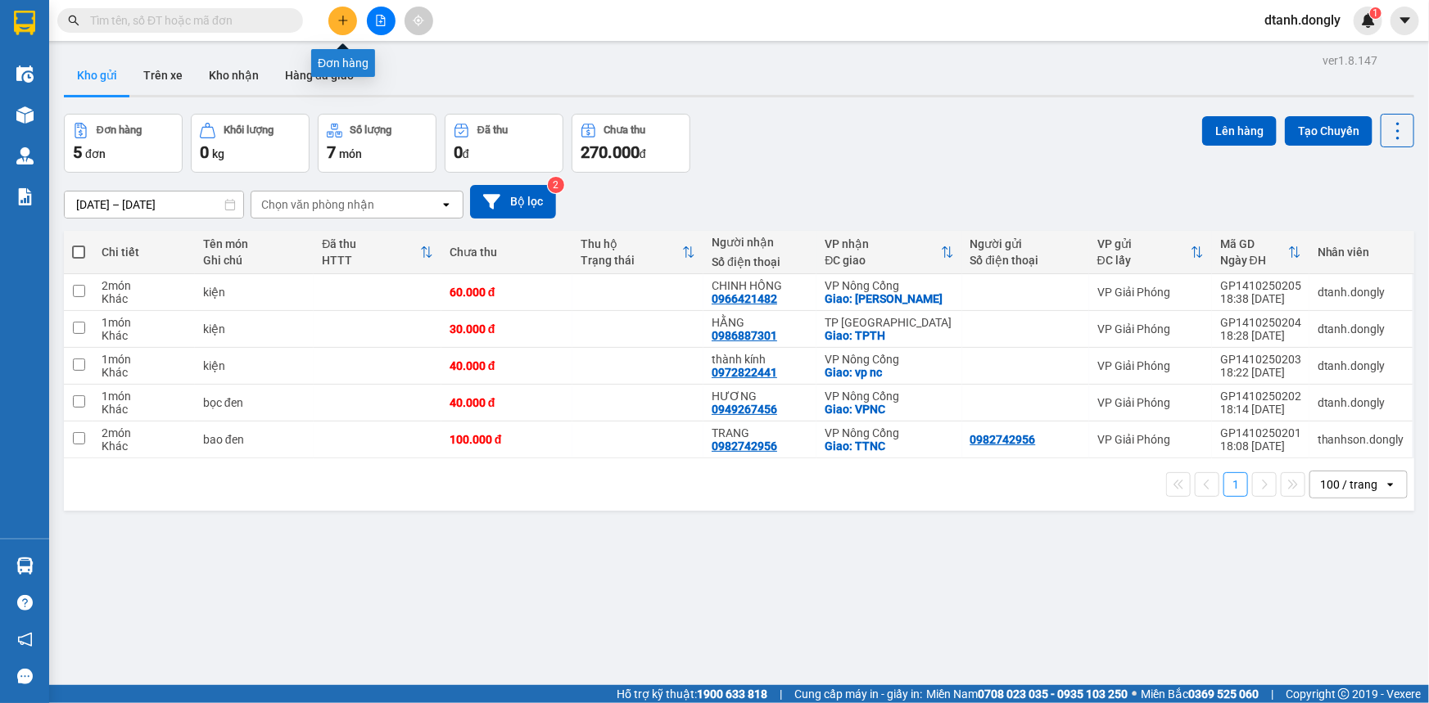
drag, startPoint x: 349, startPoint y: 14, endPoint x: 368, endPoint y: 2, distance: 22.5
click at [356, 11] on div at bounding box center [380, 21] width 123 height 29
click at [338, 21] on icon "plus" at bounding box center [342, 20] width 11 height 11
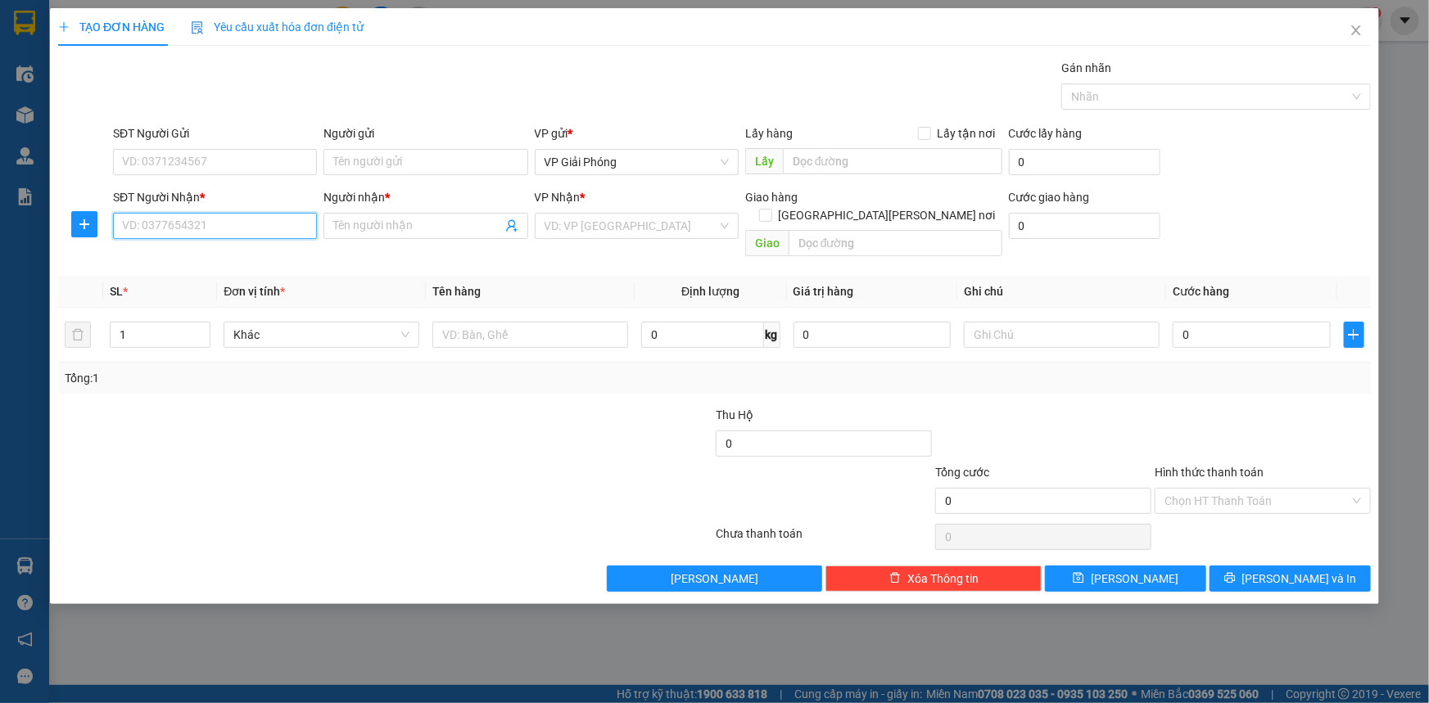
click at [241, 230] on input "SĐT Người Nhận *" at bounding box center [215, 226] width 204 height 26
click at [172, 232] on input "SĐT Người Nhận *" at bounding box center [215, 226] width 204 height 26
type input "0372001993"
drag, startPoint x: 215, startPoint y: 255, endPoint x: 233, endPoint y: 249, distance: 19.2
click at [219, 255] on div "0372001993 - [PERSON_NAME]" at bounding box center [215, 259] width 184 height 18
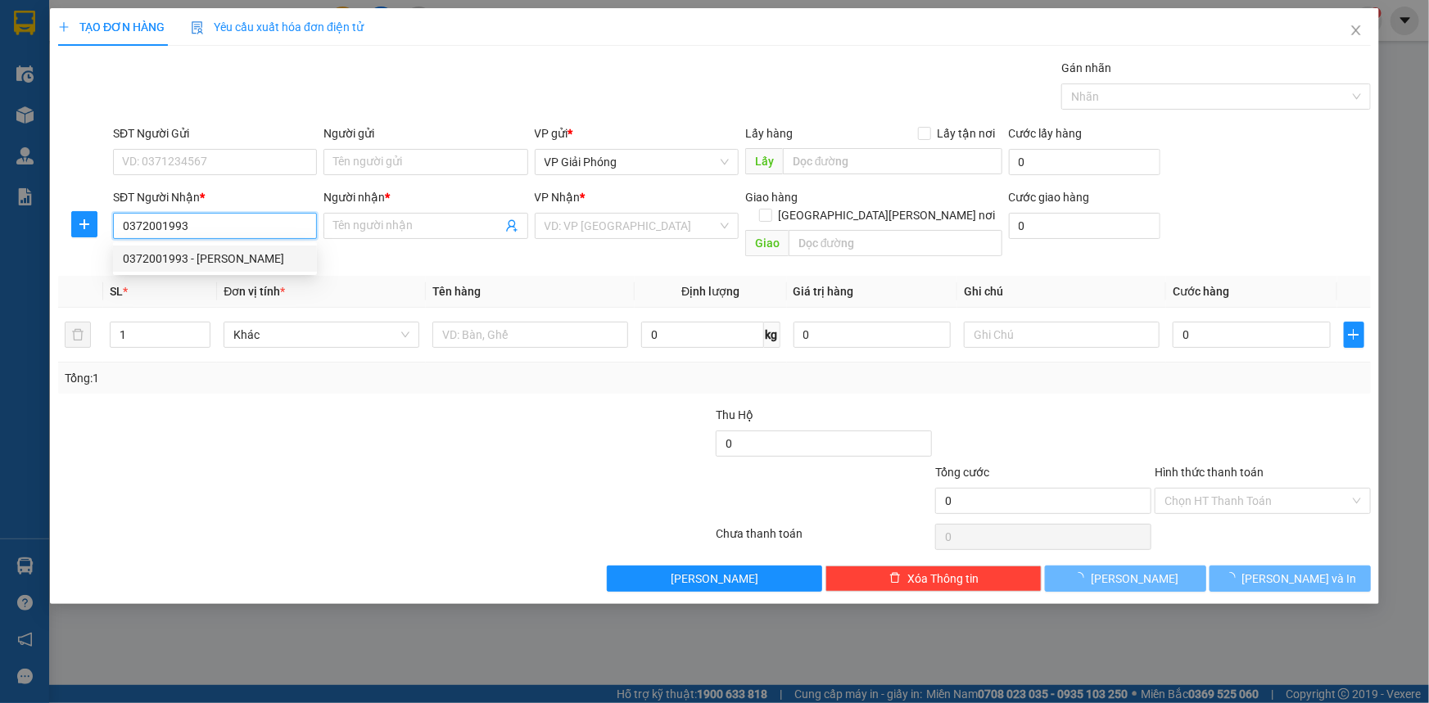
type input "TRỌNG THU"
checkbox input "true"
type input "TT BẾN SUNG"
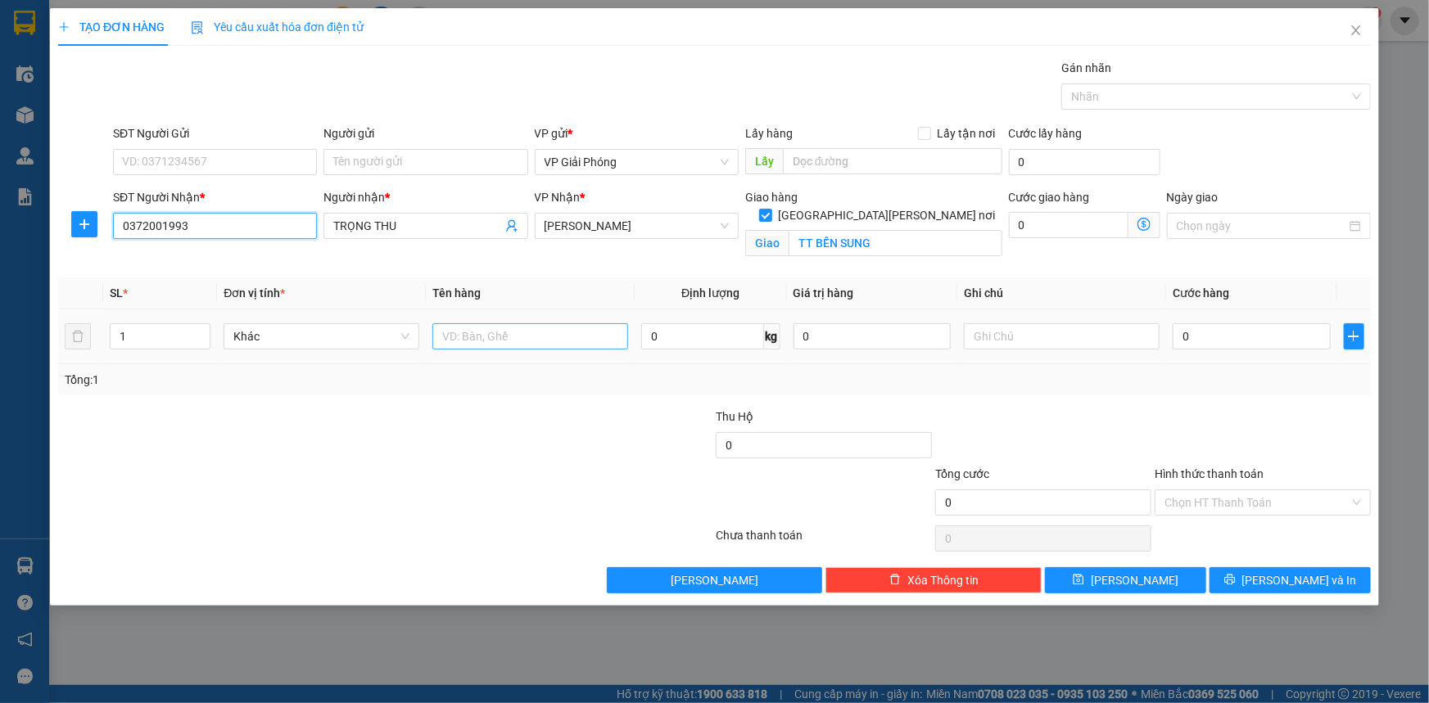
type input "0372001993"
click at [510, 340] on input "text" at bounding box center [530, 336] width 196 height 26
type input "kiện"
click at [1217, 338] on input "0" at bounding box center [1252, 336] width 158 height 26
type input "5"
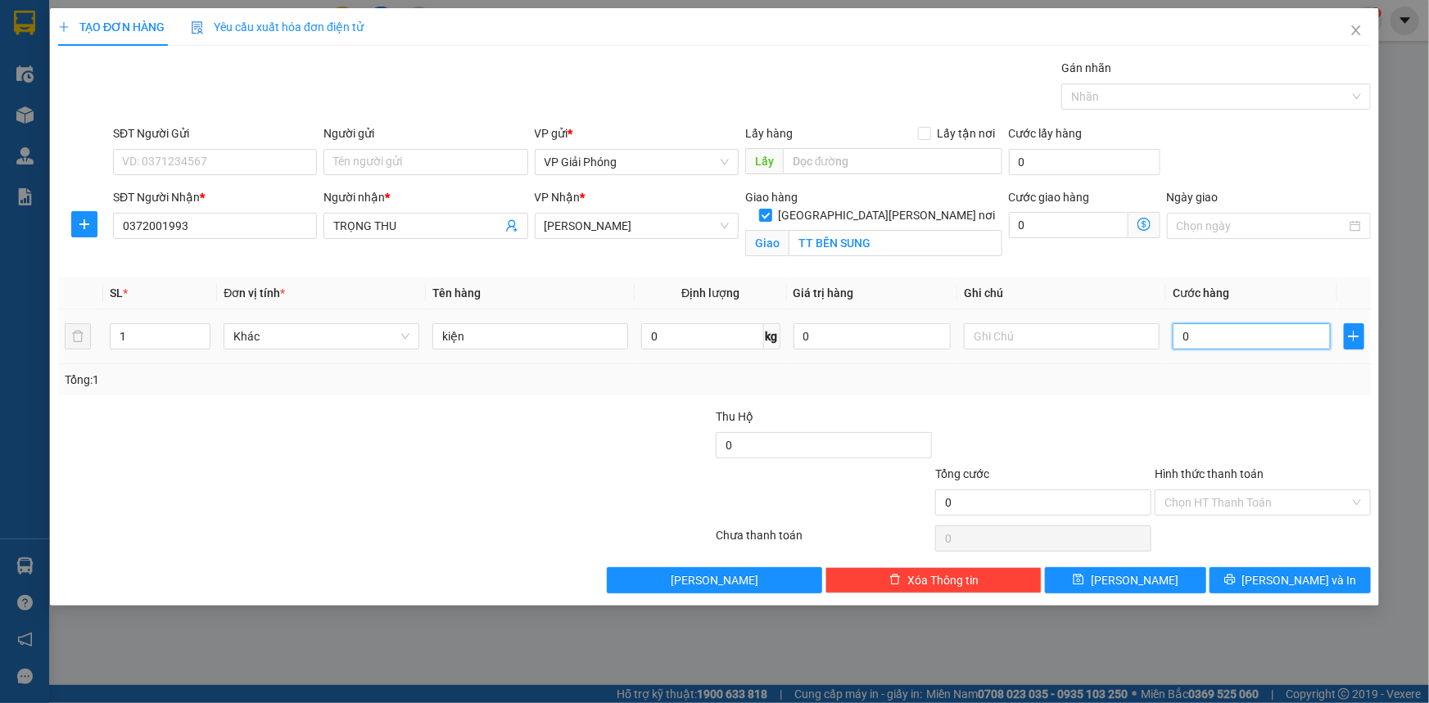
type input "5"
type input "50"
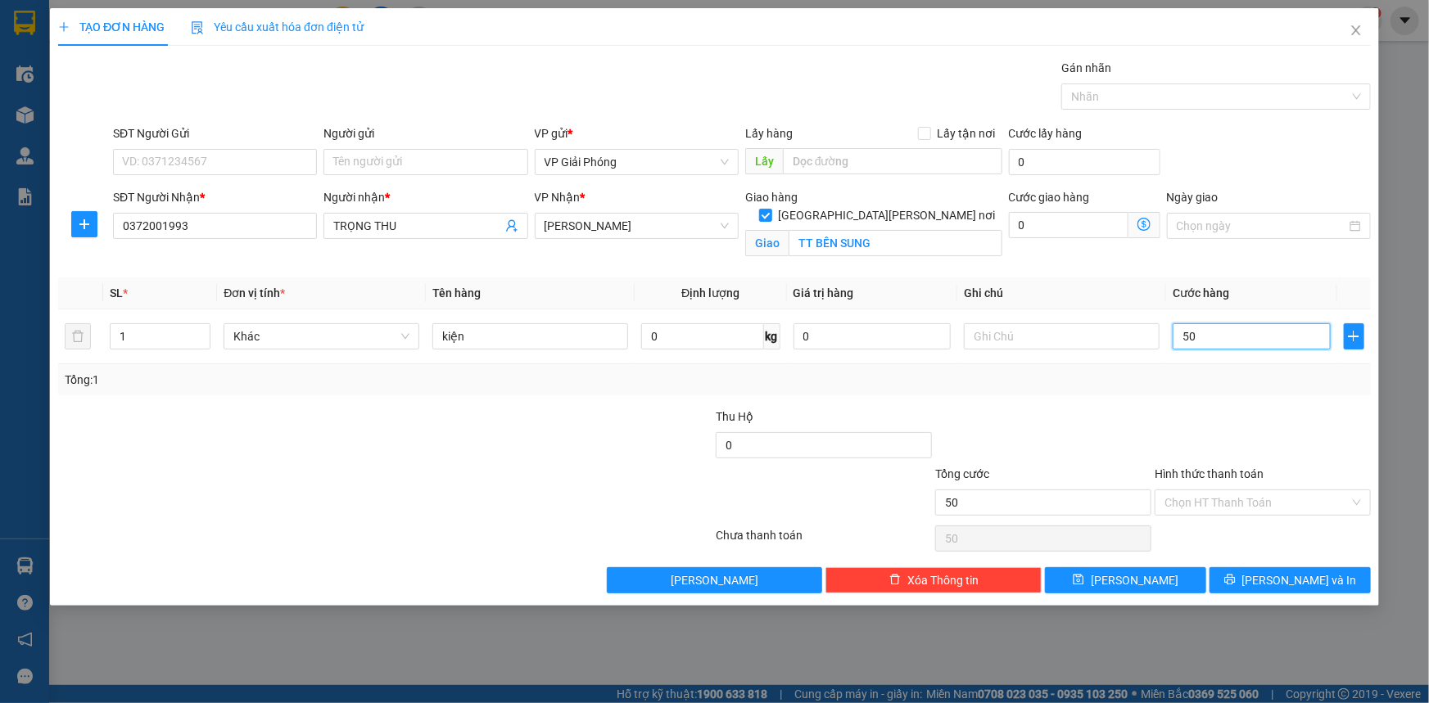
drag, startPoint x: 1146, startPoint y: 106, endPoint x: 1154, endPoint y: 115, distance: 12.2
click at [1146, 105] on div at bounding box center [1207, 97] width 285 height 20
type input "50.000"
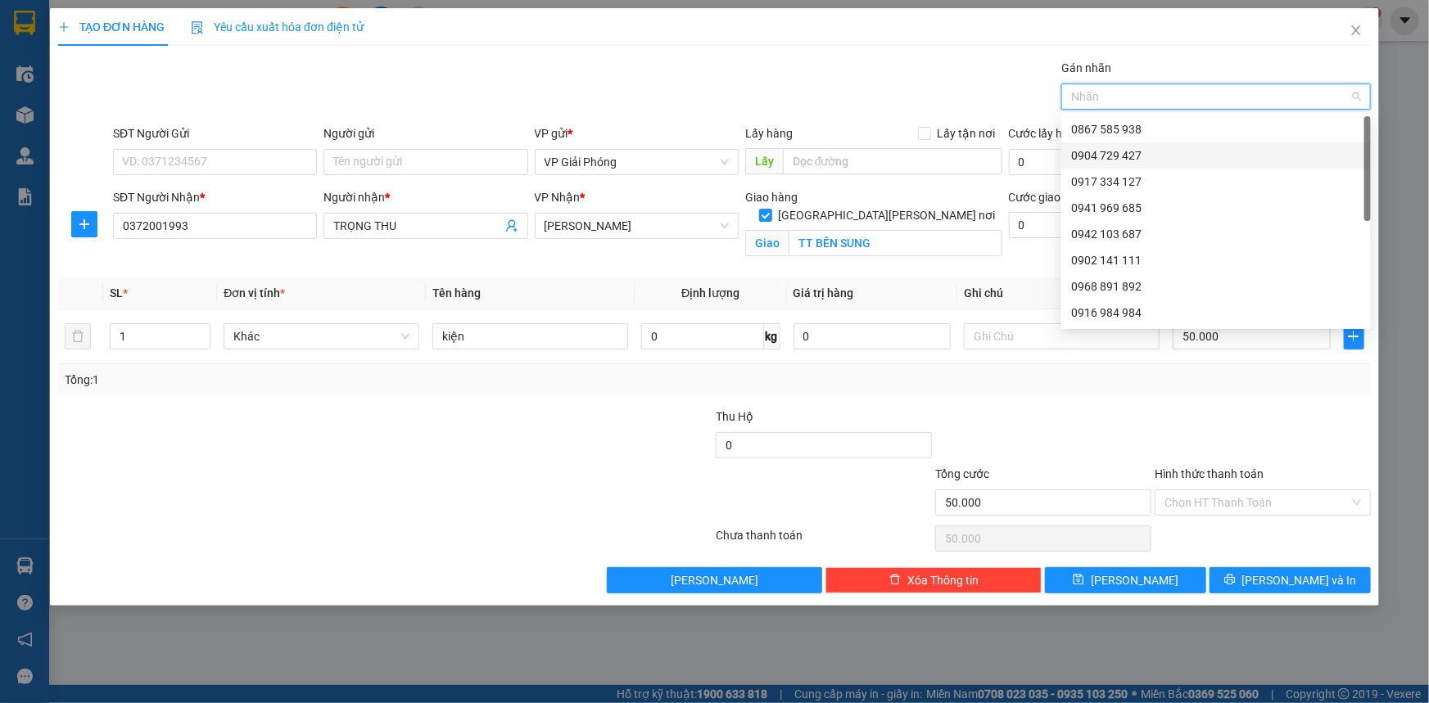
click at [1164, 160] on div "0904 729 427" at bounding box center [1216, 156] width 290 height 18
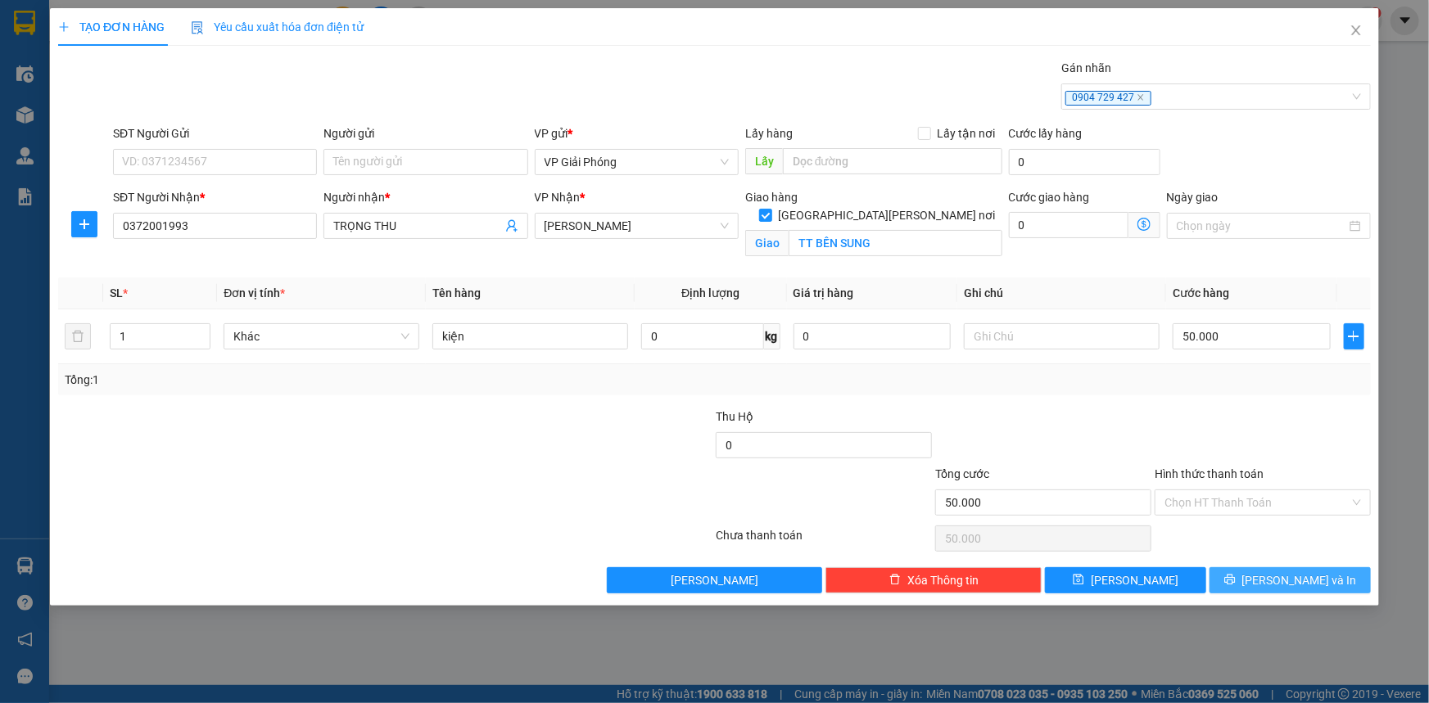
drag, startPoint x: 1302, startPoint y: 581, endPoint x: 1231, endPoint y: 530, distance: 87.5
click at [1301, 579] on span "[PERSON_NAME] và In" at bounding box center [1299, 581] width 115 height 18
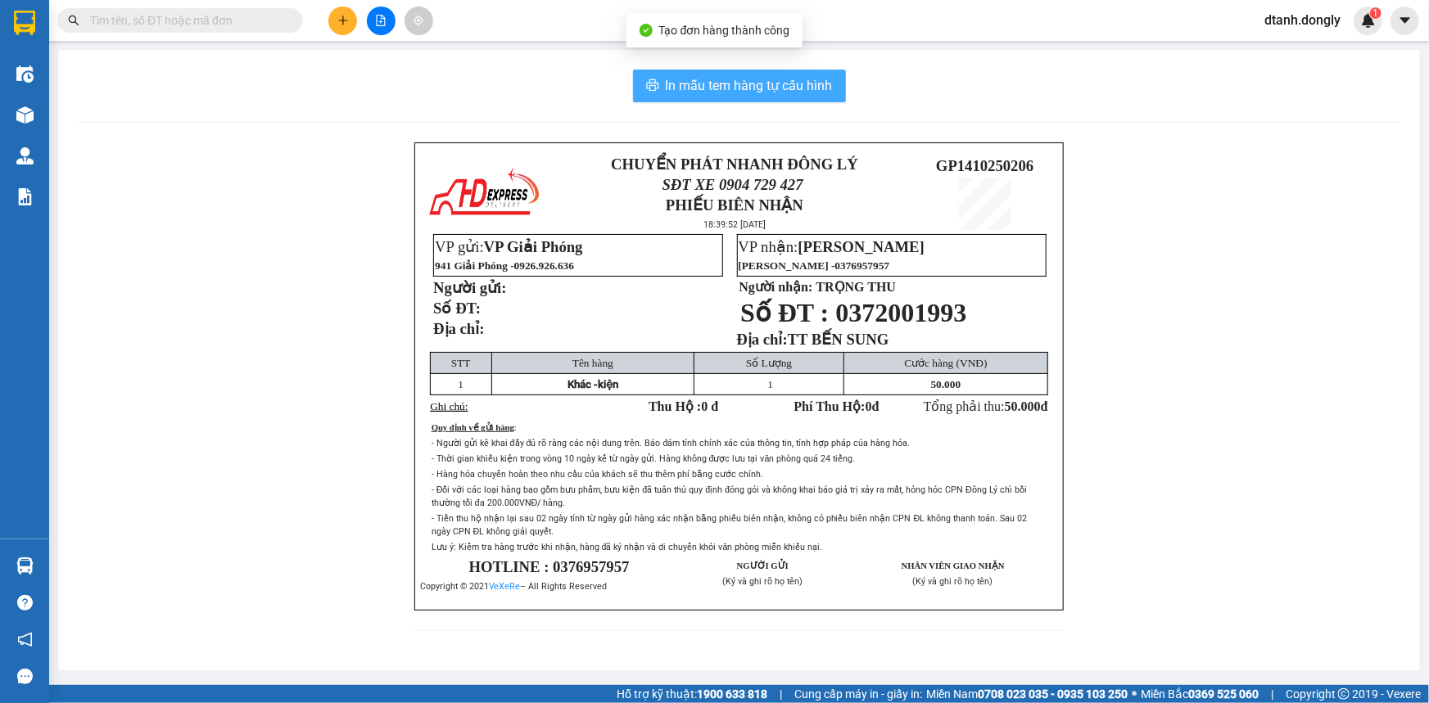
click at [777, 88] on span "In mẫu tem hàng tự cấu hình" at bounding box center [749, 85] width 167 height 20
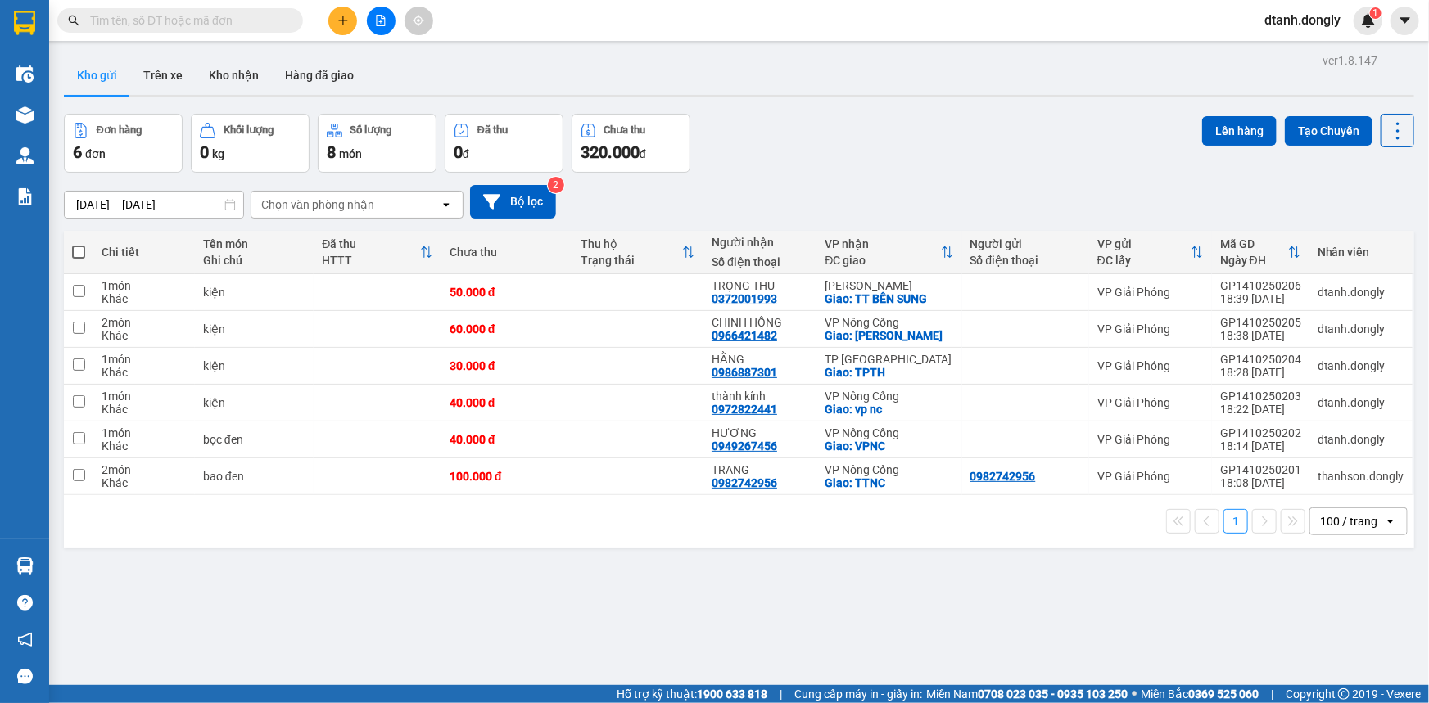
click at [341, 20] on icon "plus" at bounding box center [342, 20] width 9 height 1
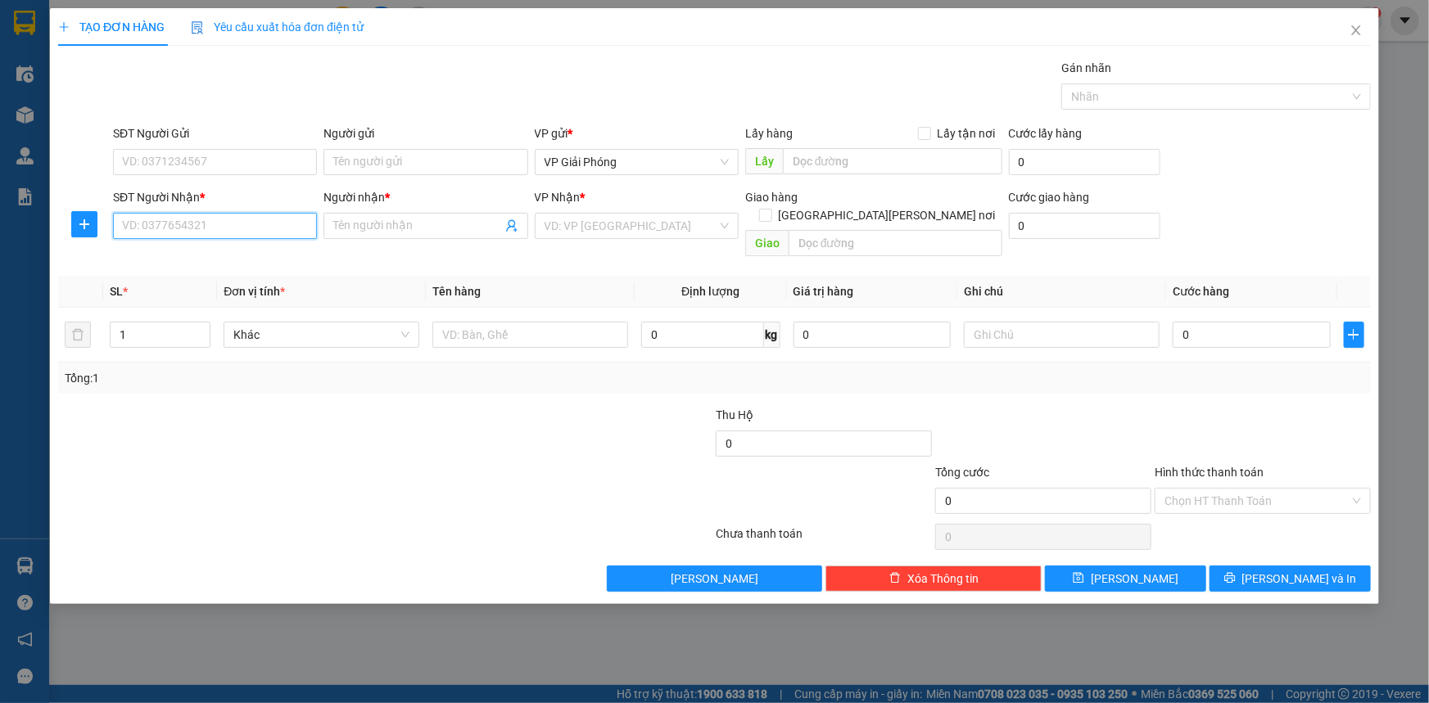
click at [261, 225] on input "SĐT Người Nhận *" at bounding box center [215, 226] width 204 height 26
type input "0369950058"
click at [251, 259] on div "0369950058 - [PERSON_NAME]" at bounding box center [215, 259] width 184 height 18
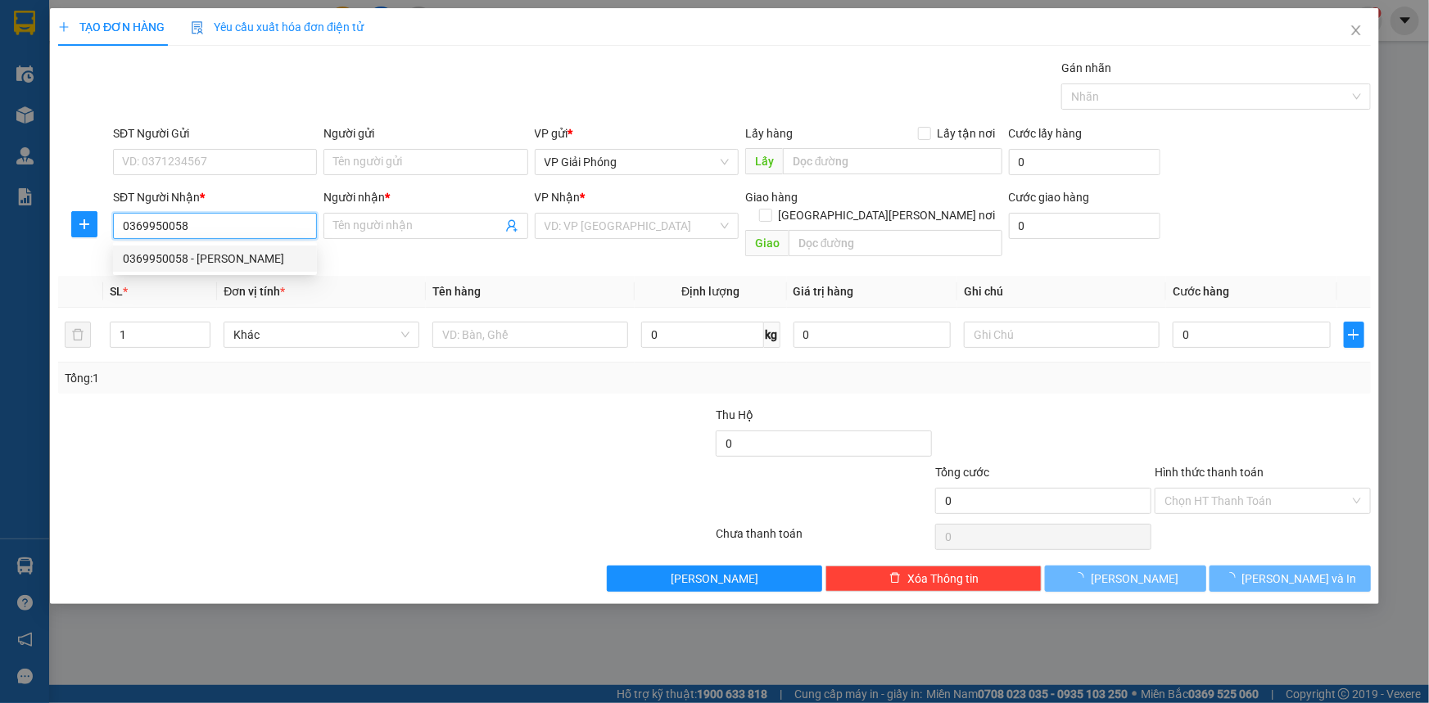
type input "[PERSON_NAME]"
checkbox input "true"
type input "TTNC"
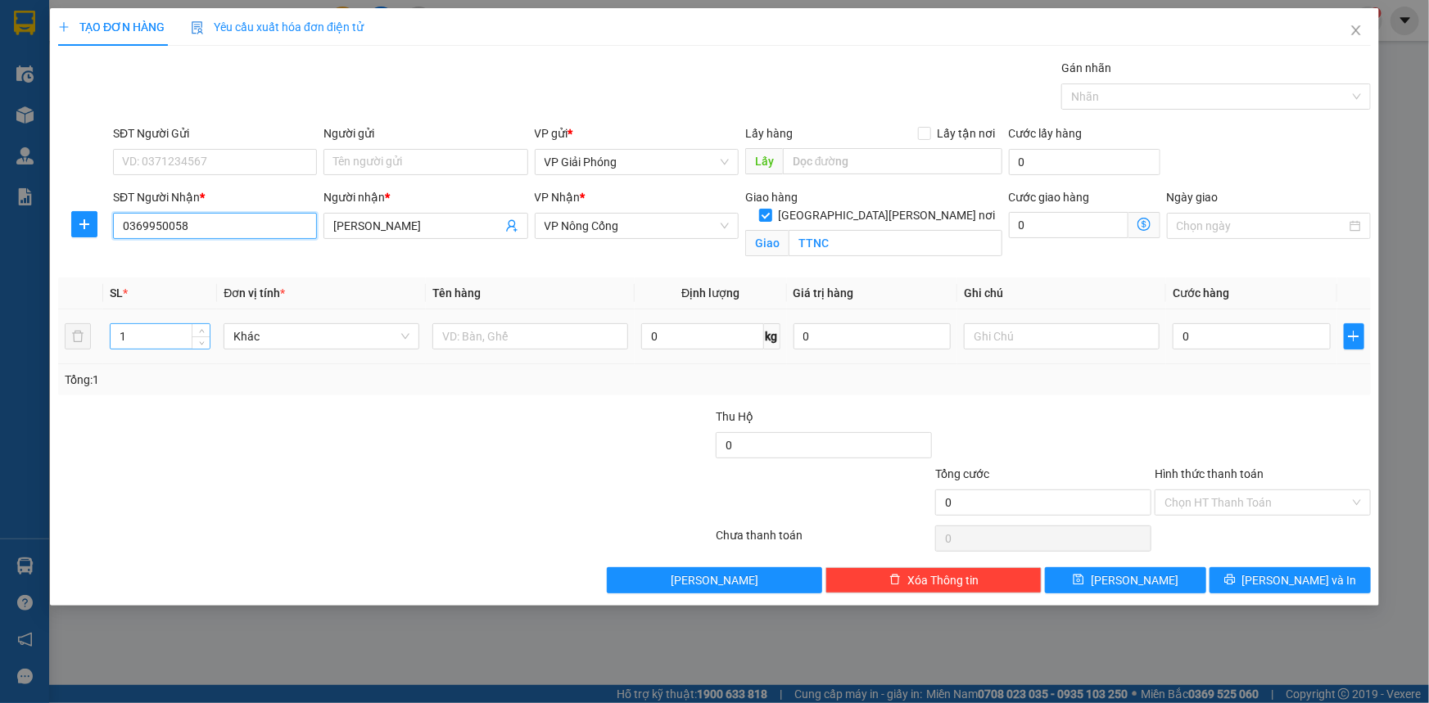
type input "0369950058"
click at [155, 330] on input "1" at bounding box center [160, 336] width 99 height 25
click at [194, 326] on span "Increase Value" at bounding box center [201, 331] width 18 height 15
type input "4"
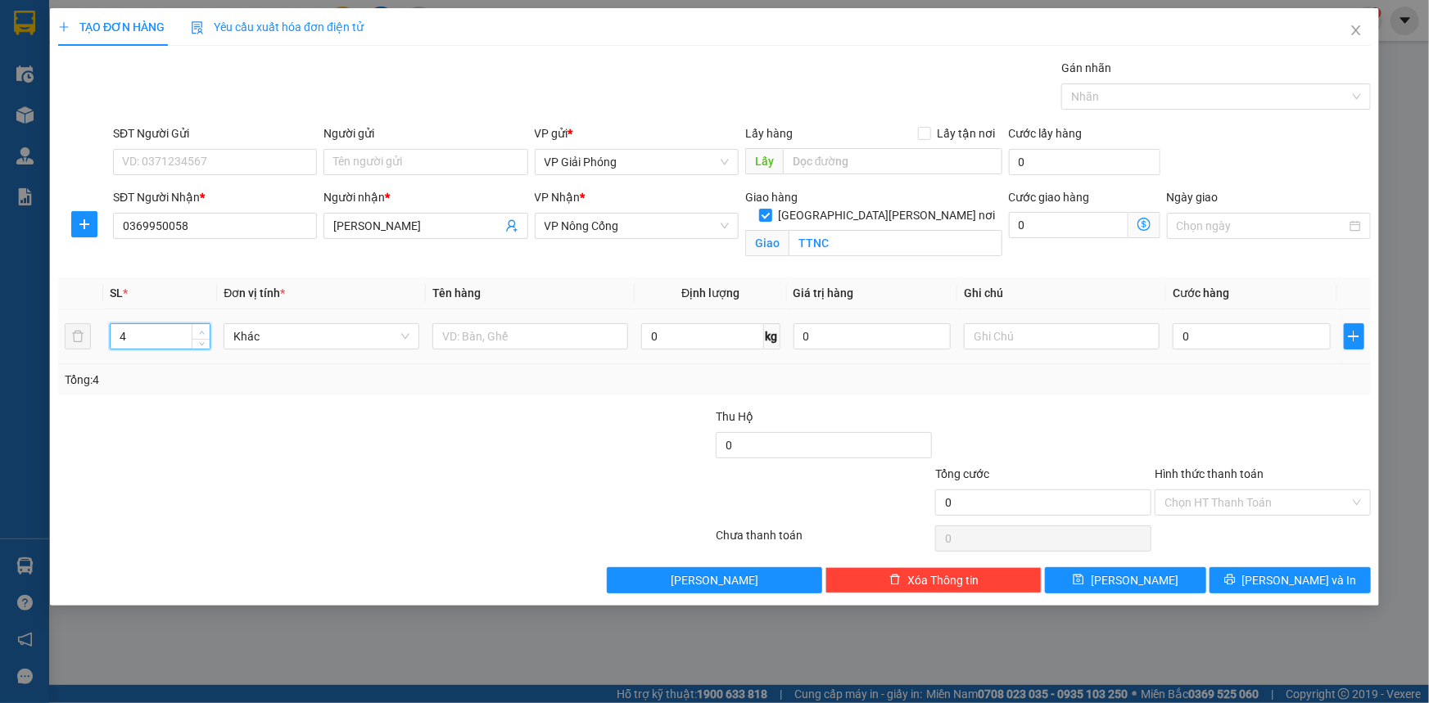
click at [194, 326] on span "Increase Value" at bounding box center [201, 331] width 18 height 15
click at [459, 337] on input "text" at bounding box center [530, 336] width 196 height 26
type input "kiện"
click at [1211, 342] on input "0" at bounding box center [1252, 336] width 158 height 26
type input "1"
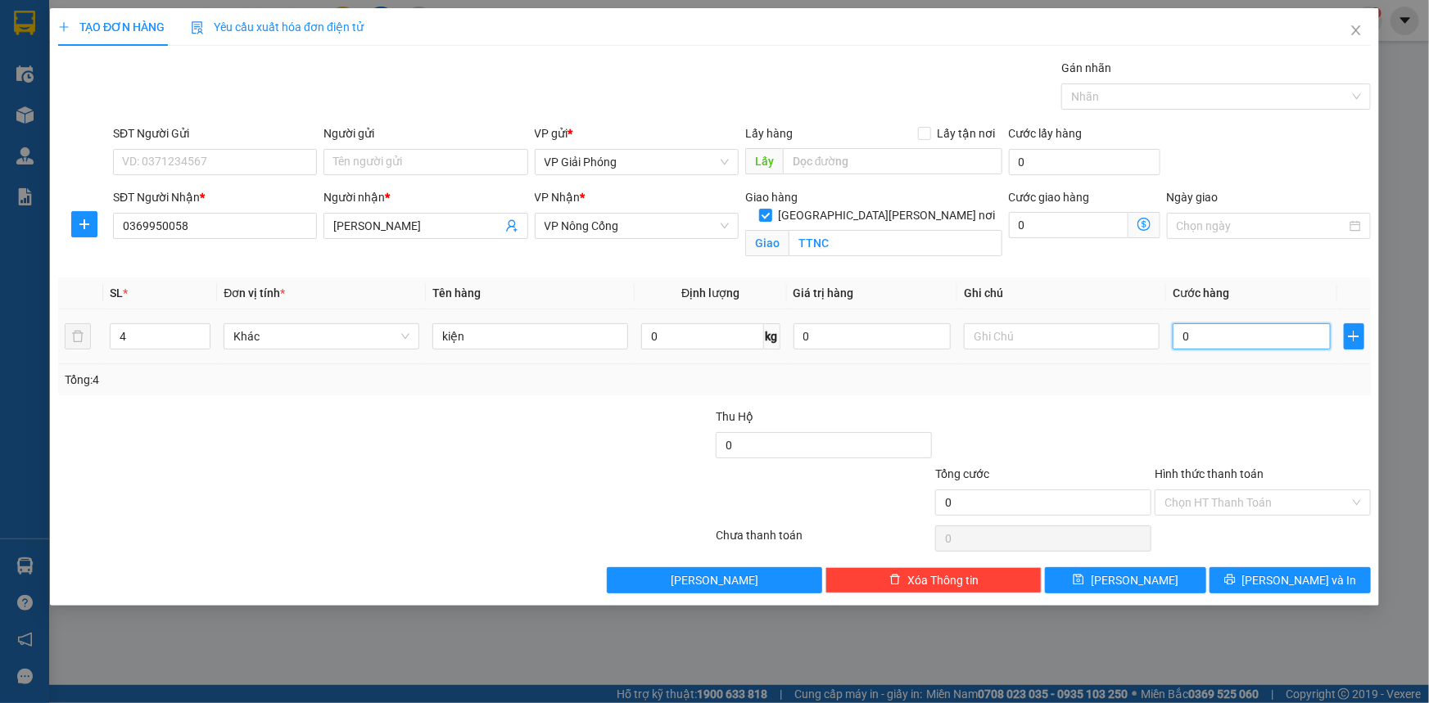
type input "1"
type input "12"
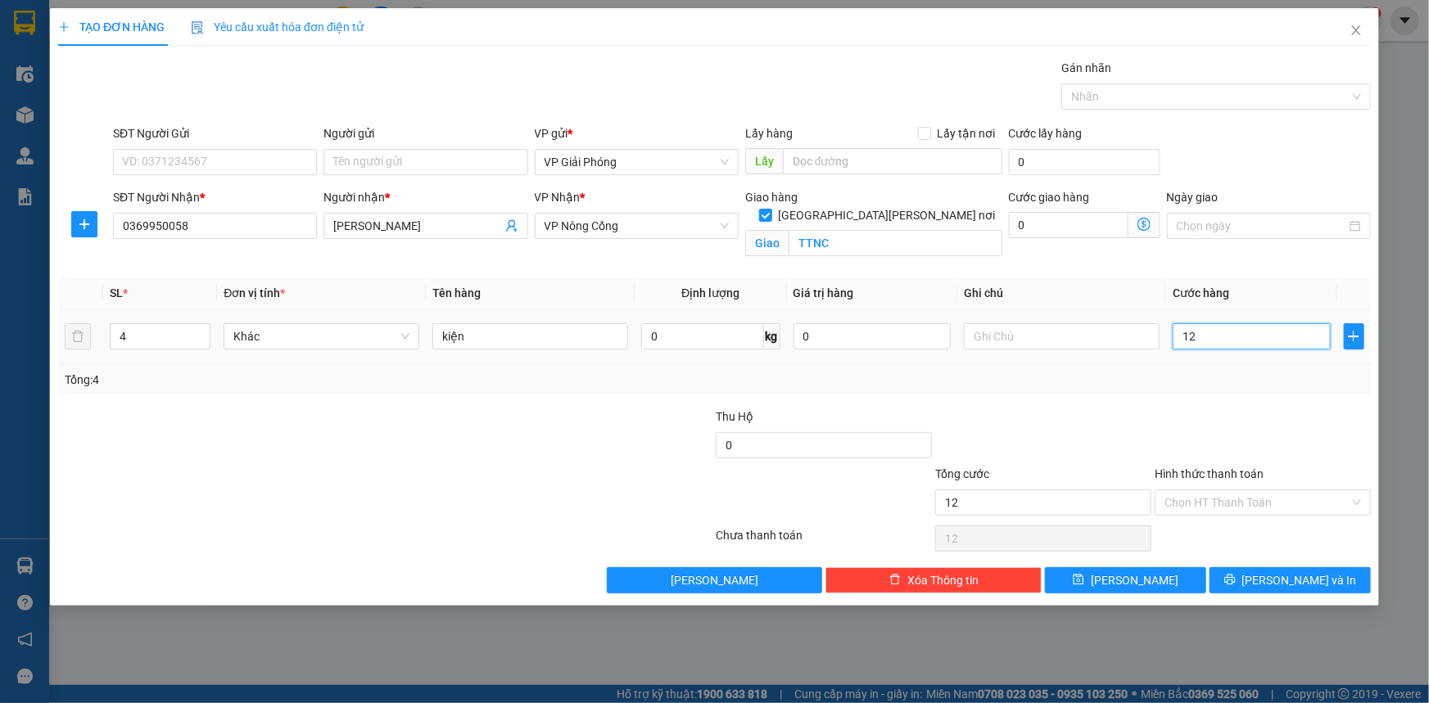
type input "120"
click at [1141, 105] on div at bounding box center [1207, 97] width 285 height 20
type input "120.000"
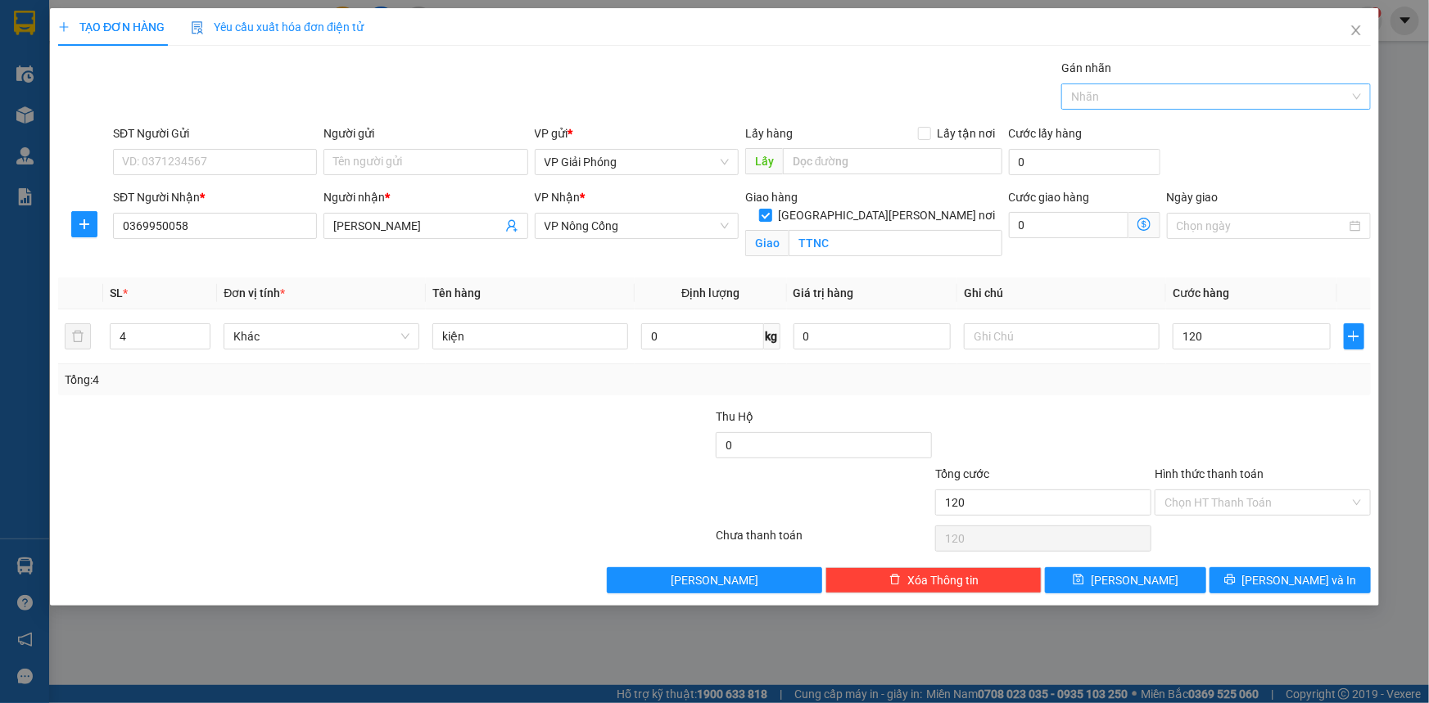
type input "120.000"
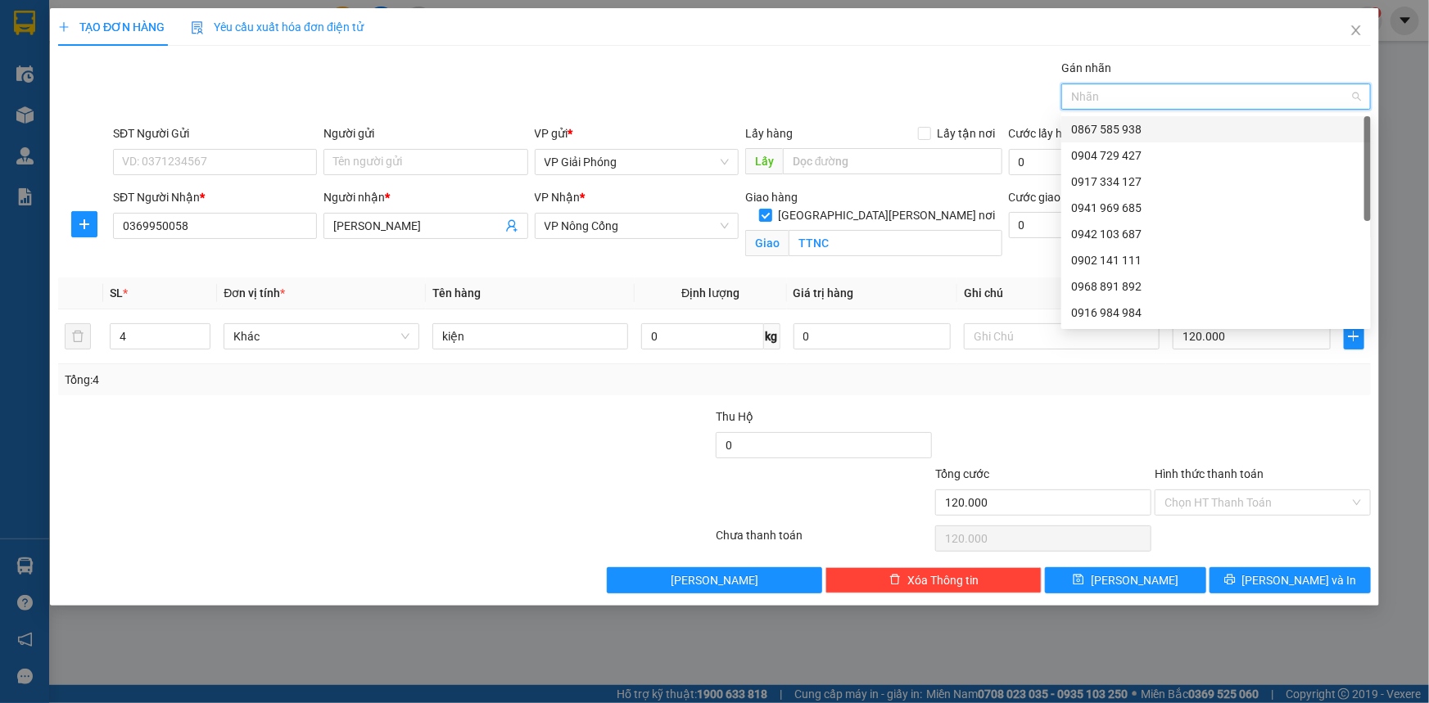
click at [1136, 95] on div at bounding box center [1207, 97] width 285 height 20
drag, startPoint x: 1151, startPoint y: 147, endPoint x: 1167, endPoint y: 219, distance: 73.7
click at [1152, 155] on div "0904 729 427" at bounding box center [1216, 156] width 290 height 18
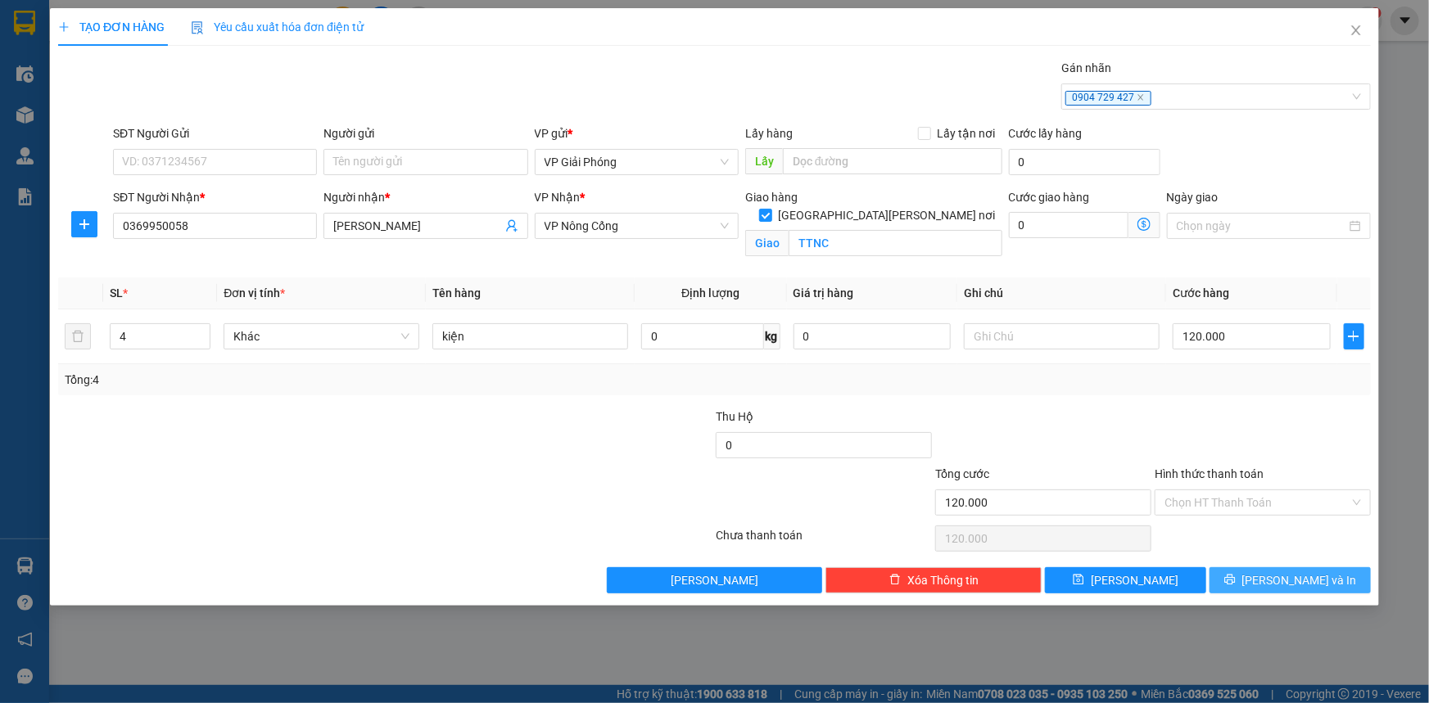
click at [1295, 576] on span "[PERSON_NAME] và In" at bounding box center [1299, 581] width 115 height 18
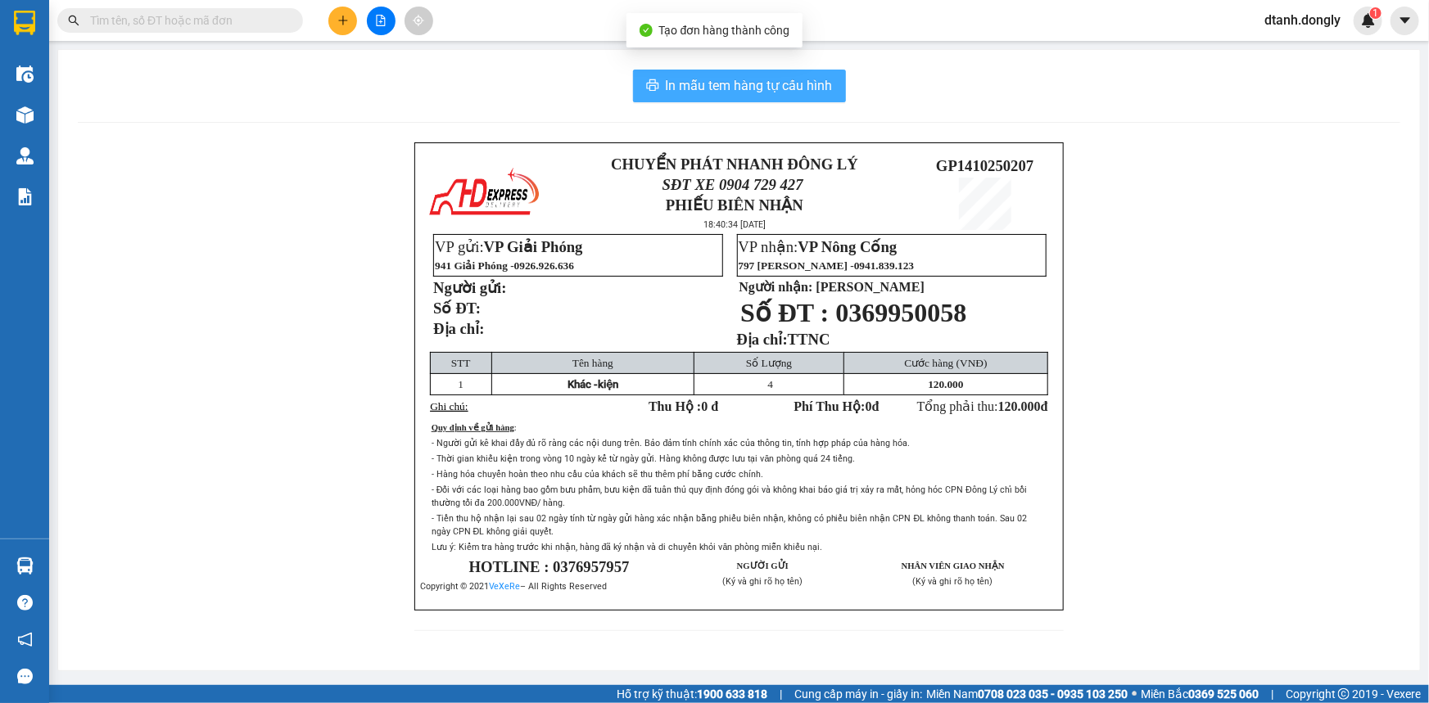
click at [750, 83] on span "In mẫu tem hàng tự cấu hình" at bounding box center [749, 85] width 167 height 20
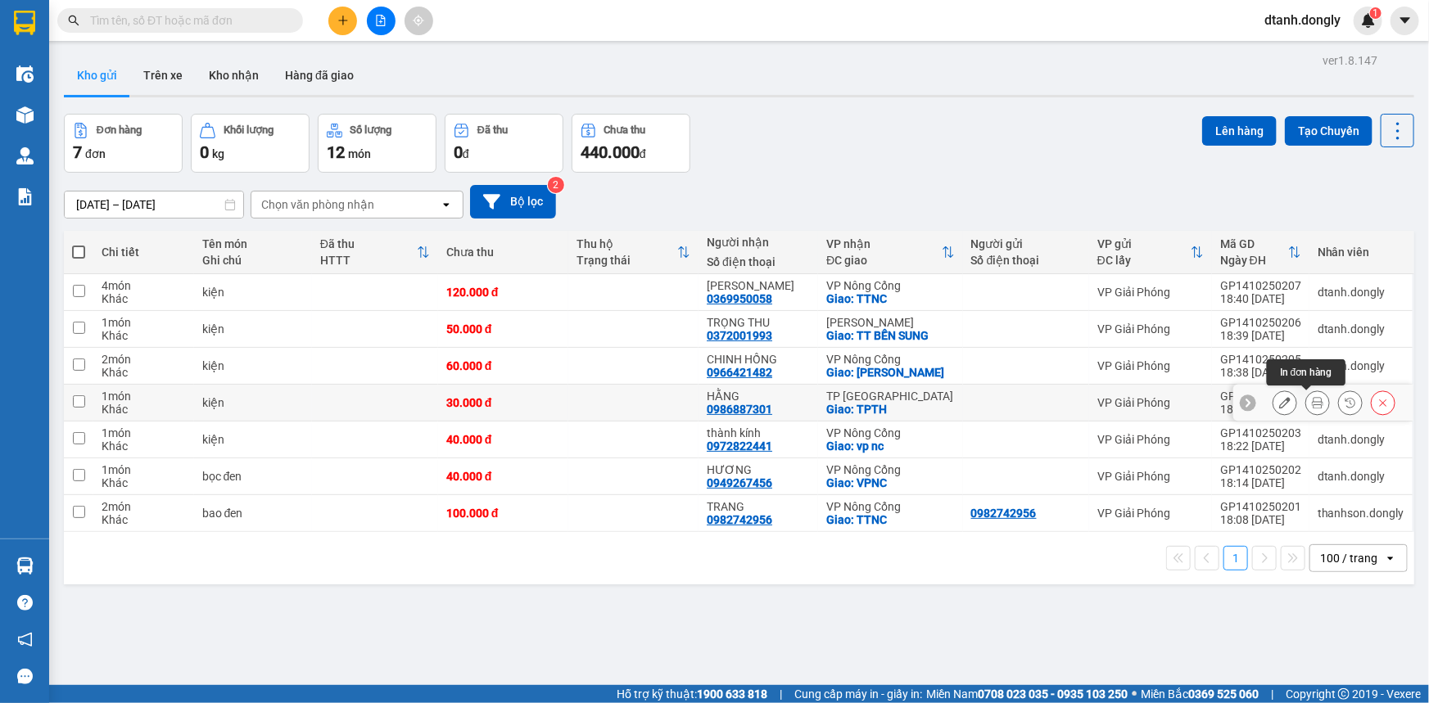
click at [1312, 397] on icon at bounding box center [1317, 402] width 11 height 11
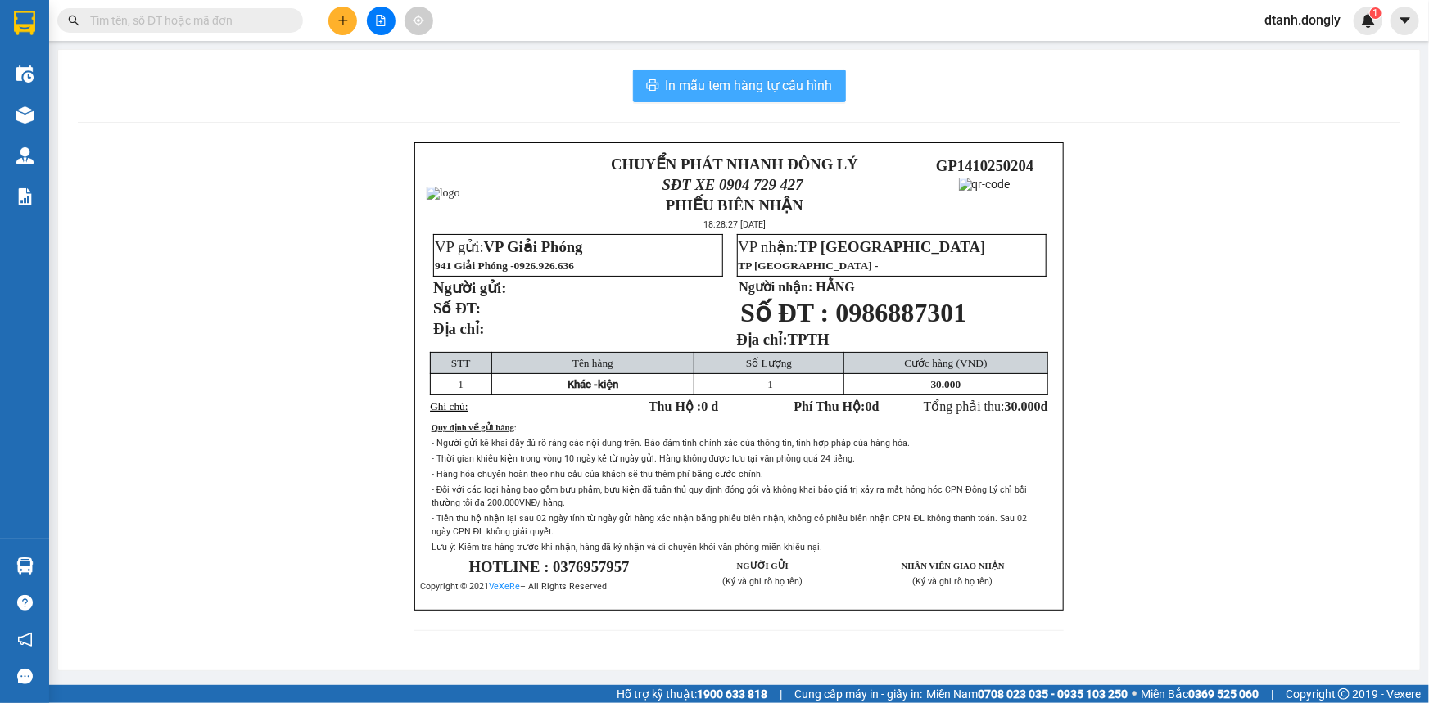
click at [713, 84] on span "In mẫu tem hàng tự cấu hình" at bounding box center [749, 85] width 167 height 20
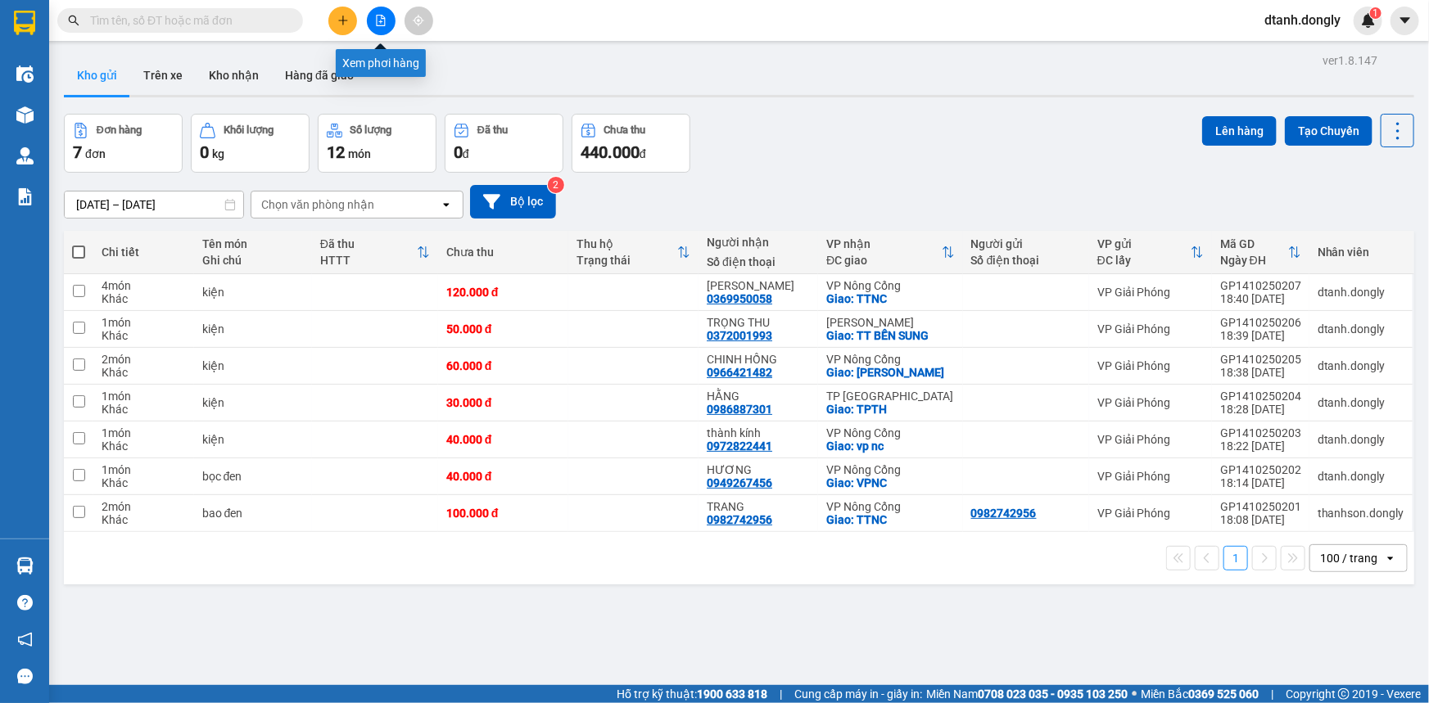
click at [370, 23] on button at bounding box center [381, 21] width 29 height 29
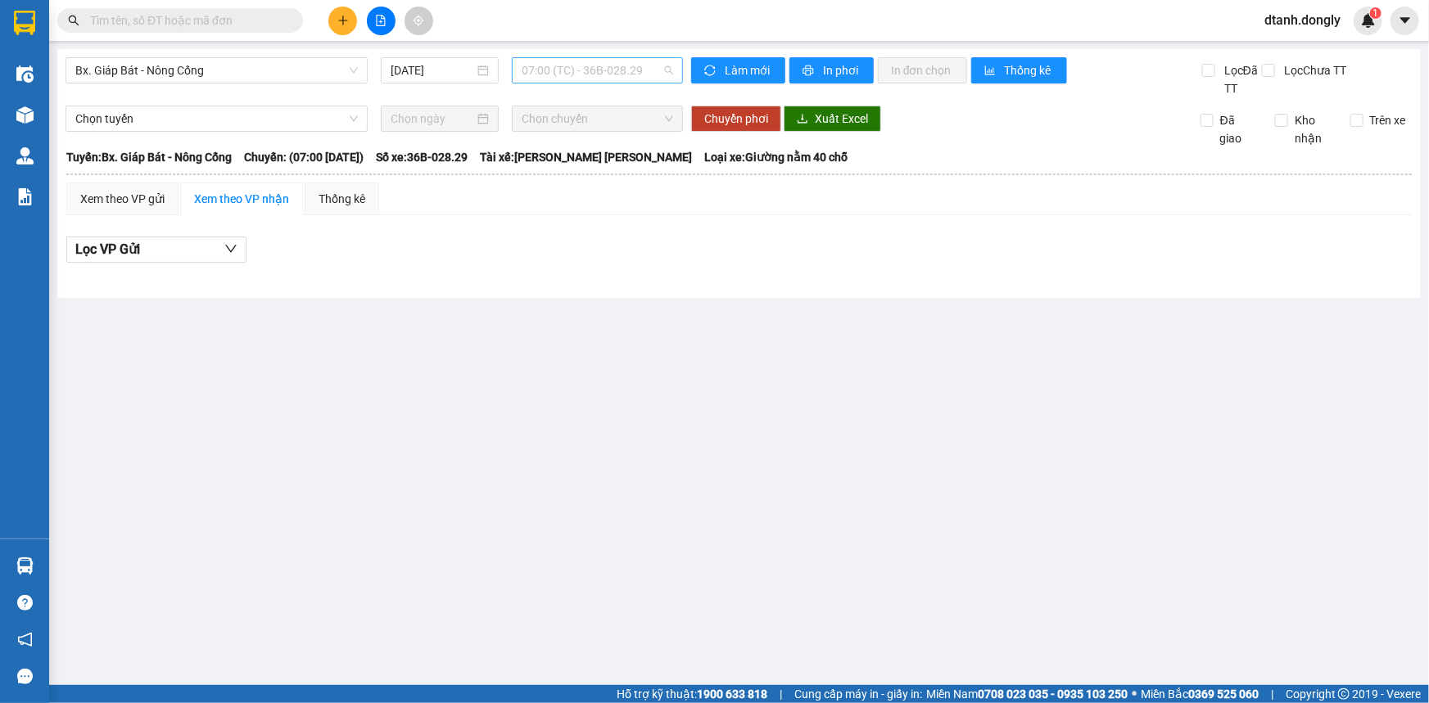
click at [662, 68] on span "07:00 (TC) - 36B-028.29" at bounding box center [597, 70] width 151 height 25
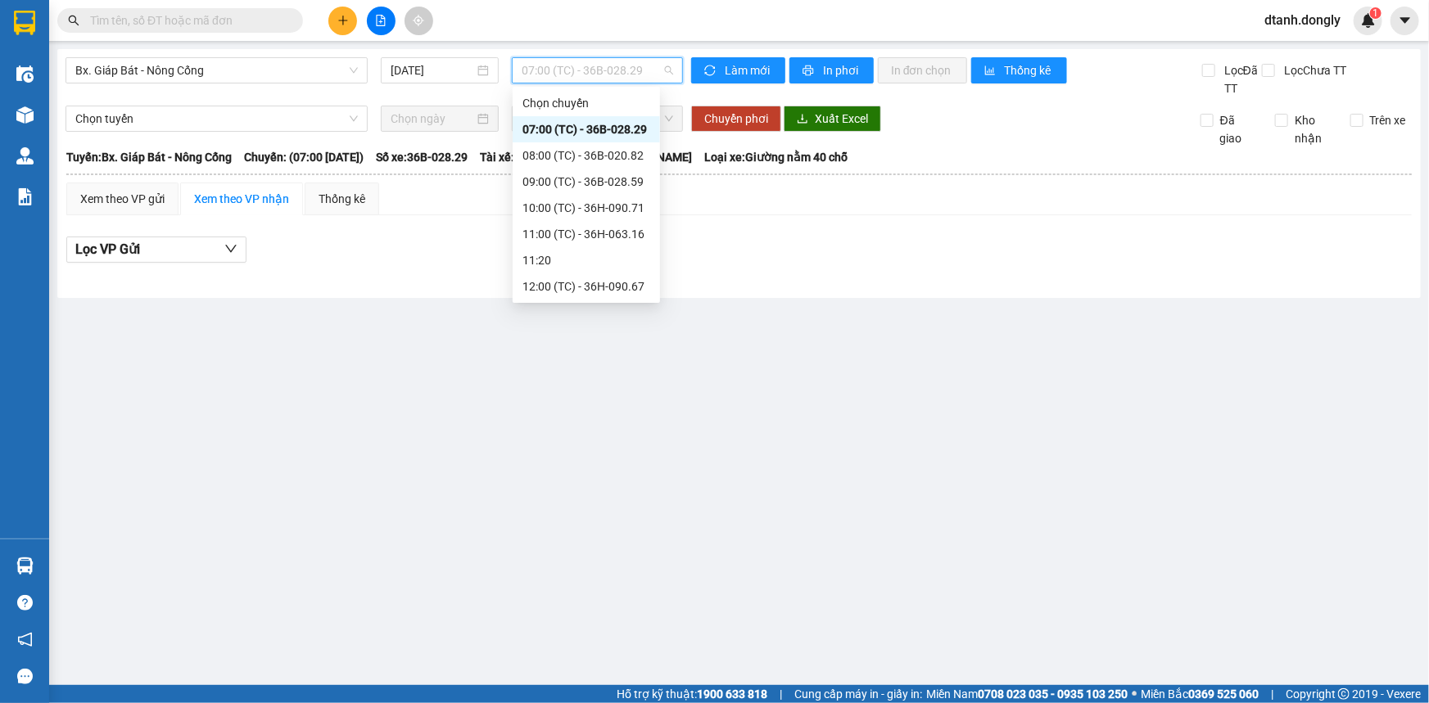
click at [593, 513] on div "18:30 (TC) - 36H-090.71" at bounding box center [586, 522] width 128 height 18
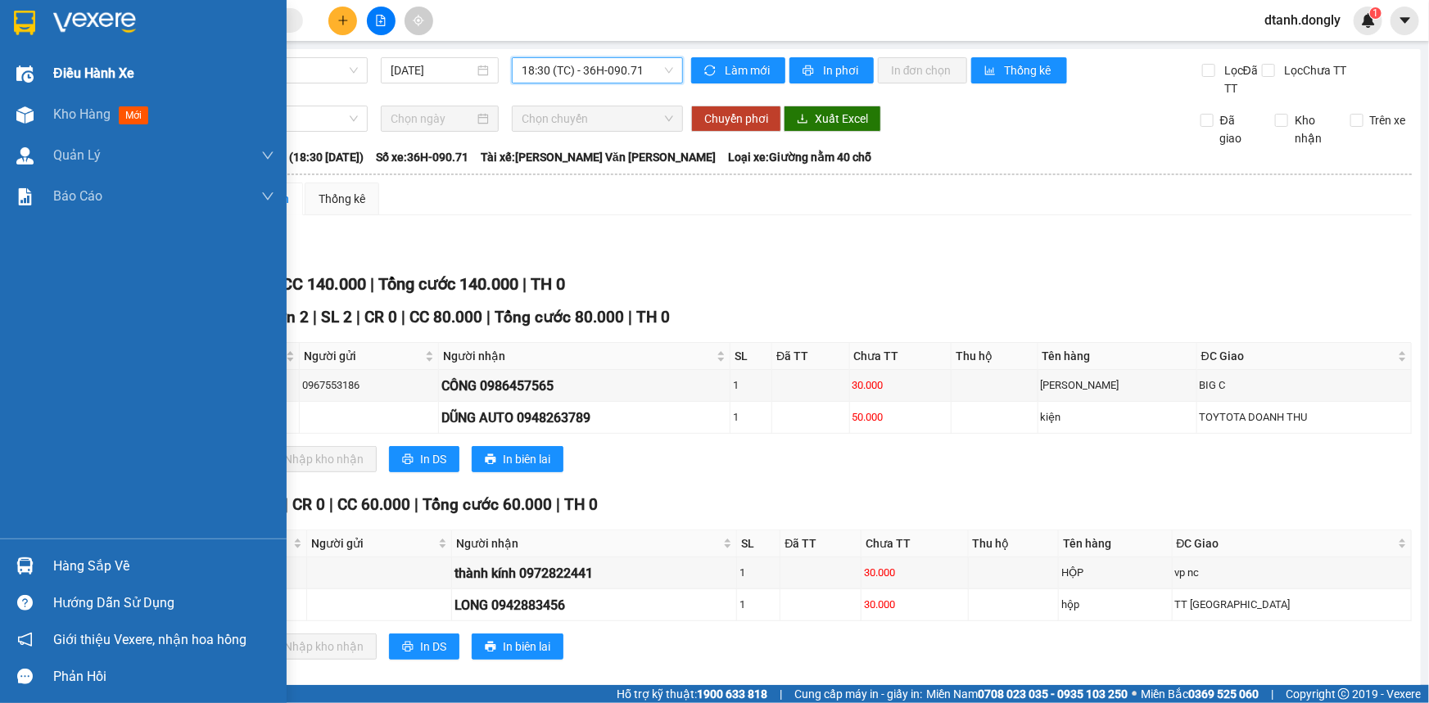
click at [80, 72] on span "Điều hành xe" at bounding box center [93, 73] width 81 height 20
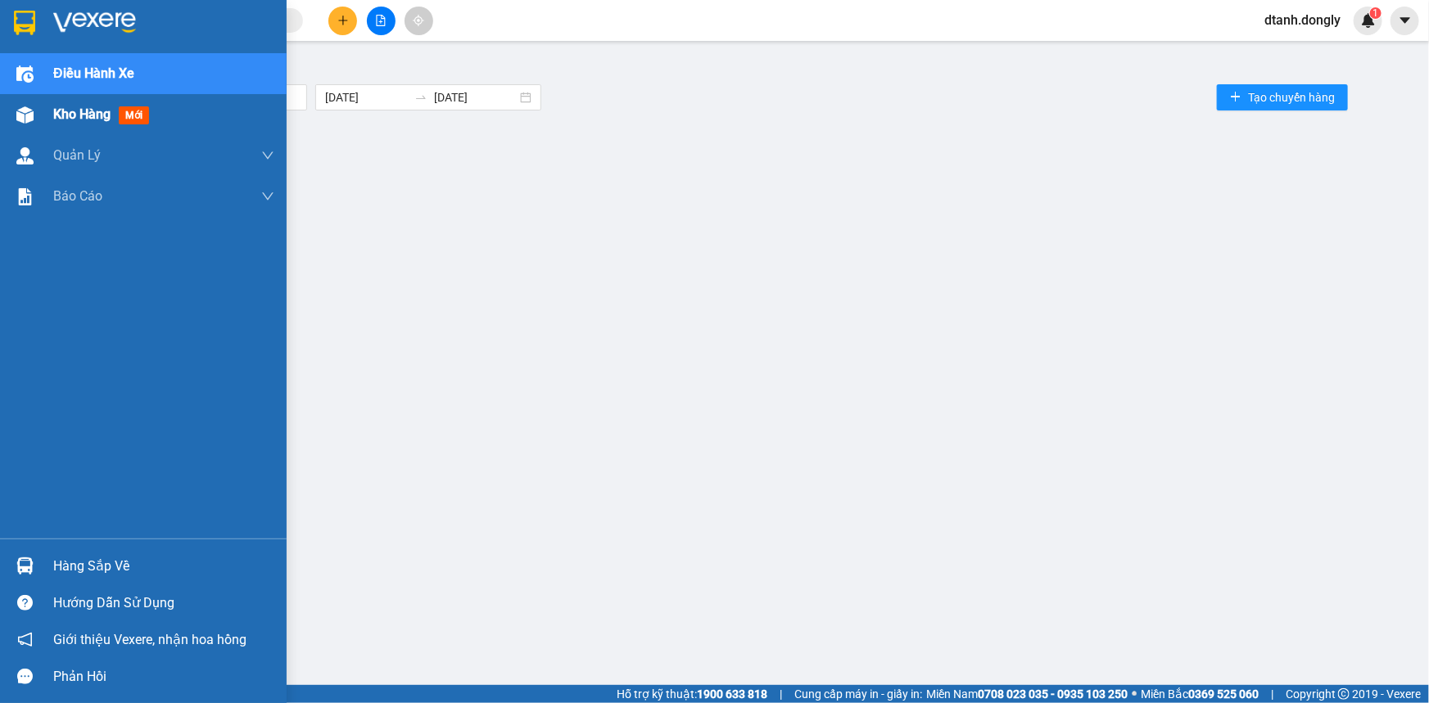
click at [72, 110] on span "Kho hàng" at bounding box center [81, 114] width 57 height 16
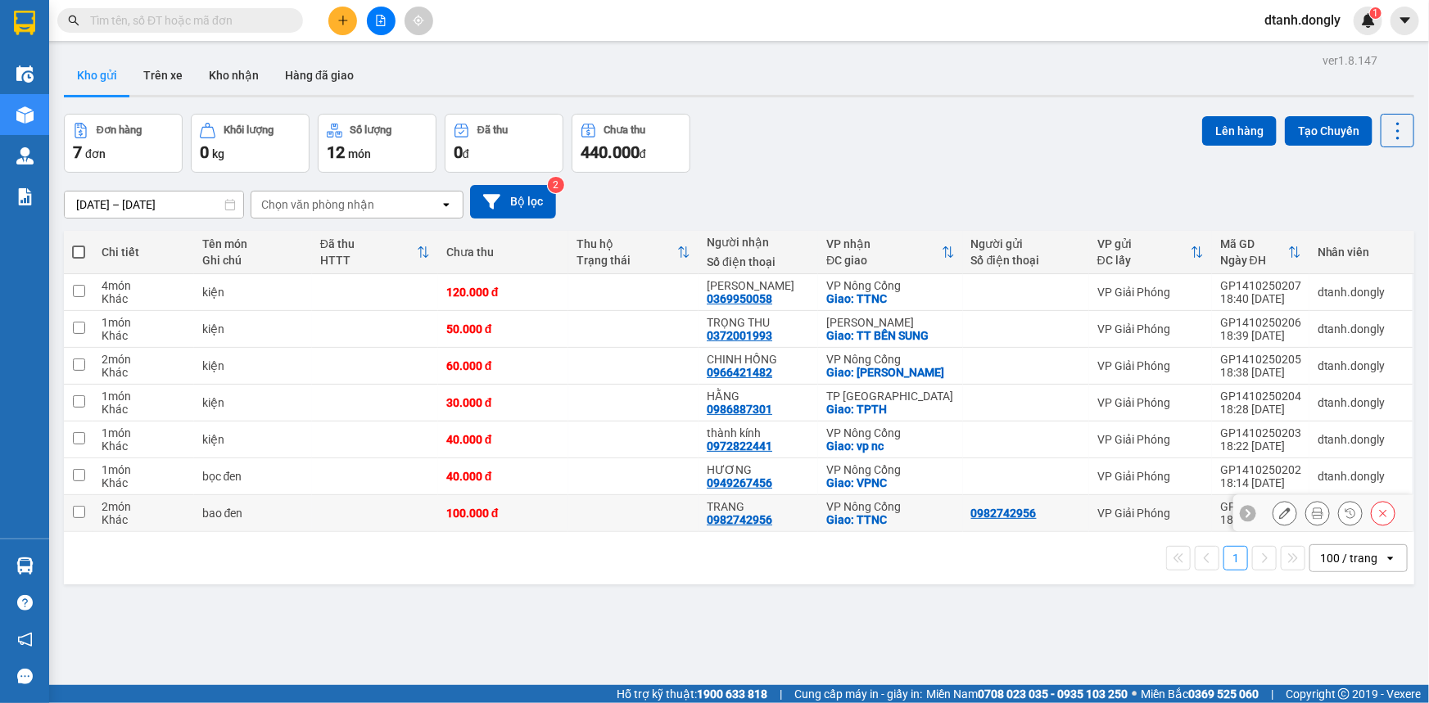
click at [74, 510] on input "checkbox" at bounding box center [79, 512] width 12 height 12
checkbox input "true"
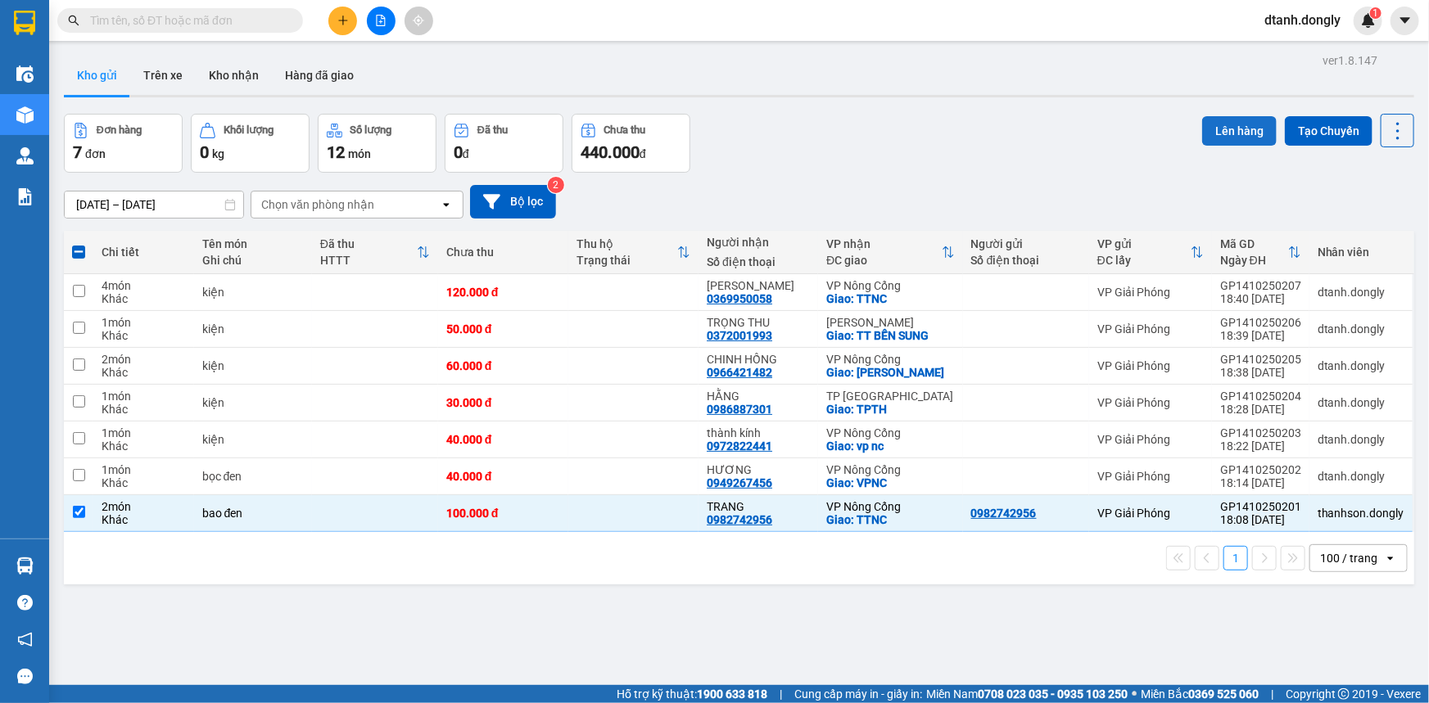
click at [1230, 132] on button "Lên hàng" at bounding box center [1239, 130] width 75 height 29
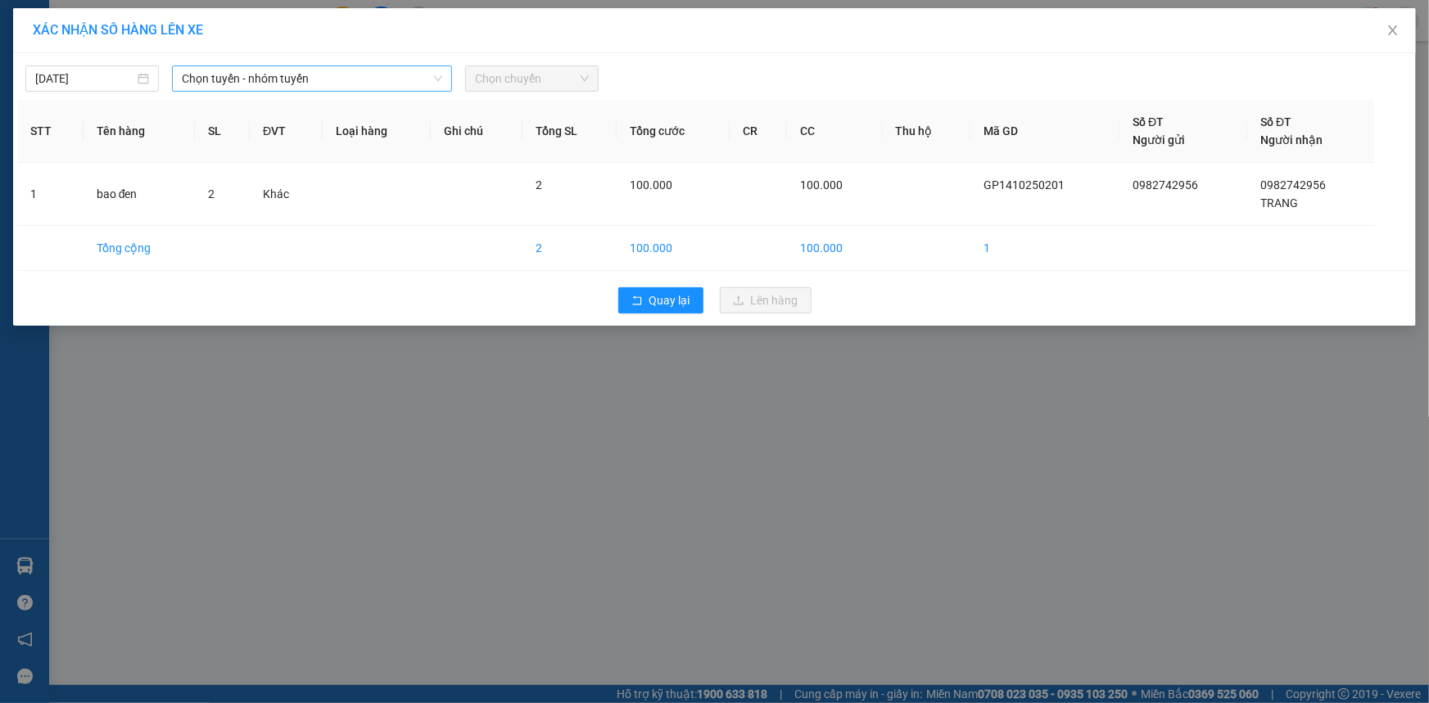
drag, startPoint x: 423, startPoint y: 74, endPoint x: 424, endPoint y: 84, distance: 10.7
click at [424, 74] on span "Chọn tuyến - nhóm tuyến" at bounding box center [312, 78] width 260 height 25
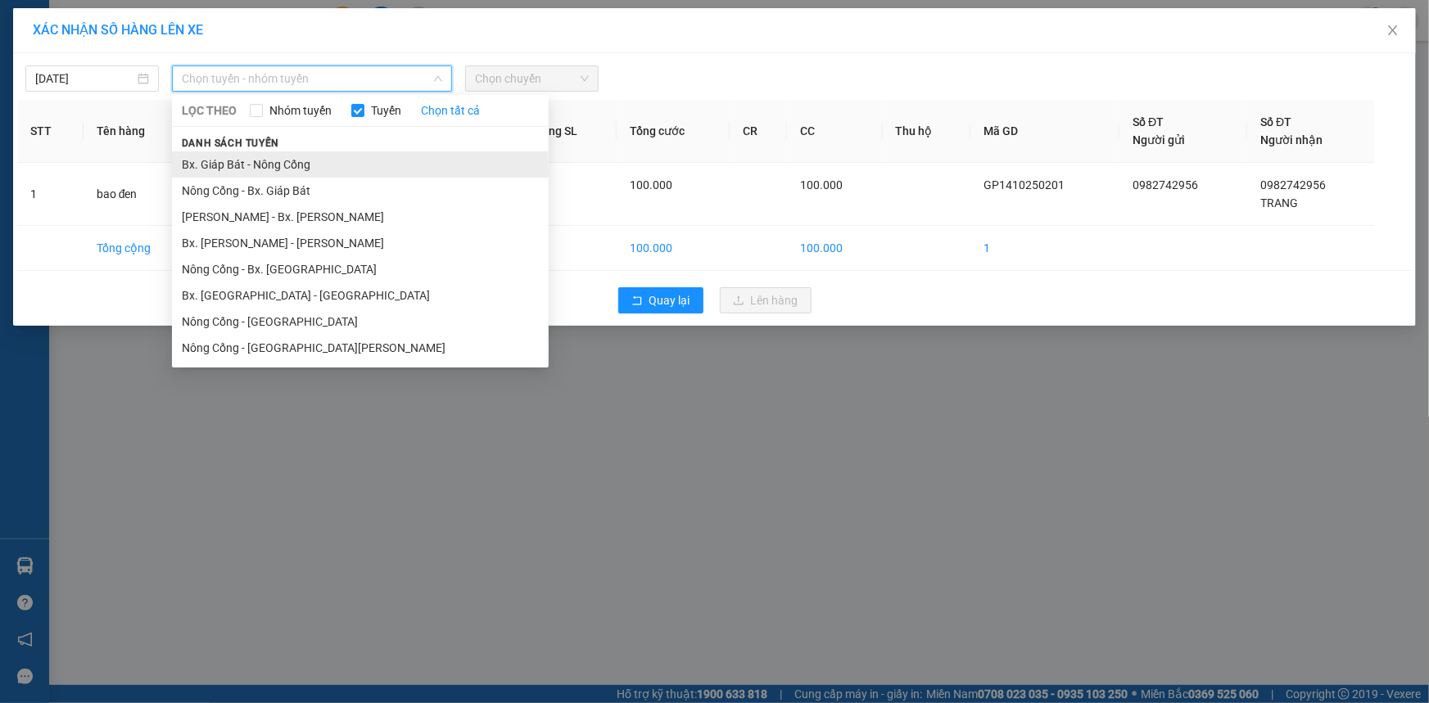
drag, startPoint x: 423, startPoint y: 164, endPoint x: 472, endPoint y: 108, distance: 74.8
click at [429, 160] on li "Bx. Giáp Bát - Nông Cống" at bounding box center [360, 164] width 377 height 26
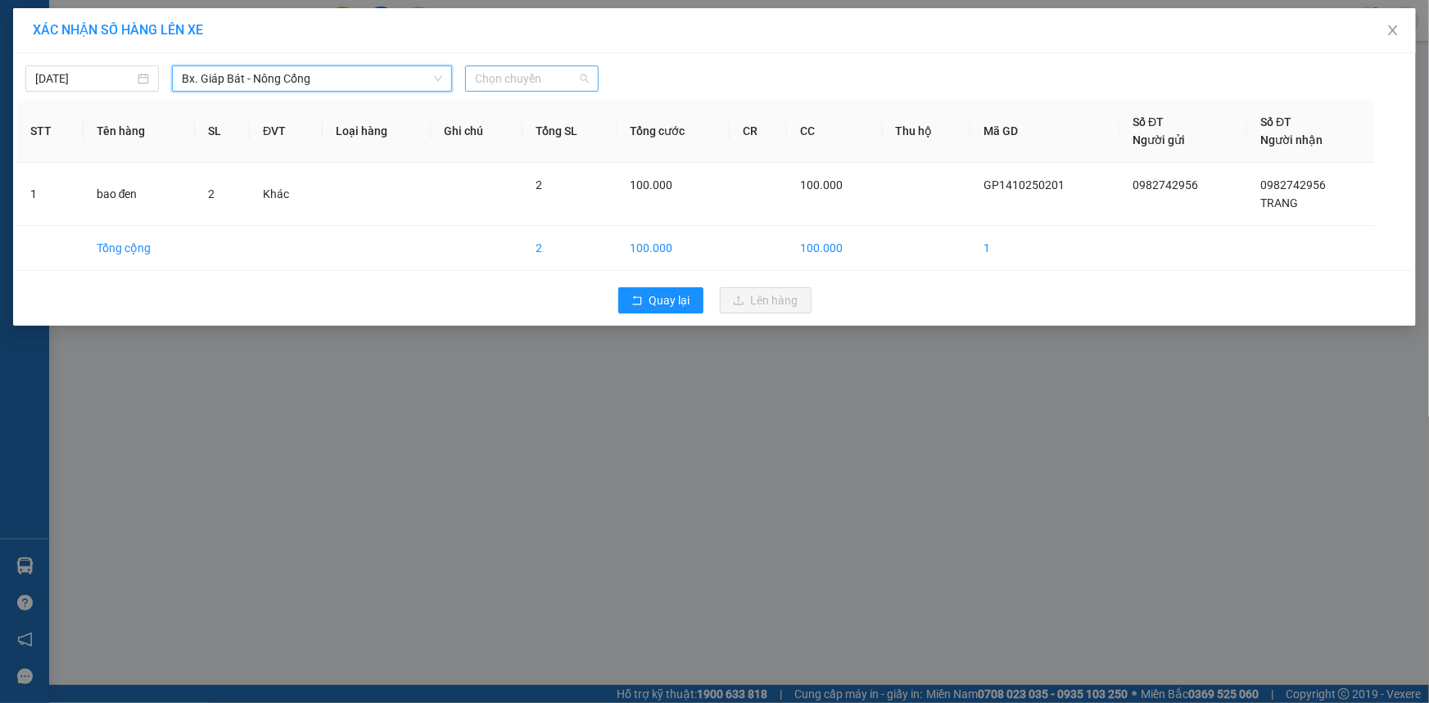
click at [578, 79] on span "Chọn chuyến" at bounding box center [532, 78] width 114 height 25
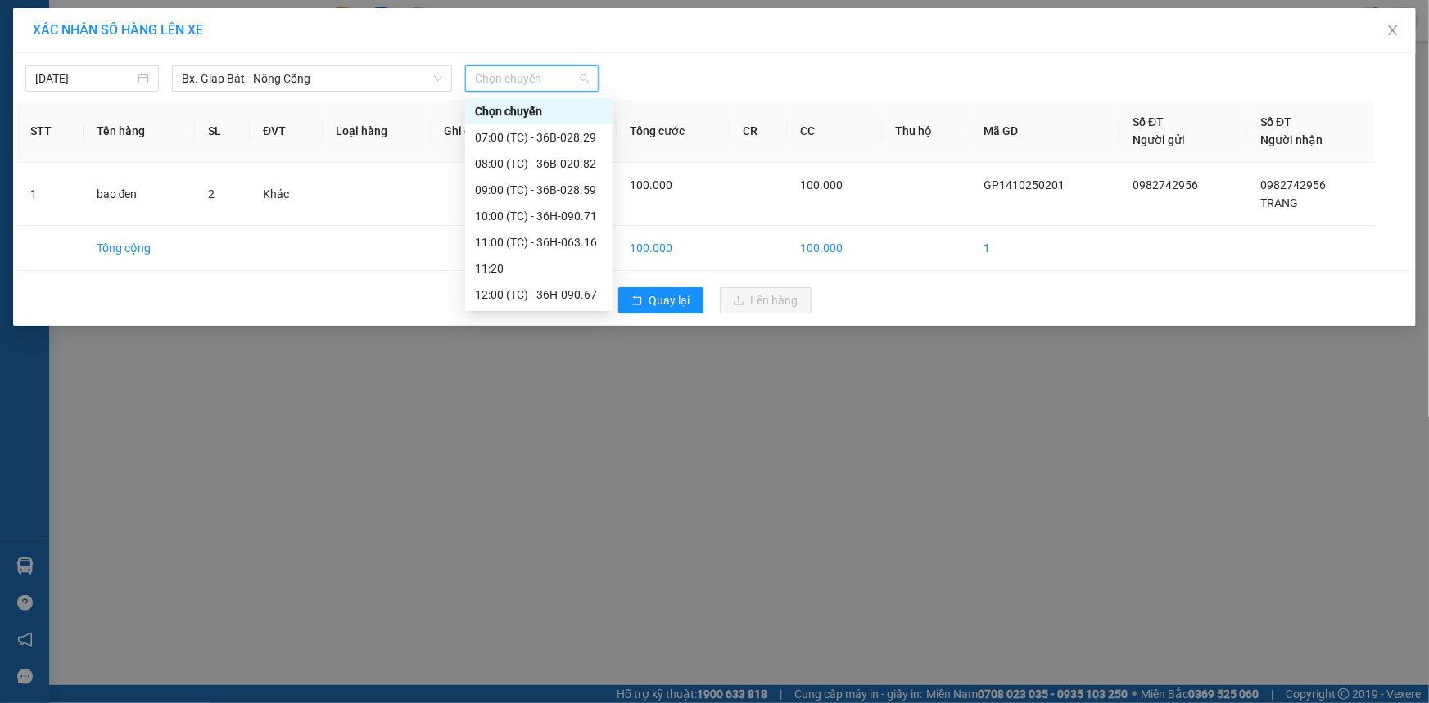
click at [567, 522] on div "18:30 (TC) - 36H-090.71" at bounding box center [539, 531] width 128 height 18
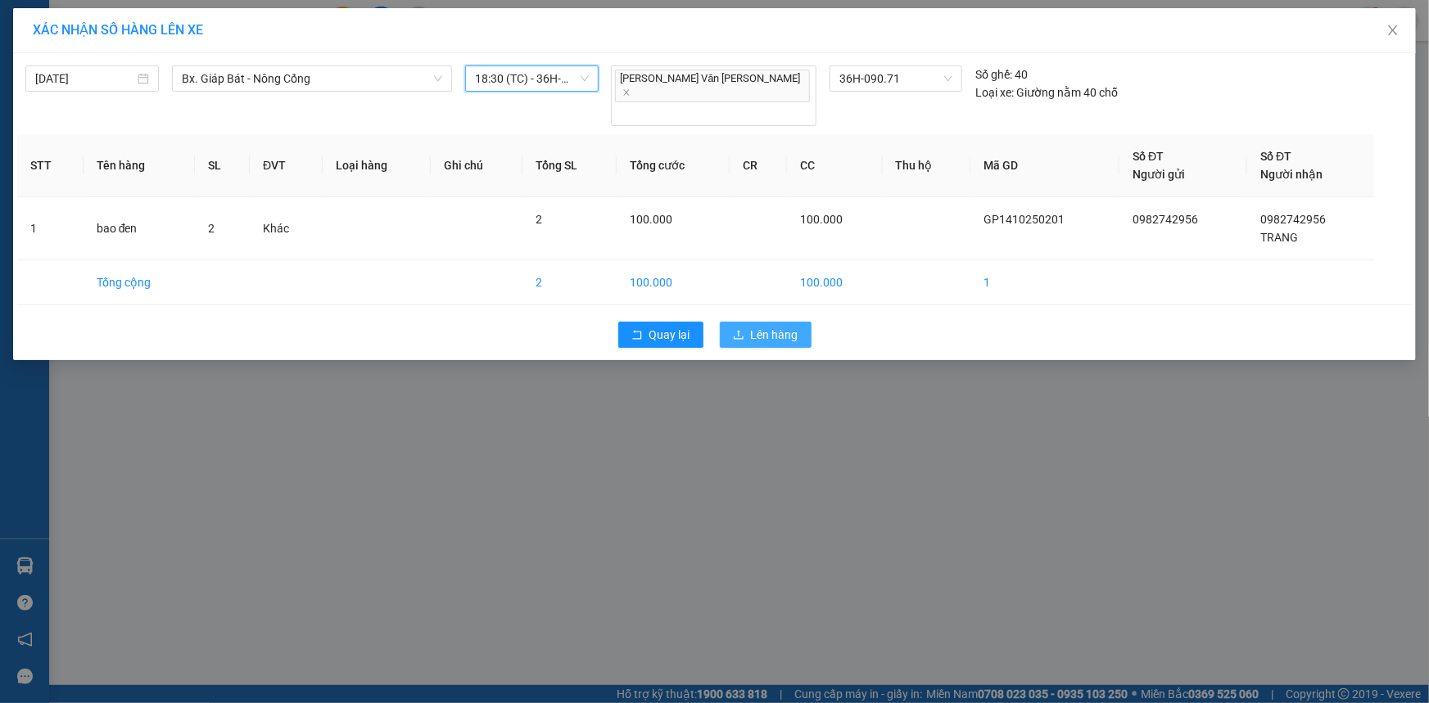
click at [776, 326] on span "Lên hàng" at bounding box center [774, 335] width 47 height 18
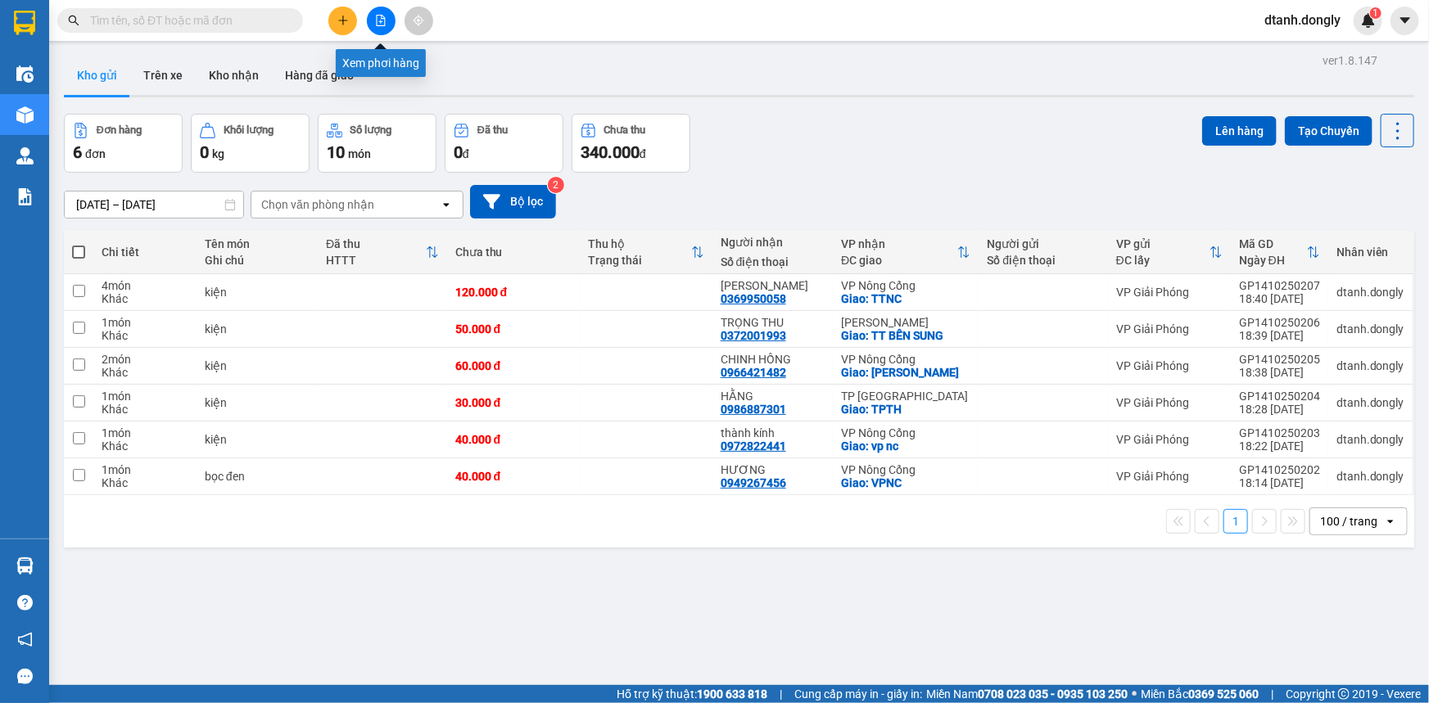
click at [380, 16] on icon "file-add" at bounding box center [380, 20] width 11 height 11
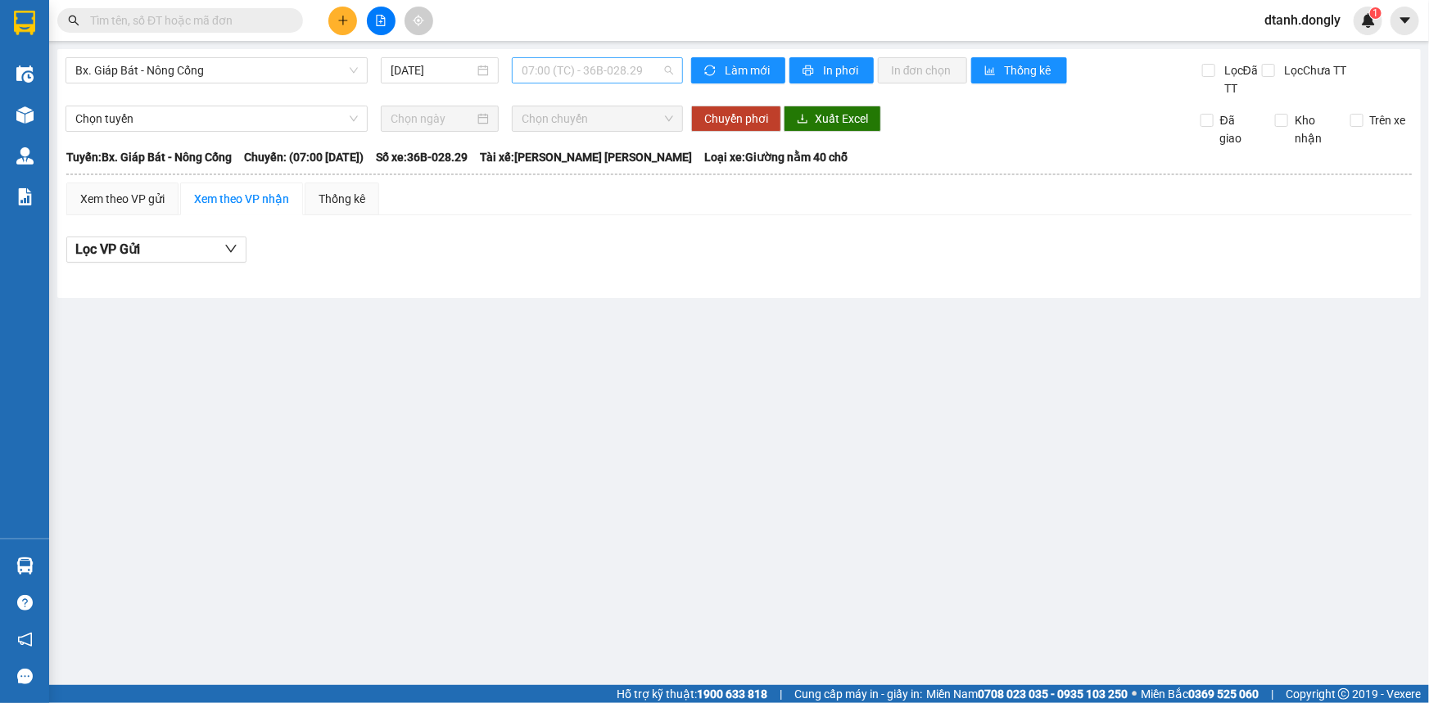
click at [663, 69] on span "07:00 (TC) - 36B-028.29" at bounding box center [597, 70] width 151 height 25
click at [544, 428] on main "Bx. [PERSON_NAME] Cống [DATE] 07:00 (TC) - 36B-028.29 [PERSON_NAME] mới In phơi…" at bounding box center [714, 342] width 1429 height 685
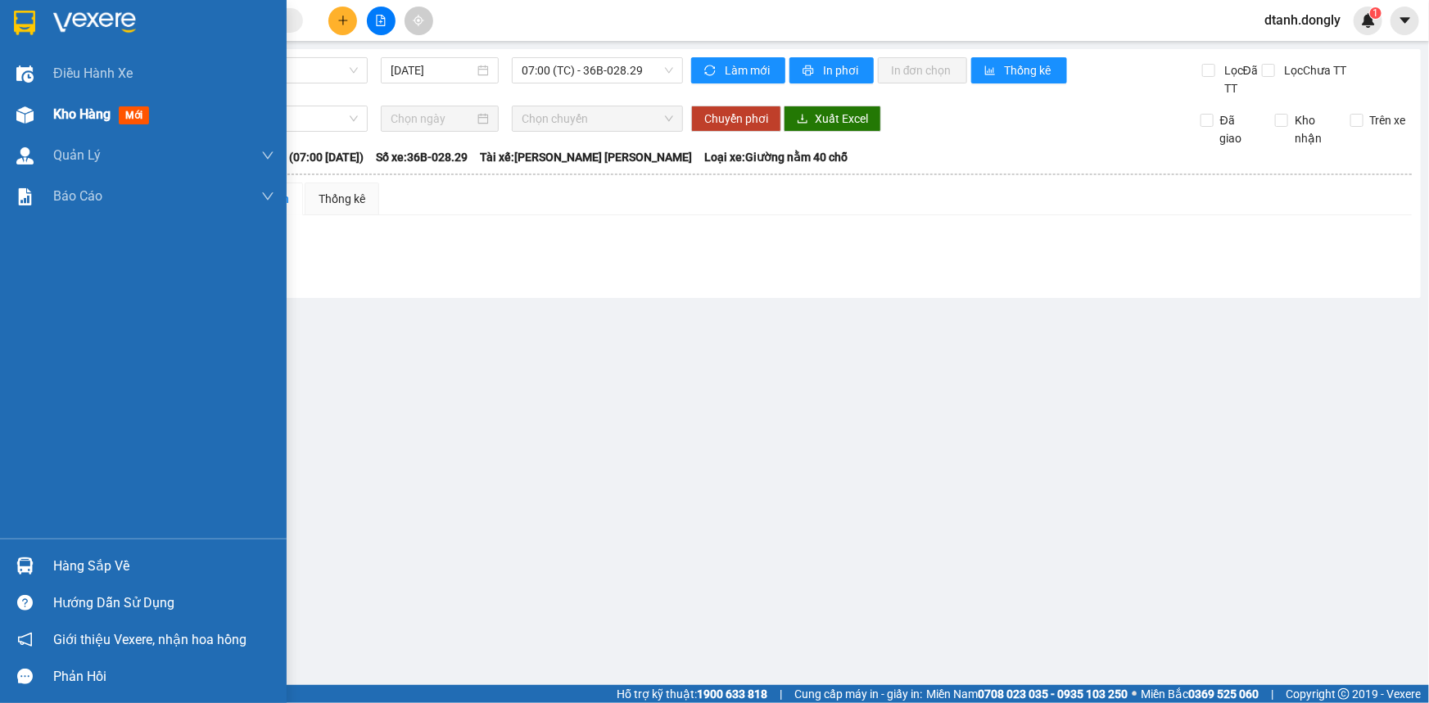
click at [51, 107] on div "Kho hàng mới" at bounding box center [143, 114] width 287 height 41
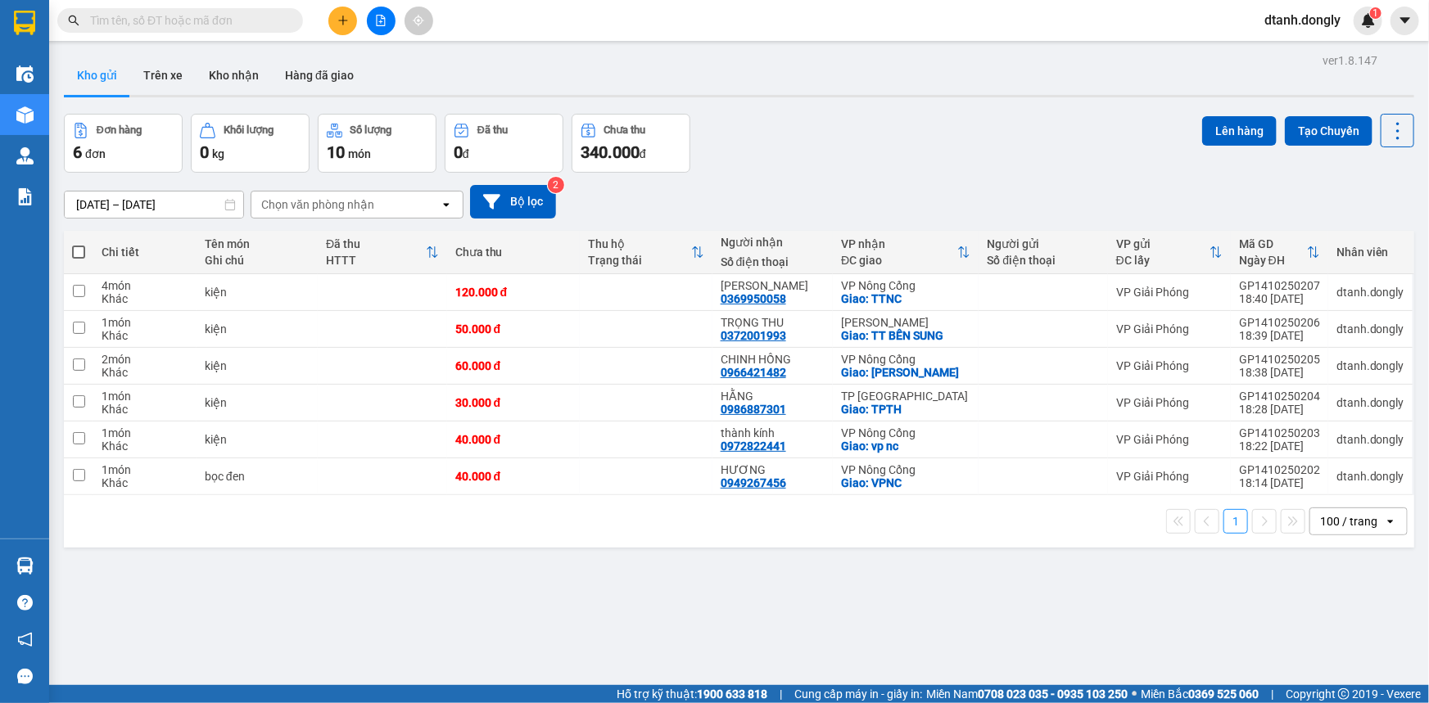
click at [1384, 518] on icon "open" at bounding box center [1390, 521] width 13 height 13
click at [1294, 605] on div "ver 1.8.147 Kho gửi Trên xe [PERSON_NAME] Hàng đã [PERSON_NAME] hàng 6 đơn [PER…" at bounding box center [738, 400] width 1363 height 703
click at [382, 12] on button at bounding box center [381, 21] width 29 height 29
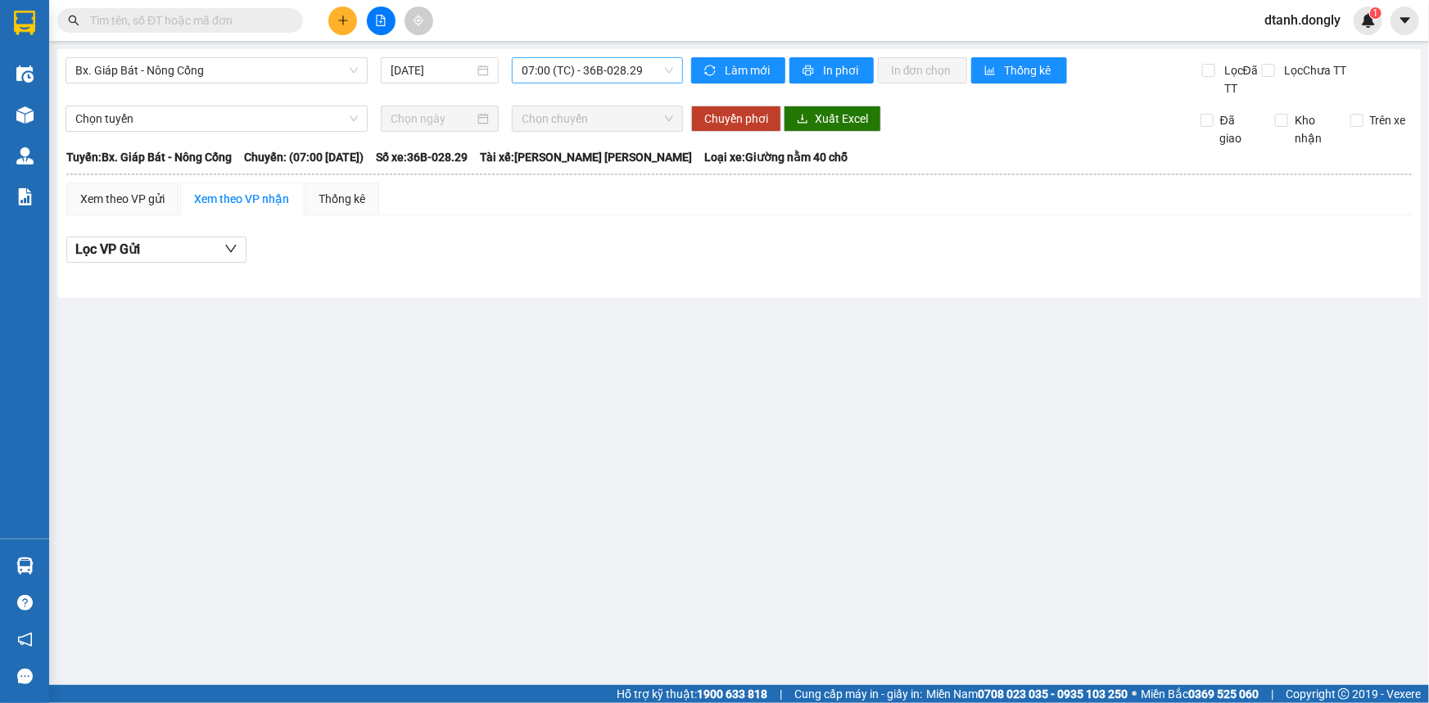
click at [665, 65] on span "07:00 (TC) - 36B-028.29" at bounding box center [597, 70] width 151 height 25
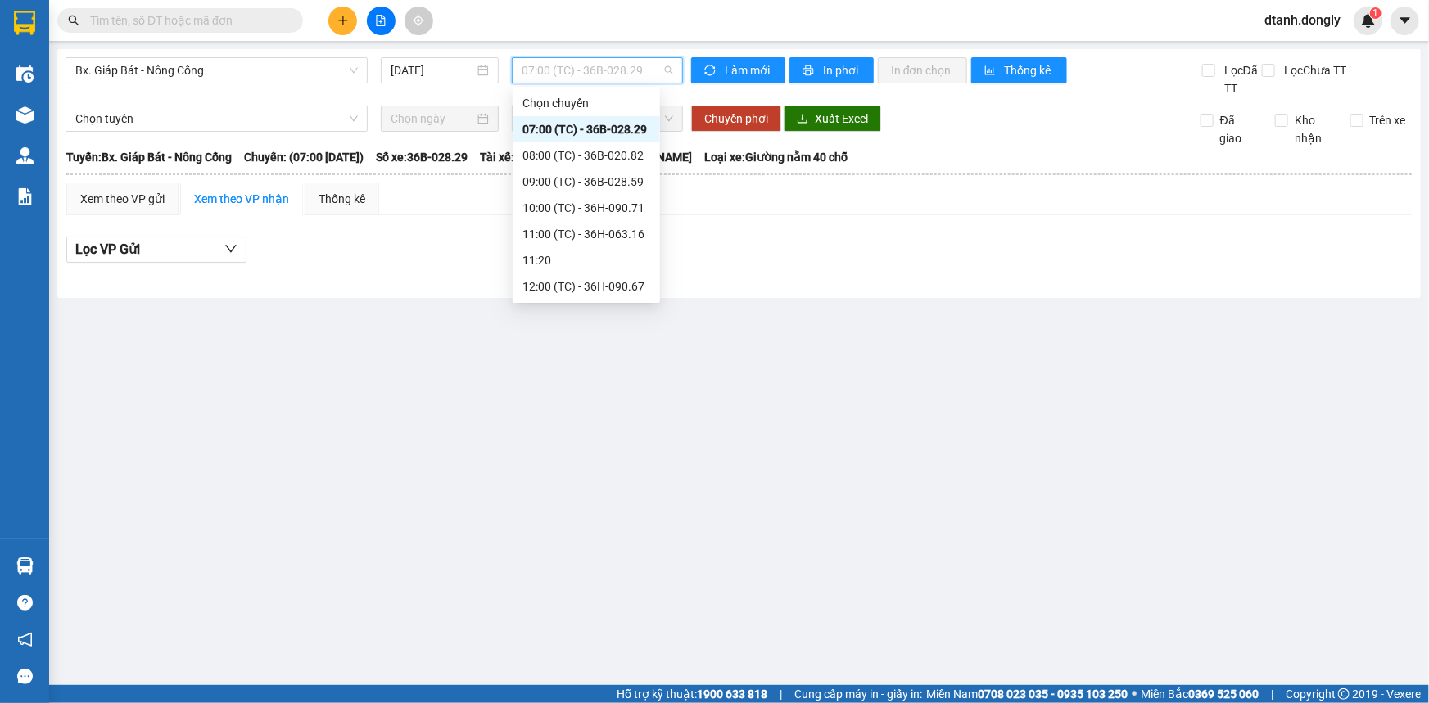
click at [618, 513] on div "18:30 (TC) - 36H-090.71" at bounding box center [586, 522] width 128 height 18
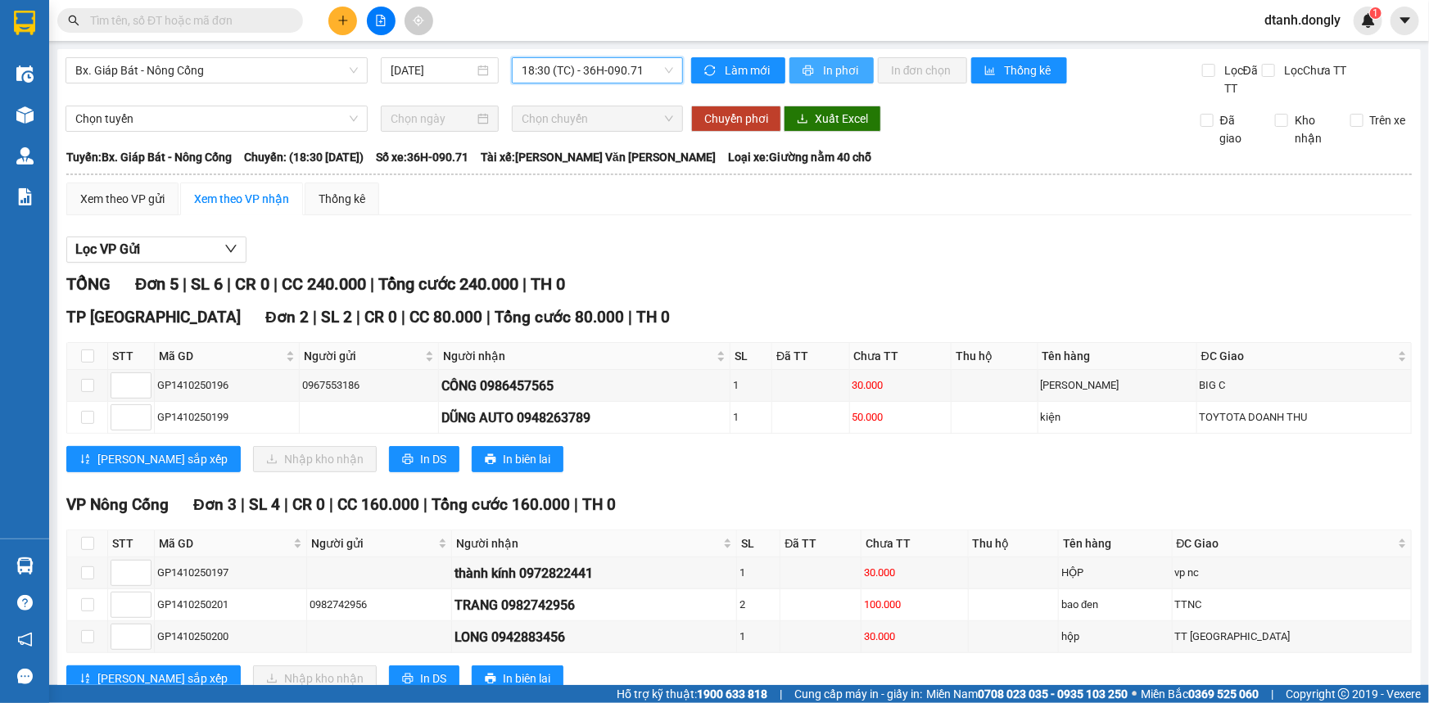
click at [847, 67] on span "In phơi" at bounding box center [842, 70] width 38 height 18
click at [825, 75] on span "In phơi" at bounding box center [842, 70] width 38 height 18
click at [345, 18] on icon "plus" at bounding box center [342, 20] width 11 height 11
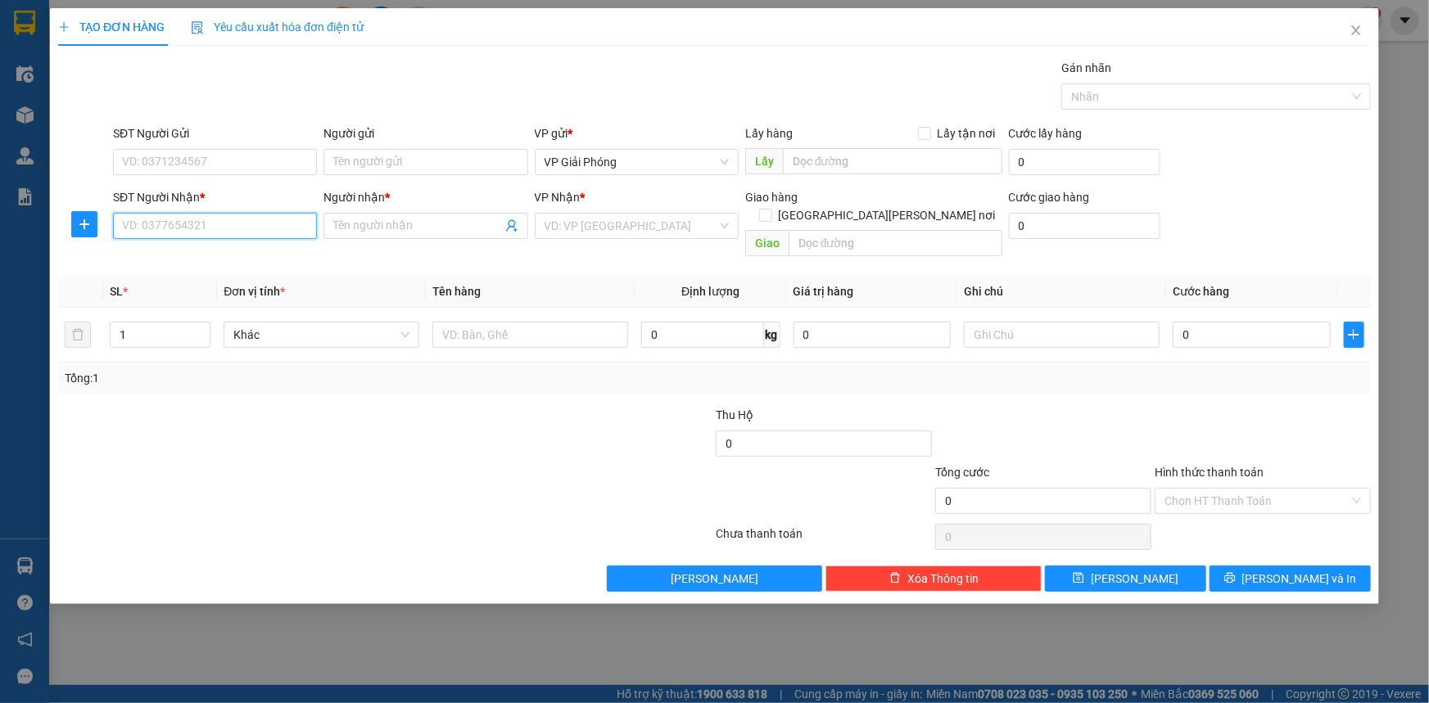
click at [215, 232] on input "SĐT Người Nhận *" at bounding box center [215, 226] width 204 height 26
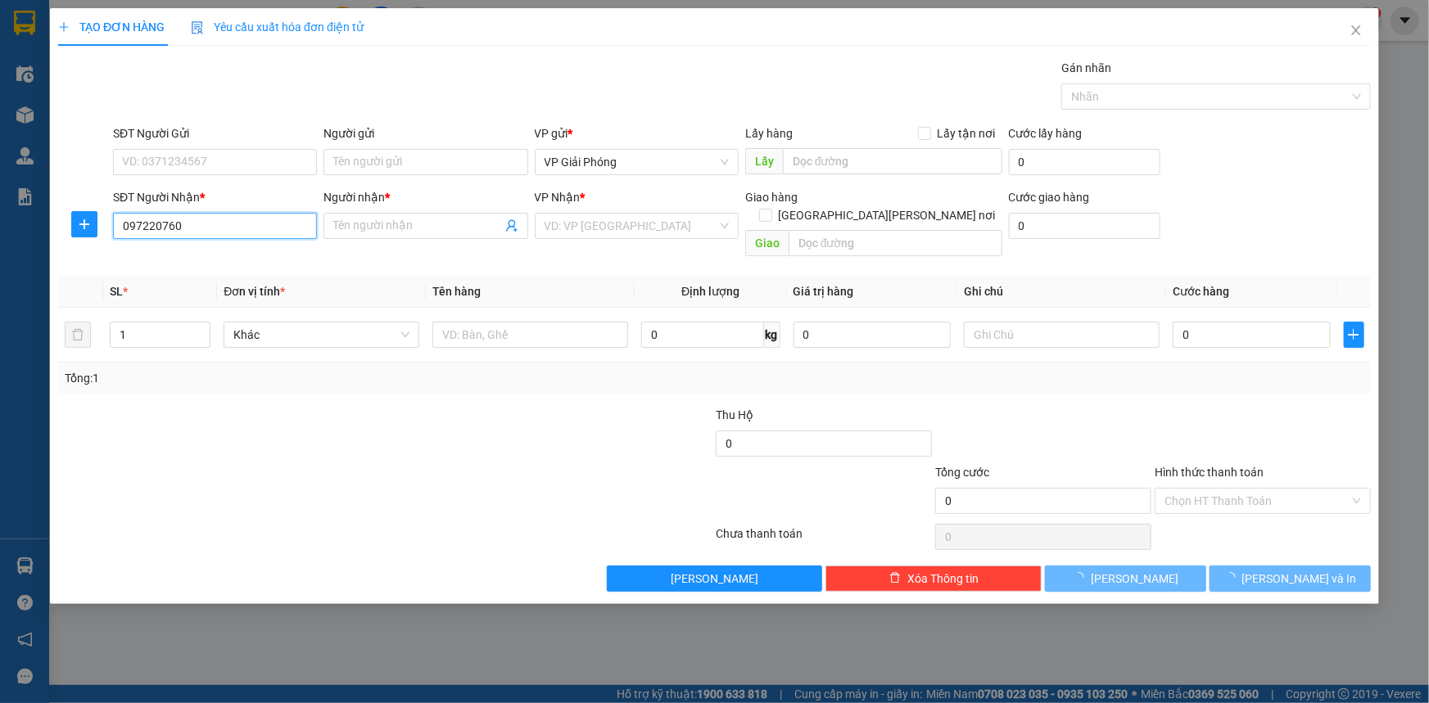
type input "0972207607"
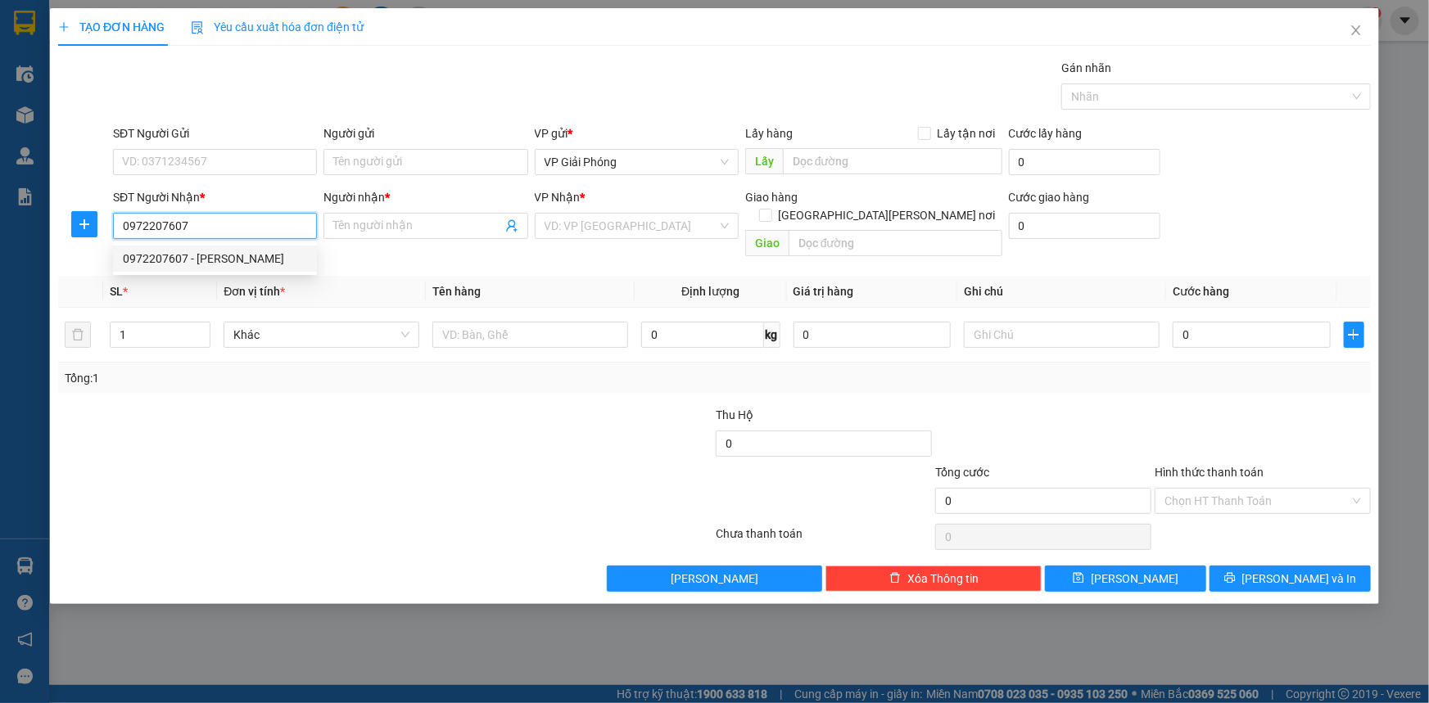
drag, startPoint x: 218, startPoint y: 254, endPoint x: 246, endPoint y: 245, distance: 30.0
click at [221, 255] on div "0972207607 - [PERSON_NAME]" at bounding box center [215, 259] width 184 height 18
type input "CƯỜNG VY"
checkbox input "true"
type input "BẾN SUNG"
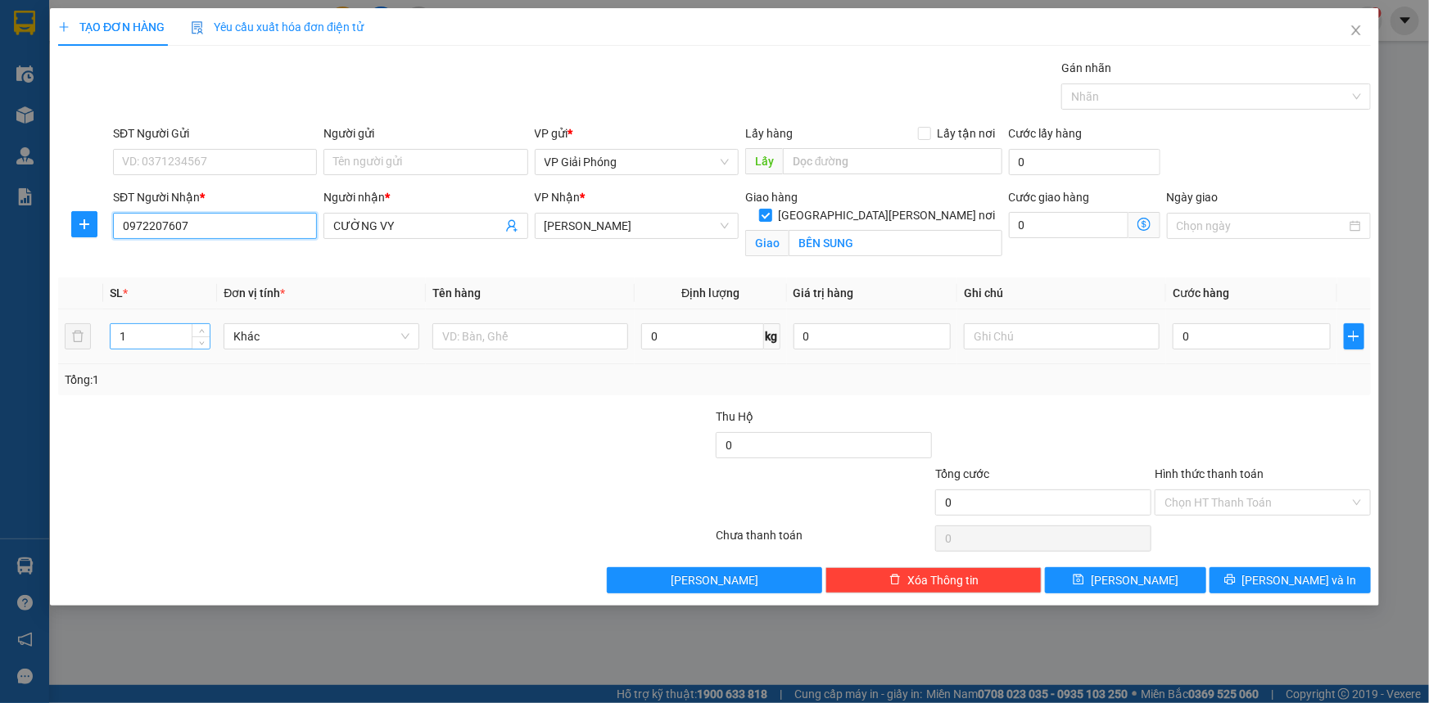
type input "0972207607"
click at [159, 341] on input "1" at bounding box center [160, 336] width 99 height 25
type input "16"
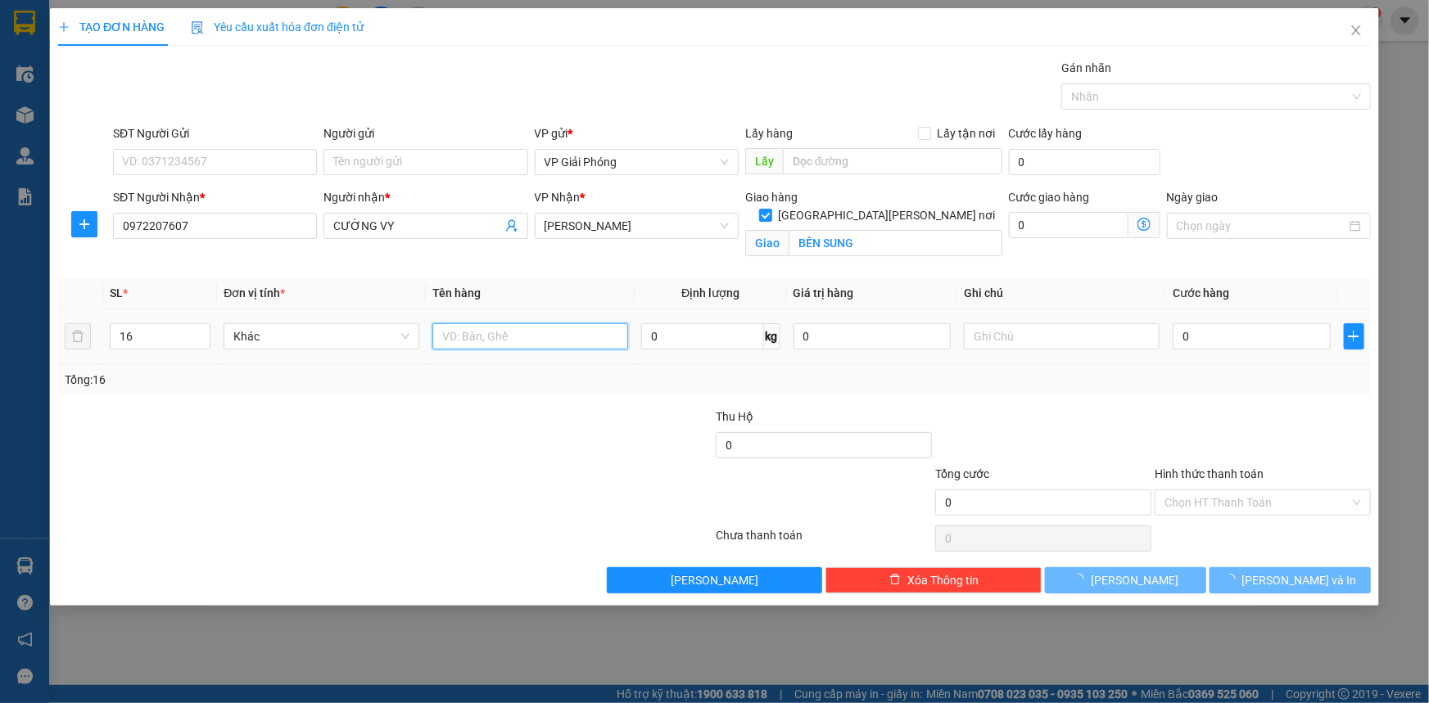
click at [487, 337] on input "text" at bounding box center [530, 336] width 196 height 26
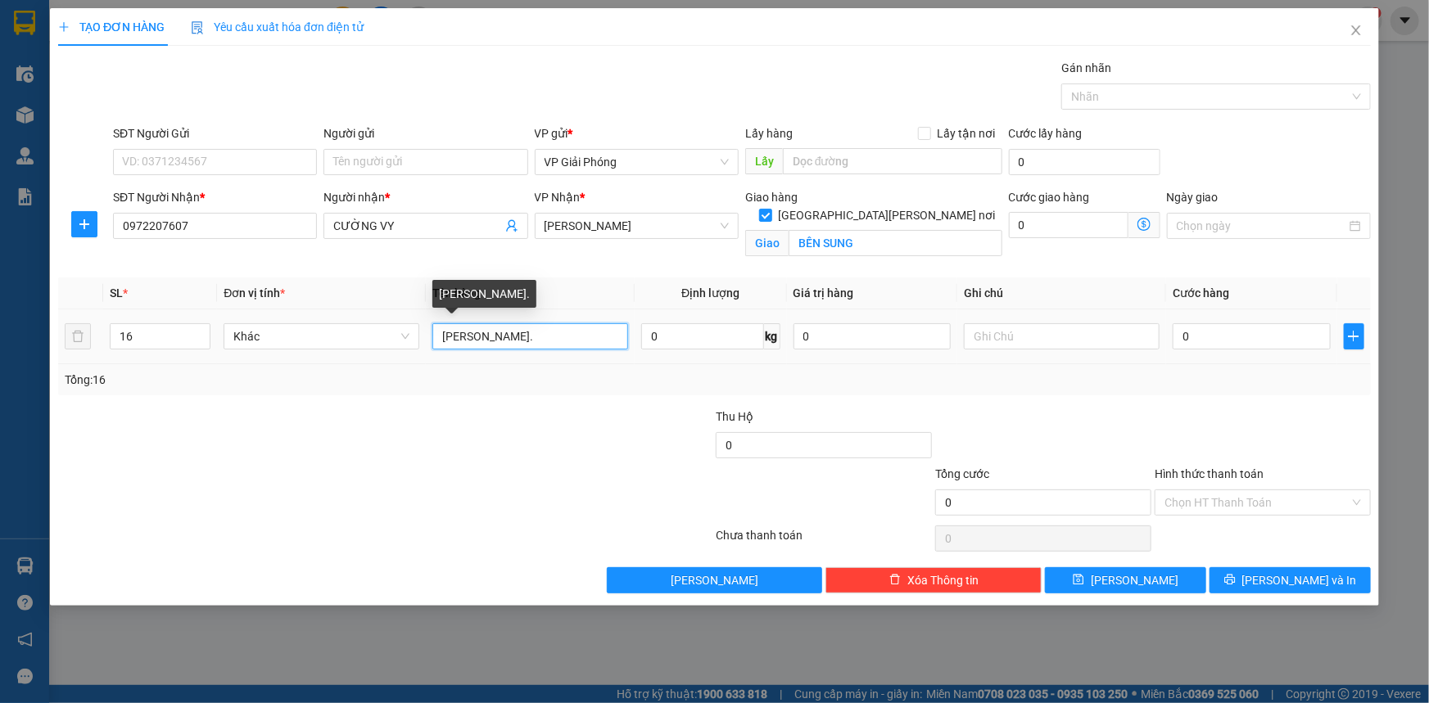
click at [474, 333] on input "[PERSON_NAME]." at bounding box center [530, 336] width 196 height 26
click at [557, 341] on input "thùng 2 lon." at bounding box center [530, 336] width 196 height 26
type input "thùng 2 lon."
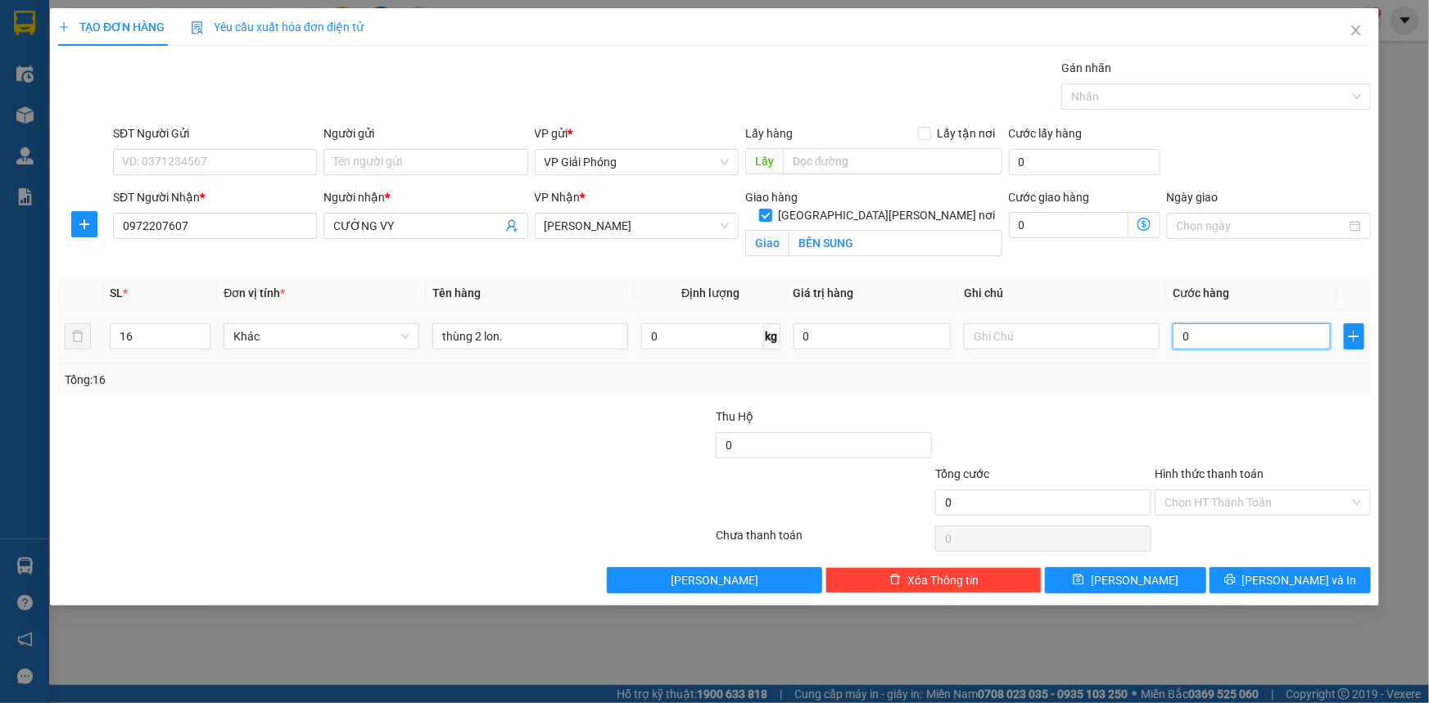
click at [1237, 341] on input "0" at bounding box center [1252, 336] width 158 height 26
type input "3"
type input "32"
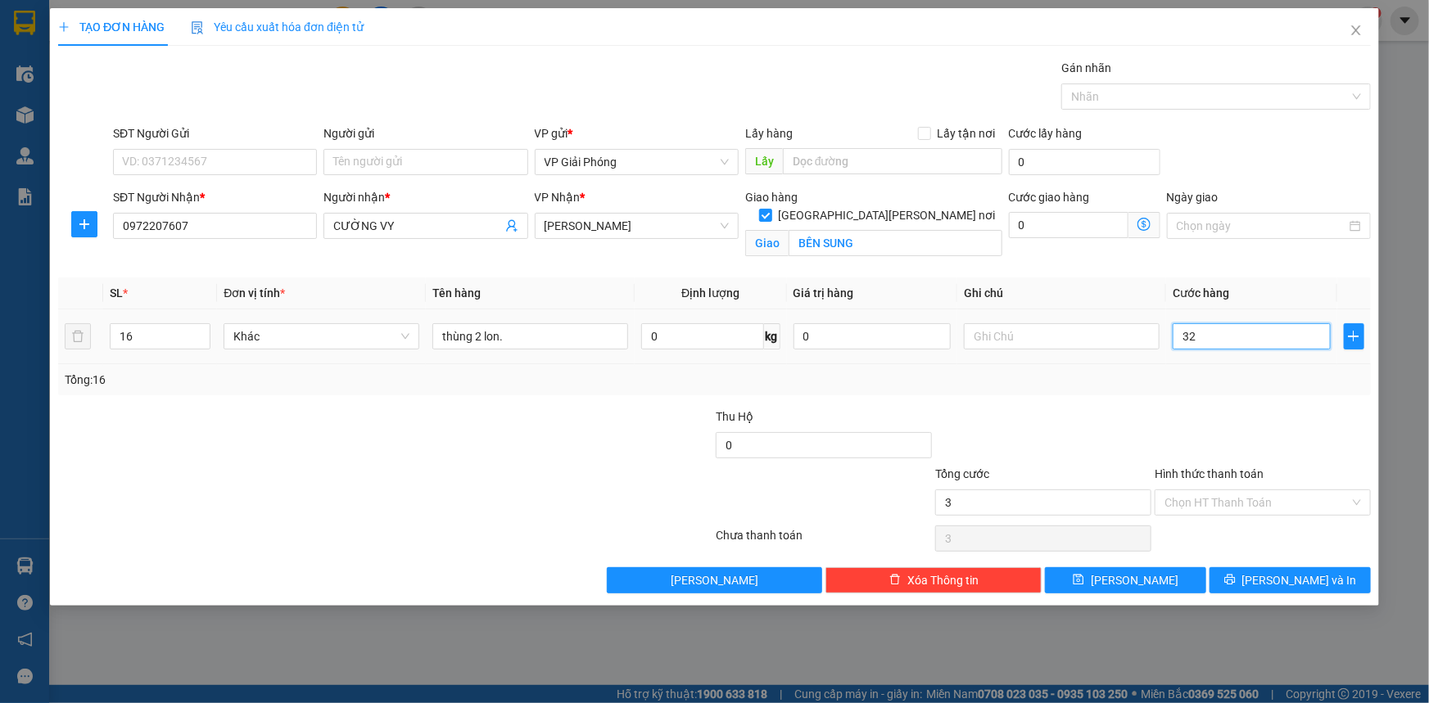
type input "32"
type input "320"
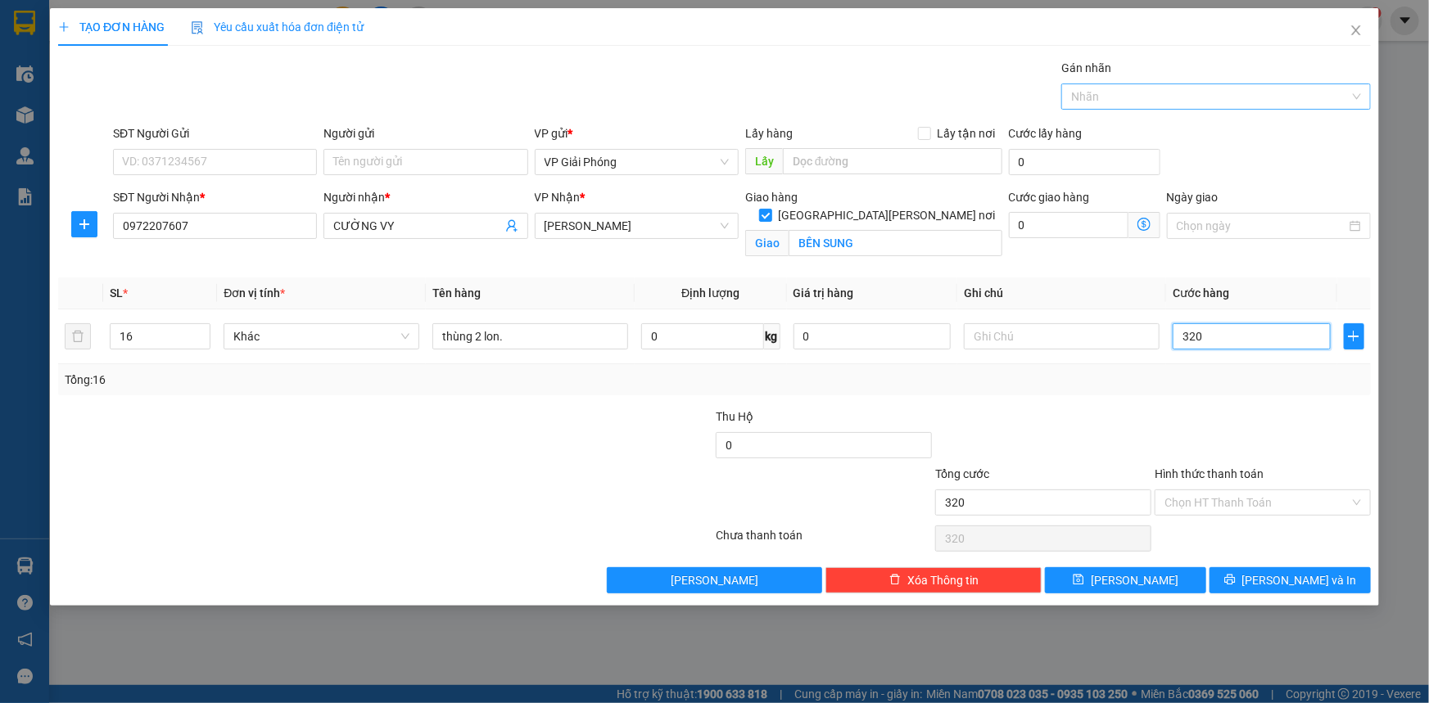
drag, startPoint x: 1110, startPoint y: 99, endPoint x: 1125, endPoint y: 96, distance: 15.1
click at [1111, 98] on div at bounding box center [1207, 97] width 285 height 20
type input "320.000"
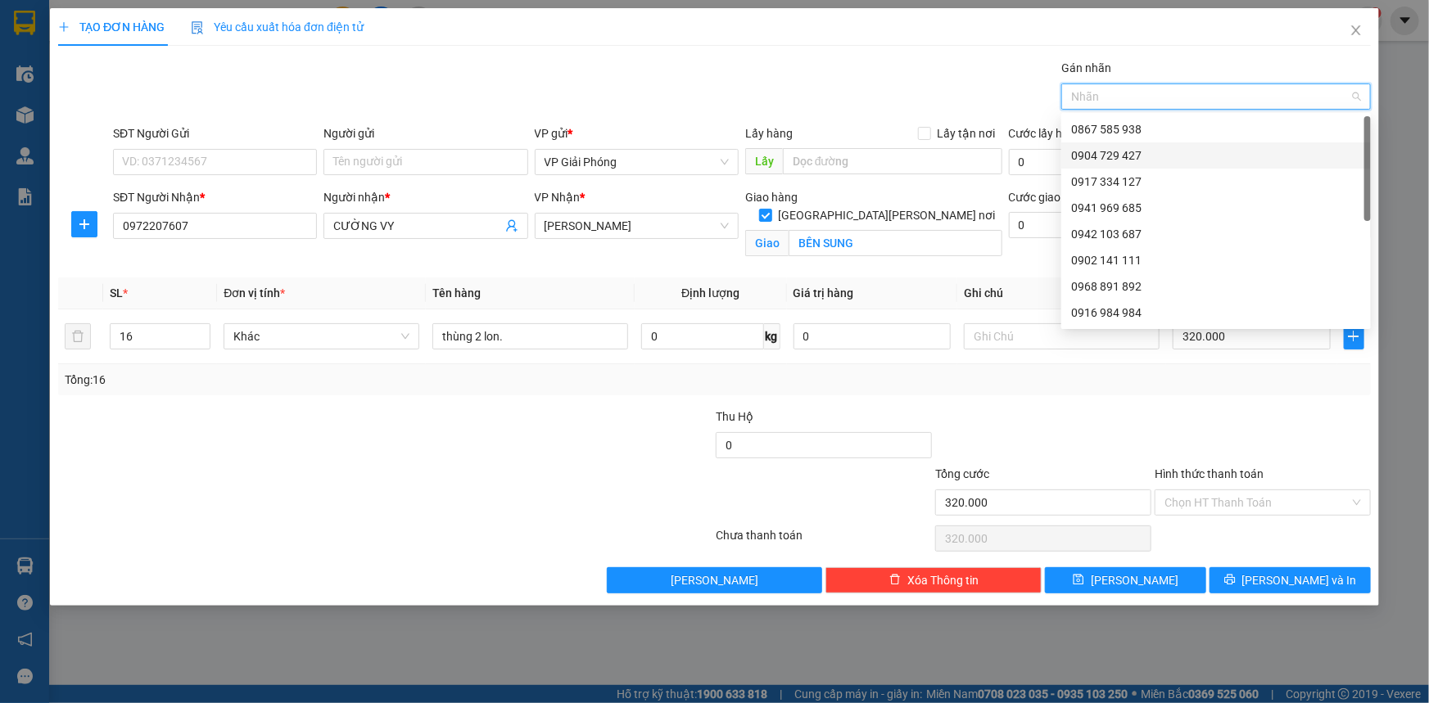
click at [1126, 152] on div "0904 729 427" at bounding box center [1216, 156] width 290 height 18
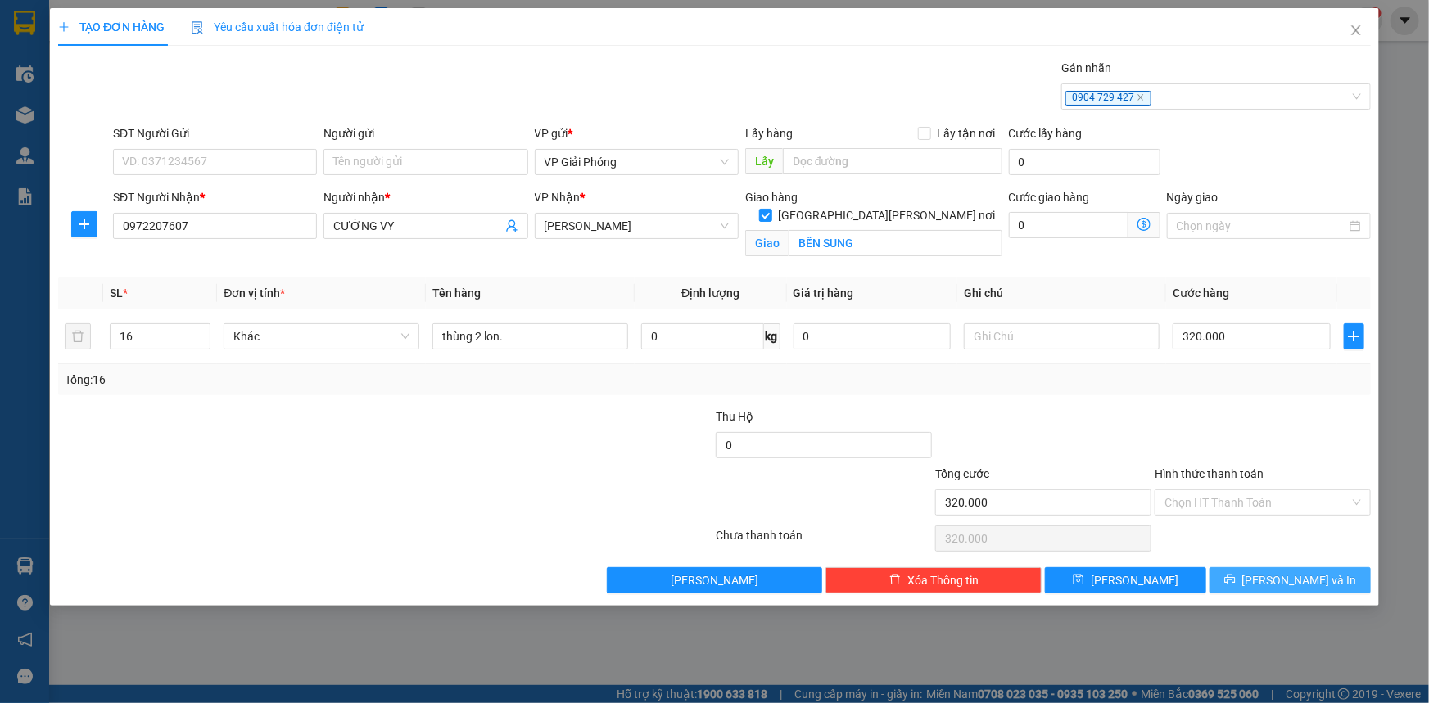
click at [1254, 580] on button "[PERSON_NAME] và In" at bounding box center [1289, 580] width 161 height 26
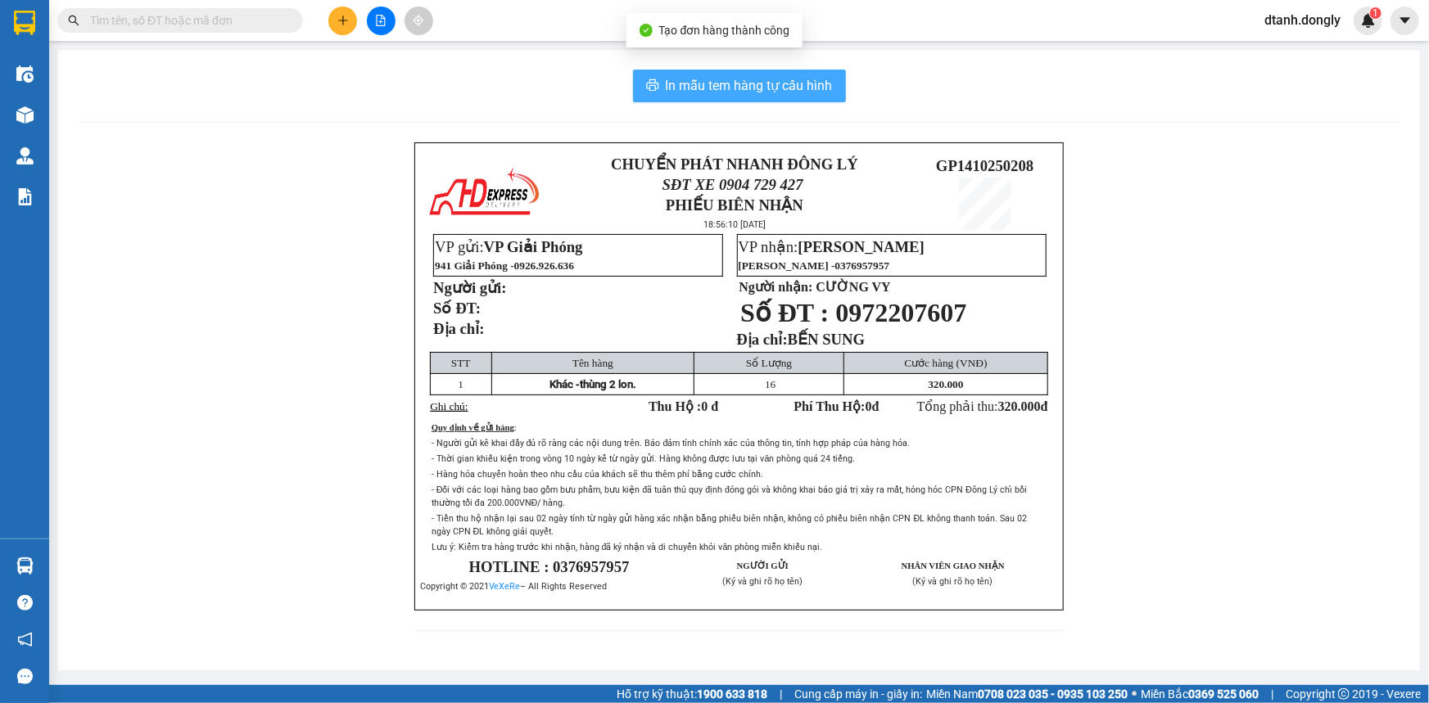
drag, startPoint x: 800, startPoint y: 88, endPoint x: 772, endPoint y: 77, distance: 29.8
click at [798, 88] on span "In mẫu tem hàng tự cấu hình" at bounding box center [749, 85] width 167 height 20
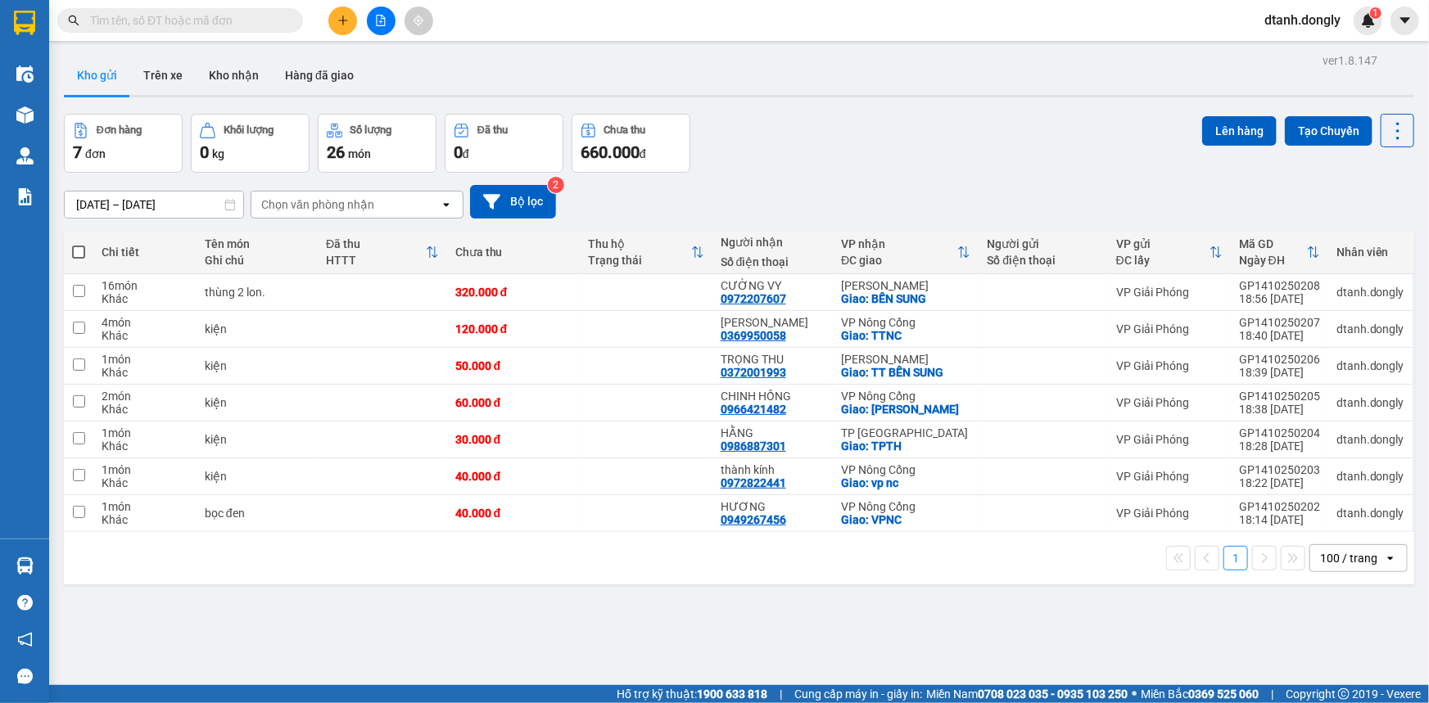
click at [77, 246] on span at bounding box center [78, 252] width 13 height 13
click at [79, 244] on input "checkbox" at bounding box center [79, 244] width 0 height 0
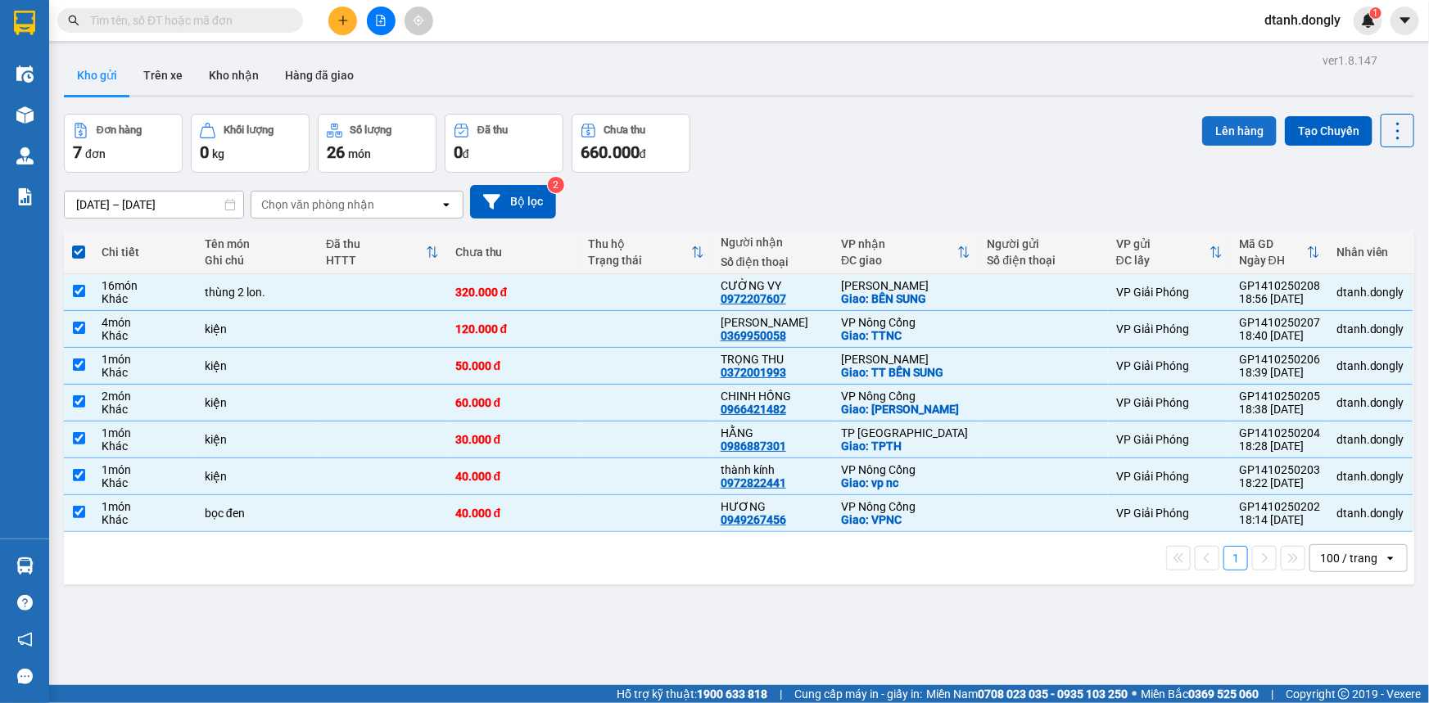
click at [1222, 129] on button "Lên hàng" at bounding box center [1239, 130] width 75 height 29
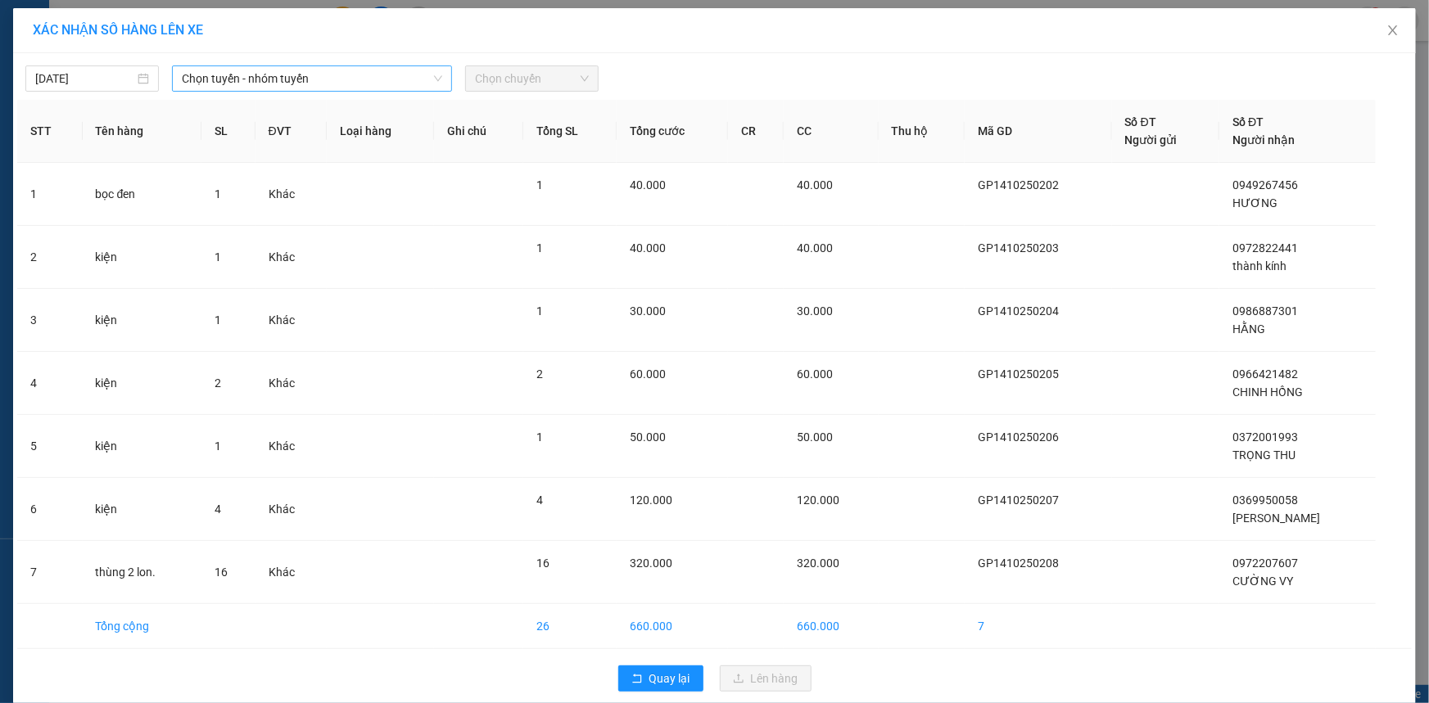
drag, startPoint x: 413, startPoint y: 76, endPoint x: 407, endPoint y: 89, distance: 14.3
click at [412, 79] on span "Chọn tuyến - nhóm tuyến" at bounding box center [312, 78] width 260 height 25
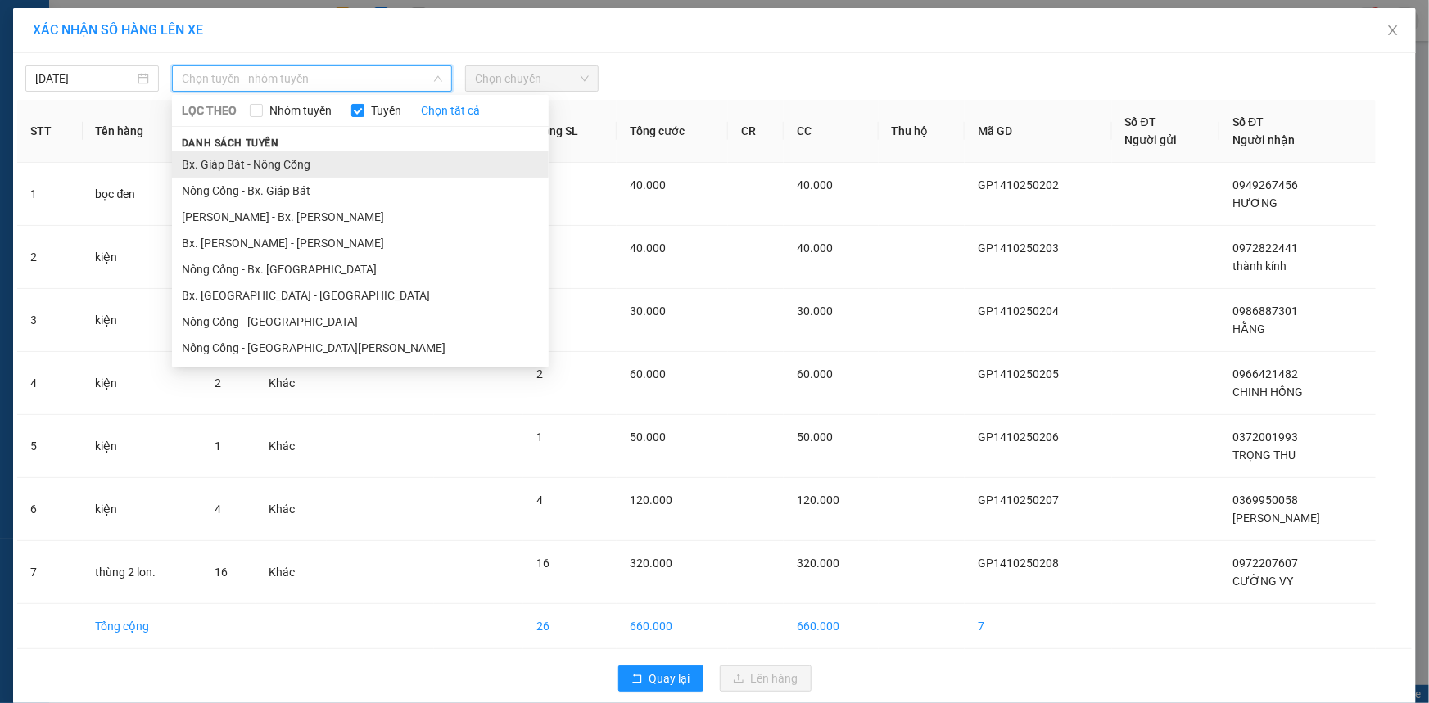
click at [389, 163] on li "Bx. Giáp Bát - Nông Cống" at bounding box center [360, 164] width 377 height 26
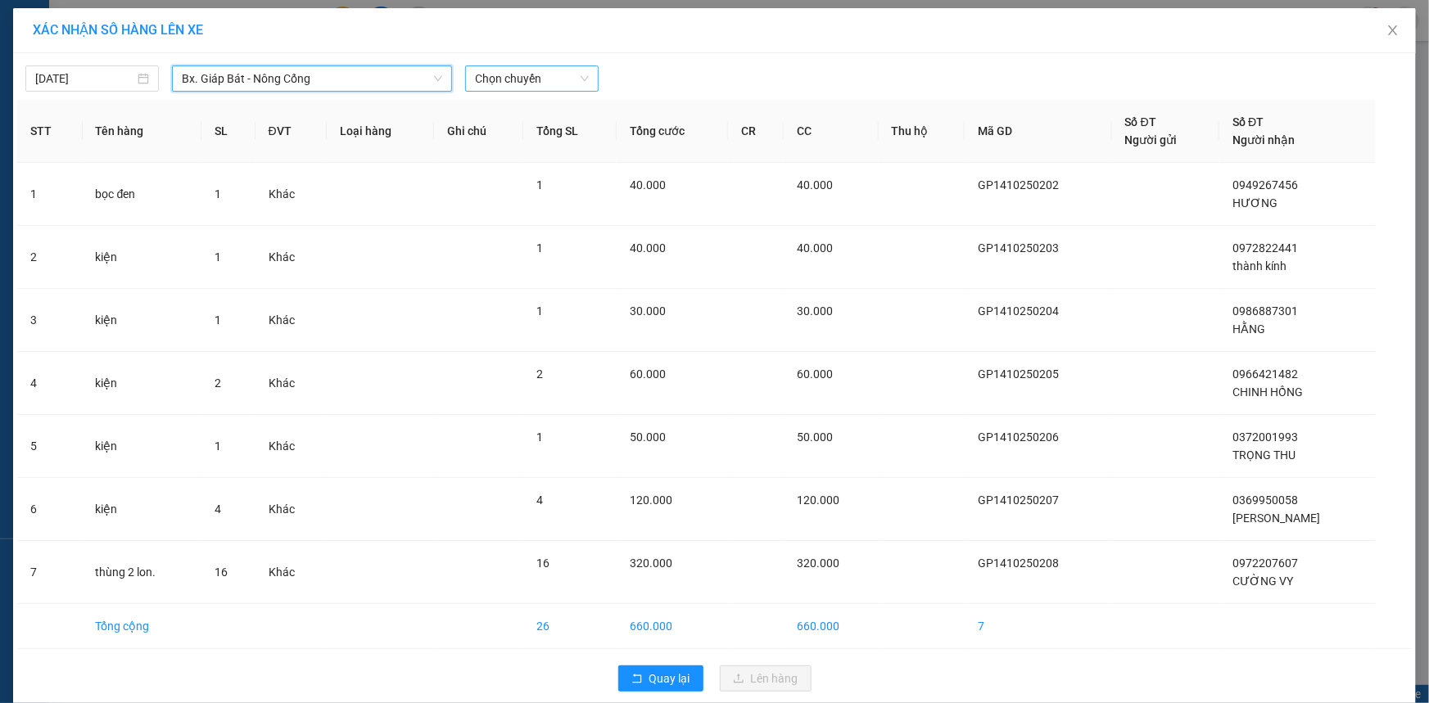
drag, startPoint x: 563, startPoint y: 75, endPoint x: 558, endPoint y: 90, distance: 16.3
click at [564, 75] on span "Chọn chuyến" at bounding box center [532, 78] width 114 height 25
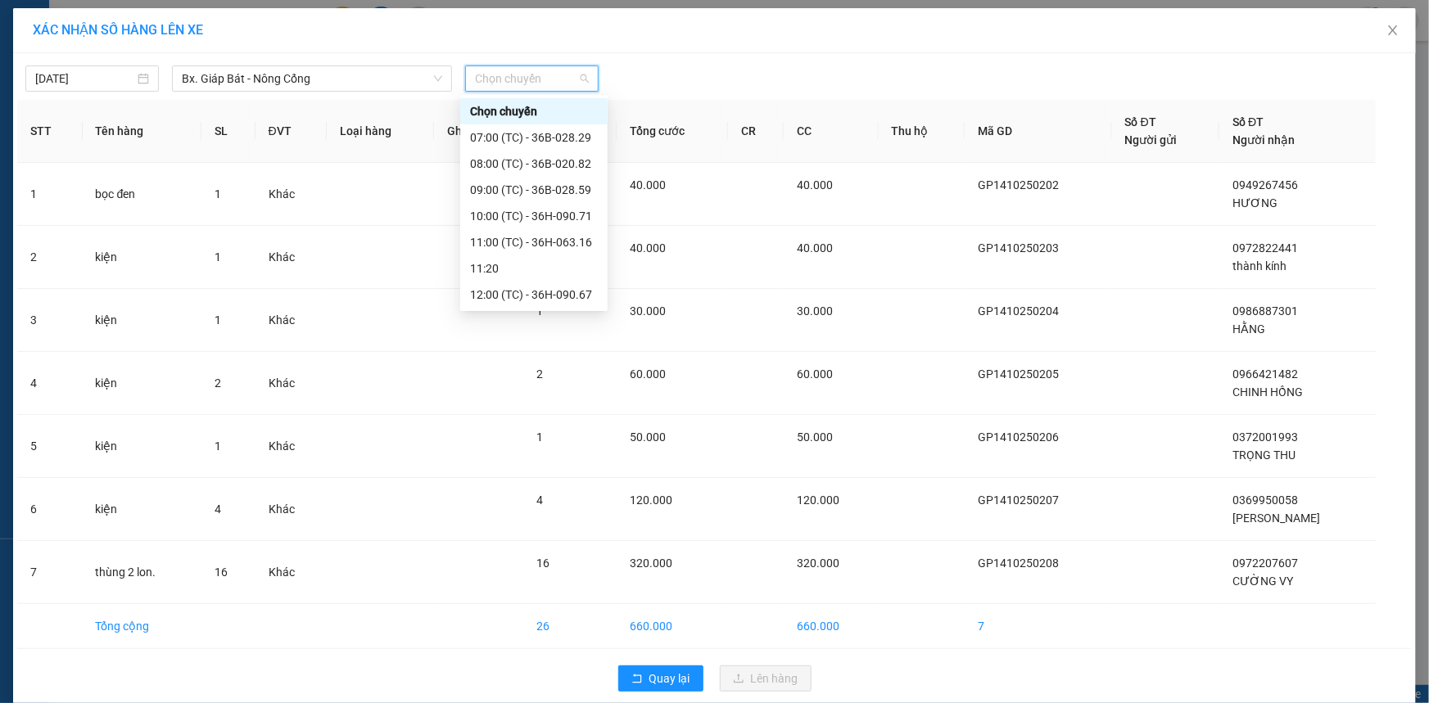
click at [552, 548] on div "19:30 (TC) - 36H-063.16" at bounding box center [534, 557] width 128 height 18
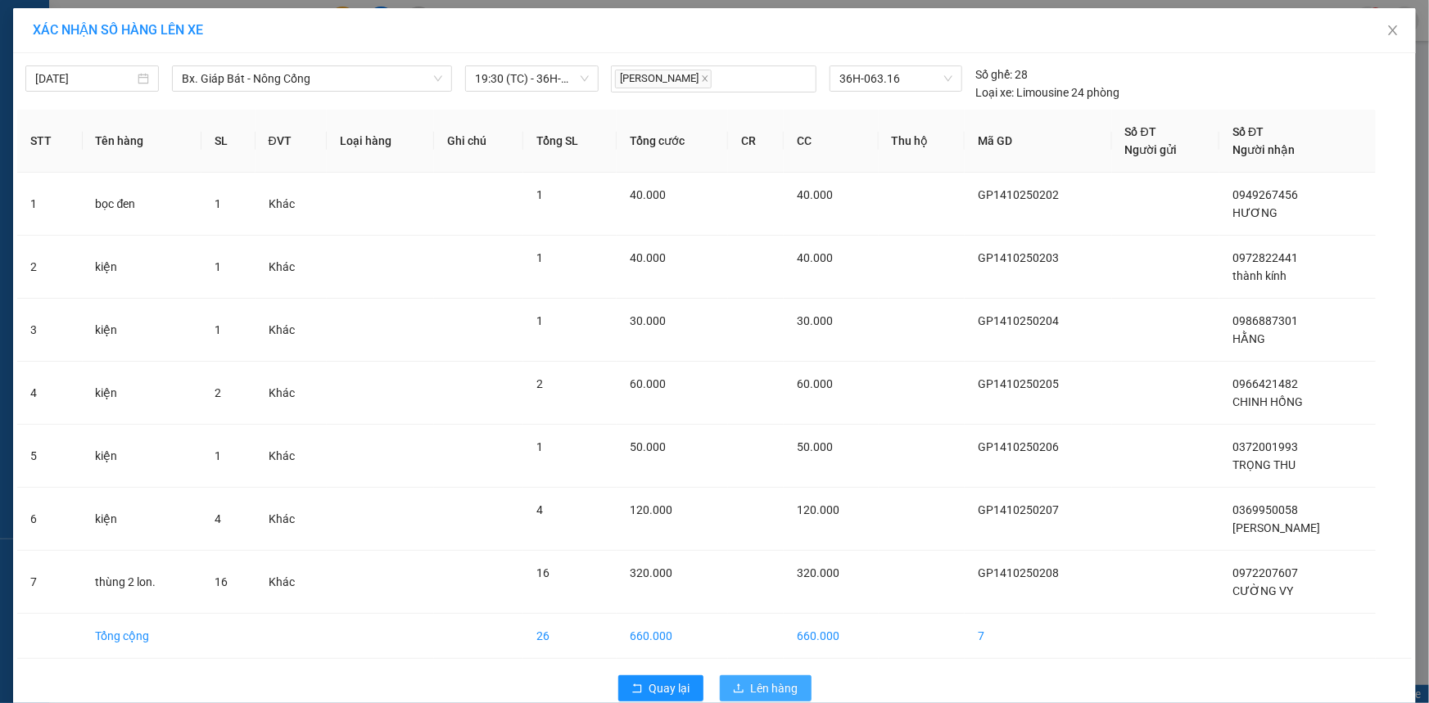
click at [769, 688] on span "Lên hàng" at bounding box center [774, 689] width 47 height 18
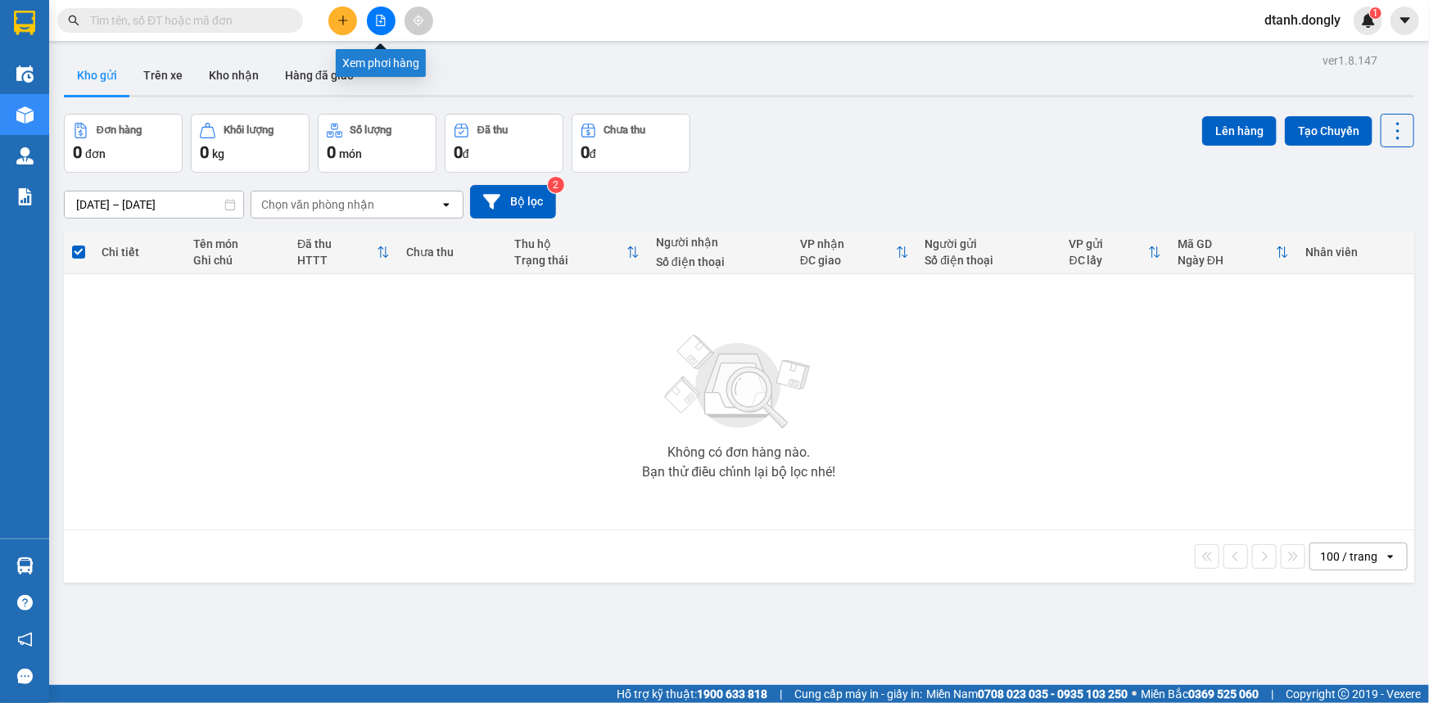
click at [382, 20] on icon "file-add" at bounding box center [380, 20] width 11 height 11
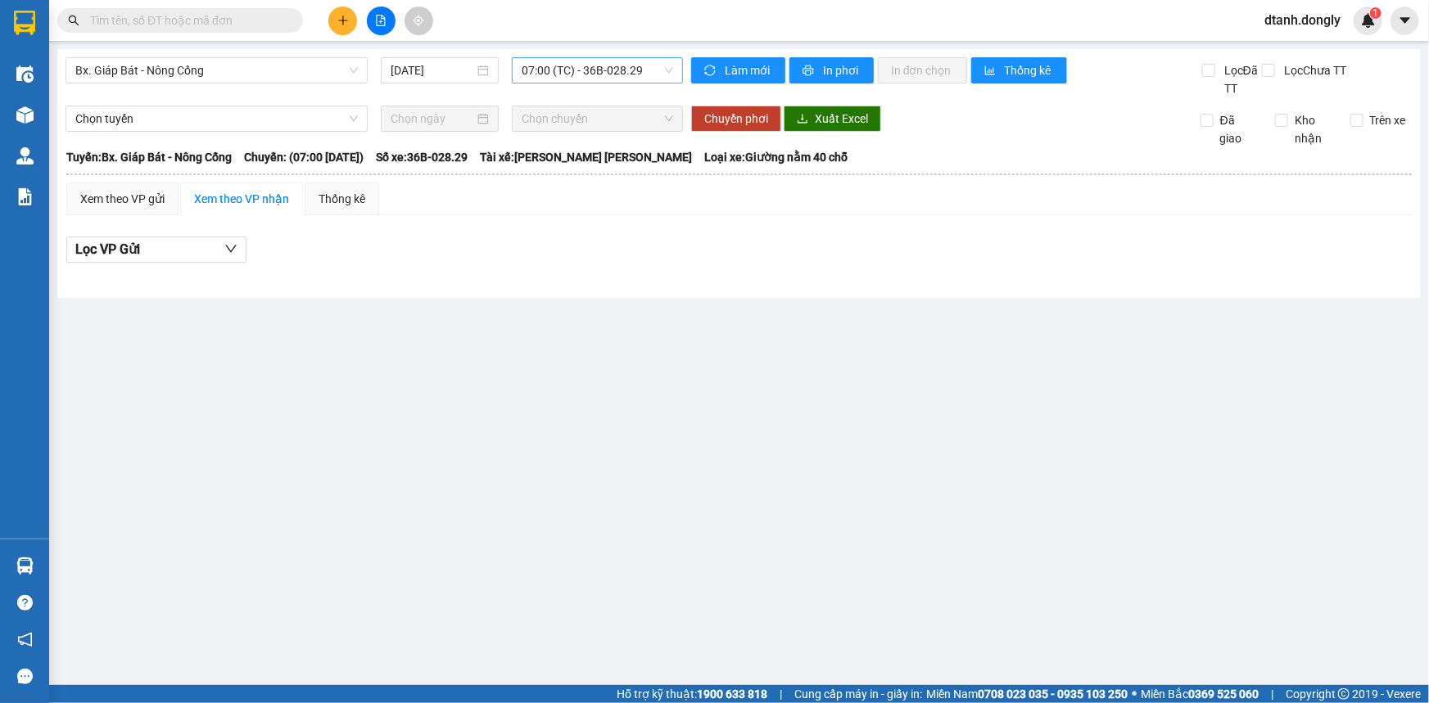
click at [653, 71] on span "07:00 (TC) - 36B-028.29" at bounding box center [597, 70] width 151 height 25
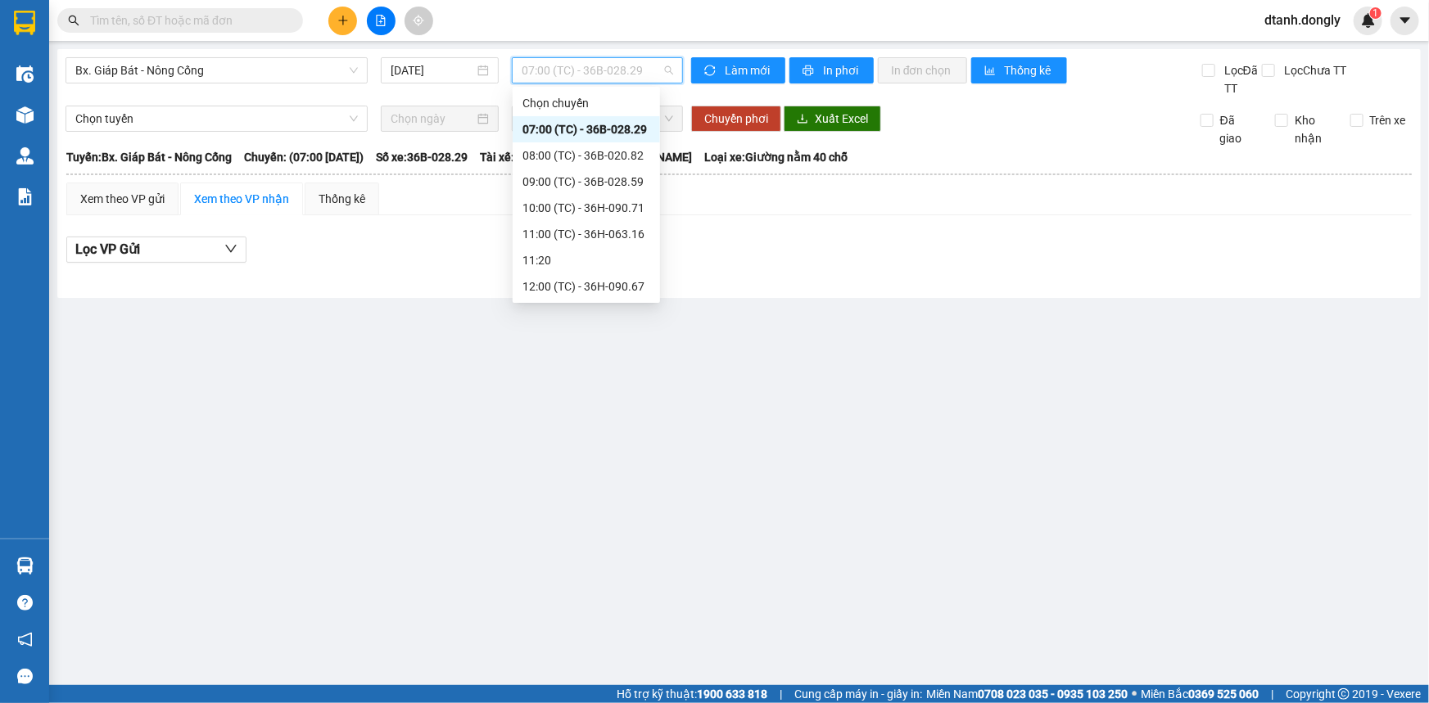
drag, startPoint x: 593, startPoint y: 286, endPoint x: 605, endPoint y: 281, distance: 13.2
click at [595, 540] on div "19:30 (TC) - 36H-063.16" at bounding box center [586, 549] width 128 height 18
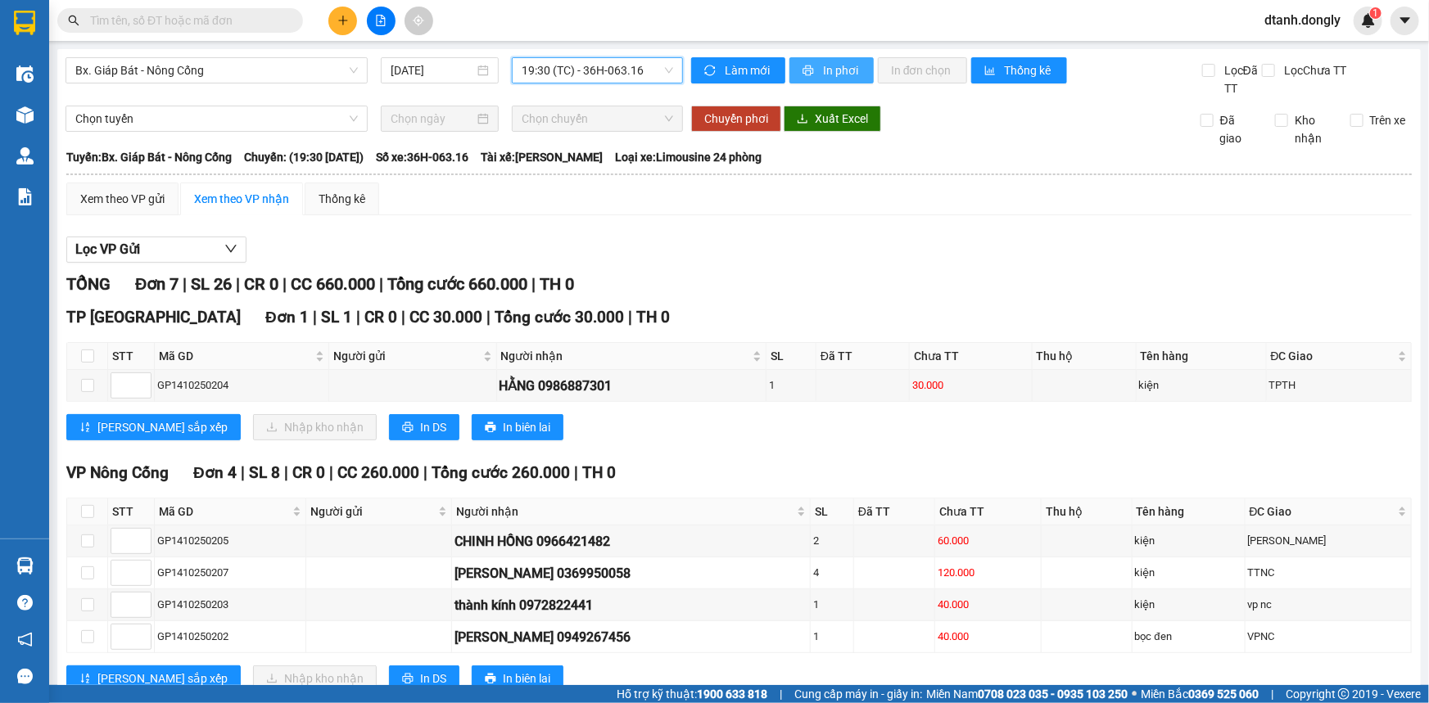
click at [824, 62] on span "In phơi" at bounding box center [842, 70] width 38 height 18
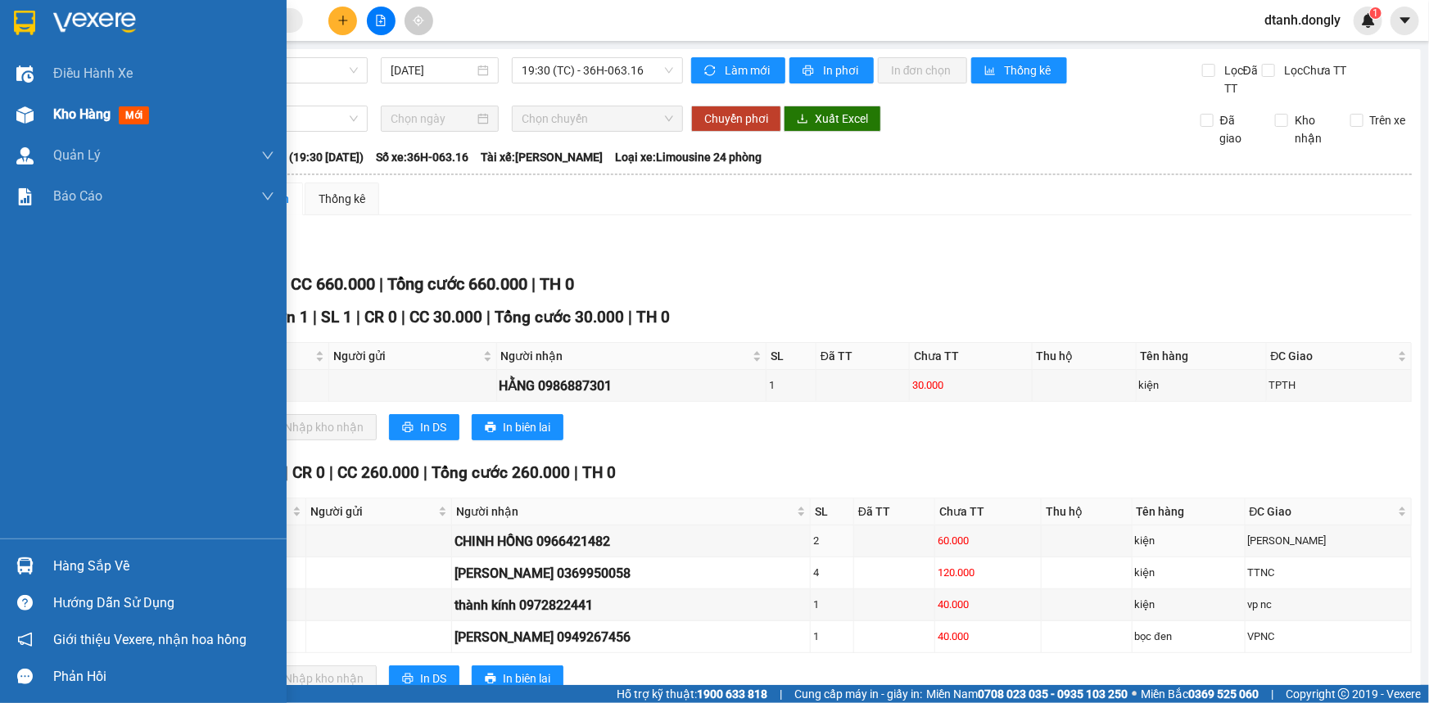
drag, startPoint x: 66, startPoint y: 114, endPoint x: 131, endPoint y: 125, distance: 66.5
click at [69, 114] on span "Kho hàng" at bounding box center [81, 114] width 57 height 16
